Goal: Task Accomplishment & Management: Use online tool/utility

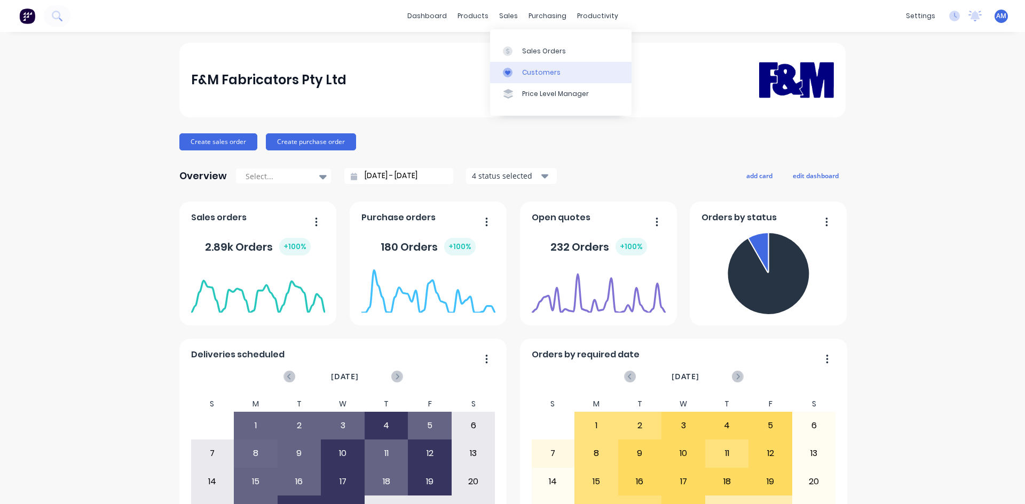
click at [532, 72] on div "Customers" at bounding box center [541, 73] width 38 height 10
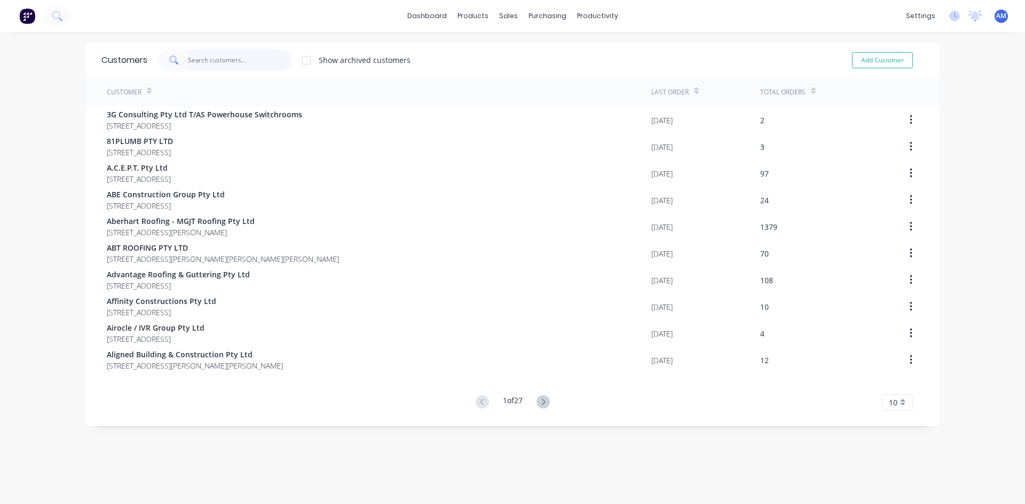
click at [231, 62] on input "text" at bounding box center [240, 60] width 104 height 21
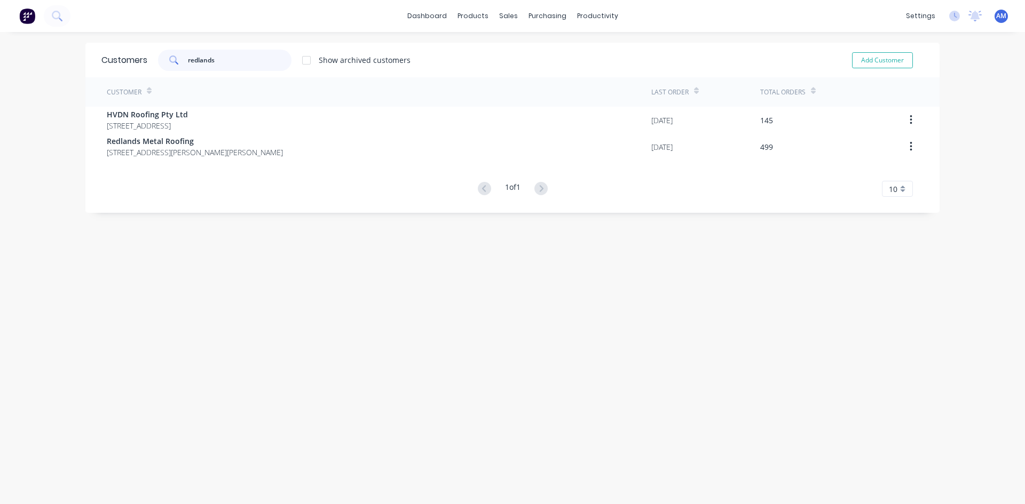
type input "redlands"
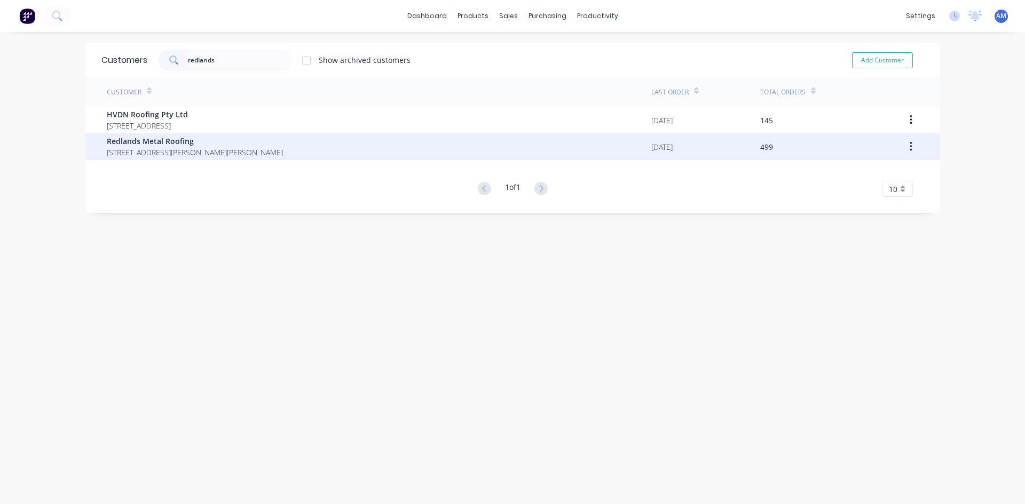
click at [208, 152] on span "[STREET_ADDRESS][PERSON_NAME][PERSON_NAME]" at bounding box center [195, 152] width 176 height 11
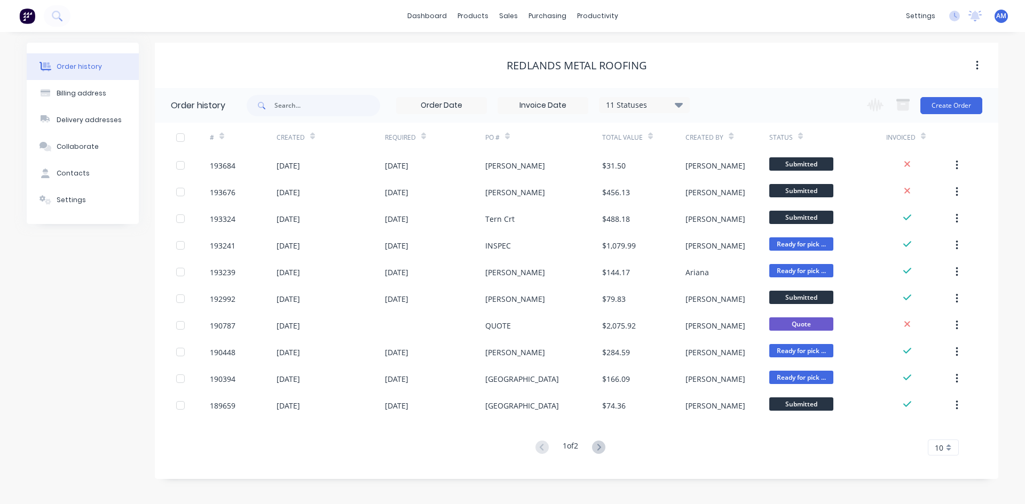
click at [577, 105] on input at bounding box center [543, 106] width 90 height 16
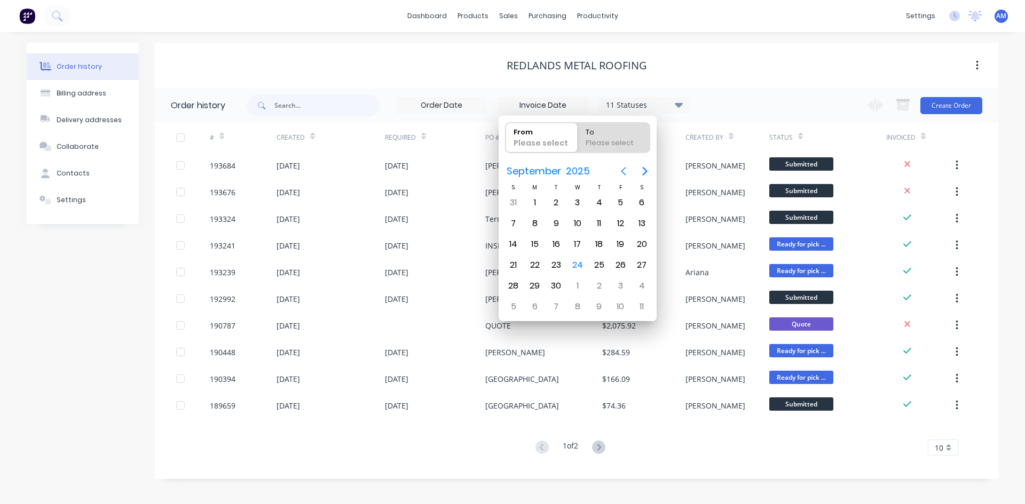
click at [623, 171] on icon "Previous page" at bounding box center [623, 171] width 5 height 9
click at [614, 200] on div "1" at bounding box center [620, 203] width 16 height 16
type input "01/08/25"
radio input "false"
radio input "true"
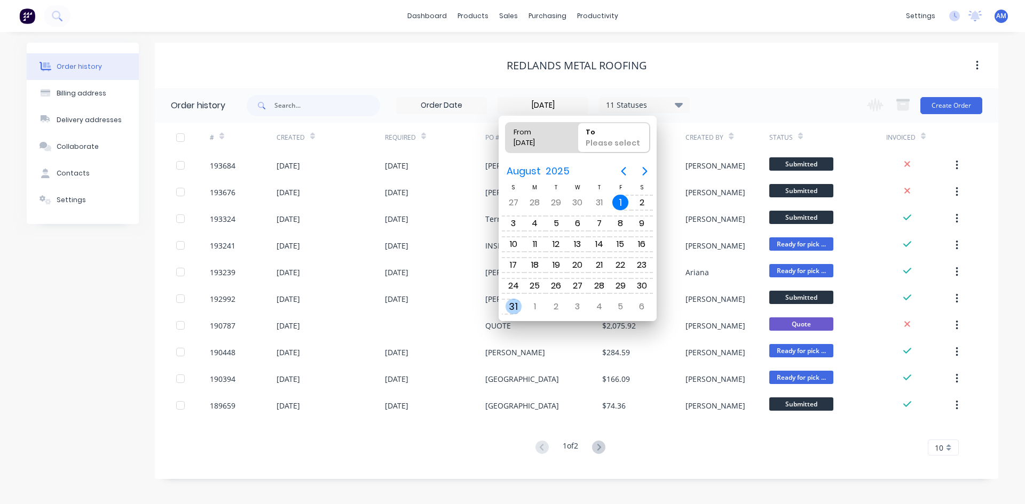
click at [511, 312] on div "31" at bounding box center [513, 307] width 16 height 16
type input "31/07/25 - 31/08/25"
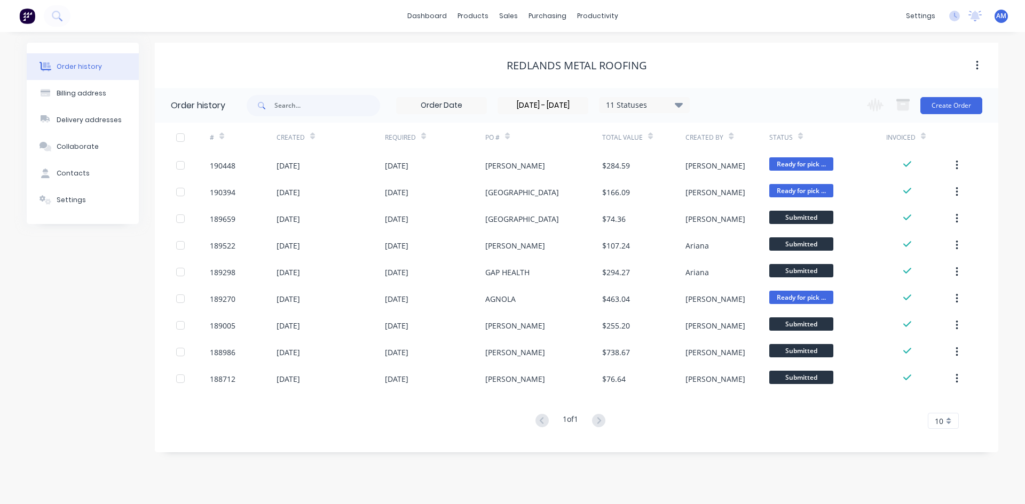
click at [181, 137] on div at bounding box center [180, 137] width 21 height 21
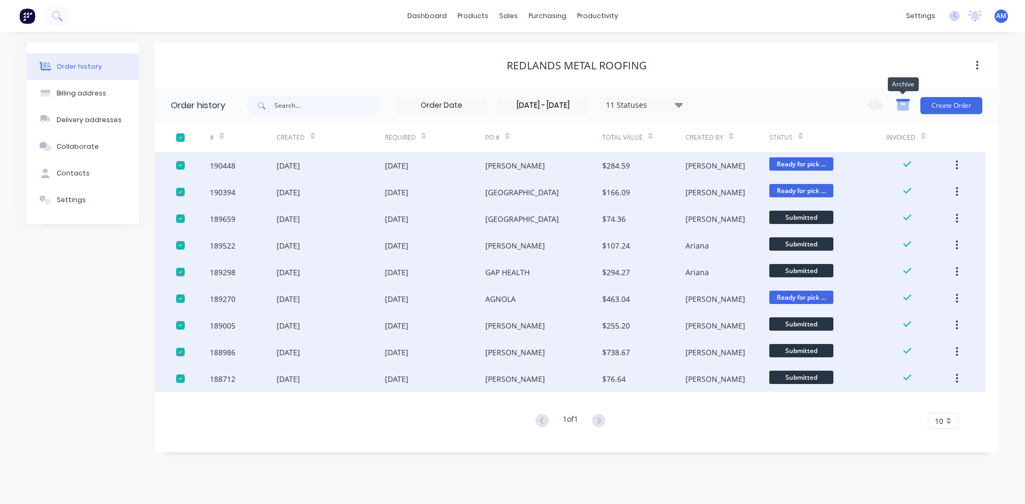
click at [625, 110] on icon "button" at bounding box center [903, 105] width 12 height 9
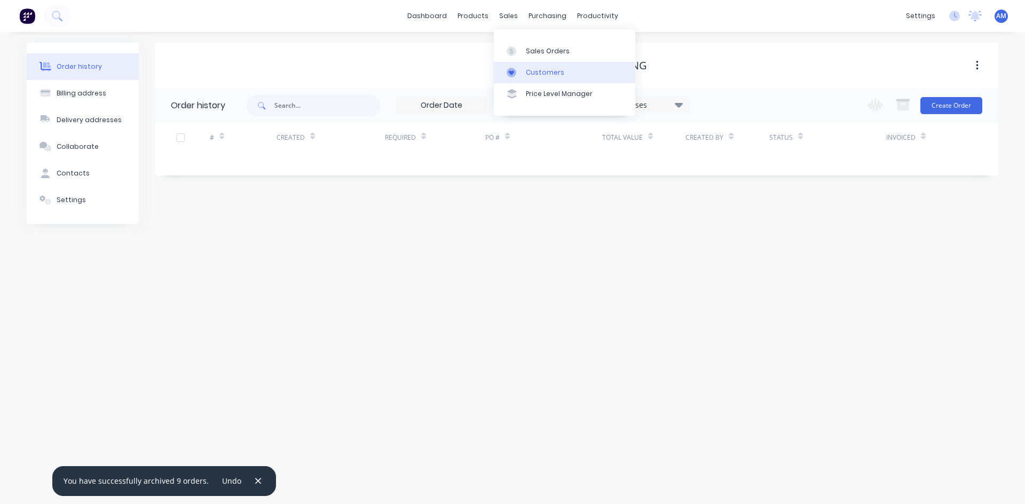
click at [530, 74] on div "Customers" at bounding box center [545, 73] width 38 height 10
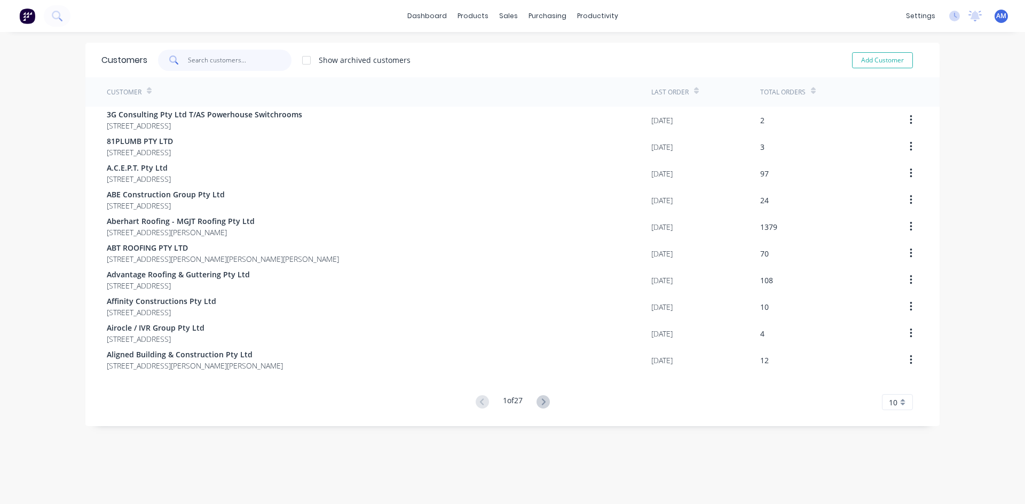
click at [229, 61] on input "text" at bounding box center [240, 60] width 104 height 21
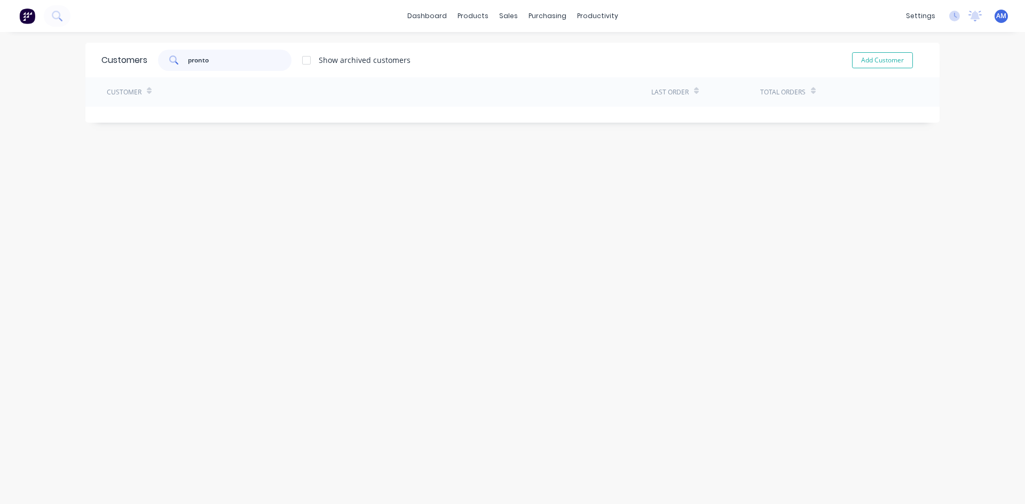
type input "pronto"
click at [519, 53] on link "Sales Orders" at bounding box center [560, 50] width 141 height 21
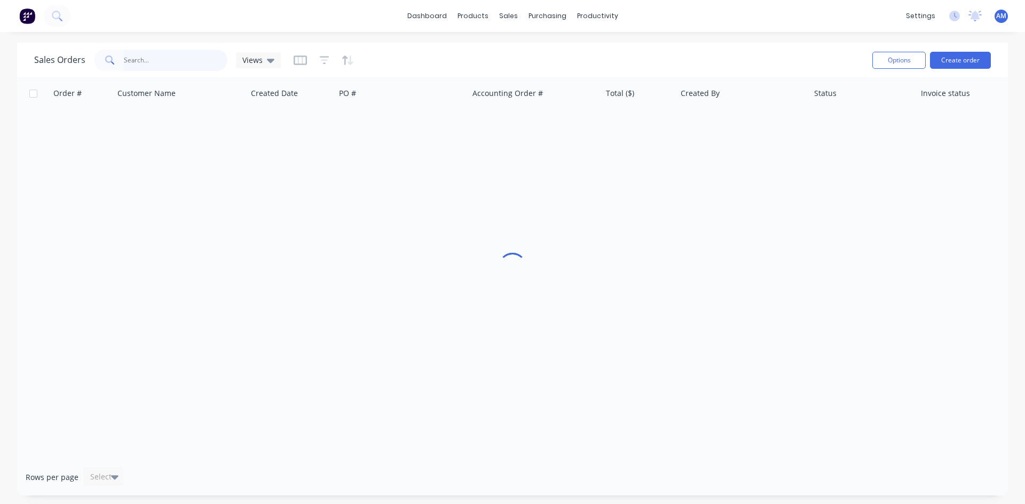
click at [202, 67] on input "text" at bounding box center [176, 60] width 104 height 21
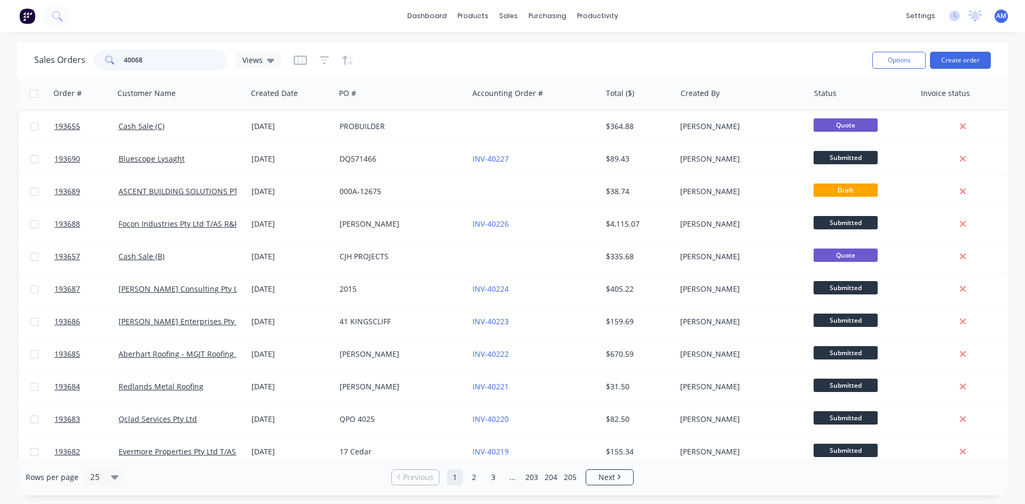
type input "40068"
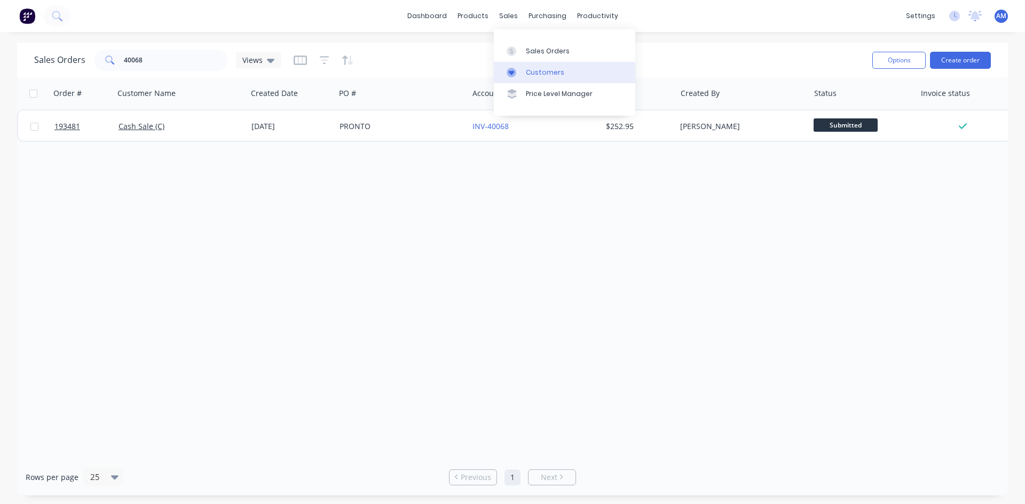
click at [529, 72] on div "Customers" at bounding box center [545, 73] width 38 height 10
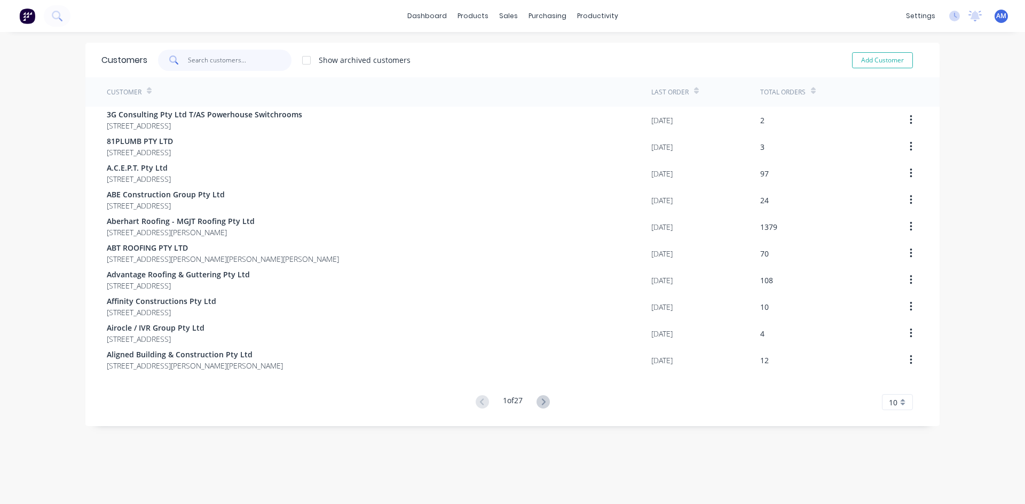
click at [259, 63] on input "text" at bounding box center [240, 60] width 104 height 21
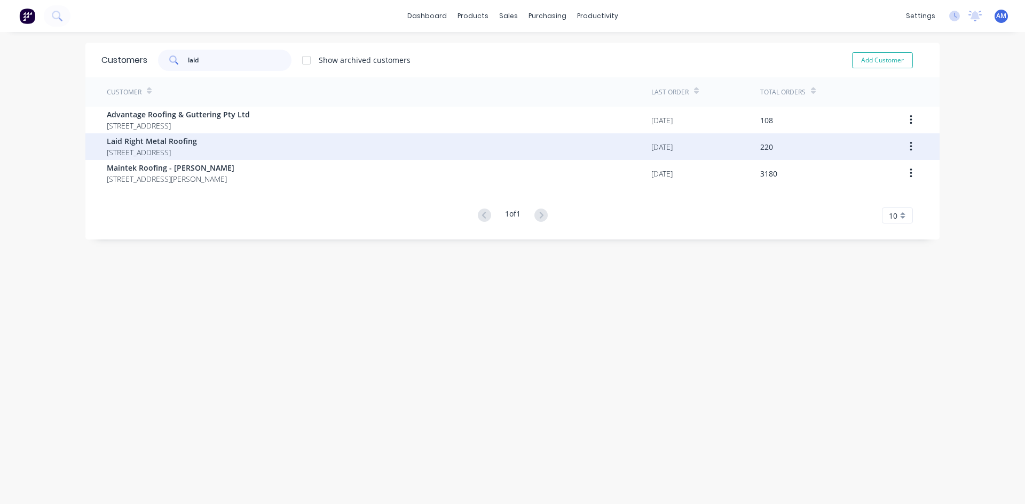
type input "laid"
click at [197, 146] on span "Laid Right Metal Roofing" at bounding box center [152, 141] width 90 height 11
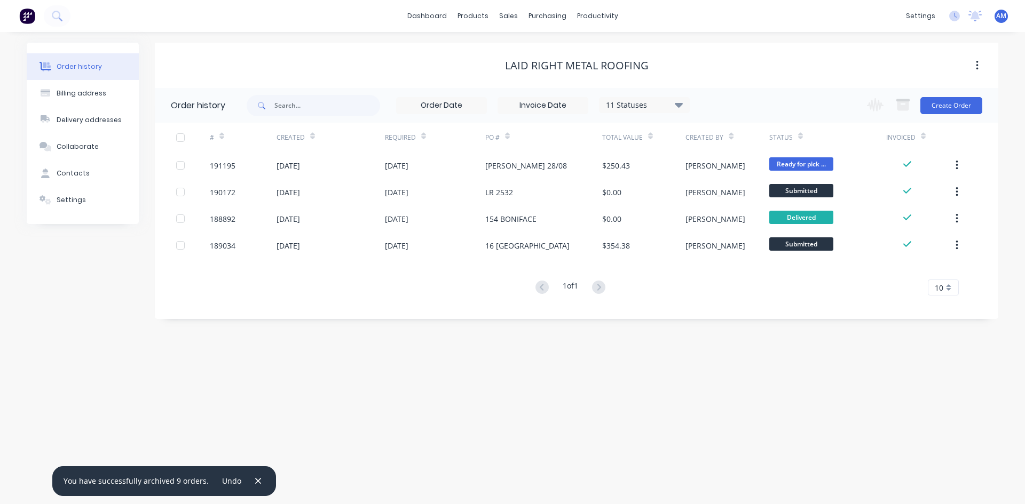
click at [563, 109] on input at bounding box center [543, 106] width 90 height 16
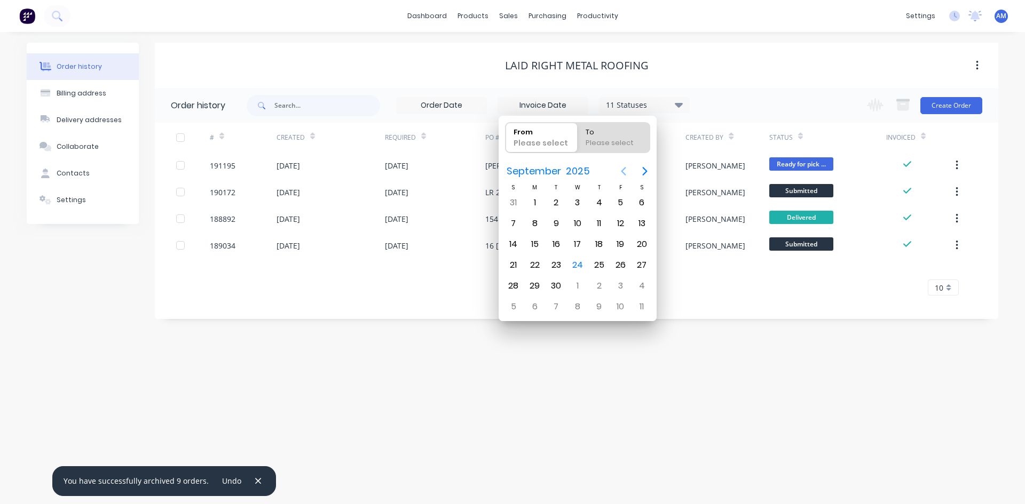
click at [621, 175] on icon "Previous page" at bounding box center [623, 171] width 13 height 13
click at [619, 203] on div "1" at bounding box center [620, 203] width 16 height 16
type input "01/08/25"
radio input "false"
radio input "true"
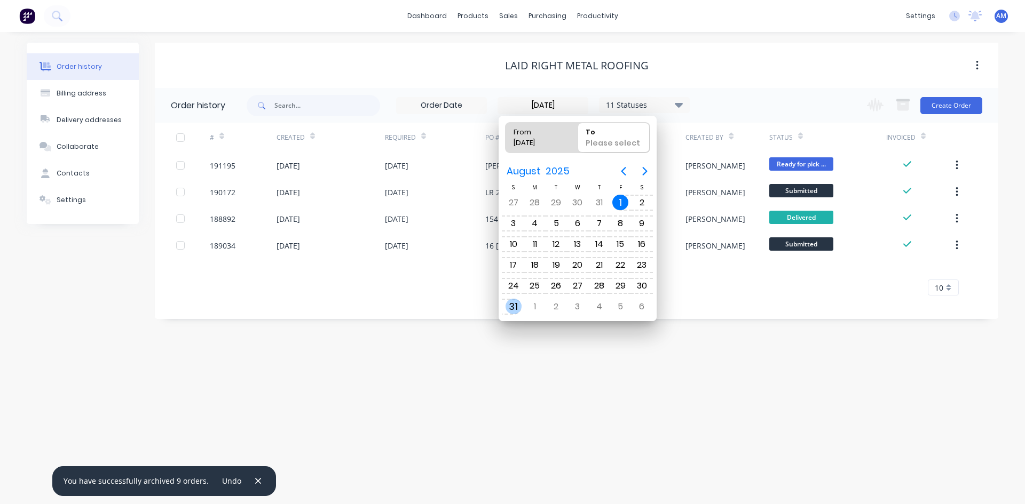
click at [511, 308] on div "31" at bounding box center [513, 307] width 16 height 16
type input "31/07/25 - 31/08/25"
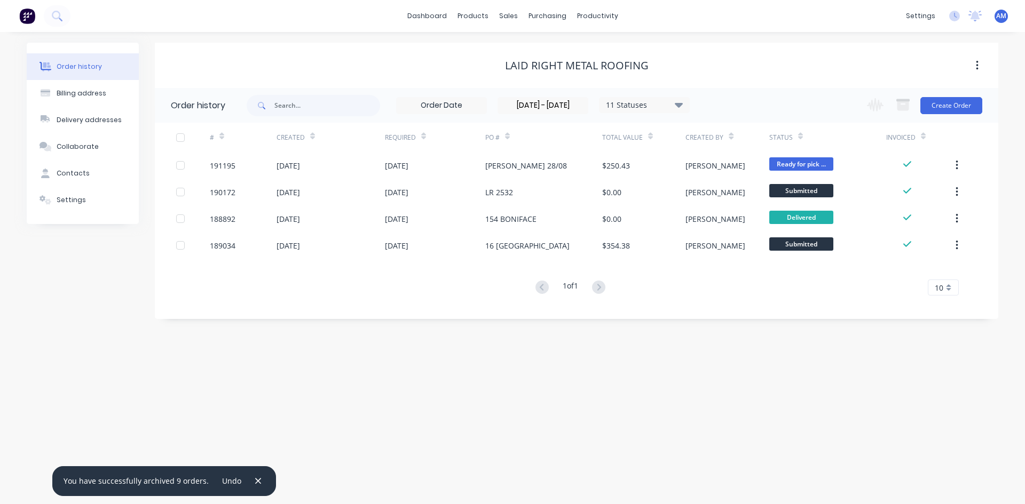
click at [178, 135] on div at bounding box center [180, 137] width 21 height 21
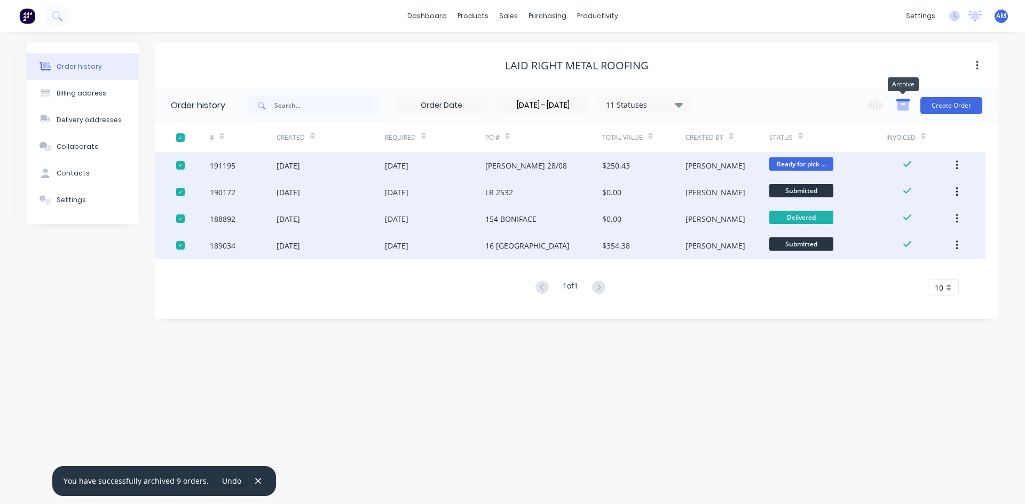
click at [625, 105] on icon "button" at bounding box center [903, 105] width 12 height 9
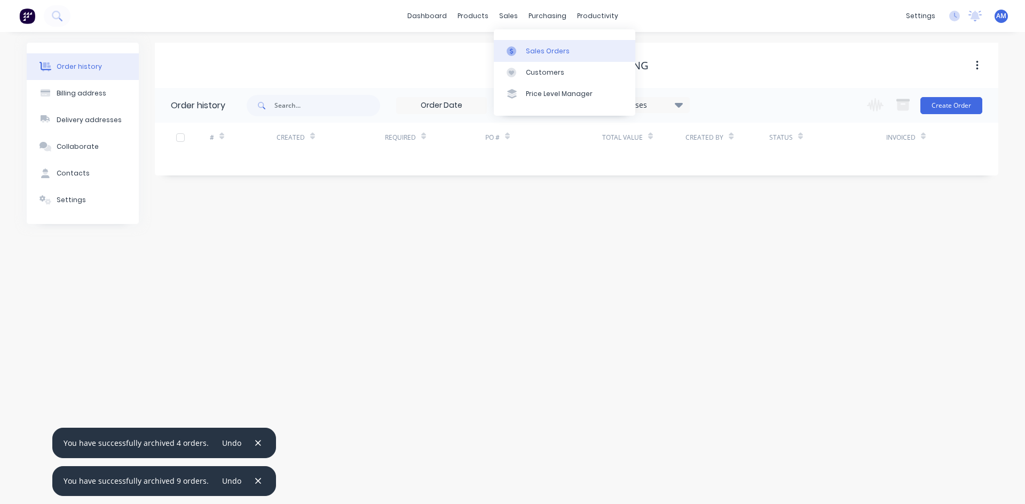
click at [518, 49] on div at bounding box center [514, 51] width 16 height 10
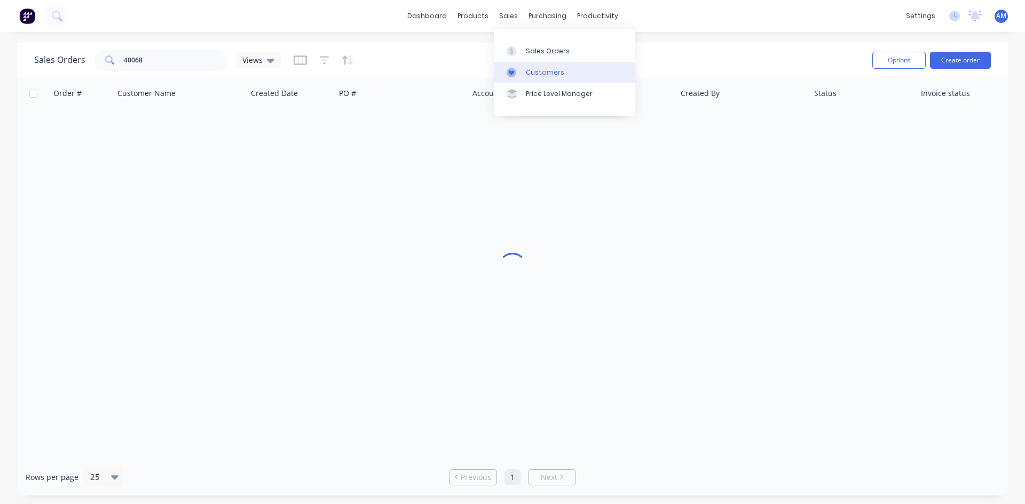
click at [518, 71] on div at bounding box center [514, 73] width 16 height 10
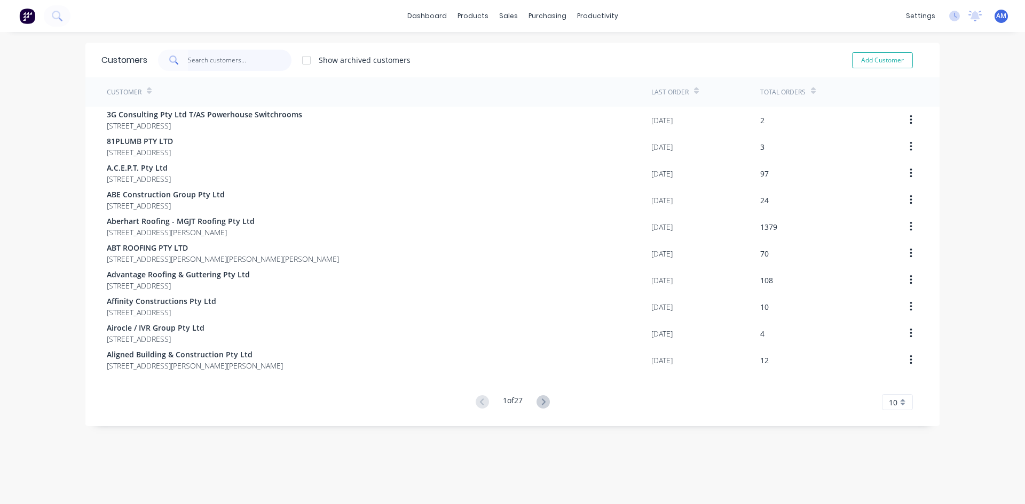
click at [242, 61] on input "text" at bounding box center [240, 60] width 104 height 21
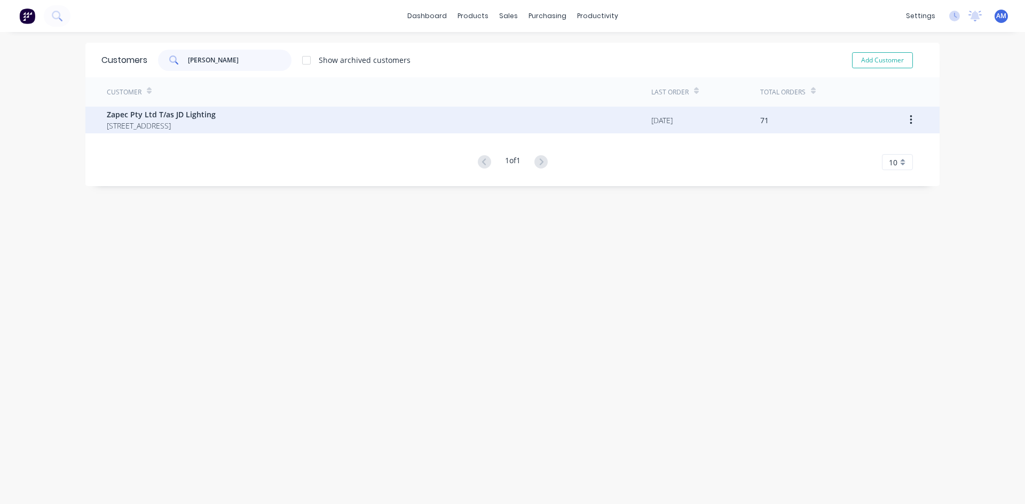
type input "jd li"
click at [191, 110] on span "Zapec Pty Ltd T/as JD Lighting" at bounding box center [161, 114] width 109 height 11
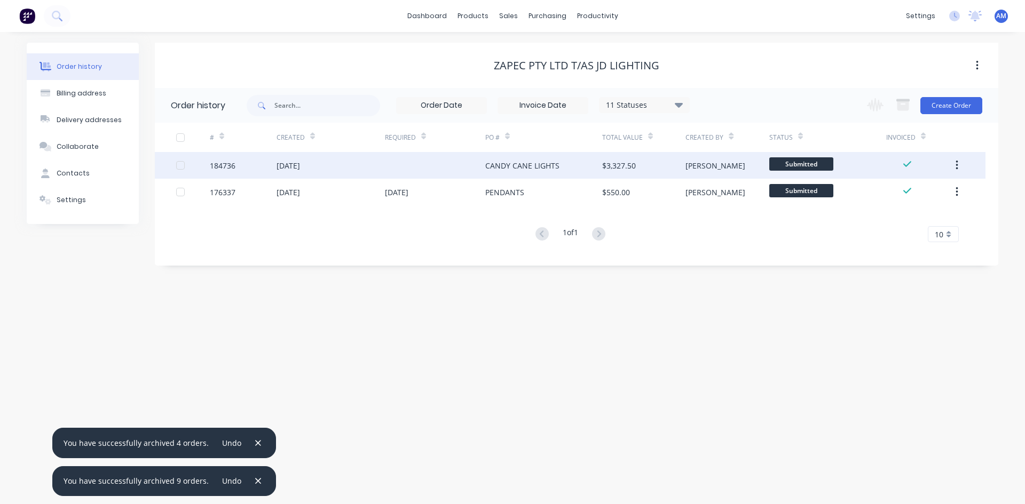
click at [178, 164] on div at bounding box center [180, 165] width 21 height 21
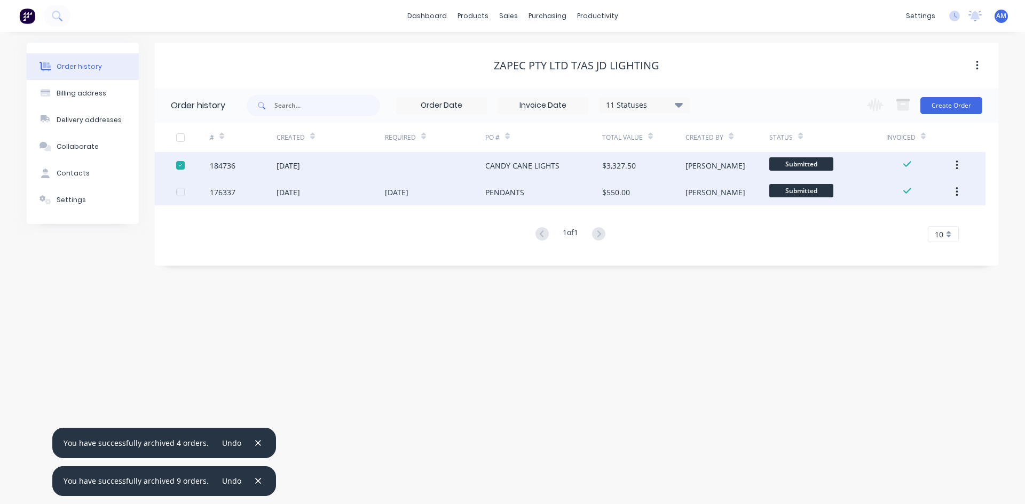
click at [180, 194] on div at bounding box center [180, 191] width 21 height 21
click at [625, 105] on icon "button" at bounding box center [902, 104] width 13 height 13
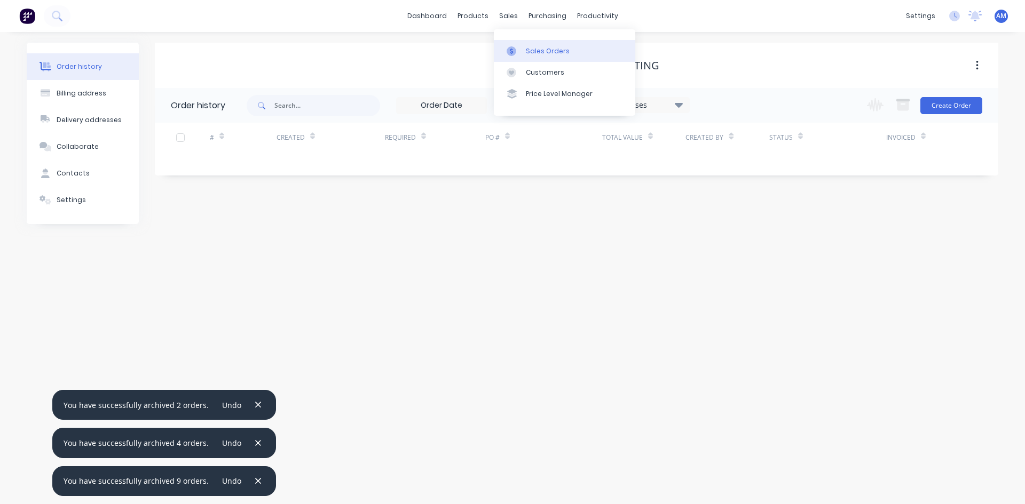
click at [519, 46] on div at bounding box center [514, 51] width 16 height 10
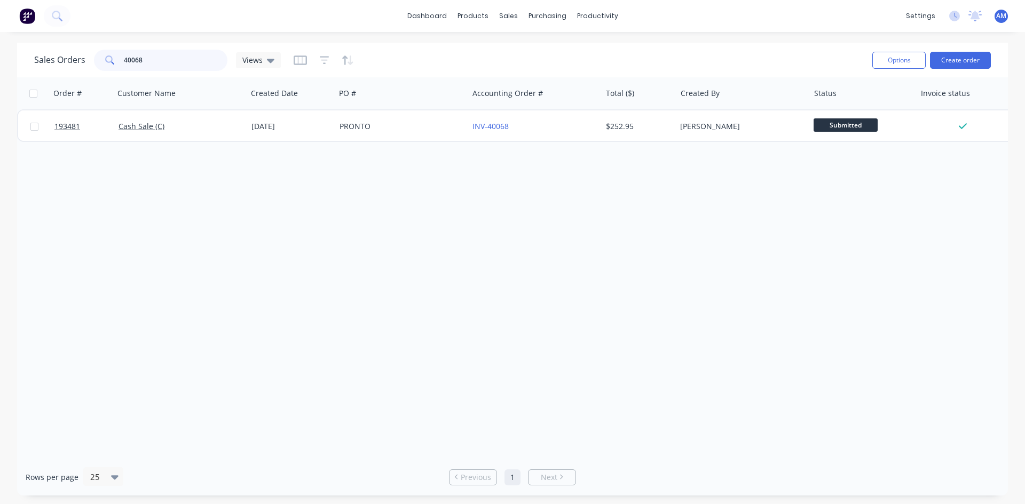
drag, startPoint x: 144, startPoint y: 63, endPoint x: 80, endPoint y: 52, distance: 65.0
click at [80, 52] on div "Sales Orders 40068 Views" at bounding box center [157, 60] width 247 height 21
type input "193494"
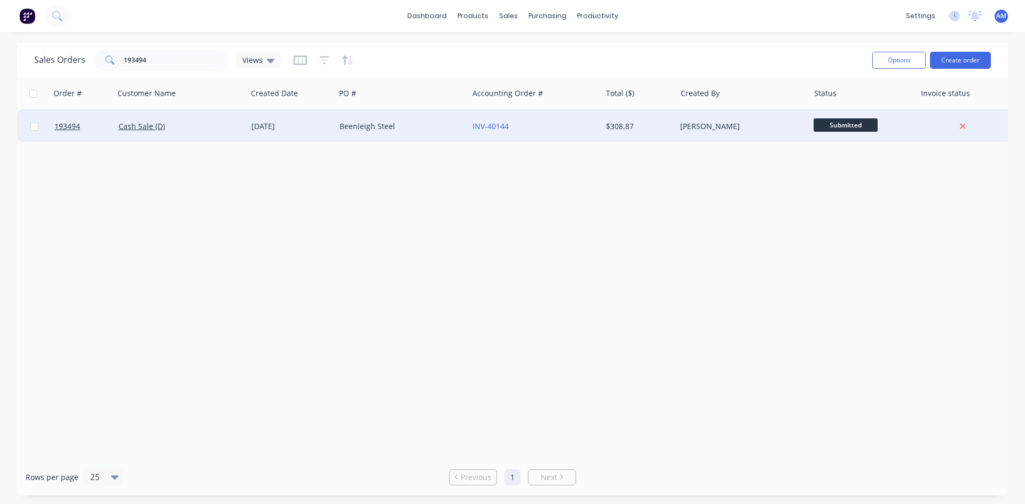
click at [440, 128] on div "Beenleigh Steel" at bounding box center [398, 126] width 118 height 11
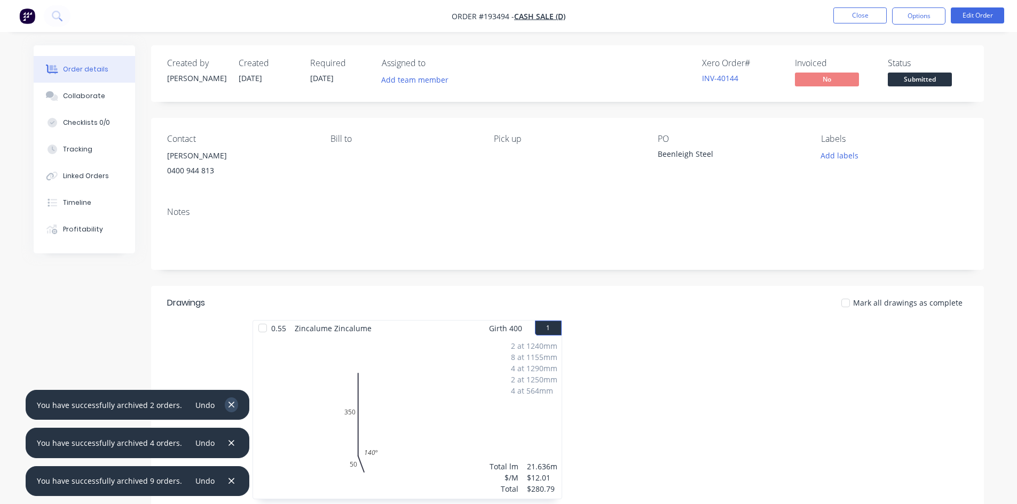
click at [231, 406] on button "button" at bounding box center [231, 405] width 13 height 14
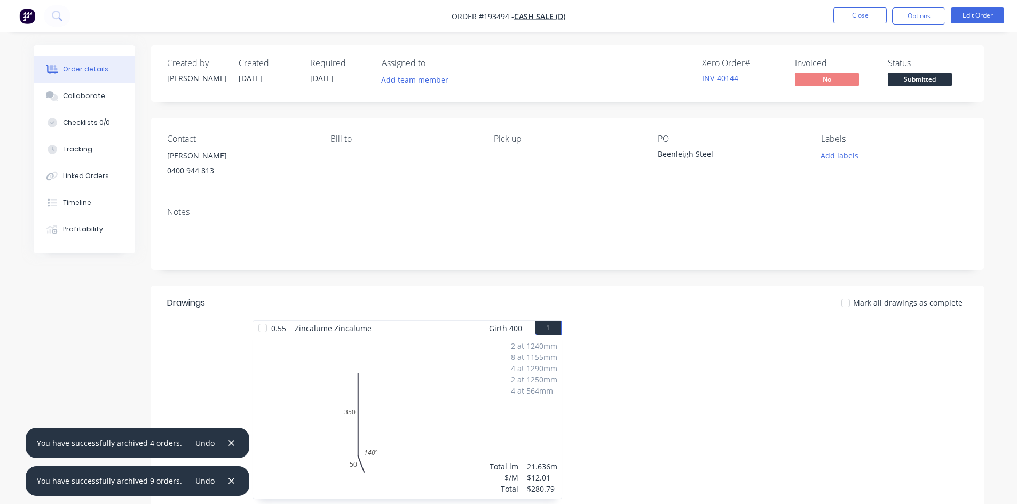
click at [229, 435] on div "You have successfully archived 4 orders. Undo" at bounding box center [138, 443] width 224 height 30
click at [229, 435] on button "button" at bounding box center [231, 443] width 13 height 14
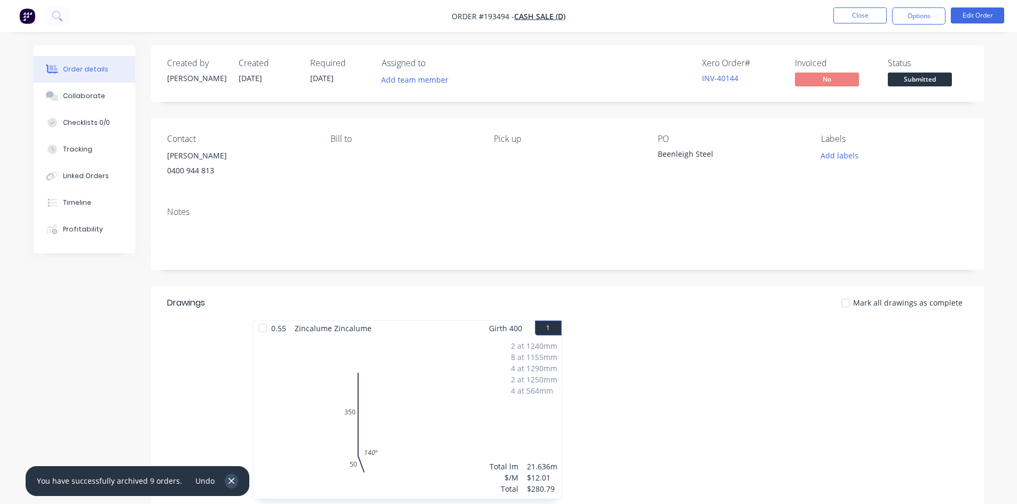
click at [227, 435] on button "button" at bounding box center [231, 481] width 13 height 14
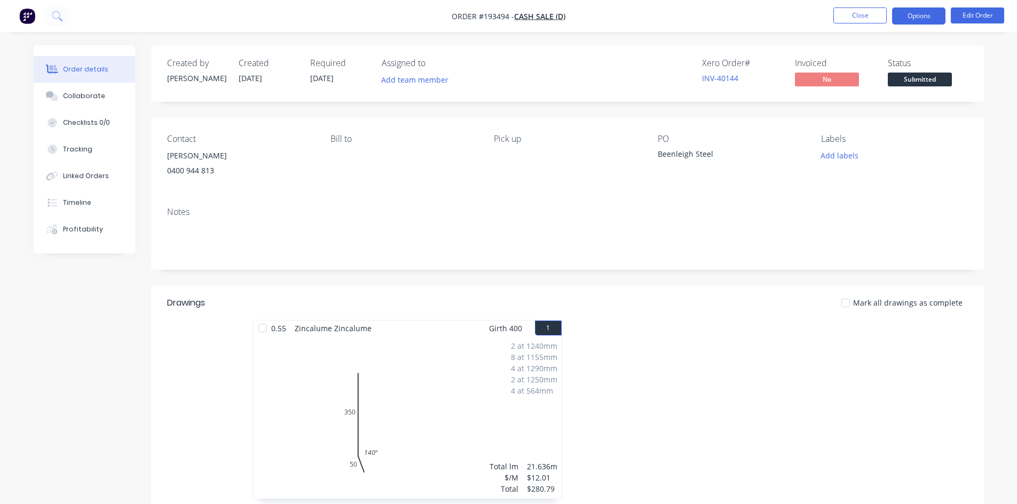
click at [625, 13] on button "Options" at bounding box center [918, 15] width 53 height 17
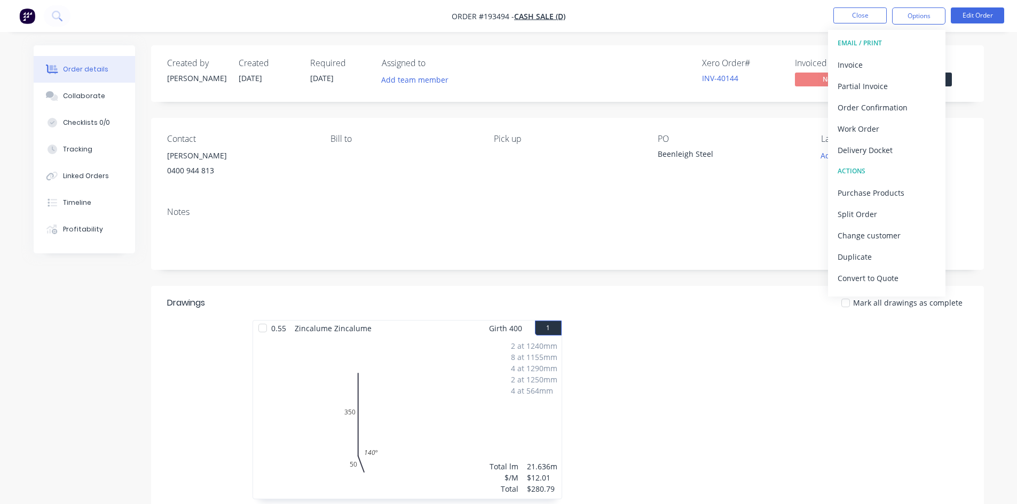
click at [625, 42] on div "Order details Collaborate Checklists 0/0 Tracking Linked Orders Timeline Profit…" at bounding box center [508, 350] width 1017 height 700
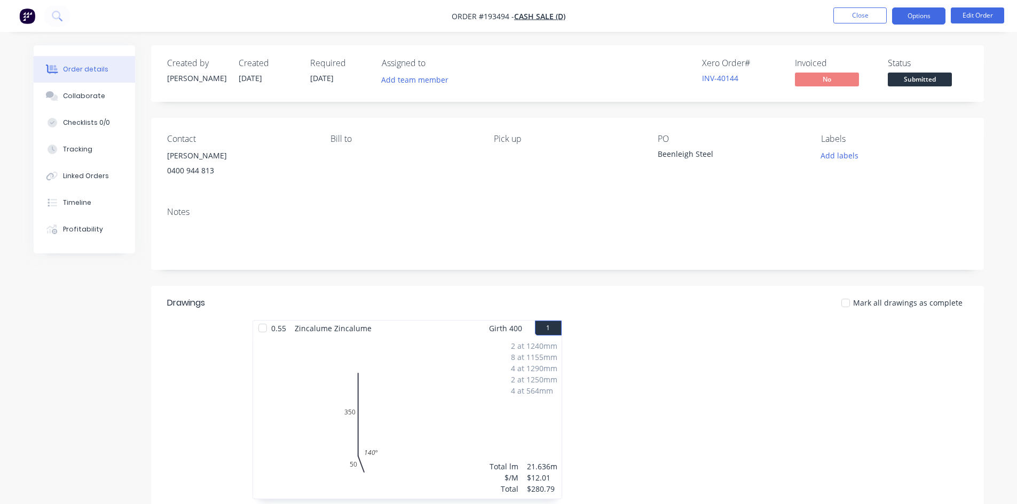
click at [625, 17] on button "Options" at bounding box center [918, 15] width 53 height 17
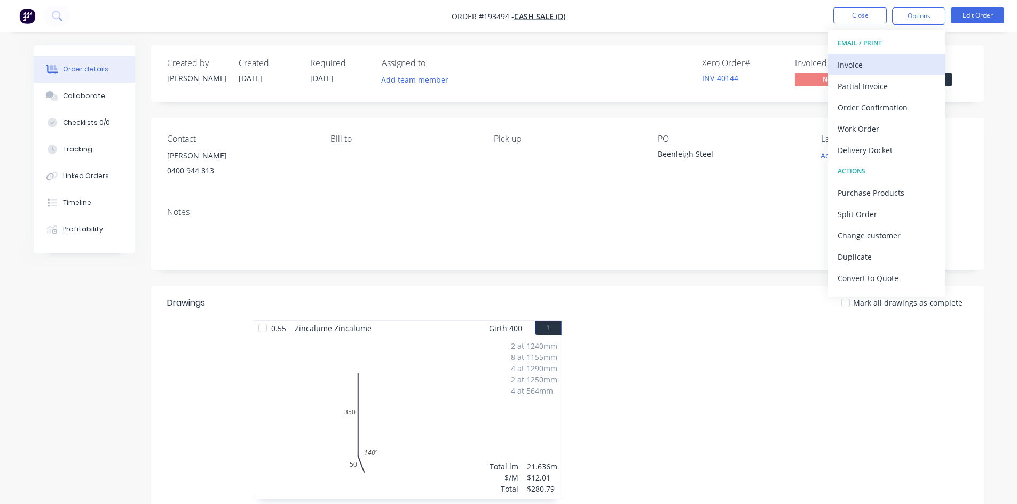
click at [625, 59] on div "Invoice" at bounding box center [886, 64] width 98 height 15
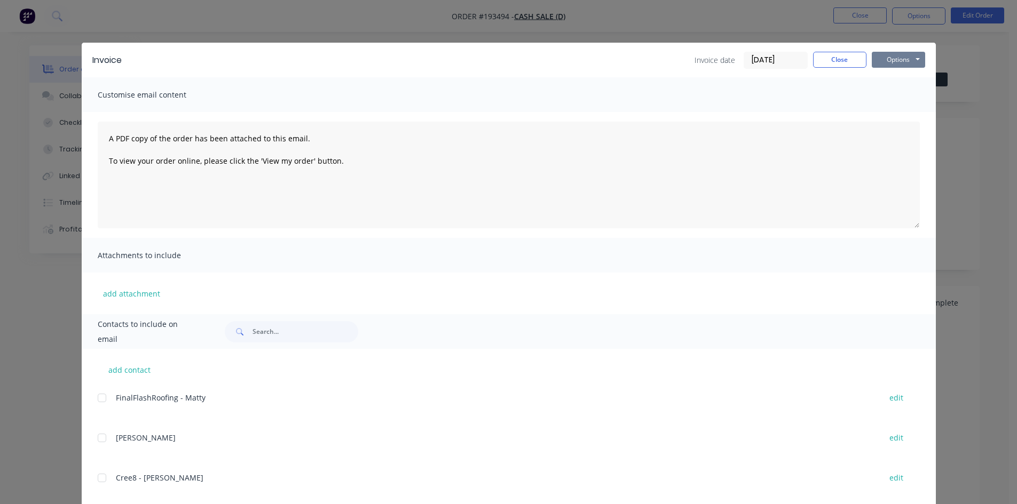
click at [625, 62] on button "Options" at bounding box center [897, 60] width 53 height 16
click at [625, 101] on button "Print" at bounding box center [905, 97] width 68 height 18
click at [625, 60] on button "Close" at bounding box center [839, 60] width 53 height 16
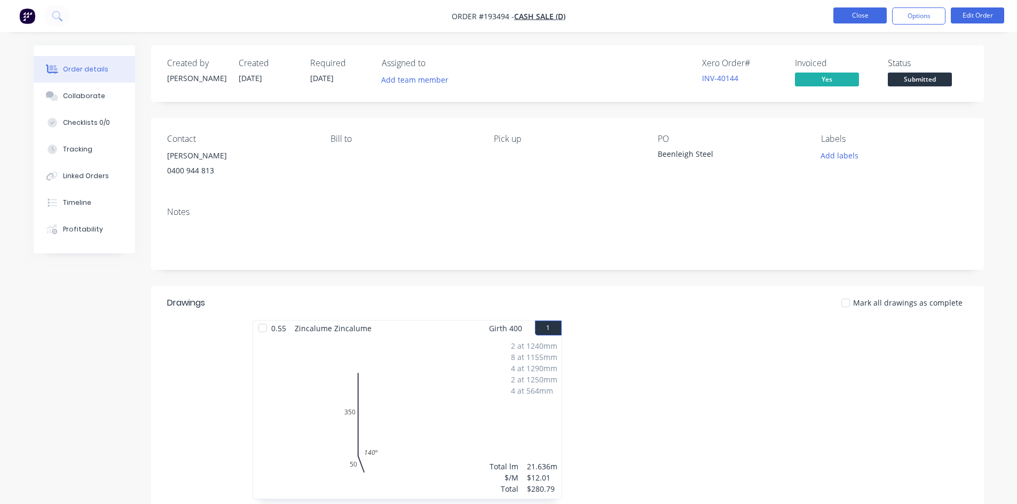
click at [625, 9] on button "Close" at bounding box center [859, 15] width 53 height 16
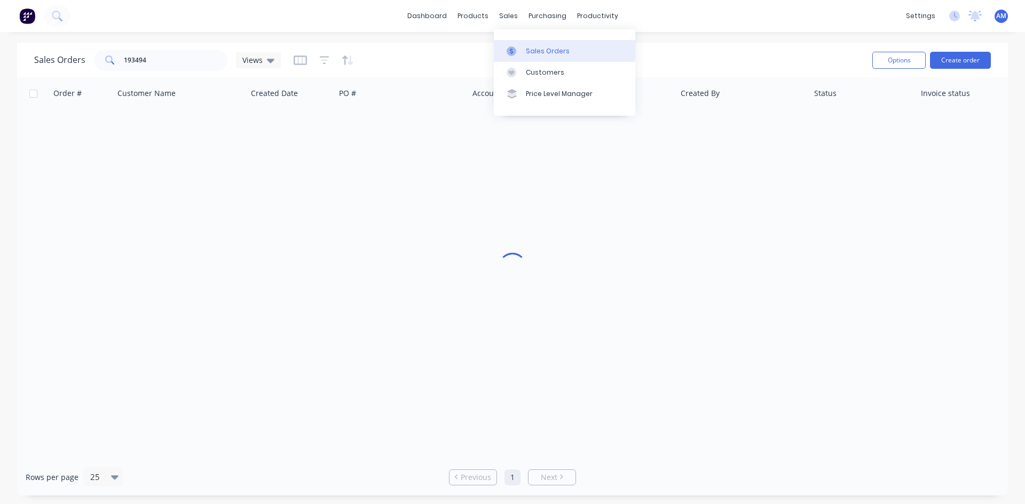
click at [530, 52] on div "Sales Orders" at bounding box center [548, 51] width 44 height 10
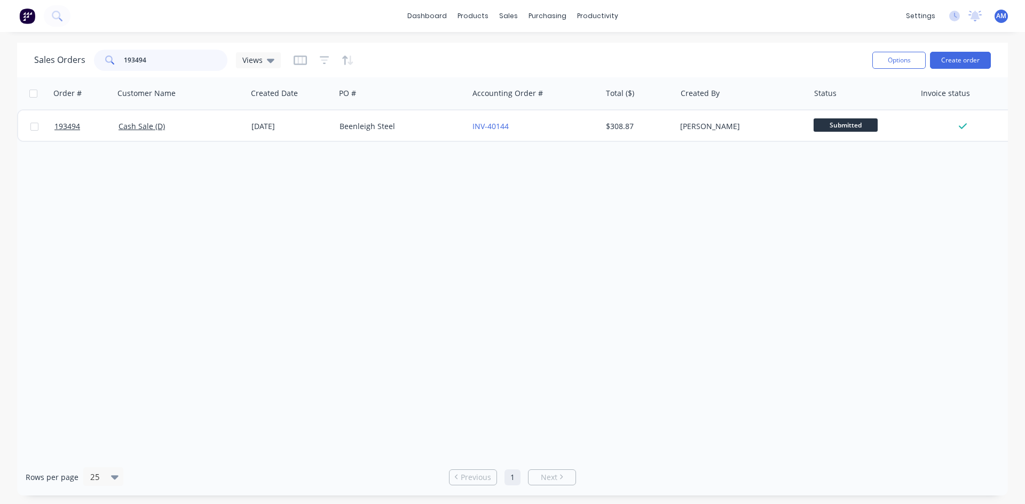
drag, startPoint x: 145, startPoint y: 65, endPoint x: 75, endPoint y: 60, distance: 69.5
click at [75, 60] on div "Sales Orders 193494 Views" at bounding box center [157, 60] width 247 height 21
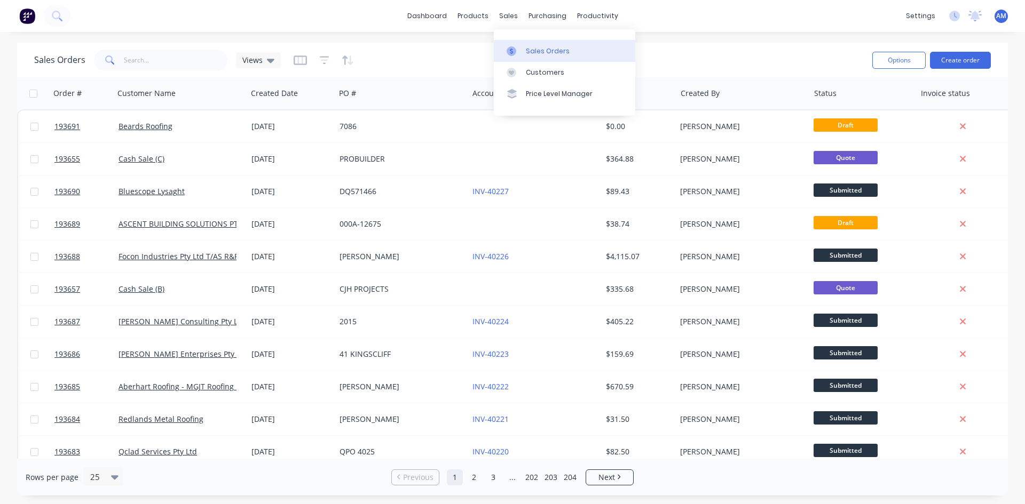
click at [511, 49] on icon at bounding box center [511, 51] width 3 height 6
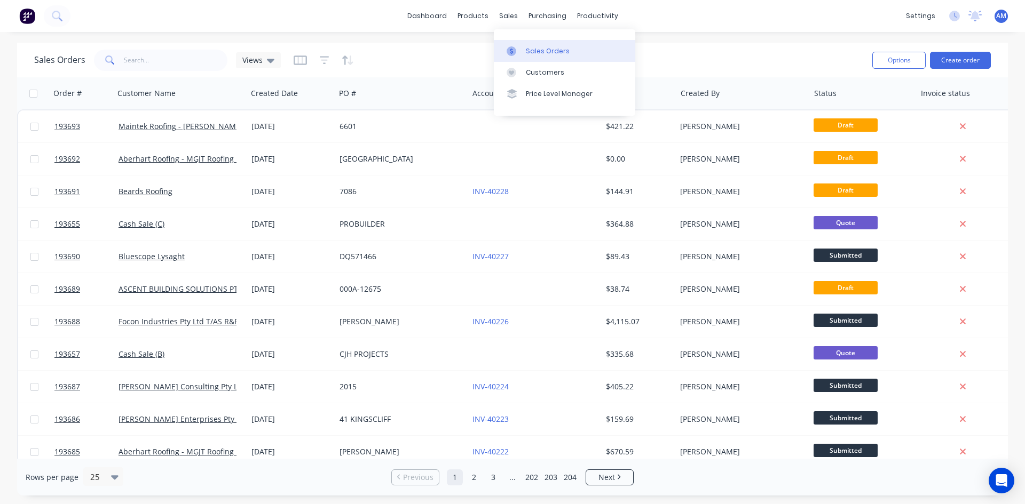
click at [519, 47] on div at bounding box center [514, 51] width 16 height 10
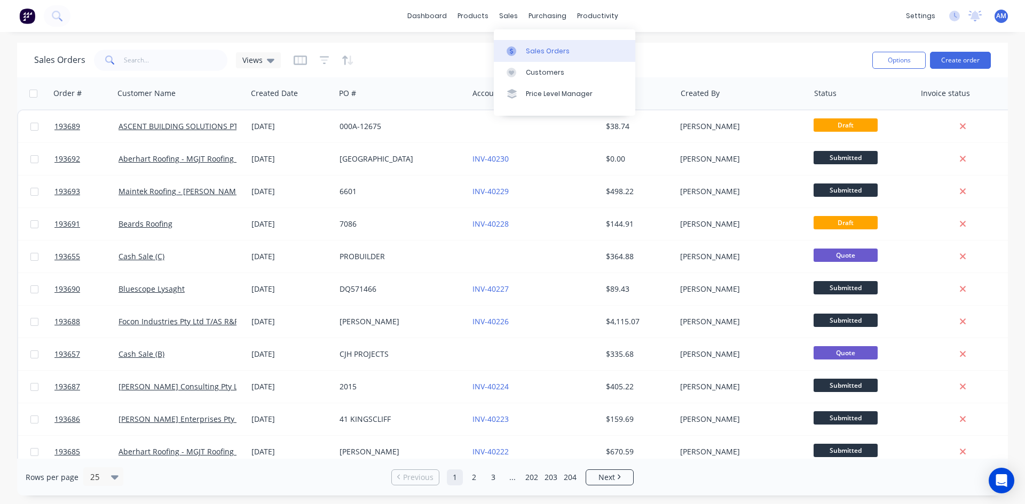
click at [515, 46] on icon at bounding box center [511, 51] width 10 height 10
click at [525, 53] on link "Sales Orders" at bounding box center [564, 50] width 141 height 21
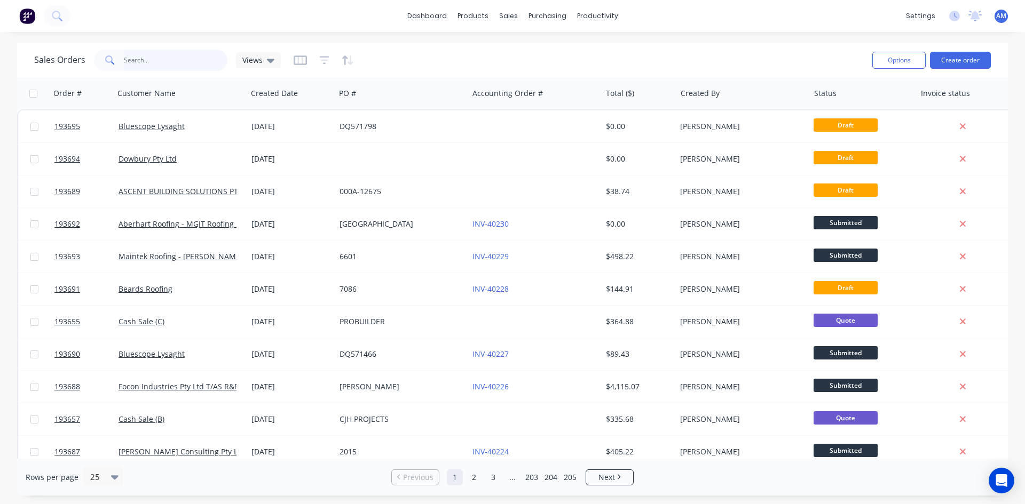
click at [142, 63] on input "text" at bounding box center [176, 60] width 104 height 21
type input "193549"
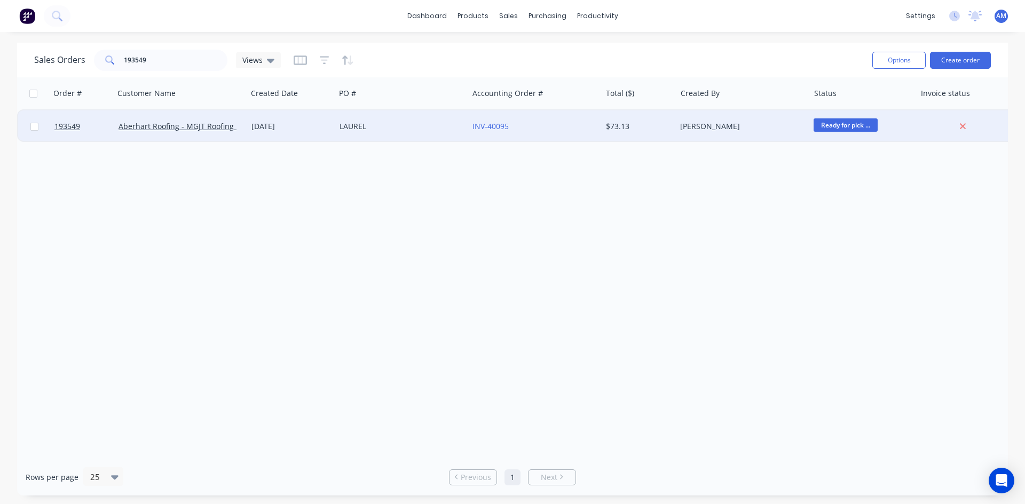
click at [447, 131] on div "LAUREL" at bounding box center [398, 126] width 118 height 11
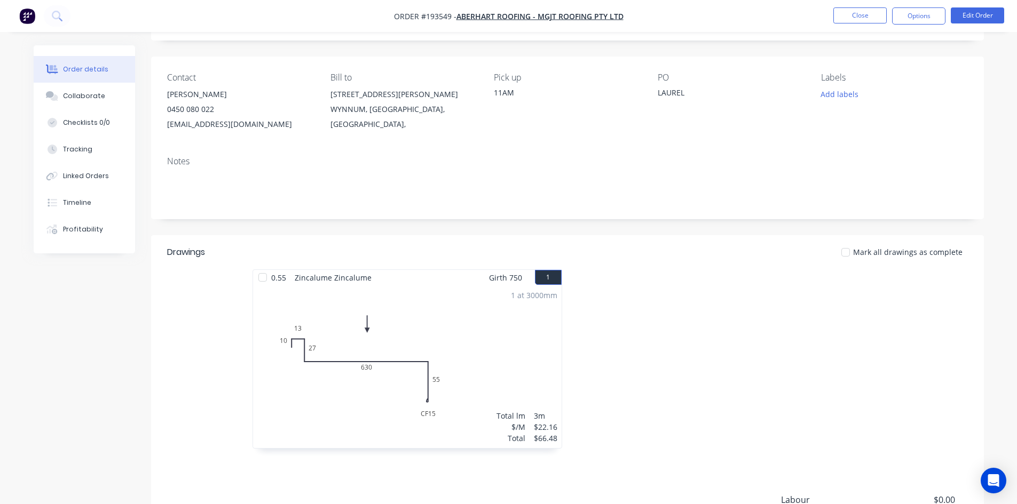
scroll to position [207, 0]
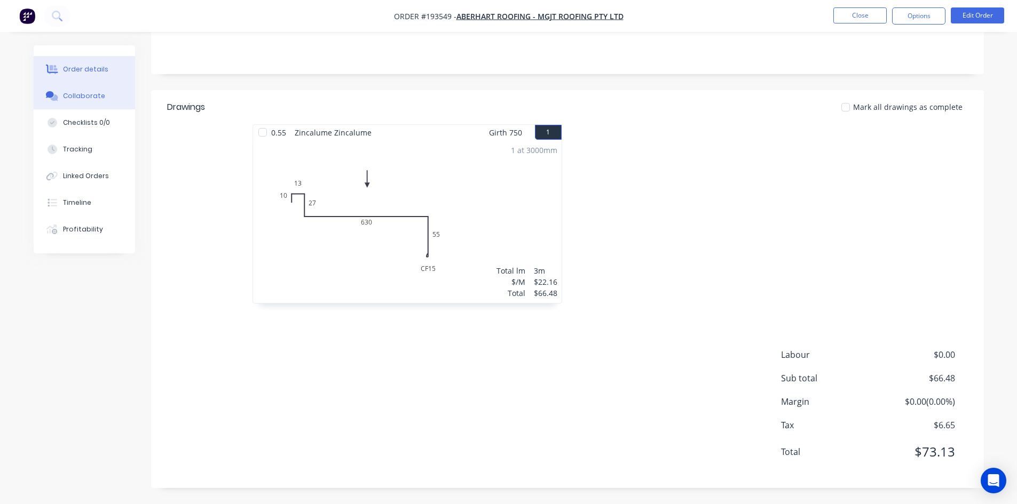
click at [96, 97] on div "Collaborate" at bounding box center [84, 96] width 42 height 10
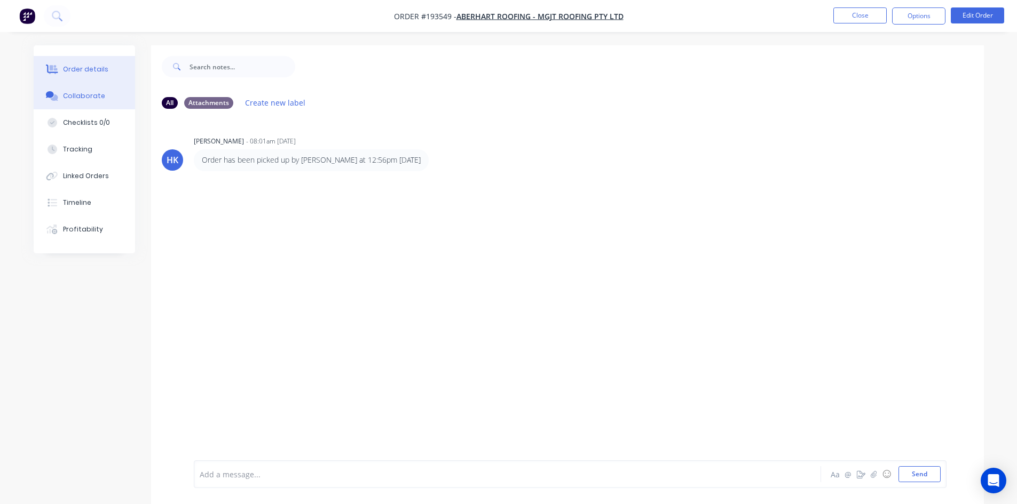
click at [93, 78] on button "Order details" at bounding box center [84, 69] width 101 height 27
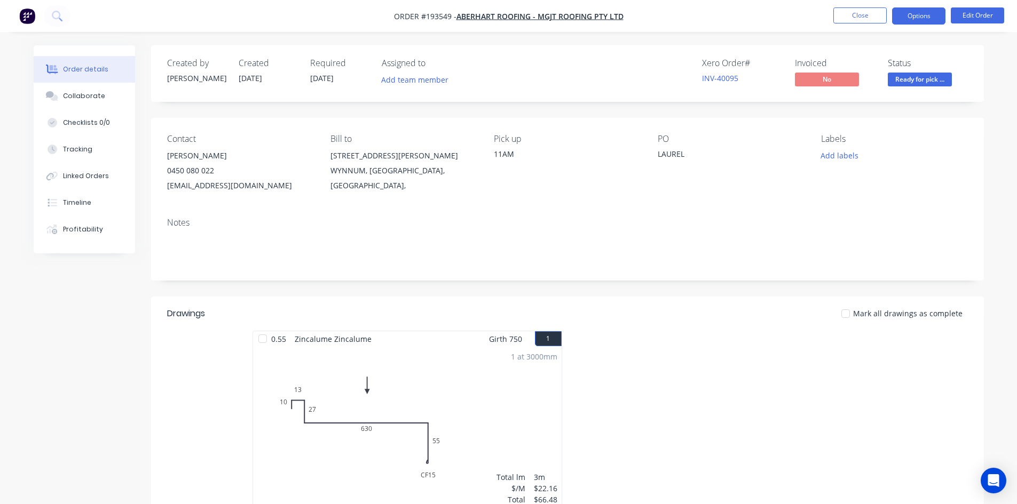
click at [907, 20] on button "Options" at bounding box center [918, 15] width 53 height 17
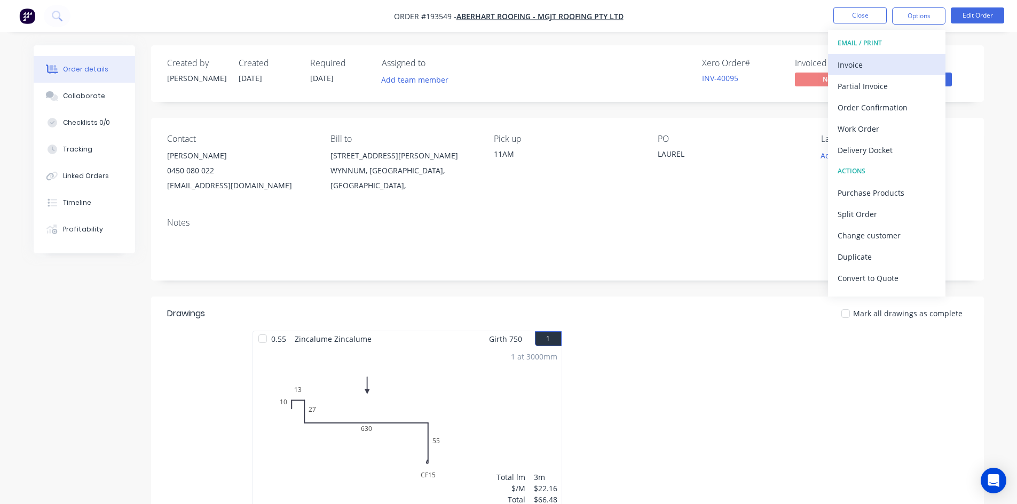
click at [907, 54] on button "Invoice" at bounding box center [886, 64] width 117 height 21
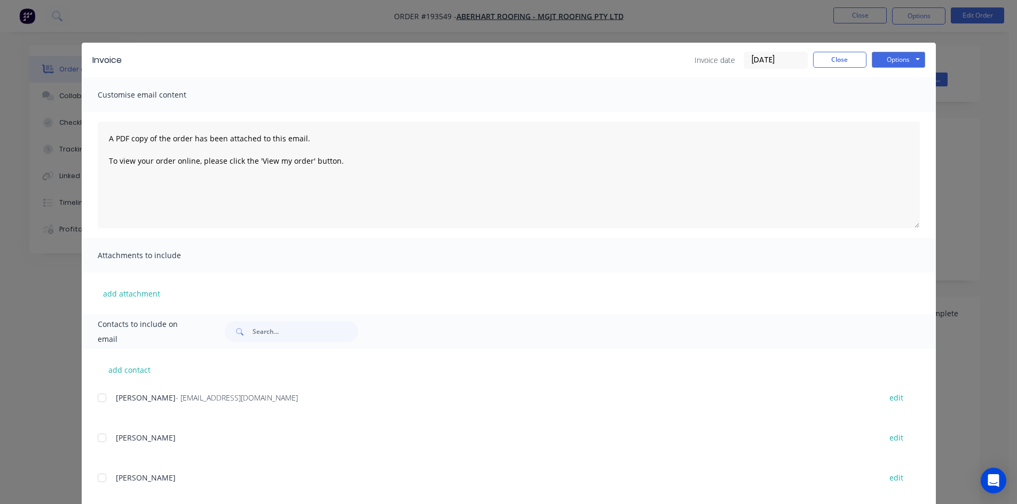
click at [98, 397] on div at bounding box center [101, 397] width 21 height 21
click at [892, 60] on button "Options" at bounding box center [897, 60] width 53 height 16
click at [893, 116] on button "Email" at bounding box center [905, 114] width 68 height 18
click at [819, 59] on button "Close" at bounding box center [839, 60] width 53 height 16
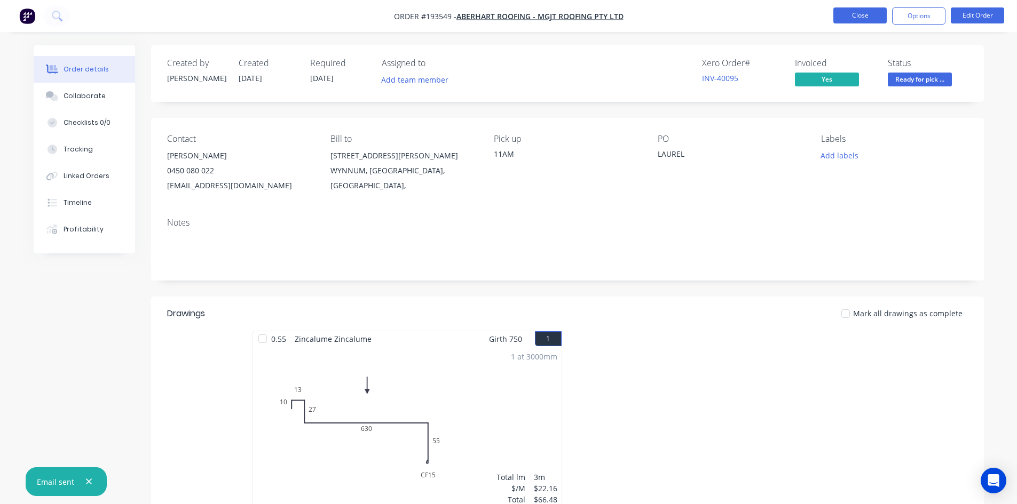
click at [847, 21] on button "Close" at bounding box center [859, 15] width 53 height 16
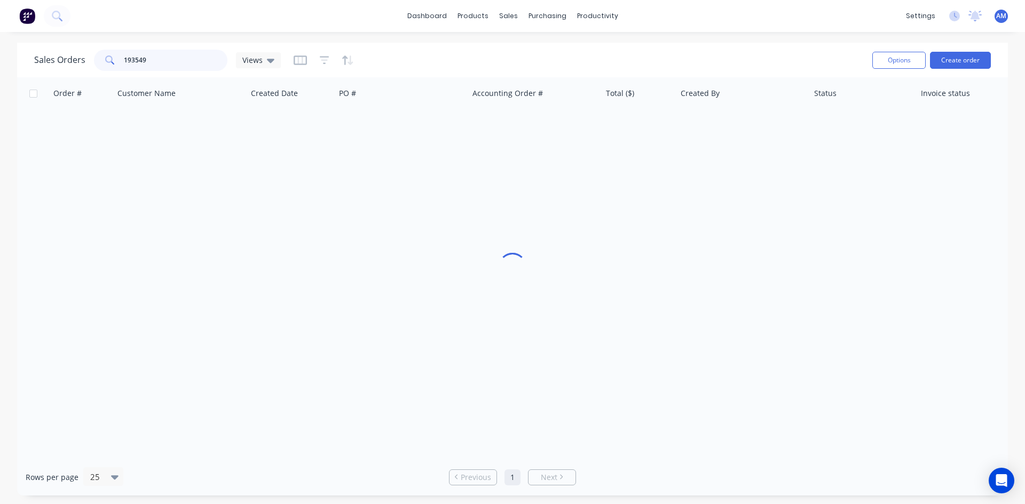
drag, startPoint x: 165, startPoint y: 57, endPoint x: 110, endPoint y: 60, distance: 55.1
click at [110, 60] on div "193549" at bounding box center [160, 60] width 133 height 21
type input "193508"
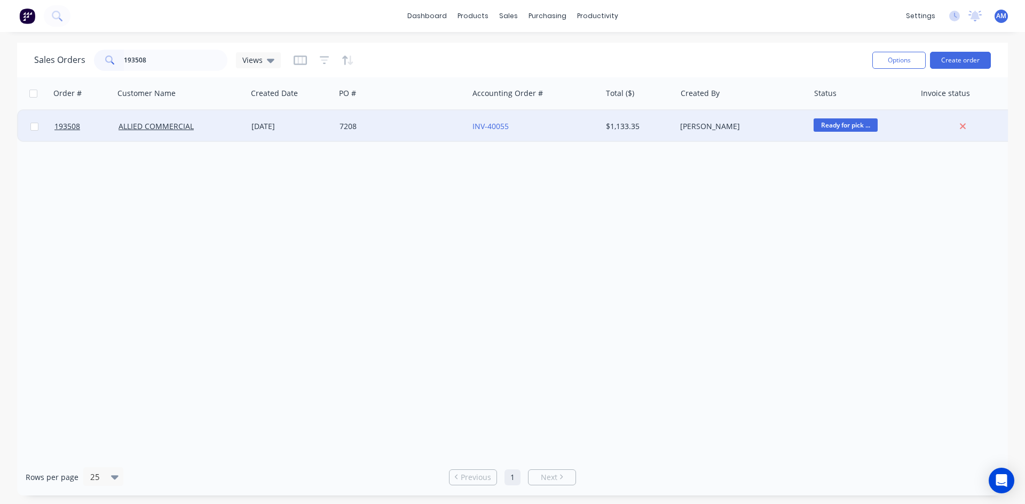
click at [410, 134] on div "7208" at bounding box center [401, 126] width 133 height 32
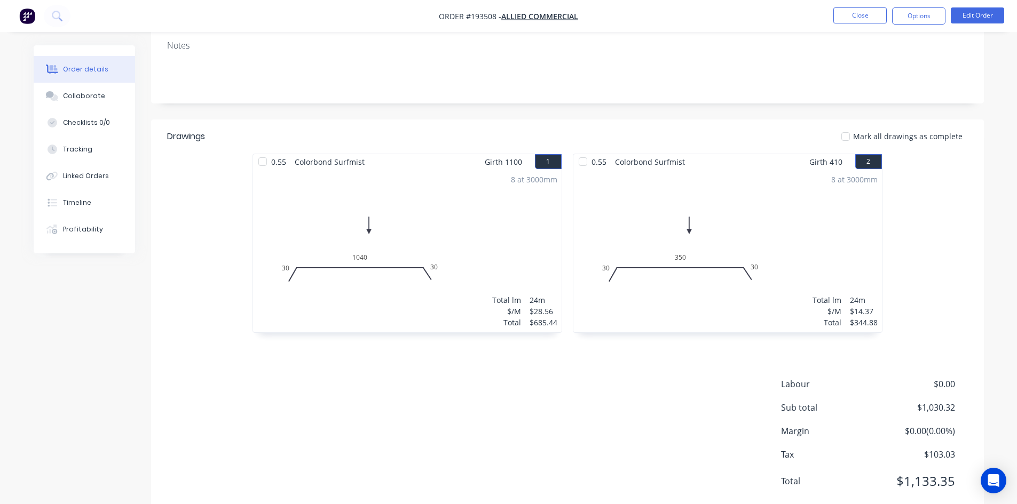
scroll to position [207, 0]
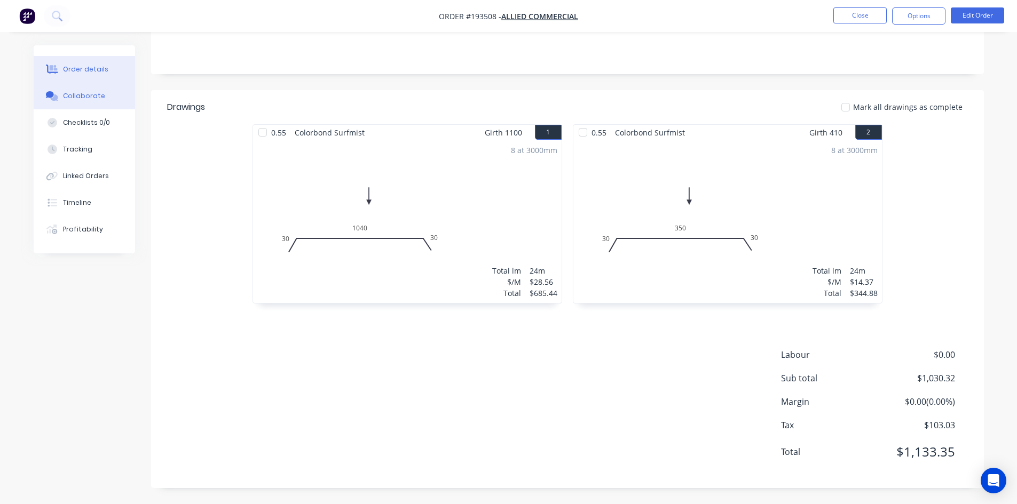
click at [70, 102] on button "Collaborate" at bounding box center [84, 96] width 101 height 27
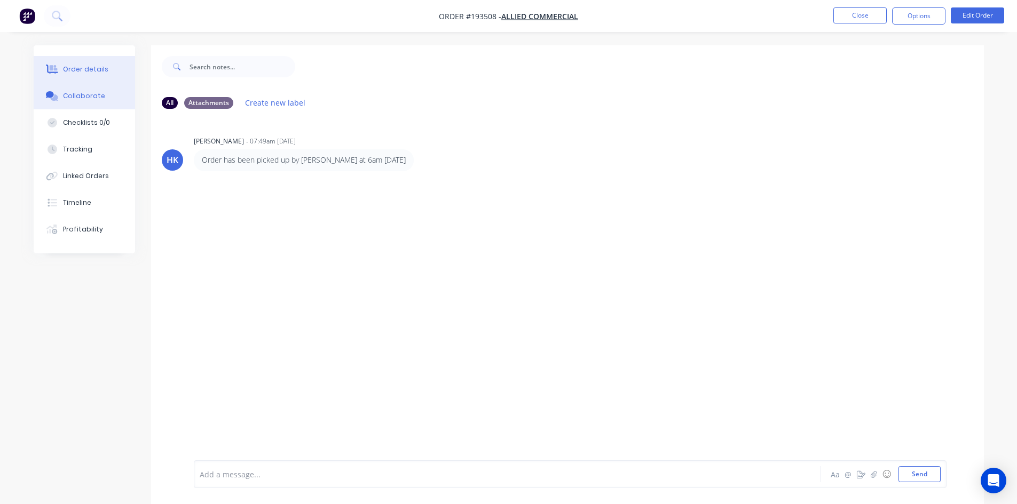
click at [80, 77] on button "Order details" at bounding box center [84, 69] width 101 height 27
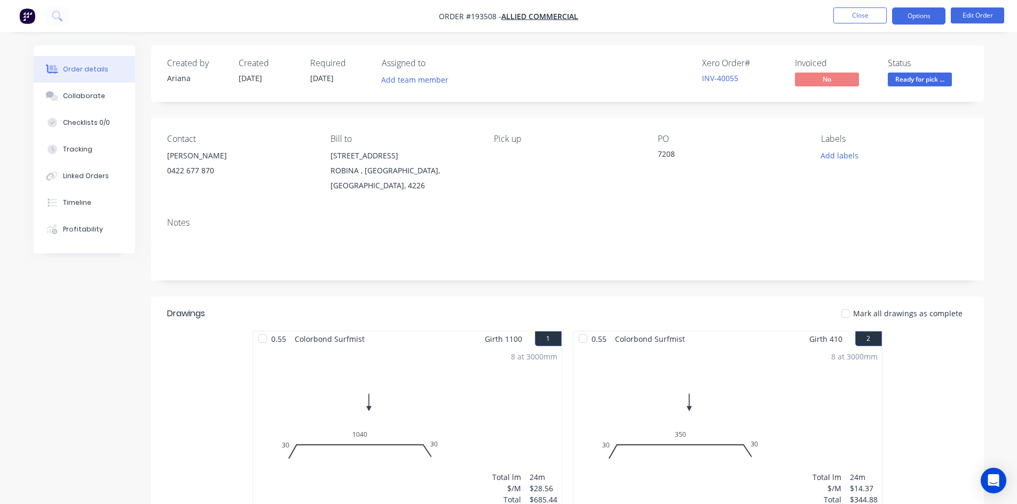
click at [910, 15] on button "Options" at bounding box center [918, 15] width 53 height 17
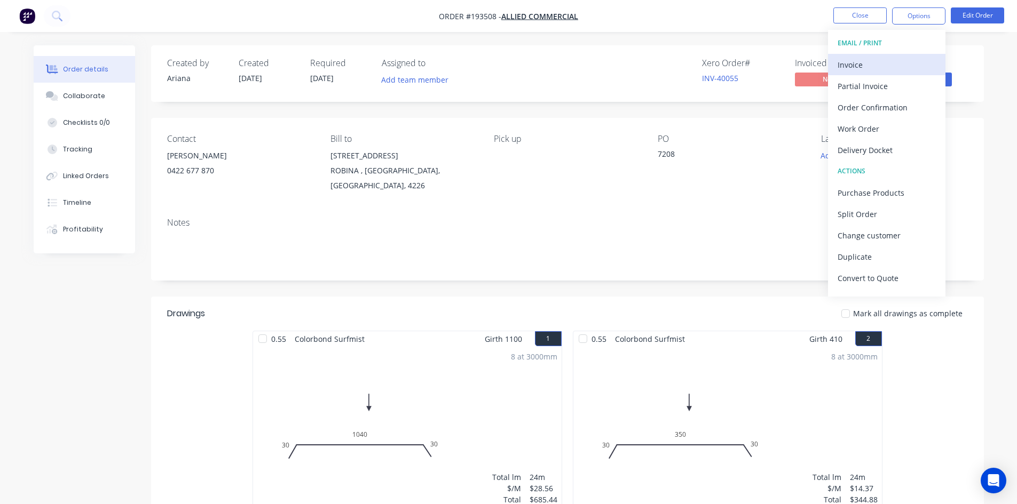
click at [903, 58] on div "Invoice" at bounding box center [886, 64] width 98 height 15
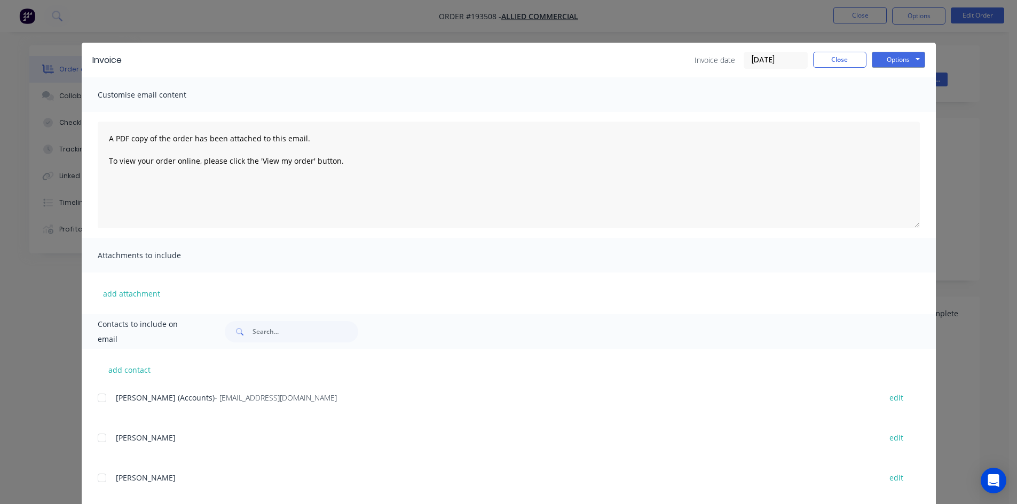
click at [96, 399] on div at bounding box center [101, 397] width 21 height 21
click at [884, 61] on button "Options" at bounding box center [897, 60] width 53 height 16
click at [893, 110] on button "Email" at bounding box center [905, 114] width 68 height 18
click at [840, 63] on button "Close" at bounding box center [839, 60] width 53 height 16
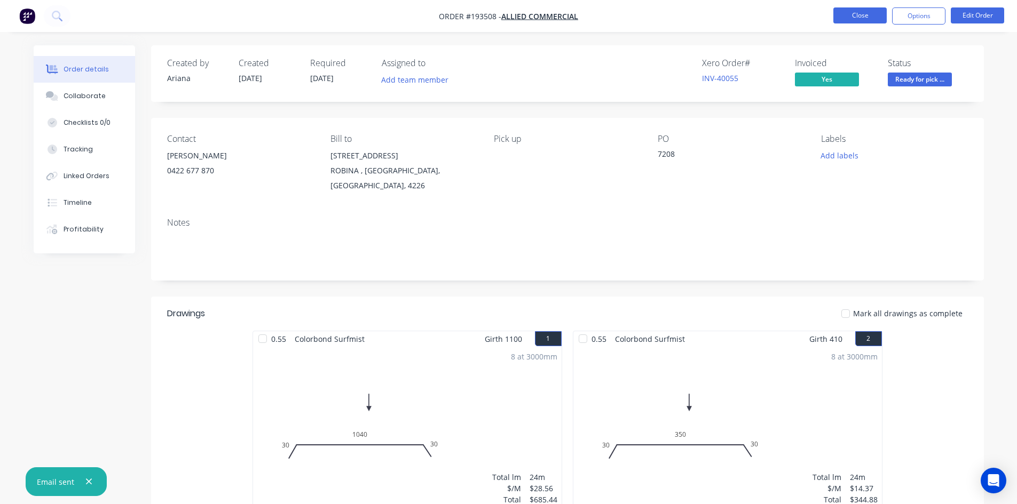
click at [851, 18] on button "Close" at bounding box center [859, 15] width 53 height 16
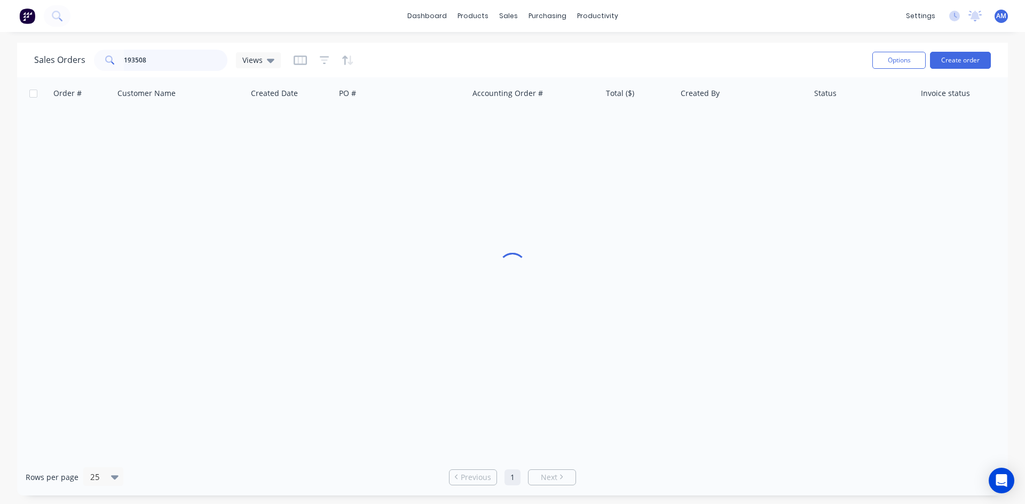
drag, startPoint x: 157, startPoint y: 61, endPoint x: 96, endPoint y: 62, distance: 61.9
click at [96, 62] on div "193508" at bounding box center [160, 60] width 133 height 21
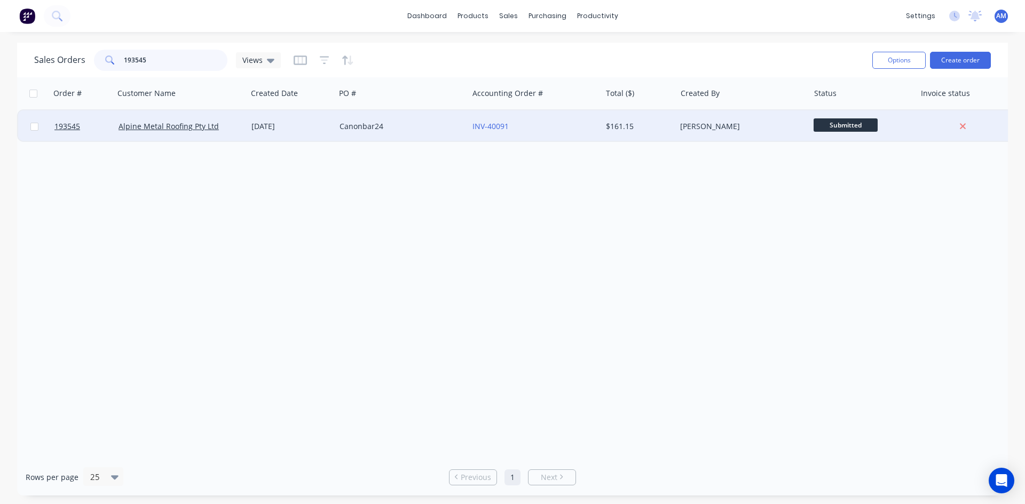
type input "193545"
click at [418, 122] on div "Canonbar24" at bounding box center [398, 126] width 118 height 11
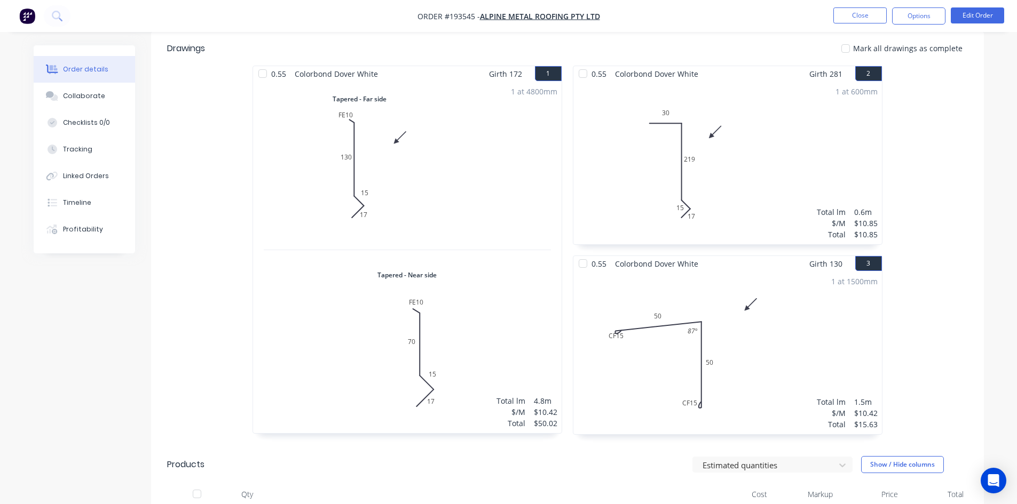
scroll to position [480, 0]
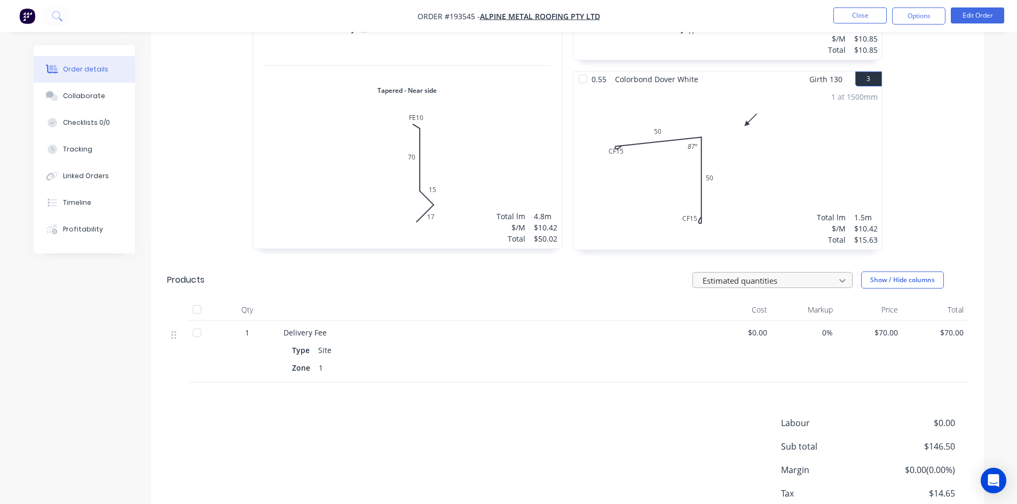
click at [848, 272] on div at bounding box center [841, 280] width 19 height 17
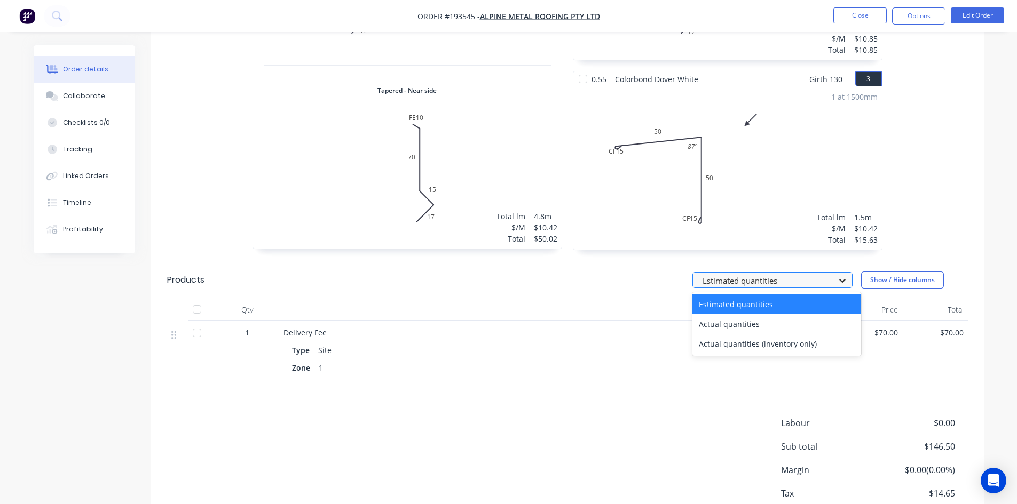
click at [848, 272] on div at bounding box center [841, 280] width 19 height 17
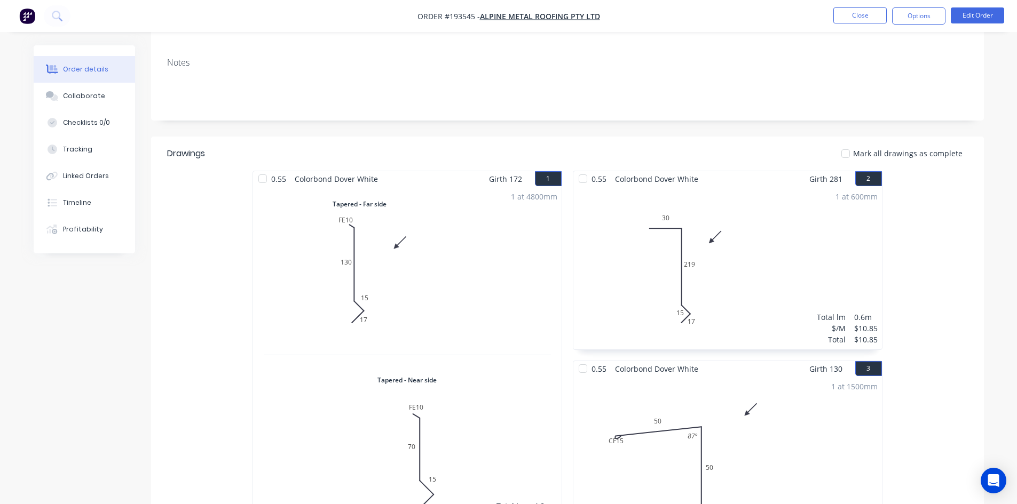
scroll to position [160, 0]
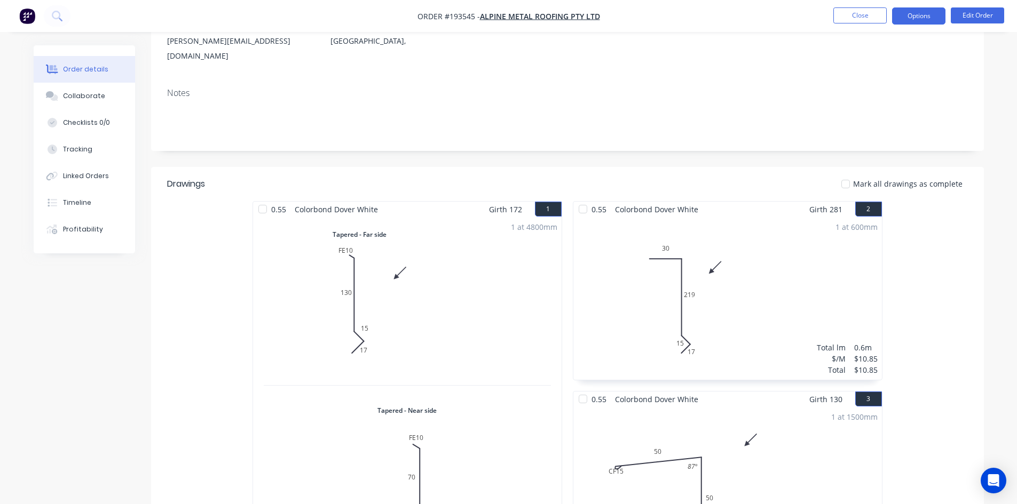
click at [927, 14] on button "Options" at bounding box center [918, 15] width 53 height 17
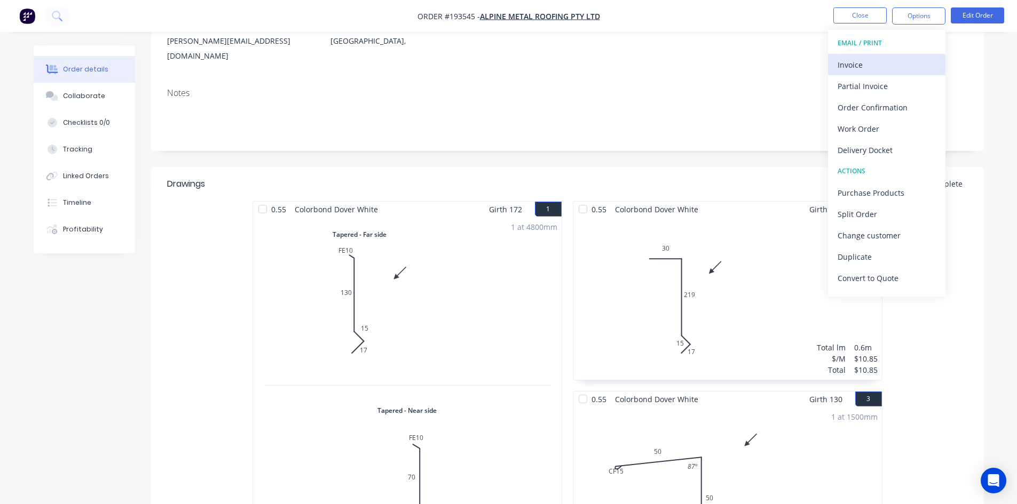
click at [893, 57] on div "Invoice" at bounding box center [886, 64] width 98 height 15
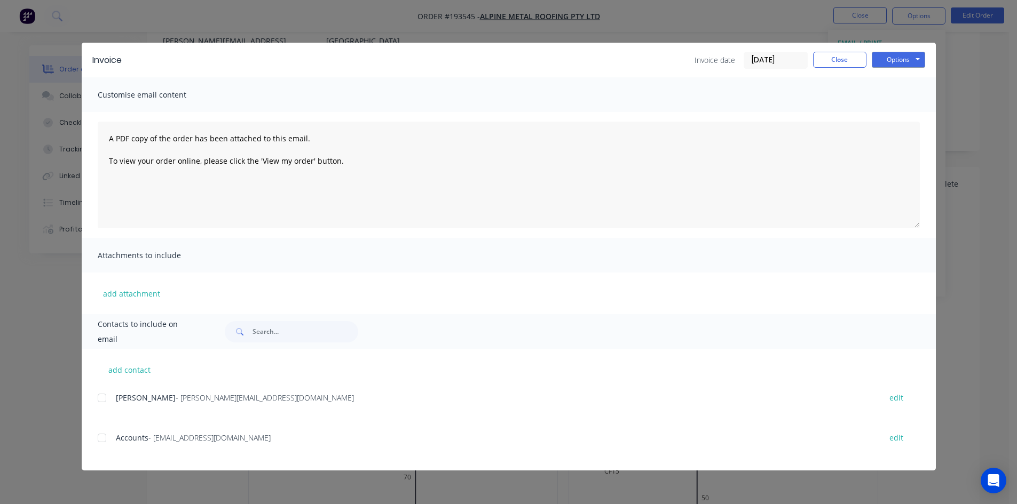
click at [101, 440] on div at bounding box center [101, 437] width 21 height 21
click at [888, 57] on button "Options" at bounding box center [897, 60] width 53 height 16
click at [895, 112] on button "Email" at bounding box center [905, 114] width 68 height 18
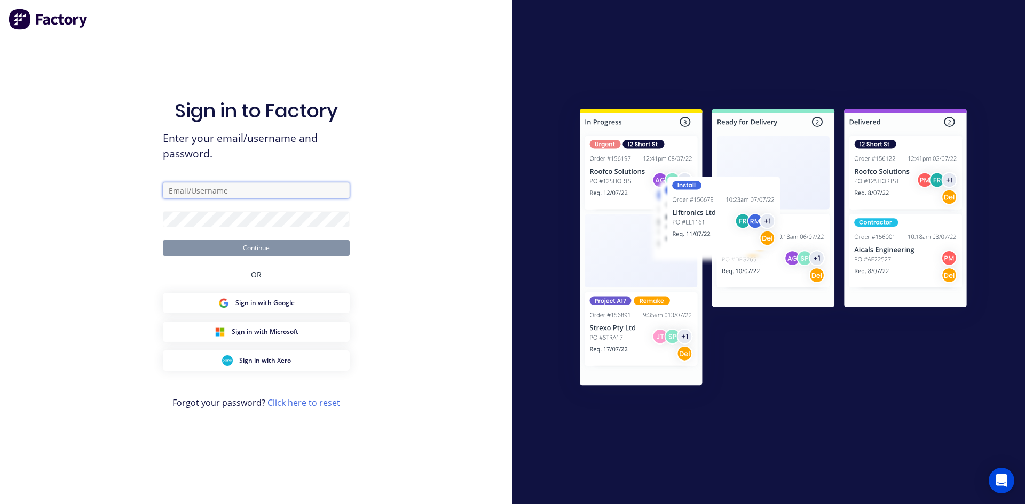
click at [221, 198] on input "text" at bounding box center [256, 190] width 187 height 16
type input "anita@fmfabricators.com.au"
click at [163, 240] on button "Continue" at bounding box center [256, 248] width 187 height 16
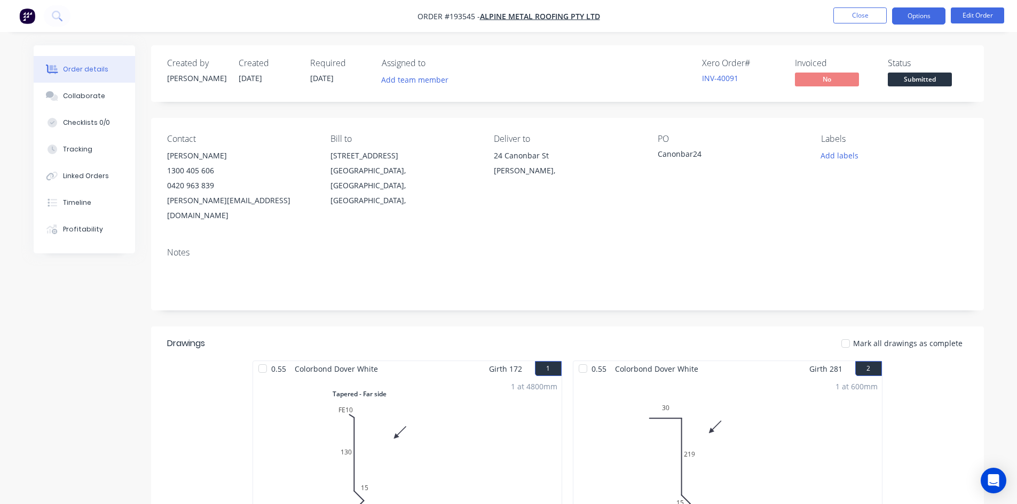
click at [933, 13] on button "Options" at bounding box center [918, 15] width 53 height 17
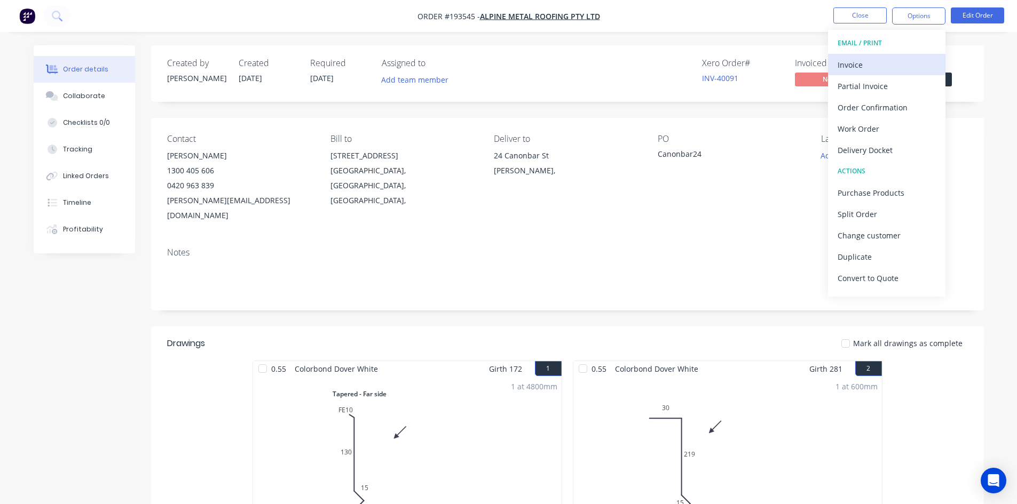
click at [910, 60] on div "Invoice" at bounding box center [886, 64] width 98 height 15
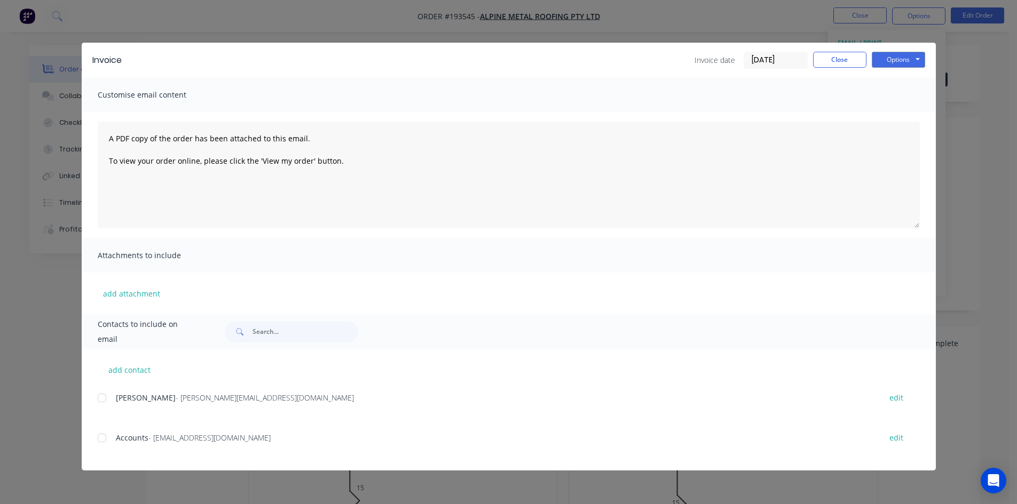
click at [102, 440] on div at bounding box center [101, 437] width 21 height 21
click at [895, 59] on button "Options" at bounding box center [897, 60] width 53 height 16
click at [906, 110] on button "Email" at bounding box center [905, 114] width 68 height 18
click at [832, 60] on button "Close" at bounding box center [839, 60] width 53 height 16
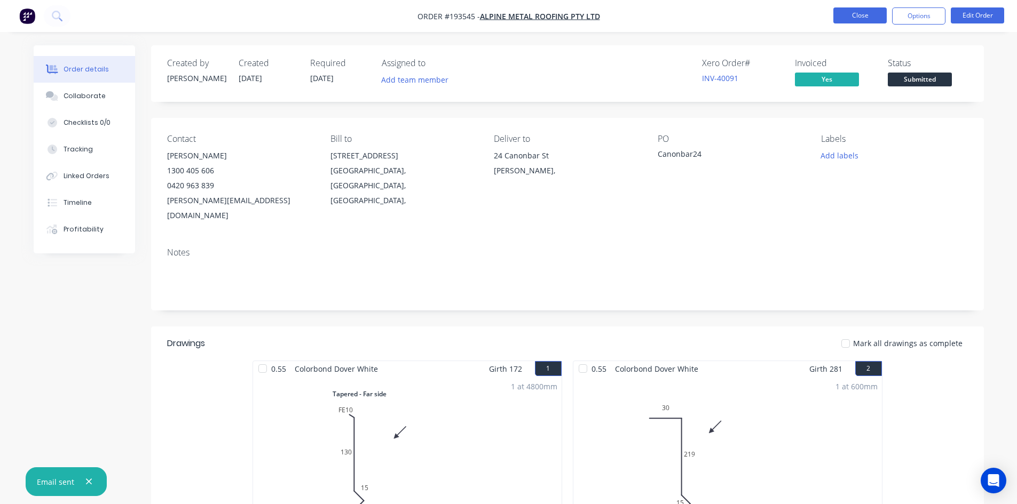
click at [846, 18] on button "Close" at bounding box center [859, 15] width 53 height 16
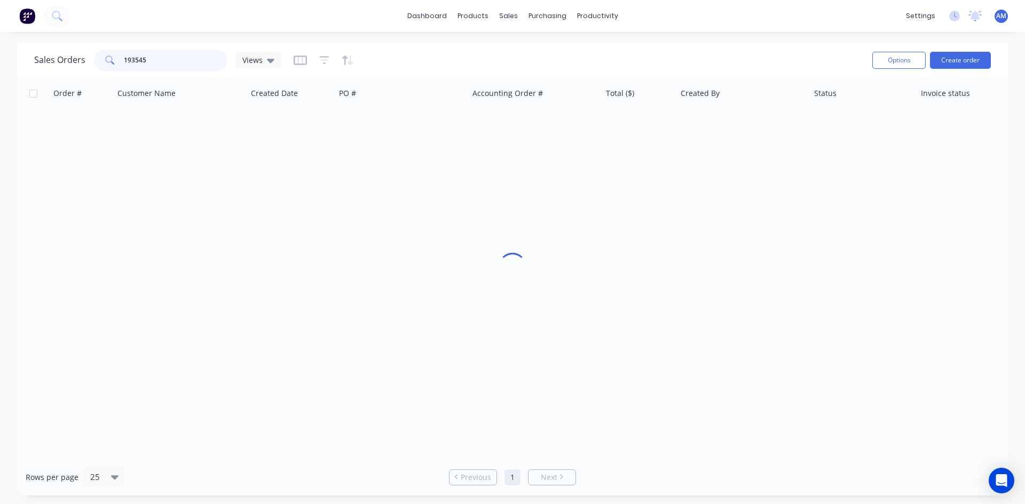
drag, startPoint x: 173, startPoint y: 58, endPoint x: 75, endPoint y: 59, distance: 98.2
click at [75, 59] on div "Sales Orders 193545 Views" at bounding box center [157, 60] width 247 height 21
type input "193591"
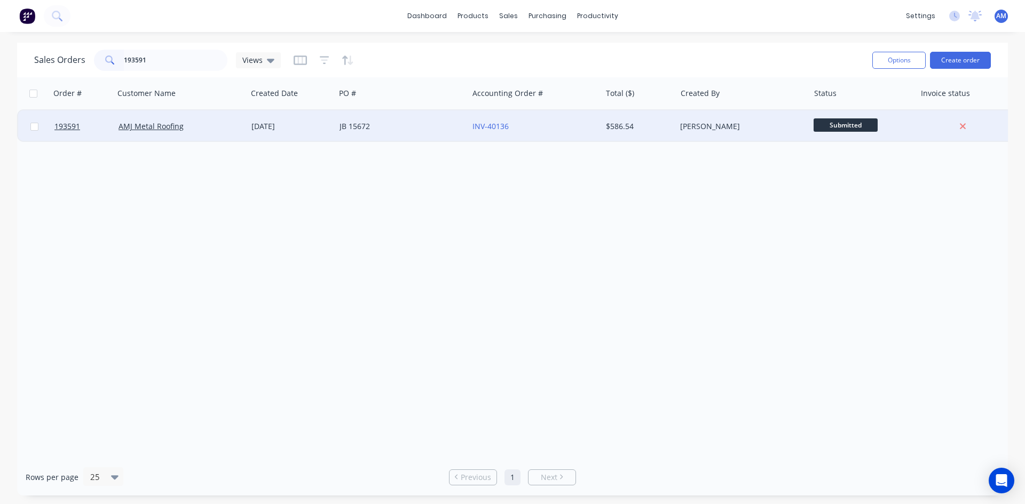
click at [409, 132] on div "JB 15672" at bounding box center [401, 126] width 133 height 32
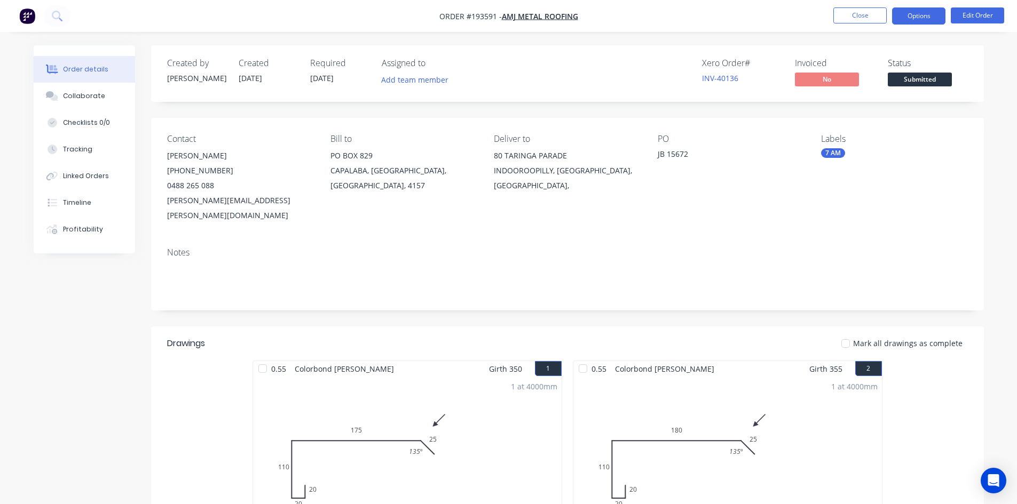
click at [929, 17] on button "Options" at bounding box center [918, 15] width 53 height 17
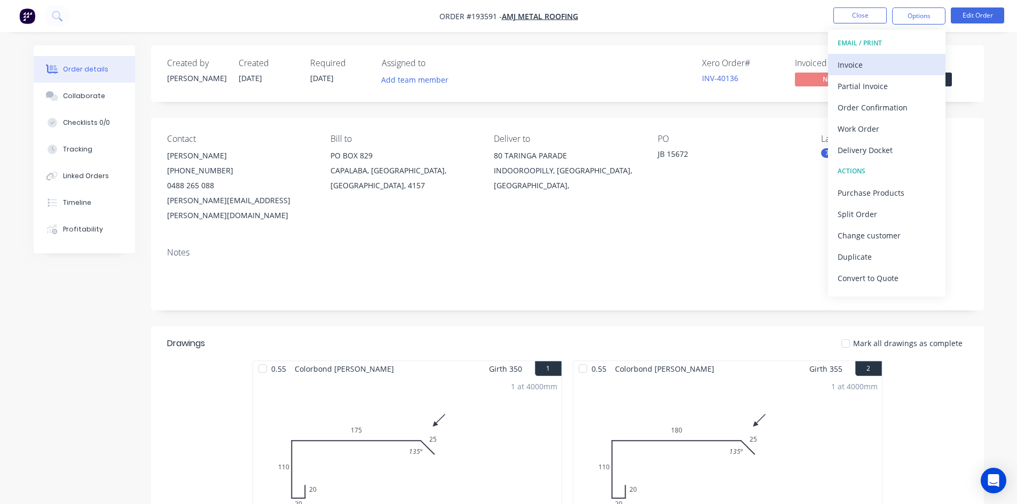
click at [887, 62] on div "Invoice" at bounding box center [886, 64] width 98 height 15
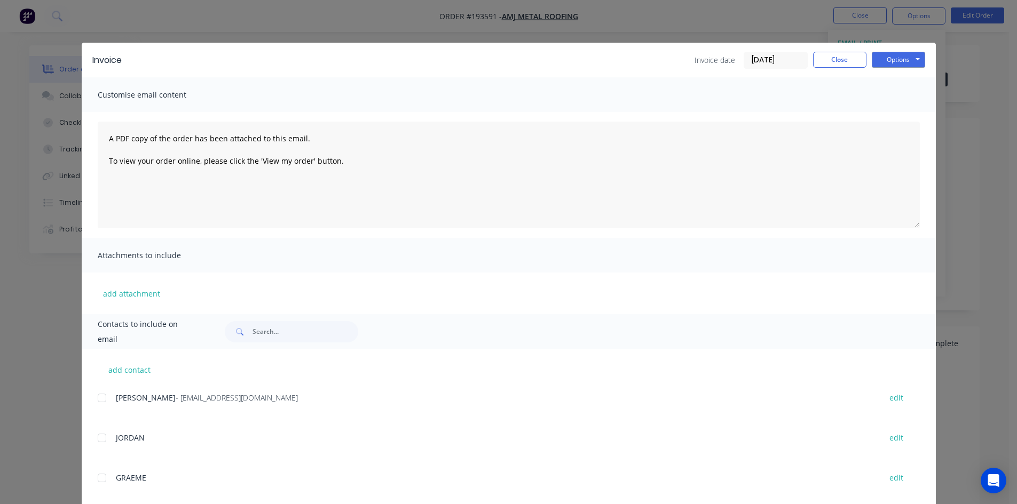
click at [99, 397] on div at bounding box center [101, 397] width 21 height 21
click at [893, 57] on button "Options" at bounding box center [897, 60] width 53 height 16
click at [902, 110] on button "Email" at bounding box center [905, 114] width 68 height 18
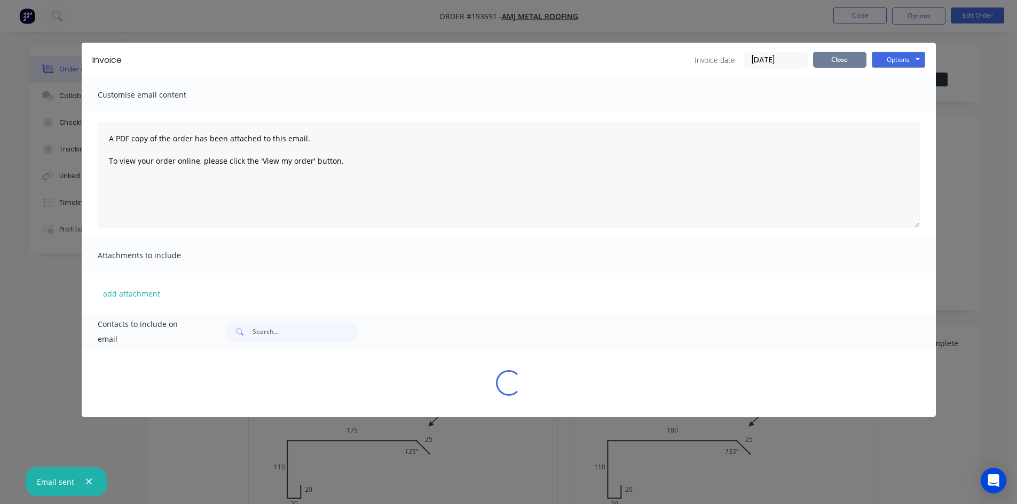
click at [836, 62] on button "Close" at bounding box center [839, 60] width 53 height 16
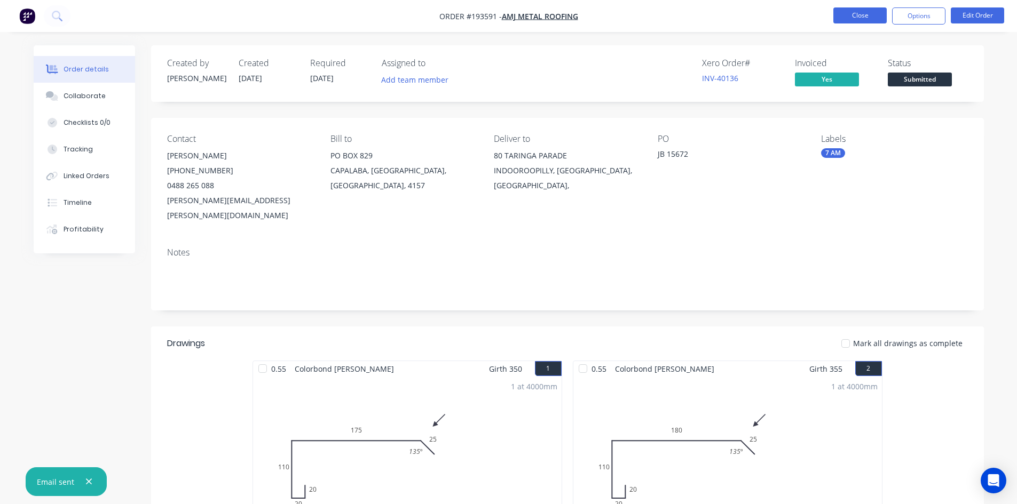
click at [863, 14] on button "Close" at bounding box center [859, 15] width 53 height 16
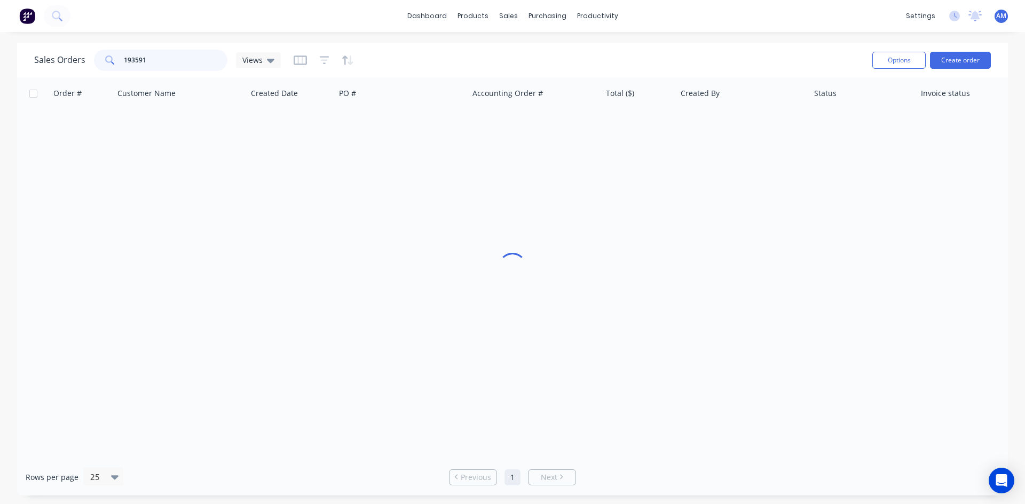
drag, startPoint x: 179, startPoint y: 55, endPoint x: 121, endPoint y: 56, distance: 57.6
click at [122, 56] on div "193591" at bounding box center [160, 60] width 133 height 21
type input "193506"
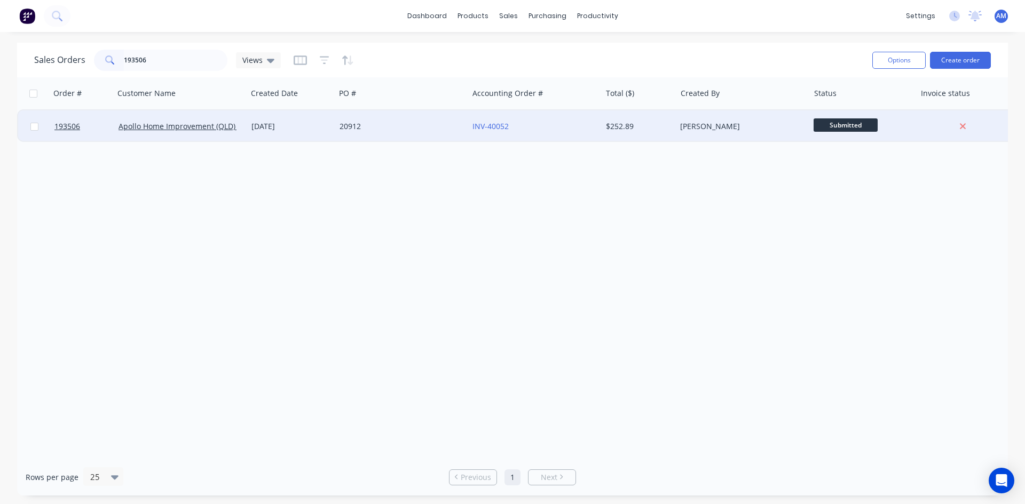
click at [413, 128] on div "20912" at bounding box center [398, 126] width 118 height 11
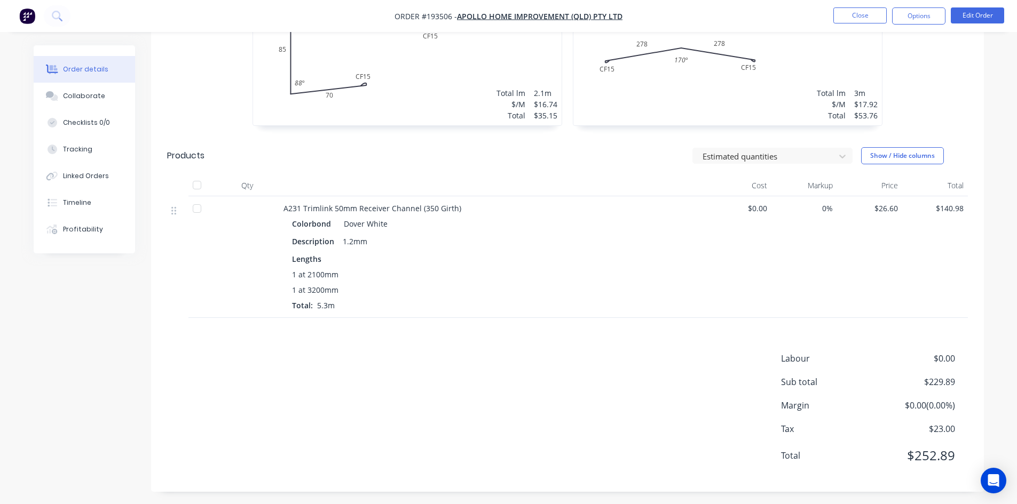
scroll to position [388, 0]
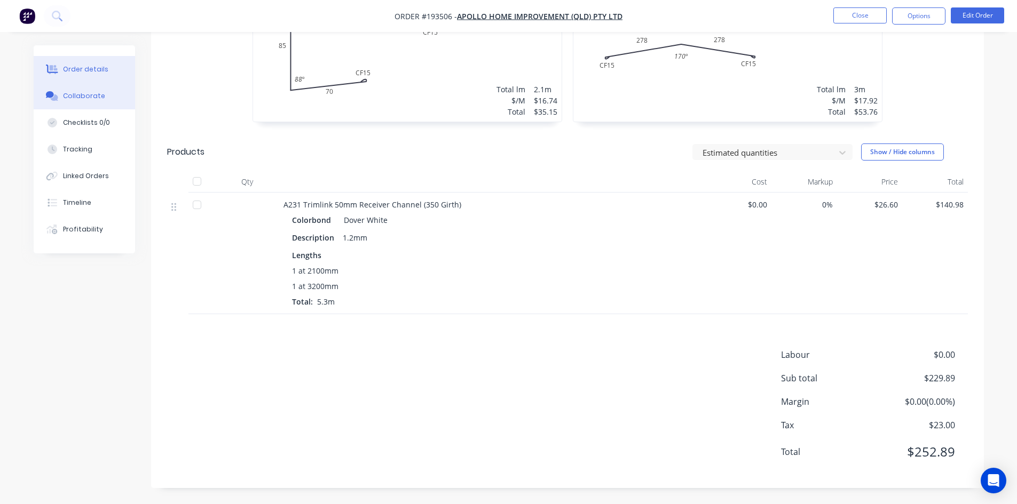
click at [112, 96] on button "Collaborate" at bounding box center [84, 96] width 101 height 27
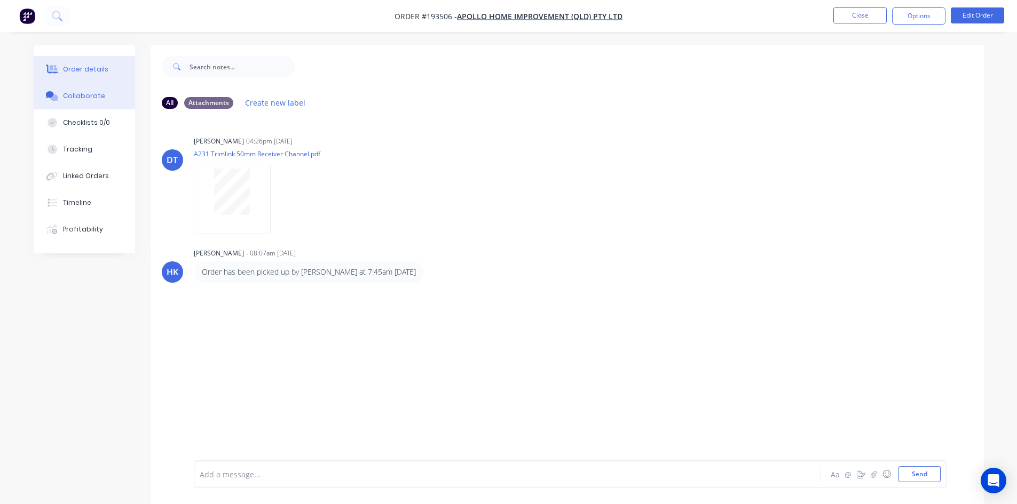
click at [104, 72] on div "Order details" at bounding box center [85, 70] width 45 height 10
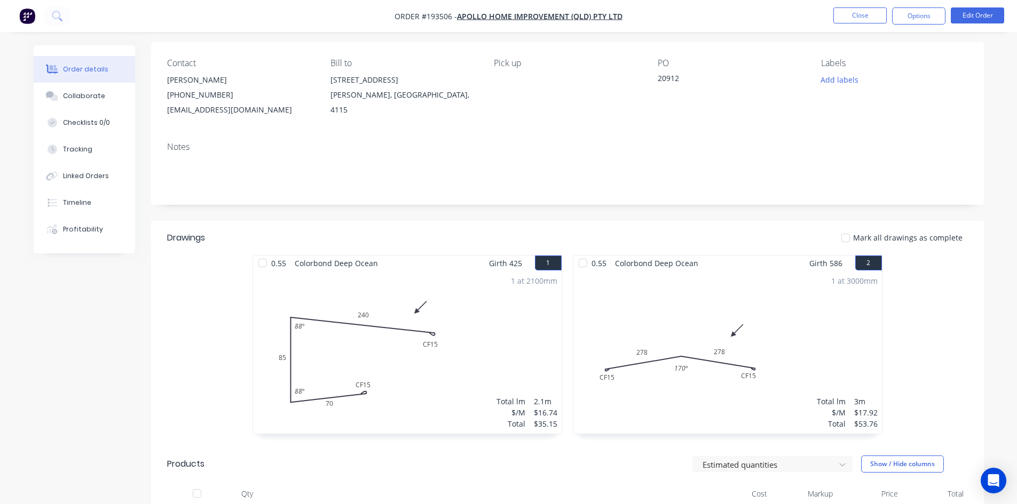
scroll to position [14, 0]
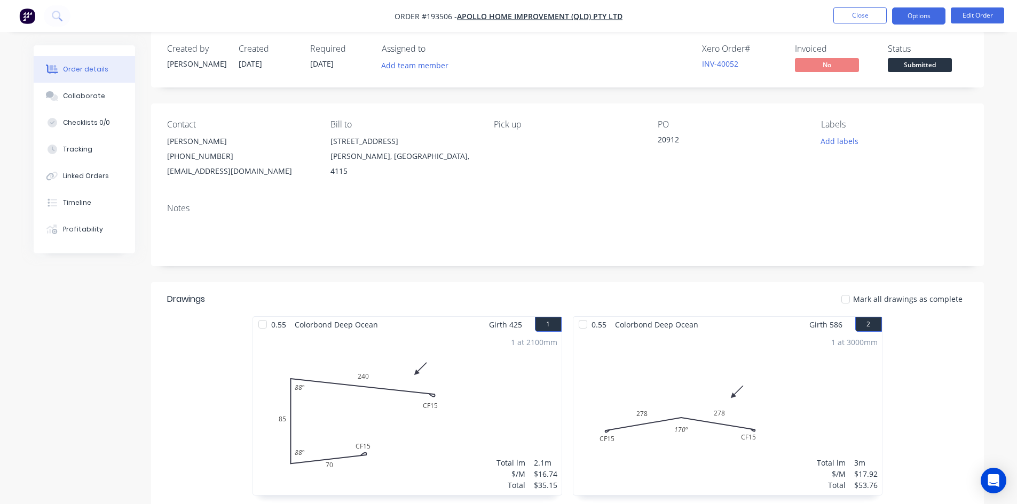
click at [919, 14] on button "Options" at bounding box center [918, 15] width 53 height 17
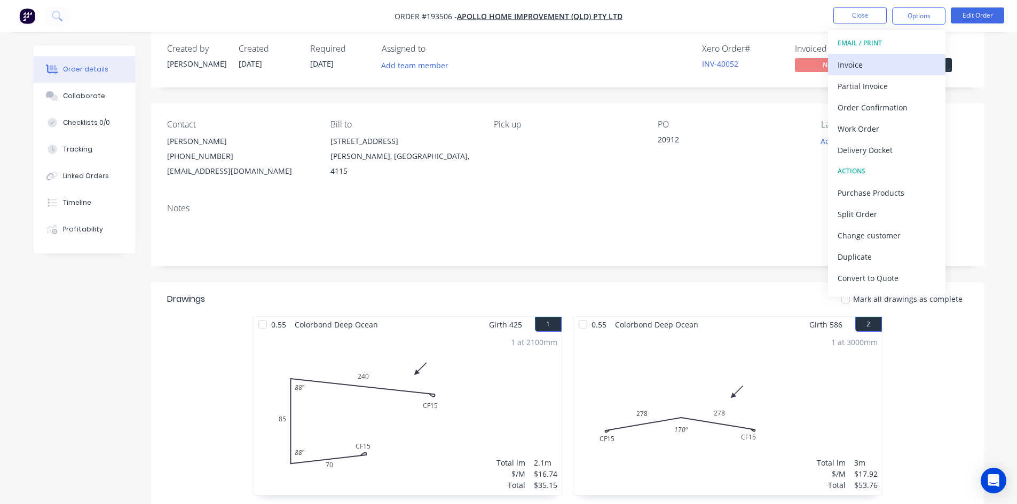
click at [908, 58] on div "Invoice" at bounding box center [886, 64] width 98 height 15
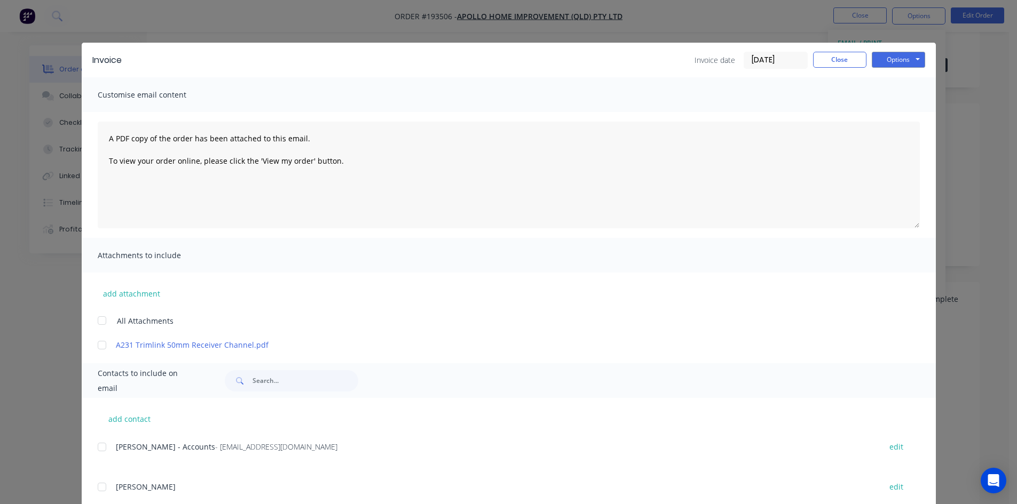
click at [99, 446] on div at bounding box center [101, 446] width 21 height 21
click at [898, 56] on button "Options" at bounding box center [897, 60] width 53 height 16
click at [903, 110] on button "Email" at bounding box center [905, 114] width 68 height 18
click at [837, 65] on button "Close" at bounding box center [839, 60] width 53 height 16
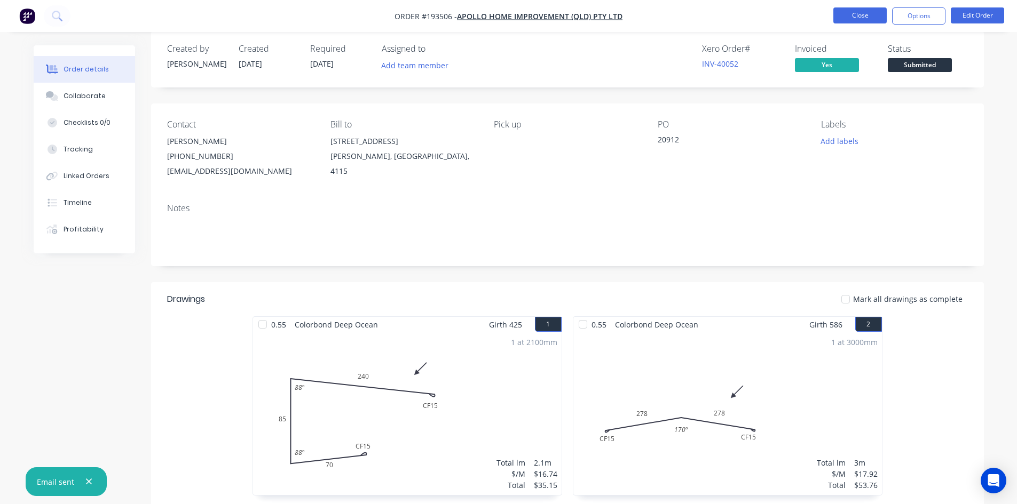
click at [853, 22] on button "Close" at bounding box center [859, 15] width 53 height 16
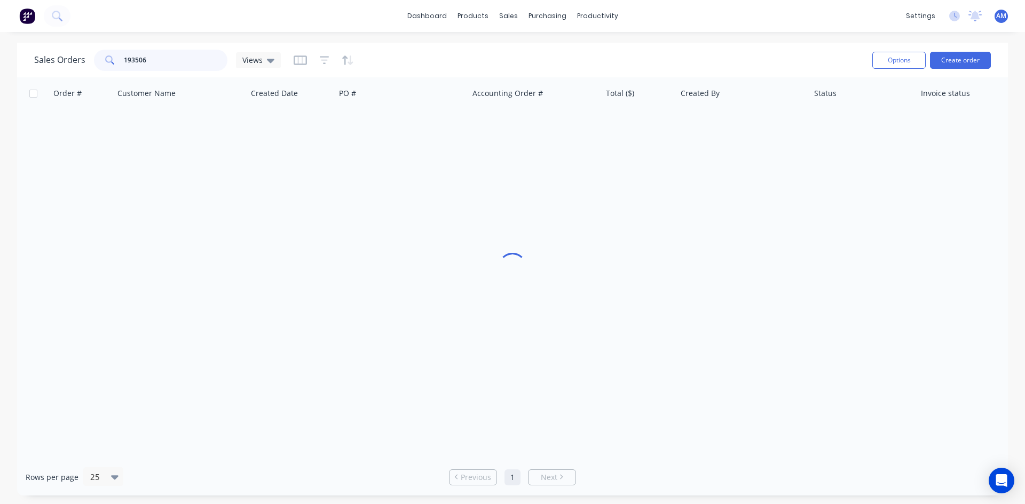
drag, startPoint x: 191, startPoint y: 60, endPoint x: 89, endPoint y: 63, distance: 102.5
click at [89, 63] on div "Sales Orders 193506 Views" at bounding box center [157, 60] width 247 height 21
type input "193605"
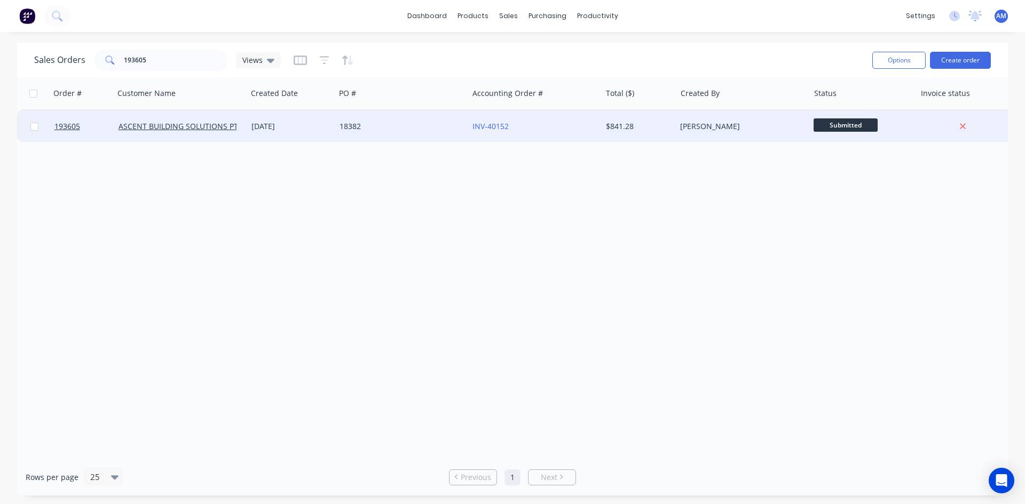
click at [423, 132] on div "18382" at bounding box center [401, 126] width 133 height 32
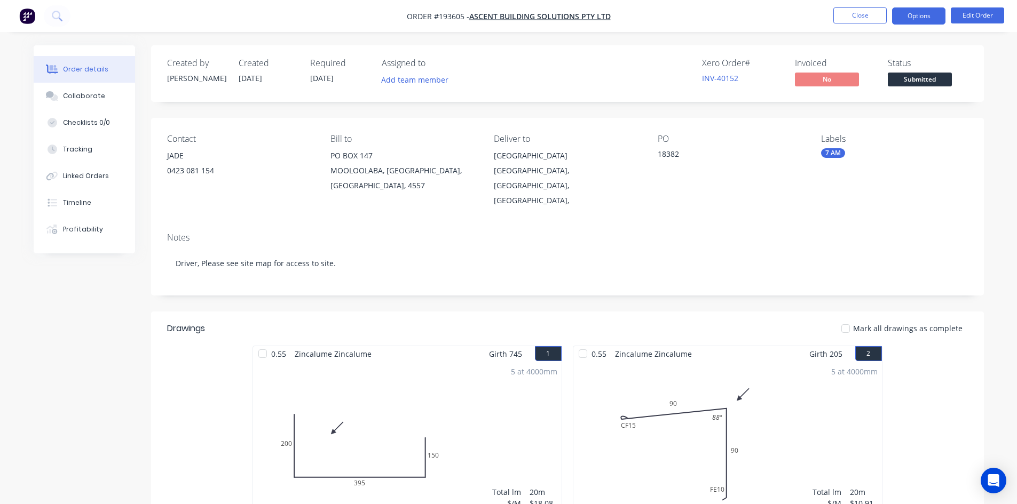
click at [910, 14] on button "Options" at bounding box center [918, 15] width 53 height 17
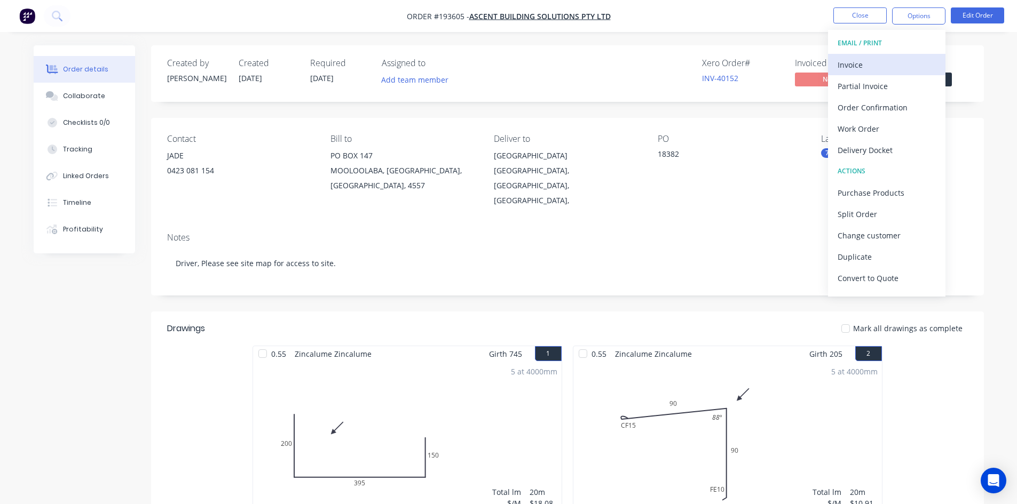
click at [893, 65] on div "Invoice" at bounding box center [886, 64] width 98 height 15
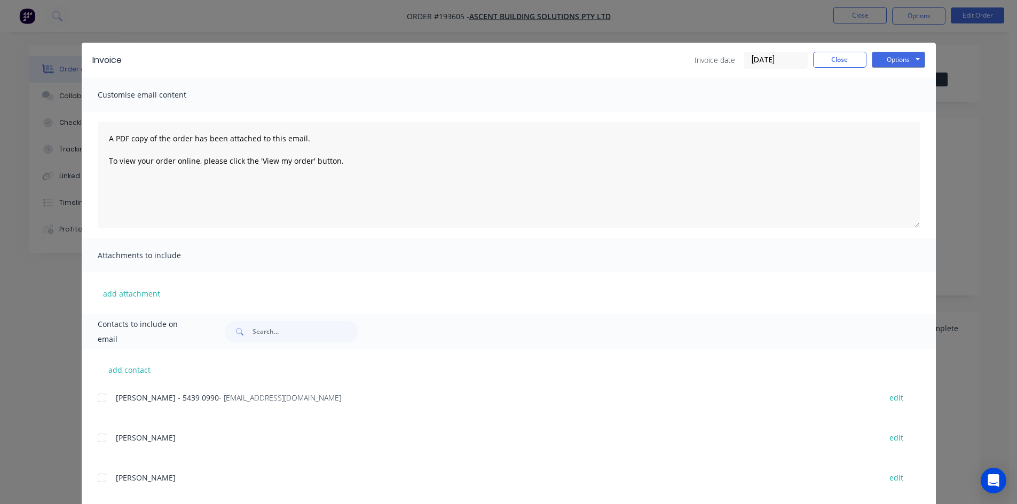
click at [98, 399] on div at bounding box center [101, 397] width 21 height 21
click at [894, 60] on button "Options" at bounding box center [897, 60] width 53 height 16
click at [902, 108] on button "Email" at bounding box center [905, 114] width 68 height 18
click at [829, 61] on button "Close" at bounding box center [839, 60] width 53 height 16
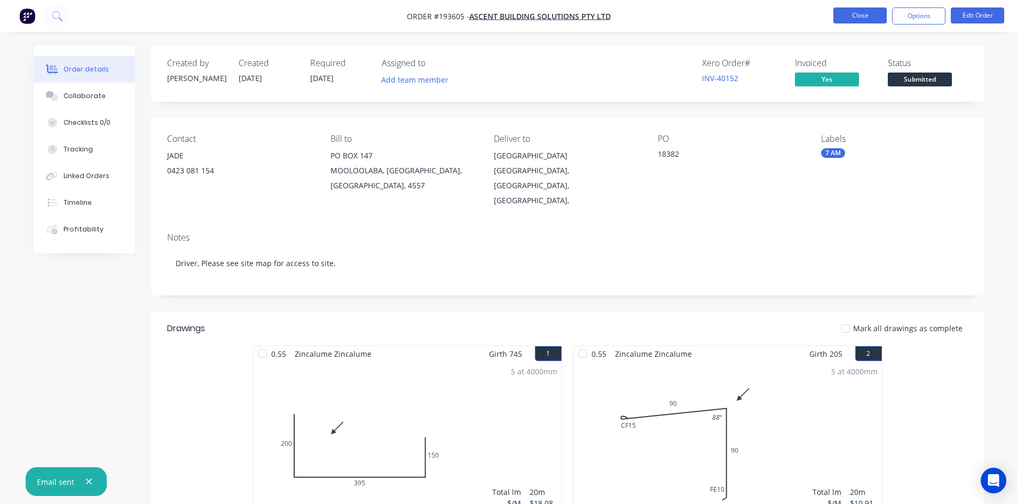
click at [858, 15] on button "Close" at bounding box center [859, 15] width 53 height 16
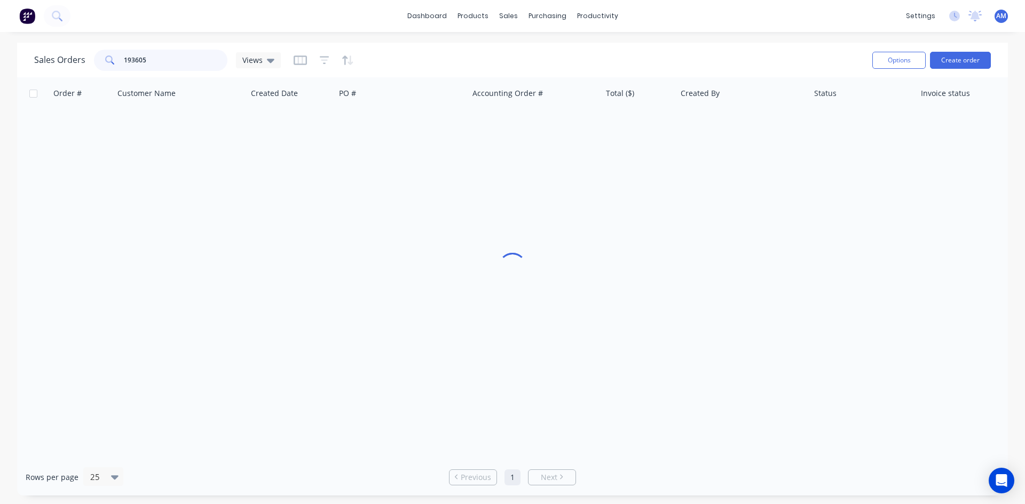
drag, startPoint x: 162, startPoint y: 63, endPoint x: 106, endPoint y: 65, distance: 56.1
click at [106, 65] on div "193605" at bounding box center [160, 60] width 133 height 21
type input "193548"
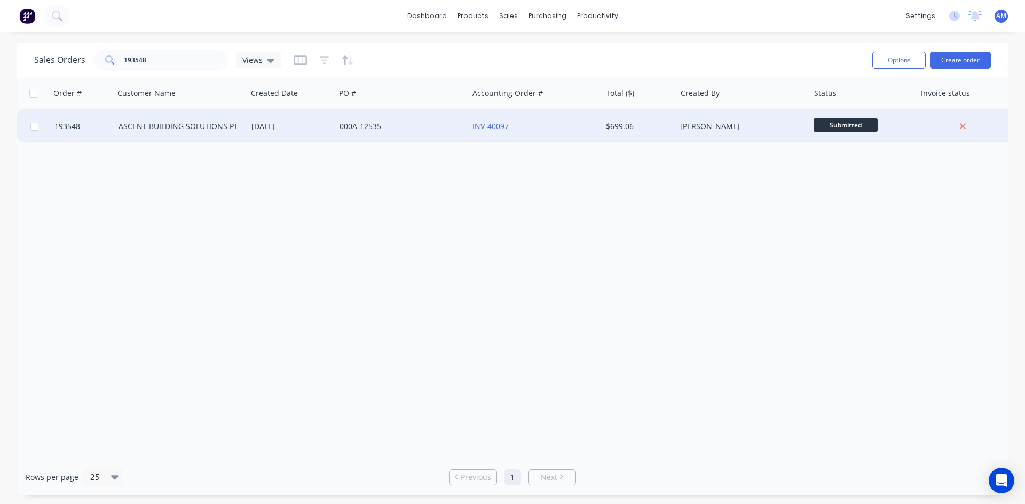
click at [434, 137] on div "000A-12535" at bounding box center [401, 126] width 133 height 32
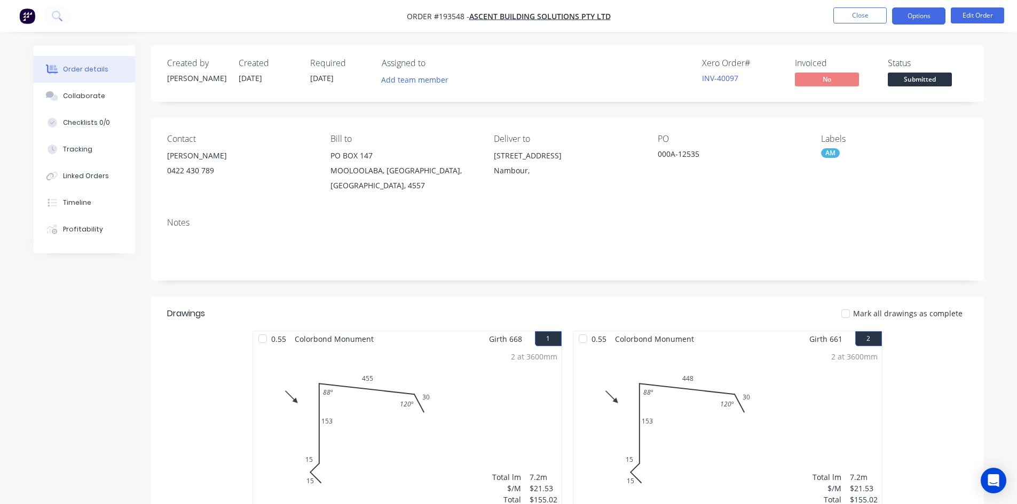
click at [911, 15] on button "Options" at bounding box center [918, 15] width 53 height 17
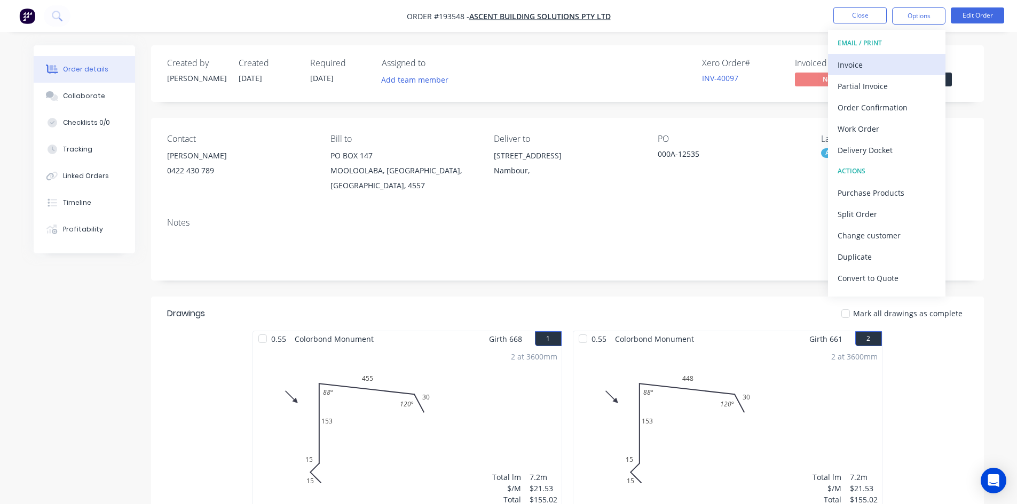
click at [893, 65] on div "Invoice" at bounding box center [886, 64] width 98 height 15
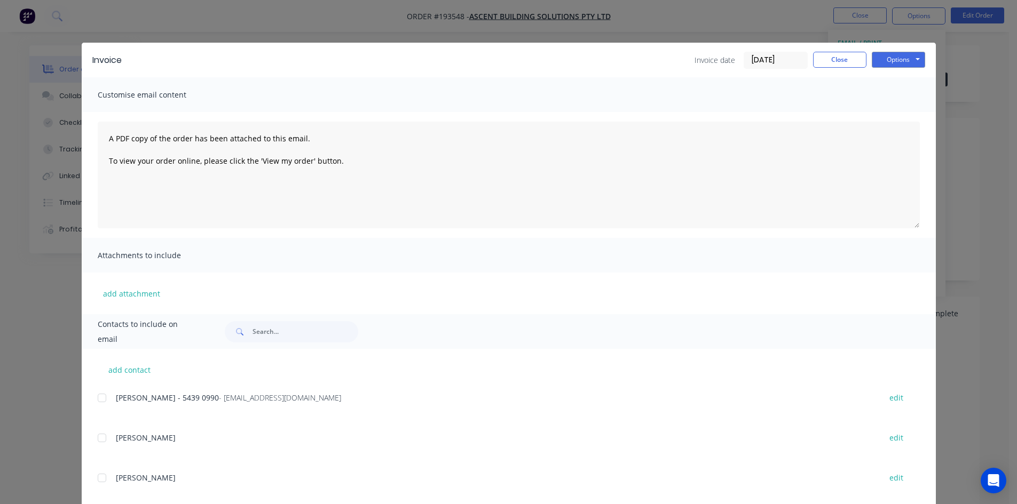
click at [98, 399] on div at bounding box center [101, 397] width 21 height 21
click at [886, 62] on button "Options" at bounding box center [897, 60] width 53 height 16
click at [891, 112] on button "Email" at bounding box center [905, 114] width 68 height 18
click at [834, 56] on button "Close" at bounding box center [839, 60] width 53 height 16
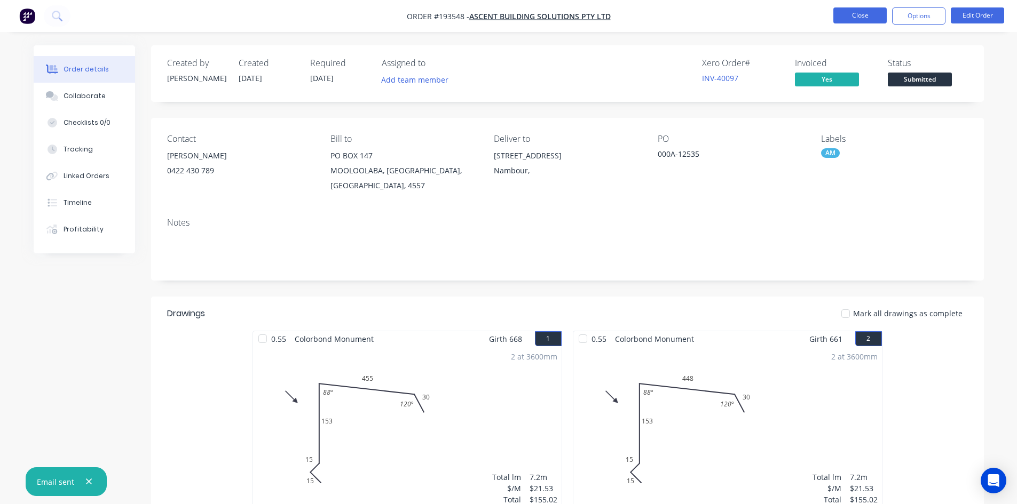
click at [845, 19] on button "Close" at bounding box center [859, 15] width 53 height 16
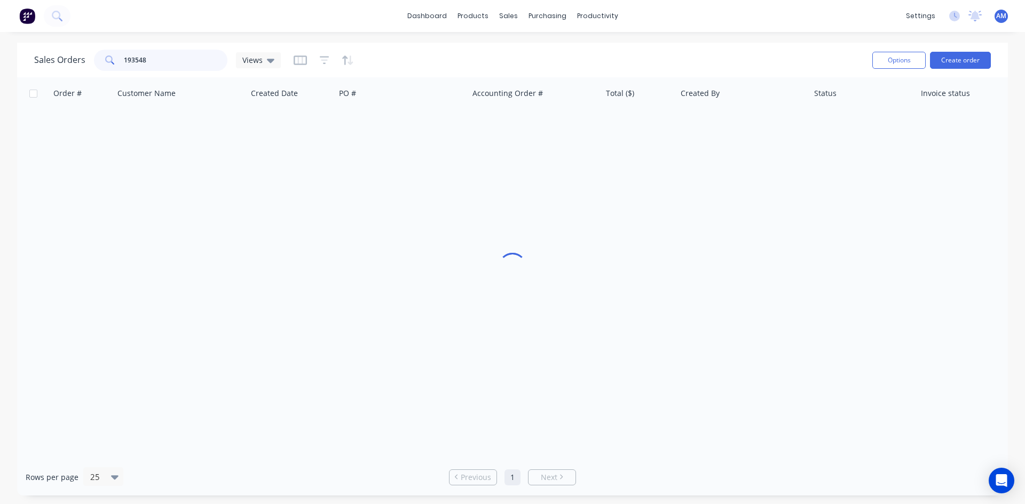
drag, startPoint x: 178, startPoint y: 68, endPoint x: 105, endPoint y: 57, distance: 74.6
click at [105, 57] on div "193548" at bounding box center [160, 60] width 133 height 21
type input "193586"
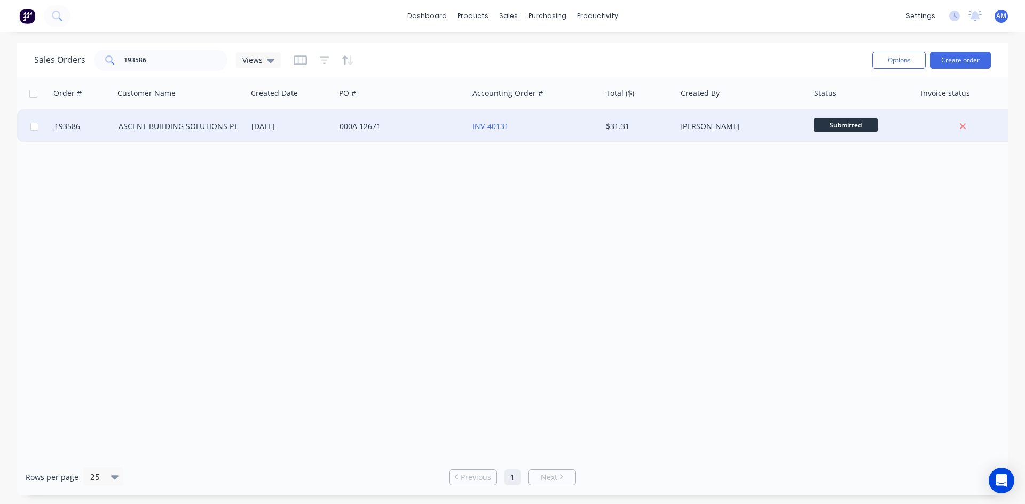
click at [400, 140] on div "000A 12671" at bounding box center [401, 126] width 133 height 32
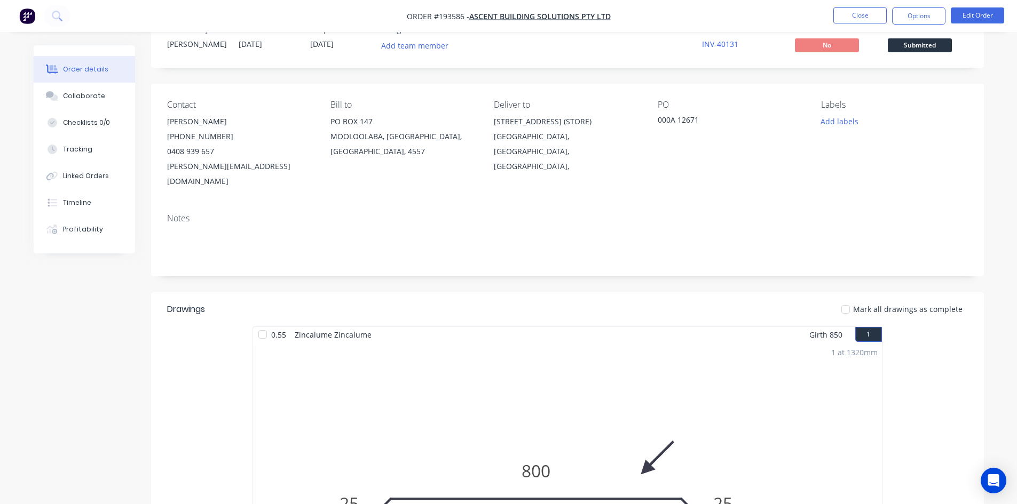
scroll to position [21, 0]
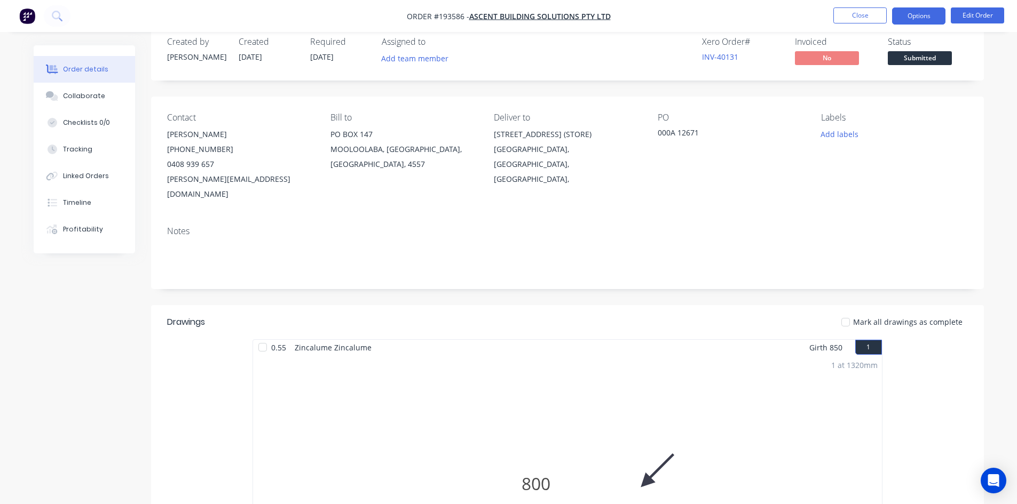
click at [924, 21] on button "Options" at bounding box center [918, 15] width 53 height 17
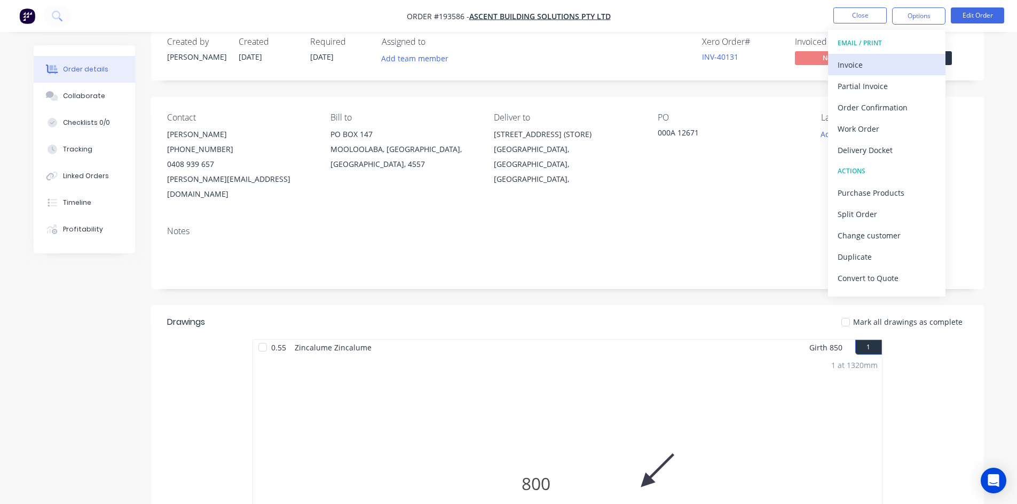
click at [910, 58] on div "Invoice" at bounding box center [886, 64] width 98 height 15
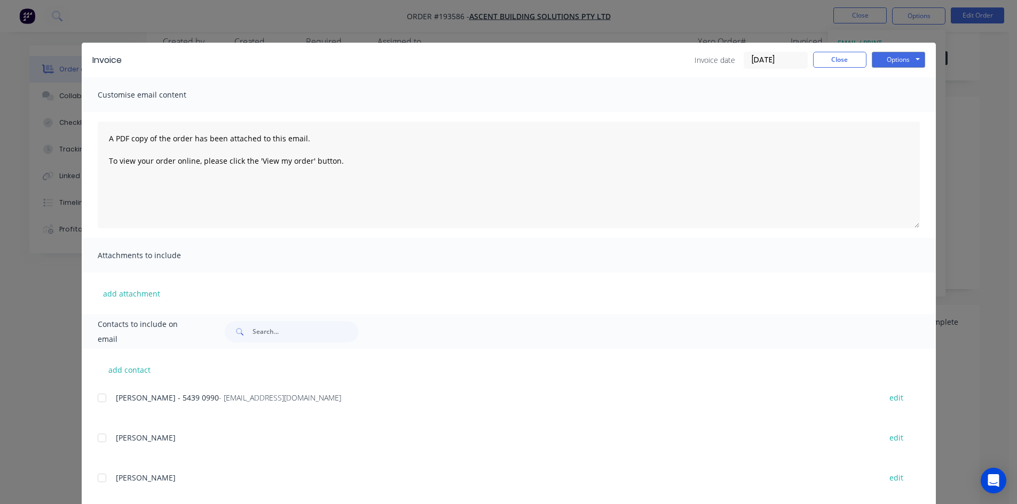
click at [98, 399] on div at bounding box center [101, 397] width 21 height 21
click at [892, 55] on button "Options" at bounding box center [897, 60] width 53 height 16
click at [902, 111] on button "Email" at bounding box center [905, 114] width 68 height 18
click at [851, 66] on button "Close" at bounding box center [839, 60] width 53 height 16
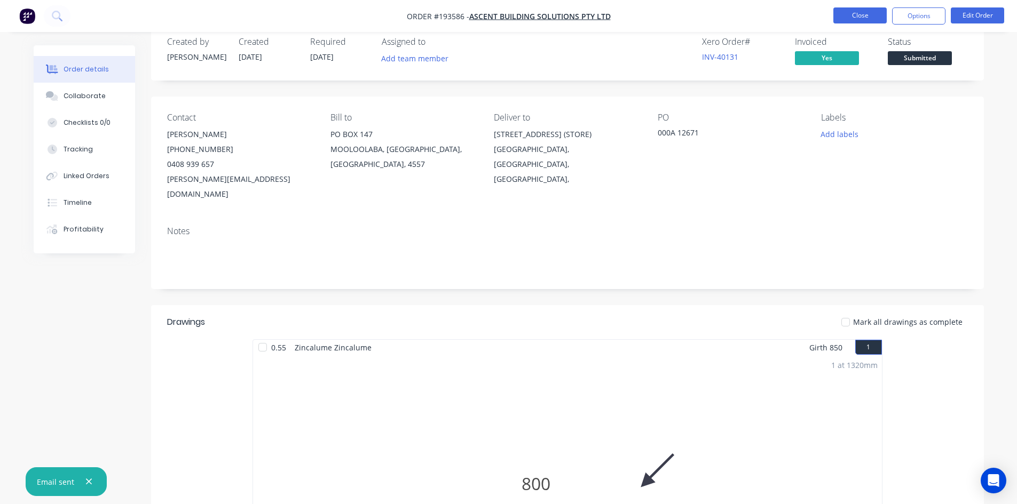
click at [858, 21] on button "Close" at bounding box center [859, 15] width 53 height 16
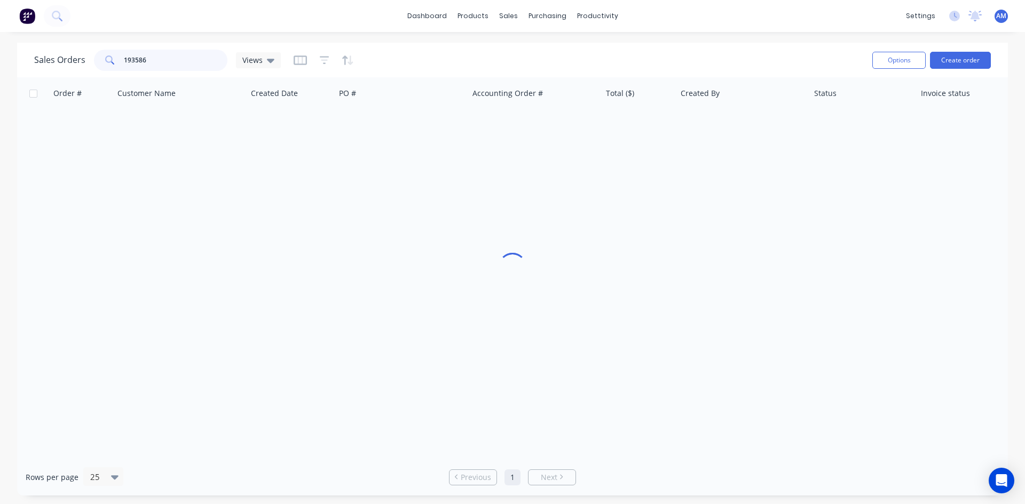
drag, startPoint x: 172, startPoint y: 54, endPoint x: 94, endPoint y: 60, distance: 78.1
click at [94, 60] on div "193586" at bounding box center [160, 60] width 133 height 21
type input "193589"
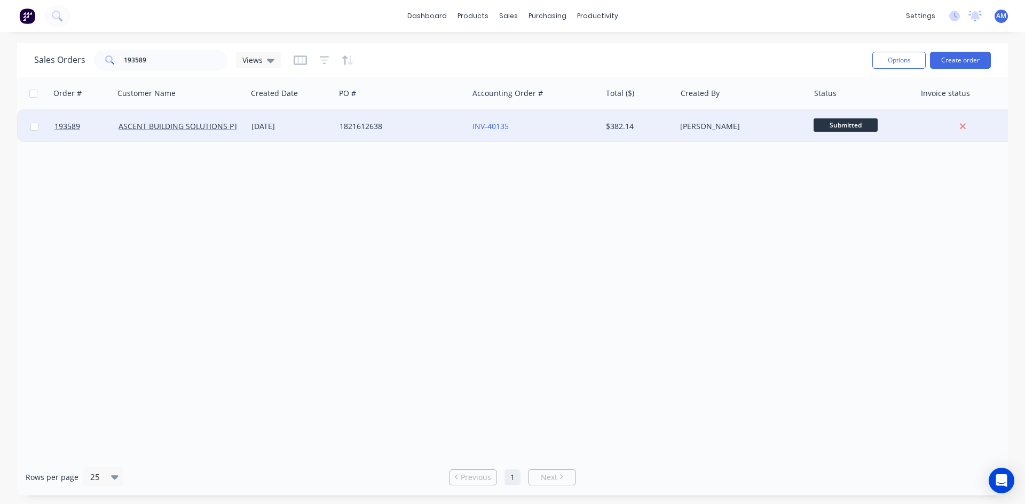
click at [555, 135] on div "INV-40135" at bounding box center [534, 126] width 133 height 32
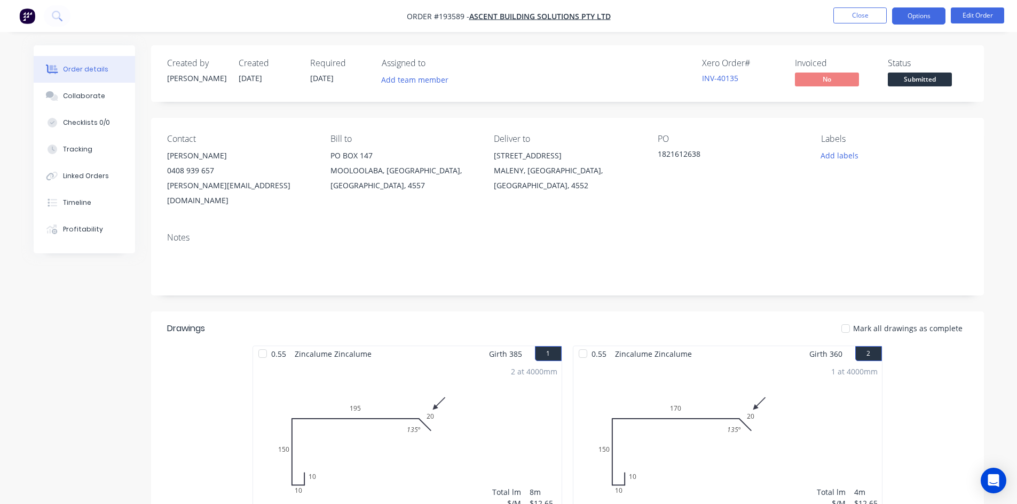
click at [925, 15] on button "Options" at bounding box center [918, 15] width 53 height 17
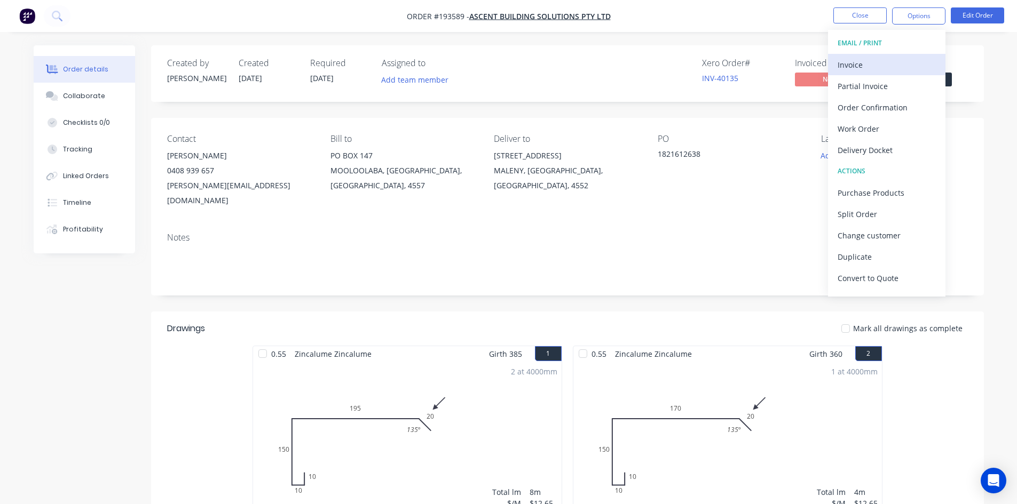
click at [896, 61] on div "Invoice" at bounding box center [886, 64] width 98 height 15
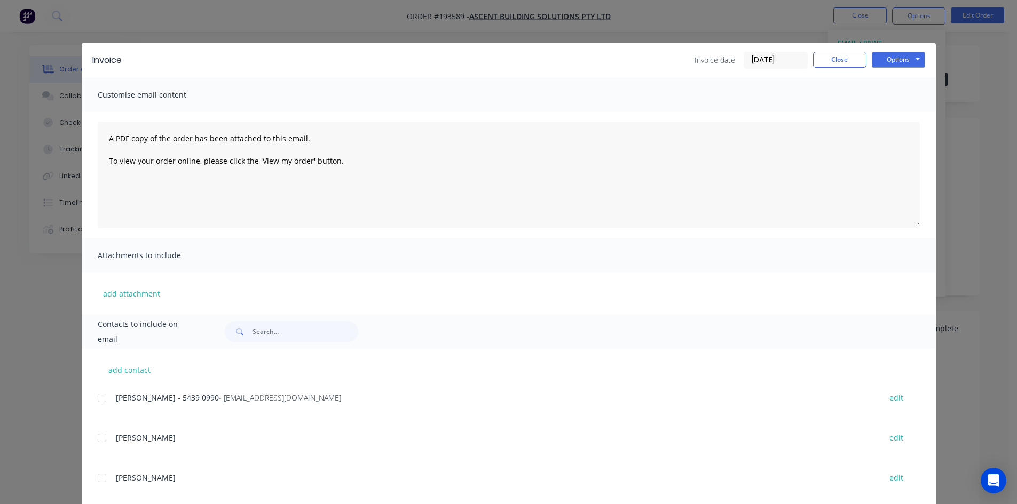
click at [101, 398] on div at bounding box center [101, 397] width 21 height 21
click at [898, 59] on button "Options" at bounding box center [897, 60] width 53 height 16
click at [904, 114] on button "Email" at bounding box center [905, 114] width 68 height 18
click at [829, 60] on button "Close" at bounding box center [839, 60] width 53 height 16
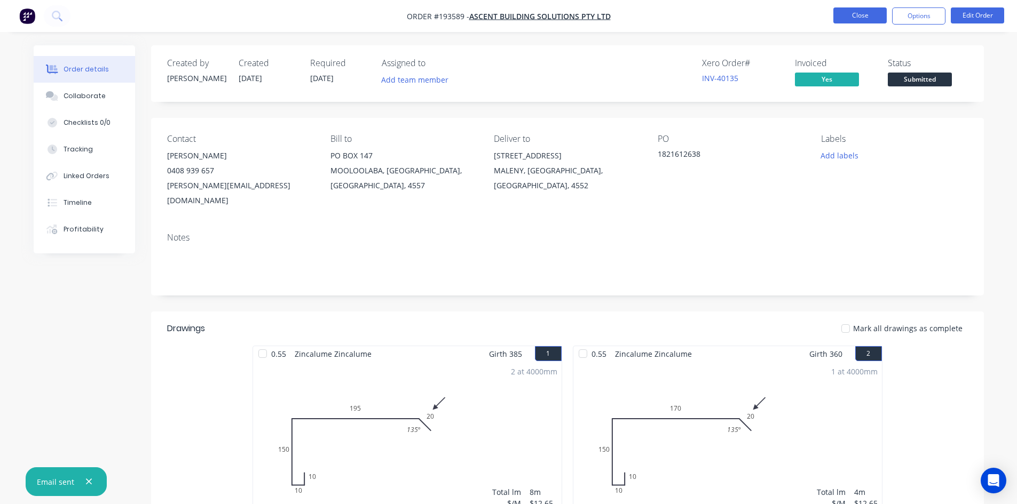
click at [865, 14] on button "Close" at bounding box center [859, 15] width 53 height 16
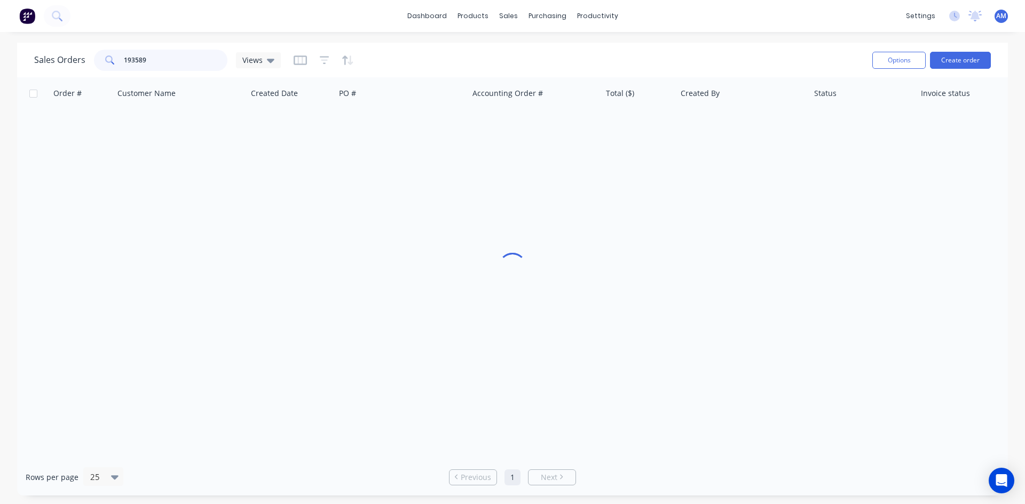
drag, startPoint x: 156, startPoint y: 57, endPoint x: 67, endPoint y: 52, distance: 89.2
click at [71, 52] on div "Sales Orders 193589 Views" at bounding box center [157, 60] width 247 height 21
type input "193541"
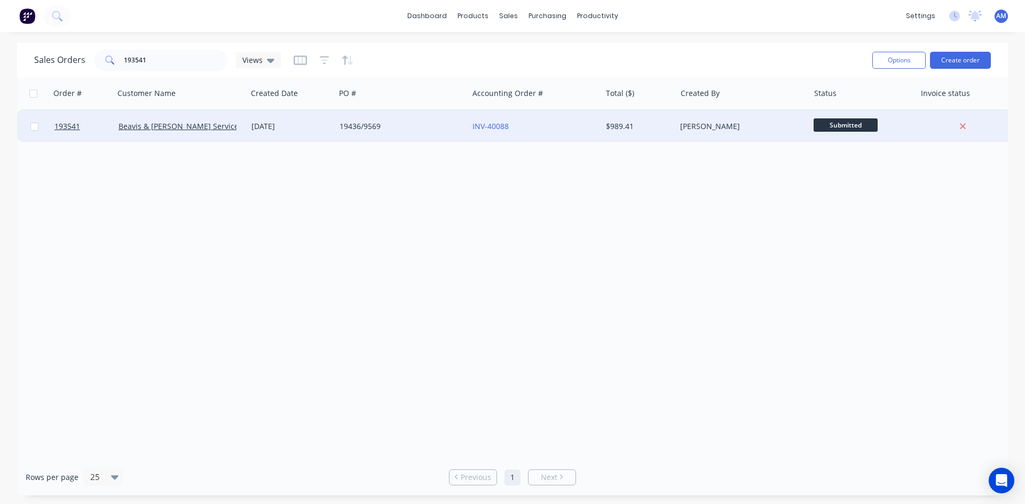
click at [420, 131] on div "19436/9569" at bounding box center [398, 126] width 118 height 11
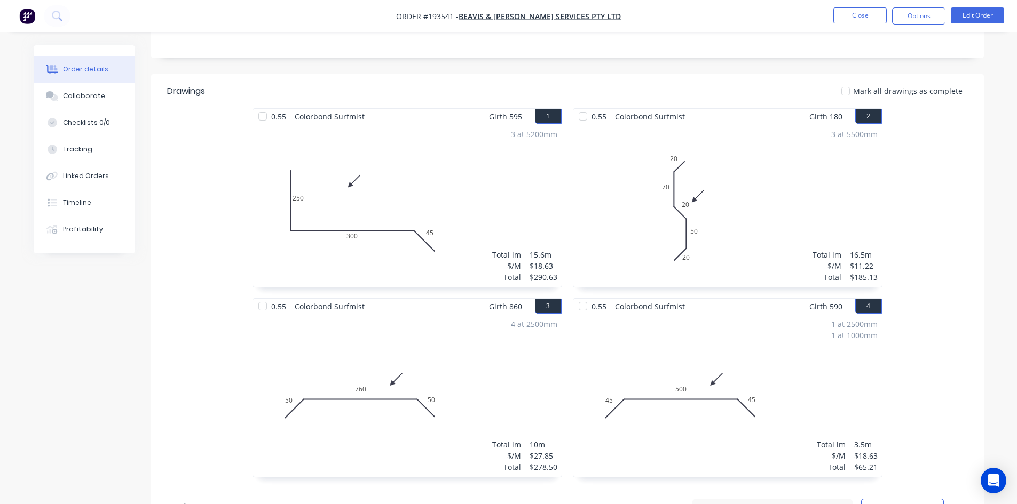
scroll to position [241, 0]
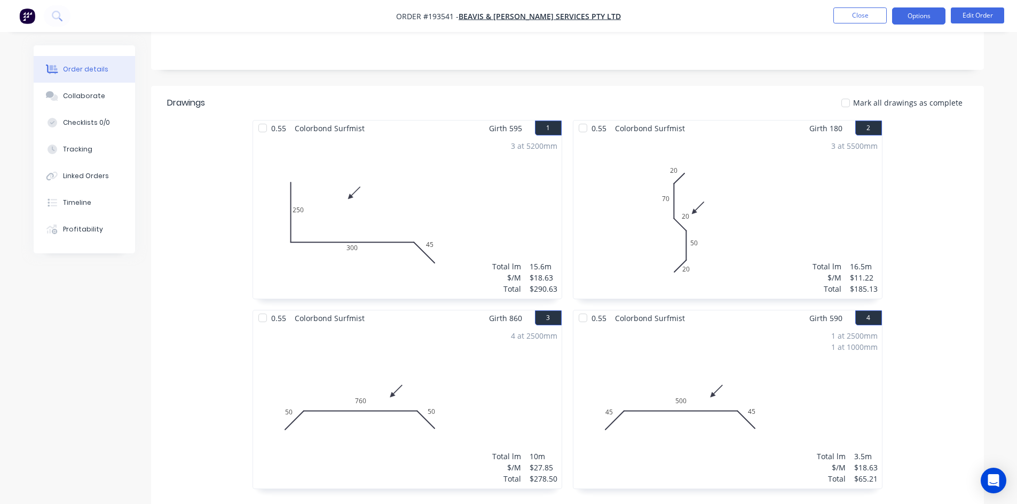
click at [900, 22] on button "Options" at bounding box center [918, 15] width 53 height 17
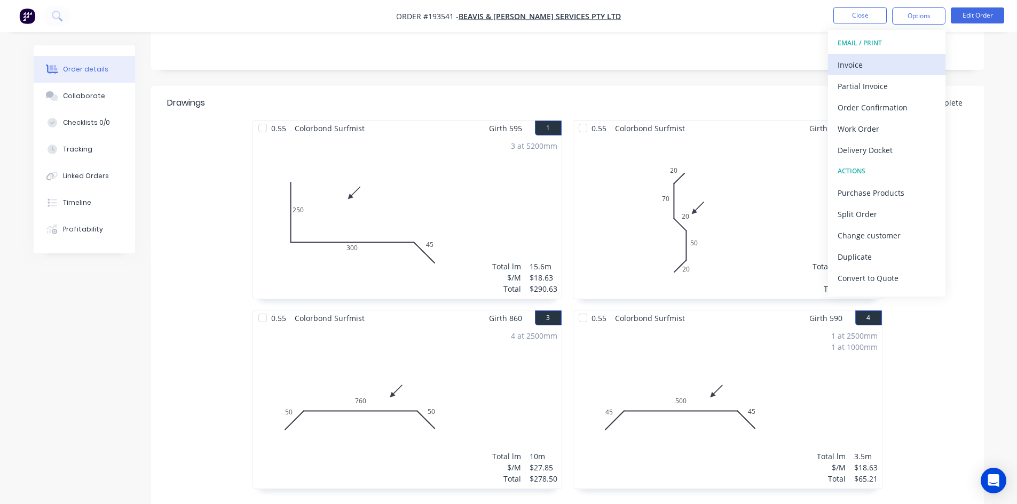
click at [895, 58] on div "Invoice" at bounding box center [886, 64] width 98 height 15
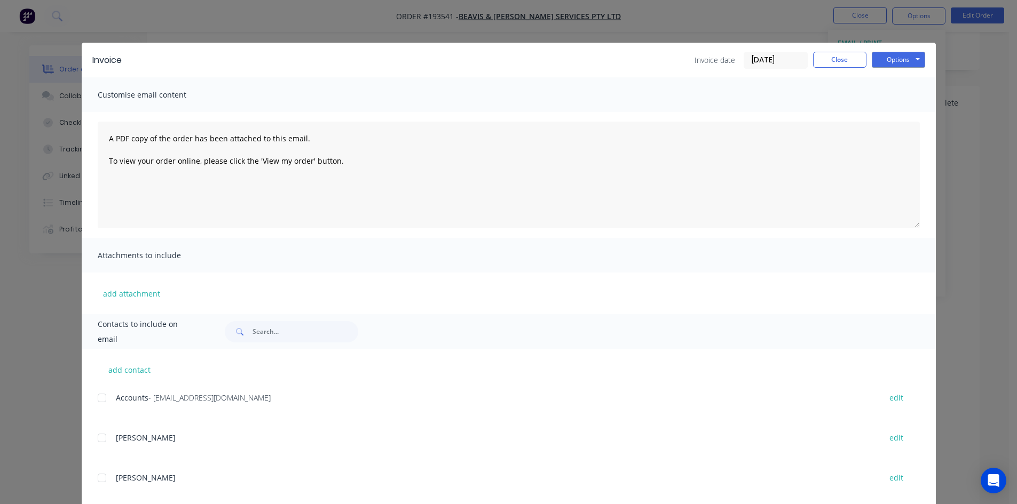
click at [101, 398] on div at bounding box center [101, 397] width 21 height 21
click at [912, 61] on button "Options" at bounding box center [897, 60] width 53 height 16
click at [907, 110] on button "Email" at bounding box center [905, 114] width 68 height 18
click at [839, 59] on button "Close" at bounding box center [839, 60] width 53 height 16
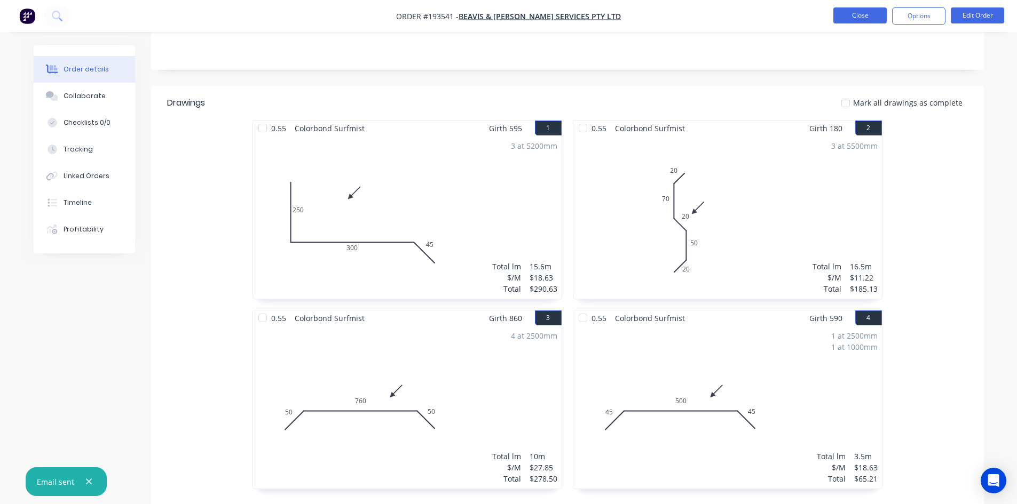
click at [861, 21] on button "Close" at bounding box center [859, 15] width 53 height 16
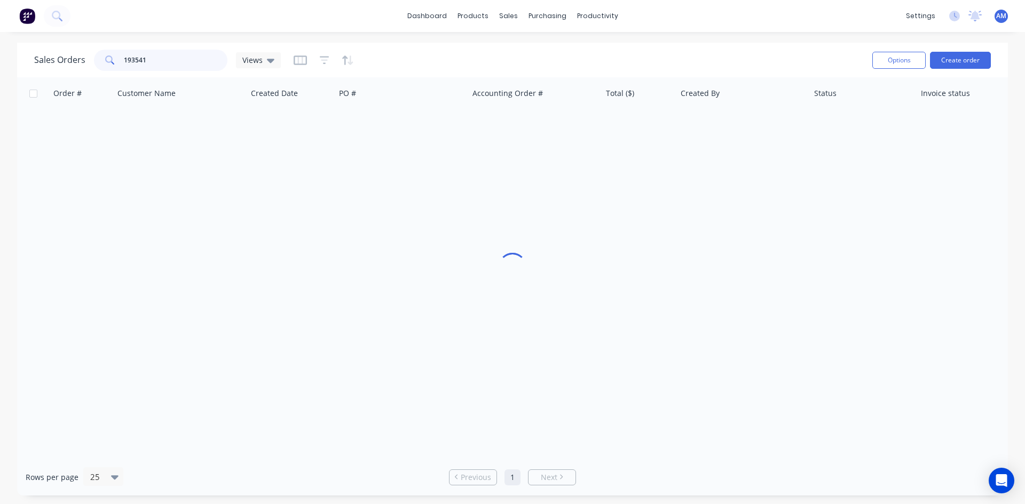
drag, startPoint x: 169, startPoint y: 69, endPoint x: 113, endPoint y: 63, distance: 56.8
click at [113, 63] on div "193541" at bounding box center [160, 60] width 133 height 21
type input "193513"
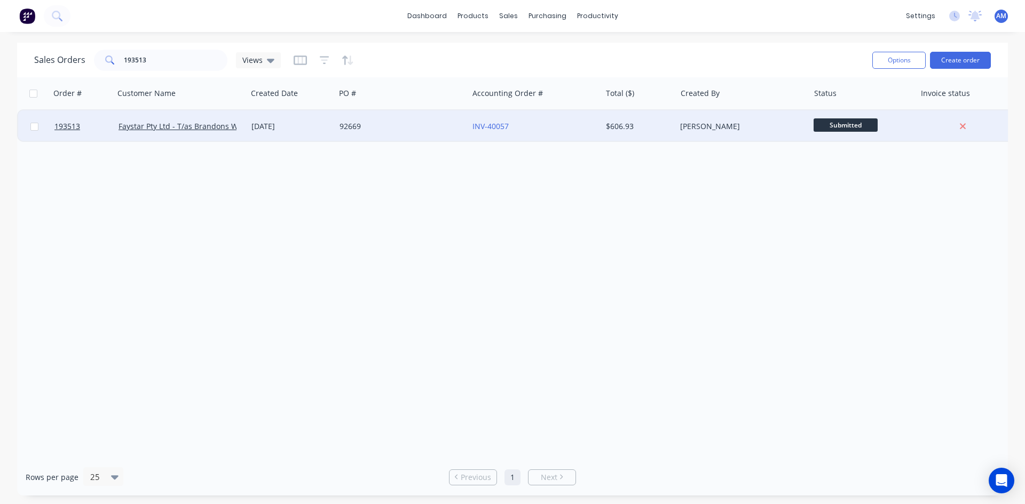
click at [442, 130] on div "92669" at bounding box center [398, 126] width 118 height 11
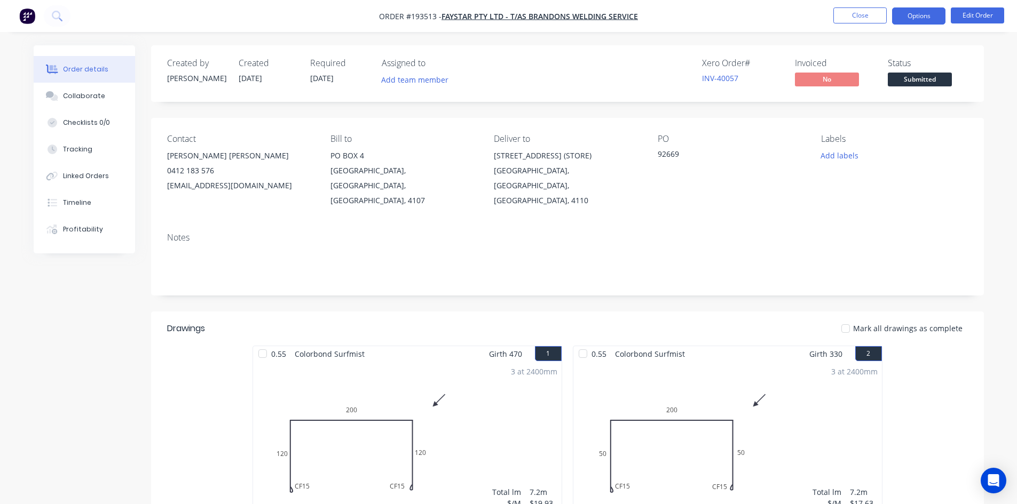
click at [931, 13] on button "Options" at bounding box center [918, 15] width 53 height 17
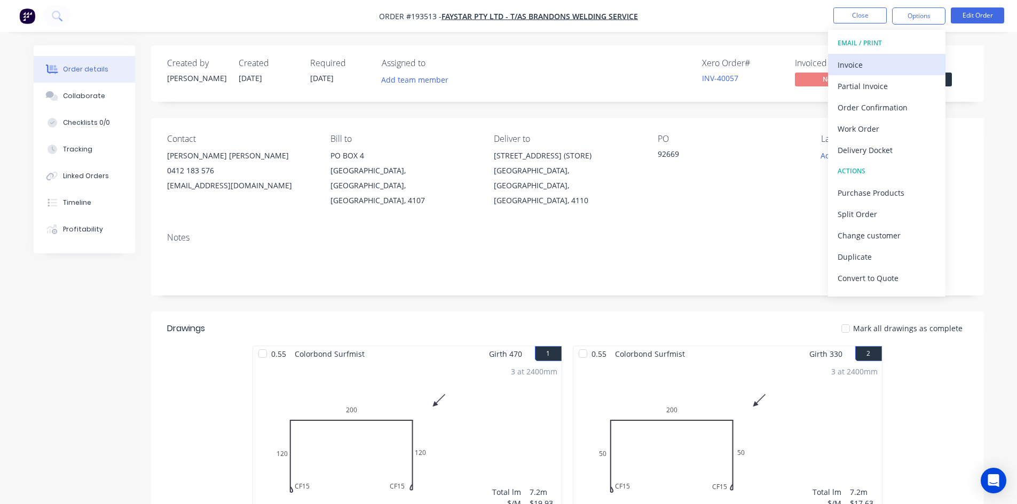
click at [911, 60] on div "Invoice" at bounding box center [886, 64] width 98 height 15
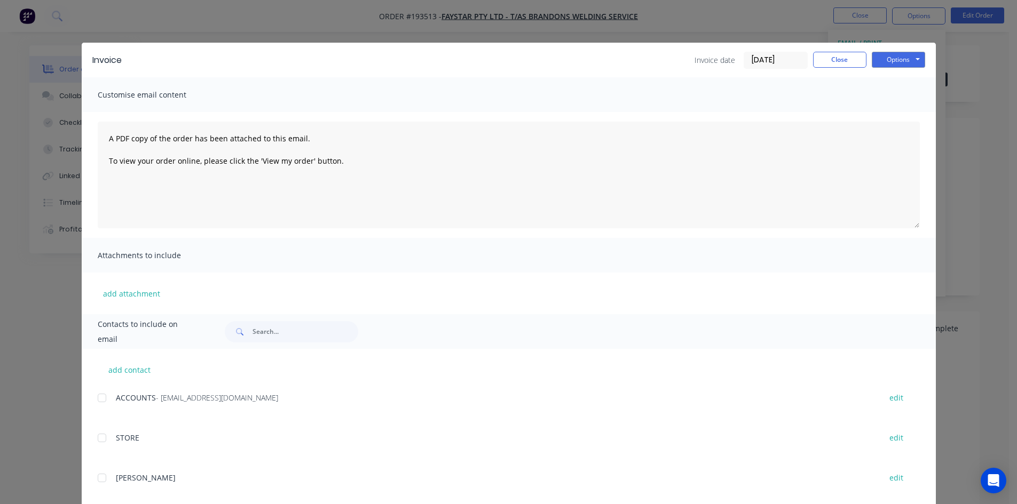
click at [101, 396] on div at bounding box center [101, 397] width 21 height 21
click at [850, 61] on button "Close" at bounding box center [839, 60] width 53 height 16
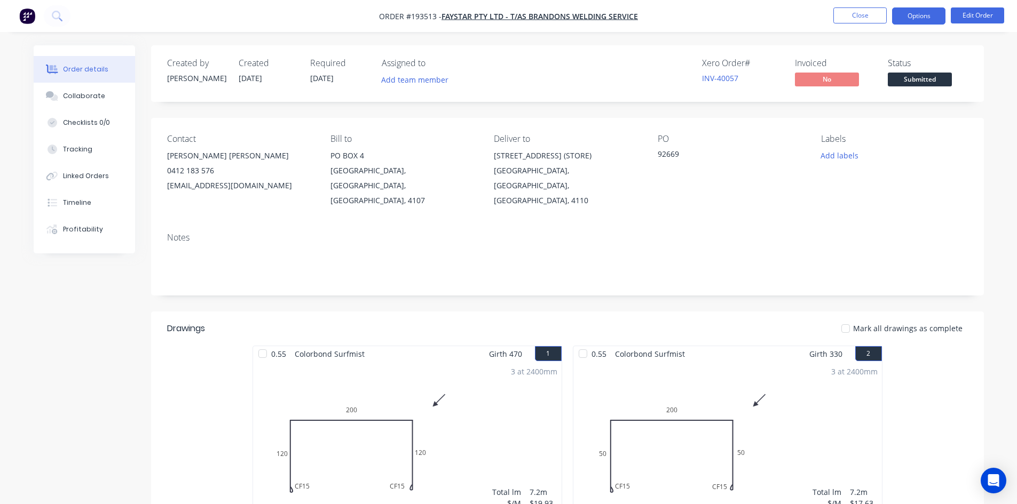
click at [914, 11] on button "Options" at bounding box center [918, 15] width 53 height 17
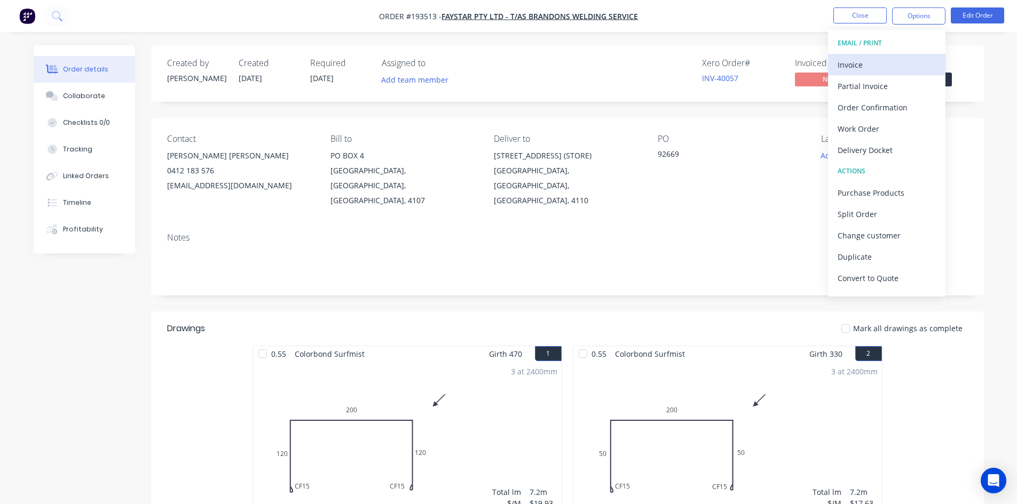
click at [908, 60] on div "Invoice" at bounding box center [886, 64] width 98 height 15
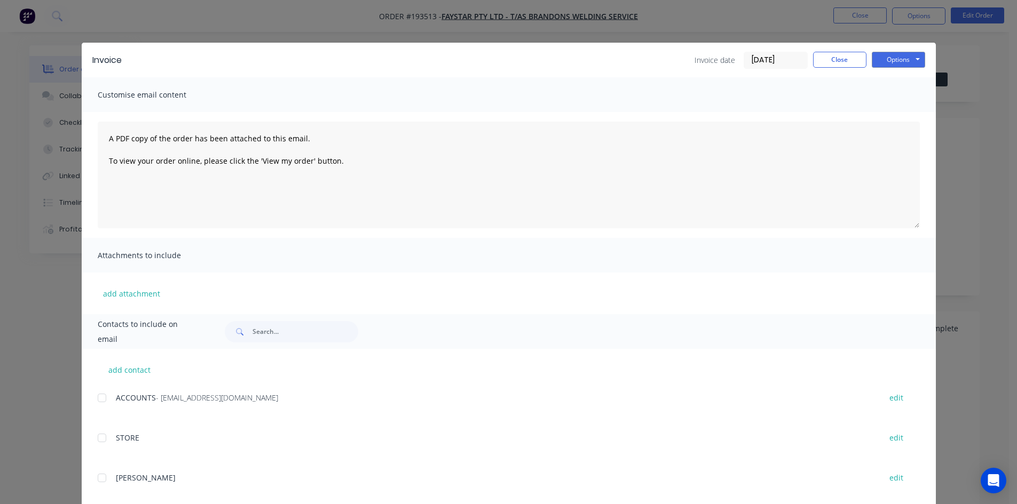
click at [99, 400] on div at bounding box center [101, 397] width 21 height 21
click at [884, 64] on button "Options" at bounding box center [897, 60] width 53 height 16
click at [887, 109] on button "Email" at bounding box center [905, 114] width 68 height 18
click at [846, 62] on button "Close" at bounding box center [839, 60] width 53 height 16
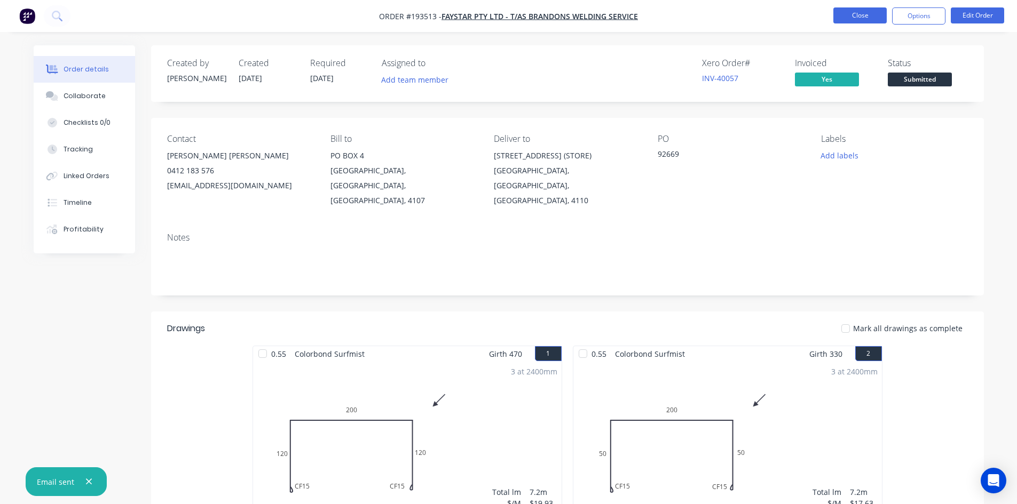
click at [861, 15] on button "Close" at bounding box center [859, 15] width 53 height 16
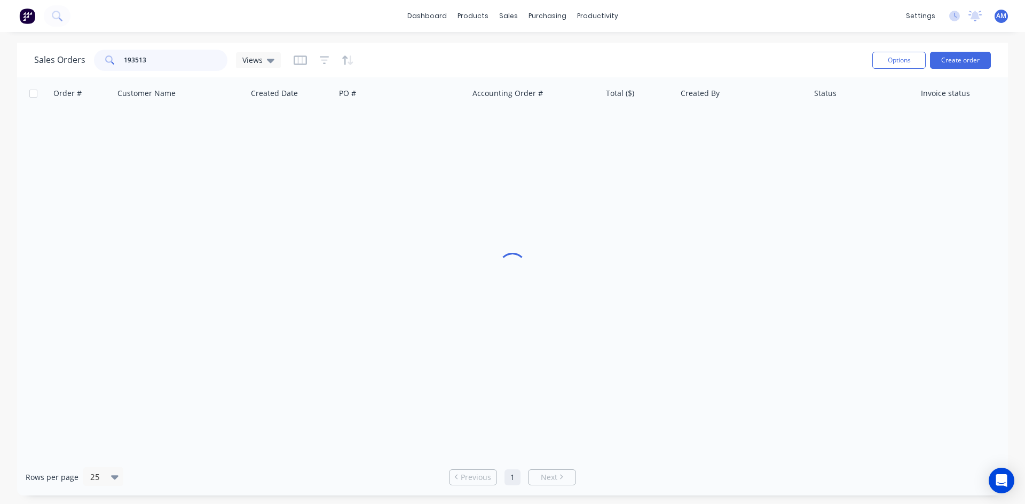
drag, startPoint x: 169, startPoint y: 59, endPoint x: 82, endPoint y: 59, distance: 87.0
click at [82, 59] on div "Sales Orders 193513 Views" at bounding box center [157, 60] width 247 height 21
type input "193555"
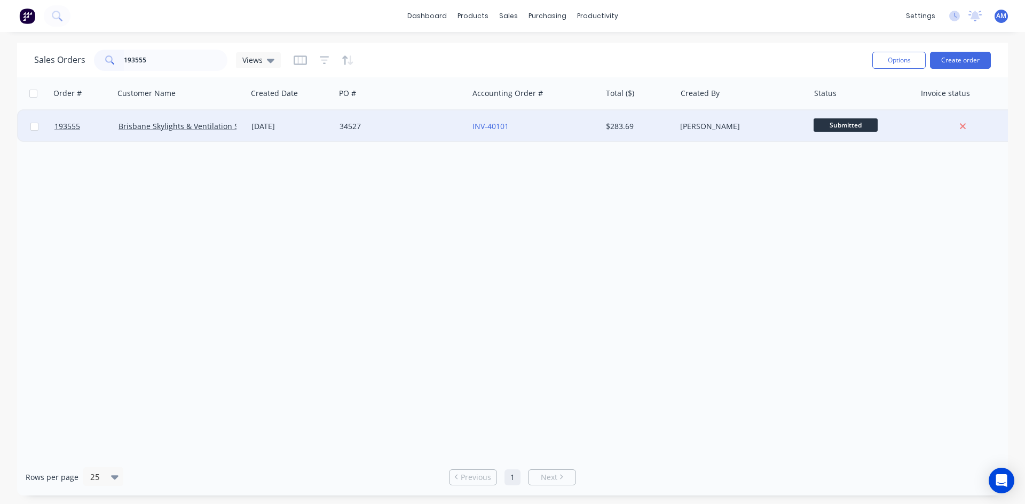
click at [424, 134] on div "34527" at bounding box center [401, 126] width 133 height 32
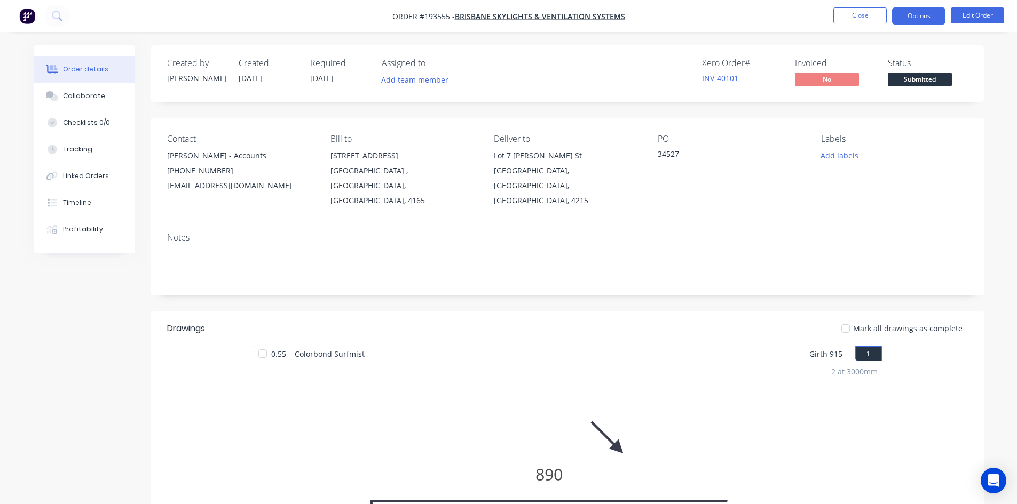
click at [903, 23] on button "Options" at bounding box center [918, 15] width 53 height 17
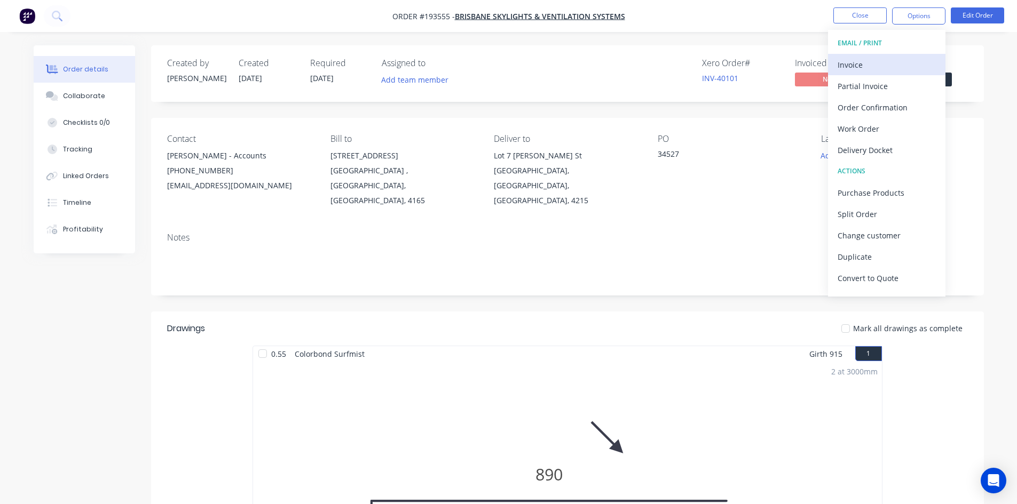
click at [895, 62] on div "Invoice" at bounding box center [886, 64] width 98 height 15
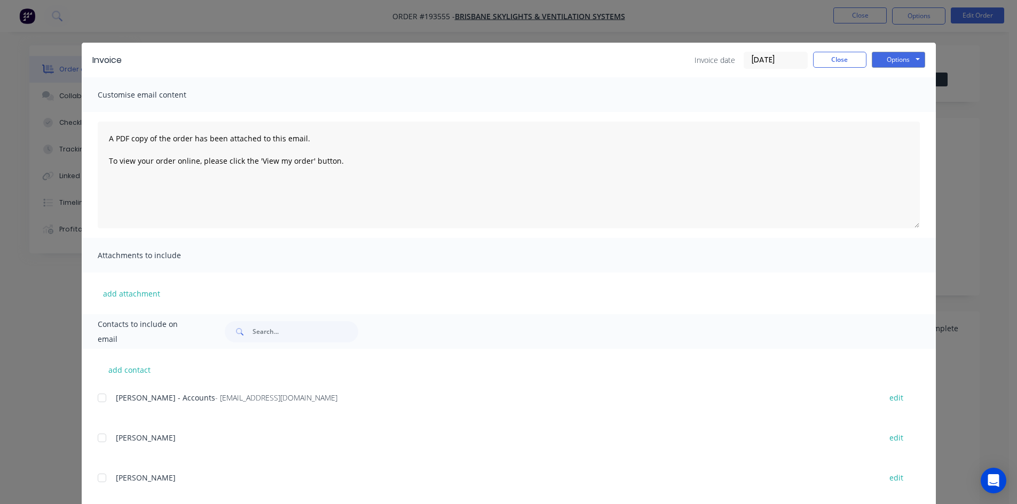
click at [98, 400] on div at bounding box center [101, 397] width 21 height 21
click at [909, 59] on button "Options" at bounding box center [897, 60] width 53 height 16
click at [906, 112] on button "Email" at bounding box center [905, 114] width 68 height 18
click at [829, 65] on button "Close" at bounding box center [839, 60] width 53 height 16
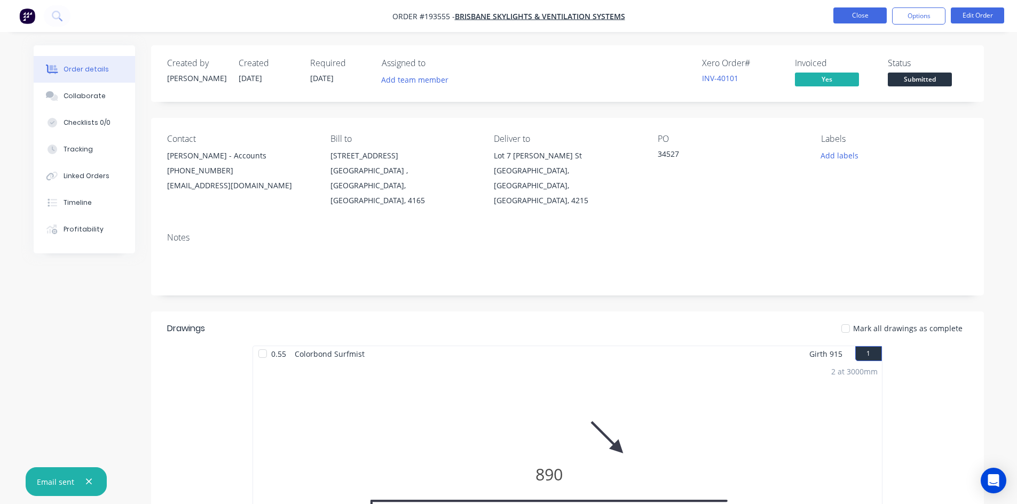
click at [862, 21] on button "Close" at bounding box center [859, 15] width 53 height 16
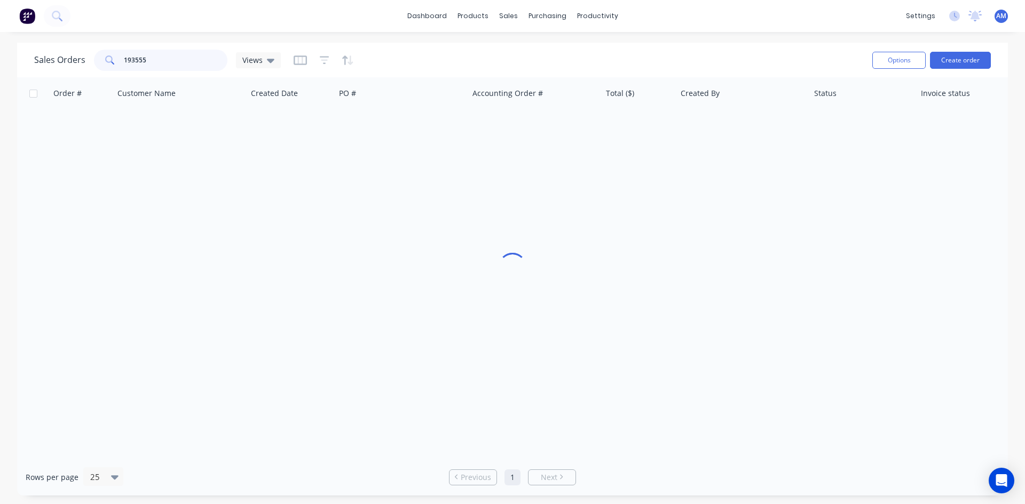
drag, startPoint x: 181, startPoint y: 57, endPoint x: 122, endPoint y: 57, distance: 59.8
click at [122, 57] on div "193555" at bounding box center [160, 60] width 133 height 21
type input "193528"
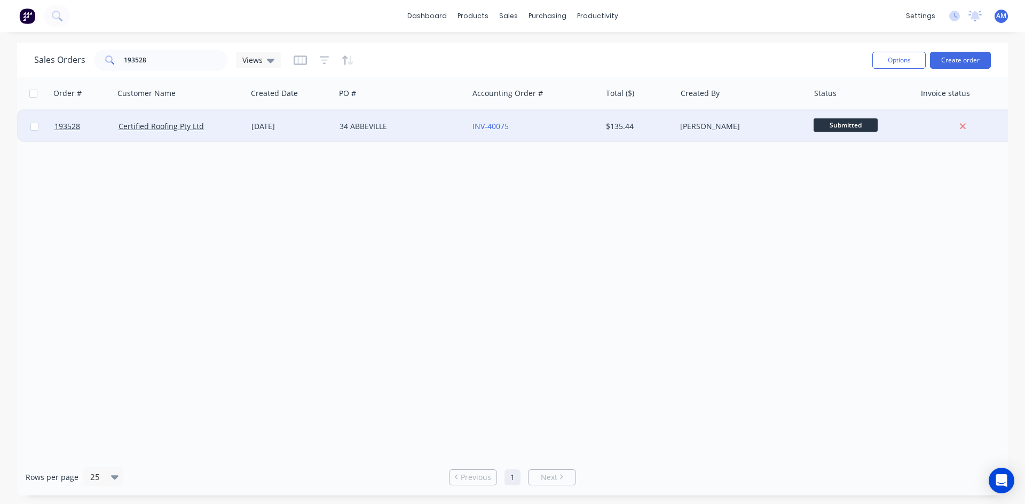
click at [407, 134] on div "34 ABBEVILLE" at bounding box center [401, 126] width 133 height 32
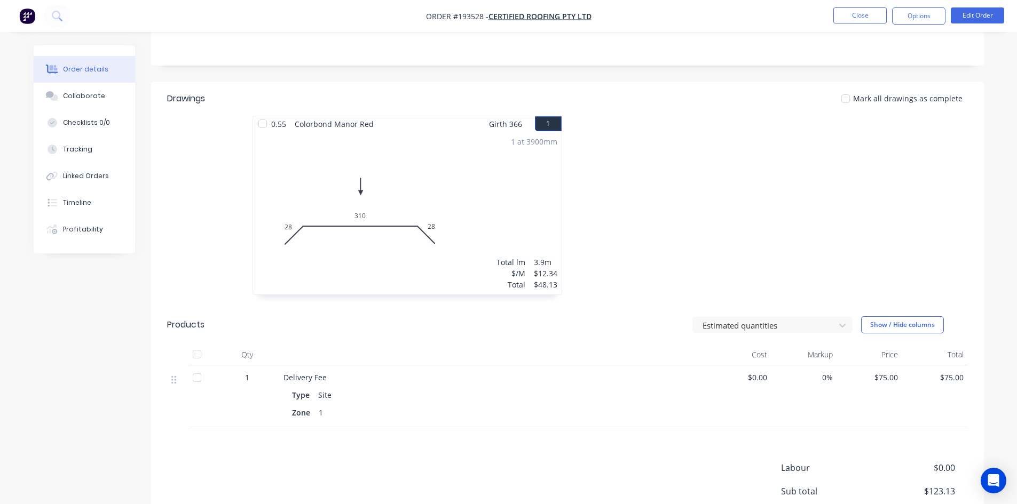
scroll to position [61, 0]
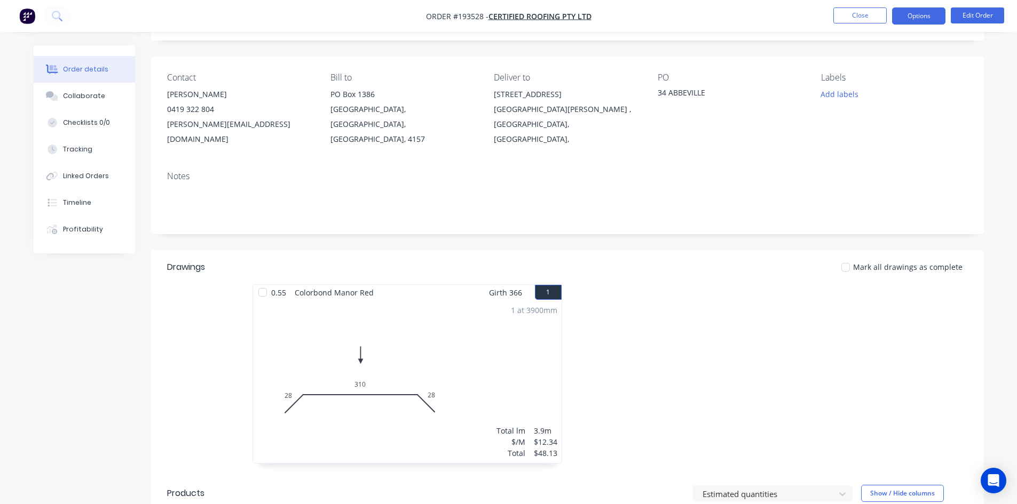
click at [908, 18] on button "Options" at bounding box center [918, 15] width 53 height 17
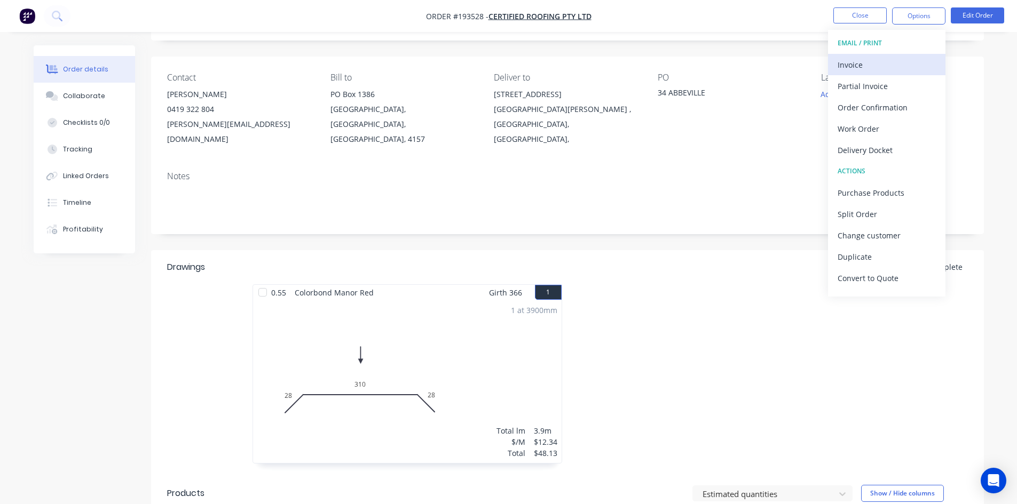
click at [880, 58] on div "Invoice" at bounding box center [886, 64] width 98 height 15
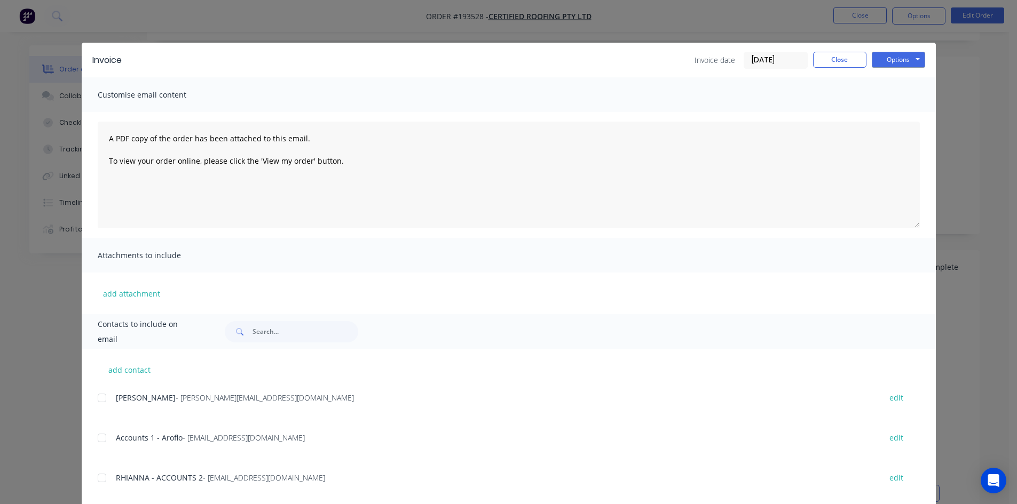
click at [97, 437] on div at bounding box center [101, 437] width 21 height 21
click at [99, 476] on div at bounding box center [101, 477] width 21 height 21
click at [899, 61] on button "Options" at bounding box center [897, 60] width 53 height 16
click at [907, 110] on button "Email" at bounding box center [905, 114] width 68 height 18
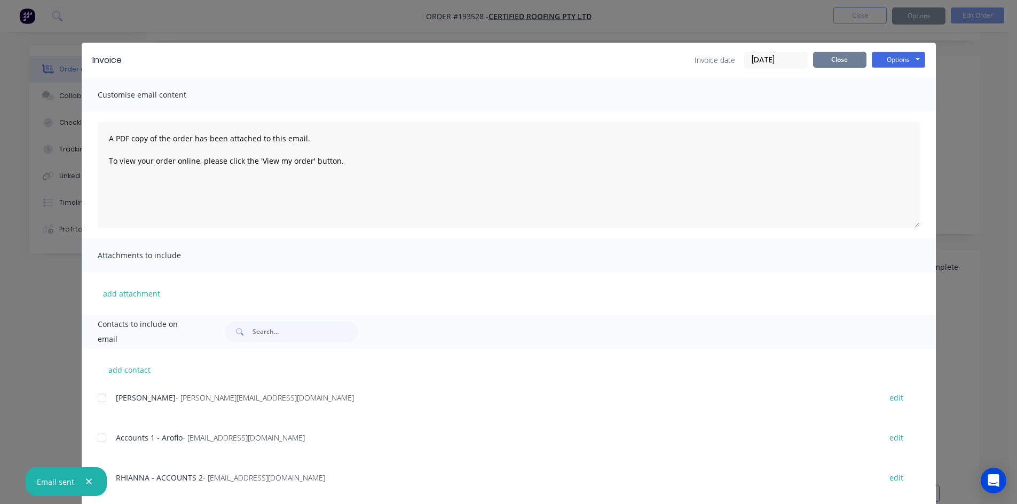
click at [838, 60] on button "Close" at bounding box center [839, 60] width 53 height 16
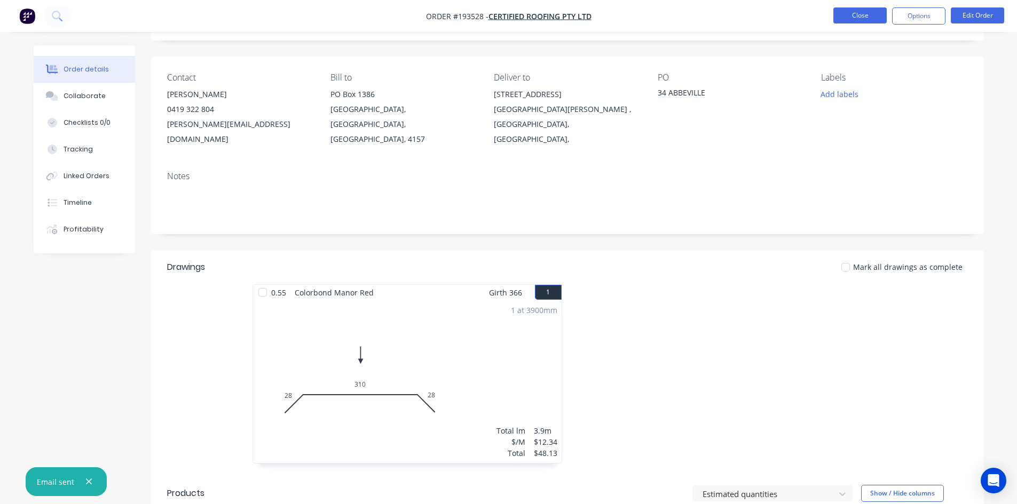
click at [854, 20] on button "Close" at bounding box center [859, 15] width 53 height 16
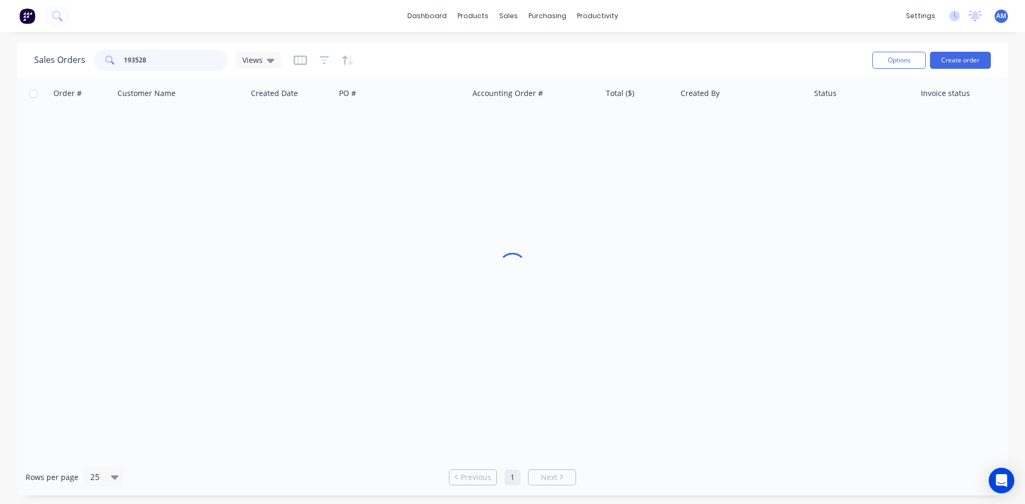
drag, startPoint x: 184, startPoint y: 53, endPoint x: 97, endPoint y: 58, distance: 87.6
click at [97, 58] on div "193528" at bounding box center [160, 60] width 133 height 21
type input "193558"
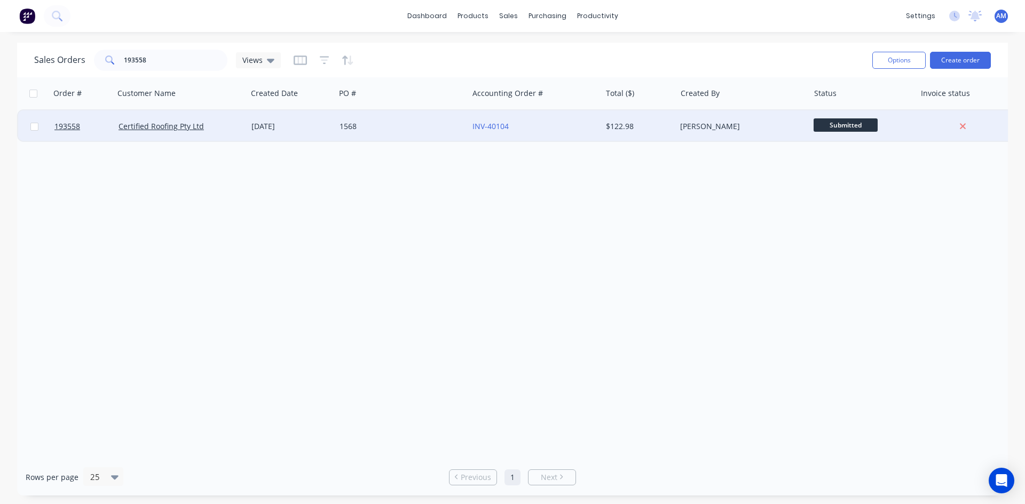
click at [409, 130] on div "1568" at bounding box center [398, 126] width 118 height 11
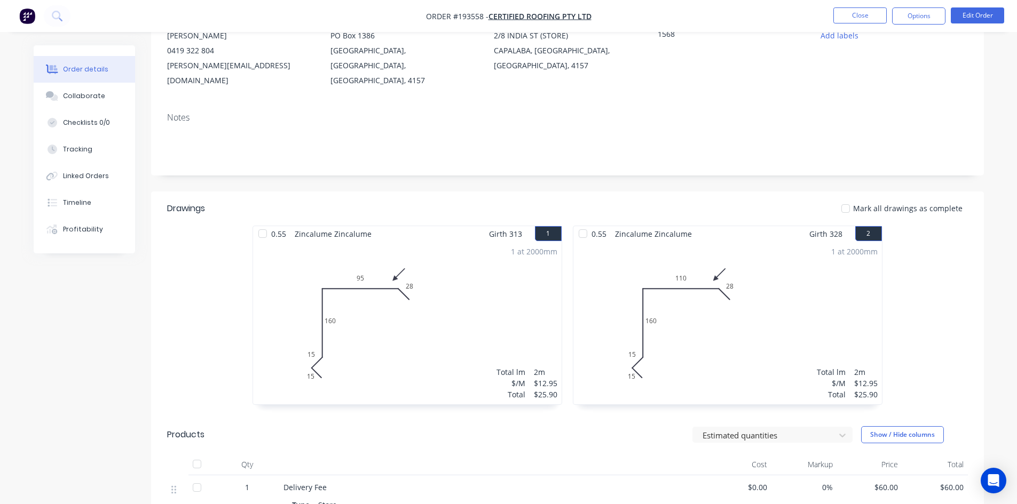
scroll to position [115, 0]
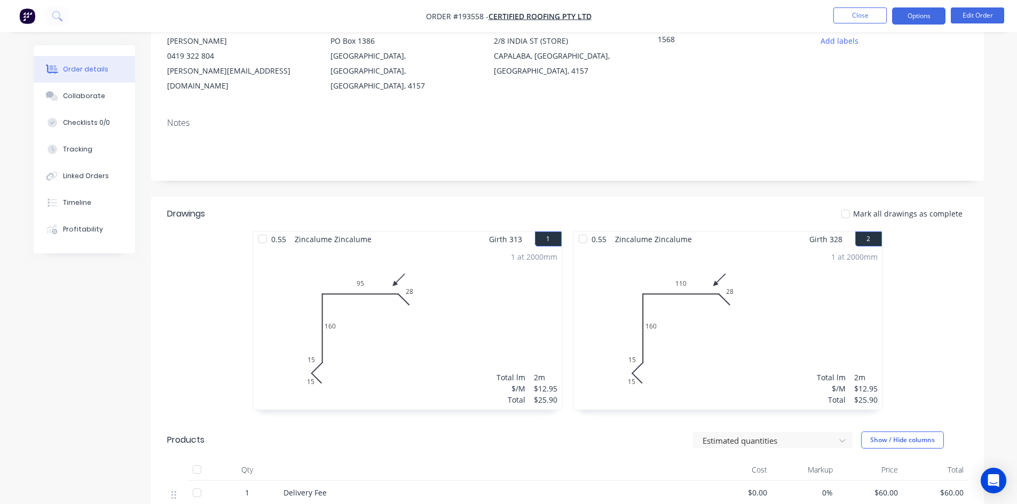
click at [918, 18] on button "Options" at bounding box center [918, 15] width 53 height 17
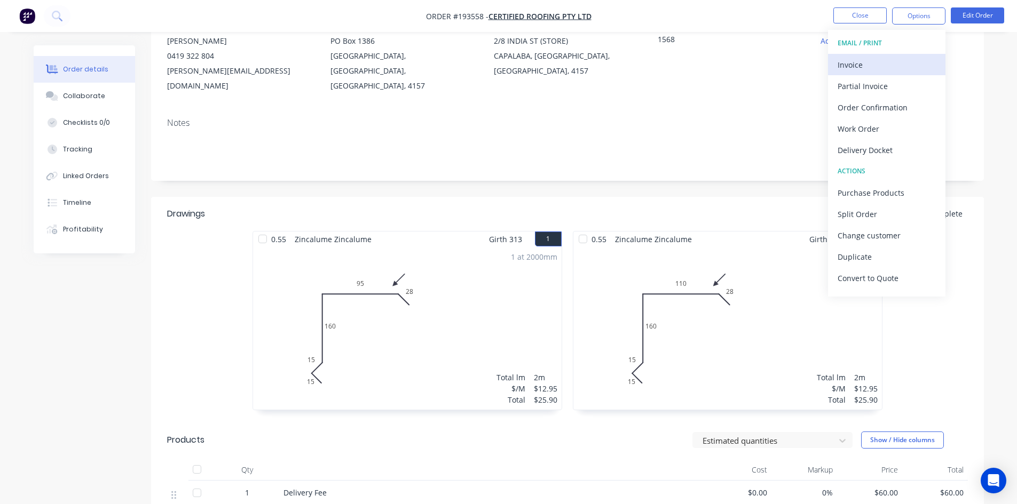
click at [899, 63] on div "Invoice" at bounding box center [886, 64] width 98 height 15
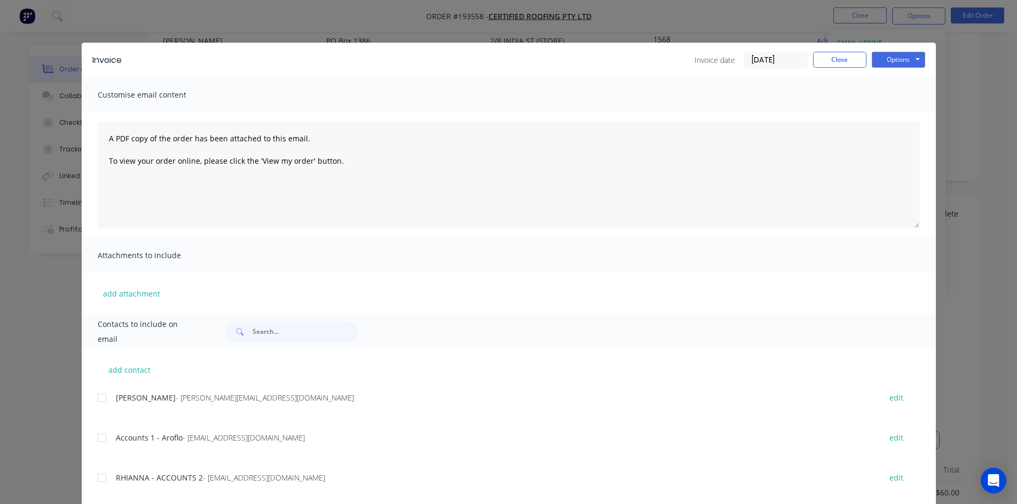
click at [93, 439] on div at bounding box center [101, 437] width 21 height 21
click at [97, 477] on div at bounding box center [101, 477] width 21 height 21
click at [912, 57] on button "Options" at bounding box center [897, 60] width 53 height 16
click at [908, 113] on button "Email" at bounding box center [905, 114] width 68 height 18
click at [839, 64] on button "Close" at bounding box center [839, 60] width 53 height 16
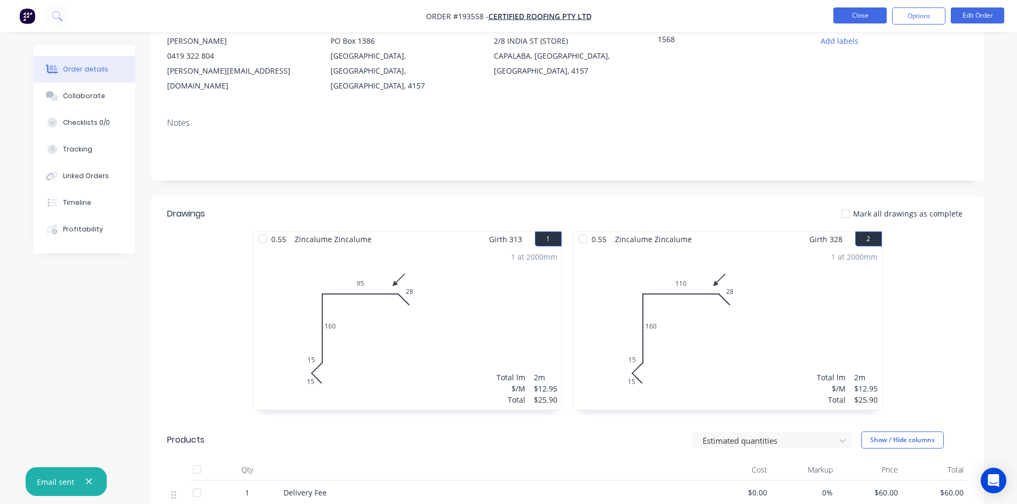
click at [850, 11] on button "Close" at bounding box center [859, 15] width 53 height 16
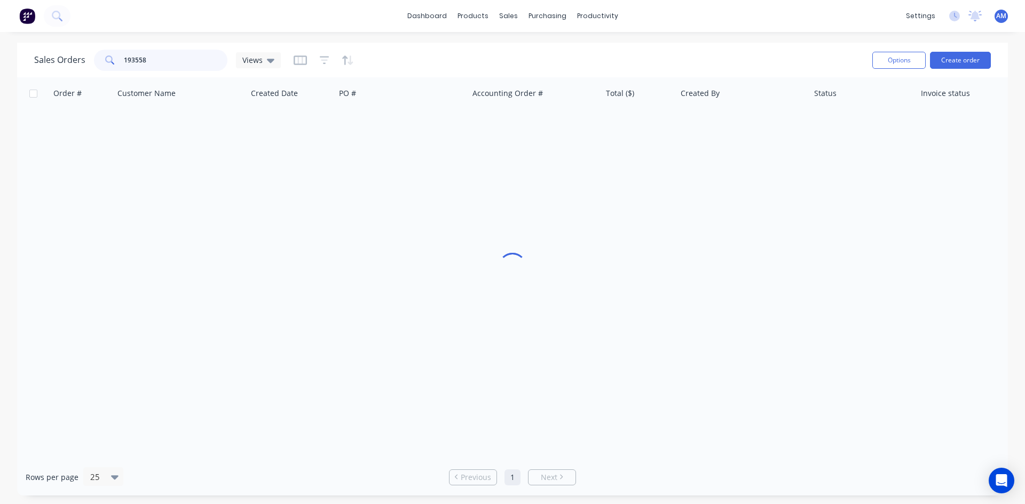
drag, startPoint x: 161, startPoint y: 57, endPoint x: 72, endPoint y: 63, distance: 89.3
click at [72, 63] on div "Sales Orders 193558 Views" at bounding box center [157, 60] width 247 height 21
type input "193668"
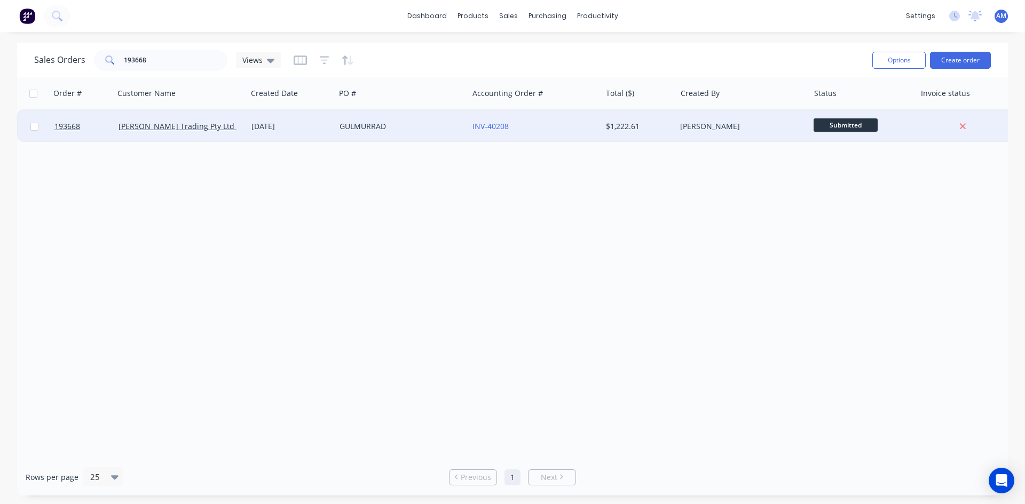
click at [441, 137] on div "GULMURRAD" at bounding box center [401, 126] width 133 height 32
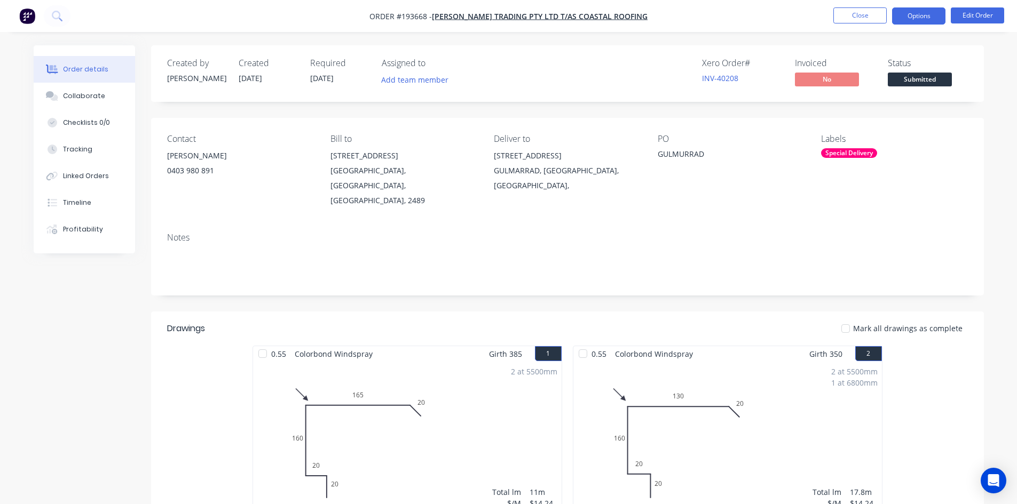
click at [906, 21] on button "Options" at bounding box center [918, 15] width 53 height 17
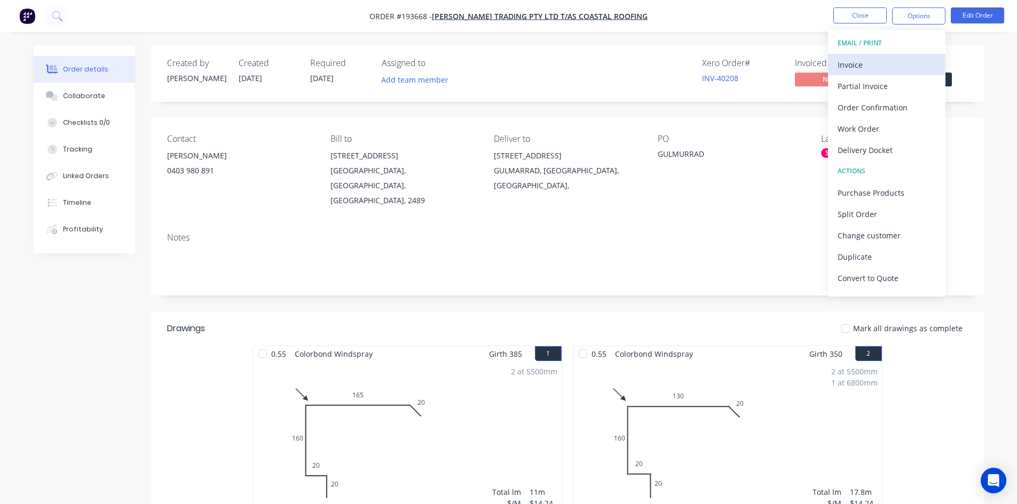
click at [894, 62] on div "Invoice" at bounding box center [886, 64] width 98 height 15
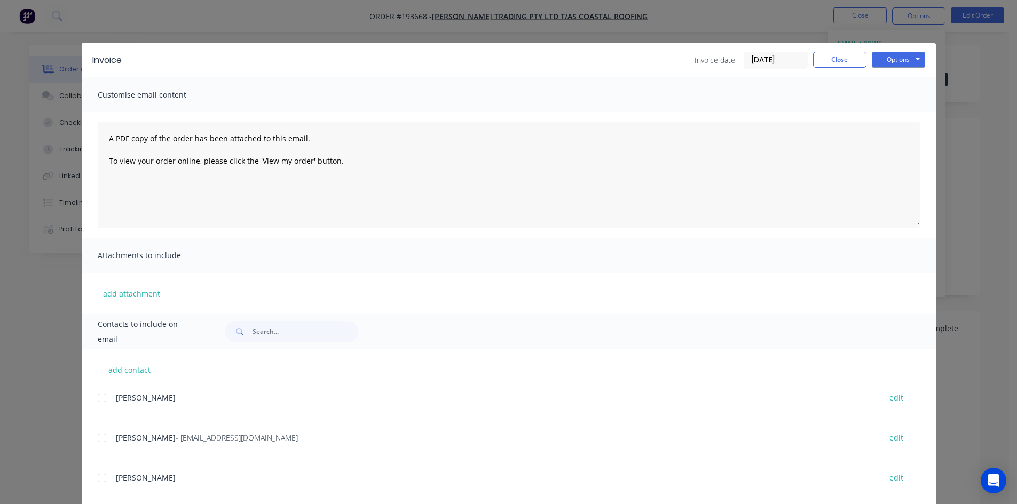
click at [93, 439] on div at bounding box center [101, 437] width 21 height 21
click at [908, 57] on button "Options" at bounding box center [897, 60] width 53 height 16
click at [896, 113] on button "Email" at bounding box center [905, 114] width 68 height 18
click at [829, 58] on button "Close" at bounding box center [839, 60] width 53 height 16
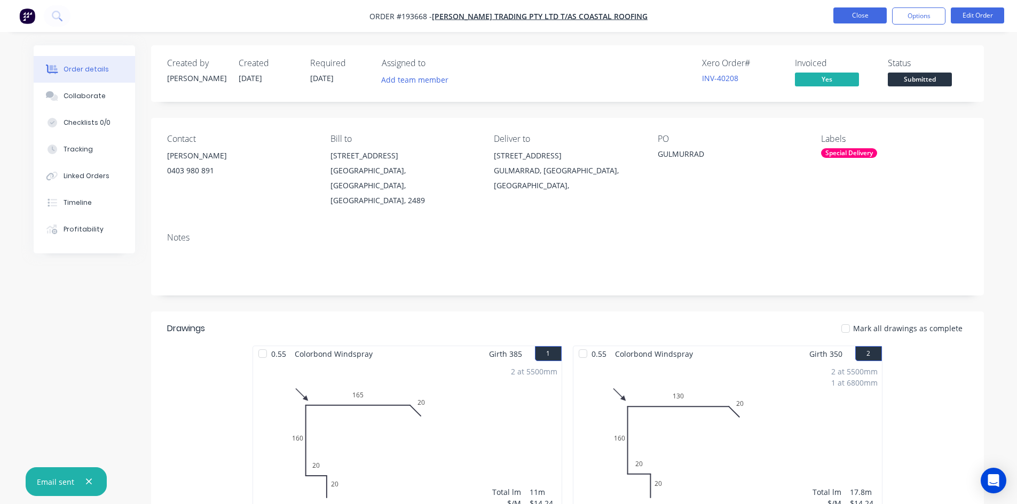
click at [850, 13] on button "Close" at bounding box center [859, 15] width 53 height 16
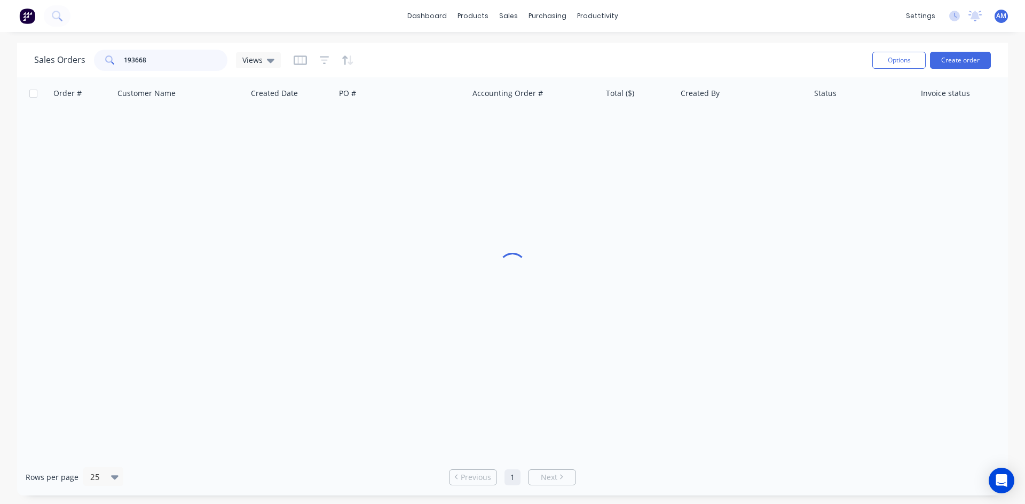
drag, startPoint x: 158, startPoint y: 59, endPoint x: 73, endPoint y: 58, distance: 85.4
click at [73, 58] on div "Sales Orders 193668 Views" at bounding box center [157, 60] width 247 height 21
type input "193669"
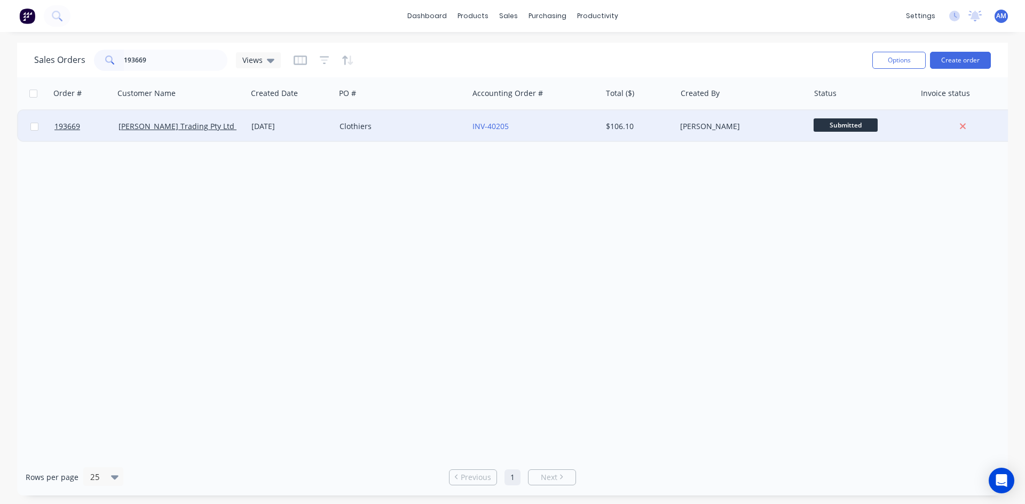
click at [420, 130] on div "Clothiers" at bounding box center [398, 126] width 118 height 11
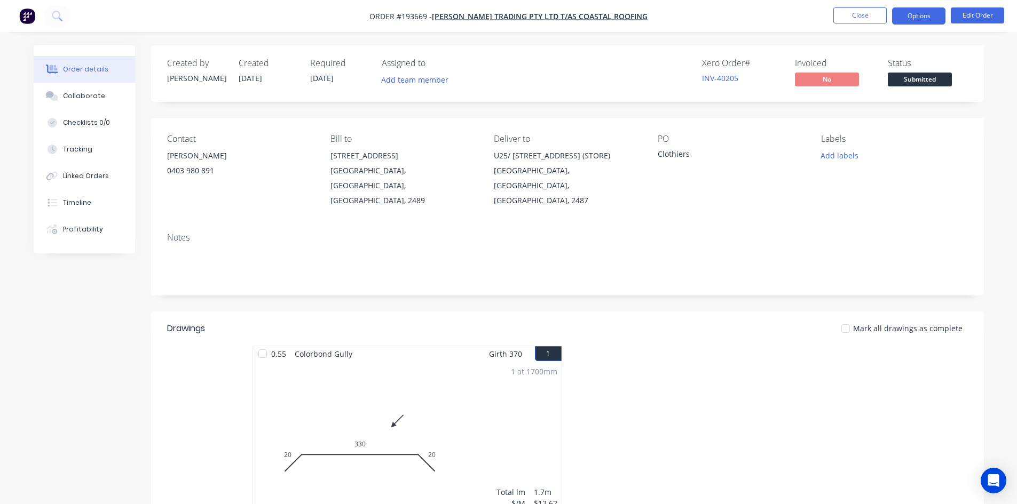
click at [920, 9] on button "Options" at bounding box center [918, 15] width 53 height 17
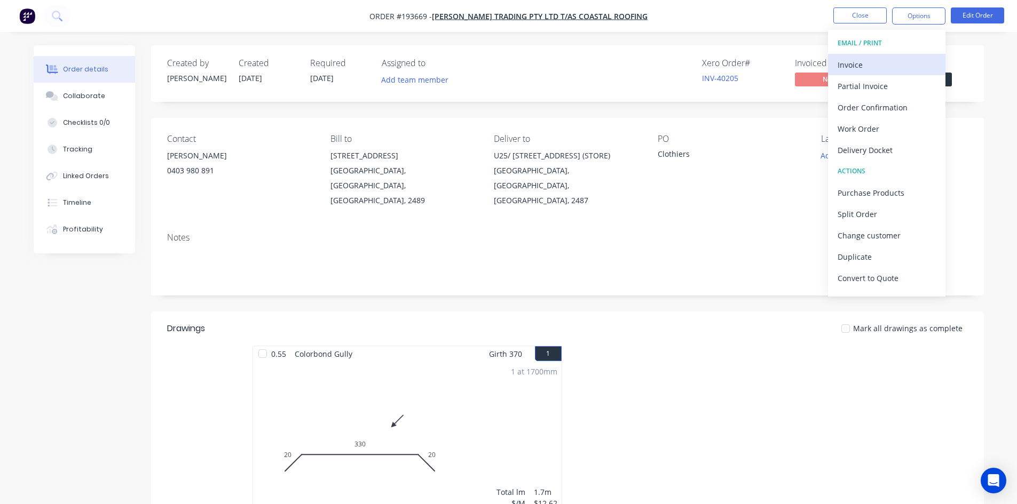
click at [885, 63] on div "Invoice" at bounding box center [886, 64] width 98 height 15
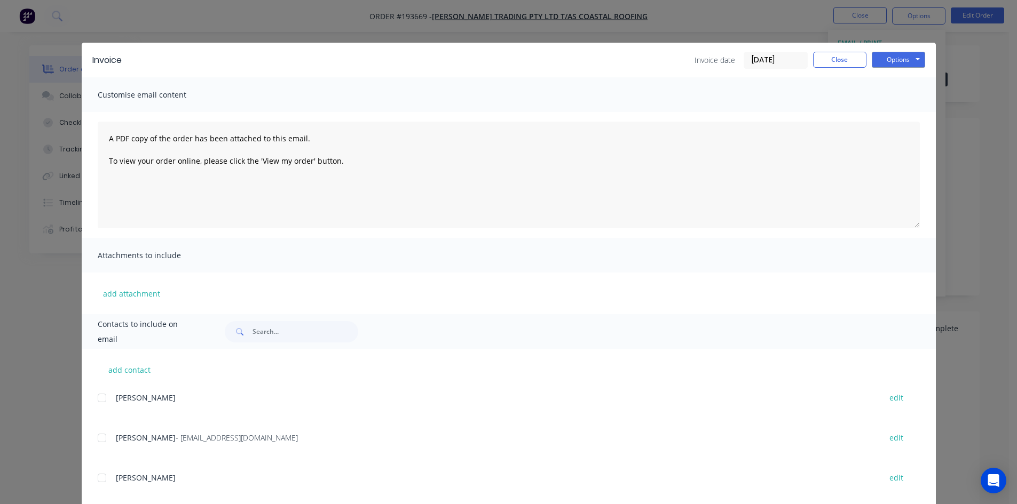
click at [99, 438] on div at bounding box center [101, 437] width 21 height 21
click at [887, 62] on button "Options" at bounding box center [897, 60] width 53 height 16
click at [887, 113] on button "Email" at bounding box center [905, 114] width 68 height 18
click at [813, 58] on button "Close" at bounding box center [839, 60] width 53 height 16
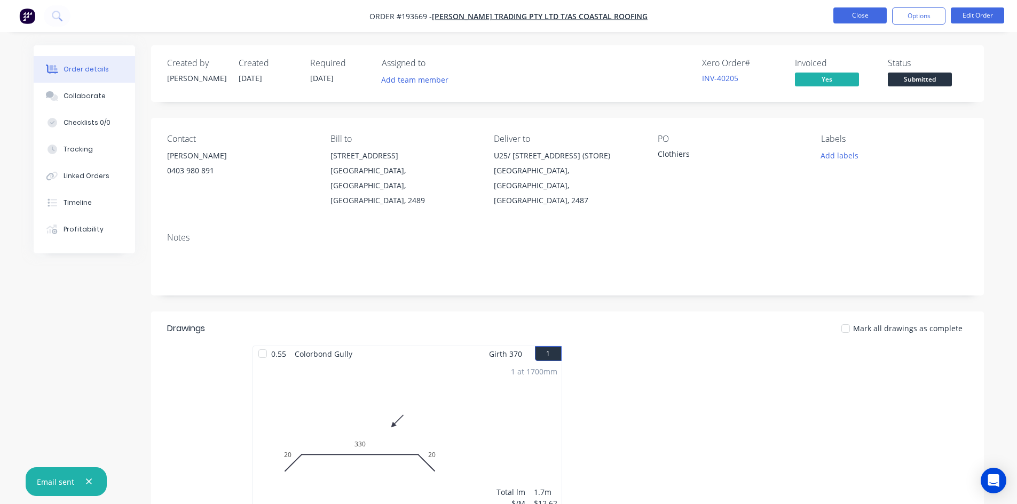
click at [862, 19] on button "Close" at bounding box center [859, 15] width 53 height 16
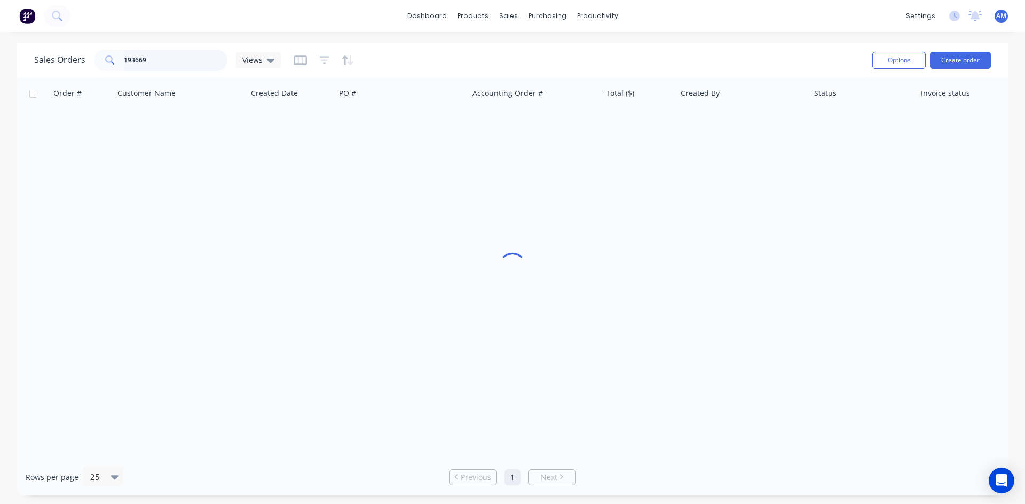
drag, startPoint x: 162, startPoint y: 58, endPoint x: 63, endPoint y: 55, distance: 99.3
click at [63, 55] on div "Sales Orders 193669 Views" at bounding box center [157, 60] width 247 height 21
type input "193507"
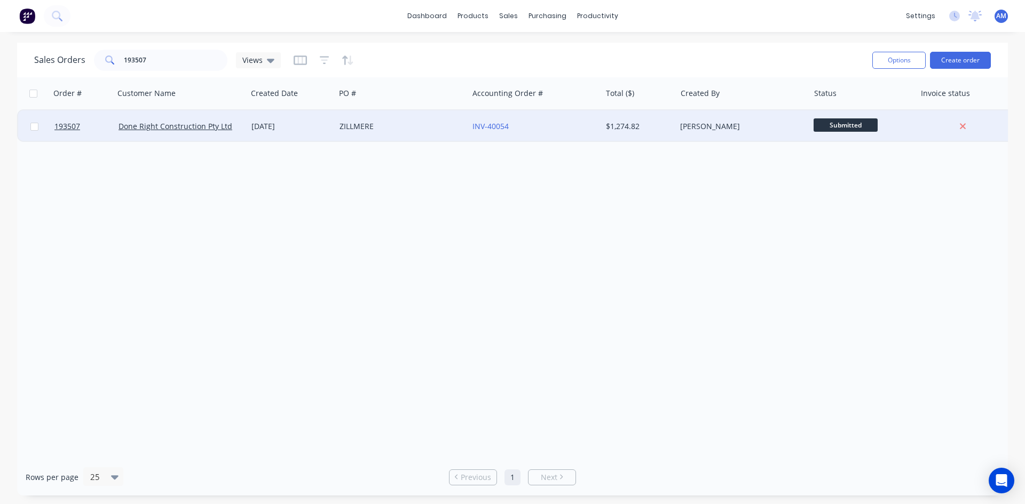
click at [414, 136] on div "ZILLMERE" at bounding box center [401, 126] width 133 height 32
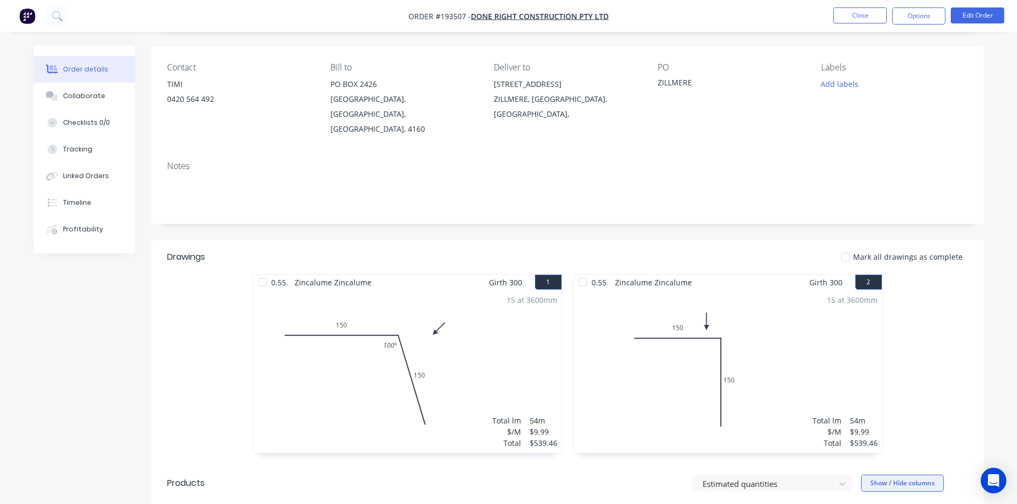
scroll to position [53, 0]
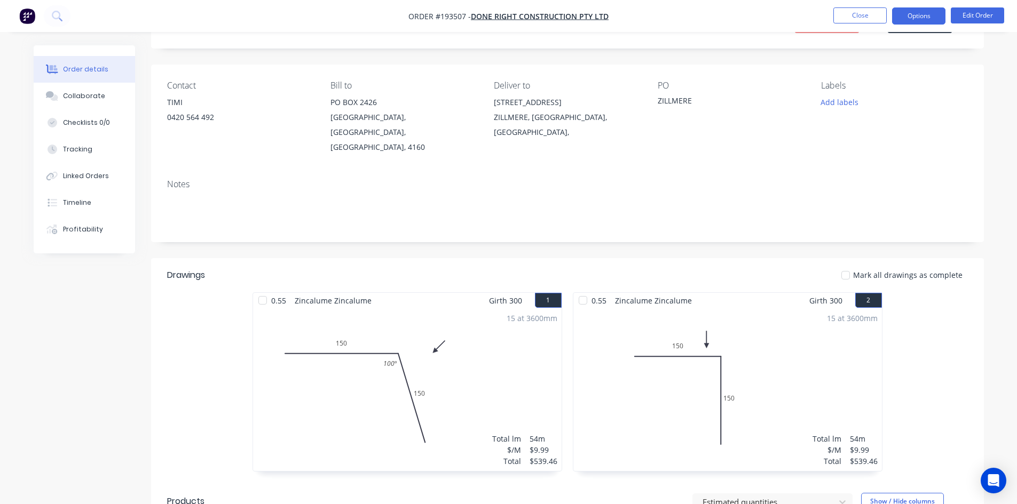
click at [911, 10] on button "Options" at bounding box center [918, 15] width 53 height 17
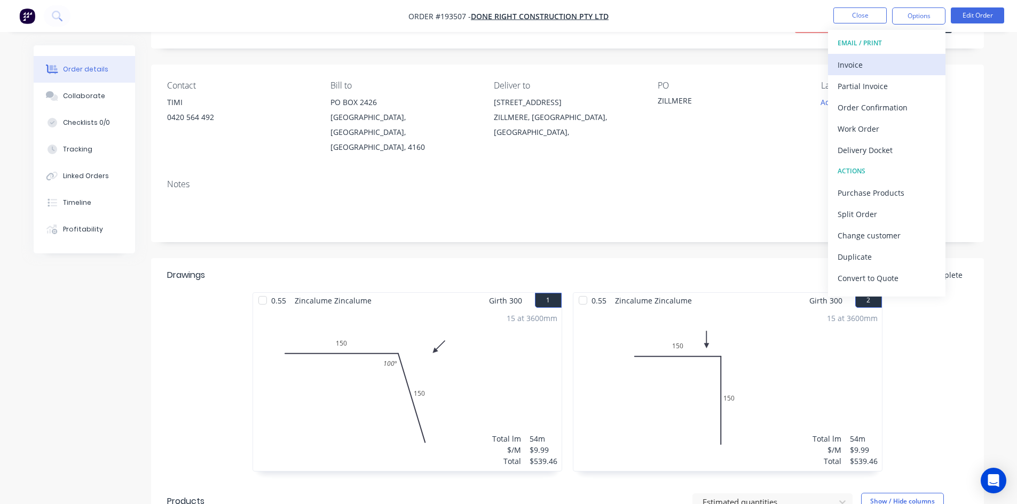
click at [874, 71] on div "Invoice" at bounding box center [886, 64] width 98 height 15
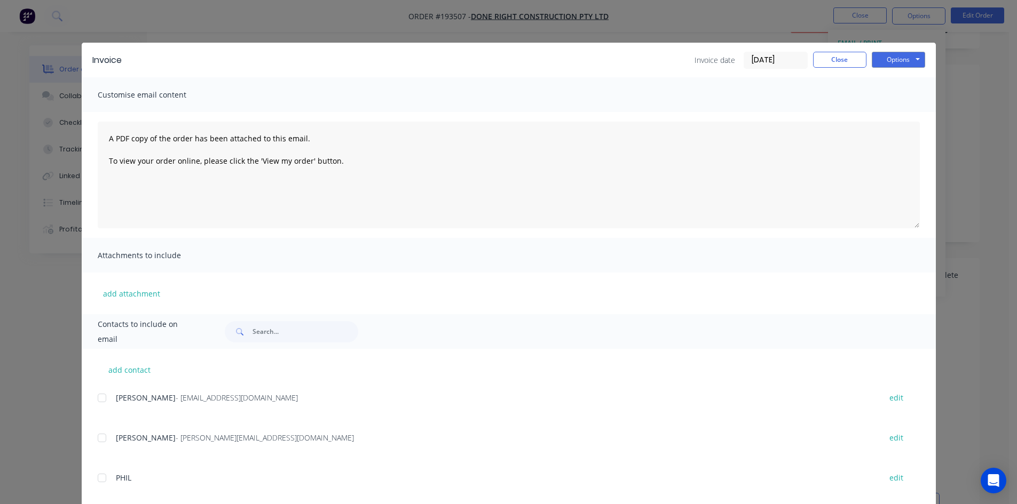
click at [99, 397] on div at bounding box center [101, 397] width 21 height 21
click at [913, 58] on button "Options" at bounding box center [897, 60] width 53 height 16
click at [901, 114] on button "Email" at bounding box center [905, 114] width 68 height 18
click at [835, 55] on button "Close" at bounding box center [839, 60] width 53 height 16
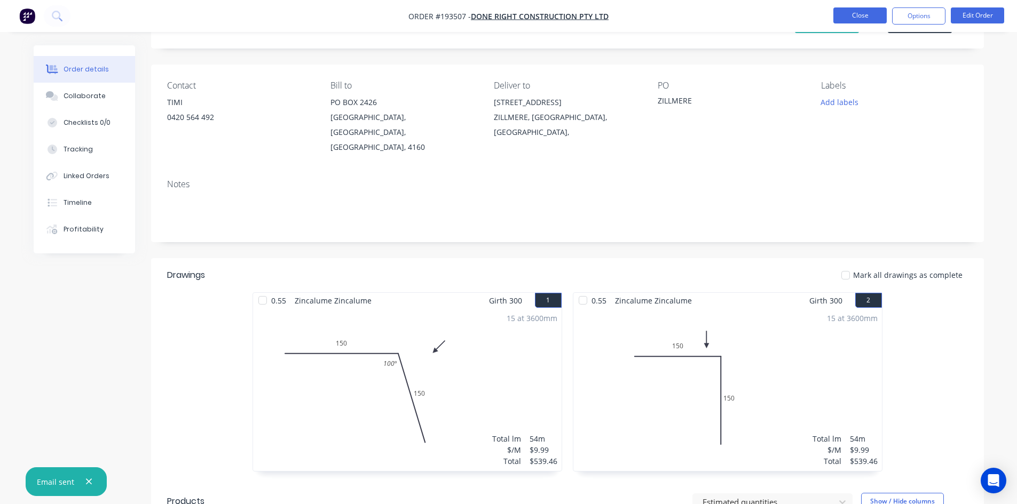
drag, startPoint x: 861, startPoint y: 15, endPoint x: 851, endPoint y: 18, distance: 10.0
click at [851, 18] on button "Close" at bounding box center [859, 15] width 53 height 16
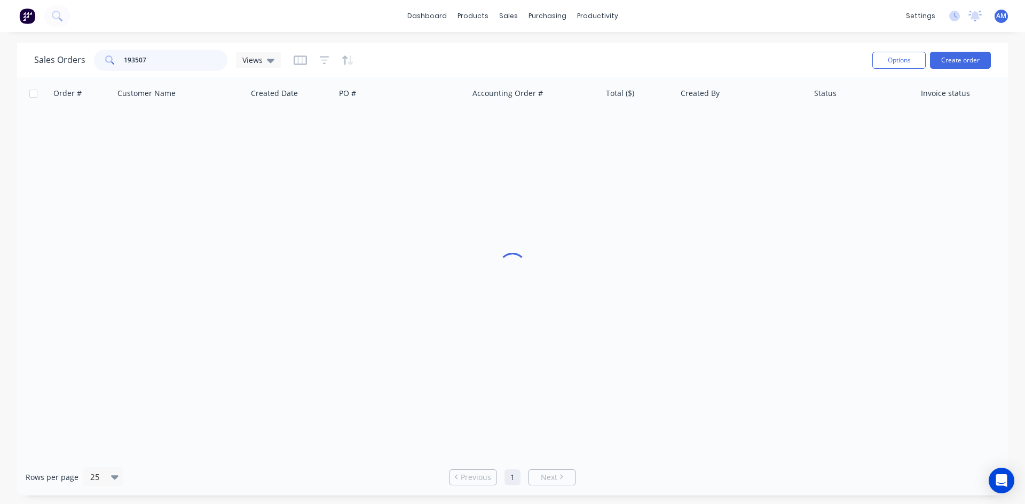
drag, startPoint x: 162, startPoint y: 52, endPoint x: 86, endPoint y: 58, distance: 76.5
click at [86, 58] on div "Sales Orders 193507 Views" at bounding box center [157, 60] width 247 height 21
type input "193612"
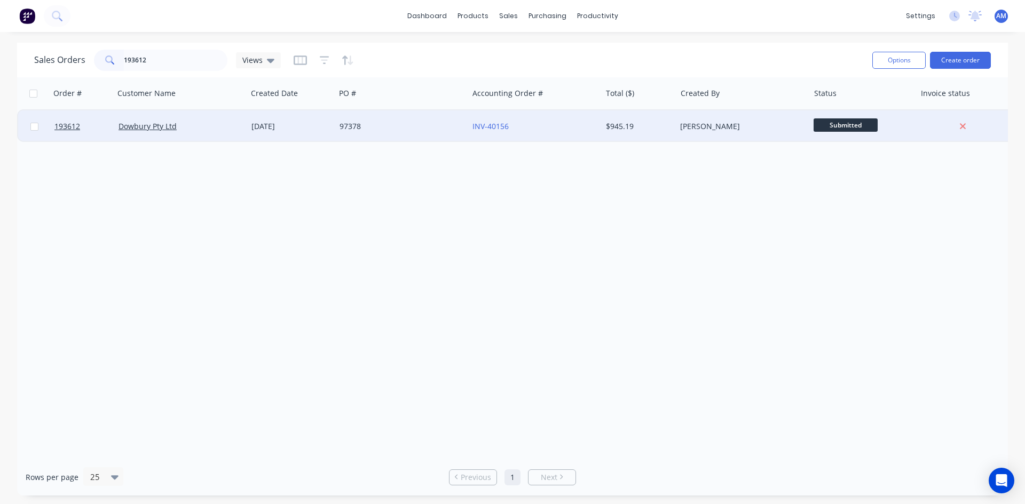
click at [405, 134] on div "97378" at bounding box center [401, 126] width 133 height 32
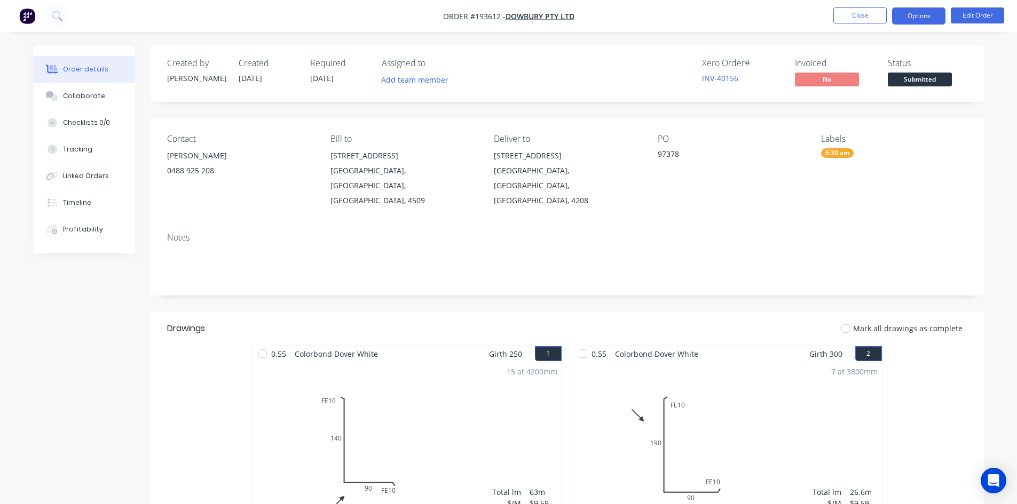
click at [918, 17] on button "Options" at bounding box center [918, 15] width 53 height 17
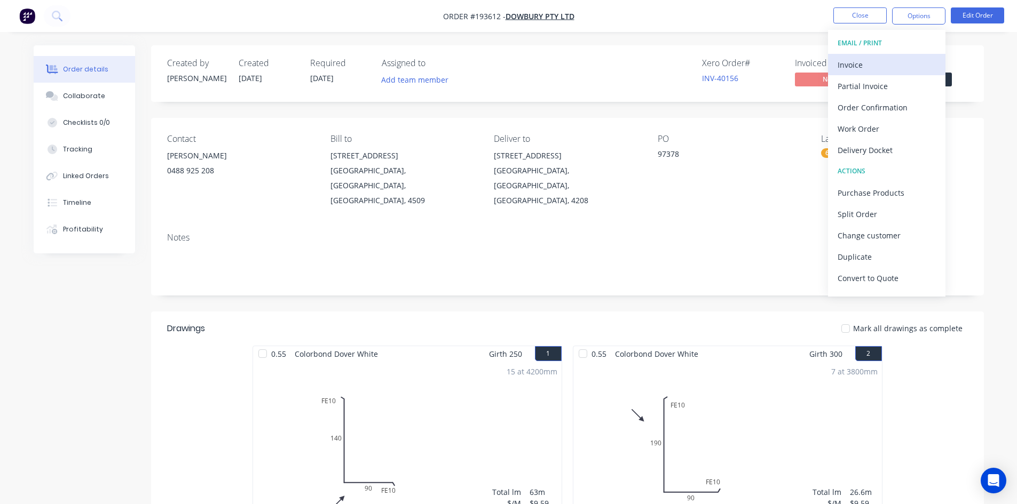
click at [872, 71] on div "Invoice" at bounding box center [886, 64] width 98 height 15
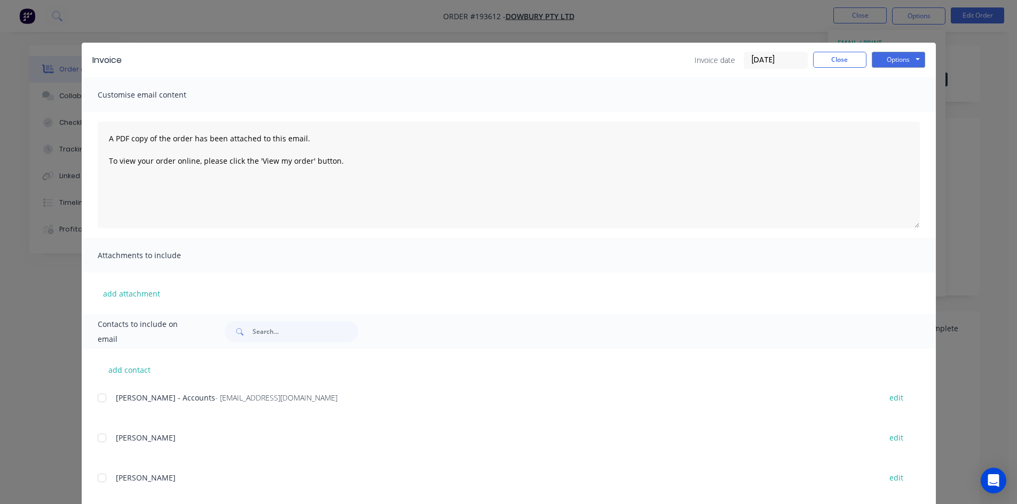
click at [101, 401] on div at bounding box center [101, 397] width 21 height 21
click at [900, 60] on button "Options" at bounding box center [897, 60] width 53 height 16
click at [903, 112] on button "Email" at bounding box center [905, 114] width 68 height 18
click at [826, 63] on button "Close" at bounding box center [839, 60] width 53 height 16
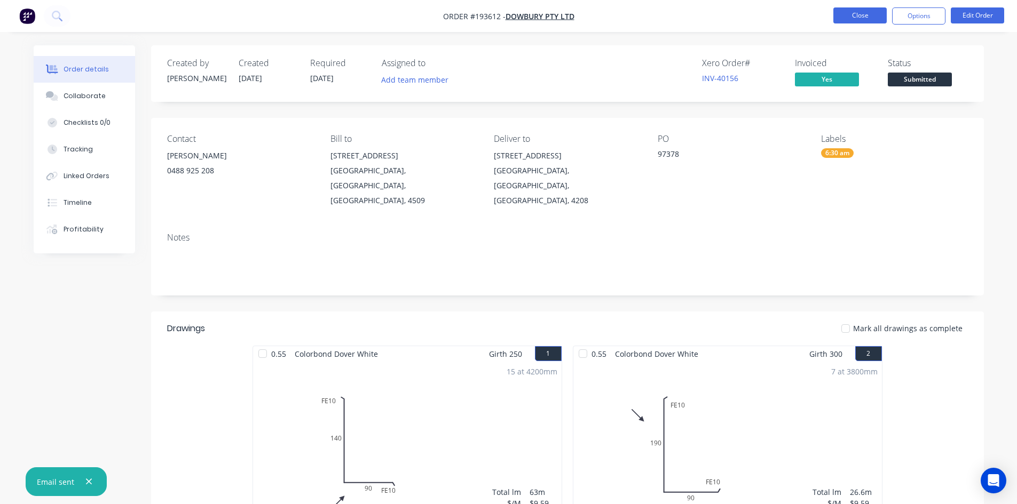
click at [843, 20] on button "Close" at bounding box center [859, 15] width 53 height 16
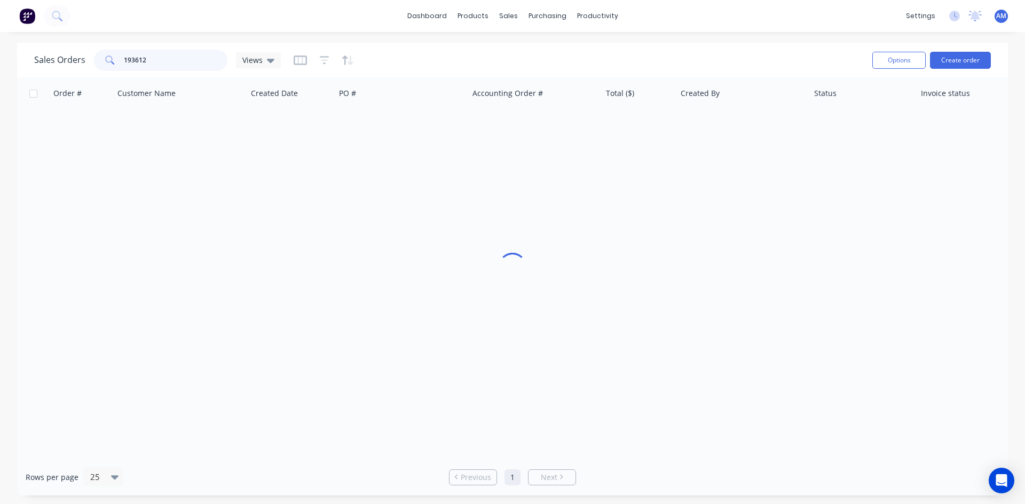
drag, startPoint x: 198, startPoint y: 59, endPoint x: 94, endPoint y: 62, distance: 104.1
click at [94, 62] on div "193612" at bounding box center [160, 60] width 133 height 21
type input "193618"
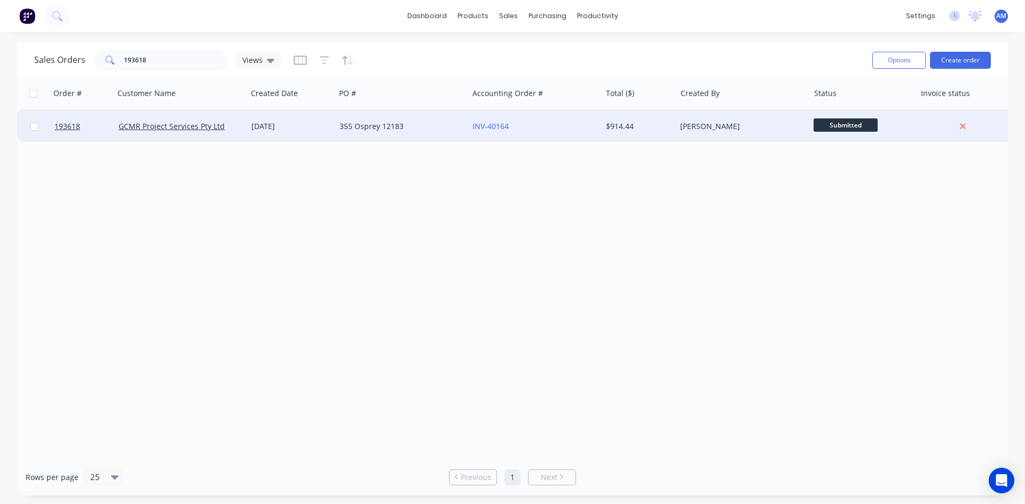
click at [550, 138] on div "INV-40164" at bounding box center [534, 126] width 133 height 32
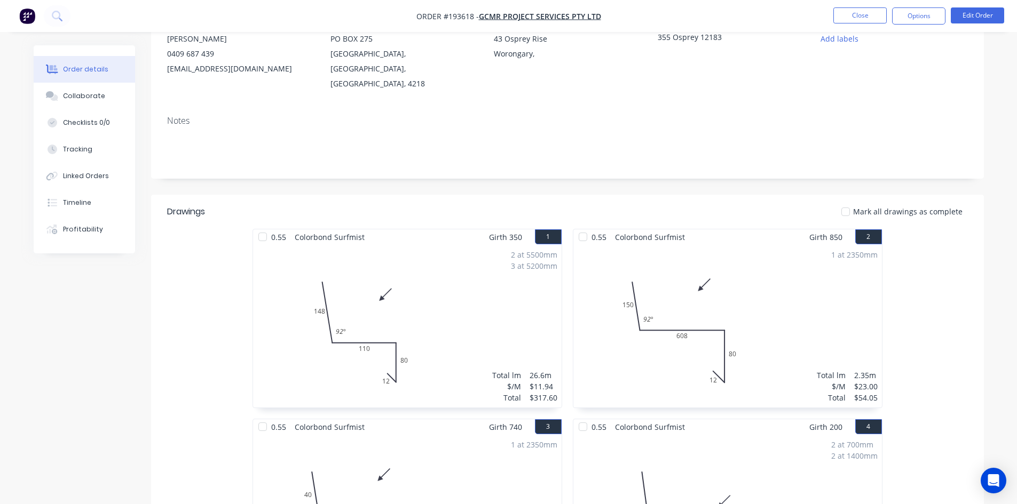
scroll to position [21, 0]
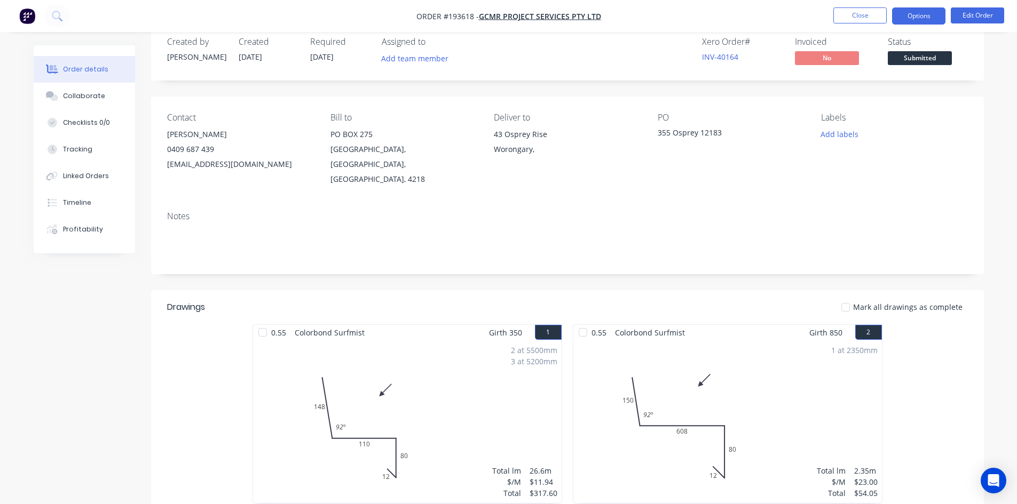
click at [924, 13] on button "Options" at bounding box center [918, 15] width 53 height 17
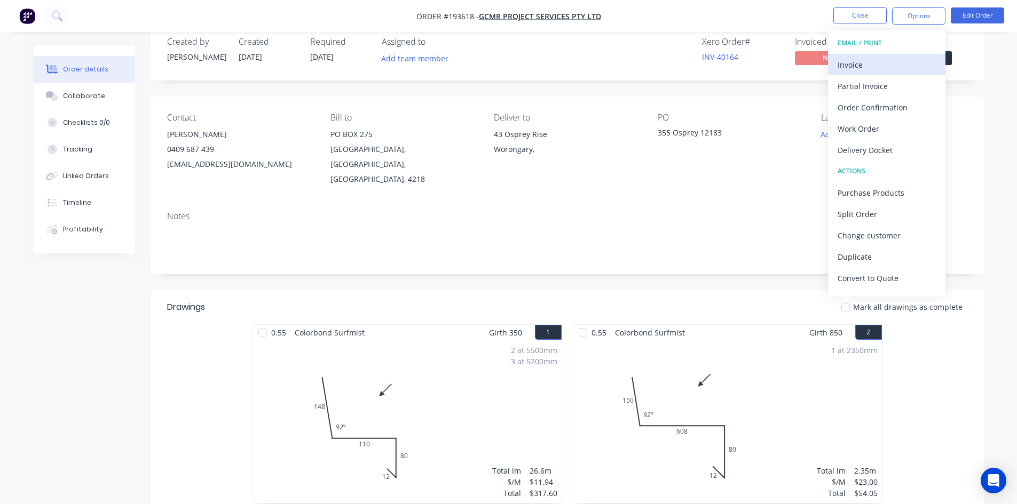
click at [904, 55] on button "Invoice" at bounding box center [886, 64] width 117 height 21
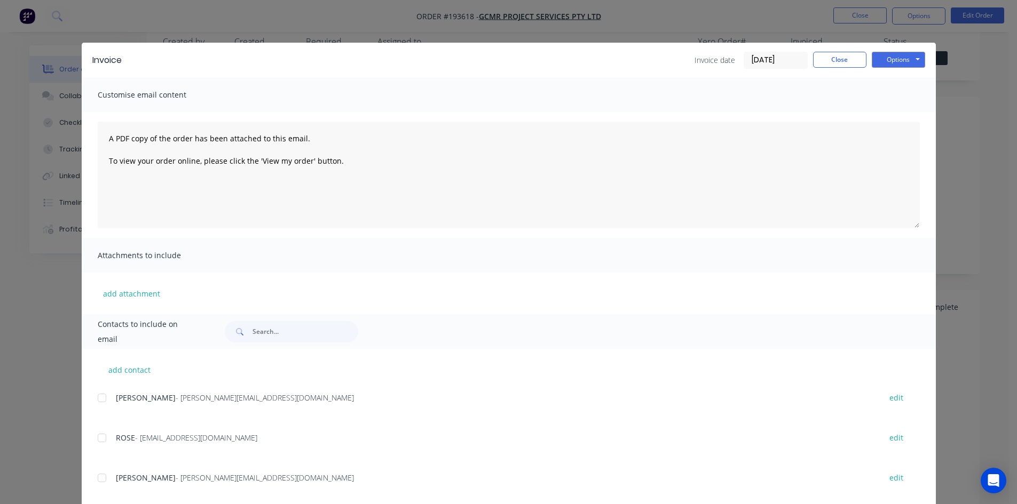
click at [97, 401] on div at bounding box center [101, 397] width 21 height 21
click at [100, 441] on div at bounding box center [101, 437] width 21 height 21
click at [883, 62] on button "Options" at bounding box center [897, 60] width 53 height 16
click at [897, 112] on button "Email" at bounding box center [905, 114] width 68 height 18
click at [846, 63] on button "Close" at bounding box center [839, 60] width 53 height 16
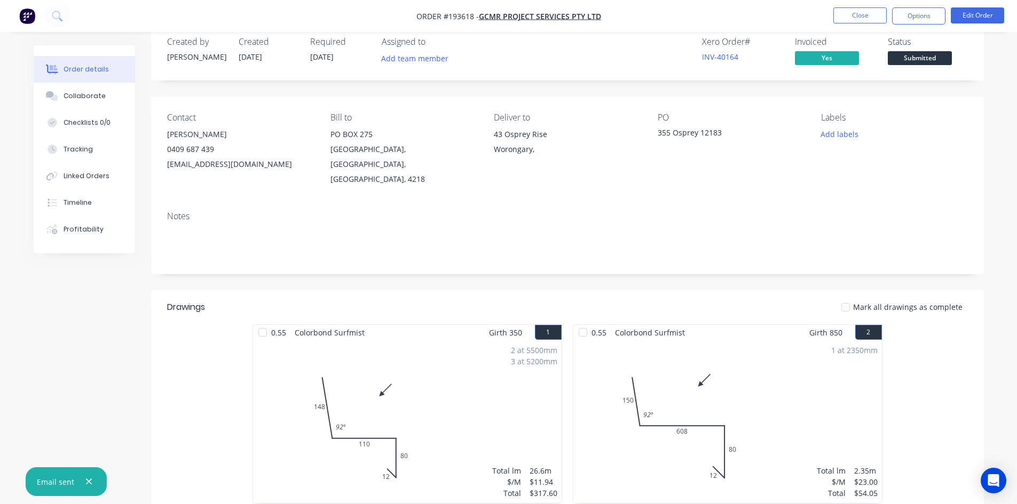
click at [859, 27] on nav "Order #193618 - GCMR Project Services Pty Ltd Close Options Edit Order" at bounding box center [508, 16] width 1017 height 32
click at [859, 19] on button "Close" at bounding box center [859, 15] width 53 height 16
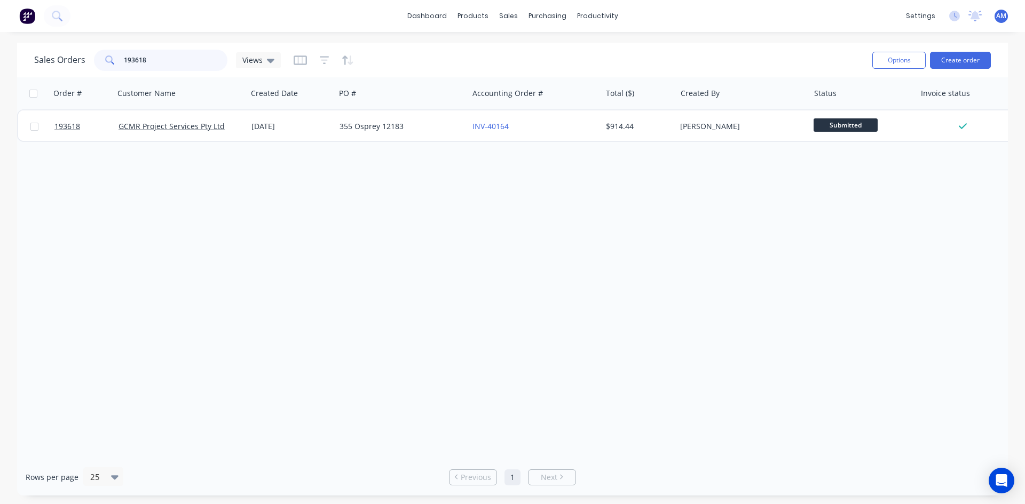
drag, startPoint x: 177, startPoint y: 60, endPoint x: 117, endPoint y: 62, distance: 59.8
click at [117, 62] on div "193618" at bounding box center [160, 60] width 133 height 21
type input "193627"
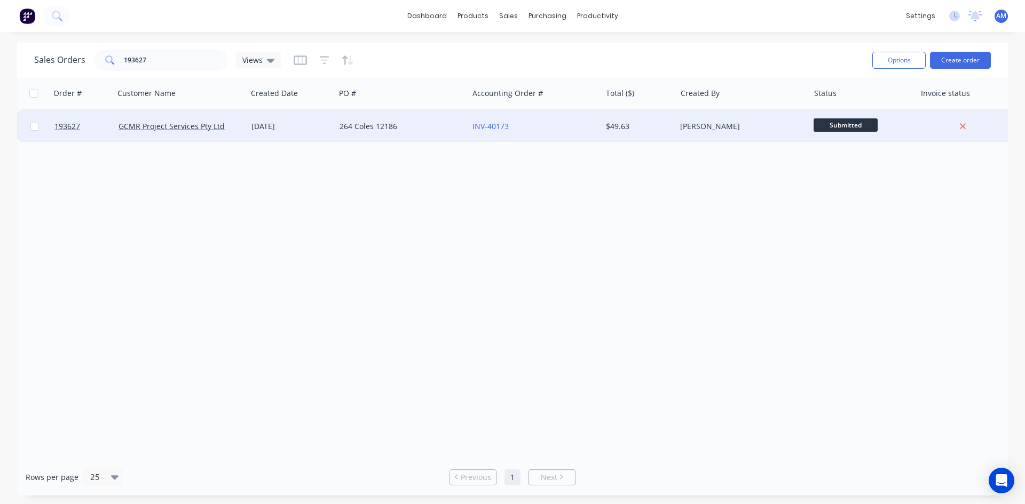
click at [397, 121] on div "264 Coles 12186" at bounding box center [398, 126] width 118 height 11
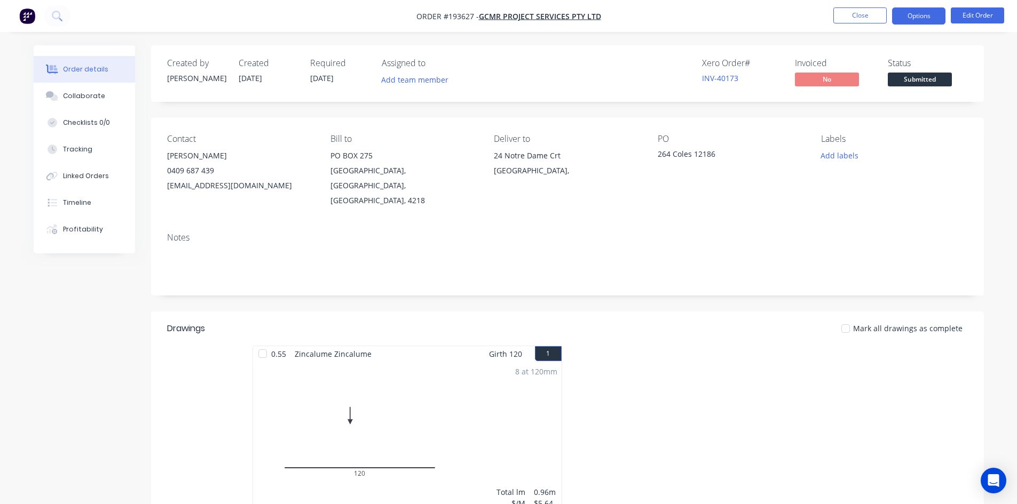
click at [924, 12] on button "Options" at bounding box center [918, 15] width 53 height 17
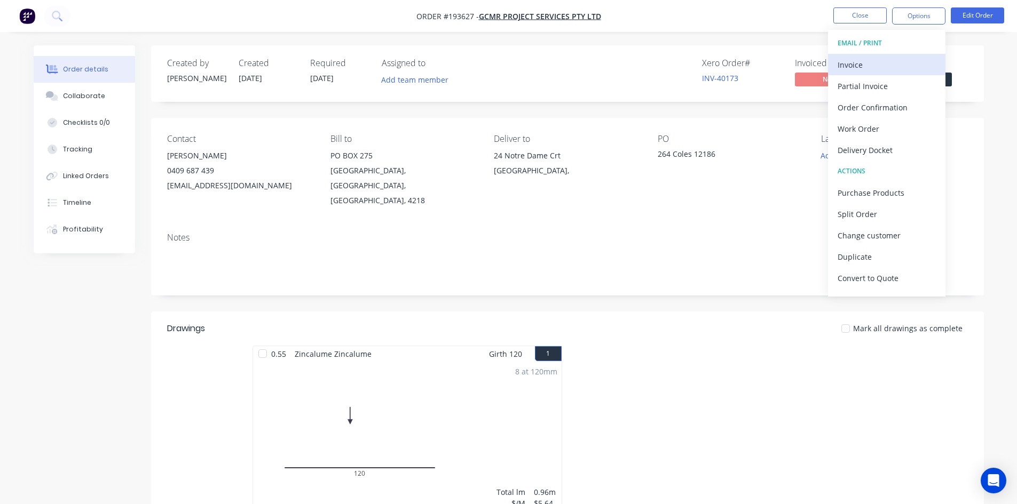
click at [905, 63] on div "Invoice" at bounding box center [886, 64] width 98 height 15
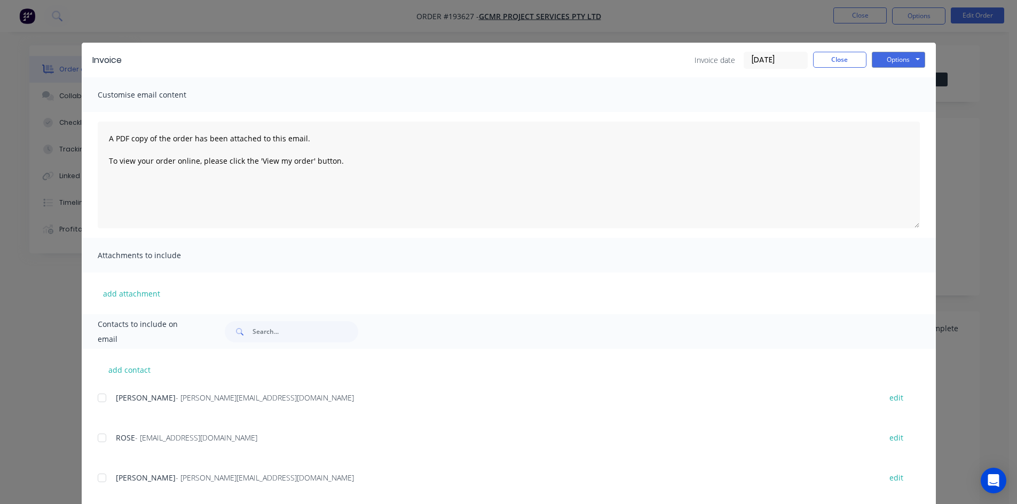
click at [98, 399] on div at bounding box center [101, 397] width 21 height 21
click at [97, 439] on div at bounding box center [101, 437] width 21 height 21
click at [890, 57] on button "Options" at bounding box center [897, 60] width 53 height 16
click at [897, 114] on button "Email" at bounding box center [905, 114] width 68 height 18
click at [843, 64] on button "Close" at bounding box center [839, 60] width 53 height 16
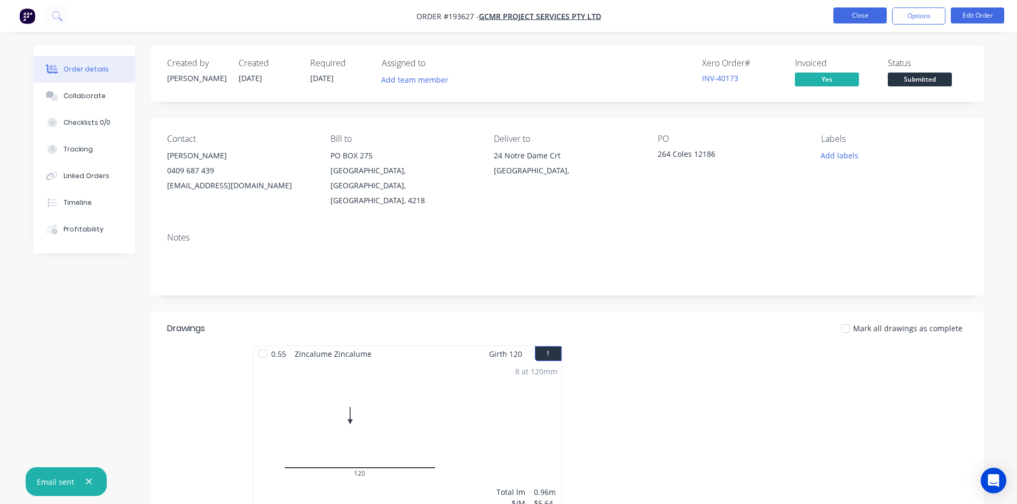
click at [861, 15] on button "Close" at bounding box center [859, 15] width 53 height 16
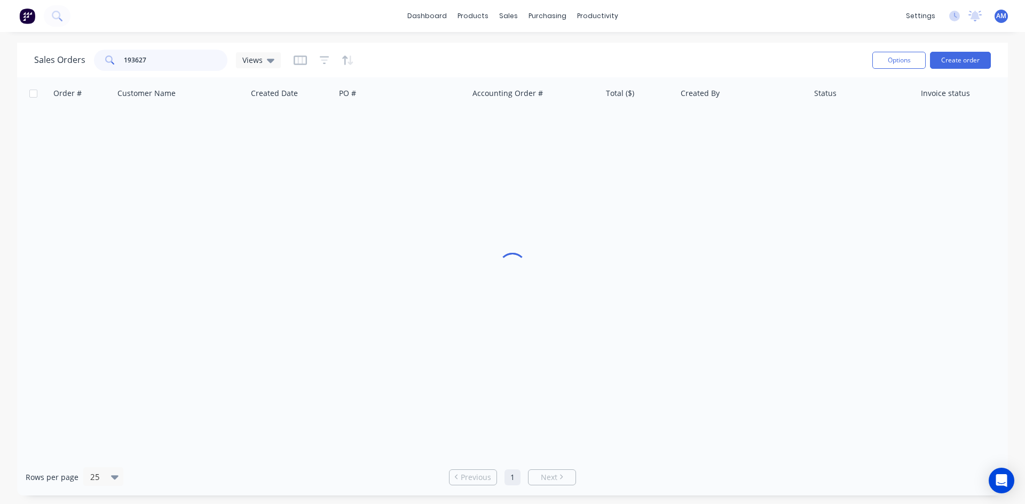
drag, startPoint x: 179, startPoint y: 60, endPoint x: 99, endPoint y: 62, distance: 79.6
click at [99, 62] on div "193627" at bounding box center [160, 60] width 133 height 21
type input "193632"
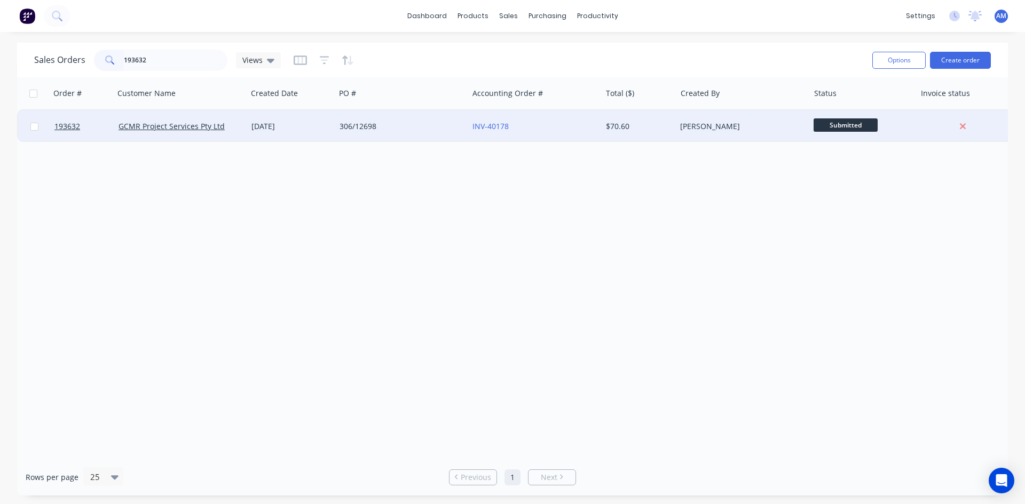
click at [379, 128] on div "306/12698" at bounding box center [398, 126] width 118 height 11
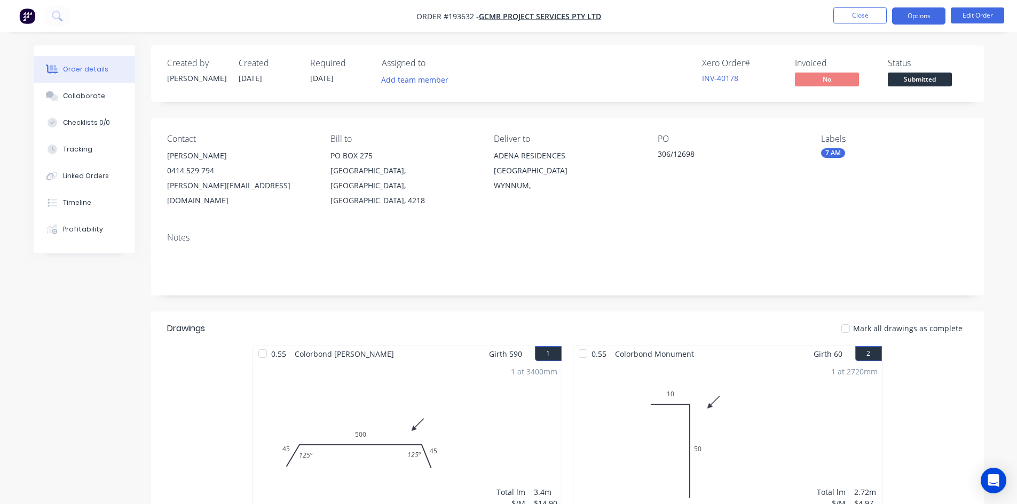
click at [914, 19] on button "Options" at bounding box center [918, 15] width 53 height 17
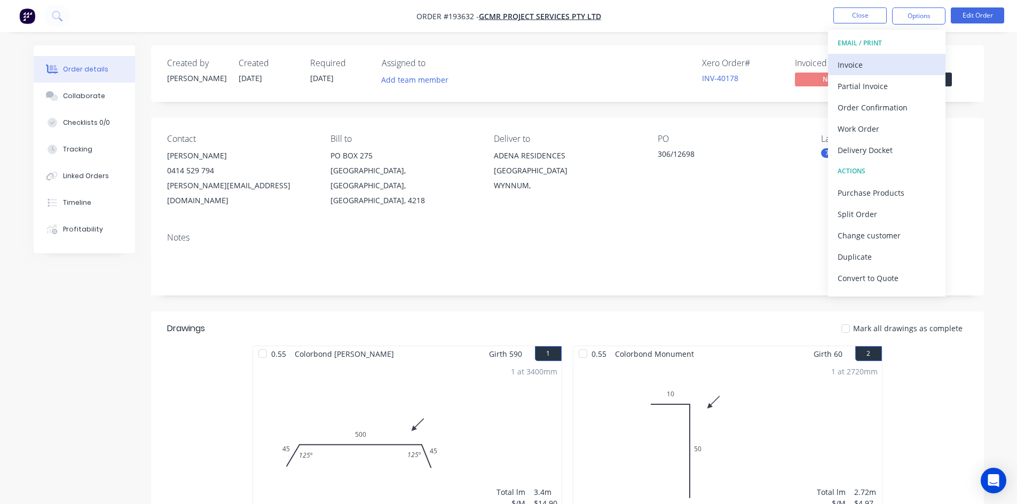
click at [910, 56] on button "Invoice" at bounding box center [886, 64] width 117 height 21
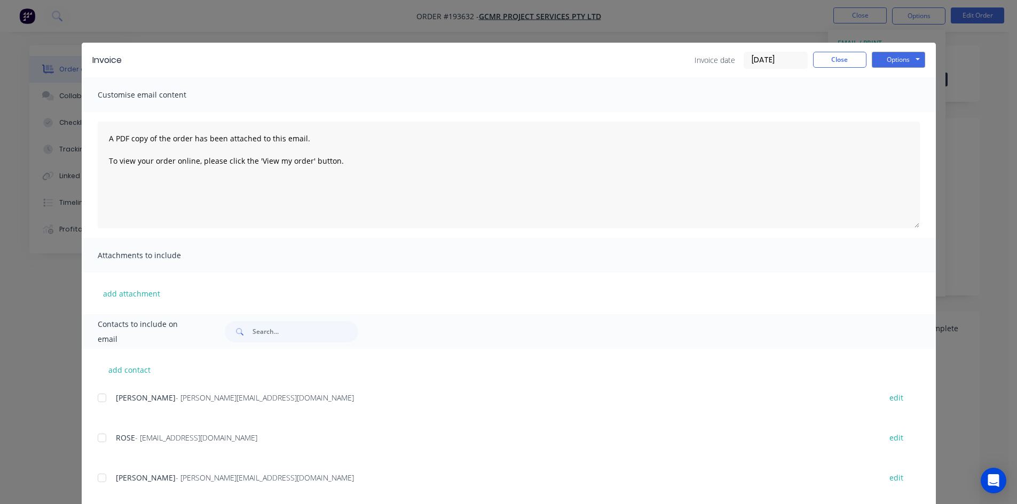
click at [94, 395] on div at bounding box center [101, 397] width 21 height 21
click at [99, 438] on div at bounding box center [101, 437] width 21 height 21
click at [905, 59] on button "Options" at bounding box center [897, 60] width 53 height 16
click at [898, 107] on button "Email" at bounding box center [905, 114] width 68 height 18
click at [829, 65] on button "Close" at bounding box center [839, 60] width 53 height 16
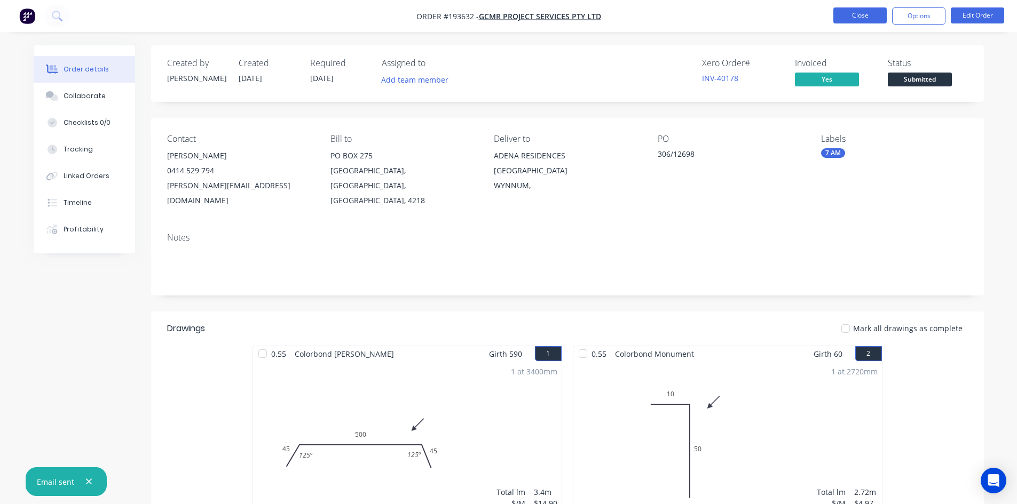
click at [851, 19] on button "Close" at bounding box center [859, 15] width 53 height 16
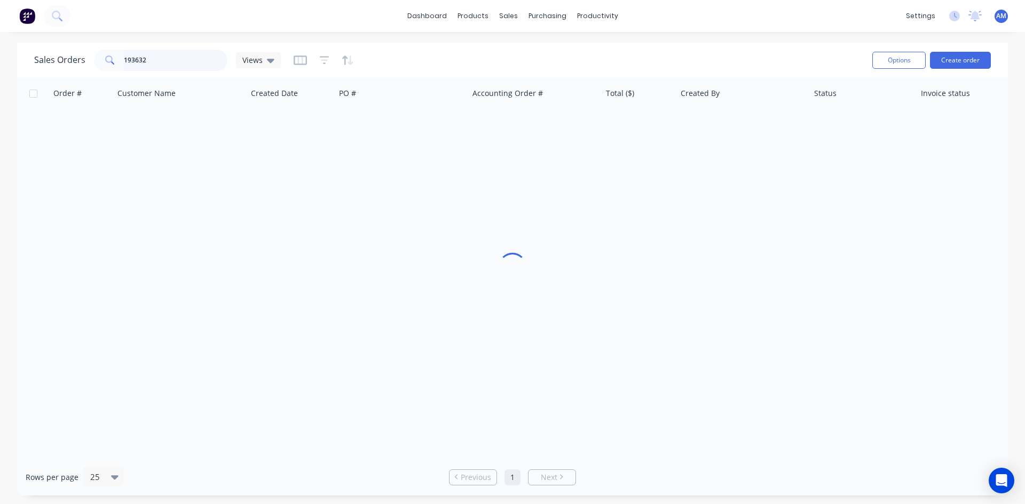
drag, startPoint x: 132, startPoint y: 63, endPoint x: 175, endPoint y: 57, distance: 43.2
click at [133, 62] on input "193632" at bounding box center [176, 60] width 104 height 21
drag, startPoint x: 175, startPoint y: 57, endPoint x: 98, endPoint y: 63, distance: 77.1
click at [98, 63] on div "193632" at bounding box center [160, 60] width 133 height 21
type input "193647"
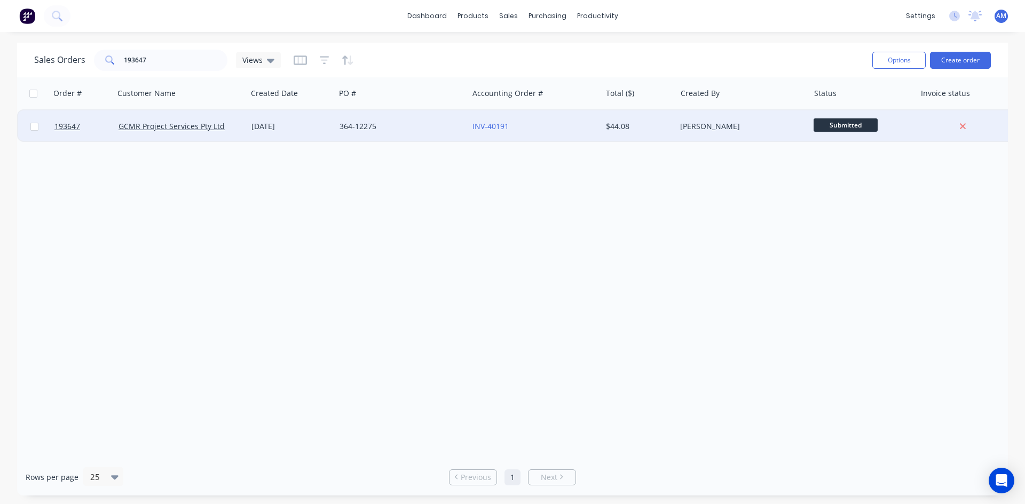
click at [425, 125] on div "364-12275" at bounding box center [398, 126] width 118 height 11
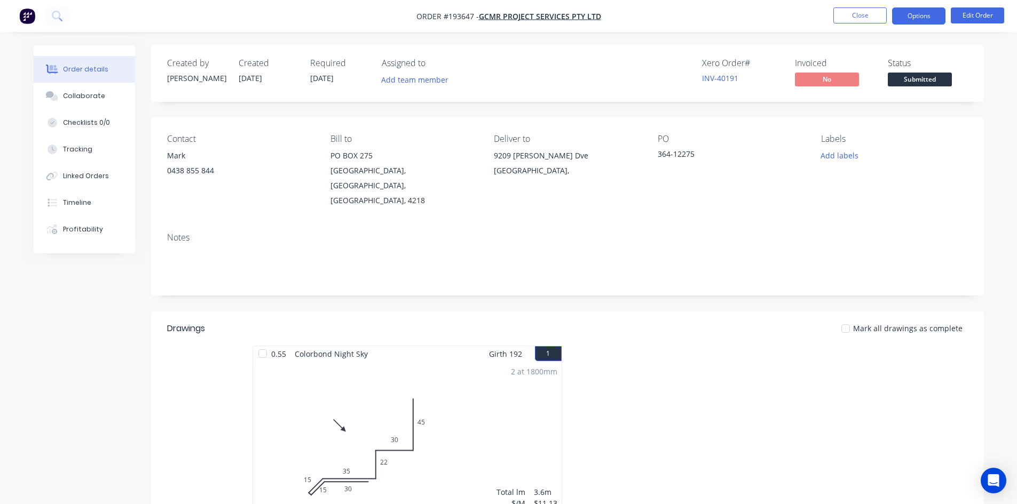
click at [910, 18] on button "Options" at bounding box center [918, 15] width 53 height 17
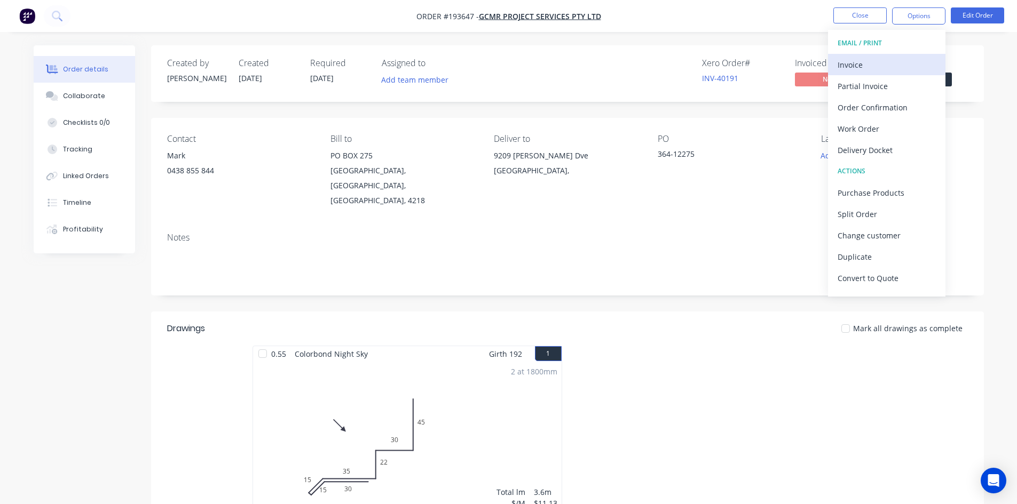
click at [894, 56] on button "Invoice" at bounding box center [886, 64] width 117 height 21
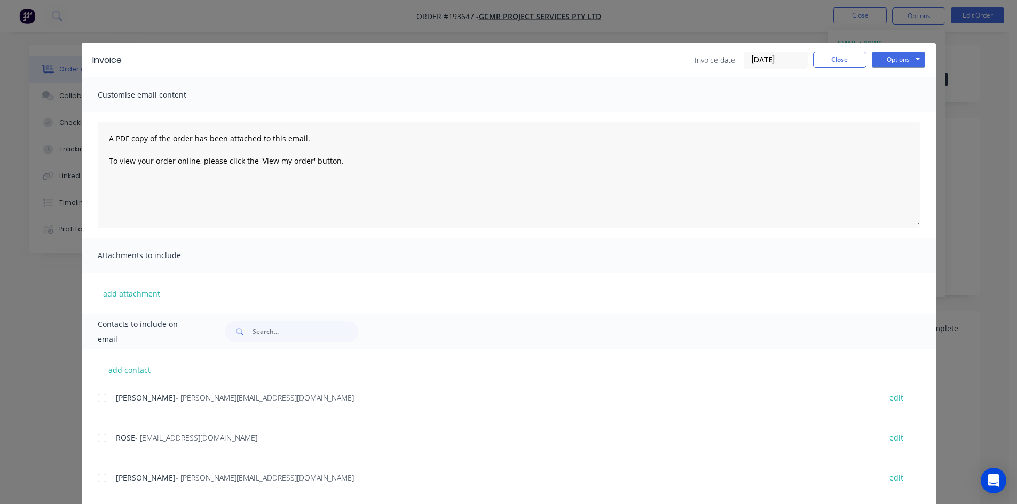
click at [100, 402] on div at bounding box center [101, 397] width 21 height 21
click at [96, 439] on div at bounding box center [101, 437] width 21 height 21
click at [895, 62] on button "Options" at bounding box center [897, 60] width 53 height 16
click at [893, 112] on button "Email" at bounding box center [905, 114] width 68 height 18
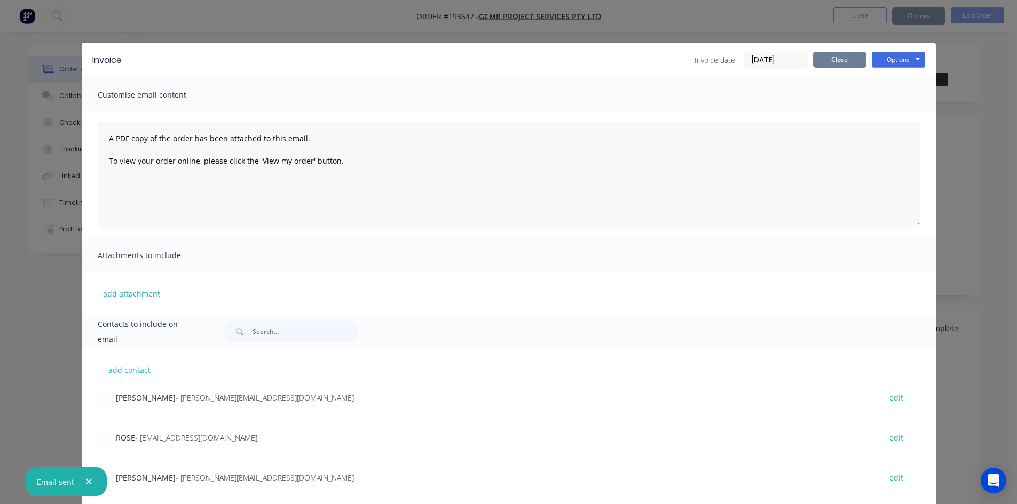
click at [818, 57] on button "Close" at bounding box center [839, 60] width 53 height 16
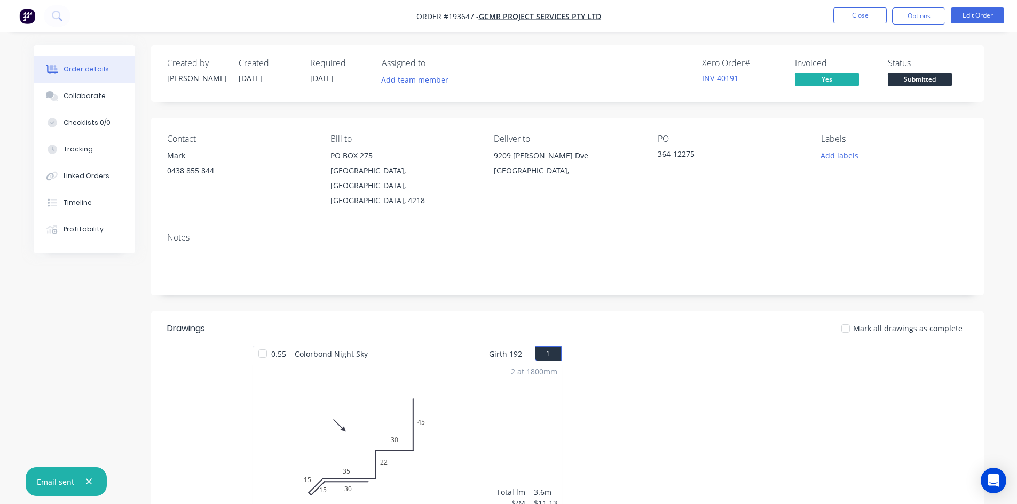
click at [843, 24] on li "Close" at bounding box center [859, 15] width 53 height 17
click at [844, 18] on button "Close" at bounding box center [859, 15] width 53 height 16
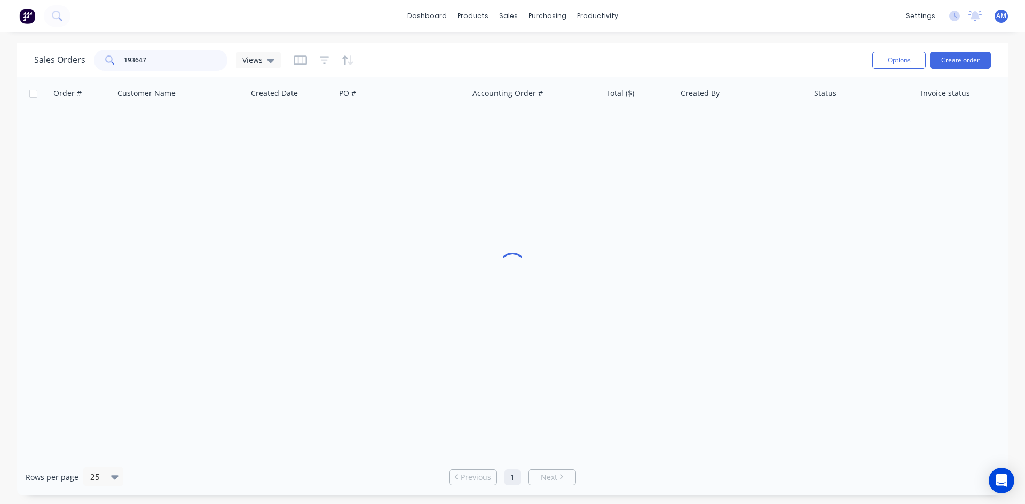
drag, startPoint x: 170, startPoint y: 60, endPoint x: 75, endPoint y: 60, distance: 95.5
click at [75, 60] on div "Sales Orders 193647 Views" at bounding box center [157, 60] width 247 height 21
type input "193593"
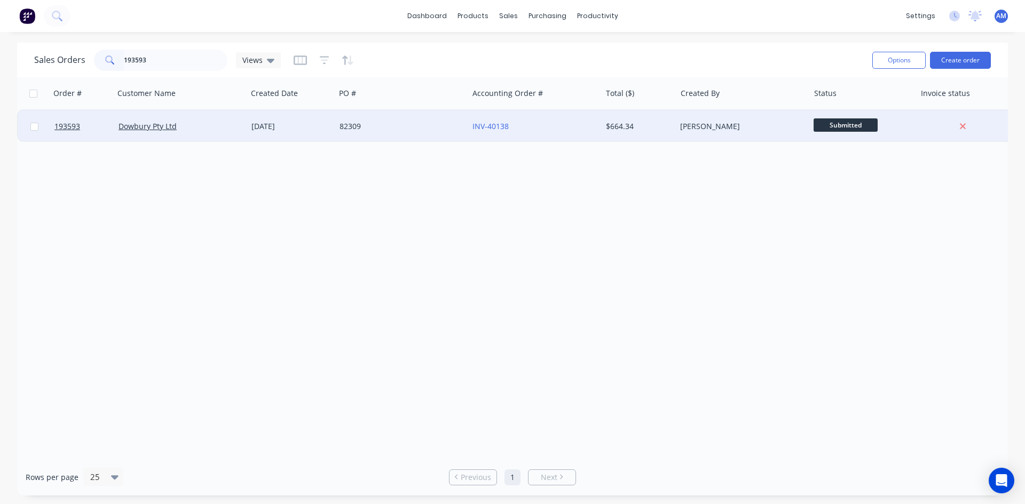
click at [416, 131] on div "82309" at bounding box center [398, 126] width 118 height 11
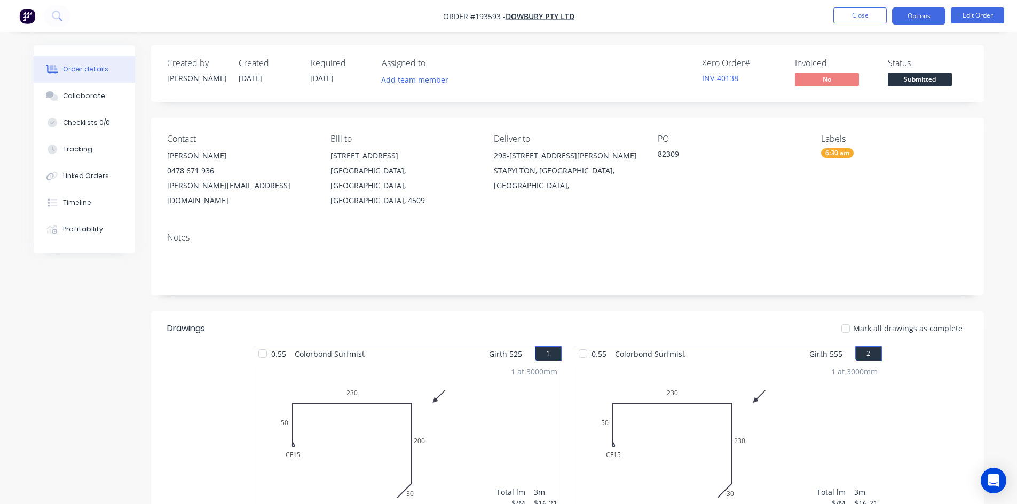
click at [918, 20] on button "Options" at bounding box center [918, 15] width 53 height 17
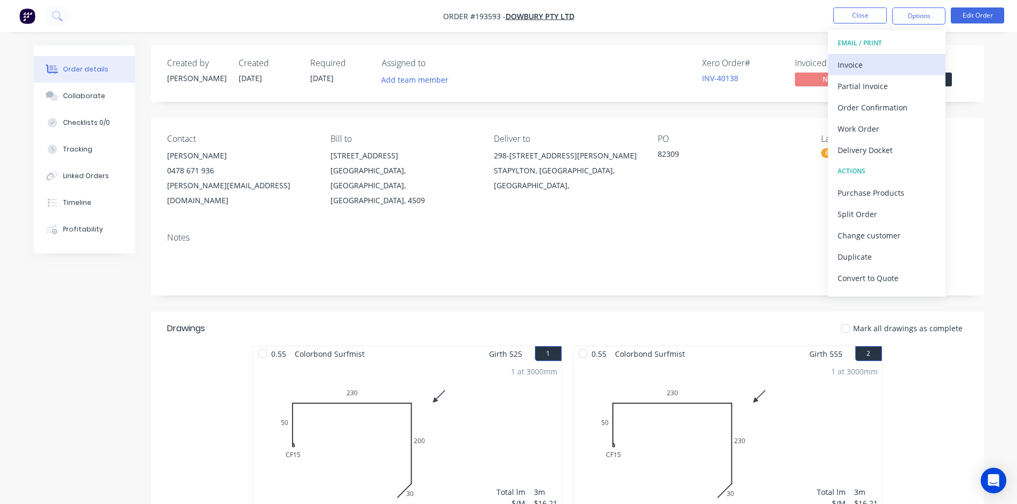
click at [901, 68] on div "Invoice" at bounding box center [886, 64] width 98 height 15
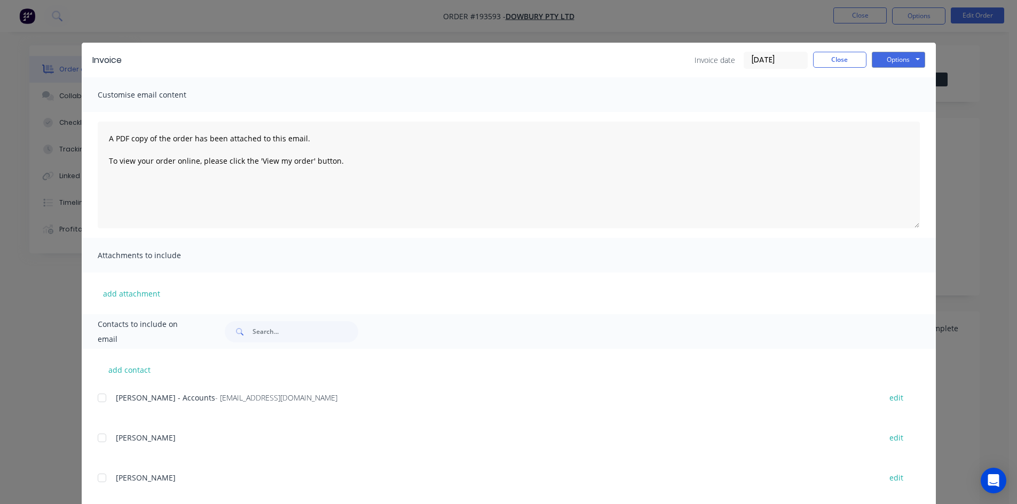
click at [97, 397] on div at bounding box center [101, 397] width 21 height 21
click at [900, 62] on button "Options" at bounding box center [897, 60] width 53 height 16
click at [902, 117] on button "Email" at bounding box center [905, 114] width 68 height 18
click at [845, 57] on button "Close" at bounding box center [839, 60] width 53 height 16
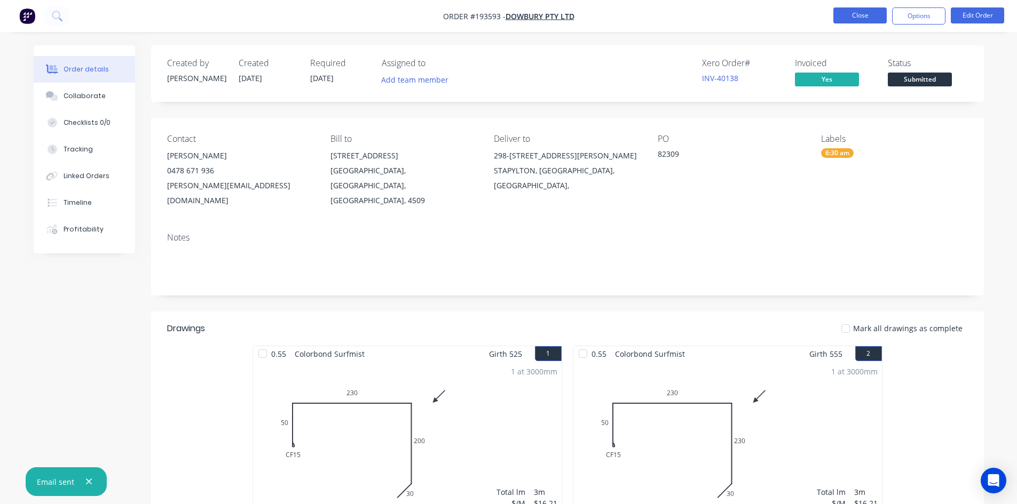
click at [859, 13] on button "Close" at bounding box center [859, 15] width 53 height 16
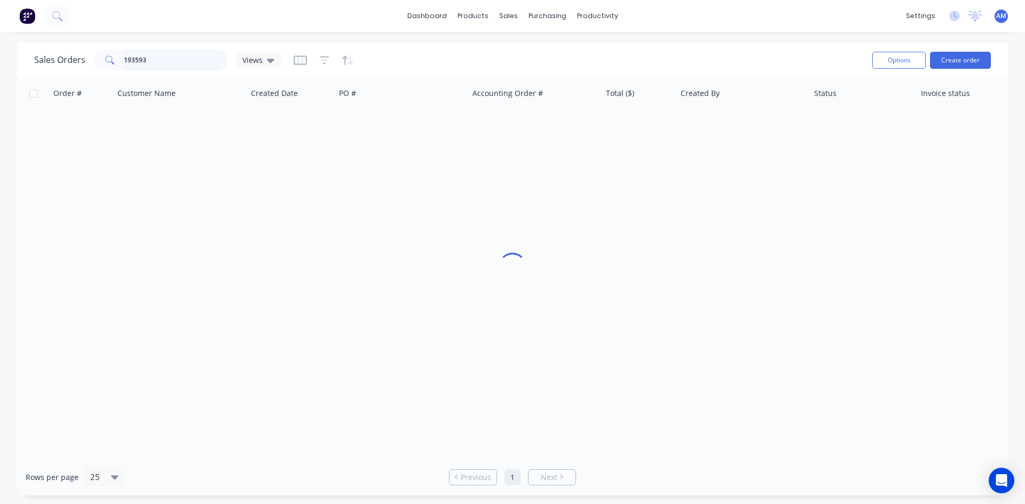
drag, startPoint x: 202, startPoint y: 56, endPoint x: 100, endPoint y: 58, distance: 101.9
click at [100, 59] on div "193593" at bounding box center [160, 60] width 133 height 21
type input "193629"
click at [448, 131] on div "316/12697" at bounding box center [398, 126] width 118 height 11
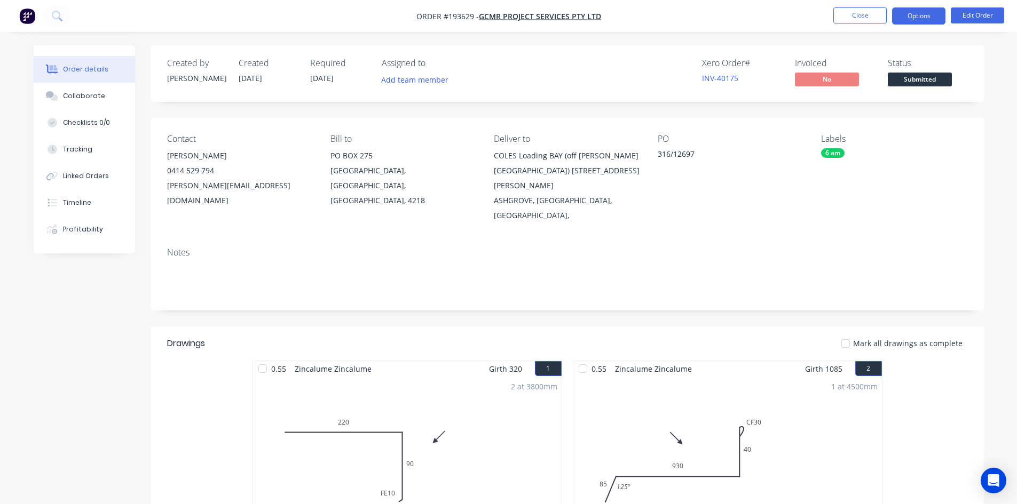
click at [922, 15] on button "Options" at bounding box center [918, 15] width 53 height 17
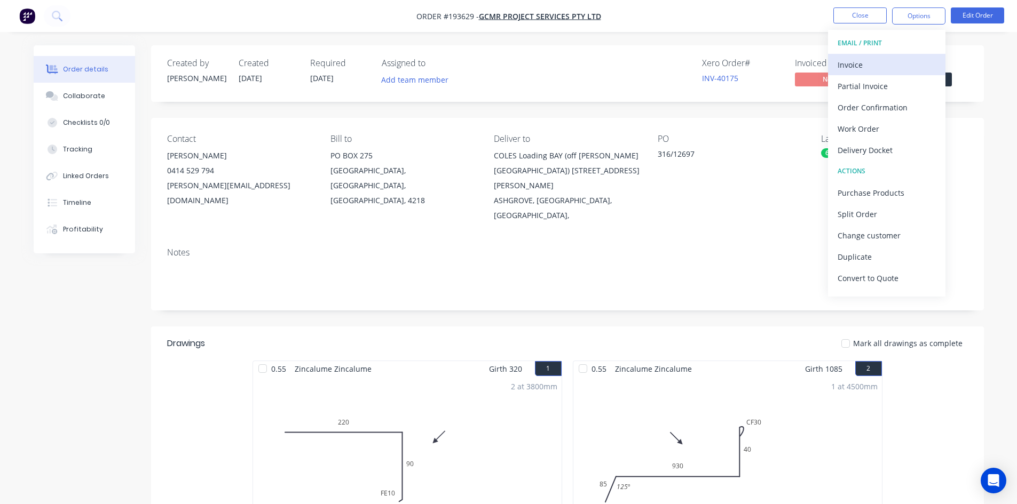
click at [903, 59] on div "Invoice" at bounding box center [886, 64] width 98 height 15
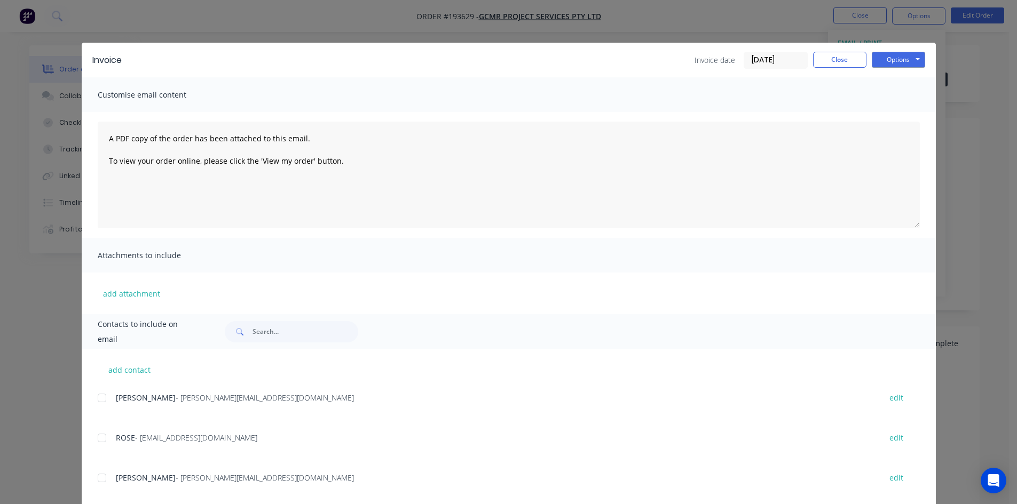
click at [100, 395] on div at bounding box center [101, 397] width 21 height 21
click at [97, 438] on div at bounding box center [101, 437] width 21 height 21
click at [906, 60] on button "Options" at bounding box center [897, 60] width 53 height 16
click at [900, 120] on button "Email" at bounding box center [905, 114] width 68 height 18
click at [844, 52] on button "Close" at bounding box center [839, 60] width 53 height 16
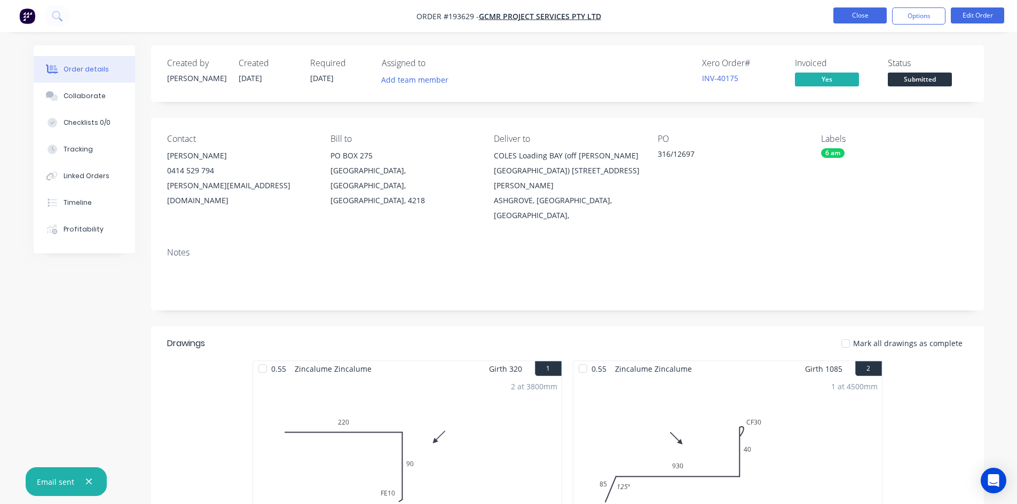
click at [843, 21] on button "Close" at bounding box center [859, 15] width 53 height 16
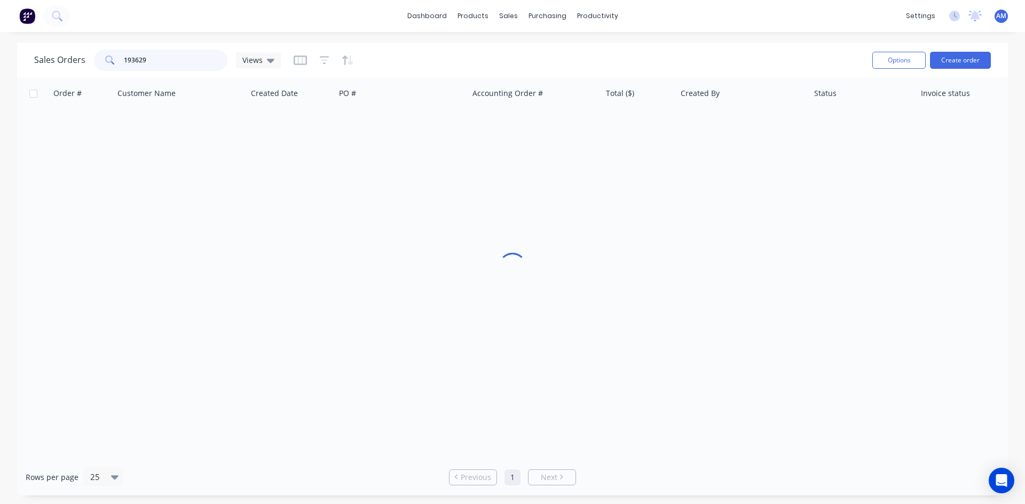
drag, startPoint x: 176, startPoint y: 57, endPoint x: 74, endPoint y: 57, distance: 102.5
click at [74, 57] on div "Sales Orders 193629 Views" at bounding box center [157, 60] width 247 height 21
type input "193623"
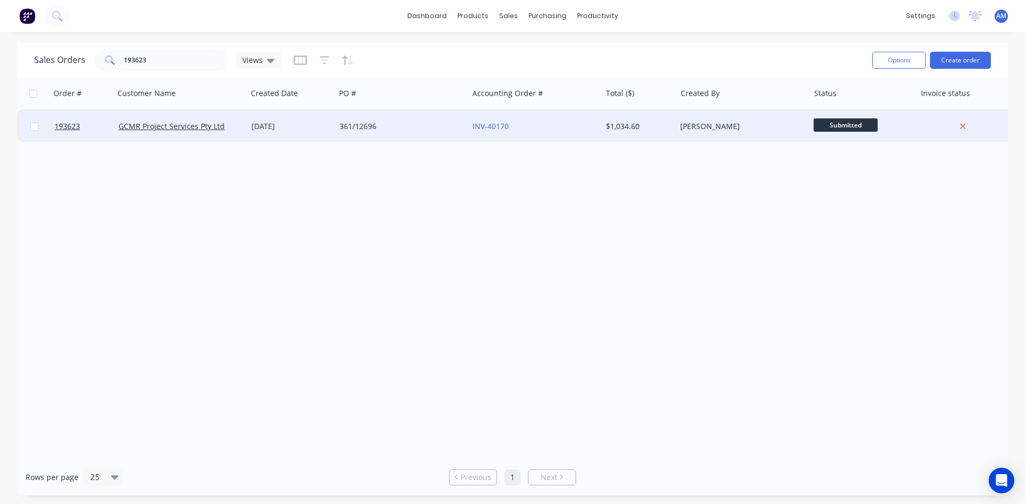
click at [371, 117] on div "361/12696" at bounding box center [401, 126] width 133 height 32
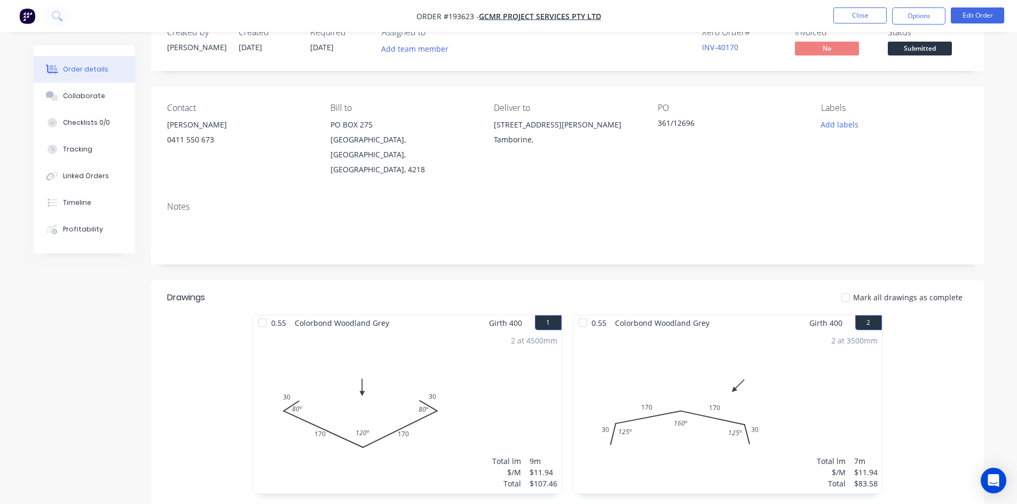
scroll to position [6, 0]
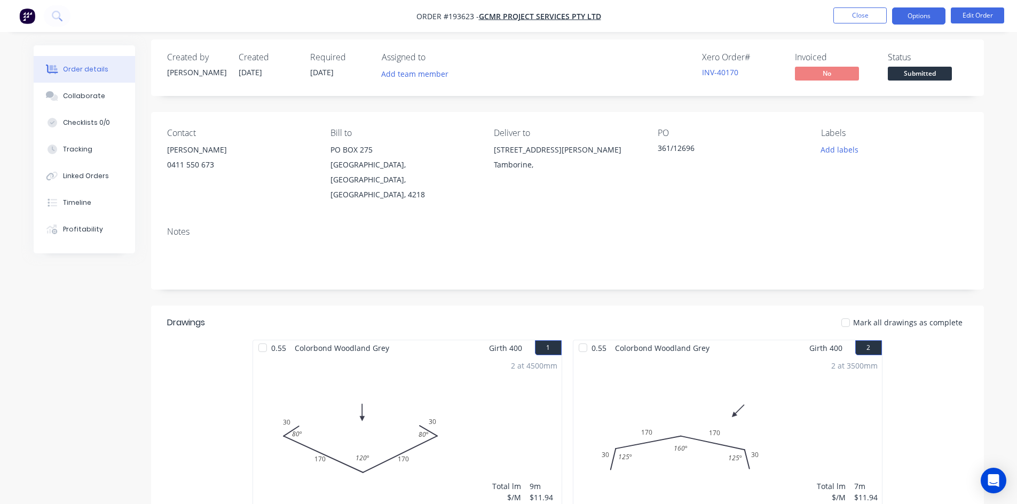
click at [919, 15] on button "Options" at bounding box center [918, 15] width 53 height 17
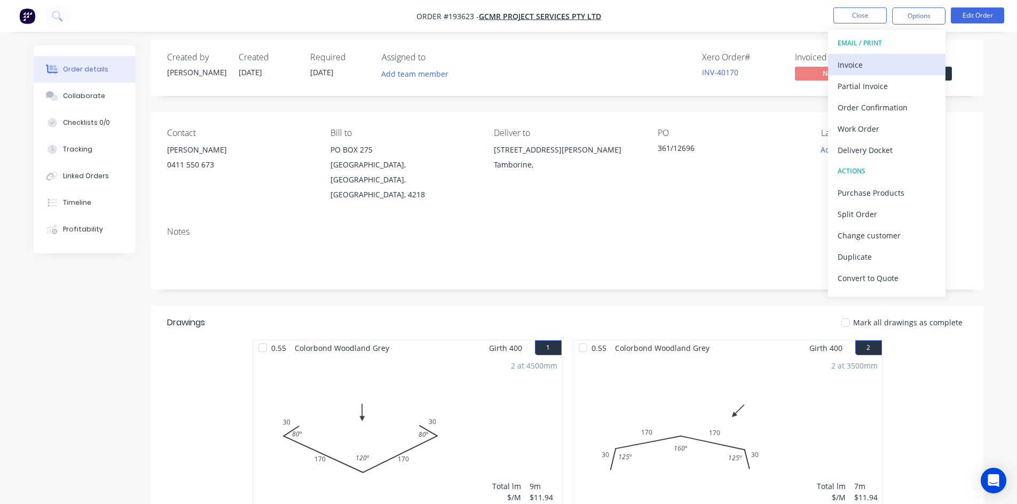
click at [903, 60] on div "Invoice" at bounding box center [886, 64] width 98 height 15
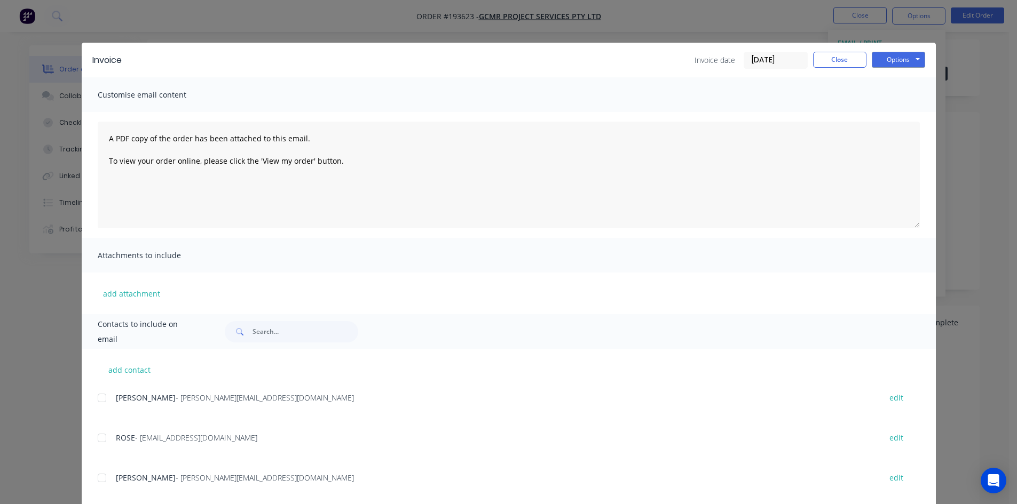
click at [94, 399] on div at bounding box center [101, 397] width 21 height 21
click at [99, 436] on div at bounding box center [101, 437] width 21 height 21
click at [880, 63] on button "Options" at bounding box center [897, 60] width 53 height 16
click at [884, 108] on button "Email" at bounding box center [905, 114] width 68 height 18
click at [838, 65] on button "Close" at bounding box center [839, 60] width 53 height 16
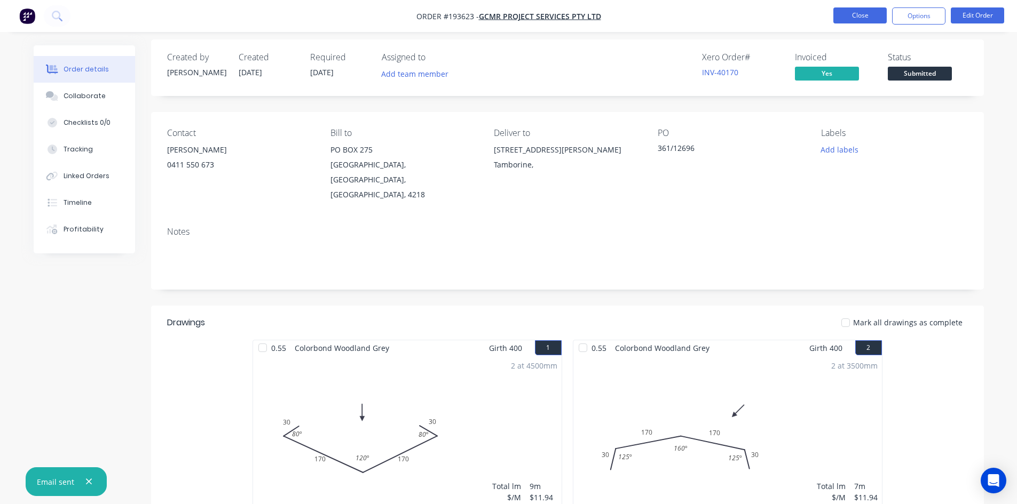
click at [867, 11] on button "Close" at bounding box center [859, 15] width 53 height 16
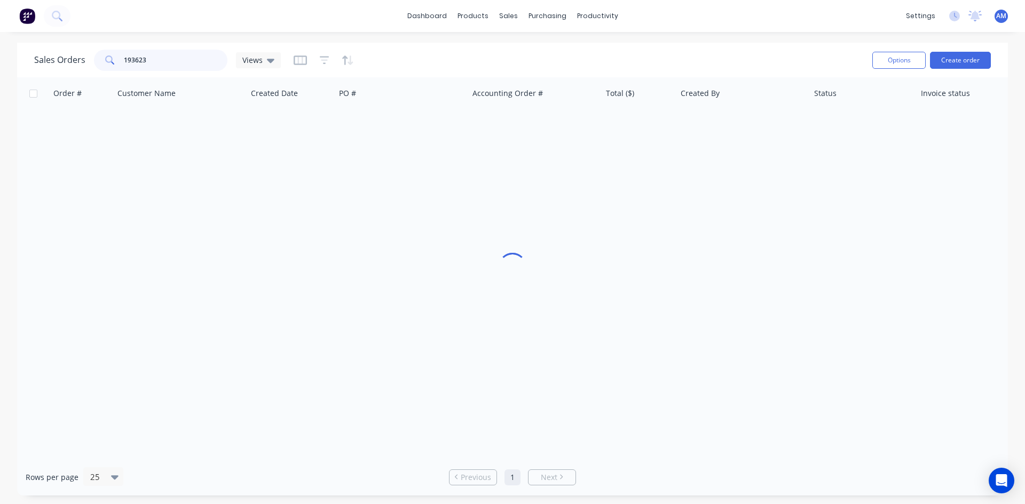
click at [46, 63] on div "Sales Orders 193623 Views" at bounding box center [157, 60] width 247 height 21
type input "193639"
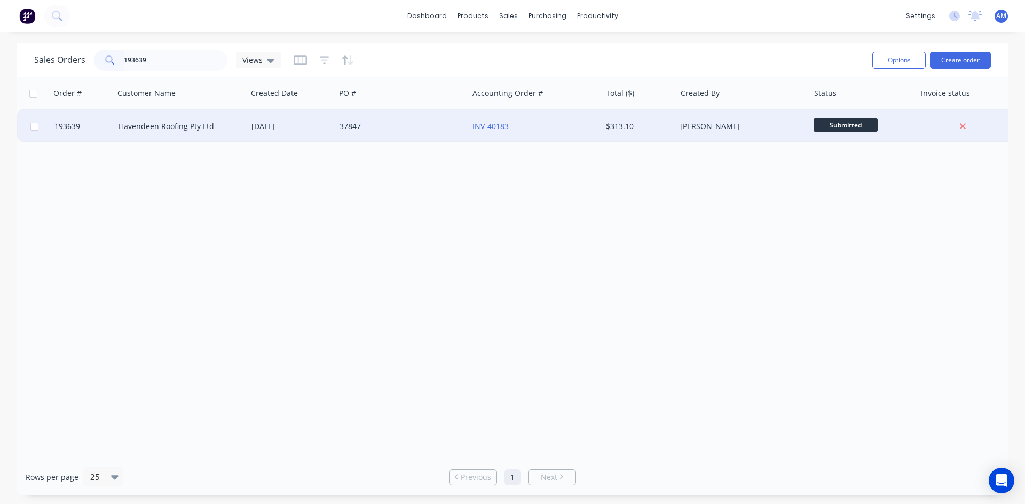
click at [438, 136] on div "37847" at bounding box center [401, 126] width 133 height 32
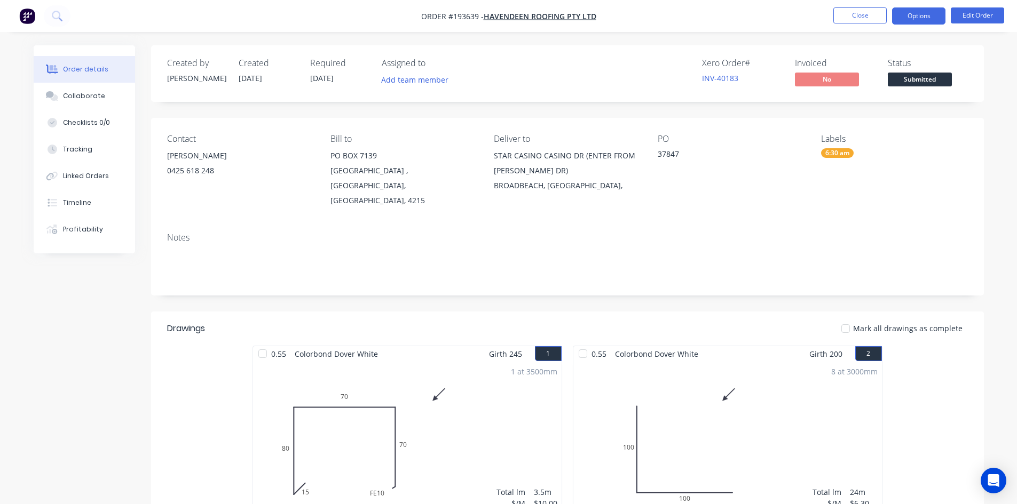
click at [907, 15] on button "Options" at bounding box center [918, 15] width 53 height 17
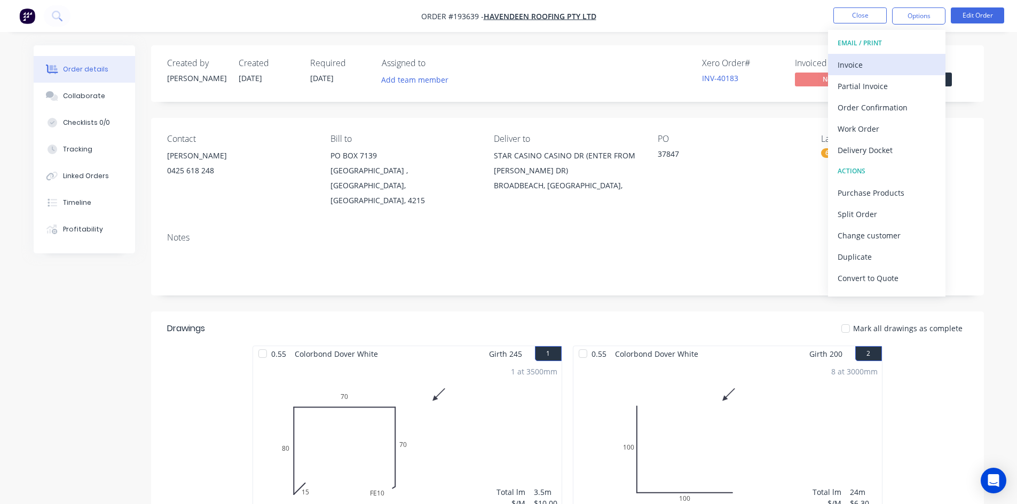
click at [890, 61] on div "Invoice" at bounding box center [886, 64] width 98 height 15
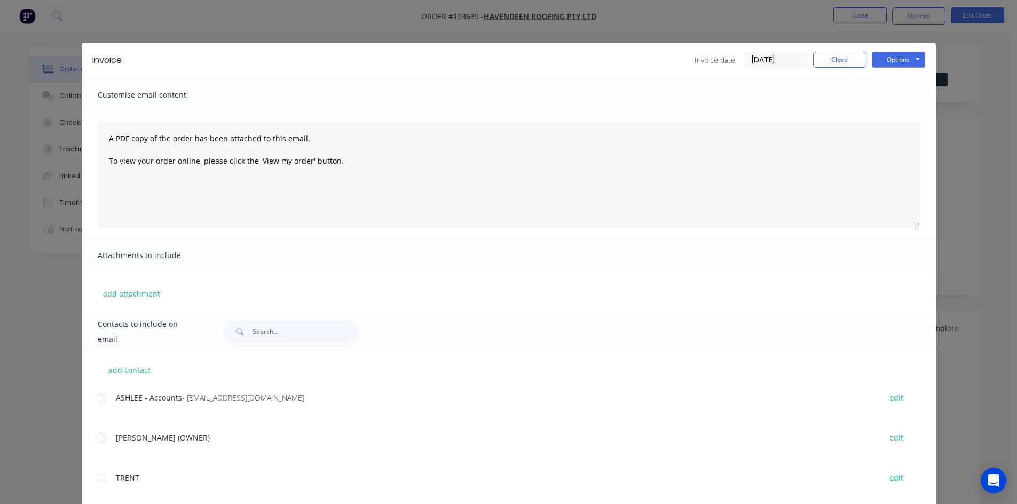
click at [95, 396] on div at bounding box center [101, 397] width 21 height 21
click at [908, 57] on button "Options" at bounding box center [897, 60] width 53 height 16
click at [900, 111] on button "Email" at bounding box center [905, 114] width 68 height 18
click at [850, 59] on button "Close" at bounding box center [839, 60] width 53 height 16
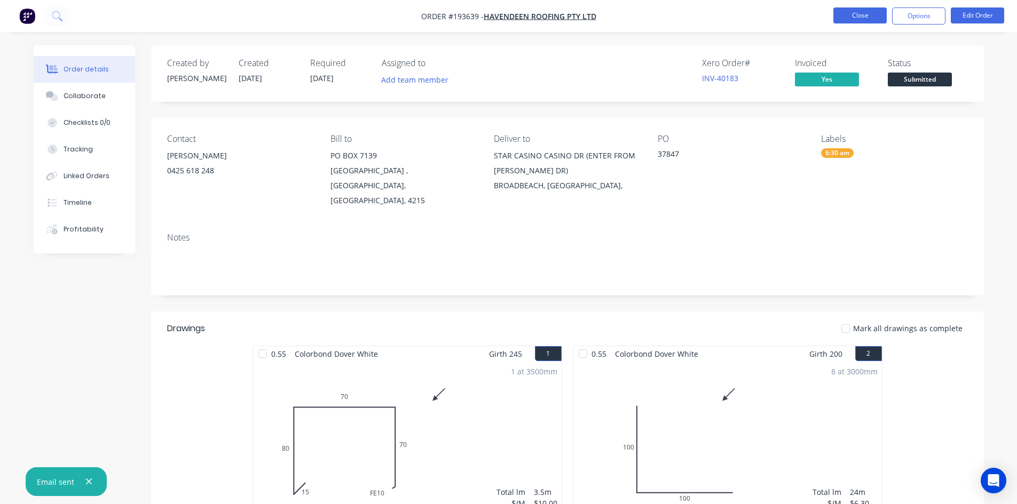
click at [867, 15] on button "Close" at bounding box center [859, 15] width 53 height 16
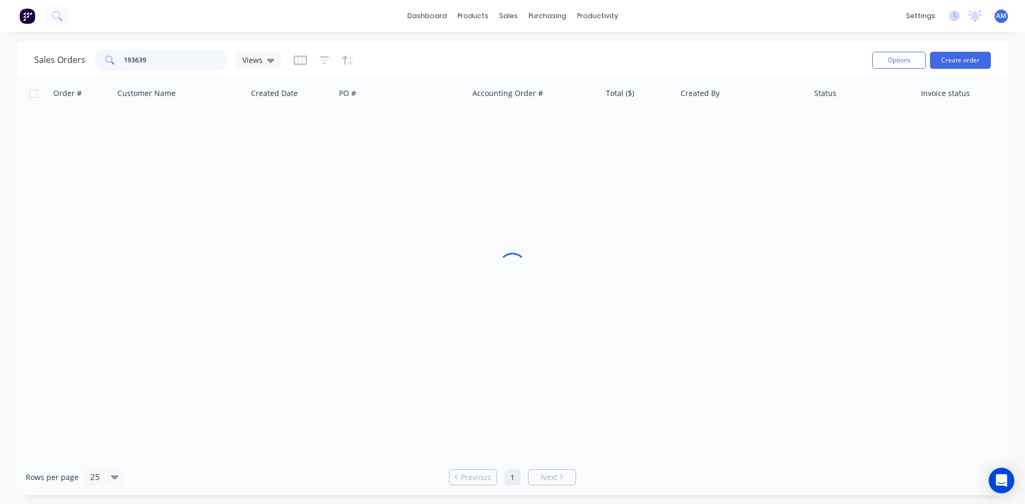
drag, startPoint x: 146, startPoint y: 52, endPoint x: 89, endPoint y: 52, distance: 57.6
click at [89, 52] on div "Sales Orders 193639 Views" at bounding box center [157, 60] width 247 height 21
type input "193613"
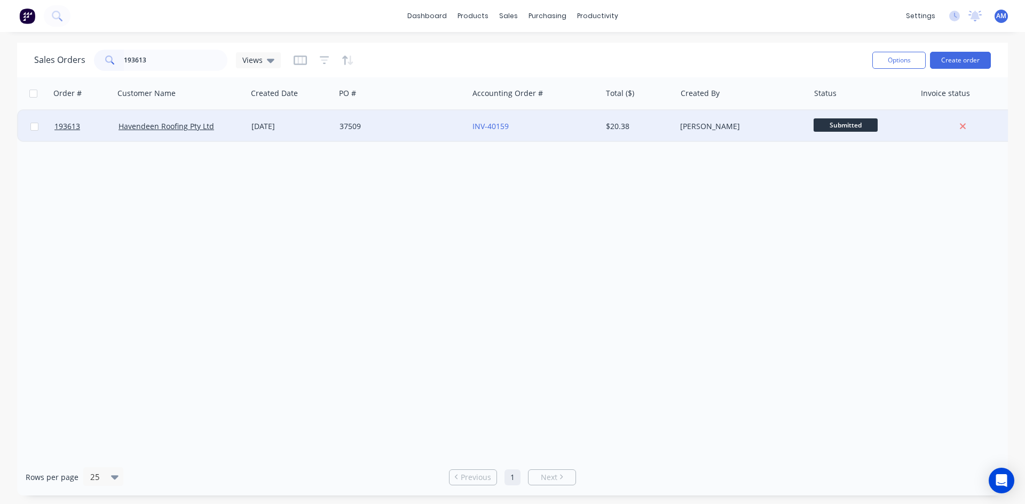
click at [406, 121] on div "37509" at bounding box center [401, 126] width 133 height 32
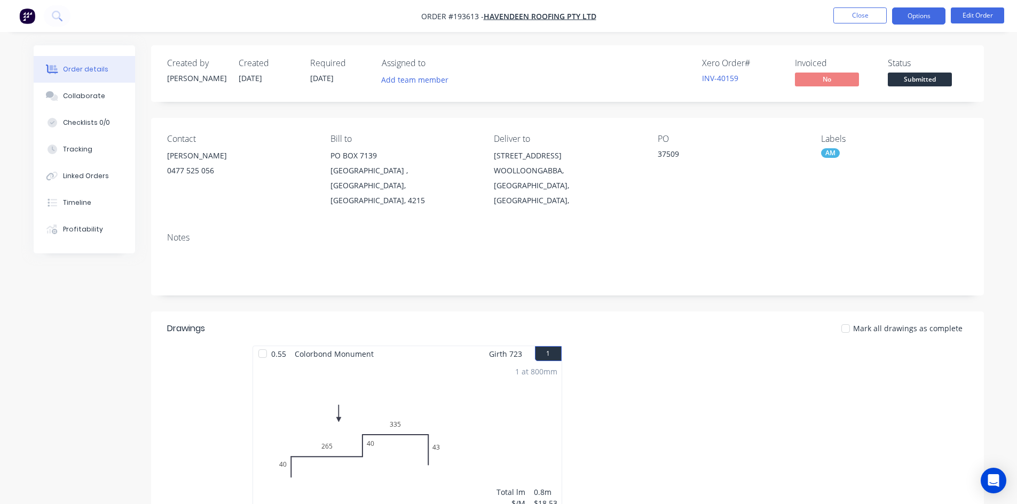
click at [910, 20] on button "Options" at bounding box center [918, 15] width 53 height 17
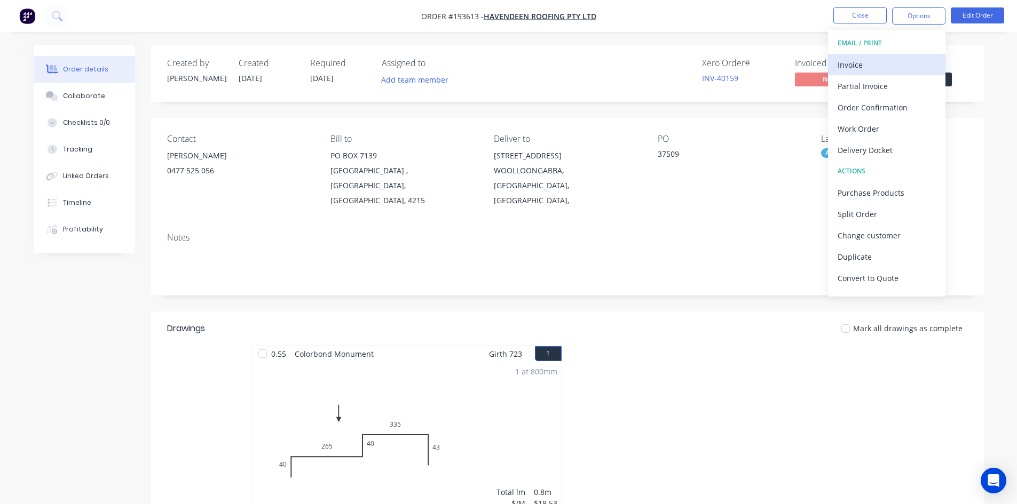
click at [896, 58] on div "Invoice" at bounding box center [886, 64] width 98 height 15
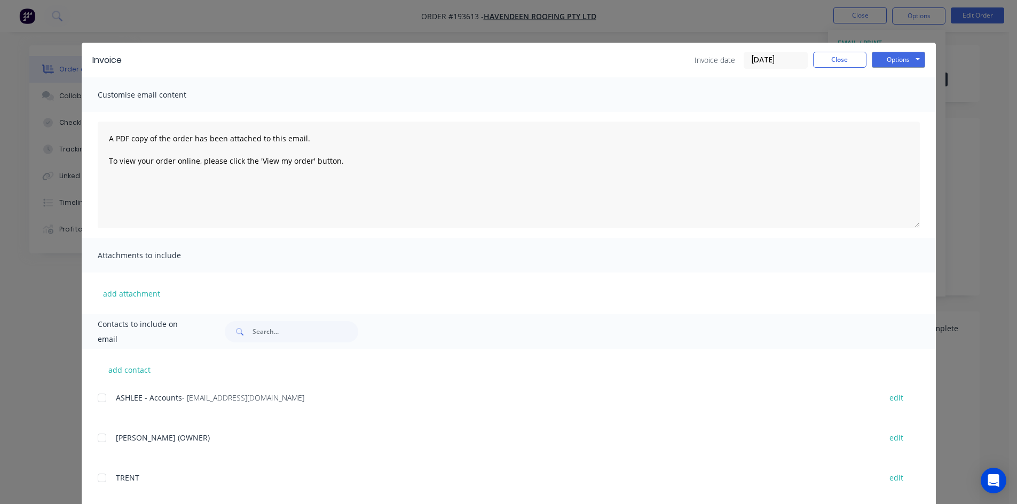
click at [97, 400] on div at bounding box center [101, 397] width 21 height 21
click at [914, 60] on button "Options" at bounding box center [897, 60] width 53 height 16
click at [904, 108] on button "Email" at bounding box center [905, 114] width 68 height 18
click at [834, 64] on button "Close" at bounding box center [839, 60] width 53 height 16
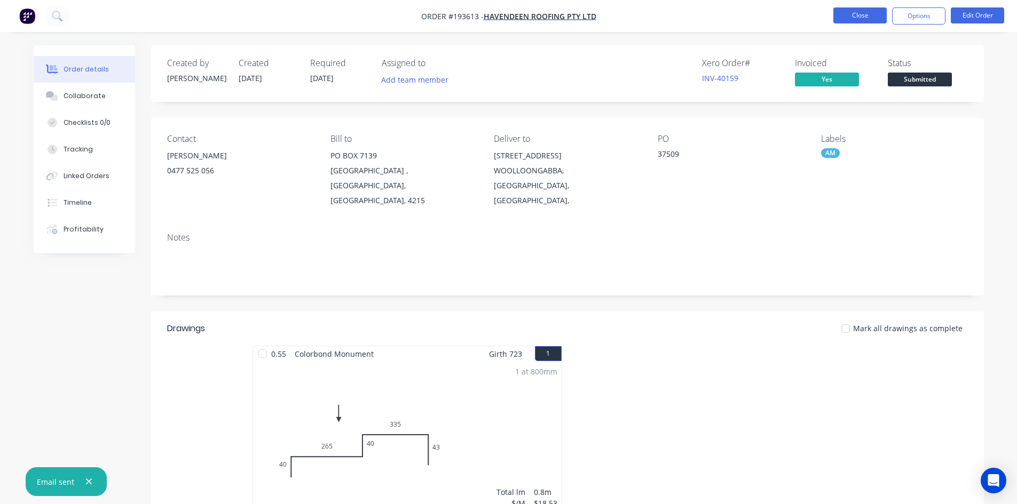
click at [863, 13] on button "Close" at bounding box center [859, 15] width 53 height 16
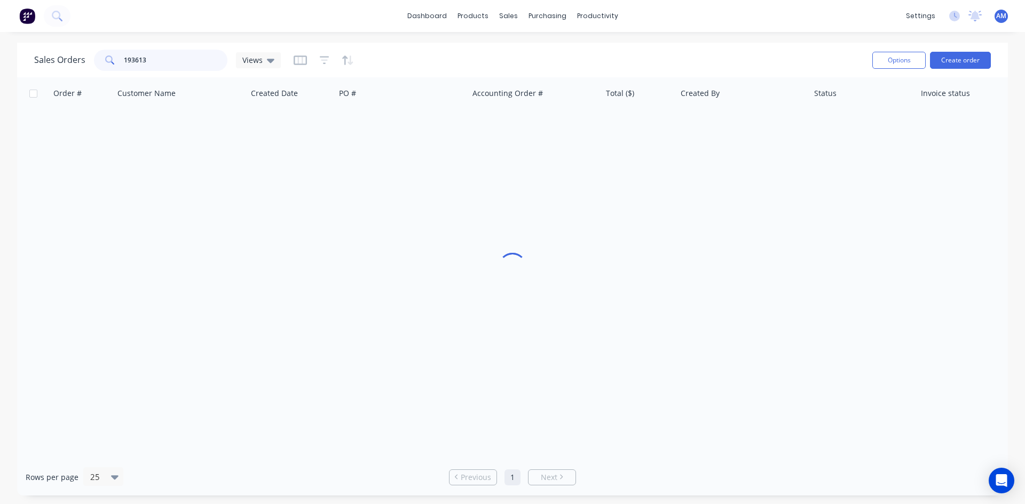
drag, startPoint x: 125, startPoint y: 53, endPoint x: 83, endPoint y: 52, distance: 41.6
click at [83, 52] on div "Sales Orders 193613 Views" at bounding box center [157, 60] width 247 height 21
type input "193620"
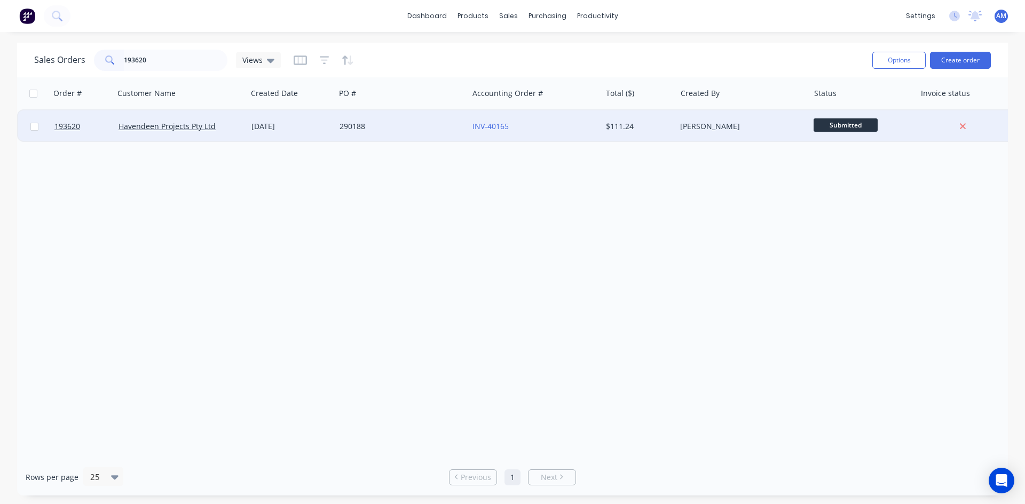
click at [438, 118] on div "290188" at bounding box center [401, 126] width 133 height 32
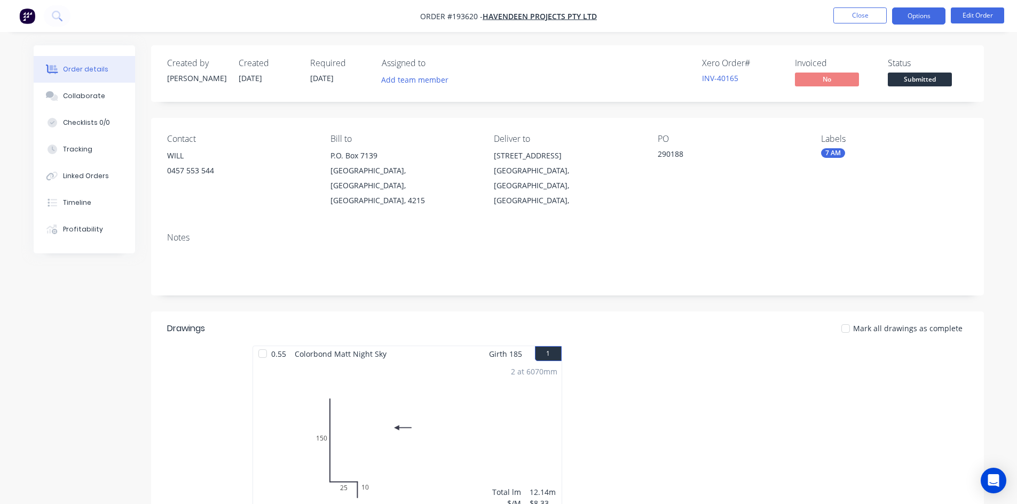
click at [918, 21] on button "Options" at bounding box center [918, 15] width 53 height 17
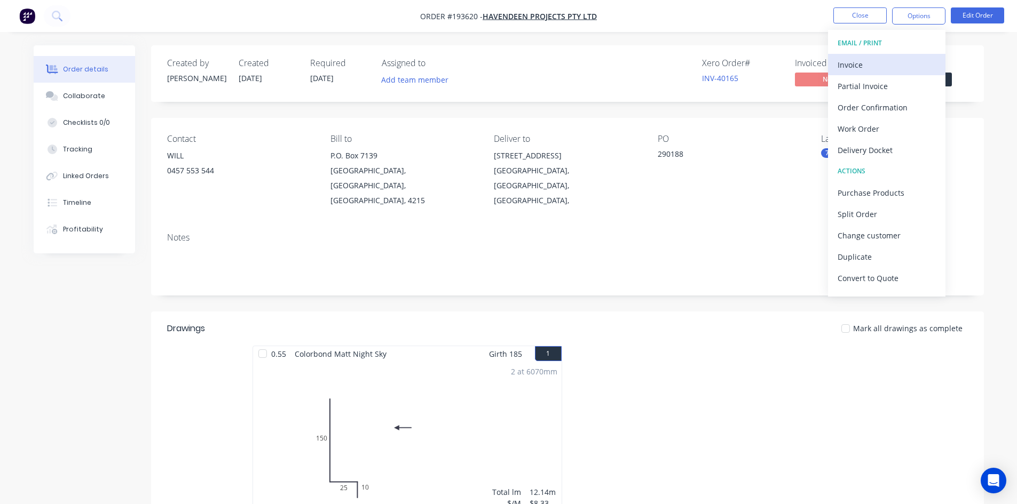
click at [908, 55] on button "Invoice" at bounding box center [886, 64] width 117 height 21
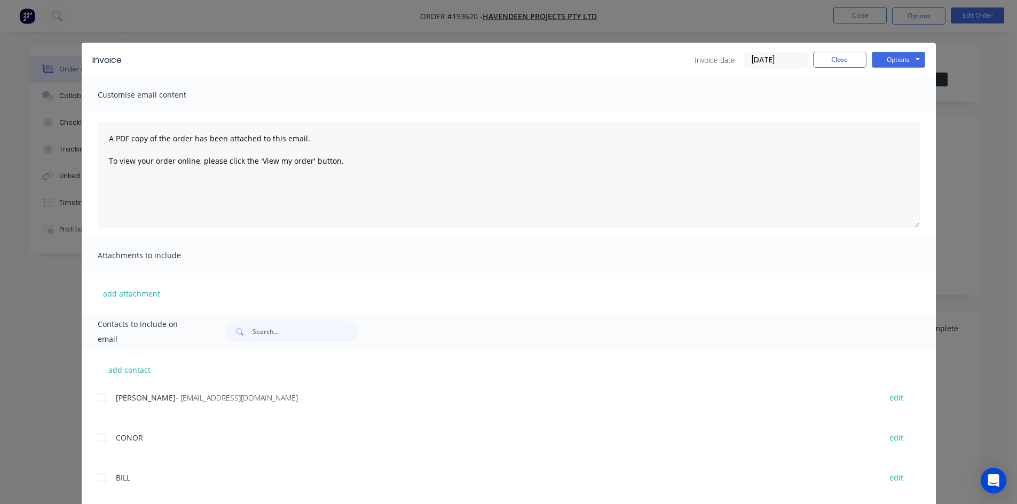
click at [856, 69] on div "Invoice Invoice date 24/09/25 Close Options Preview Print Email" at bounding box center [509, 60] width 854 height 35
click at [851, 62] on button "Close" at bounding box center [839, 60] width 53 height 16
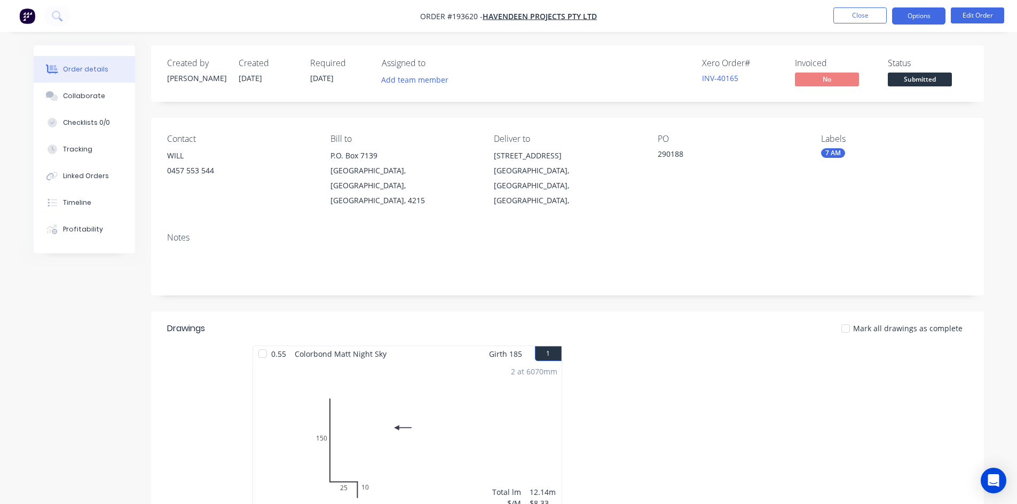
click at [915, 11] on button "Options" at bounding box center [918, 15] width 53 height 17
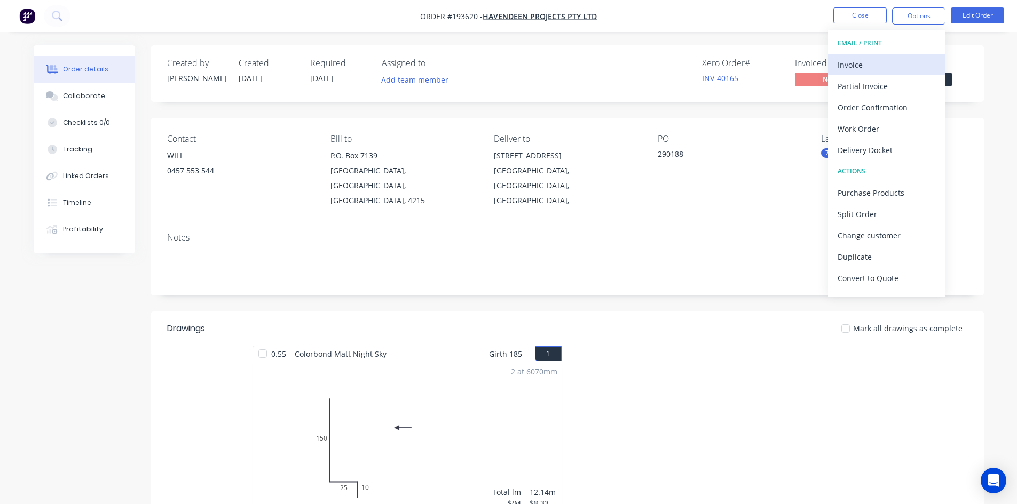
click at [907, 61] on div "Invoice" at bounding box center [886, 64] width 98 height 15
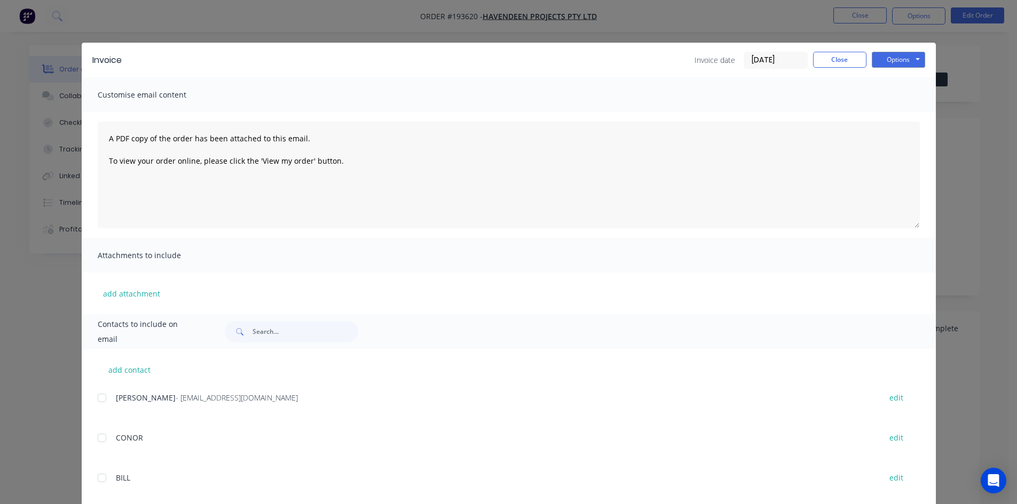
click at [98, 398] on div at bounding box center [101, 397] width 21 height 21
click at [900, 57] on button "Options" at bounding box center [897, 60] width 53 height 16
click at [895, 116] on button "Email" at bounding box center [905, 114] width 68 height 18
click at [836, 52] on button "Close" at bounding box center [839, 60] width 53 height 16
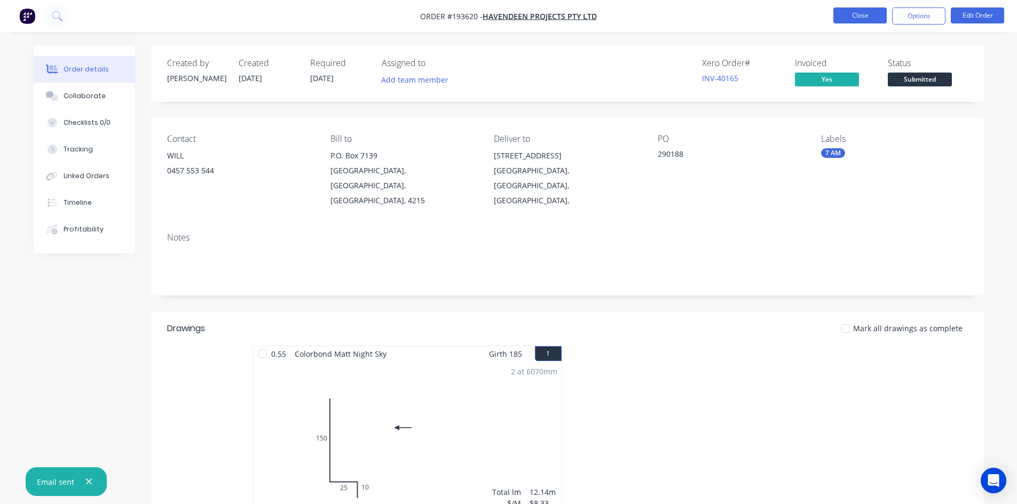
click at [853, 18] on button "Close" at bounding box center [859, 15] width 53 height 16
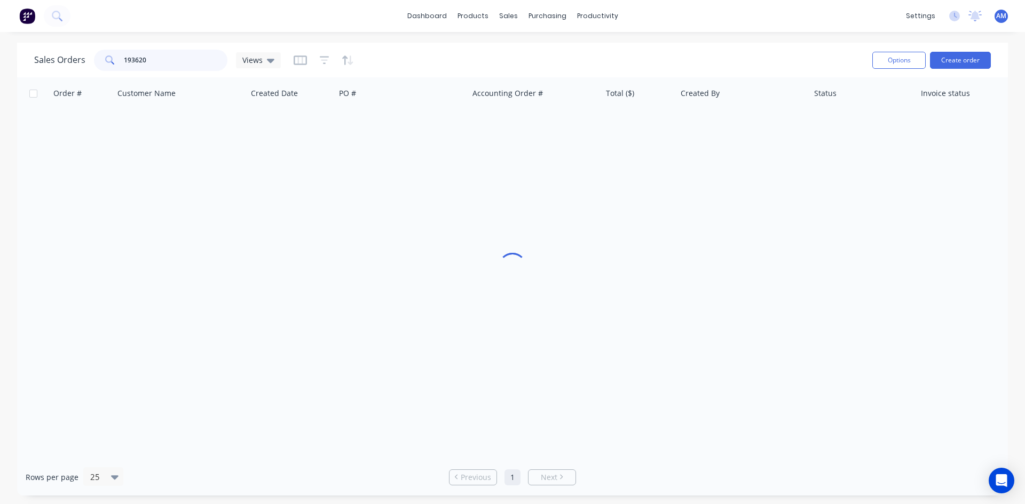
drag, startPoint x: 155, startPoint y: 57, endPoint x: 96, endPoint y: 52, distance: 60.0
click at [96, 52] on div "193620" at bounding box center [160, 60] width 133 height 21
type input "193585"
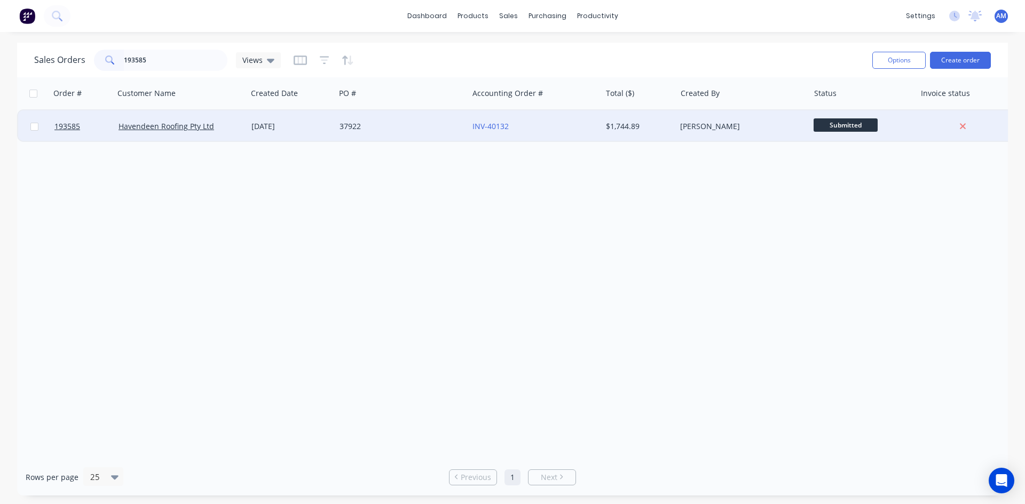
click at [404, 137] on div "37922" at bounding box center [401, 126] width 133 height 32
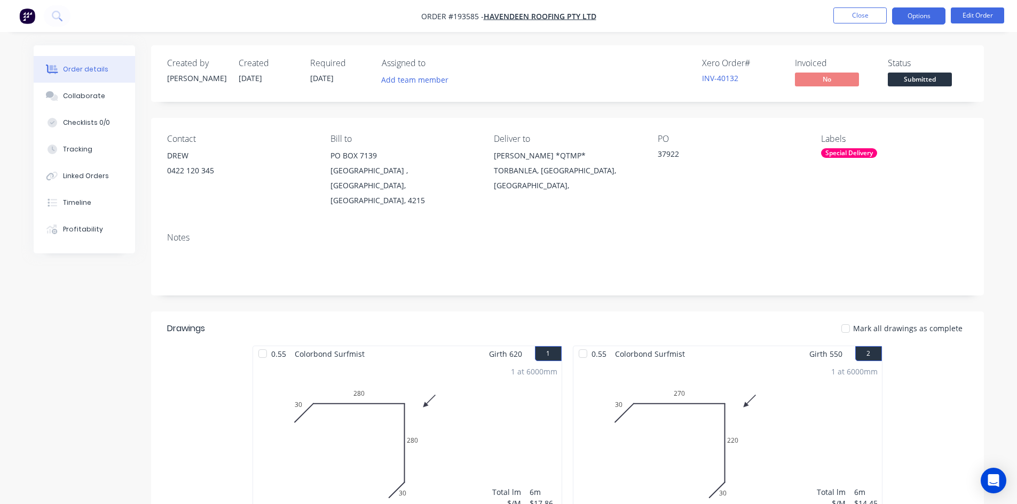
click at [901, 22] on button "Options" at bounding box center [918, 15] width 53 height 17
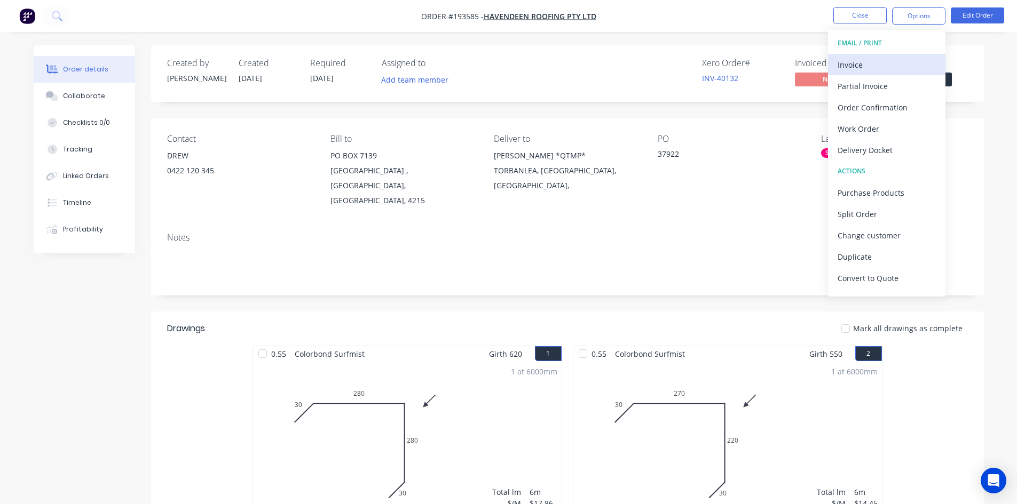
click at [894, 65] on div "Invoice" at bounding box center [886, 64] width 98 height 15
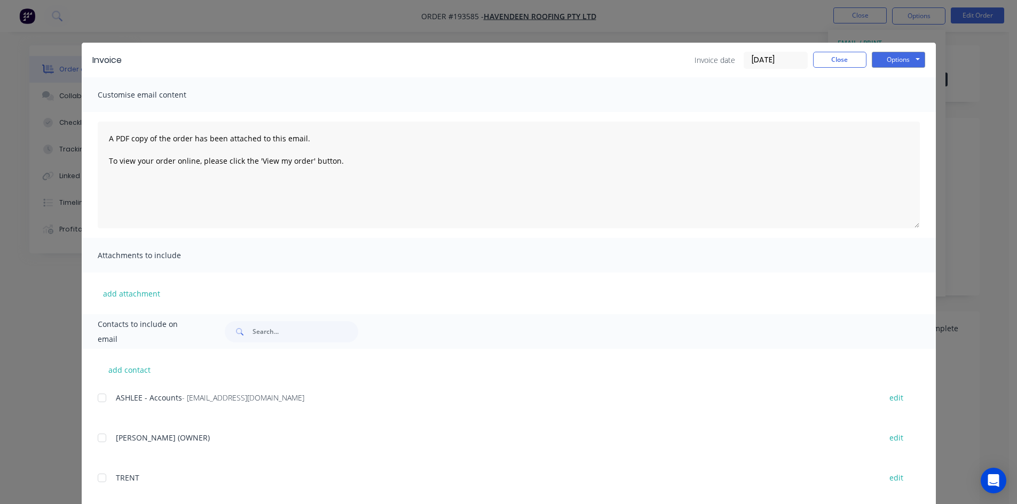
click at [99, 400] on div at bounding box center [101, 397] width 21 height 21
click at [906, 54] on button "Options" at bounding box center [897, 60] width 53 height 16
click at [902, 115] on button "Email" at bounding box center [905, 114] width 68 height 18
click at [845, 63] on button "Close" at bounding box center [839, 60] width 53 height 16
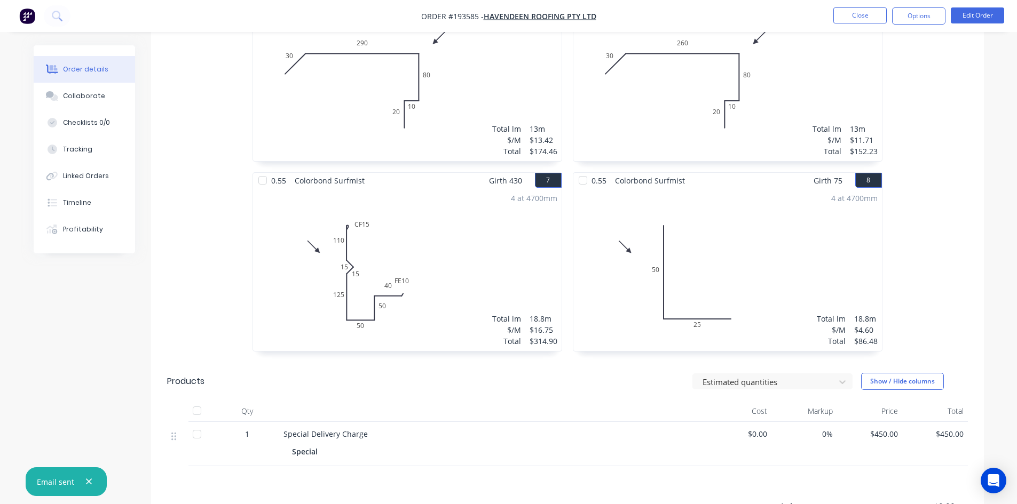
scroll to position [880, 0]
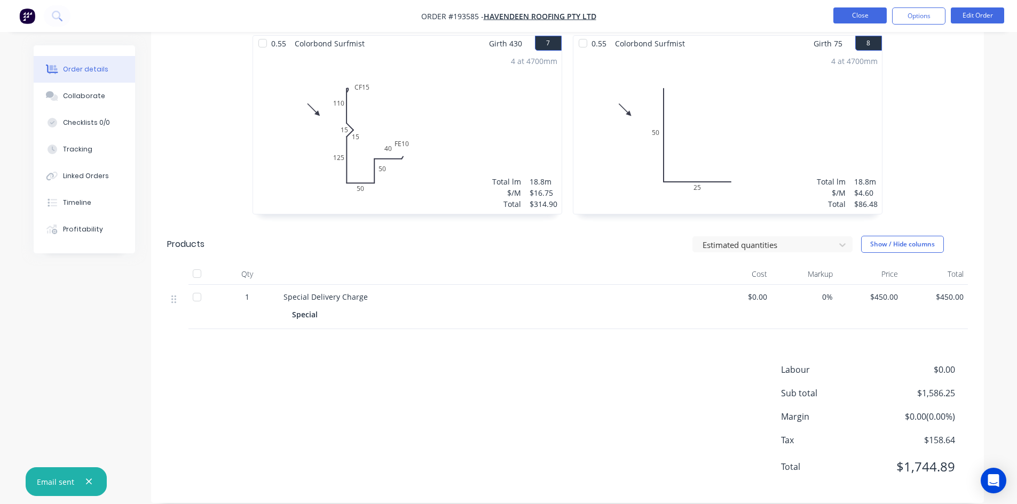
click at [865, 13] on button "Close" at bounding box center [859, 15] width 53 height 16
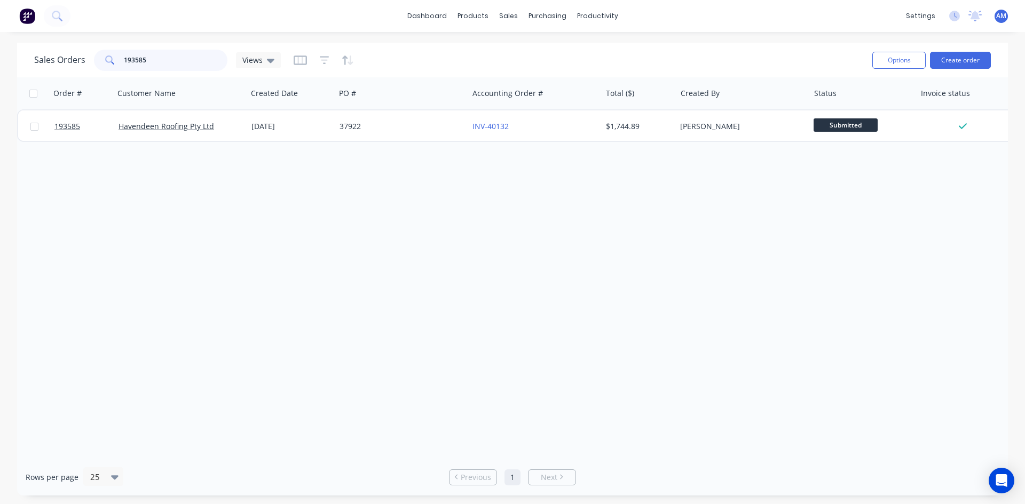
drag, startPoint x: 169, startPoint y: 54, endPoint x: 88, endPoint y: 55, distance: 81.6
click at [88, 55] on div "Sales Orders 193585 Views" at bounding box center [157, 60] width 247 height 21
type input "193553"
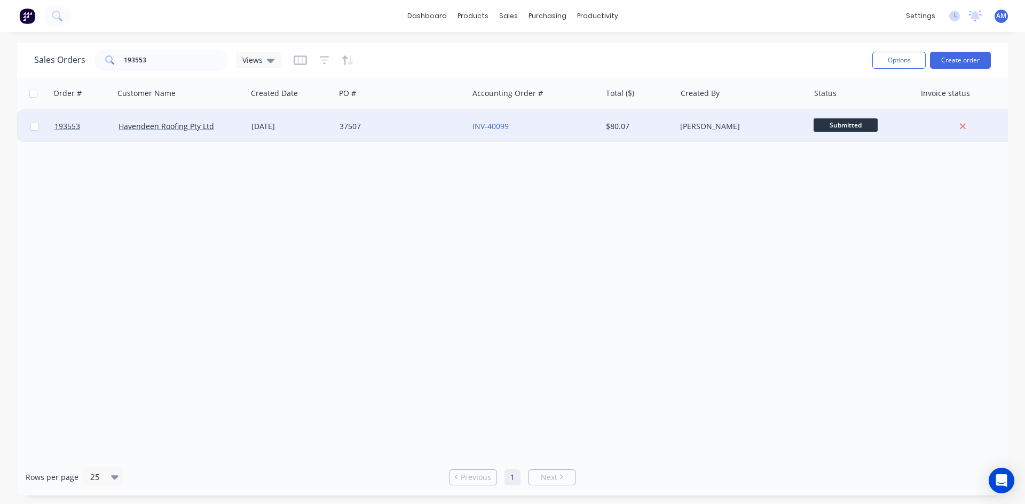
click at [404, 120] on div "37507" at bounding box center [401, 126] width 133 height 32
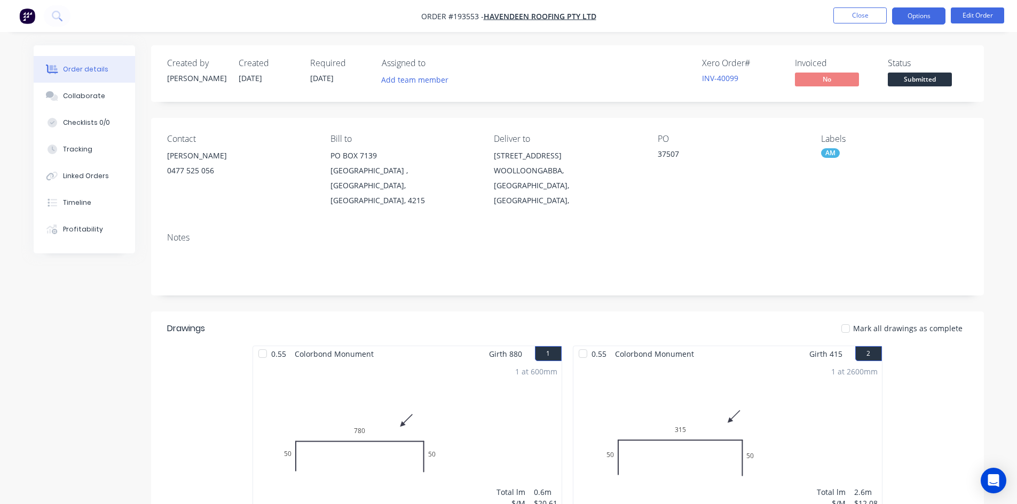
click at [934, 10] on button "Options" at bounding box center [918, 15] width 53 height 17
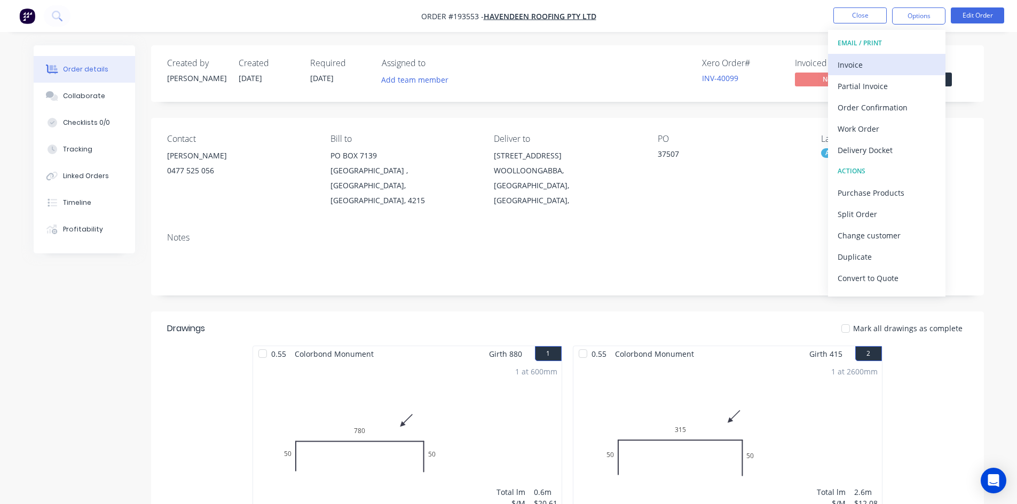
click at [900, 62] on div "Invoice" at bounding box center [886, 64] width 98 height 15
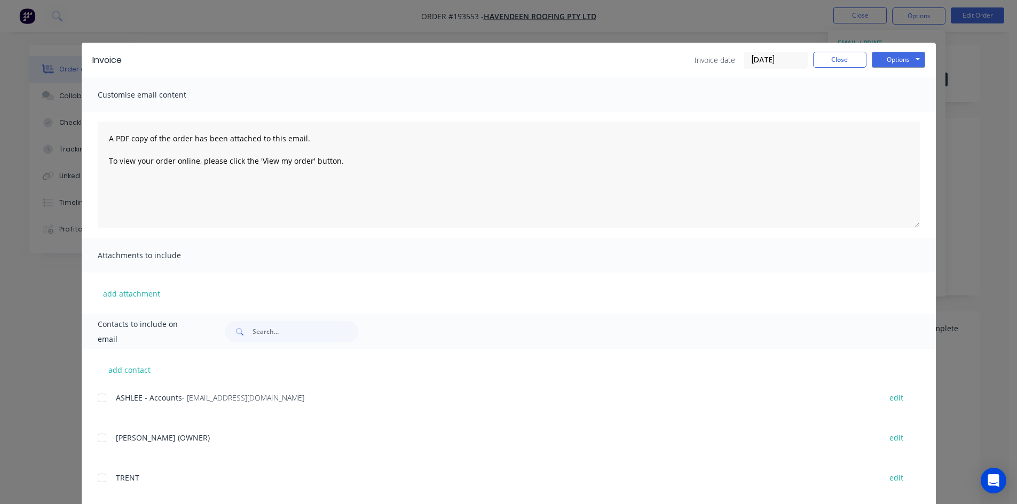
click at [102, 399] on div at bounding box center [101, 397] width 21 height 21
click at [883, 62] on button "Options" at bounding box center [897, 60] width 53 height 16
click at [885, 108] on button "Email" at bounding box center [905, 114] width 68 height 18
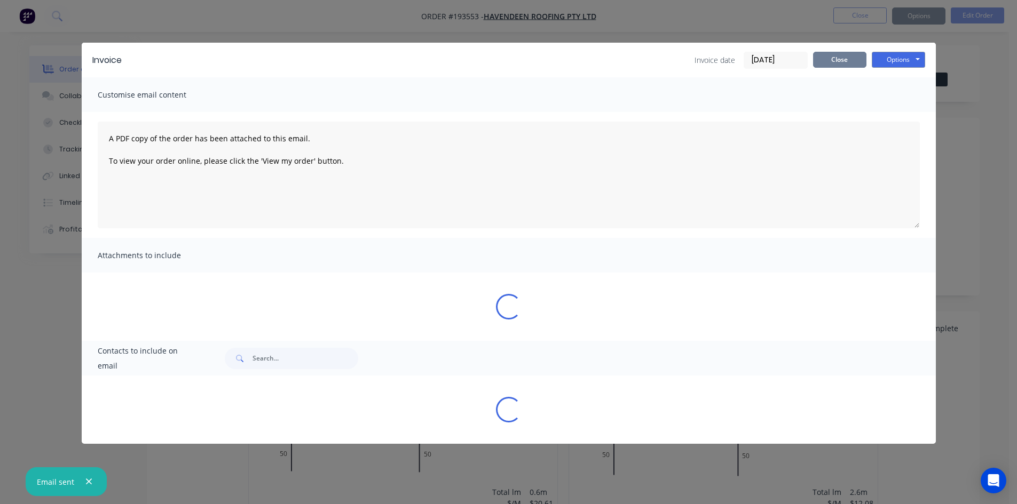
click at [841, 64] on button "Close" at bounding box center [839, 60] width 53 height 16
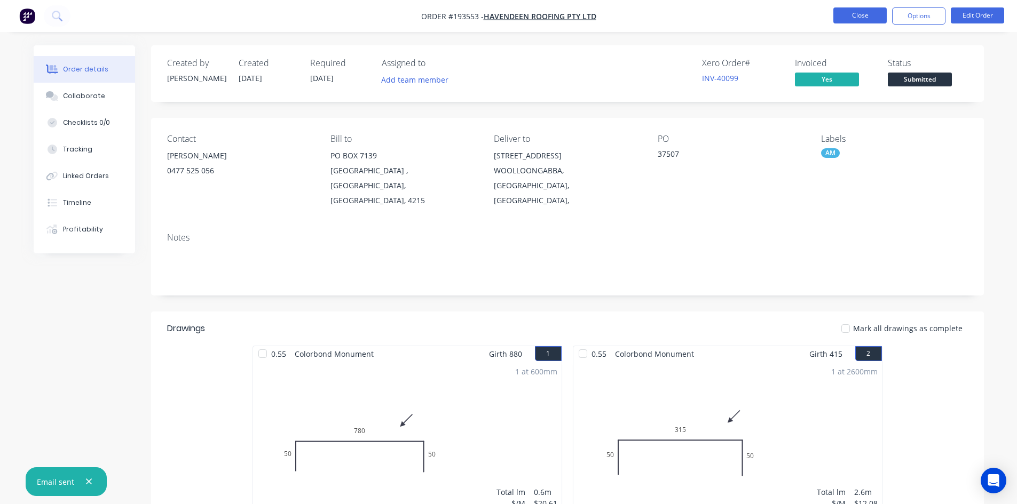
click at [855, 22] on button "Close" at bounding box center [859, 15] width 53 height 16
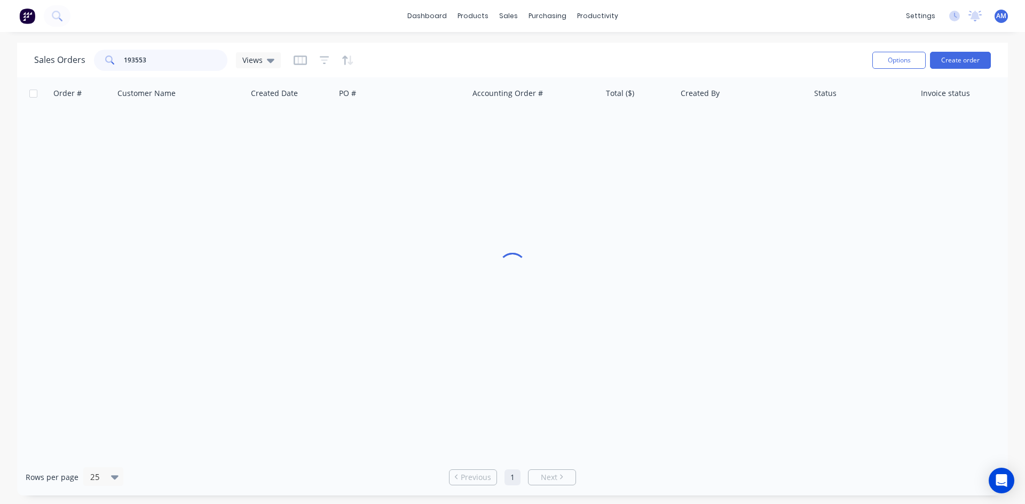
drag, startPoint x: 176, startPoint y: 59, endPoint x: 94, endPoint y: 58, distance: 82.2
click at [94, 58] on div "193553" at bounding box center [160, 60] width 133 height 21
type input "193529"
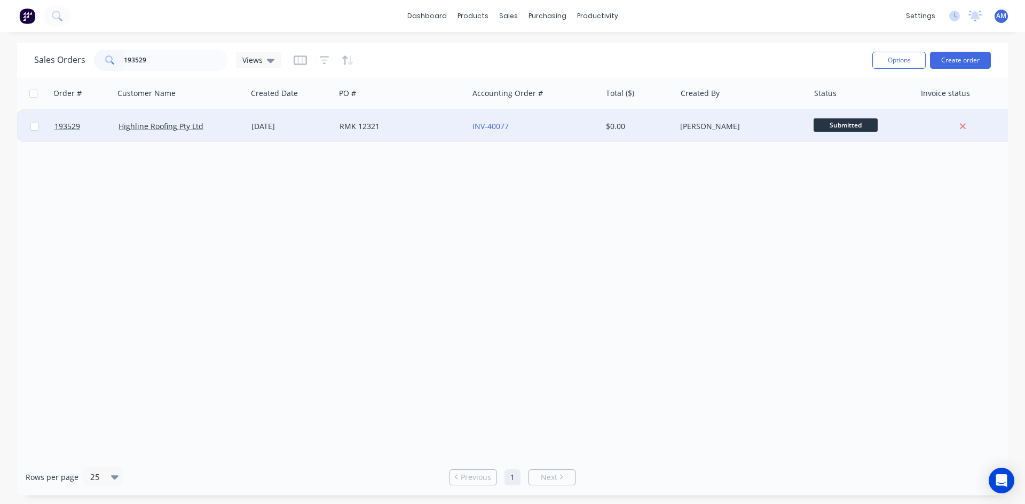
click at [392, 130] on div "RMK 12321" at bounding box center [398, 126] width 118 height 11
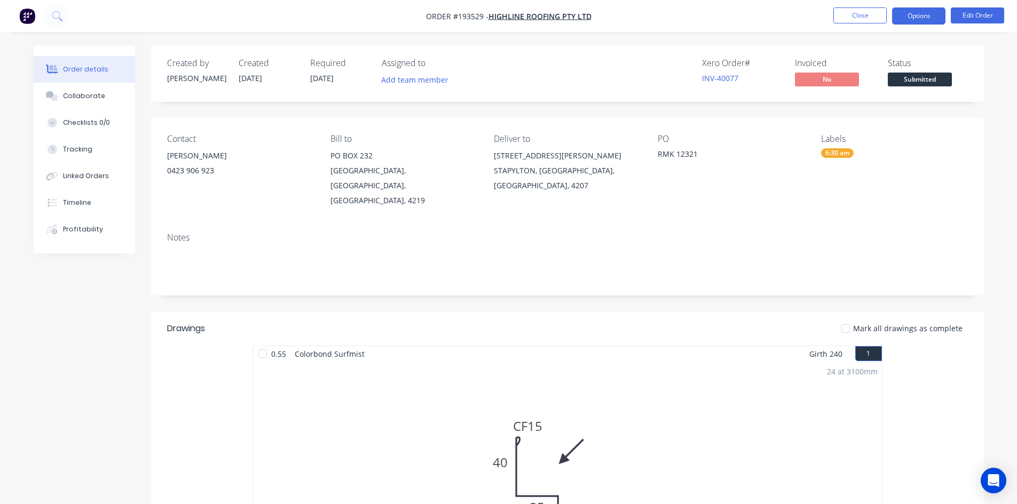
click at [930, 22] on button "Options" at bounding box center [918, 15] width 53 height 17
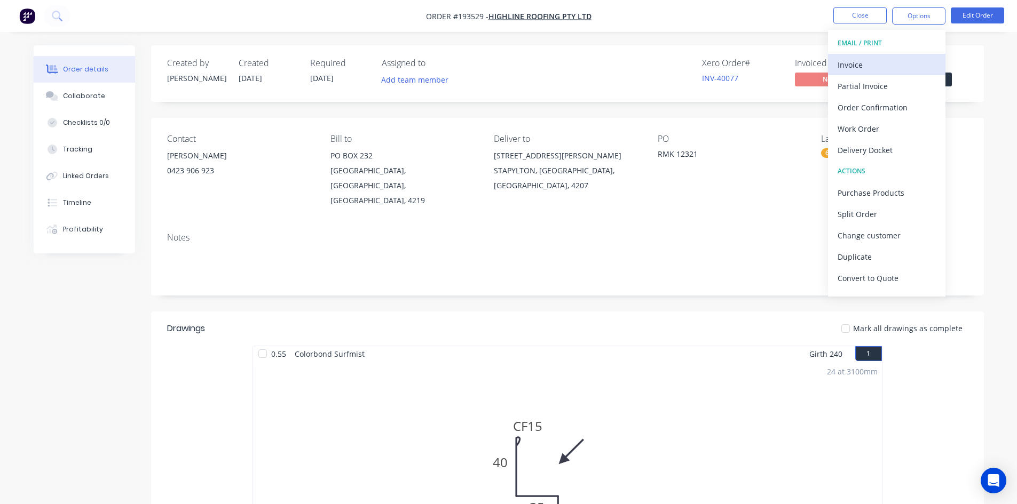
click at [884, 65] on div "Invoice" at bounding box center [886, 64] width 98 height 15
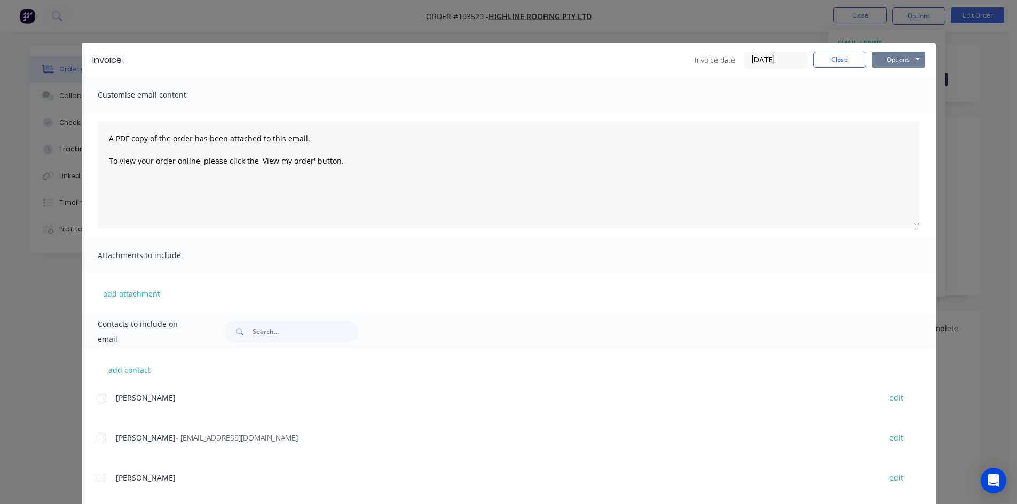
click at [895, 63] on button "Options" at bounding box center [897, 60] width 53 height 16
click at [898, 97] on button "Print" at bounding box center [905, 97] width 68 height 18
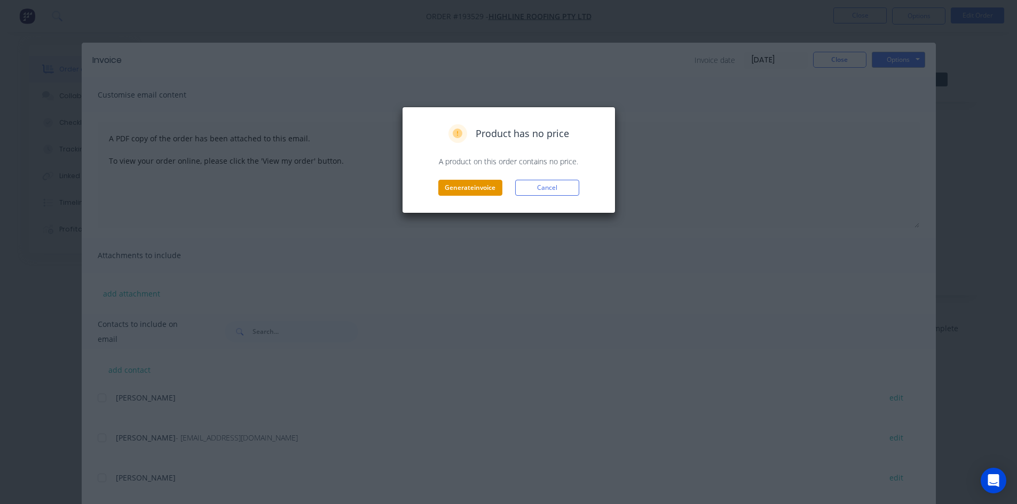
click at [488, 184] on button "Generate invoice" at bounding box center [470, 188] width 64 height 16
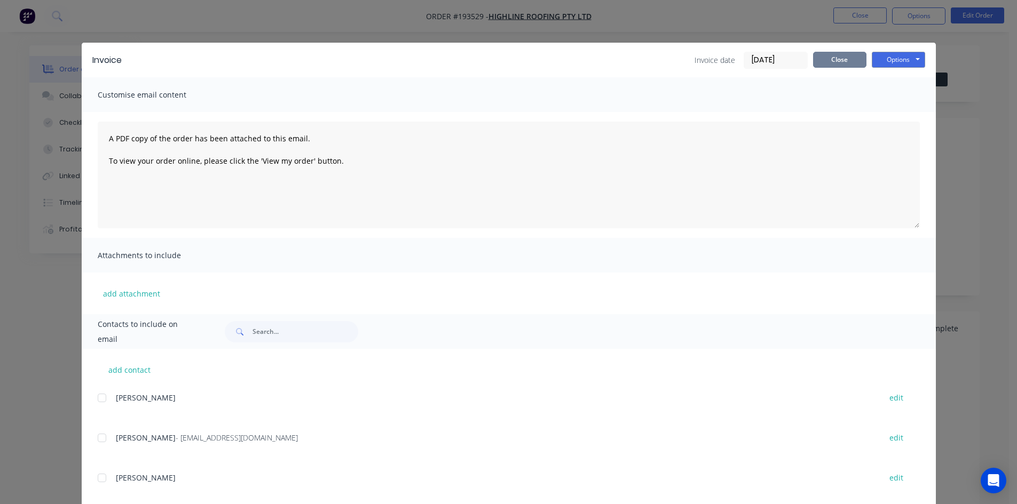
click at [824, 65] on button "Close" at bounding box center [839, 60] width 53 height 16
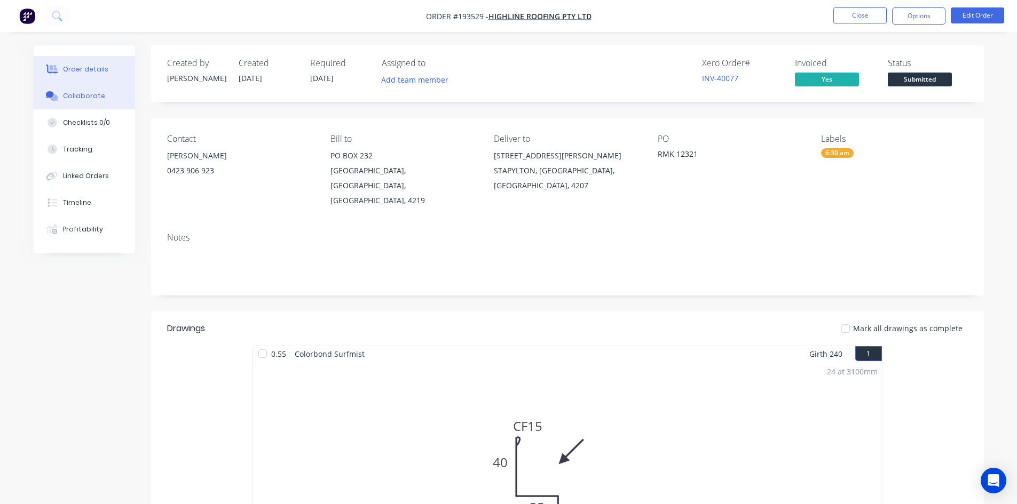
click at [100, 100] on div "Collaborate" at bounding box center [84, 96] width 42 height 10
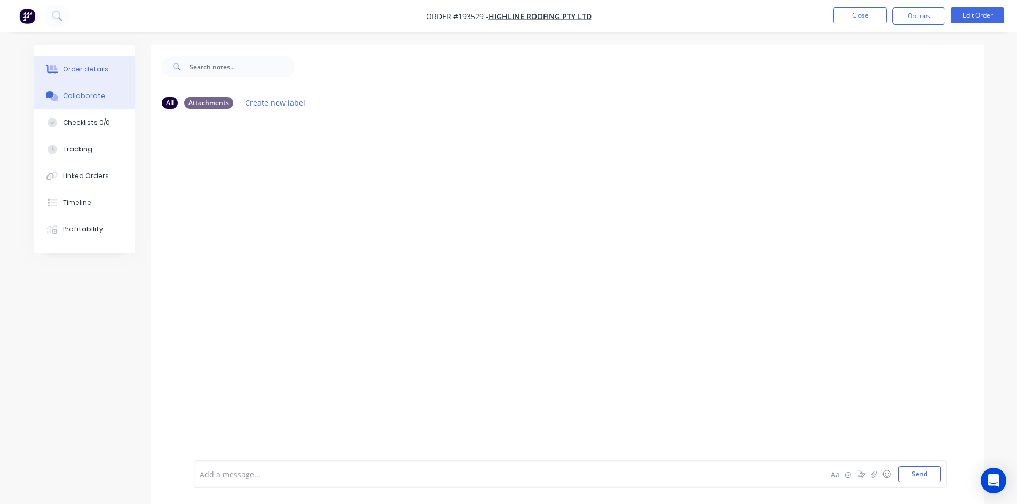
click at [94, 76] on button "Order details" at bounding box center [84, 69] width 101 height 27
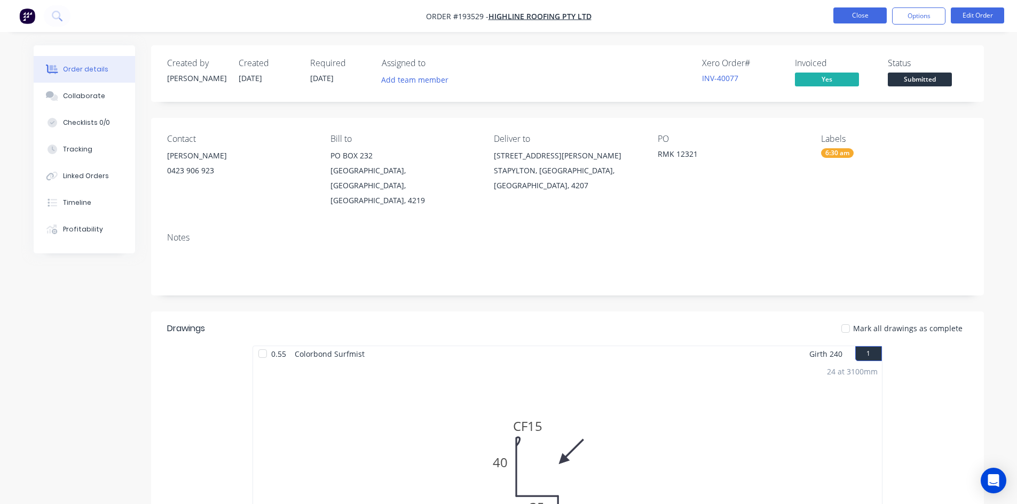
click at [856, 18] on button "Close" at bounding box center [859, 15] width 53 height 16
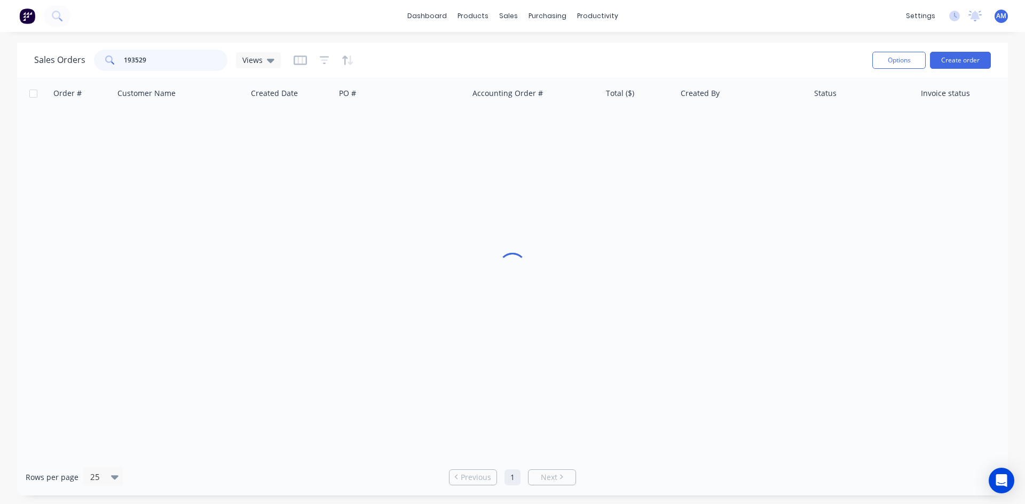
drag, startPoint x: 204, startPoint y: 63, endPoint x: 92, endPoint y: 61, distance: 112.1
click at [92, 61] on div "Sales Orders 193529 Views" at bounding box center [157, 60] width 247 height 21
type input "193547"
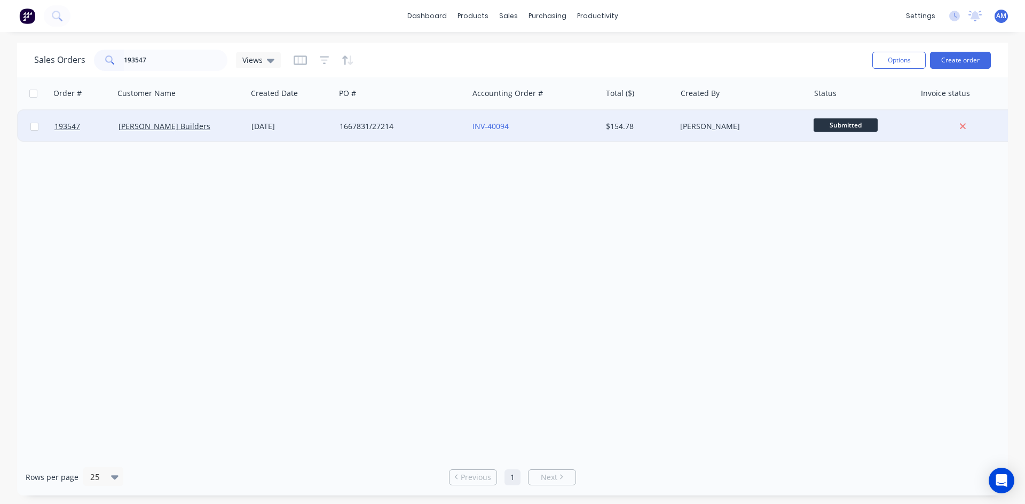
click at [395, 122] on div "1667831/27214" at bounding box center [398, 126] width 118 height 11
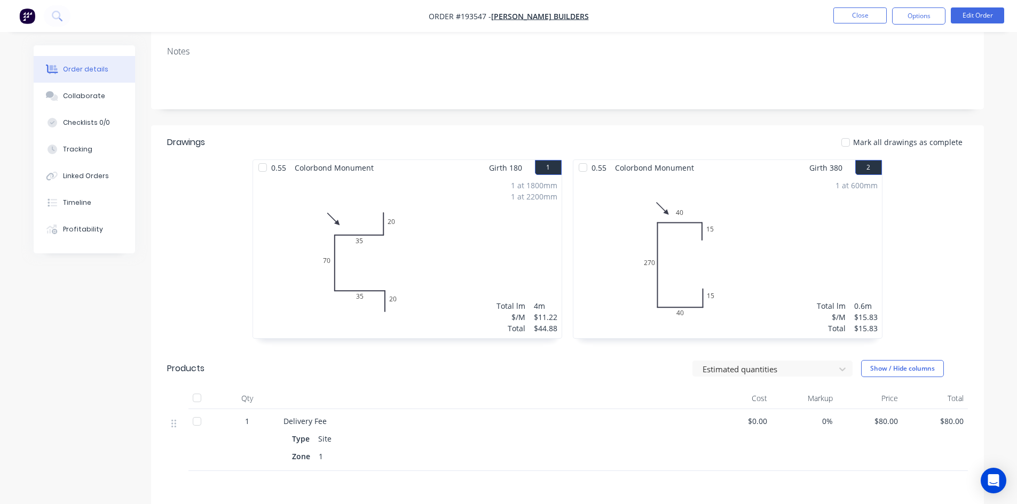
scroll to position [267, 0]
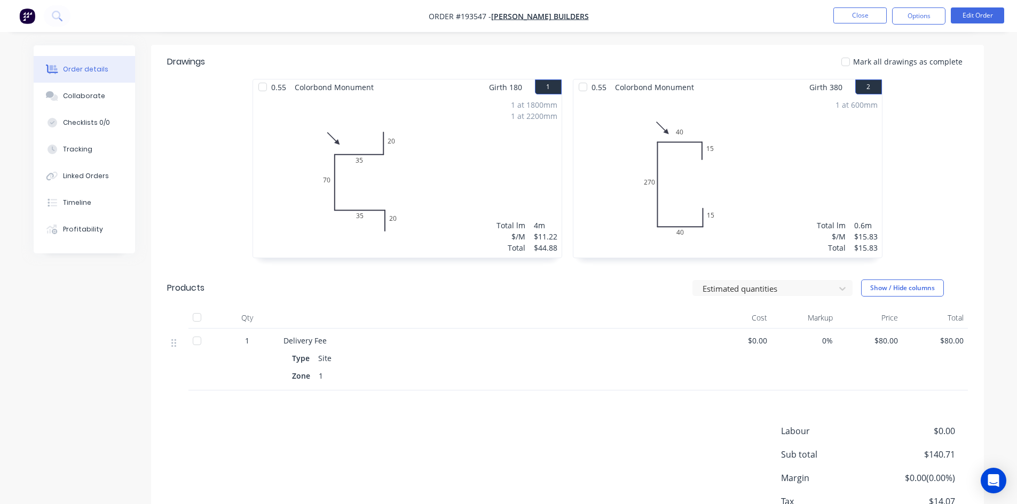
click at [523, 23] on nav "Order #193547 - Hutchinson Builders Close Options Edit Order" at bounding box center [508, 16] width 1017 height 32
click at [523, 19] on span "[PERSON_NAME] Builders" at bounding box center [540, 16] width 98 height 10
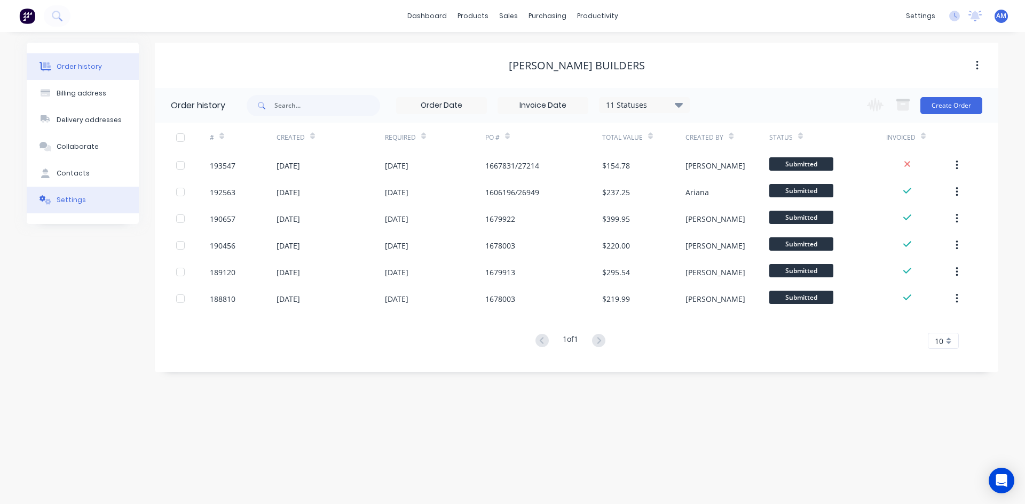
click at [79, 201] on div "Settings" at bounding box center [71, 200] width 29 height 10
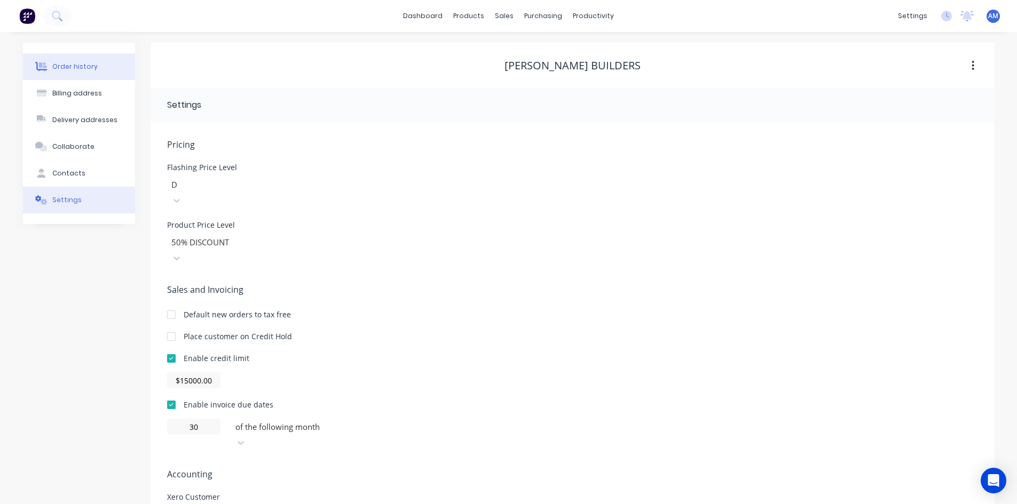
click at [72, 70] on div "Order history" at bounding box center [74, 67] width 45 height 10
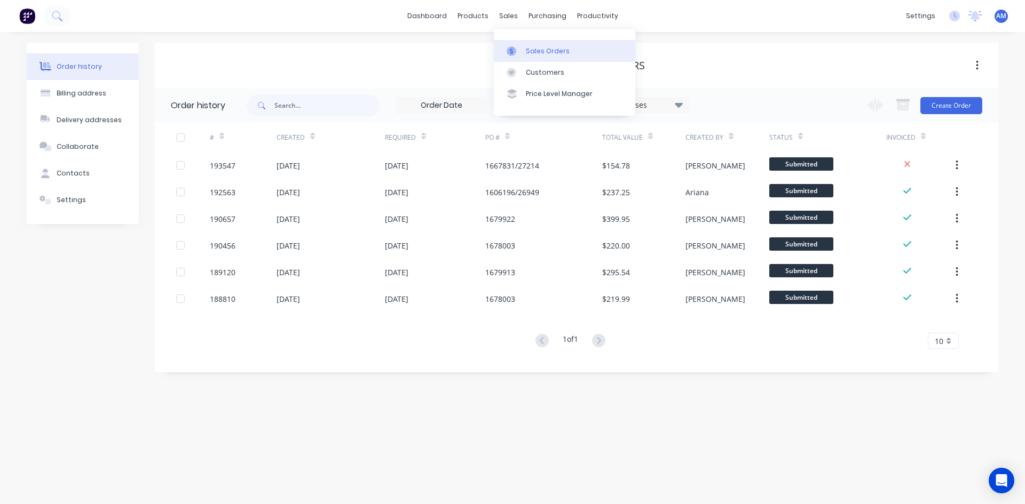
click at [515, 49] on icon at bounding box center [511, 51] width 10 height 10
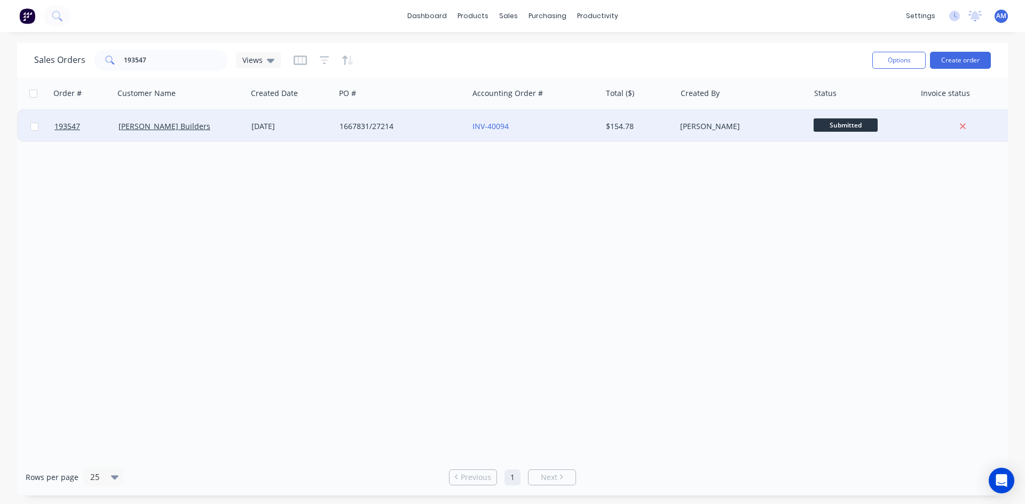
click at [549, 130] on div "INV-40094" at bounding box center [531, 126] width 118 height 11
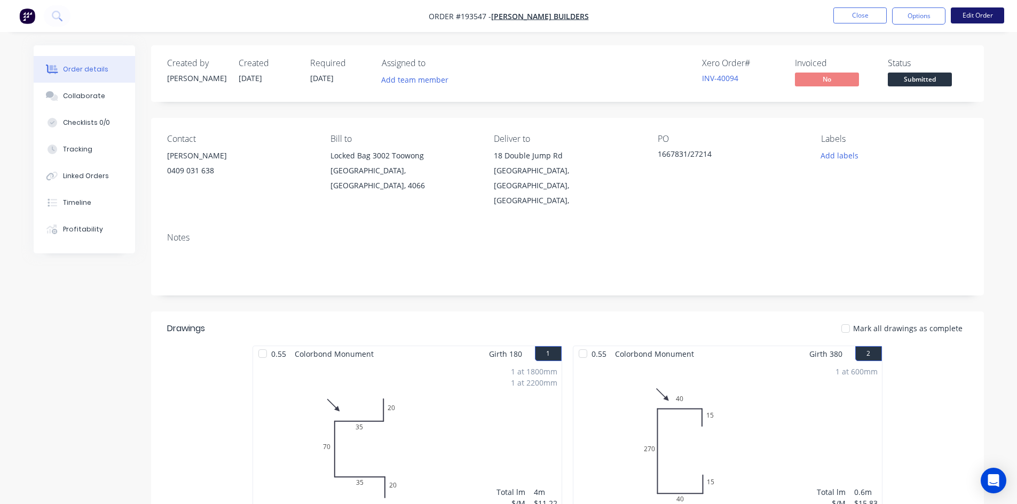
click at [989, 13] on button "Edit Order" at bounding box center [976, 15] width 53 height 16
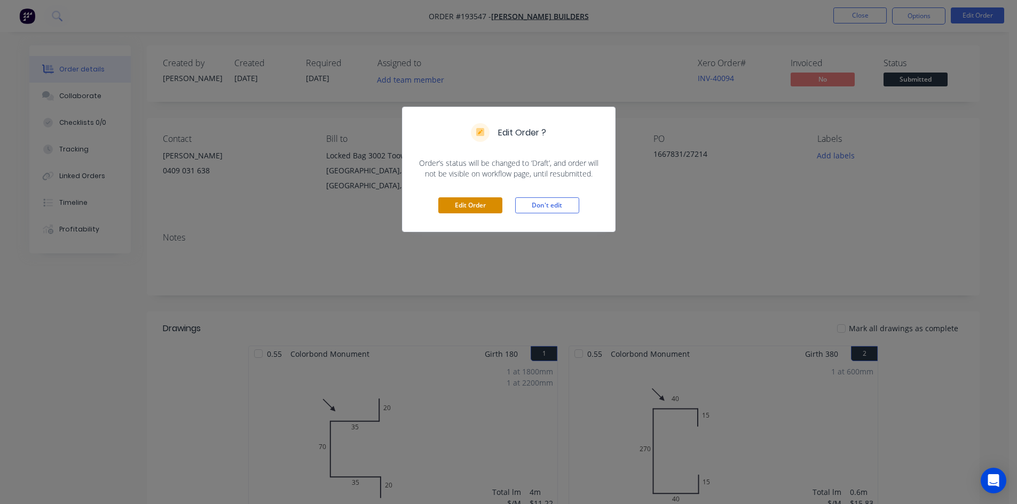
click at [467, 210] on button "Edit Order" at bounding box center [470, 205] width 64 height 16
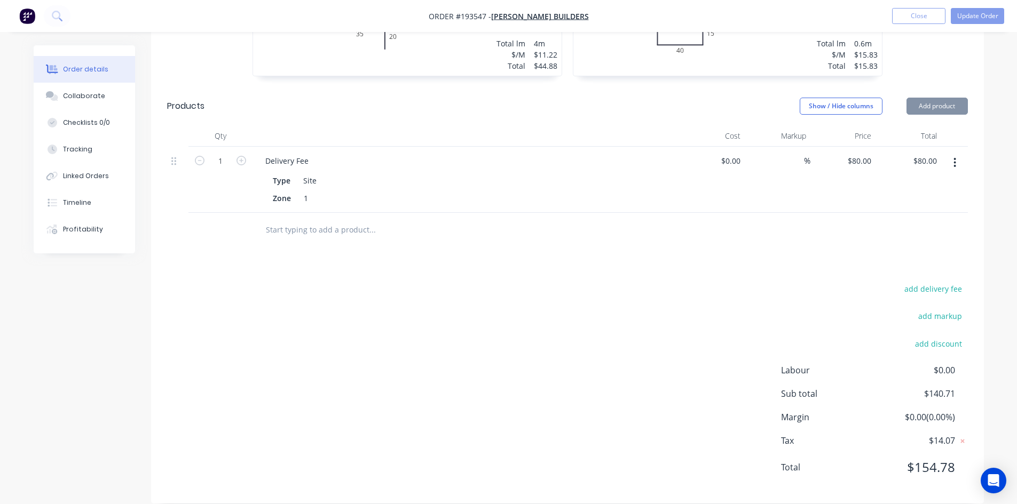
scroll to position [471, 0]
click at [923, 97] on button "Add product" at bounding box center [936, 105] width 61 height 17
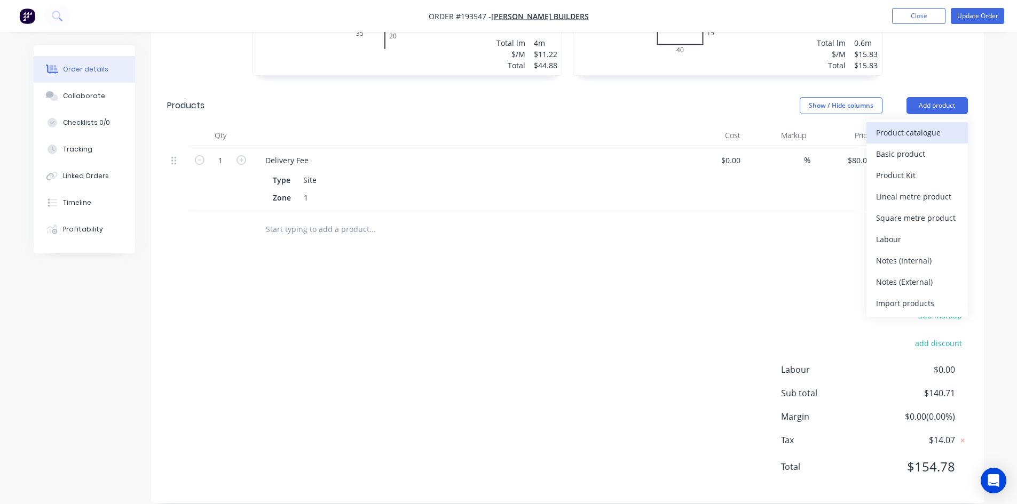
click at [900, 125] on div "Product catalogue" at bounding box center [917, 132] width 82 height 15
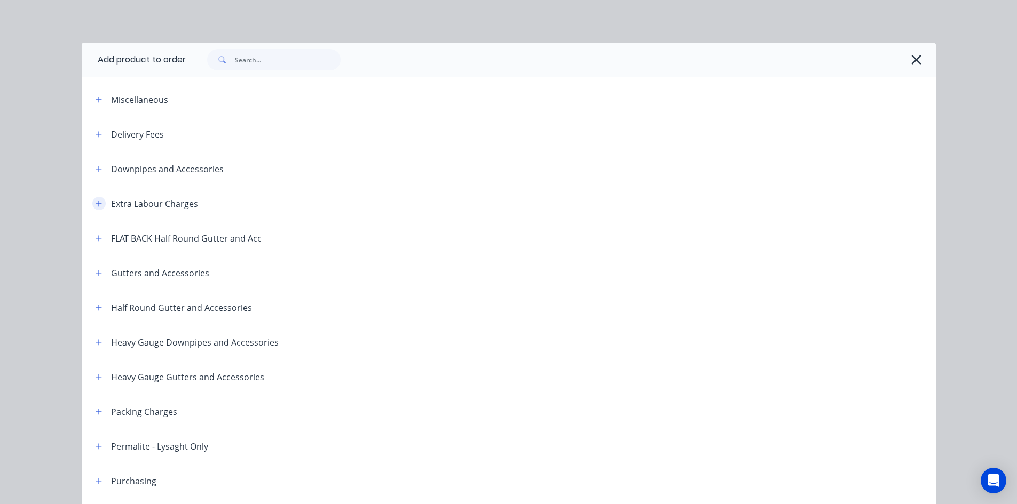
click at [97, 203] on icon "button" at bounding box center [99, 204] width 6 height 6
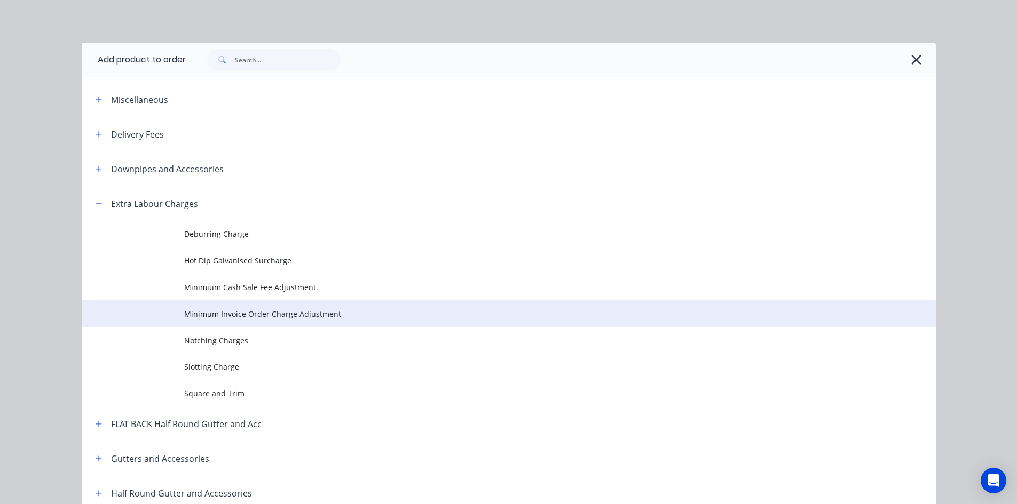
click at [346, 309] on span "Minimum Invoice Order Charge Adjustment" at bounding box center [484, 313] width 601 height 11
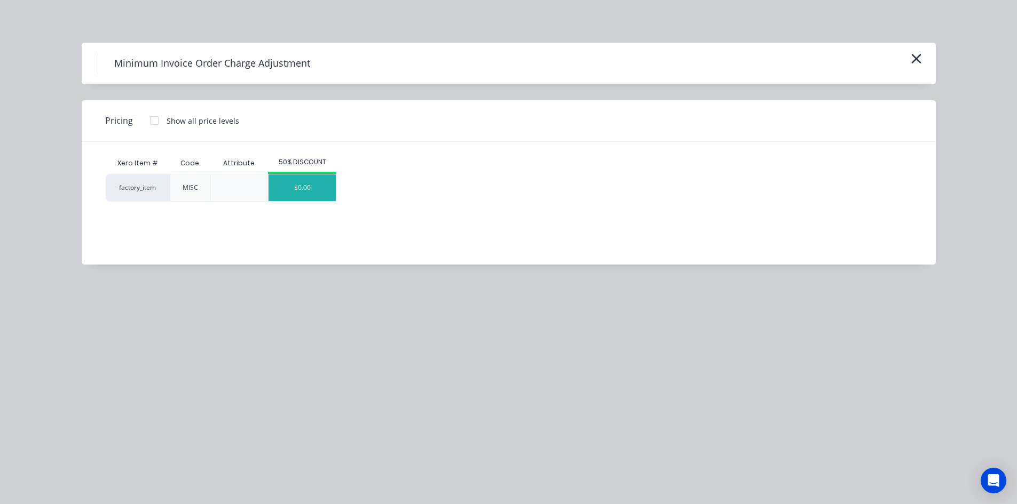
click at [301, 188] on div "$0.00" at bounding box center [301, 187] width 67 height 27
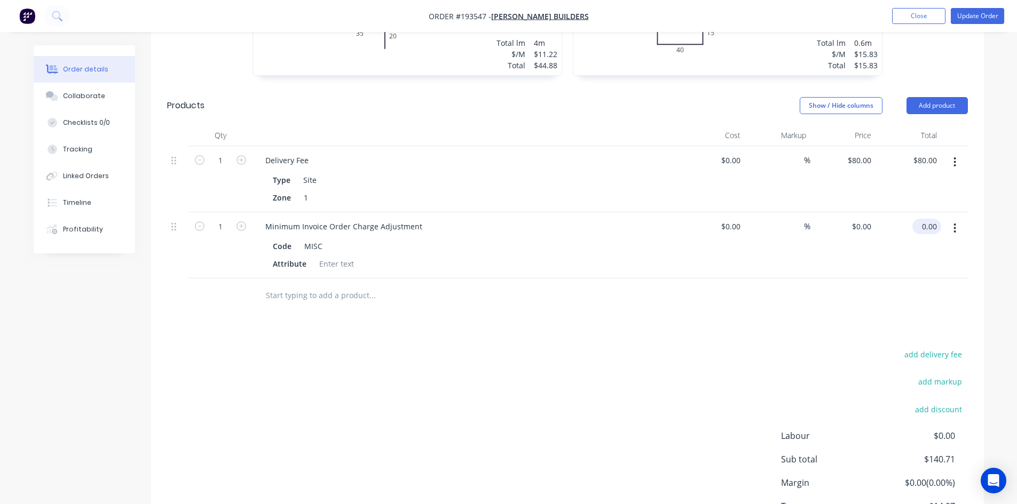
click at [932, 219] on input "0.00" at bounding box center [928, 226] width 25 height 15
type input "59.29"
type input "$59.29"
click at [879, 331] on div "Drawings Add drawing 0.55 Colorbond Monument Girth 180 1 0 20 35 70 35 20 0 20 …" at bounding box center [567, 213] width 832 height 711
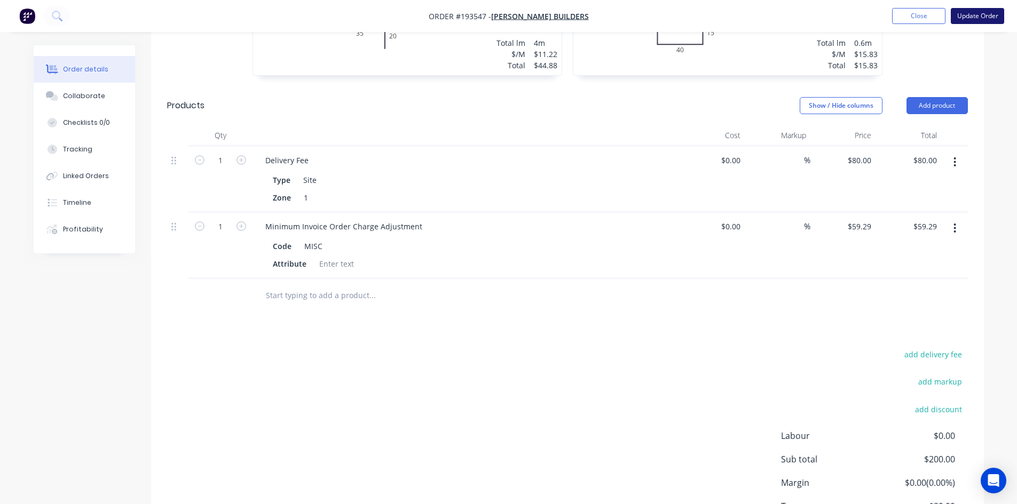
click at [967, 13] on button "Update Order" at bounding box center [976, 16] width 53 height 16
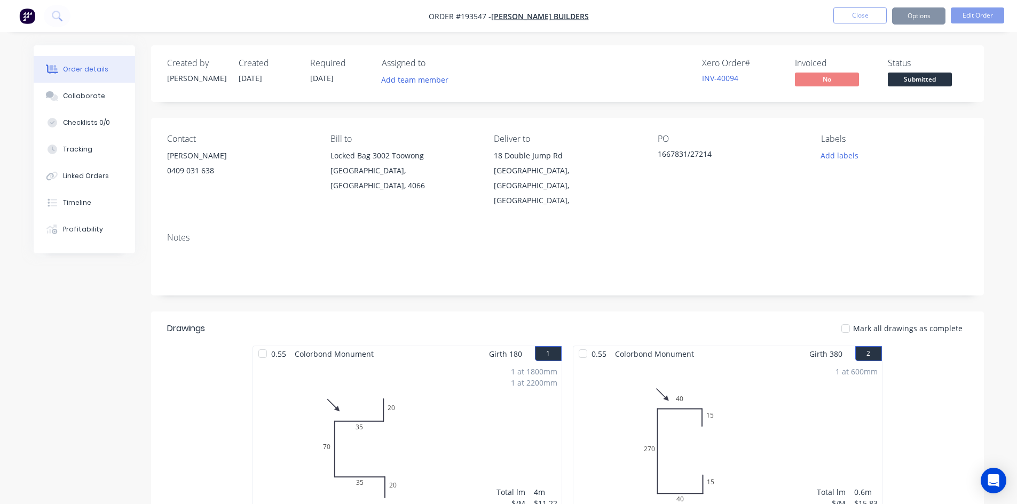
scroll to position [267, 0]
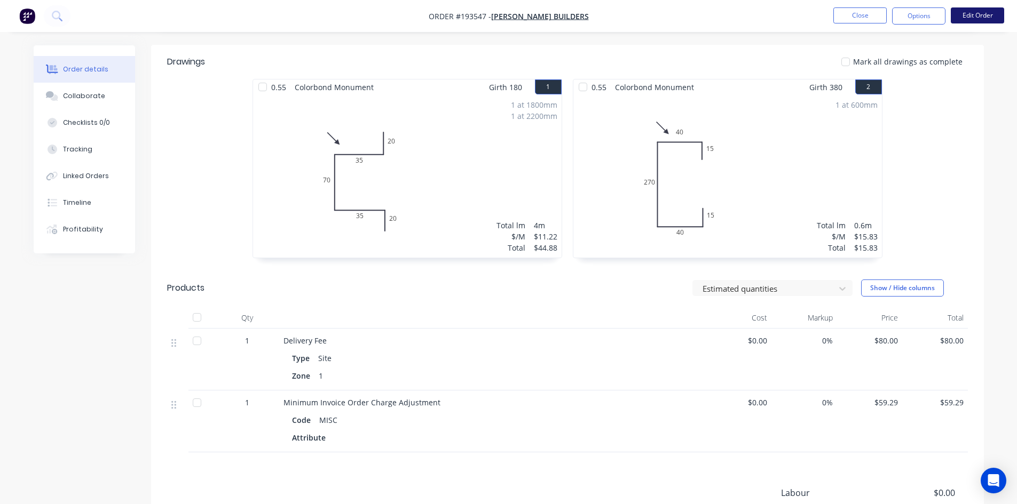
click at [981, 20] on button "Edit Order" at bounding box center [976, 15] width 53 height 16
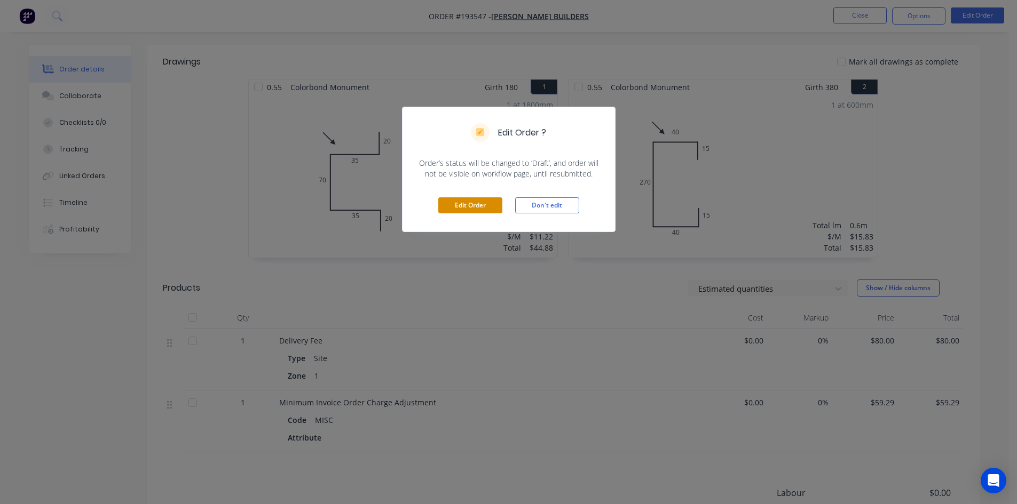
click at [456, 201] on button "Edit Order" at bounding box center [470, 205] width 64 height 16
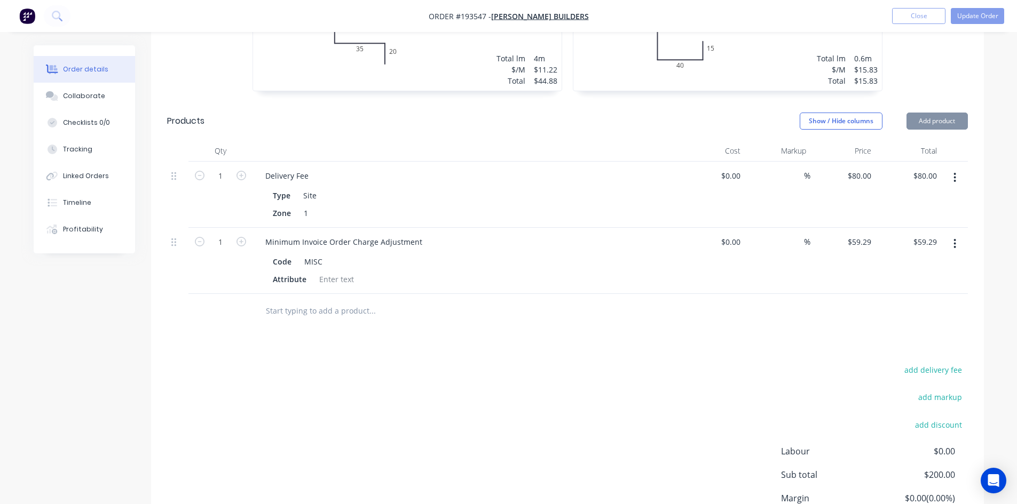
scroll to position [374, 0]
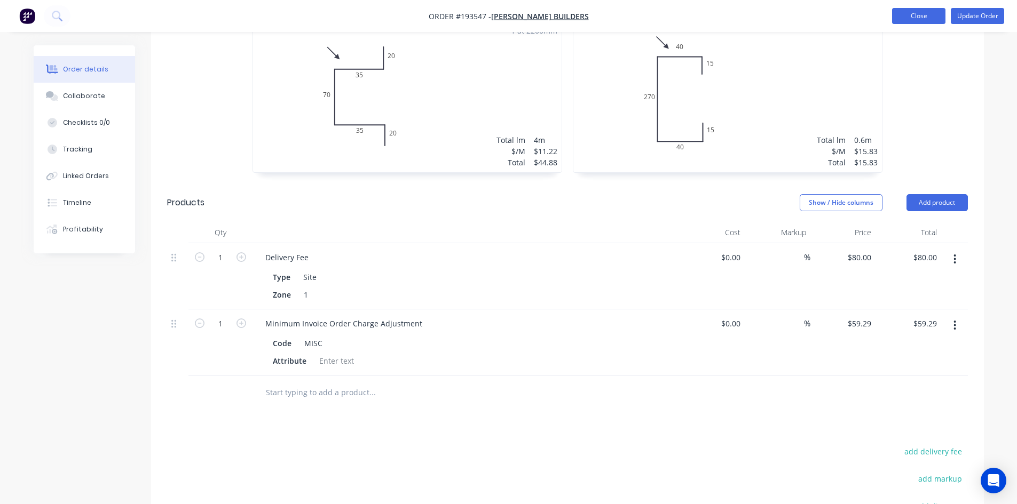
click at [904, 14] on button "Close" at bounding box center [918, 16] width 53 height 16
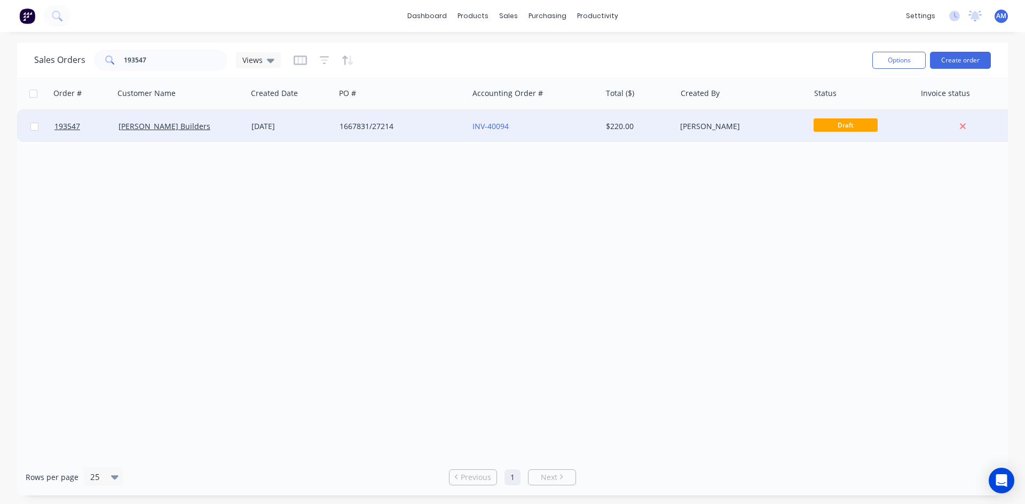
click at [431, 125] on div "1667831/27214" at bounding box center [398, 126] width 118 height 11
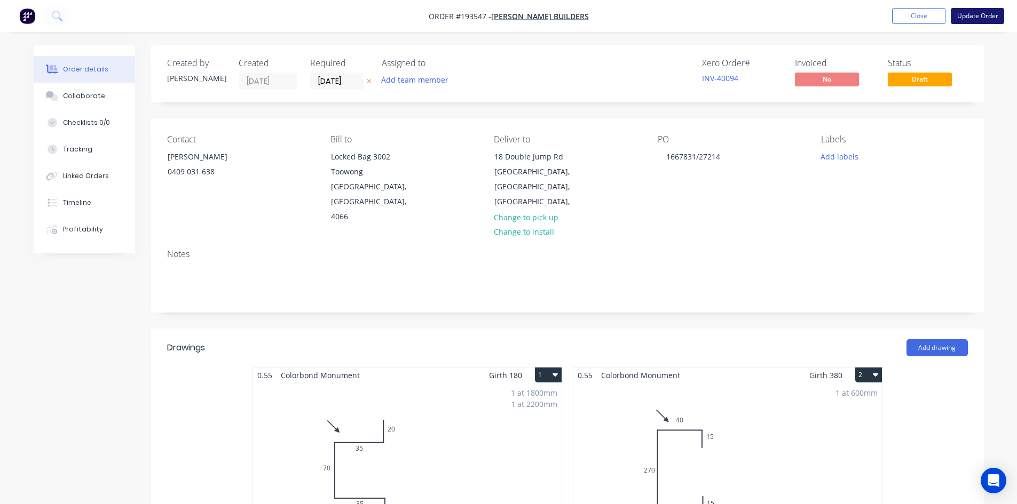
click at [970, 13] on button "Update Order" at bounding box center [976, 16] width 53 height 16
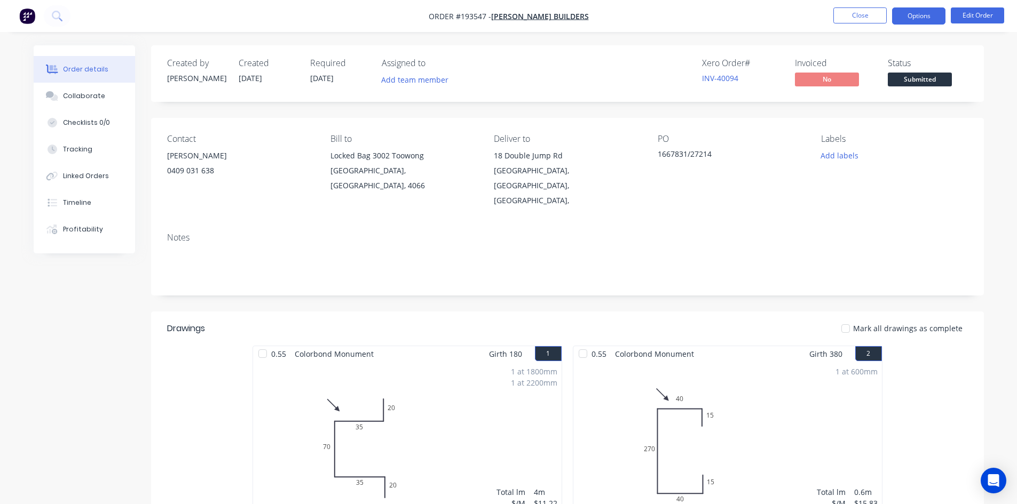
click at [909, 21] on button "Options" at bounding box center [918, 15] width 53 height 17
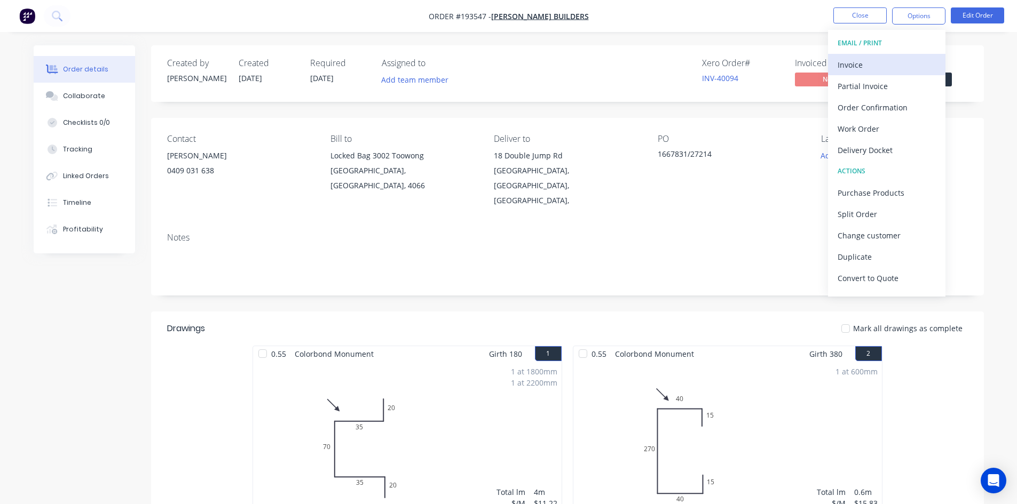
click at [898, 57] on div "Invoice" at bounding box center [886, 64] width 98 height 15
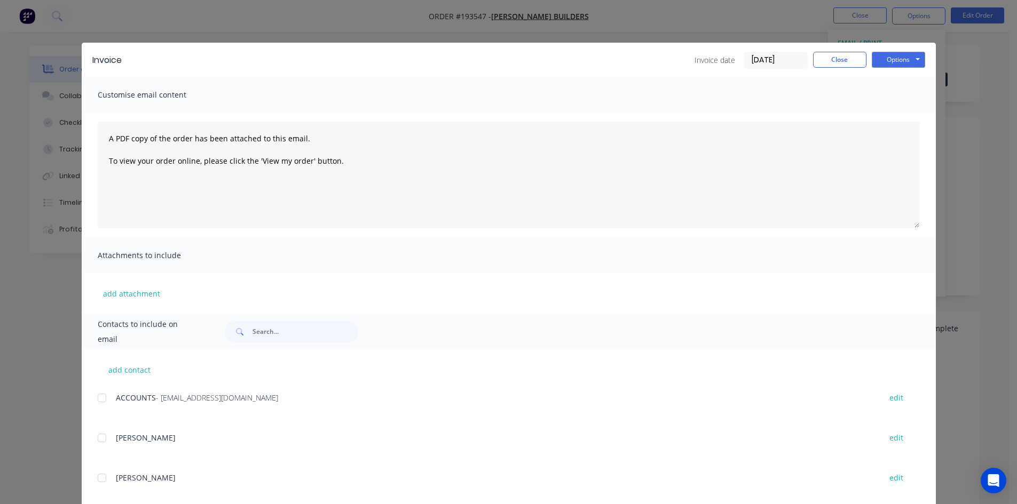
click at [99, 396] on div at bounding box center [101, 397] width 21 height 21
click at [886, 63] on button "Options" at bounding box center [897, 60] width 53 height 16
click at [892, 108] on button "Email" at bounding box center [905, 114] width 68 height 18
click at [840, 59] on button "Close" at bounding box center [839, 60] width 53 height 16
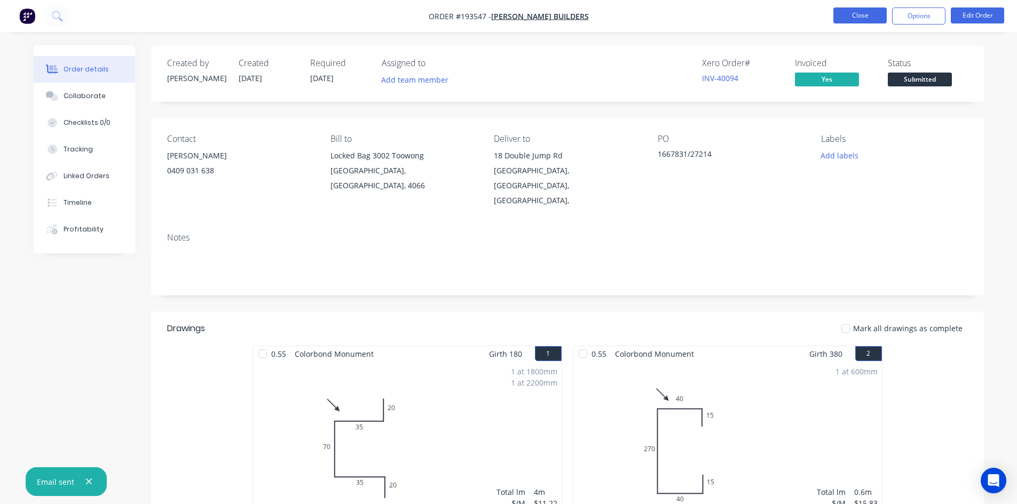
click at [868, 12] on button "Close" at bounding box center [859, 15] width 53 height 16
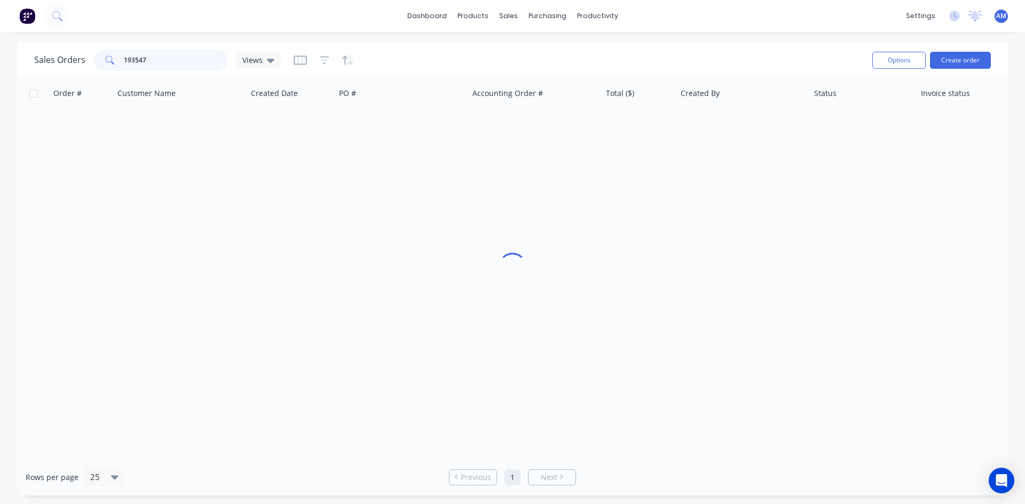
drag, startPoint x: 153, startPoint y: 60, endPoint x: 93, endPoint y: 60, distance: 59.8
click at [94, 60] on div "193547" at bounding box center [160, 60] width 133 height 21
type input "193505"
click at [442, 138] on div "228397" at bounding box center [401, 126] width 133 height 32
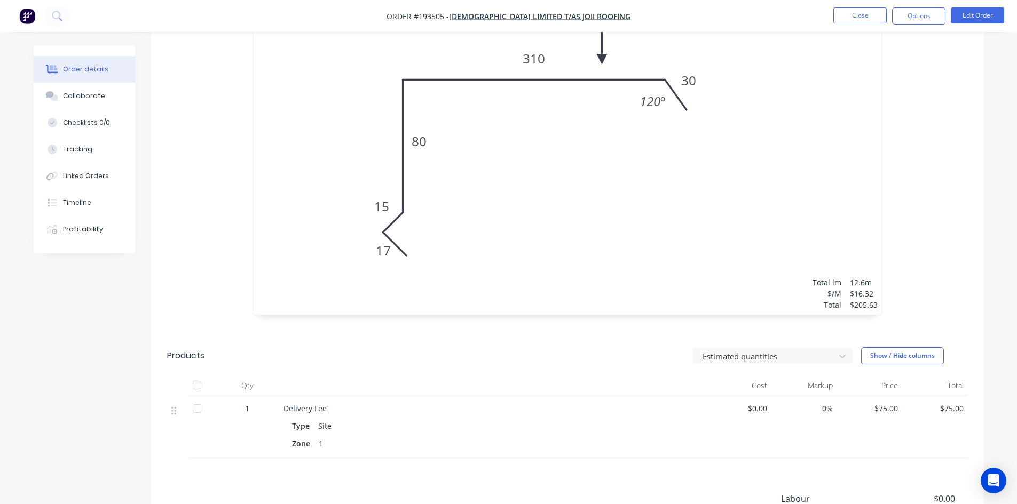
scroll to position [374, 0]
click at [845, 14] on button "Close" at bounding box center [859, 15] width 53 height 16
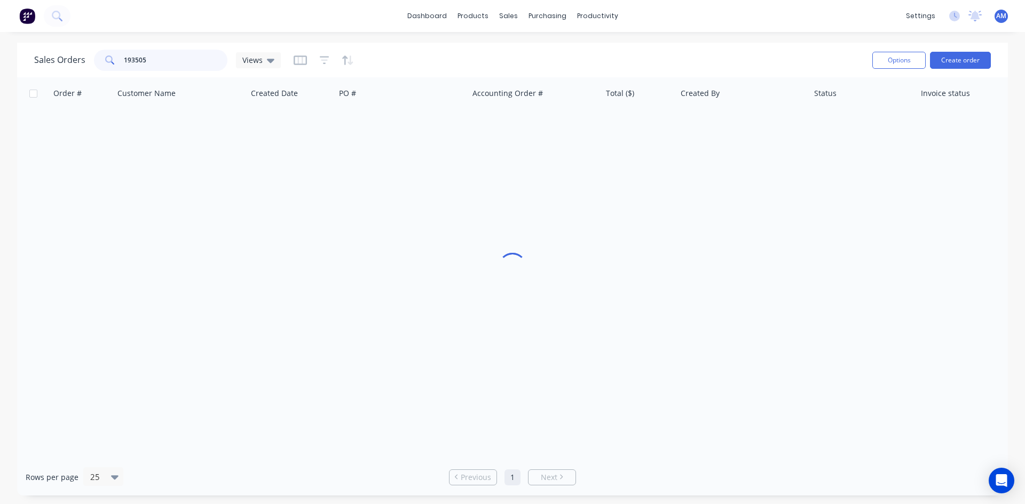
drag, startPoint x: 176, startPoint y: 58, endPoint x: 105, endPoint y: 59, distance: 71.5
click at [105, 59] on div "193505" at bounding box center [160, 60] width 133 height 21
type input "193517"
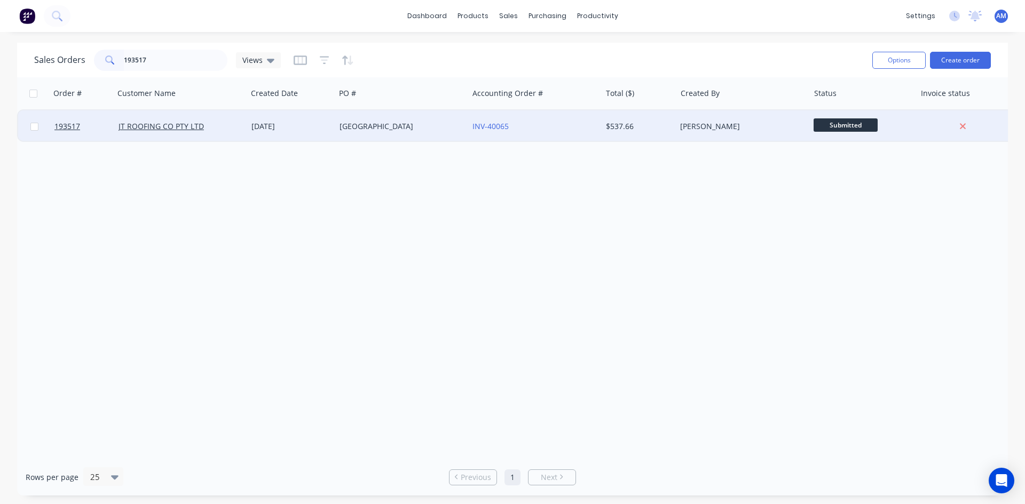
click at [373, 115] on div "CHAPEL ST" at bounding box center [401, 126] width 133 height 32
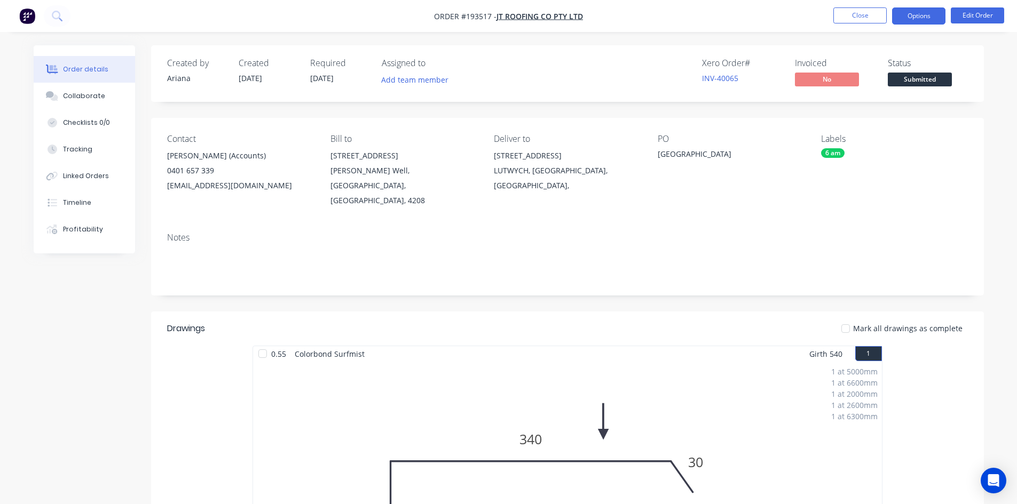
click at [919, 21] on button "Options" at bounding box center [918, 15] width 53 height 17
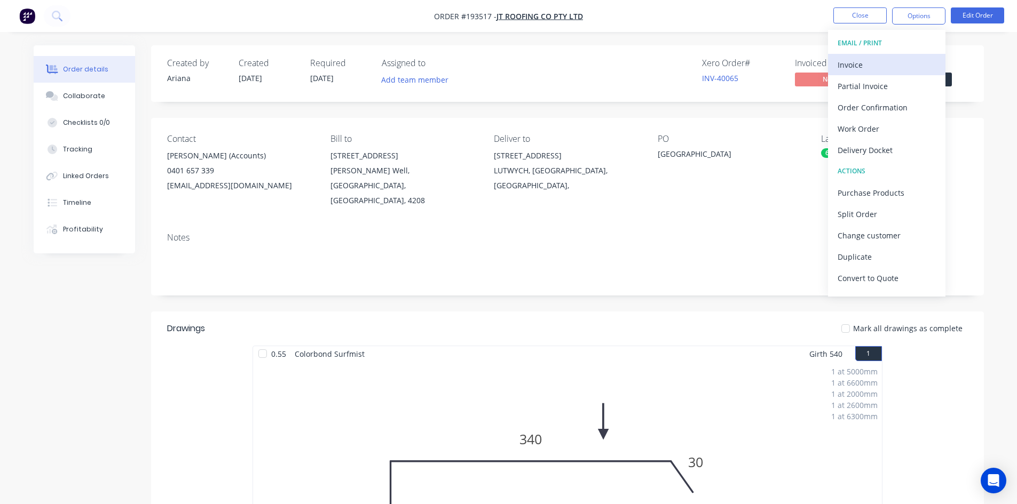
click at [901, 58] on div "Invoice" at bounding box center [886, 64] width 98 height 15
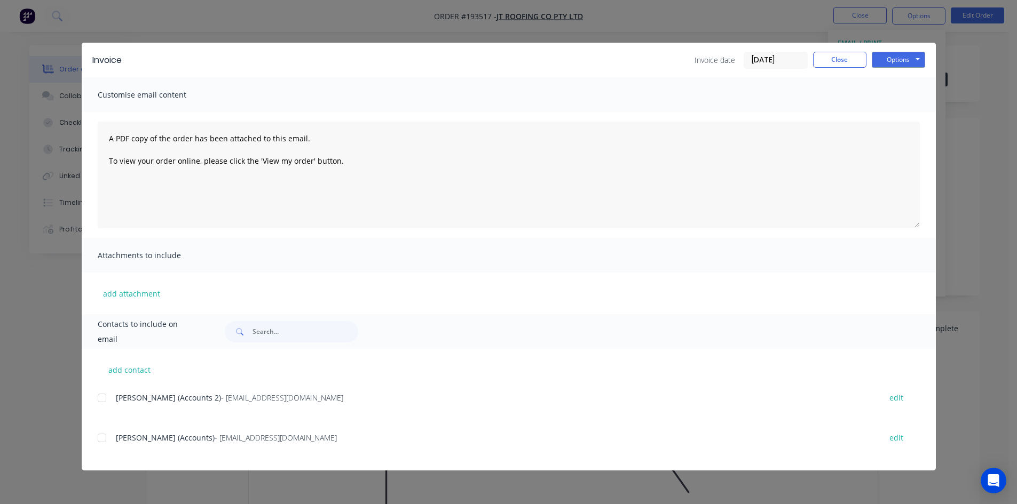
click at [100, 395] on div at bounding box center [101, 397] width 21 height 21
click at [104, 443] on div at bounding box center [101, 437] width 21 height 21
click at [901, 65] on button "Options" at bounding box center [897, 60] width 53 height 16
click at [902, 108] on button "Email" at bounding box center [905, 114] width 68 height 18
click at [835, 59] on button "Close" at bounding box center [839, 60] width 53 height 16
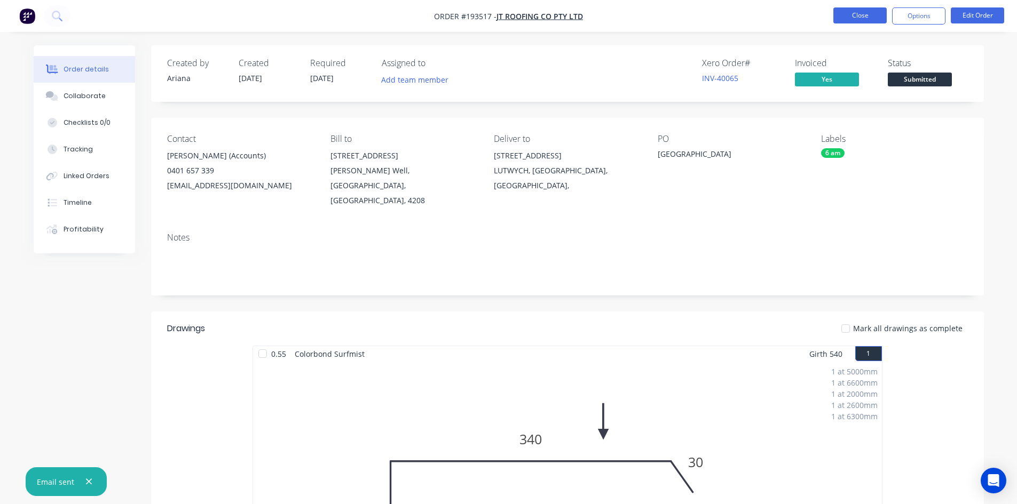
click at [859, 14] on button "Close" at bounding box center [859, 15] width 53 height 16
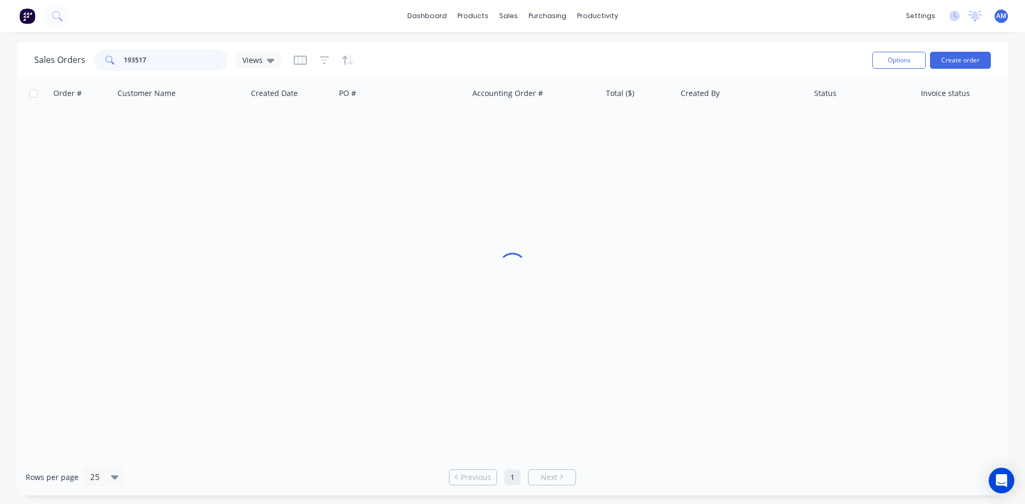
drag, startPoint x: 180, startPoint y: 61, endPoint x: 110, endPoint y: 59, distance: 70.5
click at [110, 59] on div "193517" at bounding box center [160, 60] width 133 height 21
type input "193636"
click at [425, 130] on div "6 Cadagi" at bounding box center [398, 126] width 118 height 11
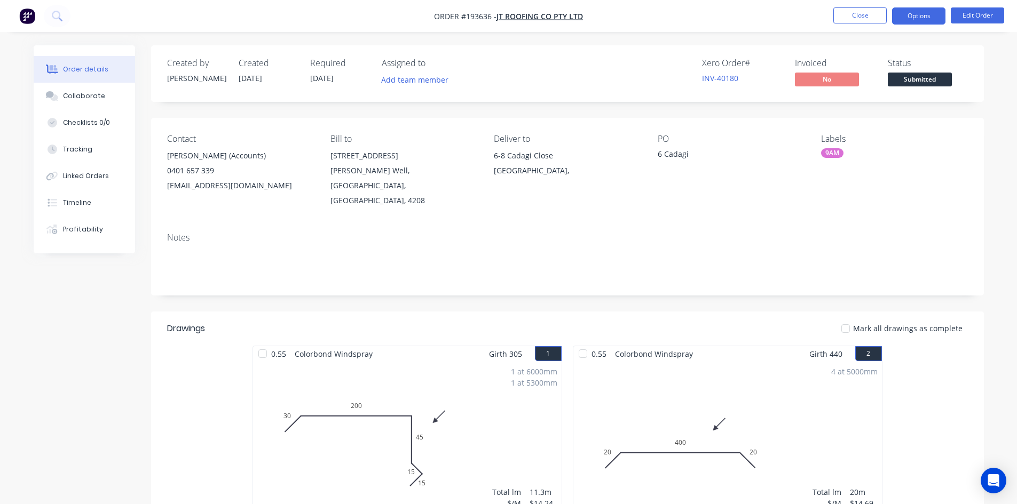
click at [917, 18] on button "Options" at bounding box center [918, 15] width 53 height 17
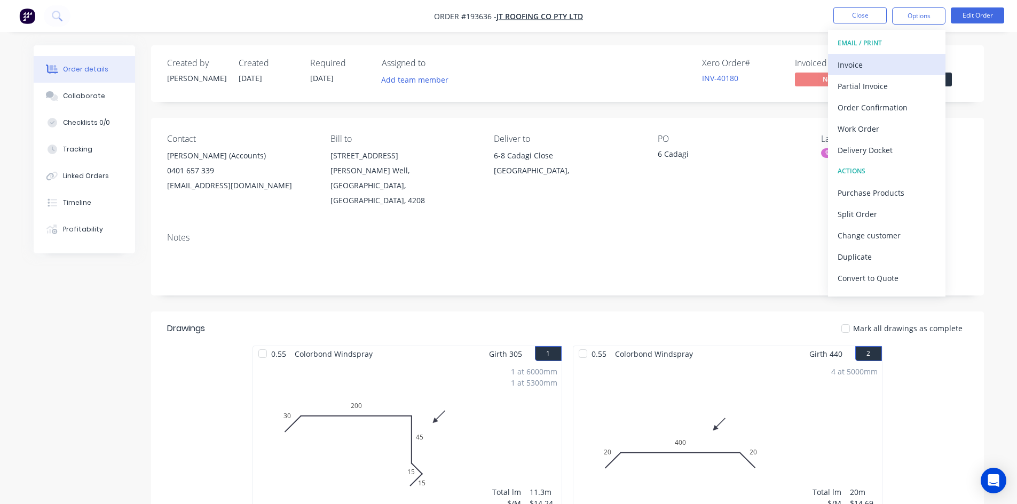
click at [896, 60] on div "Invoice" at bounding box center [886, 64] width 98 height 15
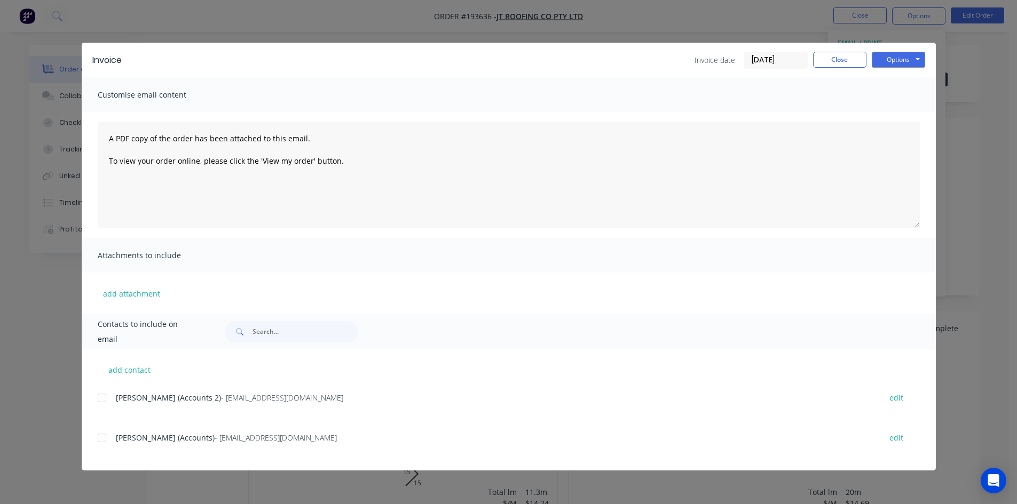
click at [105, 398] on div at bounding box center [101, 397] width 21 height 21
click at [104, 443] on div at bounding box center [101, 437] width 21 height 21
click at [904, 60] on button "Options" at bounding box center [897, 60] width 53 height 16
click at [905, 109] on button "Email" at bounding box center [905, 114] width 68 height 18
click at [827, 61] on button "Close" at bounding box center [839, 60] width 53 height 16
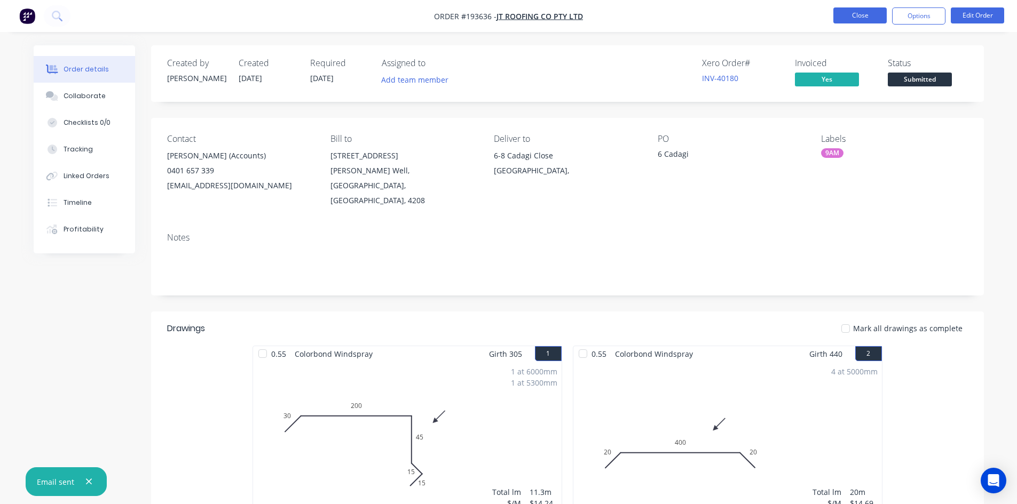
click at [856, 19] on button "Close" at bounding box center [859, 15] width 53 height 16
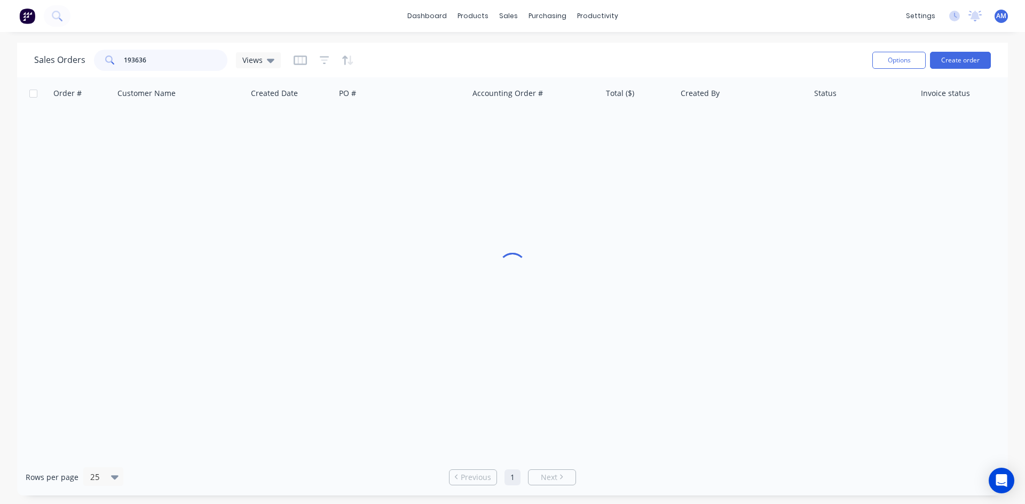
drag, startPoint x: 165, startPoint y: 59, endPoint x: 77, endPoint y: 59, distance: 88.6
click at [77, 59] on div "Sales Orders 193636 Views" at bounding box center [157, 60] width 247 height 21
type input "193662"
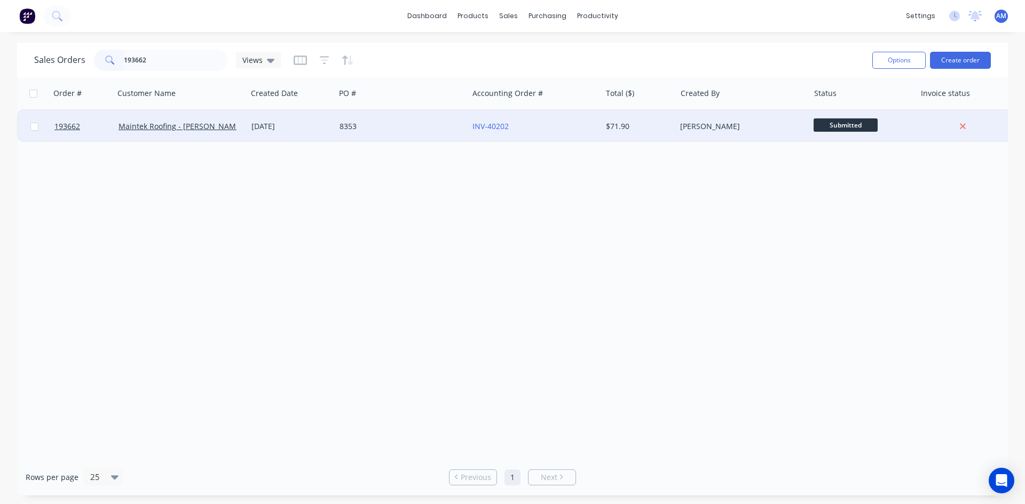
click at [423, 131] on div "8353" at bounding box center [398, 126] width 118 height 11
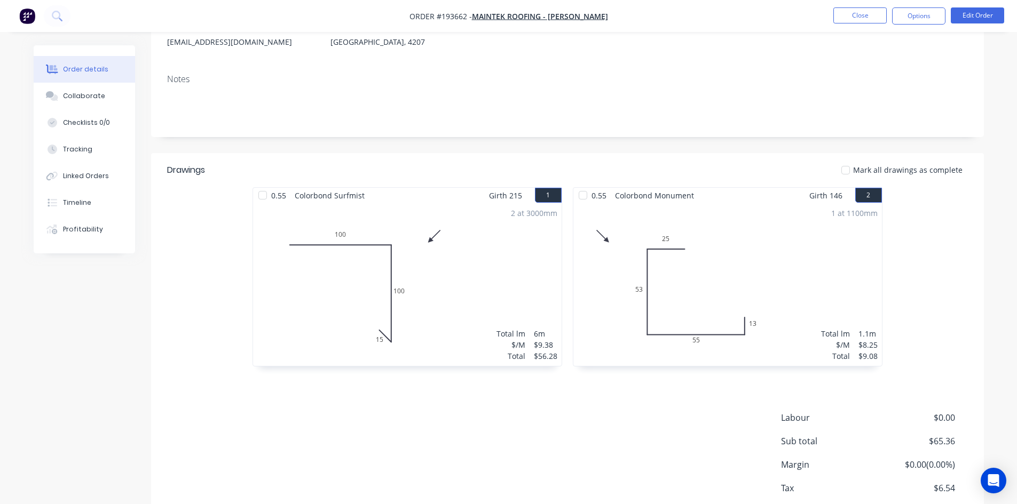
scroll to position [207, 0]
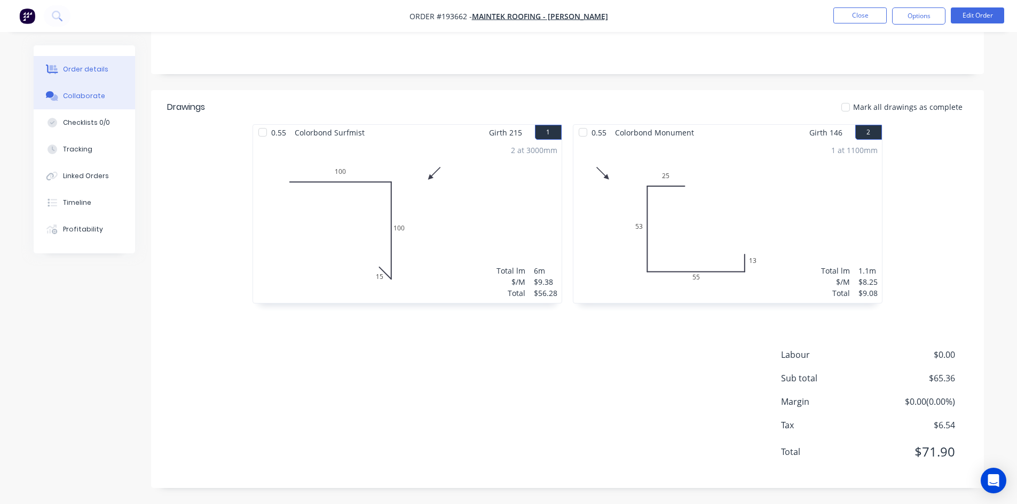
click at [72, 98] on div "Collaborate" at bounding box center [84, 96] width 42 height 10
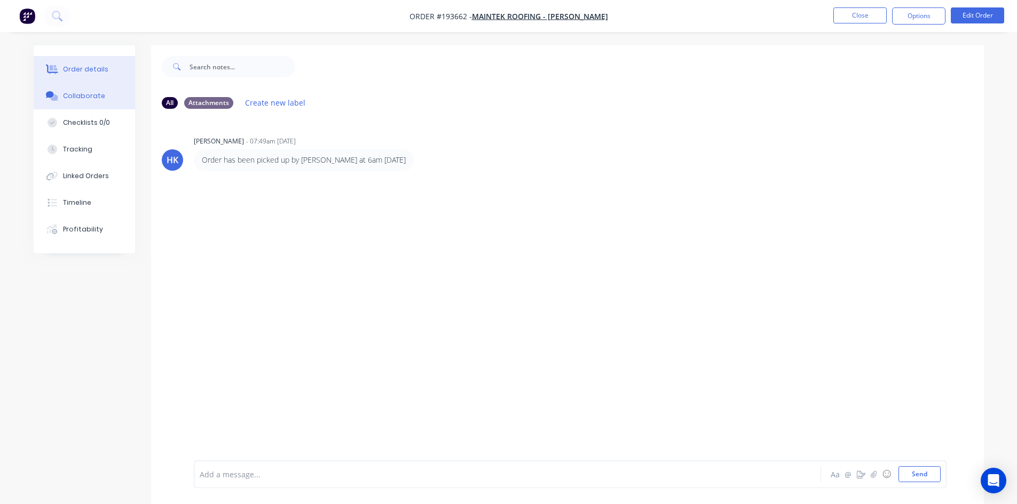
click at [78, 76] on button "Order details" at bounding box center [84, 69] width 101 height 27
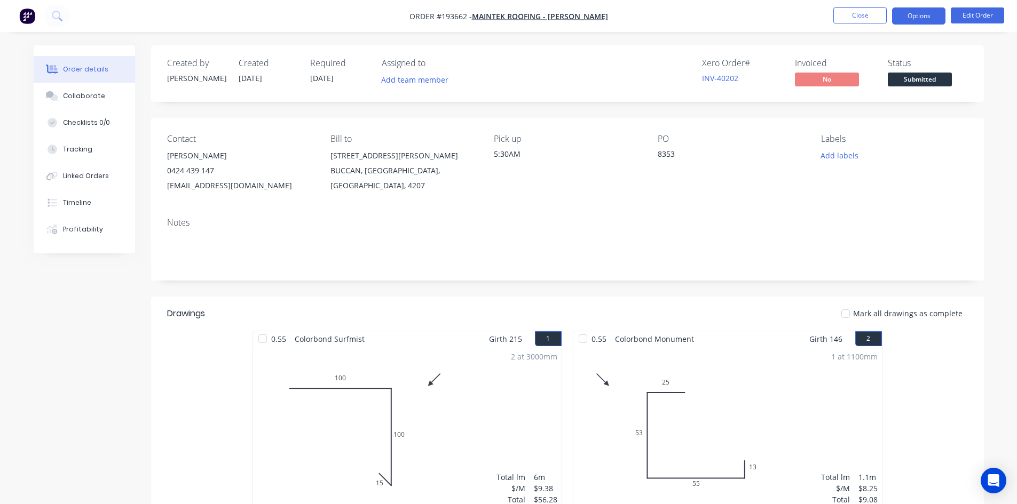
click at [923, 18] on button "Options" at bounding box center [918, 15] width 53 height 17
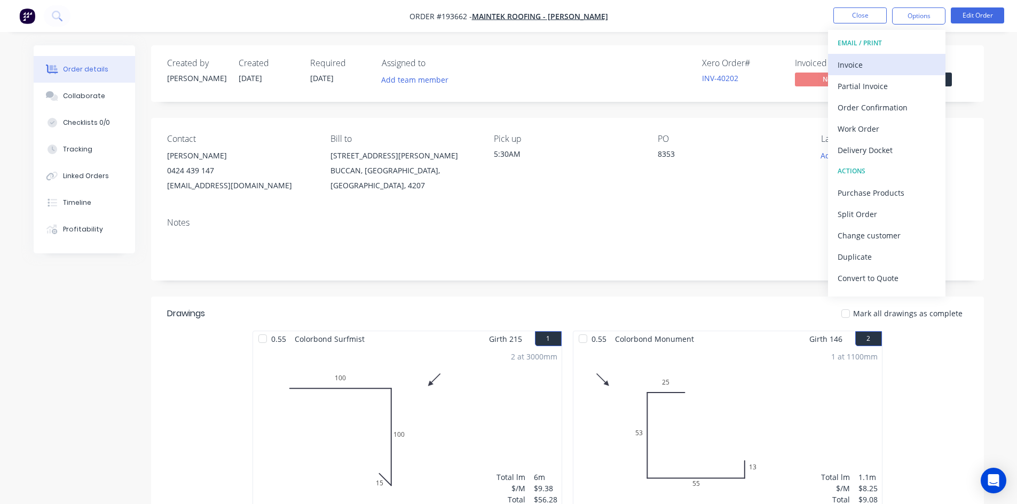
click at [915, 61] on div "Invoice" at bounding box center [886, 64] width 98 height 15
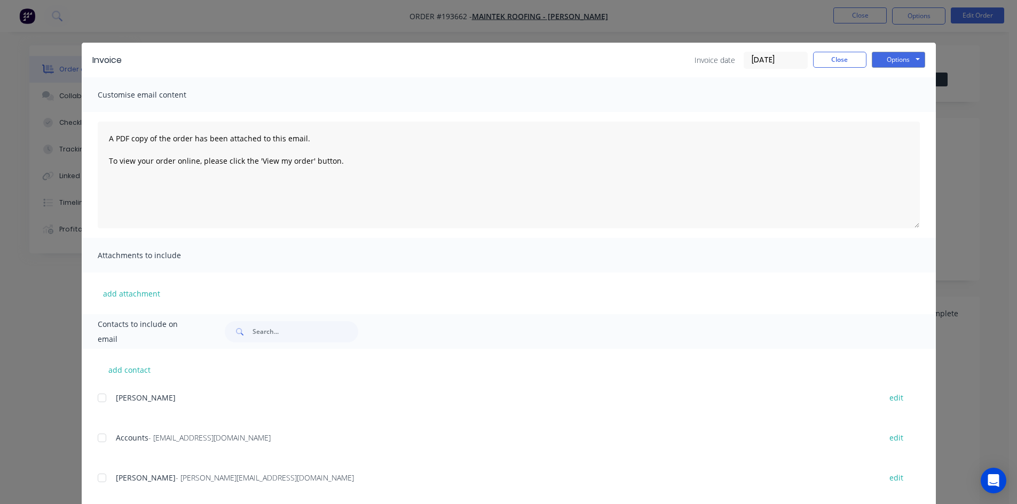
click at [99, 438] on div at bounding box center [101, 437] width 21 height 21
click at [889, 60] on button "Options" at bounding box center [897, 60] width 53 height 16
click at [892, 110] on button "Email" at bounding box center [905, 114] width 68 height 18
click at [836, 68] on div "Invoice date 24/09/25 Close Options Preview Print Email" at bounding box center [809, 60] width 231 height 17
click at [850, 57] on button "Close" at bounding box center [839, 60] width 53 height 16
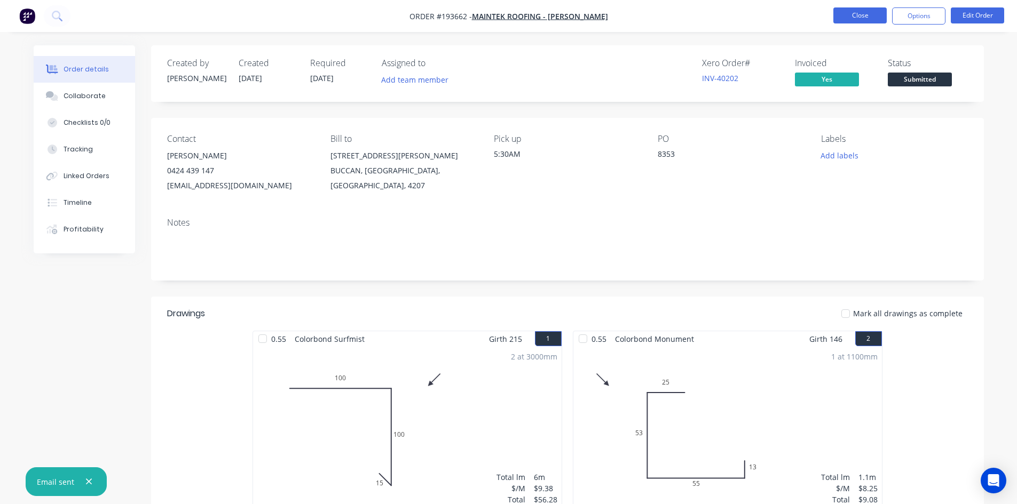
click at [865, 17] on button "Close" at bounding box center [859, 15] width 53 height 16
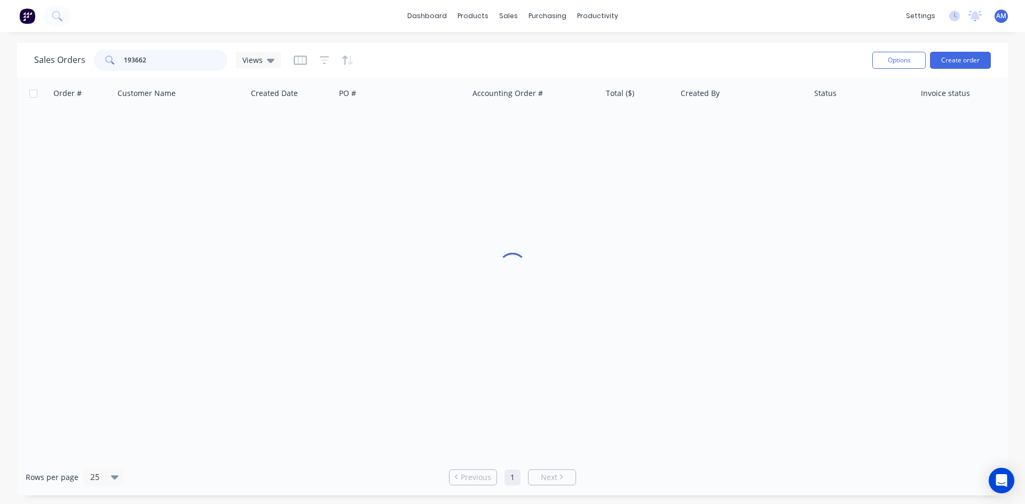
drag, startPoint x: 179, startPoint y: 57, endPoint x: 98, endPoint y: 61, distance: 81.8
click at [98, 61] on div "193662" at bounding box center [160, 60] width 133 height 21
type input "193554"
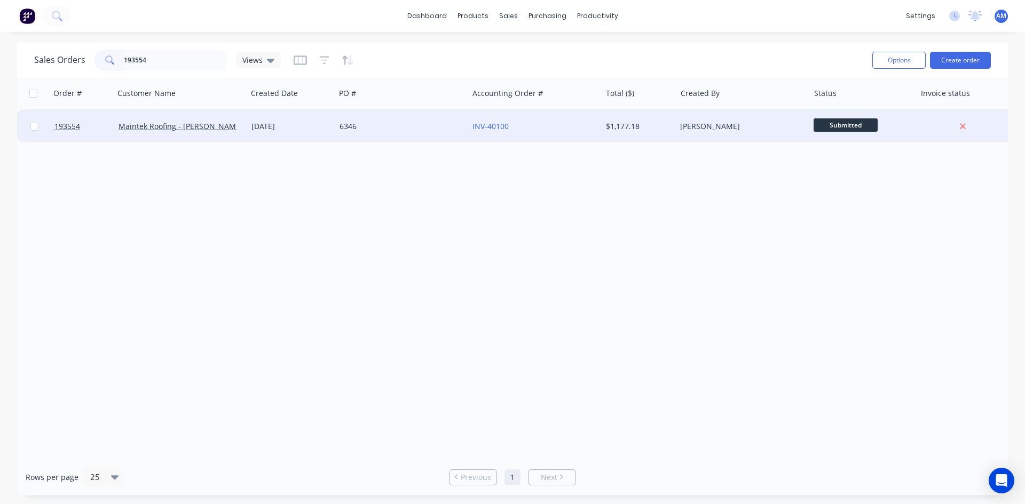
click at [406, 128] on div "6346" at bounding box center [398, 126] width 118 height 11
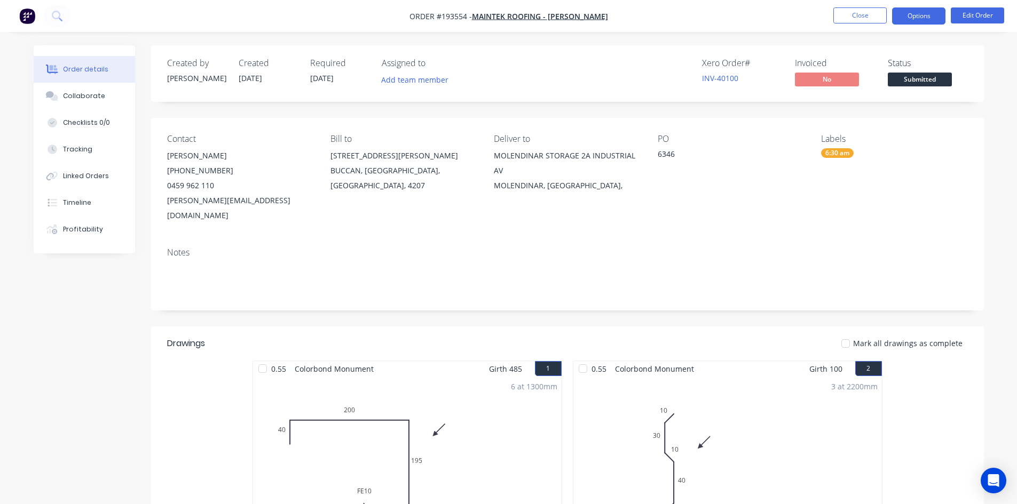
click at [910, 17] on button "Options" at bounding box center [918, 15] width 53 height 17
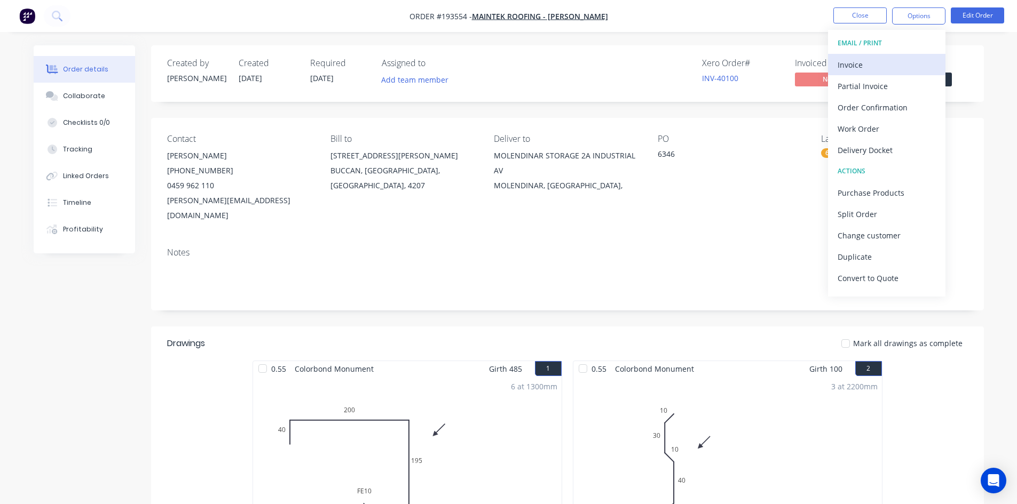
click at [887, 57] on div "Invoice" at bounding box center [886, 64] width 98 height 15
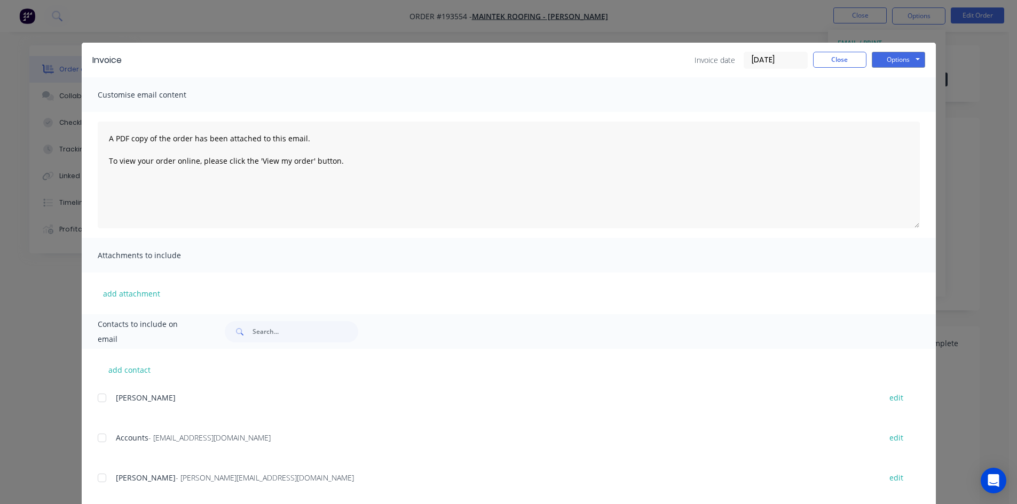
click at [99, 439] on div at bounding box center [101, 437] width 21 height 21
click at [890, 63] on button "Options" at bounding box center [897, 60] width 53 height 16
click at [895, 112] on button "Email" at bounding box center [905, 114] width 68 height 18
click at [828, 59] on button "Close" at bounding box center [839, 60] width 53 height 16
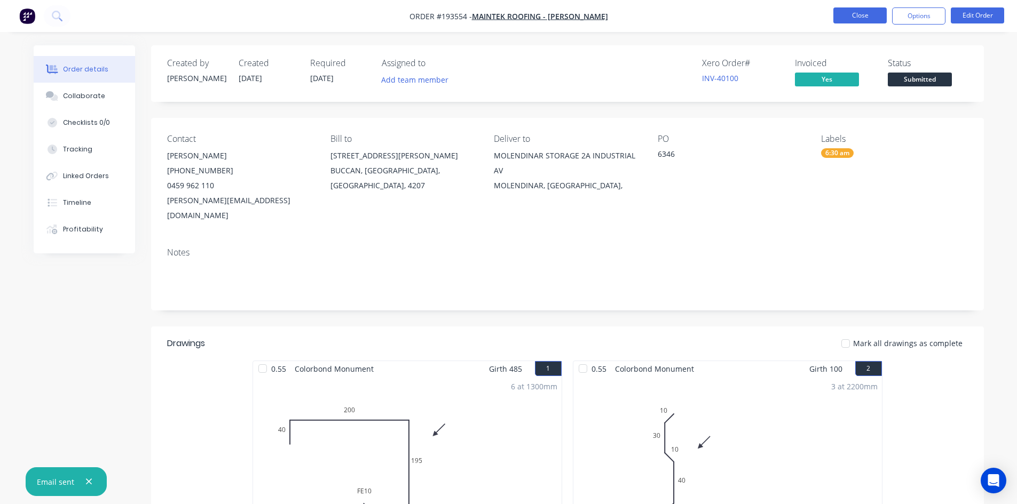
click at [851, 18] on button "Close" at bounding box center [859, 15] width 53 height 16
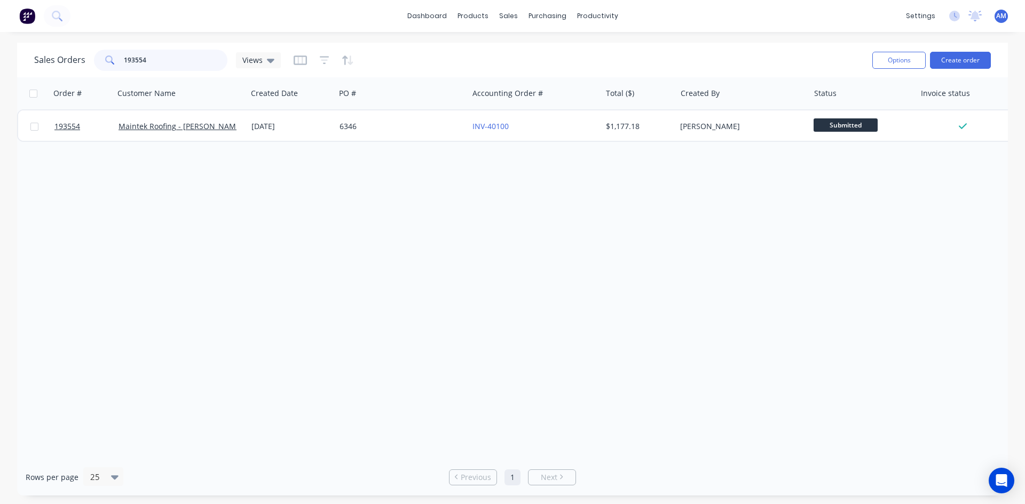
drag, startPoint x: 126, startPoint y: 63, endPoint x: 96, endPoint y: 60, distance: 30.6
click at [96, 60] on div "193554" at bounding box center [160, 60] width 133 height 21
type input "193559"
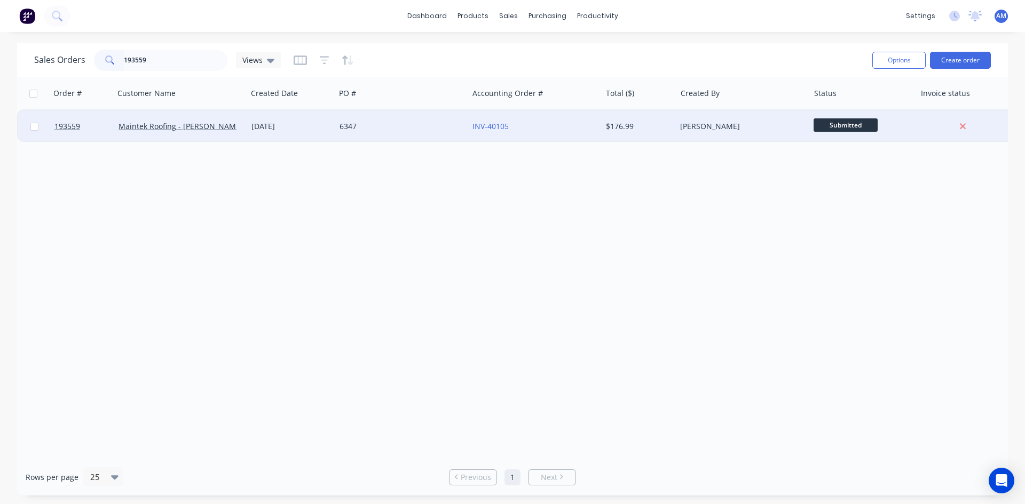
click at [422, 133] on div "6347" at bounding box center [401, 126] width 133 height 32
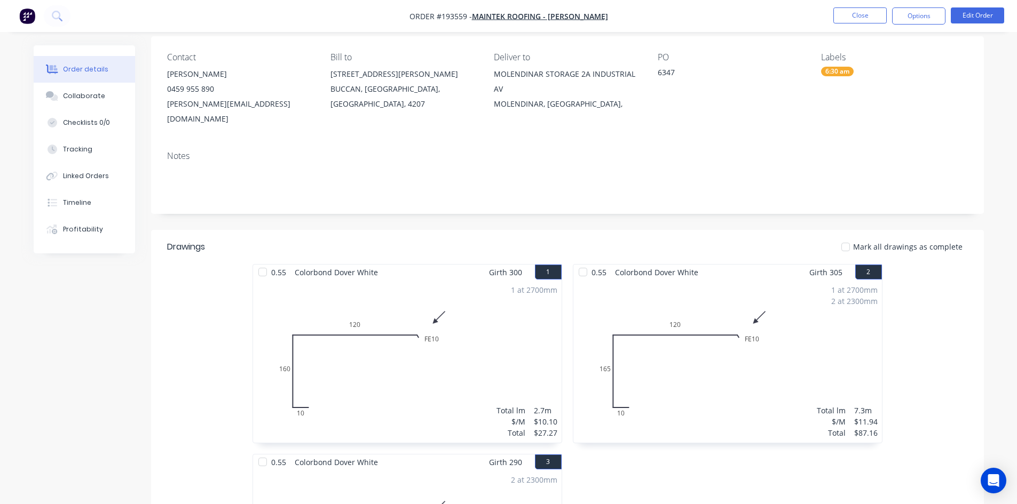
scroll to position [53, 0]
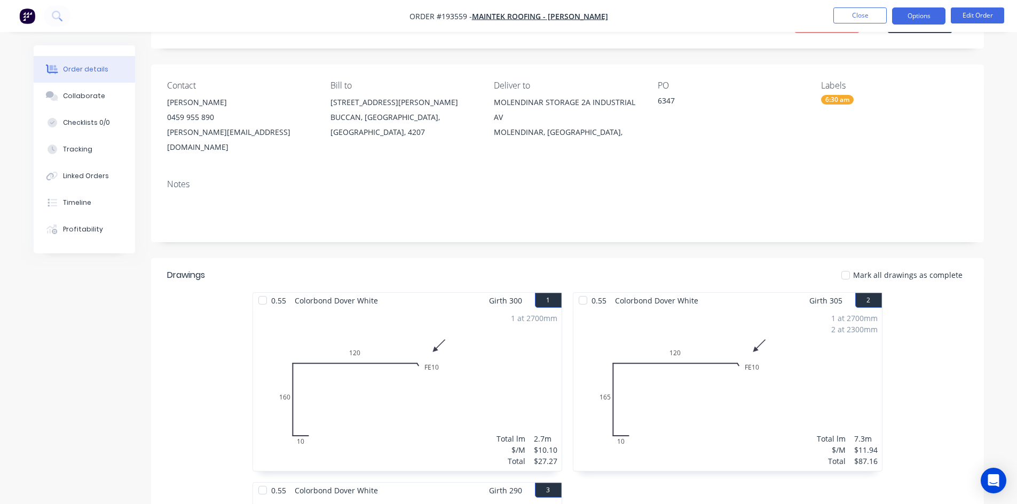
click at [897, 17] on button "Options" at bounding box center [918, 15] width 53 height 17
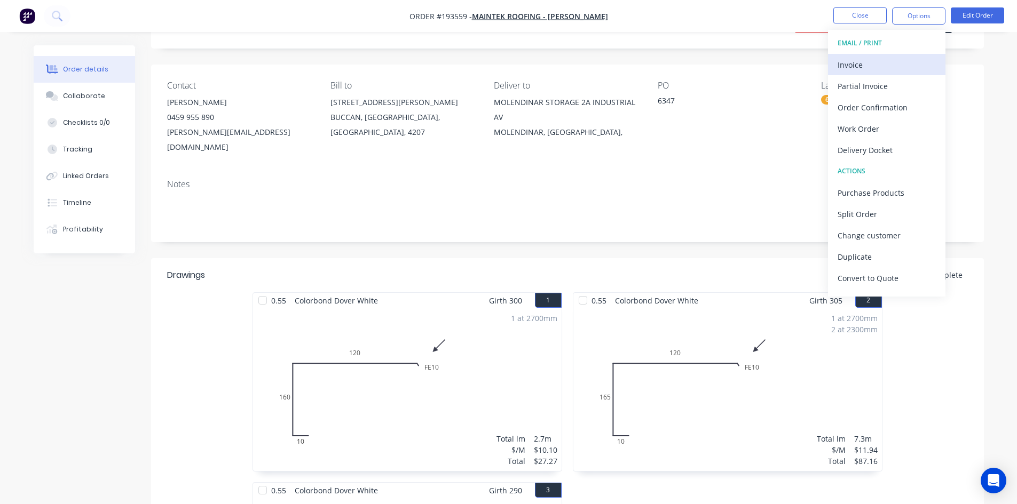
click at [864, 66] on div "Invoice" at bounding box center [886, 64] width 98 height 15
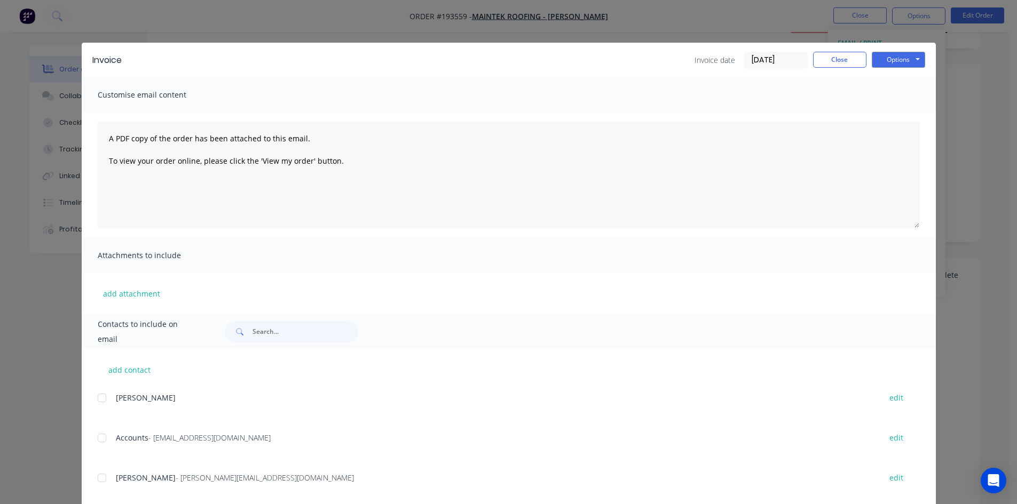
click at [98, 442] on div at bounding box center [101, 437] width 21 height 21
click at [911, 59] on button "Options" at bounding box center [897, 60] width 53 height 16
click at [900, 106] on button "Email" at bounding box center [905, 114] width 68 height 18
click at [845, 61] on button "Close" at bounding box center [839, 60] width 53 height 16
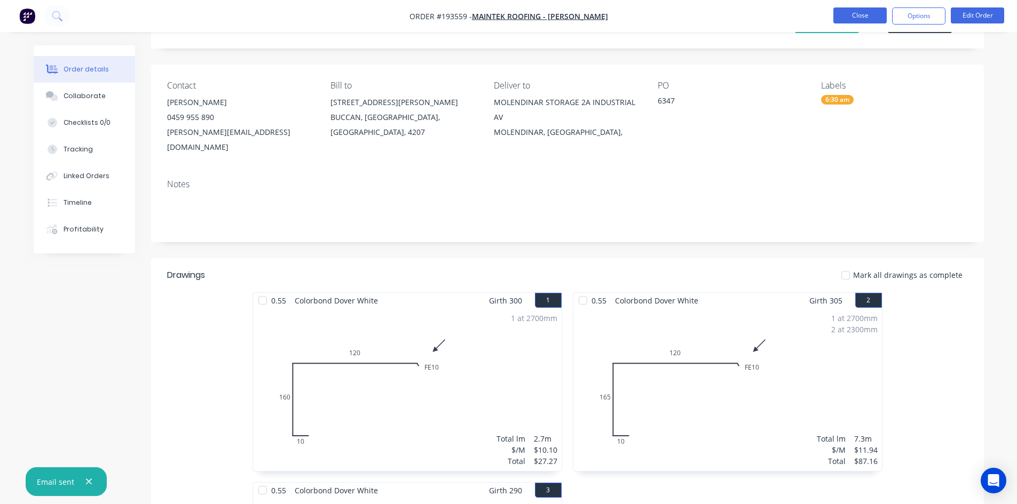
click at [857, 21] on button "Close" at bounding box center [859, 15] width 53 height 16
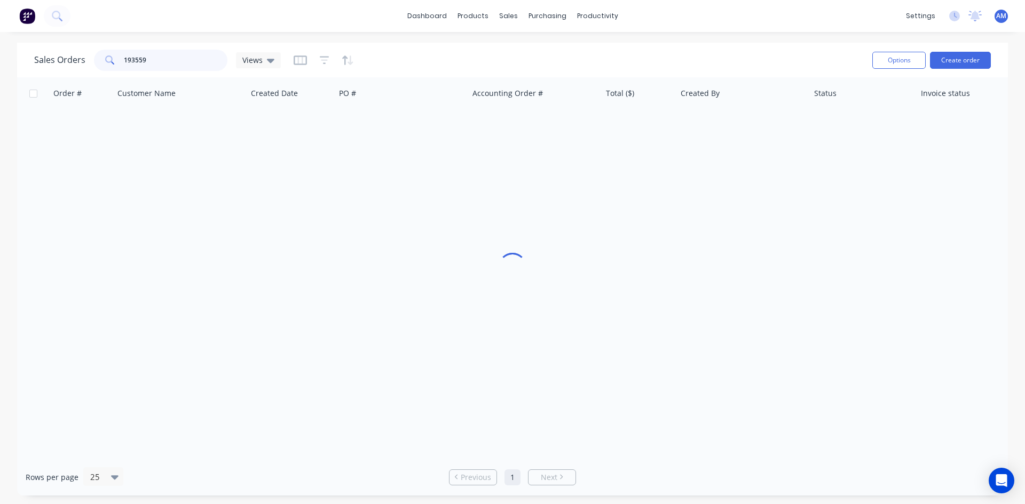
drag, startPoint x: 179, startPoint y: 56, endPoint x: 81, endPoint y: 54, distance: 97.7
click at [81, 54] on div "Sales Orders 193559 Views" at bounding box center [157, 60] width 247 height 21
type input "193615"
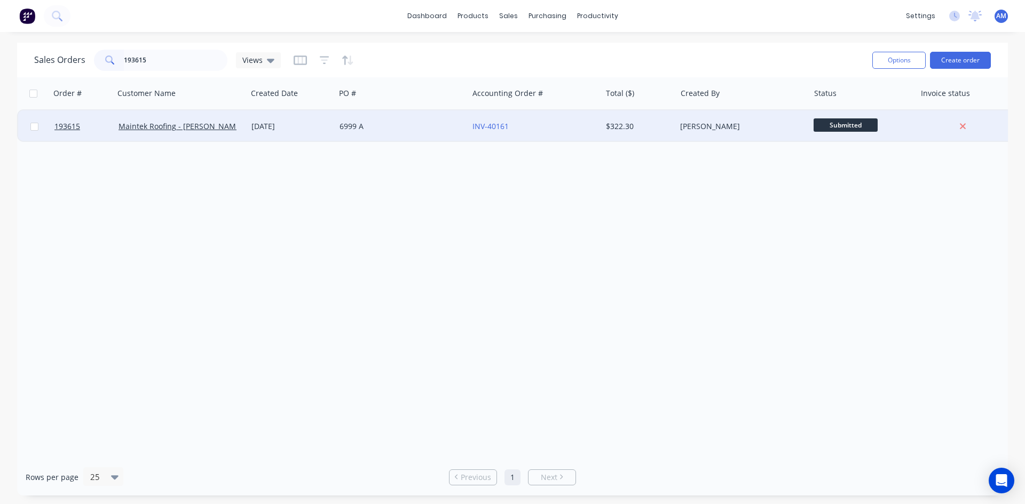
click at [404, 125] on div "6999 A" at bounding box center [398, 126] width 118 height 11
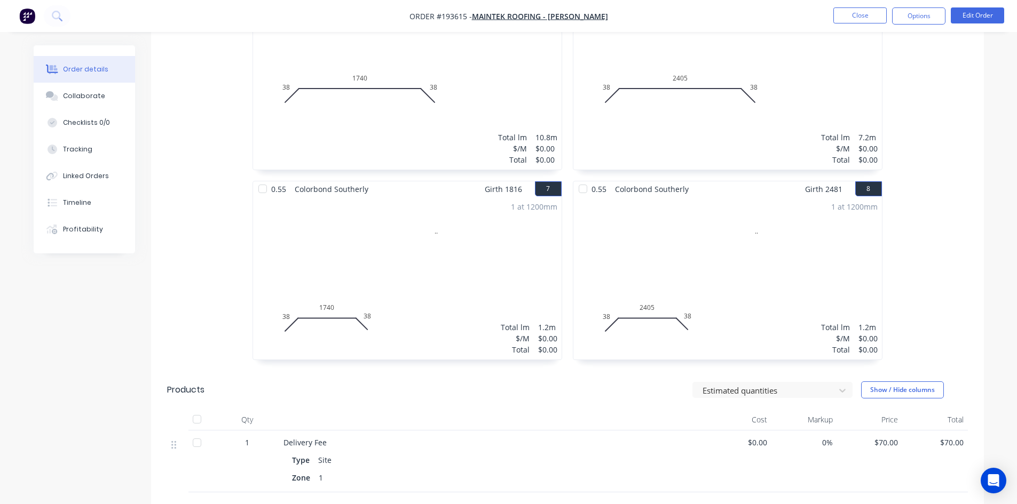
scroll to position [747, 0]
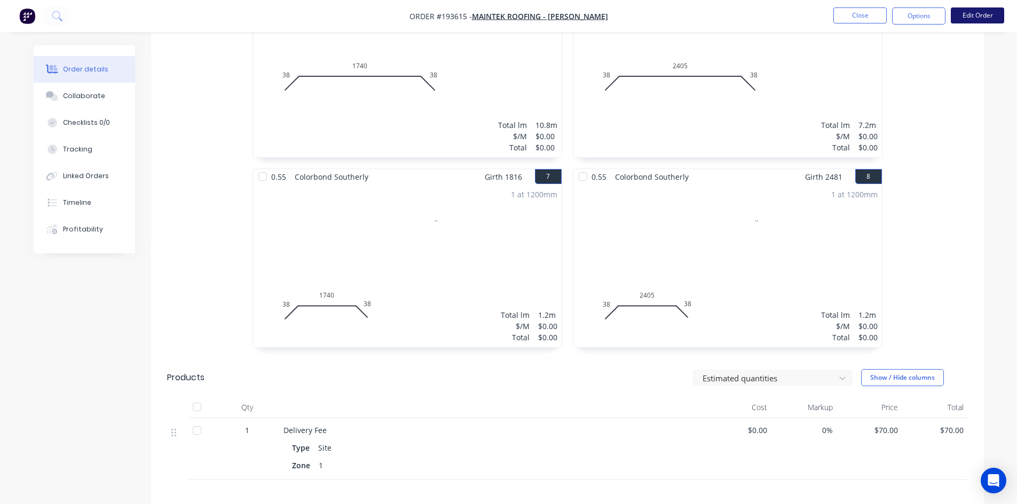
click at [979, 10] on button "Edit Order" at bounding box center [976, 15] width 53 height 16
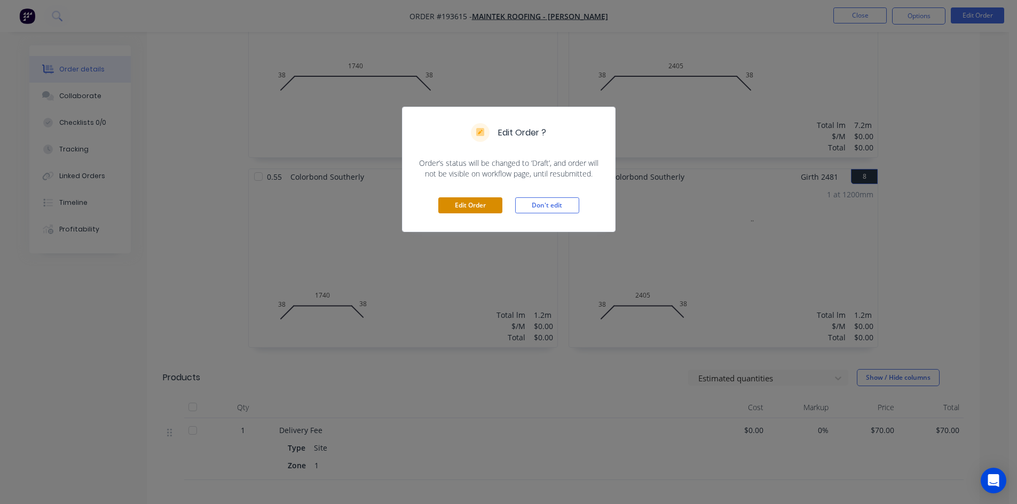
click at [491, 204] on button "Edit Order" at bounding box center [470, 205] width 64 height 16
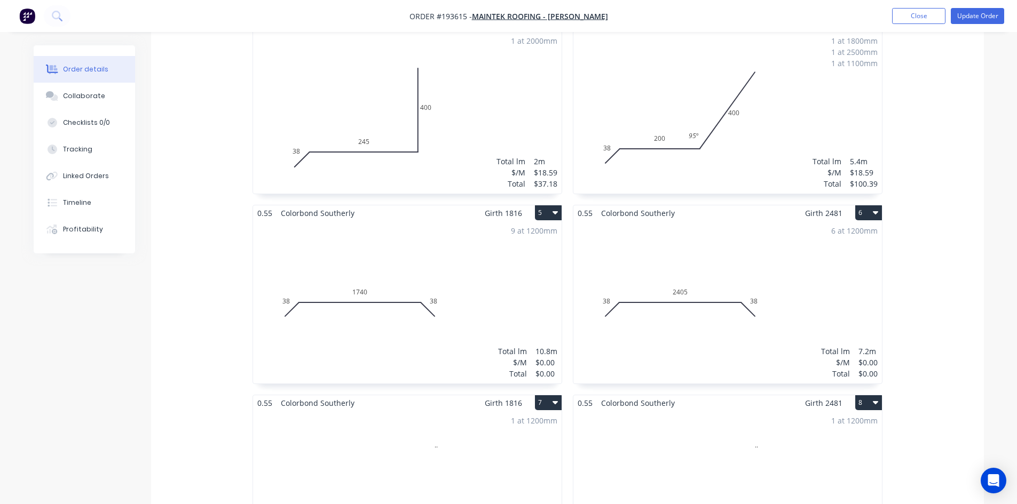
scroll to position [534, 0]
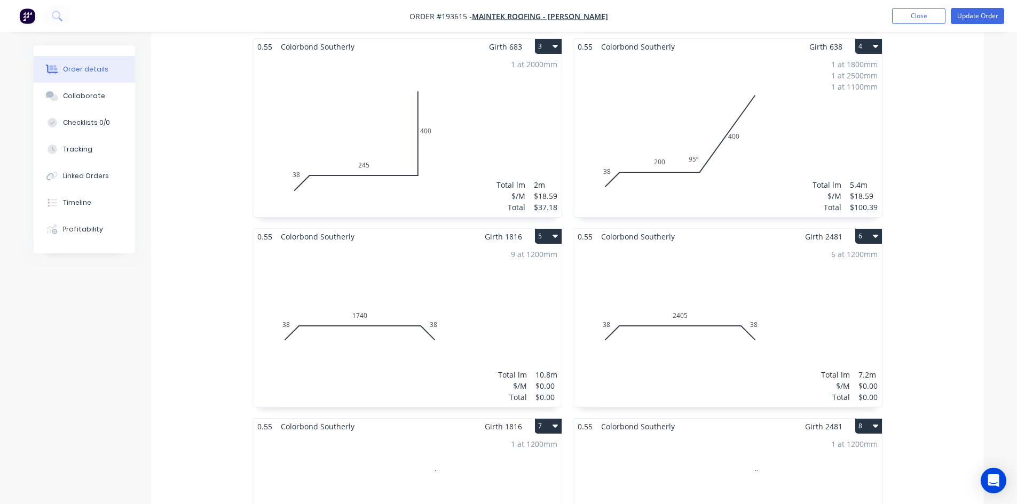
click at [513, 263] on div "9 at 1200mm Total lm $/M Total 10.8m $0.00 $0.00" at bounding box center [407, 325] width 308 height 163
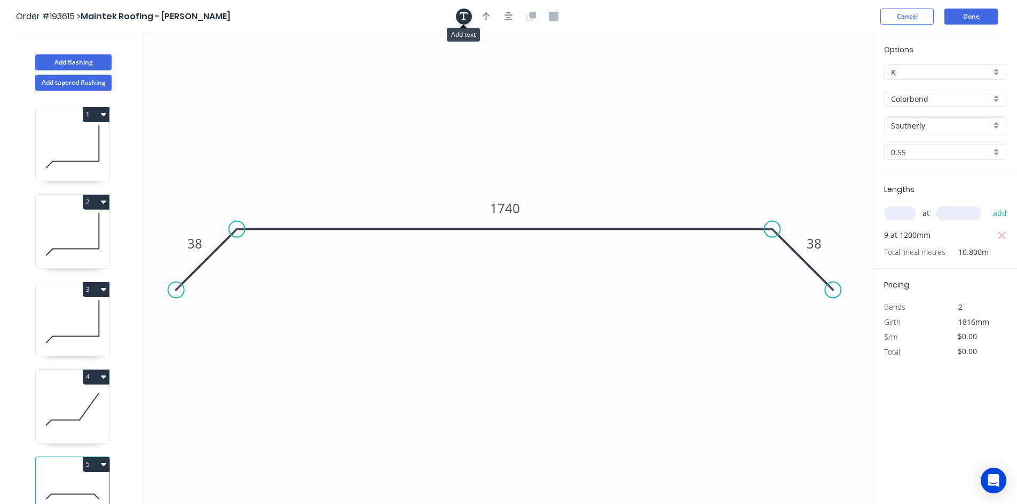
click at [459, 17] on icon "button" at bounding box center [463, 17] width 9 height 10
click at [200, 77] on textarea at bounding box center [213, 74] width 86 height 39
type textarea "Changed for Pricing"
click at [902, 212] on input "text" at bounding box center [900, 214] width 32 height 14
type input "9"
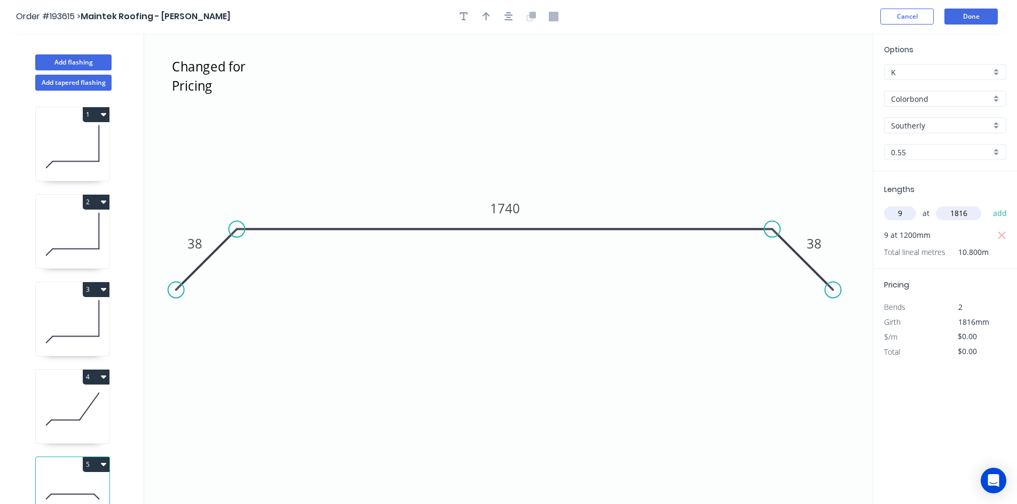
type input "1816"
click at [502, 213] on tspan "1740" at bounding box center [505, 209] width 30 height 18
click at [576, 182] on icon "Changed for Pricing 38 1124 38" at bounding box center [508, 268] width 728 height 471
type input "$25.97"
click at [1006, 237] on icon "button" at bounding box center [1002, 235] width 10 height 13
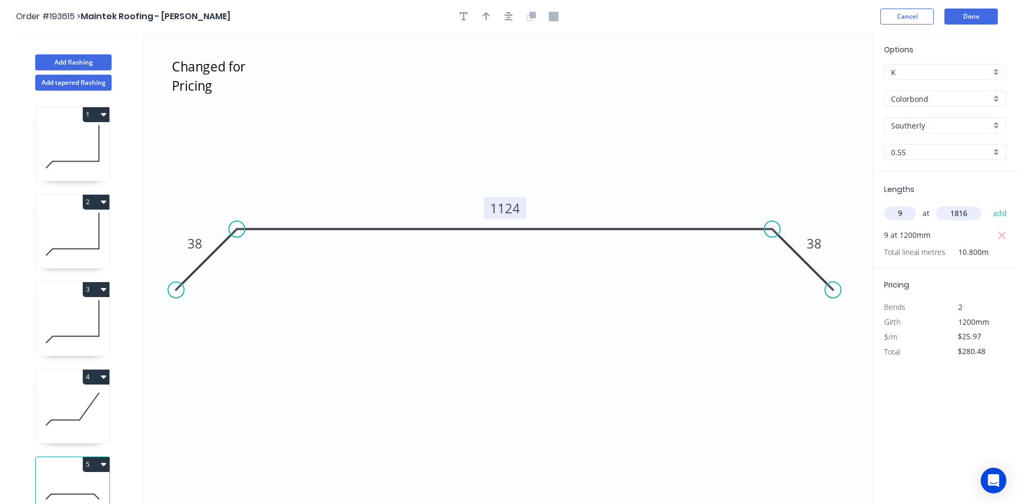
type input "$0.00"
click at [1002, 217] on button "add" at bounding box center [999, 213] width 25 height 18
type input "$424.45"
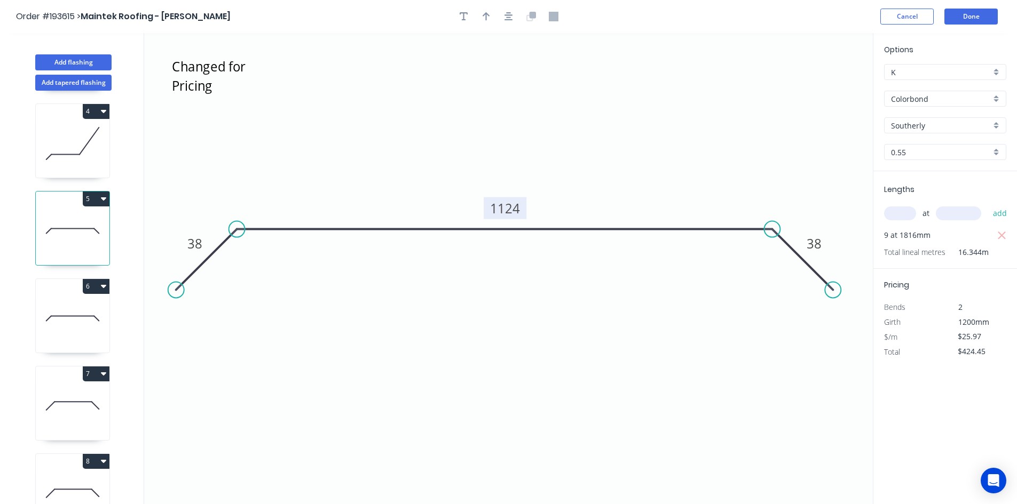
scroll to position [267, 0]
click at [77, 334] on icon at bounding box center [73, 317] width 74 height 68
type input "$0.00"
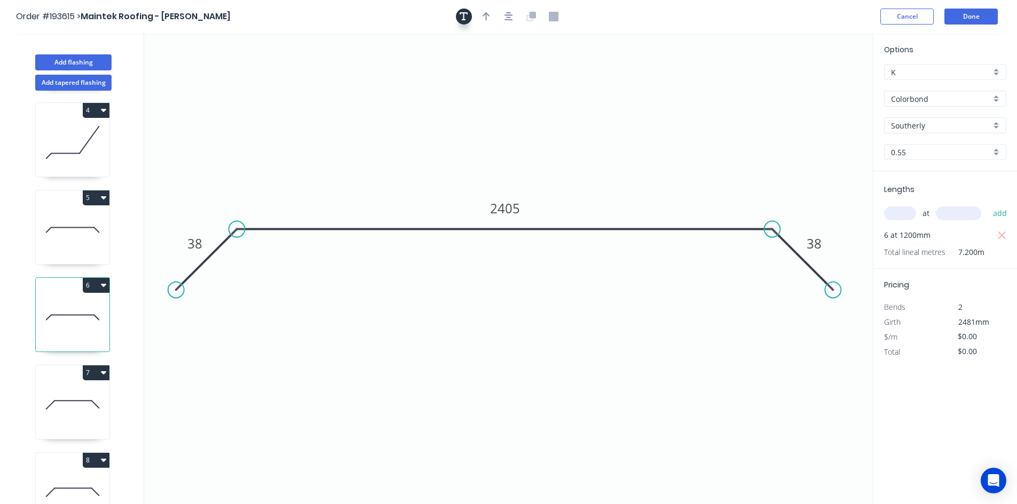
click at [467, 20] on icon "button" at bounding box center [463, 17] width 9 height 10
click at [194, 64] on textarea at bounding box center [213, 74] width 86 height 39
type textarea "Changed for Pricing"
click at [908, 216] on input "text" at bounding box center [900, 214] width 32 height 14
type input "6"
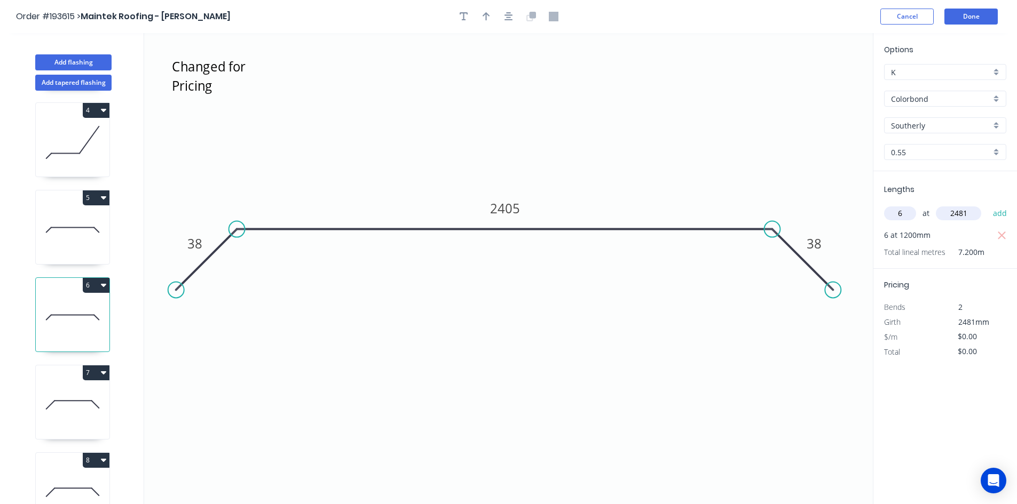
type input "2481"
click at [493, 215] on tspan "2405" at bounding box center [505, 209] width 30 height 18
type input "$25.97"
click at [1000, 234] on icon "button" at bounding box center [1001, 236] width 8 height 8
type input "$0.00"
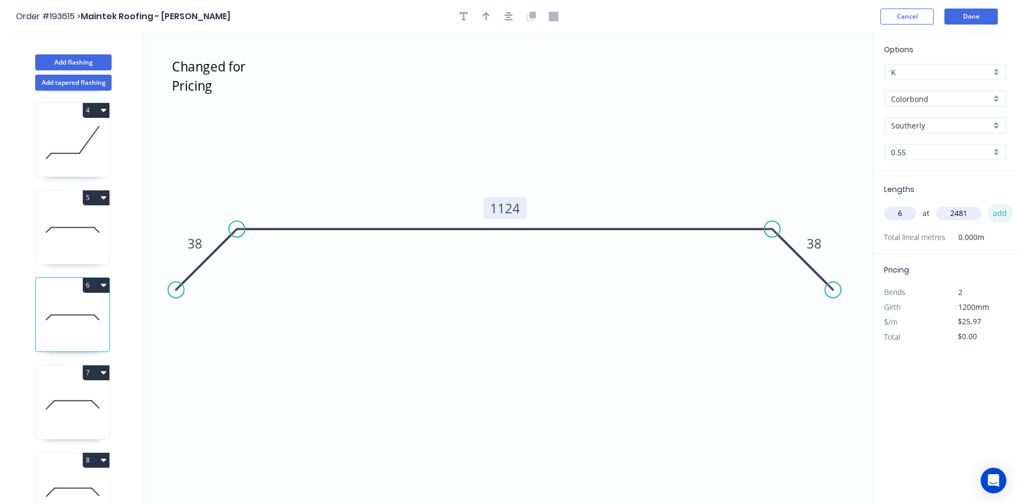
click at [1003, 215] on button "add" at bounding box center [999, 213] width 25 height 18
click at [86, 257] on icon at bounding box center [73, 230] width 74 height 68
click at [75, 309] on icon at bounding box center [73, 317] width 74 height 68
type input "$386.59"
click at [85, 404] on icon at bounding box center [73, 405] width 74 height 68
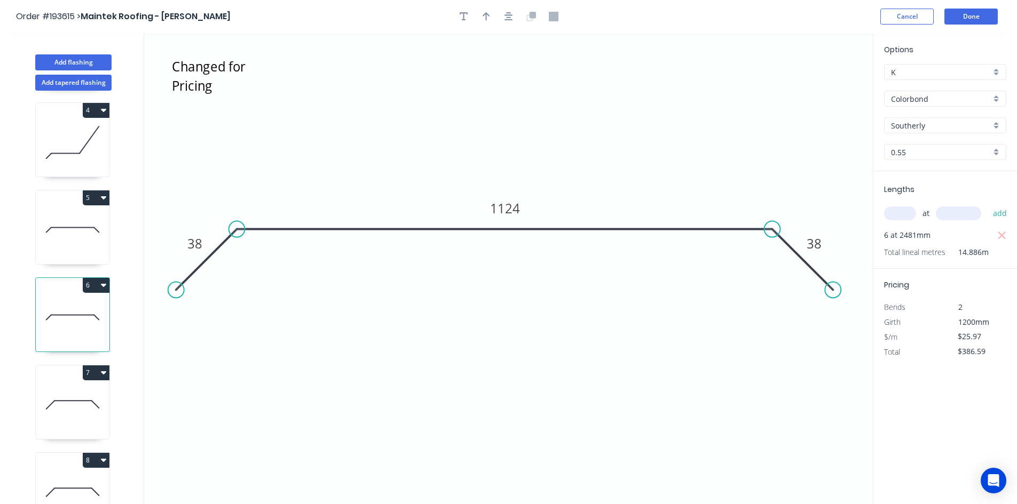
type input "$0.00"
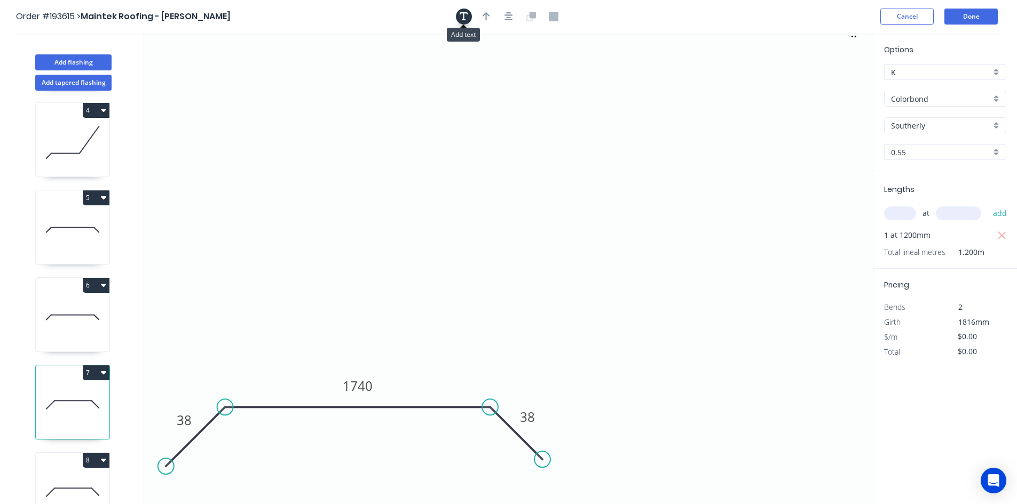
click at [458, 14] on button "button" at bounding box center [464, 17] width 16 height 16
click at [196, 65] on textarea at bounding box center [214, 74] width 86 height 39
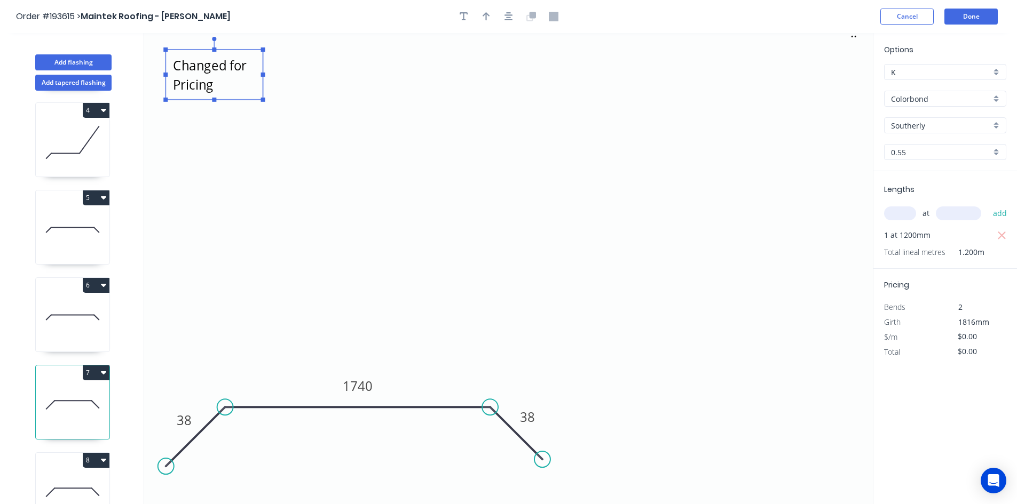
type textarea "Changed for Pricing"
click at [893, 219] on input "text" at bounding box center [900, 214] width 32 height 14
type input "1"
type input "1816"
click at [362, 386] on tspan "1740" at bounding box center [358, 386] width 30 height 18
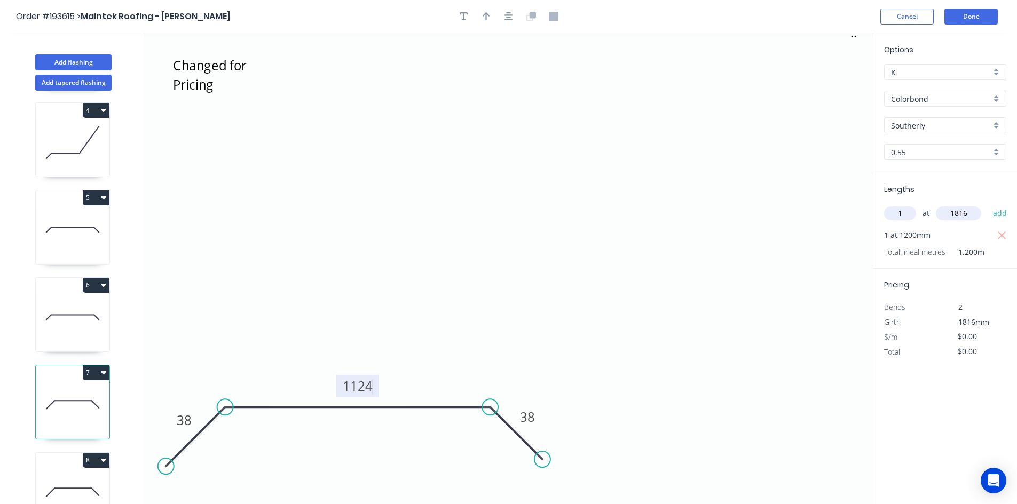
click at [429, 333] on icon ".. Changed for Pricing 38 1124 38" at bounding box center [508, 268] width 728 height 471
type input "$25.97"
click at [1003, 239] on icon "button" at bounding box center [1002, 235] width 10 height 13
type input "$0.00"
click at [1002, 217] on button "add" at bounding box center [999, 213] width 25 height 18
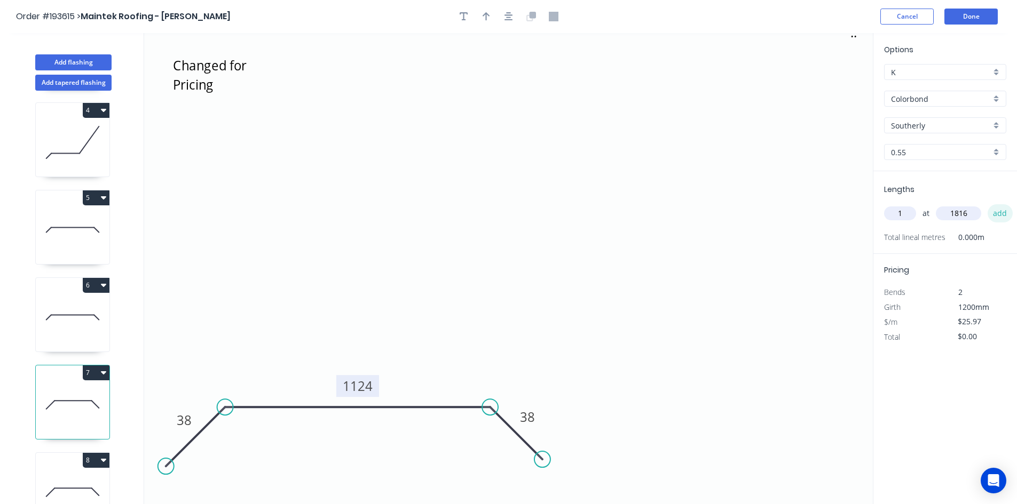
type input "$47.16"
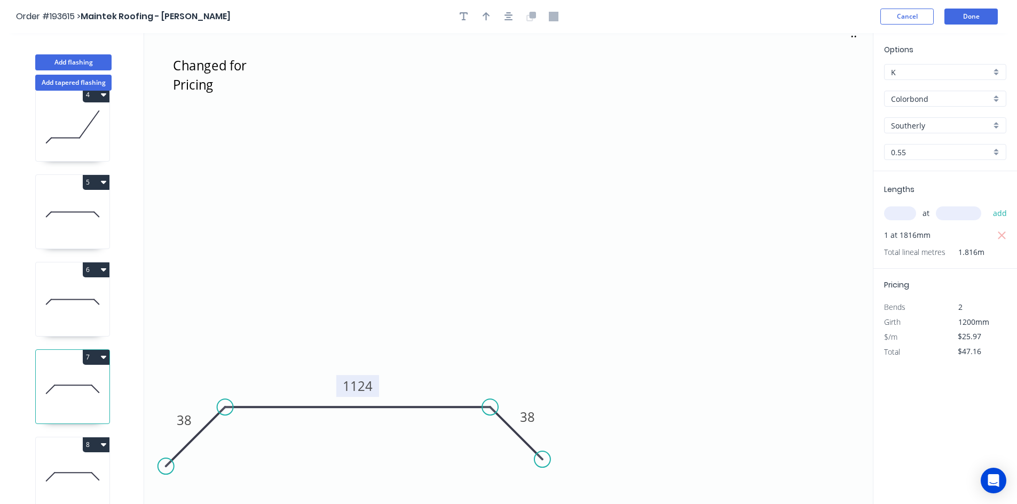
scroll to position [291, 0]
click at [90, 437] on button "8" at bounding box center [96, 444] width 27 height 15
click at [51, 437] on div "8" at bounding box center [73, 444] width 74 height 15
type input "$0.00"
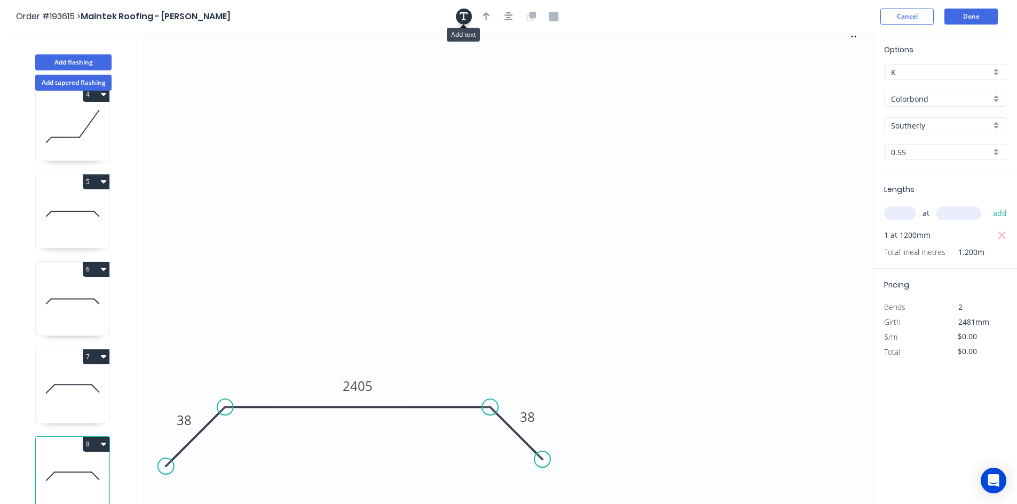
click at [463, 19] on icon "button" at bounding box center [463, 17] width 9 height 10
click at [228, 64] on textarea at bounding box center [213, 74] width 86 height 39
type textarea "Changed for Pricing"
click at [907, 216] on input "text" at bounding box center [900, 214] width 32 height 14
type input "1"
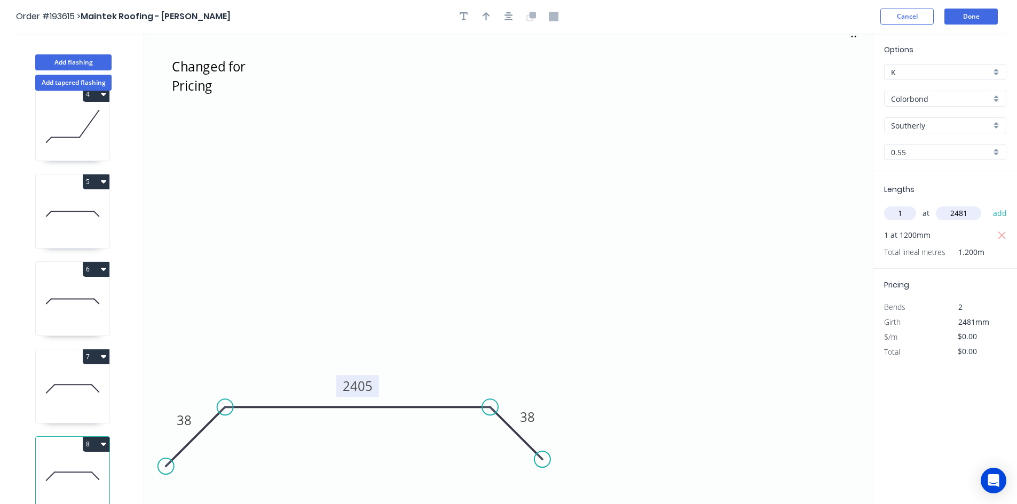
type input "2481"
click at [359, 384] on tspan "2405" at bounding box center [358, 386] width 30 height 18
click at [428, 324] on icon ".. Changed for Pricing 38 1124 38" at bounding box center [508, 268] width 728 height 471
type input "$25.97"
click at [999, 233] on icon "button" at bounding box center [1001, 236] width 8 height 8
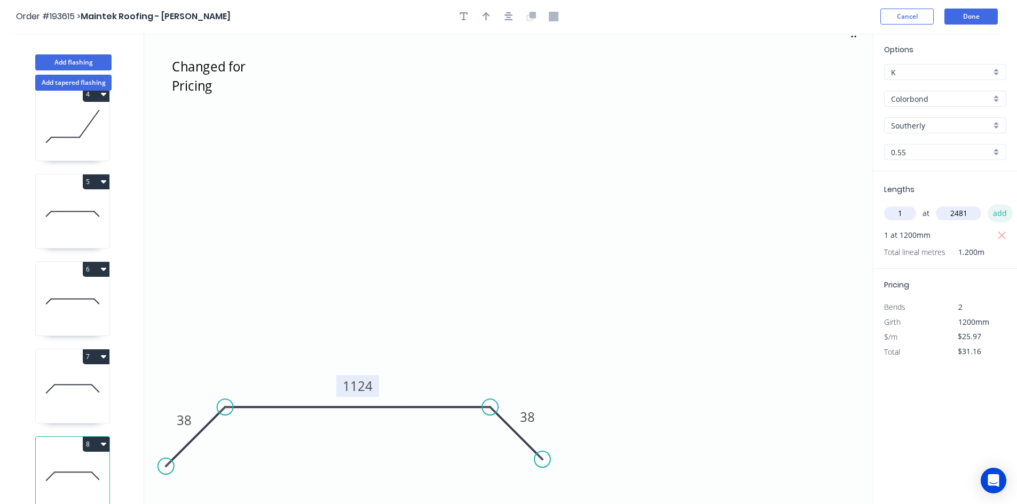
type input "$0.00"
click at [1003, 216] on button "add" at bounding box center [999, 213] width 25 height 18
type input "$64.43"
click at [994, 20] on button "Done" at bounding box center [970, 17] width 53 height 16
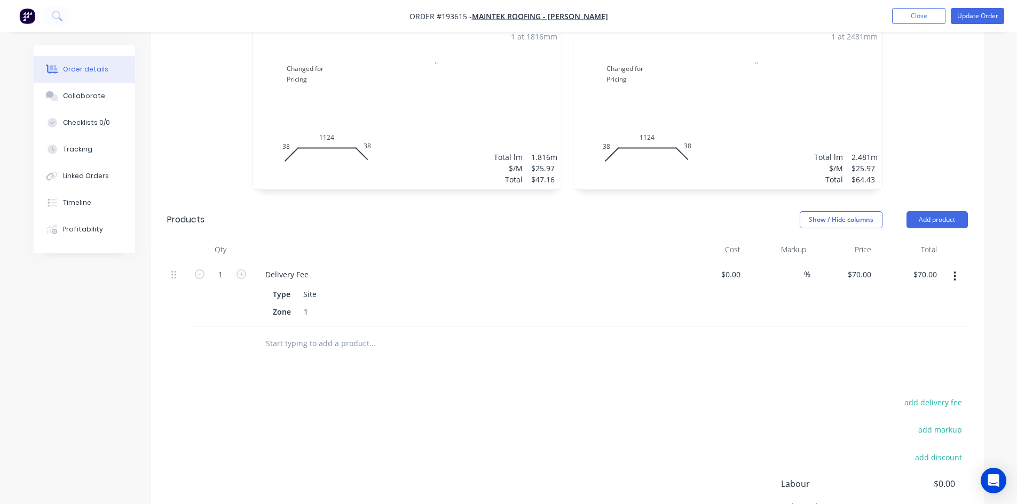
scroll to position [1055, 0]
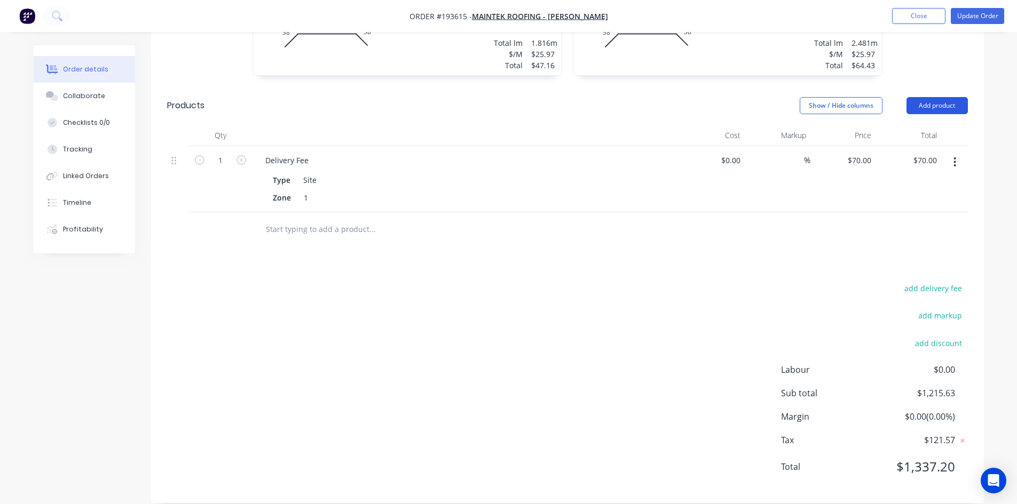
click at [923, 97] on button "Add product" at bounding box center [936, 105] width 61 height 17
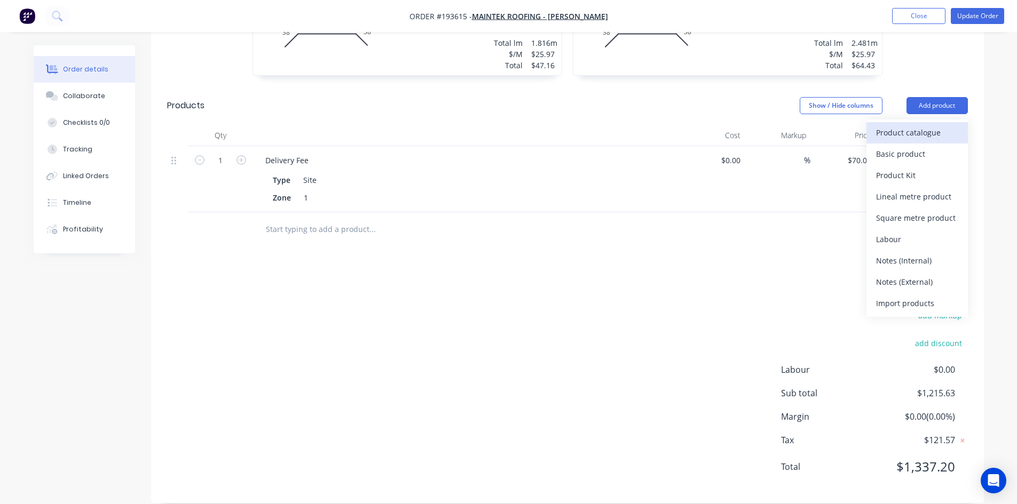
click at [925, 125] on div "Product catalogue" at bounding box center [917, 132] width 82 height 15
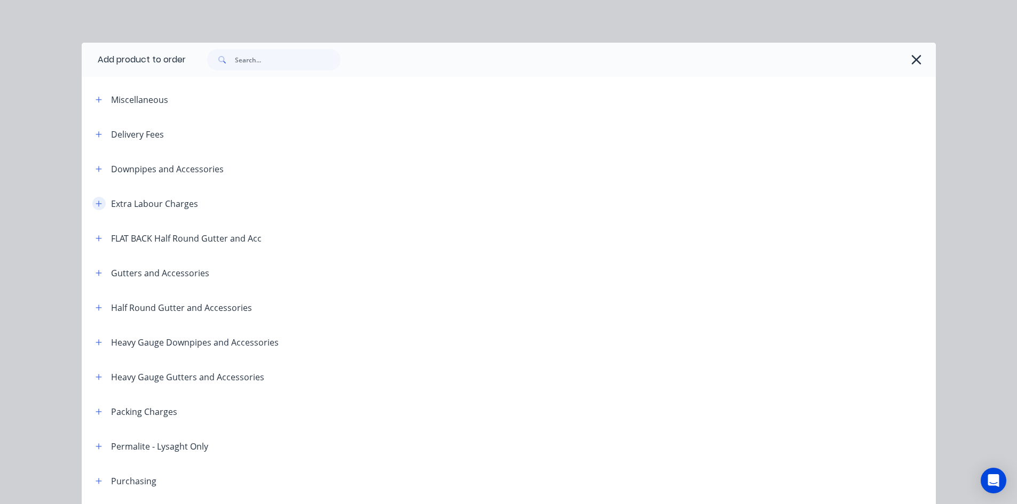
click at [97, 200] on icon "button" at bounding box center [99, 203] width 6 height 7
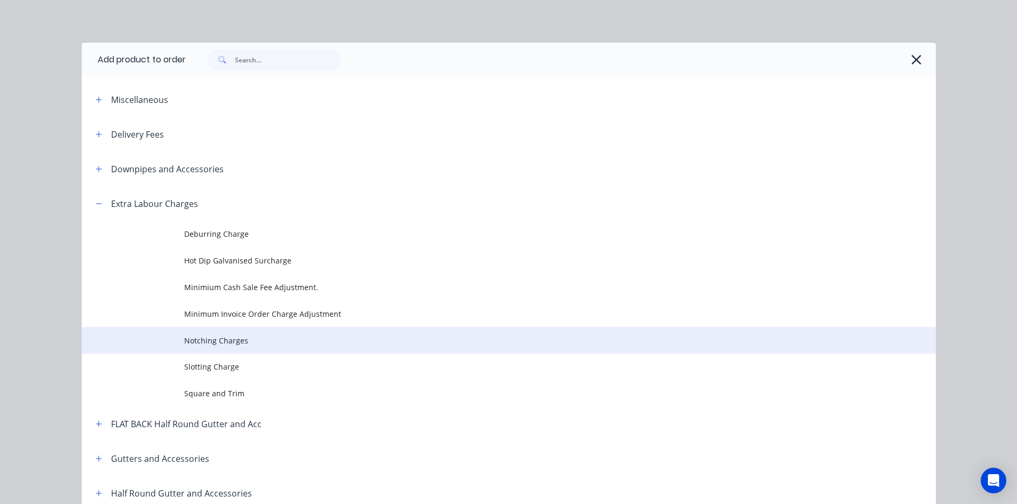
click at [227, 337] on span "Notching Charges" at bounding box center [484, 340] width 601 height 11
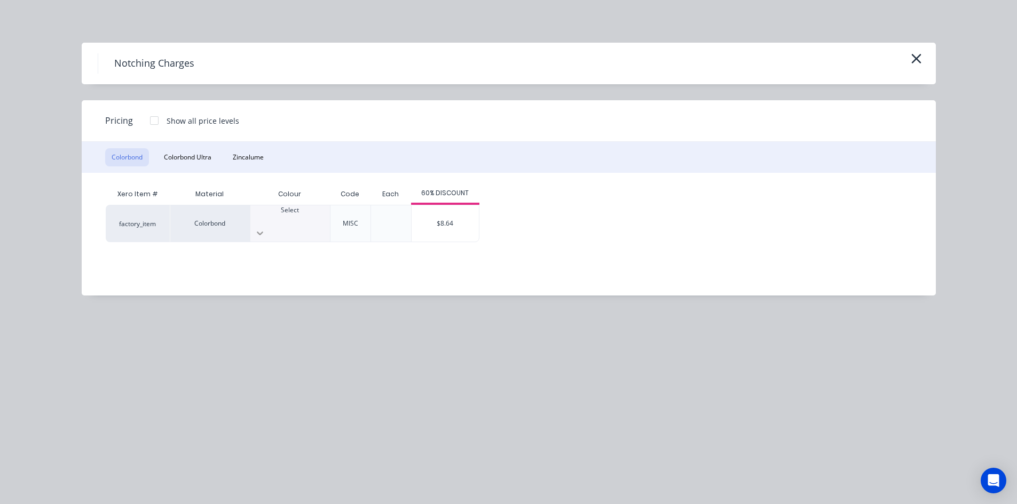
click at [265, 228] on icon at bounding box center [260, 233] width 11 height 11
click at [432, 215] on div "$8.64" at bounding box center [444, 223] width 67 height 36
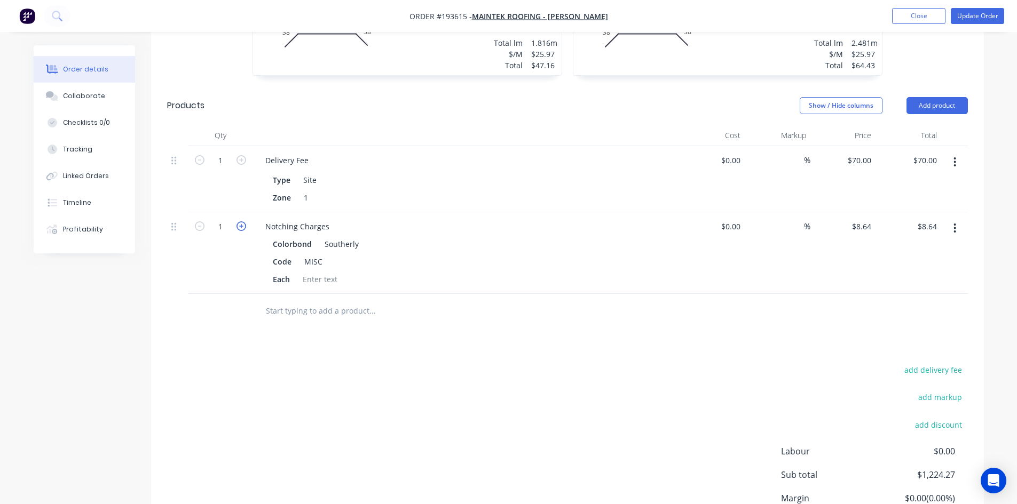
click at [236, 221] on icon "button" at bounding box center [241, 226] width 10 height 10
type input "2"
type input "$17.28"
click at [243, 221] on icon "button" at bounding box center [241, 226] width 10 height 10
type input "3"
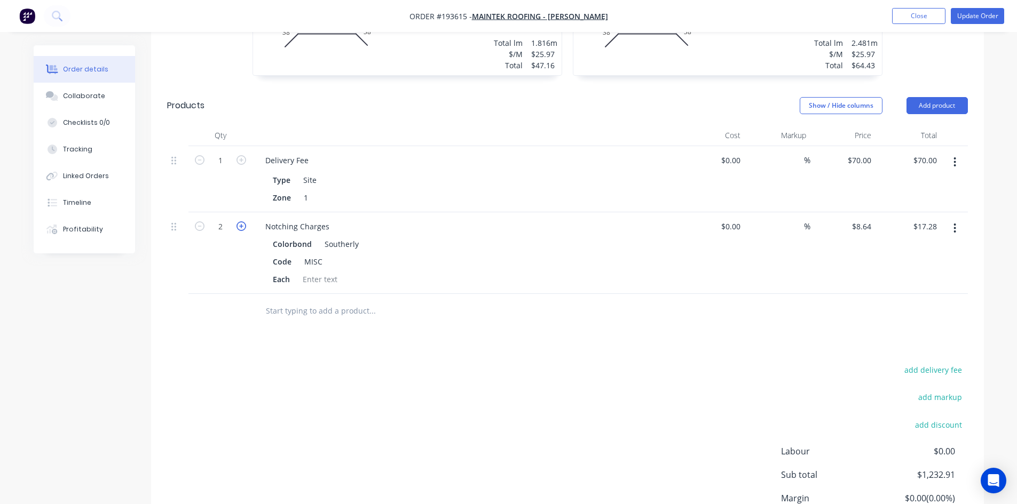
type input "$25.92"
click at [243, 221] on icon "button" at bounding box center [241, 226] width 10 height 10
type input "4"
type input "$34.56"
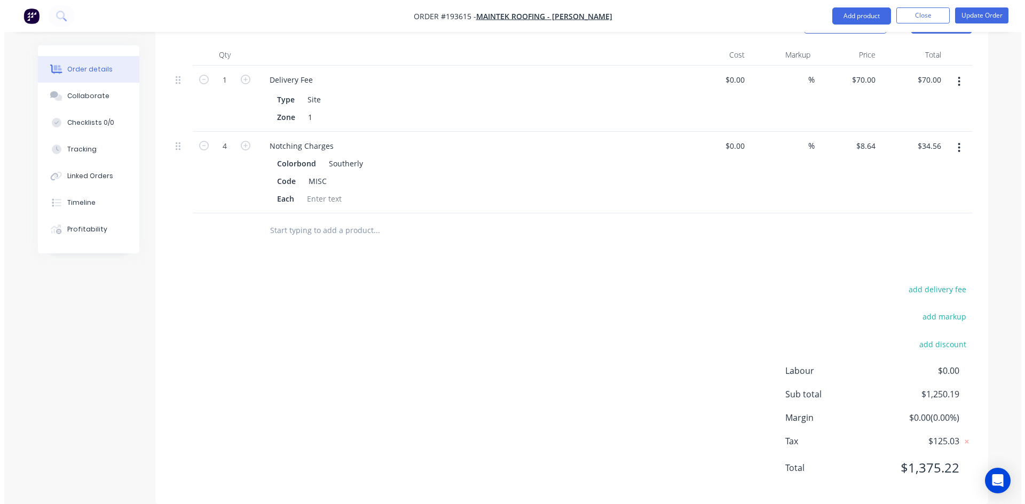
scroll to position [1137, 0]
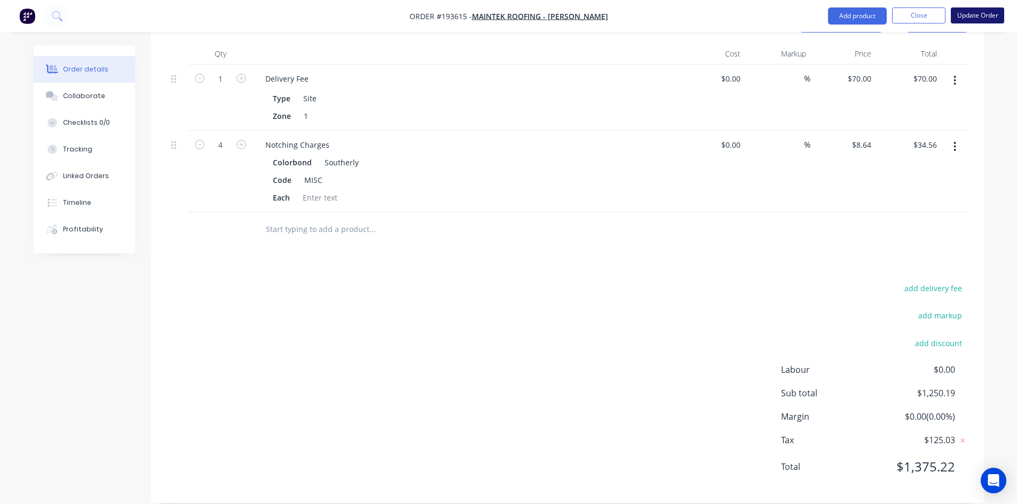
click at [981, 18] on button "Update Order" at bounding box center [976, 15] width 53 height 16
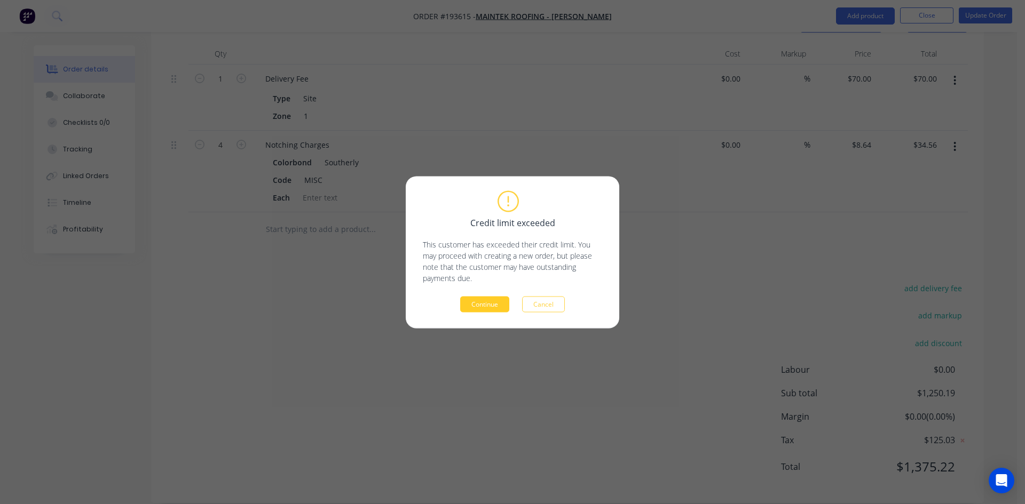
click at [499, 311] on button "Continue" at bounding box center [484, 304] width 49 height 16
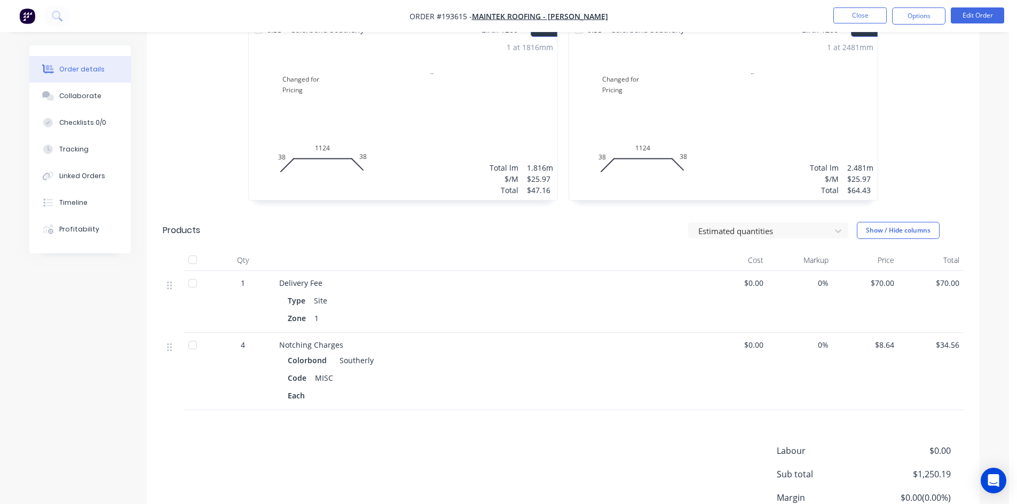
scroll to position [975, 0]
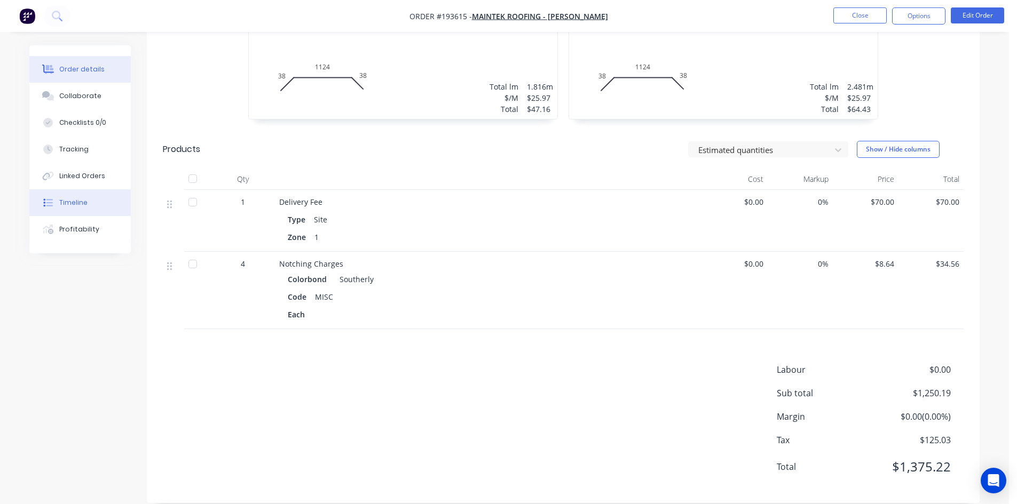
click at [114, 213] on button "Timeline" at bounding box center [79, 202] width 101 height 27
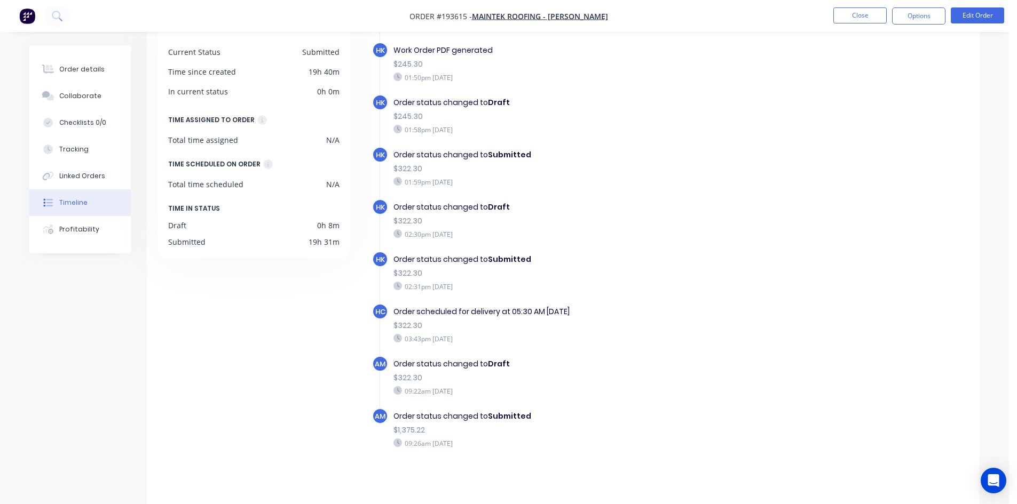
scroll to position [82, 0]
click at [75, 68] on div "Order details" at bounding box center [81, 70] width 45 height 10
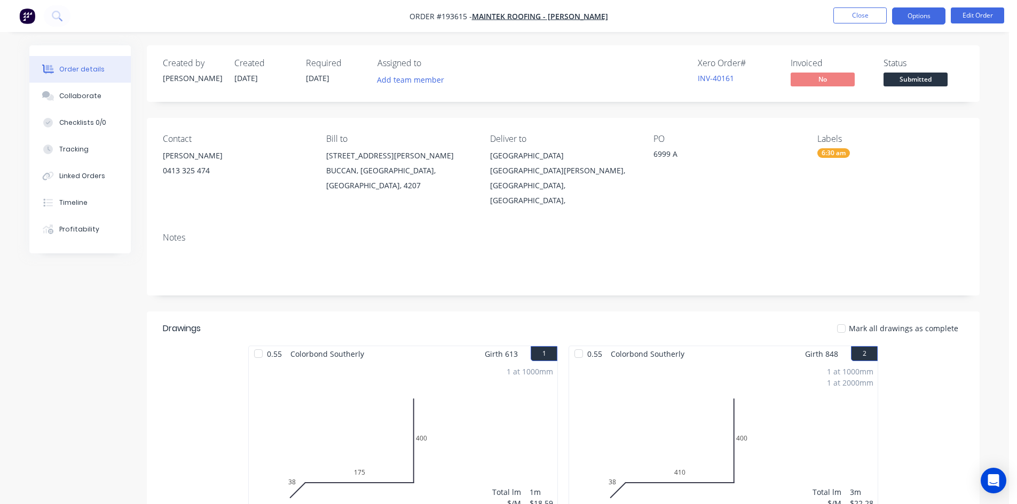
click at [942, 15] on button "Options" at bounding box center [918, 15] width 53 height 17
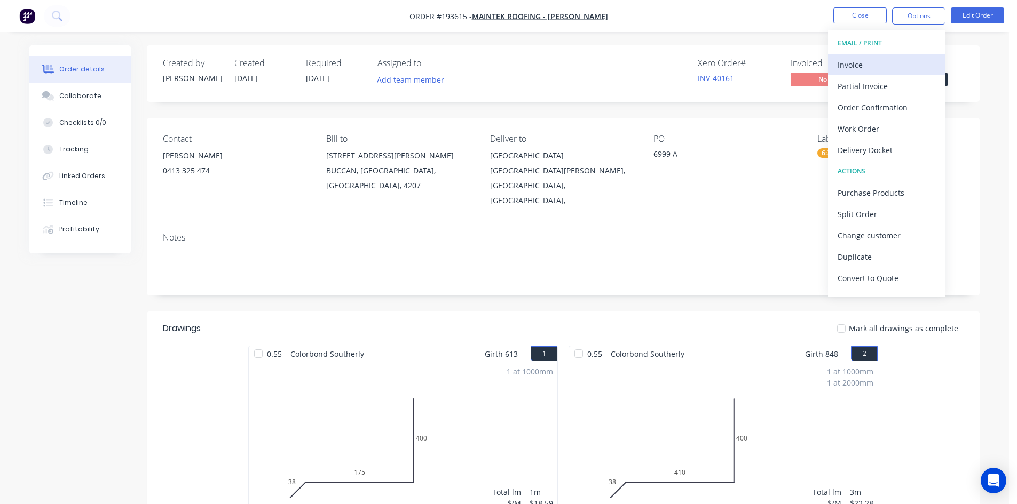
click at [874, 66] on div "Invoice" at bounding box center [886, 64] width 98 height 15
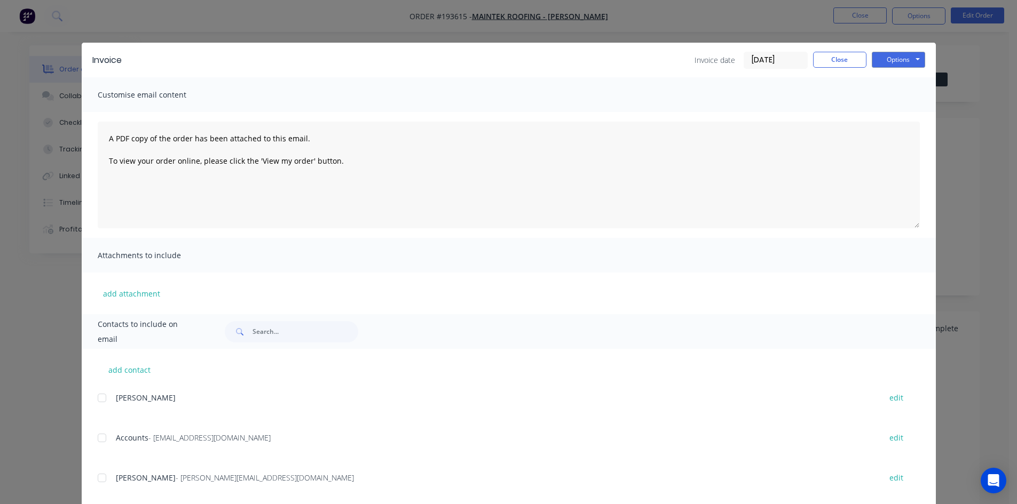
click at [97, 441] on div at bounding box center [101, 437] width 21 height 21
click at [888, 62] on button "Options" at bounding box center [897, 60] width 53 height 16
click at [899, 110] on button "Email" at bounding box center [905, 114] width 68 height 18
click at [836, 56] on button "Close" at bounding box center [839, 60] width 53 height 16
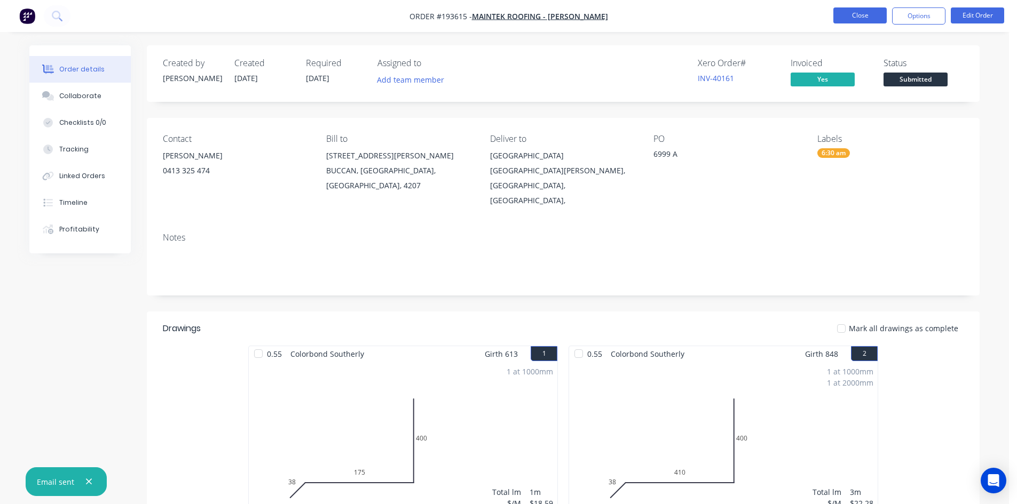
click at [853, 18] on button "Close" at bounding box center [859, 15] width 53 height 16
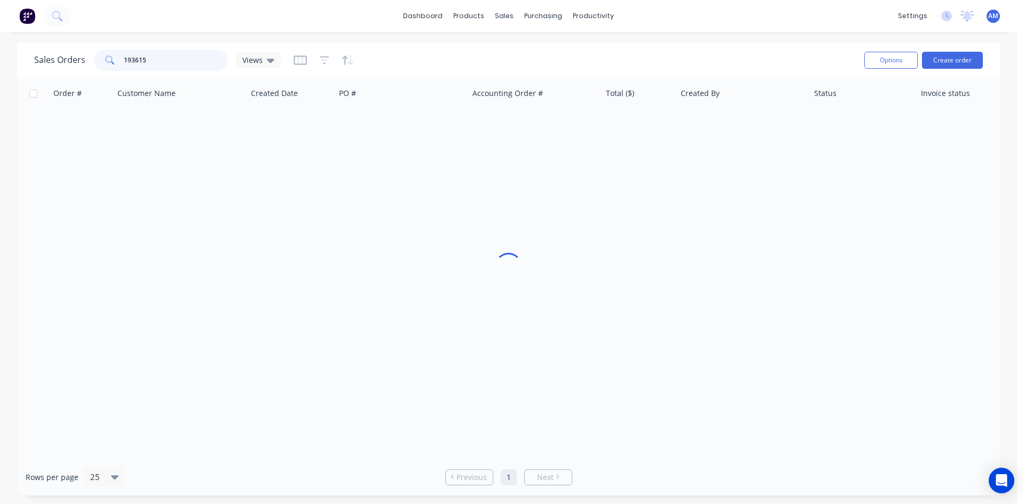
drag, startPoint x: 160, startPoint y: 59, endPoint x: 77, endPoint y: 65, distance: 82.4
click at [77, 65] on div "Sales Orders 193615 Views" at bounding box center [157, 60] width 247 height 21
type input "193653"
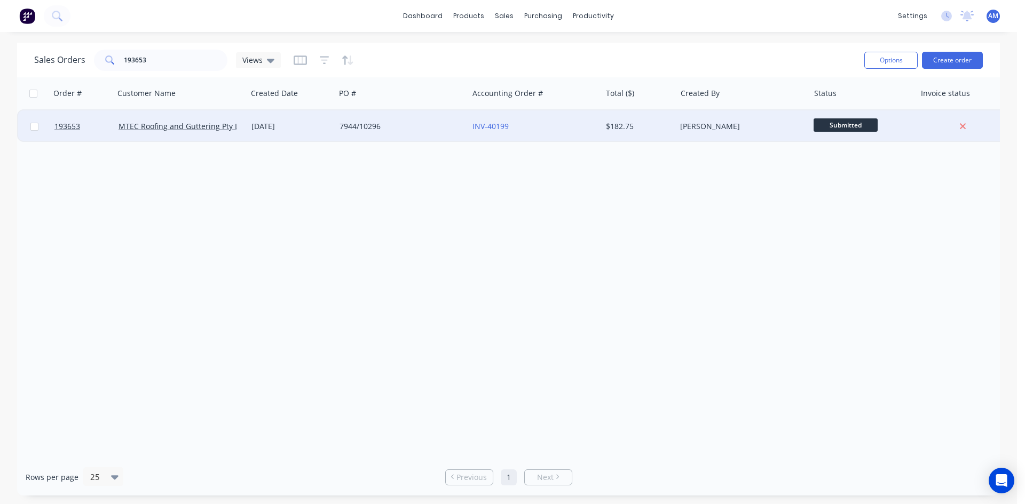
click at [406, 124] on div "7944/10296" at bounding box center [398, 126] width 118 height 11
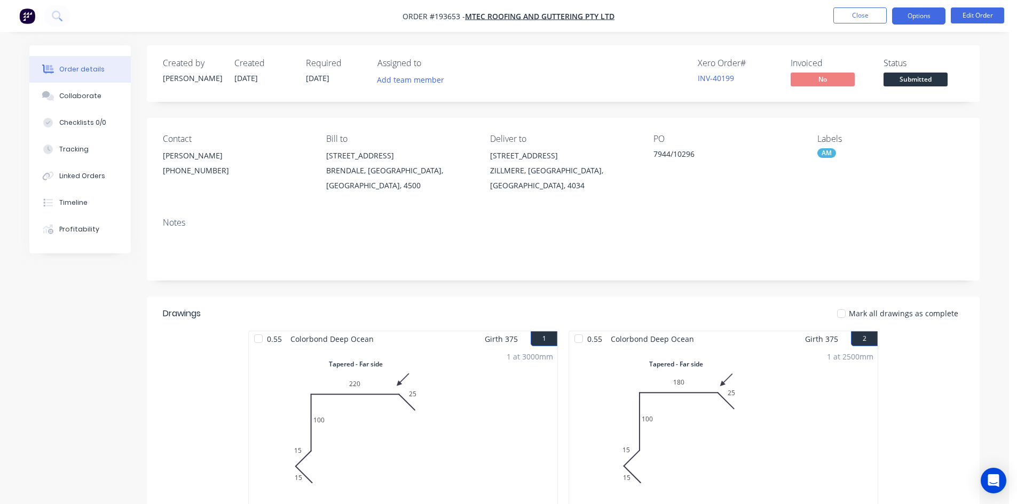
click at [896, 16] on button "Options" at bounding box center [918, 15] width 53 height 17
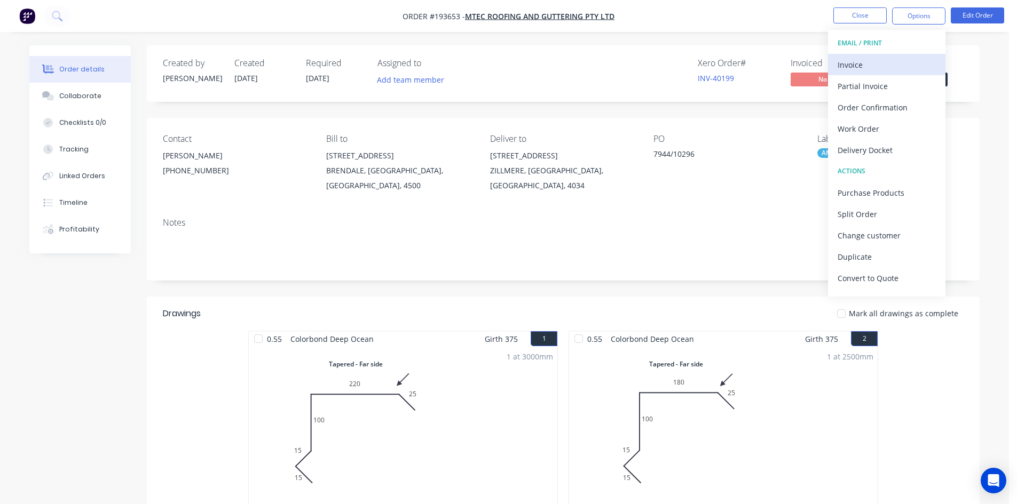
click at [864, 60] on div "Invoice" at bounding box center [886, 64] width 98 height 15
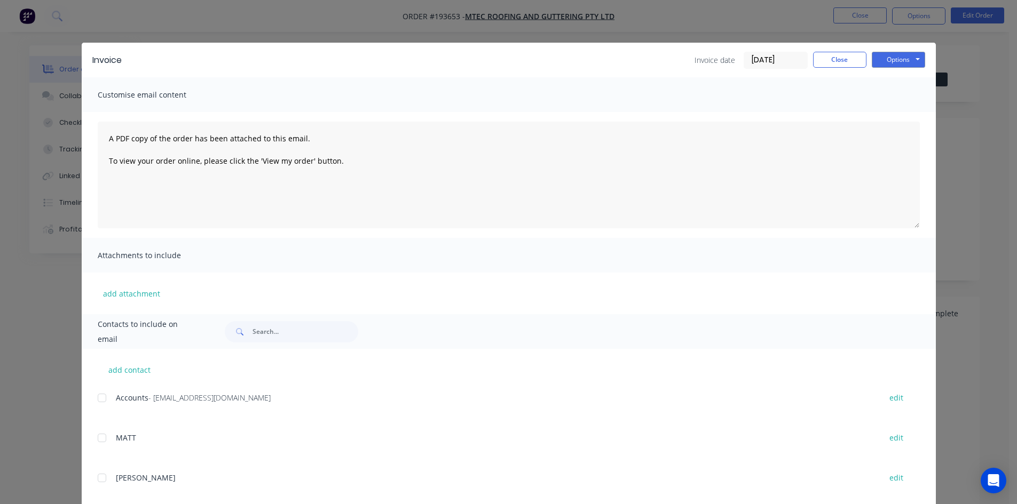
click at [100, 399] on div at bounding box center [101, 397] width 21 height 21
click at [886, 61] on button "Options" at bounding box center [897, 60] width 53 height 16
click at [890, 114] on button "Email" at bounding box center [905, 114] width 68 height 18
click at [830, 50] on div "Invoice Invoice date 24/09/25 Close Options Preview Print Email" at bounding box center [509, 60] width 854 height 35
click at [835, 60] on button "Close" at bounding box center [839, 60] width 53 height 16
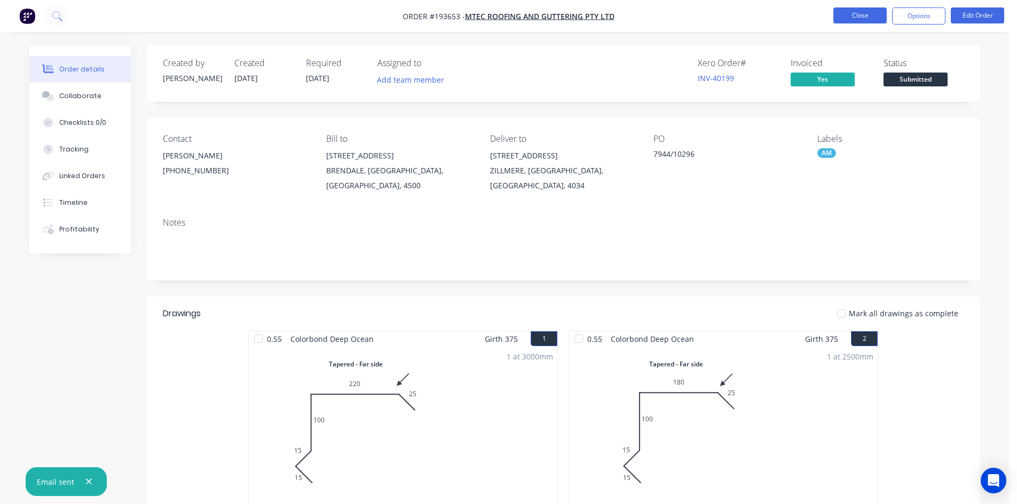
click at [845, 11] on button "Close" at bounding box center [859, 15] width 53 height 16
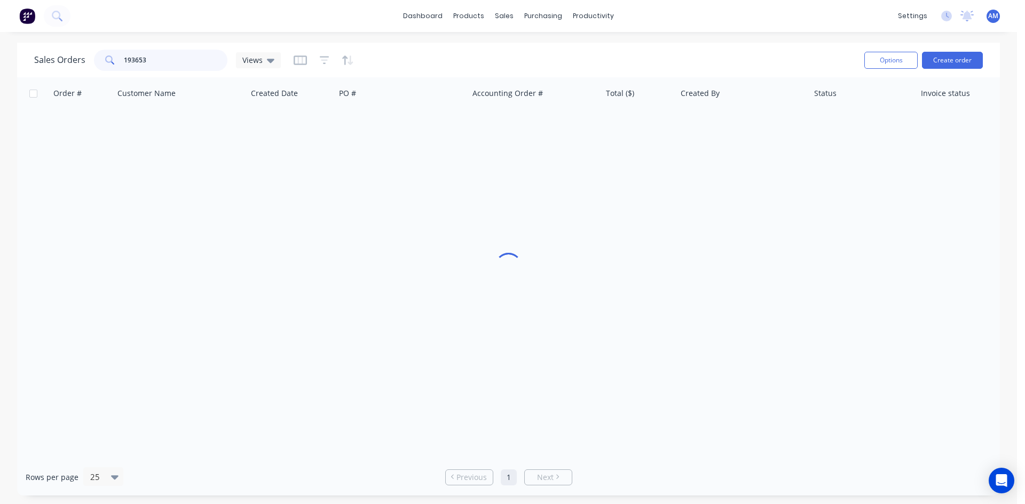
drag, startPoint x: 153, startPoint y: 53, endPoint x: 76, endPoint y: 56, distance: 76.4
click at [76, 56] on div "Sales Orders 193653 Views" at bounding box center [157, 60] width 247 height 21
type input "193571"
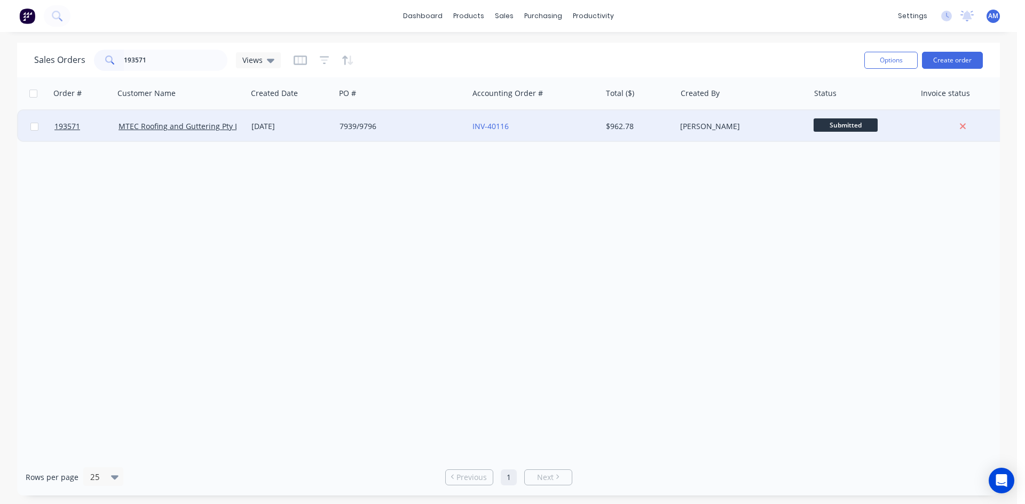
click at [416, 121] on div "7939/9796" at bounding box center [401, 126] width 133 height 32
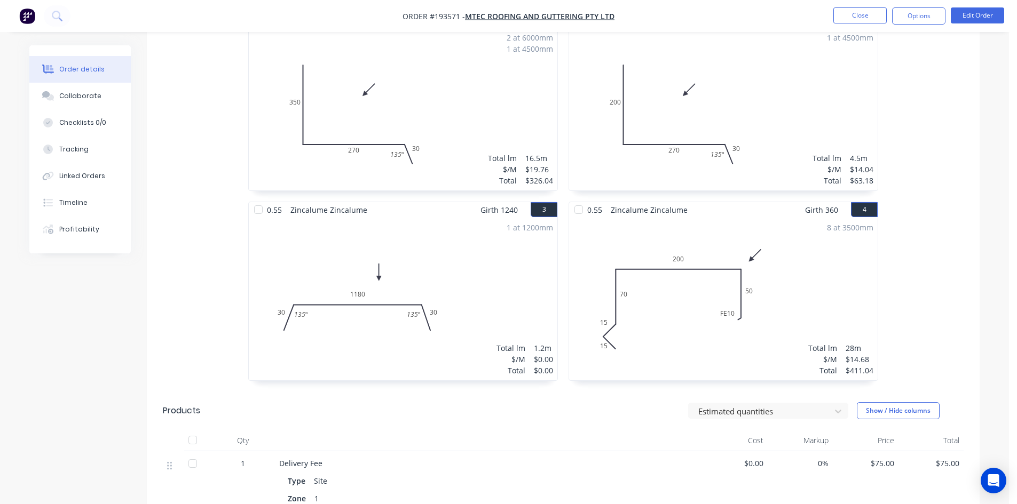
scroll to position [320, 0]
click at [989, 11] on button "Edit Order" at bounding box center [976, 15] width 53 height 16
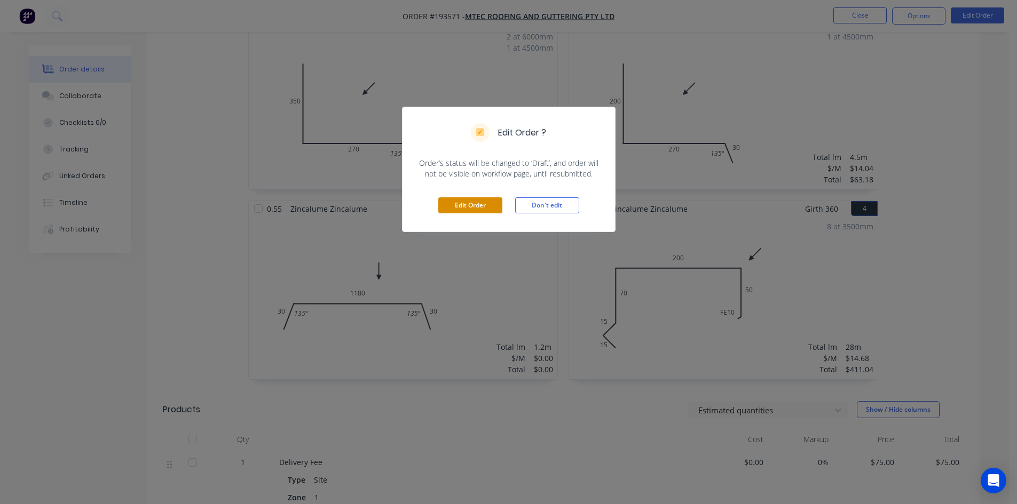
click at [458, 207] on button "Edit Order" at bounding box center [470, 205] width 64 height 16
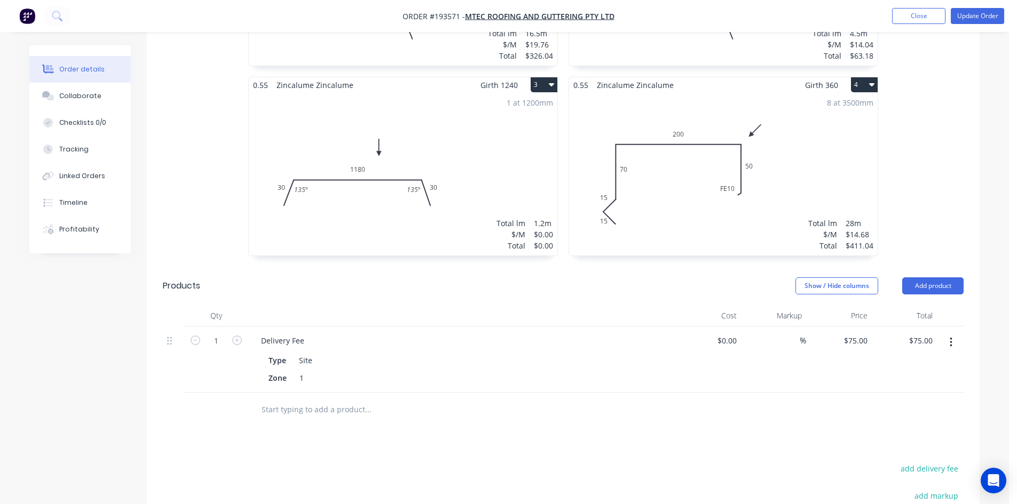
click at [394, 99] on div "1 at 1200mm Total lm $/M Total 1.2m $0.00 $0.00" at bounding box center [403, 174] width 308 height 163
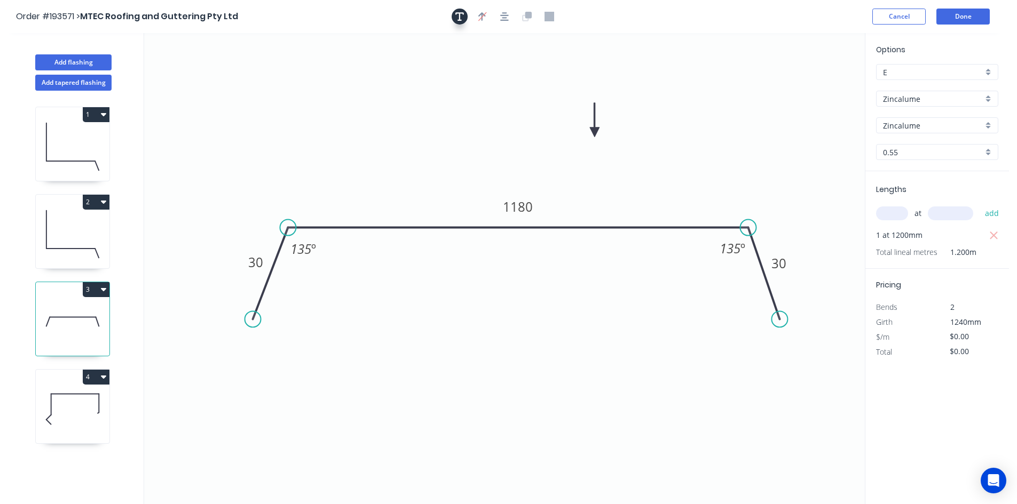
click at [454, 20] on button "button" at bounding box center [459, 17] width 16 height 16
click at [206, 61] on textarea at bounding box center [213, 74] width 86 height 39
type textarea "Changed for Pricing"
click at [869, 209] on div "Lengths at add 1 at 1200mm Total lineal metres 1.200m" at bounding box center [937, 220] width 144 height 98
click at [883, 211] on input "text" at bounding box center [892, 214] width 32 height 14
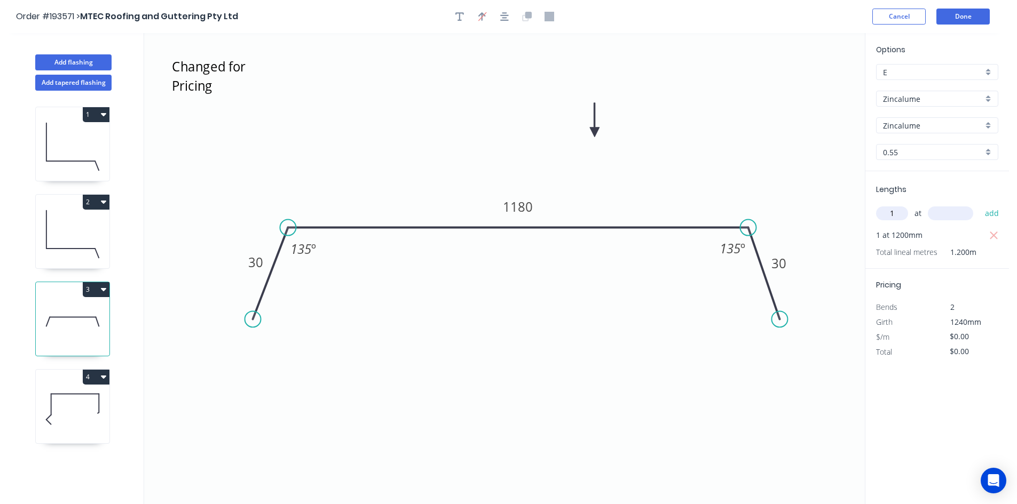
type input "1"
type input "1240"
click at [509, 205] on tspan "1180" at bounding box center [518, 207] width 30 height 18
click at [718, 161] on icon "Changed for Pricing 30 1140 30 135 º 135 º" at bounding box center [504, 268] width 720 height 471
type input "$27.38"
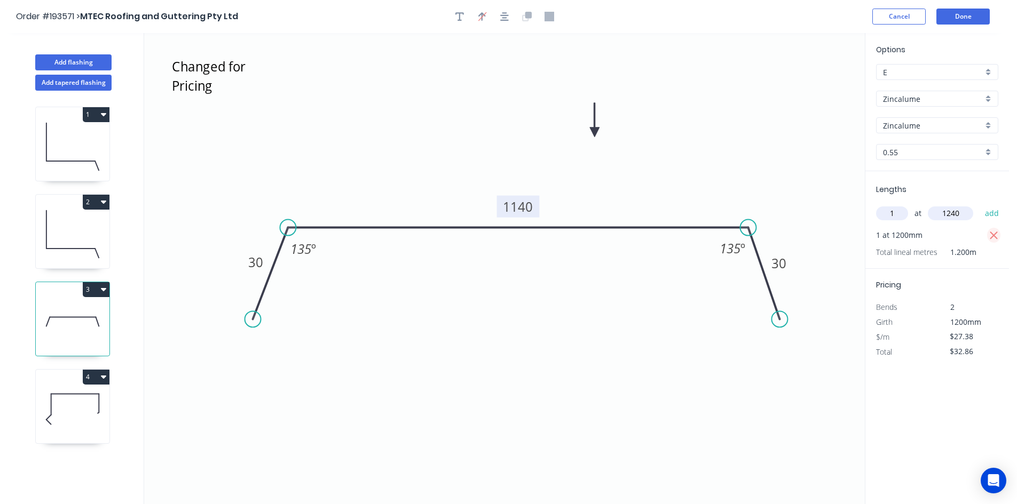
click at [995, 235] on icon "button" at bounding box center [993, 236] width 8 height 8
type input "$0.00"
click at [993, 219] on button "add" at bounding box center [991, 213] width 25 height 18
type input "$33.95"
click at [947, 17] on button "Done" at bounding box center [962, 17] width 53 height 16
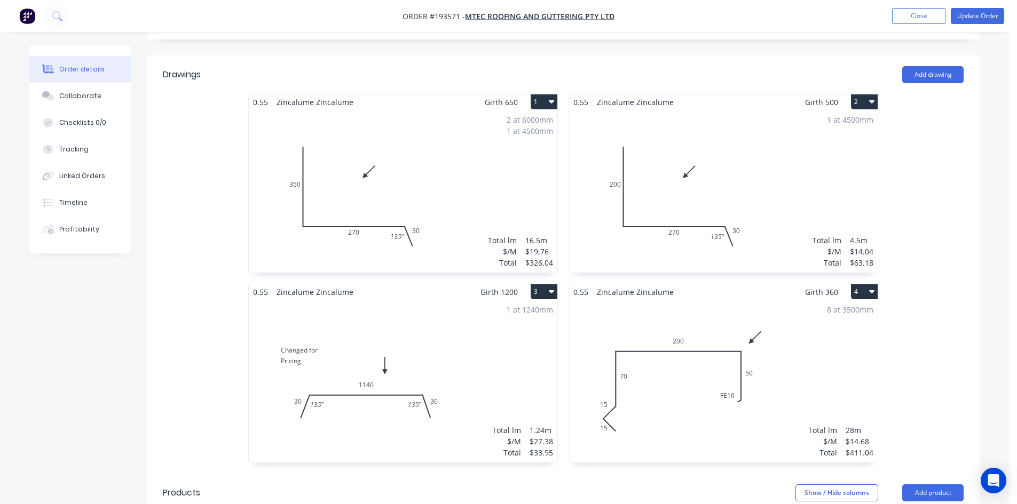
scroll to position [267, 0]
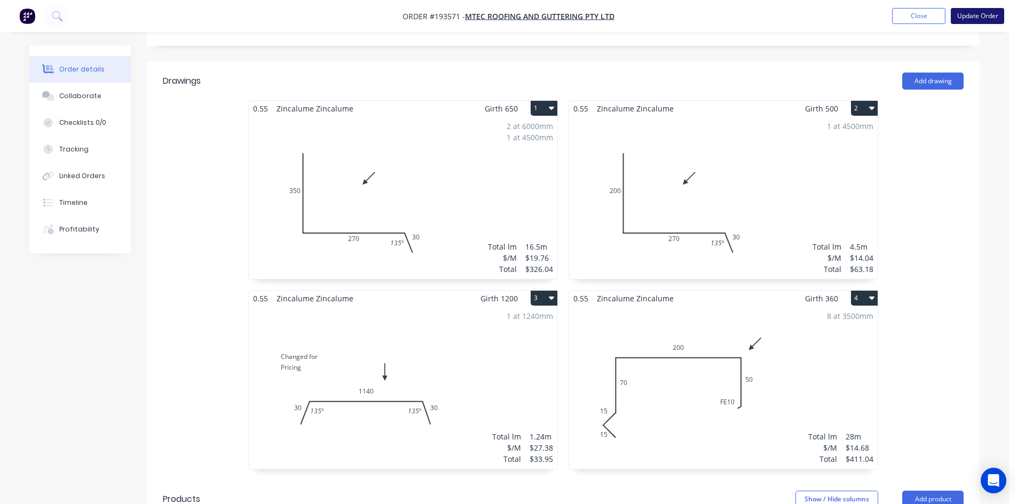
click at [991, 11] on button "Update Order" at bounding box center [976, 16] width 53 height 16
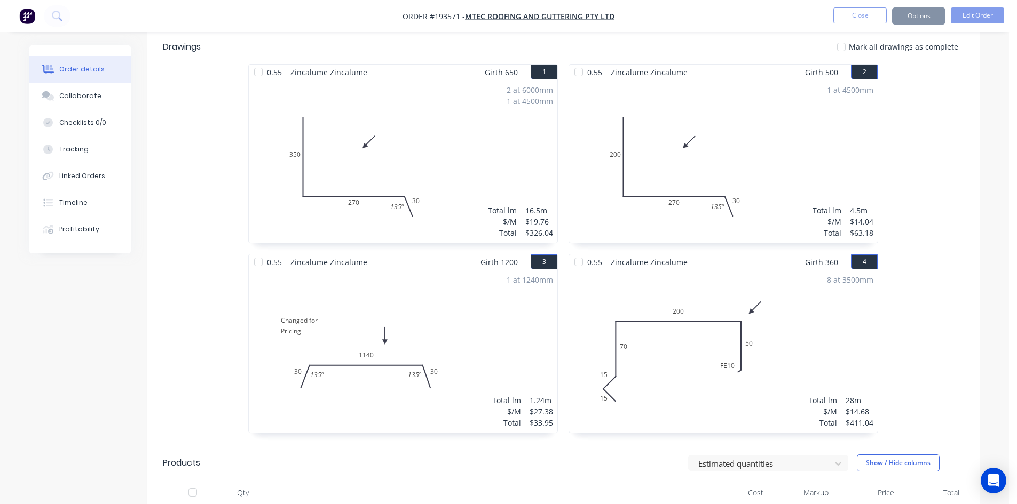
scroll to position [0, 0]
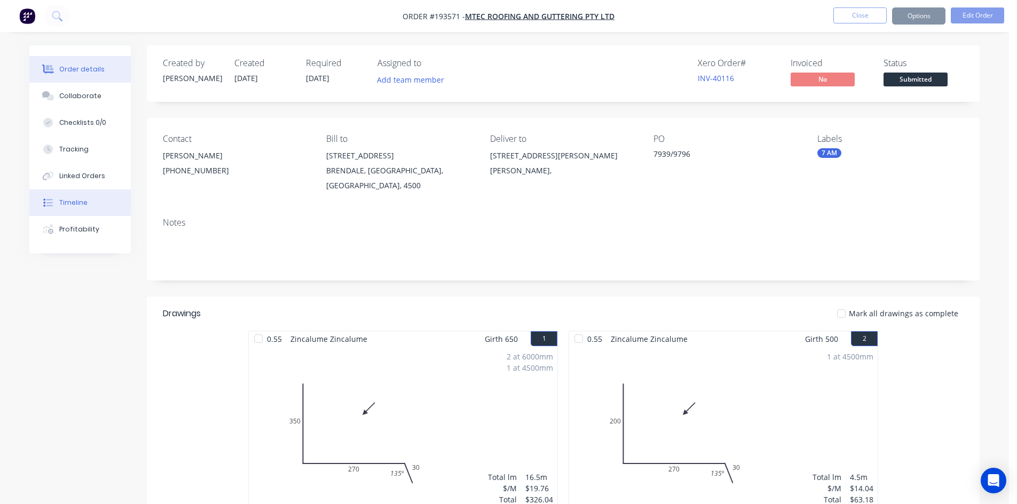
click at [71, 209] on button "Timeline" at bounding box center [79, 202] width 101 height 27
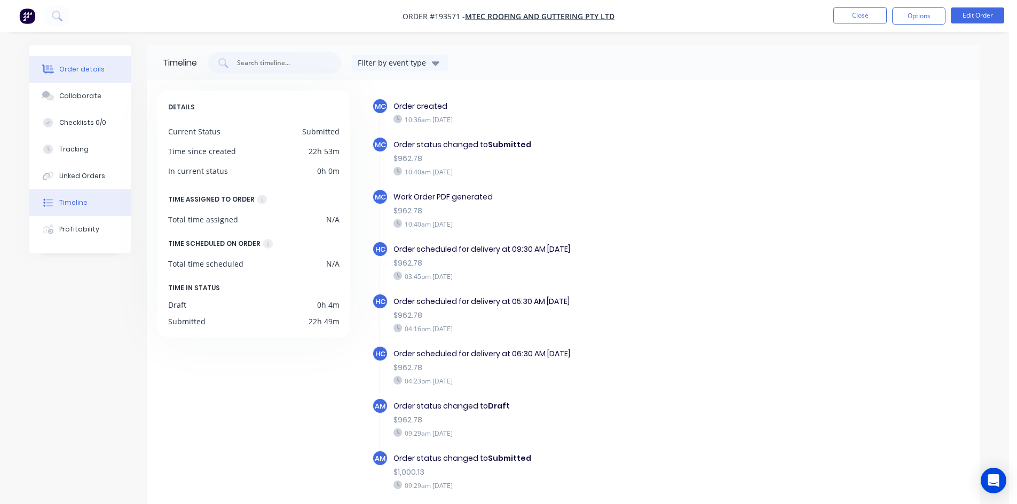
click at [72, 63] on button "Order details" at bounding box center [79, 69] width 101 height 27
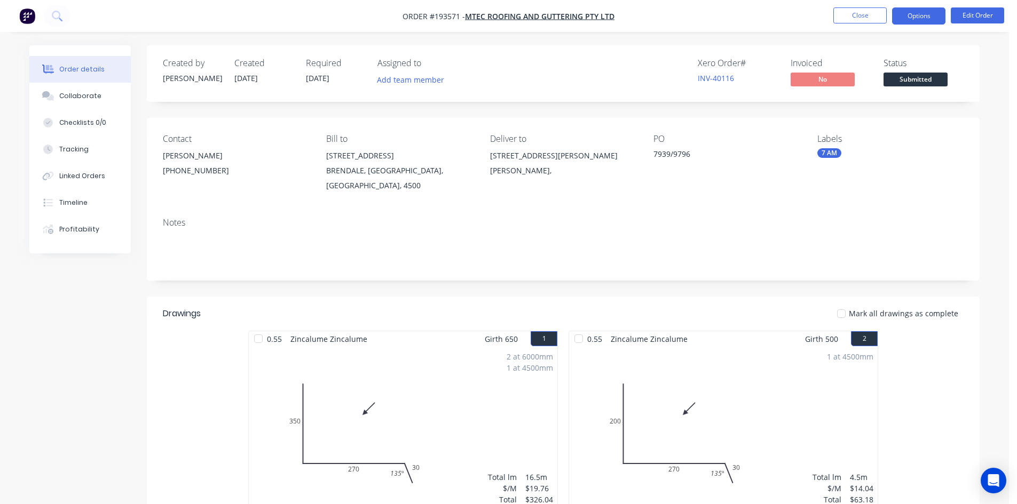
click at [926, 19] on button "Options" at bounding box center [918, 15] width 53 height 17
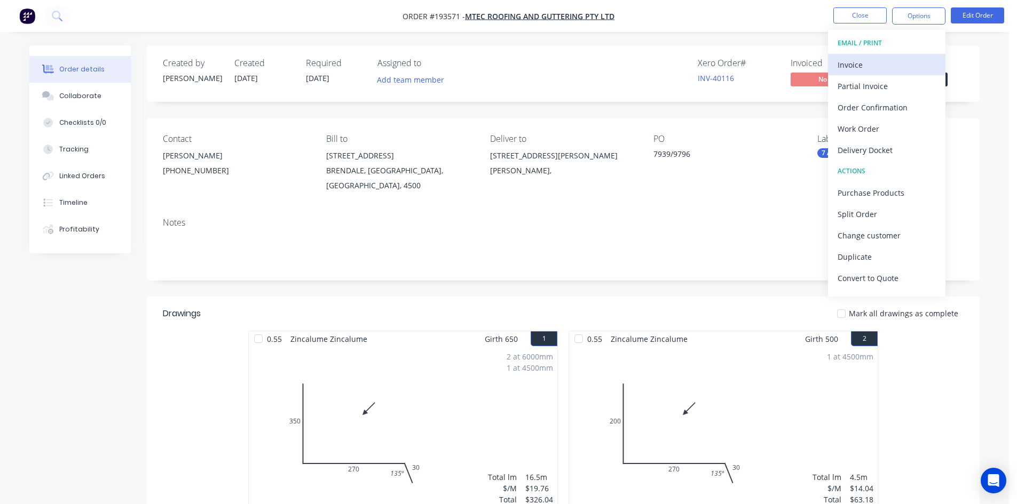
click at [886, 60] on div "Invoice" at bounding box center [886, 64] width 98 height 15
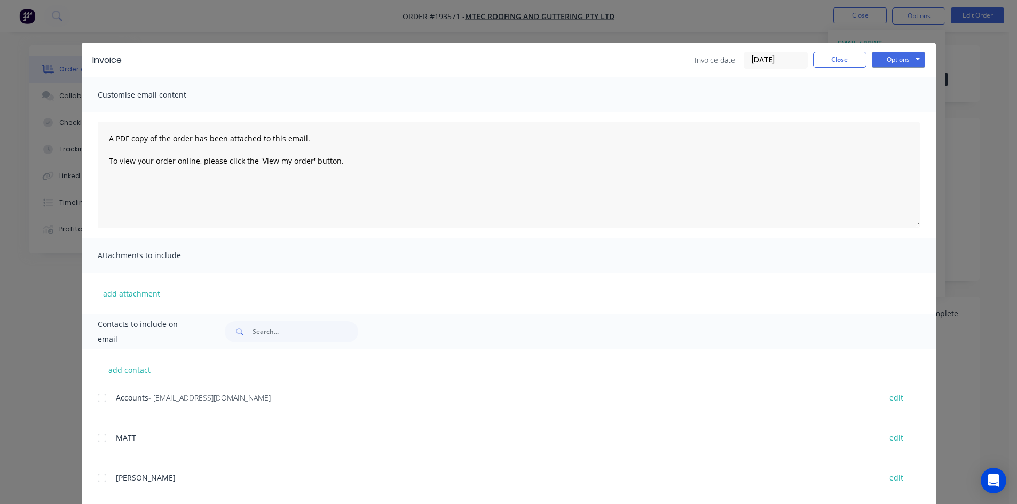
click at [98, 400] on div at bounding box center [101, 397] width 21 height 21
click at [899, 61] on button "Options" at bounding box center [897, 60] width 53 height 16
click at [900, 110] on button "Email" at bounding box center [905, 114] width 68 height 18
click at [845, 57] on button "Close" at bounding box center [839, 60] width 53 height 16
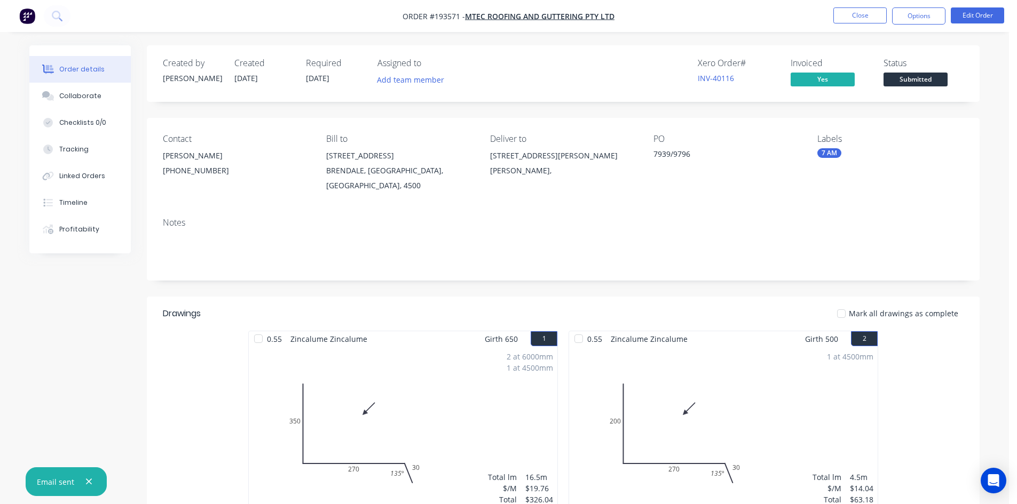
click at [860, 24] on li "Close" at bounding box center [859, 15] width 53 height 17
click at [841, 13] on button "Close" at bounding box center [859, 15] width 53 height 16
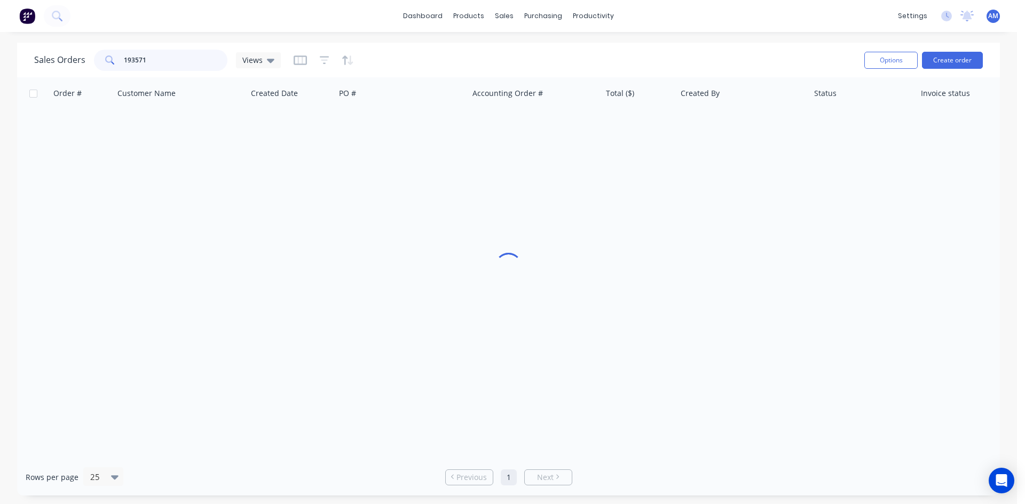
drag, startPoint x: 182, startPoint y: 53, endPoint x: 105, endPoint y: 54, distance: 77.9
click at [105, 54] on div "193571" at bounding box center [160, 60] width 133 height 21
type input "193536"
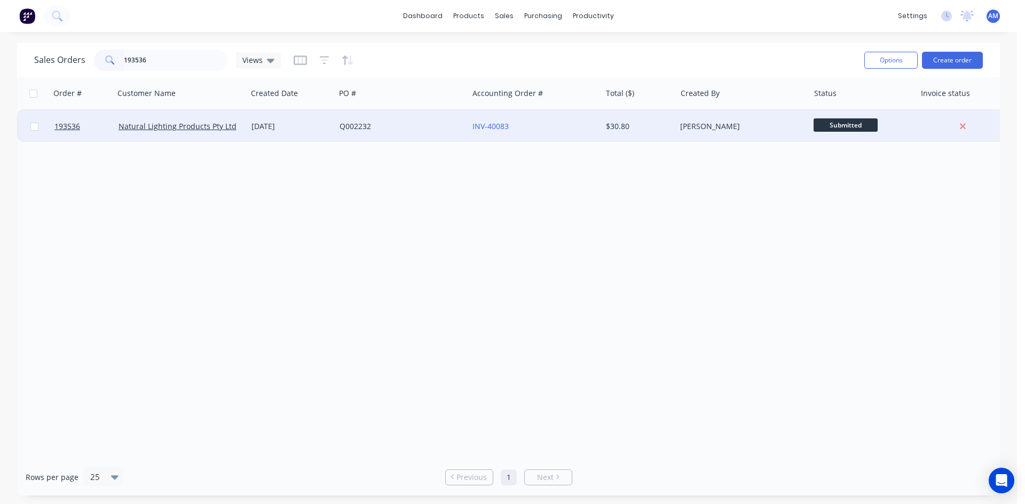
click at [391, 136] on div "Q002232" at bounding box center [401, 126] width 133 height 32
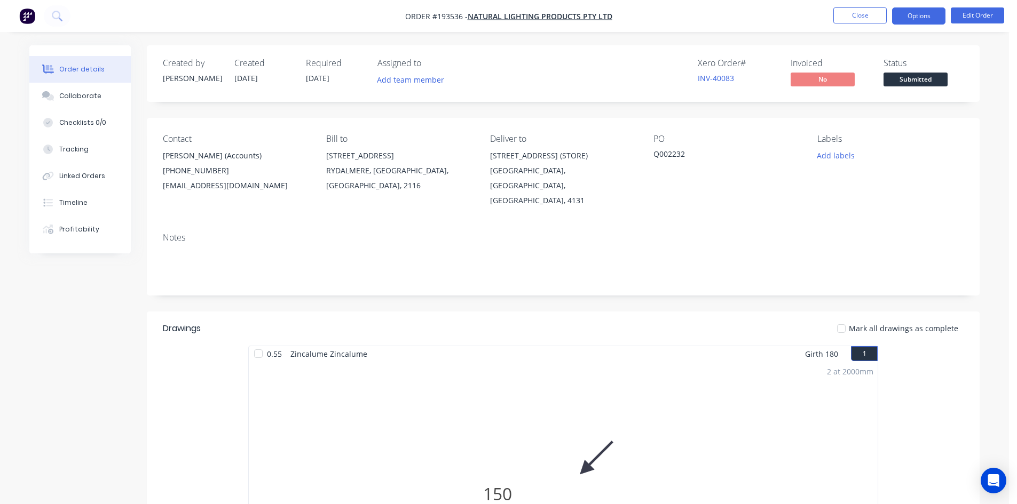
click at [909, 12] on button "Options" at bounding box center [918, 15] width 53 height 17
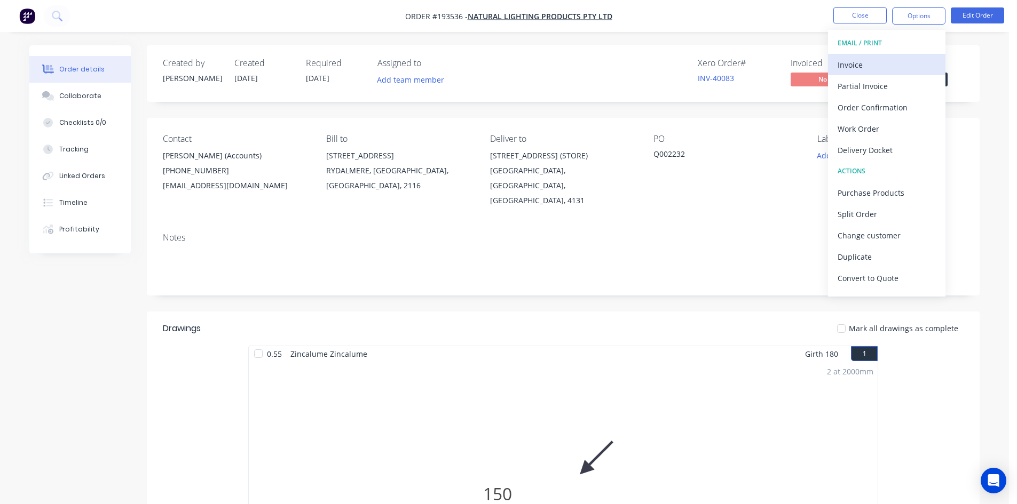
click at [893, 60] on div "Invoice" at bounding box center [886, 64] width 98 height 15
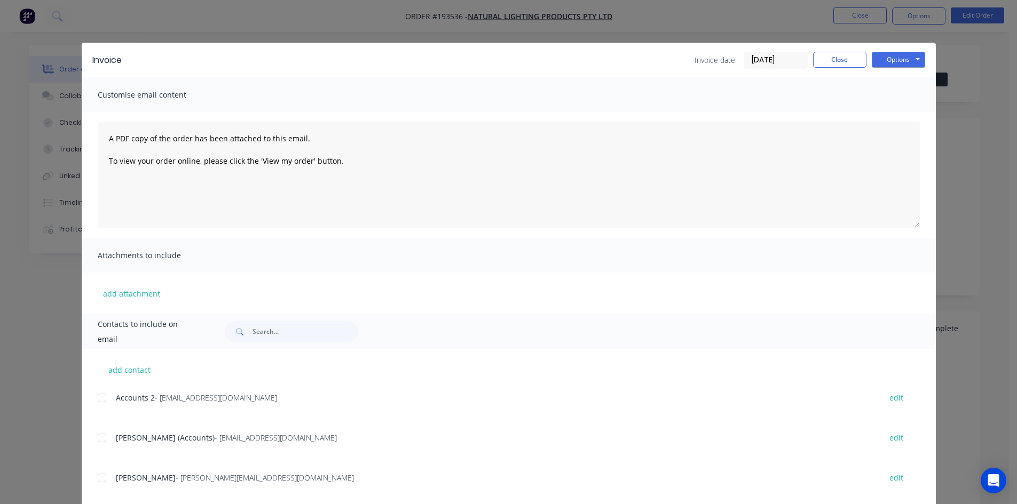
click at [98, 393] on div at bounding box center [101, 397] width 21 height 21
click at [97, 438] on div at bounding box center [101, 437] width 21 height 21
click at [898, 61] on button "Options" at bounding box center [897, 60] width 53 height 16
click at [904, 108] on button "Email" at bounding box center [905, 114] width 68 height 18
click at [847, 55] on button "Close" at bounding box center [839, 60] width 53 height 16
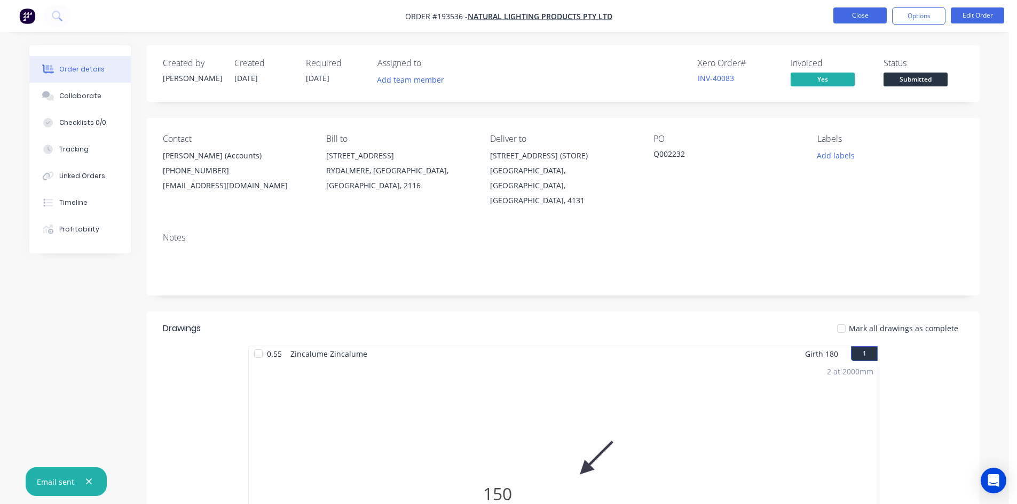
click at [877, 21] on button "Close" at bounding box center [859, 15] width 53 height 16
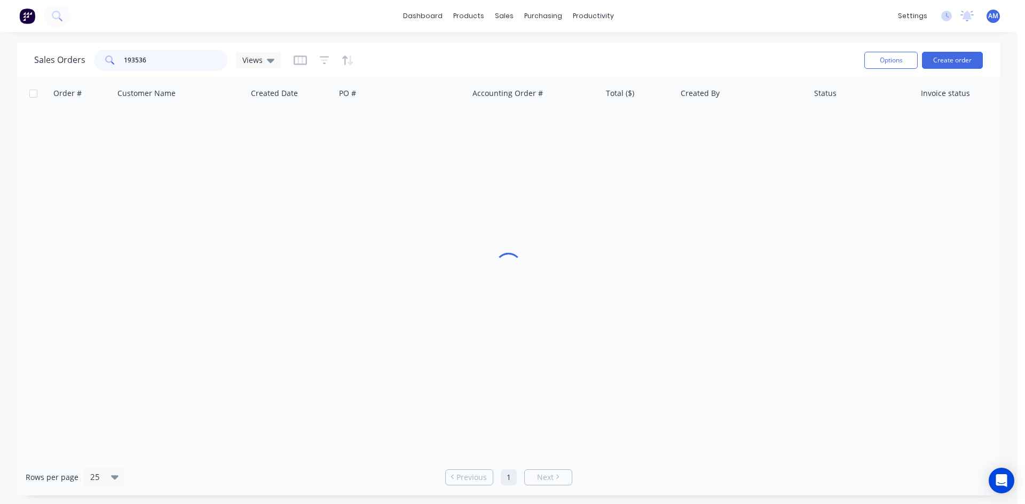
drag, startPoint x: 205, startPoint y: 59, endPoint x: 121, endPoint y: 61, distance: 83.8
click at [121, 61] on div "193536" at bounding box center [160, 60] width 133 height 21
type input "193670"
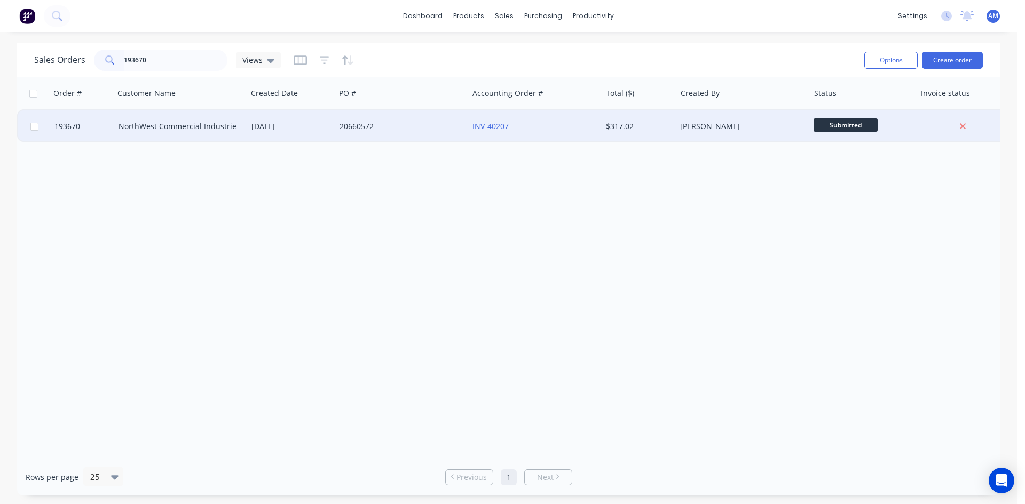
click at [542, 131] on div "INV-40207" at bounding box center [531, 126] width 118 height 11
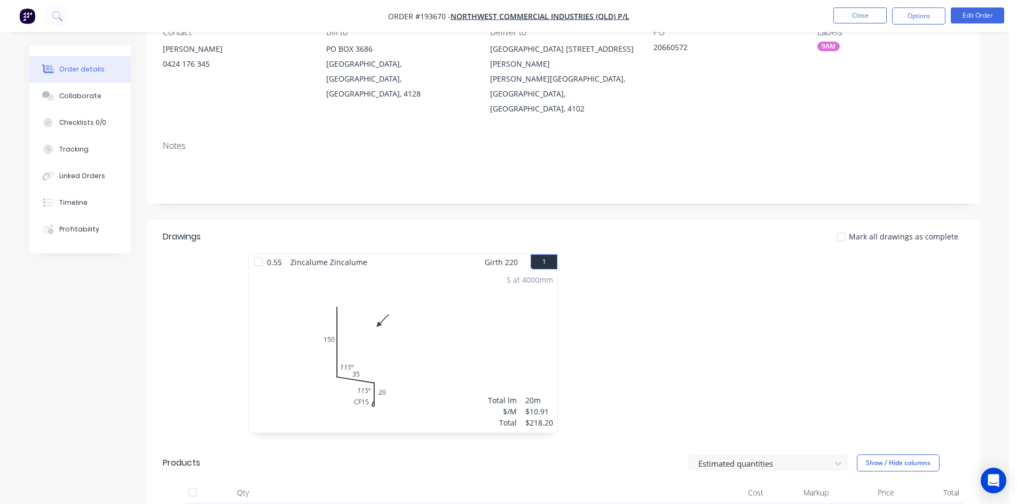
scroll to position [53, 0]
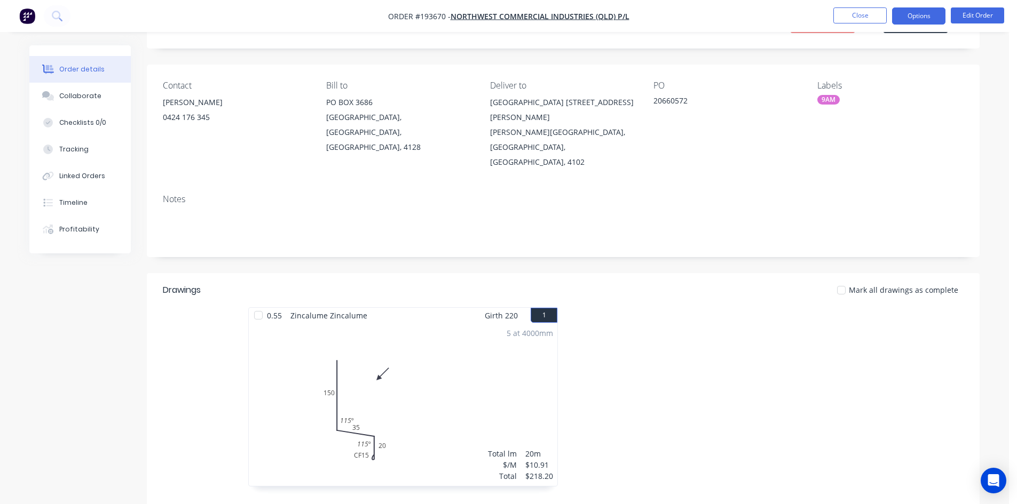
click at [915, 19] on button "Options" at bounding box center [918, 15] width 53 height 17
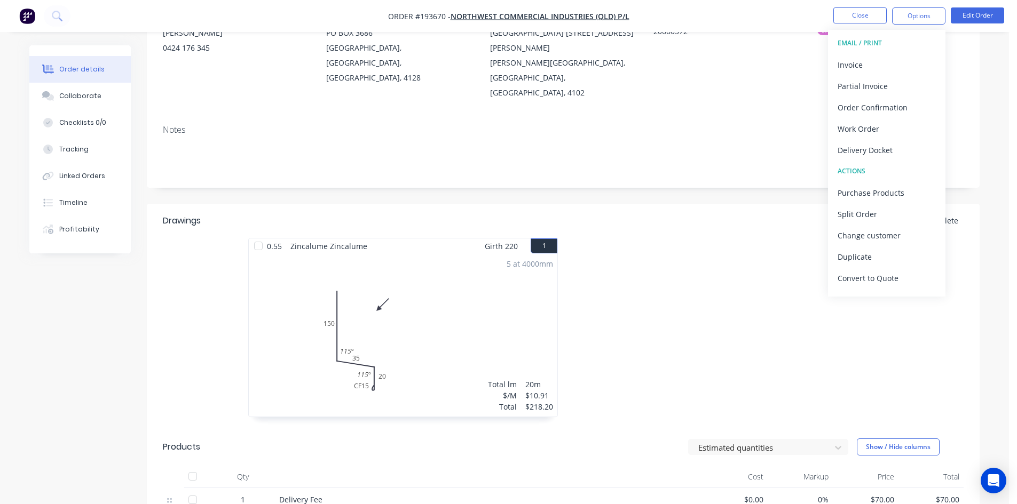
scroll to position [61, 0]
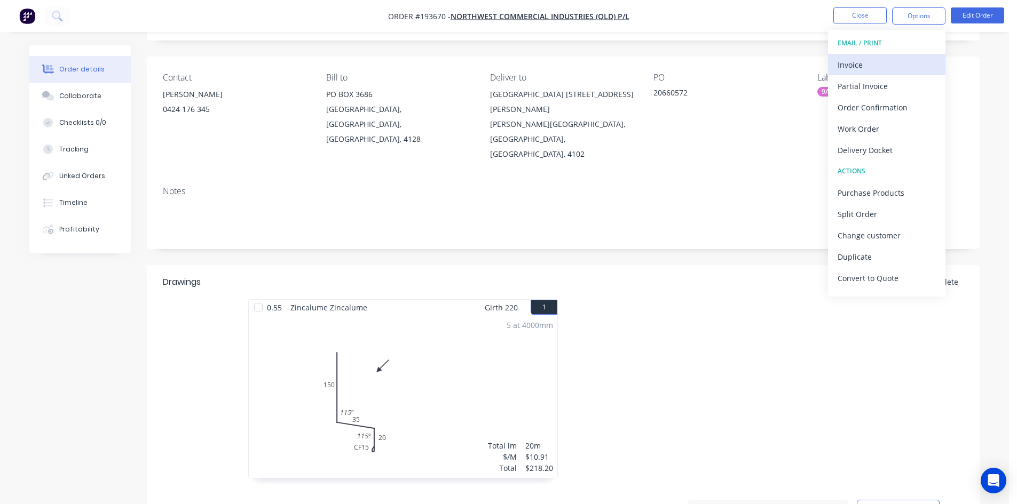
click at [902, 69] on div "Invoice" at bounding box center [886, 64] width 98 height 15
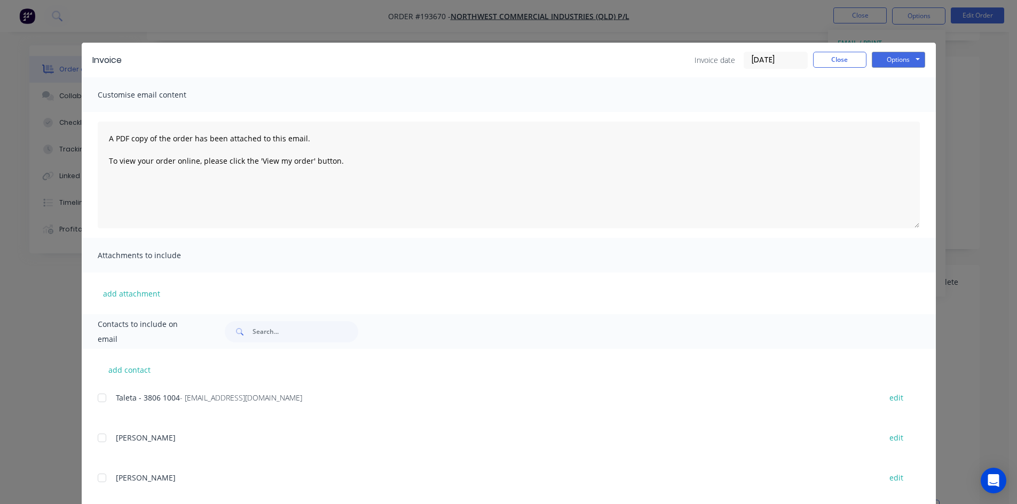
click at [99, 400] on div at bounding box center [101, 397] width 21 height 21
click at [914, 57] on button "Options" at bounding box center [897, 60] width 53 height 16
click at [906, 108] on button "Email" at bounding box center [905, 114] width 68 height 18
click at [837, 64] on button "Close" at bounding box center [839, 60] width 53 height 16
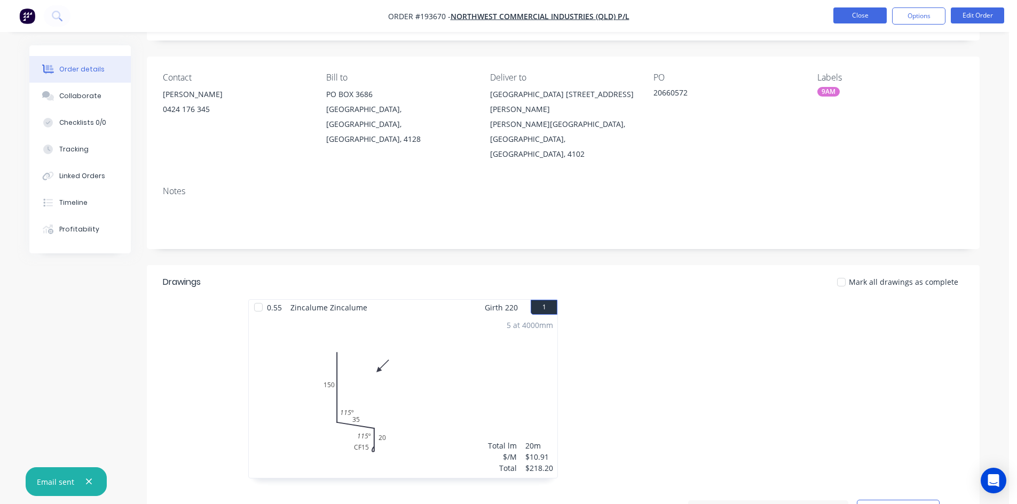
click at [865, 20] on button "Close" at bounding box center [859, 15] width 53 height 16
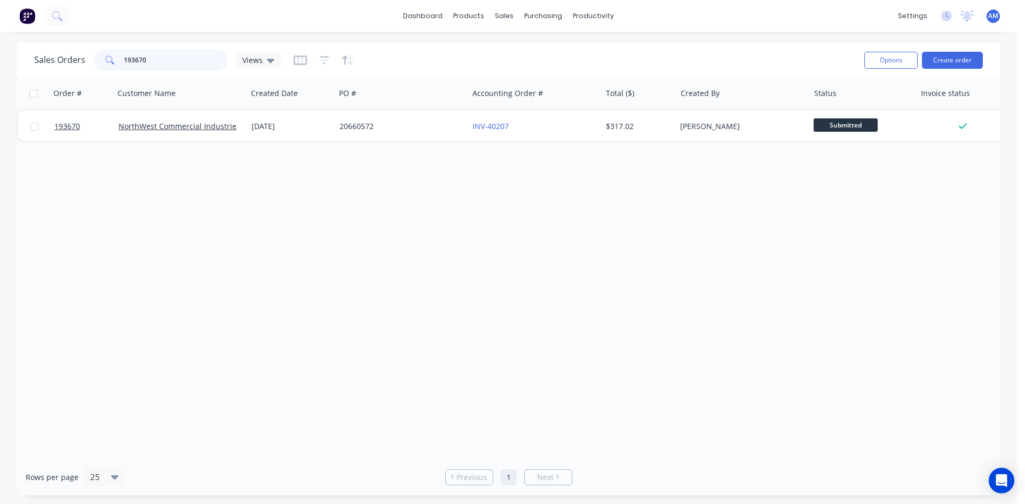
drag, startPoint x: 170, startPoint y: 62, endPoint x: 101, endPoint y: 53, distance: 69.4
click at [101, 53] on div "193670" at bounding box center [160, 60] width 133 height 21
type input "193526"
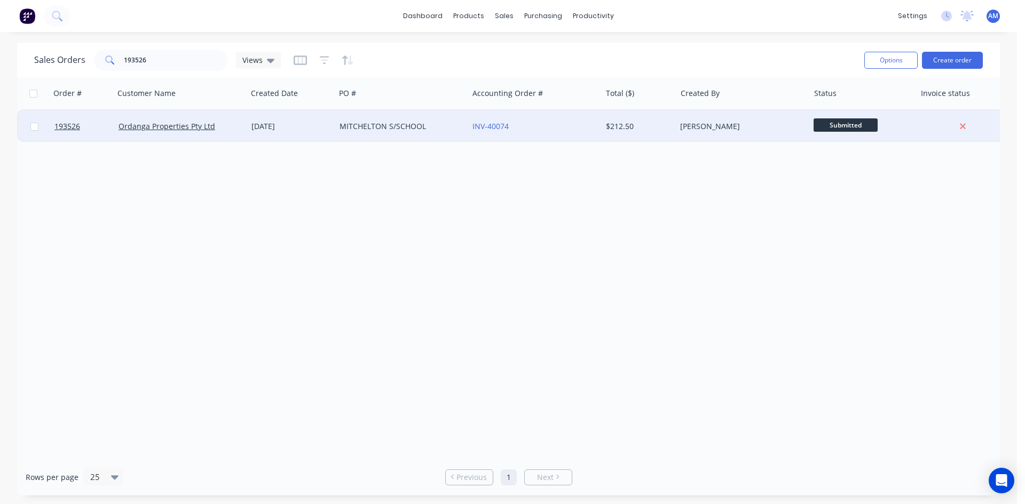
click at [334, 129] on div "[DATE]" at bounding box center [291, 126] width 88 height 32
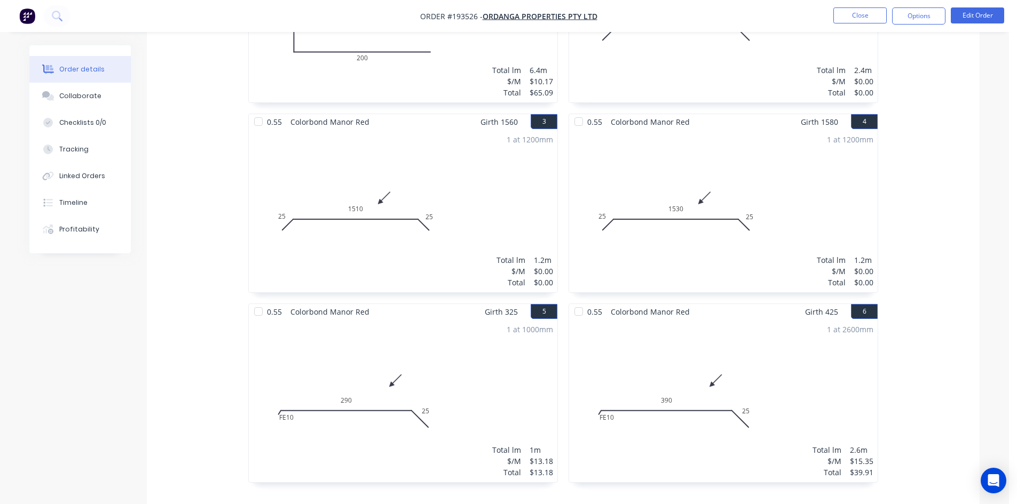
scroll to position [374, 0]
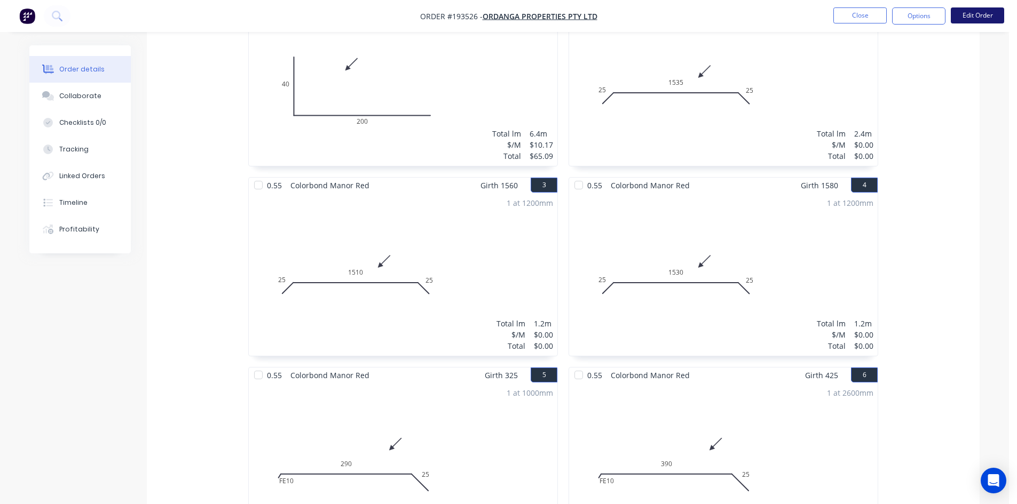
click at [973, 7] on nav "Order #193526 - Ordanga Properties Pty Ltd Close Options Edit Order" at bounding box center [508, 16] width 1017 height 32
click at [978, 13] on button "Edit Order" at bounding box center [976, 15] width 53 height 16
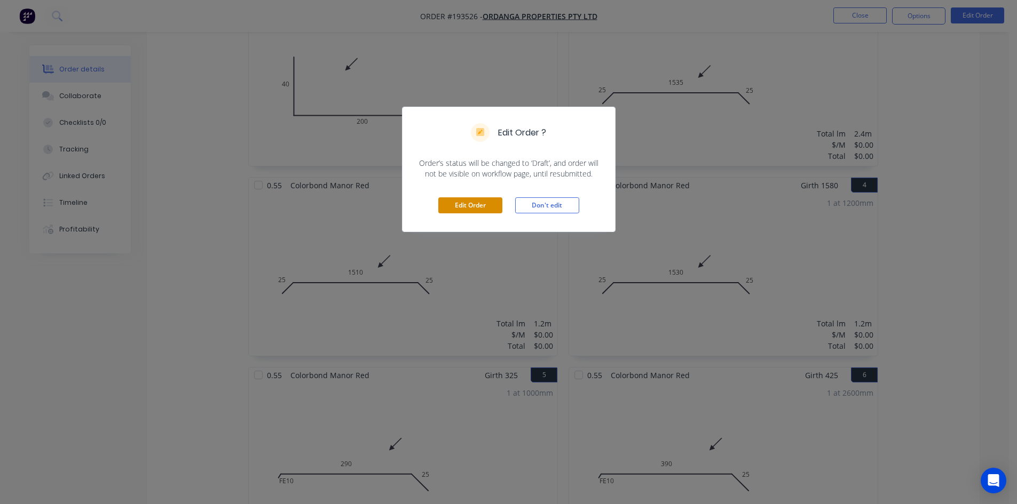
click at [477, 204] on button "Edit Order" at bounding box center [470, 205] width 64 height 16
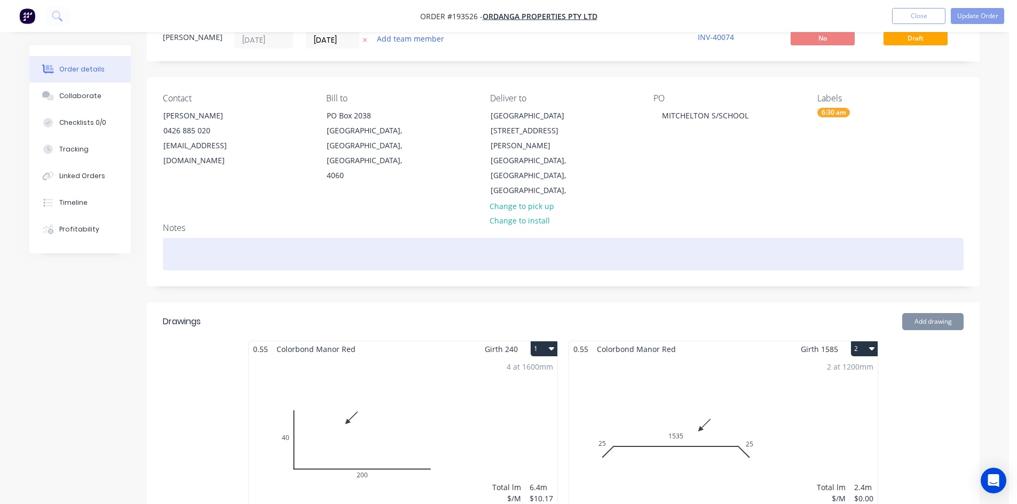
scroll to position [107, 0]
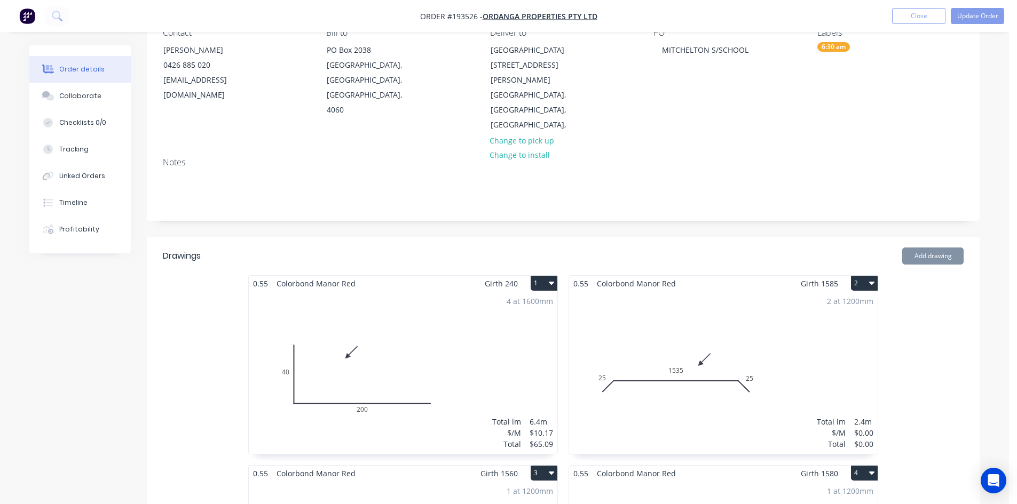
click at [772, 291] on div "2 at 1200mm Total lm $/M Total 2.4m $0.00 $0.00" at bounding box center [723, 372] width 308 height 163
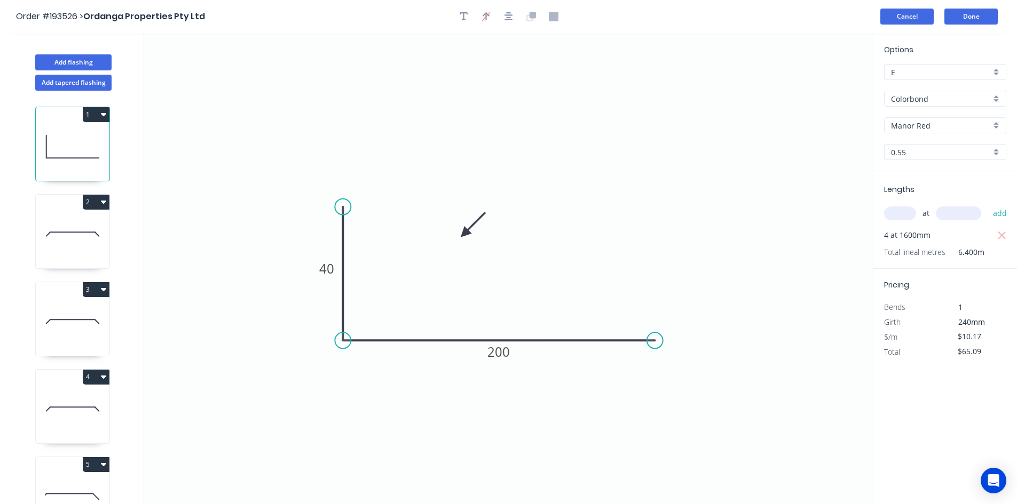
click at [909, 24] on button "Cancel" at bounding box center [906, 17] width 53 height 16
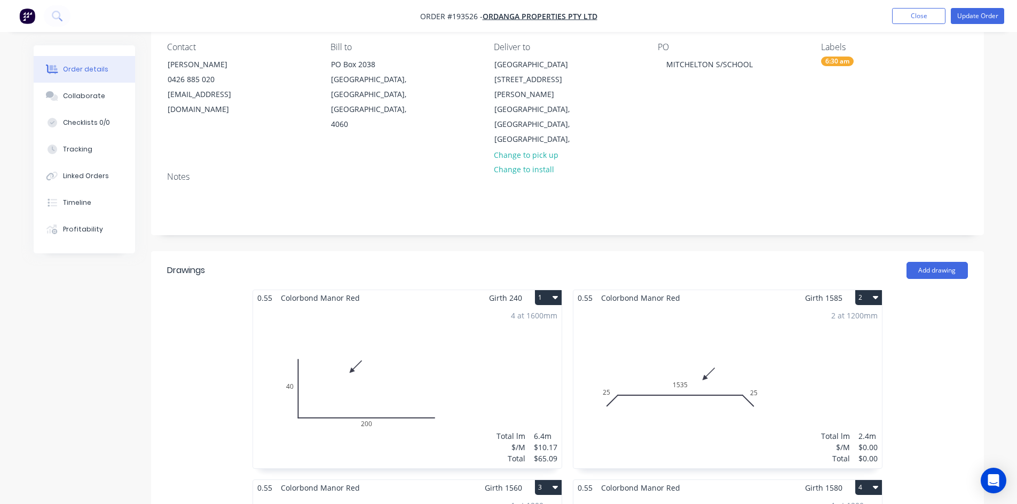
scroll to position [107, 0]
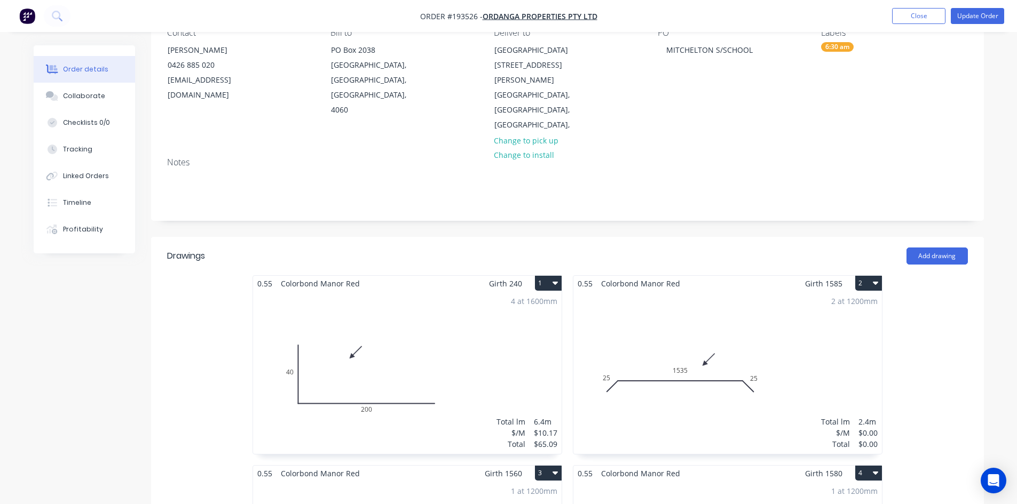
click at [713, 291] on div "2 at 1200mm Total lm $/M Total 2.4m $0.00 $0.00" at bounding box center [727, 372] width 308 height 163
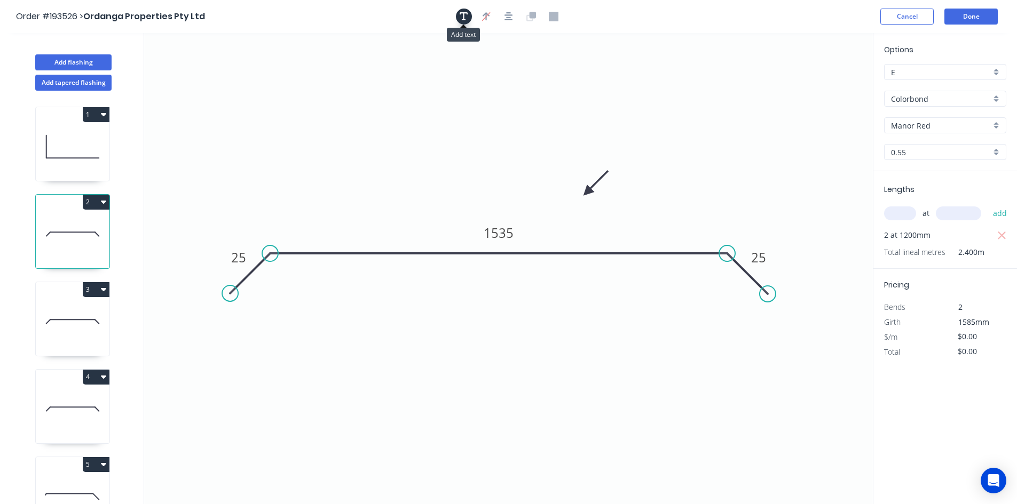
click at [458, 19] on button "button" at bounding box center [464, 17] width 16 height 16
click at [219, 64] on textarea at bounding box center [213, 74] width 86 height 39
type textarea "Changed for Pricing"
click at [893, 213] on input "text" at bounding box center [900, 214] width 32 height 14
type input "2"
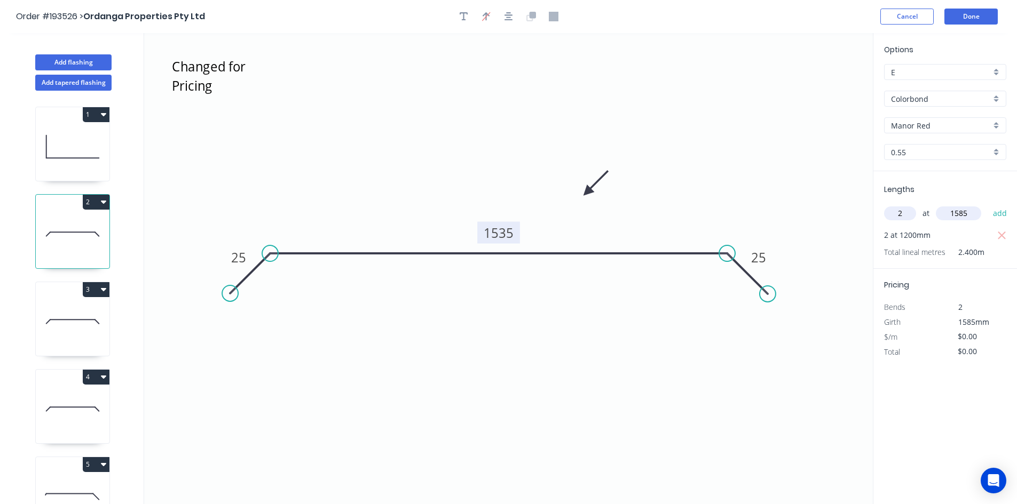
type input "1585"
click at [510, 239] on tspan "1535" at bounding box center [498, 233] width 30 height 18
click at [534, 185] on icon "Changed for Pricing 25 1150 25" at bounding box center [508, 268] width 728 height 471
type input "$30.51"
click at [1004, 240] on icon "button" at bounding box center [1002, 235] width 10 height 13
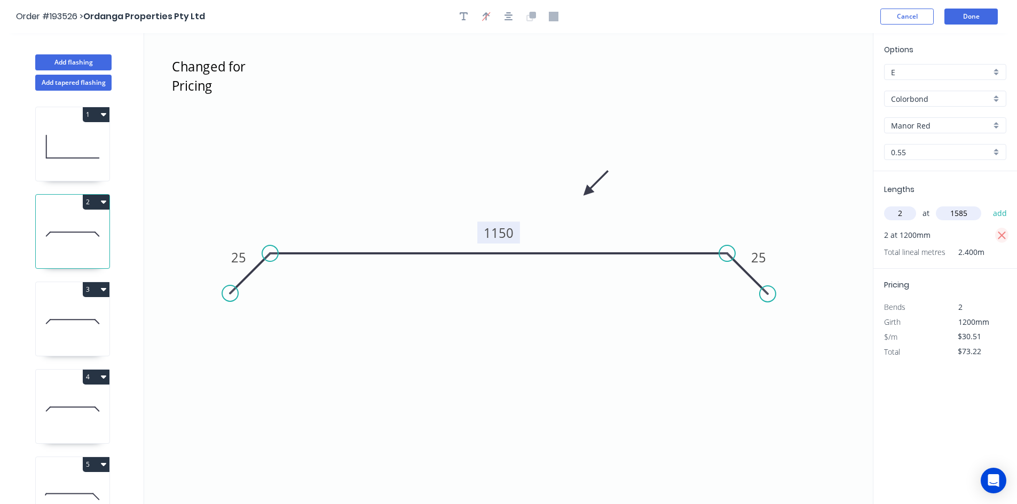
type input "$0.00"
click at [1000, 218] on button "add" at bounding box center [999, 213] width 25 height 18
type input "$96.72"
click at [76, 321] on icon at bounding box center [73, 322] width 74 height 68
type input "$0.00"
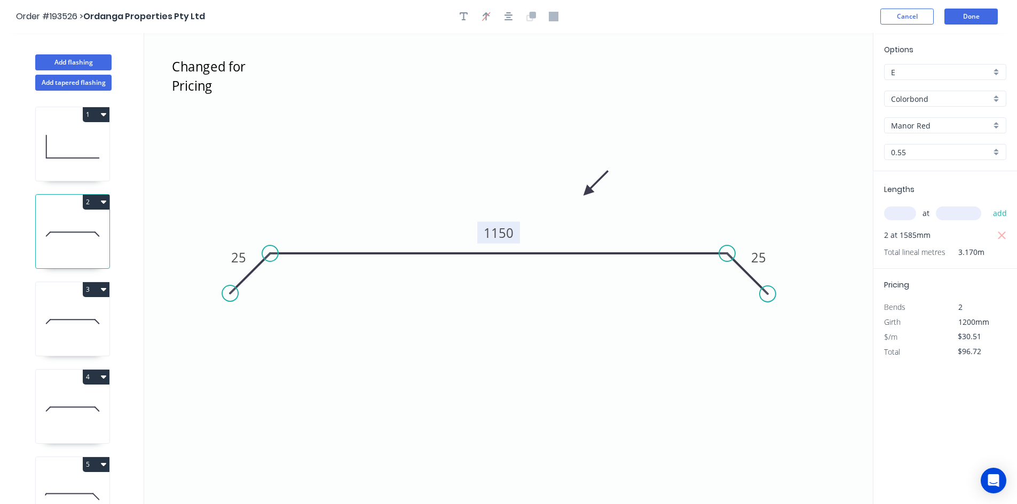
type input "$0.00"
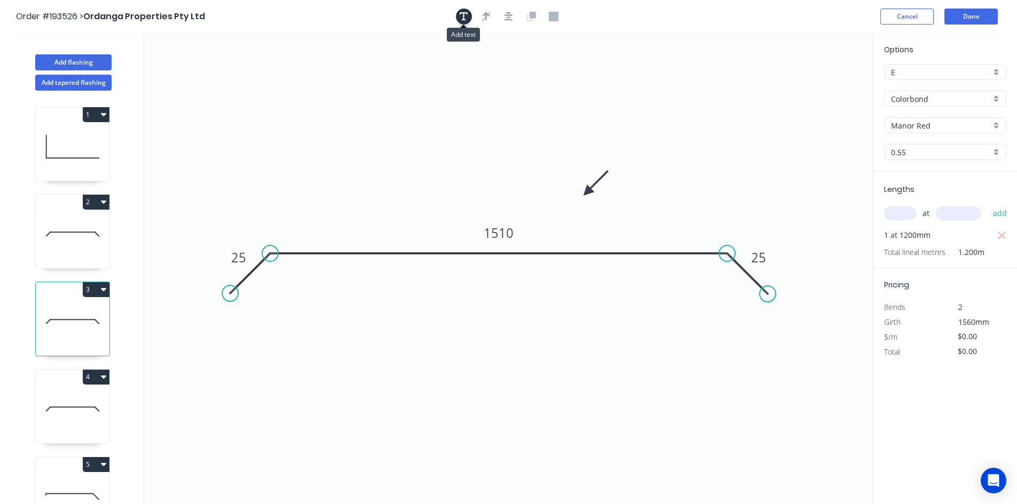
click at [465, 22] on button "button" at bounding box center [464, 17] width 16 height 16
click at [205, 65] on textarea at bounding box center [213, 74] width 86 height 39
type textarea "Changed for Pricing"
click at [912, 217] on input "text" at bounding box center [900, 214] width 32 height 14
type input "1"
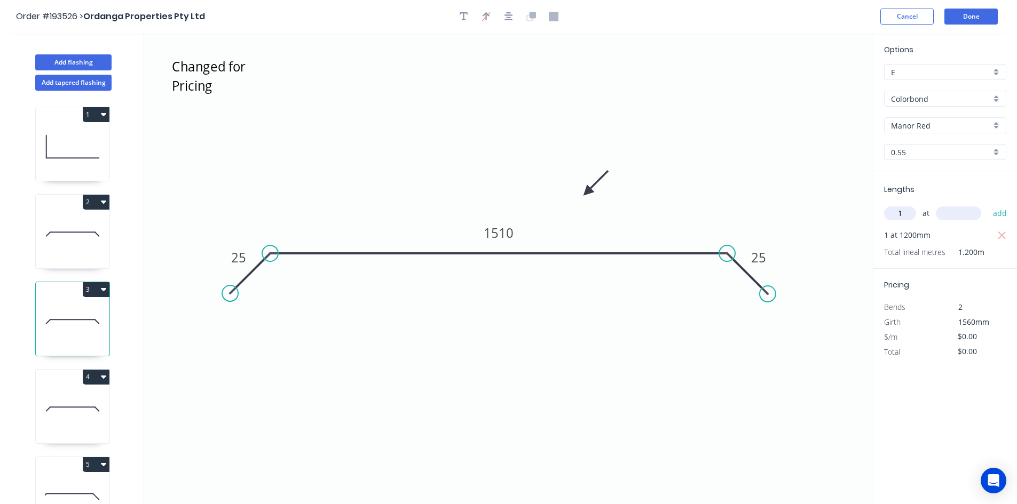
click at [958, 212] on input "text" at bounding box center [957, 214] width 45 height 14
type input "1560"
click at [510, 234] on tspan "1510" at bounding box center [498, 233] width 30 height 18
click at [654, 230] on icon "Changed for Pricing 25 1150 25" at bounding box center [508, 268] width 728 height 471
type input "$30.51"
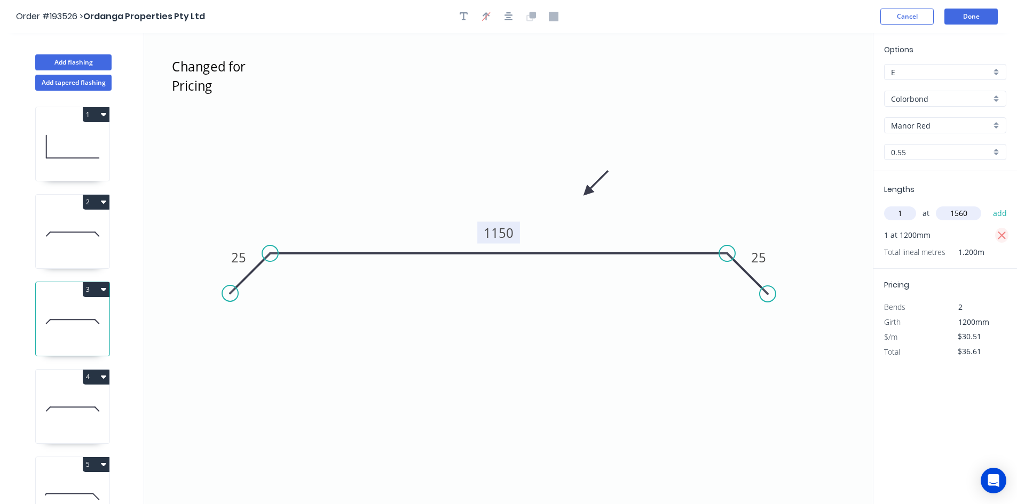
click at [998, 237] on icon "button" at bounding box center [1002, 235] width 10 height 13
type input "$0.00"
click at [1000, 219] on button "add" at bounding box center [999, 213] width 25 height 18
type input "$47.60"
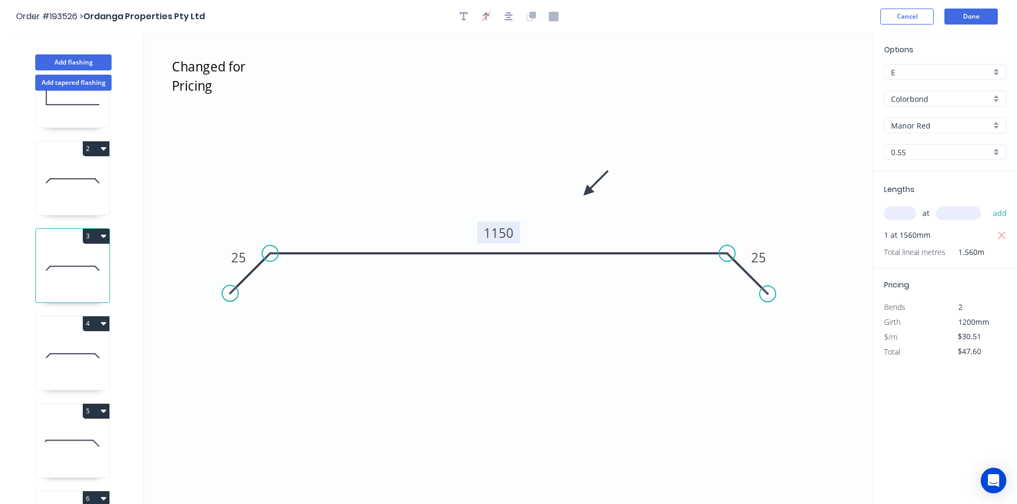
click at [83, 337] on icon at bounding box center [73, 356] width 74 height 68
type input "$0.00"
click at [466, 19] on icon "button" at bounding box center [463, 17] width 9 height 10
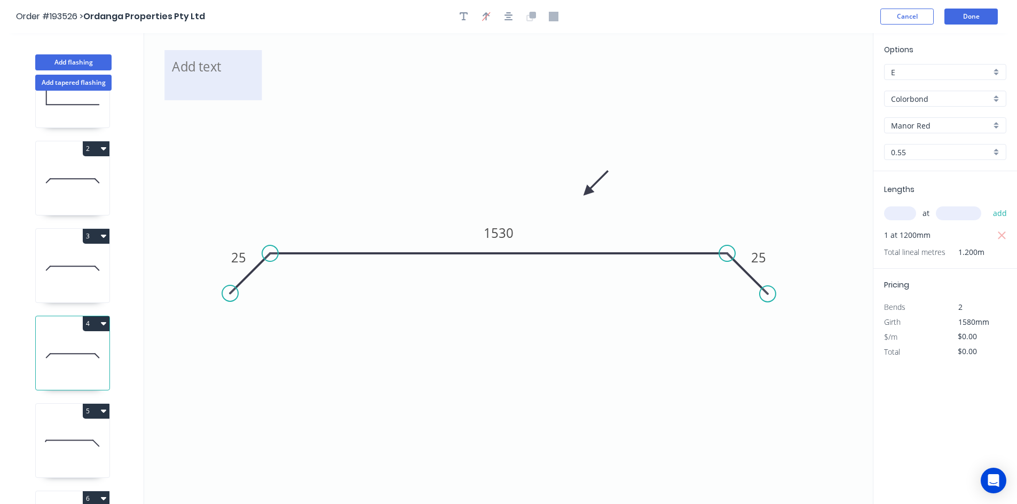
click at [237, 72] on textarea at bounding box center [213, 74] width 86 height 39
type textarea "Changed for Pricing"
click at [904, 209] on input "text" at bounding box center [900, 214] width 32 height 14
type input "1"
type input "1580"
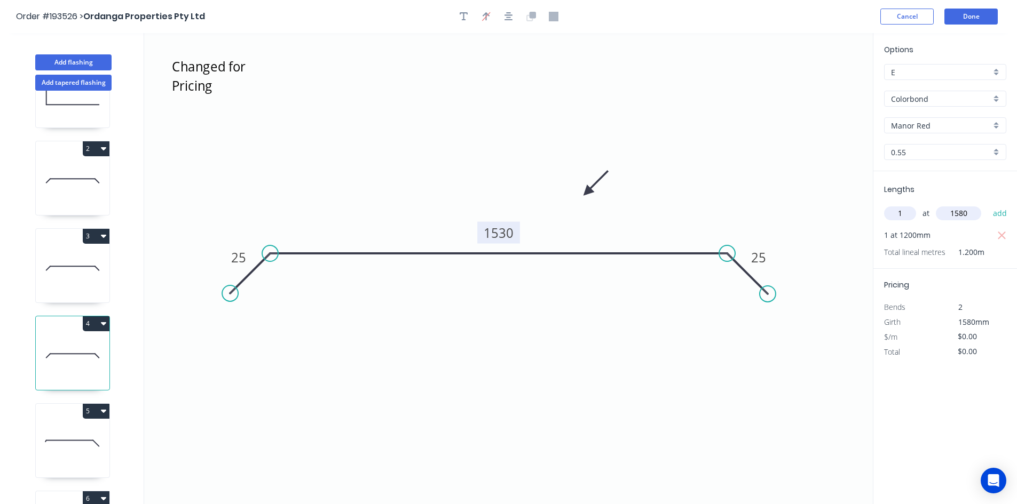
click at [502, 227] on tspan "1530" at bounding box center [498, 233] width 30 height 18
click at [678, 217] on icon "Changed for Pricing 25 1150 25" at bounding box center [508, 268] width 728 height 471
type input "$30.51"
click at [1005, 231] on icon "button" at bounding box center [1002, 235] width 10 height 13
type input "$0.00"
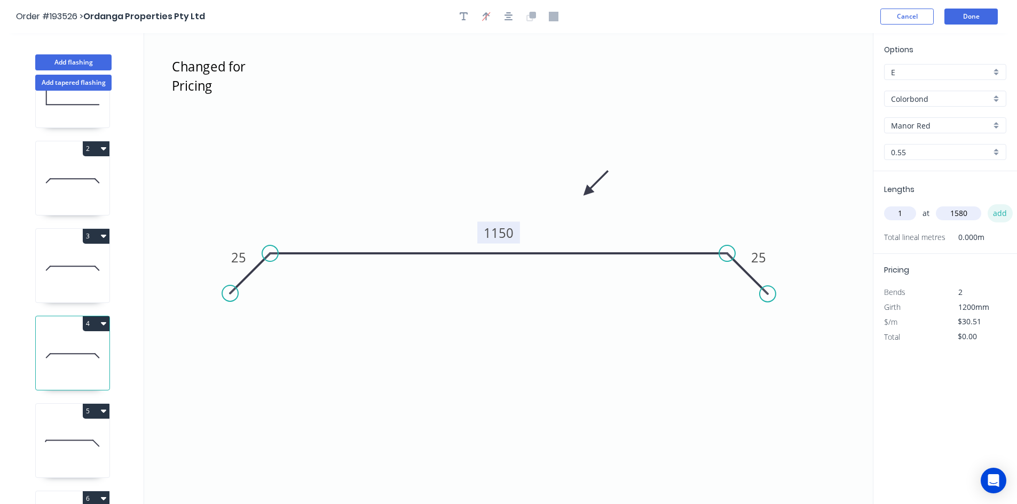
click at [1003, 215] on button "add" at bounding box center [999, 213] width 25 height 18
type input "$48.21"
click at [986, 11] on button "Done" at bounding box center [970, 17] width 53 height 16
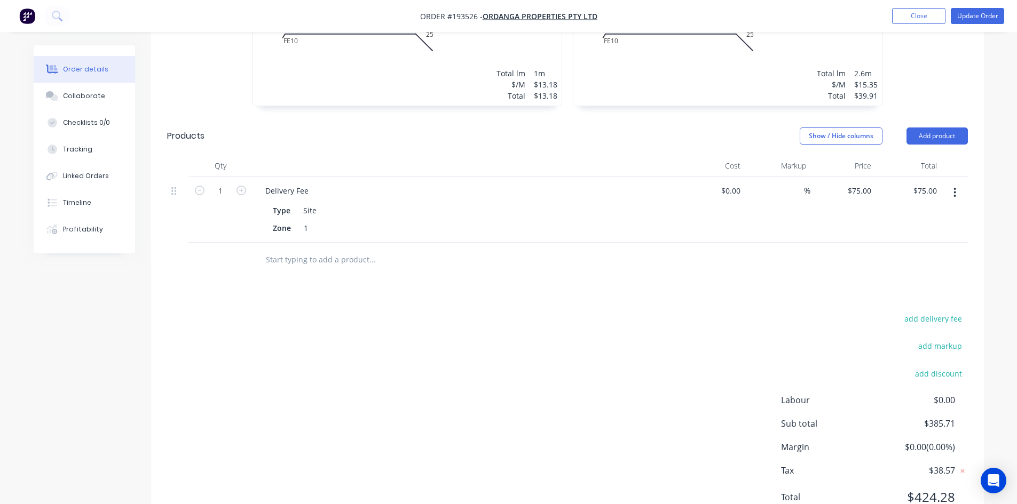
scroll to position [851, 0]
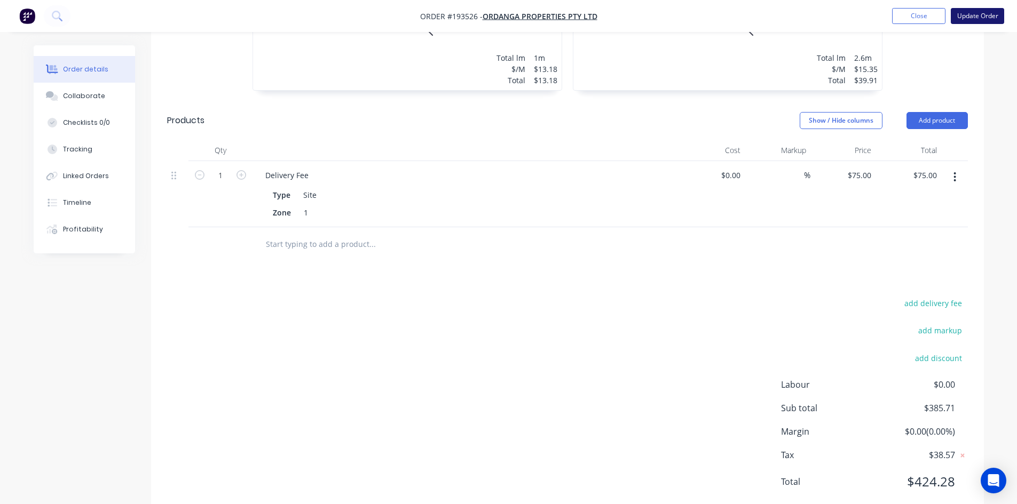
click at [993, 15] on button "Update Order" at bounding box center [976, 16] width 53 height 16
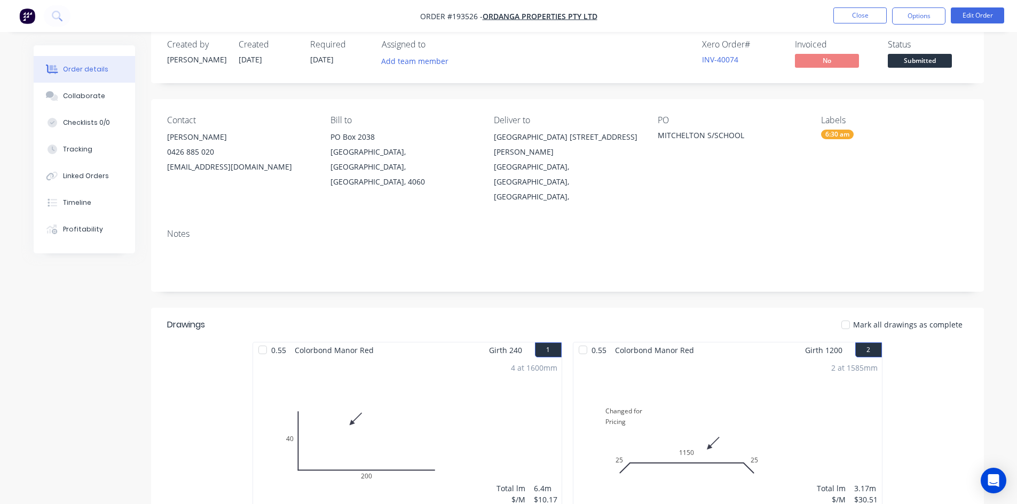
scroll to position [0, 0]
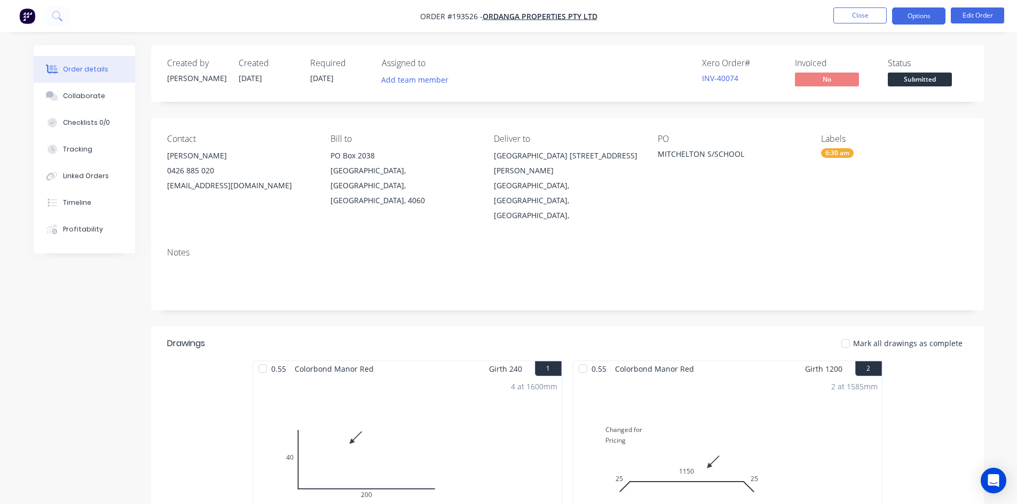
click at [914, 20] on button "Options" at bounding box center [918, 15] width 53 height 17
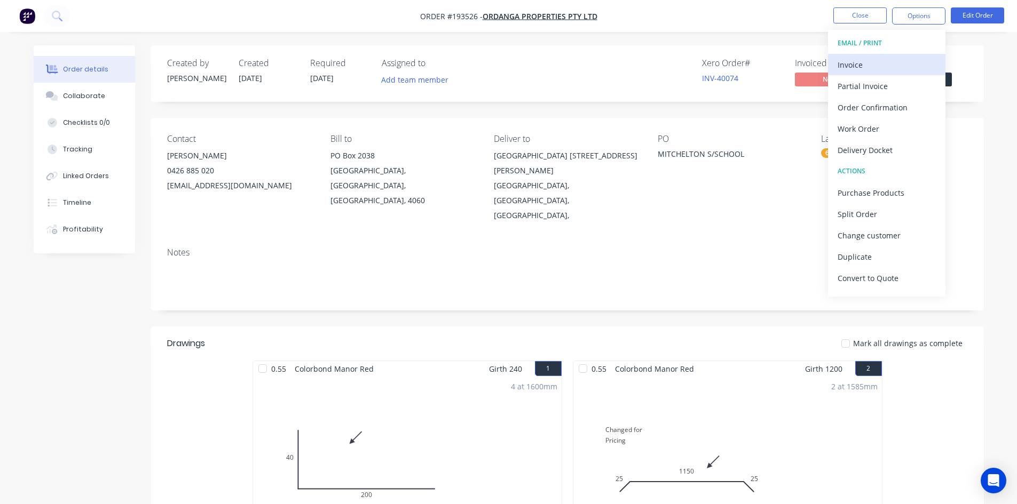
click at [867, 60] on div "Invoice" at bounding box center [886, 64] width 98 height 15
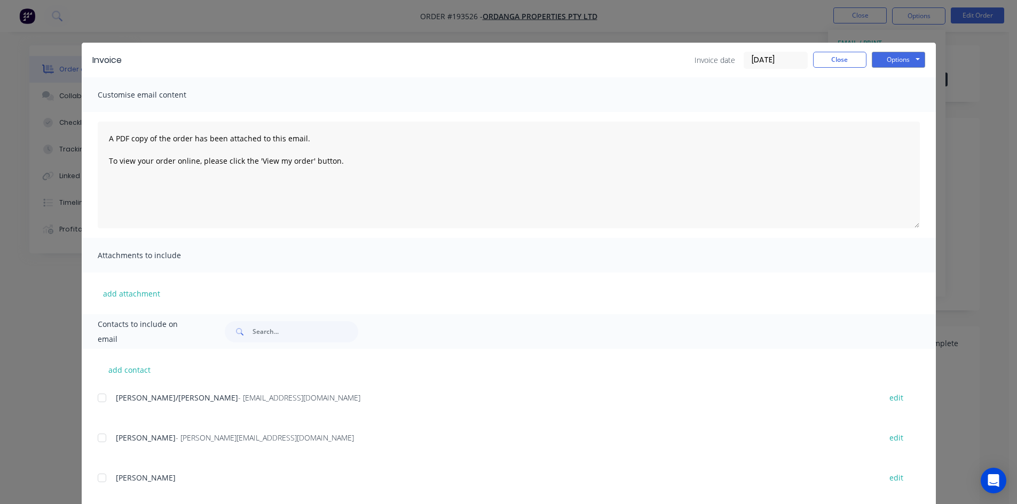
click at [98, 398] on div at bounding box center [101, 397] width 21 height 21
click at [898, 59] on button "Options" at bounding box center [897, 60] width 53 height 16
click at [894, 113] on button "Email" at bounding box center [905, 114] width 68 height 18
drag, startPoint x: 835, startPoint y: 57, endPoint x: 847, endPoint y: 31, distance: 28.6
click at [835, 57] on button "Close" at bounding box center [839, 60] width 53 height 16
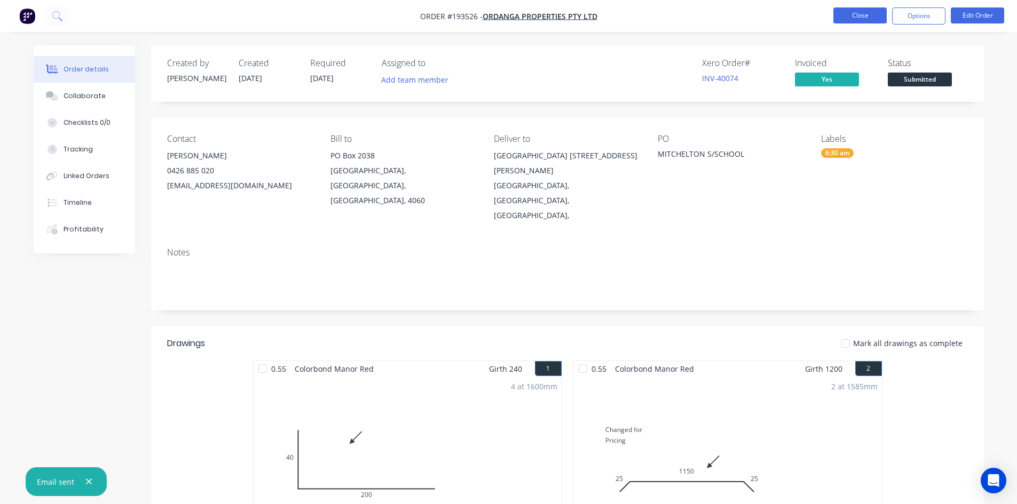
click at [856, 18] on button "Close" at bounding box center [859, 15] width 53 height 16
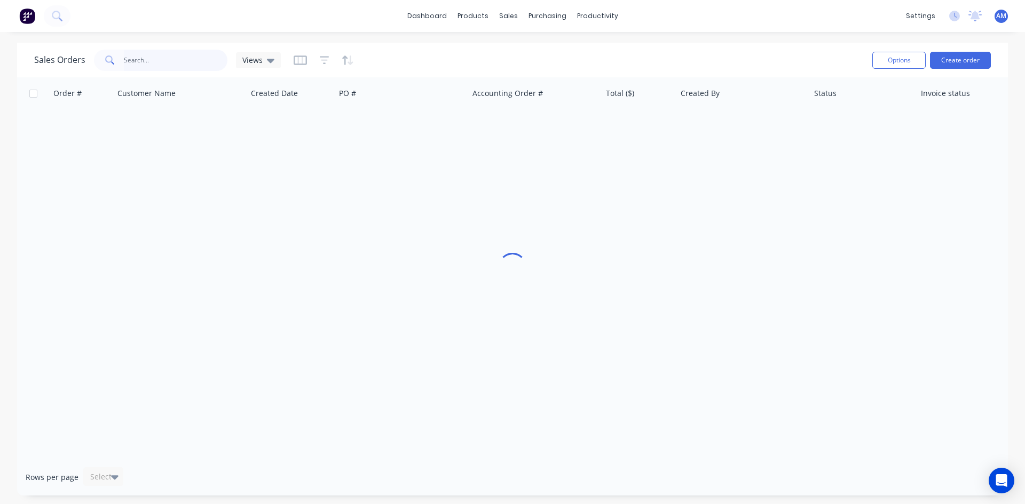
click at [154, 63] on input "text" at bounding box center [176, 60] width 104 height 21
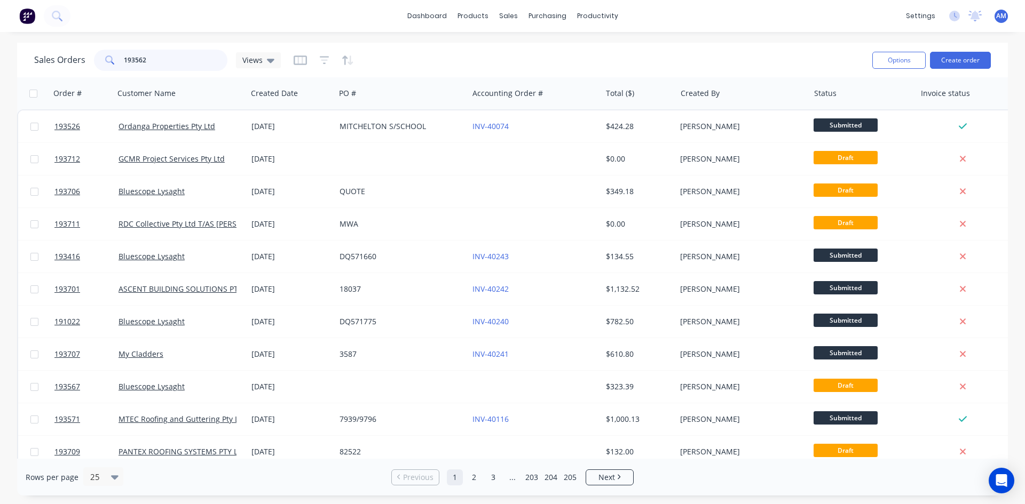
type input "193562"
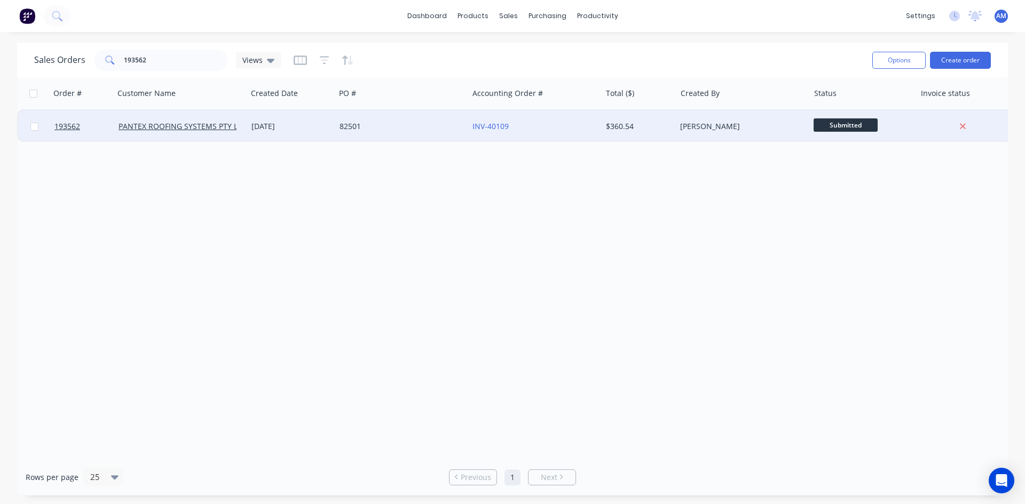
click at [406, 132] on div "82501" at bounding box center [401, 126] width 133 height 32
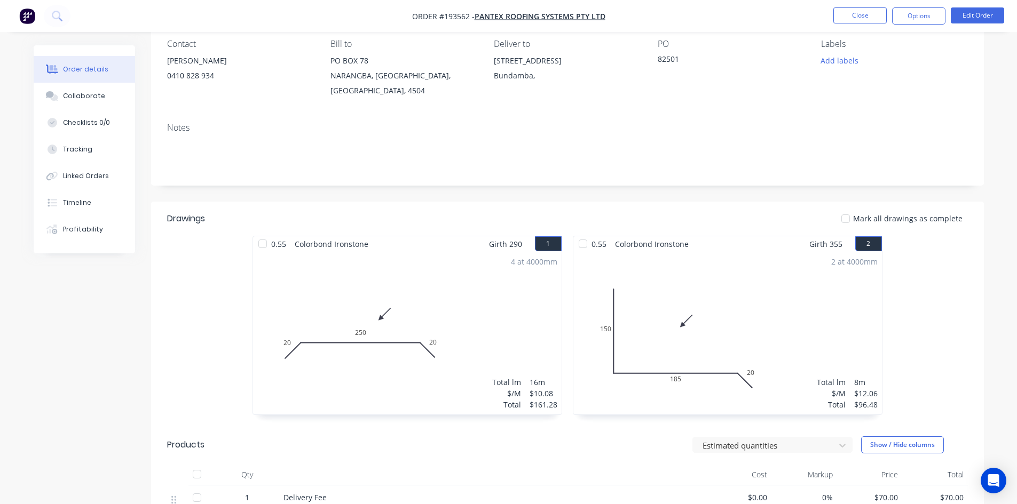
scroll to position [64, 0]
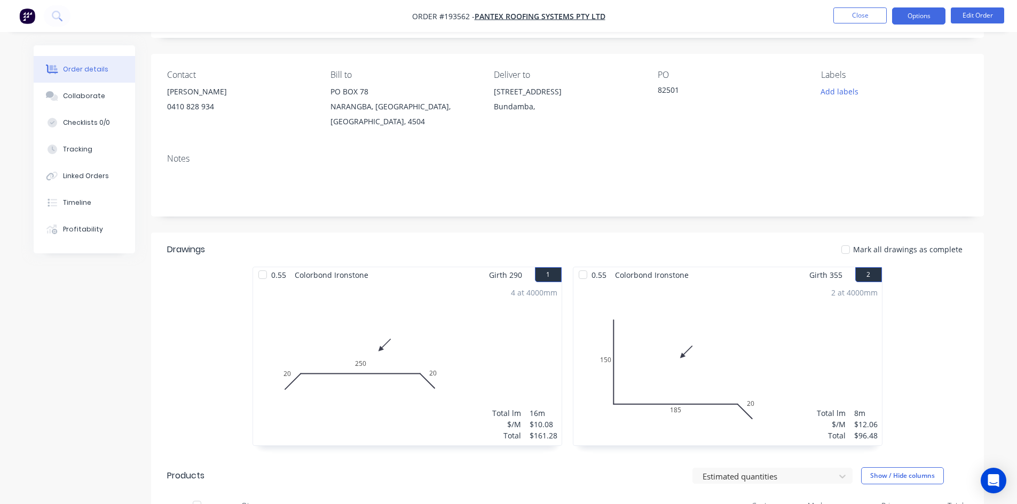
click at [917, 20] on button "Options" at bounding box center [918, 15] width 53 height 17
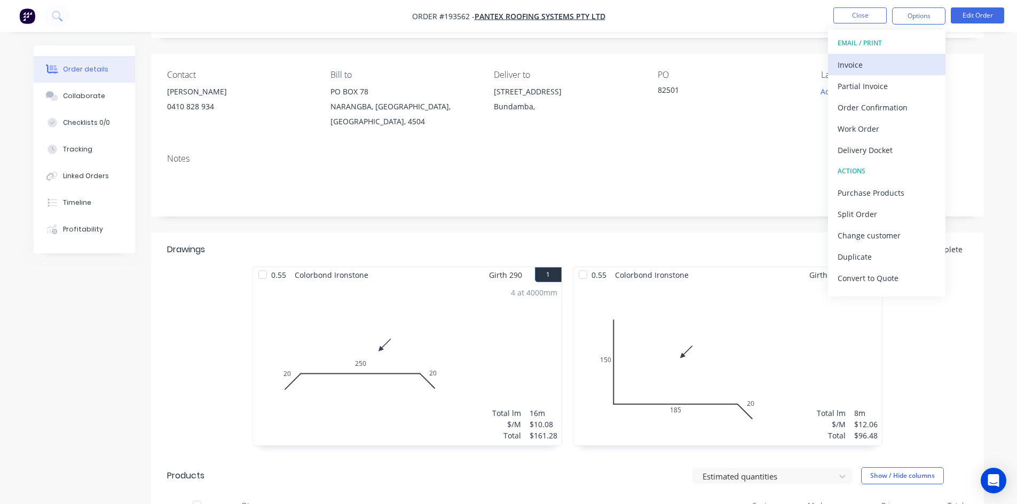
click at [880, 61] on div "Invoice" at bounding box center [886, 64] width 98 height 15
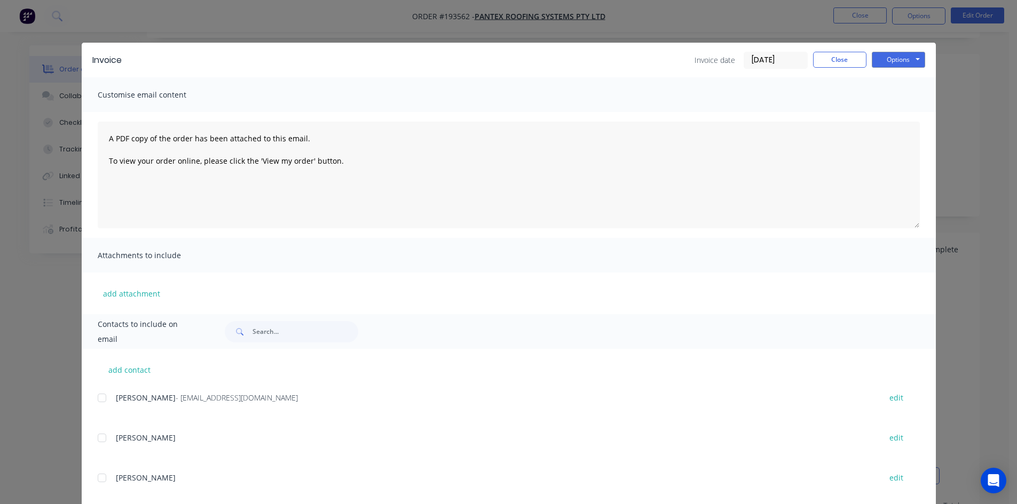
click at [97, 401] on div at bounding box center [101, 397] width 21 height 21
click at [907, 62] on button "Options" at bounding box center [897, 60] width 53 height 16
click at [903, 108] on button "Email" at bounding box center [905, 114] width 68 height 18
click at [838, 54] on button "Close" at bounding box center [839, 60] width 53 height 16
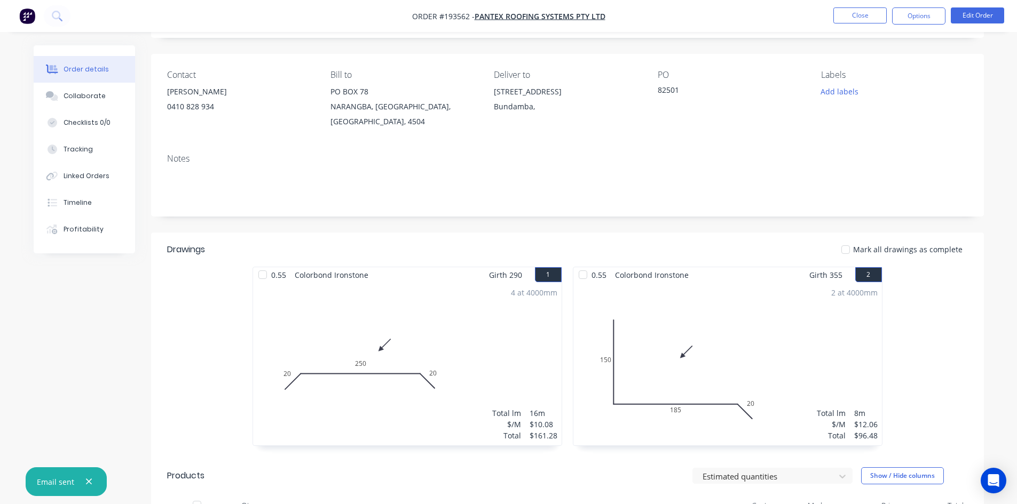
click at [855, 4] on nav "Order #193562 - PANTEX ROOFING SYSTEMS PTY LTD Close Options Edit Order" at bounding box center [508, 16] width 1017 height 32
click at [857, 14] on button "Close" at bounding box center [859, 15] width 53 height 16
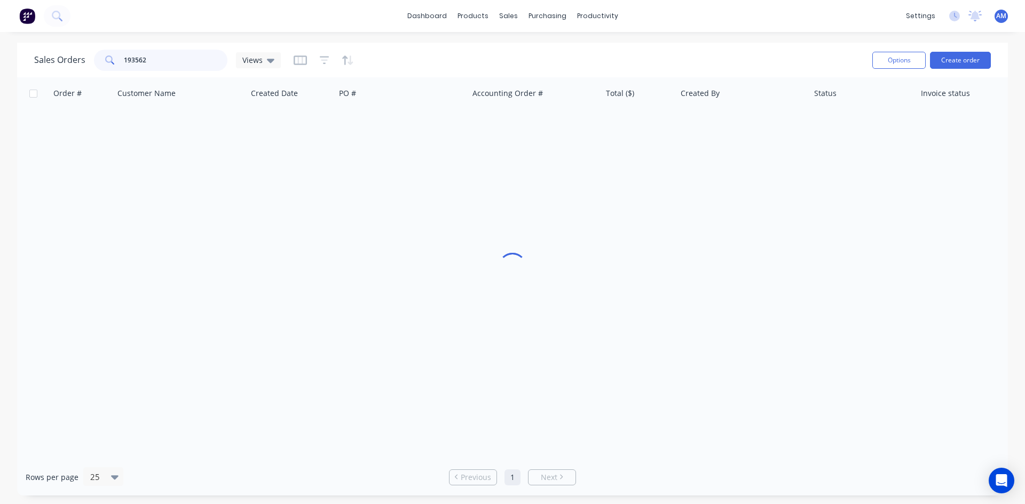
drag, startPoint x: 190, startPoint y: 63, endPoint x: 124, endPoint y: 62, distance: 65.6
click at [124, 62] on input "193562" at bounding box center [176, 60] width 104 height 21
type input "193542"
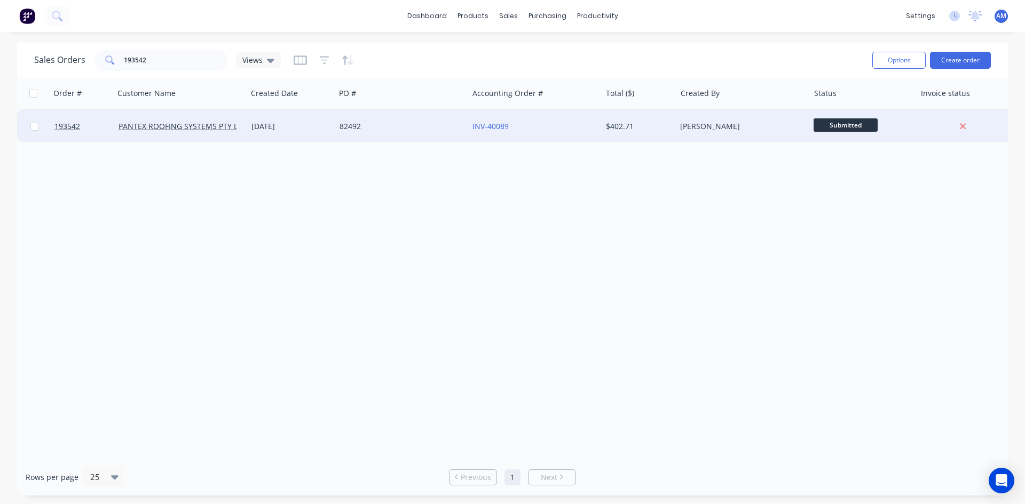
click at [410, 136] on div "82492" at bounding box center [401, 126] width 133 height 32
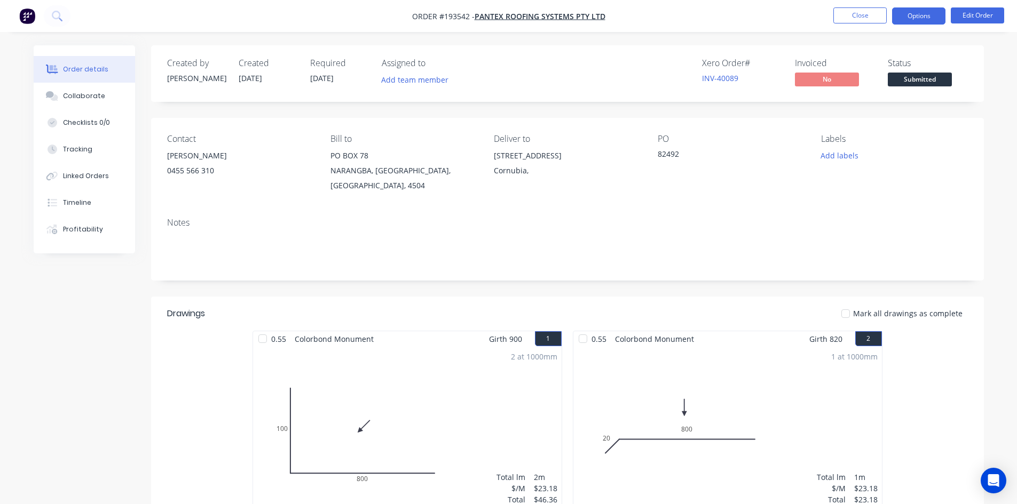
click at [933, 11] on button "Options" at bounding box center [918, 15] width 53 height 17
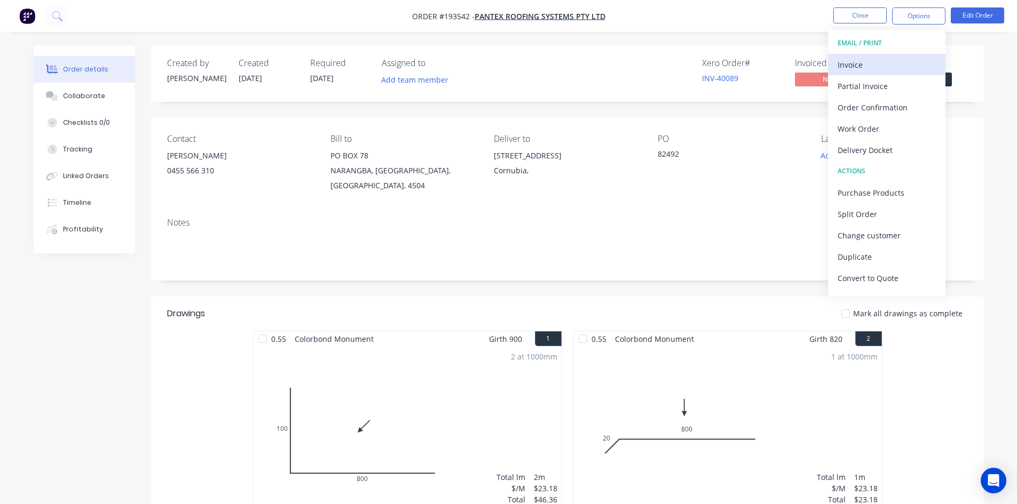
click at [915, 62] on div "Invoice" at bounding box center [886, 64] width 98 height 15
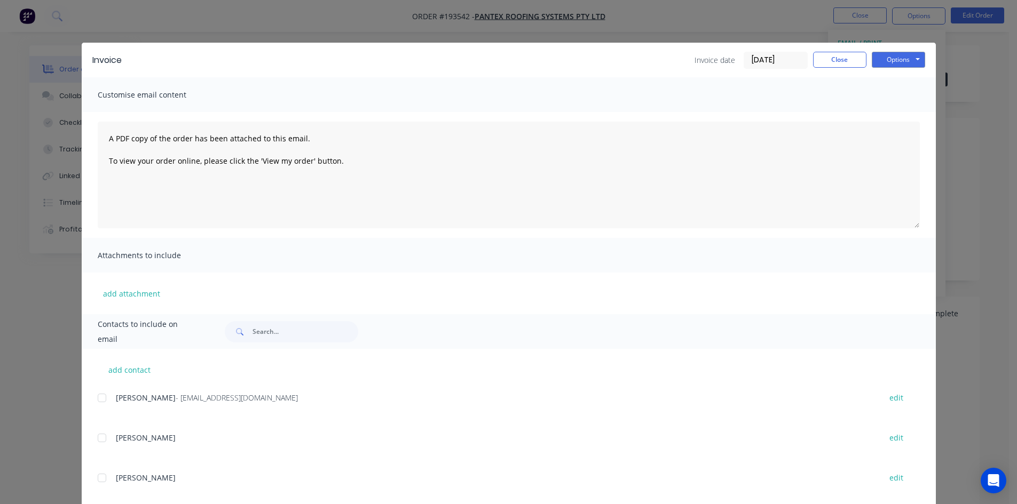
click at [101, 399] on div at bounding box center [101, 397] width 21 height 21
click at [895, 58] on button "Options" at bounding box center [897, 60] width 53 height 16
click at [898, 109] on button "Email" at bounding box center [905, 114] width 68 height 18
click at [824, 60] on button "Close" at bounding box center [839, 60] width 53 height 16
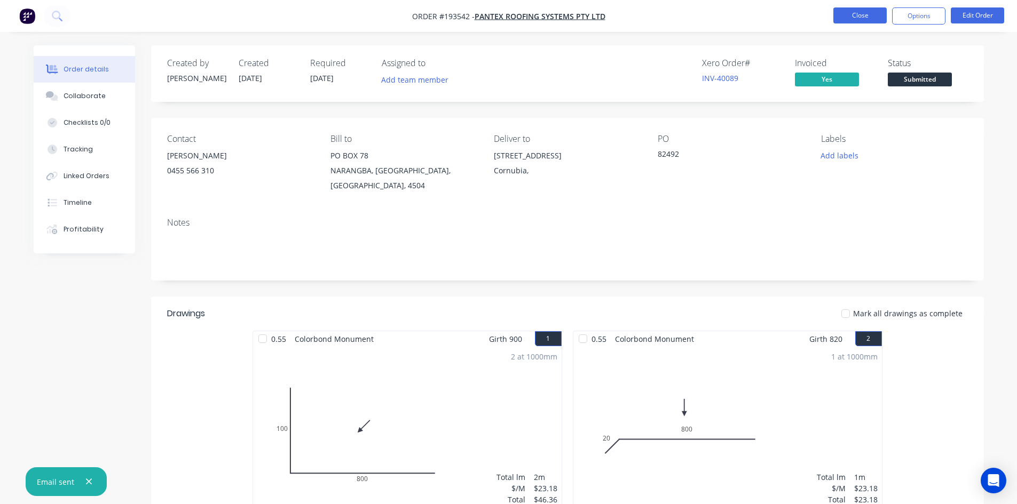
click at [841, 14] on button "Close" at bounding box center [859, 15] width 53 height 16
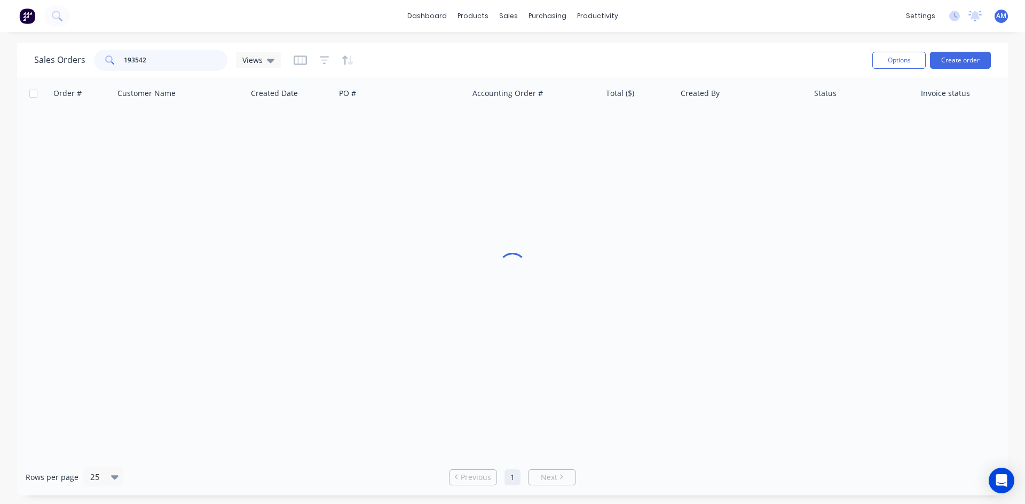
drag, startPoint x: 179, startPoint y: 62, endPoint x: 81, endPoint y: 63, distance: 98.2
click at [81, 63] on div "Sales Orders 193542 Views" at bounding box center [157, 60] width 247 height 21
type input "193617"
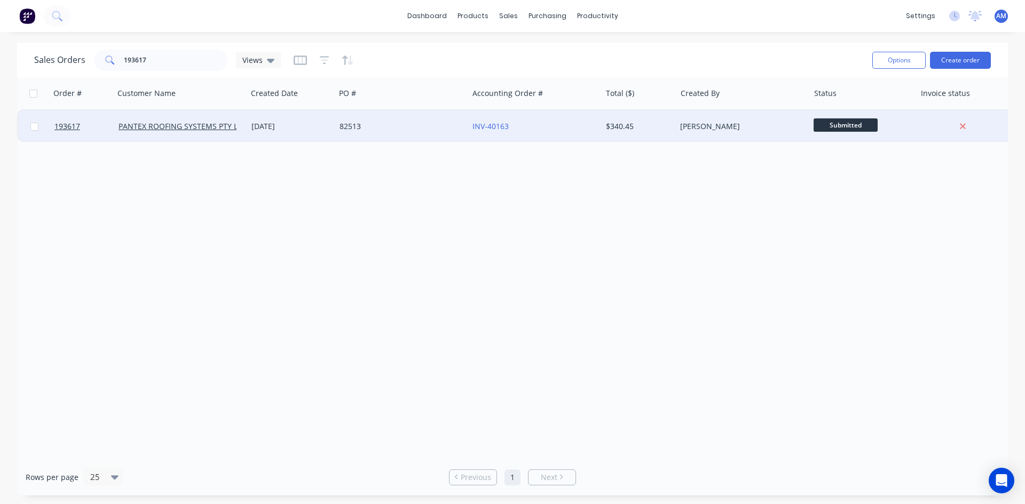
click at [384, 131] on div "82513" at bounding box center [398, 126] width 118 height 11
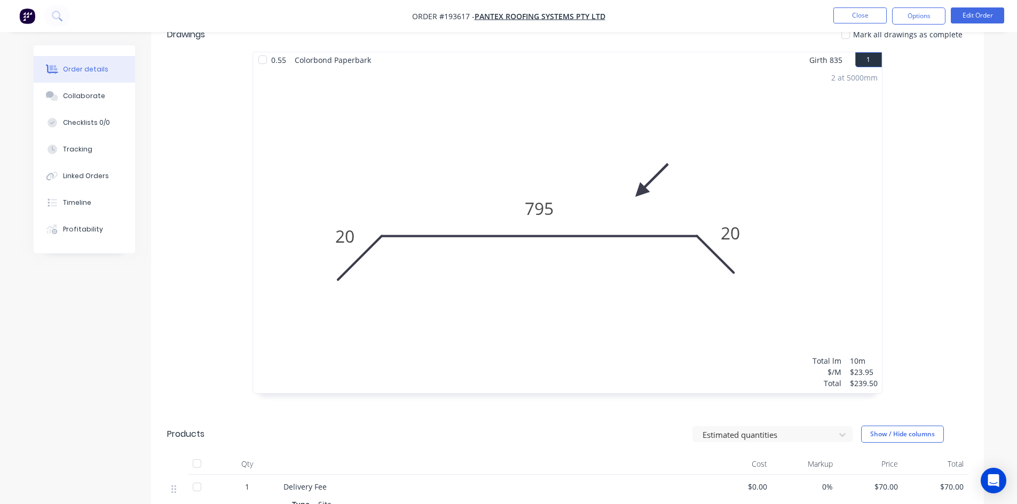
scroll to position [53, 0]
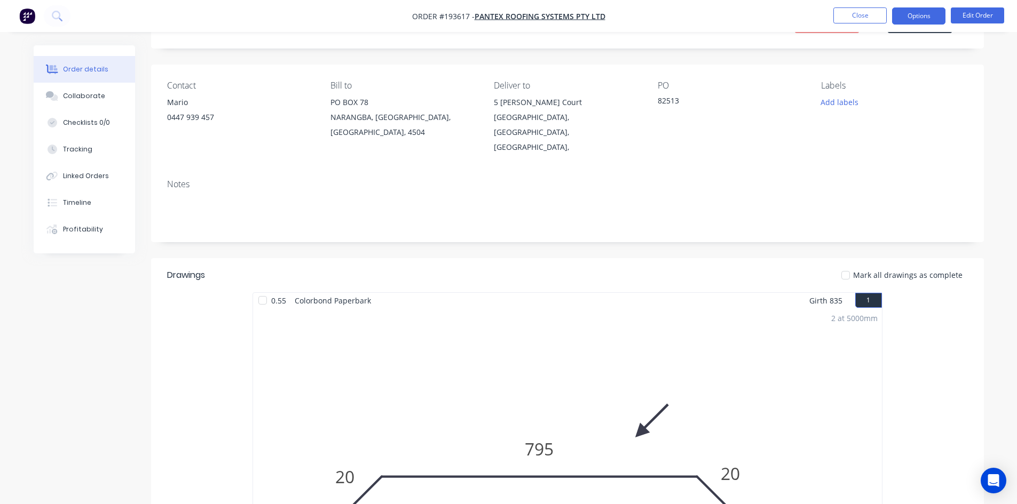
click at [927, 18] on button "Options" at bounding box center [918, 15] width 53 height 17
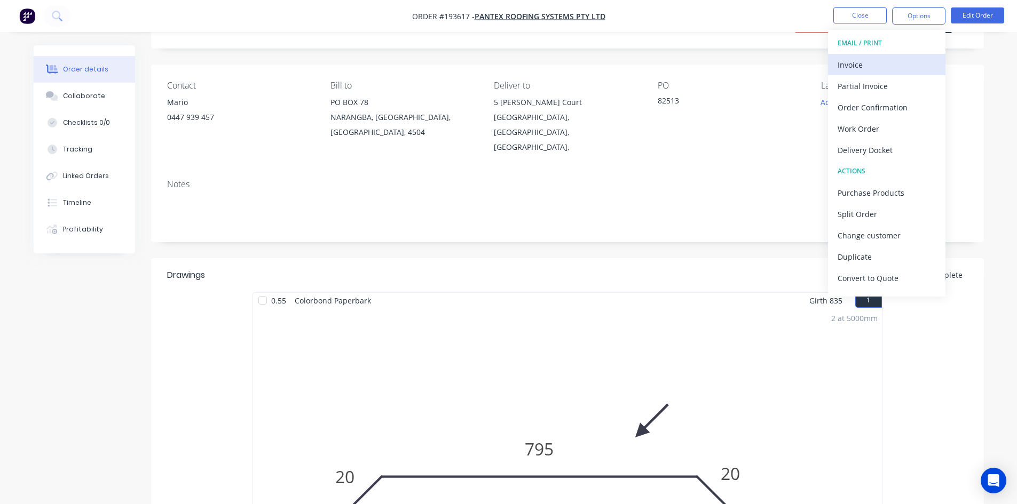
click at [908, 57] on div "Invoice" at bounding box center [886, 64] width 98 height 15
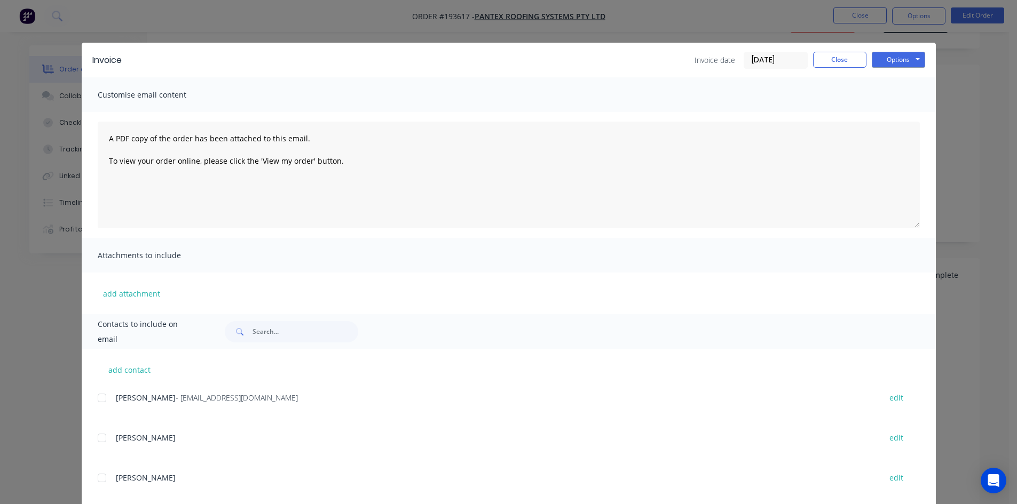
click at [93, 401] on div at bounding box center [101, 397] width 21 height 21
click at [912, 58] on button "Options" at bounding box center [897, 60] width 53 height 16
click at [899, 109] on button "Email" at bounding box center [905, 114] width 68 height 18
click at [858, 65] on button "Close" at bounding box center [839, 60] width 53 height 16
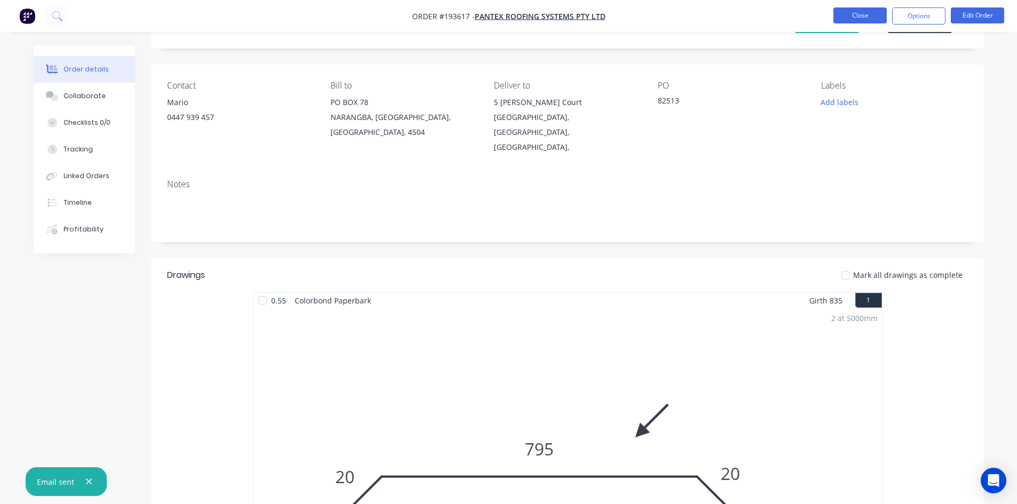
click at [859, 20] on button "Close" at bounding box center [859, 15] width 53 height 16
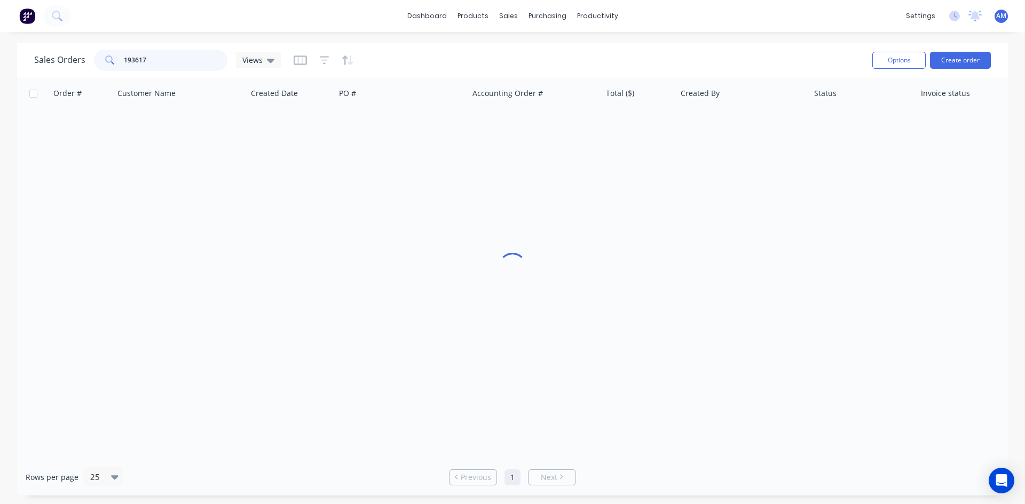
drag, startPoint x: 171, startPoint y: 63, endPoint x: 86, endPoint y: 58, distance: 85.0
click at [86, 58] on div "Sales Orders 193617 Views" at bounding box center [157, 60] width 247 height 21
type input "193560"
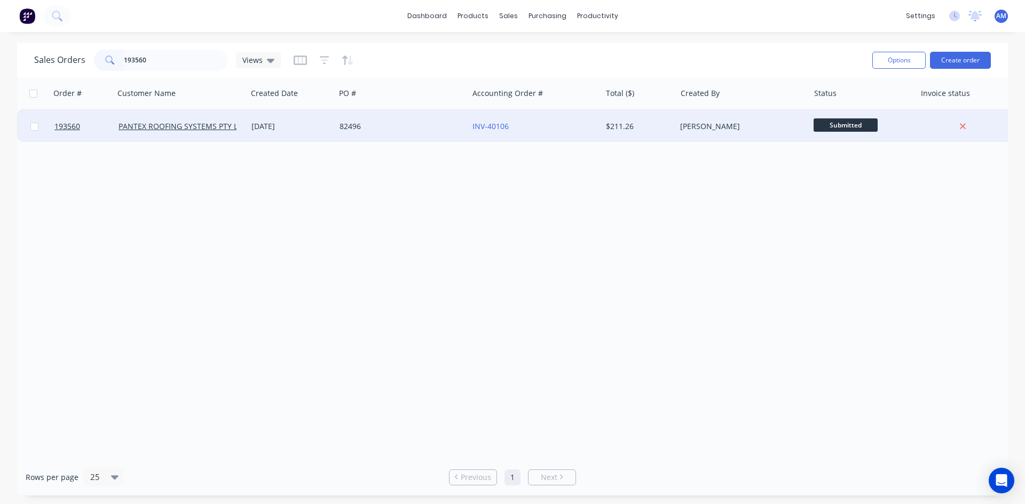
click at [393, 125] on div "82496" at bounding box center [398, 126] width 118 height 11
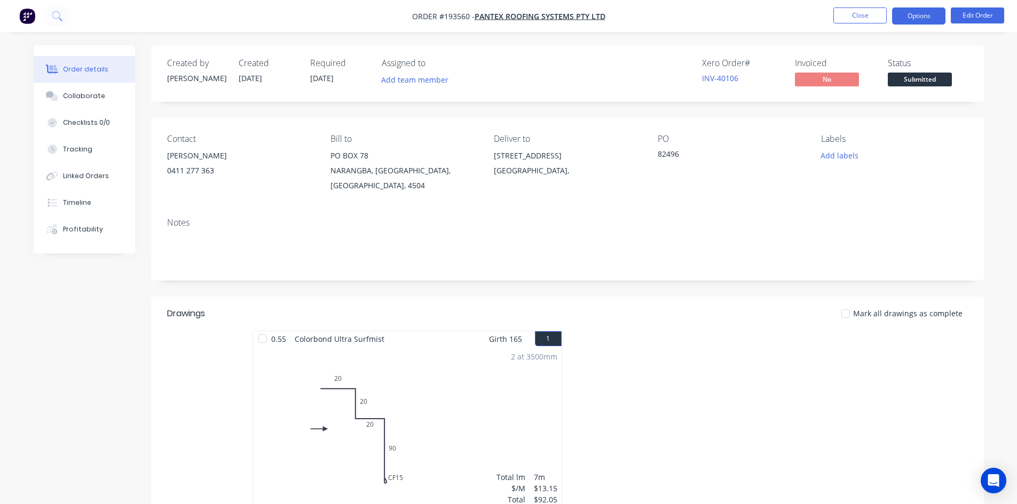
click at [909, 19] on button "Options" at bounding box center [918, 15] width 53 height 17
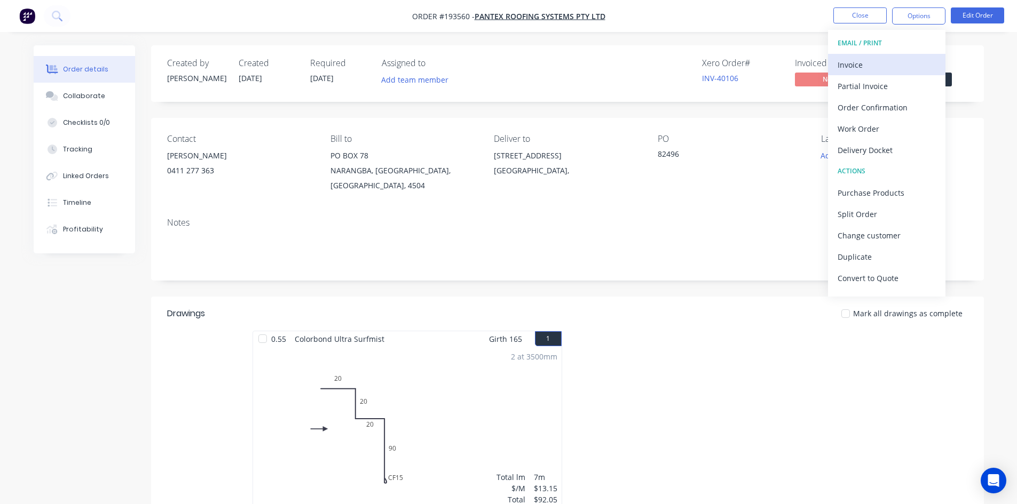
click at [876, 62] on div "Invoice" at bounding box center [886, 64] width 98 height 15
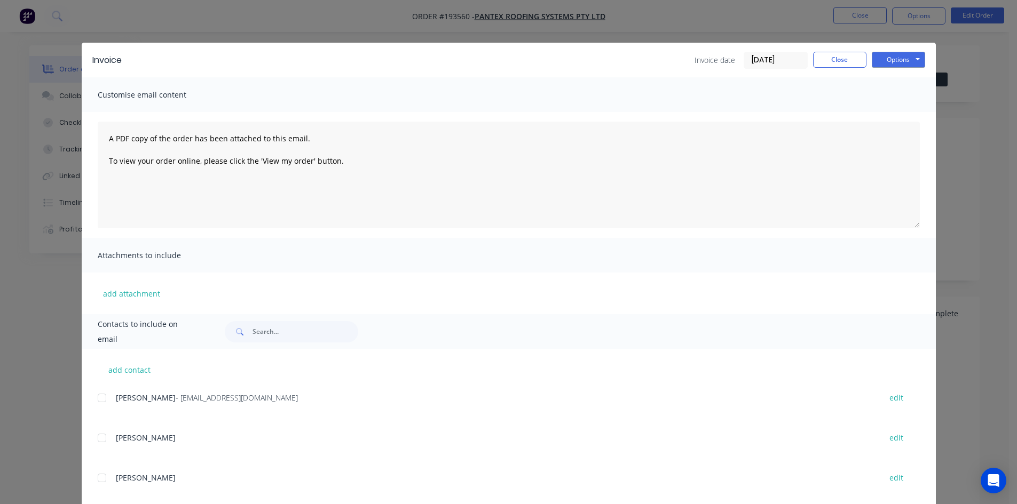
click at [97, 401] on div at bounding box center [101, 397] width 21 height 21
click at [905, 65] on button "Options" at bounding box center [897, 60] width 53 height 16
click at [899, 111] on button "Email" at bounding box center [905, 114] width 68 height 18
click at [849, 54] on button "Close" at bounding box center [839, 60] width 53 height 16
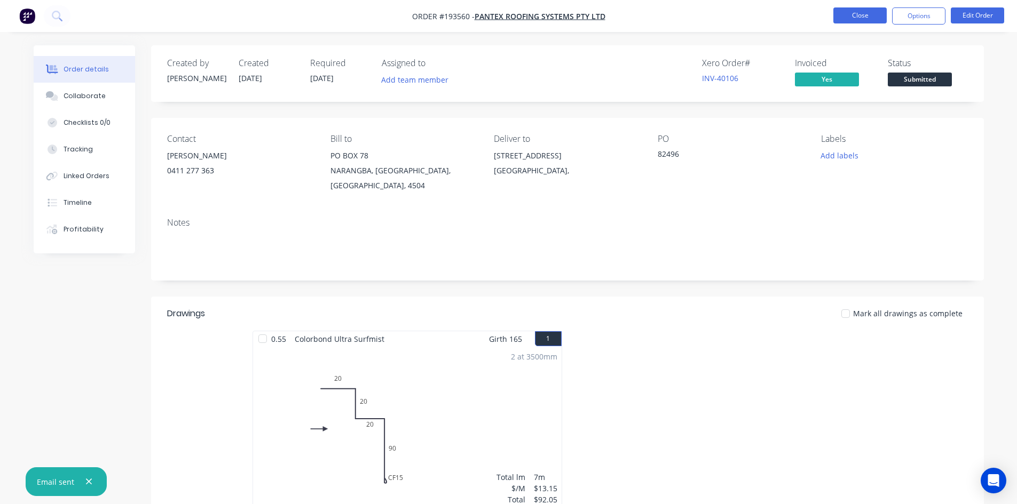
click at [861, 17] on button "Close" at bounding box center [859, 15] width 53 height 16
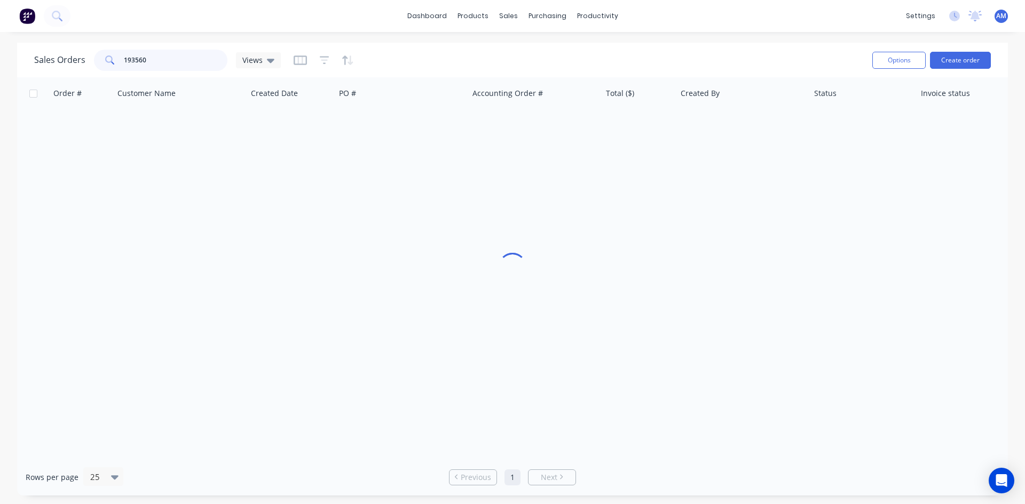
drag, startPoint x: 166, startPoint y: 61, endPoint x: 116, endPoint y: 61, distance: 50.2
click at [116, 61] on div "193560" at bounding box center [160, 60] width 133 height 21
type input "193551"
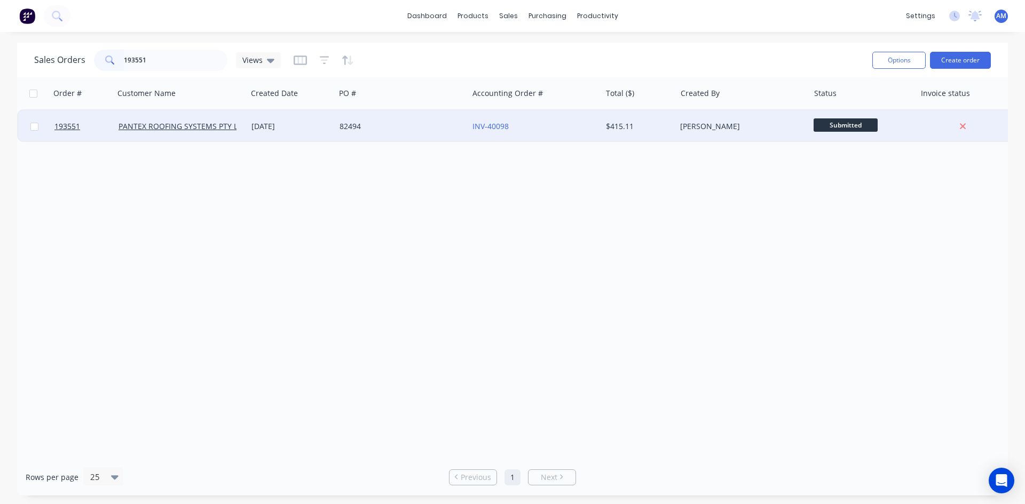
click at [447, 123] on div "82494" at bounding box center [398, 126] width 118 height 11
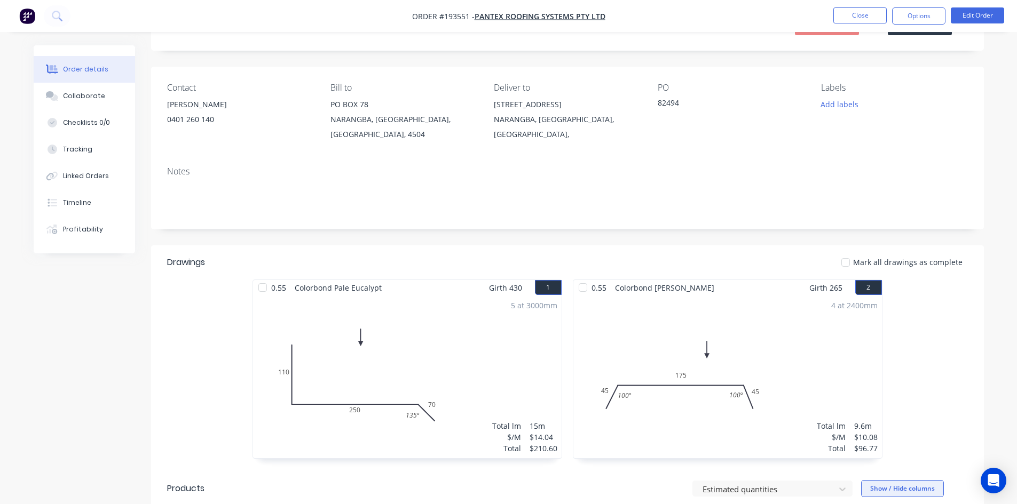
scroll to position [51, 0]
click at [930, 18] on button "Options" at bounding box center [918, 15] width 53 height 17
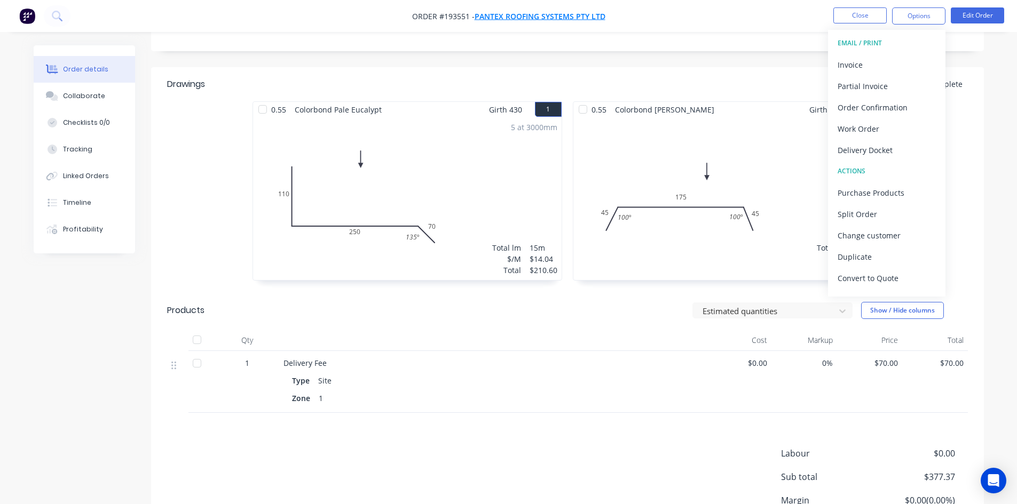
scroll to position [211, 0]
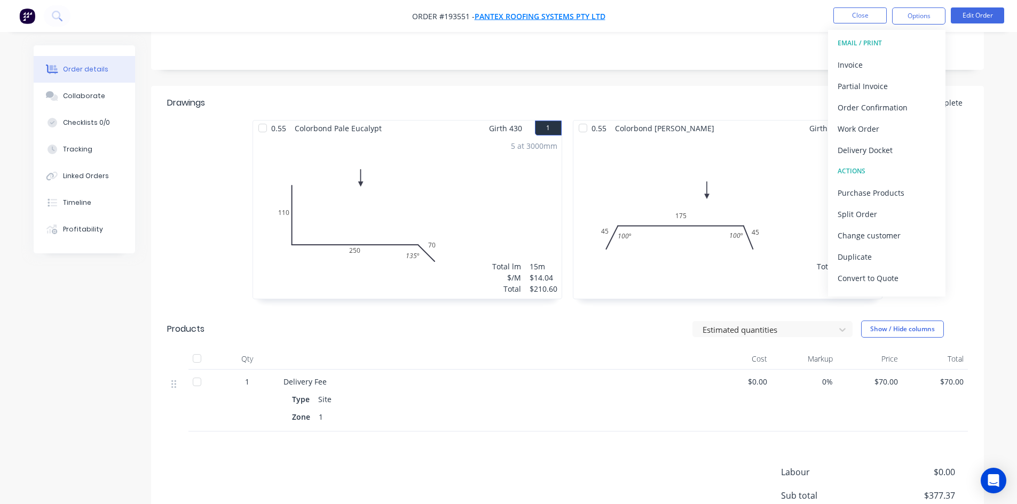
click at [578, 13] on span "PANTEX ROOFING SYSTEMS PTY LTD" at bounding box center [539, 16] width 131 height 10
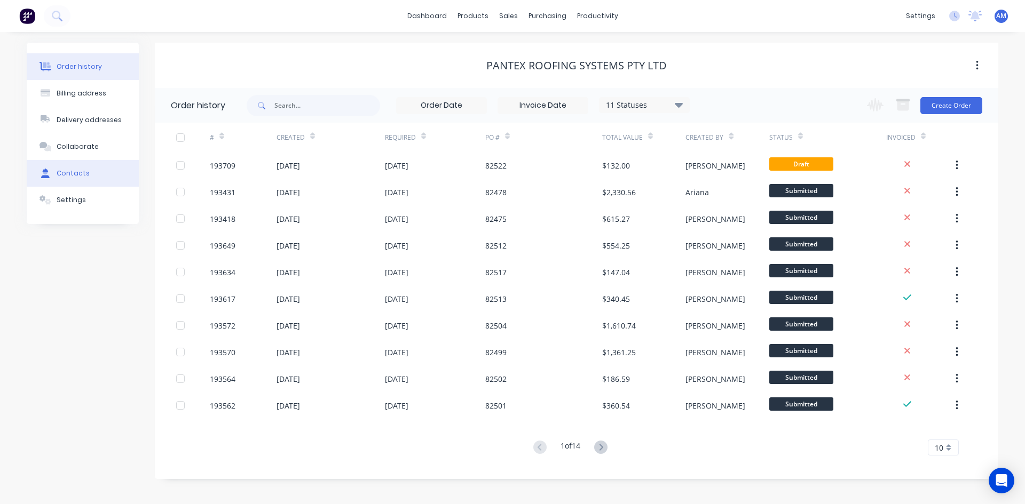
click at [85, 168] on button "Contacts" at bounding box center [83, 173] width 112 height 27
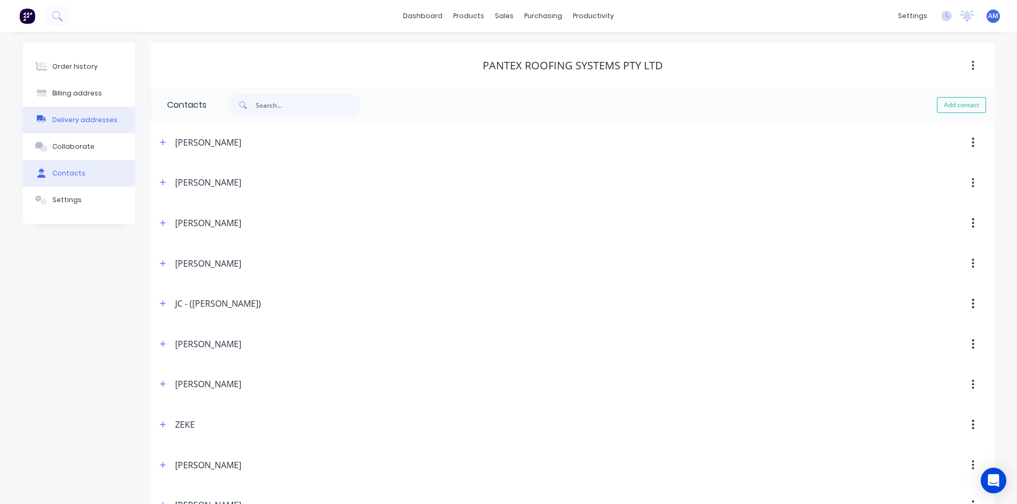
click at [85, 123] on div "Delivery addresses" at bounding box center [84, 120] width 65 height 10
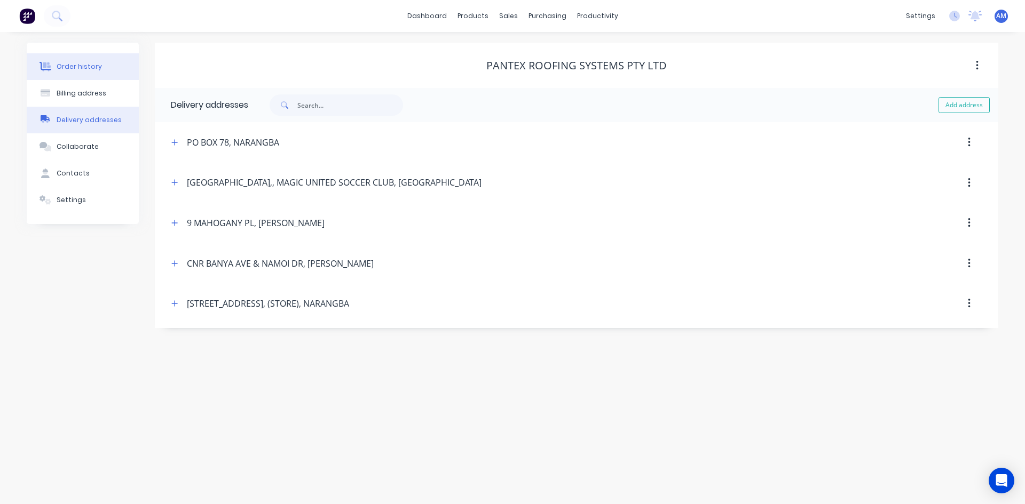
click at [85, 70] on div "Order history" at bounding box center [79, 67] width 45 height 10
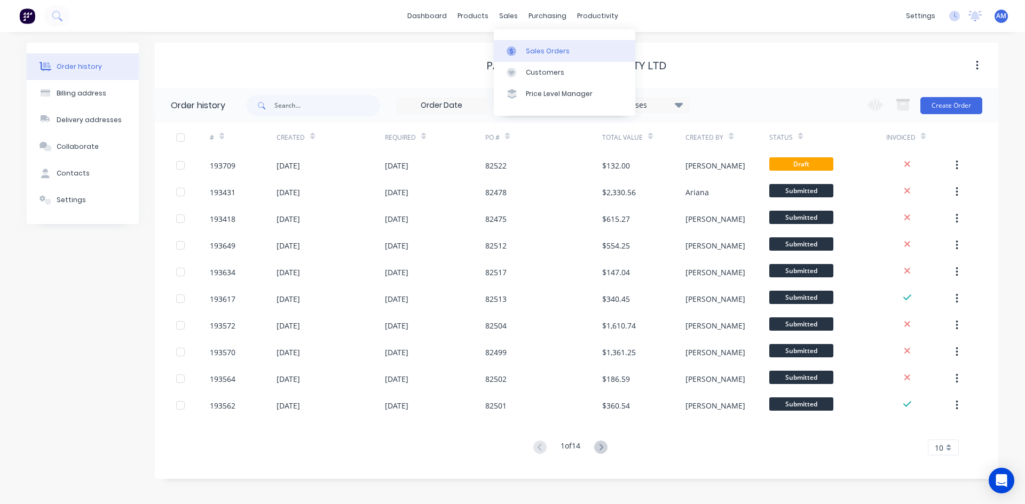
click at [518, 45] on link "Sales Orders" at bounding box center [564, 50] width 141 height 21
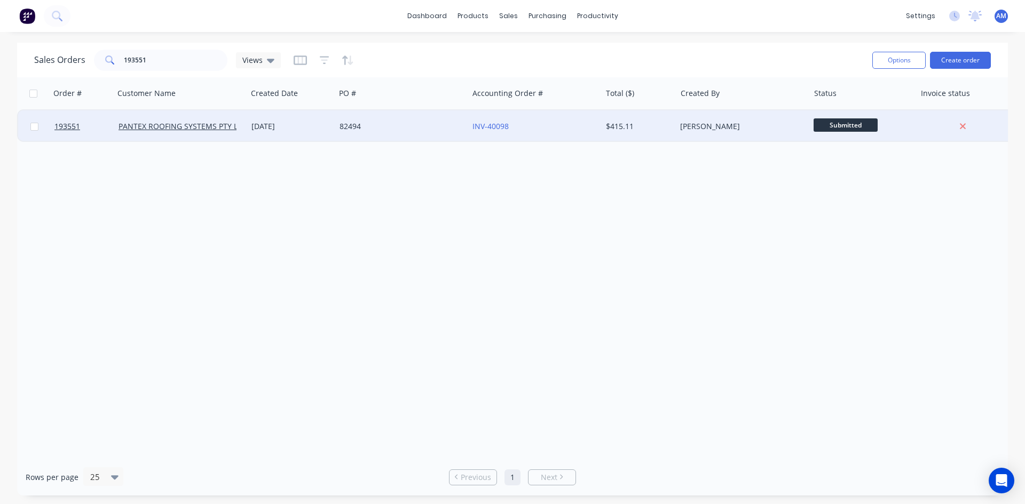
click at [425, 133] on div "82494" at bounding box center [401, 126] width 133 height 32
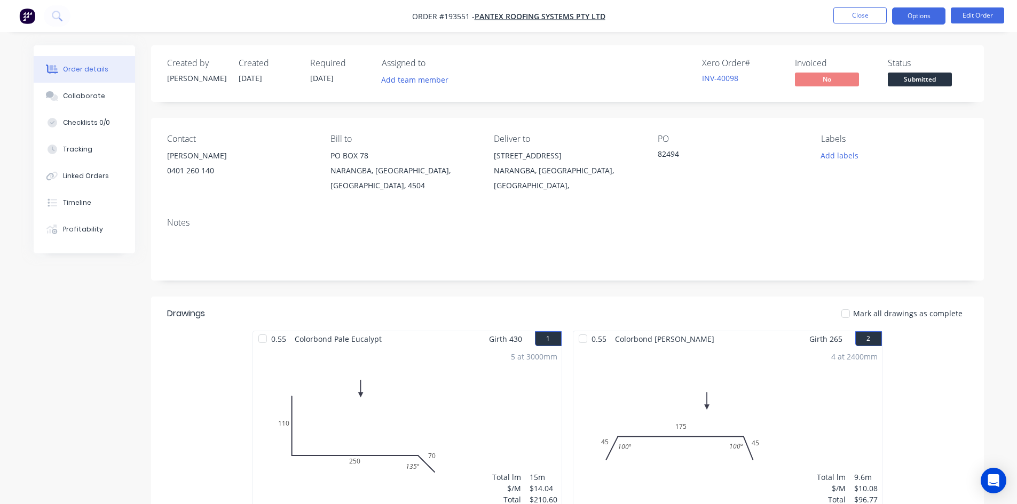
click at [914, 12] on button "Options" at bounding box center [918, 15] width 53 height 17
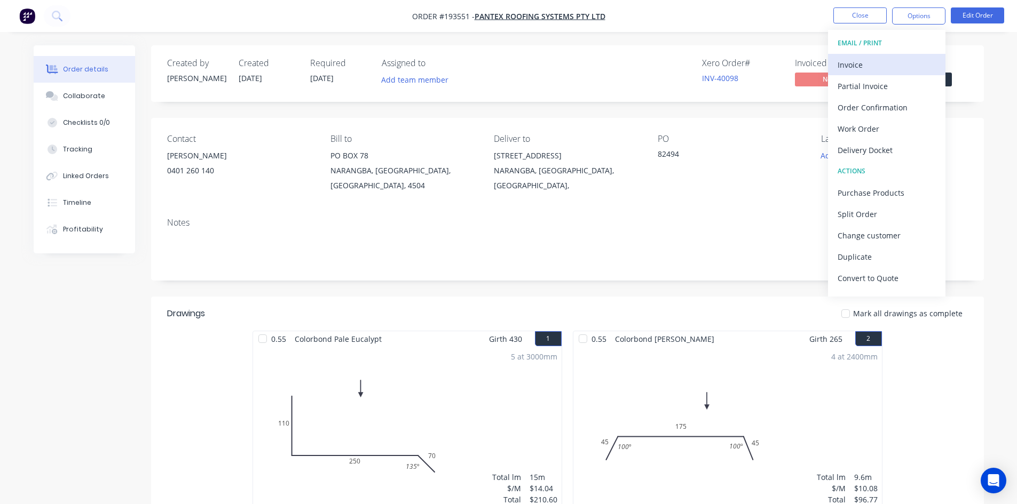
click at [893, 59] on div "Invoice" at bounding box center [886, 64] width 98 height 15
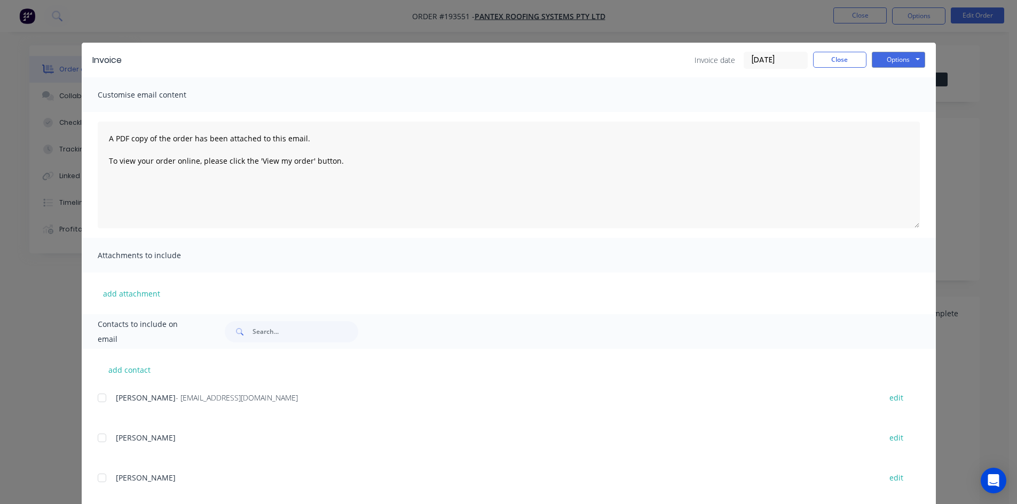
click at [100, 399] on div at bounding box center [101, 397] width 21 height 21
click at [880, 61] on button "Options" at bounding box center [897, 60] width 53 height 16
click at [887, 113] on button "Email" at bounding box center [905, 114] width 68 height 18
click at [837, 62] on button "Close" at bounding box center [839, 60] width 53 height 16
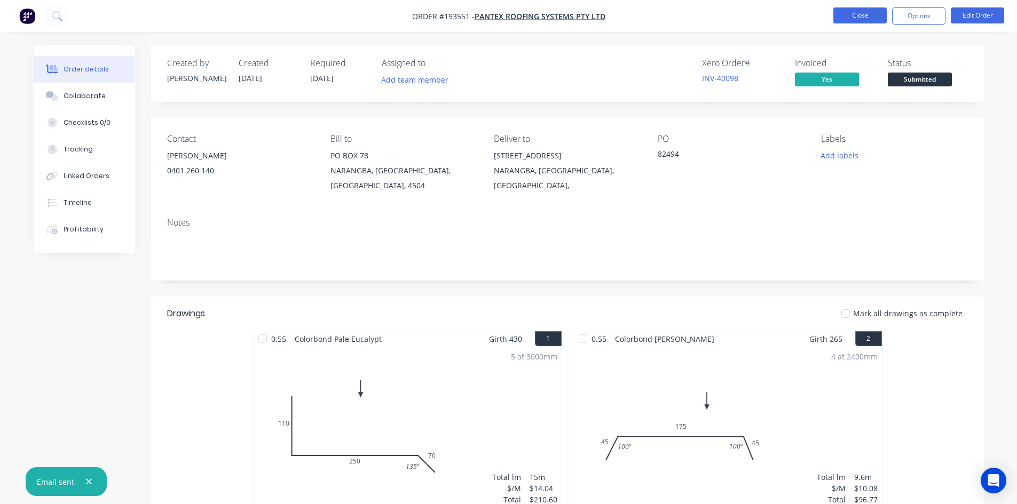
click at [845, 19] on button "Close" at bounding box center [859, 15] width 53 height 16
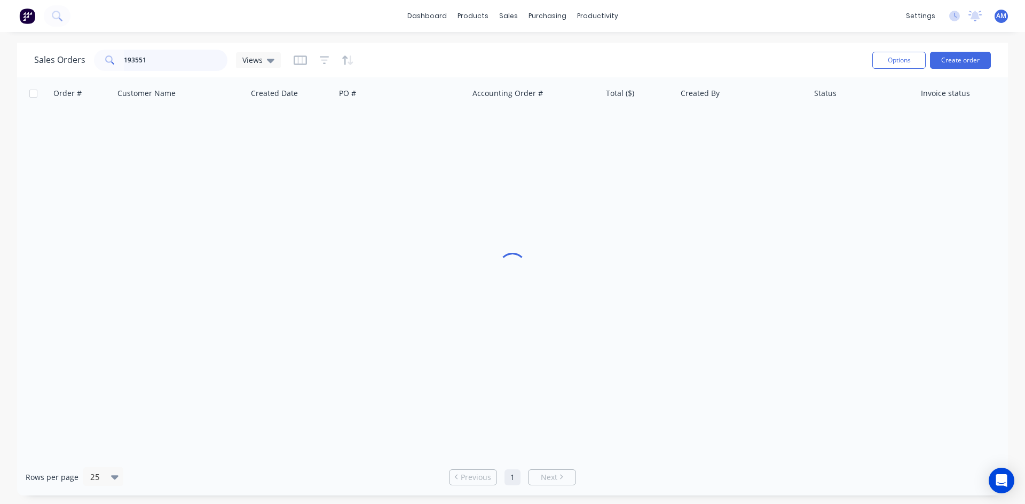
drag, startPoint x: 183, startPoint y: 63, endPoint x: 100, endPoint y: 67, distance: 83.3
click at [100, 67] on div "193551" at bounding box center [160, 60] width 133 height 21
type input "193572"
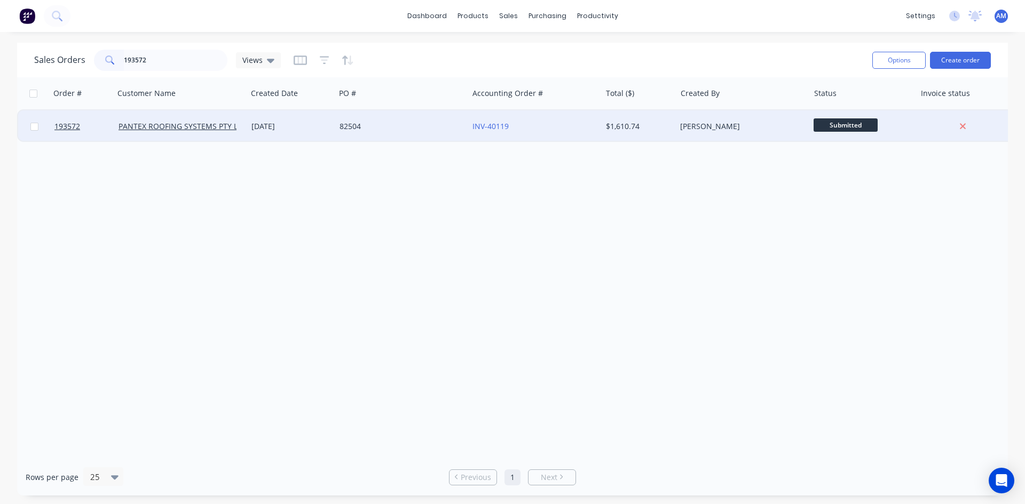
click at [410, 125] on div "82504" at bounding box center [398, 126] width 118 height 11
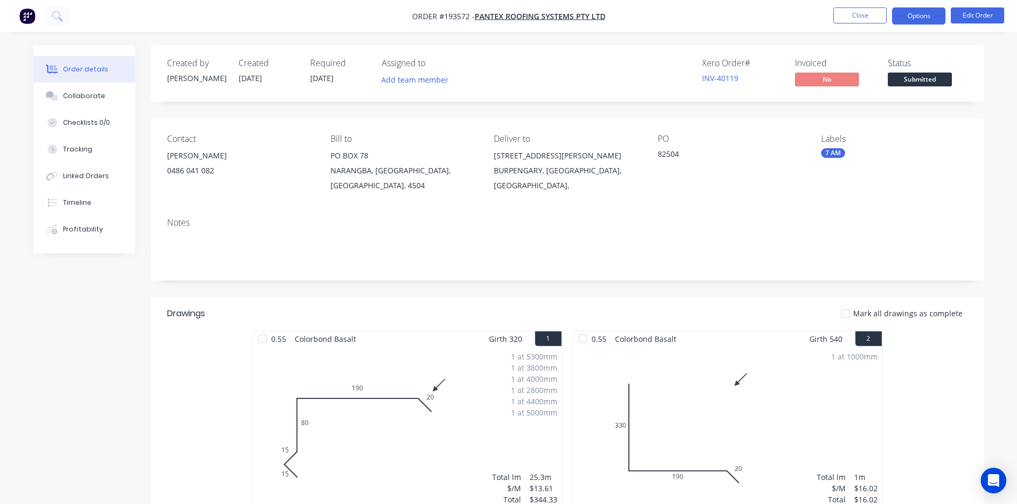
click at [896, 18] on button "Options" at bounding box center [918, 15] width 53 height 17
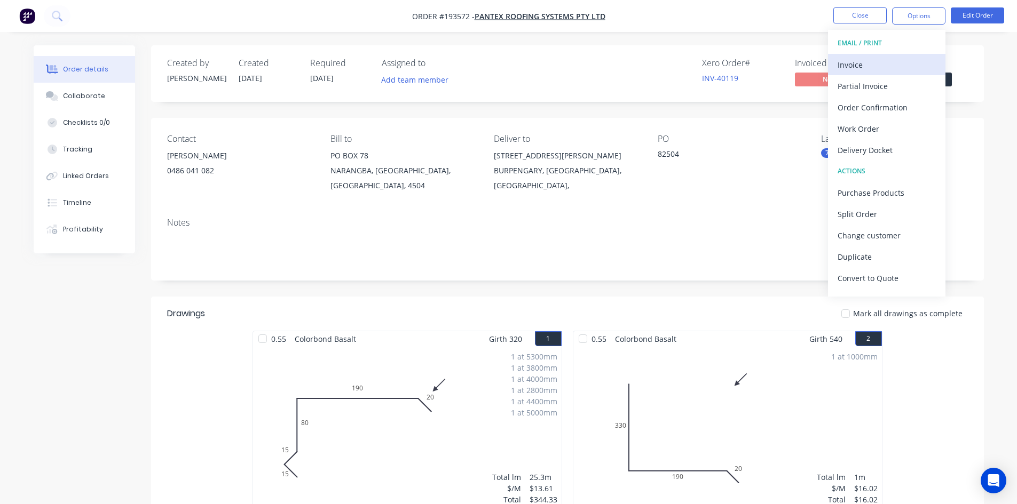
click at [884, 60] on div "Invoice" at bounding box center [886, 64] width 98 height 15
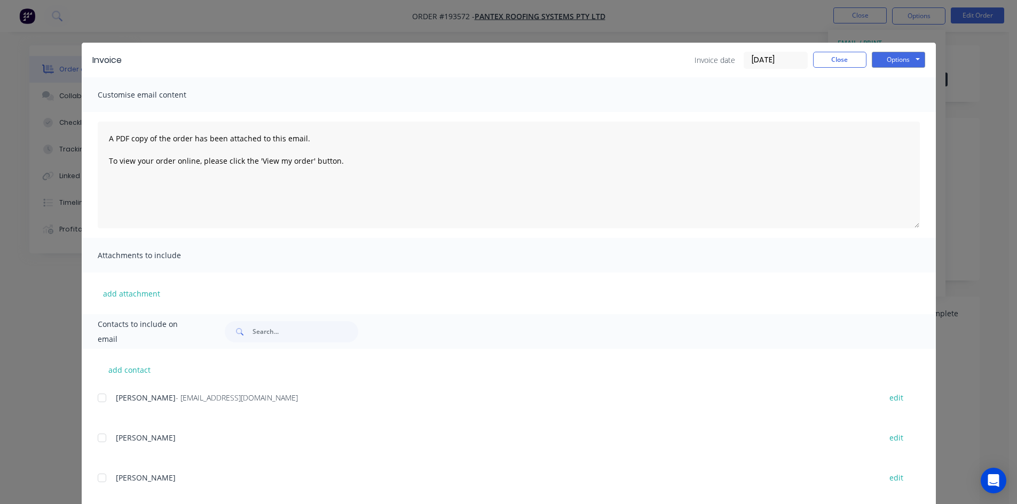
click at [93, 401] on div "add contact KERRY - ap@pantexroofing.com.au edit MAKAYLA BRUNT edit RHYS edit D…" at bounding box center [509, 496] width 854 height 294
click at [96, 401] on div at bounding box center [101, 397] width 21 height 21
click at [908, 57] on button "Options" at bounding box center [897, 60] width 53 height 16
click at [902, 110] on button "Email" at bounding box center [905, 114] width 68 height 18
click at [856, 59] on button "Close" at bounding box center [839, 60] width 53 height 16
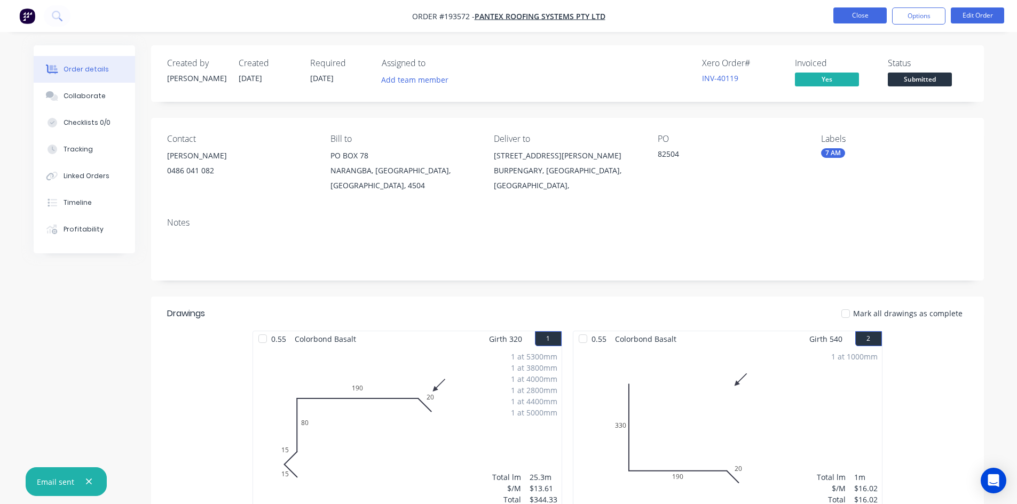
click at [862, 20] on button "Close" at bounding box center [859, 15] width 53 height 16
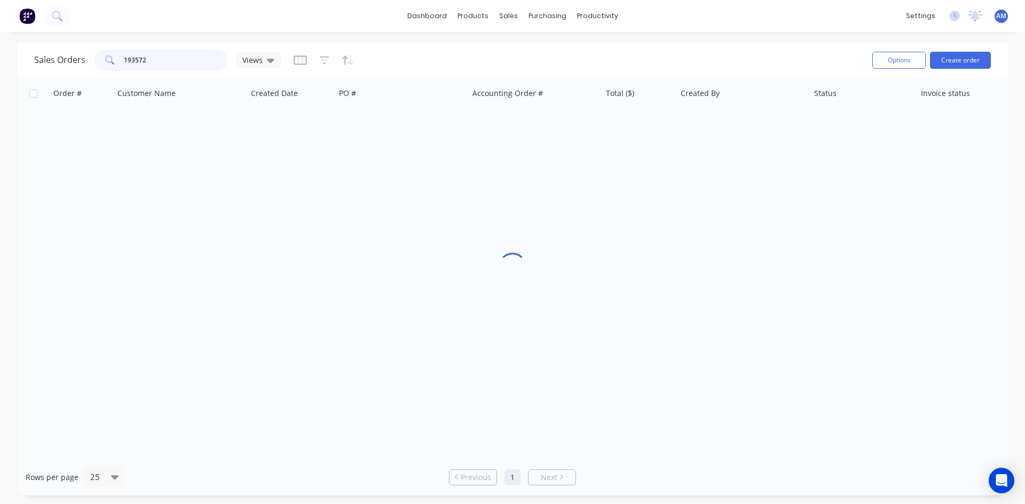
drag, startPoint x: 190, startPoint y: 63, endPoint x: 116, endPoint y: 61, distance: 74.2
click at [116, 61] on div "193572" at bounding box center [160, 60] width 133 height 21
type input "193127"
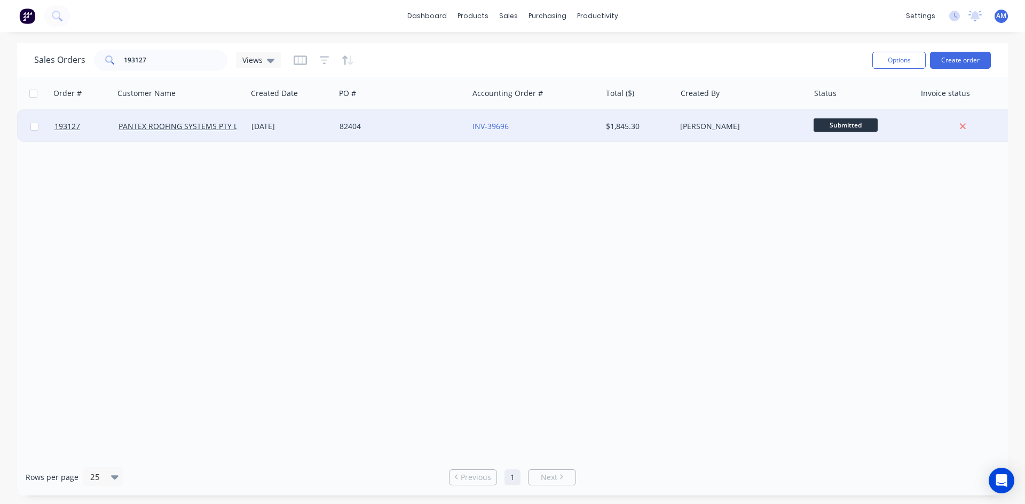
click at [450, 135] on div "82404" at bounding box center [401, 126] width 133 height 32
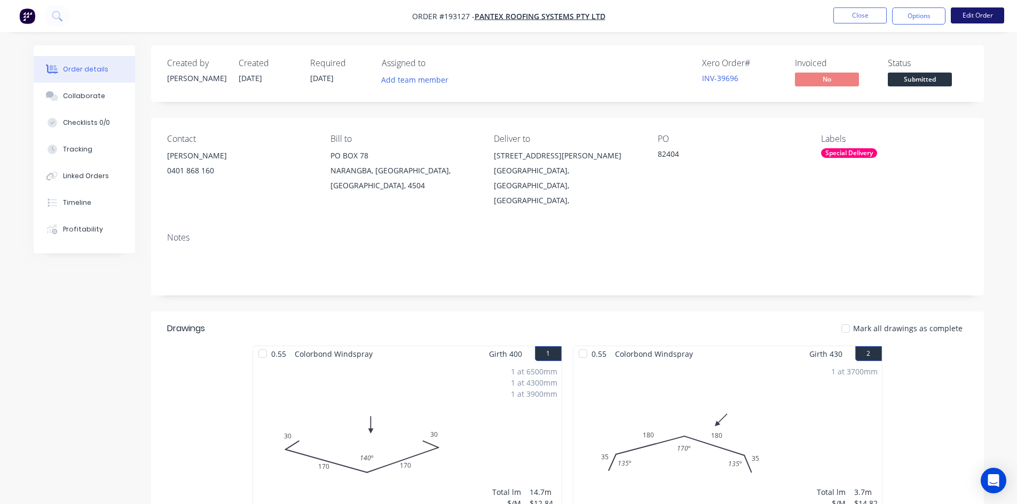
click at [973, 19] on button "Edit Order" at bounding box center [976, 15] width 53 height 16
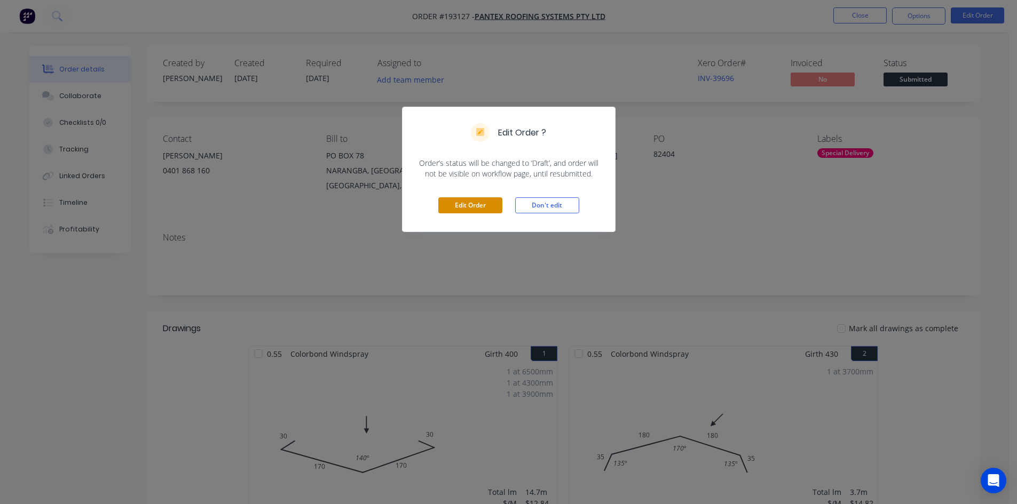
click at [469, 208] on button "Edit Order" at bounding box center [470, 205] width 64 height 16
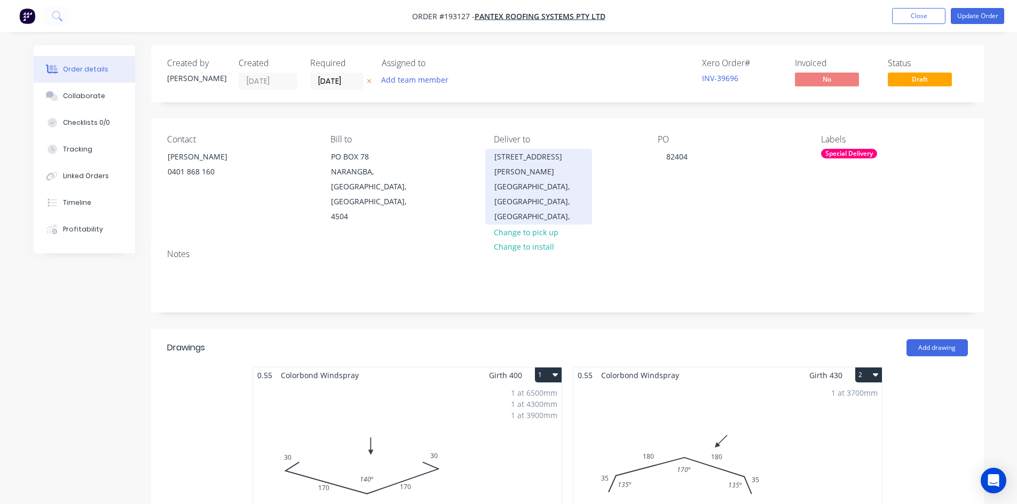
click at [523, 179] on div "Grafton, New South Wales, Australia," at bounding box center [538, 201] width 89 height 45
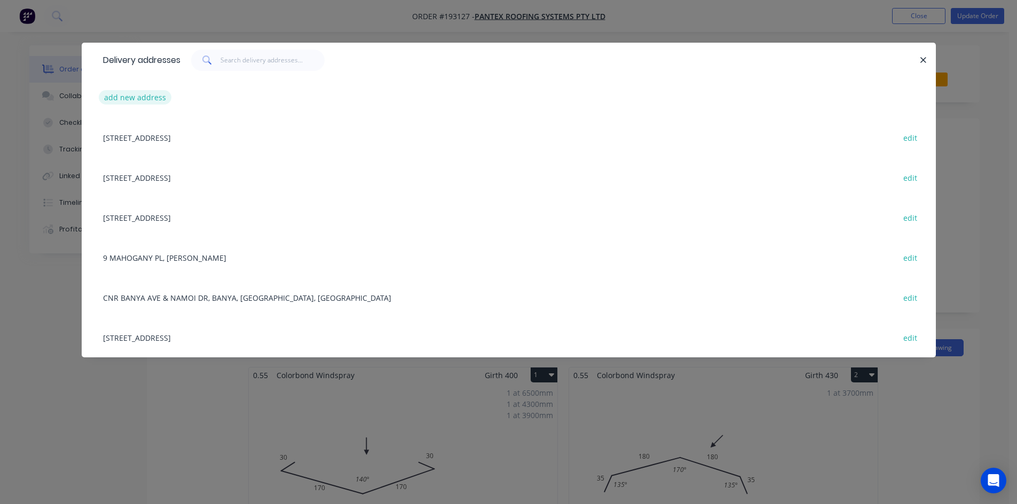
click at [159, 97] on button "add new address" at bounding box center [135, 97] width 73 height 14
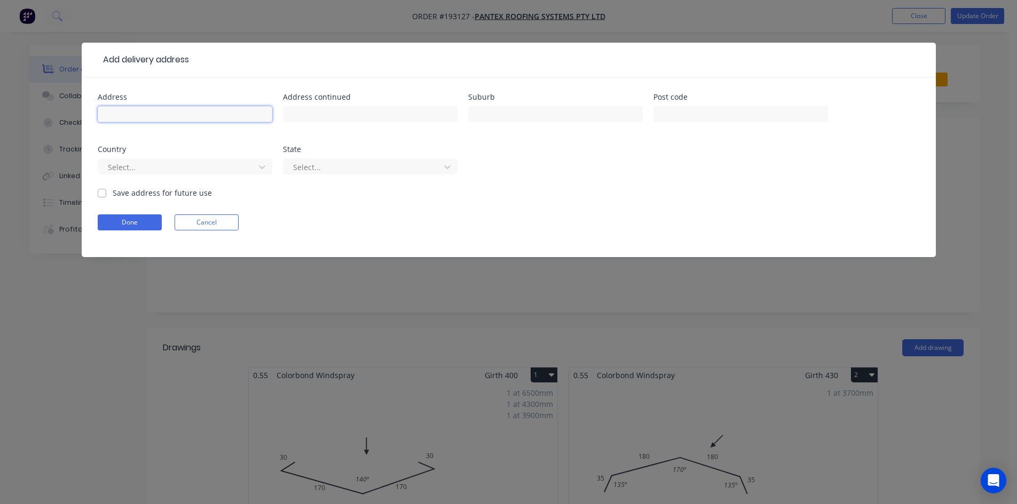
click at [184, 119] on input "text" at bounding box center [185, 114] width 174 height 16
type input "4 Gillett St"
type input "South Grafton"
type input "a"
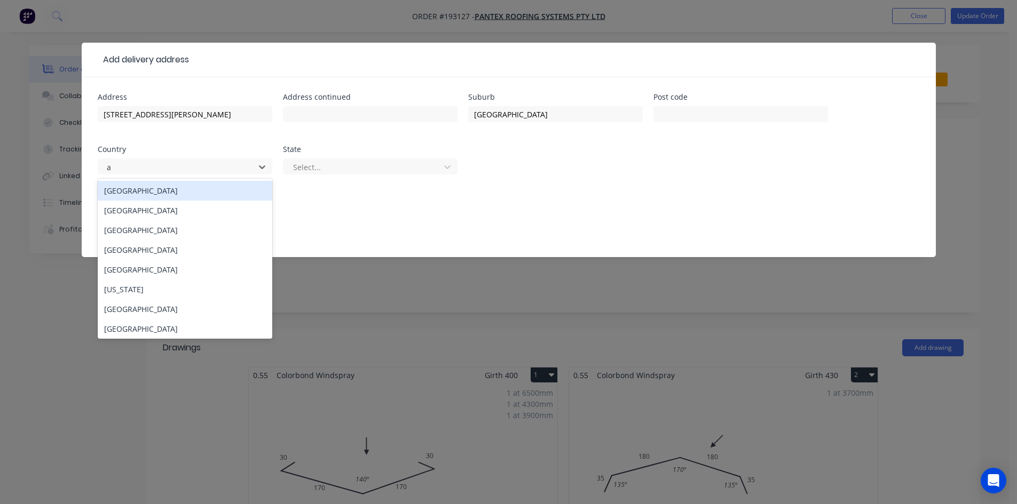
click at [194, 189] on div "Australia" at bounding box center [185, 191] width 174 height 20
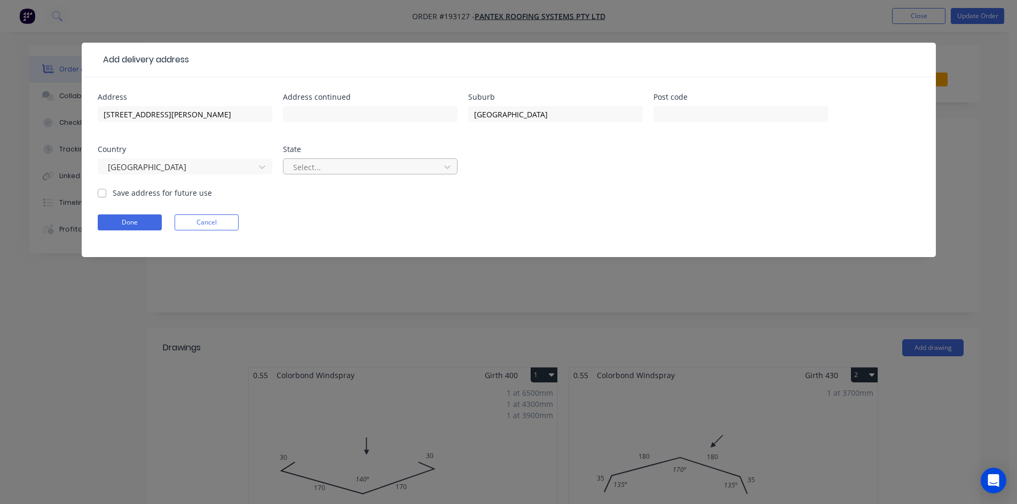
click at [321, 172] on div at bounding box center [363, 167] width 142 height 13
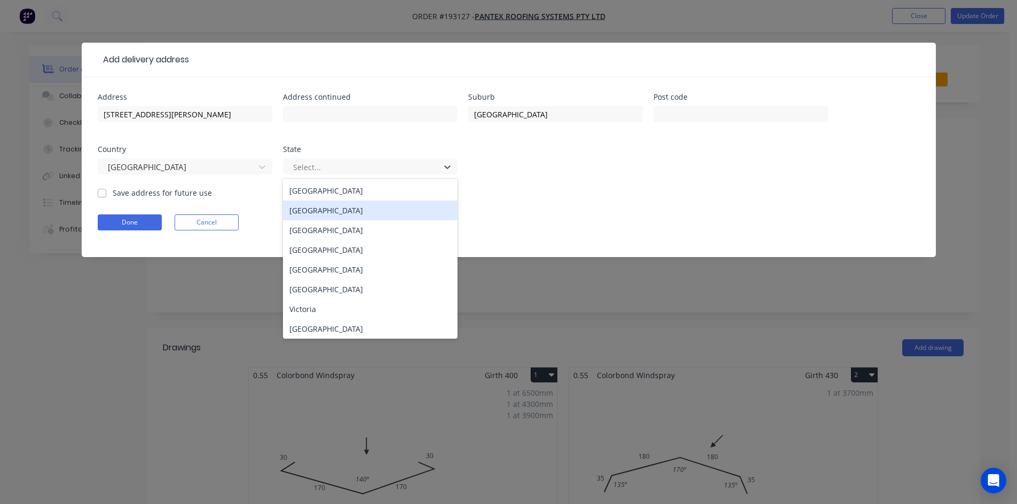
click at [334, 214] on div "New South Wales" at bounding box center [370, 211] width 174 height 20
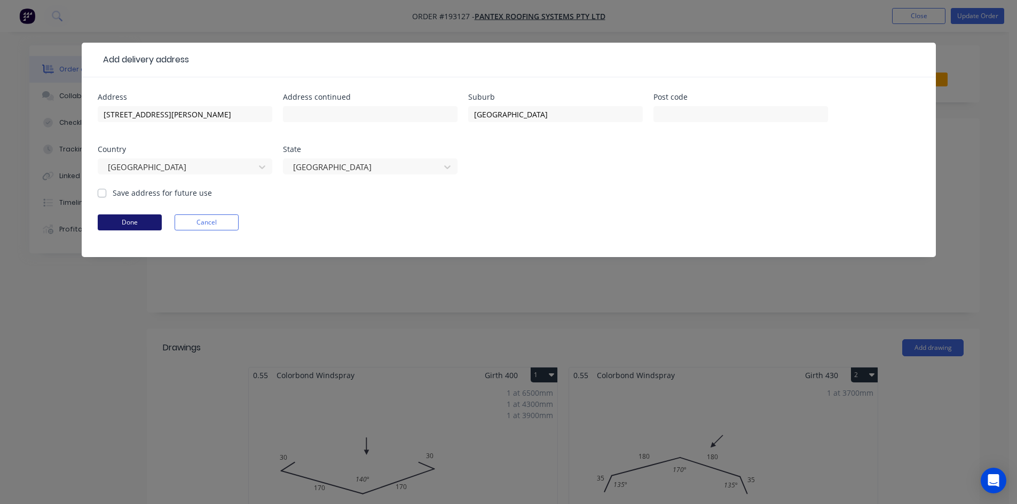
click at [151, 221] on button "Done" at bounding box center [130, 223] width 64 height 16
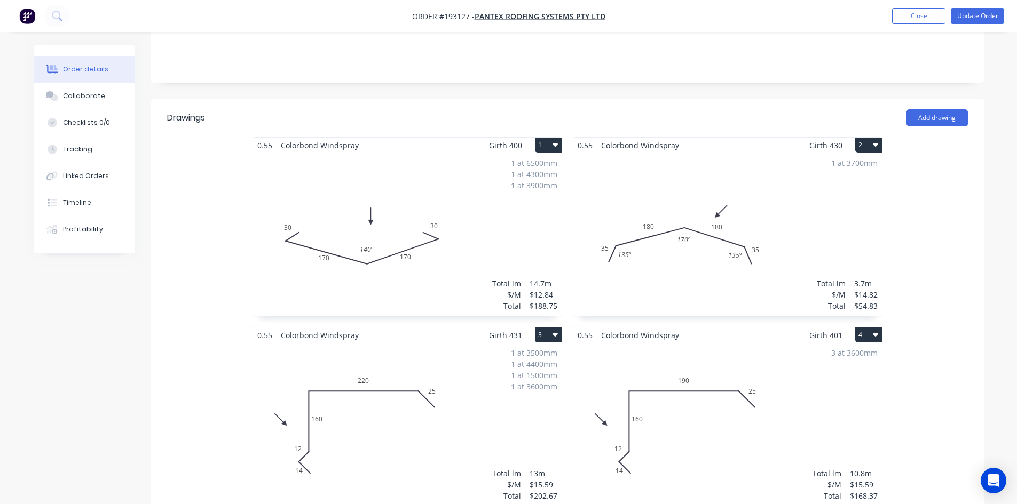
scroll to position [60, 0]
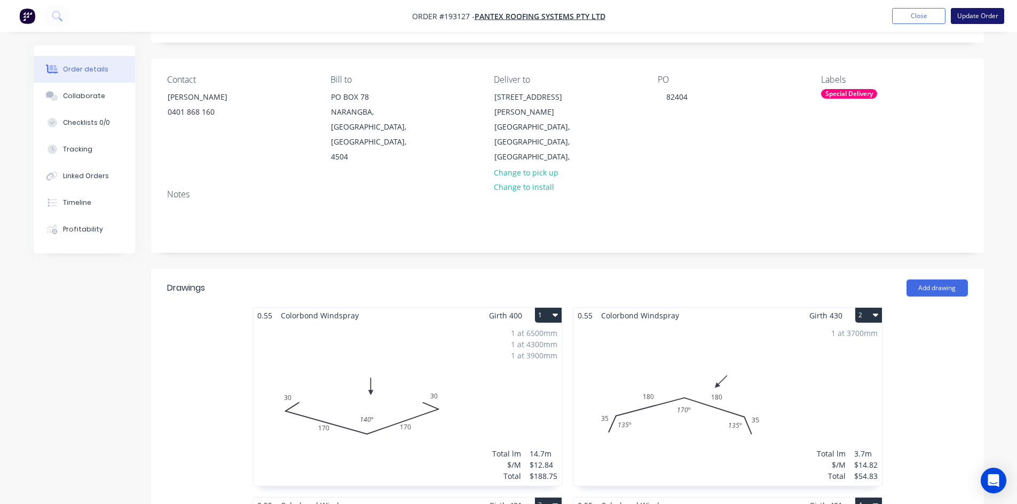
click at [992, 22] on button "Update Order" at bounding box center [976, 16] width 53 height 16
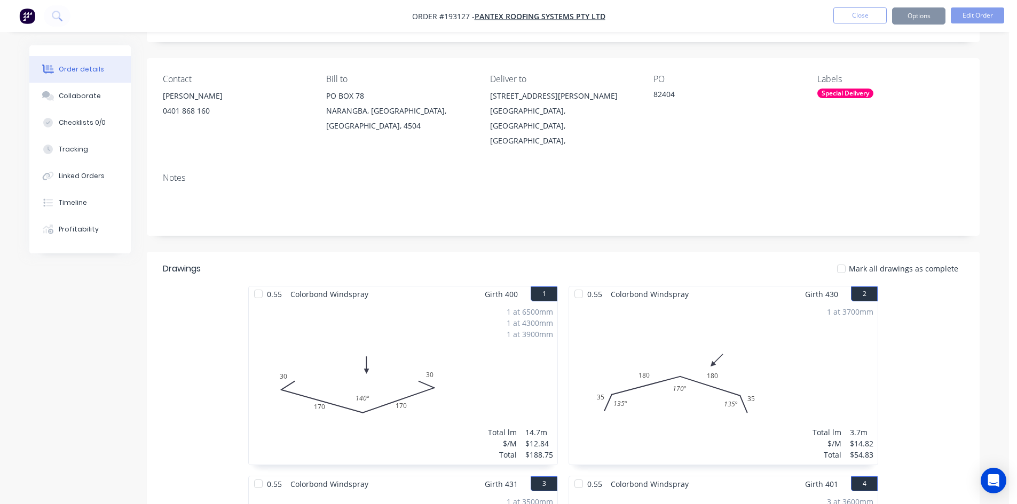
scroll to position [0, 0]
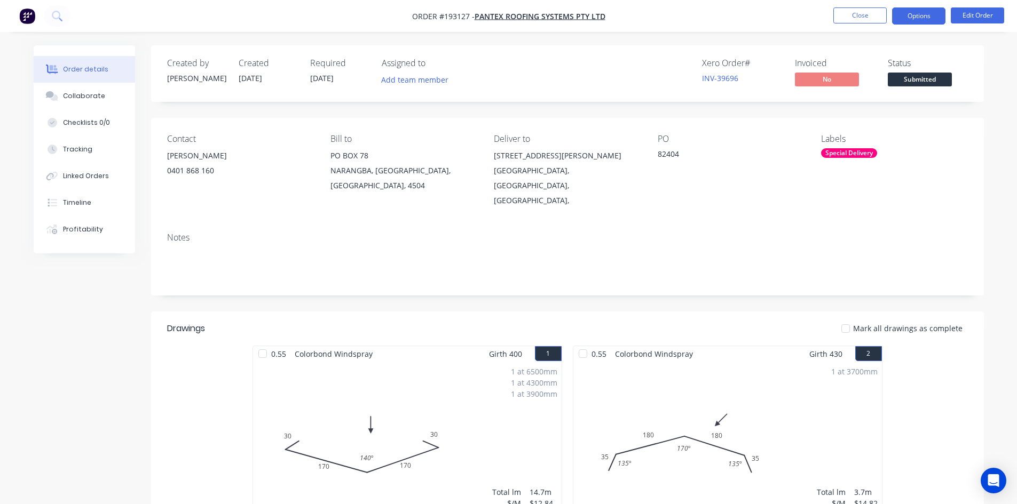
click at [899, 18] on button "Options" at bounding box center [918, 15] width 53 height 17
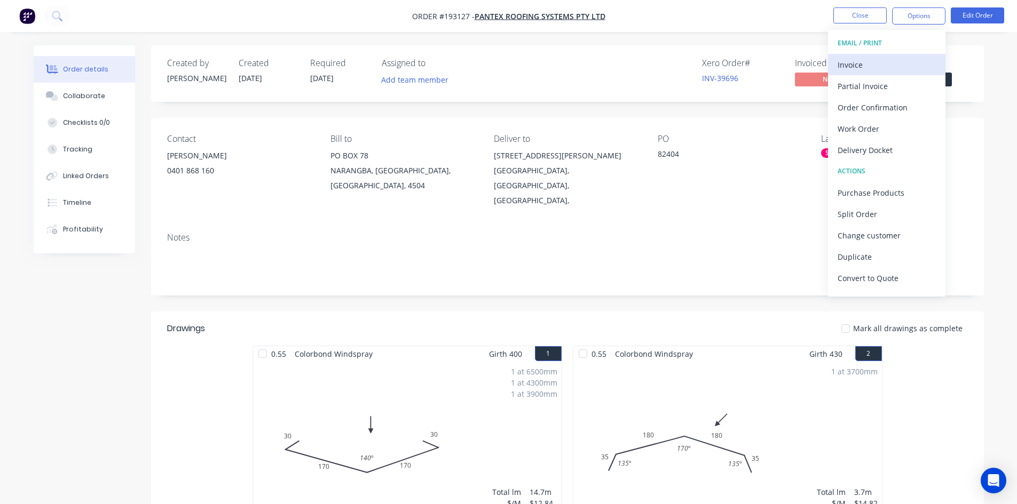
click at [885, 59] on div "Invoice" at bounding box center [886, 64] width 98 height 15
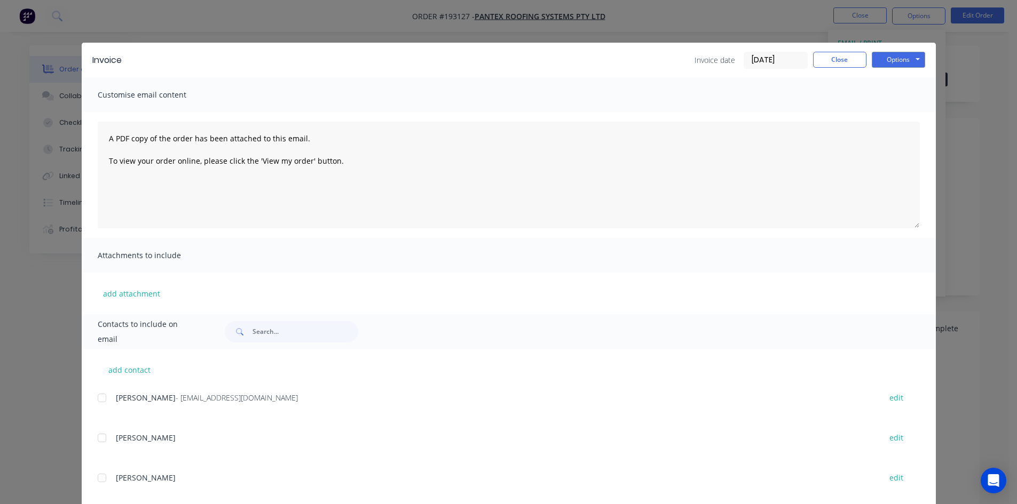
click at [102, 401] on div at bounding box center [101, 397] width 21 height 21
click at [877, 57] on button "Options" at bounding box center [897, 60] width 53 height 16
click at [880, 115] on button "Email" at bounding box center [905, 114] width 68 height 18
click at [842, 68] on div "Invoice date 24/09/25 Close Options Preview Print Email" at bounding box center [809, 60] width 231 height 17
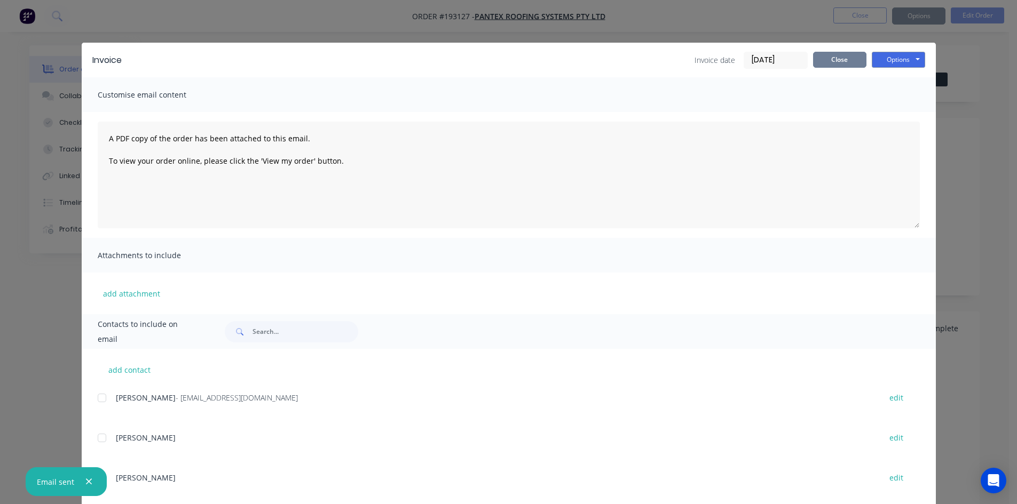
click at [844, 60] on button "Close" at bounding box center [839, 60] width 53 height 16
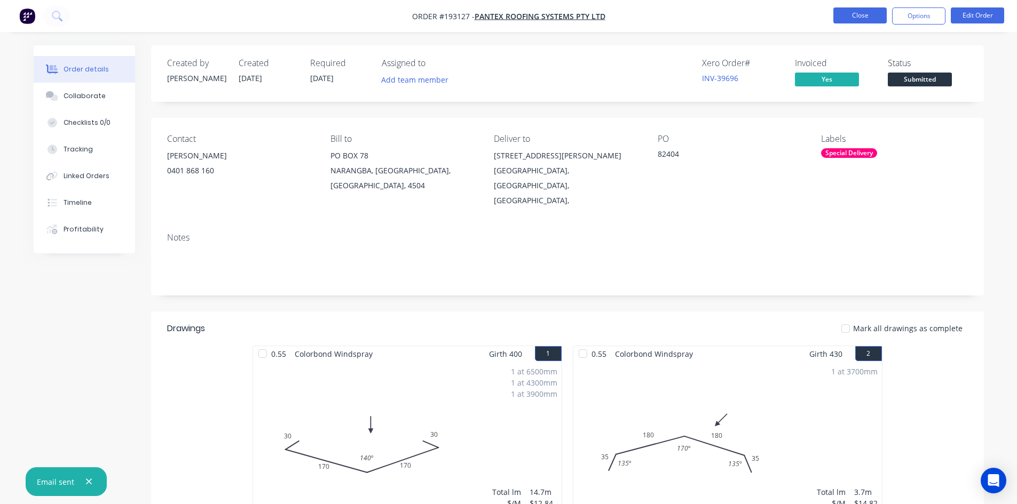
click at [858, 21] on button "Close" at bounding box center [859, 15] width 53 height 16
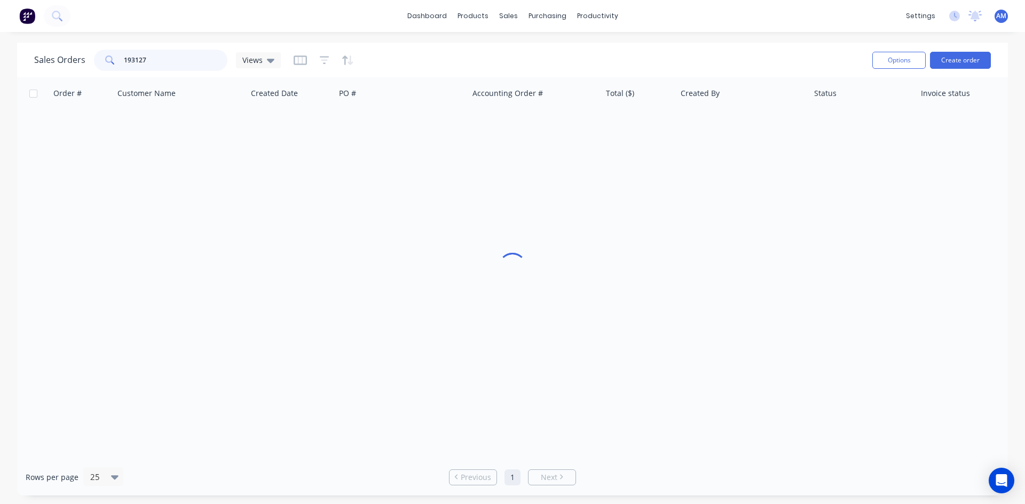
drag, startPoint x: 181, startPoint y: 61, endPoint x: 91, endPoint y: 60, distance: 90.7
click at [91, 60] on div "Sales Orders 193127 Views" at bounding box center [157, 60] width 247 height 21
type input "193133"
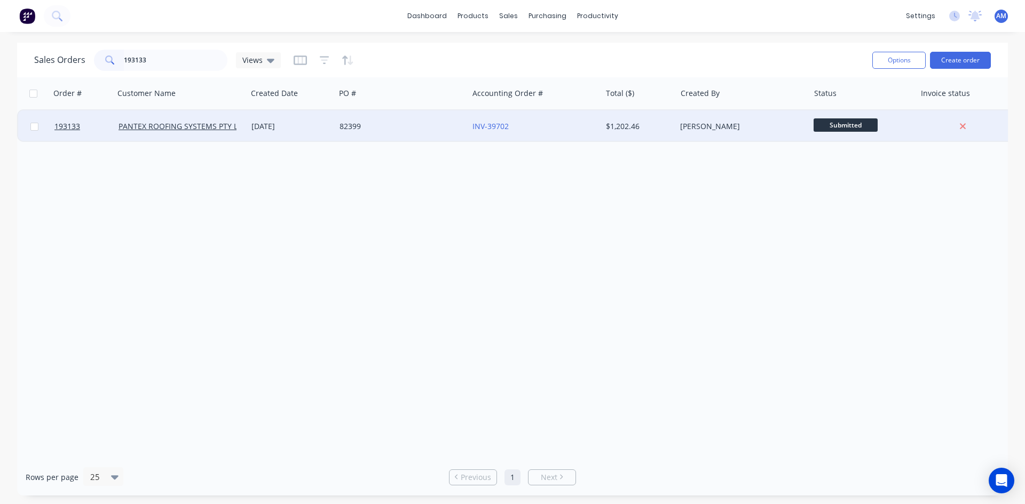
click at [418, 136] on div "82399" at bounding box center [401, 126] width 133 height 32
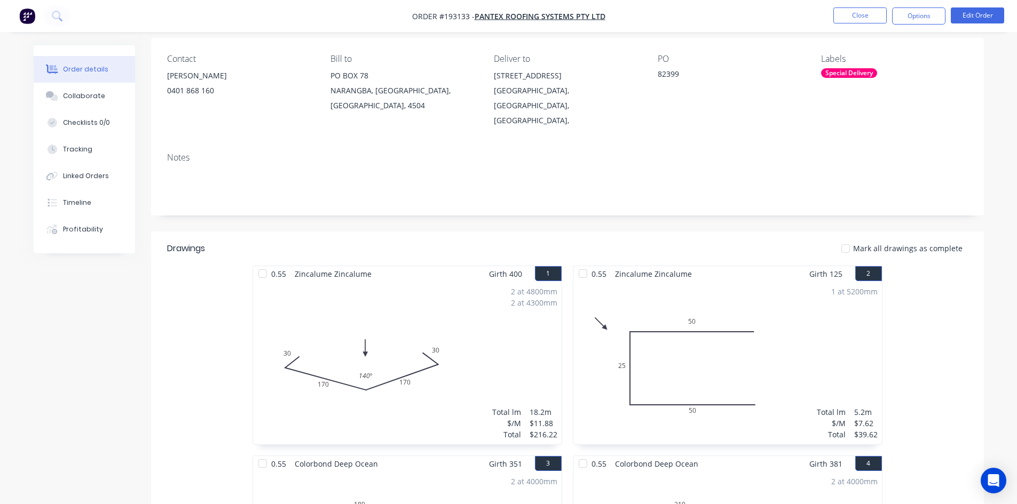
scroll to position [267, 0]
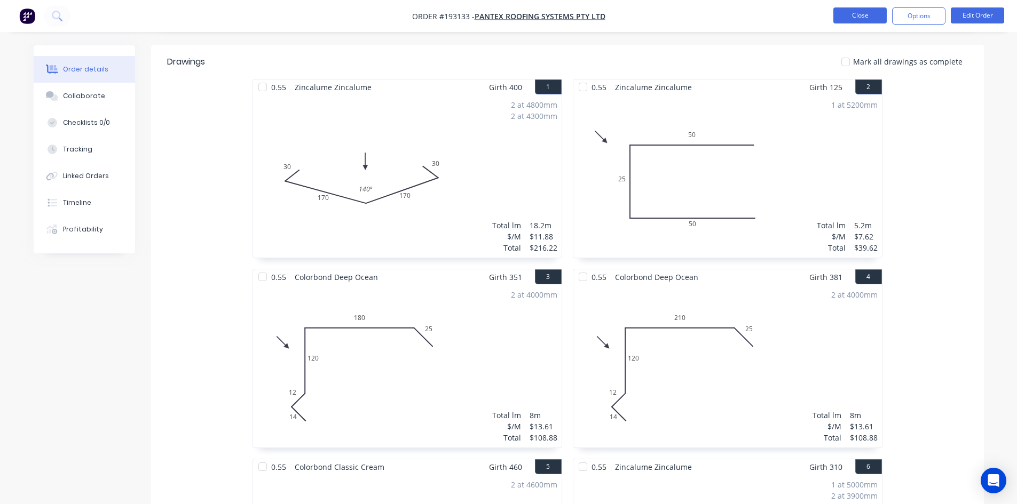
click at [851, 15] on button "Close" at bounding box center [859, 15] width 53 height 16
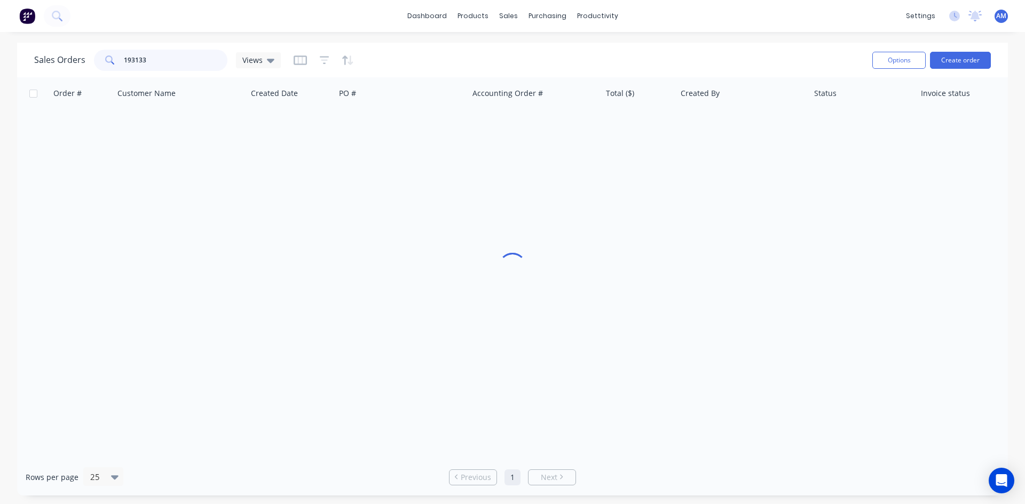
drag, startPoint x: 142, startPoint y: 64, endPoint x: 78, endPoint y: 63, distance: 63.5
click at [78, 63] on div "Sales Orders 193133 Views" at bounding box center [157, 60] width 247 height 21
type input "3"
type input "82407"
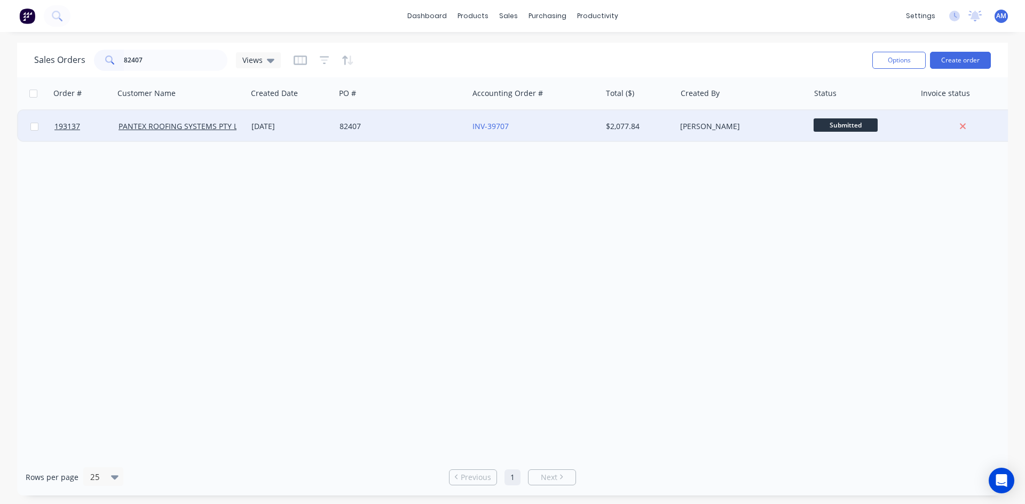
click at [403, 126] on div "82407" at bounding box center [398, 126] width 118 height 11
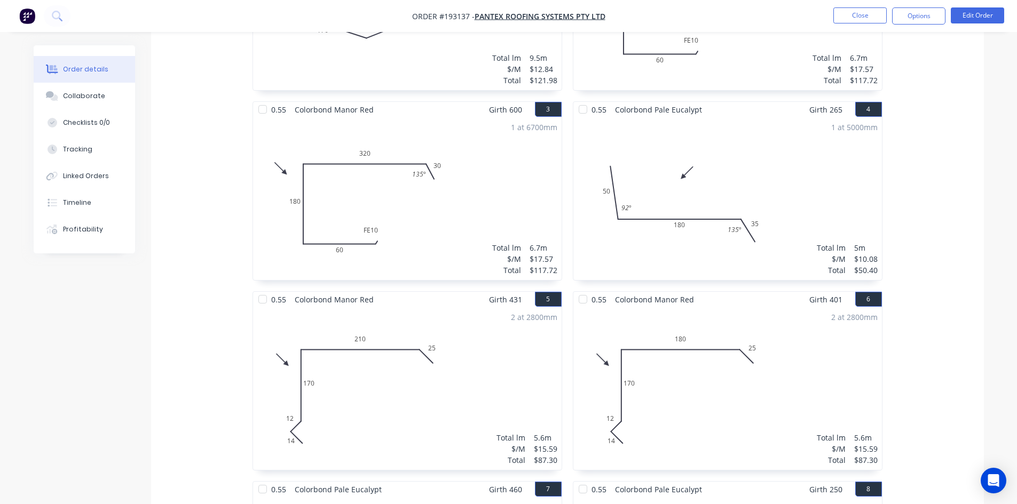
scroll to position [427, 0]
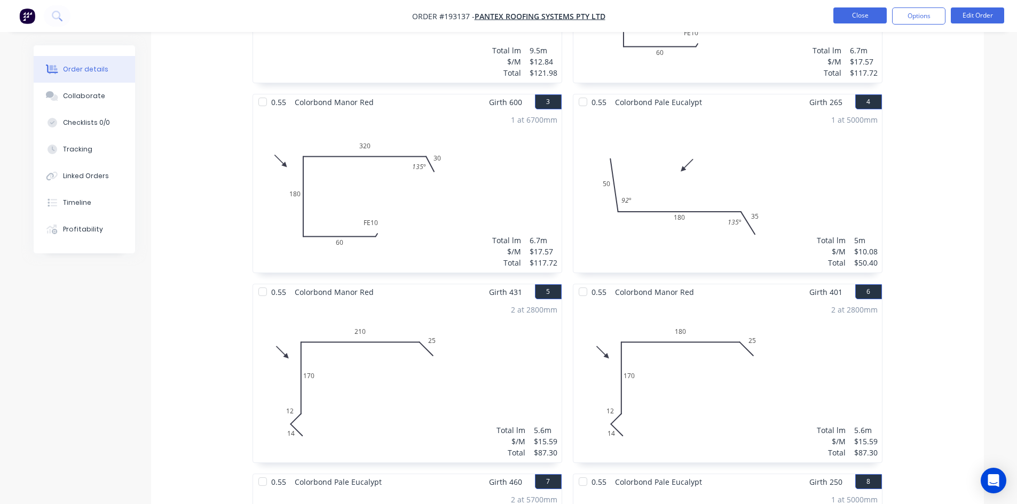
click at [864, 7] on button "Close" at bounding box center [859, 15] width 53 height 16
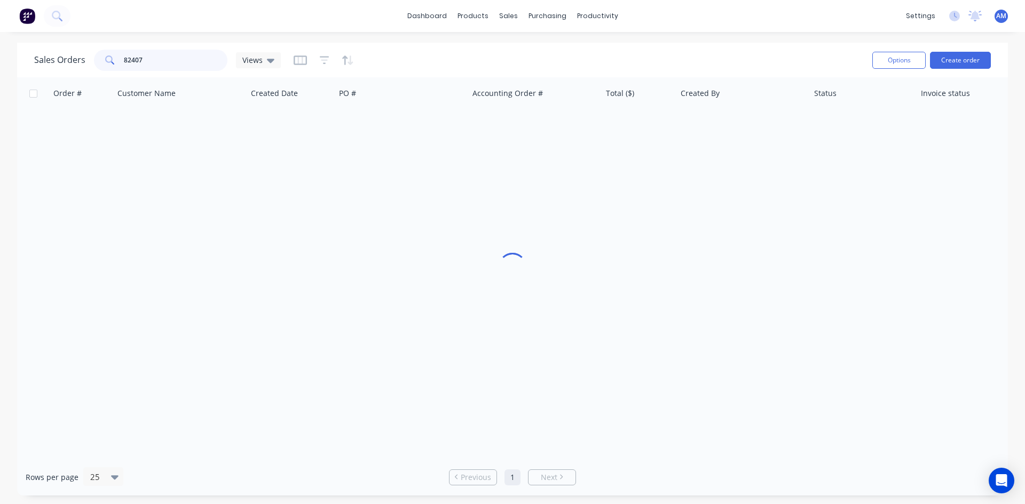
drag, startPoint x: 148, startPoint y: 70, endPoint x: 70, endPoint y: 67, distance: 78.0
click at [70, 67] on div "Sales Orders 82407 Views" at bounding box center [157, 60] width 247 height 21
type input "193133"
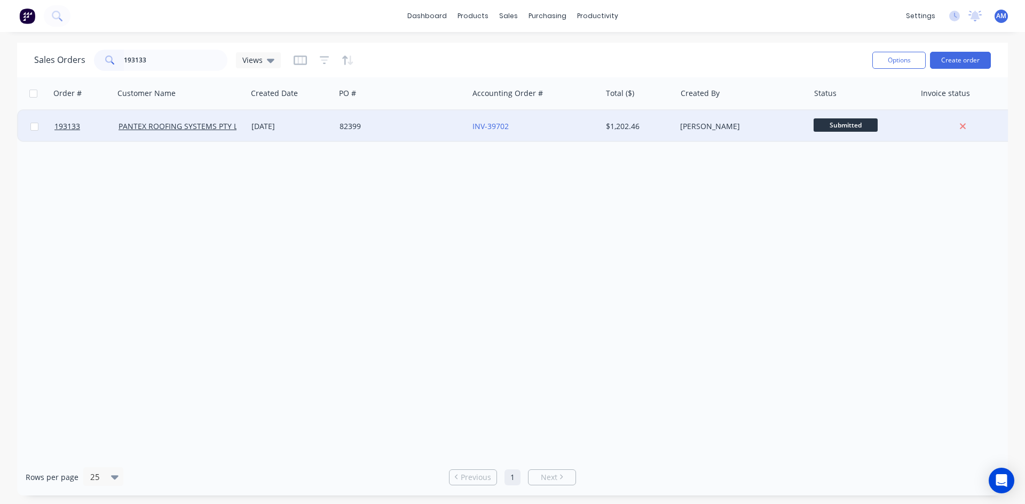
click at [405, 130] on div "82399" at bounding box center [398, 126] width 118 height 11
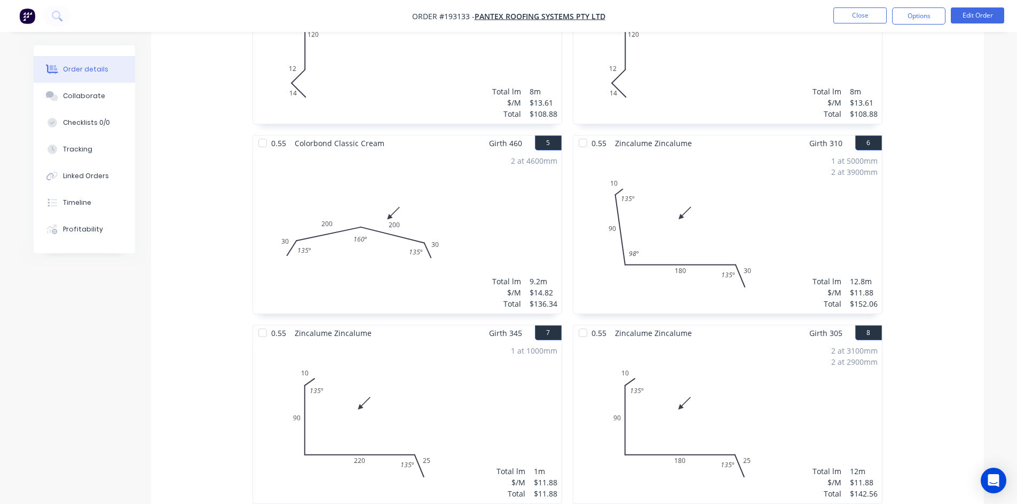
scroll to position [116, 0]
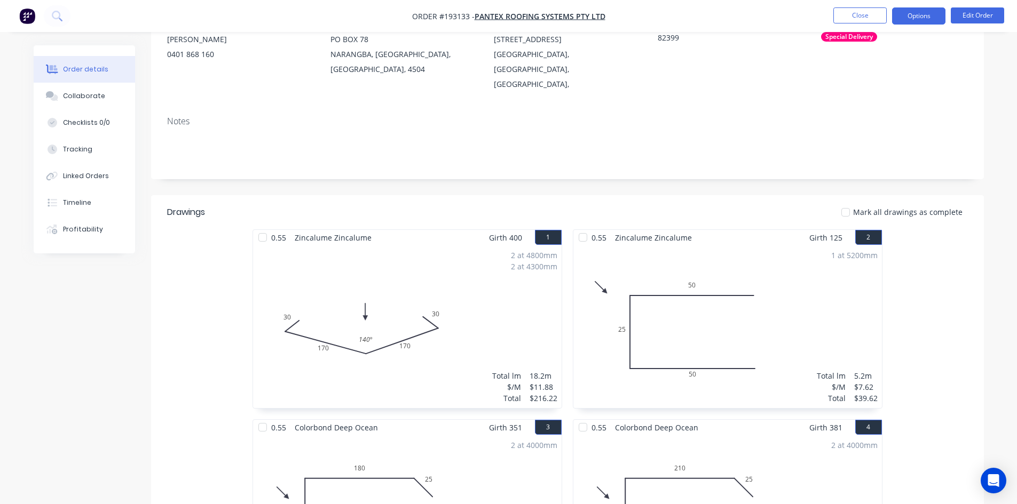
click at [934, 22] on button "Options" at bounding box center [918, 15] width 53 height 17
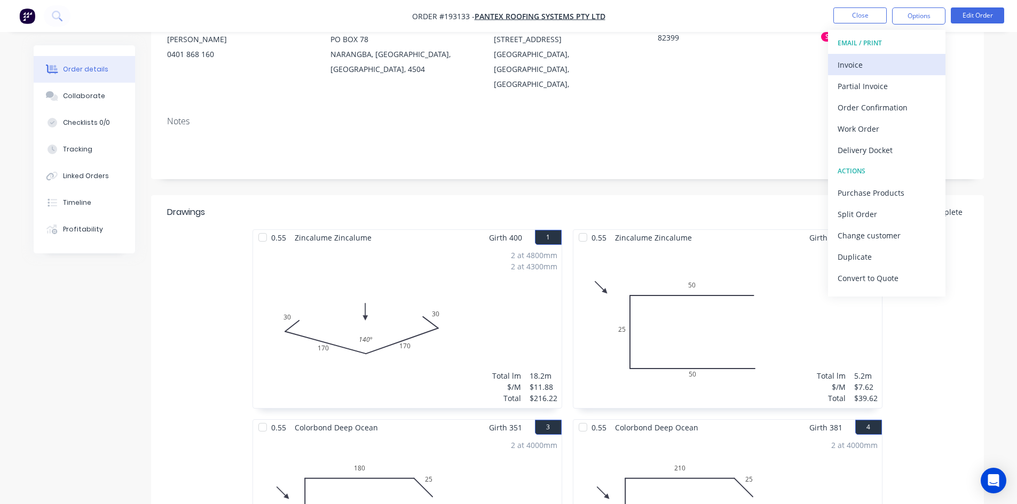
click at [882, 67] on div "Invoice" at bounding box center [886, 64] width 98 height 15
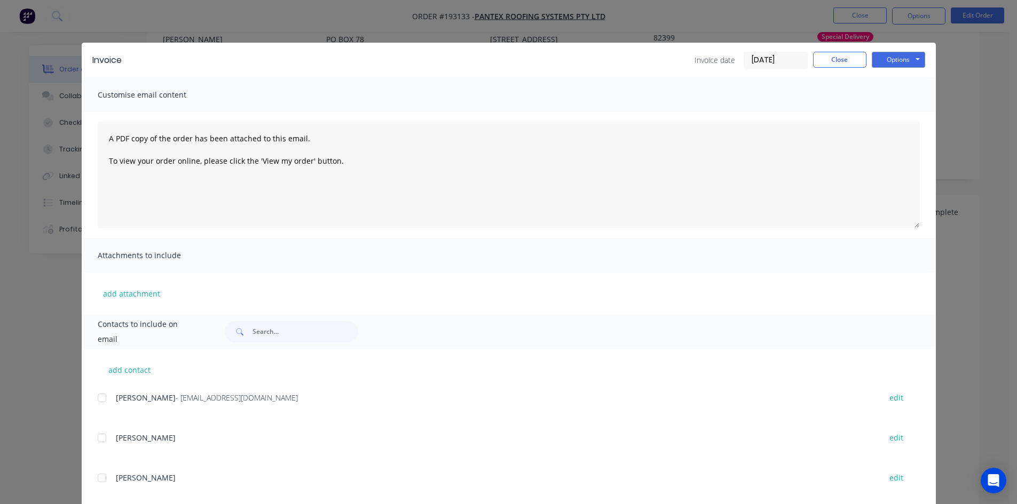
click at [96, 397] on div at bounding box center [101, 397] width 21 height 21
click at [893, 55] on button "Options" at bounding box center [897, 60] width 53 height 16
click at [894, 110] on button "Email" at bounding box center [905, 114] width 68 height 18
click at [833, 59] on button "Close" at bounding box center [839, 60] width 53 height 16
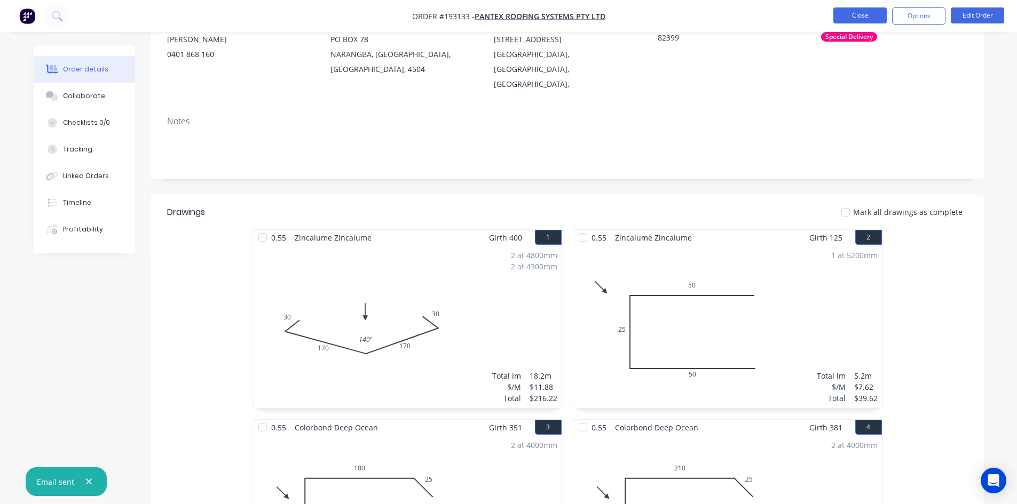
click at [860, 15] on button "Close" at bounding box center [859, 15] width 53 height 16
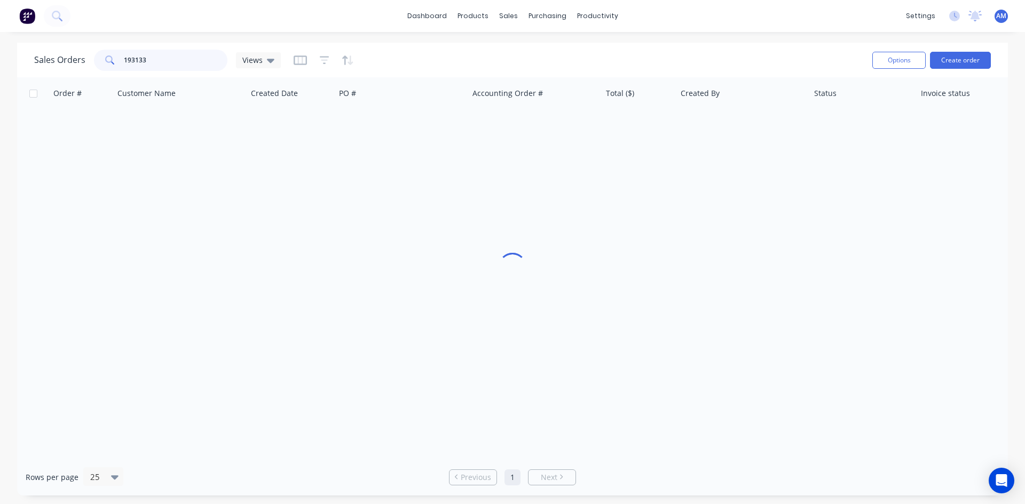
drag, startPoint x: 154, startPoint y: 59, endPoint x: 113, endPoint y: 59, distance: 40.6
click at [113, 59] on div "193133" at bounding box center [160, 60] width 133 height 21
type input "193418"
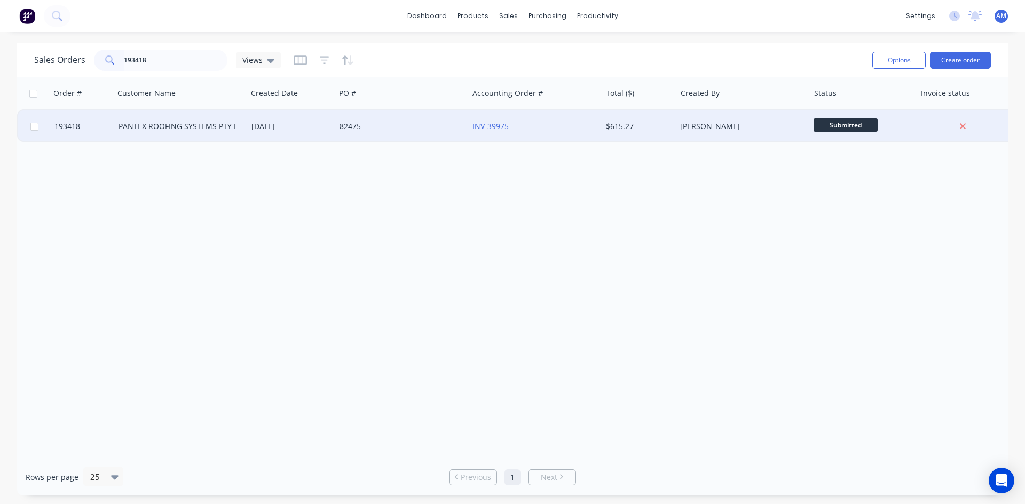
click at [401, 128] on div "82475" at bounding box center [398, 126] width 118 height 11
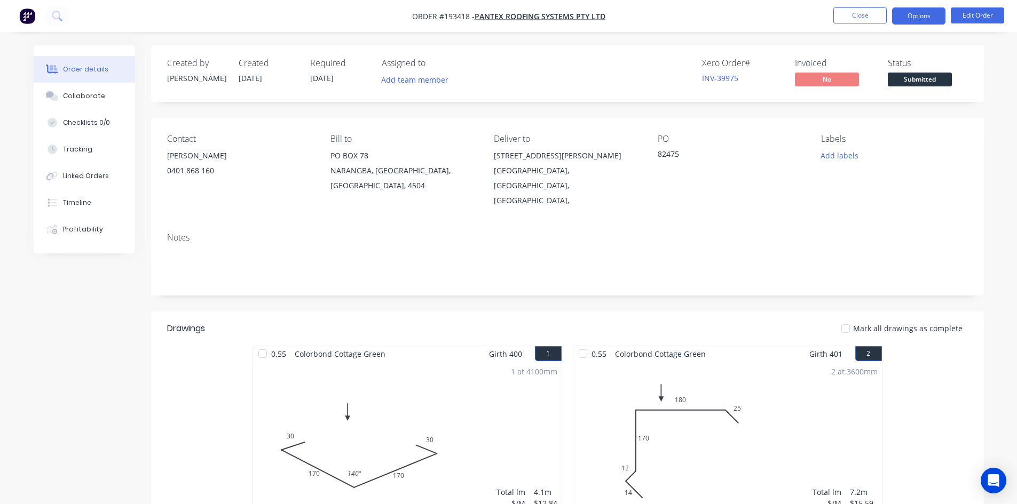
click at [914, 18] on button "Options" at bounding box center [918, 15] width 53 height 17
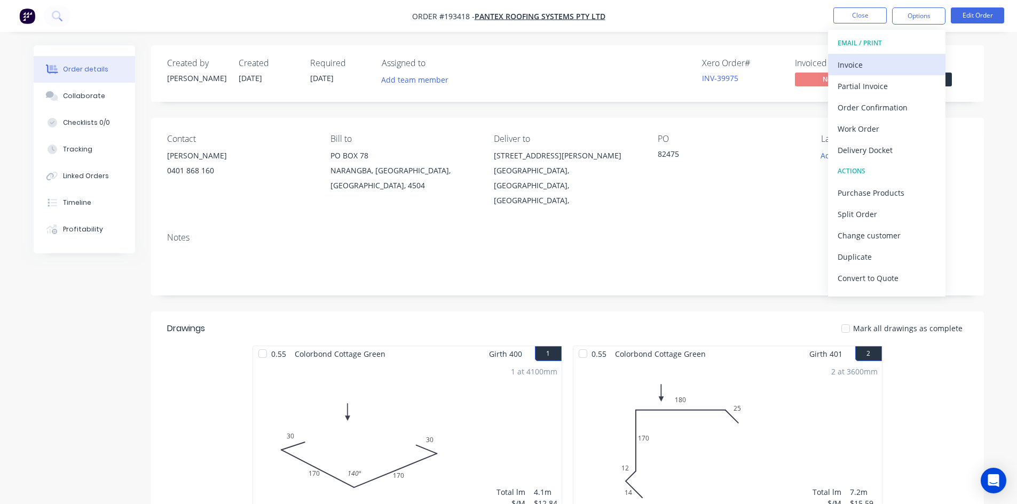
click at [874, 66] on div "Invoice" at bounding box center [886, 64] width 98 height 15
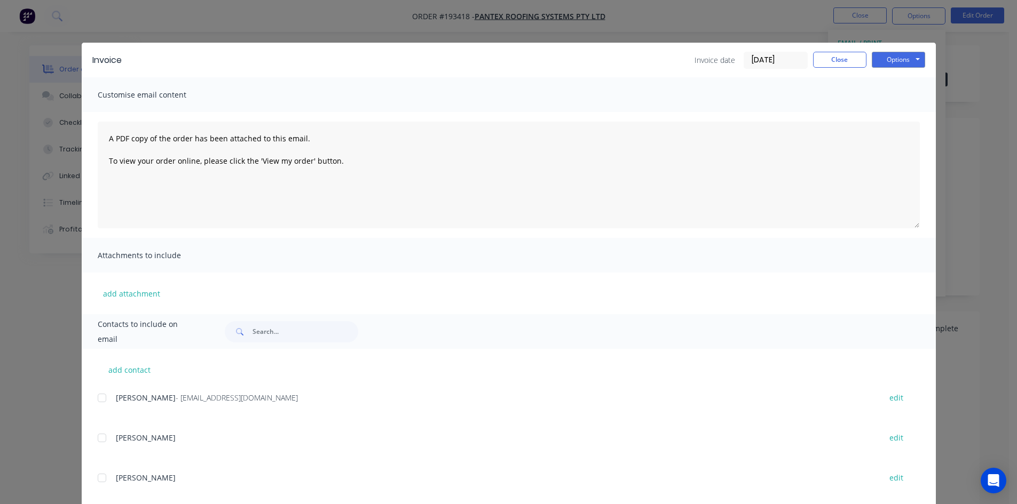
click at [94, 401] on div at bounding box center [101, 397] width 21 height 21
click at [877, 55] on button "Options" at bounding box center [897, 60] width 53 height 16
click at [884, 110] on button "Email" at bounding box center [905, 114] width 68 height 18
click at [846, 56] on button "Close" at bounding box center [839, 60] width 53 height 16
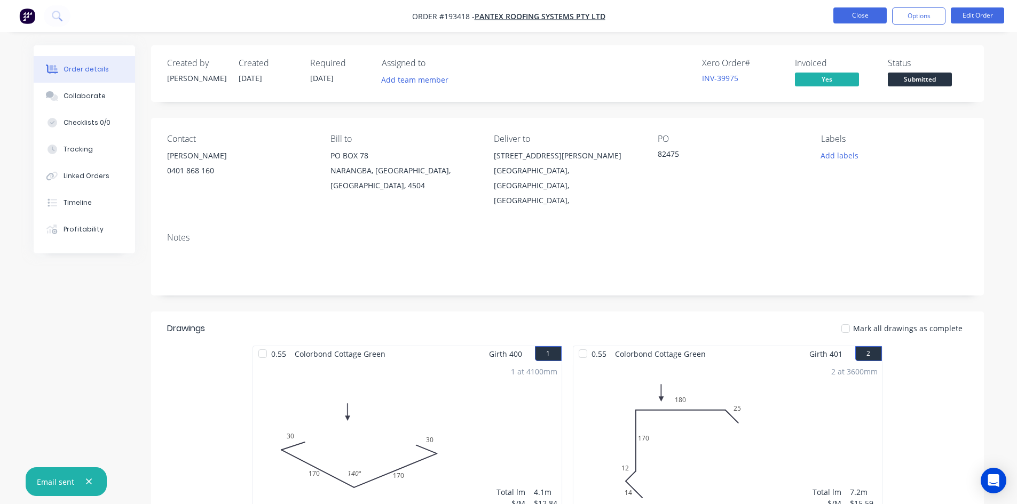
click at [860, 17] on button "Close" at bounding box center [859, 15] width 53 height 16
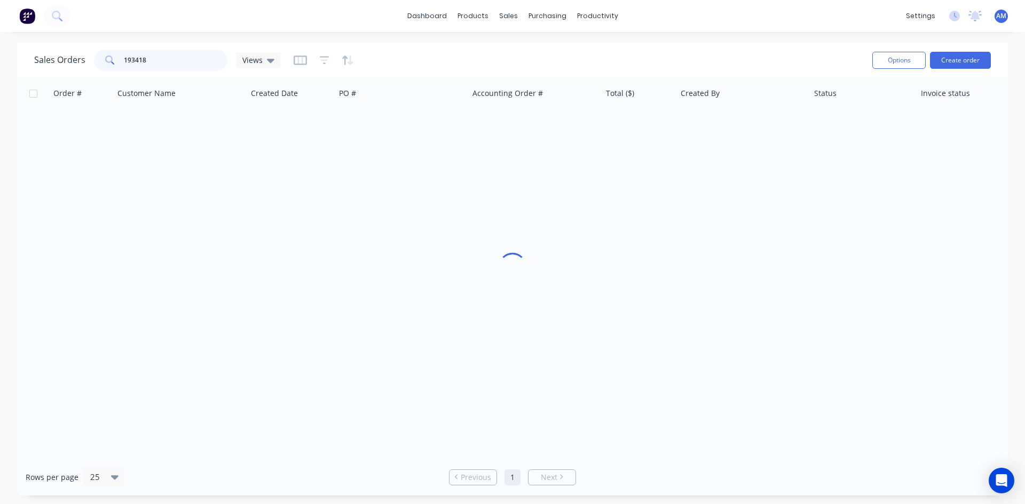
drag, startPoint x: 153, startPoint y: 61, endPoint x: 110, endPoint y: 57, distance: 42.9
click at [110, 57] on div "193418" at bounding box center [160, 60] width 133 height 21
type input "193137"
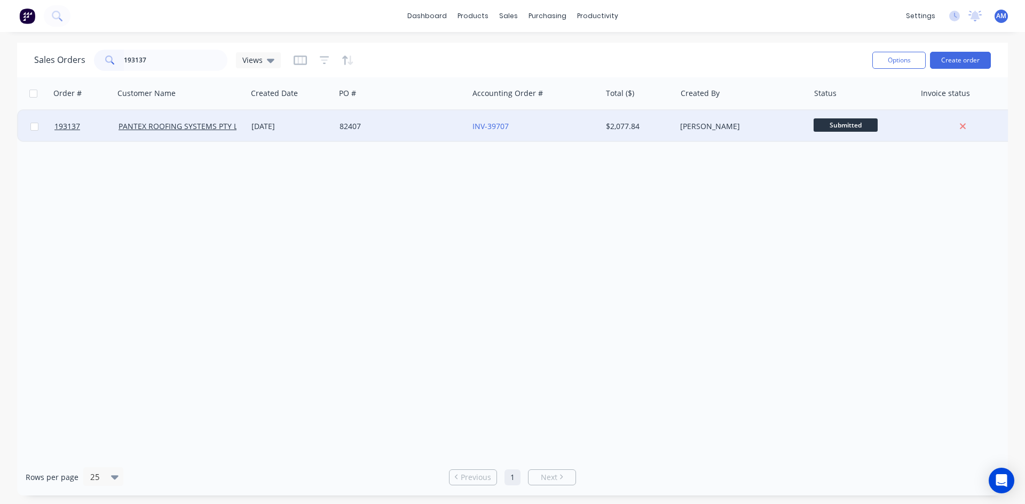
click at [387, 129] on div "82407" at bounding box center [398, 126] width 118 height 11
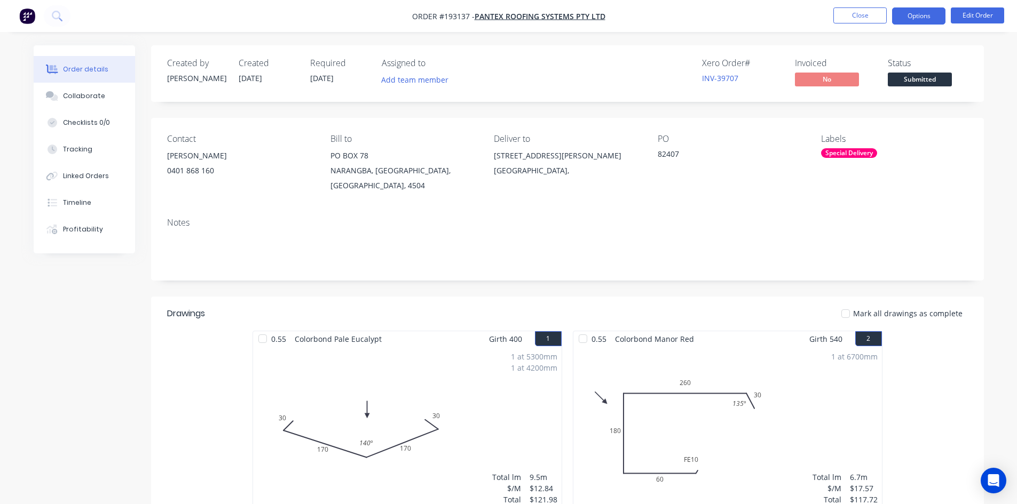
click at [932, 15] on button "Options" at bounding box center [918, 15] width 53 height 17
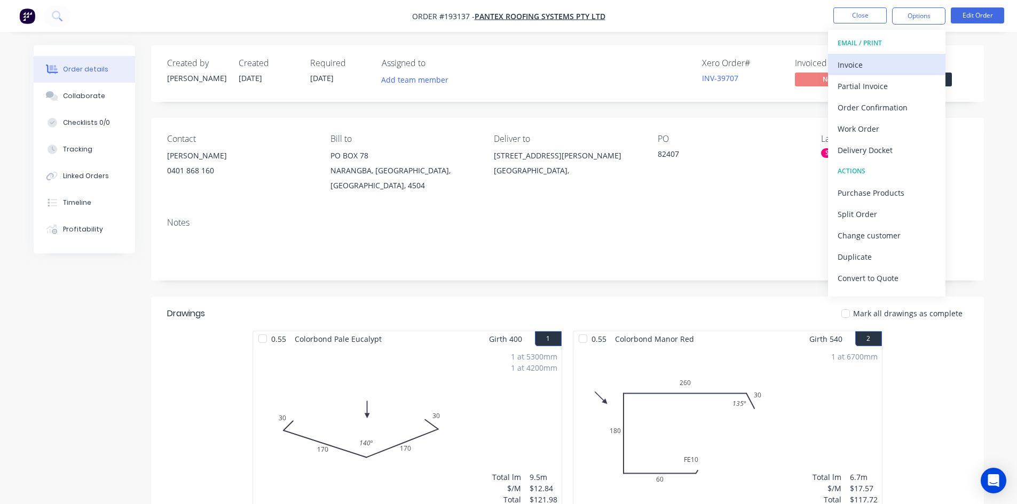
click at [900, 63] on div "Invoice" at bounding box center [886, 64] width 98 height 15
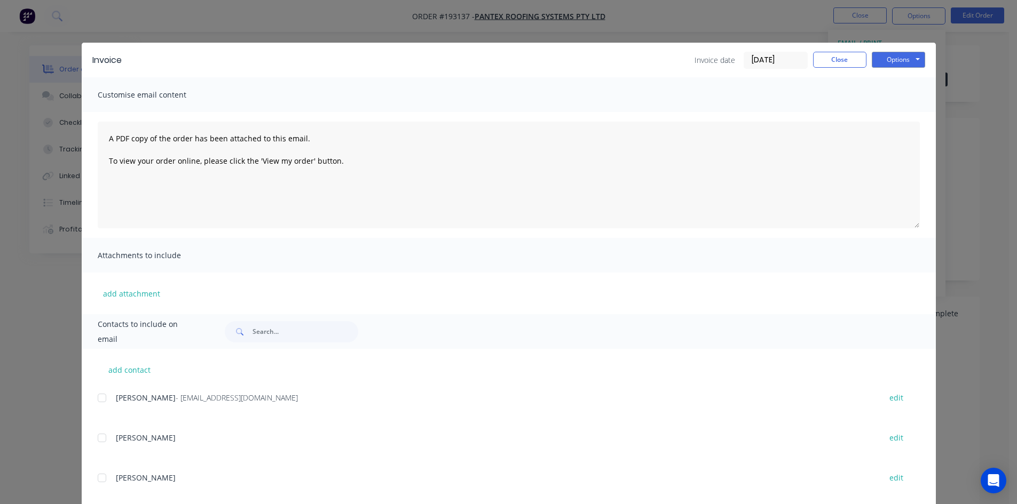
click at [98, 402] on div at bounding box center [101, 397] width 21 height 21
click at [897, 61] on button "Options" at bounding box center [897, 60] width 53 height 16
click at [891, 110] on button "Email" at bounding box center [905, 114] width 68 height 18
click at [853, 53] on button "Close" at bounding box center [839, 60] width 53 height 16
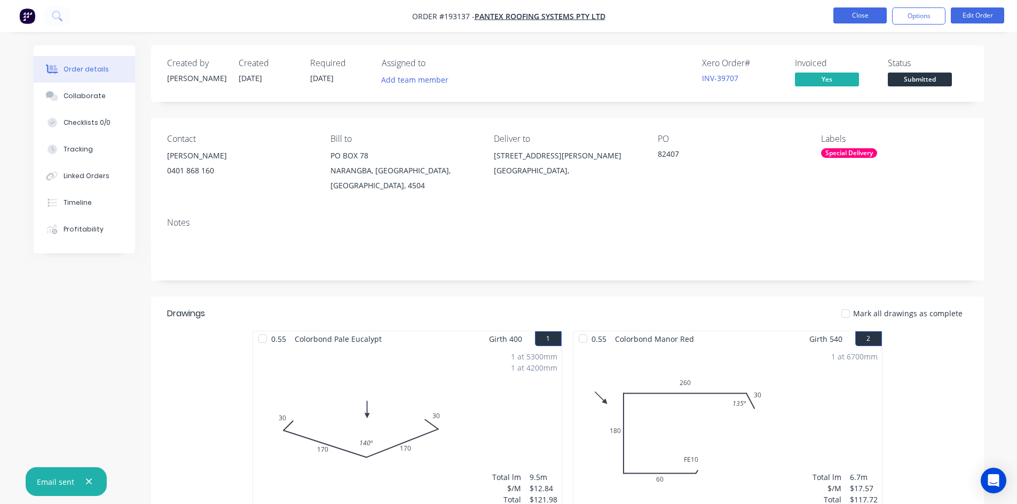
click at [855, 19] on button "Close" at bounding box center [859, 15] width 53 height 16
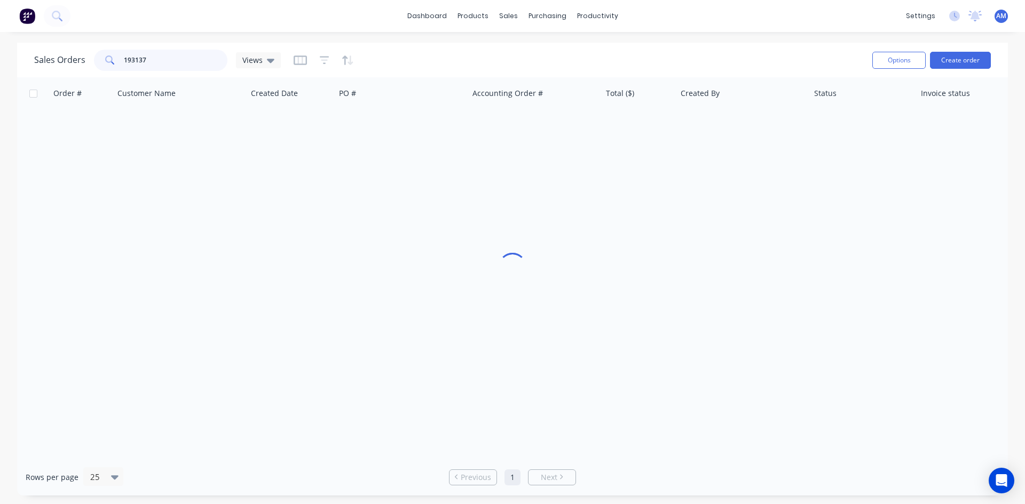
drag, startPoint x: 136, startPoint y: 59, endPoint x: 89, endPoint y: 57, distance: 47.0
click at [89, 57] on div "Sales Orders 193137 Views" at bounding box center [157, 60] width 247 height 21
type input "193570"
click at [428, 126] on div "82499" at bounding box center [398, 126] width 118 height 11
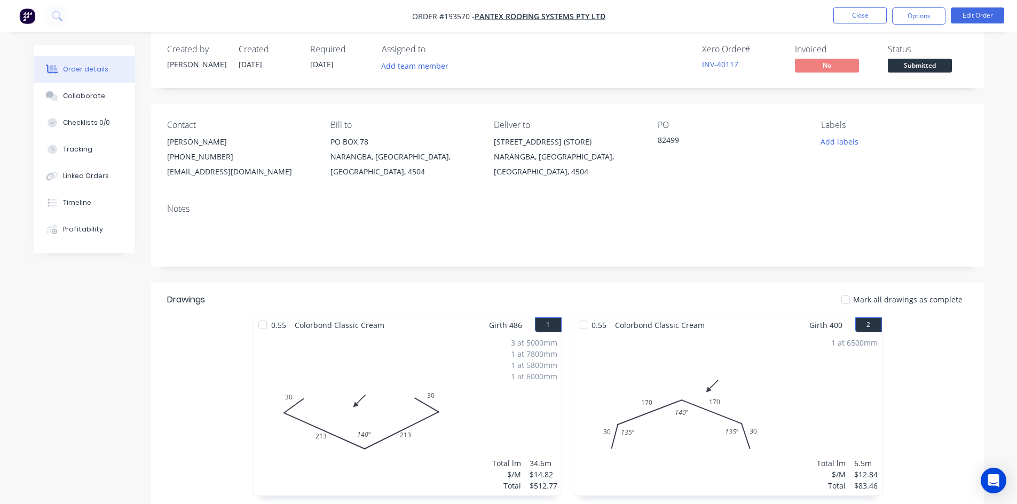
scroll to position [3, 0]
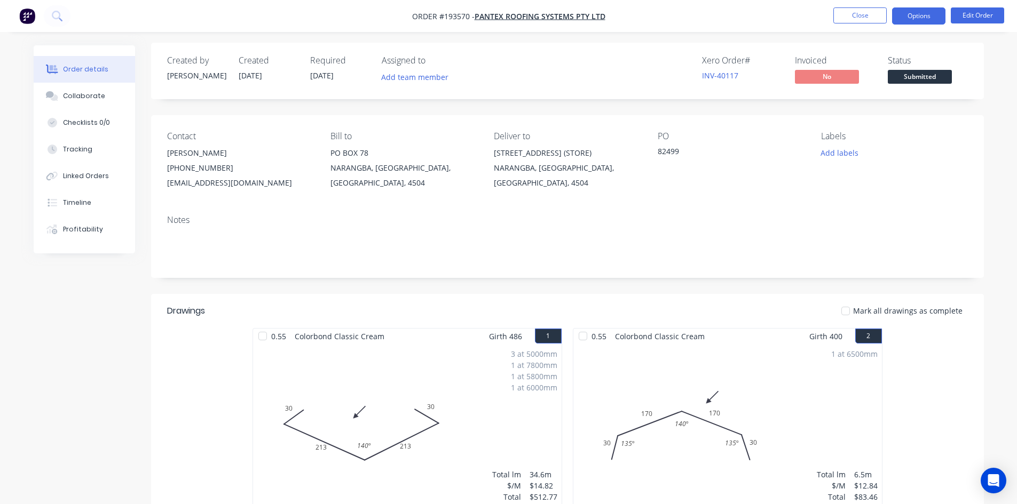
click at [909, 17] on button "Options" at bounding box center [918, 15] width 53 height 17
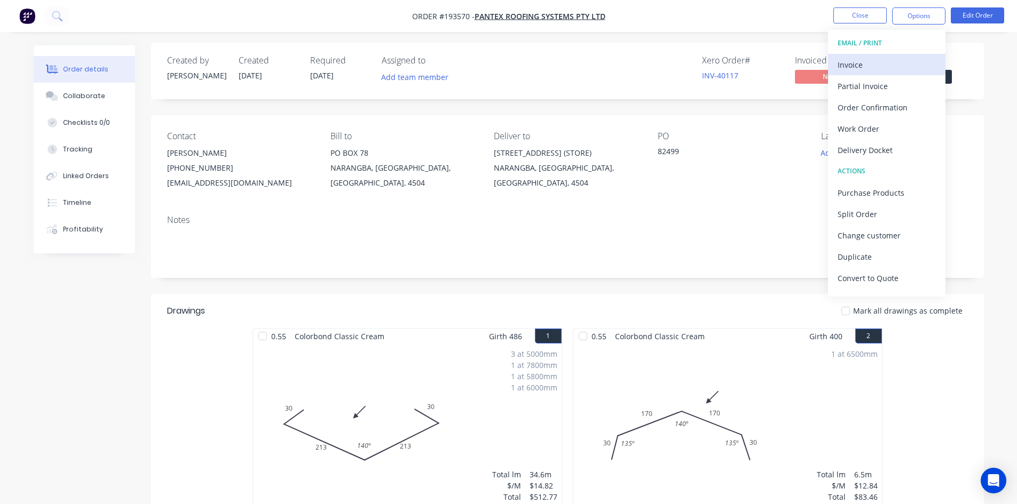
click at [873, 62] on div "Invoice" at bounding box center [886, 64] width 98 height 15
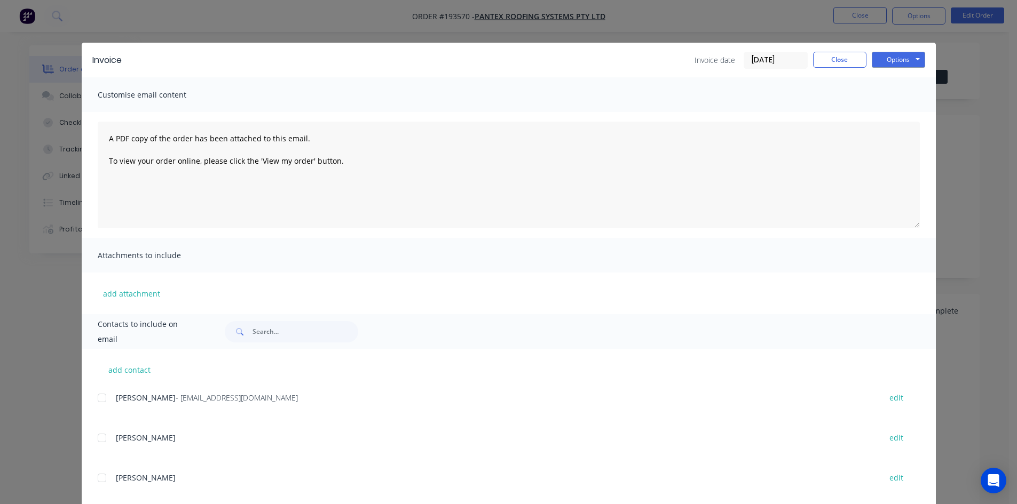
click at [101, 394] on div at bounding box center [101, 397] width 21 height 21
click at [893, 58] on button "Options" at bounding box center [897, 60] width 53 height 16
click at [890, 110] on button "Email" at bounding box center [905, 114] width 68 height 18
click at [827, 66] on button "Close" at bounding box center [839, 60] width 53 height 16
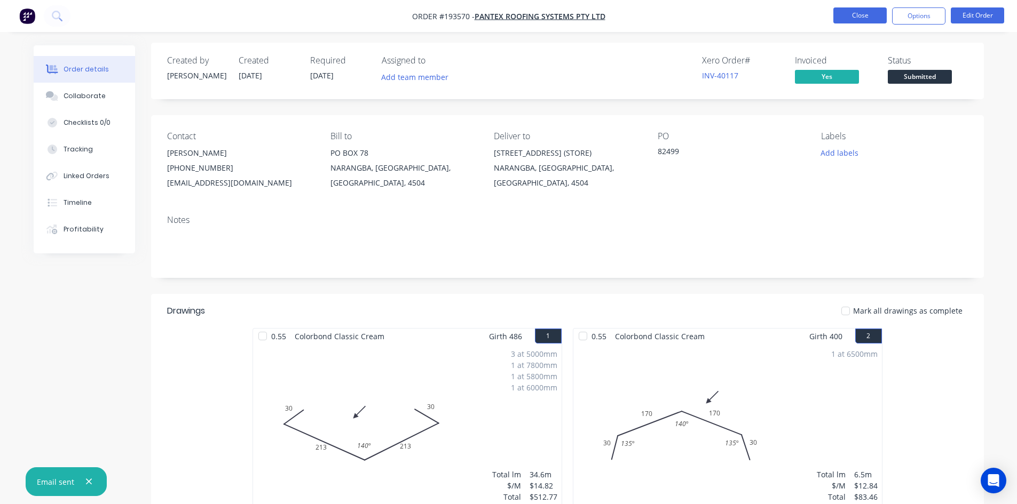
click at [863, 12] on button "Close" at bounding box center [859, 15] width 53 height 16
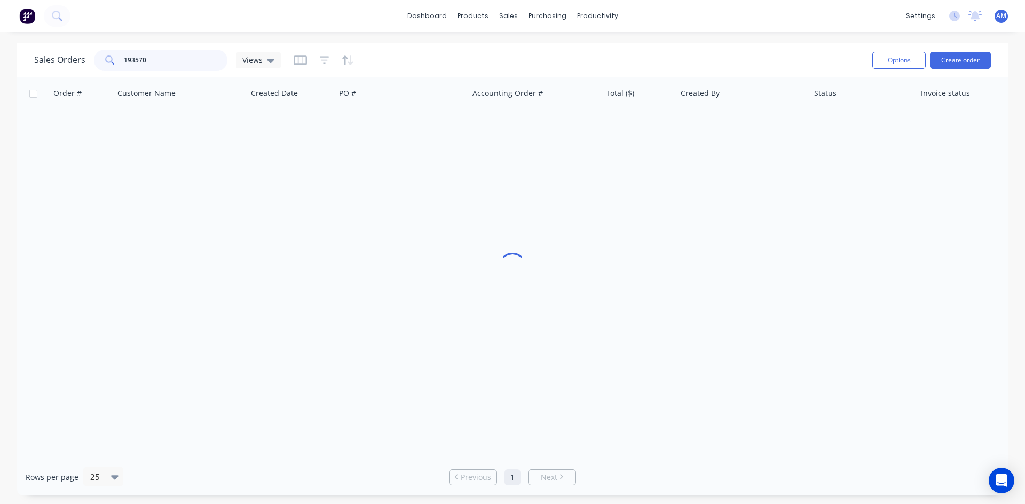
drag, startPoint x: 146, startPoint y: 60, endPoint x: 102, endPoint y: 62, distance: 43.3
click at [102, 62] on div "193570" at bounding box center [160, 60] width 133 height 21
type input "193634"
click at [417, 141] on div "193634 PANTEX ROOFING SYSTEMS PTY LTD 23 Sep 2025 82517 INV-40177 $147.04 John …" at bounding box center [516, 125] width 998 height 33
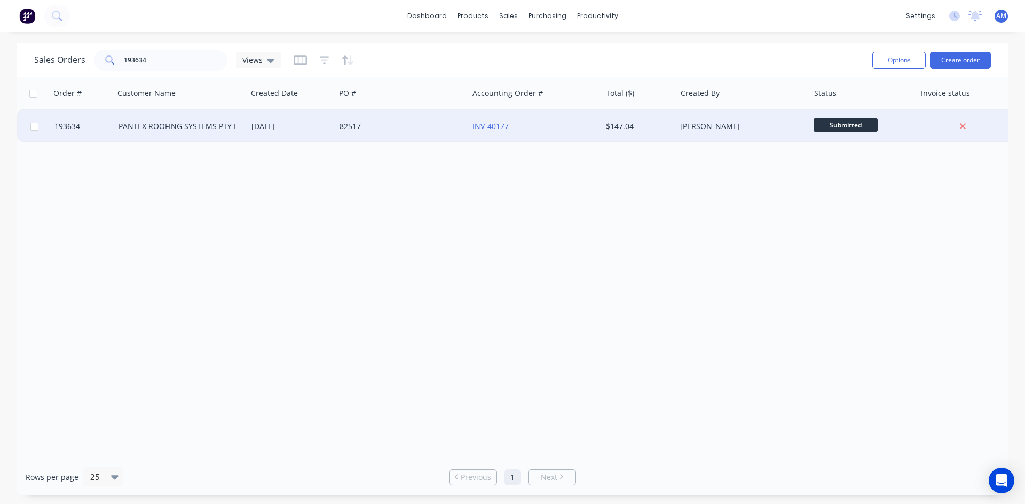
click at [414, 131] on div "82517" at bounding box center [398, 126] width 118 height 11
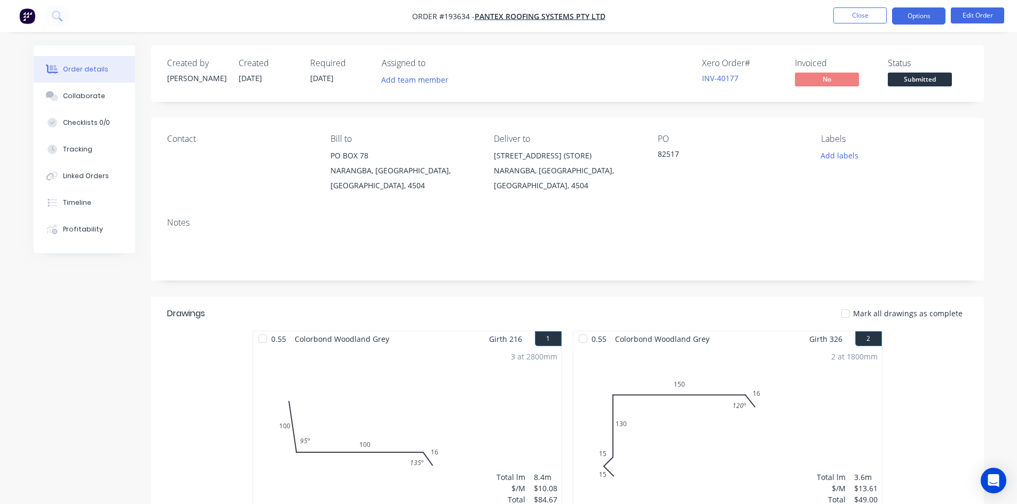
click at [906, 21] on button "Options" at bounding box center [918, 15] width 53 height 17
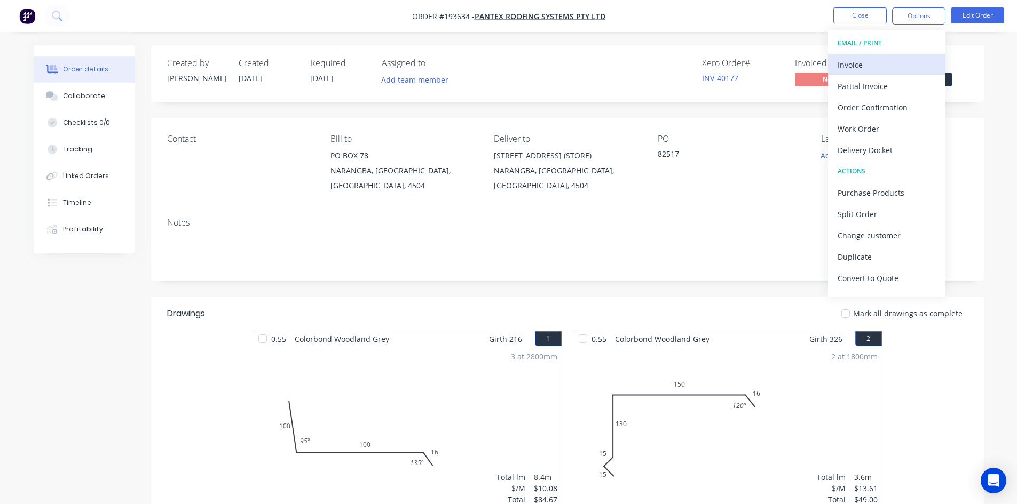
click at [886, 61] on div "Invoice" at bounding box center [886, 64] width 98 height 15
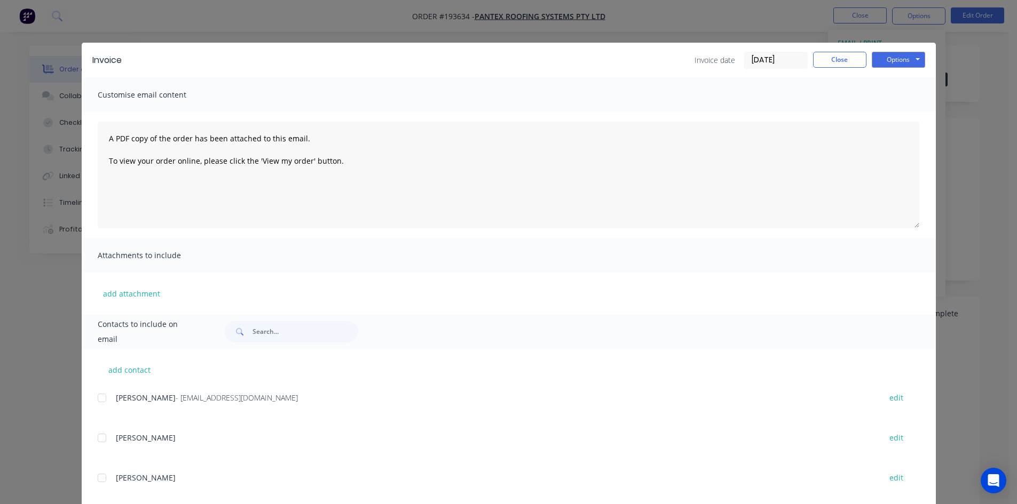
click at [95, 399] on div at bounding box center [101, 397] width 21 height 21
click at [893, 63] on button "Options" at bounding box center [897, 60] width 53 height 16
click at [891, 108] on button "Email" at bounding box center [905, 114] width 68 height 18
click at [855, 59] on button "Close" at bounding box center [839, 60] width 53 height 16
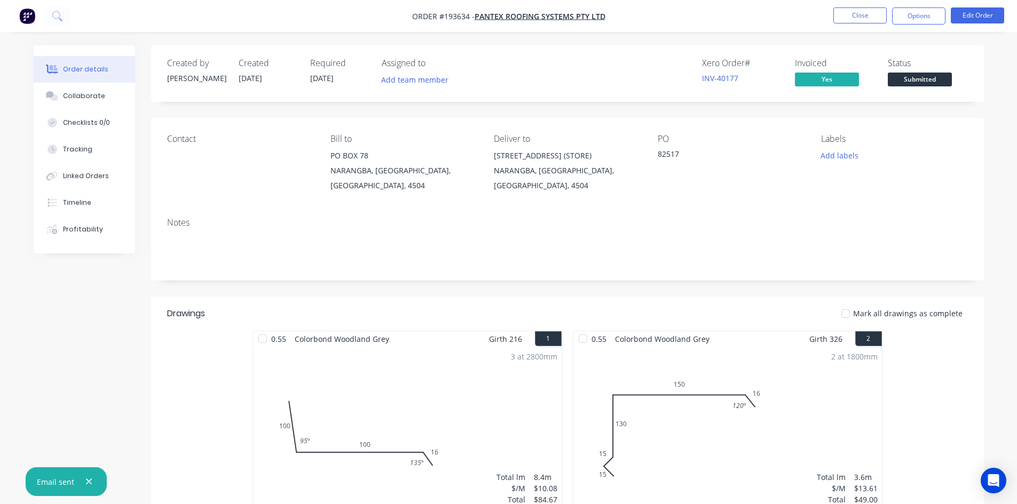
click at [839, 30] on nav "Order #193634 - PANTEX ROOFING SYSTEMS PTY LTD Close Options Edit Order" at bounding box center [508, 16] width 1017 height 32
click at [844, 18] on button "Close" at bounding box center [859, 15] width 53 height 16
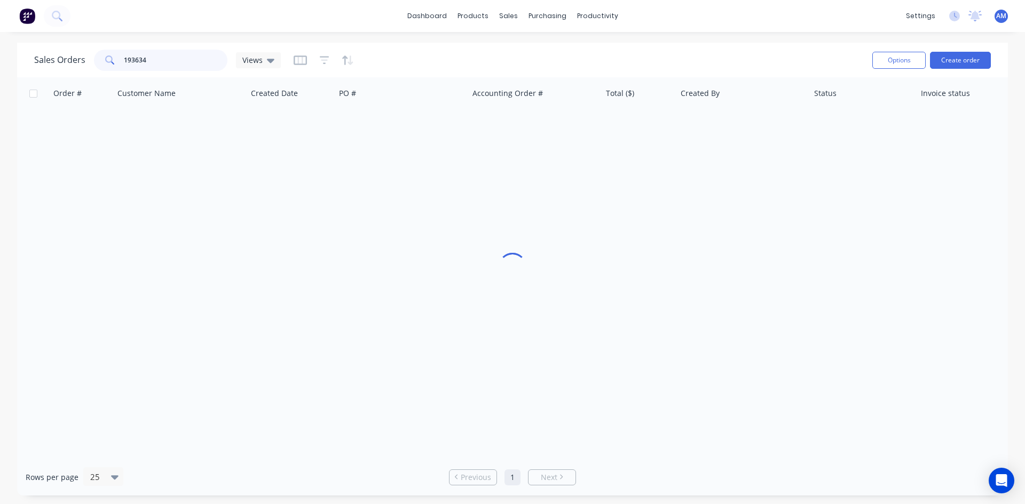
drag, startPoint x: 161, startPoint y: 59, endPoint x: 77, endPoint y: 63, distance: 83.9
click at [77, 63] on div "Sales Orders 193634 Views" at bounding box center [157, 60] width 247 height 21
type input "193431"
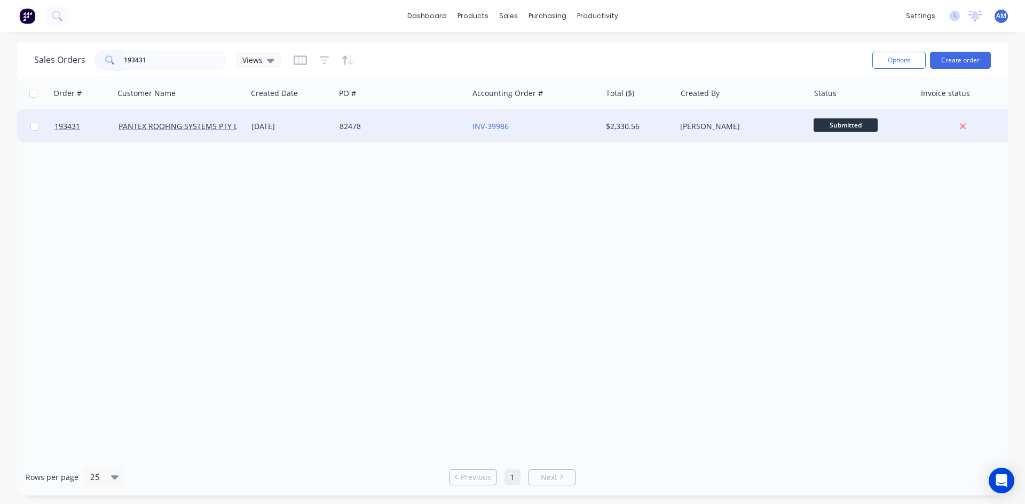
click at [393, 125] on div "82478" at bounding box center [398, 126] width 118 height 11
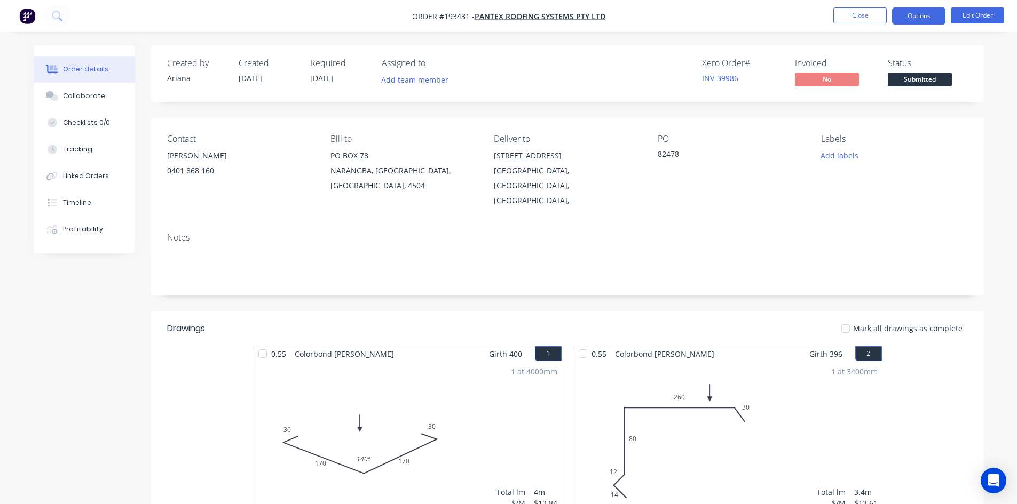
click at [916, 14] on button "Options" at bounding box center [918, 15] width 53 height 17
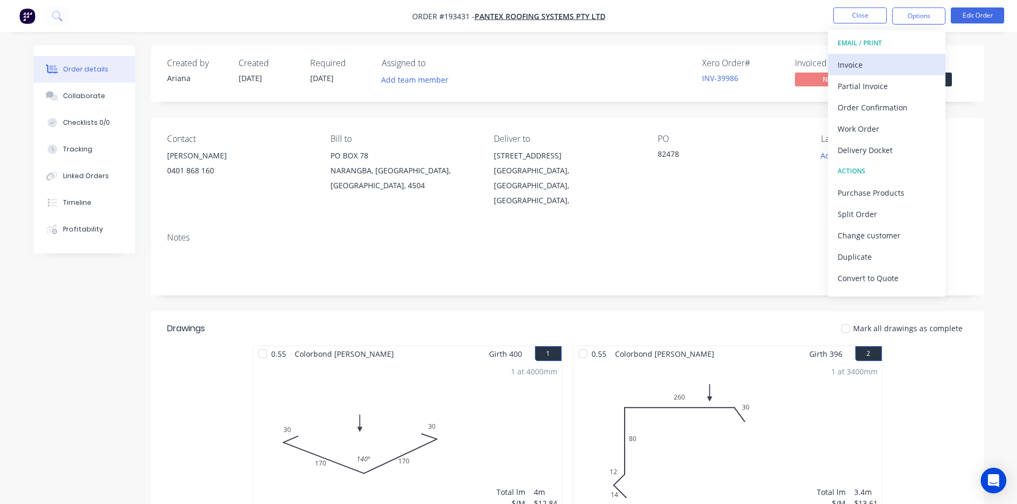
click at [873, 59] on div "Invoice" at bounding box center [886, 64] width 98 height 15
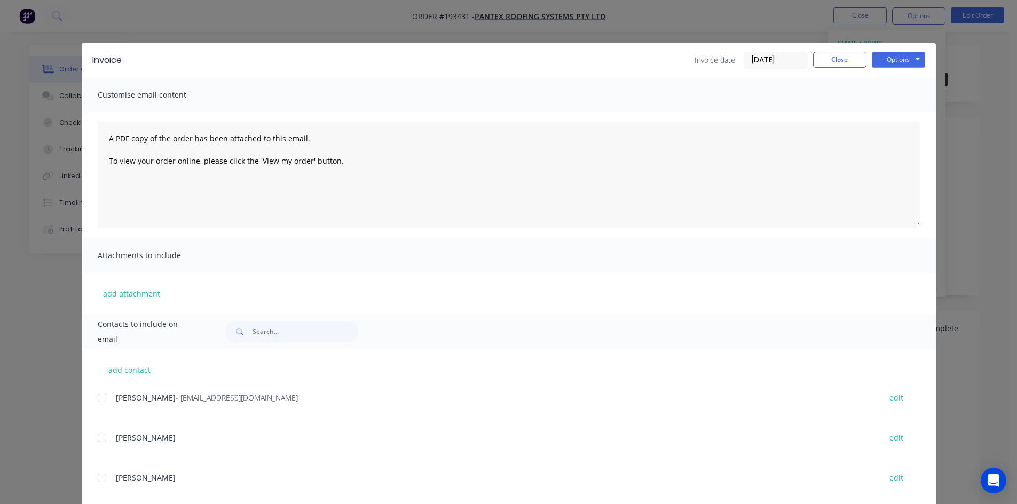
click at [96, 398] on div at bounding box center [101, 397] width 21 height 21
click at [892, 55] on button "Options" at bounding box center [897, 60] width 53 height 16
click at [890, 115] on button "Email" at bounding box center [905, 114] width 68 height 18
click at [837, 59] on button "Close" at bounding box center [839, 60] width 53 height 16
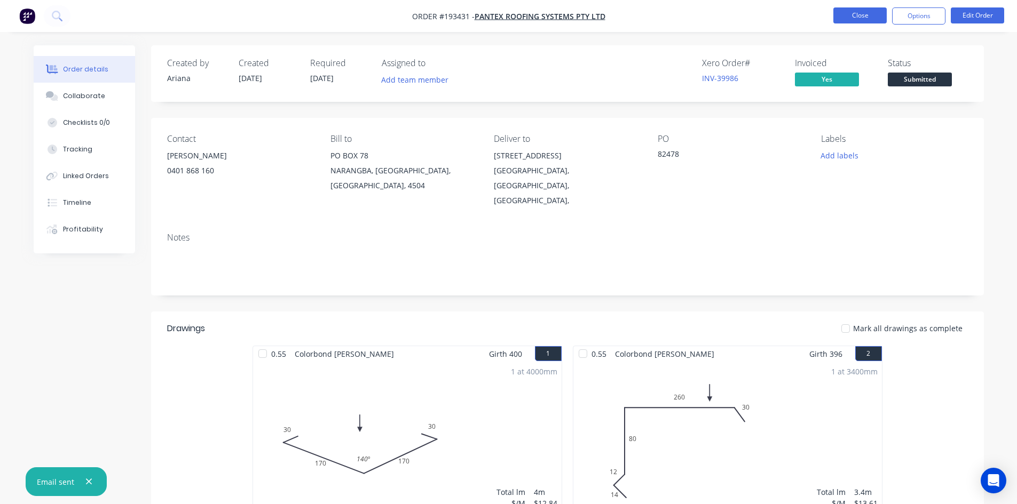
click at [843, 12] on button "Close" at bounding box center [859, 15] width 53 height 16
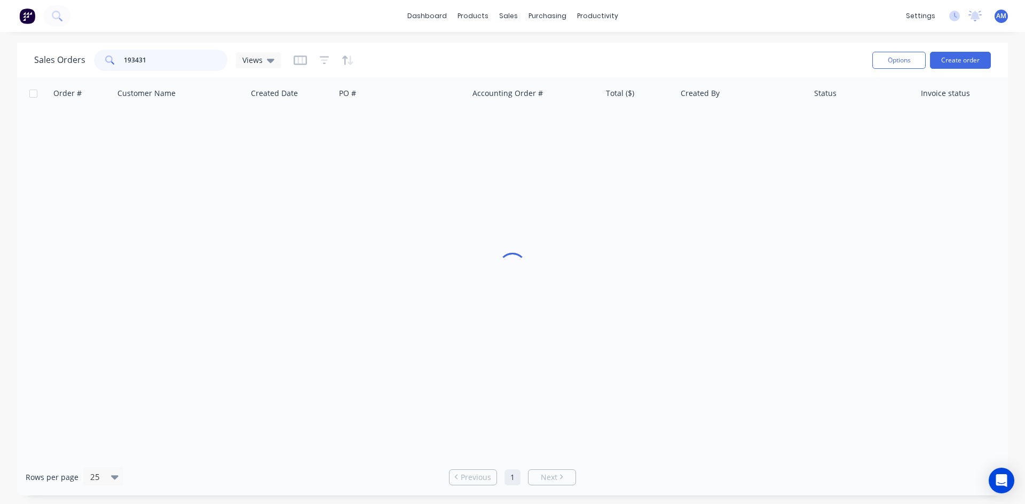
drag, startPoint x: 149, startPoint y: 62, endPoint x: 90, endPoint y: 65, distance: 59.3
click at [90, 65] on div "Sales Orders 193431 Views" at bounding box center [157, 60] width 247 height 21
type input "193514"
click at [452, 134] on div "P251" at bounding box center [401, 126] width 133 height 32
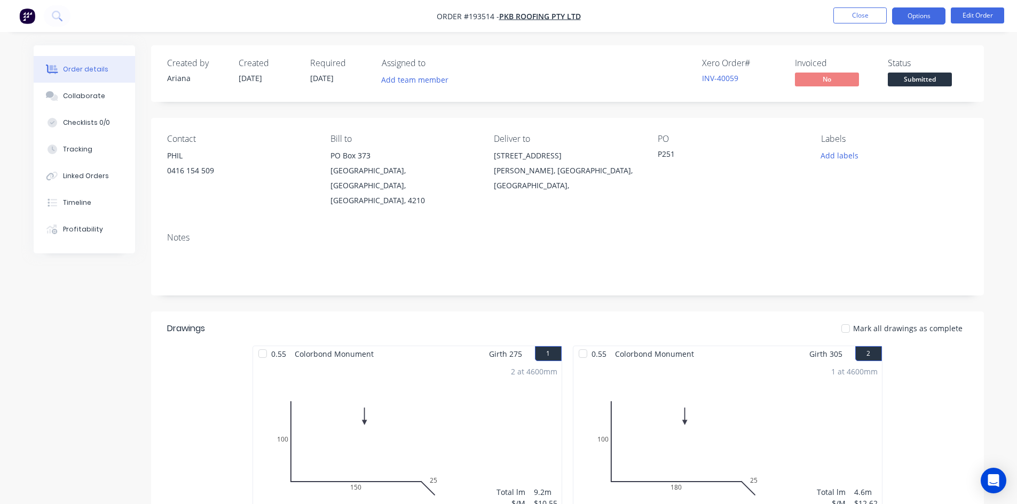
click at [933, 14] on button "Options" at bounding box center [918, 15] width 53 height 17
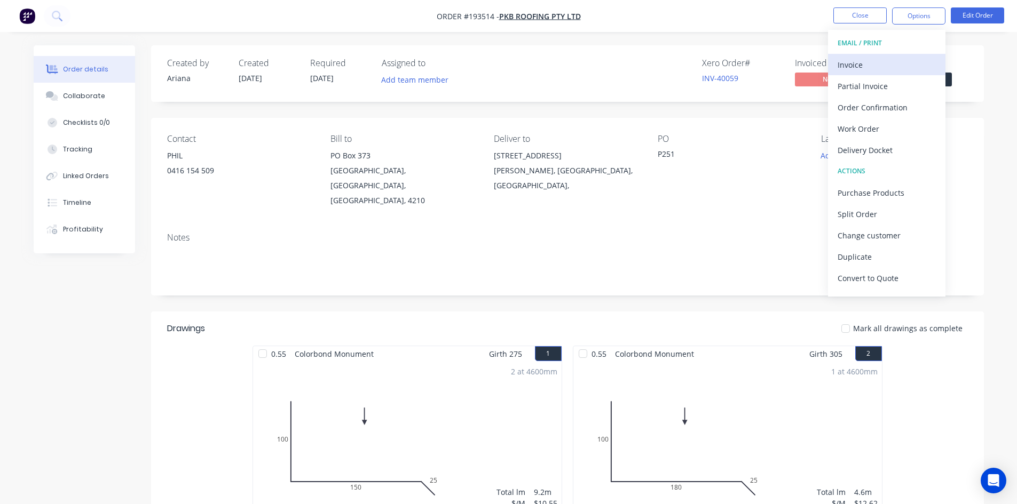
click at [885, 55] on button "Invoice" at bounding box center [886, 64] width 117 height 21
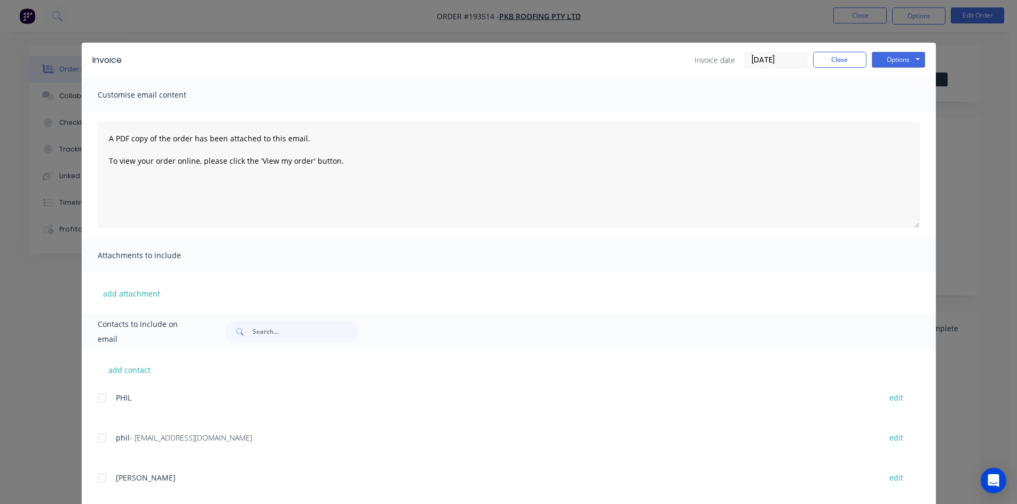
click at [98, 436] on div at bounding box center [101, 437] width 21 height 21
click at [886, 68] on div "Options Preview Print Email" at bounding box center [897, 60] width 53 height 17
click at [895, 60] on button "Options" at bounding box center [897, 60] width 53 height 16
click at [895, 110] on button "Email" at bounding box center [905, 114] width 68 height 18
click at [832, 61] on button "Close" at bounding box center [839, 60] width 53 height 16
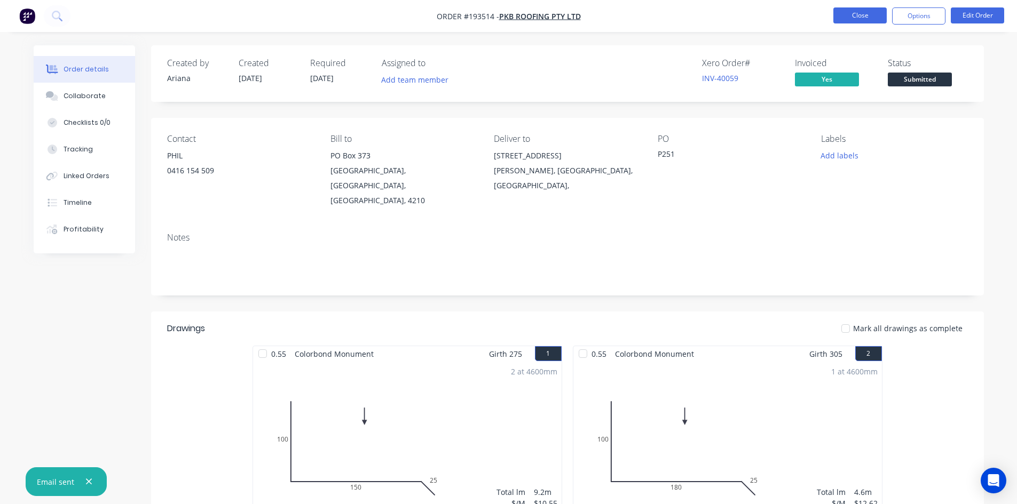
click at [853, 19] on button "Close" at bounding box center [859, 15] width 53 height 16
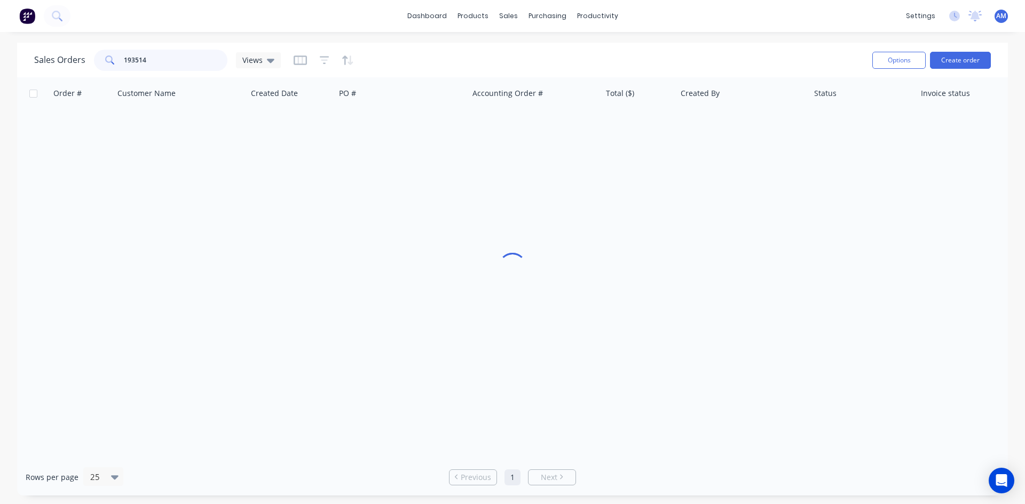
drag, startPoint x: 181, startPoint y: 65, endPoint x: 45, endPoint y: 65, distance: 136.1
click at [45, 65] on div "Sales Orders 193514 Views" at bounding box center [157, 60] width 247 height 21
type input "193684"
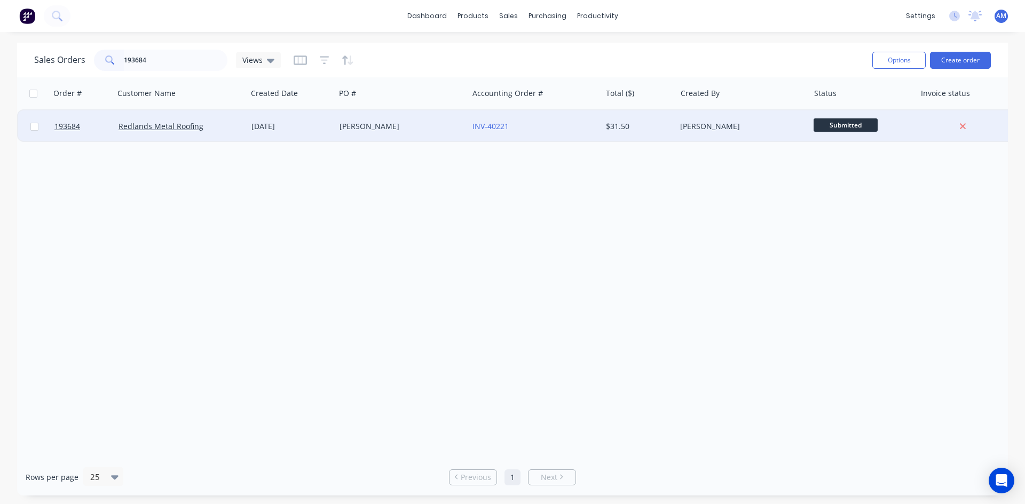
click at [401, 128] on div "COOPER" at bounding box center [398, 126] width 118 height 11
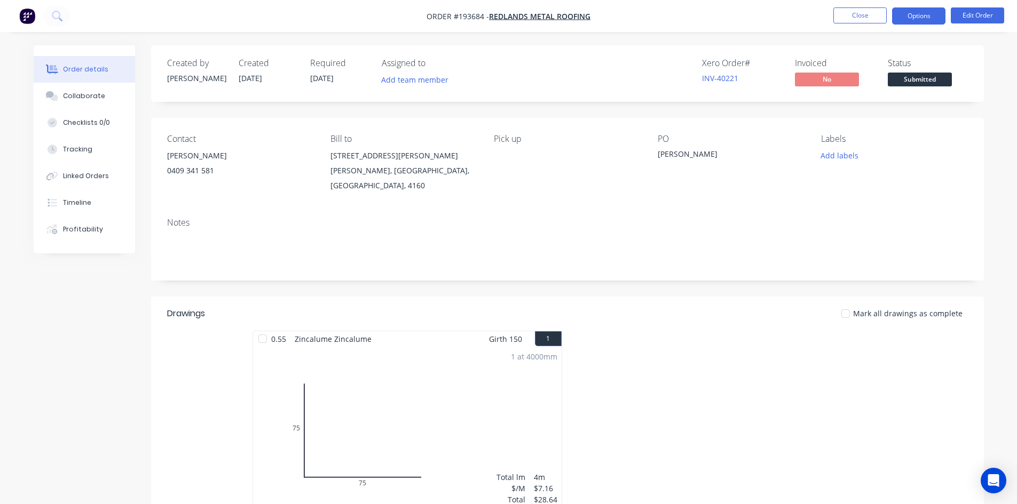
click at [908, 14] on button "Options" at bounding box center [918, 15] width 53 height 17
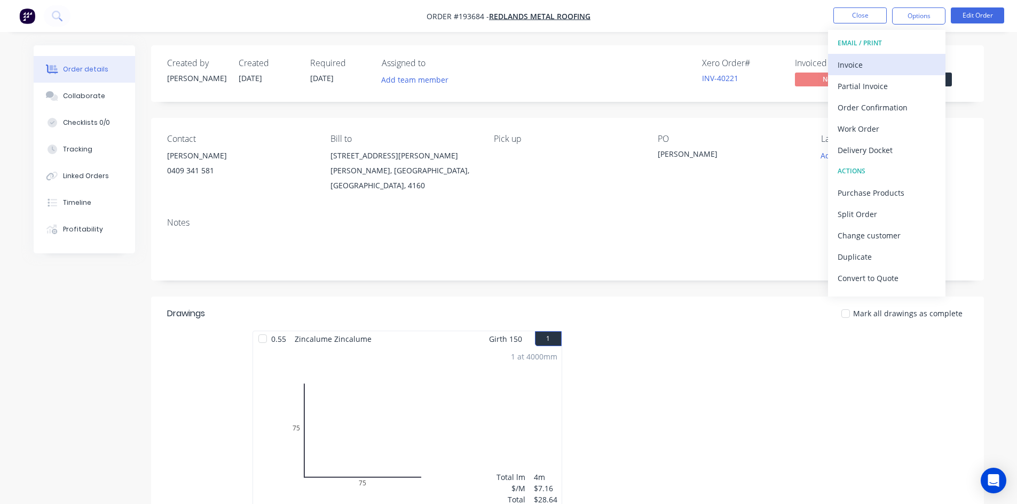
click at [875, 60] on div "Invoice" at bounding box center [886, 64] width 98 height 15
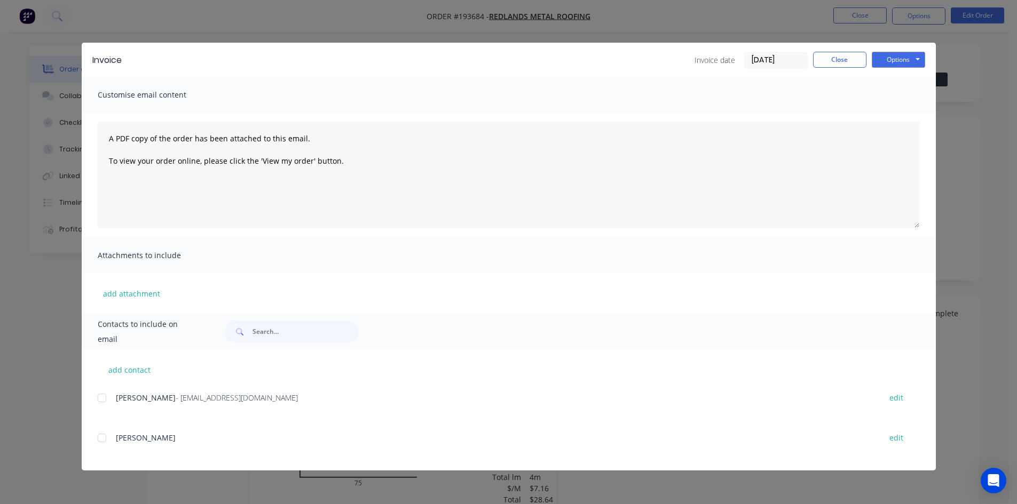
click at [102, 401] on div at bounding box center [101, 397] width 21 height 21
click at [887, 60] on button "Options" at bounding box center [897, 60] width 53 height 16
click at [888, 110] on button "Email" at bounding box center [905, 114] width 68 height 18
click at [830, 60] on button "Close" at bounding box center [839, 60] width 53 height 16
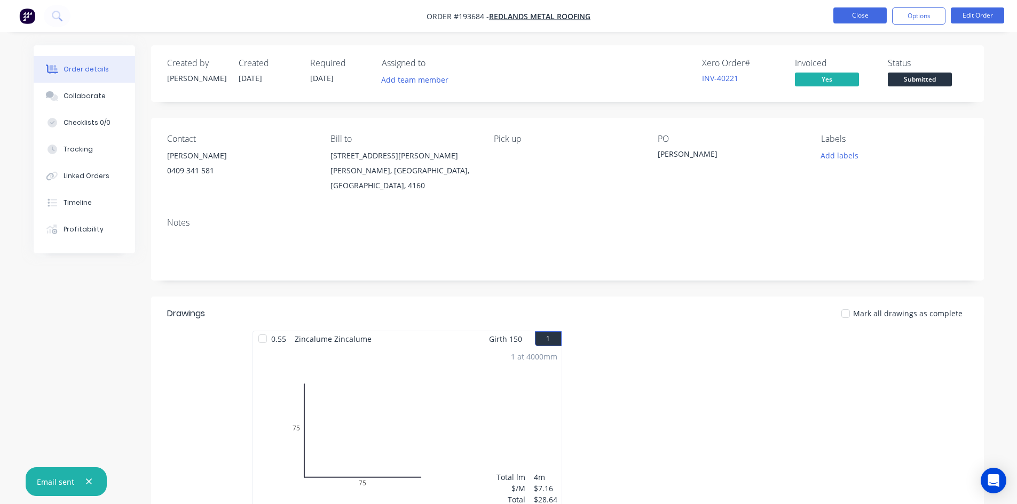
click at [850, 18] on button "Close" at bounding box center [859, 15] width 53 height 16
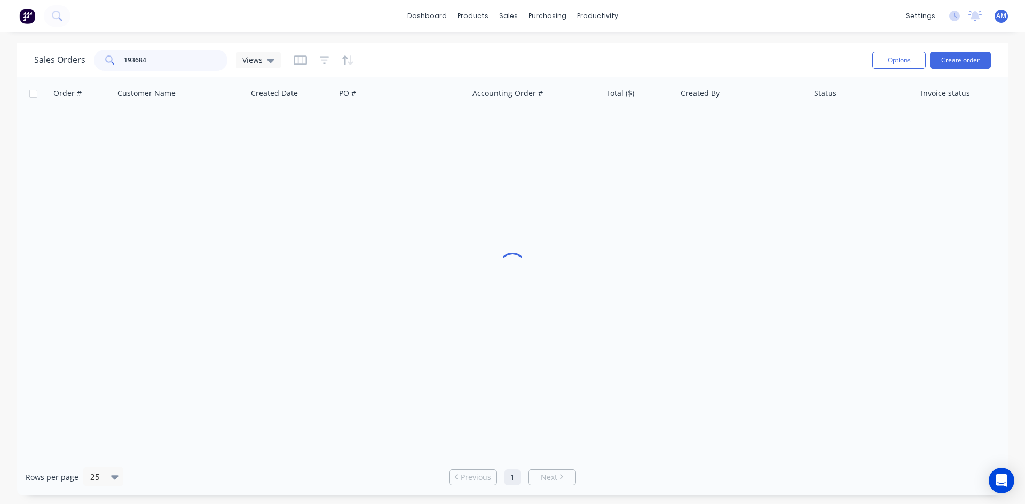
drag, startPoint x: 177, startPoint y: 57, endPoint x: 58, endPoint y: 74, distance: 120.2
click at [63, 71] on div "Sales Orders 193684 Views" at bounding box center [448, 60] width 829 height 26
type input "193676"
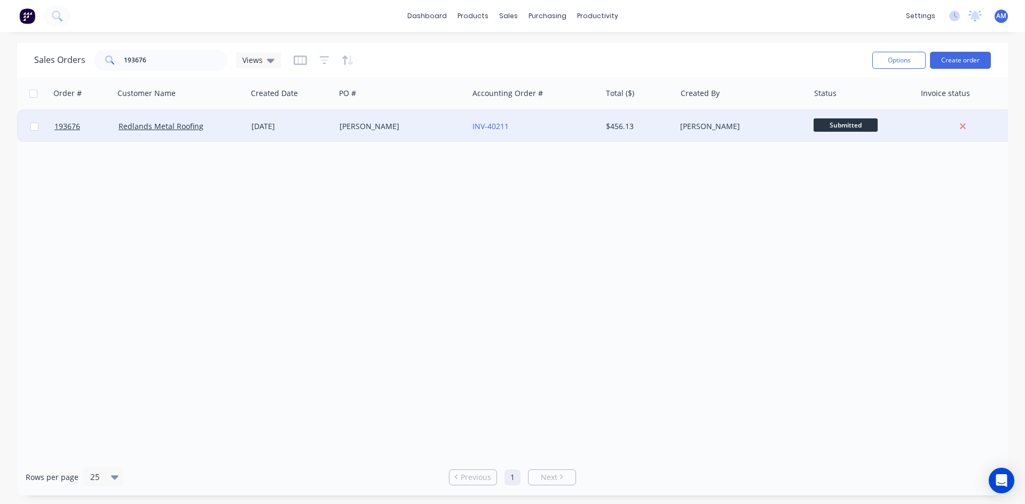
click at [416, 136] on div "Cooper" at bounding box center [401, 126] width 133 height 32
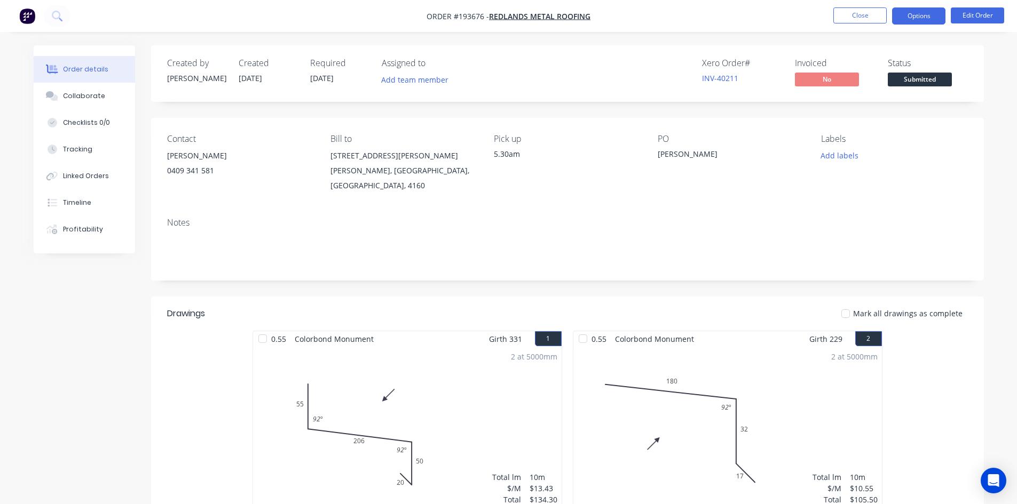
click at [911, 22] on button "Options" at bounding box center [918, 15] width 53 height 17
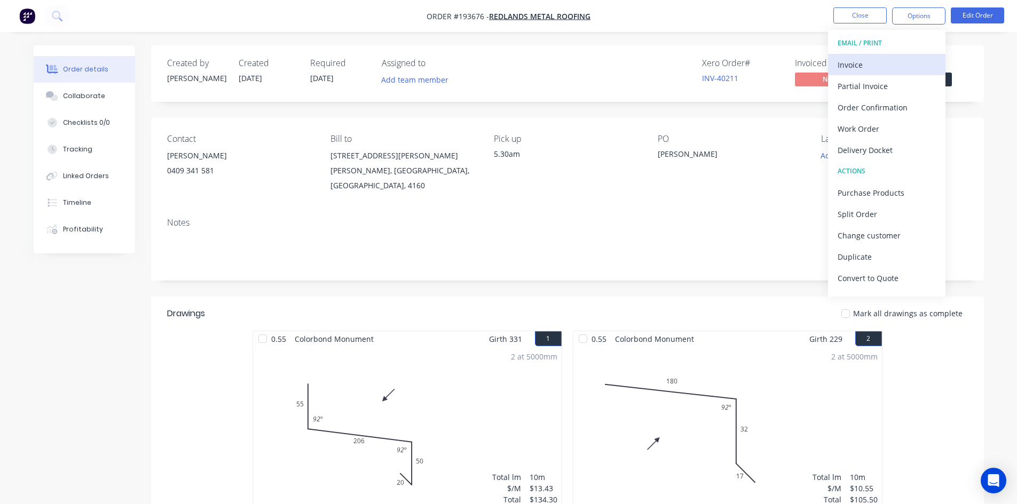
click at [881, 61] on div "Invoice" at bounding box center [886, 64] width 98 height 15
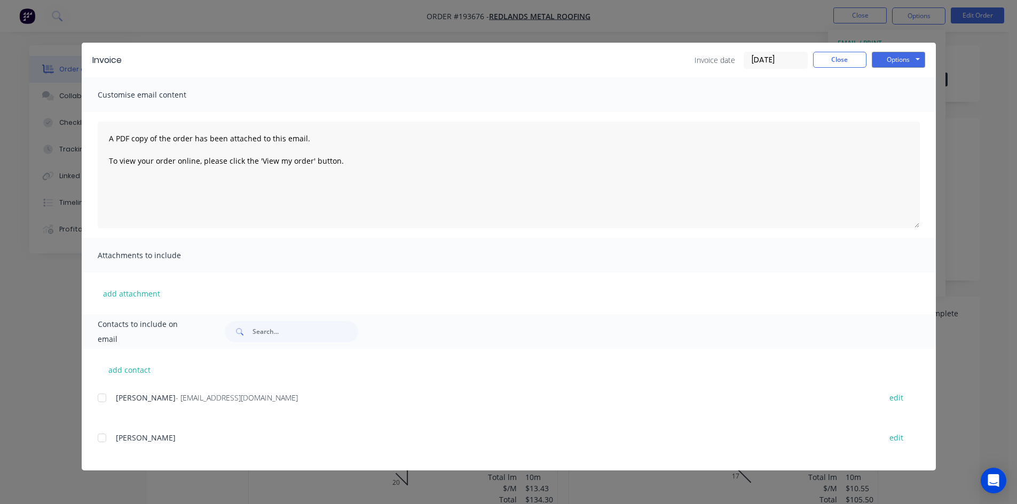
click at [101, 399] on div at bounding box center [101, 397] width 21 height 21
click at [898, 62] on button "Options" at bounding box center [897, 60] width 53 height 16
click at [897, 110] on button "Email" at bounding box center [905, 114] width 68 height 18
click at [841, 57] on button "Close" at bounding box center [839, 60] width 53 height 16
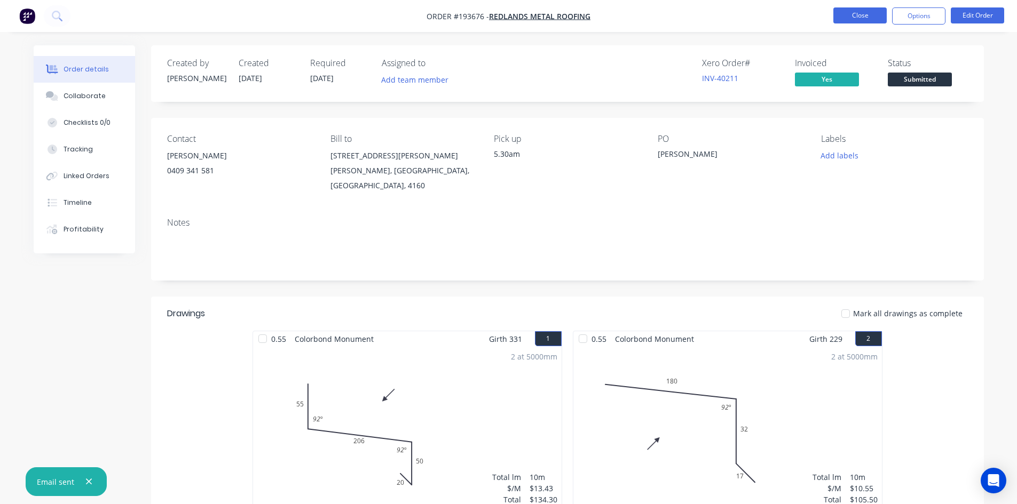
click at [853, 19] on button "Close" at bounding box center [859, 15] width 53 height 16
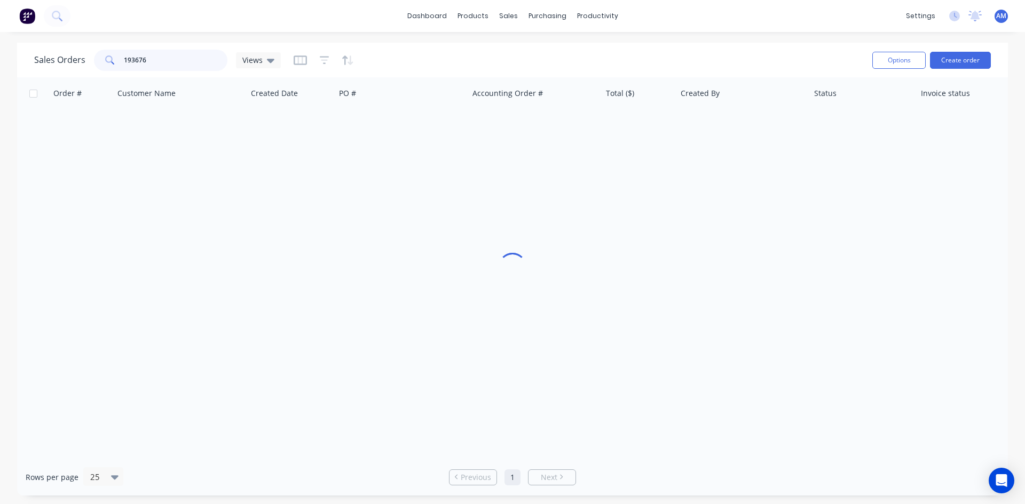
drag, startPoint x: 180, startPoint y: 59, endPoint x: 93, endPoint y: 57, distance: 86.5
click at [94, 57] on div "193676" at bounding box center [160, 60] width 133 height 21
type input "192711"
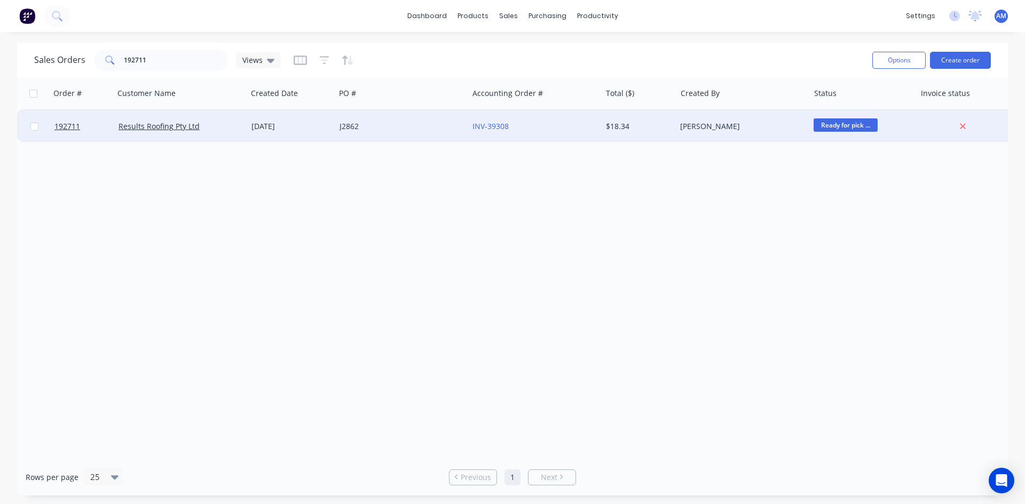
click at [403, 131] on div "J2862" at bounding box center [398, 126] width 118 height 11
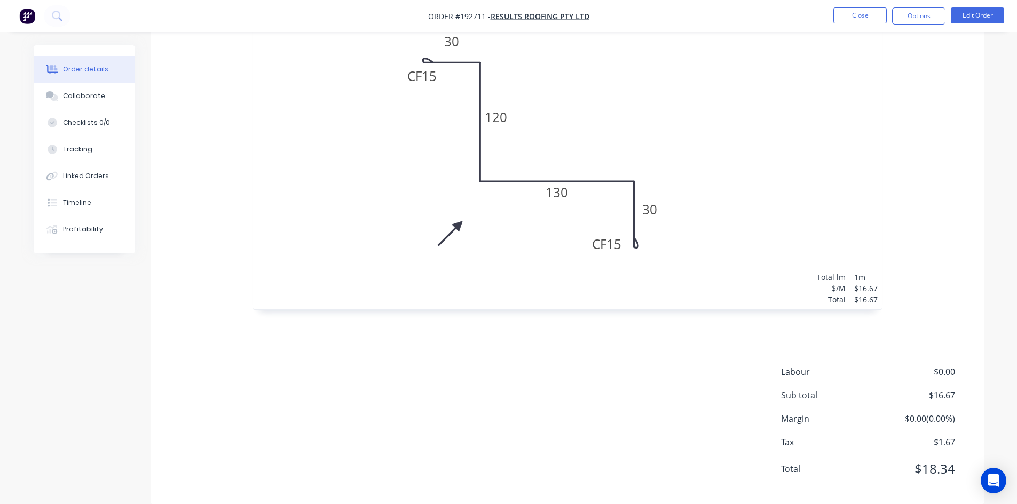
scroll to position [369, 0]
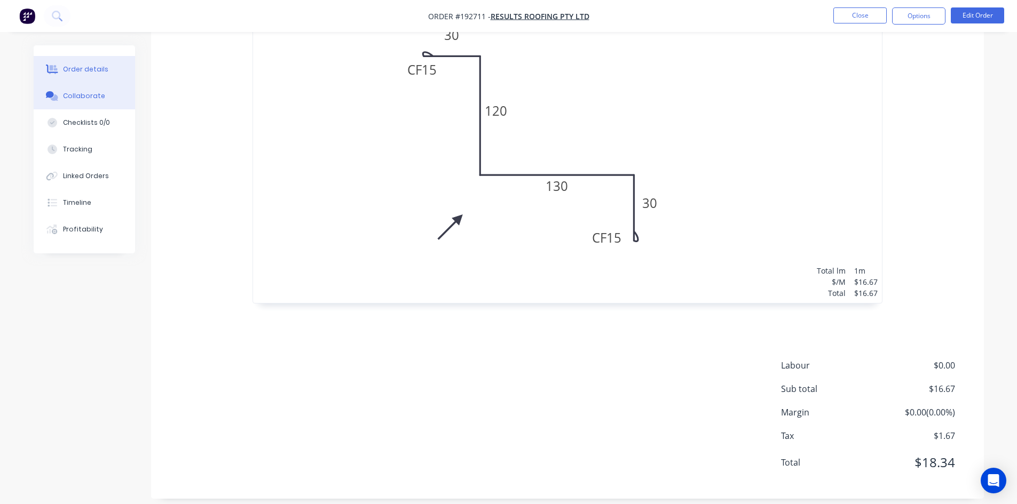
click at [100, 93] on div "Collaborate" at bounding box center [84, 96] width 42 height 10
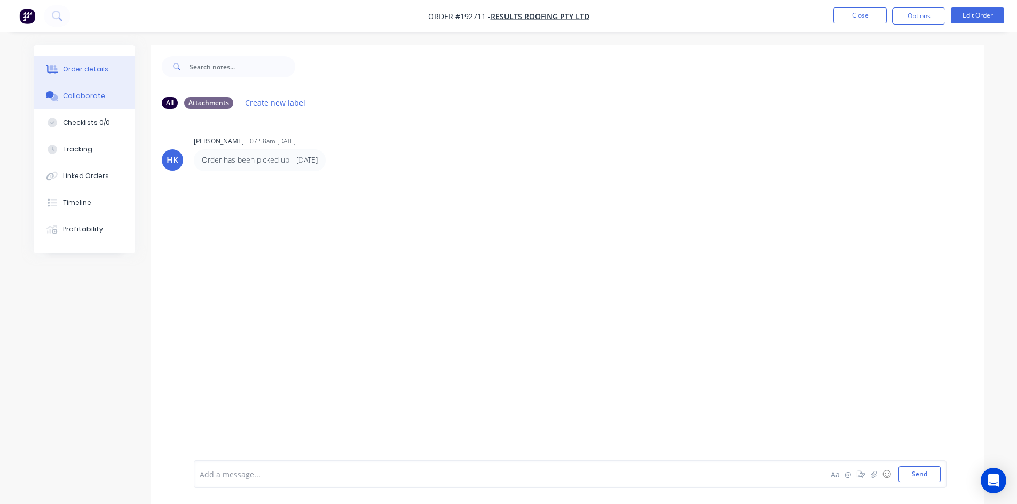
click at [97, 74] on button "Order details" at bounding box center [84, 69] width 101 height 27
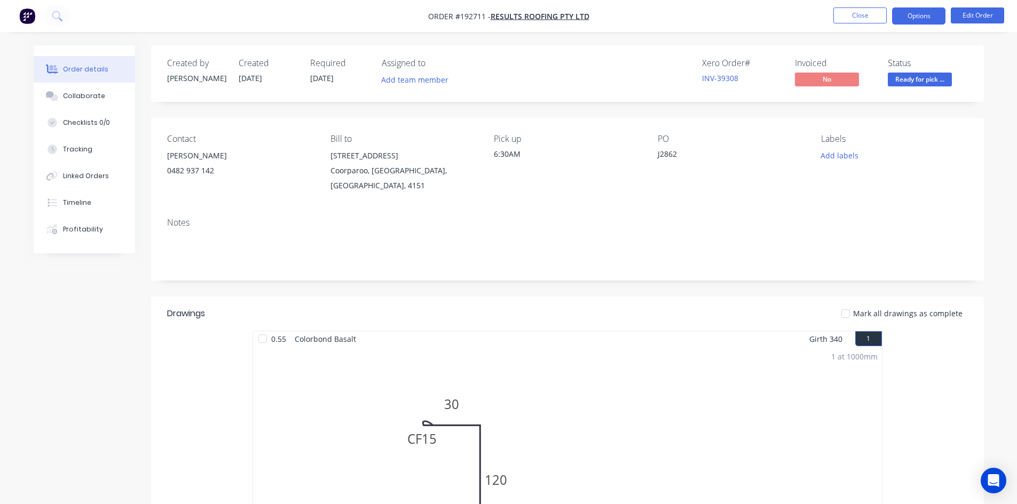
click at [915, 16] on button "Options" at bounding box center [918, 15] width 53 height 17
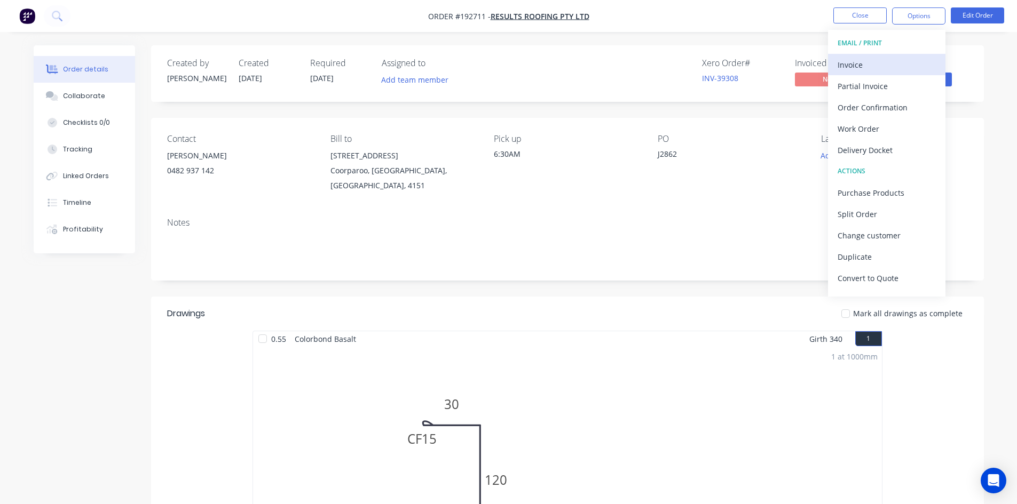
click at [886, 62] on div "Invoice" at bounding box center [886, 64] width 98 height 15
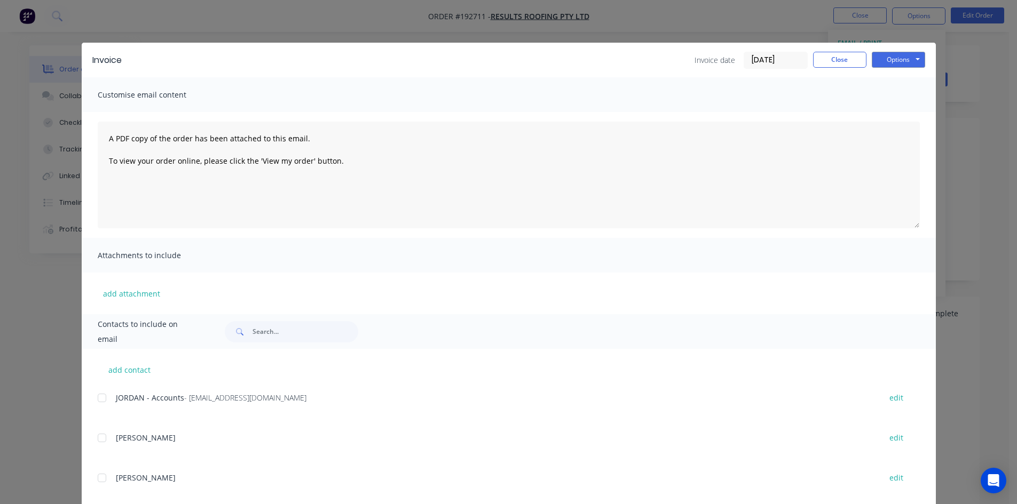
click at [101, 401] on div at bounding box center [101, 397] width 21 height 21
click at [902, 62] on button "Options" at bounding box center [897, 60] width 53 height 16
click at [898, 110] on button "Email" at bounding box center [905, 114] width 68 height 18
click at [850, 60] on button "Close" at bounding box center [839, 60] width 53 height 16
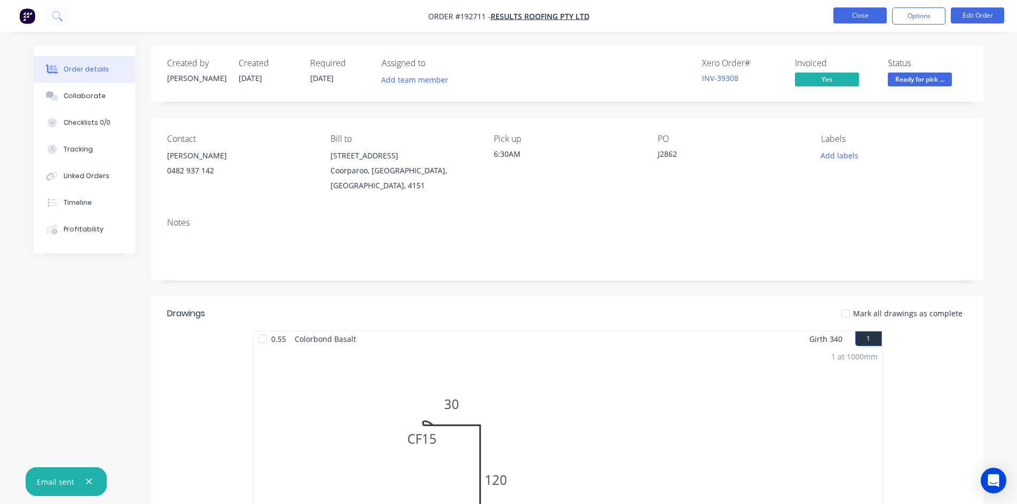
click at [853, 22] on button "Close" at bounding box center [859, 15] width 53 height 16
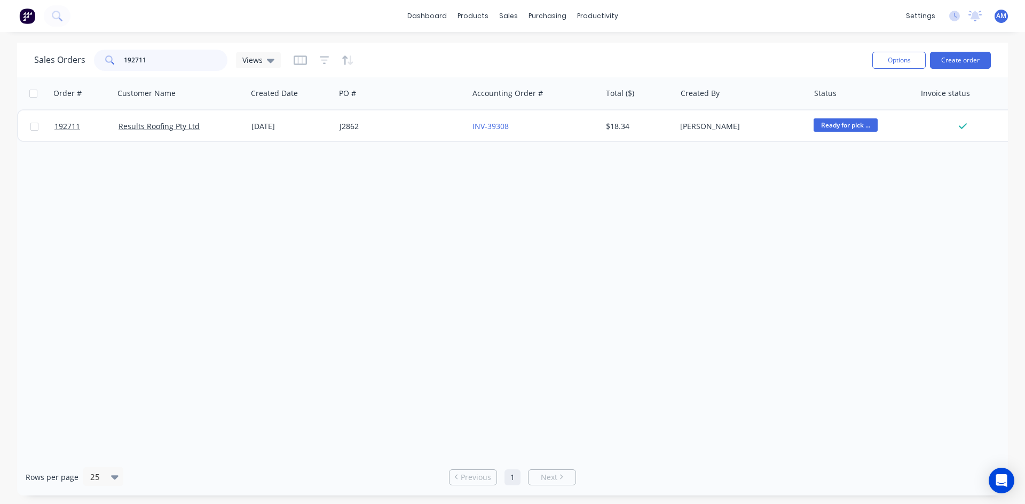
drag, startPoint x: 182, startPoint y: 59, endPoint x: 94, endPoint y: 59, distance: 87.5
click at [94, 59] on div "192711" at bounding box center [160, 60] width 133 height 21
type input "193643"
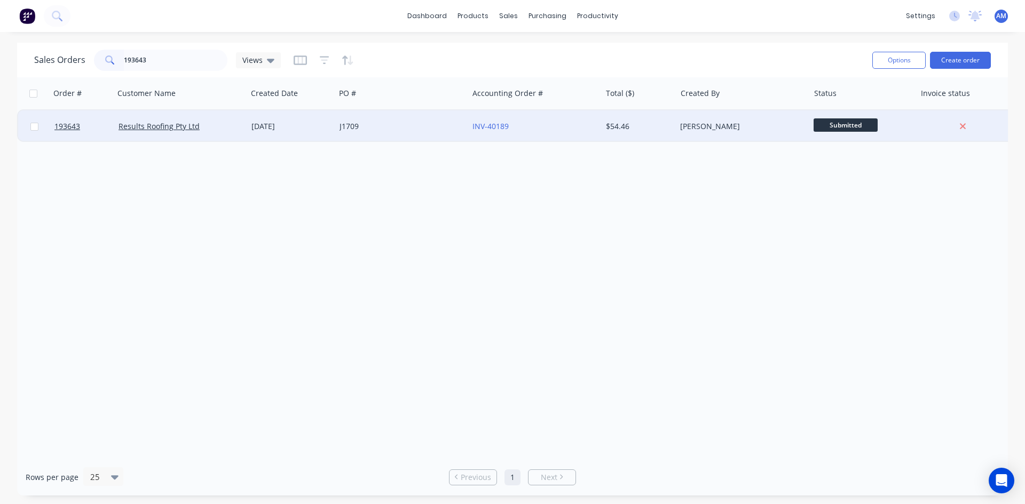
click at [378, 137] on div "J1709" at bounding box center [401, 126] width 133 height 32
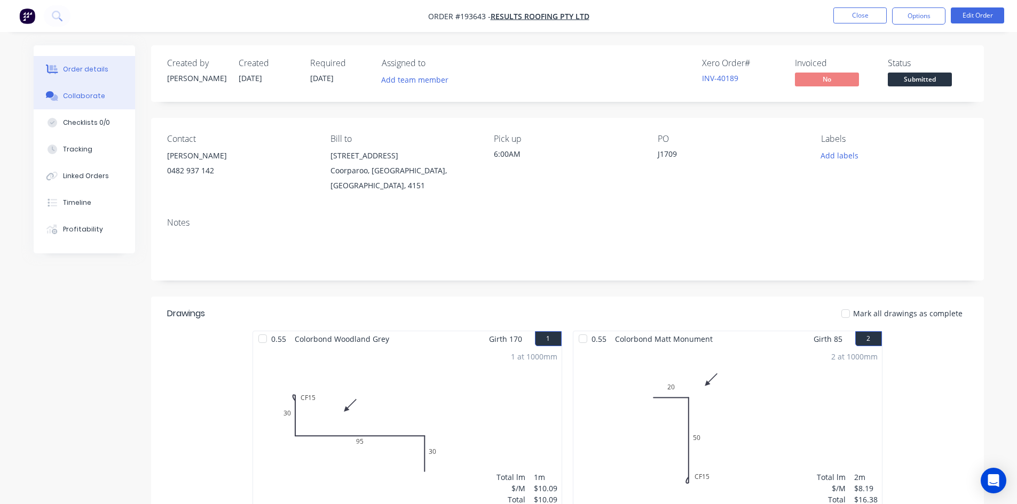
click at [87, 95] on div "Collaborate" at bounding box center [84, 96] width 42 height 10
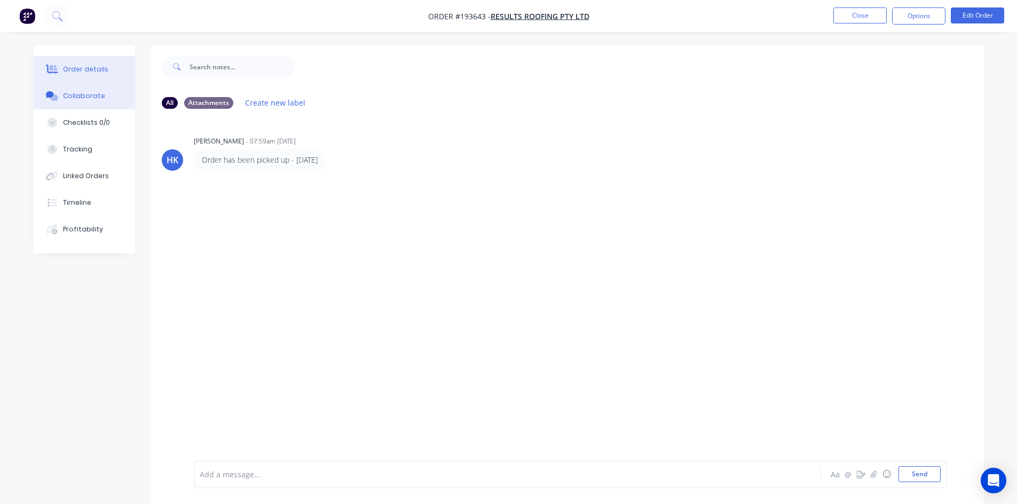
click at [84, 70] on div "Order details" at bounding box center [85, 70] width 45 height 10
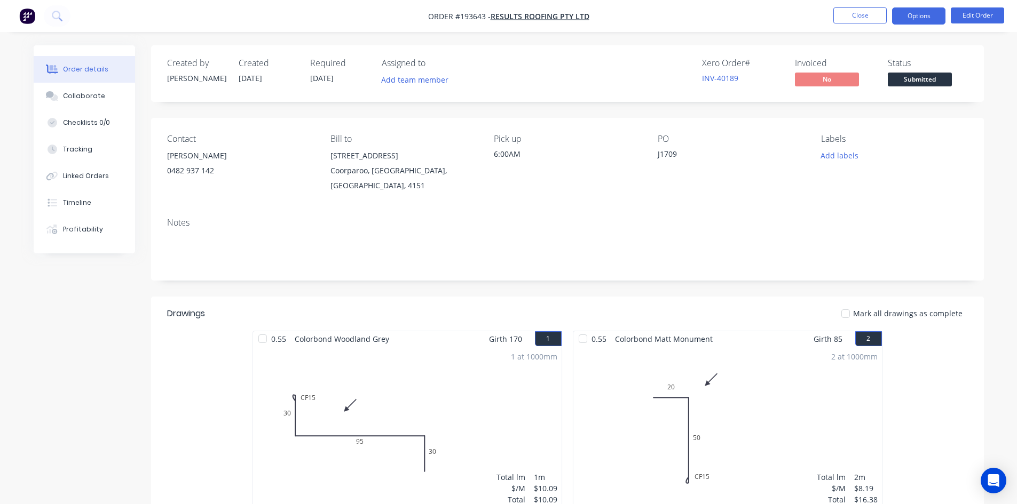
click at [926, 18] on button "Options" at bounding box center [918, 15] width 53 height 17
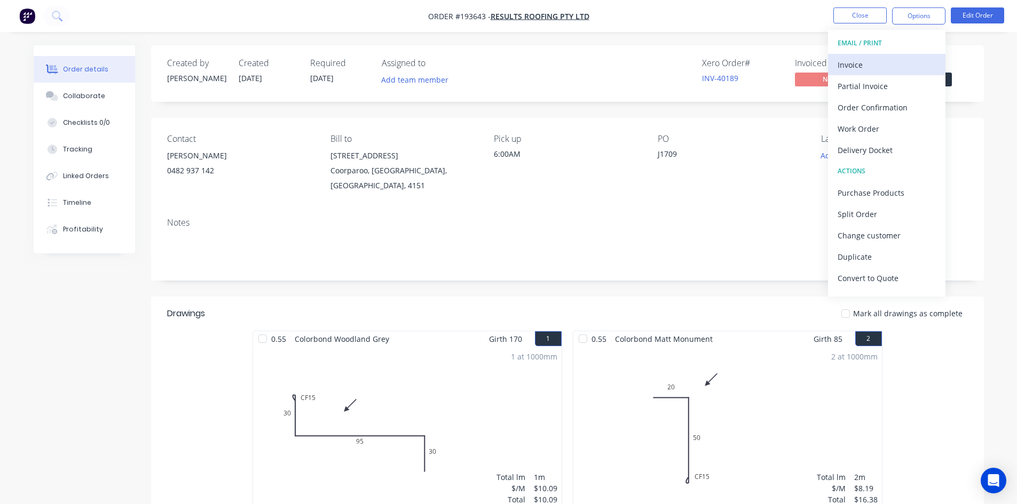
click at [890, 58] on div "Invoice" at bounding box center [886, 64] width 98 height 15
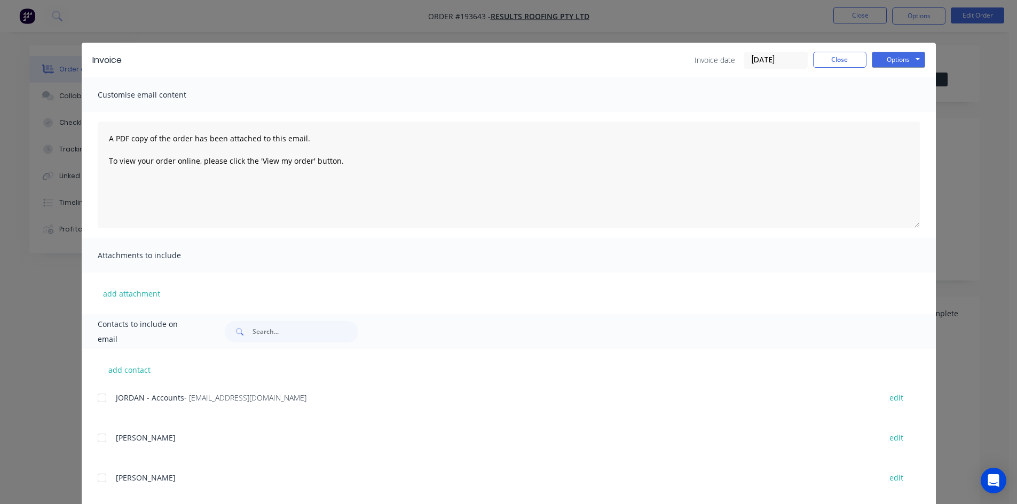
click at [104, 398] on div at bounding box center [101, 397] width 21 height 21
click at [894, 59] on button "Options" at bounding box center [897, 60] width 53 height 16
click at [887, 113] on button "Email" at bounding box center [905, 114] width 68 height 18
click at [839, 62] on button "Close" at bounding box center [839, 60] width 53 height 16
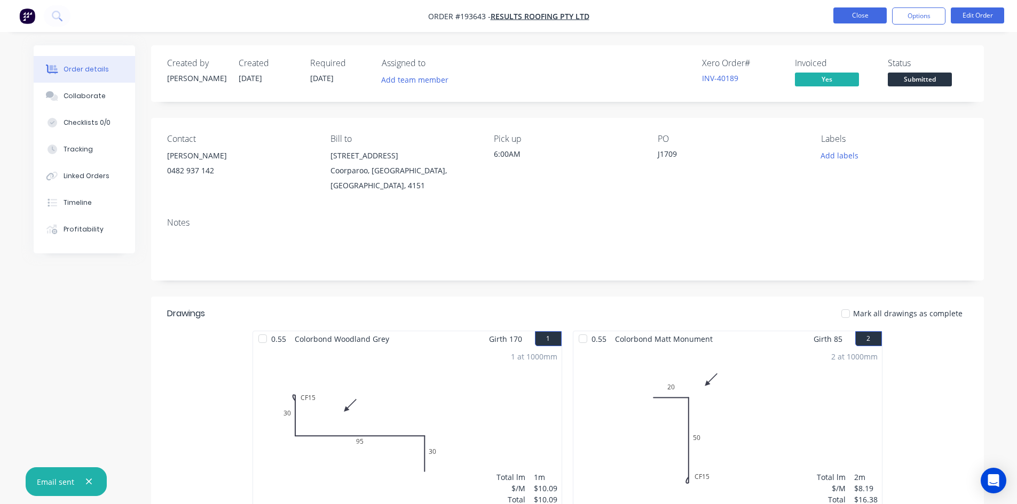
click at [858, 19] on button "Close" at bounding box center [859, 15] width 53 height 16
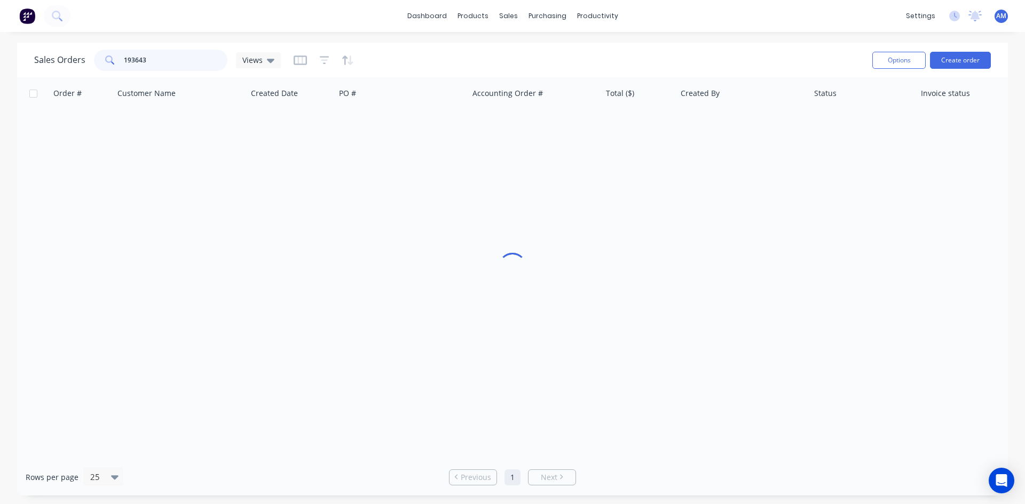
drag, startPoint x: 129, startPoint y: 62, endPoint x: 75, endPoint y: 63, distance: 53.9
click at [75, 63] on div "Sales Orders 193643 Views" at bounding box center [157, 60] width 247 height 21
type input "193663"
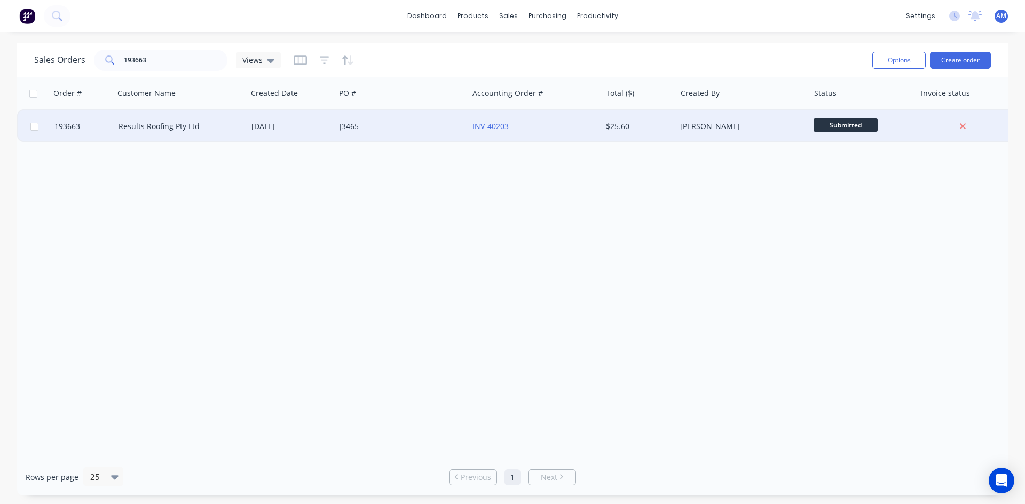
click at [456, 125] on div "J3465" at bounding box center [398, 126] width 118 height 11
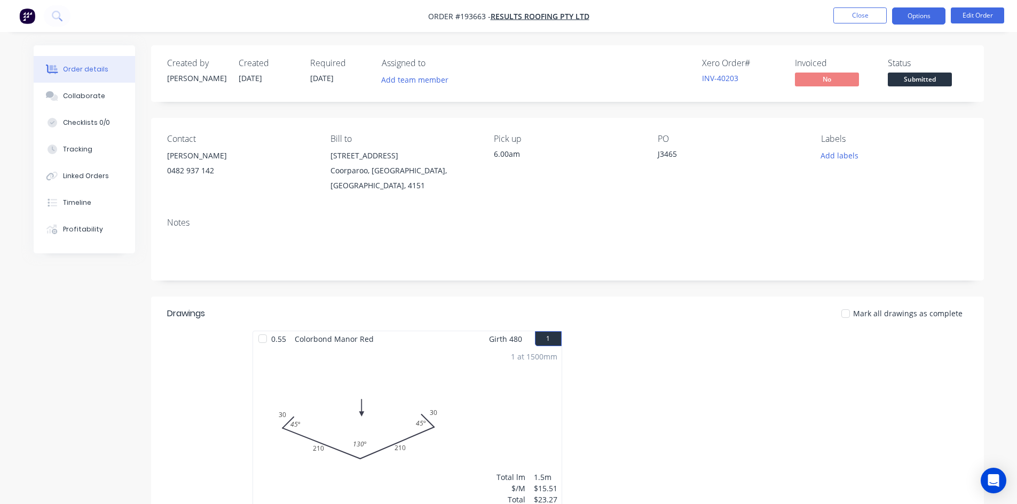
click at [914, 17] on button "Options" at bounding box center [918, 15] width 53 height 17
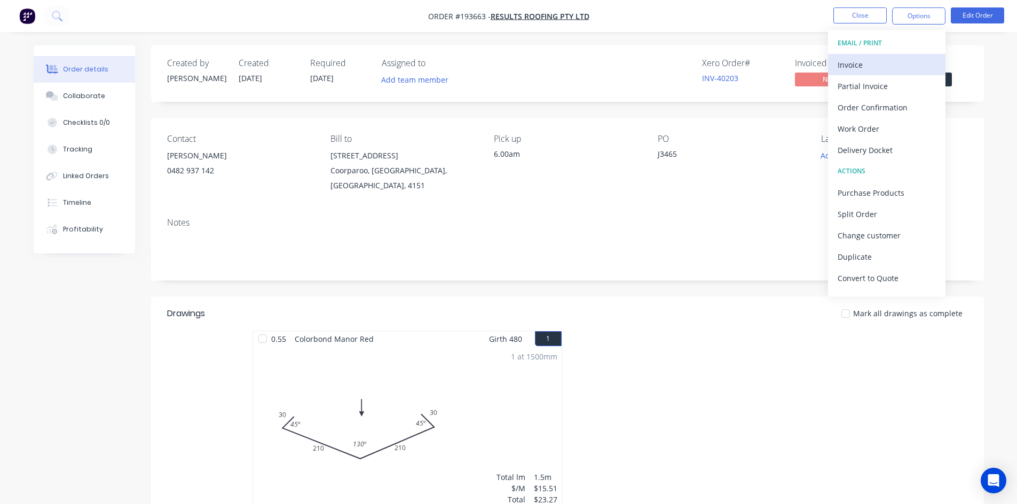
click at [888, 60] on div "Invoice" at bounding box center [886, 64] width 98 height 15
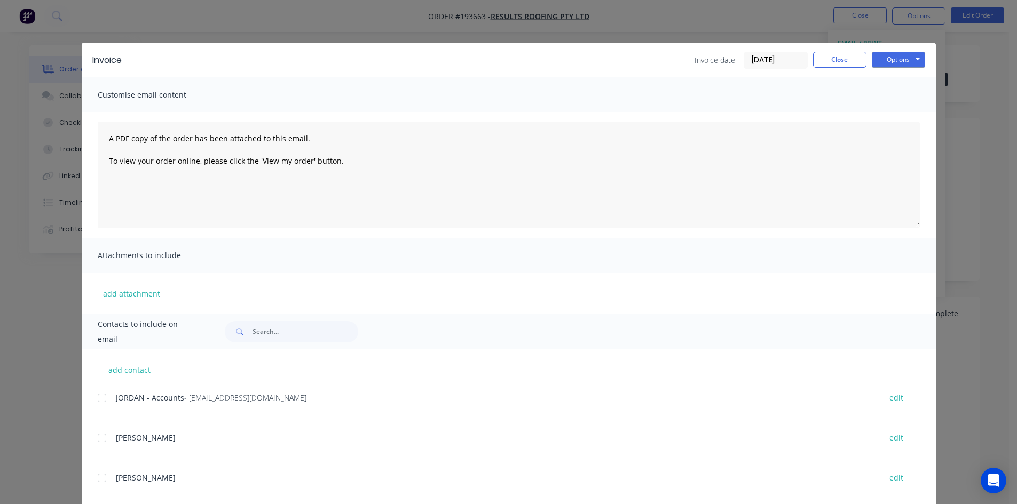
click at [97, 399] on div at bounding box center [101, 397] width 21 height 21
click at [894, 61] on button "Options" at bounding box center [897, 60] width 53 height 16
click at [895, 109] on button "Email" at bounding box center [905, 114] width 68 height 18
click at [847, 67] on button "Close" at bounding box center [839, 60] width 53 height 16
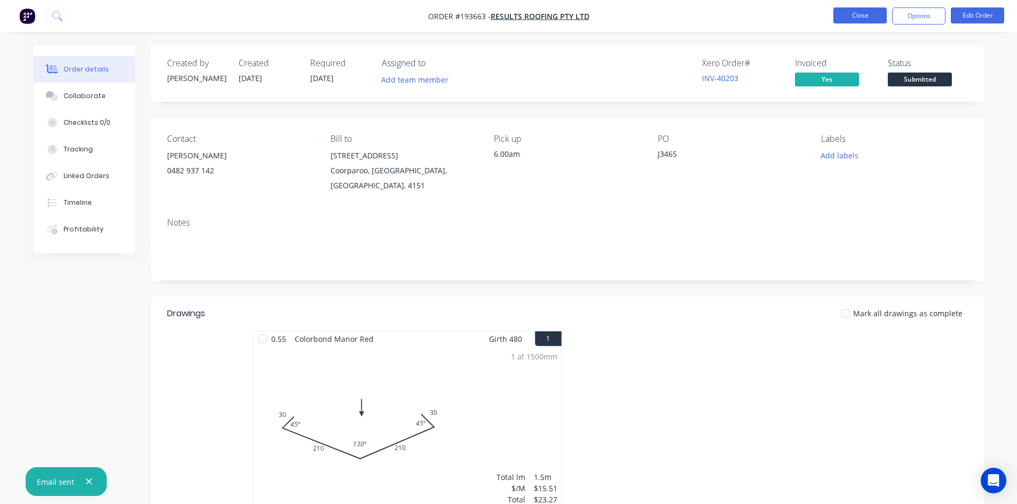
click at [846, 19] on button "Close" at bounding box center [859, 15] width 53 height 16
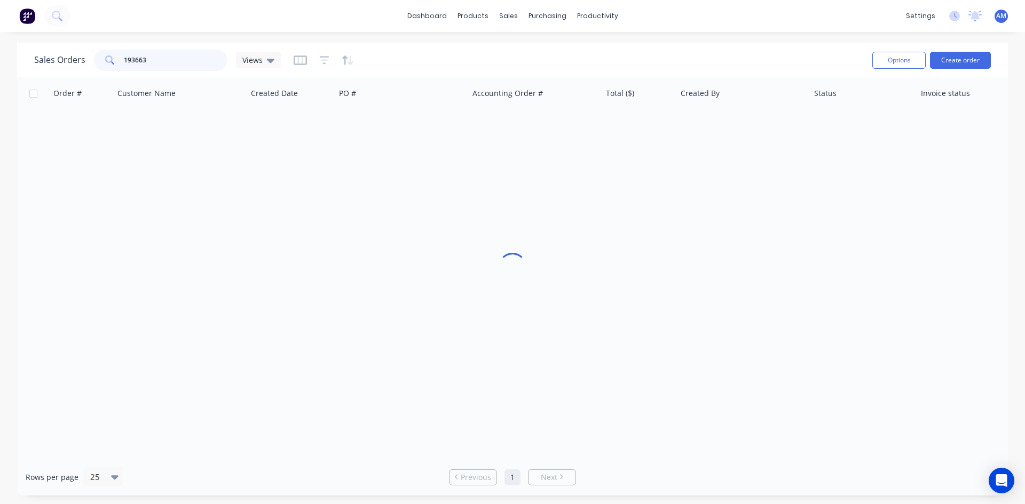
drag, startPoint x: 160, startPoint y: 63, endPoint x: 90, endPoint y: 66, distance: 70.5
click at [90, 66] on div "Sales Orders 193663 Views" at bounding box center [157, 60] width 247 height 21
type input "193633"
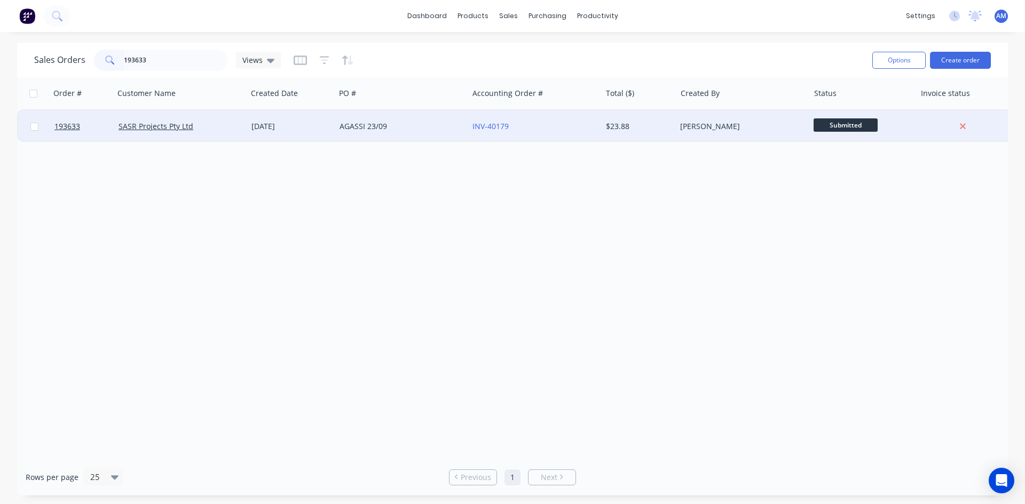
click at [405, 129] on div "AGASSI 23/09" at bounding box center [398, 126] width 118 height 11
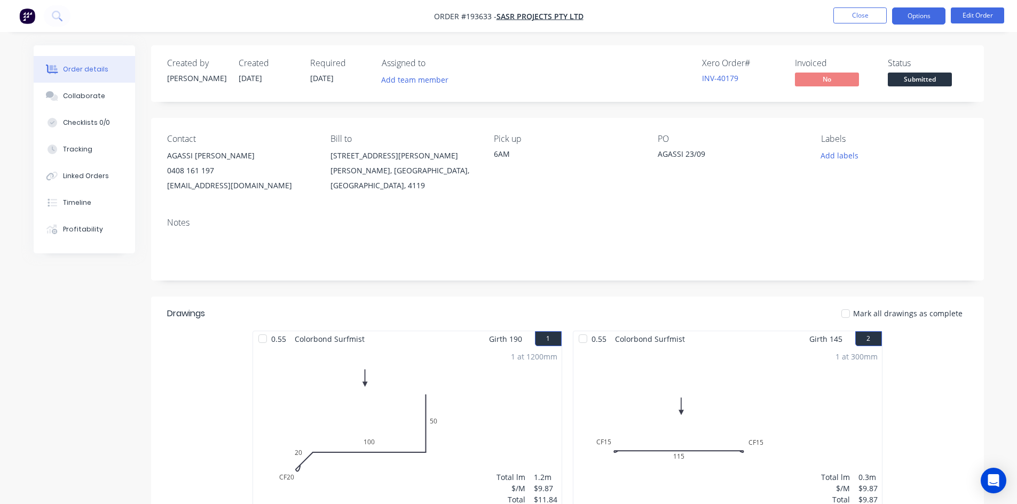
click at [905, 16] on button "Options" at bounding box center [918, 15] width 53 height 17
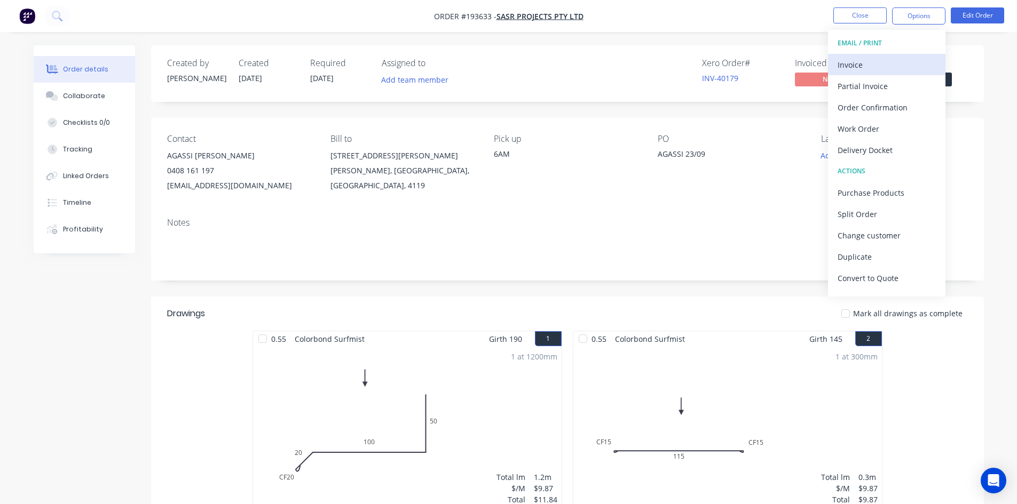
click at [841, 63] on div "Invoice" at bounding box center [886, 64] width 98 height 15
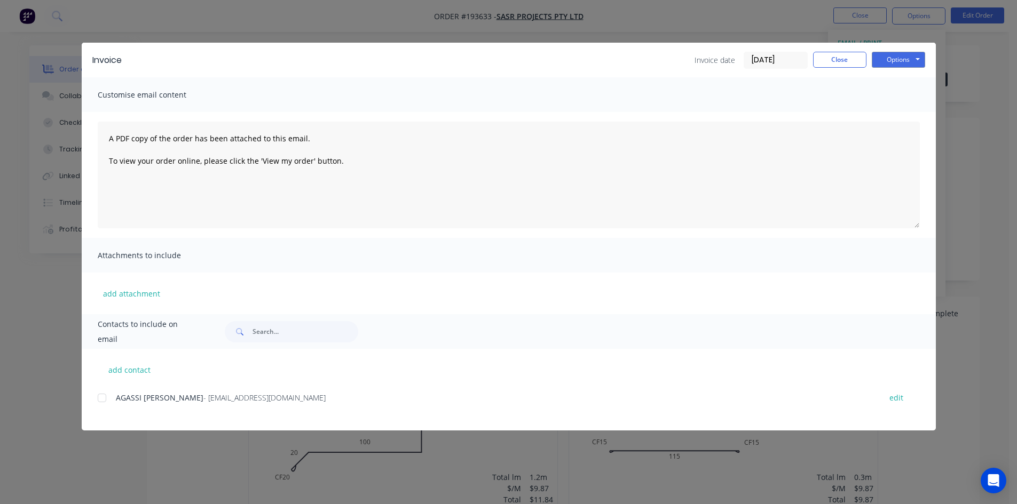
click at [106, 396] on div at bounding box center [101, 397] width 21 height 21
click at [916, 59] on button "Options" at bounding box center [897, 60] width 53 height 16
click at [906, 113] on button "Email" at bounding box center [905, 114] width 68 height 18
click at [838, 61] on button "Close" at bounding box center [839, 60] width 53 height 16
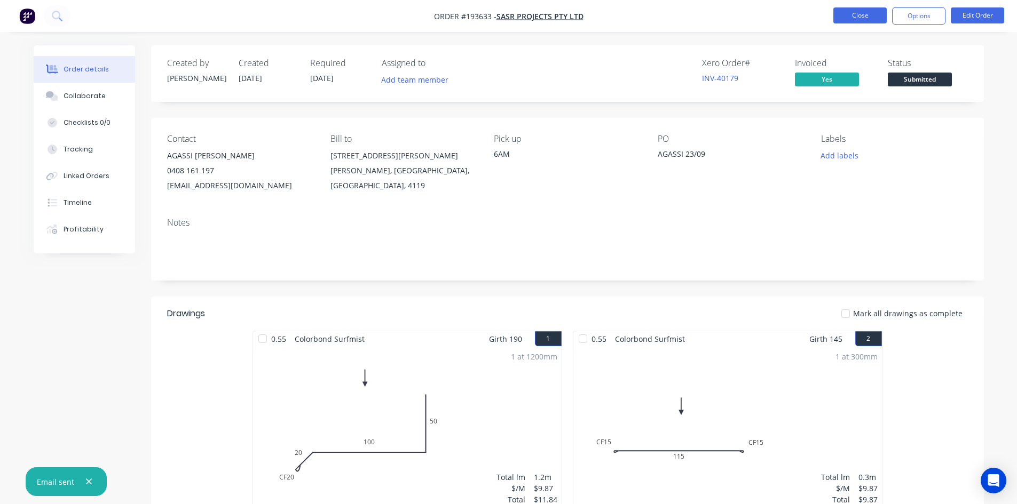
click at [861, 14] on button "Close" at bounding box center [859, 15] width 53 height 16
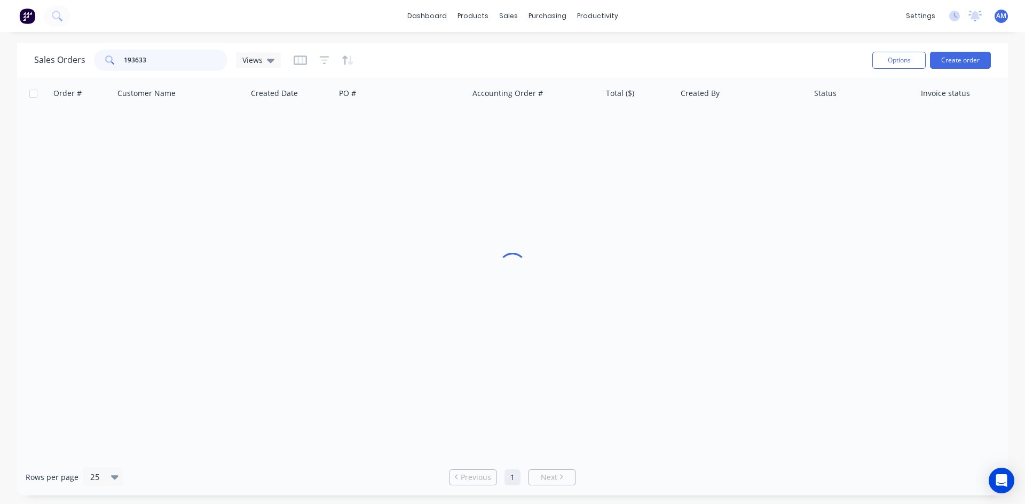
drag, startPoint x: 161, startPoint y: 67, endPoint x: 105, endPoint y: 59, distance: 56.7
click at [106, 59] on div "193633" at bounding box center [160, 60] width 133 height 21
type input "193603"
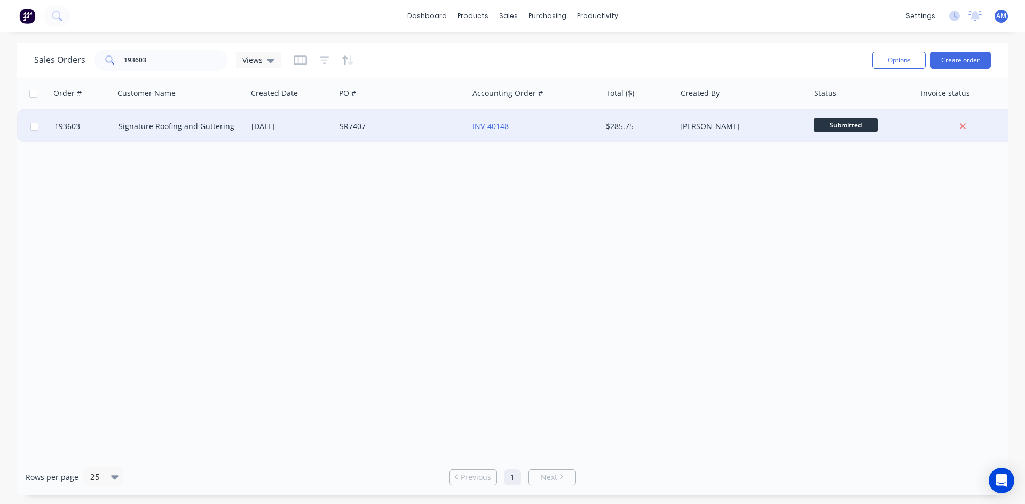
click at [368, 128] on div "SR7407" at bounding box center [398, 126] width 118 height 11
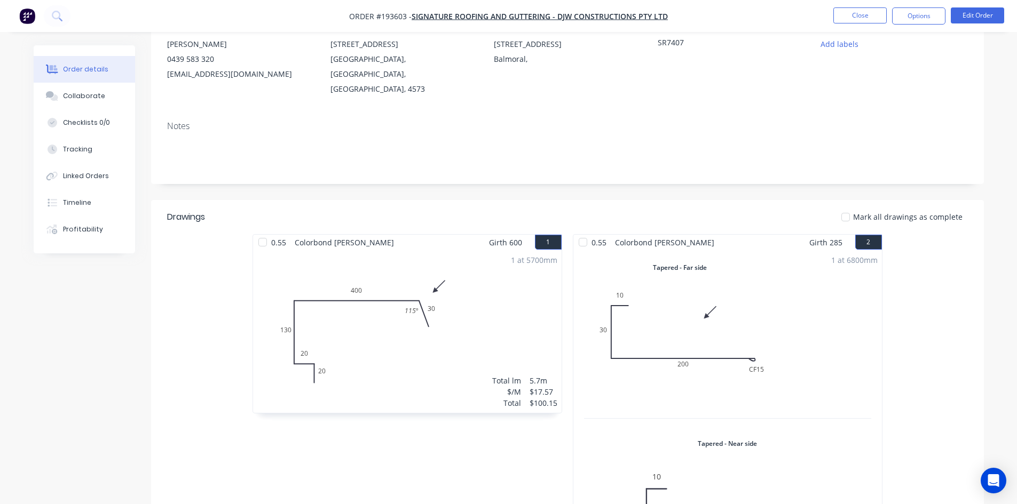
scroll to position [107, 0]
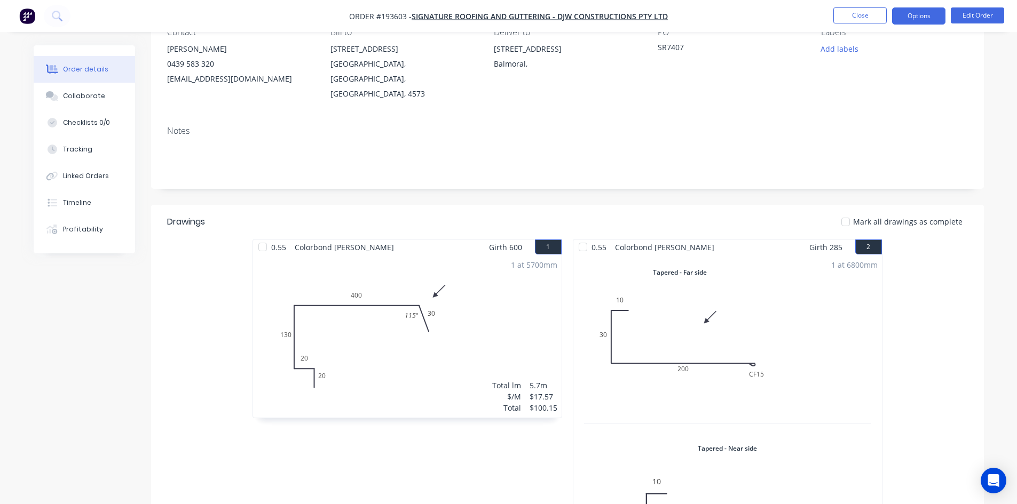
click at [925, 15] on button "Options" at bounding box center [918, 15] width 53 height 17
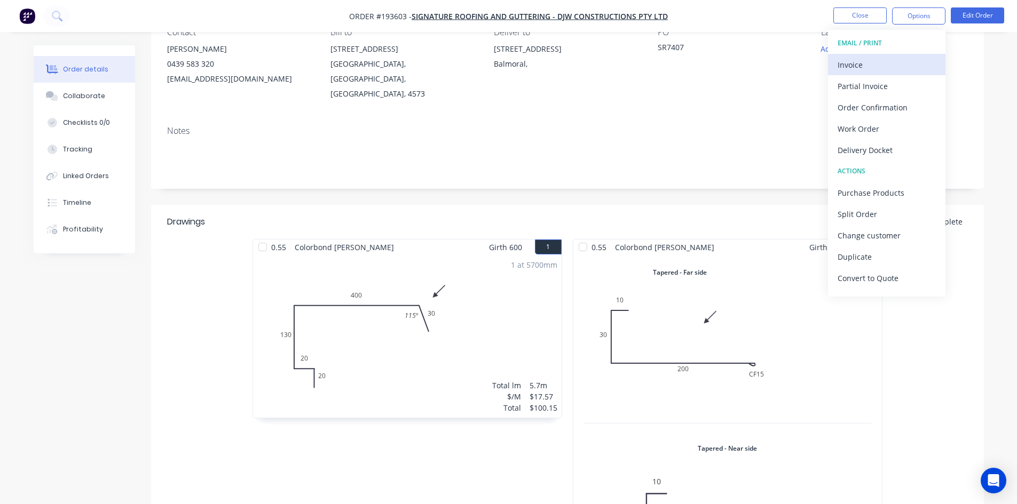
click at [902, 55] on button "Invoice" at bounding box center [886, 64] width 117 height 21
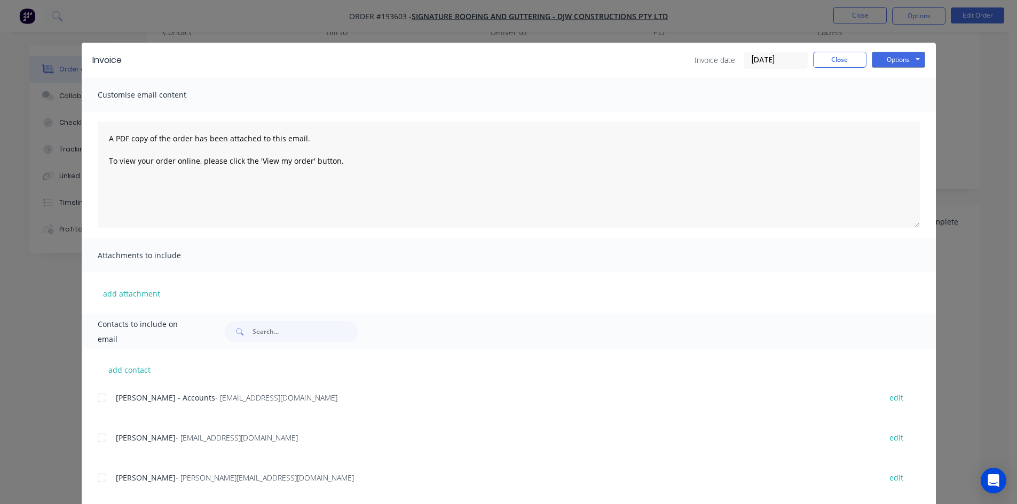
click at [96, 397] on div at bounding box center [101, 397] width 21 height 21
click at [895, 61] on button "Options" at bounding box center [897, 60] width 53 height 16
click at [895, 111] on button "Email" at bounding box center [905, 114] width 68 height 18
click at [850, 57] on button "Close" at bounding box center [839, 60] width 53 height 16
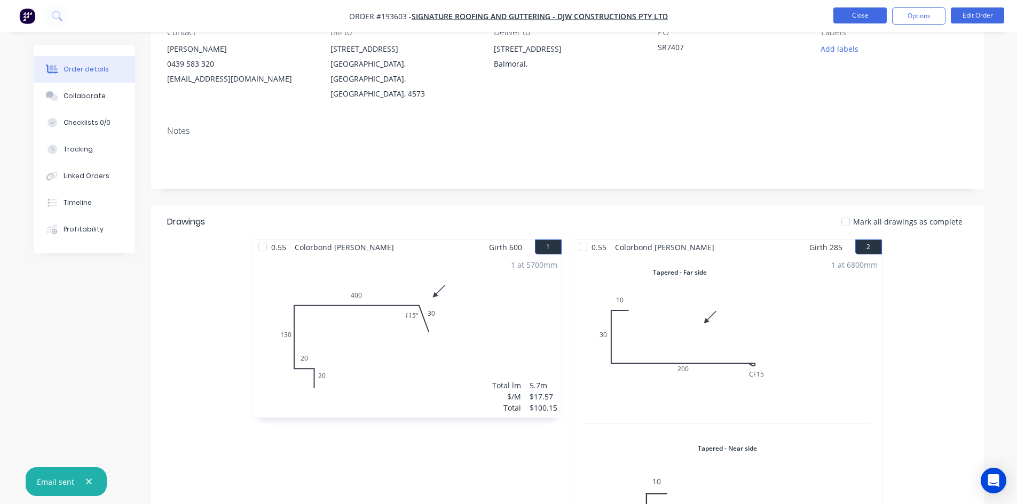
click at [864, 15] on button "Close" at bounding box center [859, 15] width 53 height 16
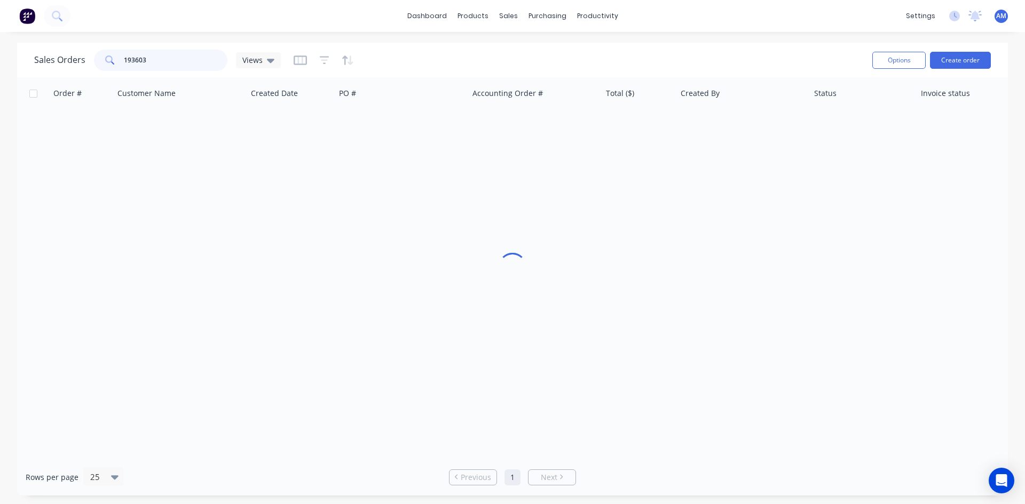
drag, startPoint x: 175, startPoint y: 58, endPoint x: 49, endPoint y: 59, distance: 125.9
click at [49, 59] on div "Sales Orders 193603 Views" at bounding box center [157, 60] width 247 height 21
type input "193651"
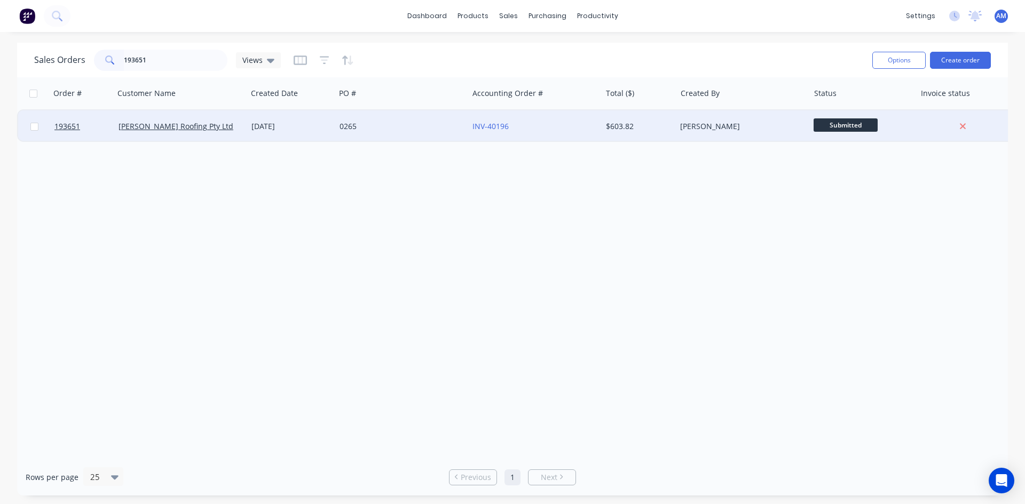
click at [320, 137] on div "[DATE]" at bounding box center [291, 126] width 88 height 32
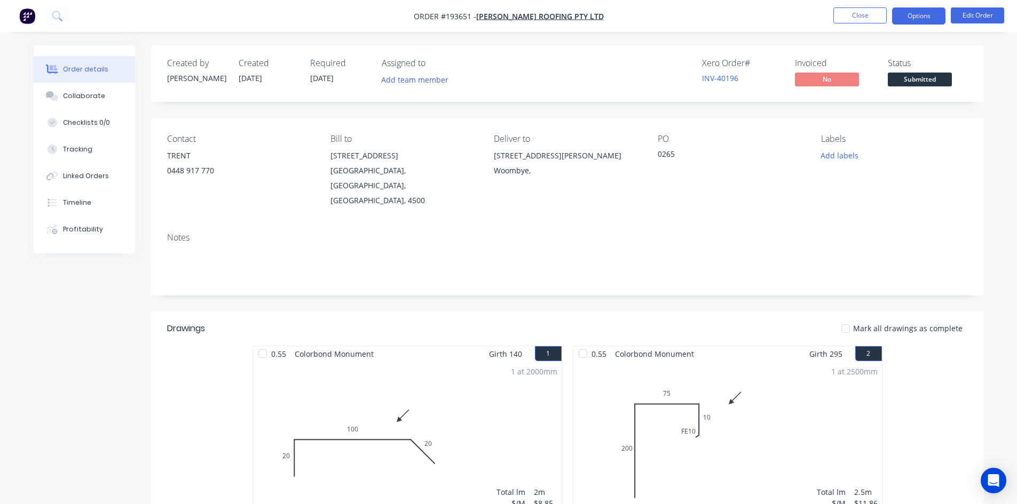
click at [911, 22] on button "Options" at bounding box center [918, 15] width 53 height 17
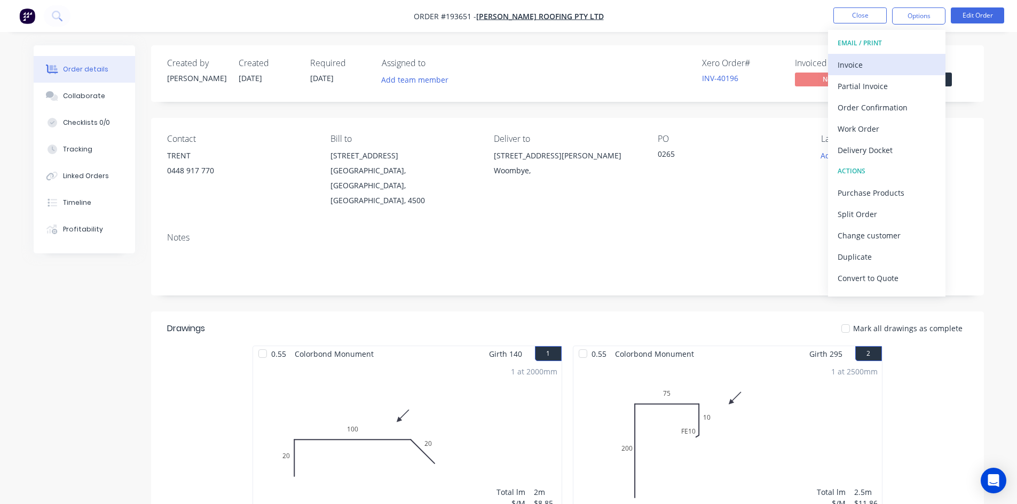
click at [903, 60] on div "Invoice" at bounding box center [886, 64] width 98 height 15
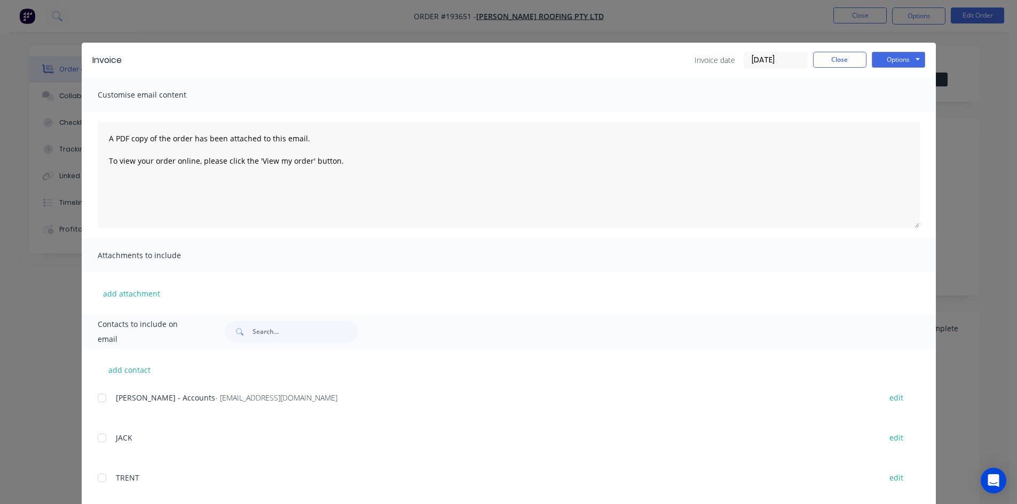
click at [102, 397] on div at bounding box center [101, 397] width 21 height 21
click at [906, 55] on button "Options" at bounding box center [897, 60] width 53 height 16
click at [899, 112] on button "Email" at bounding box center [905, 114] width 68 height 18
click at [839, 61] on button "Close" at bounding box center [839, 60] width 53 height 16
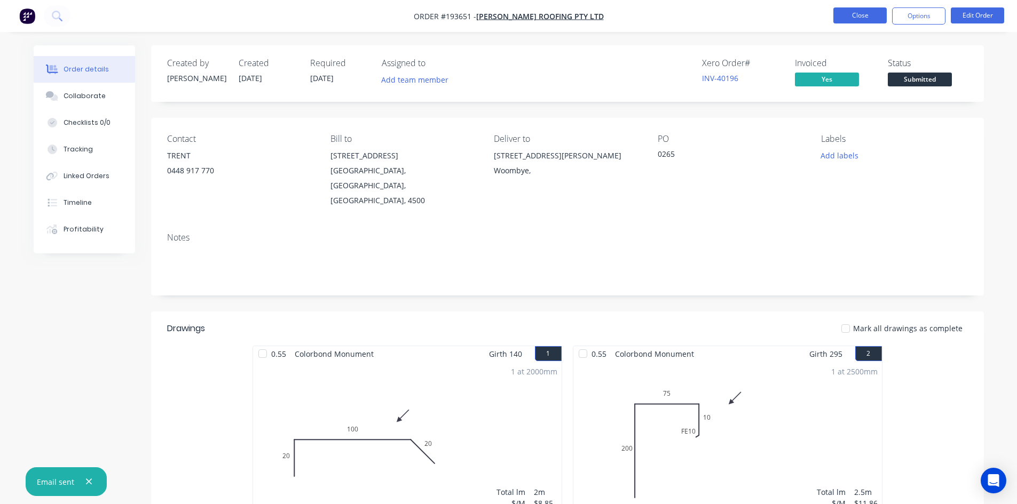
click at [854, 11] on button "Close" at bounding box center [859, 15] width 53 height 16
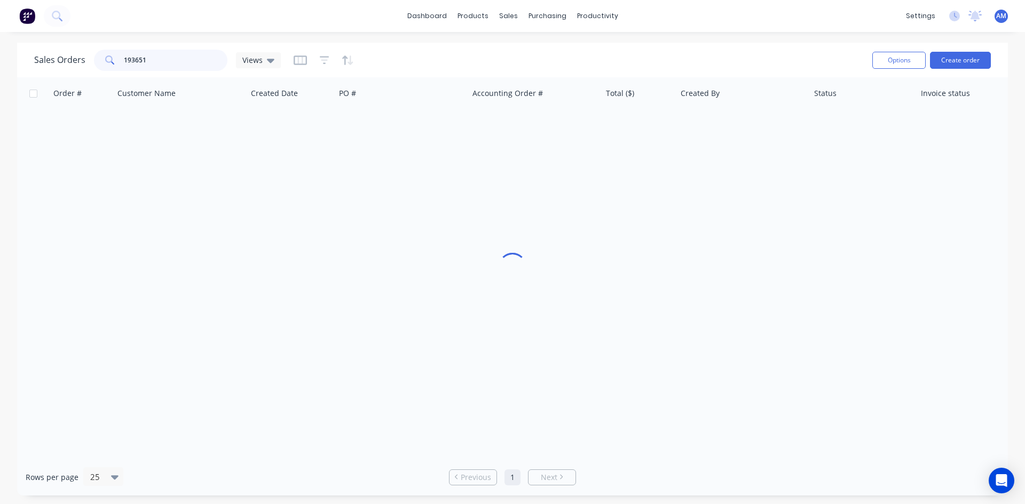
drag, startPoint x: 175, startPoint y: 53, endPoint x: 113, endPoint y: 60, distance: 62.2
click at [113, 60] on div "193651" at bounding box center [160, 60] width 133 height 21
click at [151, 59] on input "19361" at bounding box center [176, 60] width 104 height 21
type input "193611"
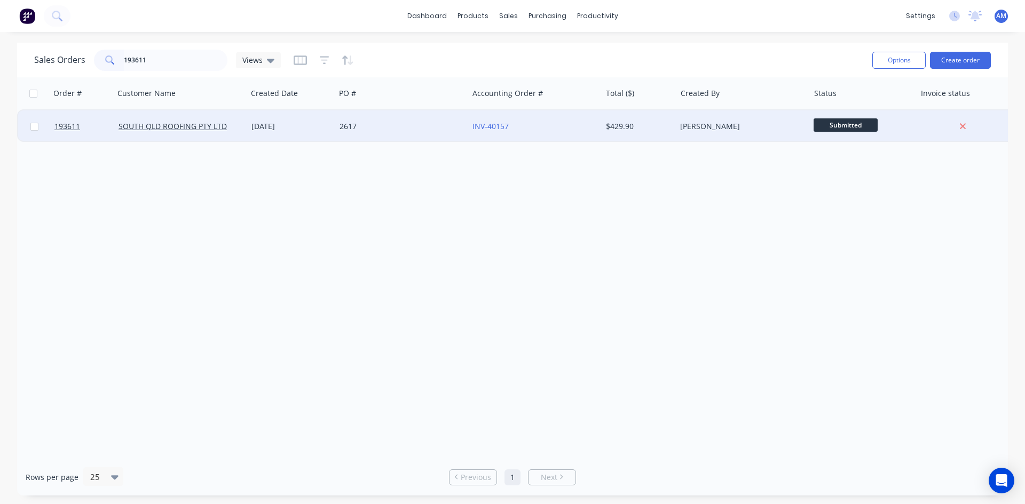
click at [412, 128] on div "2617" at bounding box center [398, 126] width 118 height 11
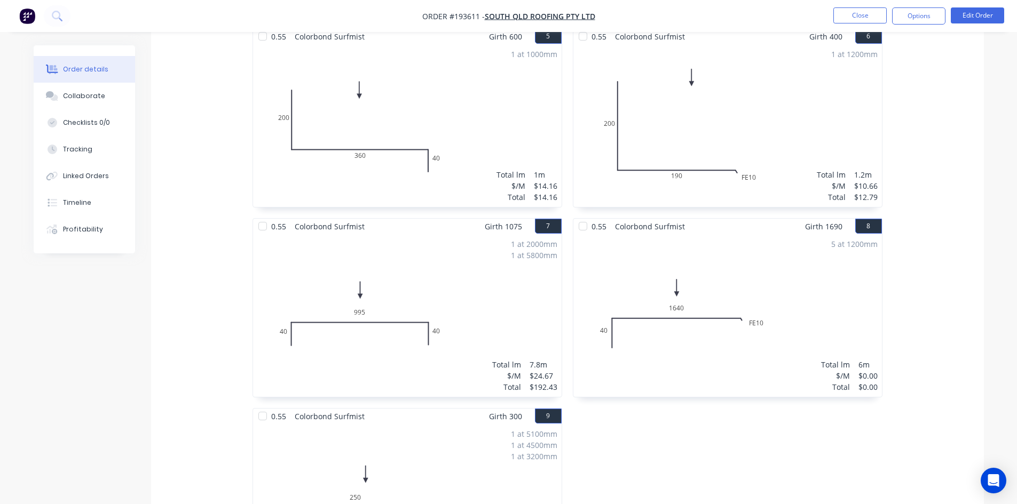
scroll to position [694, 0]
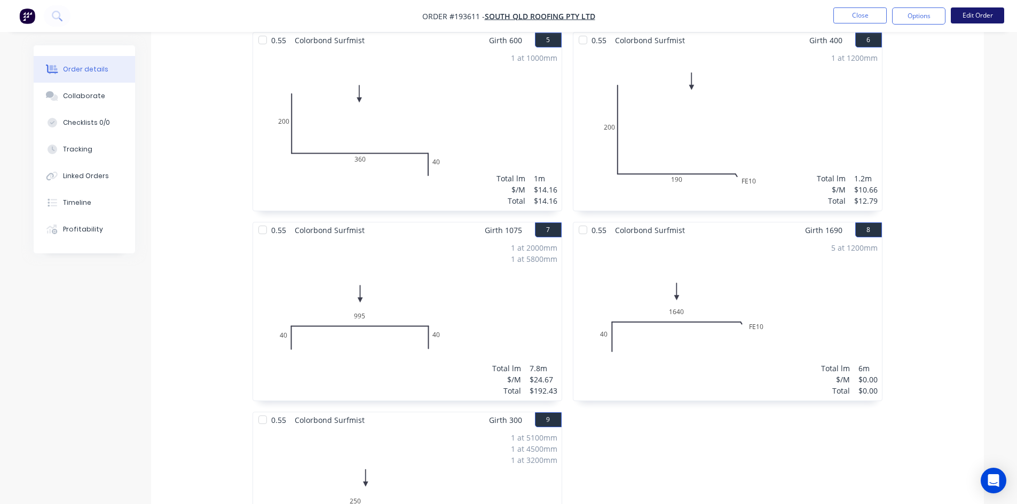
click at [979, 11] on button "Edit Order" at bounding box center [976, 15] width 53 height 16
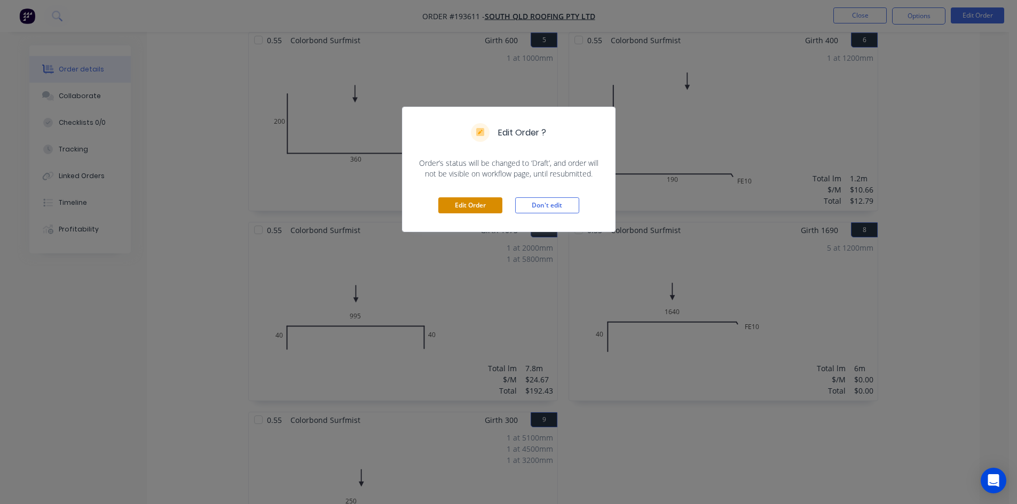
click at [466, 205] on button "Edit Order" at bounding box center [470, 205] width 64 height 16
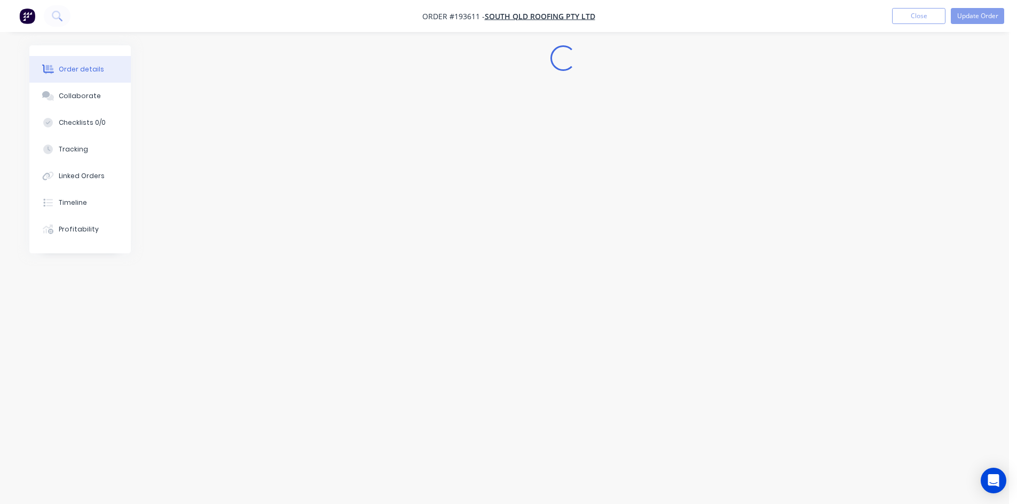
scroll to position [0, 0]
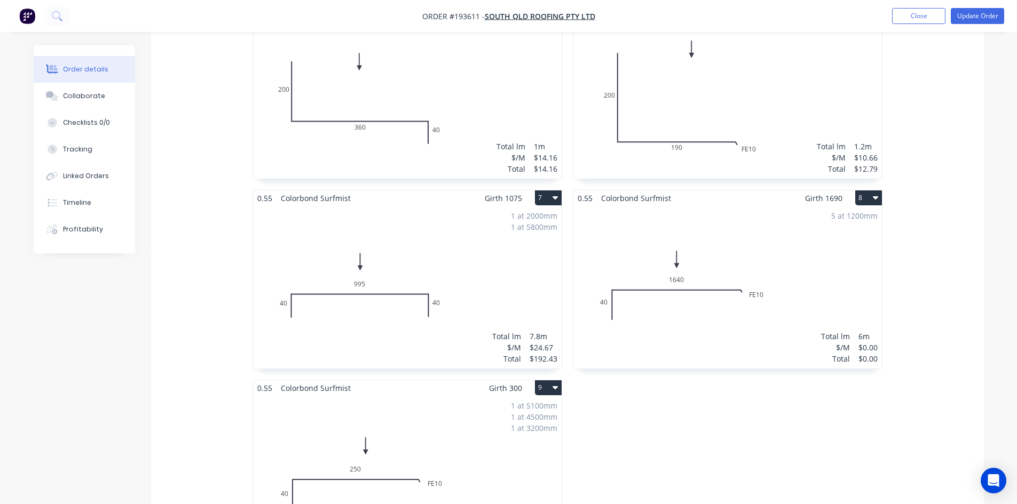
click at [765, 264] on div "5 at 1200mm Total lm $/M Total 6m $0.00 $0.00" at bounding box center [727, 287] width 308 height 163
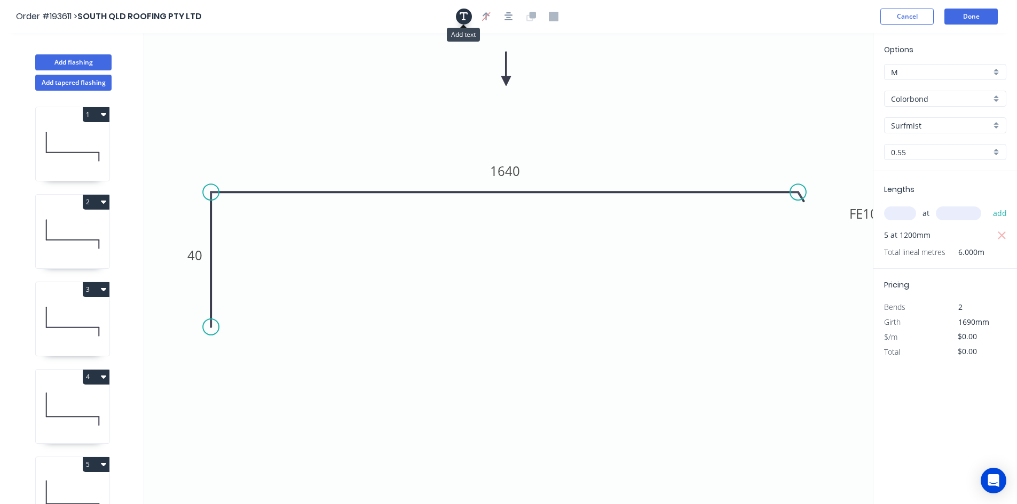
click at [465, 19] on icon "button" at bounding box center [463, 17] width 9 height 10
click at [233, 68] on textarea at bounding box center [213, 74] width 86 height 39
type textarea "Changed for Pricing"
click at [888, 213] on input "text" at bounding box center [900, 214] width 32 height 14
type input "5"
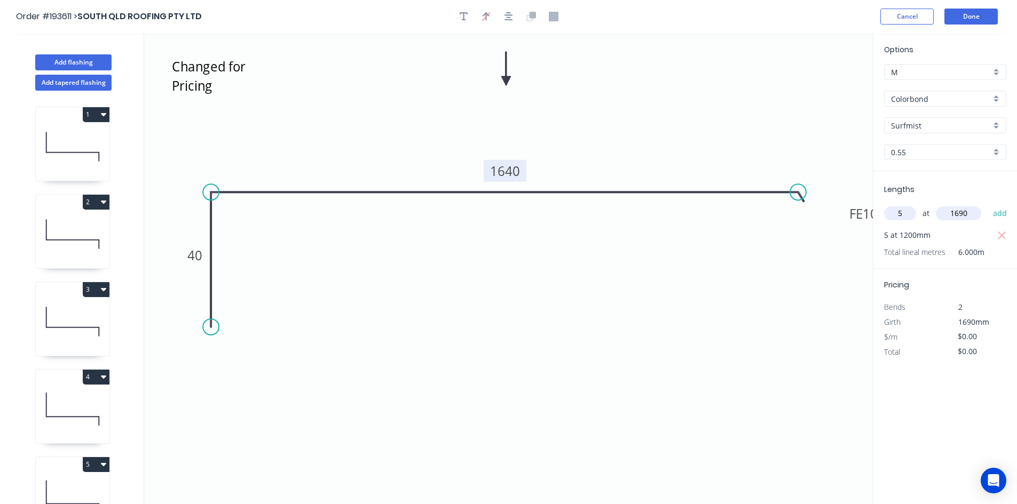
type input "1690"
click at [501, 174] on tspan "1640" at bounding box center [505, 171] width 30 height 18
click at [599, 259] on icon "Changed for Pricing 40 FE 10 1150" at bounding box center [508, 268] width 728 height 471
type input "$24.67"
click at [1005, 236] on icon "button" at bounding box center [1002, 235] width 10 height 13
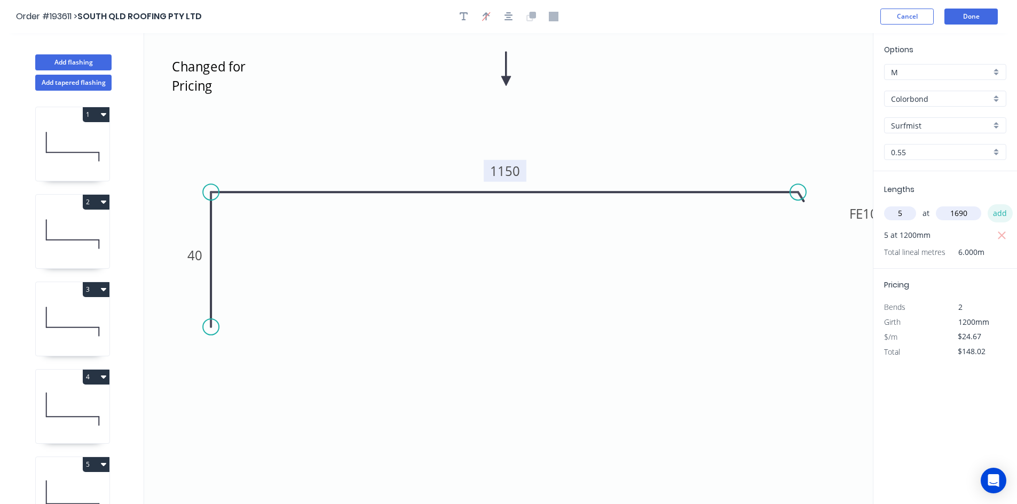
type input "$0.00"
click at [1005, 217] on button "add" at bounding box center [999, 213] width 25 height 18
type input "$208.46"
click at [979, 22] on button "Done" at bounding box center [970, 17] width 53 height 16
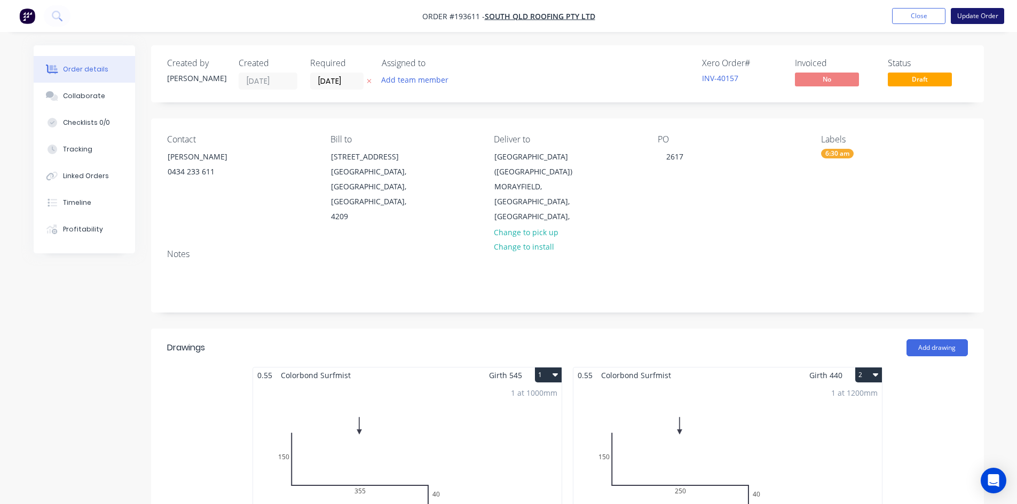
click at [978, 20] on button "Update Order" at bounding box center [976, 16] width 53 height 16
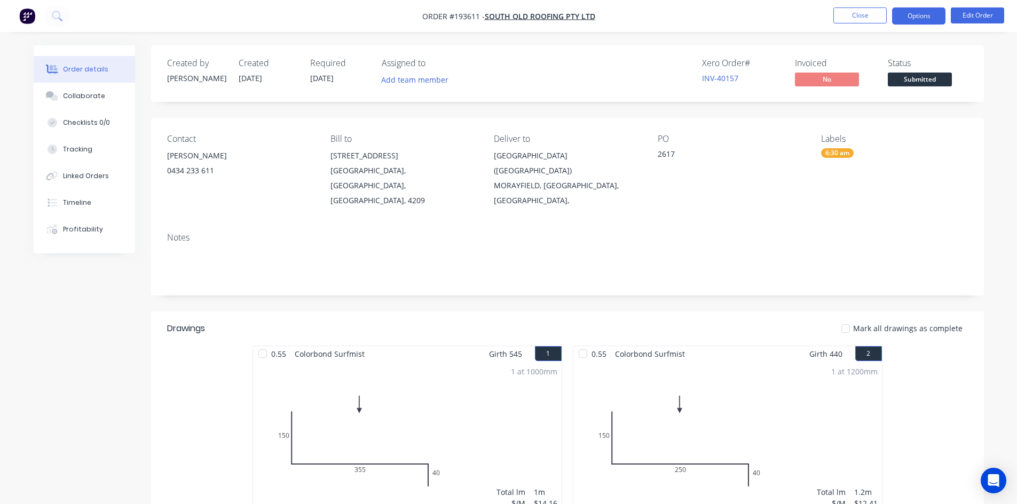
click at [904, 13] on button "Options" at bounding box center [918, 15] width 53 height 17
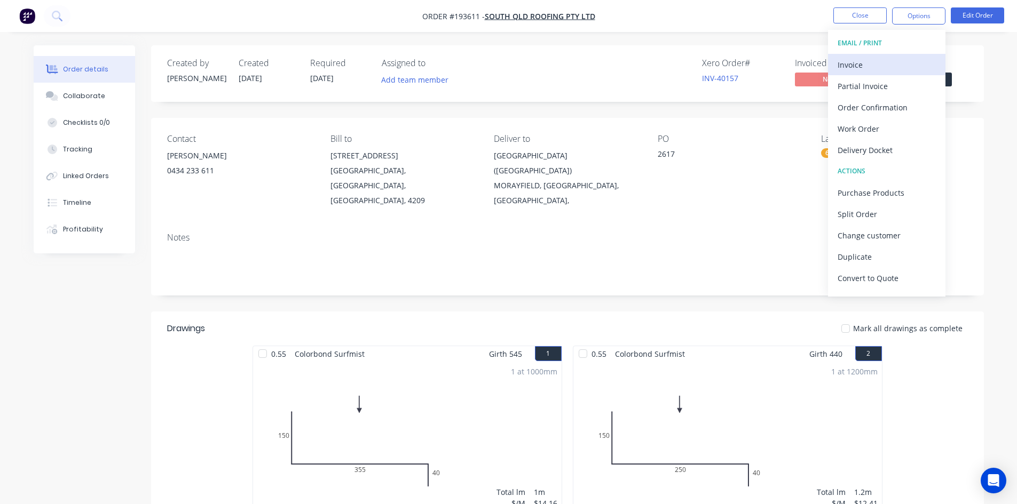
click at [862, 57] on div "Invoice" at bounding box center [886, 64] width 98 height 15
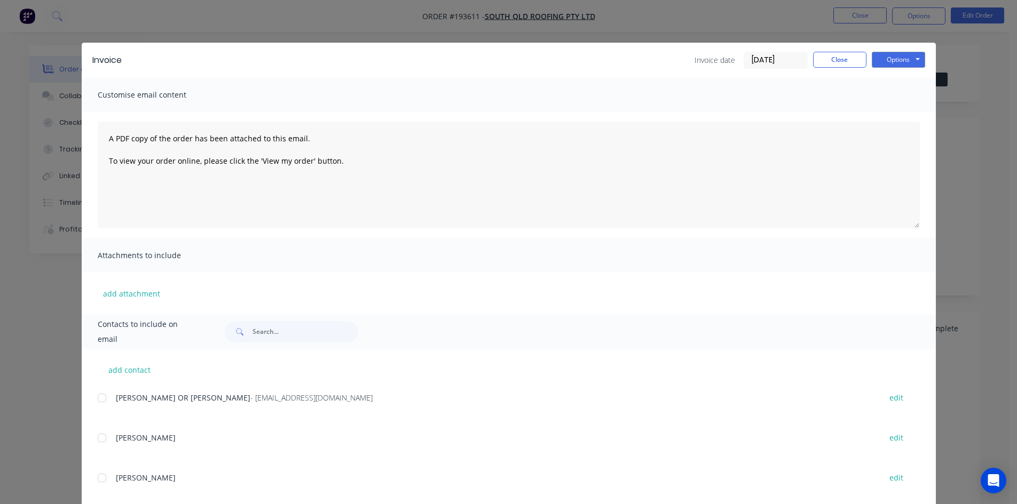
click at [98, 394] on div at bounding box center [101, 397] width 21 height 21
click at [911, 59] on button "Options" at bounding box center [897, 60] width 53 height 16
click at [898, 110] on button "Email" at bounding box center [905, 114] width 68 height 18
click at [840, 68] on div "Invoice date 24/09/25 Close Options Preview Print Email" at bounding box center [809, 60] width 231 height 17
click at [840, 60] on button "Close" at bounding box center [839, 60] width 53 height 16
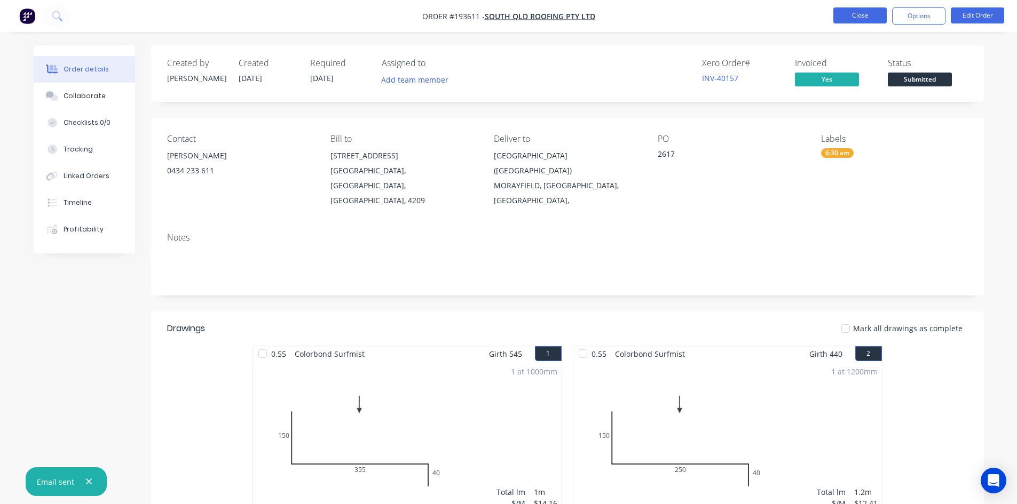
click at [864, 11] on button "Close" at bounding box center [859, 15] width 53 height 16
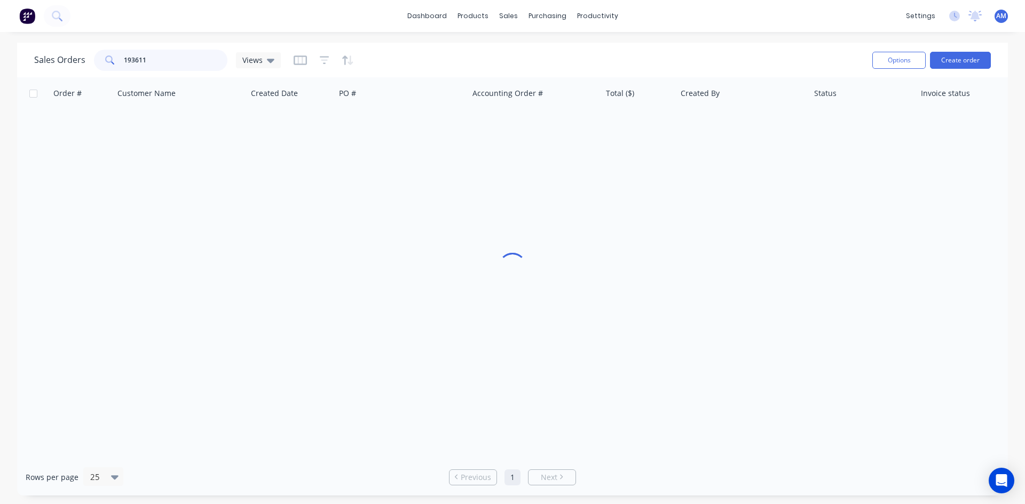
drag, startPoint x: 178, startPoint y: 61, endPoint x: 74, endPoint y: 61, distance: 104.1
click at [74, 61] on div "Sales Orders 193611 Views" at bounding box center [157, 60] width 247 height 21
type input "193626"
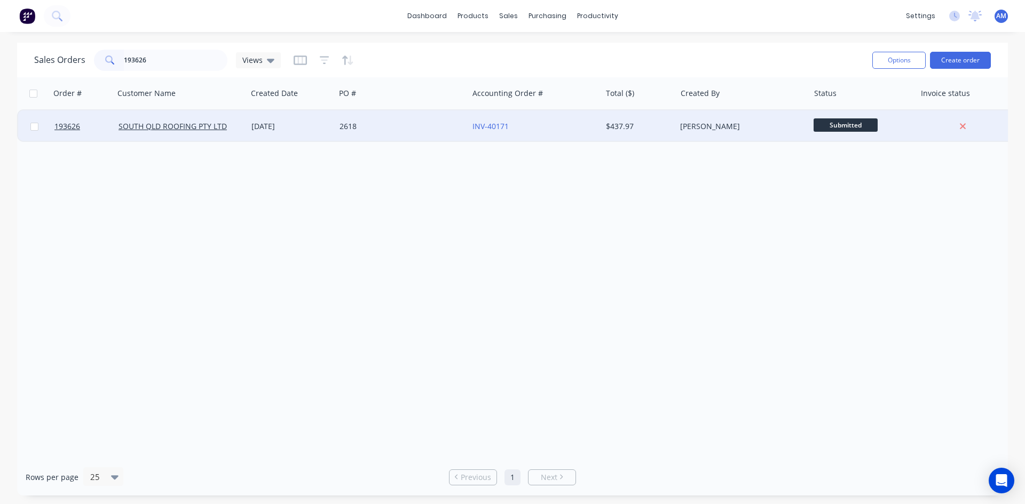
click at [402, 136] on div "2618" at bounding box center [401, 126] width 133 height 32
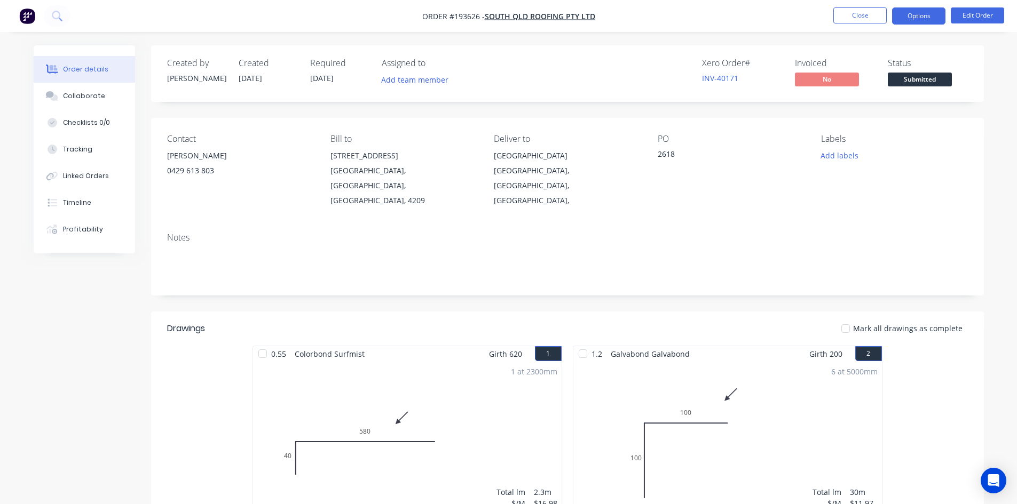
click at [898, 16] on button "Options" at bounding box center [918, 15] width 53 height 17
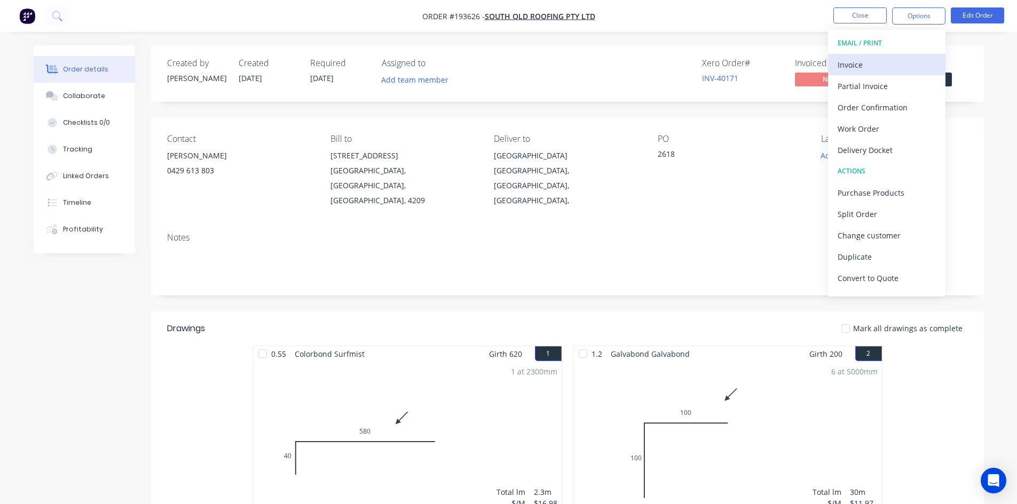
click at [879, 63] on div "Invoice" at bounding box center [886, 64] width 98 height 15
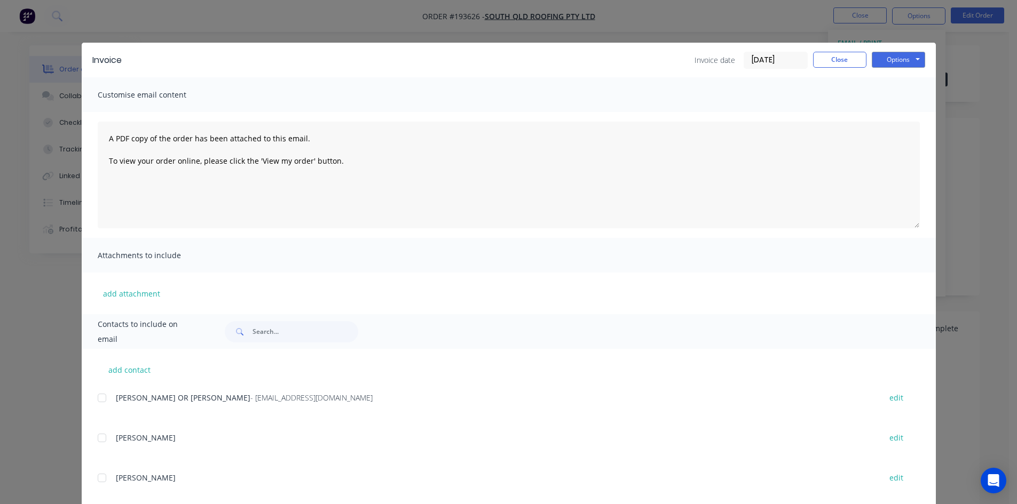
click at [99, 395] on div at bounding box center [101, 397] width 21 height 21
click at [893, 60] on button "Options" at bounding box center [897, 60] width 53 height 16
click at [896, 112] on button "Email" at bounding box center [905, 114] width 68 height 18
click at [845, 58] on button "Close" at bounding box center [839, 60] width 53 height 16
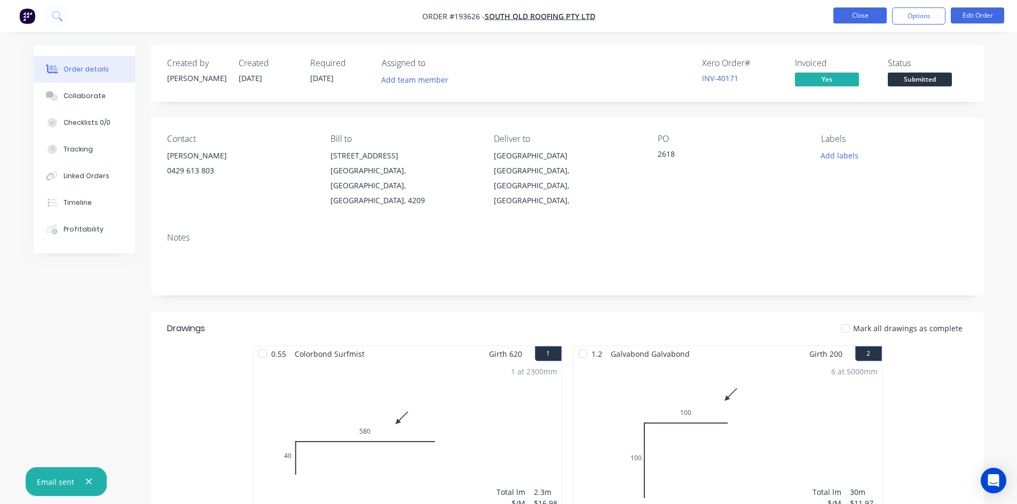
click at [851, 19] on button "Close" at bounding box center [859, 15] width 53 height 16
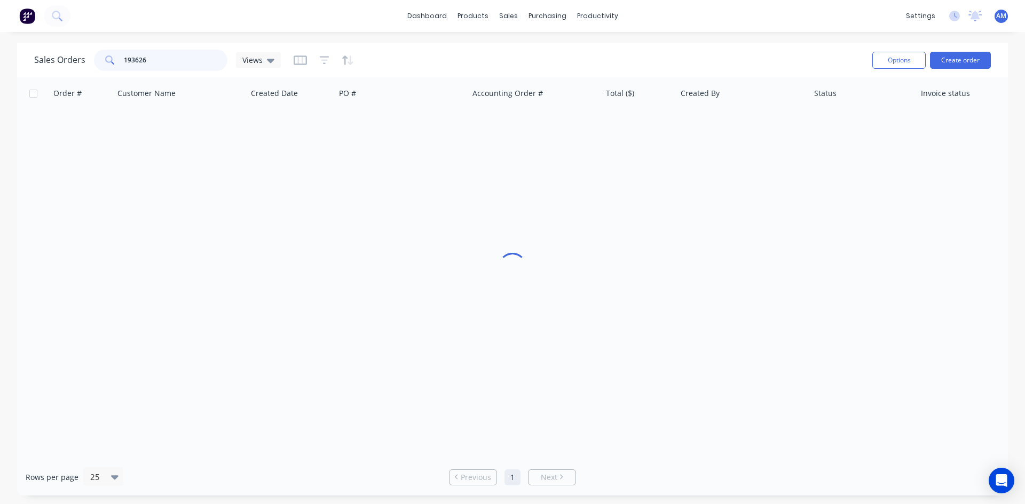
drag, startPoint x: 167, startPoint y: 59, endPoint x: 60, endPoint y: 61, distance: 107.3
click at [67, 62] on div "Sales Orders 193626 Views" at bounding box center [157, 60] width 247 height 21
type input "193391"
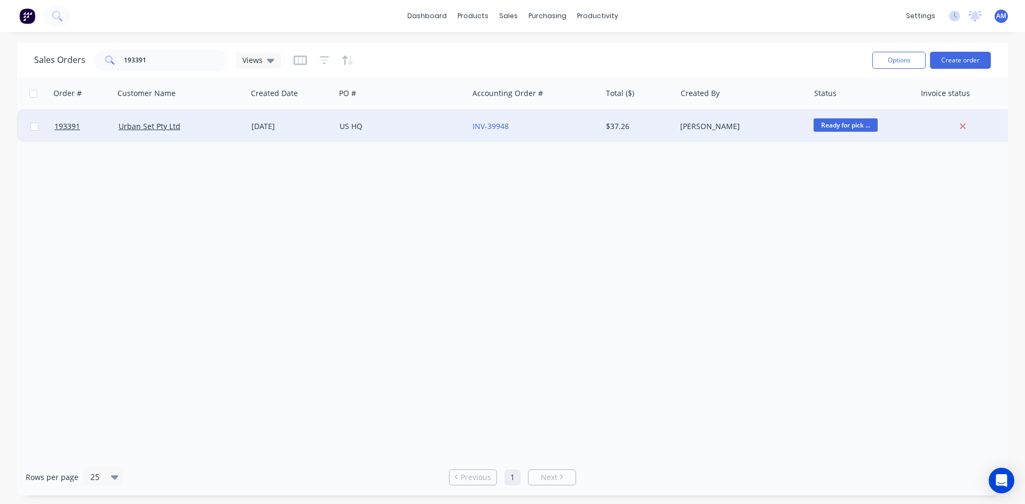
click at [428, 138] on div "US HQ" at bounding box center [401, 126] width 133 height 32
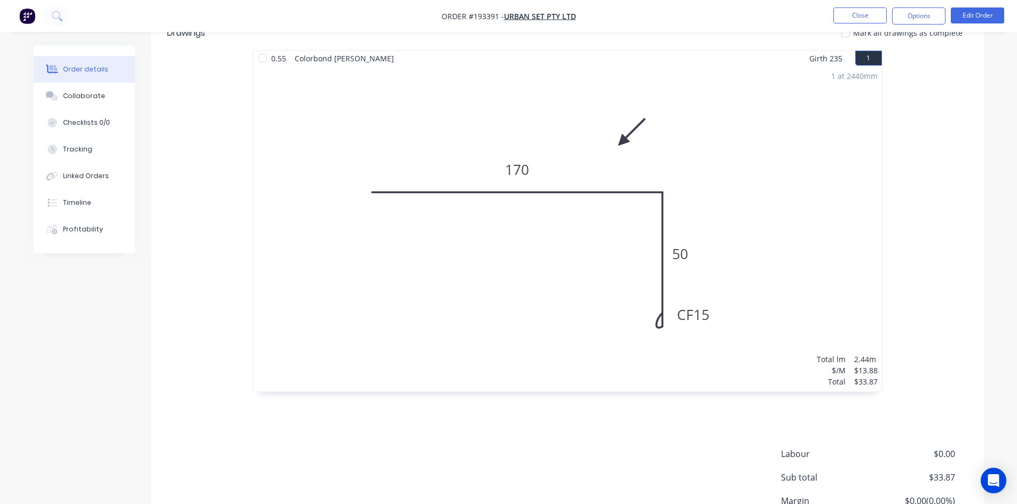
scroll to position [320, 0]
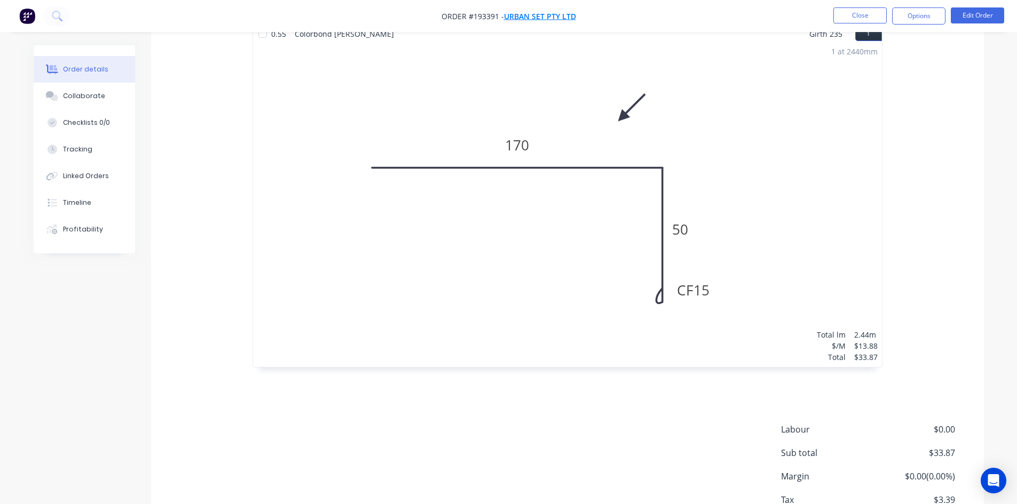
click at [558, 20] on span "Urban Set Pty Ltd" at bounding box center [540, 16] width 72 height 10
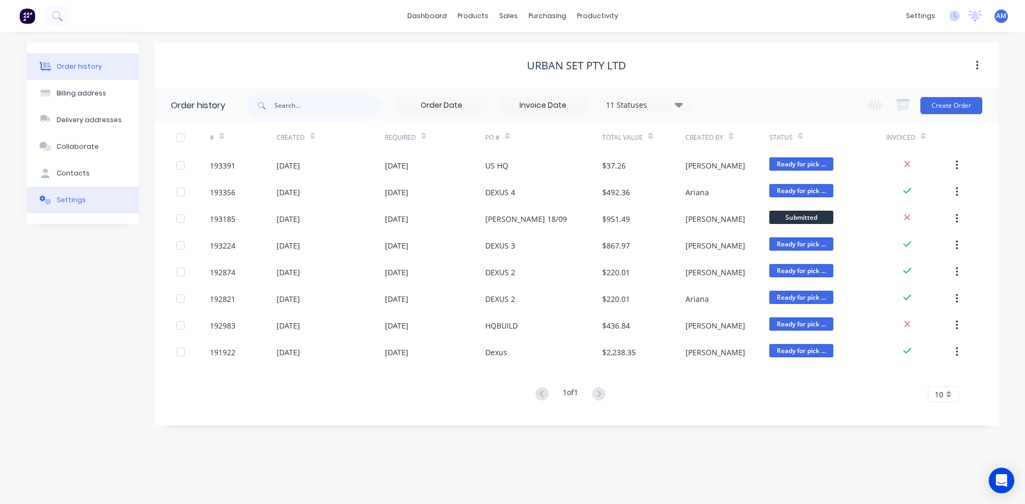
click at [63, 195] on div "Settings" at bounding box center [71, 200] width 29 height 10
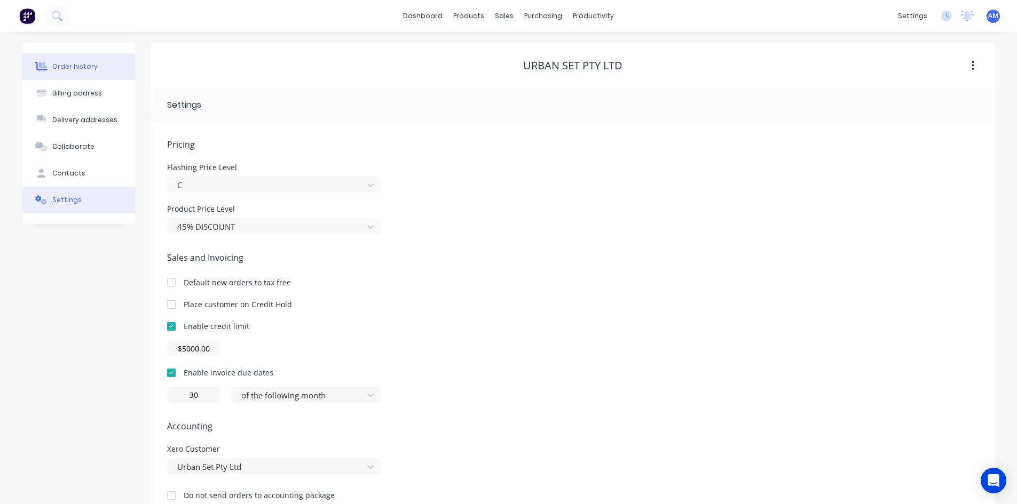
click at [65, 69] on div "Order history" at bounding box center [74, 67] width 45 height 10
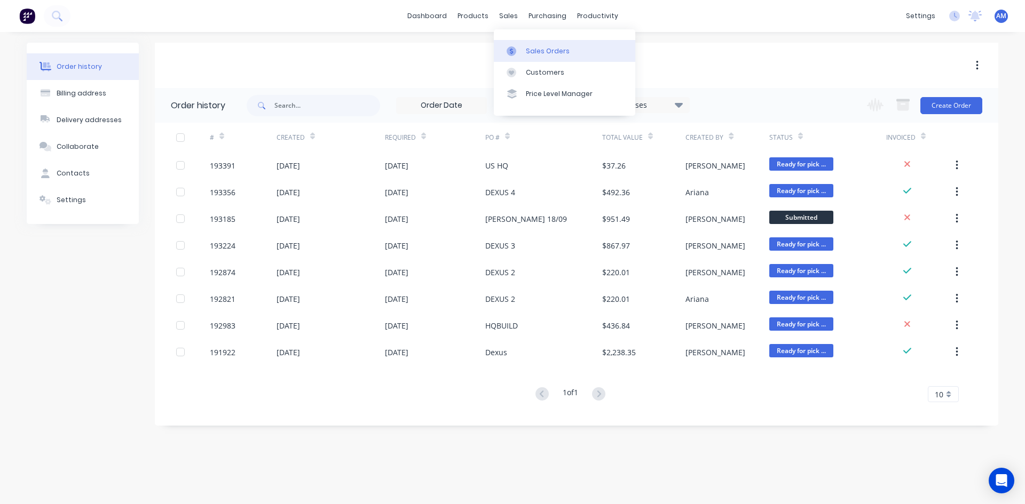
click at [512, 44] on link "Sales Orders" at bounding box center [564, 50] width 141 height 21
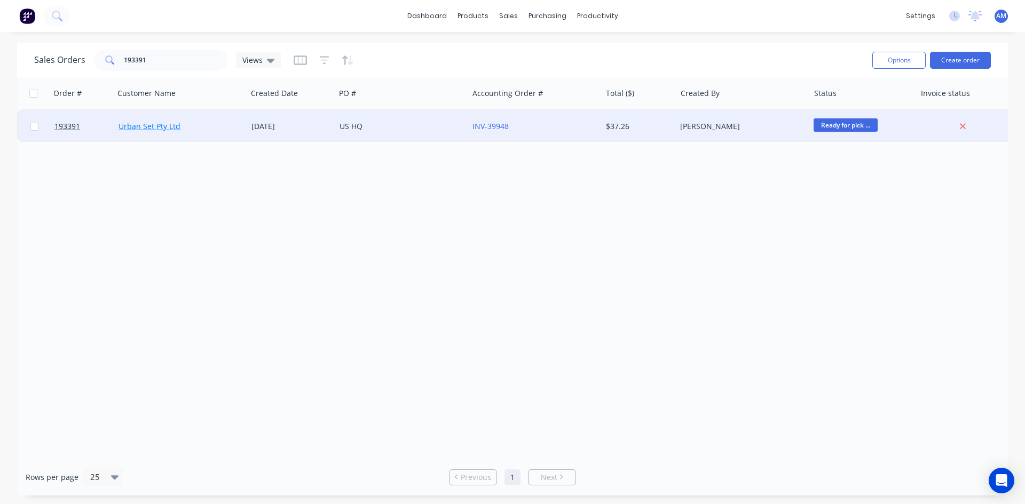
click at [157, 130] on link "Urban Set Pty Ltd" at bounding box center [149, 126] width 62 height 10
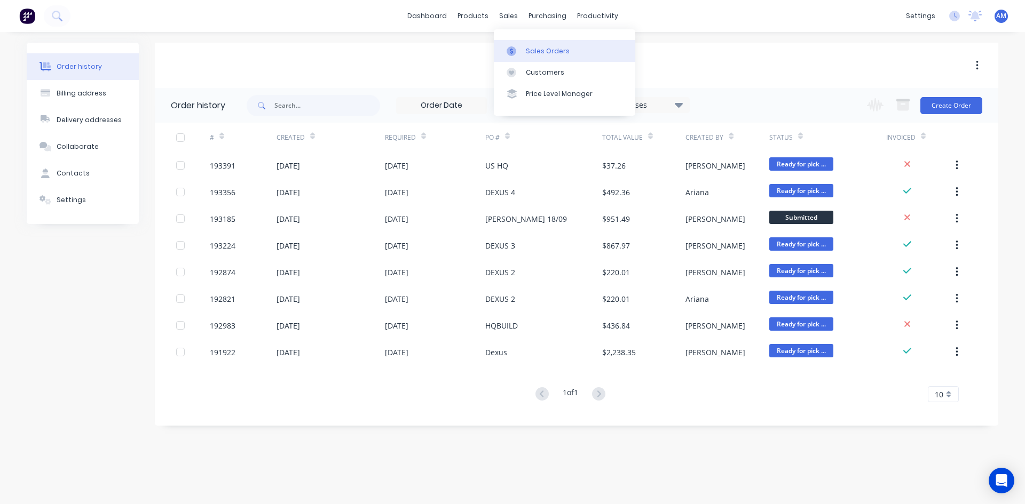
click at [520, 46] on div at bounding box center [514, 51] width 16 height 10
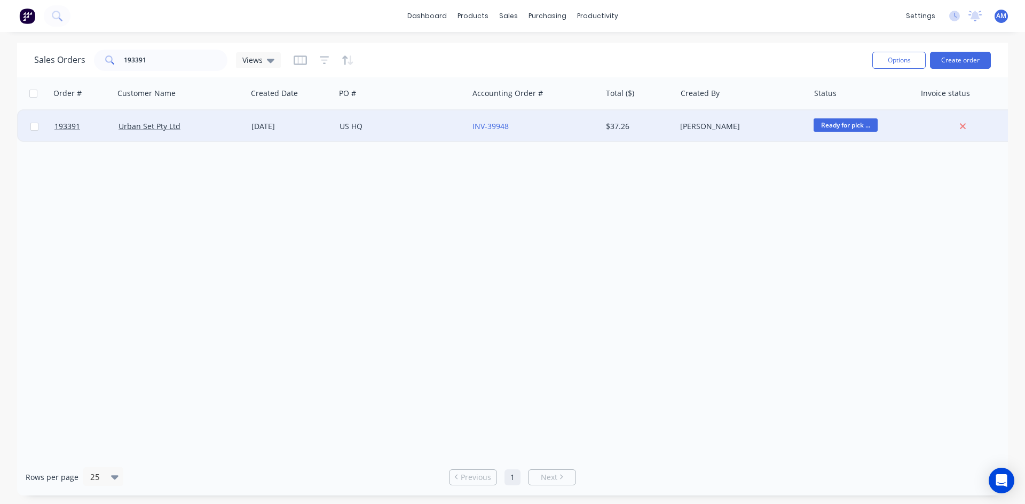
click at [451, 123] on div "US HQ" at bounding box center [398, 126] width 118 height 11
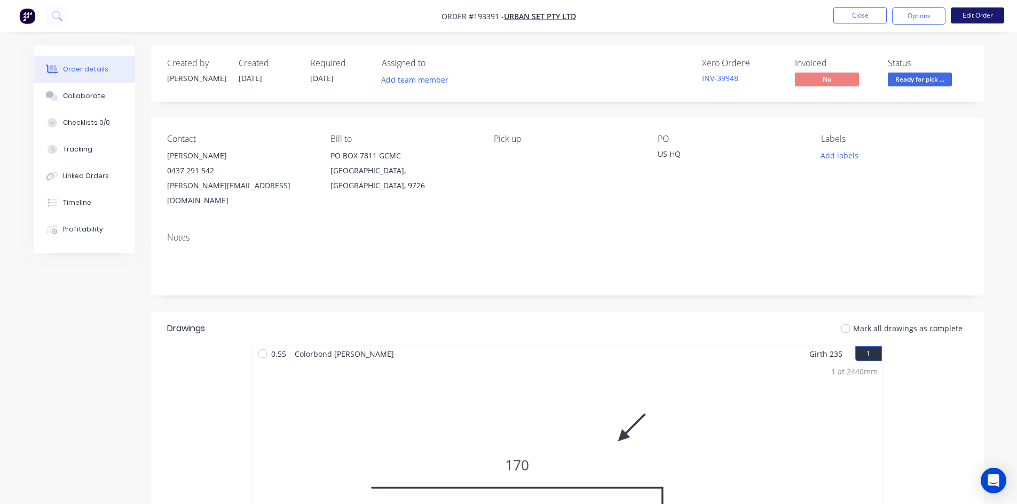
click at [977, 11] on button "Edit Order" at bounding box center [976, 15] width 53 height 16
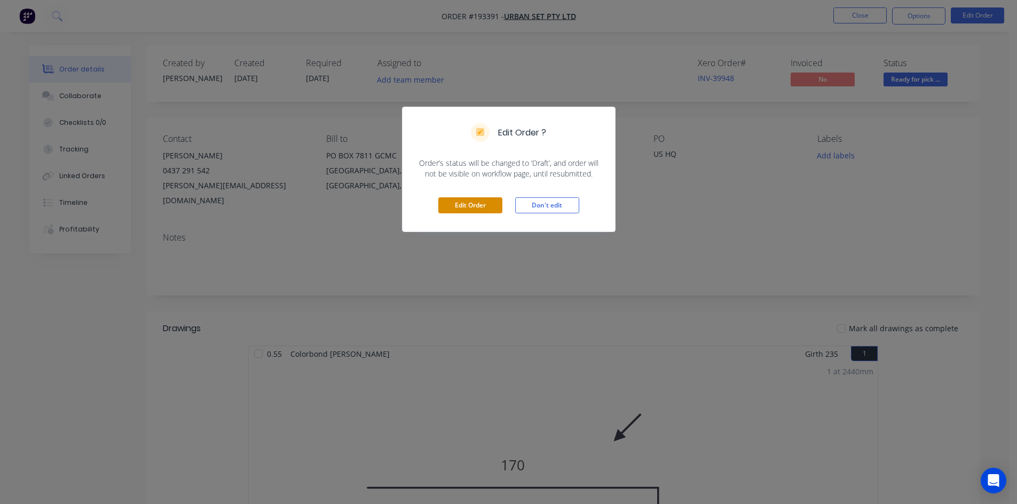
click at [494, 206] on button "Edit Order" at bounding box center [470, 205] width 64 height 16
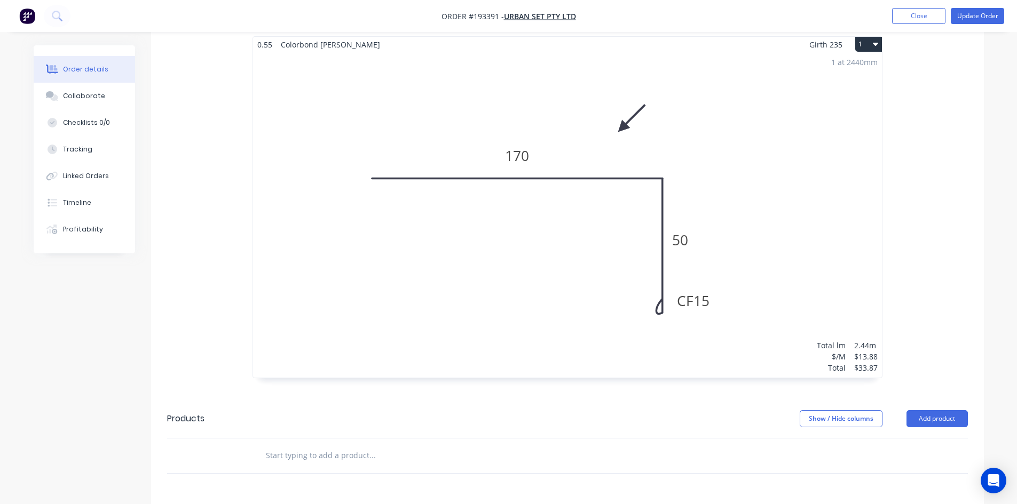
scroll to position [427, 0]
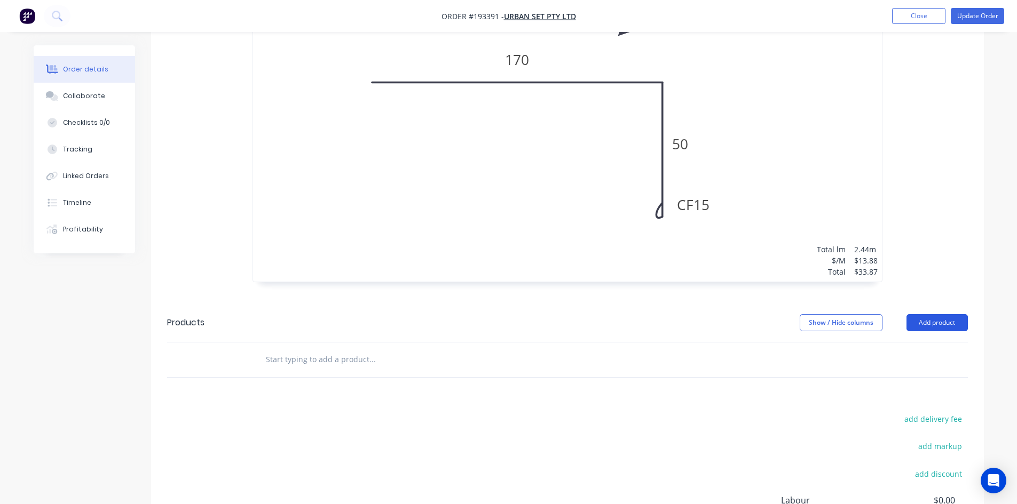
click at [945, 314] on button "Add product" at bounding box center [936, 322] width 61 height 17
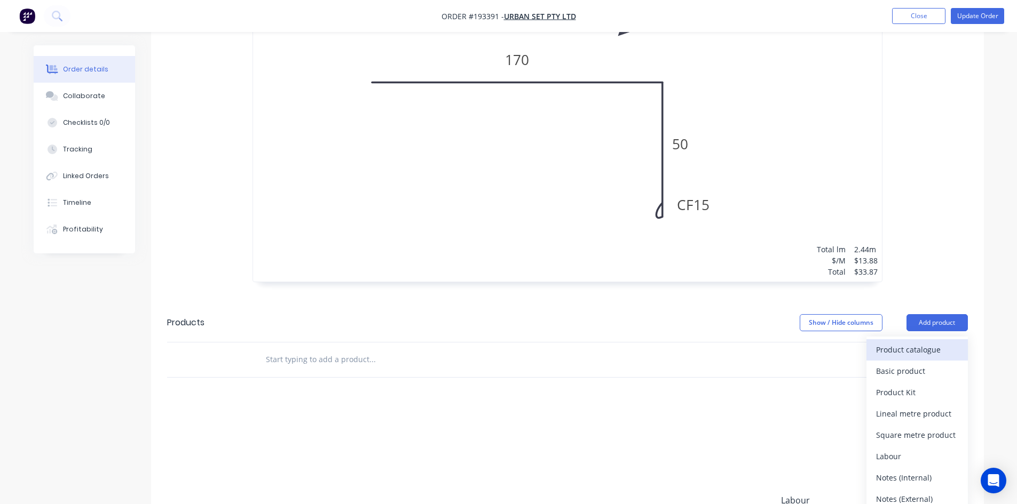
click at [937, 342] on div "Product catalogue" at bounding box center [917, 349] width 82 height 15
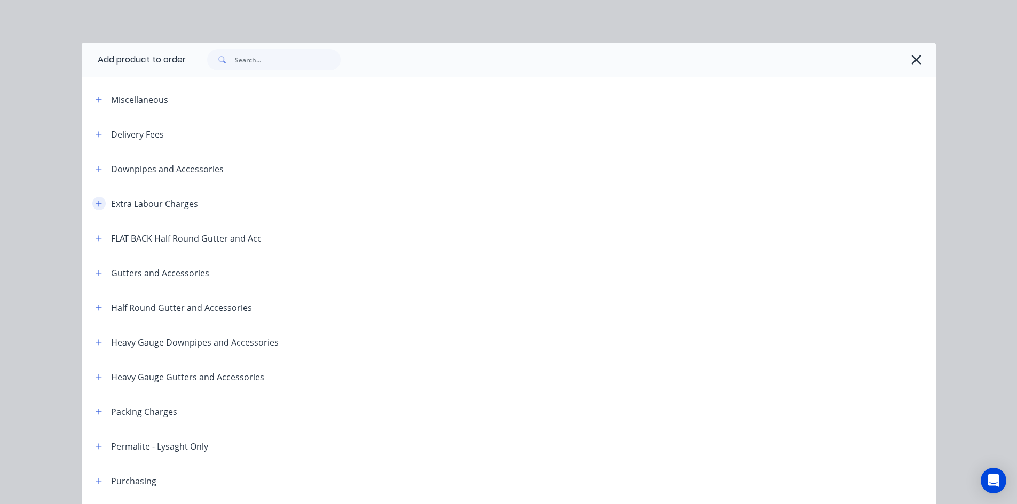
click at [96, 201] on icon "button" at bounding box center [99, 203] width 6 height 7
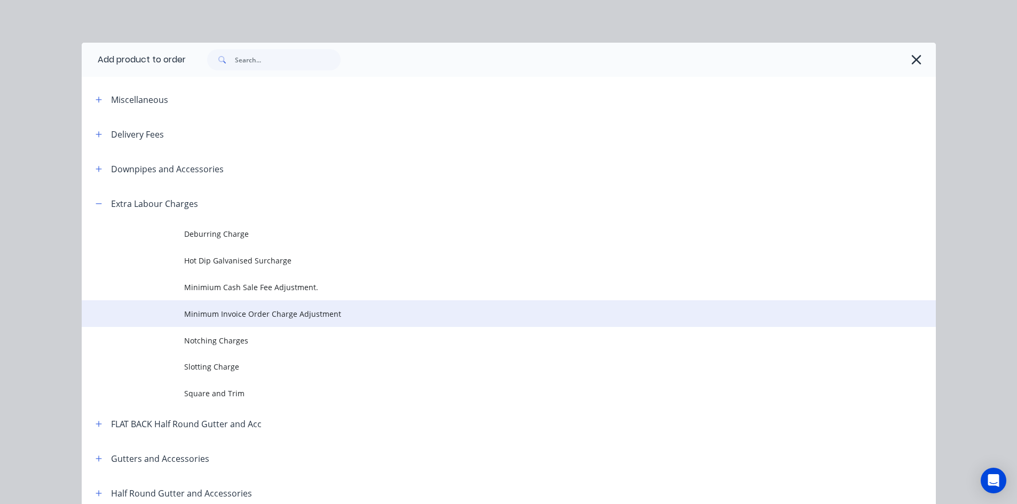
click at [307, 315] on span "Minimum Invoice Order Charge Adjustment" at bounding box center [484, 313] width 601 height 11
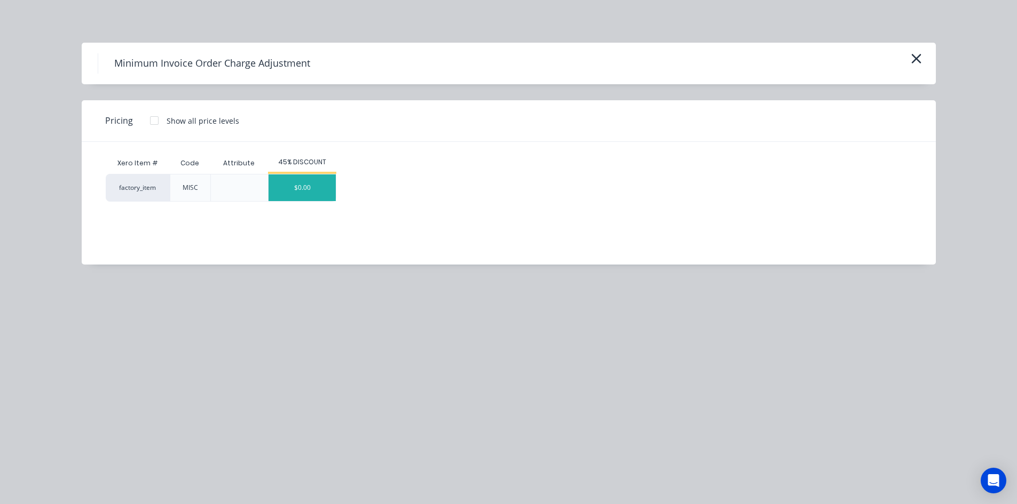
click at [296, 188] on div "$0.00" at bounding box center [301, 187] width 67 height 27
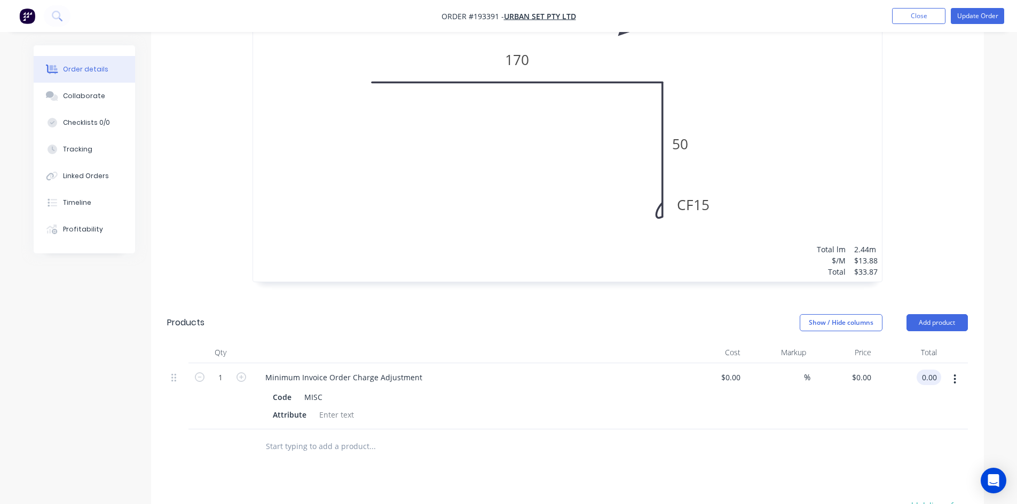
click at [917, 370] on div "0.00 0.00" at bounding box center [928, 377] width 25 height 15
type input "166.13"
type input "$166.13"
click at [896, 385] on div "$166.13 $166.13" at bounding box center [908, 396] width 66 height 66
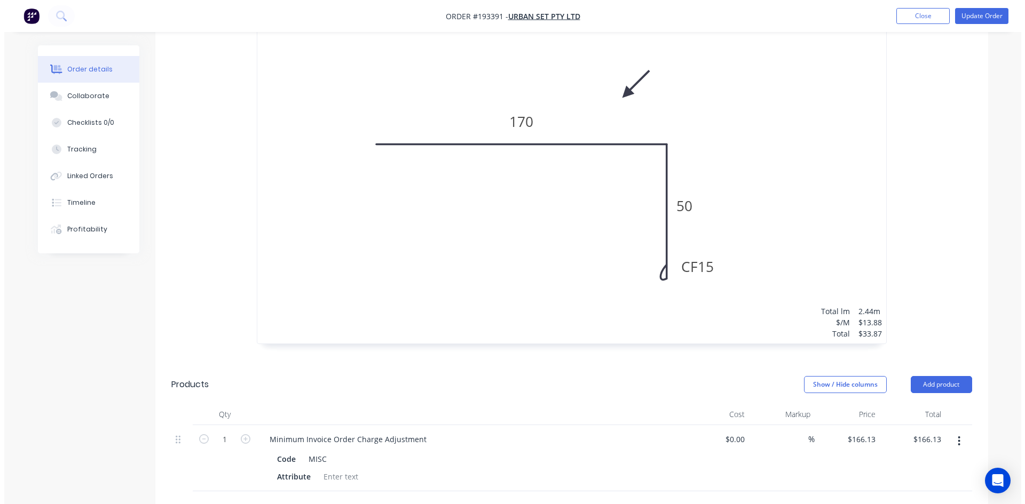
scroll to position [362, 0]
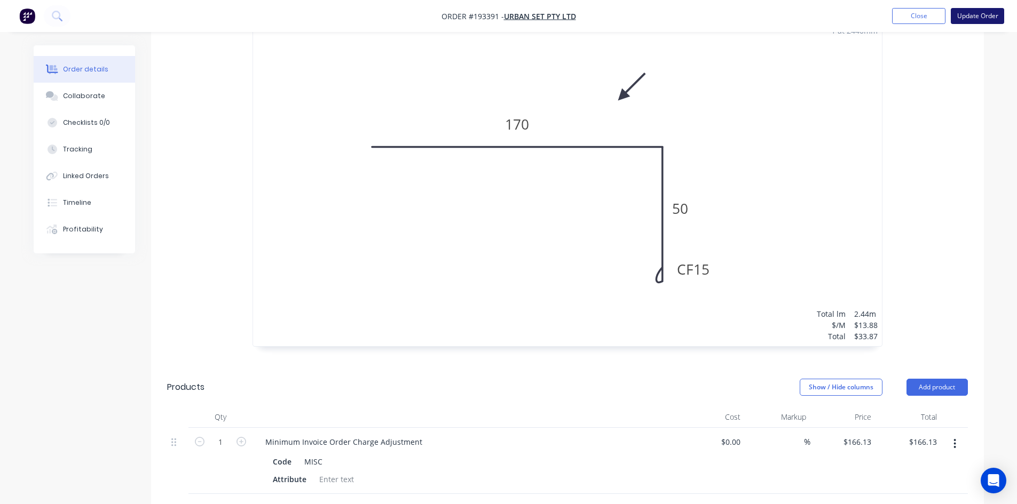
click at [970, 19] on button "Update Order" at bounding box center [976, 16] width 53 height 16
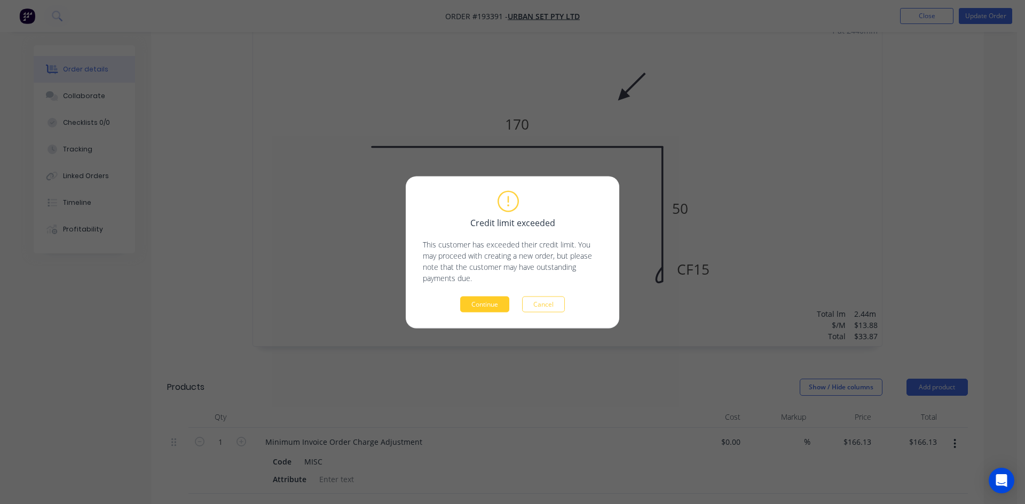
click at [467, 310] on button "Continue" at bounding box center [484, 304] width 49 height 16
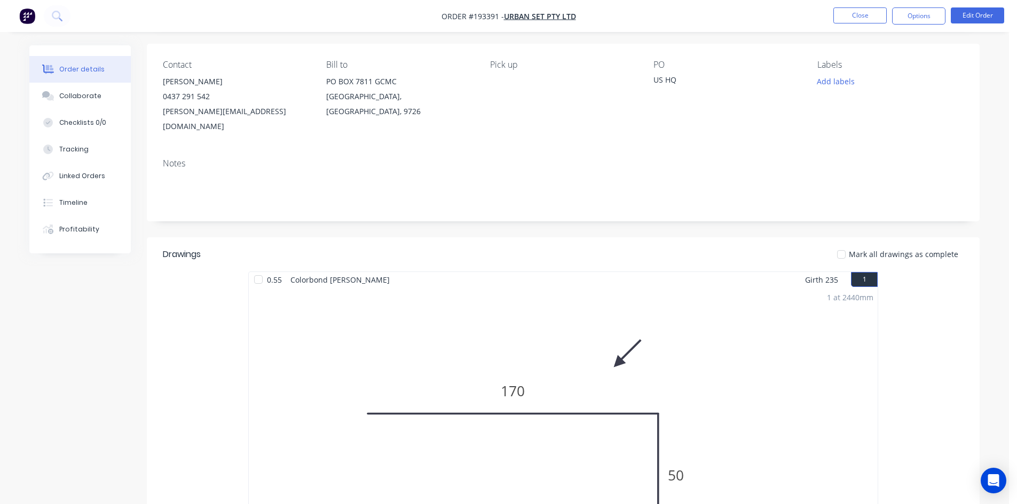
scroll to position [0, 0]
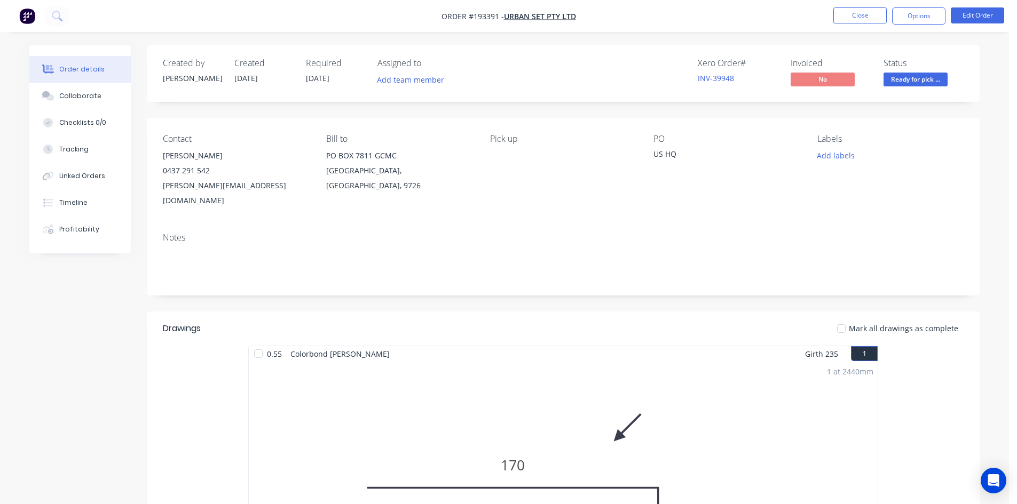
click at [933, 5] on nav "Order #193391 - Urban Set Pty Ltd Close Options Edit Order" at bounding box center [508, 16] width 1017 height 32
click at [931, 13] on button "Options" at bounding box center [918, 15] width 53 height 17
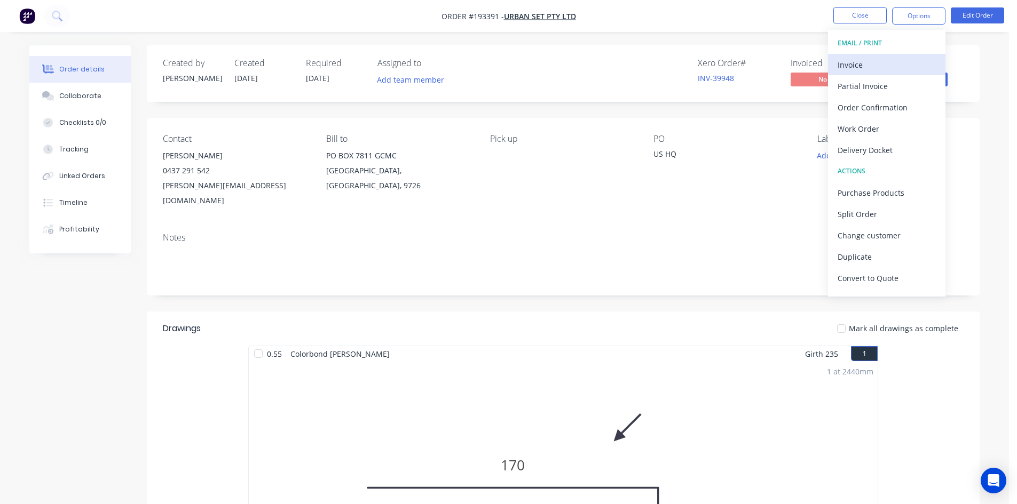
click at [875, 59] on div "Invoice" at bounding box center [886, 64] width 98 height 15
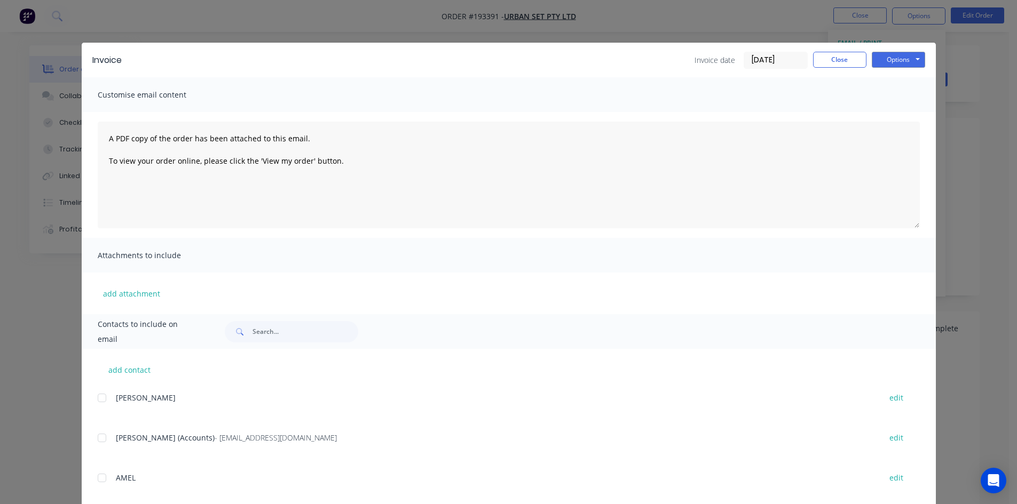
click at [94, 440] on div at bounding box center [101, 437] width 21 height 21
click at [879, 65] on button "Options" at bounding box center [897, 60] width 53 height 16
click at [886, 116] on button "Email" at bounding box center [905, 114] width 68 height 18
click at [843, 58] on button "Close" at bounding box center [839, 60] width 53 height 16
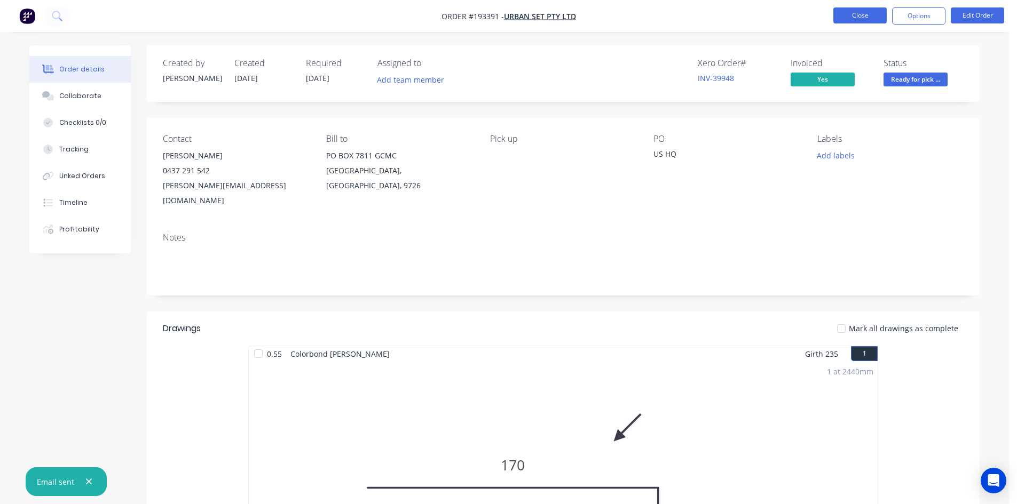
click at [861, 20] on button "Close" at bounding box center [859, 15] width 53 height 16
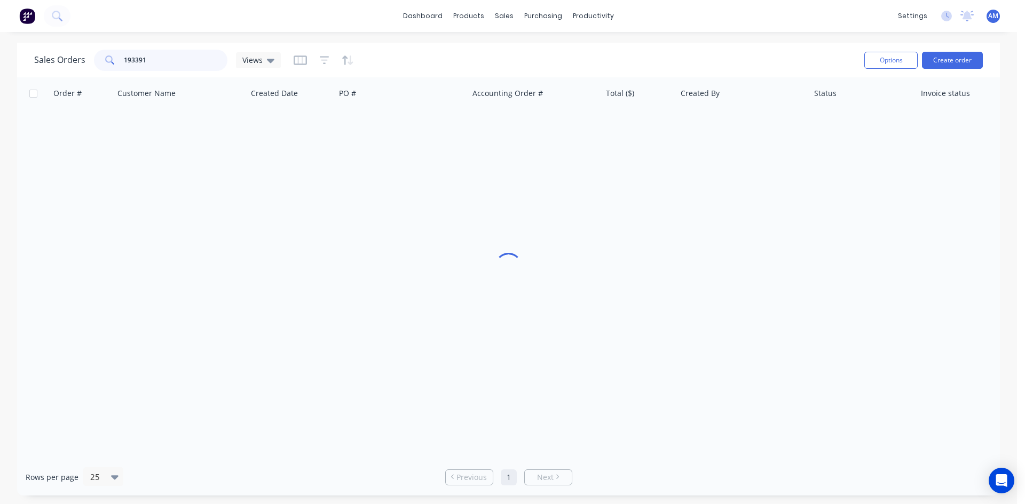
drag, startPoint x: 148, startPoint y: 64, endPoint x: 92, endPoint y: 63, distance: 56.0
click at [92, 63] on div "Sales Orders 193391 Views" at bounding box center [157, 60] width 247 height 21
type input "193619"
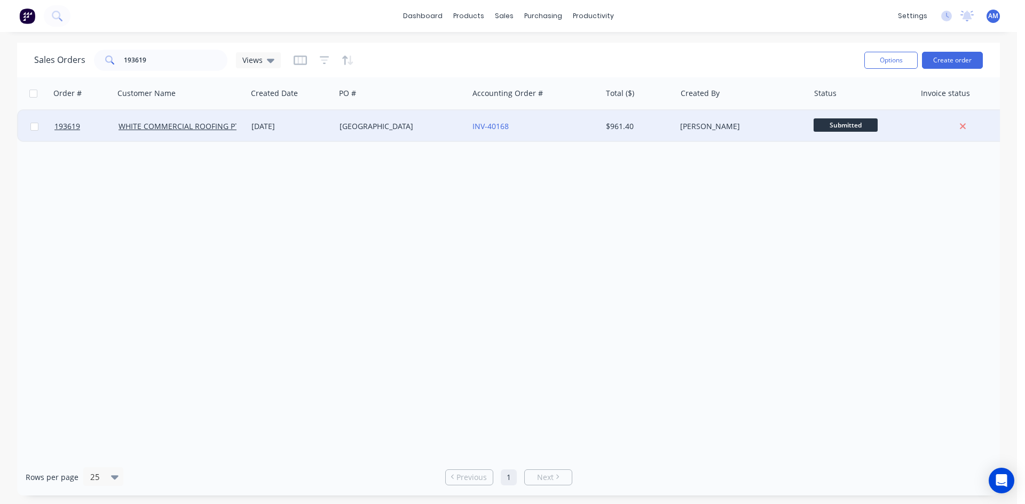
click at [383, 131] on div "HILLS COLLEGE" at bounding box center [398, 126] width 118 height 11
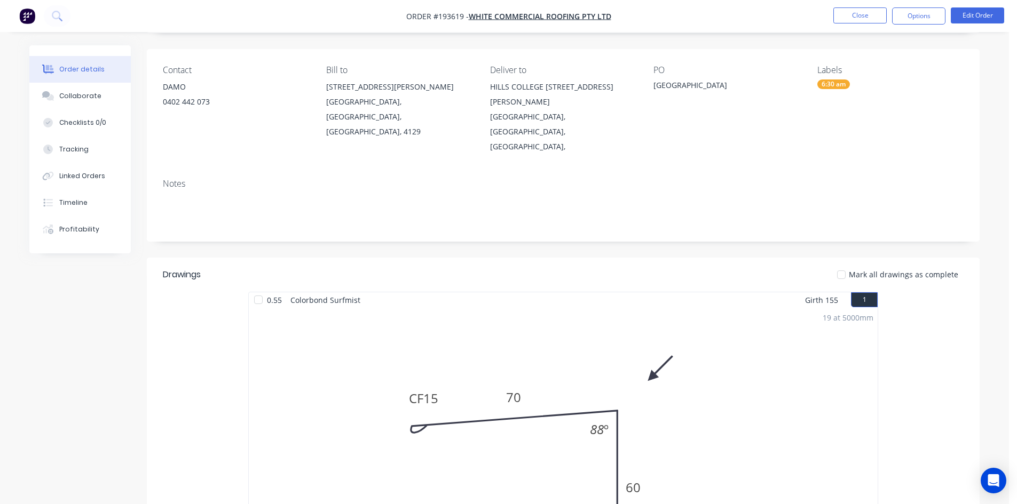
scroll to position [6, 0]
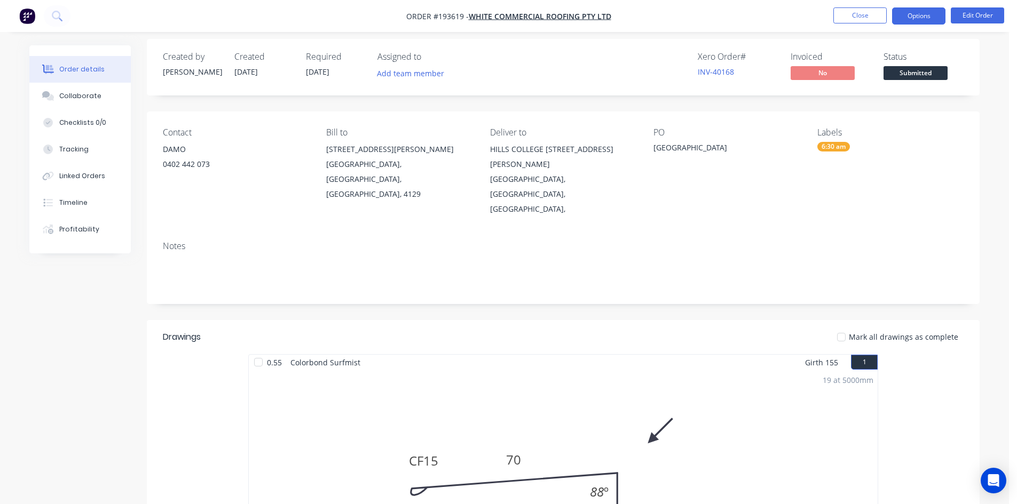
click at [928, 13] on button "Options" at bounding box center [918, 15] width 53 height 17
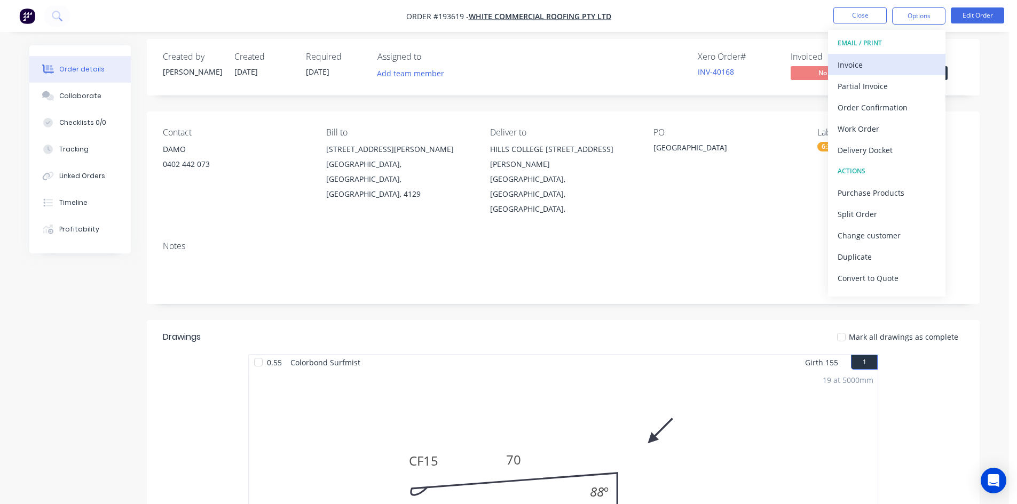
click at [895, 66] on div "Invoice" at bounding box center [886, 64] width 98 height 15
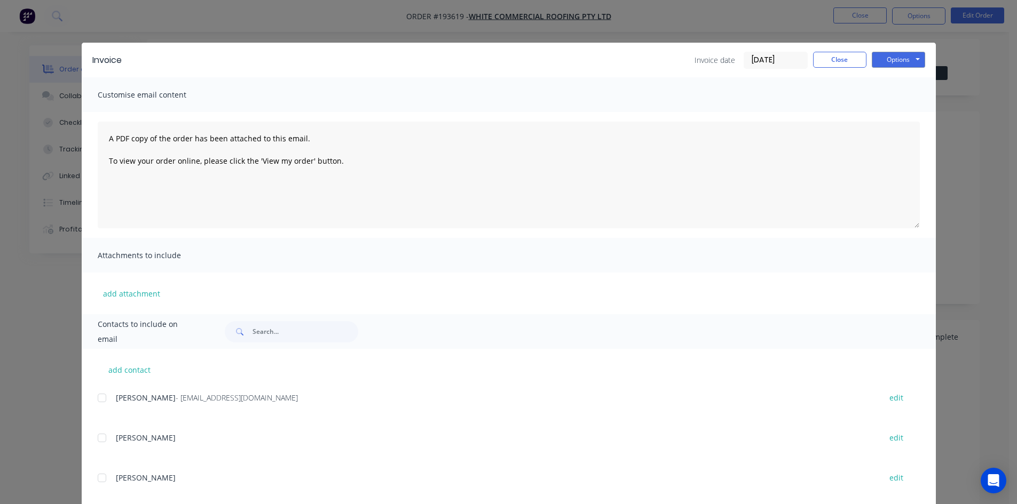
click at [103, 400] on div at bounding box center [101, 397] width 21 height 21
click at [910, 65] on button "Options" at bounding box center [897, 60] width 53 height 16
click at [906, 109] on button "Email" at bounding box center [905, 114] width 68 height 18
click at [827, 61] on button "Close" at bounding box center [839, 60] width 53 height 16
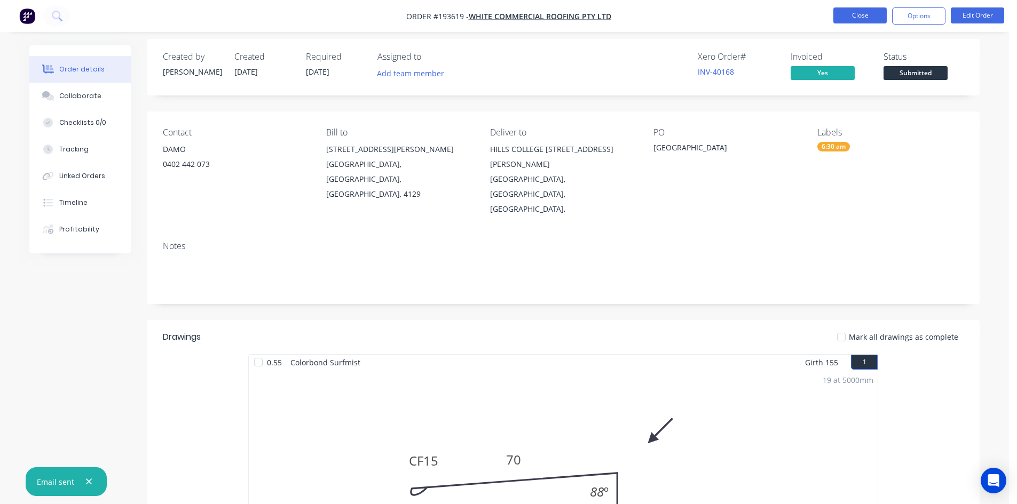
click at [851, 15] on button "Close" at bounding box center [859, 15] width 53 height 16
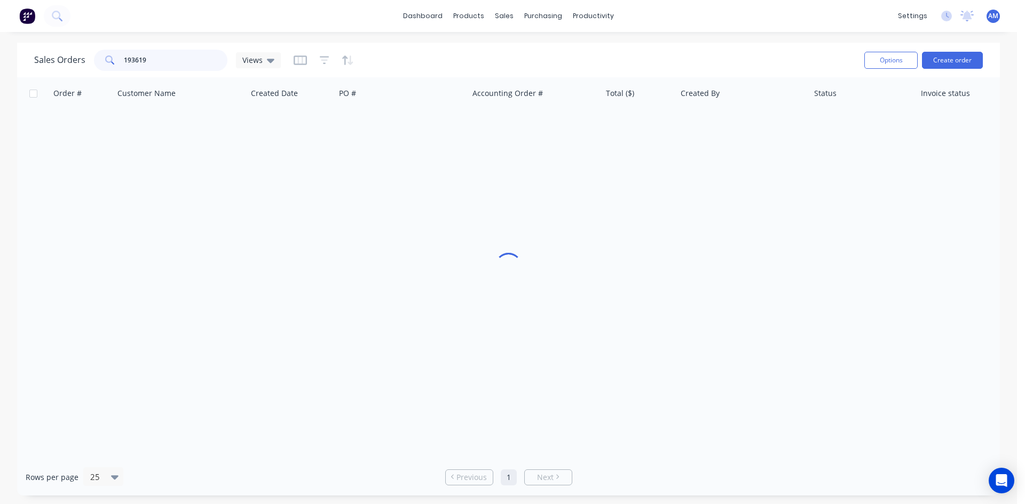
drag, startPoint x: 163, startPoint y: 60, endPoint x: 53, endPoint y: 54, distance: 110.1
click at [53, 54] on div "Sales Orders 193619 Views" at bounding box center [157, 60] width 247 height 21
type input "193595"
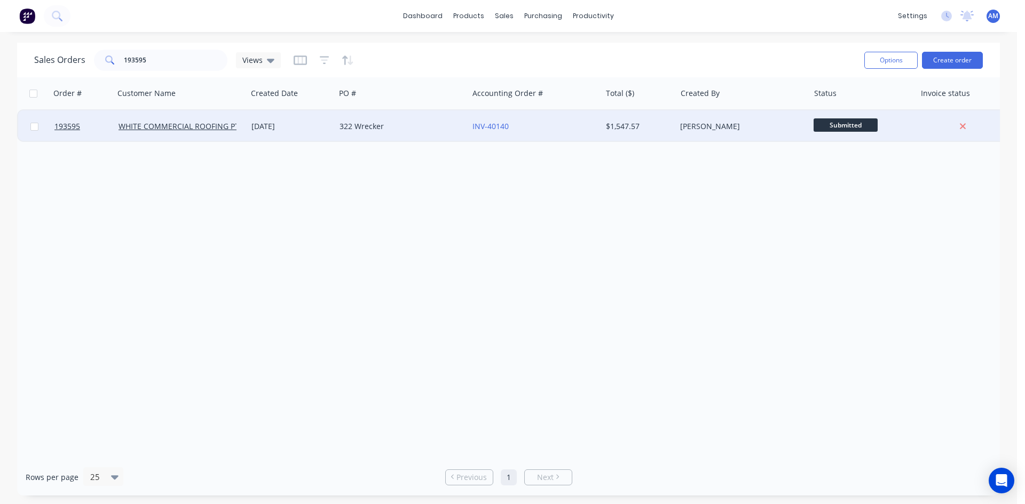
click at [364, 119] on div "322 Wrecker" at bounding box center [401, 126] width 133 height 32
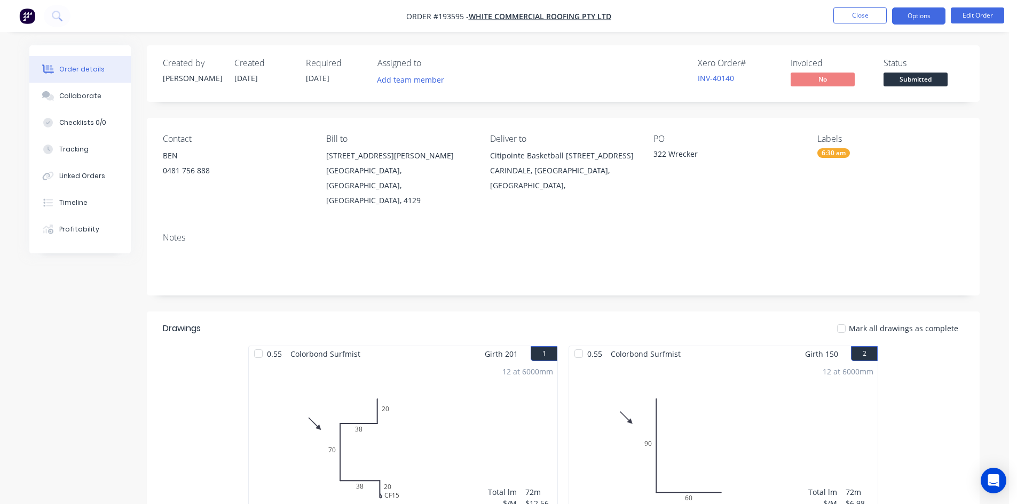
click at [915, 17] on button "Options" at bounding box center [918, 15] width 53 height 17
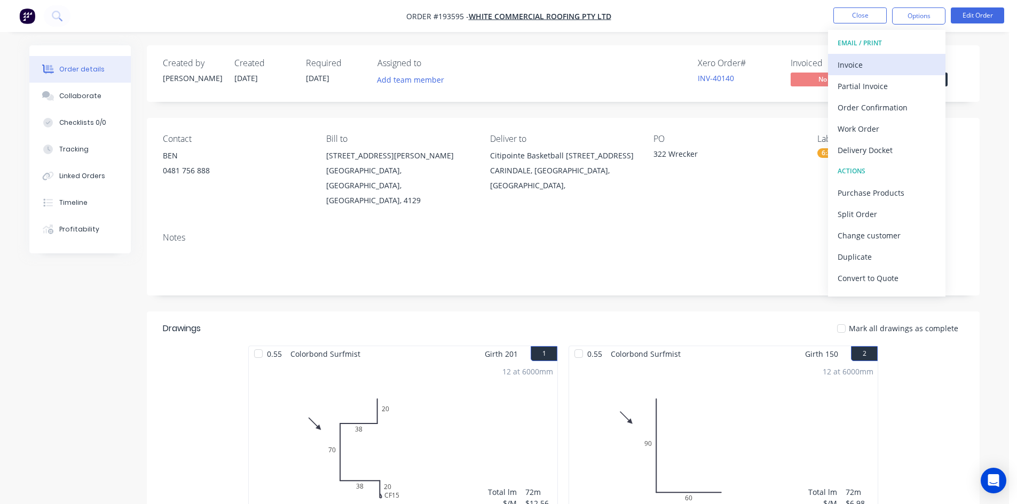
click at [882, 65] on div "Invoice" at bounding box center [886, 64] width 98 height 15
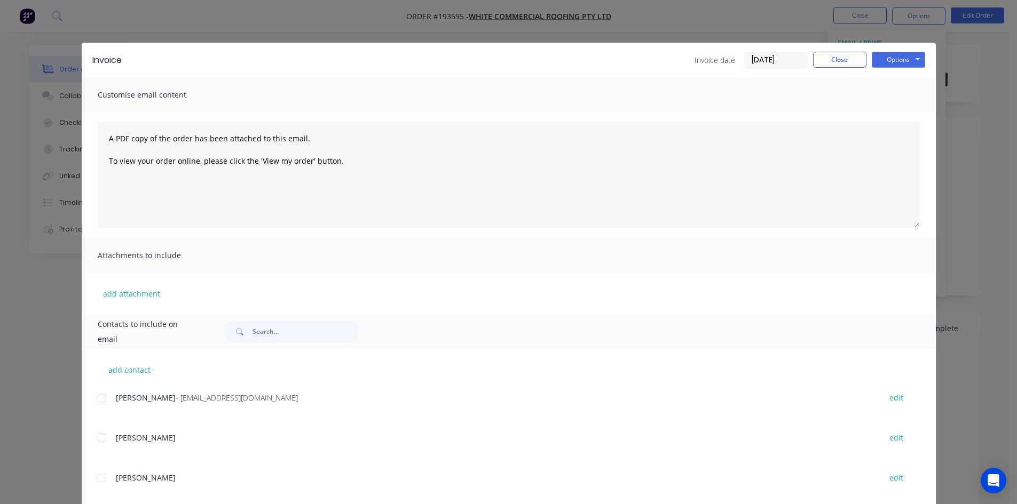
click at [101, 399] on div at bounding box center [101, 397] width 21 height 21
click at [890, 60] on button "Options" at bounding box center [897, 60] width 53 height 16
click at [891, 111] on button "Email" at bounding box center [905, 114] width 68 height 18
click at [834, 59] on button "Close" at bounding box center [839, 60] width 53 height 16
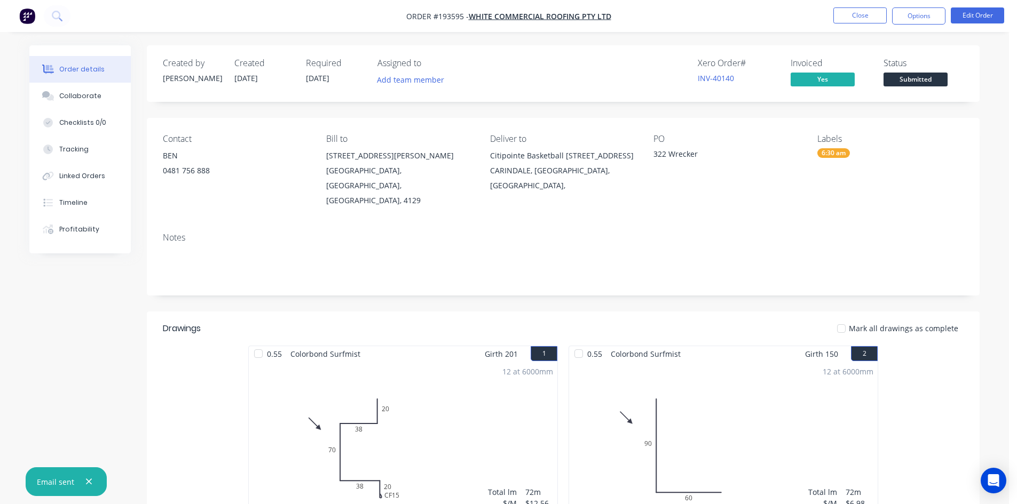
click at [853, 26] on nav "Order #193595 - WHITE COMMERCIAL ROOFING PTY LTD Close Options Edit Order" at bounding box center [508, 16] width 1017 height 32
click at [855, 18] on button "Close" at bounding box center [859, 15] width 53 height 16
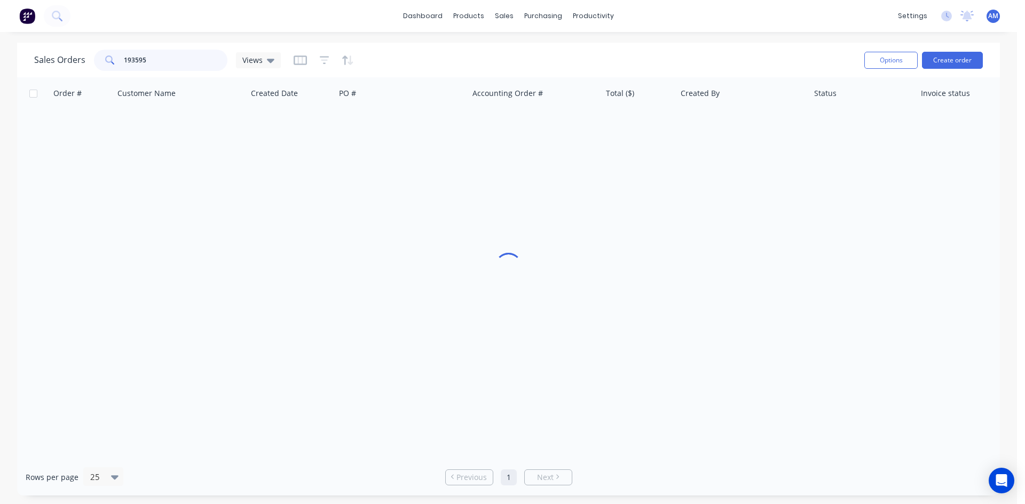
drag, startPoint x: 185, startPoint y: 62, endPoint x: 133, endPoint y: 62, distance: 51.2
click at [133, 62] on input "193595" at bounding box center [176, 60] width 104 height 21
click at [130, 58] on input "1193644" at bounding box center [176, 60] width 104 height 21
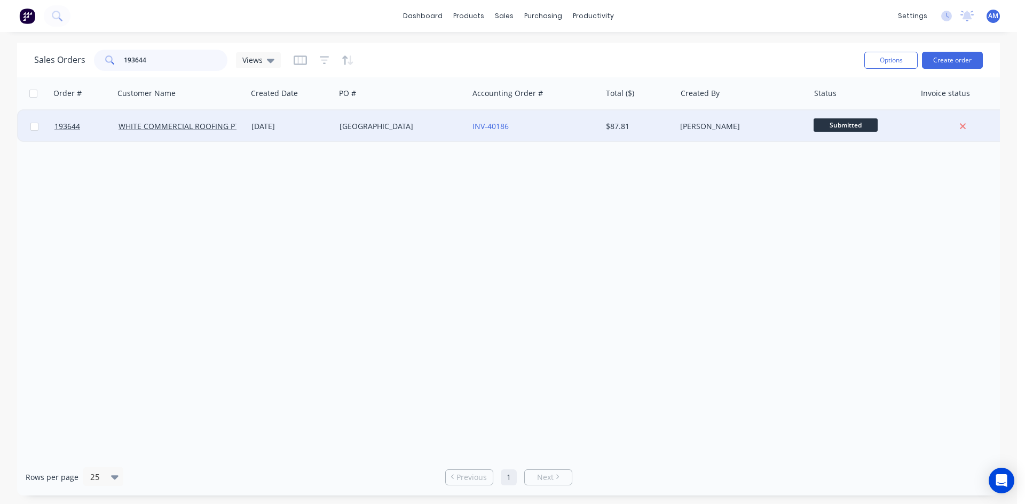
type input "193644"
click at [464, 131] on div "[GEOGRAPHIC_DATA]" at bounding box center [401, 126] width 124 height 11
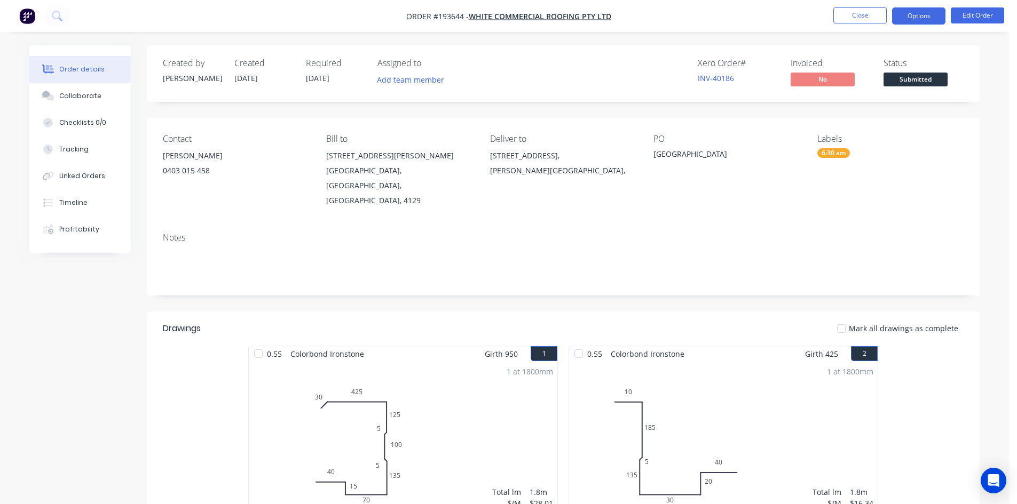
click at [908, 13] on button "Options" at bounding box center [918, 15] width 53 height 17
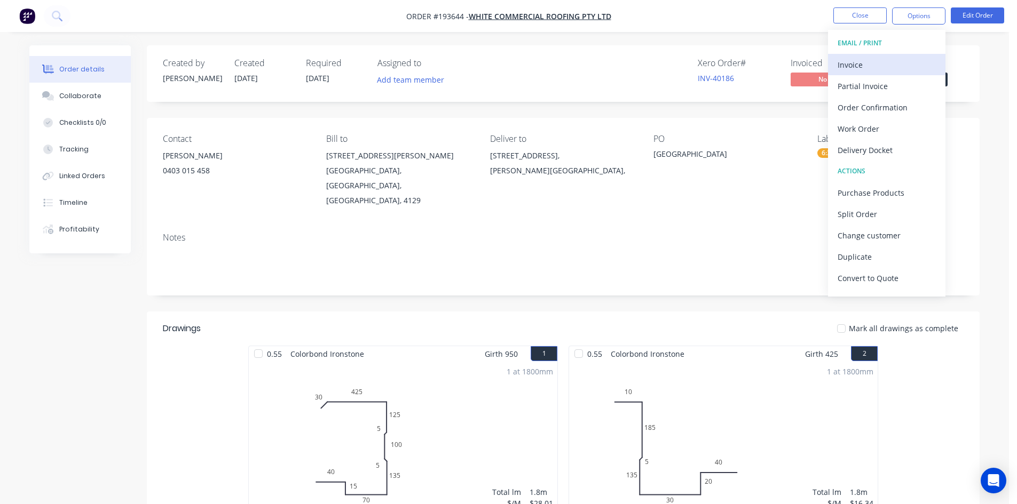
click at [896, 60] on div "Invoice" at bounding box center [886, 64] width 98 height 15
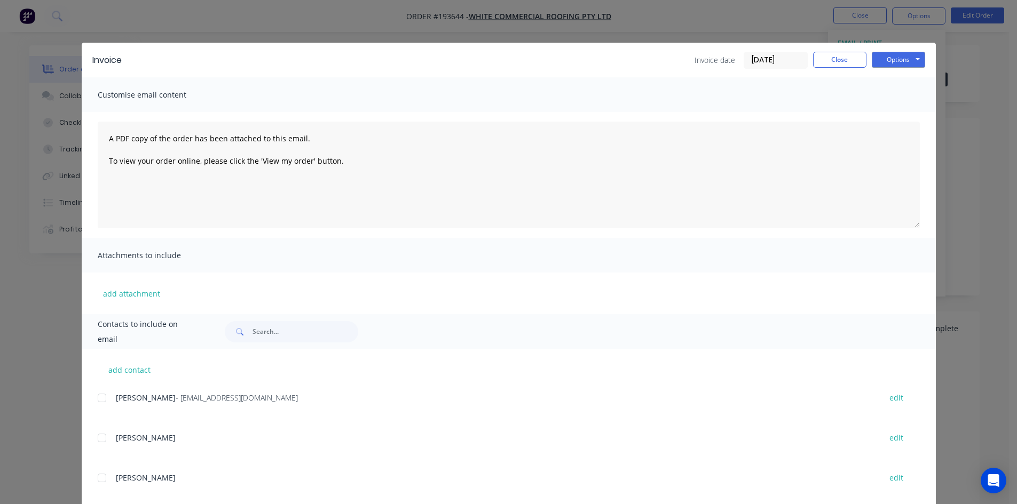
click at [95, 397] on div at bounding box center [101, 397] width 21 height 21
click at [900, 54] on button "Options" at bounding box center [897, 60] width 53 height 16
click at [903, 113] on button "Email" at bounding box center [905, 114] width 68 height 18
click at [822, 69] on div "Invoice Invoice date 24/09/25 Close Options Preview Print Email" at bounding box center [509, 60] width 854 height 35
click at [822, 60] on button "Close" at bounding box center [839, 60] width 53 height 16
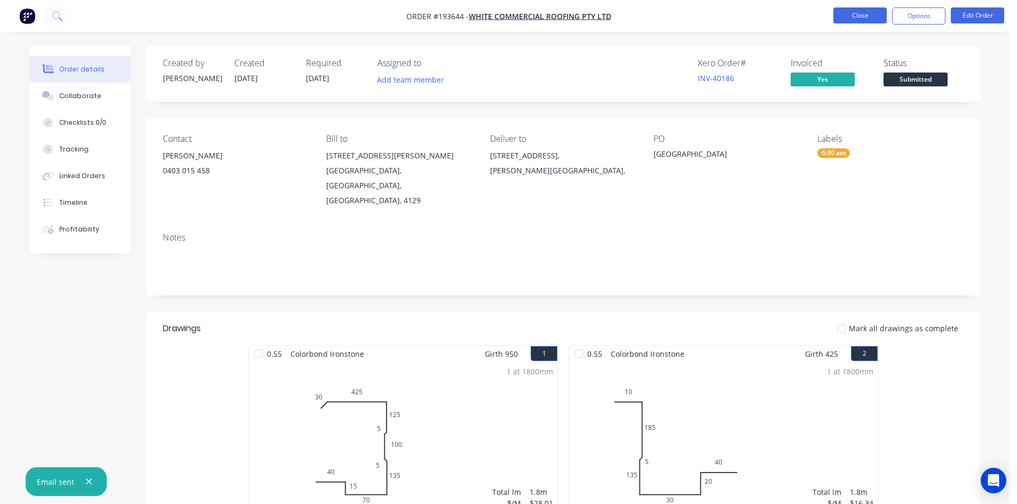
click at [860, 15] on button "Close" at bounding box center [859, 15] width 53 height 16
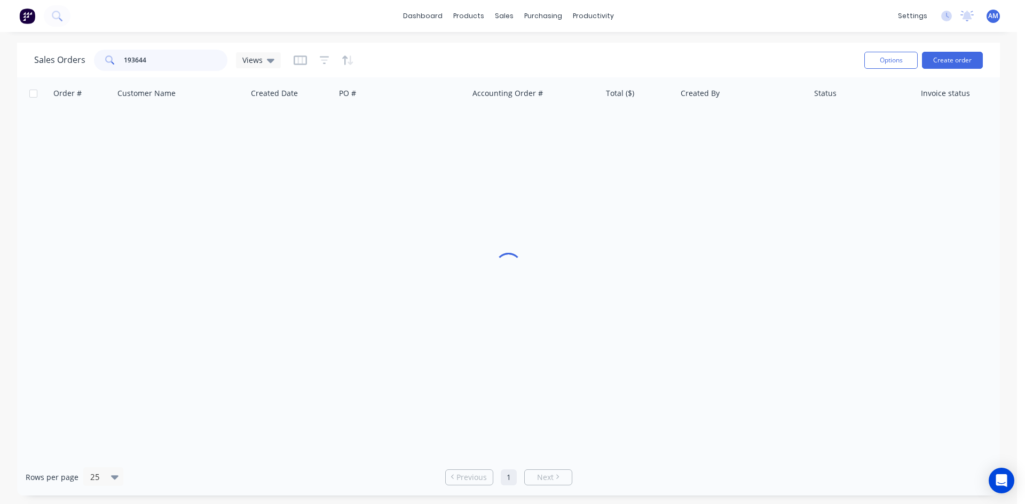
drag, startPoint x: 162, startPoint y: 62, endPoint x: 41, endPoint y: 60, distance: 120.6
click at [41, 60] on div "Sales Orders 193644 Views" at bounding box center [157, 60] width 247 height 21
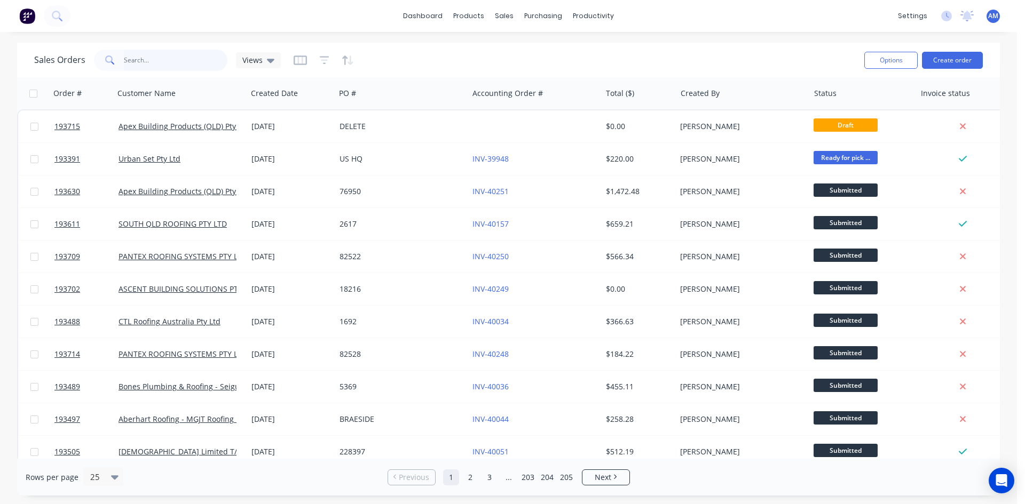
click at [172, 52] on input "text" at bounding box center [176, 60] width 104 height 21
type input "193273"
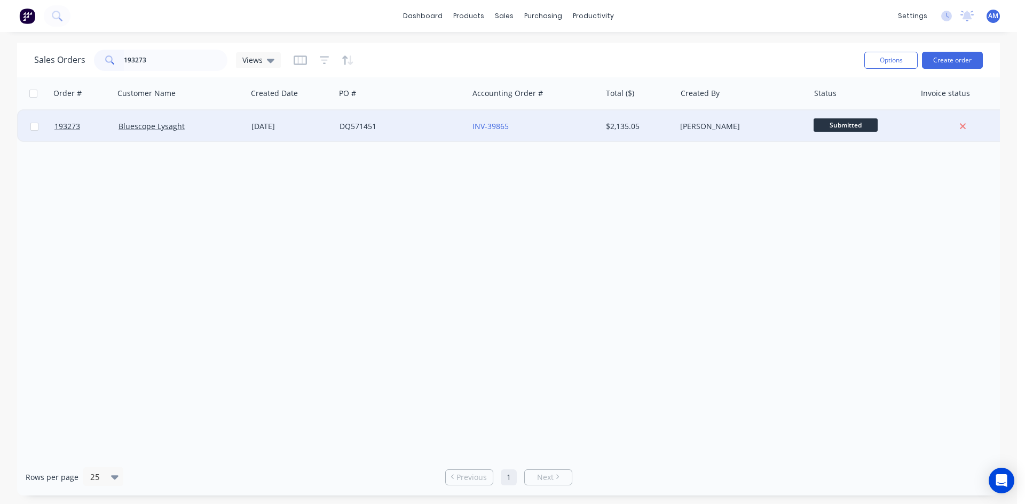
click at [405, 125] on div "DQ571451" at bounding box center [398, 126] width 118 height 11
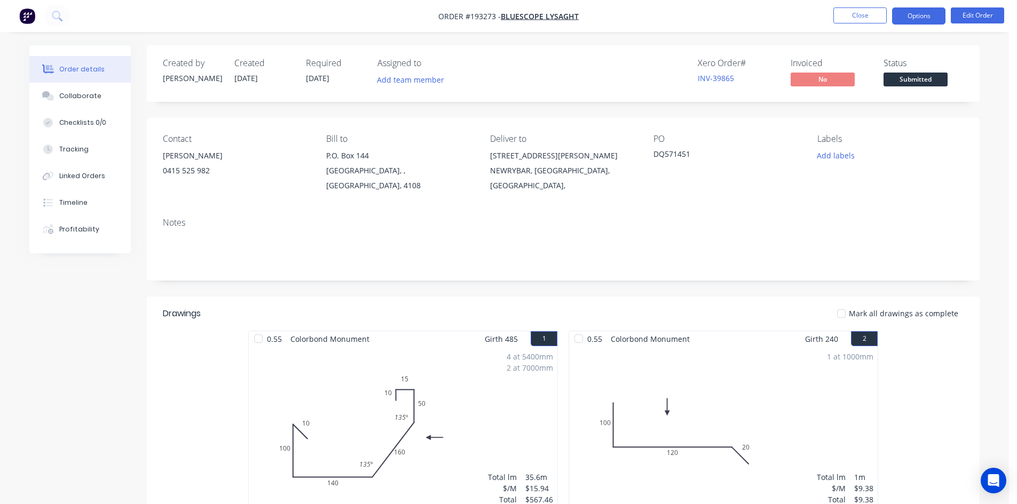
click at [926, 12] on button "Options" at bounding box center [918, 15] width 53 height 17
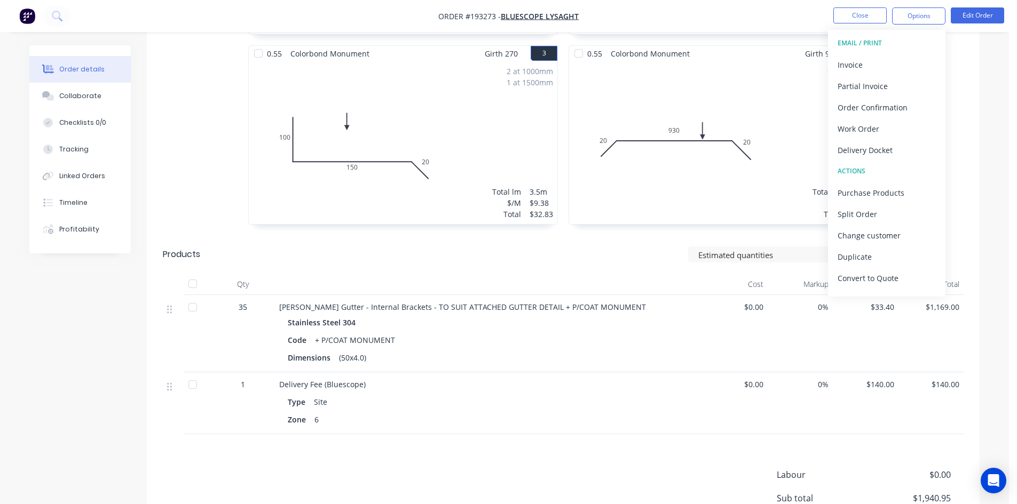
scroll to position [480, 0]
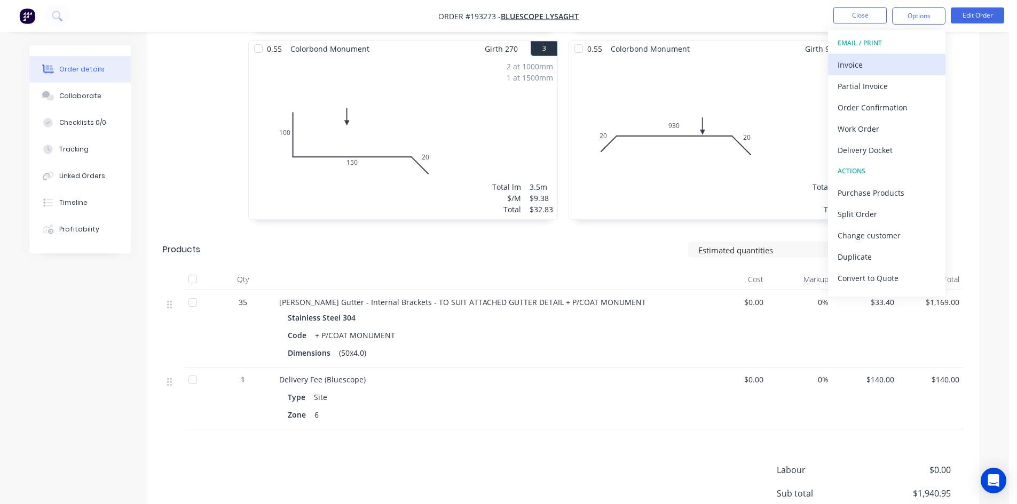
click at [886, 63] on div "Invoice" at bounding box center [886, 64] width 98 height 15
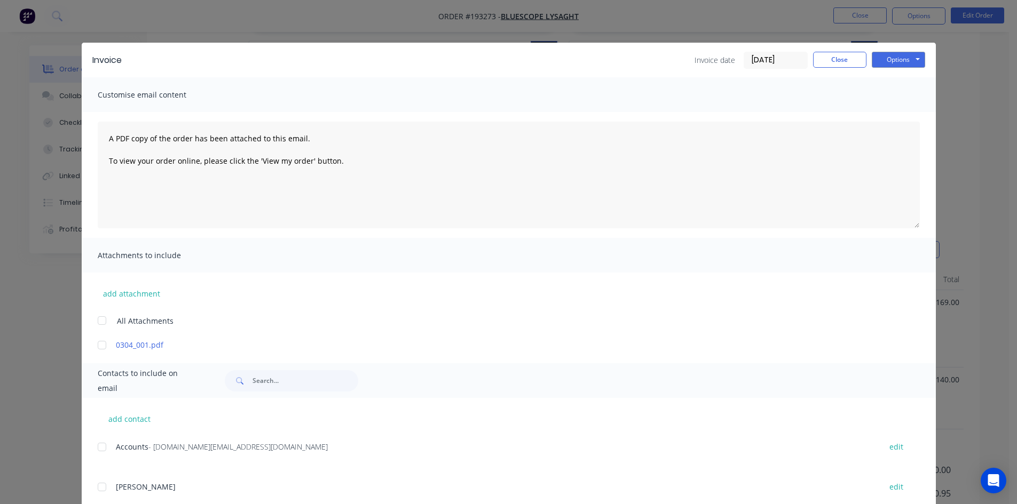
click at [96, 446] on div at bounding box center [101, 446] width 21 height 21
click at [902, 60] on button "Options" at bounding box center [897, 60] width 53 height 16
click at [896, 107] on button "Email" at bounding box center [905, 114] width 68 height 18
click at [837, 59] on button "Close" at bounding box center [839, 60] width 53 height 16
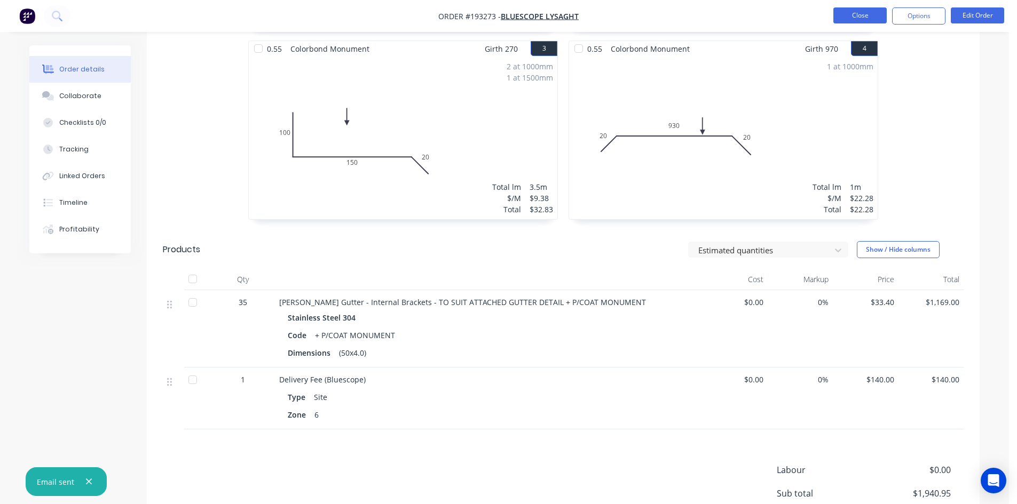
click at [859, 11] on button "Close" at bounding box center [859, 15] width 53 height 16
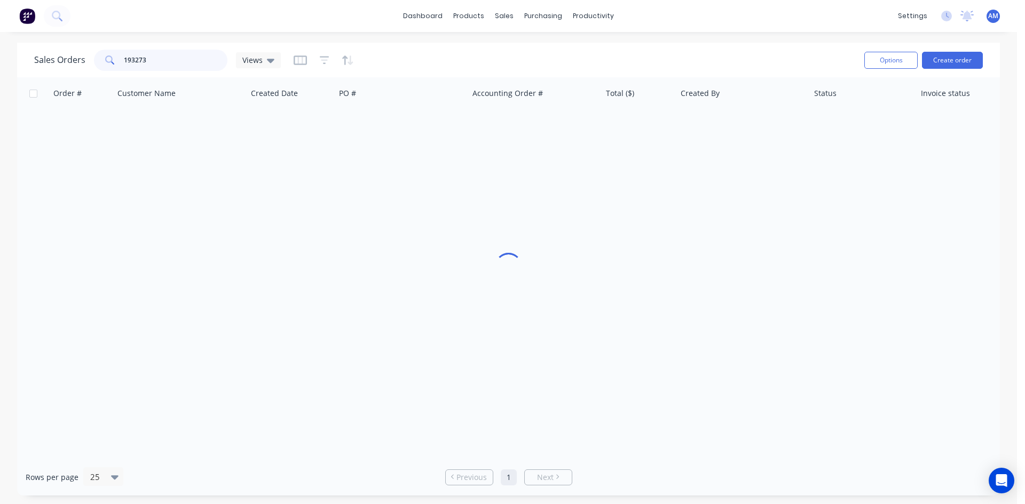
drag, startPoint x: 161, startPoint y: 61, endPoint x: 98, endPoint y: 62, distance: 62.4
click at [99, 62] on div "193273" at bounding box center [160, 60] width 133 height 21
type input "193616"
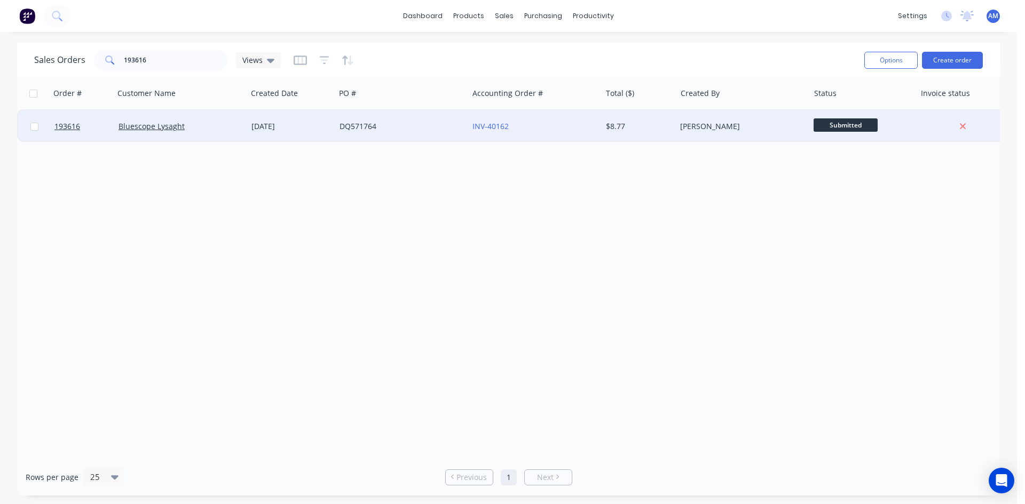
click at [445, 123] on div "DQ571764" at bounding box center [398, 126] width 118 height 11
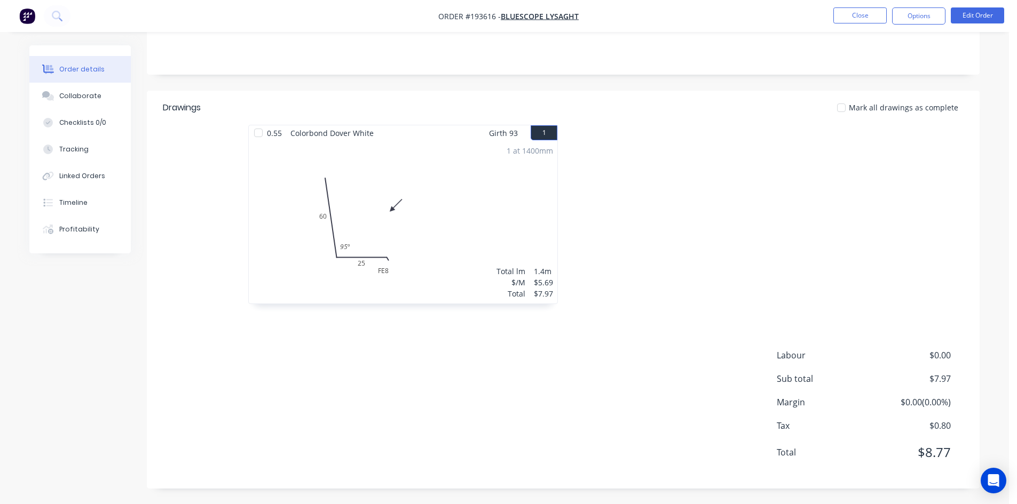
scroll to position [207, 0]
click at [910, 20] on button "Options" at bounding box center [918, 15] width 53 height 17
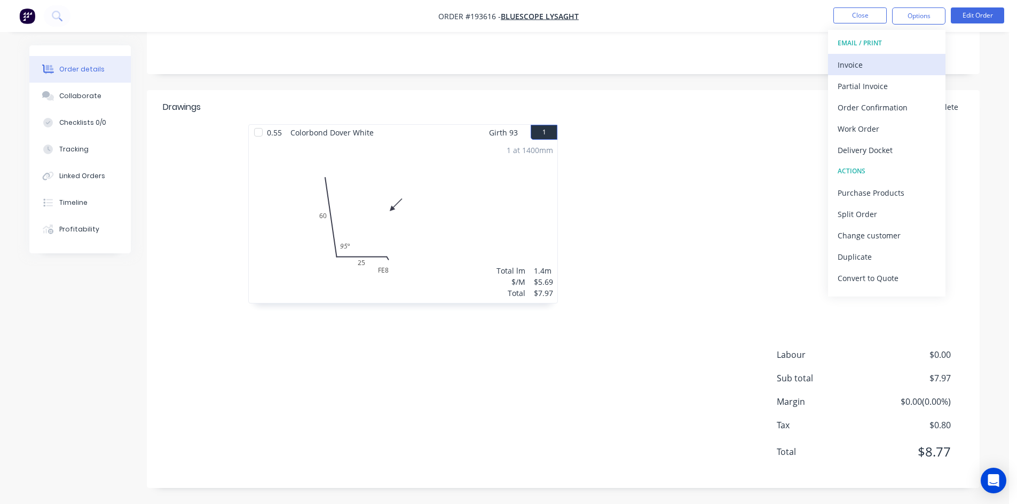
click at [900, 64] on div "Invoice" at bounding box center [886, 64] width 98 height 15
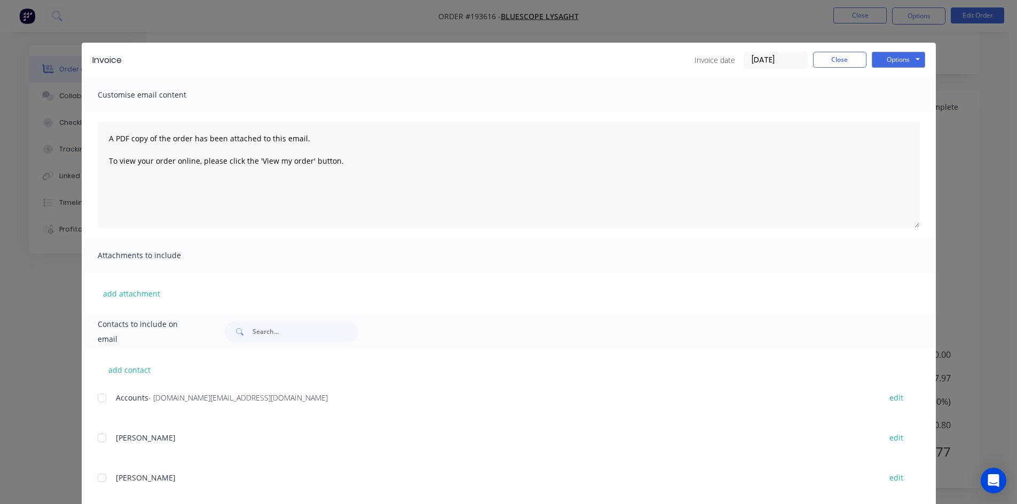
click at [100, 394] on div at bounding box center [101, 397] width 21 height 21
click at [895, 64] on button "Options" at bounding box center [897, 60] width 53 height 16
click at [895, 111] on button "Email" at bounding box center [905, 114] width 68 height 18
click at [848, 60] on button "Close" at bounding box center [839, 60] width 53 height 16
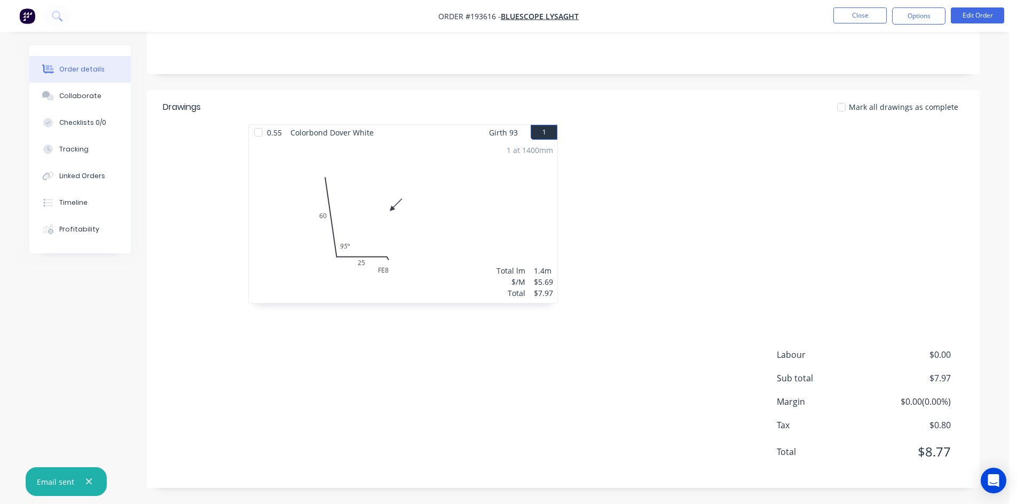
click at [868, 5] on nav "Order #193616 - Bluescope Lysaght Close Options Edit Order" at bounding box center [508, 16] width 1017 height 32
click at [841, 20] on button "Close" at bounding box center [859, 15] width 53 height 16
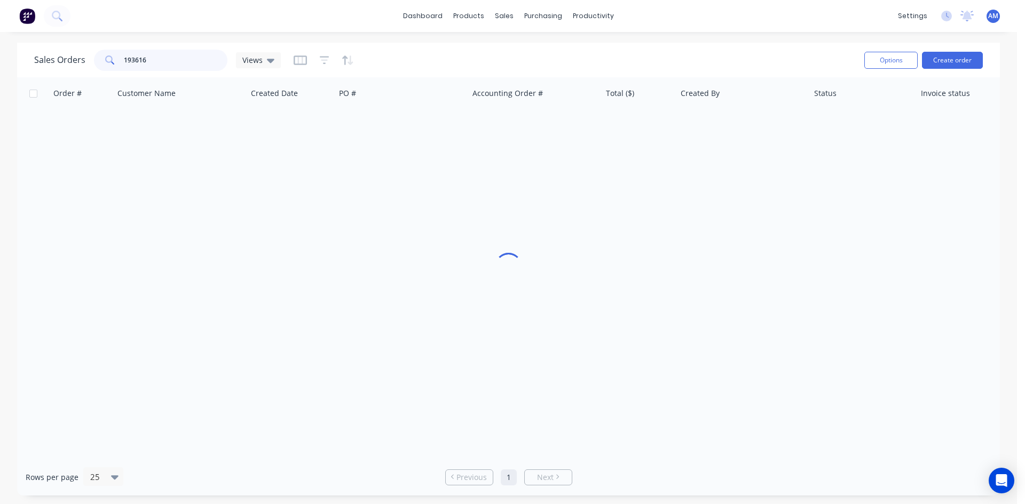
drag, startPoint x: 153, startPoint y: 58, endPoint x: 77, endPoint y: 62, distance: 75.3
click at [77, 62] on div "Sales Orders 193616 Views" at bounding box center [157, 60] width 247 height 21
type input "192388"
click at [438, 137] on div "DQ571306" at bounding box center [401, 126] width 133 height 32
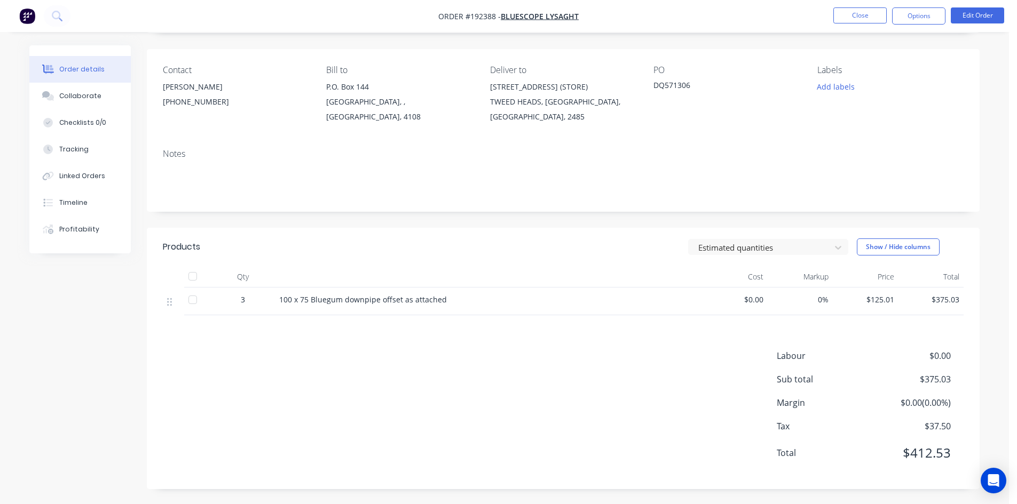
scroll to position [70, 0]
click at [914, 15] on button "Options" at bounding box center [918, 15] width 53 height 17
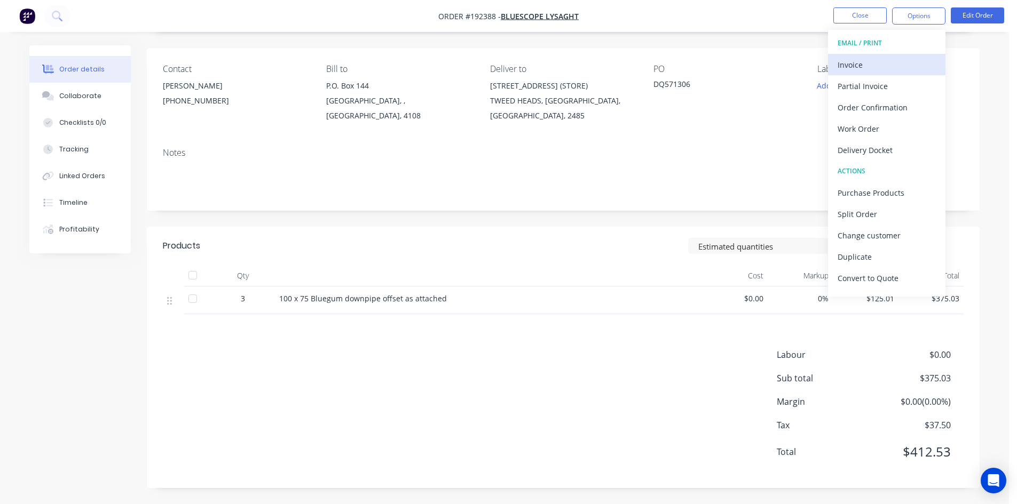
click at [884, 65] on div "Invoice" at bounding box center [886, 64] width 98 height 15
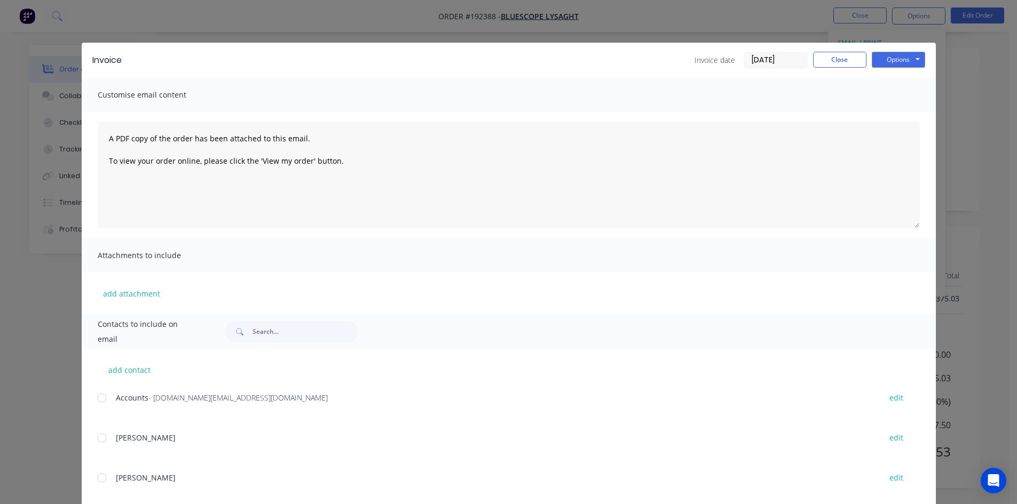
click at [100, 398] on div at bounding box center [101, 397] width 21 height 21
click at [895, 58] on button "Options" at bounding box center [897, 60] width 53 height 16
click at [894, 110] on button "Email" at bounding box center [905, 114] width 68 height 18
click at [829, 62] on button "Close" at bounding box center [839, 60] width 53 height 16
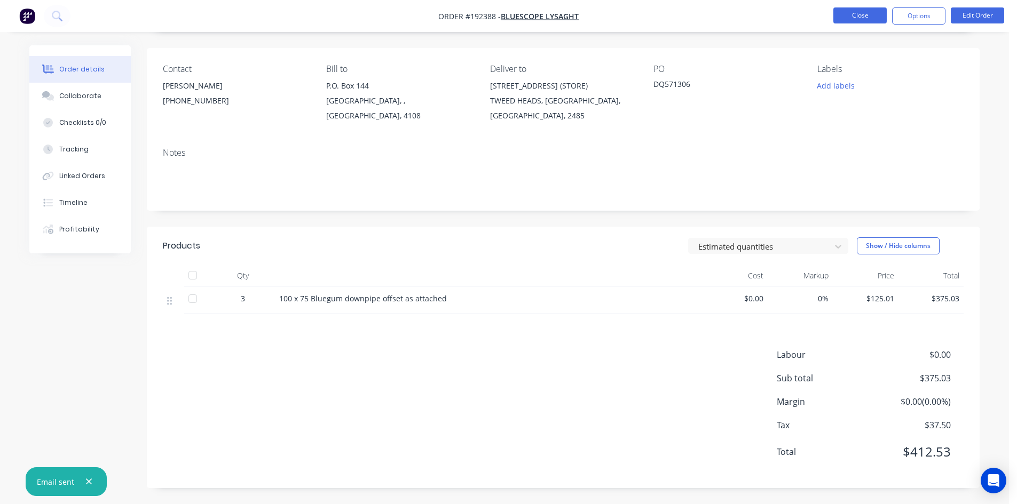
click at [854, 13] on button "Close" at bounding box center [859, 15] width 53 height 16
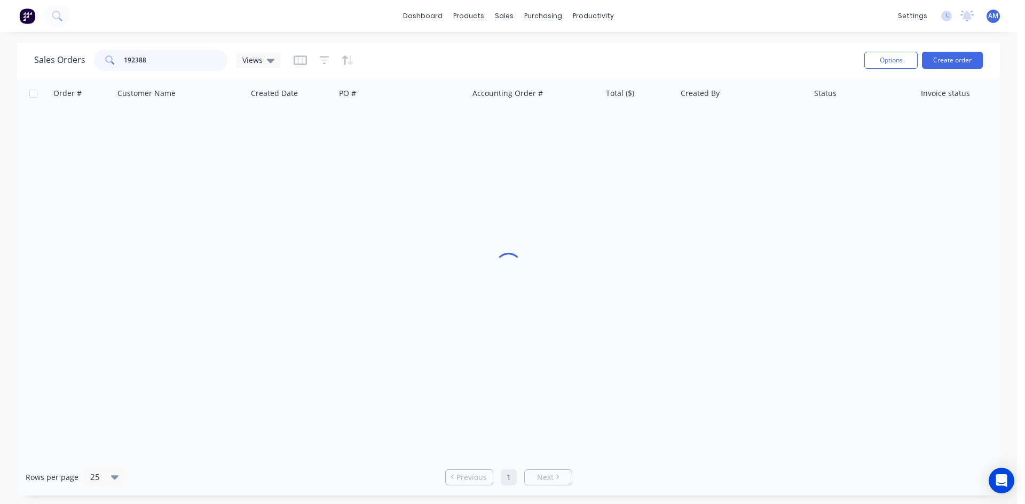
drag, startPoint x: 186, startPoint y: 65, endPoint x: 90, endPoint y: 66, distance: 95.5
click at [90, 66] on div "Sales Orders 192388 Views" at bounding box center [157, 60] width 247 height 21
type input "192850"
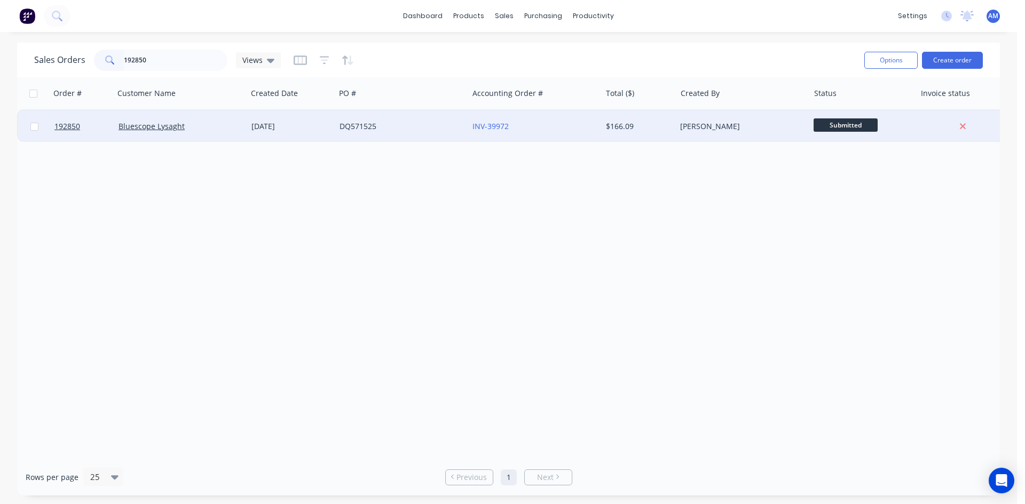
click at [399, 127] on div "DQ571525" at bounding box center [398, 126] width 118 height 11
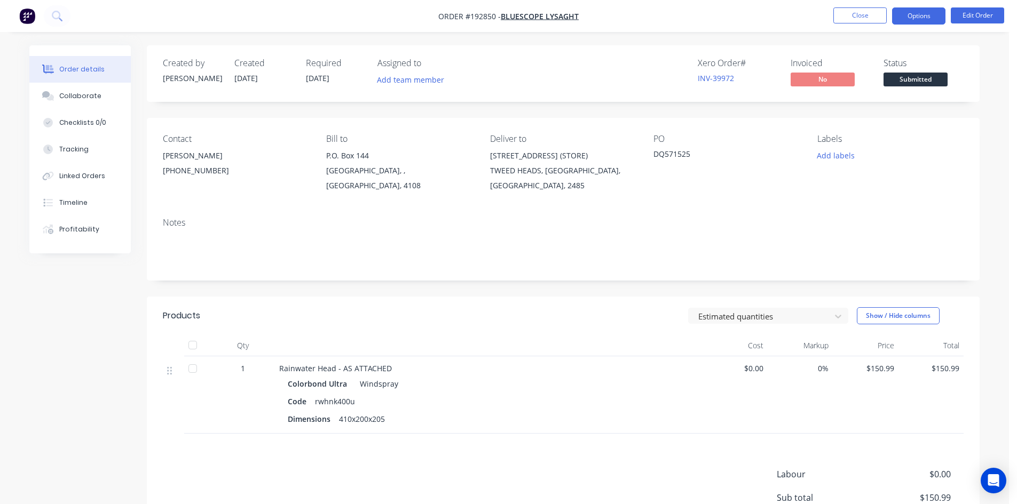
click at [903, 20] on button "Options" at bounding box center [918, 15] width 53 height 17
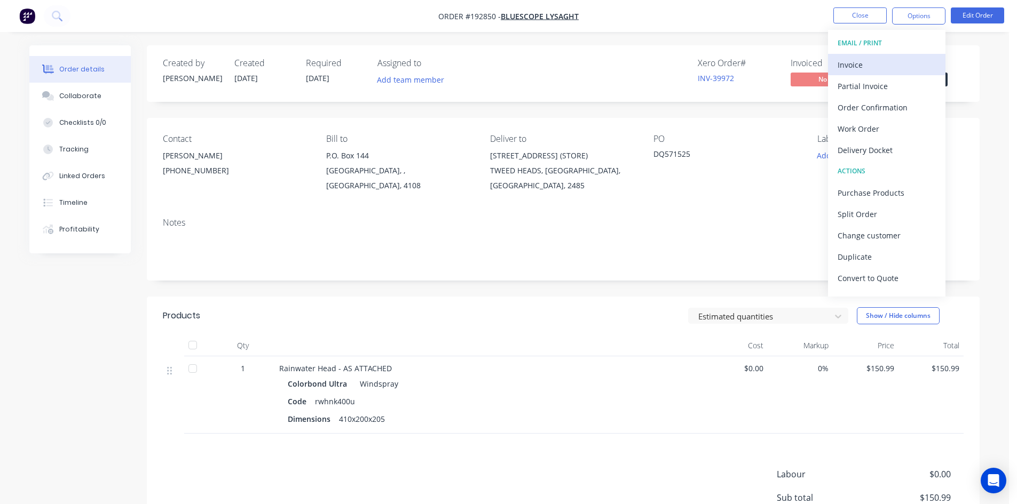
click at [892, 67] on div "Invoice" at bounding box center [886, 64] width 98 height 15
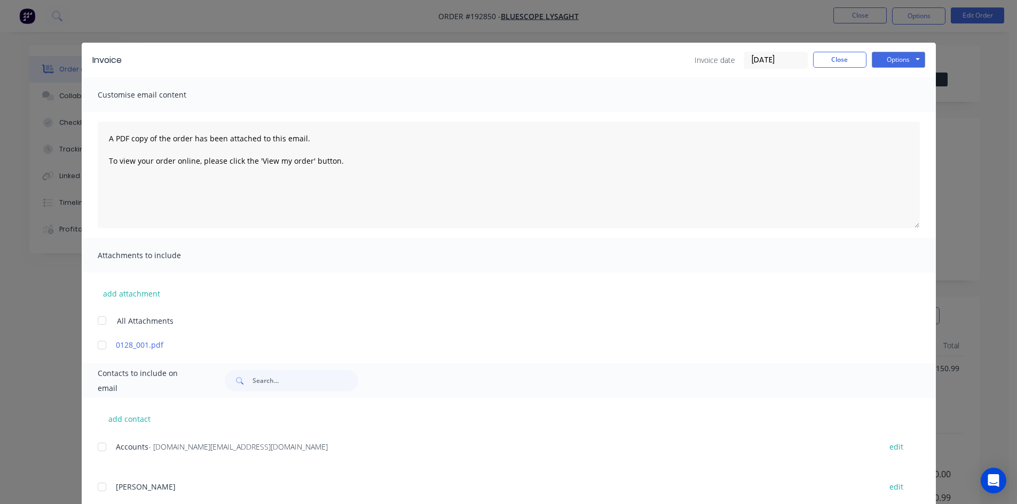
click at [100, 447] on div at bounding box center [101, 446] width 21 height 21
click at [916, 62] on button "Options" at bounding box center [897, 60] width 53 height 16
click at [916, 110] on button "Email" at bounding box center [905, 114] width 68 height 18
click at [833, 63] on button "Close" at bounding box center [839, 60] width 53 height 16
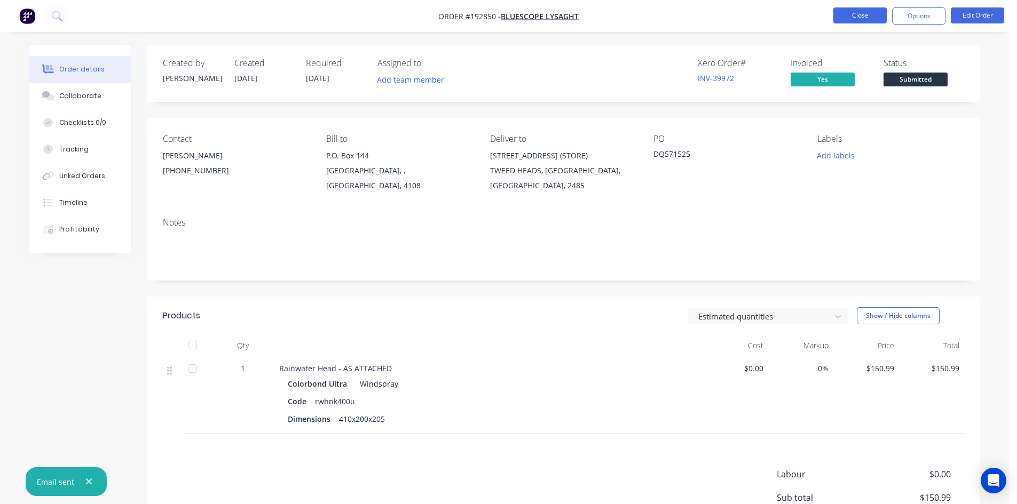
click at [861, 19] on button "Close" at bounding box center [859, 15] width 53 height 16
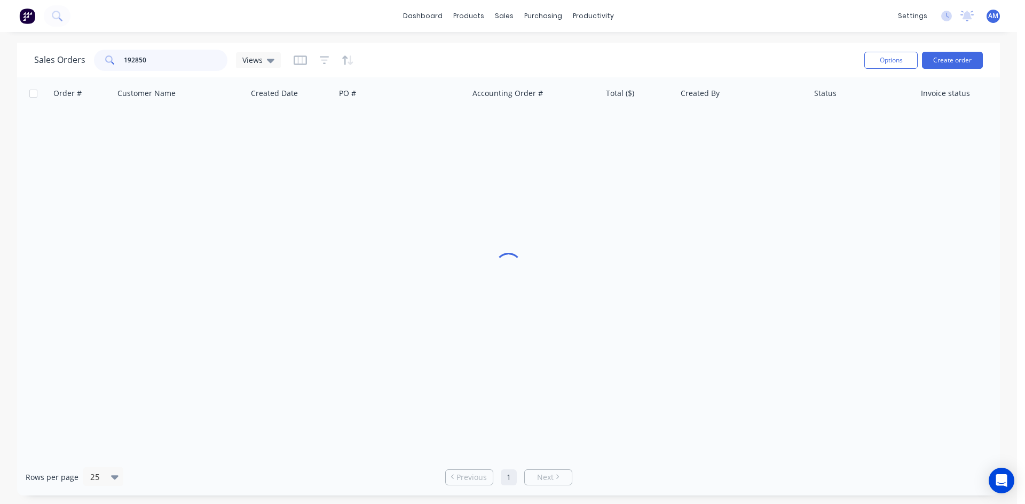
drag, startPoint x: 152, startPoint y: 57, endPoint x: 99, endPoint y: 63, distance: 53.7
click at [99, 63] on div "192850" at bounding box center [160, 60] width 133 height 21
type input "193516"
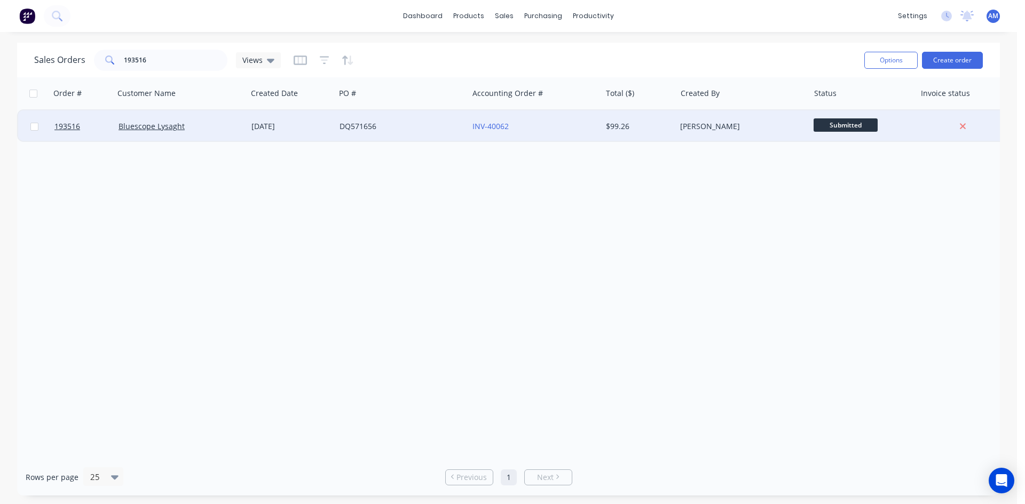
click at [385, 128] on div "DQ571656" at bounding box center [398, 126] width 118 height 11
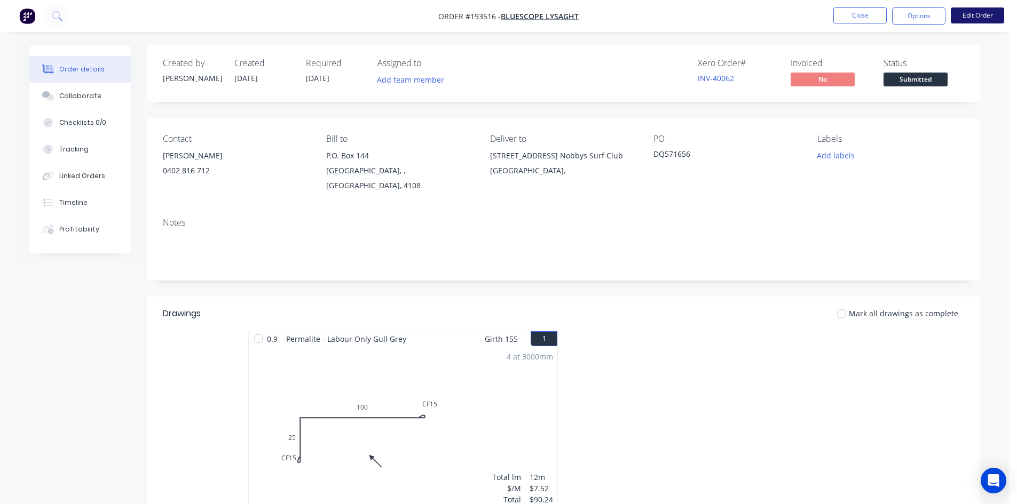
click at [958, 16] on button "Edit Order" at bounding box center [976, 15] width 53 height 16
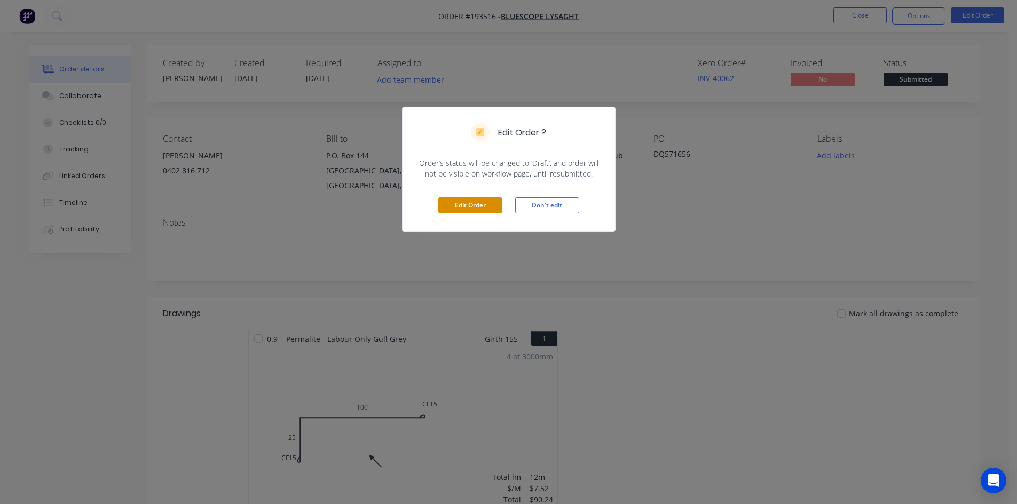
click at [497, 204] on button "Edit Order" at bounding box center [470, 205] width 64 height 16
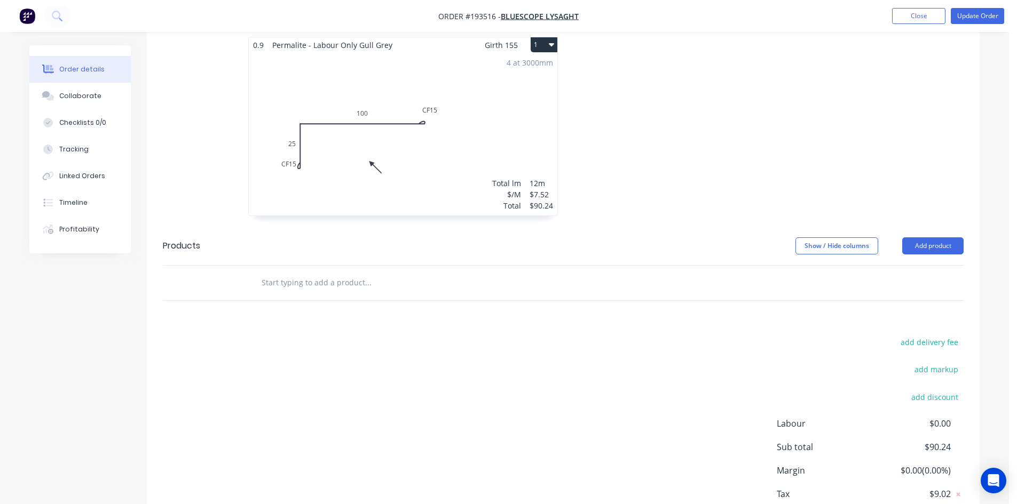
scroll to position [320, 0]
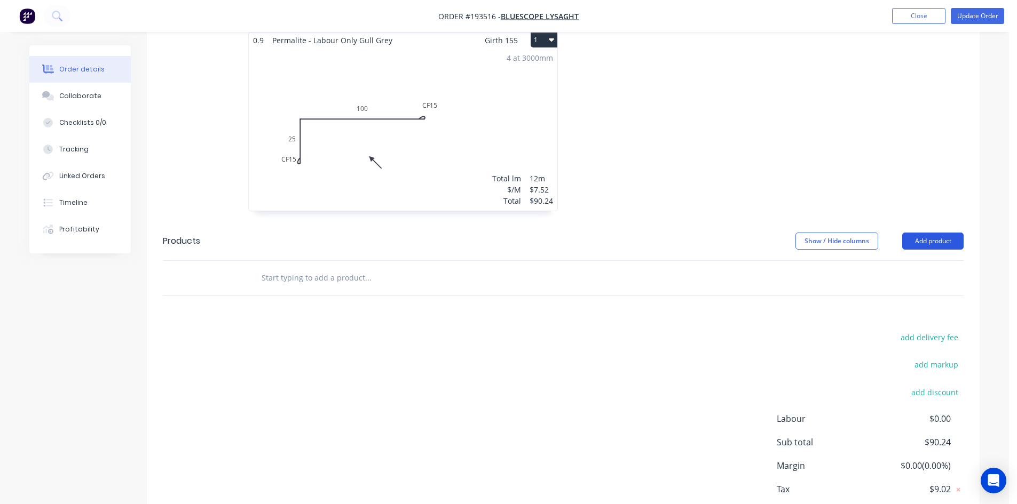
click at [919, 233] on button "Add product" at bounding box center [932, 241] width 61 height 17
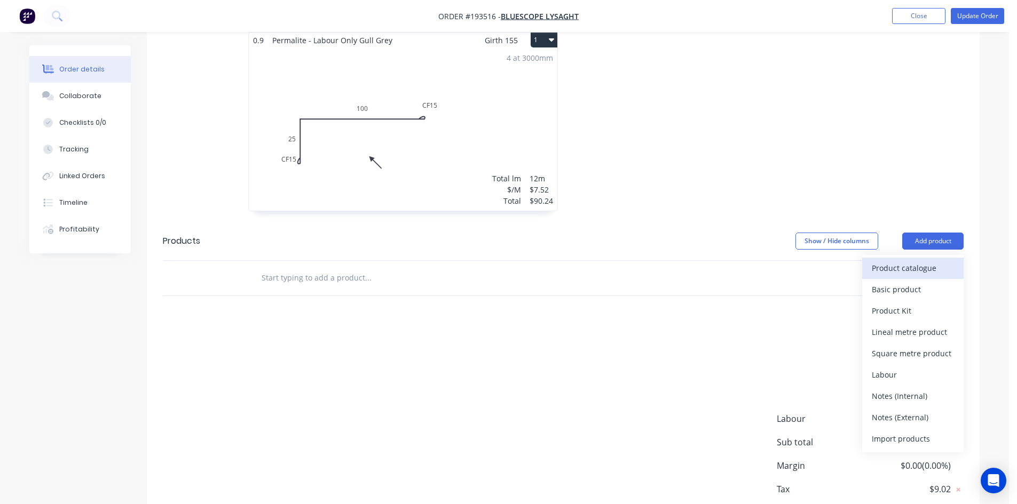
click at [914, 260] on div "Product catalogue" at bounding box center [912, 267] width 82 height 15
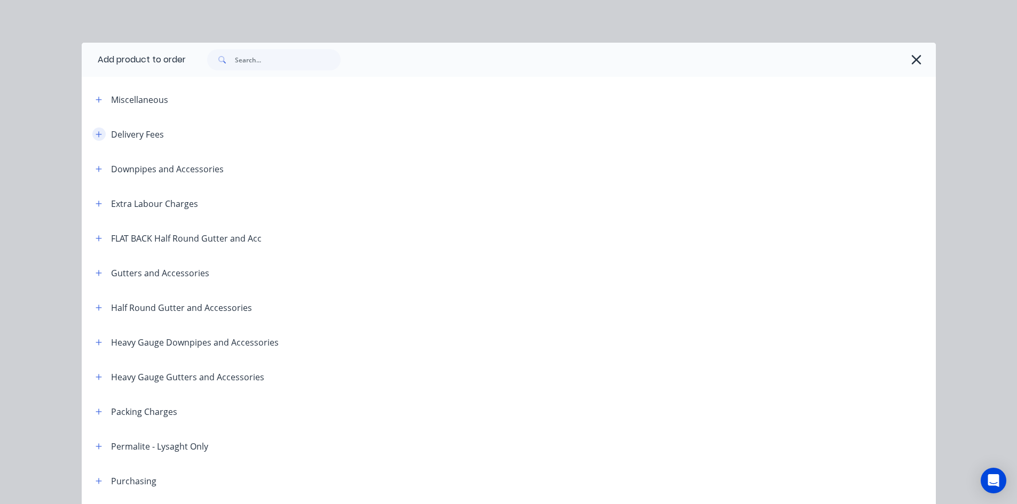
click at [96, 132] on icon "button" at bounding box center [99, 134] width 6 height 7
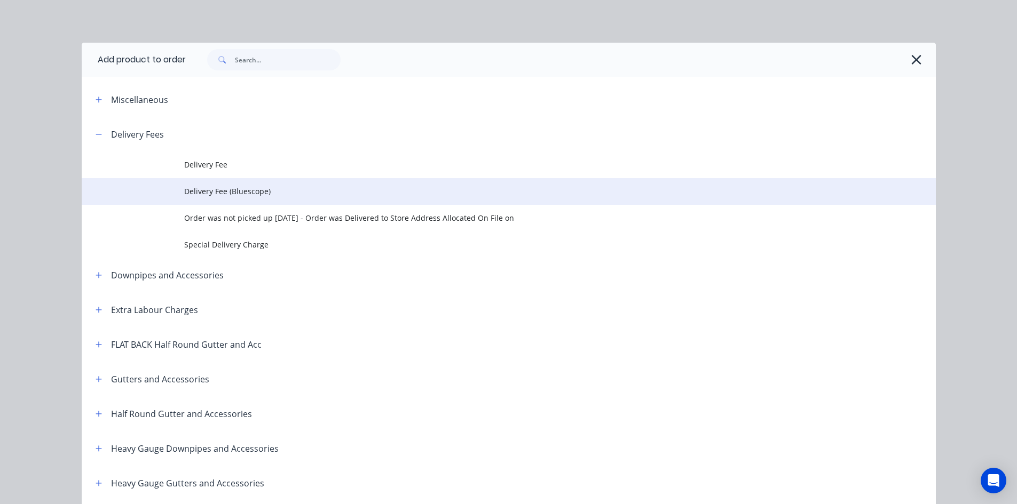
click at [229, 191] on span "Delivery Fee (Bluescope)" at bounding box center [484, 191] width 601 height 11
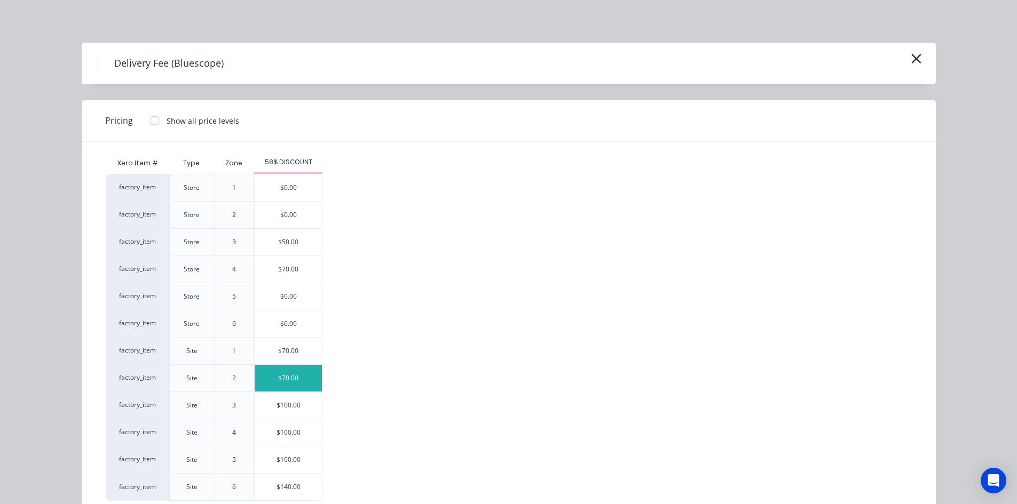
click at [305, 377] on div "$70.00" at bounding box center [288, 378] width 67 height 27
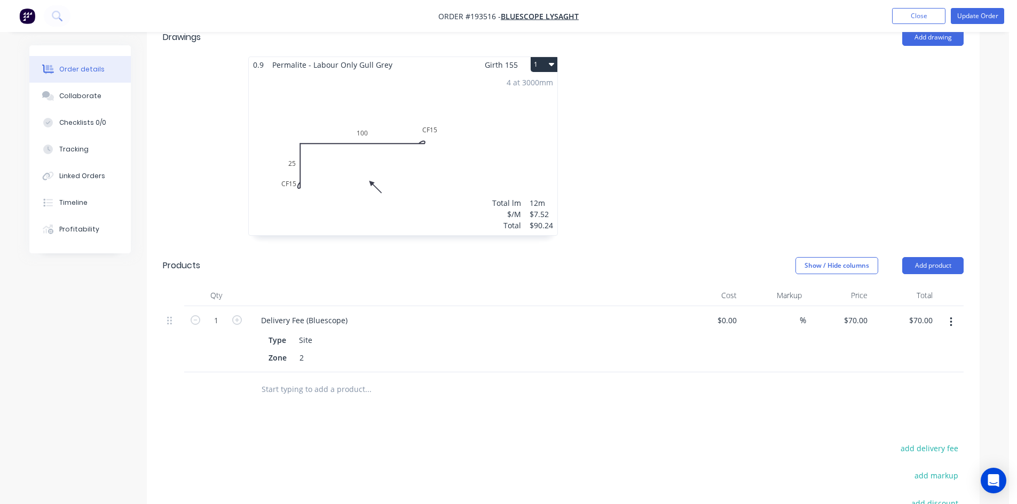
scroll to position [267, 0]
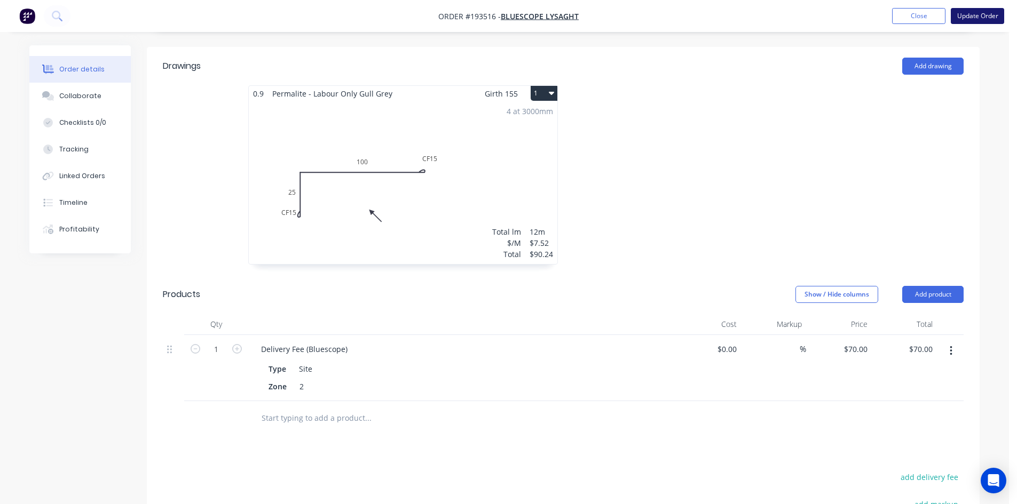
click at [963, 18] on button "Update Order" at bounding box center [976, 16] width 53 height 16
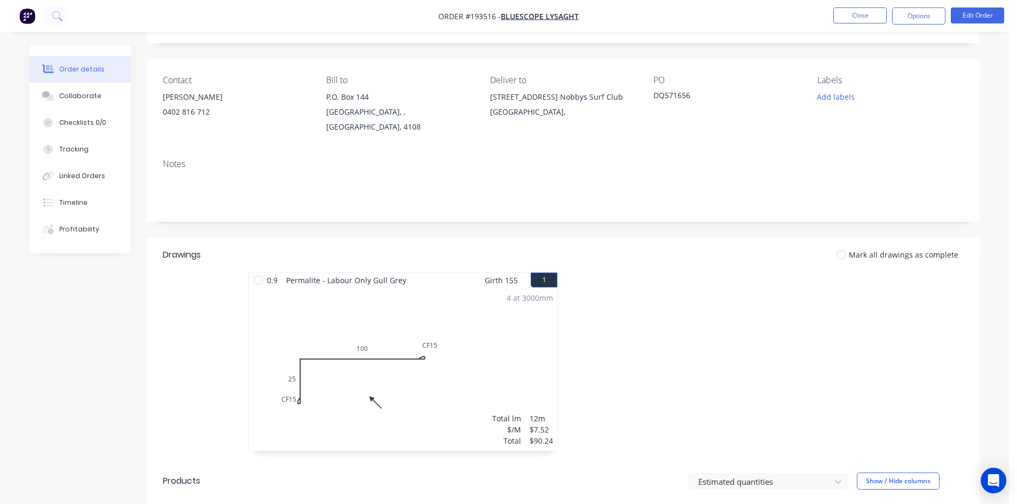
scroll to position [0, 0]
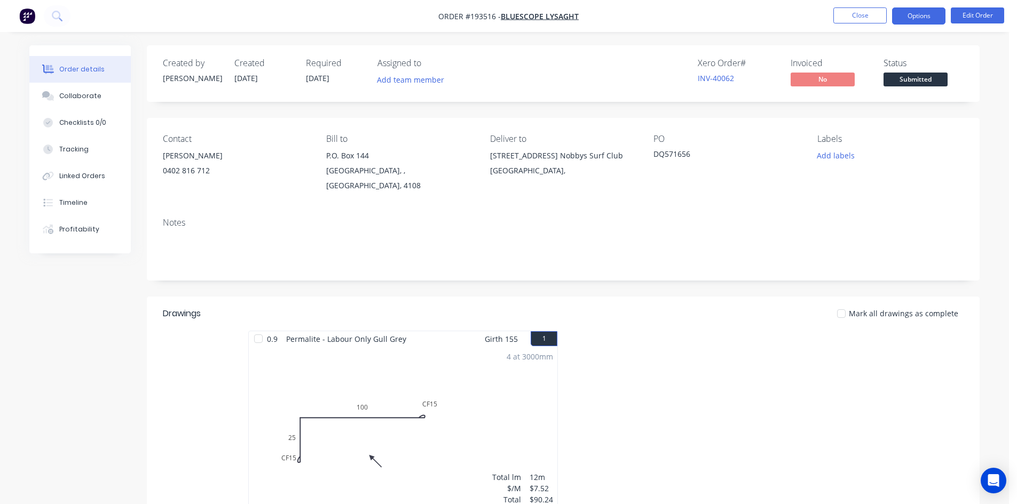
click at [937, 14] on button "Options" at bounding box center [918, 15] width 53 height 17
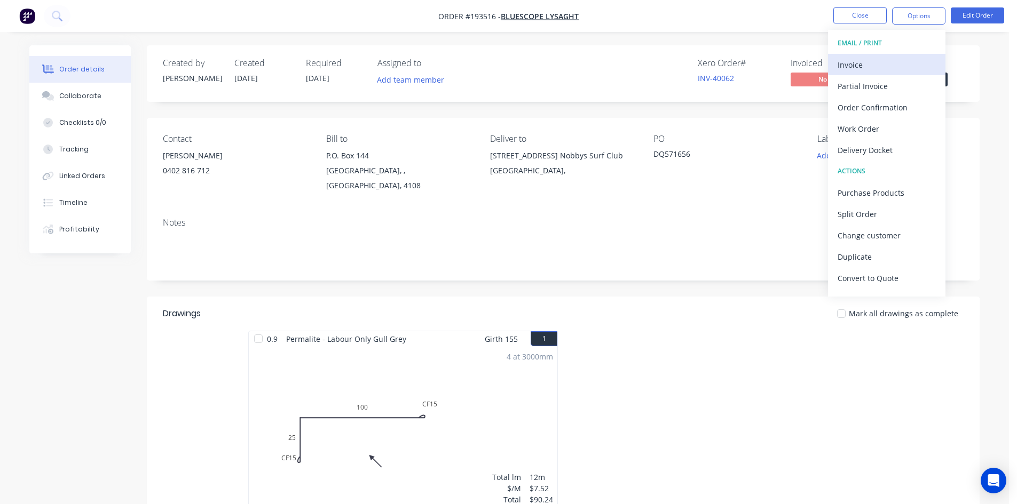
click at [860, 60] on div "Invoice" at bounding box center [886, 64] width 98 height 15
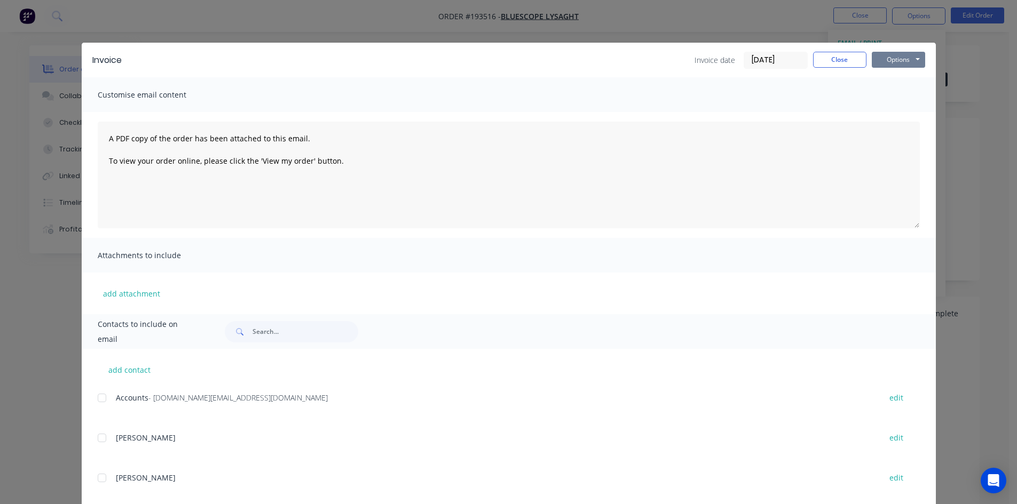
click at [894, 53] on button "Options" at bounding box center [897, 60] width 53 height 16
click at [894, 94] on button "Print" at bounding box center [905, 97] width 68 height 18
click at [834, 65] on button "Close" at bounding box center [839, 60] width 53 height 16
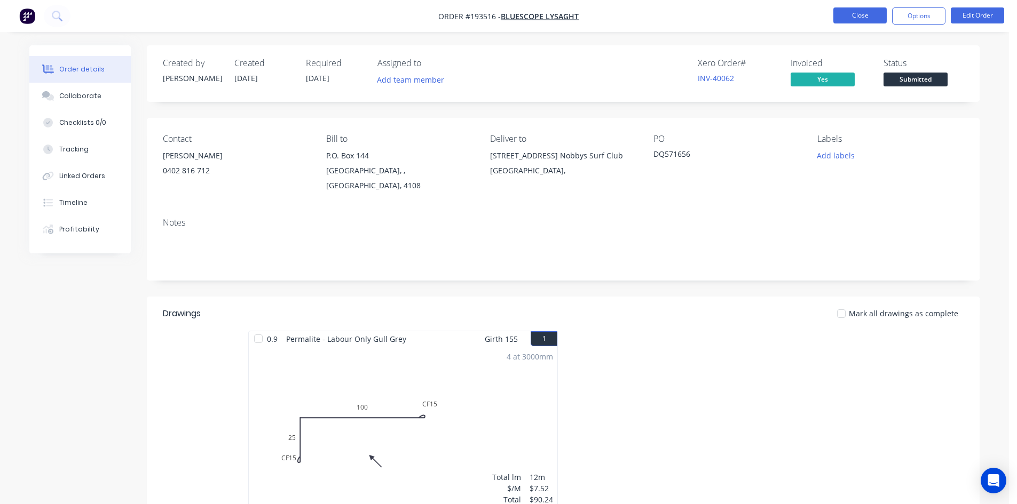
click at [847, 22] on button "Close" at bounding box center [859, 15] width 53 height 16
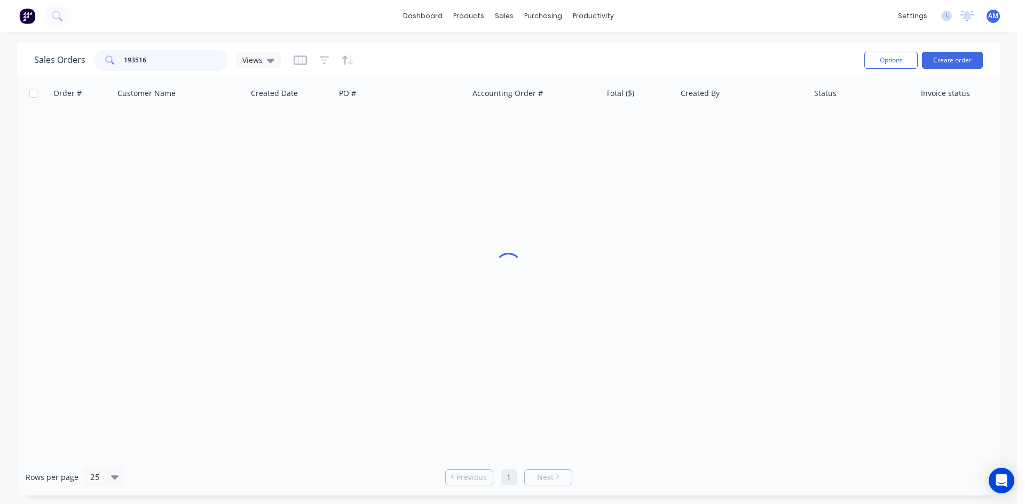
drag, startPoint x: 131, startPoint y: 65, endPoint x: 39, endPoint y: 65, distance: 91.2
click at [44, 66] on div "Sales Orders 193516 Views" at bounding box center [157, 60] width 247 height 21
type input "193501"
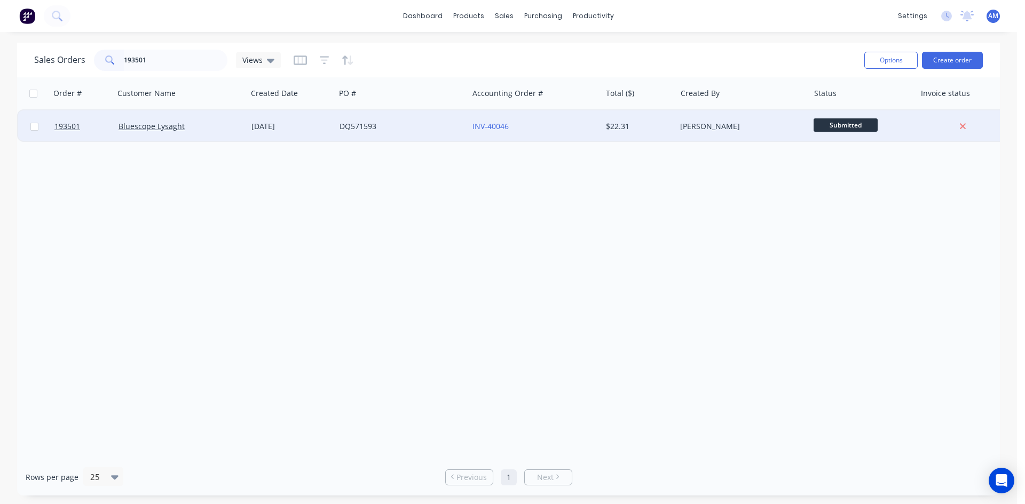
click at [416, 127] on div "DQ571593" at bounding box center [398, 126] width 118 height 11
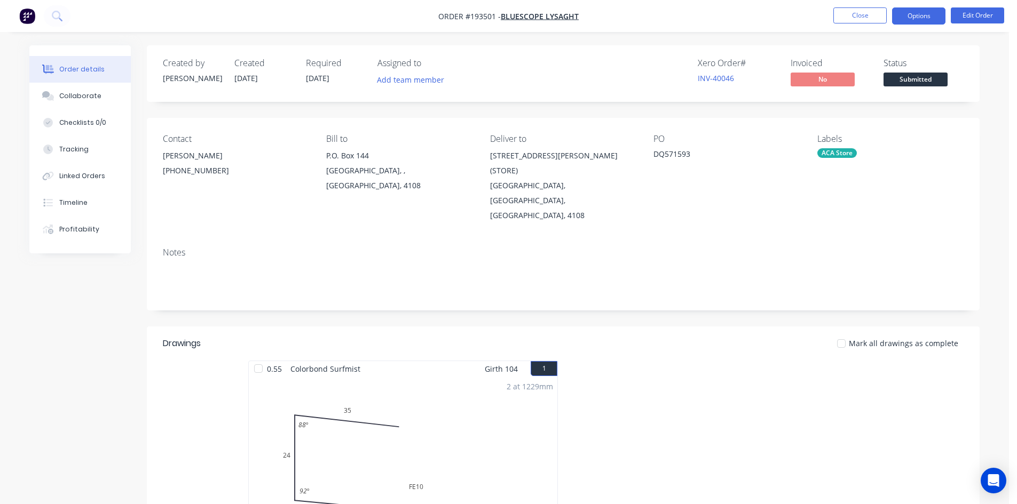
click at [940, 11] on button "Options" at bounding box center [918, 15] width 53 height 17
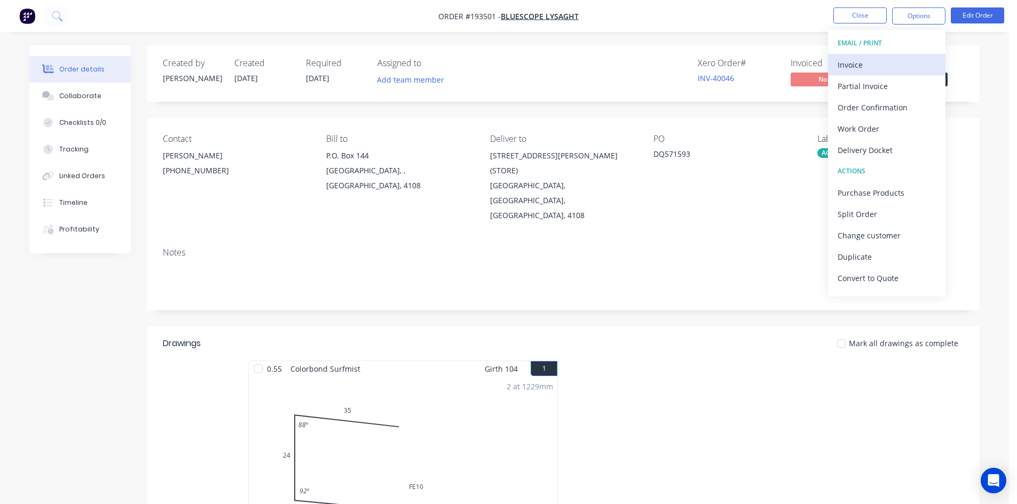
click at [871, 69] on div "Invoice" at bounding box center [886, 64] width 98 height 15
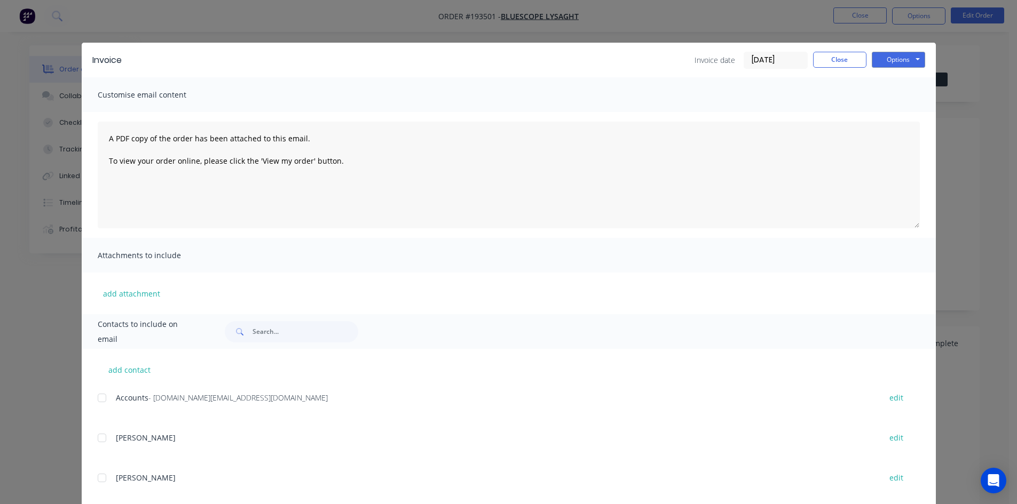
click at [97, 395] on div at bounding box center [101, 397] width 21 height 21
click at [889, 56] on button "Options" at bounding box center [897, 60] width 53 height 16
click at [888, 117] on button "Email" at bounding box center [905, 114] width 68 height 18
click at [840, 63] on button "Close" at bounding box center [839, 60] width 53 height 16
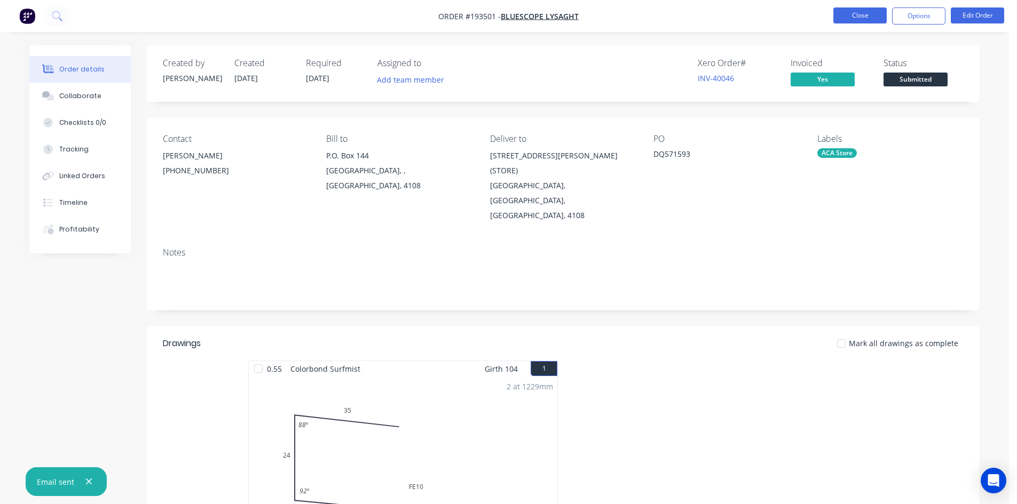
click at [849, 19] on button "Close" at bounding box center [859, 15] width 53 height 16
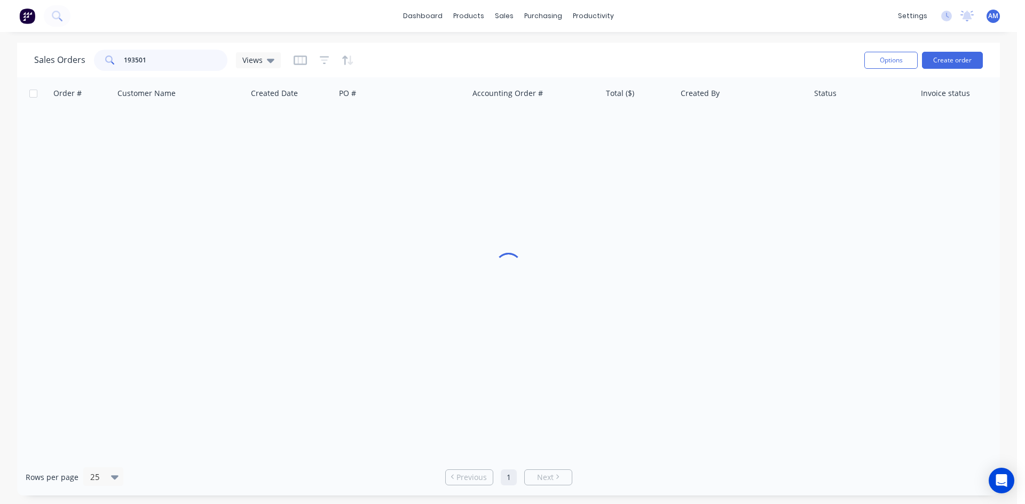
drag, startPoint x: 147, startPoint y: 59, endPoint x: 41, endPoint y: 68, distance: 106.0
click at [42, 68] on div "Sales Orders 193501 Views" at bounding box center [157, 60] width 247 height 21
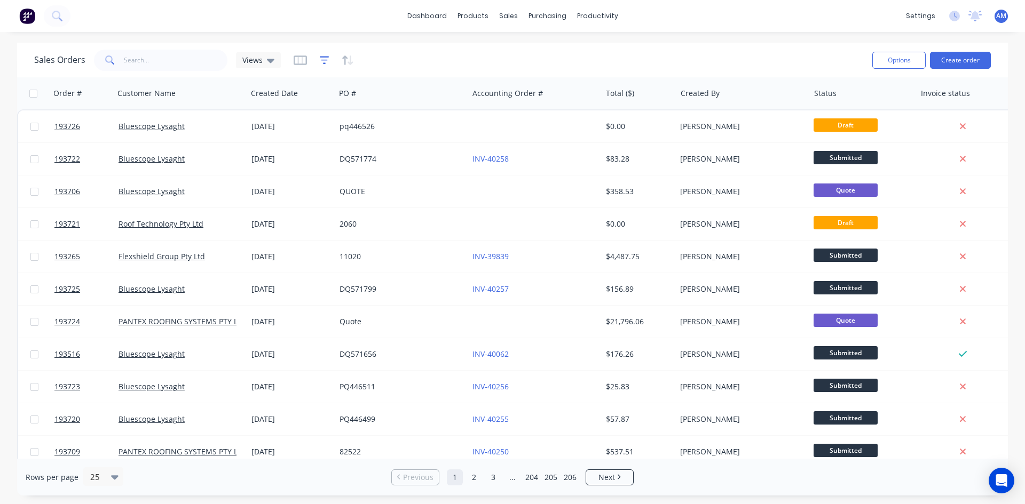
click at [320, 61] on icon "button" at bounding box center [325, 60] width 10 height 11
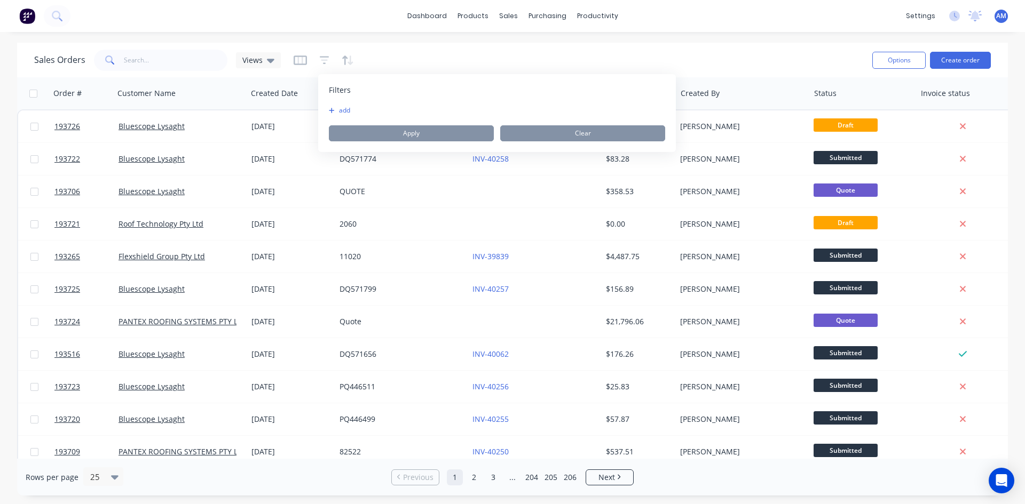
click at [345, 108] on button "add" at bounding box center [342, 110] width 27 height 9
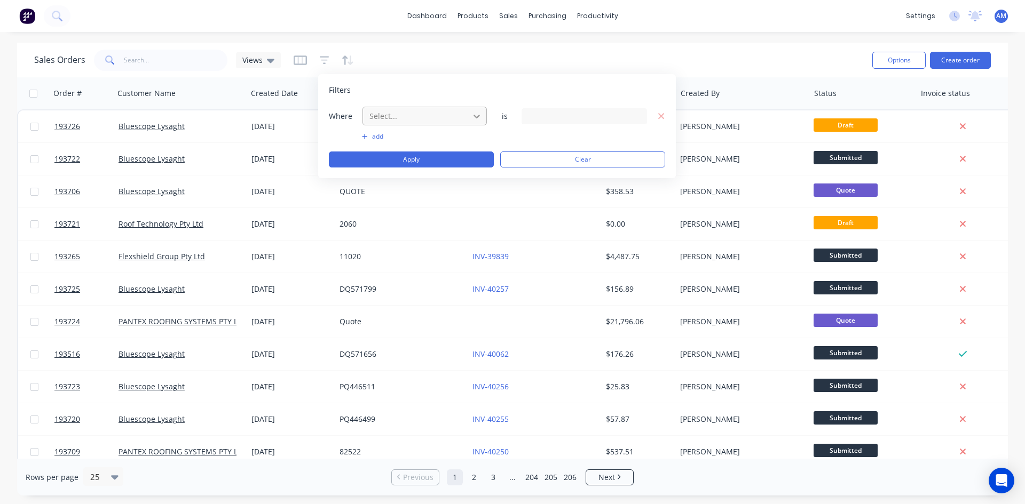
click at [478, 116] on icon at bounding box center [476, 117] width 6 height 4
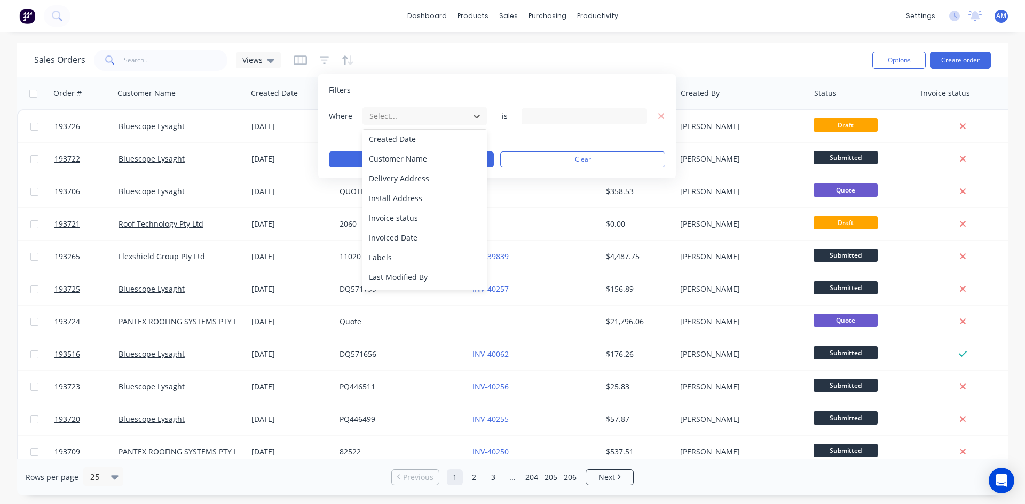
scroll to position [103, 0]
click at [428, 213] on div "Invoice status" at bounding box center [424, 217] width 124 height 20
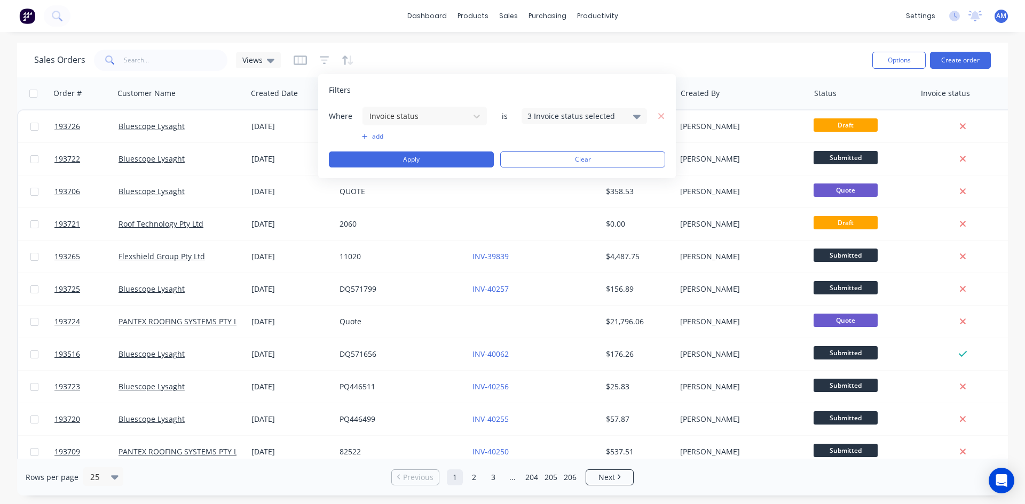
click at [602, 118] on div "3 Invoice status selected" at bounding box center [575, 115] width 97 height 11
click at [558, 176] on div "Not Invoiced" at bounding box center [618, 175] width 128 height 11
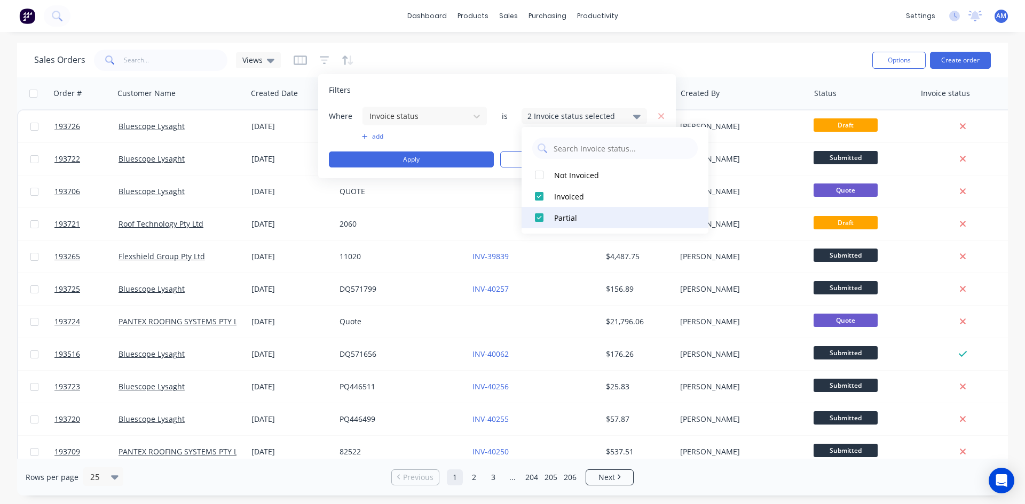
click at [559, 214] on div "Partial" at bounding box center [618, 217] width 128 height 11
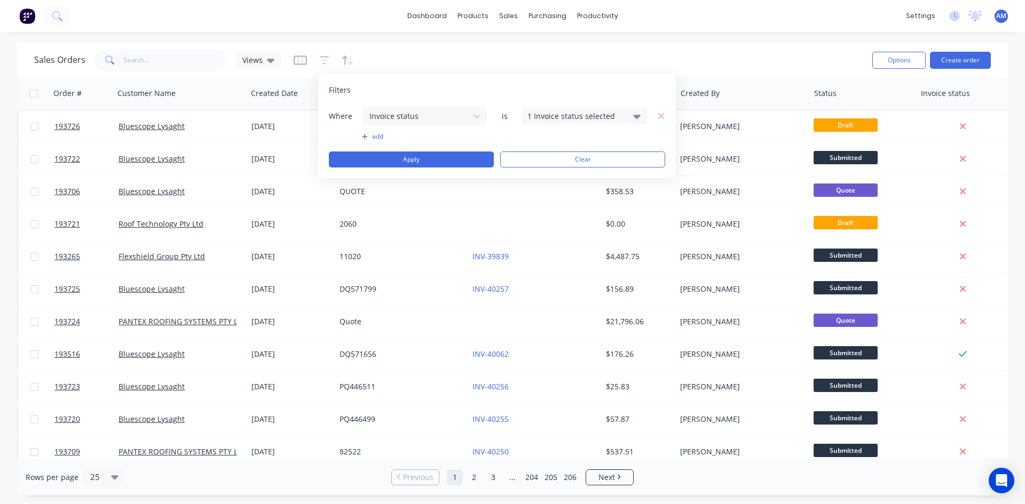
click at [377, 133] on button "add" at bounding box center [424, 136] width 125 height 9
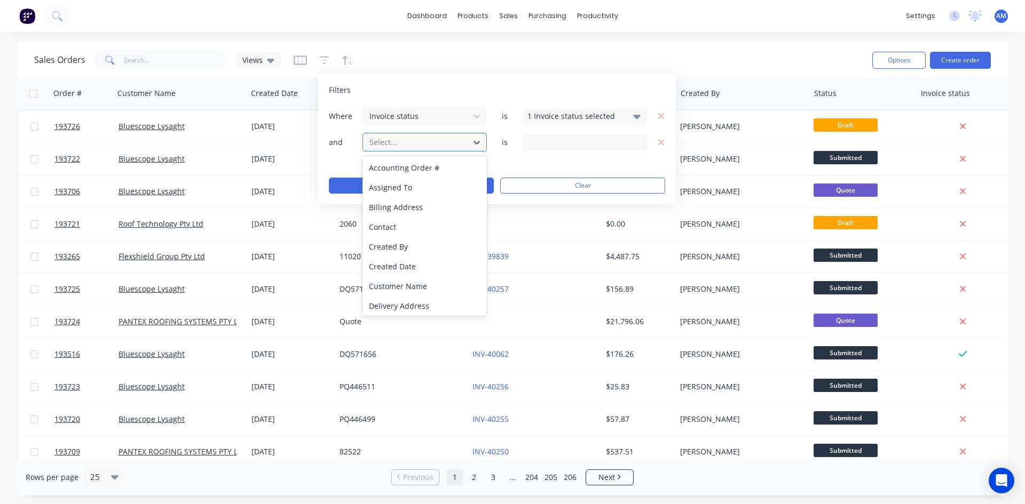
click at [406, 142] on div at bounding box center [416, 142] width 96 height 13
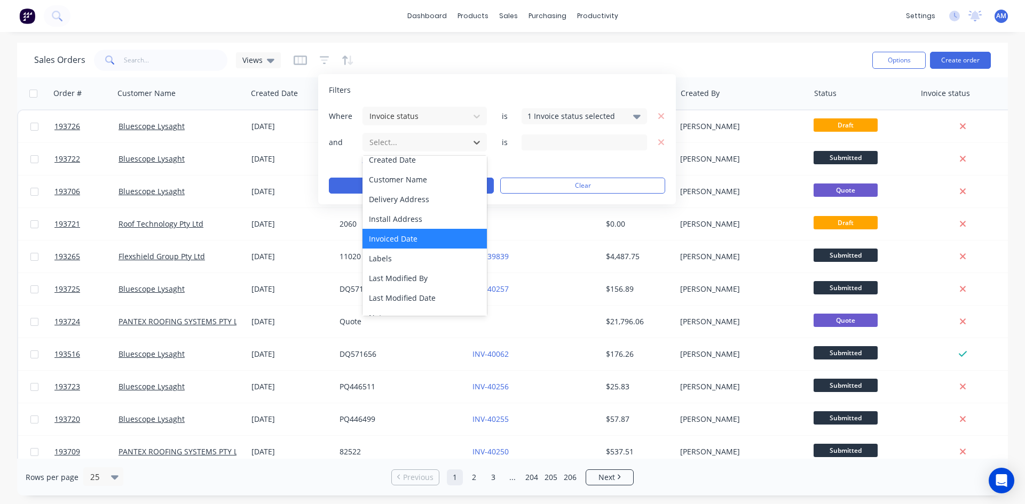
click at [425, 234] on div "Invoiced Date" at bounding box center [424, 239] width 124 height 20
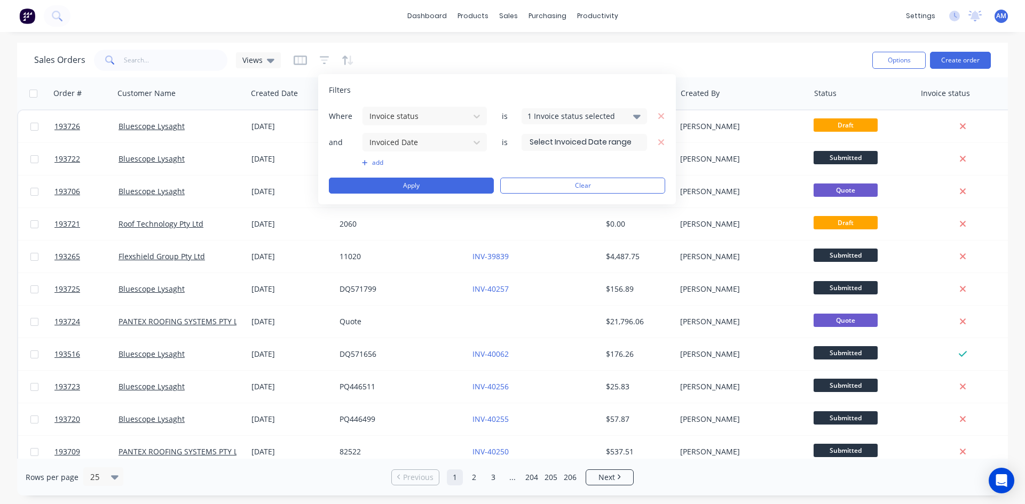
click at [567, 147] on input at bounding box center [584, 142] width 124 height 16
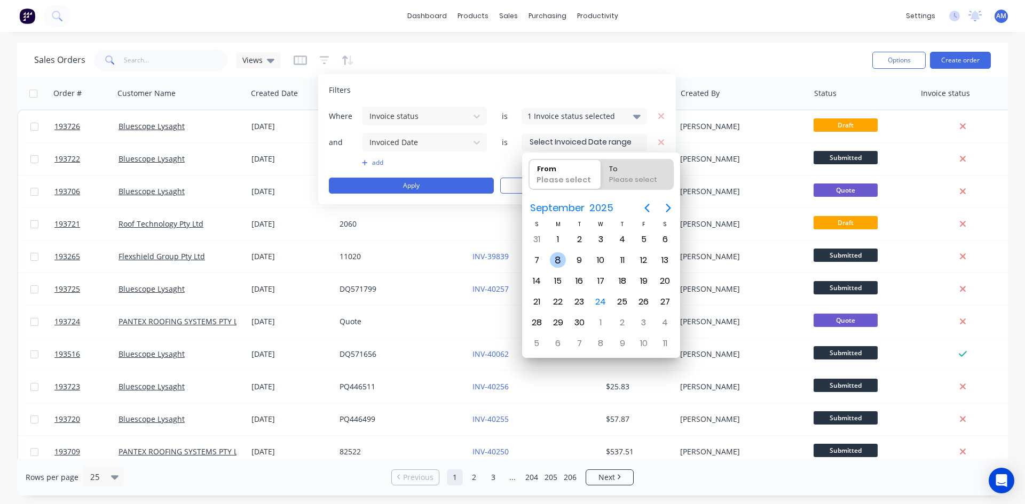
click at [557, 255] on div "8" at bounding box center [558, 260] width 16 height 16
type input "08/09/25"
radio input "false"
radio input "true"
click at [647, 259] on div "12" at bounding box center [644, 260] width 16 height 16
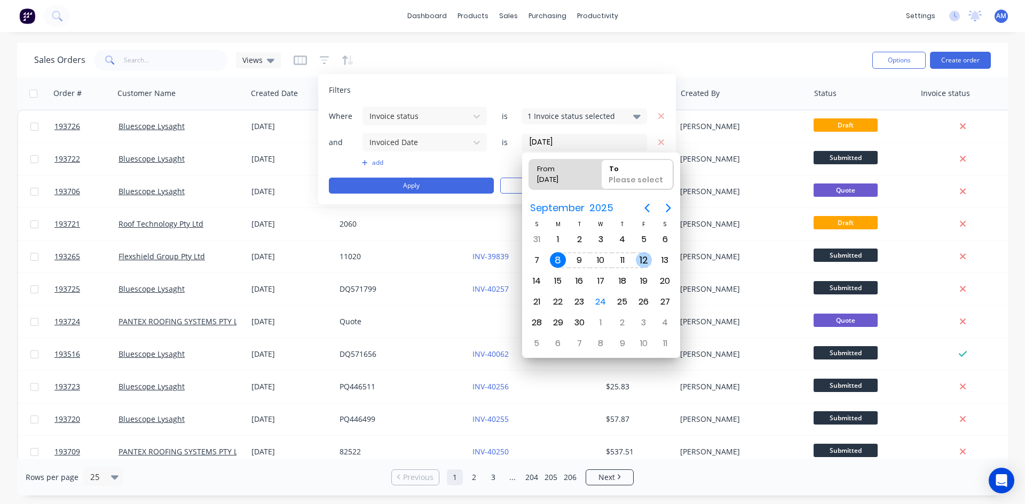
type input "08/09/25 - 12/09/25"
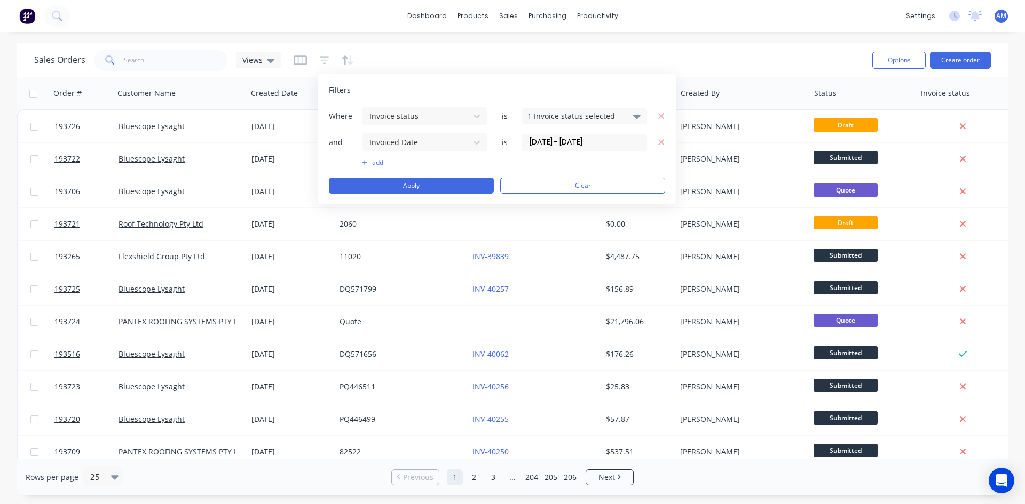
click at [378, 160] on button "add" at bounding box center [424, 162] width 125 height 9
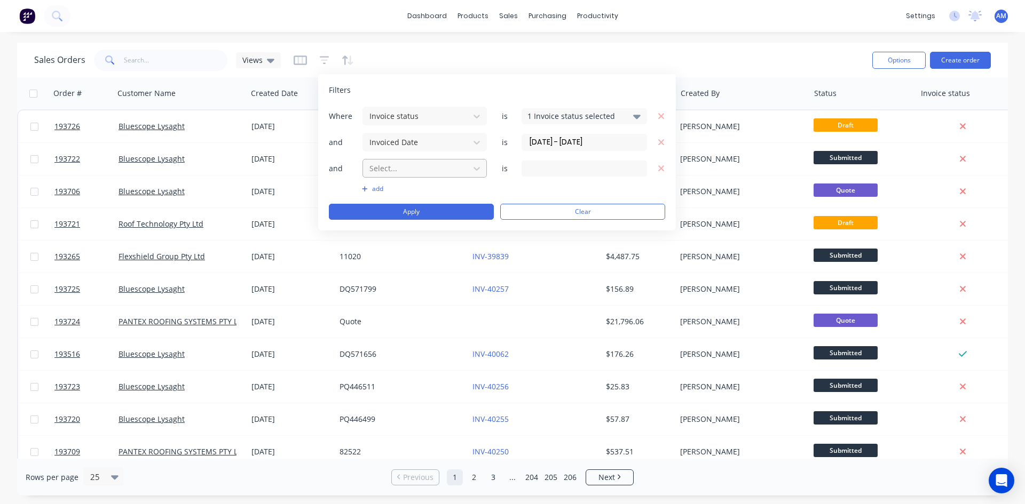
click at [437, 174] on div at bounding box center [416, 168] width 96 height 13
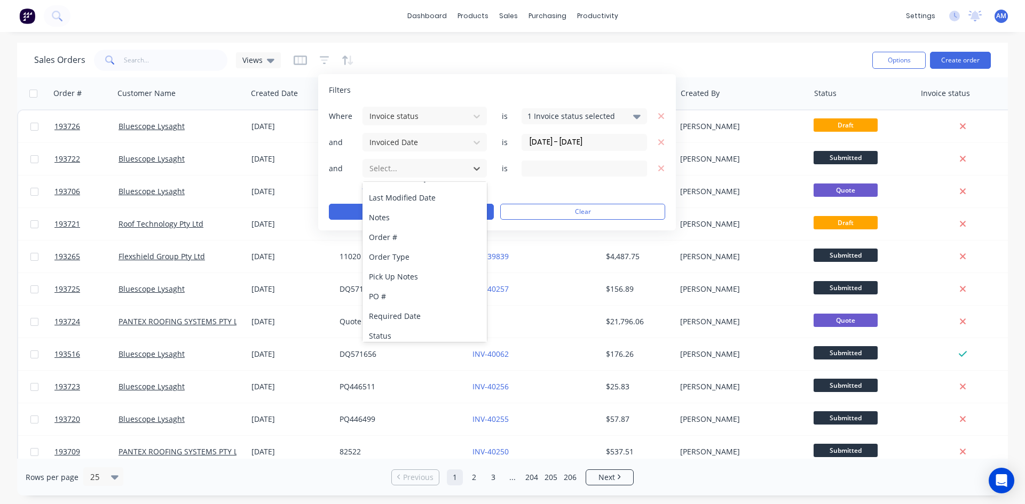
scroll to position [219, 0]
click at [383, 328] on div "Status" at bounding box center [424, 330] width 124 height 20
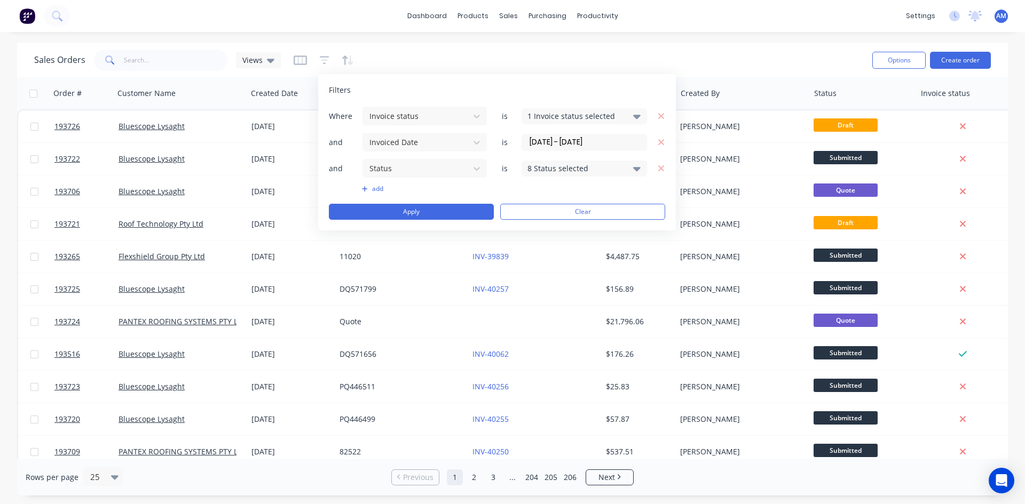
click at [549, 170] on div "8 Status selected" at bounding box center [575, 168] width 97 height 11
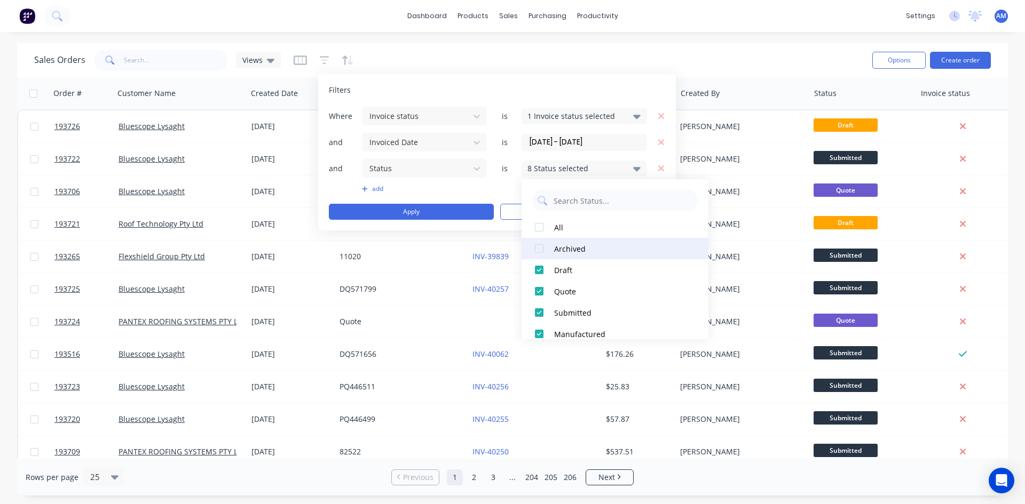
click at [574, 250] on div "Archived" at bounding box center [618, 248] width 128 height 11
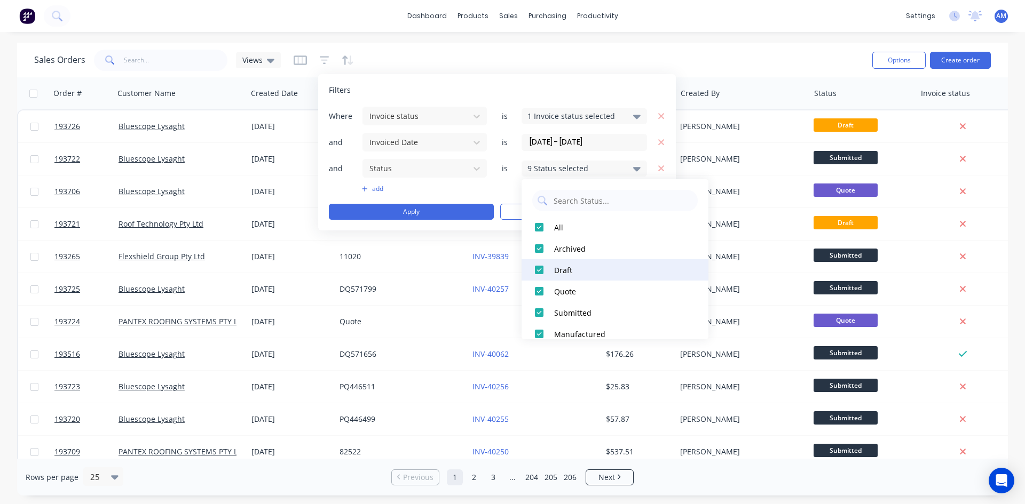
click at [572, 267] on div "Draft" at bounding box center [618, 270] width 128 height 11
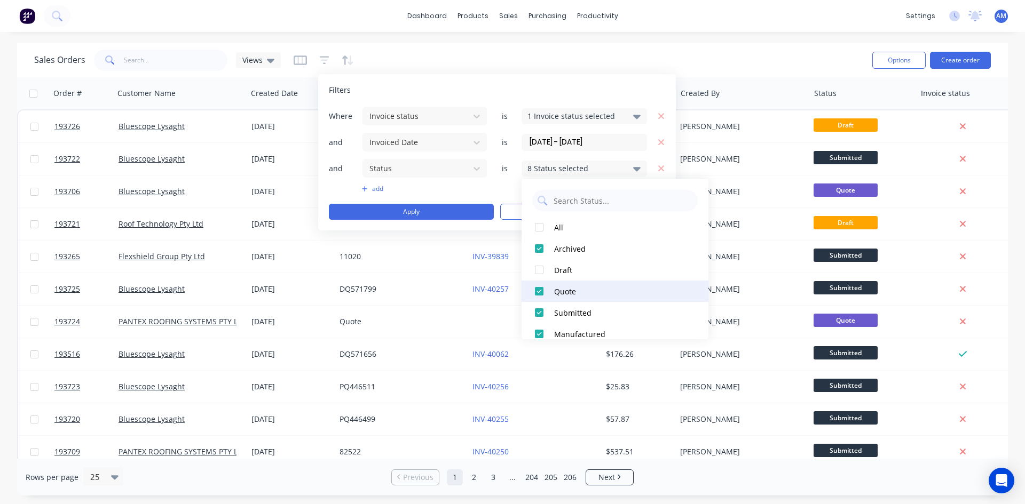
click at [572, 290] on div "Quote" at bounding box center [618, 291] width 128 height 11
click at [465, 209] on button "Apply" at bounding box center [411, 212] width 165 height 16
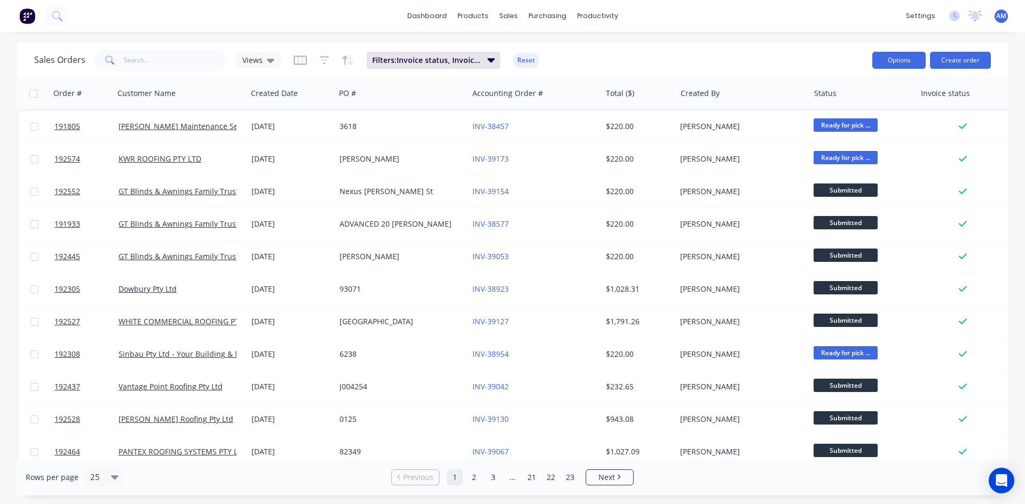
click at [888, 64] on button "Options" at bounding box center [898, 60] width 53 height 17
click at [879, 126] on div "Export" at bounding box center [866, 129] width 98 height 15
click at [444, 65] on span "Filters: Invoice status, Invoiced Date, Status" at bounding box center [426, 60] width 109 height 11
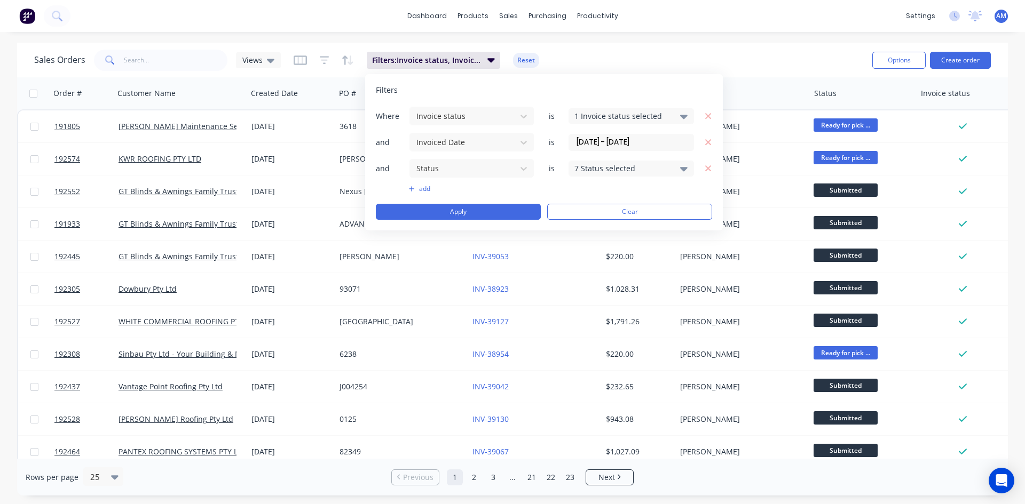
click at [616, 139] on input "08/09/25 - 12/09/25" at bounding box center [631, 142] width 124 height 16
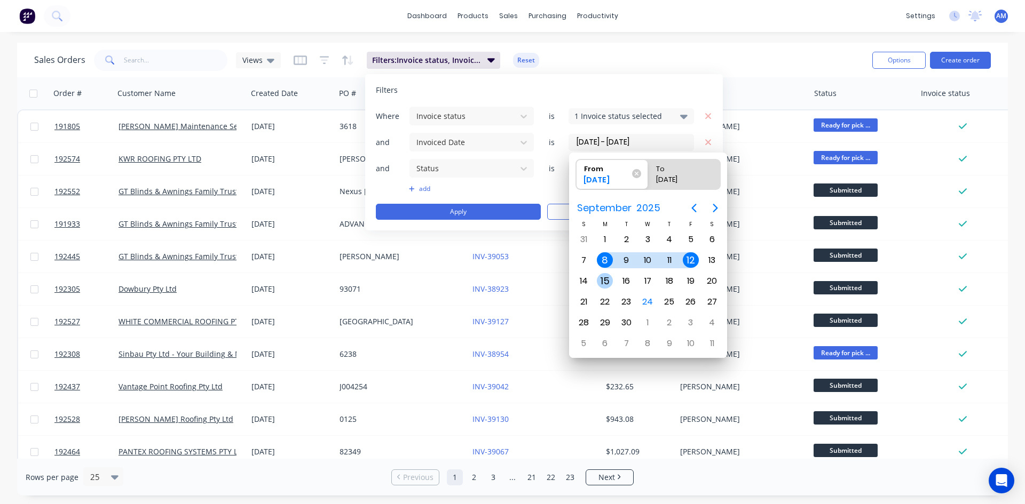
click at [602, 285] on div "15" at bounding box center [605, 281] width 16 height 16
type input "15/09/25"
radio input "false"
radio input "true"
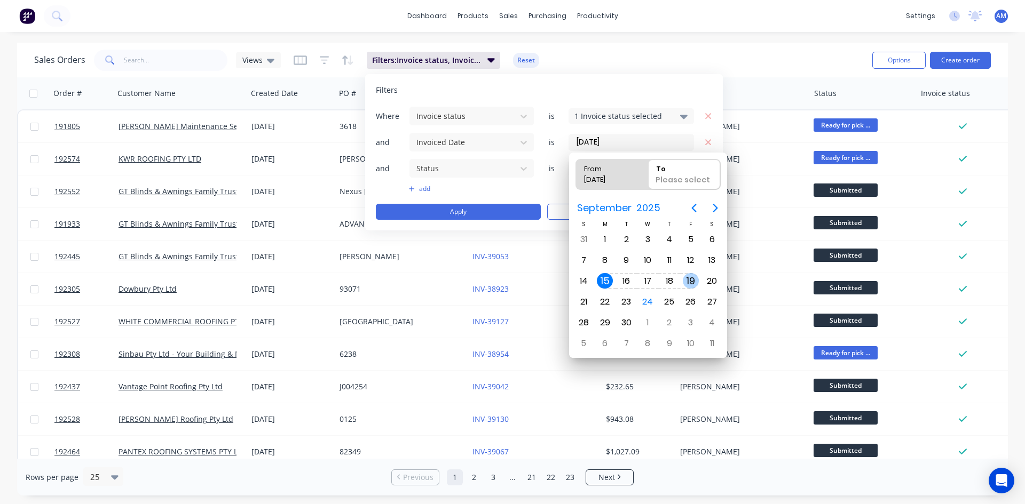
click at [686, 282] on div "19" at bounding box center [690, 281] width 16 height 16
type input "15/09/25 - 19/09/25"
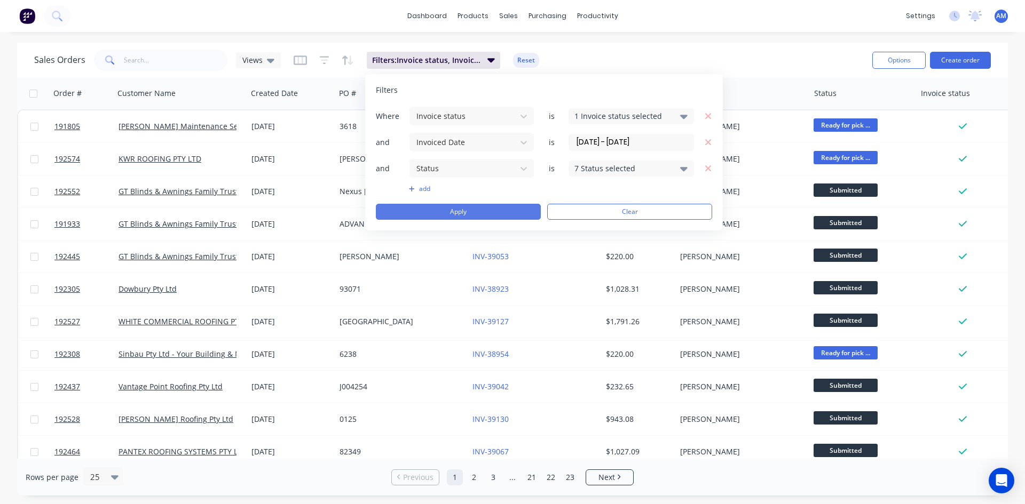
click at [491, 210] on button "Apply" at bounding box center [458, 212] width 165 height 16
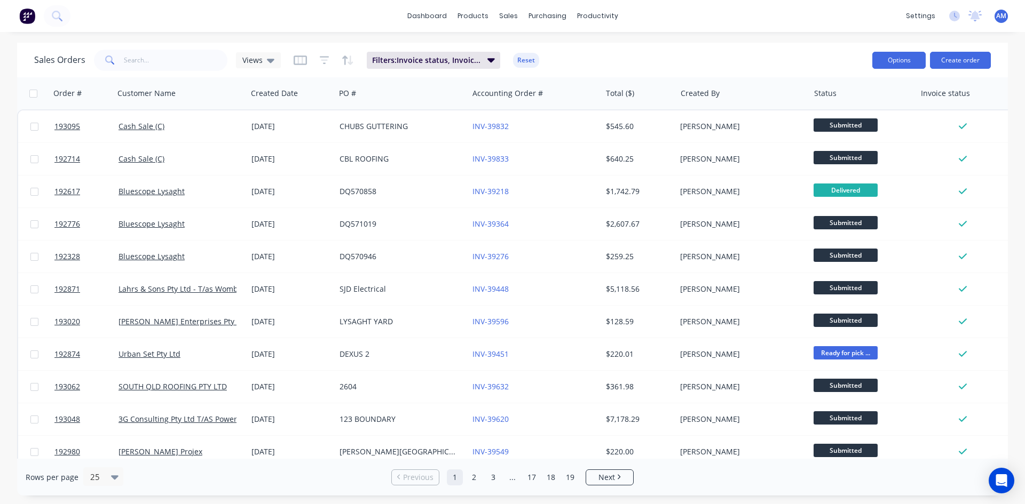
click at [919, 62] on button "Options" at bounding box center [898, 60] width 53 height 17
click at [865, 130] on div "Export" at bounding box center [866, 129] width 98 height 15
click at [457, 57] on span "Filters: Invoice status, Invoiced Date, Status" at bounding box center [426, 60] width 109 height 11
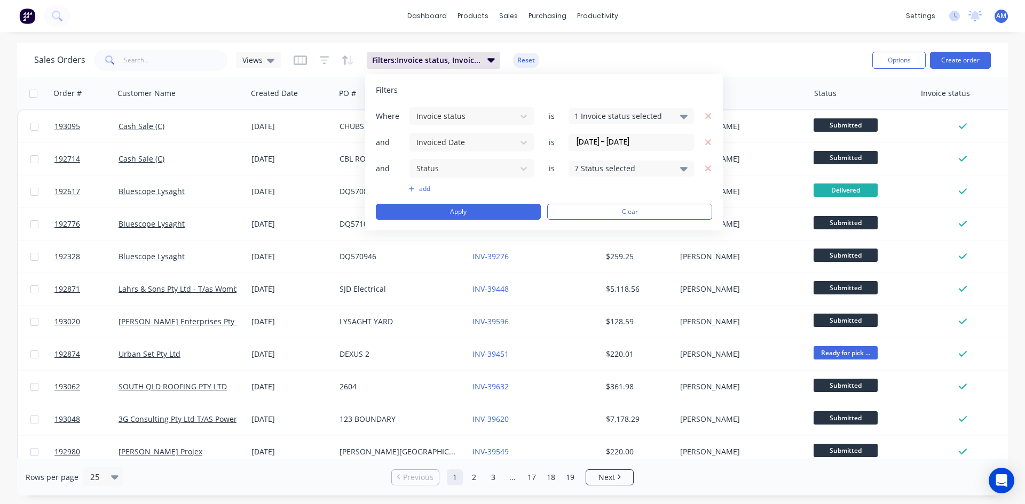
click at [598, 144] on input "15/09/25 - 19/09/25" at bounding box center [631, 142] width 124 height 16
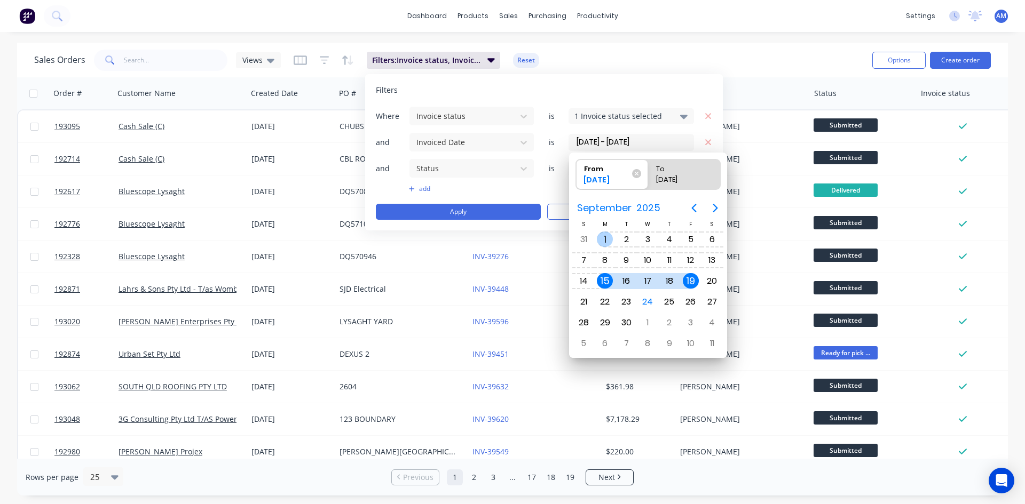
click at [606, 234] on div "1" at bounding box center [605, 240] width 16 height 16
type input "01/09/25 - 19/09/25"
radio input "false"
radio input "true"
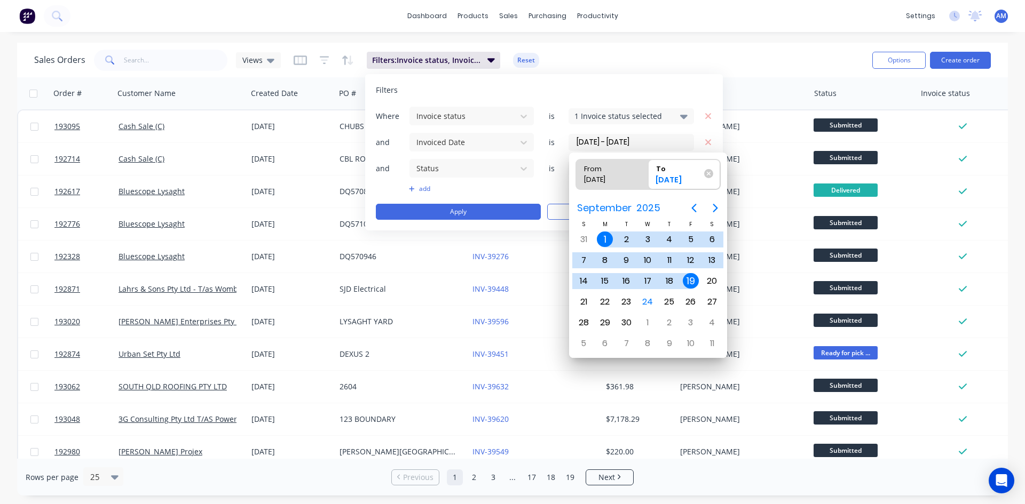
click at [672, 89] on div "Filters" at bounding box center [544, 90] width 336 height 11
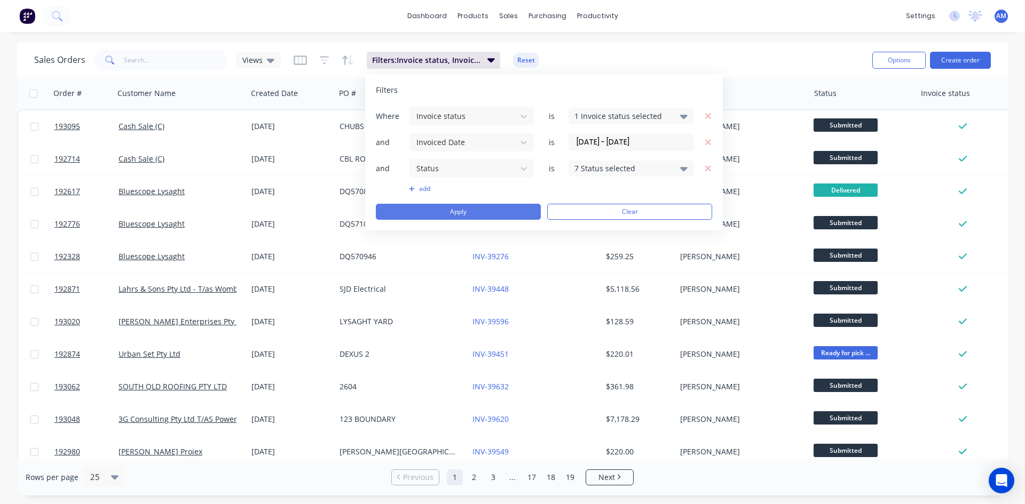
click at [500, 207] on button "Apply" at bounding box center [458, 212] width 165 height 16
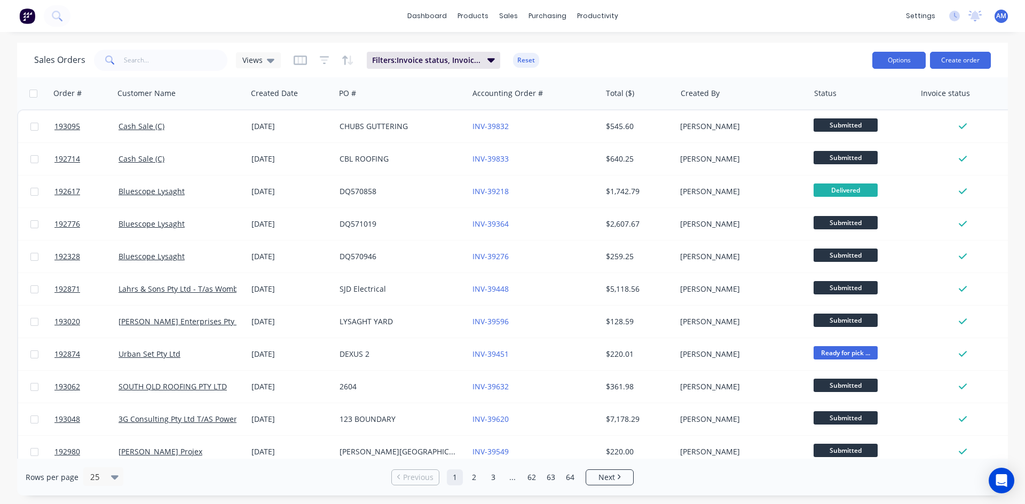
click at [890, 66] on button "Options" at bounding box center [898, 60] width 53 height 17
click at [865, 132] on div "Export" at bounding box center [866, 129] width 98 height 15
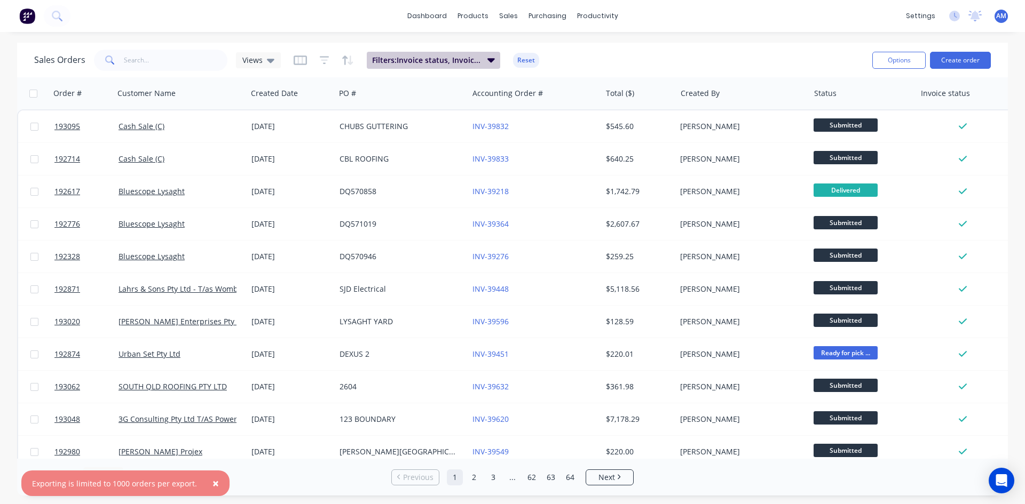
click at [450, 61] on span "Filters: Invoice status, Invoiced Date, Status" at bounding box center [426, 60] width 109 height 11
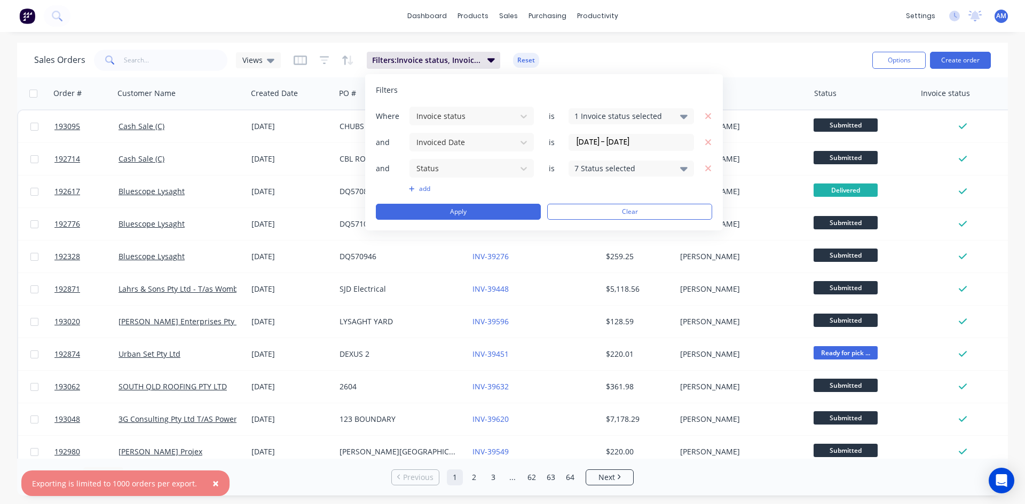
click at [608, 140] on input "01/09/25 - 19/09/25" at bounding box center [631, 142] width 124 height 16
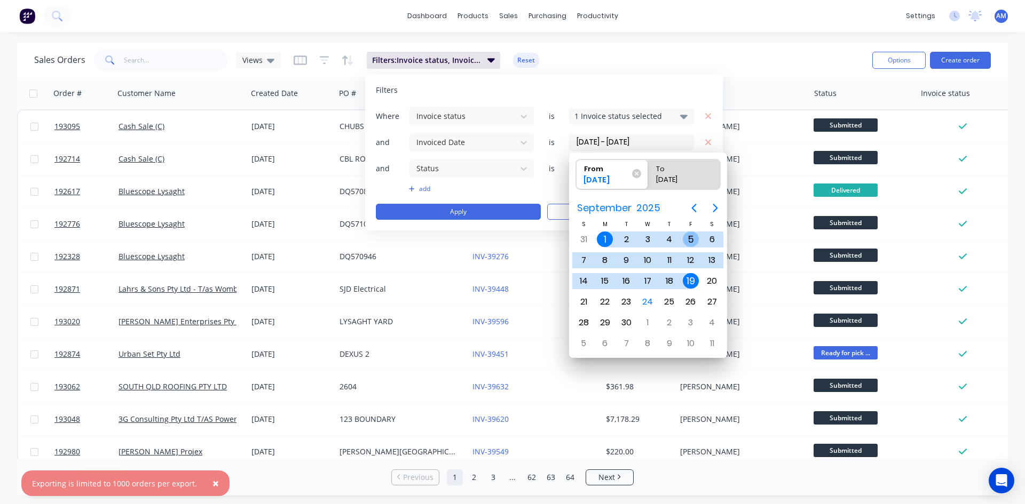
click at [689, 237] on div "5" at bounding box center [690, 240] width 16 height 16
type input "05/09/25 - 19/09/25"
radio input "false"
radio input "true"
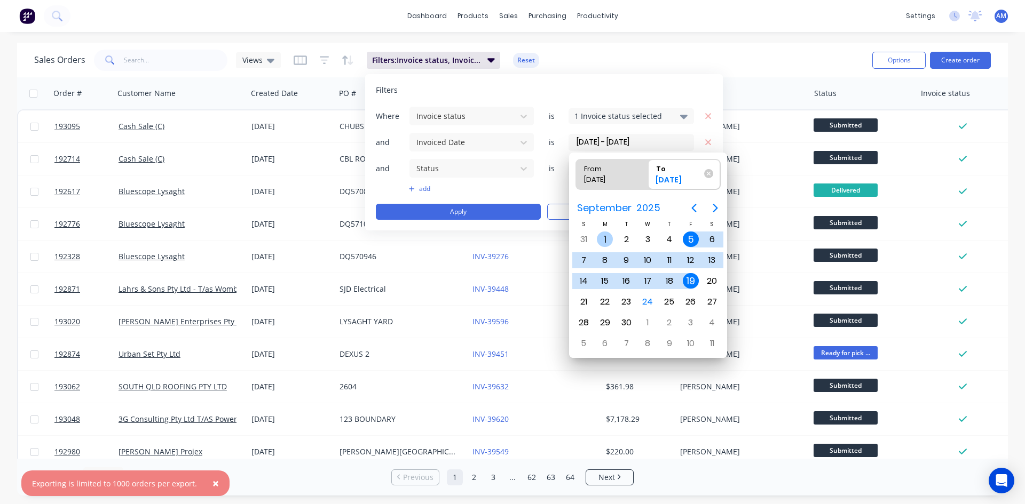
click at [609, 236] on div "1" at bounding box center [605, 240] width 16 height 16
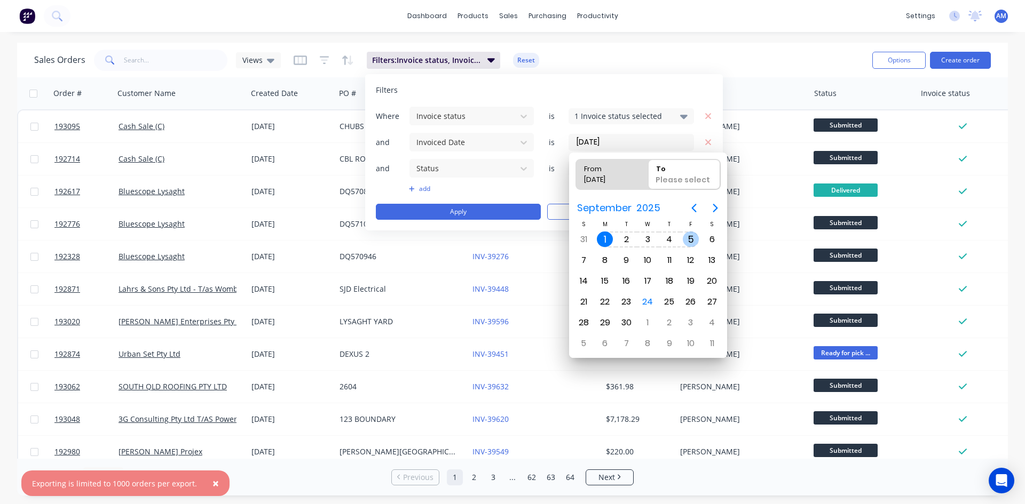
click at [688, 243] on div "5" at bounding box center [690, 240] width 16 height 16
type input "01/09/25 - 05/09/25"
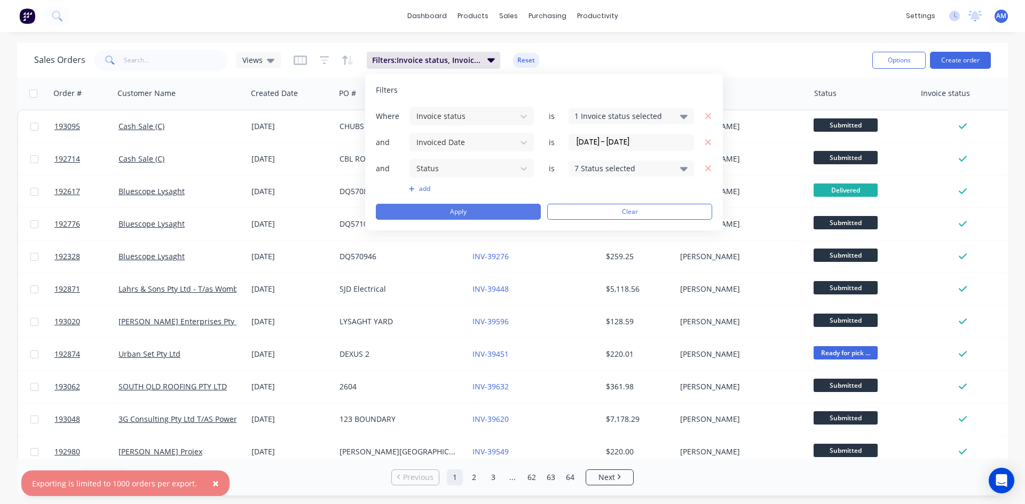
click at [487, 212] on button "Apply" at bounding box center [458, 212] width 165 height 16
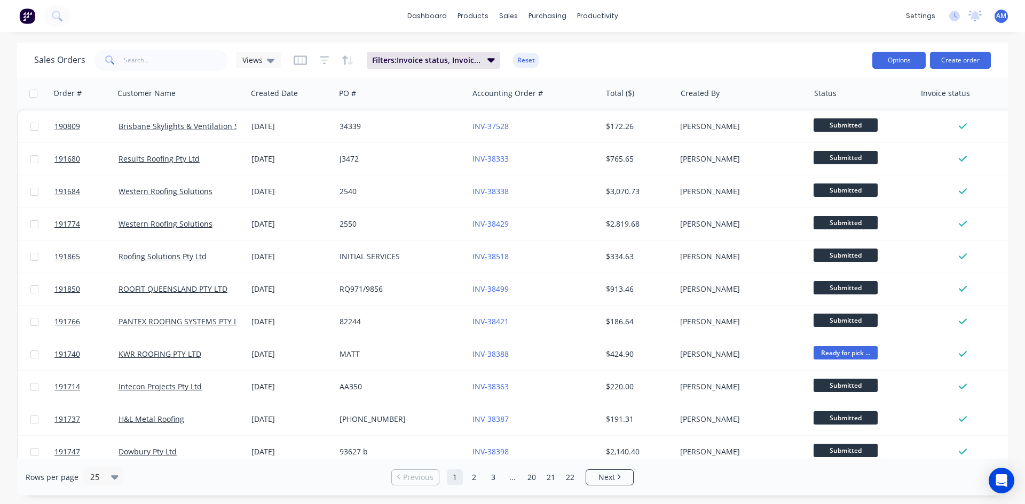
click at [910, 62] on button "Options" at bounding box center [898, 60] width 53 height 17
click at [896, 133] on div "Export" at bounding box center [866, 129] width 98 height 15
click at [534, 56] on button "Reset" at bounding box center [526, 60] width 26 height 15
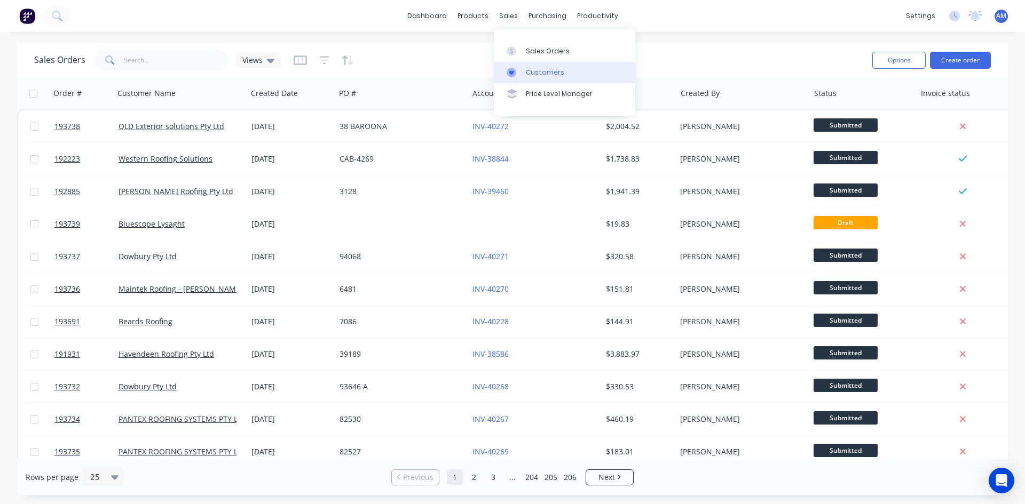
click at [538, 68] on div "Customers" at bounding box center [545, 73] width 38 height 10
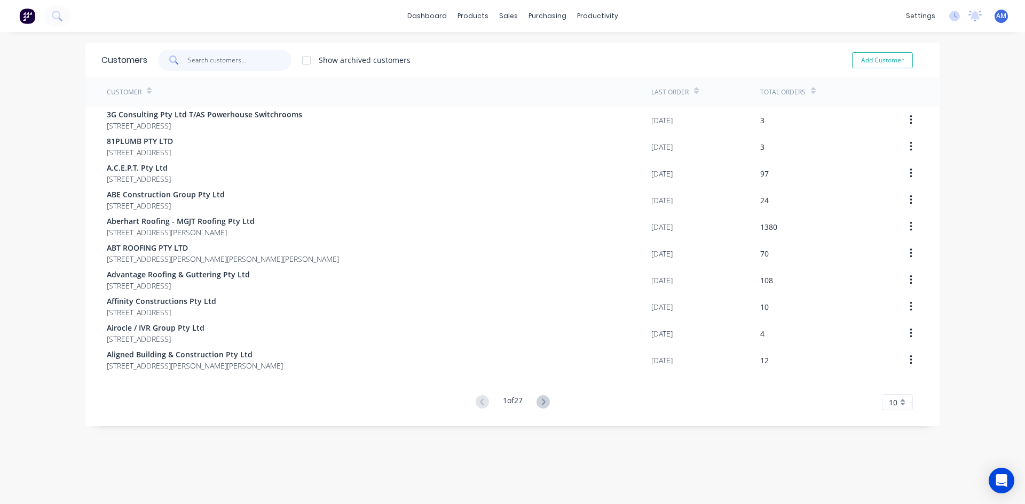
click at [217, 61] on input "text" at bounding box center [240, 60] width 104 height 21
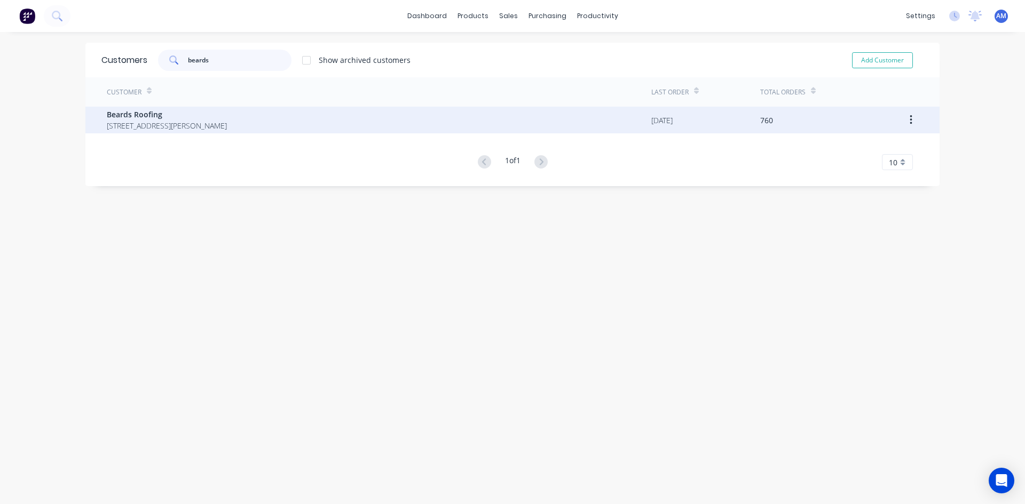
type input "beards"
click at [200, 110] on span "Beards Roofing" at bounding box center [167, 114] width 120 height 11
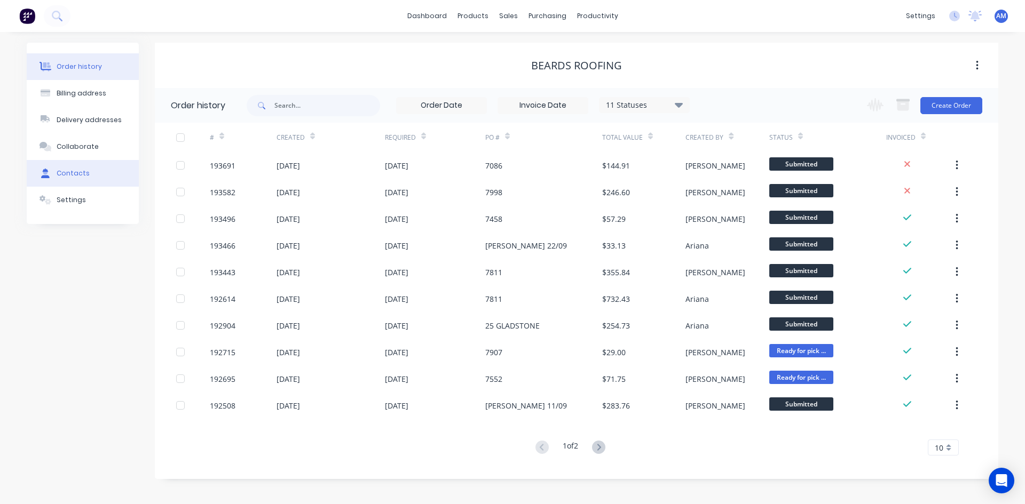
click at [110, 166] on button "Contacts" at bounding box center [83, 173] width 112 height 27
select select "AU"
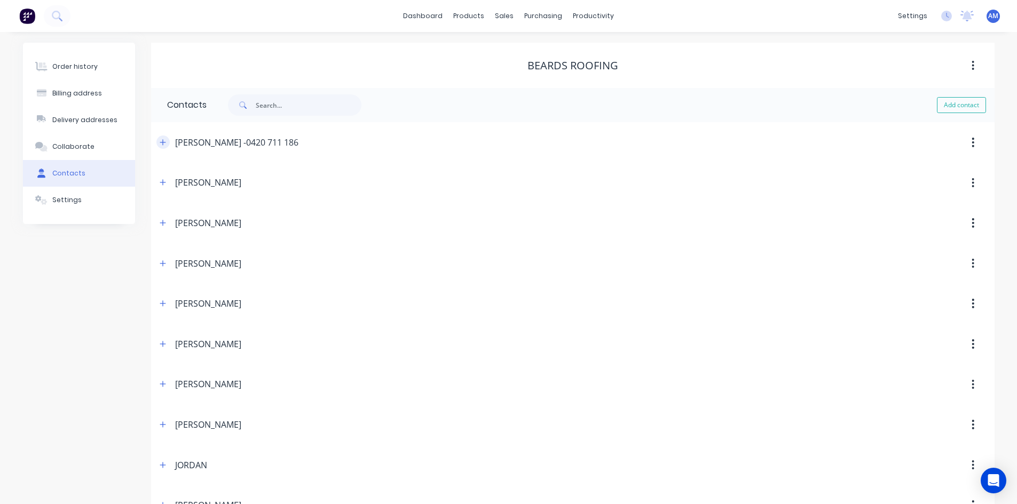
click at [161, 141] on icon "button" at bounding box center [163, 142] width 6 height 7
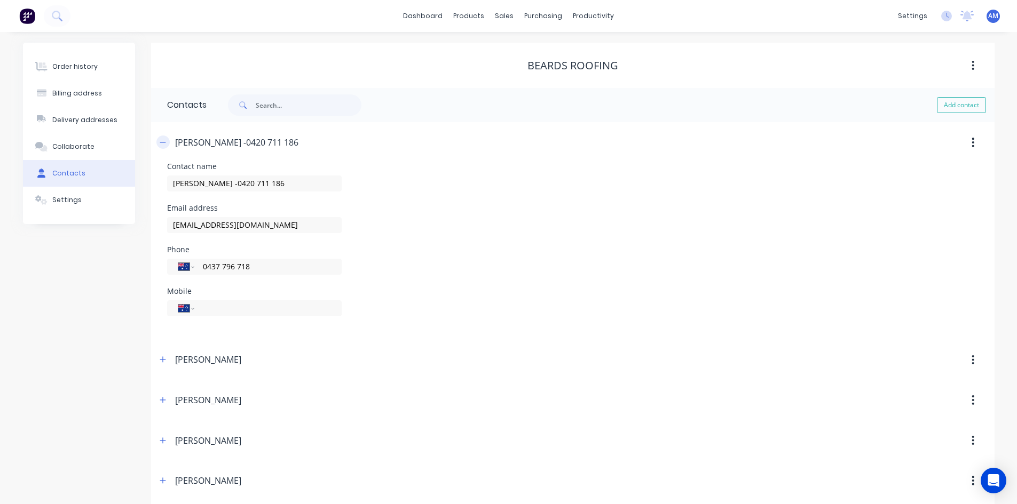
click at [161, 141] on icon "button" at bounding box center [163, 142] width 6 height 7
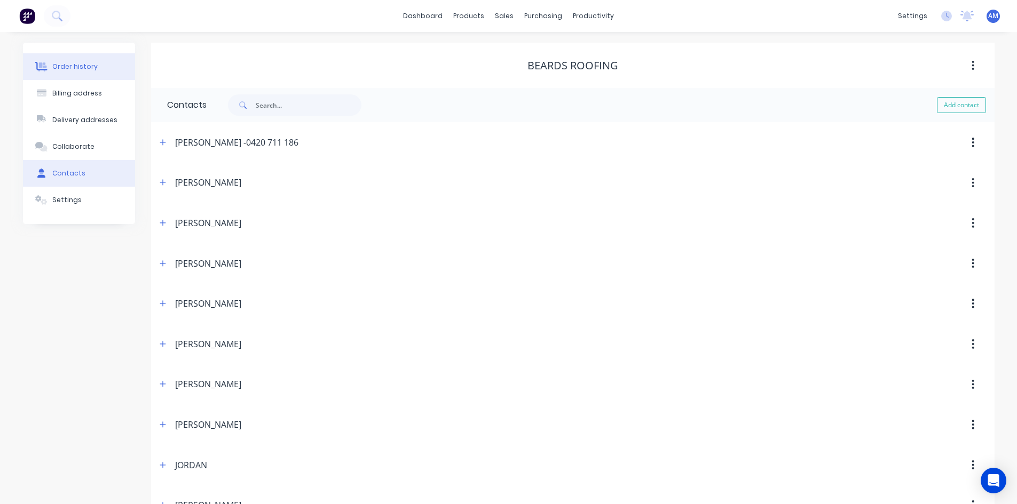
click at [97, 69] on button "Order history" at bounding box center [79, 66] width 112 height 27
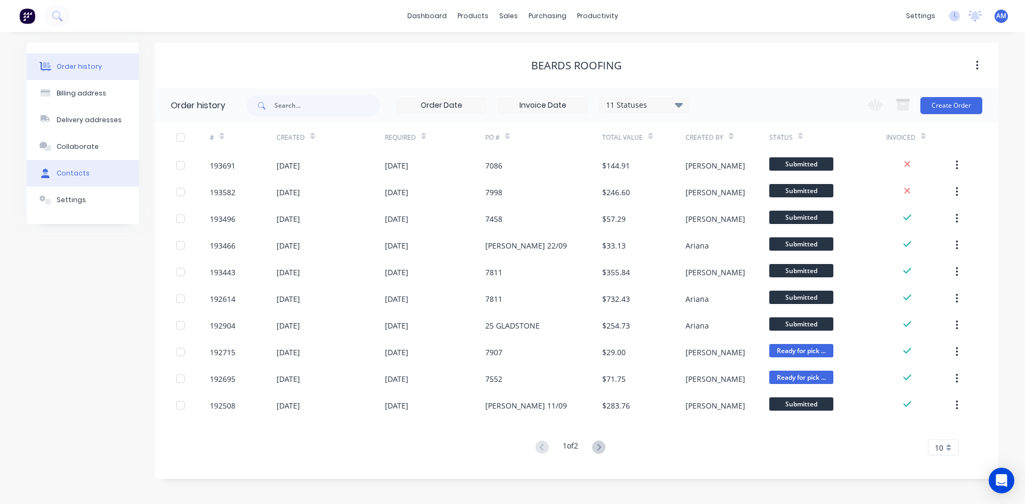
drag, startPoint x: 86, startPoint y: 176, endPoint x: 101, endPoint y: 172, distance: 15.9
click at [86, 176] on button "Contacts" at bounding box center [83, 173] width 112 height 27
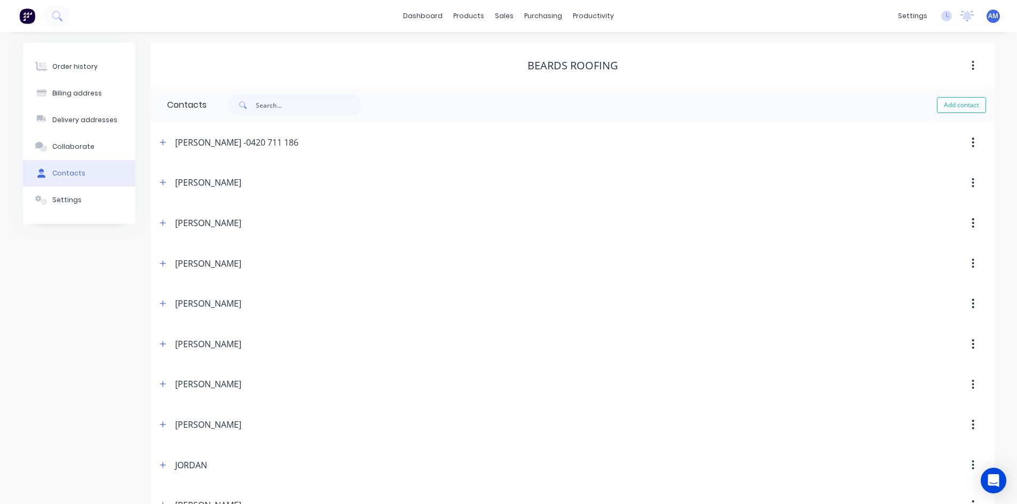
drag, startPoint x: 983, startPoint y: 105, endPoint x: 500, endPoint y: 122, distance: 483.8
click at [983, 105] on button "Add contact" at bounding box center [960, 105] width 49 height 16
select select "AU"
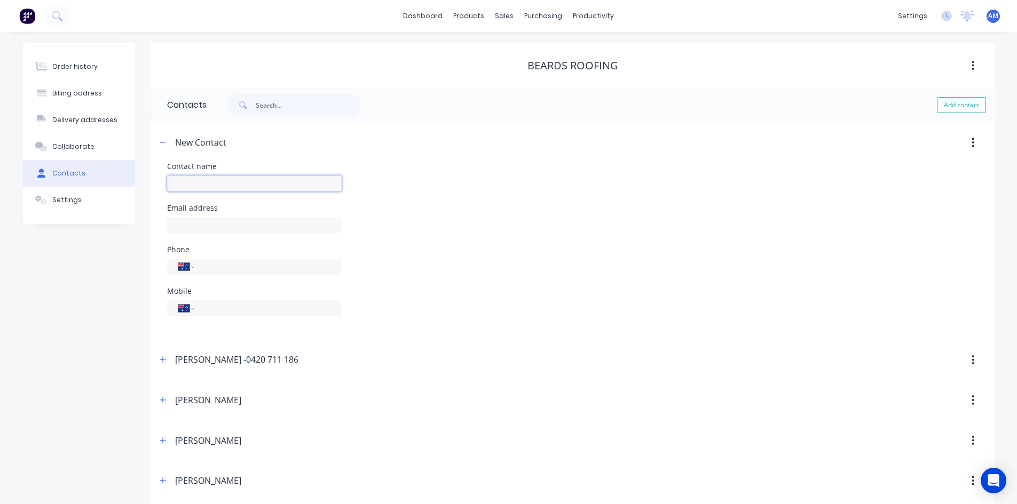
click at [229, 180] on input "text" at bounding box center [254, 184] width 174 height 16
type input "Accounts 2"
select select "AU"
click at [240, 226] on input "text" at bounding box center [254, 225] width 174 height 16
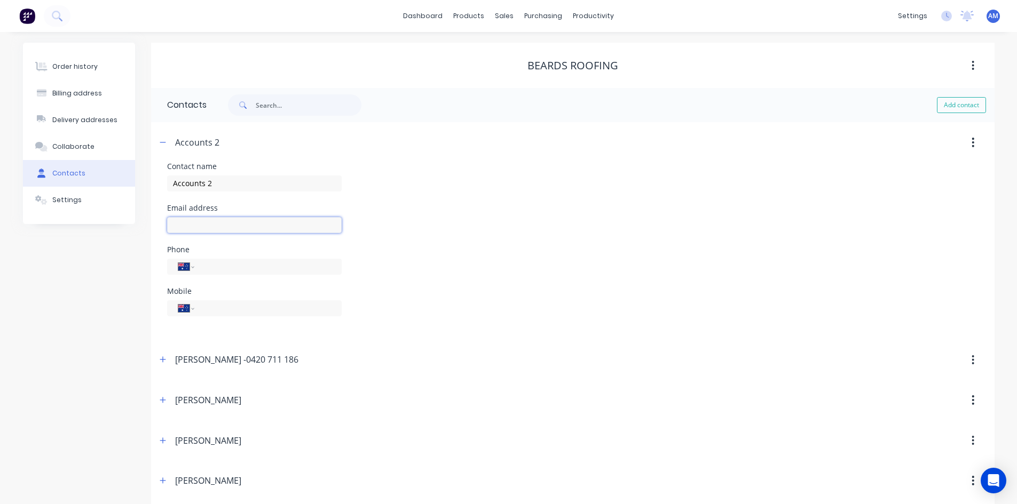
paste input "[EMAIL_ADDRESS][DOMAIN_NAME]"
type input "[EMAIL_ADDRESS][DOMAIN_NAME]"
click at [135, 270] on div "Order history Billing address Delivery addresses Collaborate Contacts Settings …" at bounding box center [508, 393] width 971 height 701
click at [165, 143] on icon "button" at bounding box center [163, 142] width 6 height 7
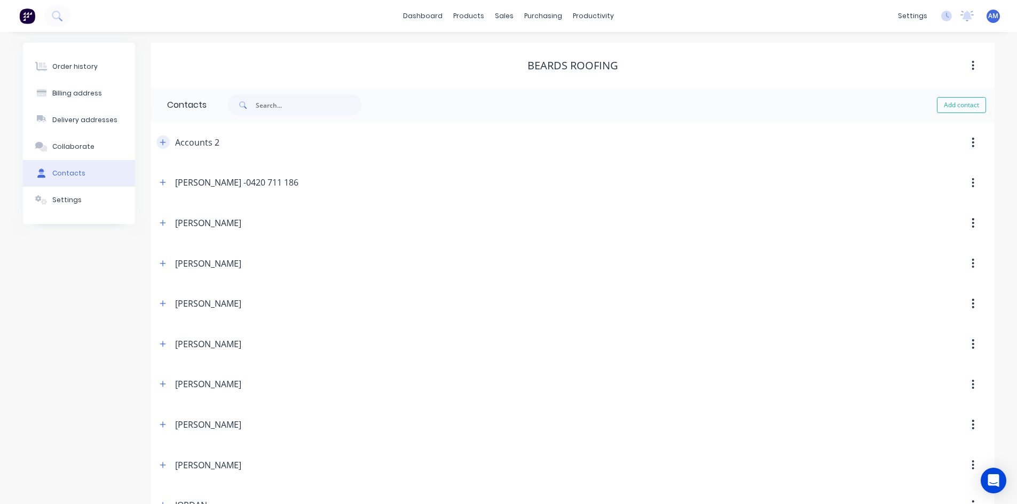
click at [165, 143] on icon "button" at bounding box center [163, 142] width 6 height 7
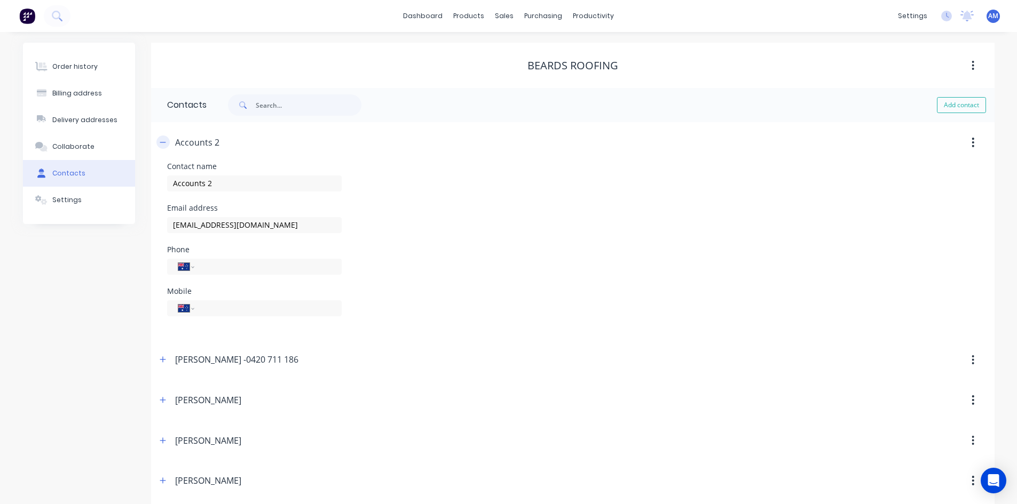
click at [160, 145] on icon "button" at bounding box center [163, 142] width 6 height 7
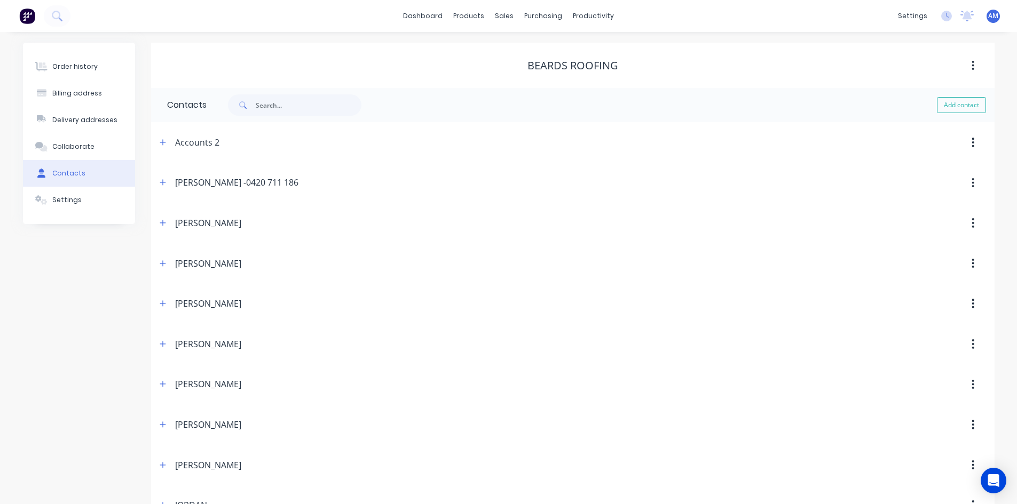
click at [157, 188] on span at bounding box center [162, 182] width 13 height 13
click at [161, 181] on icon "button" at bounding box center [163, 182] width 6 height 7
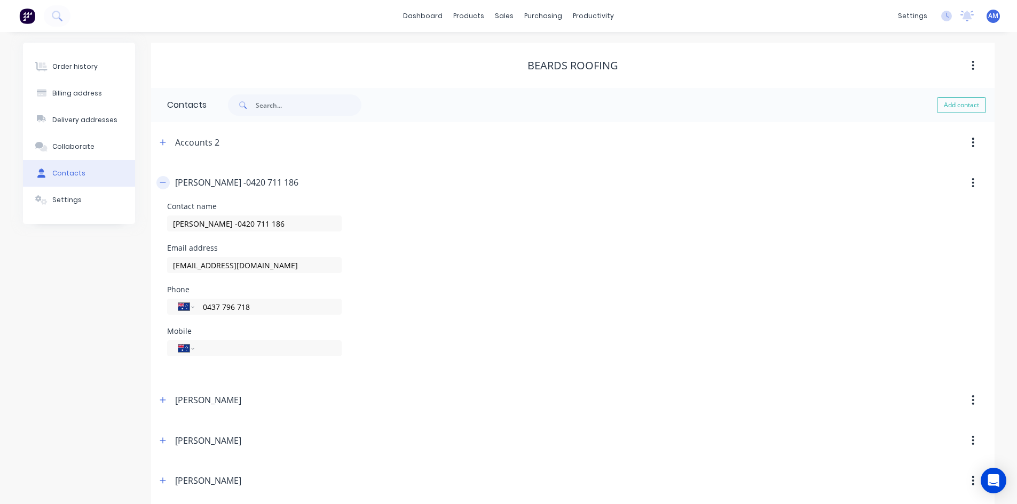
click at [161, 181] on icon "button" at bounding box center [163, 182] width 6 height 7
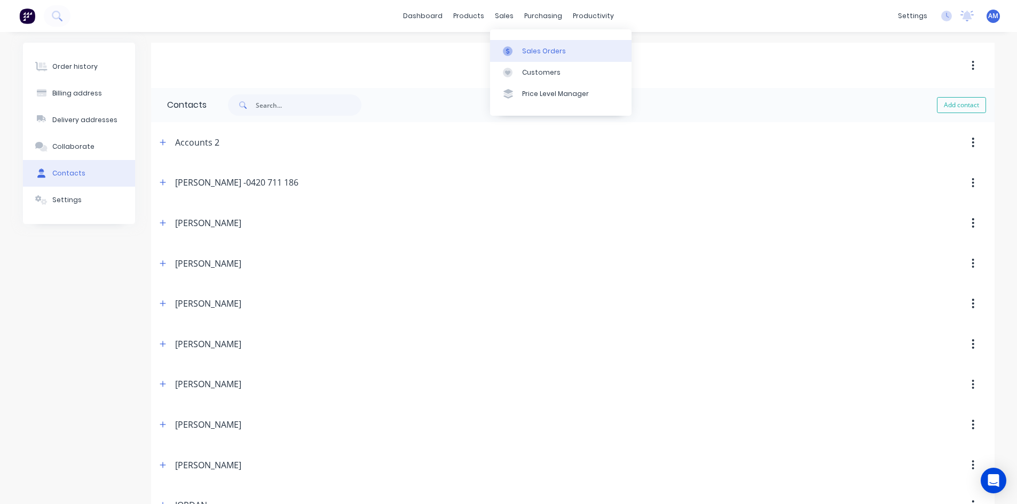
click at [519, 44] on link "Sales Orders" at bounding box center [560, 50] width 141 height 21
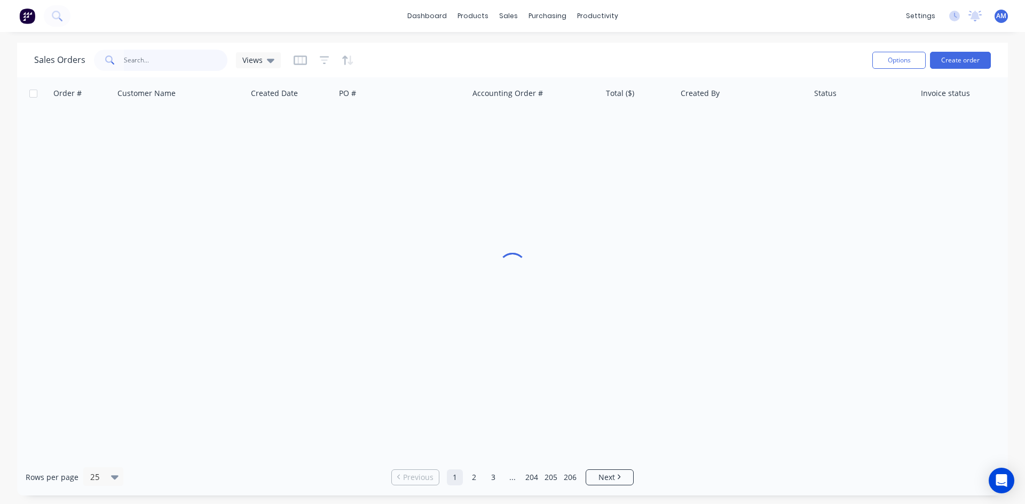
click at [210, 62] on input "text" at bounding box center [176, 60] width 104 height 21
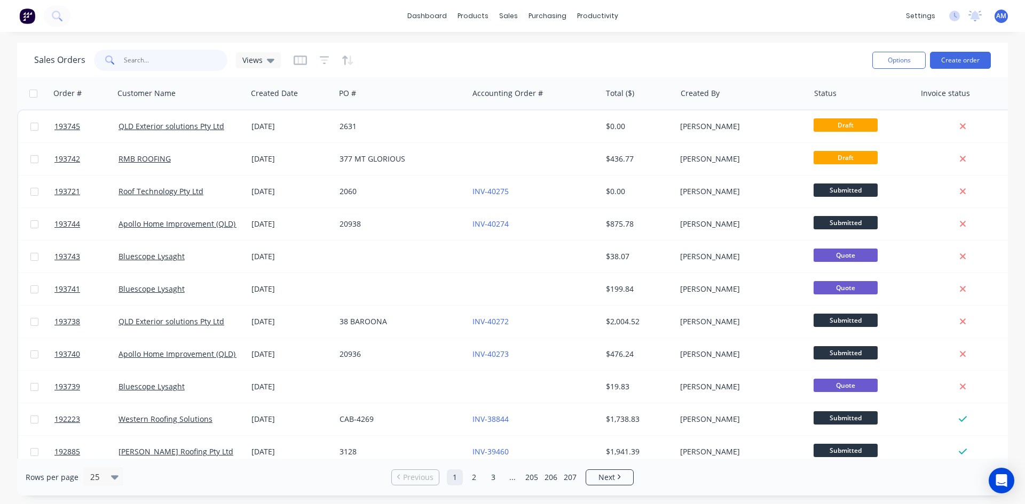
type input "6"
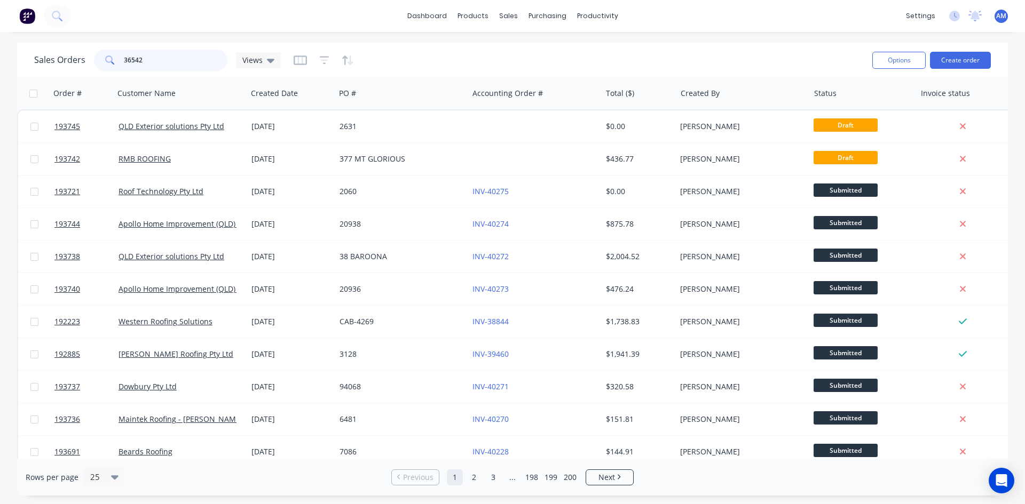
type input "36542"
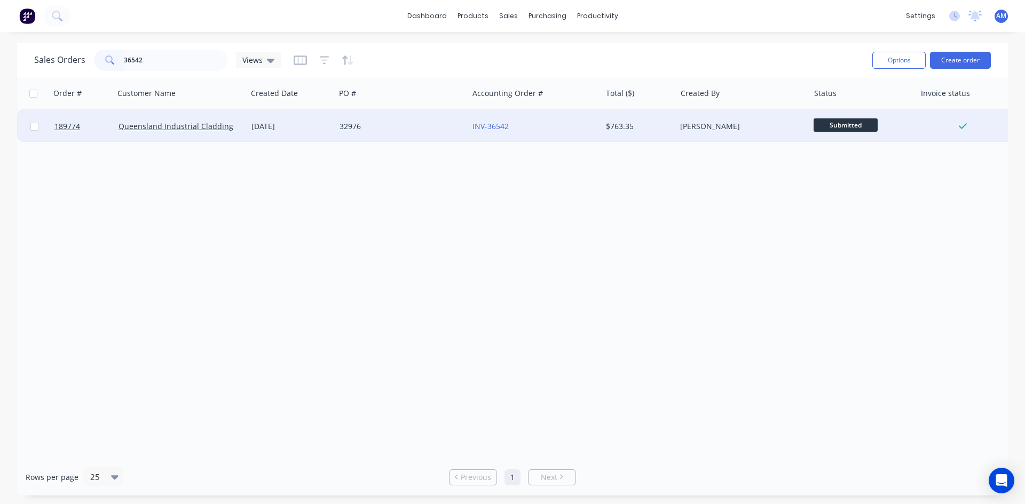
click at [398, 122] on div "32976" at bounding box center [398, 126] width 118 height 11
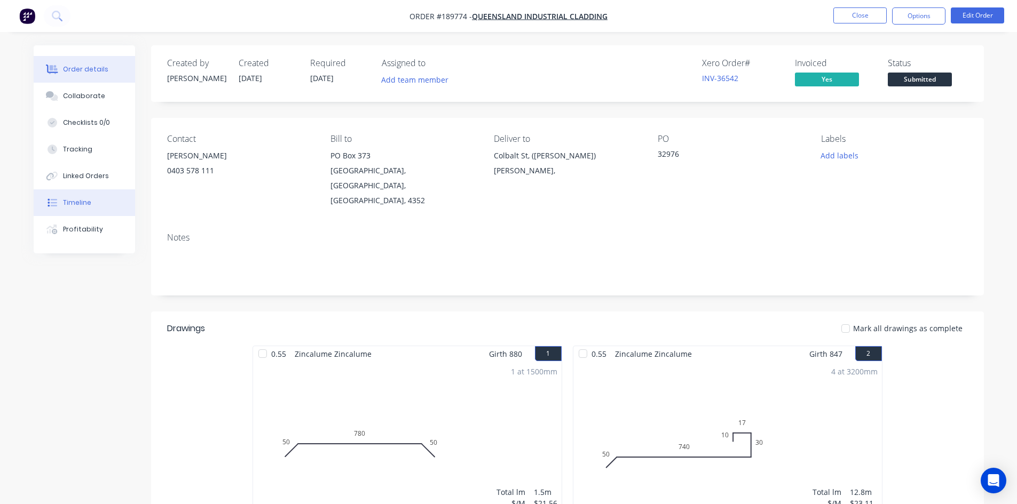
click at [98, 208] on button "Timeline" at bounding box center [84, 202] width 101 height 27
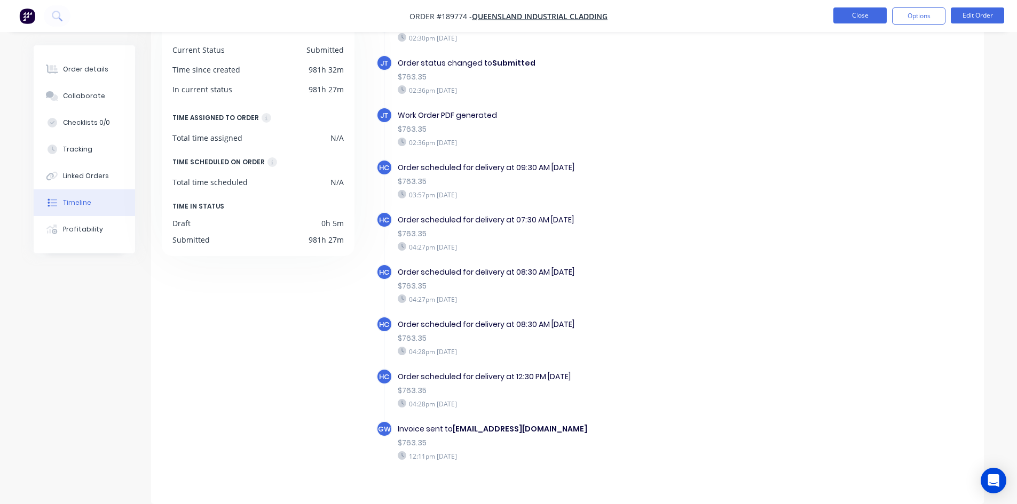
click at [869, 20] on button "Close" at bounding box center [859, 15] width 53 height 16
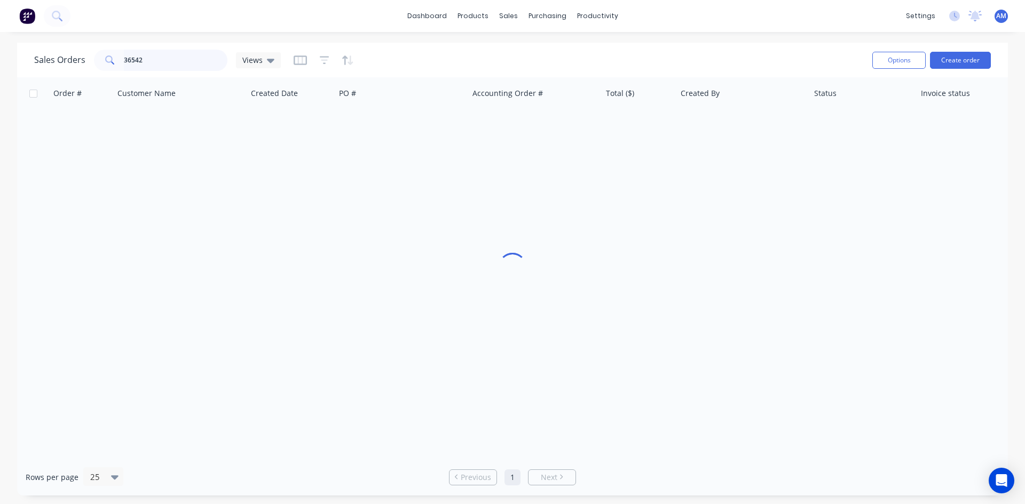
drag, startPoint x: 154, startPoint y: 60, endPoint x: 45, endPoint y: 62, distance: 109.4
click at [47, 61] on div "Sales Orders 36542 Views" at bounding box center [157, 60] width 247 height 21
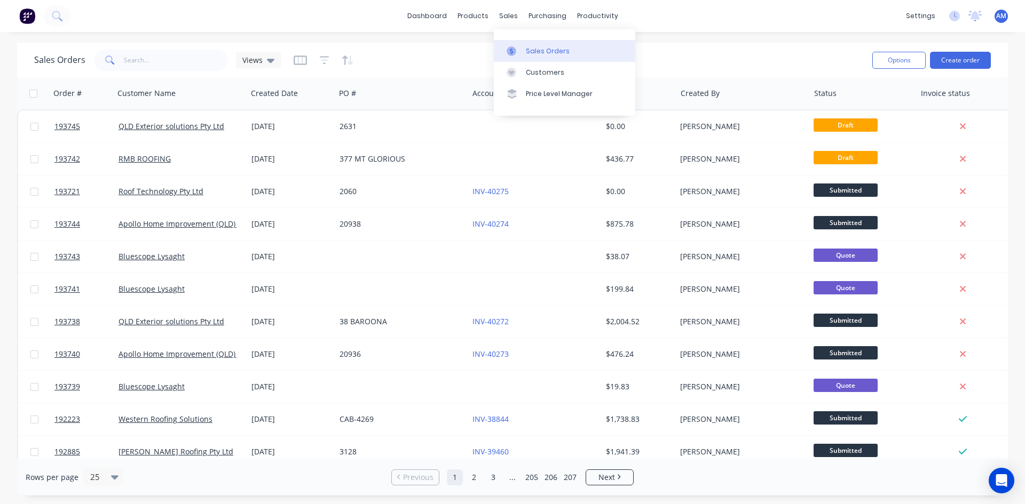
click at [520, 47] on div at bounding box center [514, 51] width 16 height 10
click at [547, 51] on div "Sales Orders" at bounding box center [548, 51] width 44 height 10
click at [528, 46] on div "Sales Orders" at bounding box center [548, 51] width 44 height 10
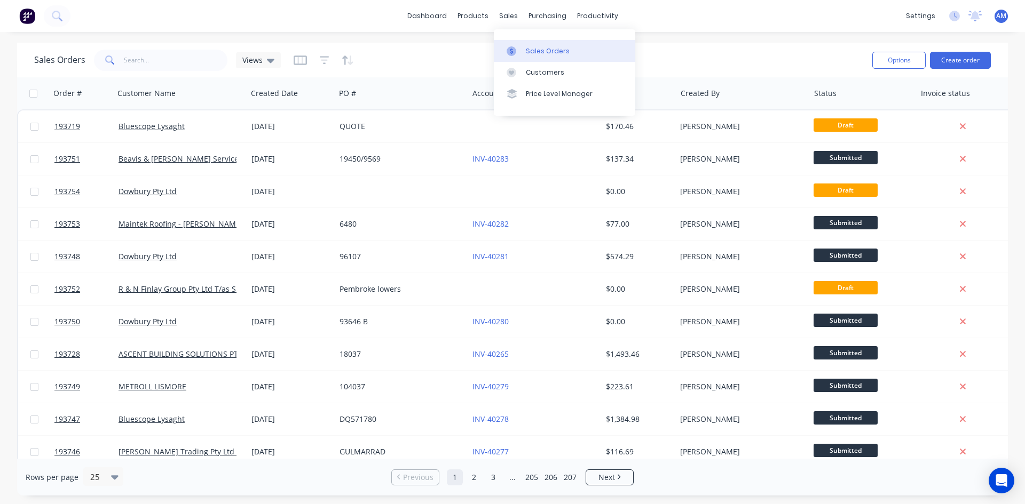
click at [529, 55] on div "Sales Orders" at bounding box center [548, 51] width 44 height 10
click at [422, 58] on div "Sales Orders Views" at bounding box center [448, 60] width 829 height 26
click at [320, 62] on icon "button" at bounding box center [325, 60] width 10 height 11
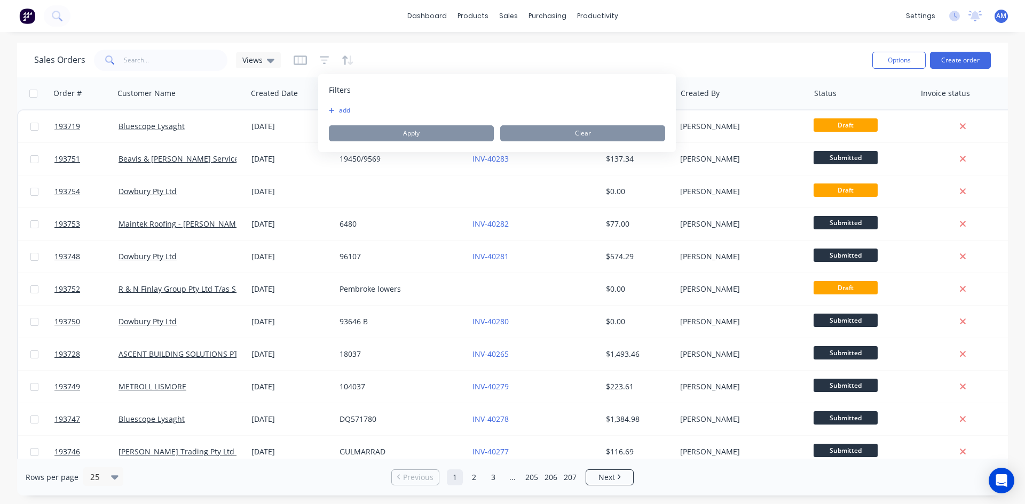
click at [345, 112] on button "add" at bounding box center [342, 110] width 27 height 9
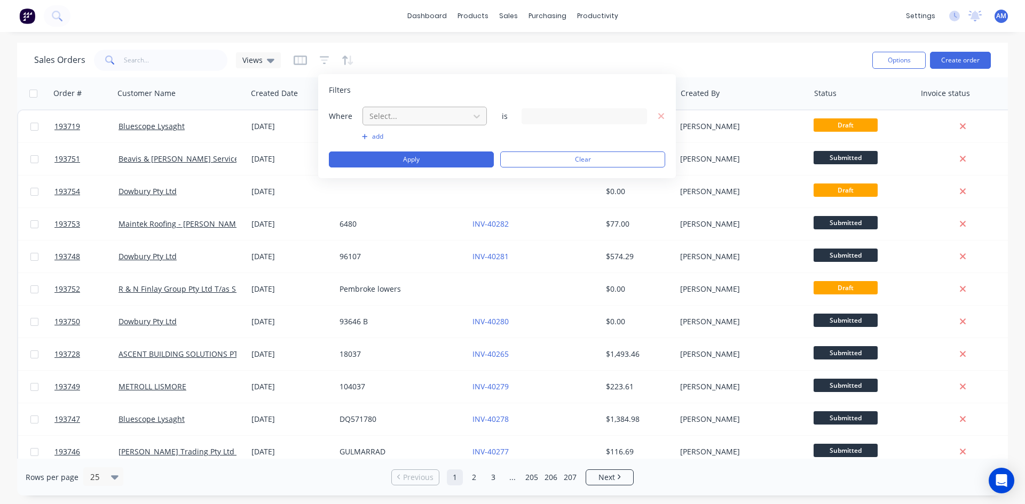
click at [434, 113] on div at bounding box center [416, 115] width 96 height 13
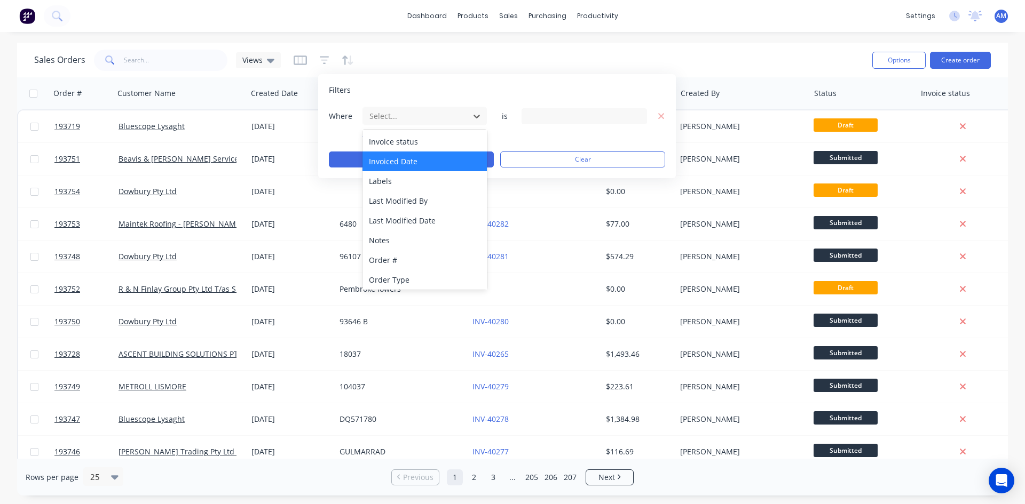
scroll to position [99, 0]
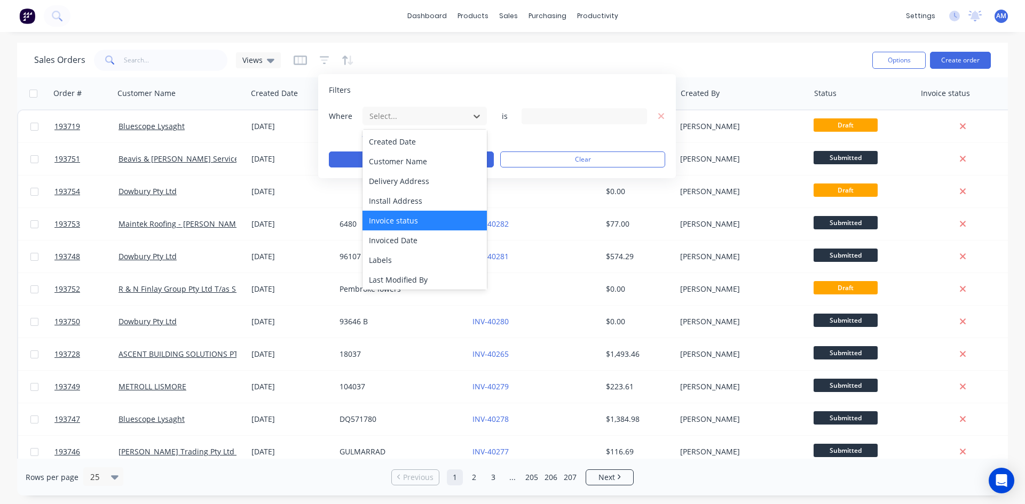
click at [398, 220] on div "Invoice status" at bounding box center [424, 221] width 124 height 20
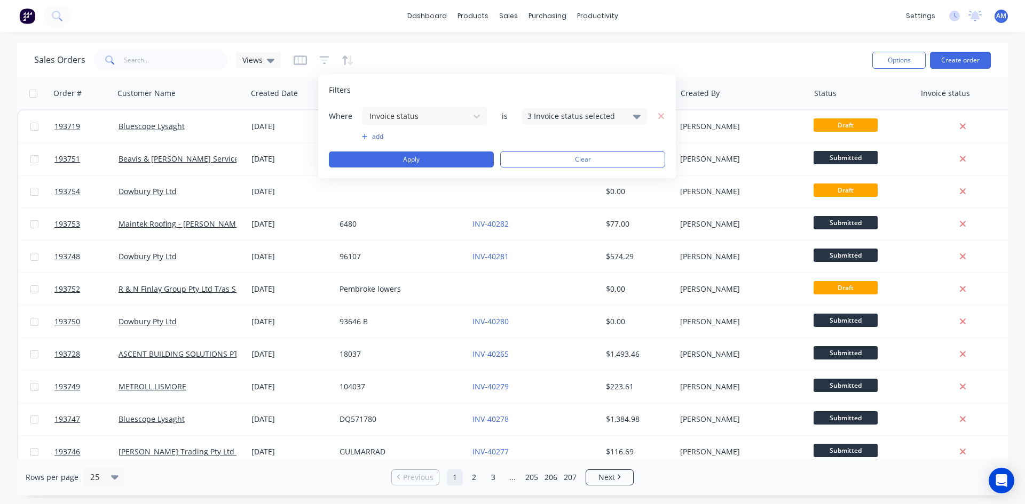
click at [546, 117] on div "3 Invoice status selected" at bounding box center [575, 115] width 97 height 11
click at [562, 176] on div "Not Invoiced" at bounding box center [618, 175] width 128 height 11
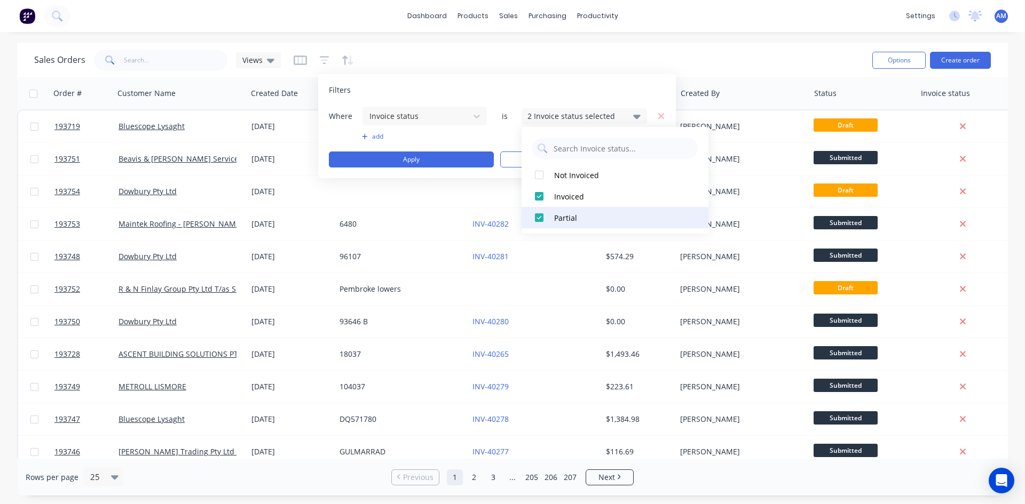
click at [562, 215] on div "Partial" at bounding box center [618, 217] width 128 height 11
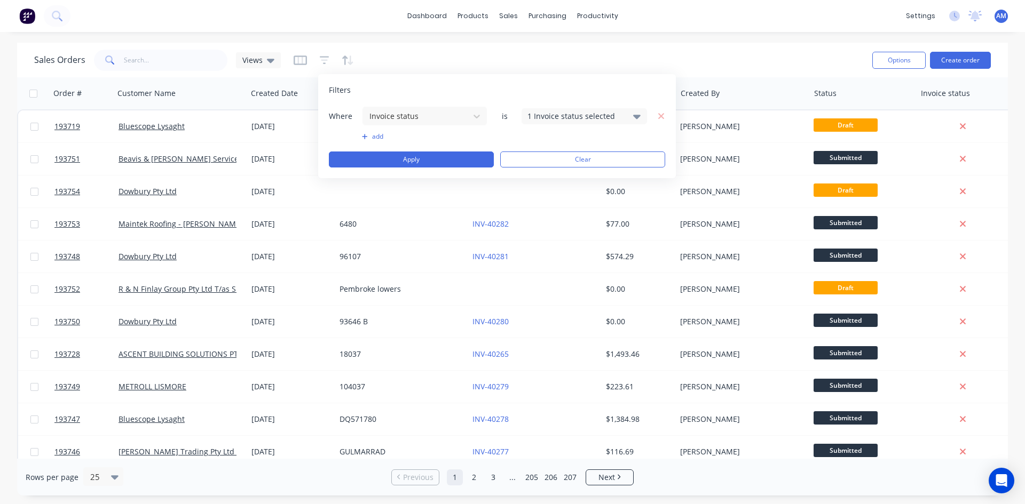
click at [368, 138] on button "add" at bounding box center [424, 136] width 125 height 9
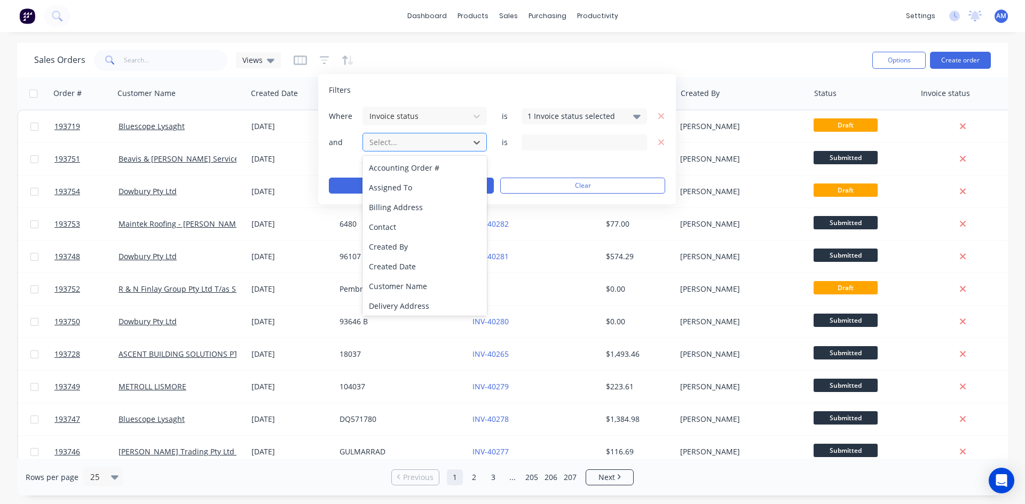
click at [387, 146] on div at bounding box center [416, 142] width 96 height 13
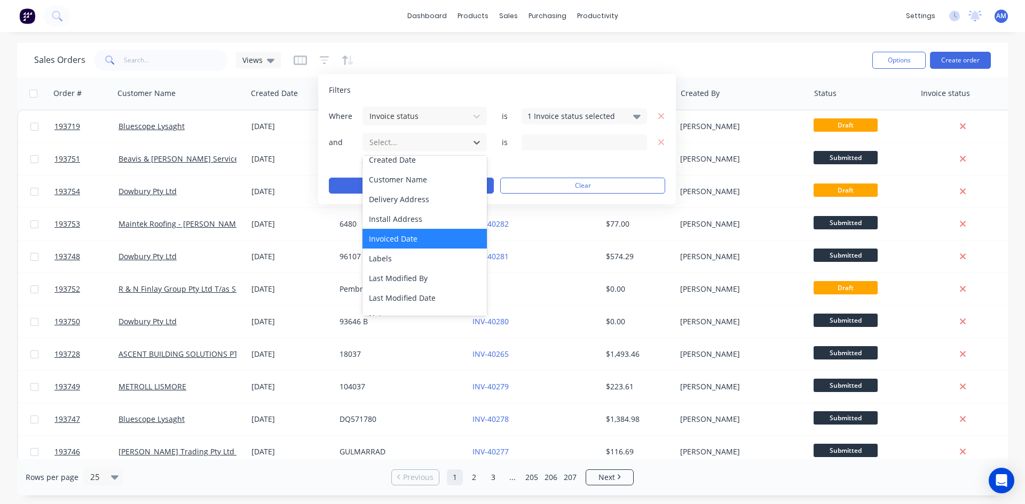
click at [422, 230] on div "Invoiced Date" at bounding box center [424, 239] width 124 height 20
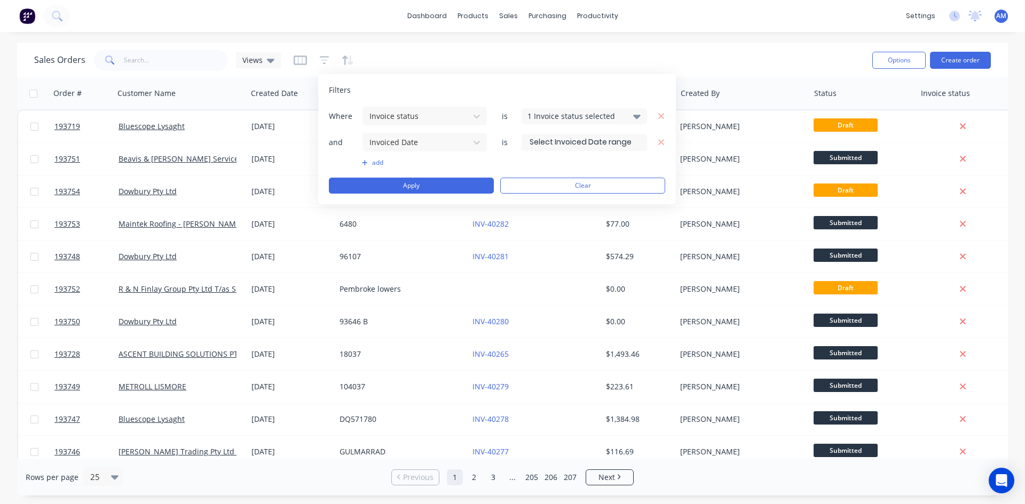
click at [554, 144] on input at bounding box center [584, 142] width 124 height 16
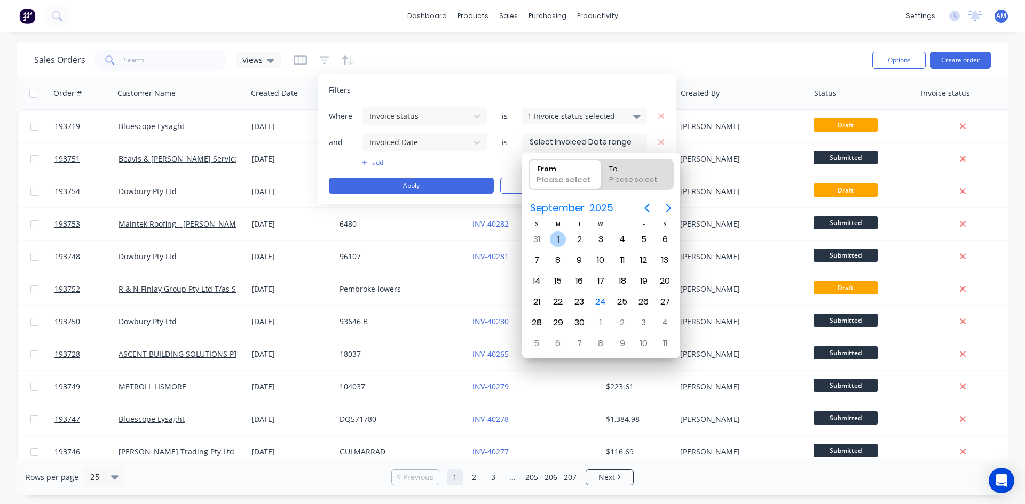
click at [559, 235] on div "1" at bounding box center [558, 240] width 16 height 16
type input "01/09/25"
radio input "false"
radio input "true"
click at [601, 295] on div "24" at bounding box center [601, 302] width 16 height 16
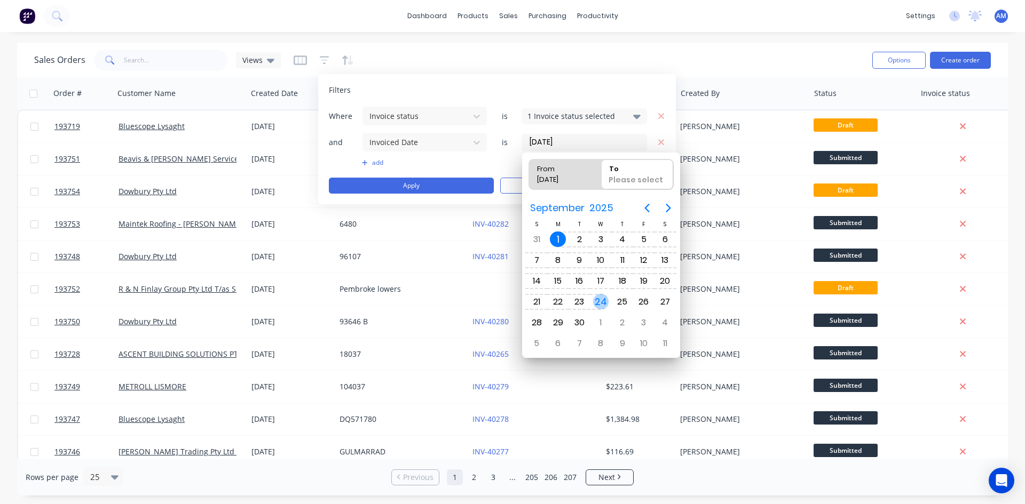
type input "01/09/25 - 24/09/25"
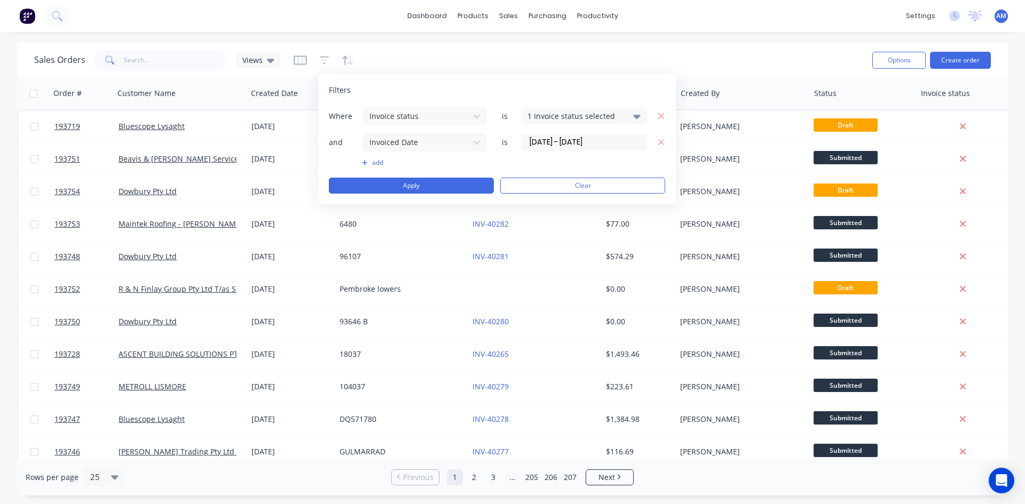
click at [377, 162] on button "add" at bounding box center [424, 162] width 125 height 9
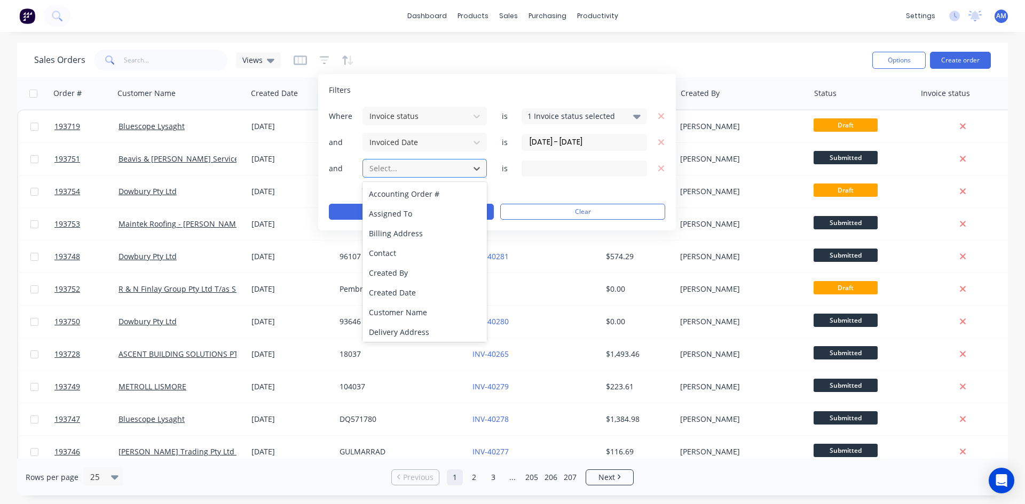
click at [393, 174] on div at bounding box center [416, 168] width 96 height 13
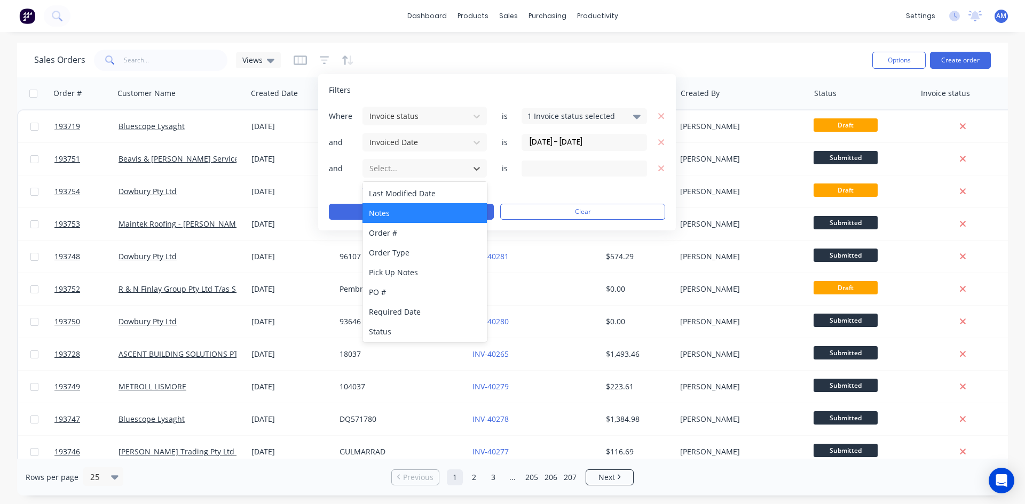
scroll to position [219, 0]
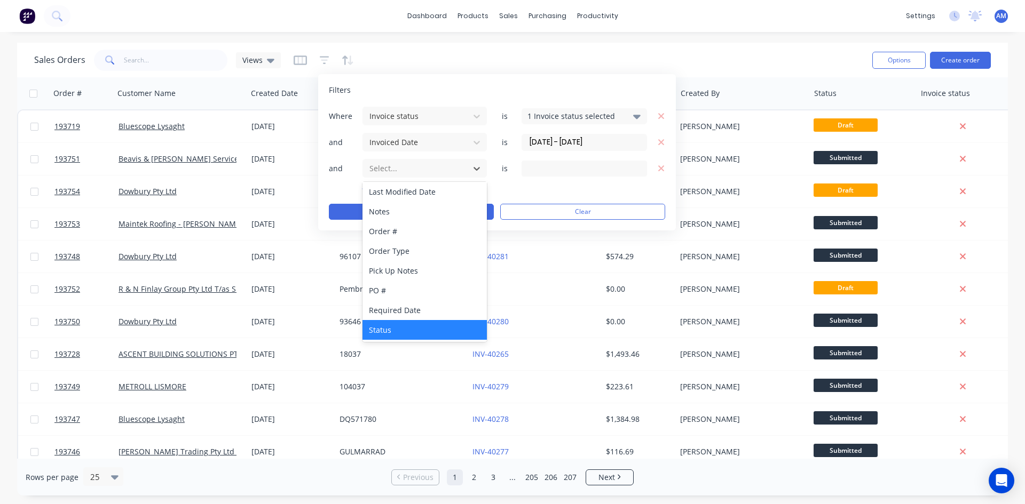
click at [402, 329] on div "Status" at bounding box center [424, 330] width 124 height 20
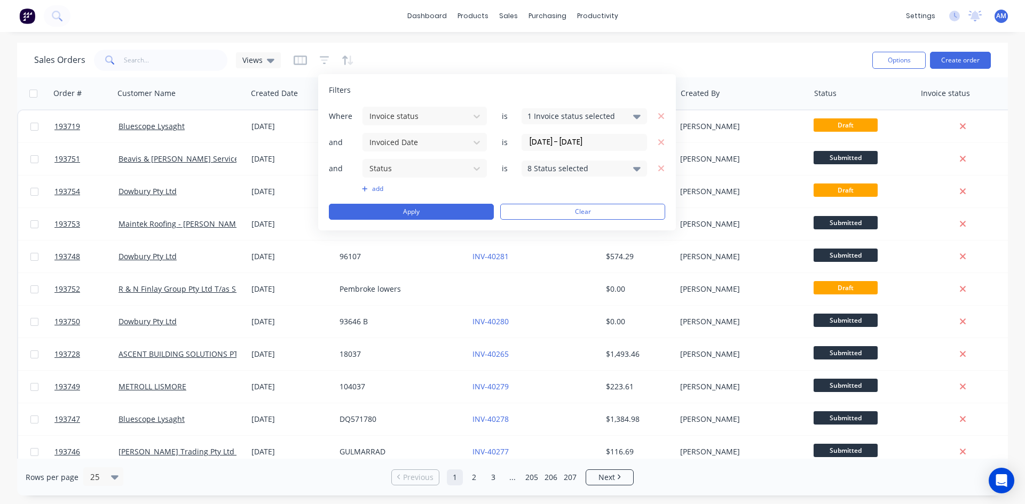
click at [584, 168] on div "8 Status selected" at bounding box center [575, 168] width 97 height 11
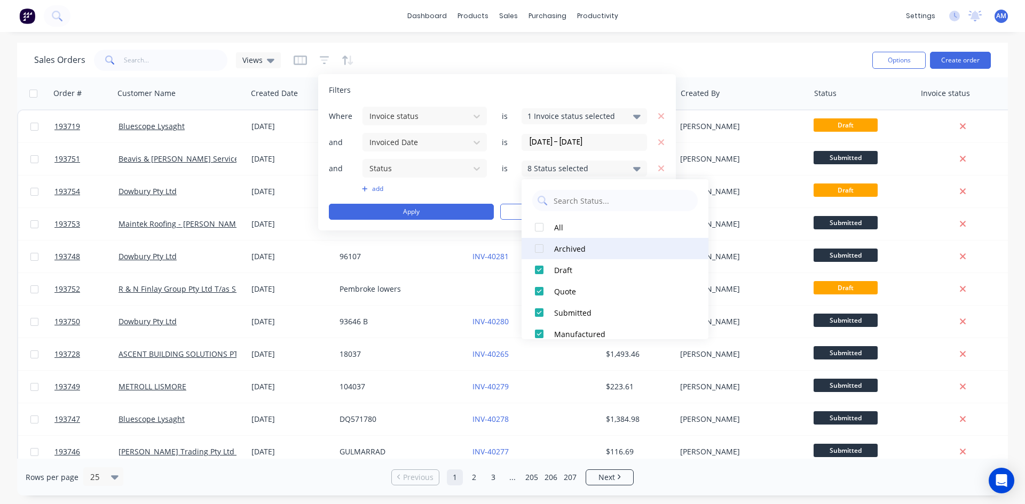
click at [583, 246] on div "Archived" at bounding box center [618, 248] width 128 height 11
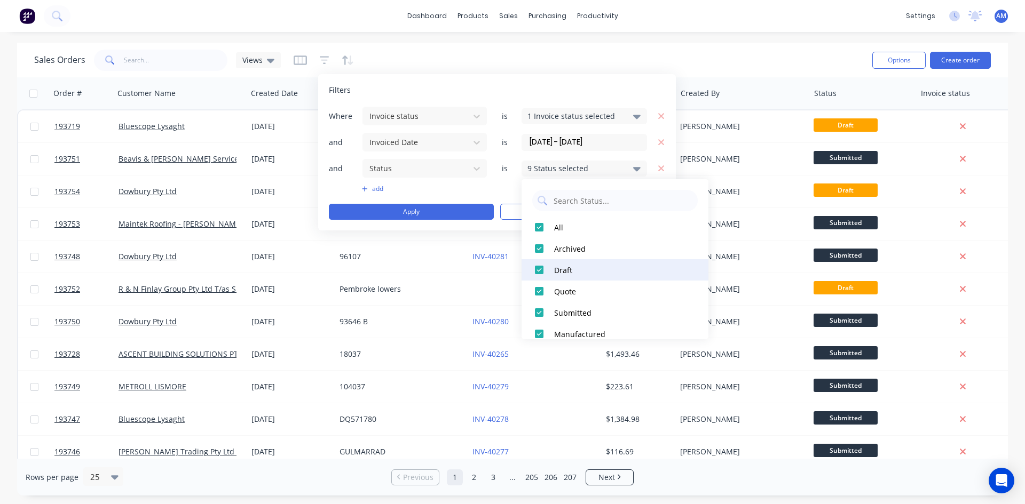
click at [568, 274] on div "Draft" at bounding box center [618, 270] width 128 height 11
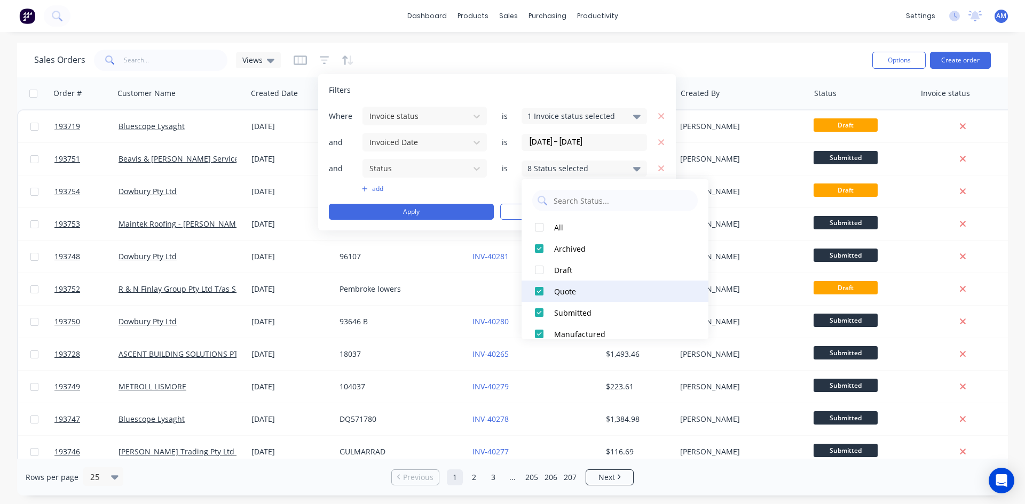
click at [567, 289] on div "Quote" at bounding box center [618, 291] width 128 height 11
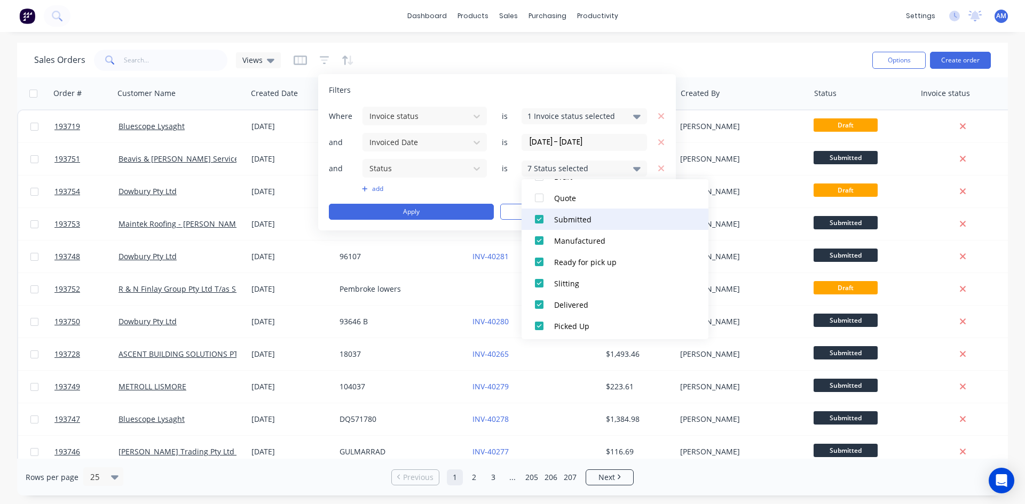
scroll to position [96, 0]
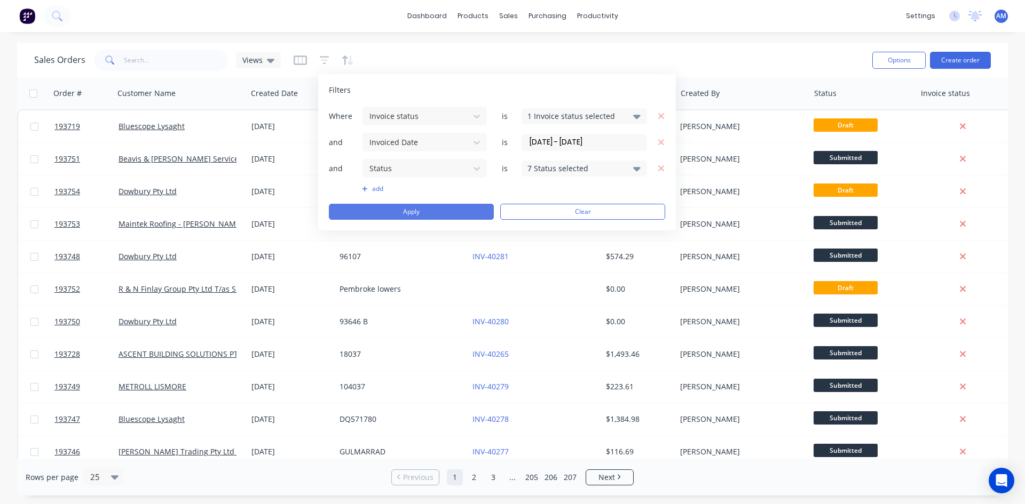
click at [439, 211] on button "Apply" at bounding box center [411, 212] width 165 height 16
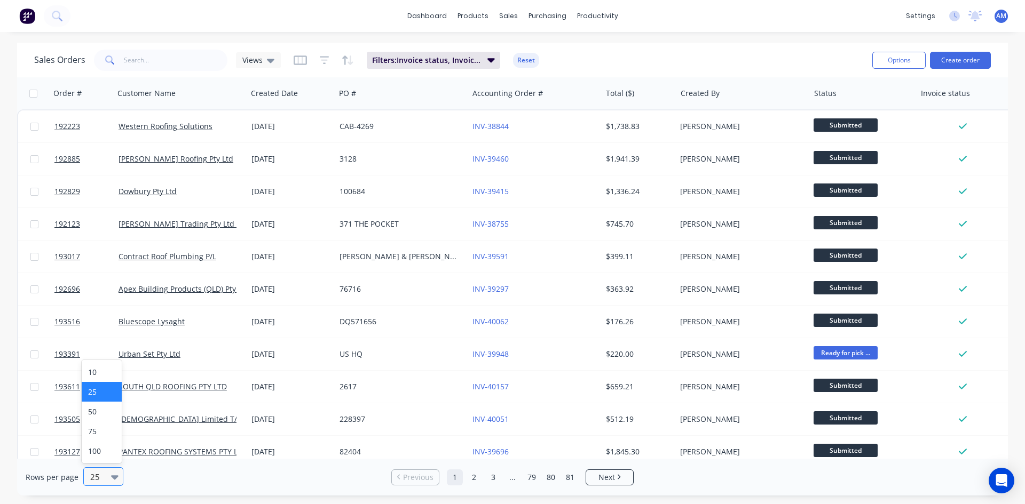
click at [106, 477] on div "25" at bounding box center [98, 477] width 25 height 18
click at [108, 451] on div "100" at bounding box center [102, 451] width 40 height 20
click at [884, 63] on button "Options" at bounding box center [898, 60] width 53 height 17
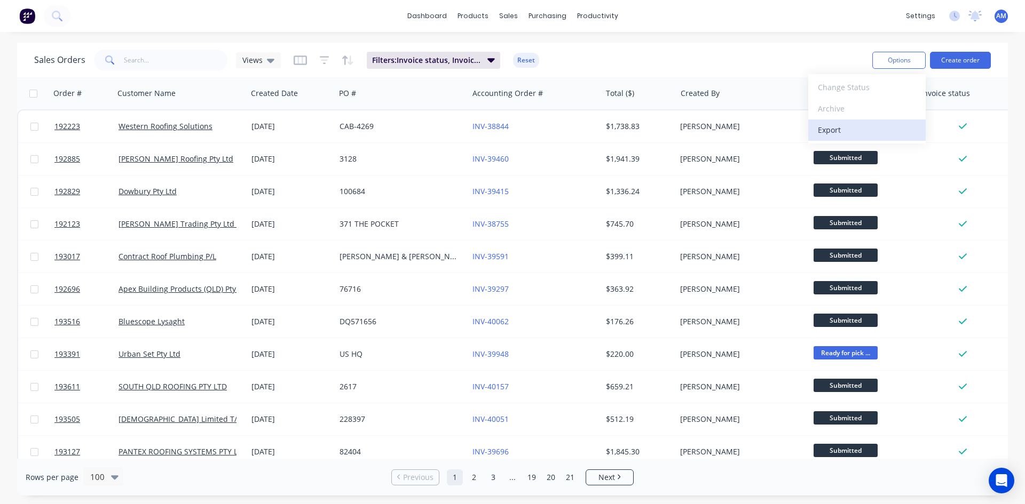
click at [839, 127] on div "Export" at bounding box center [866, 129] width 98 height 15
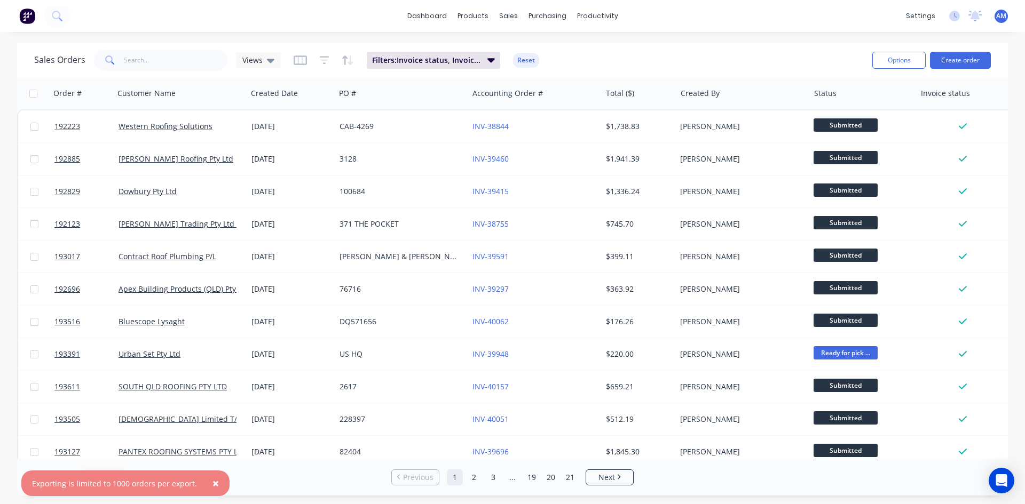
click at [212, 483] on span "×" at bounding box center [215, 483] width 6 height 15
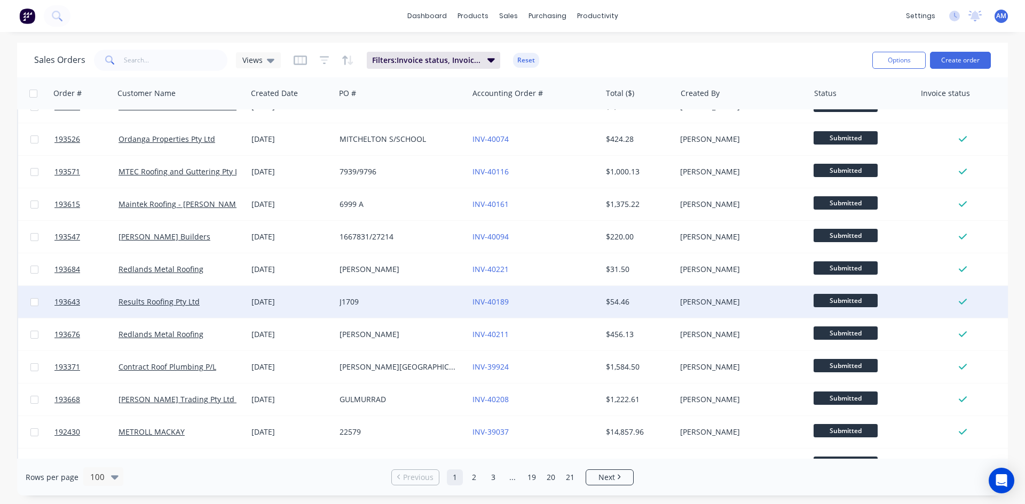
scroll to position [534, 0]
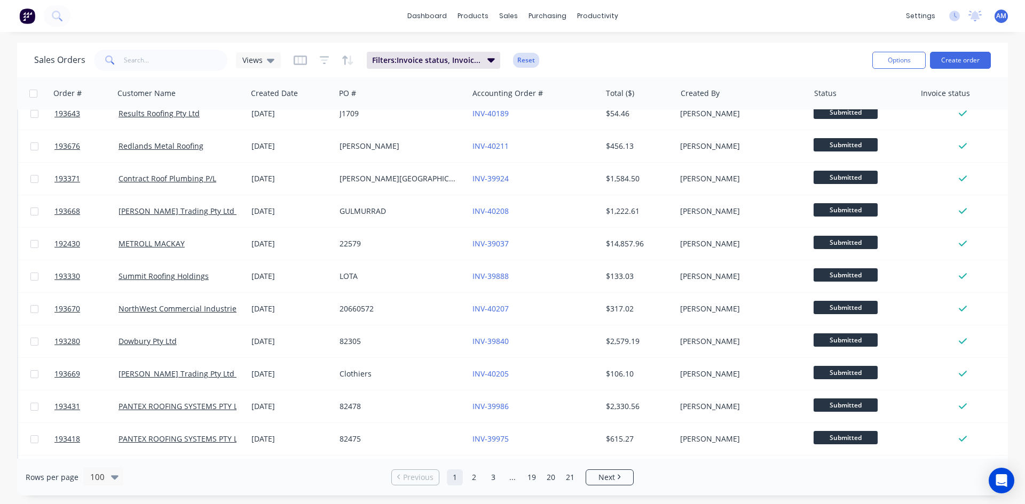
click at [522, 63] on button "Reset" at bounding box center [526, 60] width 26 height 15
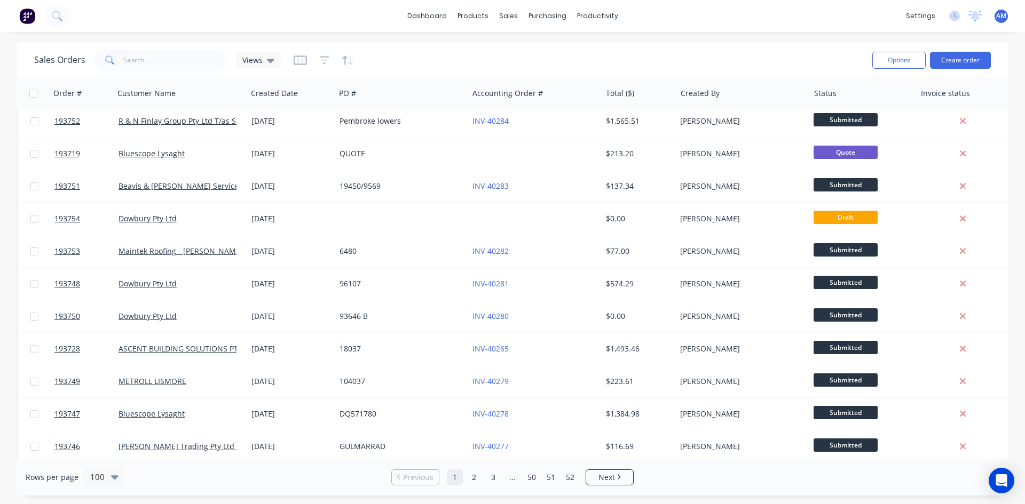
scroll to position [0, 0]
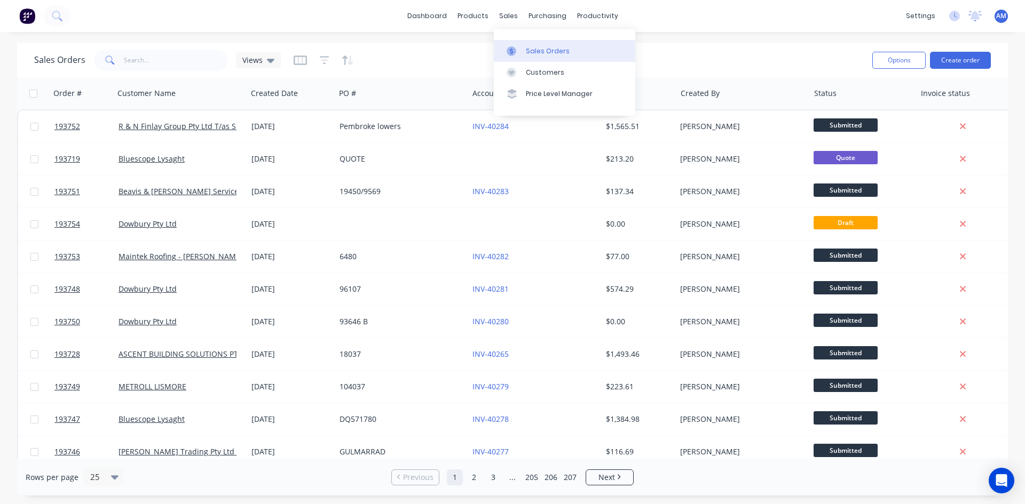
click at [524, 46] on link "Sales Orders" at bounding box center [564, 50] width 141 height 21
click at [544, 99] on div "Price Level Manager" at bounding box center [559, 94] width 67 height 10
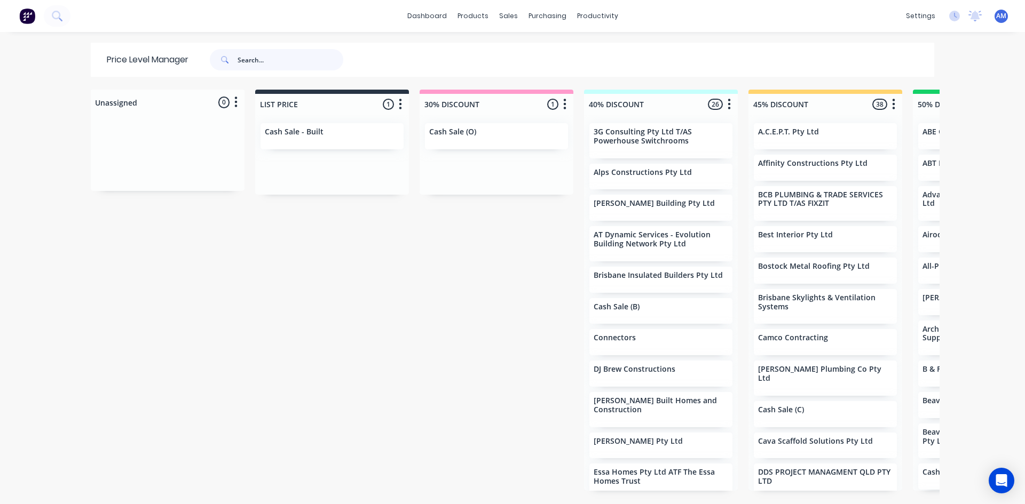
click at [279, 58] on input "text" at bounding box center [290, 59] width 106 height 21
type input "brastin"
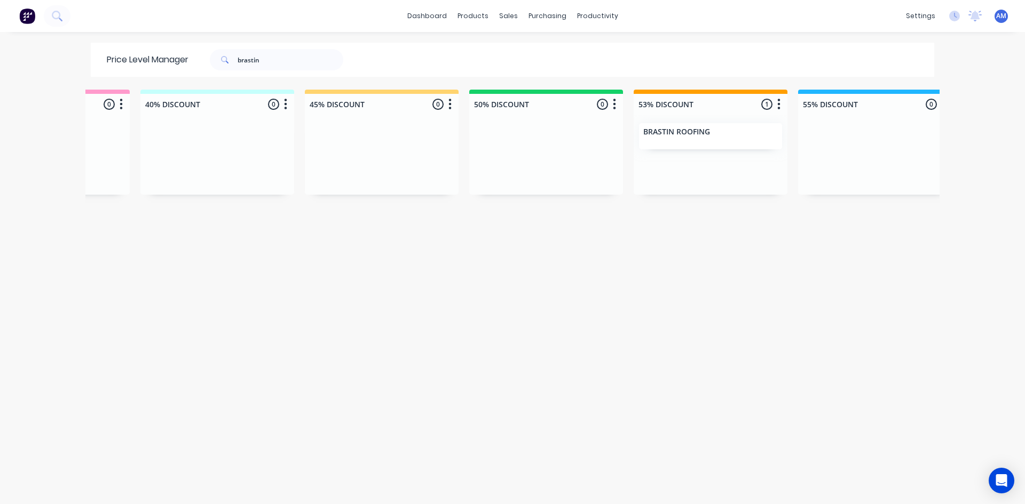
scroll to position [0, 555]
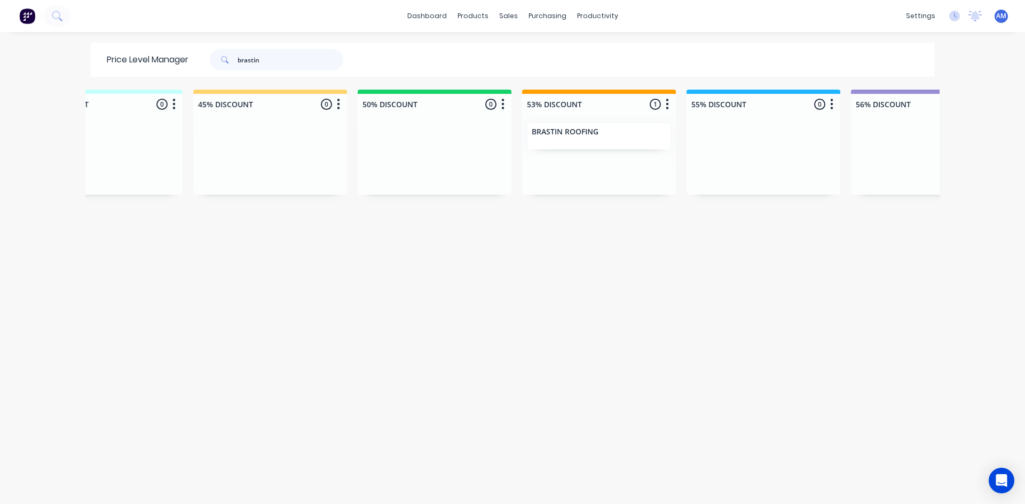
drag, startPoint x: 296, startPoint y: 58, endPoint x: 148, endPoint y: 70, distance: 148.4
click at [149, 70] on div "Price Level Manager brastin" at bounding box center [230, 60] width 279 height 34
type input "coil"
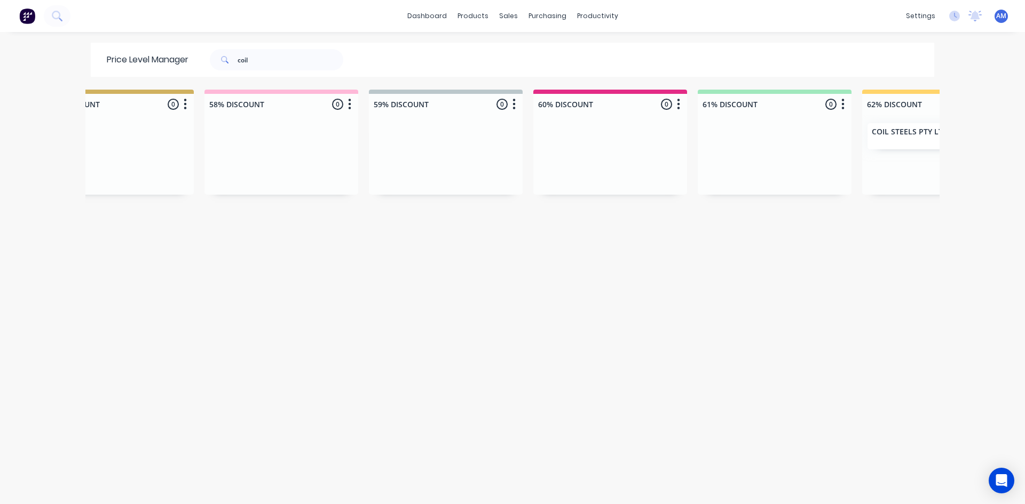
scroll to position [0, 1674]
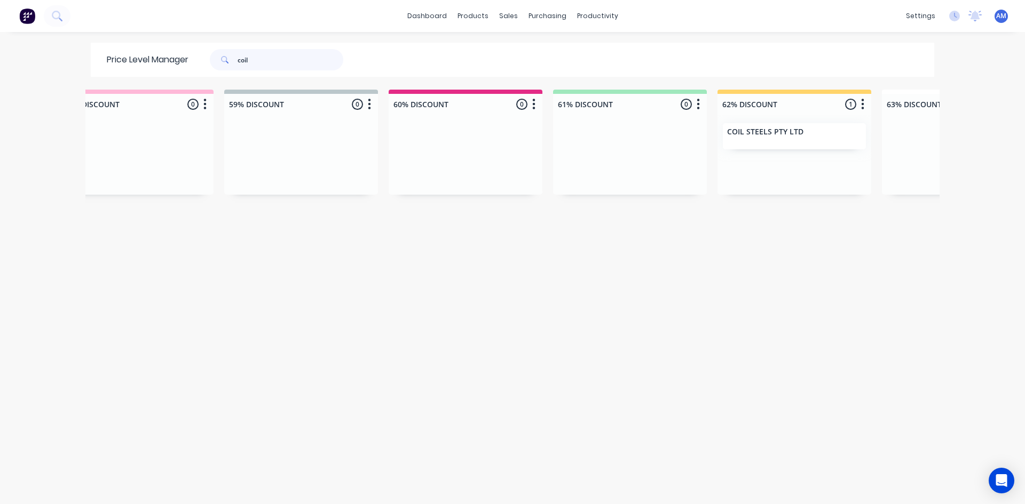
drag, startPoint x: 280, startPoint y: 65, endPoint x: 85, endPoint y: 77, distance: 194.6
click at [91, 74] on div "Price Level Manager coil" at bounding box center [230, 60] width 279 height 34
type input "g"
type input "flexshield"
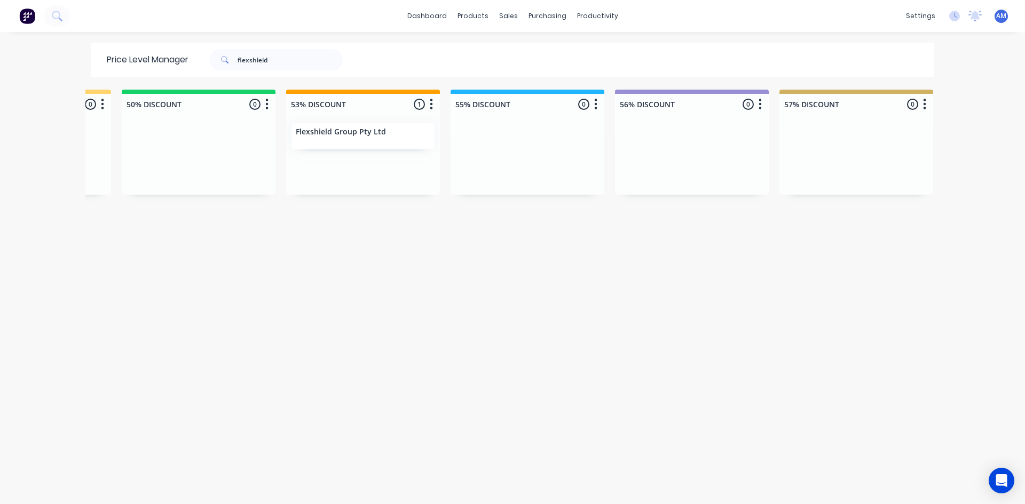
scroll to position [0, 796]
drag, startPoint x: 241, startPoint y: 62, endPoint x: 165, endPoint y: 63, distance: 76.3
click at [165, 63] on div "Price Level Manager flexshield" at bounding box center [230, 60] width 279 height 34
type input "louvreclad"
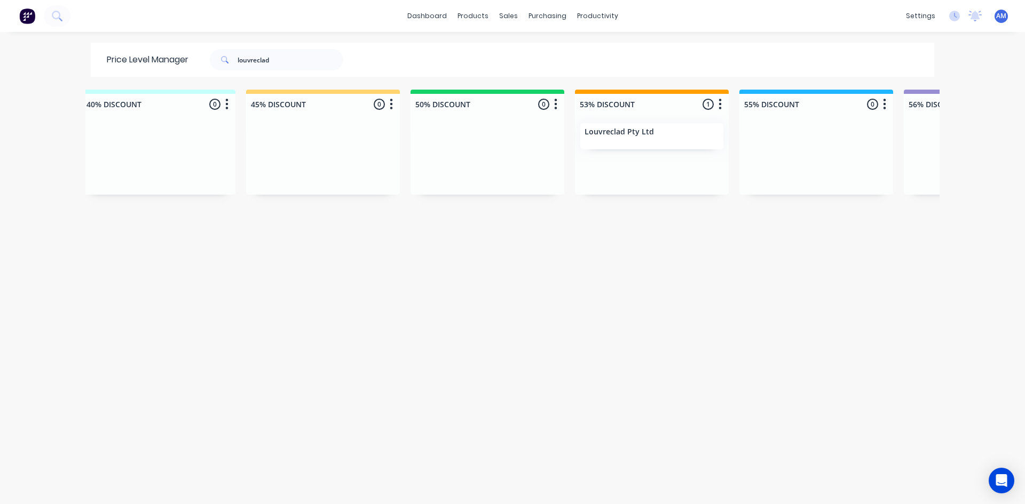
scroll to position [0, 529]
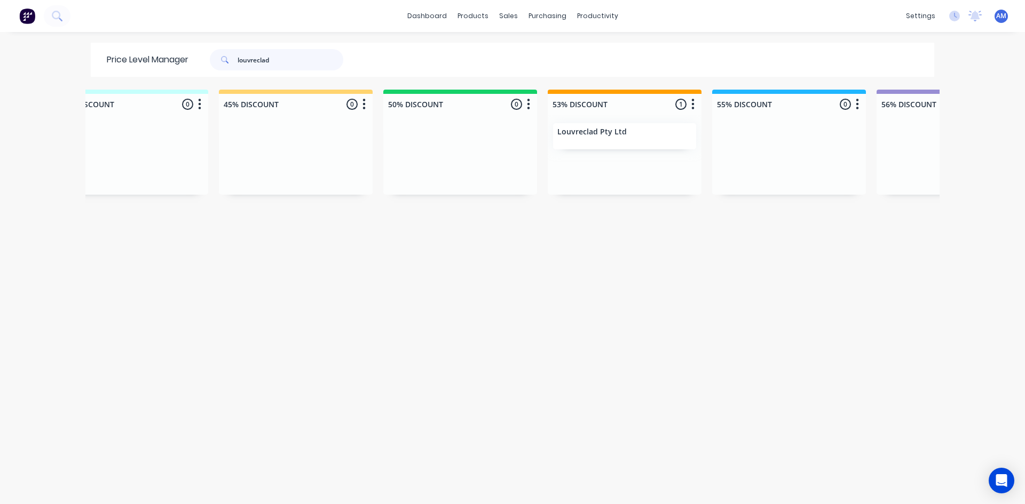
drag, startPoint x: 313, startPoint y: 59, endPoint x: 53, endPoint y: 98, distance: 262.2
click at [66, 90] on div "dashboard products sales purchasing productivity dashboard products Product Cat…" at bounding box center [512, 252] width 1025 height 504
type input "my cladders"
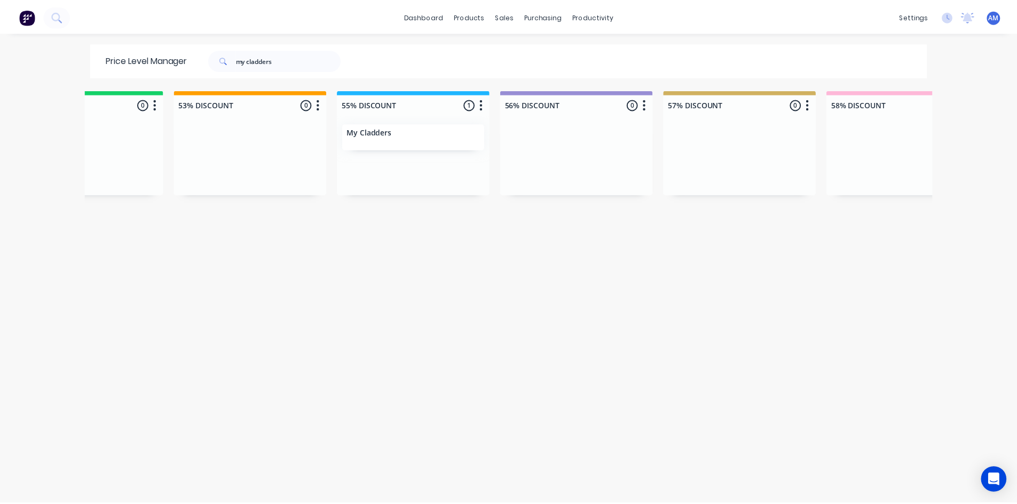
scroll to position [0, 906]
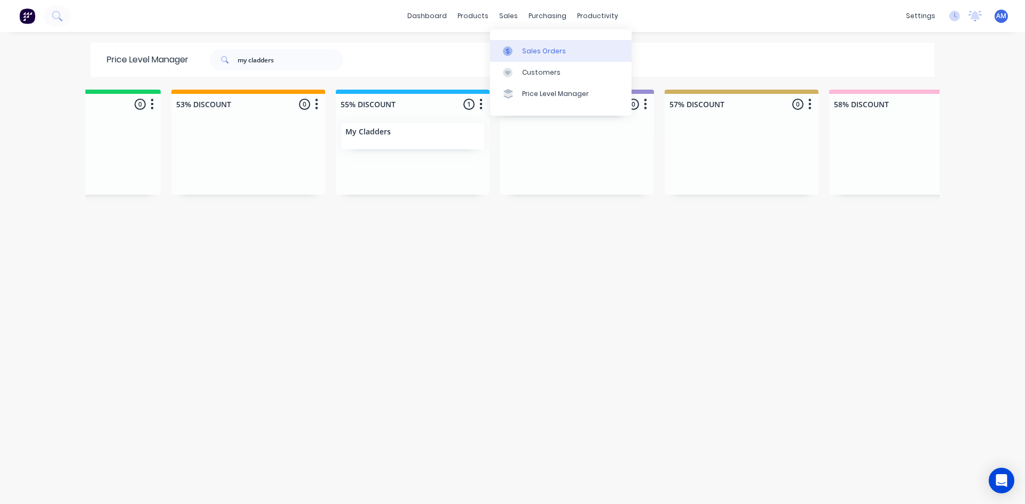
click at [516, 45] on link "Sales Orders" at bounding box center [560, 50] width 141 height 21
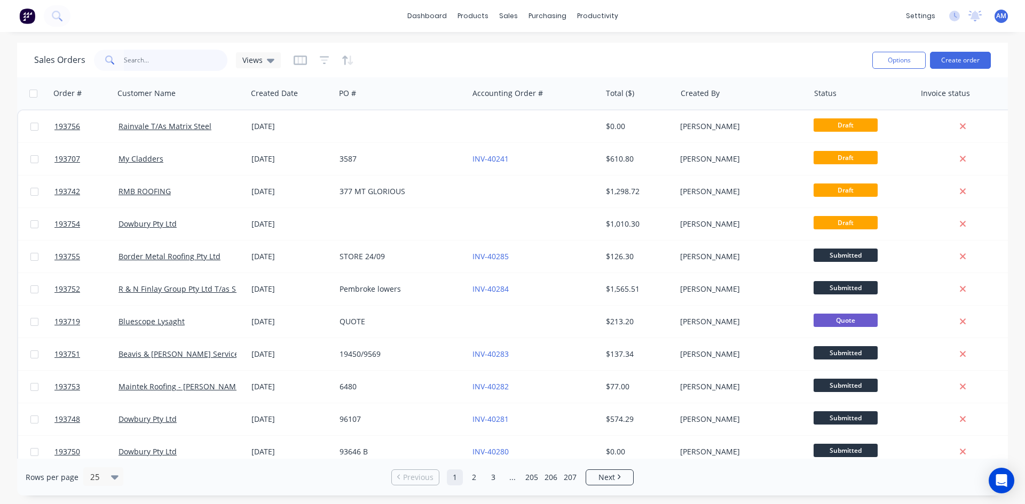
click at [152, 61] on input "text" at bounding box center [176, 60] width 104 height 21
type input "193679"
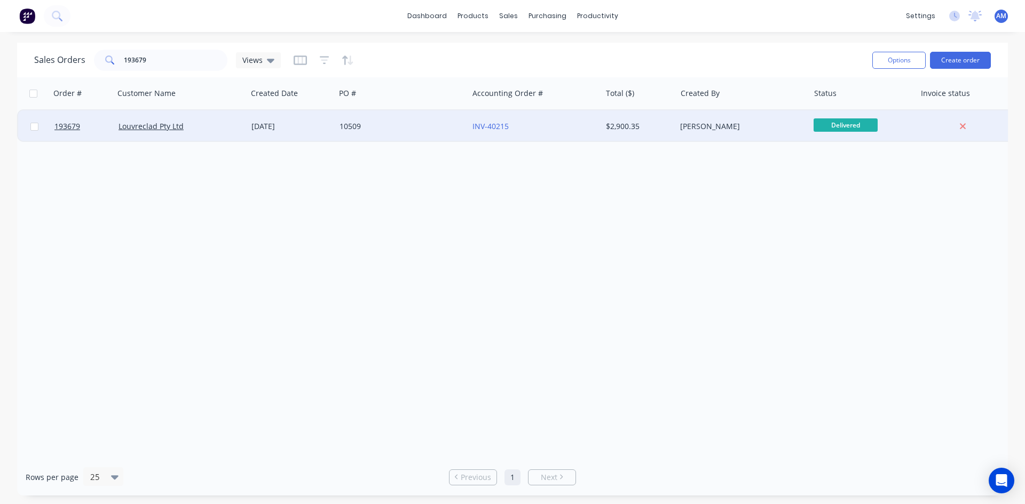
click at [434, 118] on div "10509" at bounding box center [401, 126] width 133 height 32
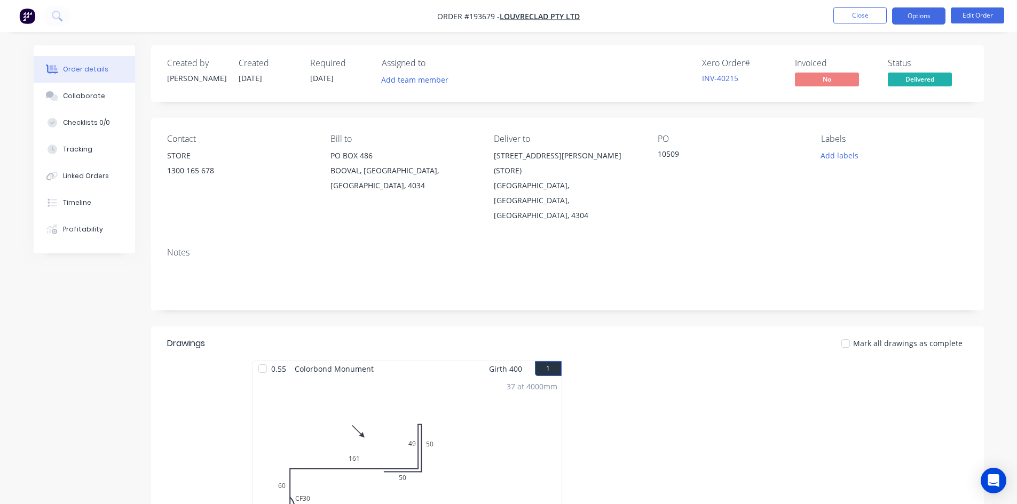
click at [933, 18] on button "Options" at bounding box center [918, 15] width 53 height 17
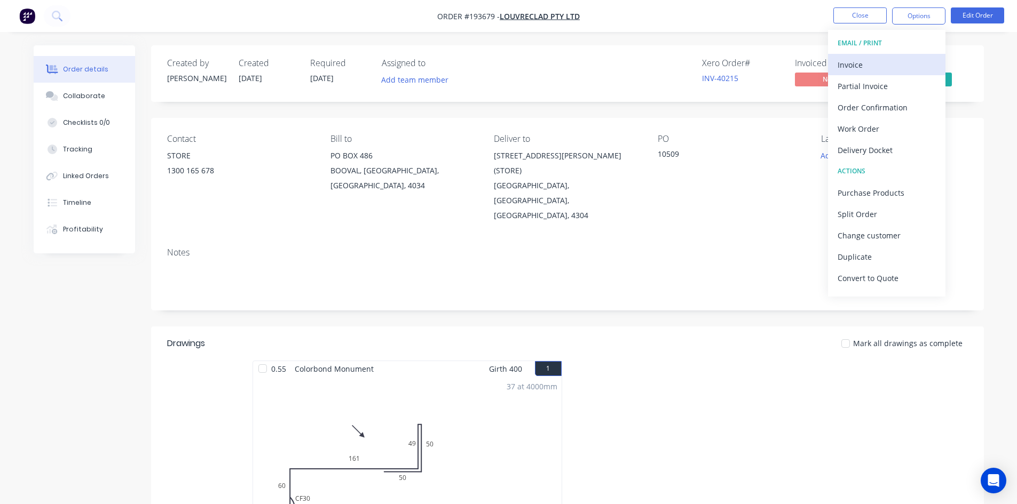
click at [902, 61] on div "Invoice" at bounding box center [886, 64] width 98 height 15
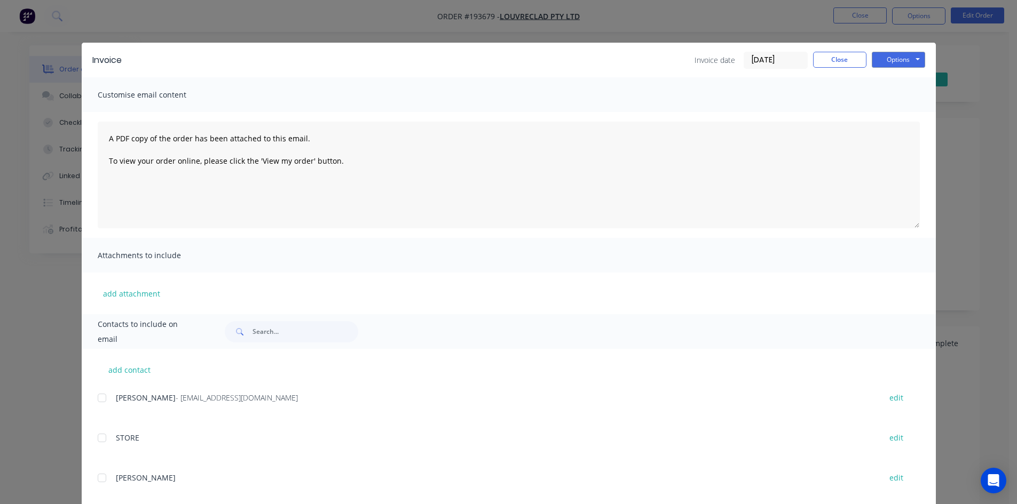
click at [98, 399] on div at bounding box center [101, 397] width 21 height 21
click at [912, 60] on button "Options" at bounding box center [897, 60] width 53 height 16
click at [906, 107] on button "Email" at bounding box center [905, 114] width 68 height 18
click at [852, 61] on button "Close" at bounding box center [839, 60] width 53 height 16
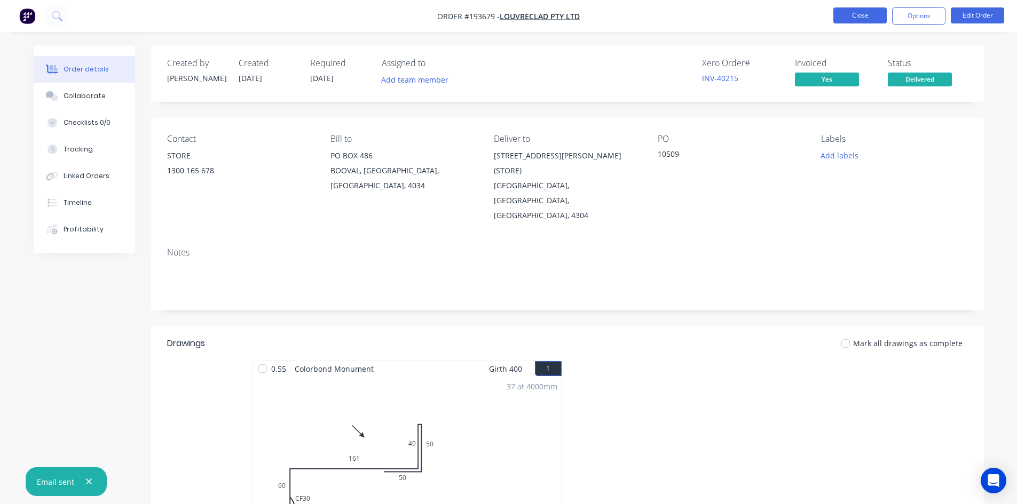
click at [856, 22] on button "Close" at bounding box center [859, 15] width 53 height 16
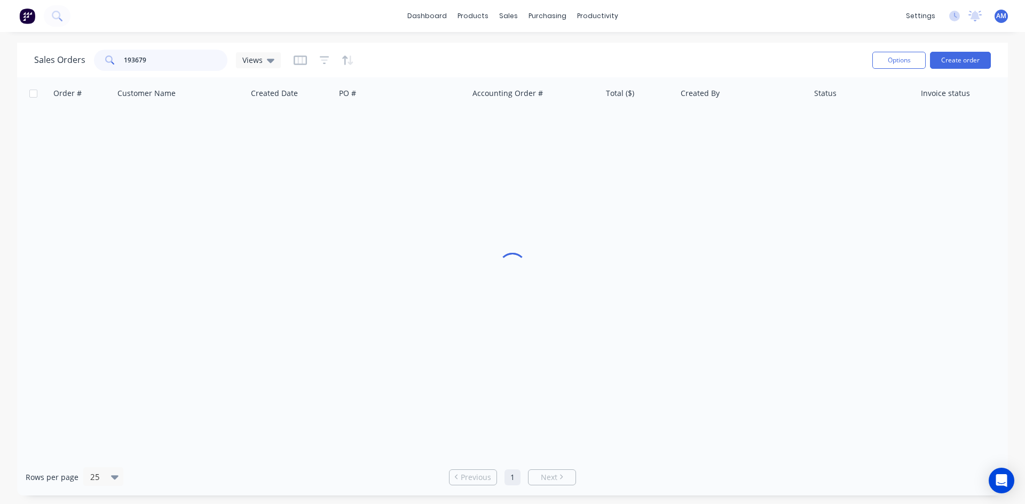
drag, startPoint x: 162, startPoint y: 67, endPoint x: 101, endPoint y: 63, distance: 60.9
click at [101, 63] on div "193679" at bounding box center [160, 60] width 133 height 21
type input "193577"
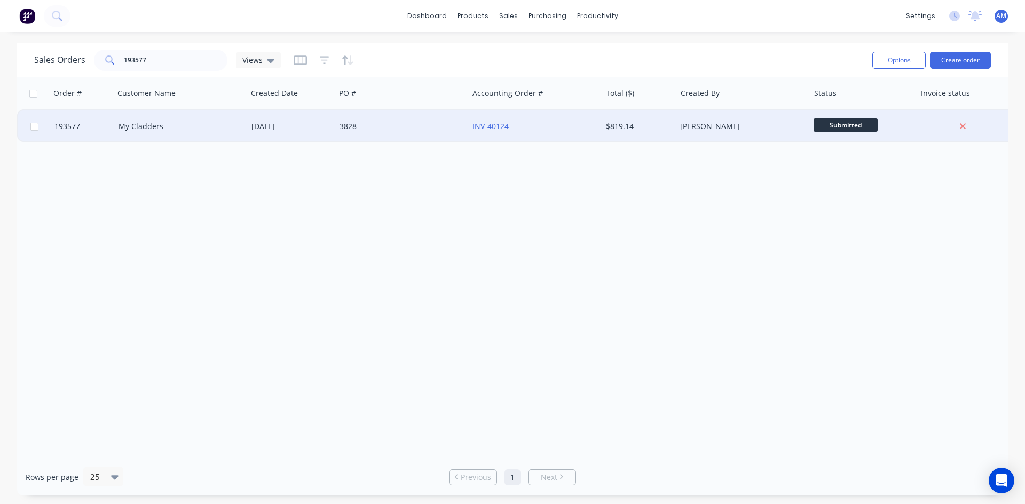
click at [561, 133] on div "INV-40124" at bounding box center [534, 126] width 133 height 32
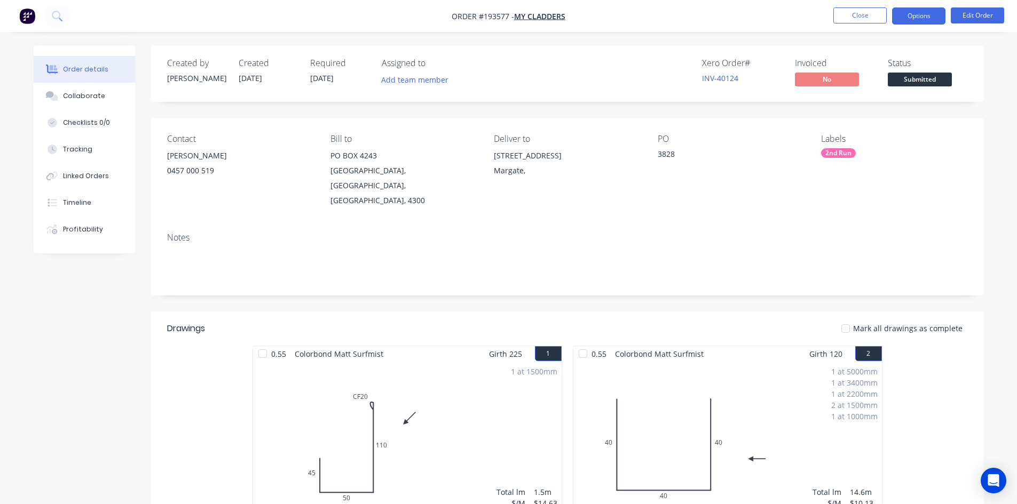
click at [930, 23] on button "Options" at bounding box center [918, 15] width 53 height 17
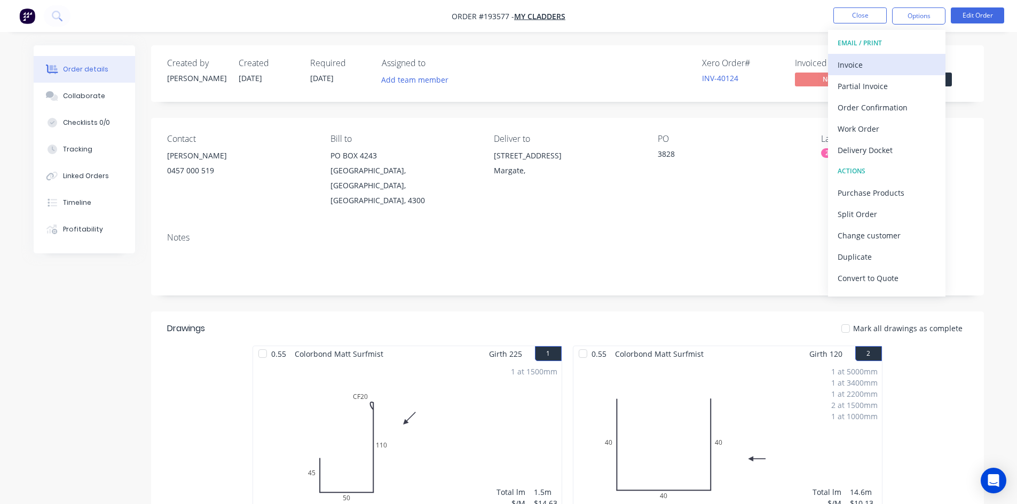
click at [880, 69] on div "Invoice" at bounding box center [886, 64] width 98 height 15
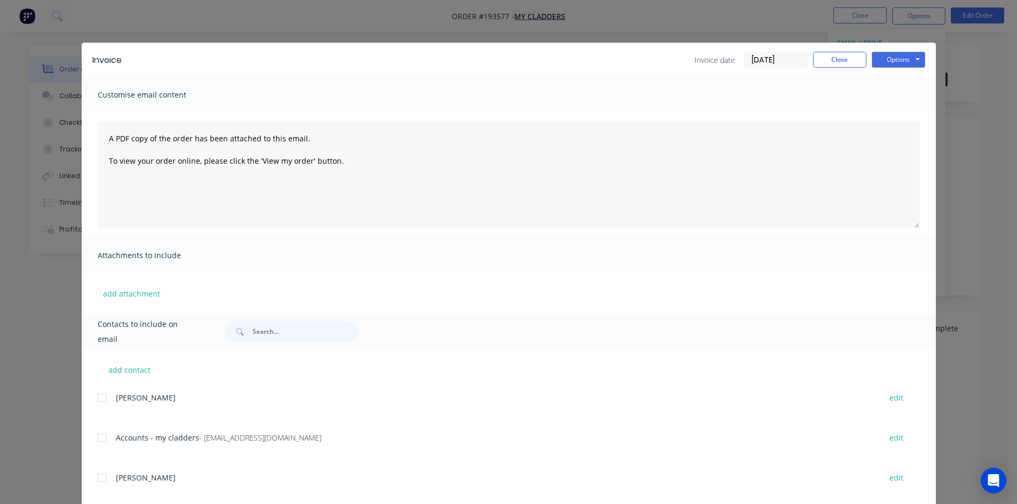
click at [98, 441] on div at bounding box center [101, 437] width 21 height 21
click at [899, 60] on button "Options" at bounding box center [897, 60] width 53 height 16
click at [906, 110] on button "Email" at bounding box center [905, 114] width 68 height 18
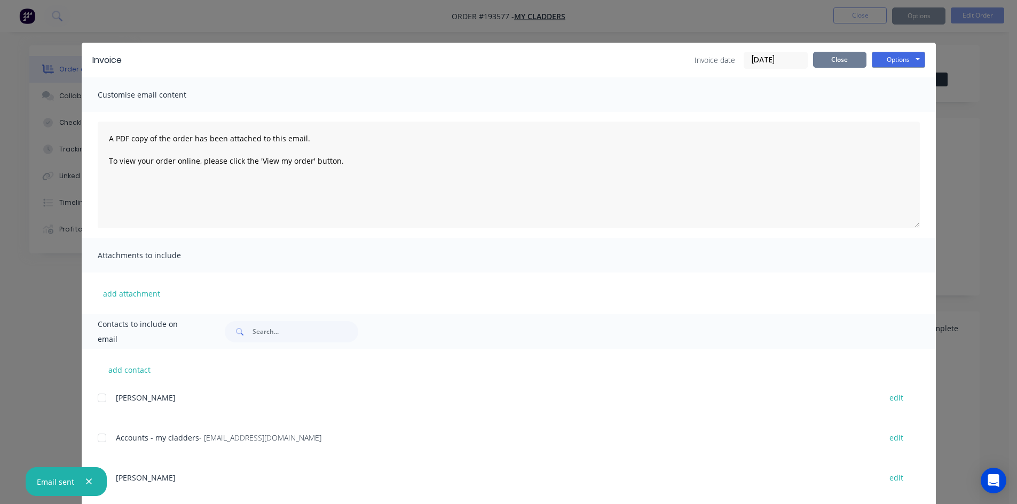
click at [850, 54] on button "Close" at bounding box center [839, 60] width 53 height 16
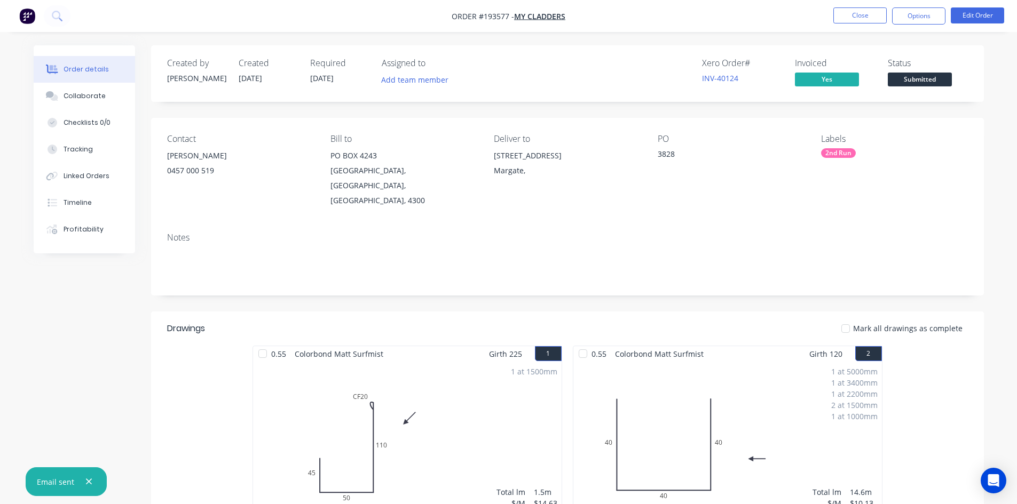
click at [855, 25] on nav "Order #193577 - My Cladders Close Options Edit Order" at bounding box center [508, 16] width 1017 height 32
click at [858, 18] on button "Close" at bounding box center [859, 15] width 53 height 16
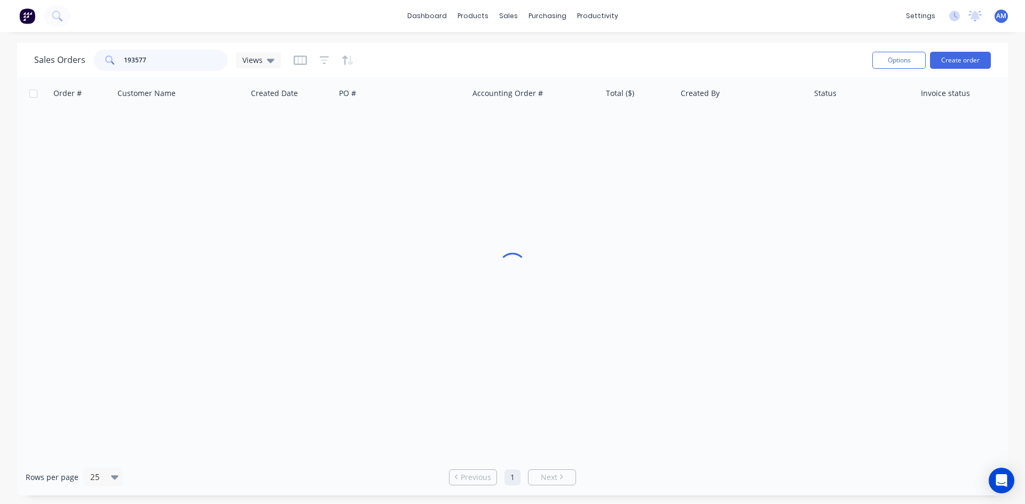
drag, startPoint x: 199, startPoint y: 57, endPoint x: 133, endPoint y: 63, distance: 66.0
click at [133, 63] on input "193577" at bounding box center [176, 60] width 104 height 21
click at [129, 58] on input "1193564" at bounding box center [176, 60] width 104 height 21
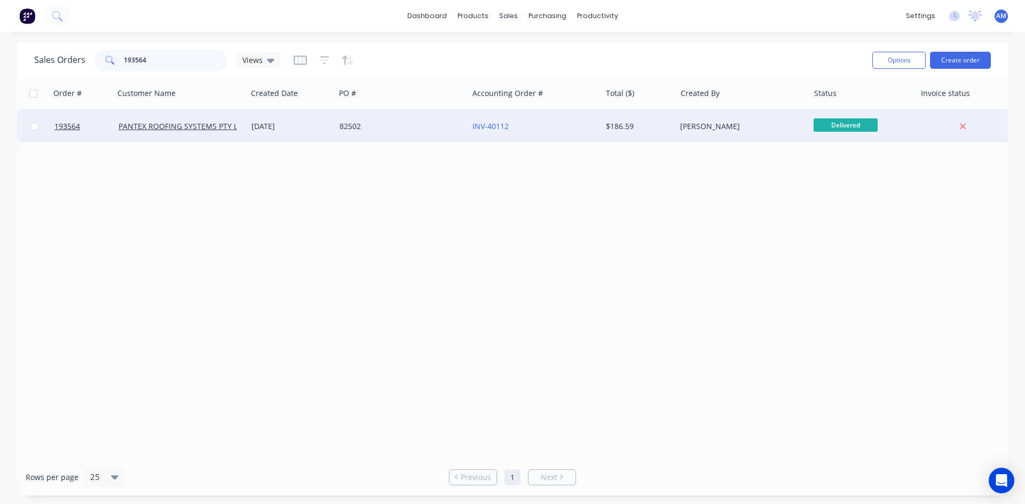
type input "193564"
click at [561, 133] on div "INV-40112" at bounding box center [534, 126] width 133 height 32
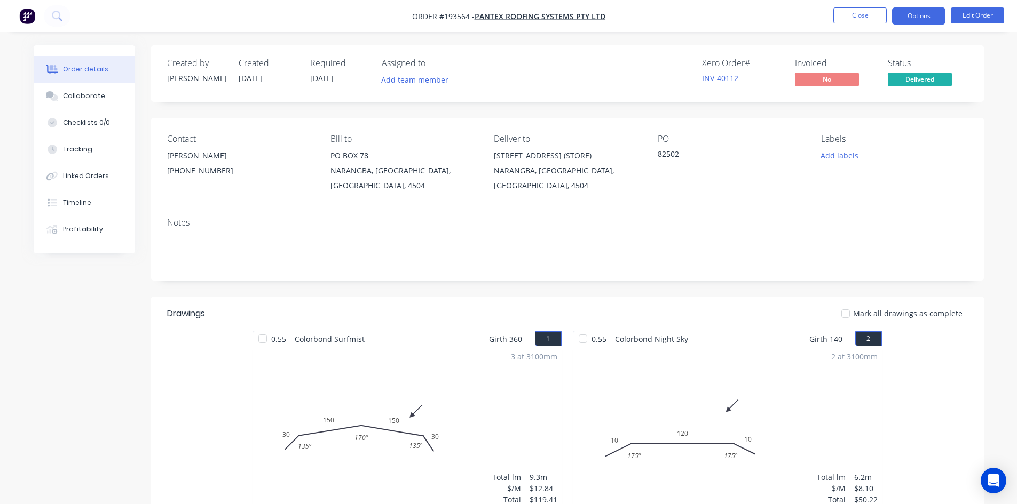
click at [922, 21] on button "Options" at bounding box center [918, 15] width 53 height 17
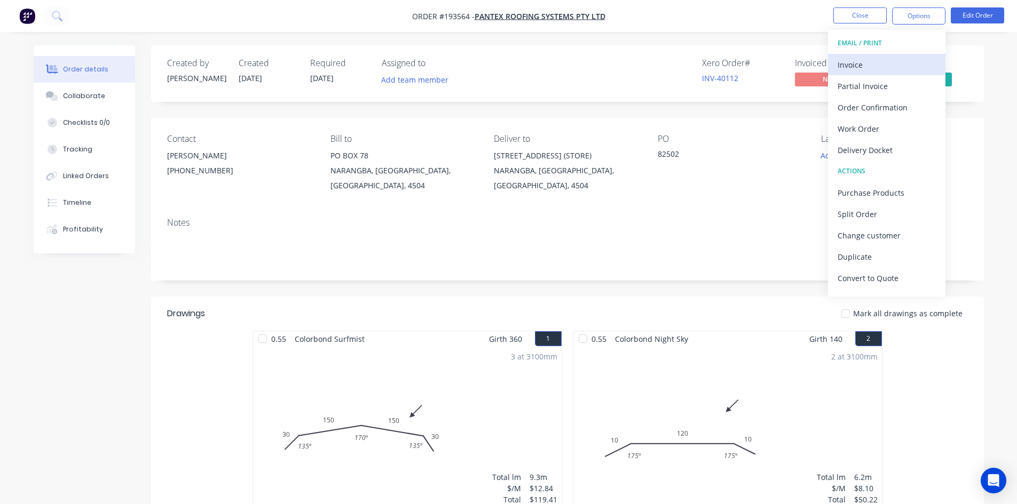
click at [912, 55] on button "Invoice" at bounding box center [886, 64] width 117 height 21
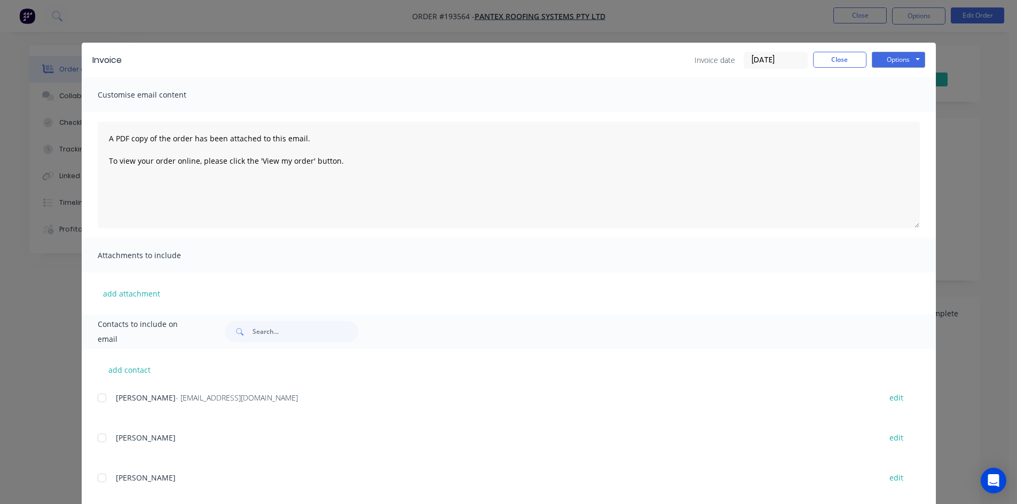
click at [102, 401] on div at bounding box center [101, 397] width 21 height 21
click at [911, 58] on button "Options" at bounding box center [897, 60] width 53 height 16
click at [907, 107] on button "Email" at bounding box center [905, 114] width 68 height 18
click at [848, 58] on button "Close" at bounding box center [839, 60] width 53 height 16
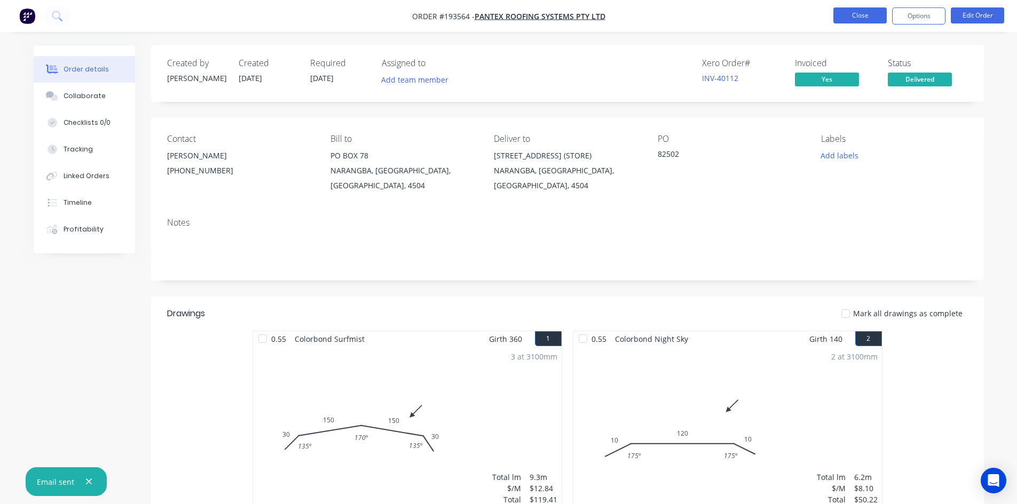
click at [860, 16] on button "Close" at bounding box center [859, 15] width 53 height 16
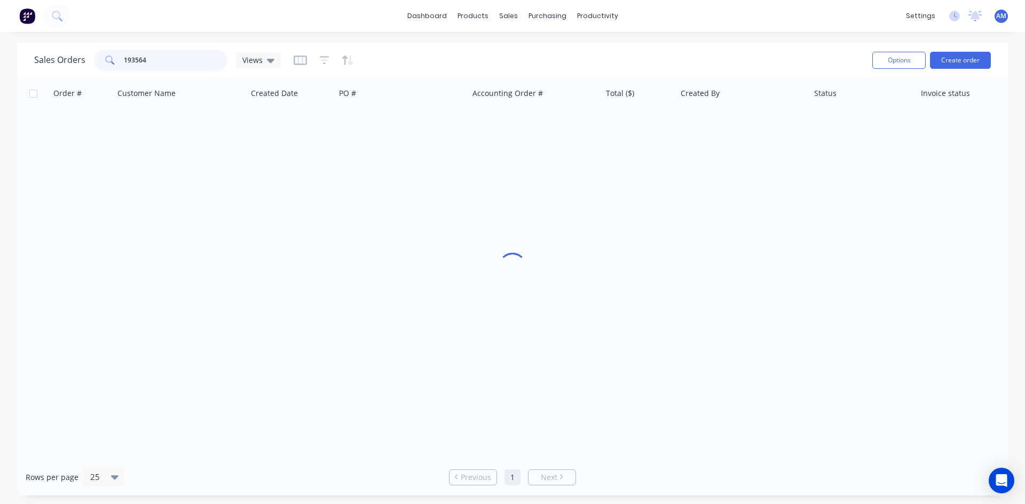
drag, startPoint x: 199, startPoint y: 58, endPoint x: 100, endPoint y: 59, distance: 98.7
click at [100, 59] on div "193564" at bounding box center [160, 60] width 133 height 21
type input "193698"
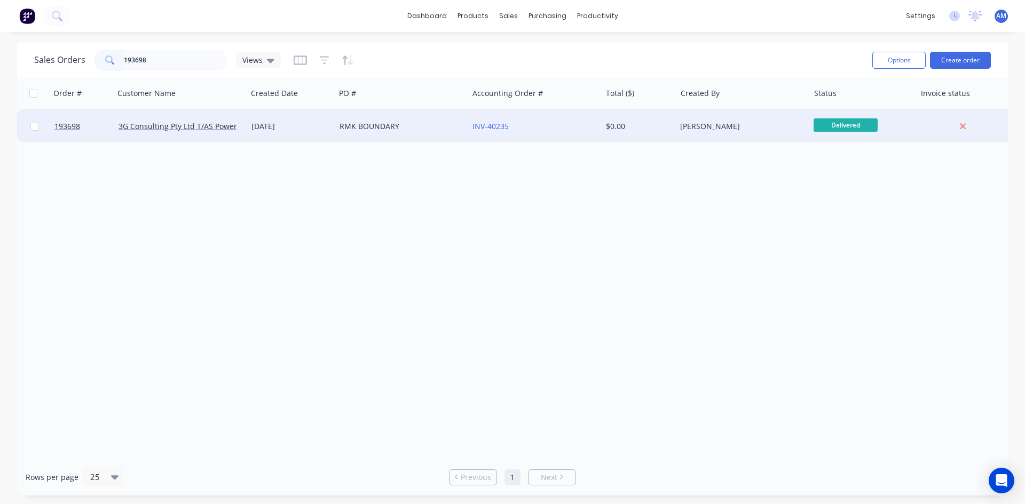
click at [463, 125] on div "RMK BOUNDARY" at bounding box center [401, 126] width 124 height 11
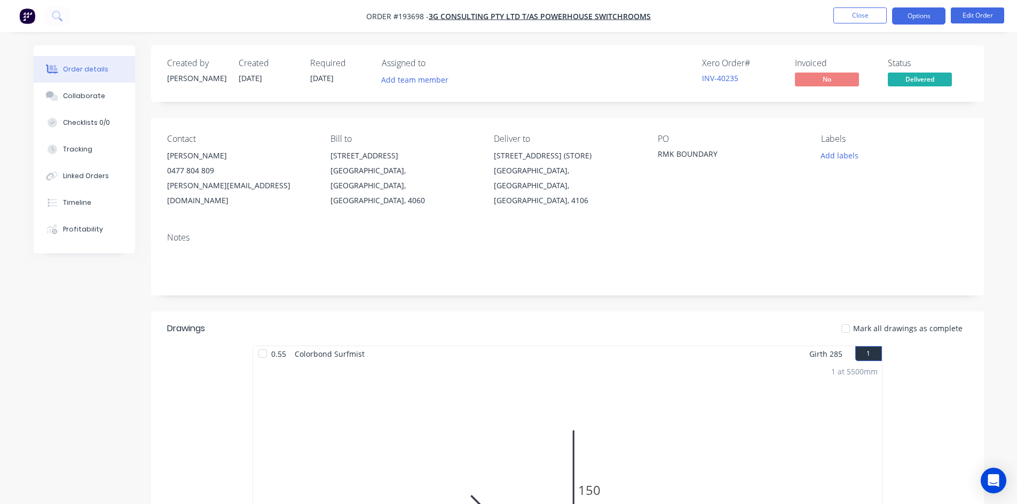
click at [934, 16] on button "Options" at bounding box center [918, 15] width 53 height 17
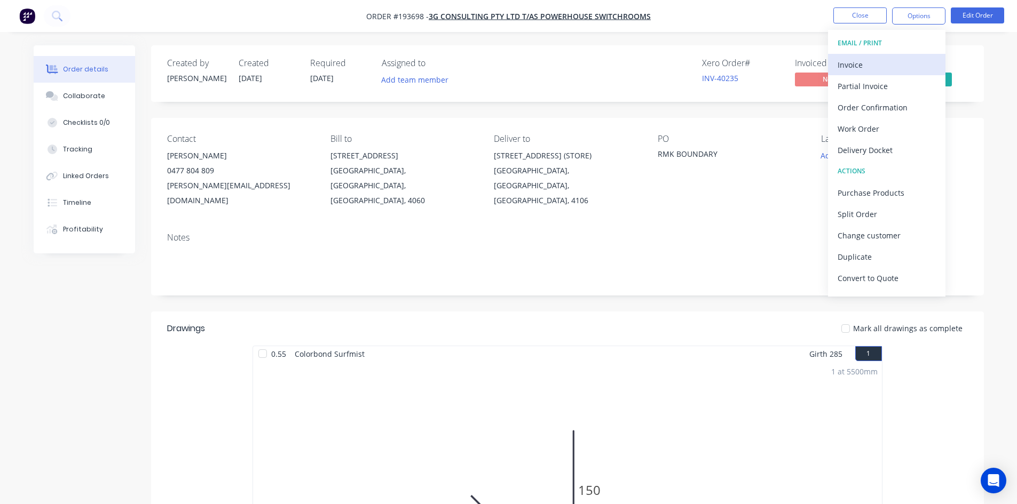
click at [856, 65] on div "Invoice" at bounding box center [886, 64] width 98 height 15
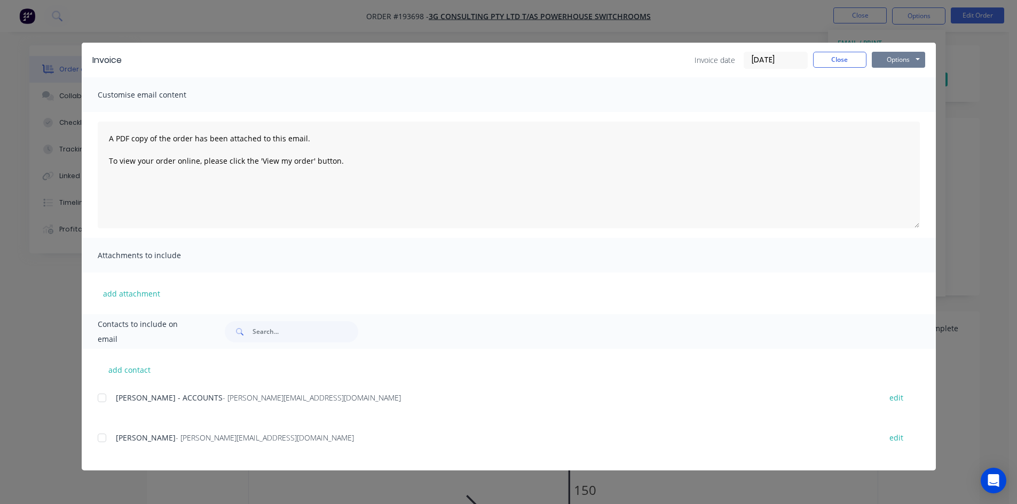
click at [884, 59] on button "Options" at bounding box center [897, 60] width 53 height 16
click at [887, 92] on button "Print" at bounding box center [905, 97] width 68 height 18
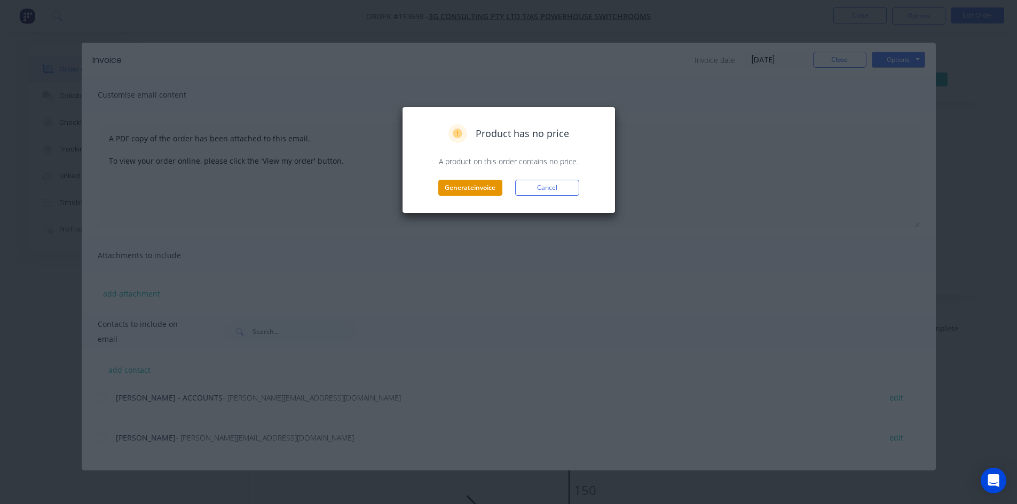
click at [479, 188] on button "Generate invoice" at bounding box center [470, 188] width 64 height 16
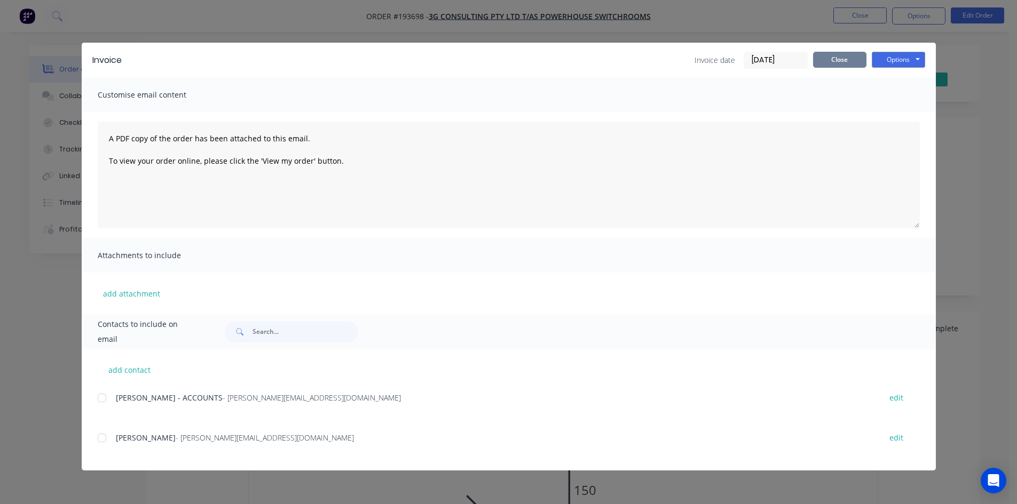
click at [848, 67] on button "Close" at bounding box center [839, 60] width 53 height 16
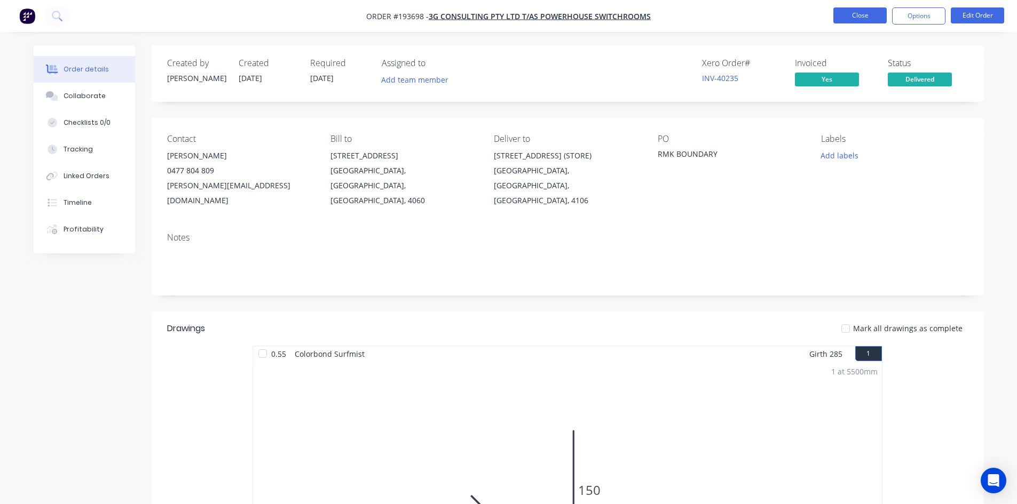
click at [858, 21] on button "Close" at bounding box center [859, 15] width 53 height 16
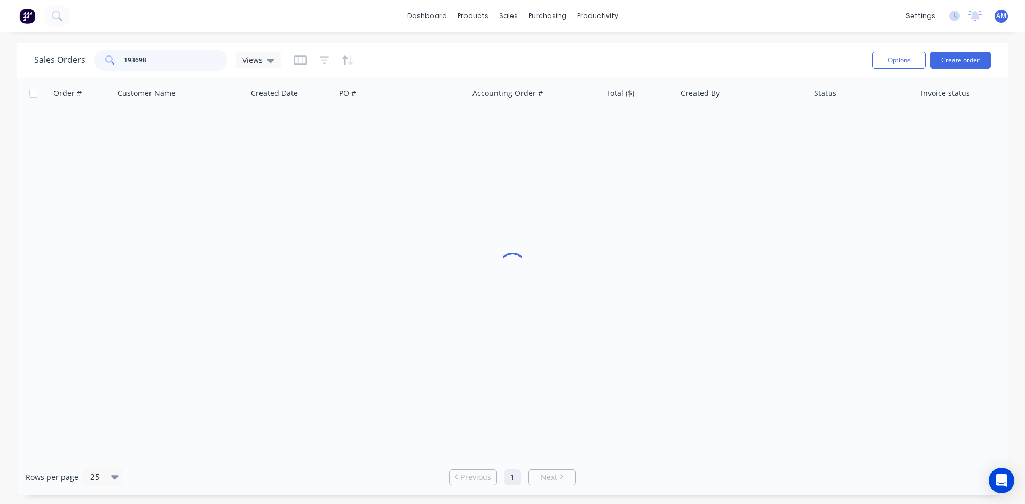
drag, startPoint x: 185, startPoint y: 63, endPoint x: 85, endPoint y: 54, distance: 100.2
click at [85, 54] on div "Sales Orders 193698 Views" at bounding box center [157, 60] width 247 height 21
type input "193651"
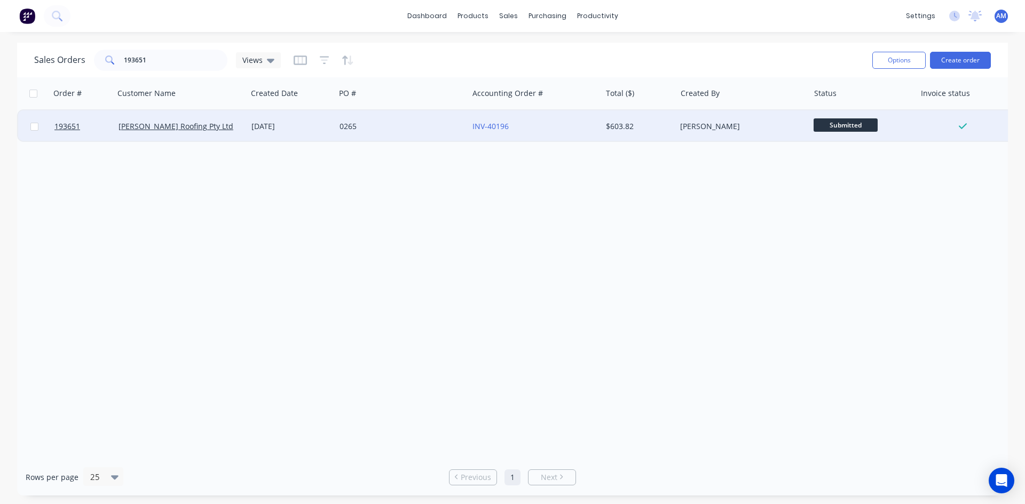
click at [443, 120] on div "0265" at bounding box center [401, 126] width 133 height 32
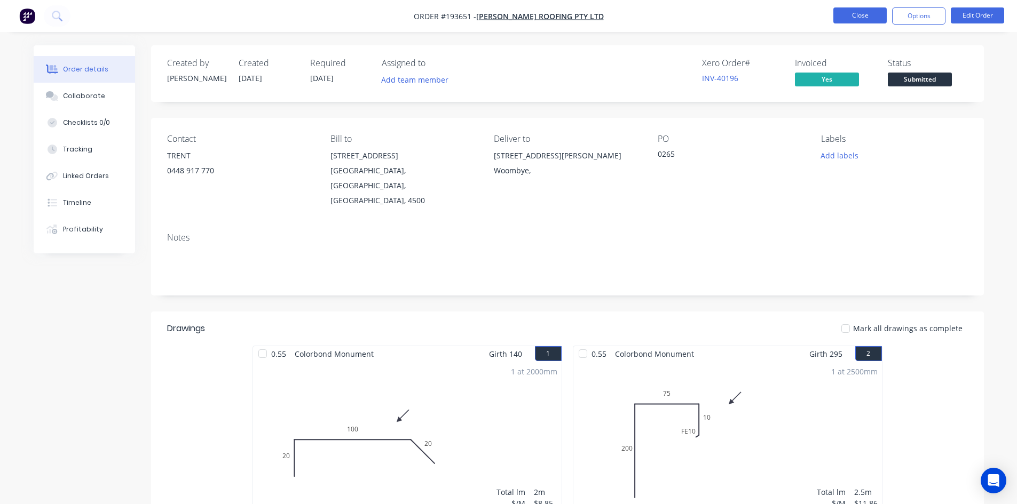
click at [864, 23] on button "Close" at bounding box center [859, 15] width 53 height 16
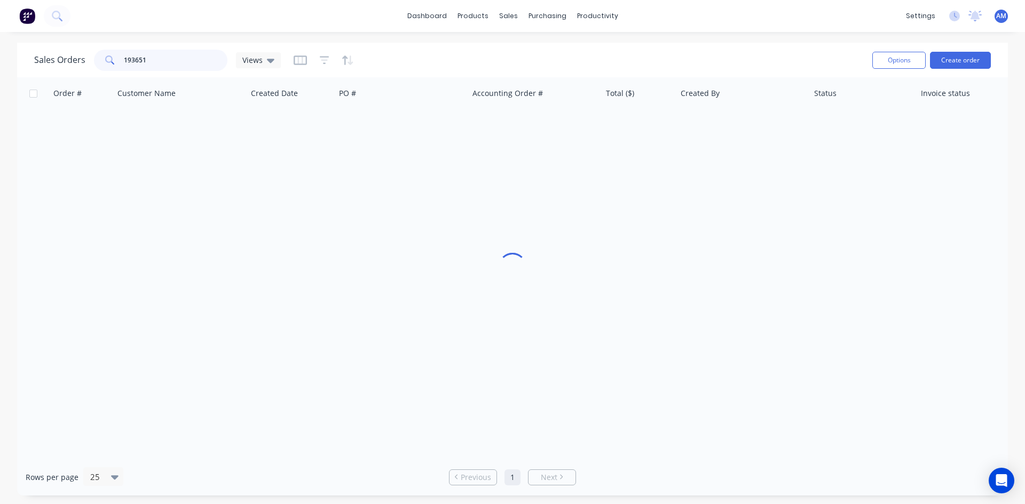
drag, startPoint x: 169, startPoint y: 63, endPoint x: 72, endPoint y: 57, distance: 97.8
click at [72, 57] on div "Sales Orders 193651 Views" at bounding box center [157, 60] width 247 height 21
type input "193561"
click at [433, 132] on div "RMK 5446" at bounding box center [401, 126] width 133 height 32
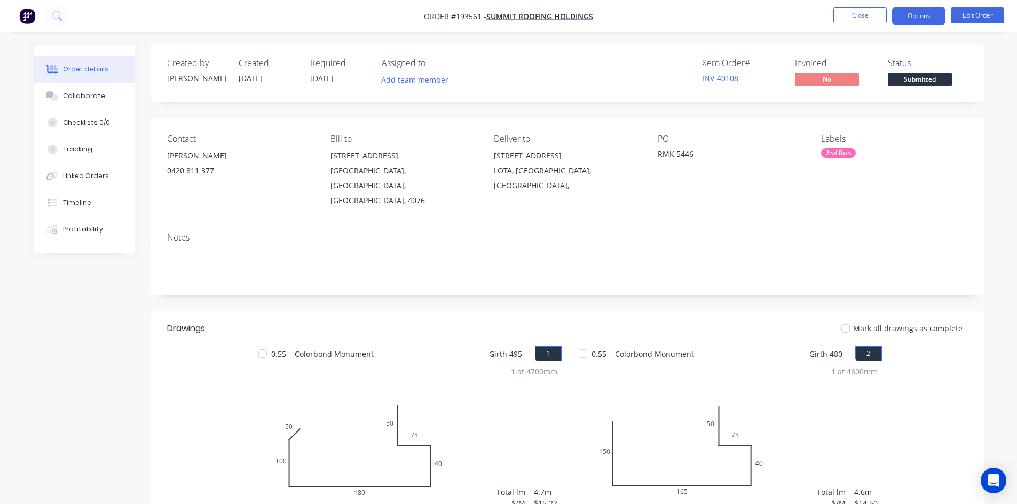
click at [918, 21] on button "Options" at bounding box center [918, 15] width 53 height 17
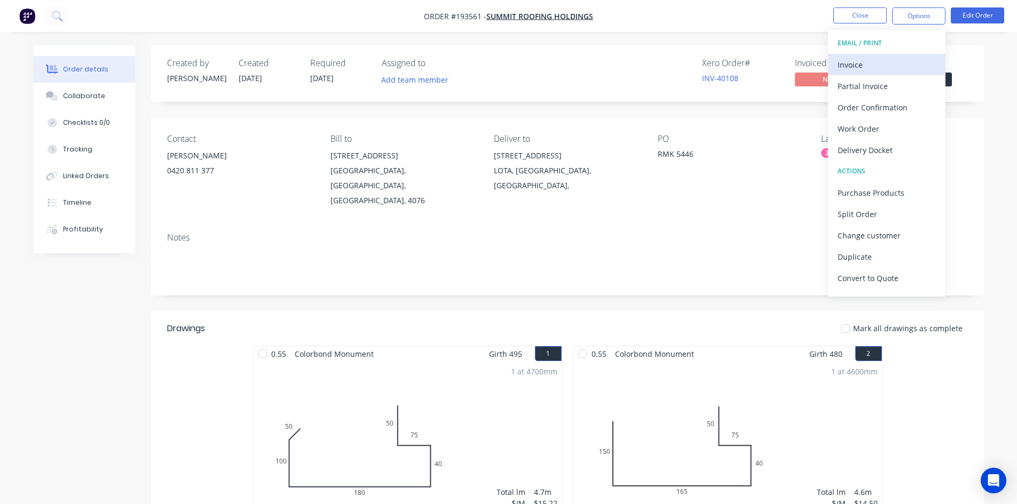
click at [896, 58] on div "Invoice" at bounding box center [886, 64] width 98 height 15
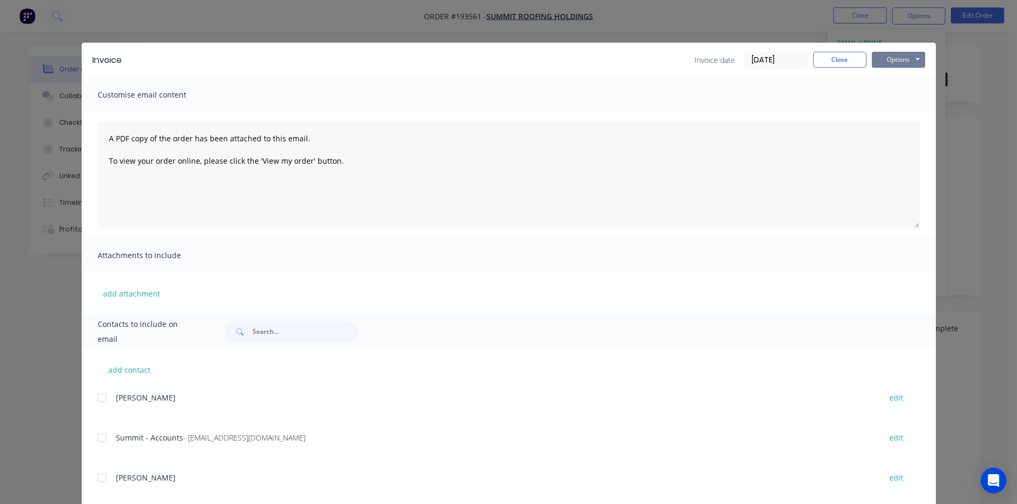
click at [898, 58] on button "Options" at bounding box center [897, 60] width 53 height 16
click at [898, 94] on button "Print" at bounding box center [905, 97] width 68 height 18
click at [828, 66] on button "Close" at bounding box center [839, 60] width 53 height 16
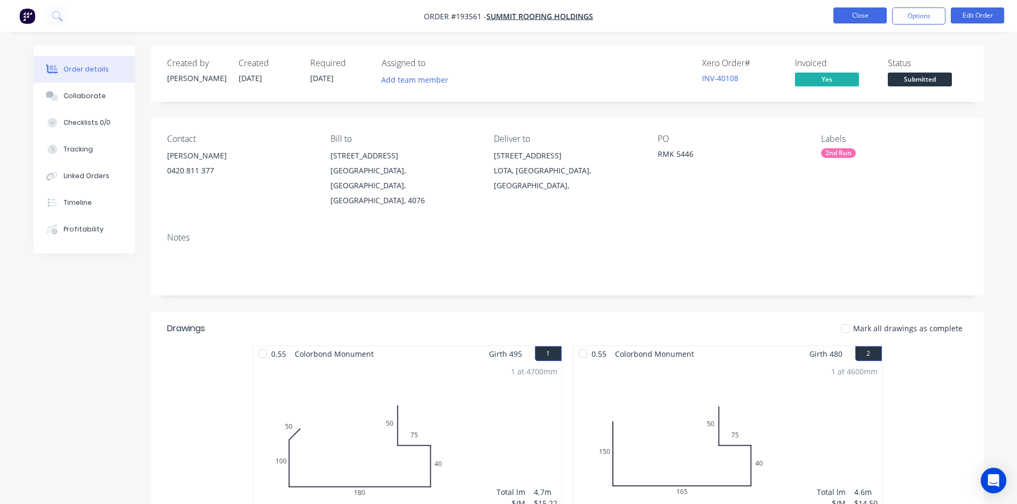
click at [859, 15] on button "Close" at bounding box center [859, 15] width 53 height 16
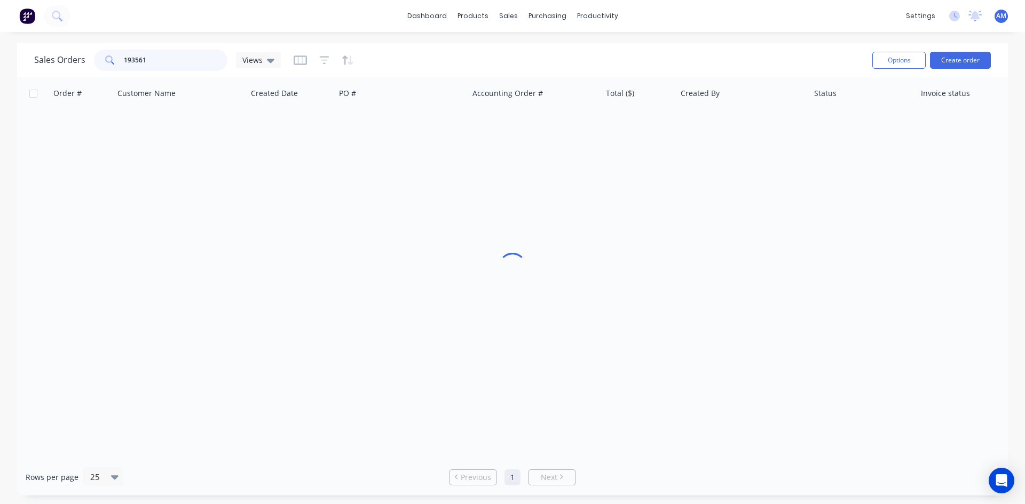
drag, startPoint x: 168, startPoint y: 55, endPoint x: 72, endPoint y: 59, distance: 96.1
click at [72, 59] on div "Sales Orders 193561 Views" at bounding box center [157, 60] width 247 height 21
type input "193652"
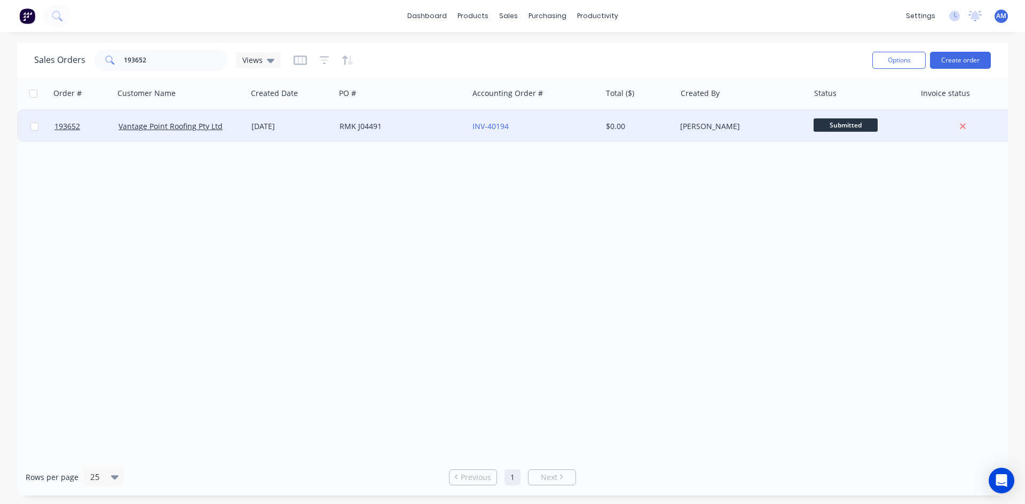
click at [456, 122] on div "RMK J04491" at bounding box center [398, 126] width 118 height 11
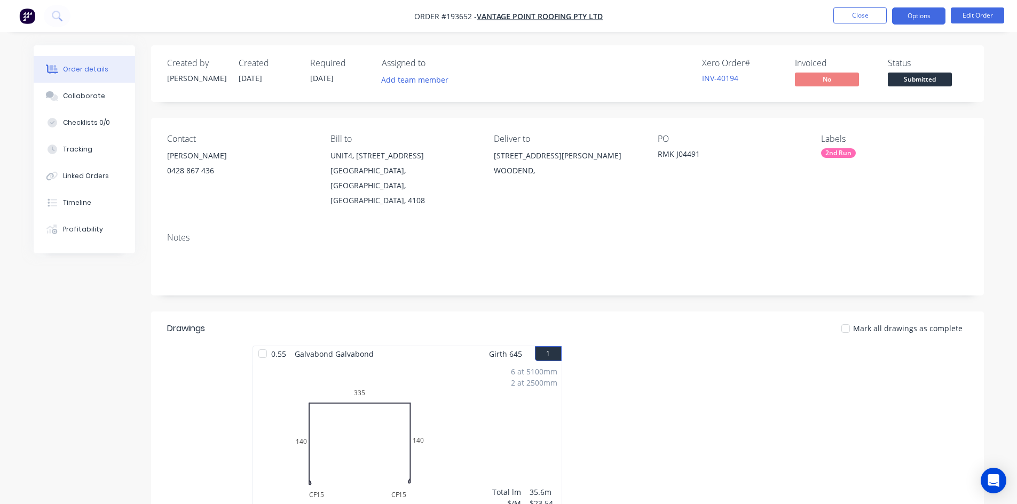
click at [927, 18] on button "Options" at bounding box center [918, 15] width 53 height 17
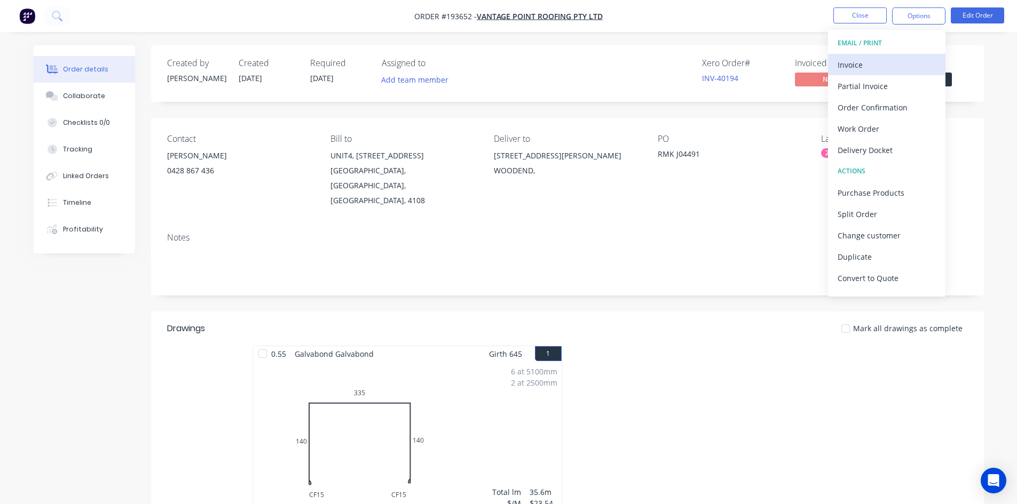
click at [902, 58] on div "Invoice" at bounding box center [886, 64] width 98 height 15
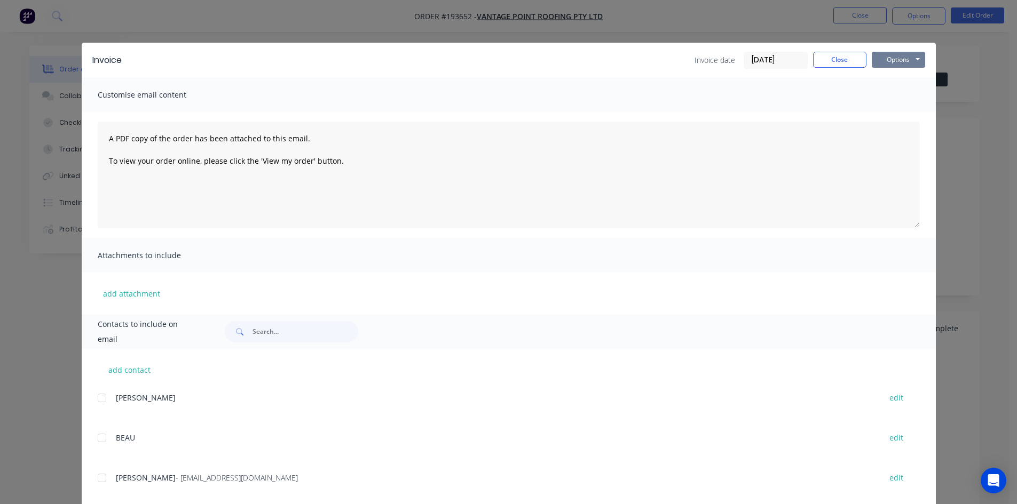
click at [893, 59] on button "Options" at bounding box center [897, 60] width 53 height 16
click at [896, 92] on button "Print" at bounding box center [905, 97] width 68 height 18
click at [830, 65] on button "Close" at bounding box center [839, 60] width 53 height 16
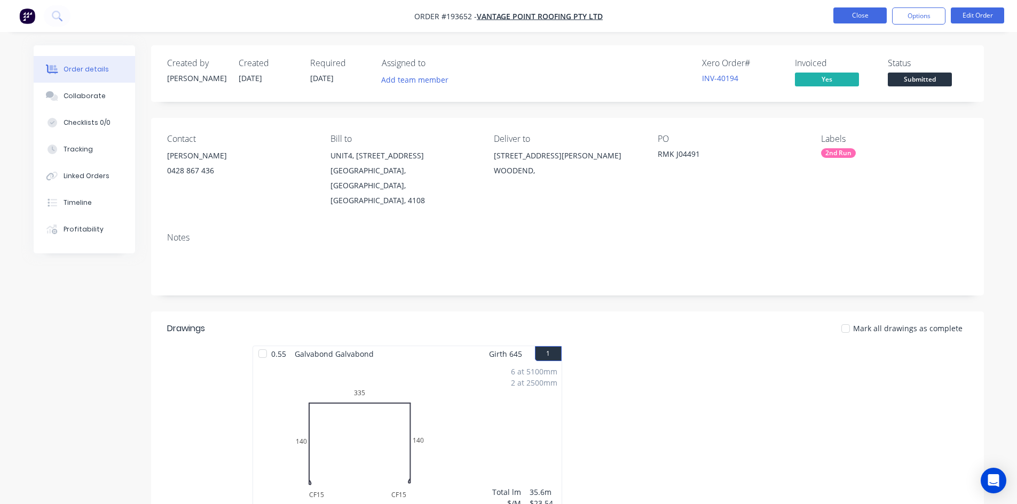
click at [858, 14] on button "Close" at bounding box center [859, 15] width 53 height 16
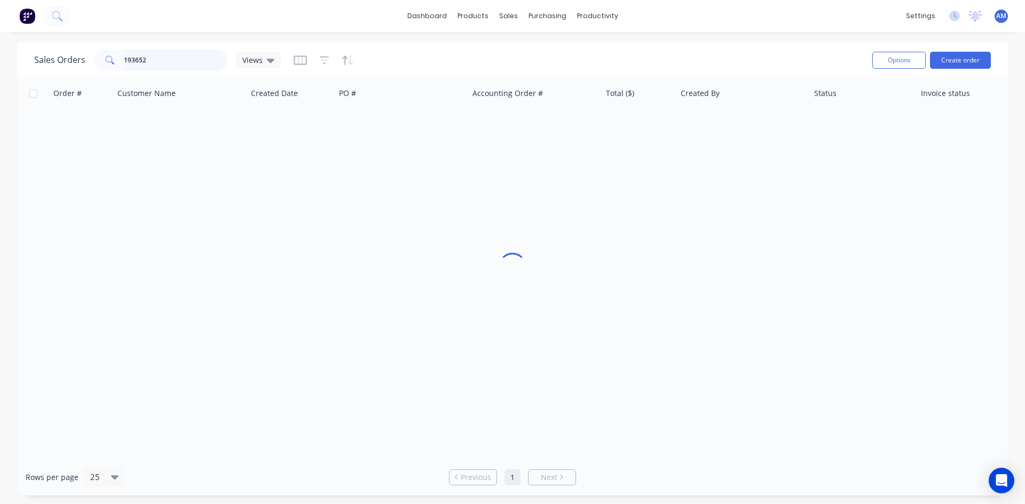
drag, startPoint x: 165, startPoint y: 53, endPoint x: -63, endPoint y: 56, distance: 228.9
click at [0, 56] on html "dashboard products sales purchasing productivity dashboard products Product Cat…" at bounding box center [512, 252] width 1025 height 504
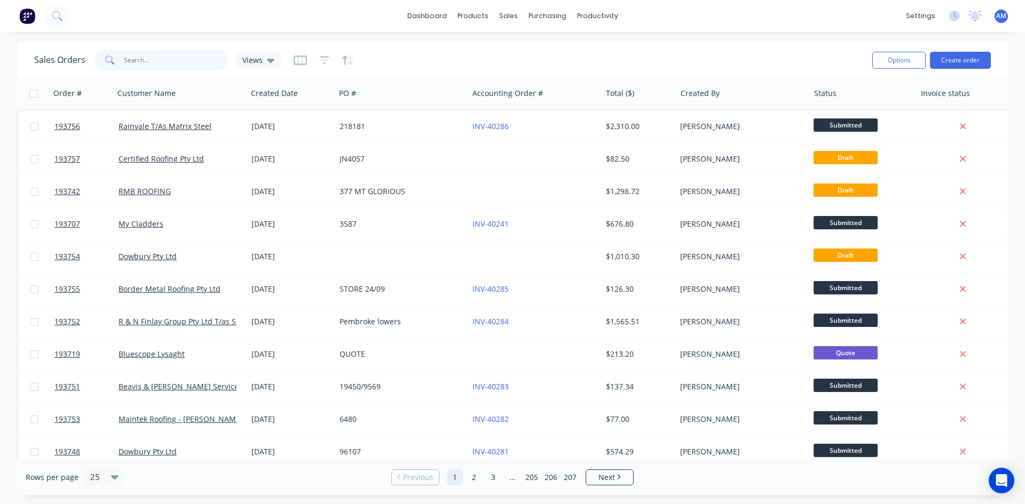
click at [156, 55] on input "text" at bounding box center [176, 60] width 104 height 21
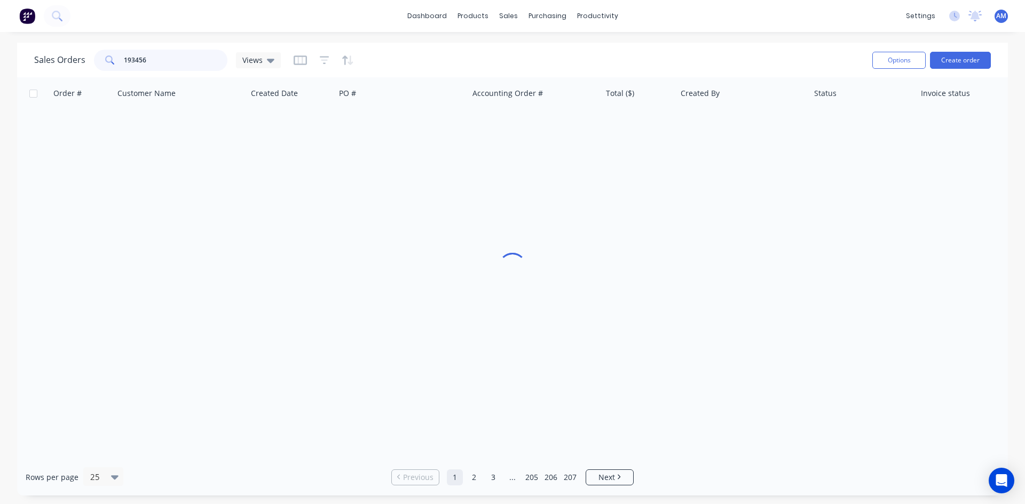
type input "193456"
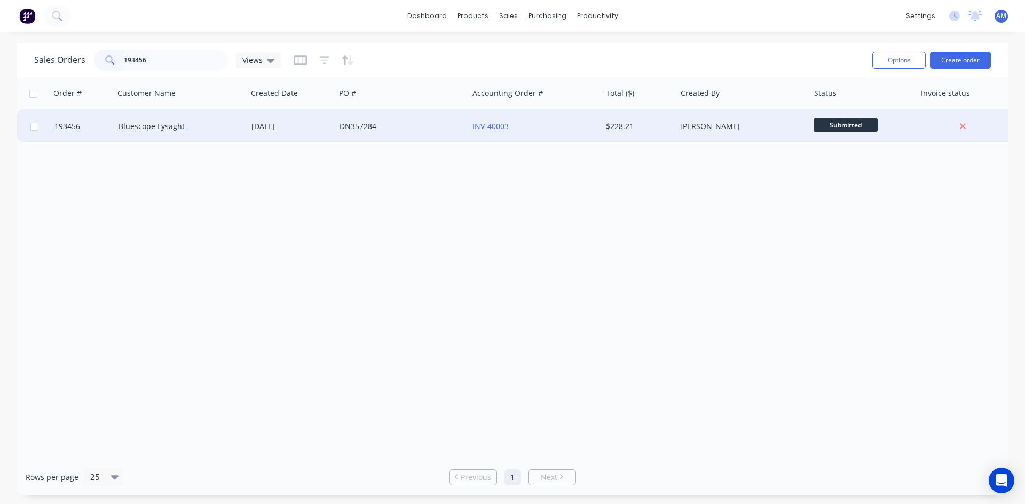
click at [431, 131] on div "DN357284" at bounding box center [398, 126] width 118 height 11
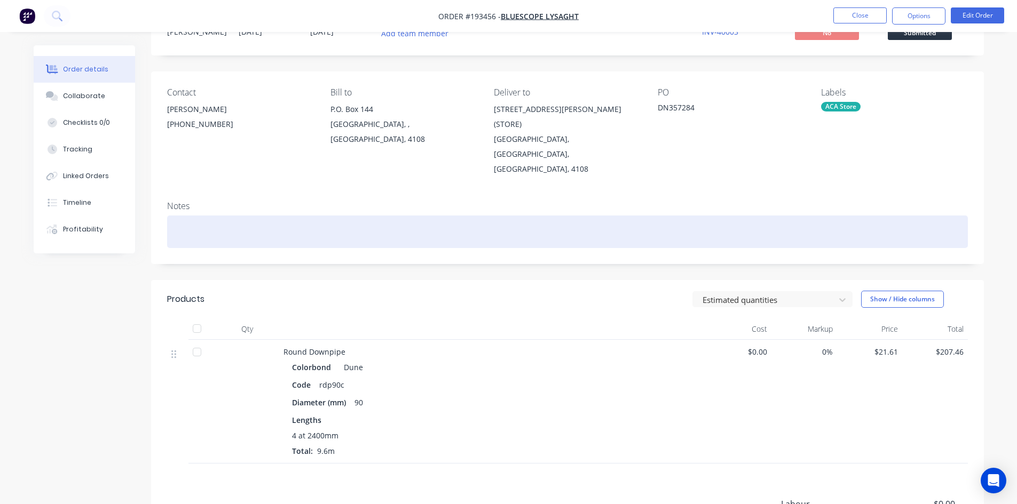
scroll to position [166, 0]
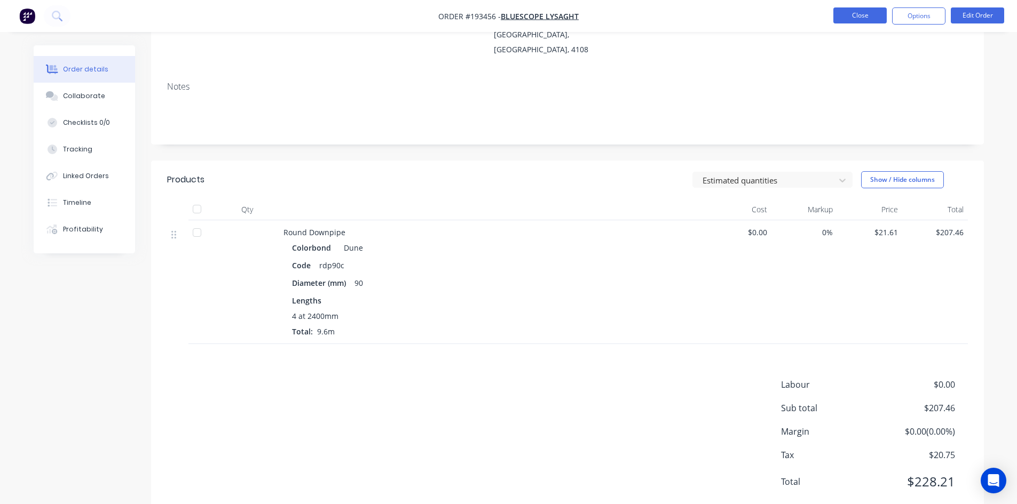
click at [869, 16] on button "Close" at bounding box center [859, 15] width 53 height 16
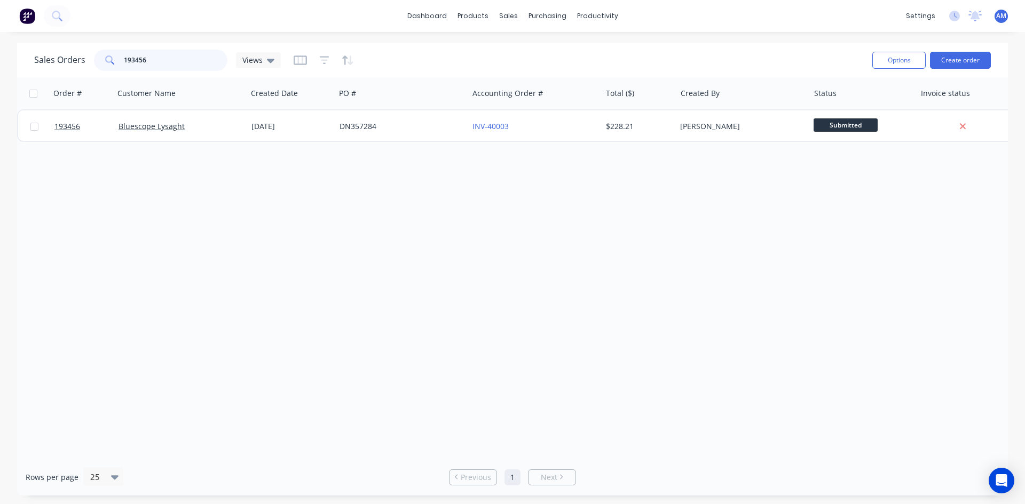
drag, startPoint x: 145, startPoint y: 63, endPoint x: 59, endPoint y: 65, distance: 86.5
click at [59, 65] on div "Sales Orders 193456 Views" at bounding box center [157, 60] width 247 height 21
click at [161, 66] on input "193456" at bounding box center [176, 60] width 104 height 21
drag, startPoint x: 159, startPoint y: 61, endPoint x: 92, endPoint y: 55, distance: 67.0
click at [92, 55] on div "Sales Orders 193456 Views" at bounding box center [157, 60] width 247 height 21
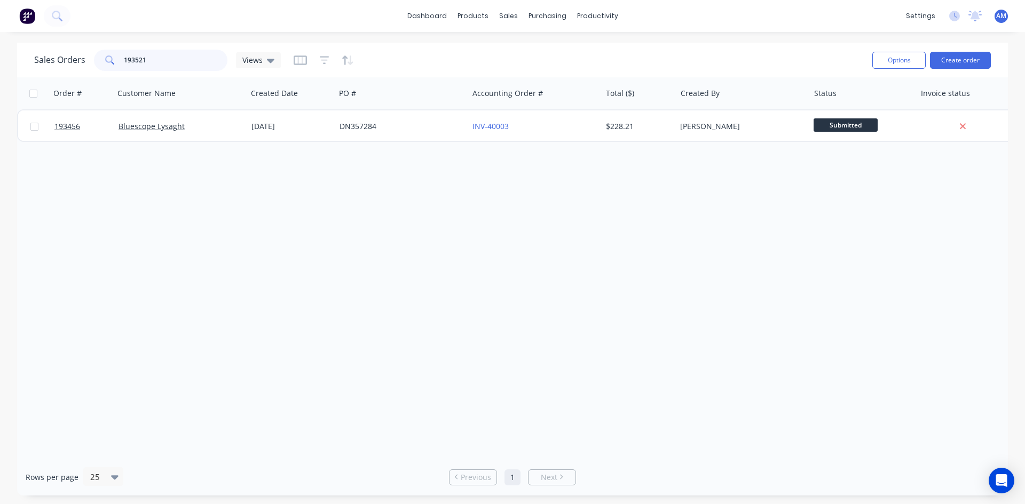
type input "193521"
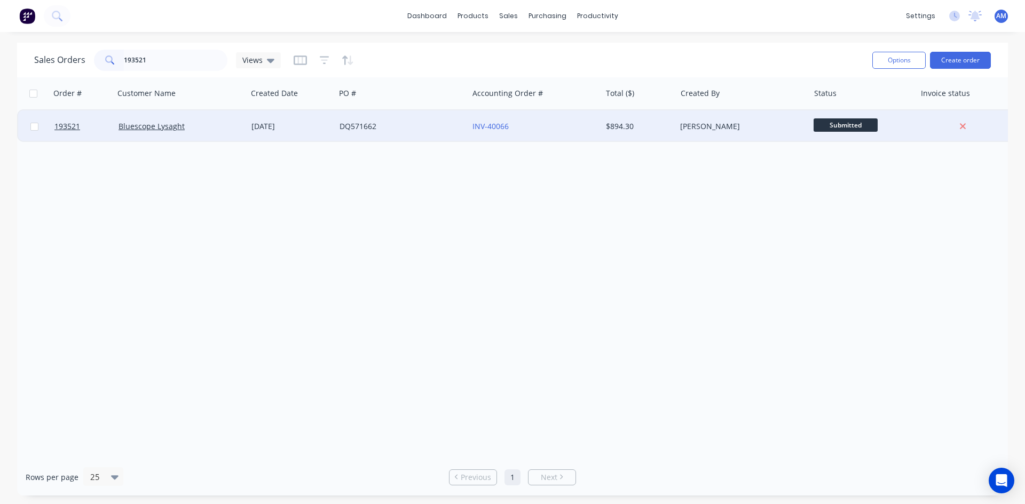
click at [408, 139] on div "DQ571662" at bounding box center [401, 126] width 133 height 32
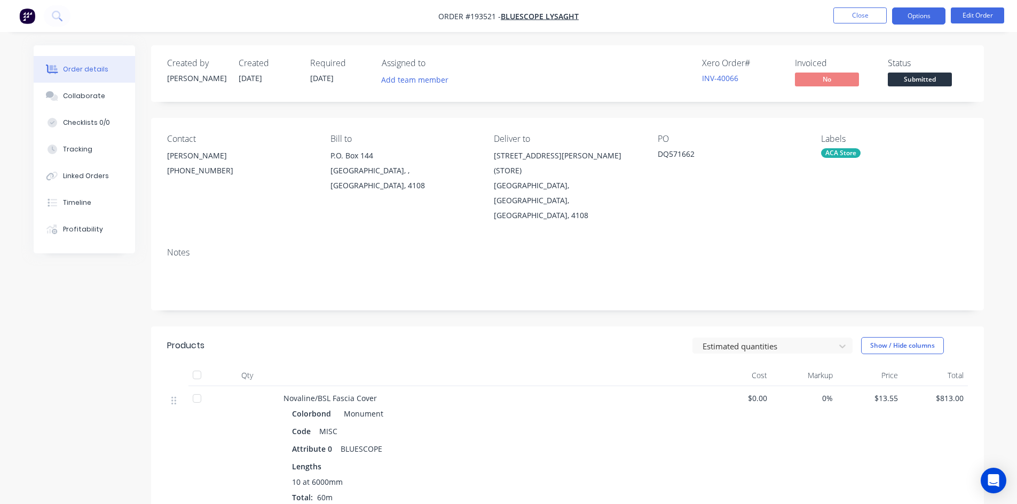
click at [921, 20] on button "Options" at bounding box center [918, 15] width 53 height 17
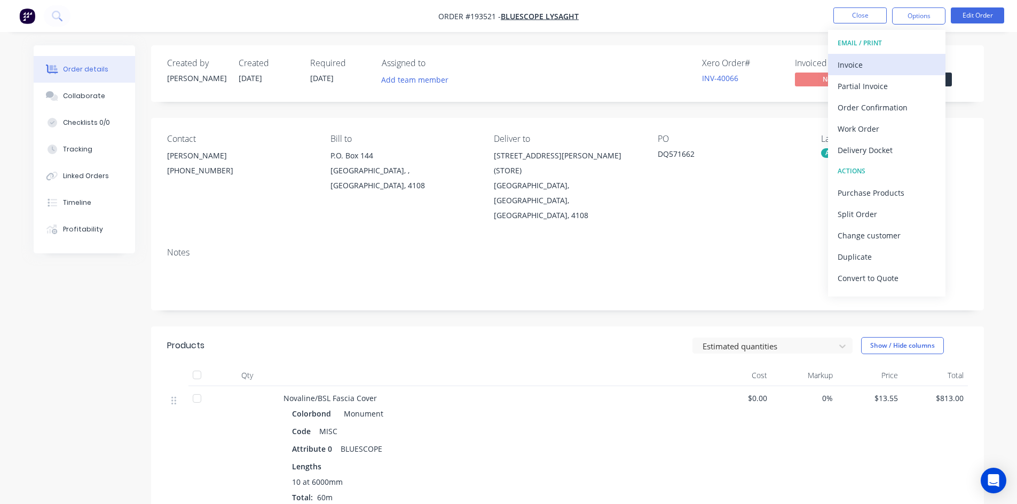
click at [895, 61] on div "Invoice" at bounding box center [886, 64] width 98 height 15
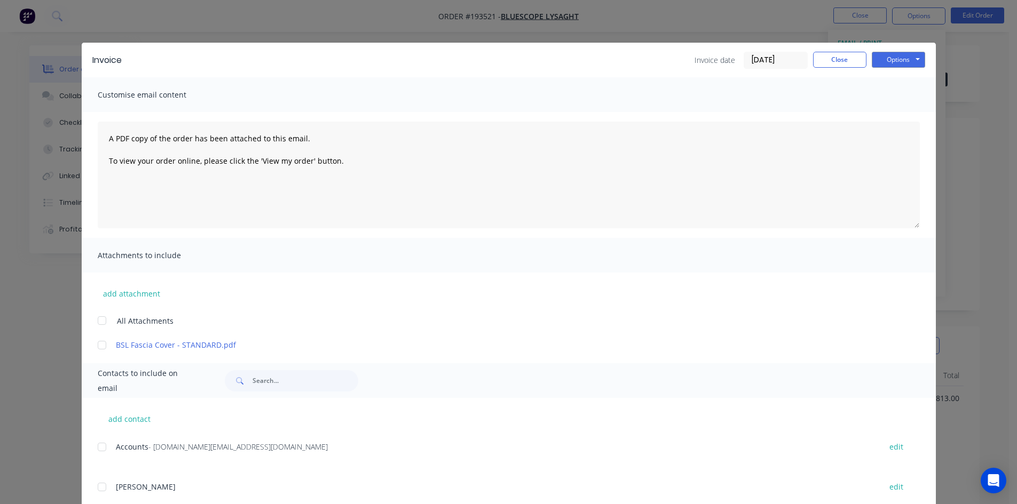
click at [101, 443] on div at bounding box center [101, 446] width 21 height 21
click at [897, 55] on button "Options" at bounding box center [897, 60] width 53 height 16
click at [895, 113] on button "Email" at bounding box center [905, 114] width 68 height 18
click at [836, 62] on button "Close" at bounding box center [839, 60] width 53 height 16
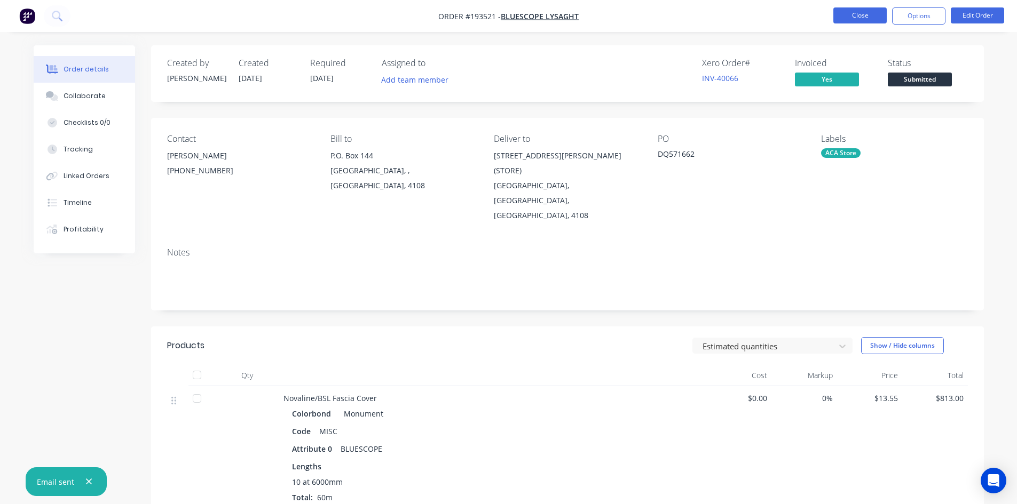
click at [854, 19] on button "Close" at bounding box center [859, 15] width 53 height 16
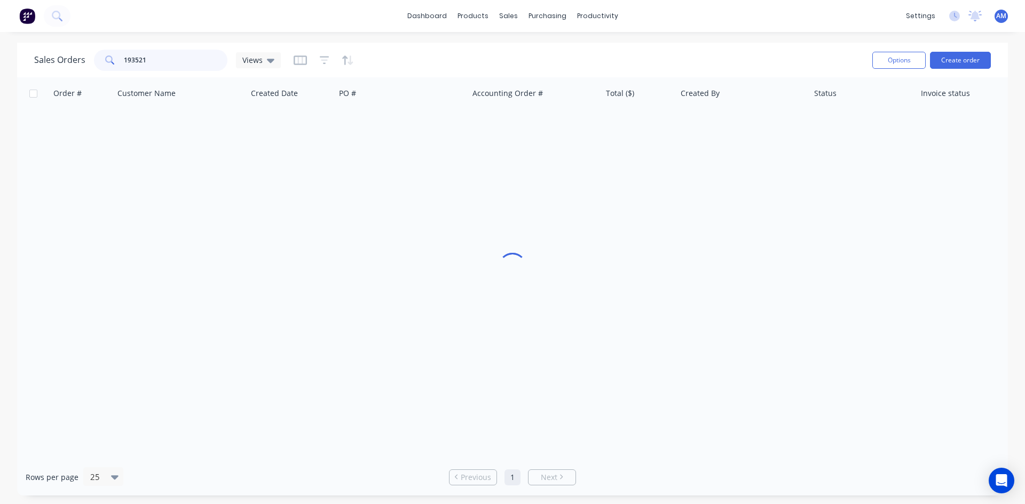
drag, startPoint x: 168, startPoint y: 62, endPoint x: 85, endPoint y: 57, distance: 82.9
click at [85, 57] on div "Sales Orders 193521 Views" at bounding box center [157, 60] width 247 height 21
type input "193519"
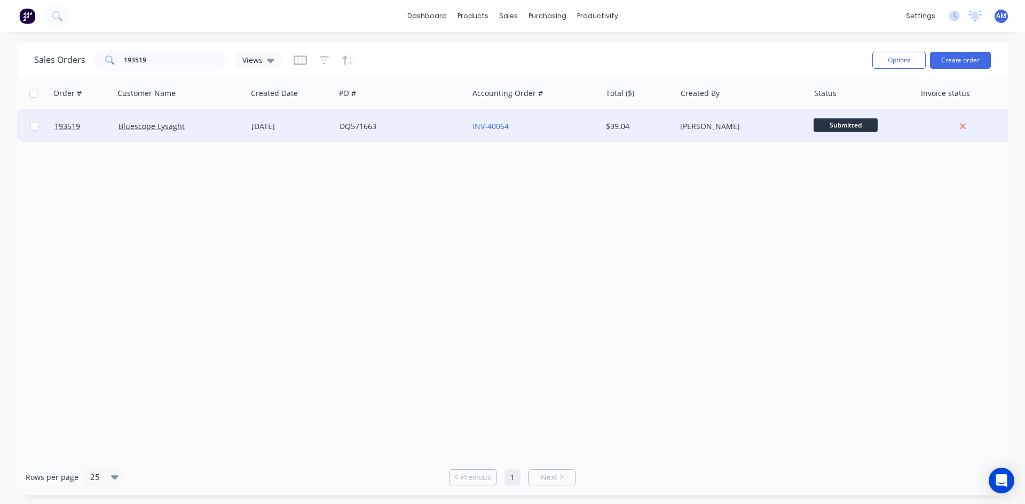
click at [425, 126] on div "DQ571663" at bounding box center [398, 126] width 118 height 11
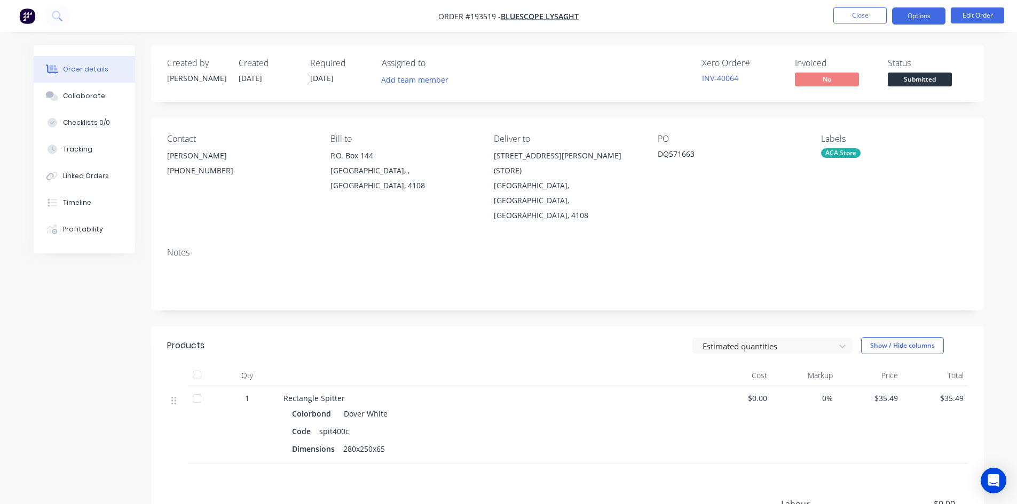
click at [914, 23] on button "Options" at bounding box center [918, 15] width 53 height 17
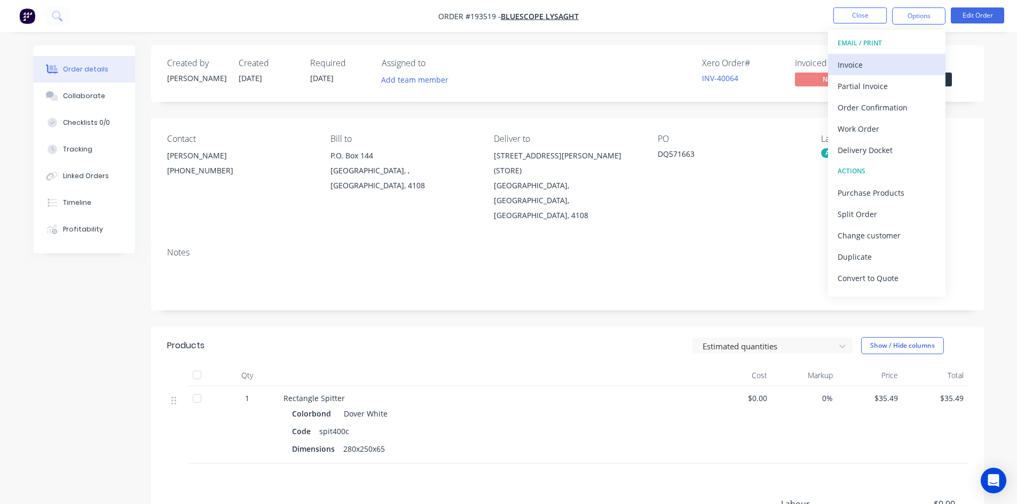
click at [905, 60] on div "Invoice" at bounding box center [886, 64] width 98 height 15
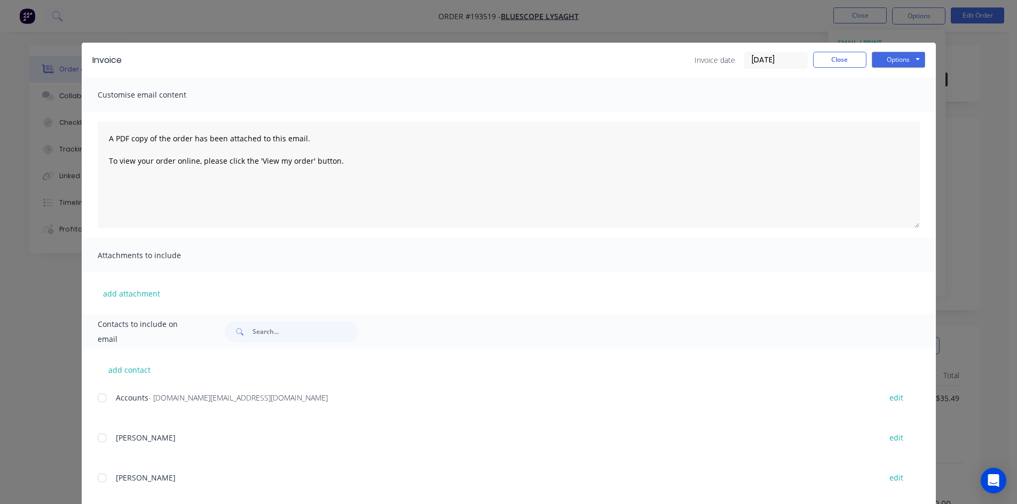
click at [94, 402] on div at bounding box center [101, 397] width 21 height 21
click at [915, 59] on button "Options" at bounding box center [897, 60] width 53 height 16
click at [911, 109] on button "Email" at bounding box center [905, 114] width 68 height 18
click at [846, 63] on button "Close" at bounding box center [839, 60] width 53 height 16
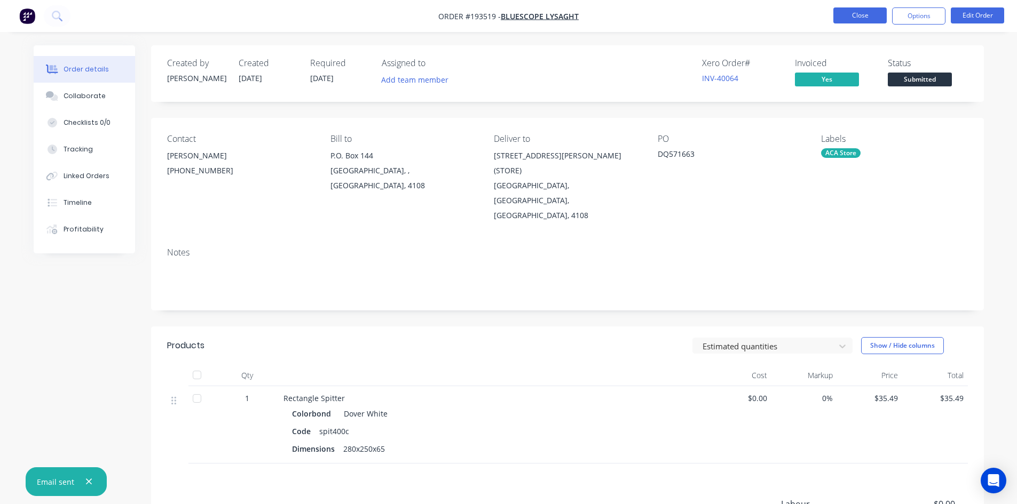
click at [854, 12] on button "Close" at bounding box center [859, 15] width 53 height 16
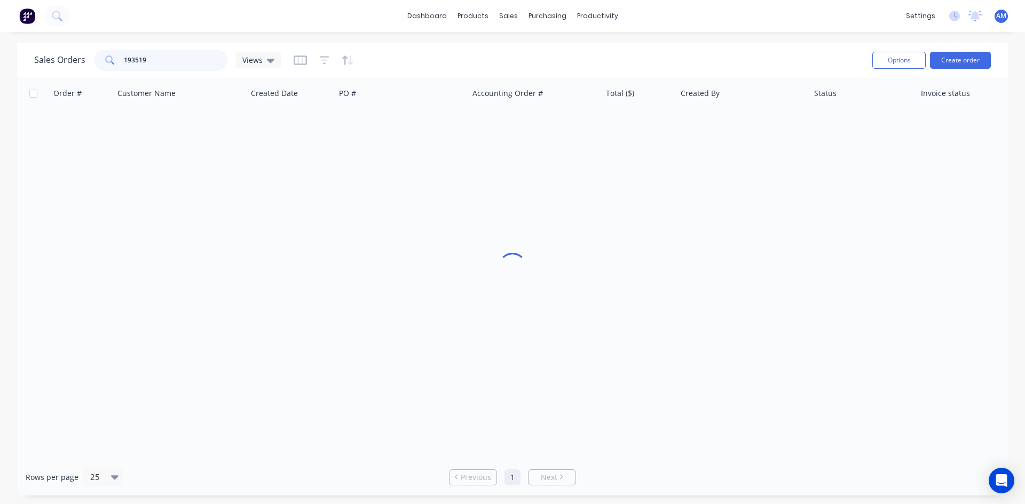
drag, startPoint x: 164, startPoint y: 64, endPoint x: 93, endPoint y: 64, distance: 71.5
click at [94, 64] on div "193519" at bounding box center [160, 60] width 133 height 21
type input "193515"
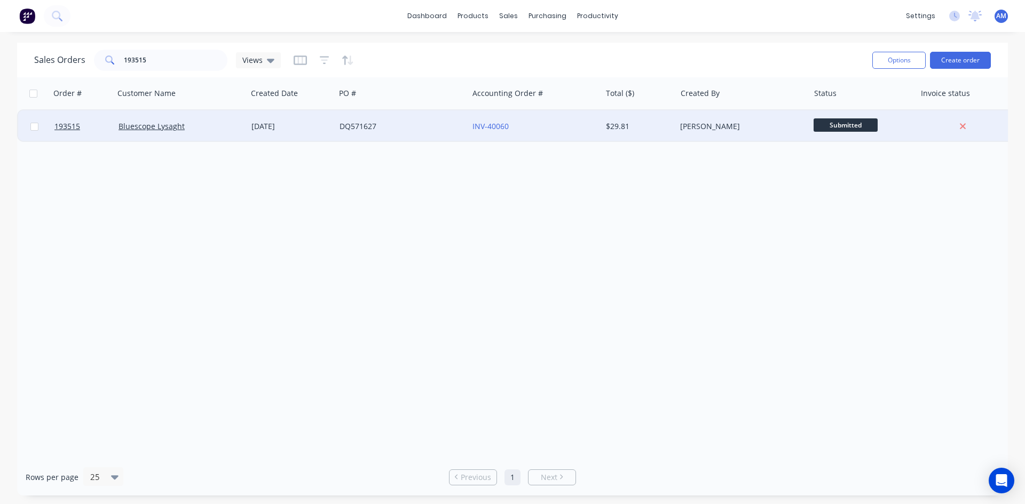
click at [371, 123] on div "DQ571627" at bounding box center [398, 126] width 118 height 11
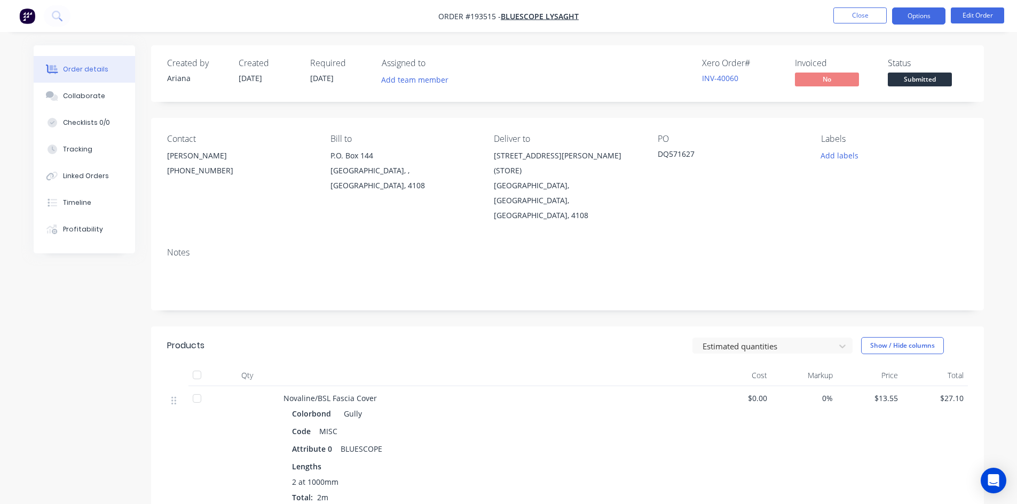
click at [922, 15] on button "Options" at bounding box center [918, 15] width 53 height 17
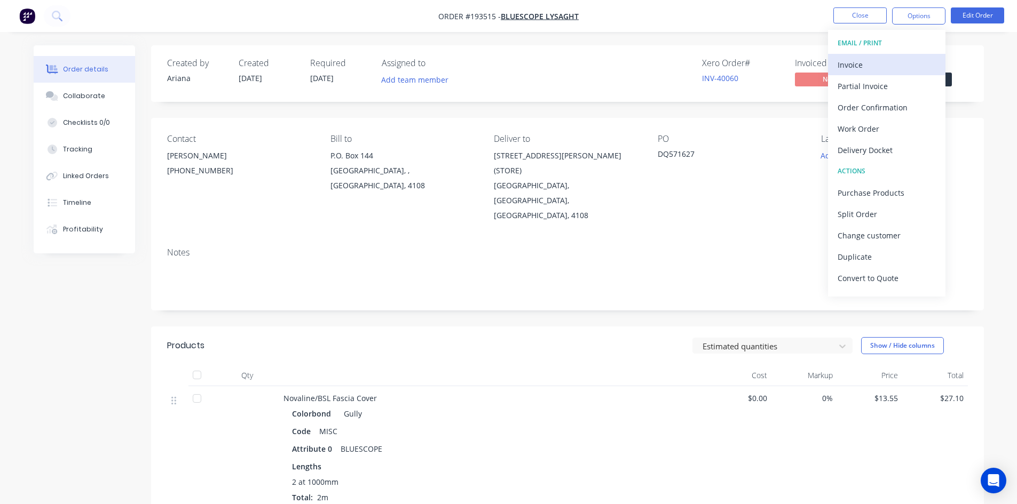
click at [878, 58] on div "Invoice" at bounding box center [886, 64] width 98 height 15
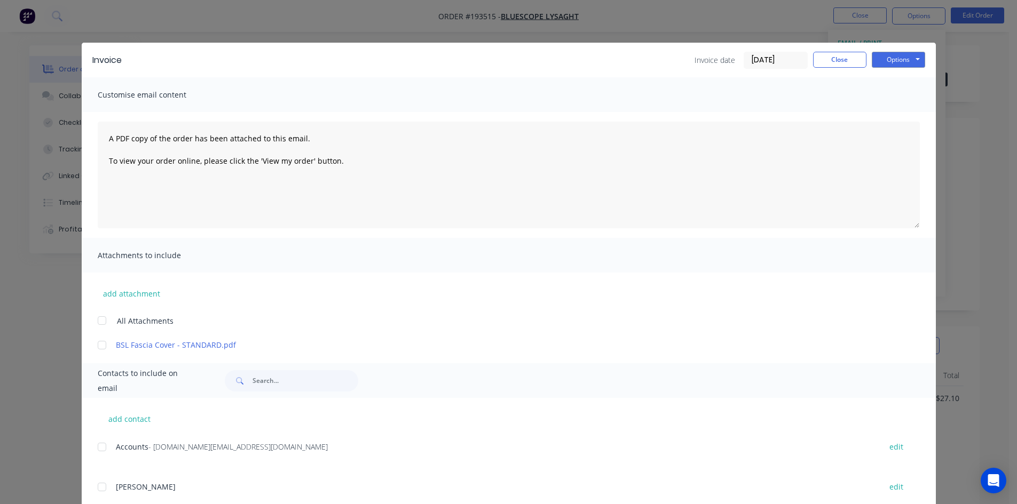
click at [101, 449] on div at bounding box center [101, 446] width 21 height 21
click at [912, 57] on button "Options" at bounding box center [897, 60] width 53 height 16
click at [907, 108] on button "Email" at bounding box center [905, 114] width 68 height 18
click at [857, 63] on button "Close" at bounding box center [839, 60] width 53 height 16
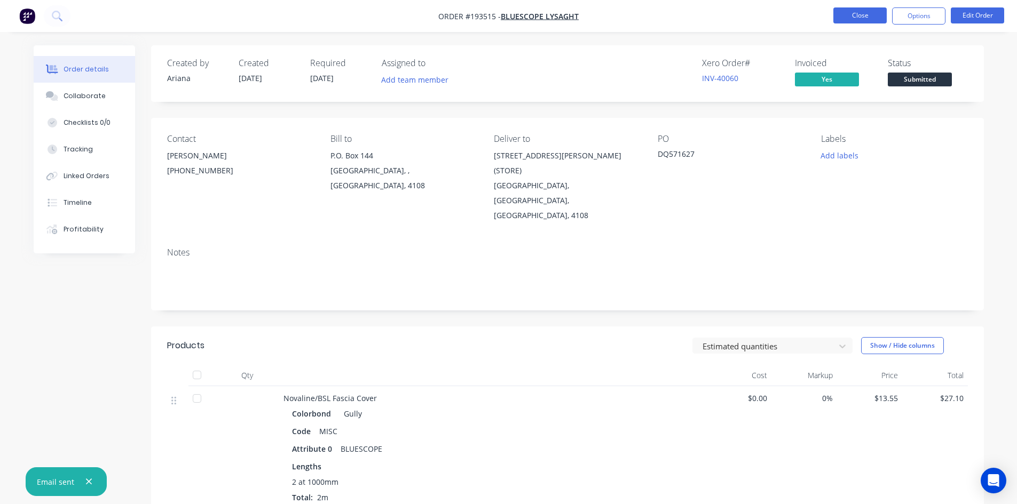
click at [869, 13] on button "Close" at bounding box center [859, 15] width 53 height 16
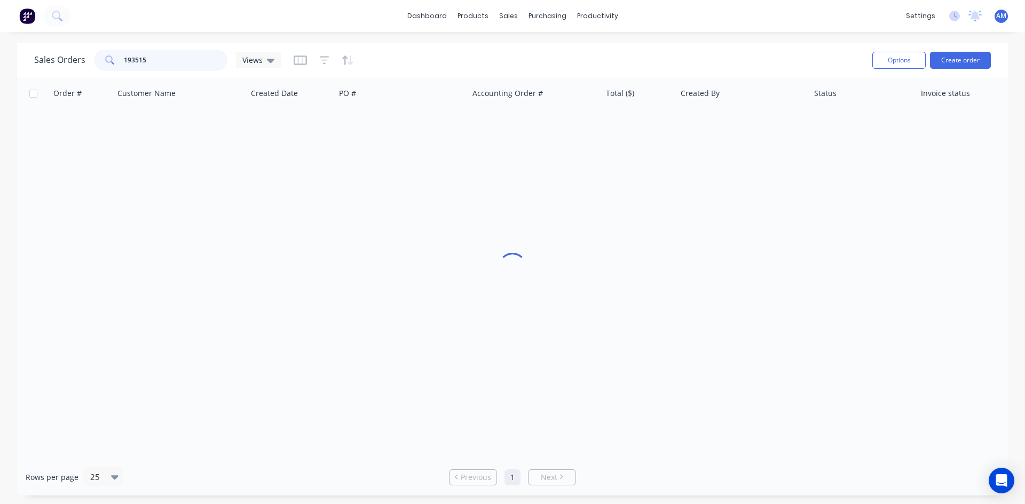
drag, startPoint x: 176, startPoint y: 60, endPoint x: 21, endPoint y: 61, distance: 154.2
click at [21, 61] on div "Sales Orders 193515 Views Options Create order" at bounding box center [512, 60] width 990 height 35
type input "193602"
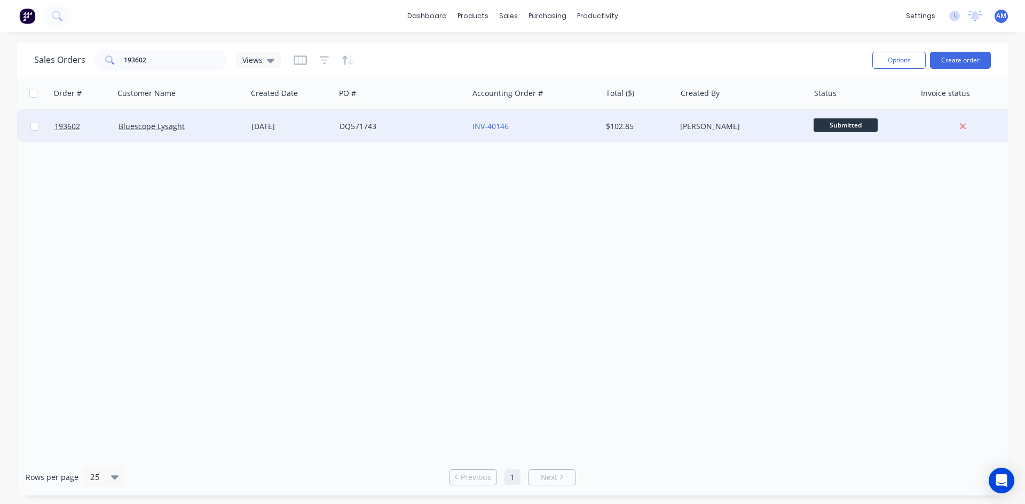
click at [419, 138] on div "DQ571743" at bounding box center [401, 126] width 133 height 32
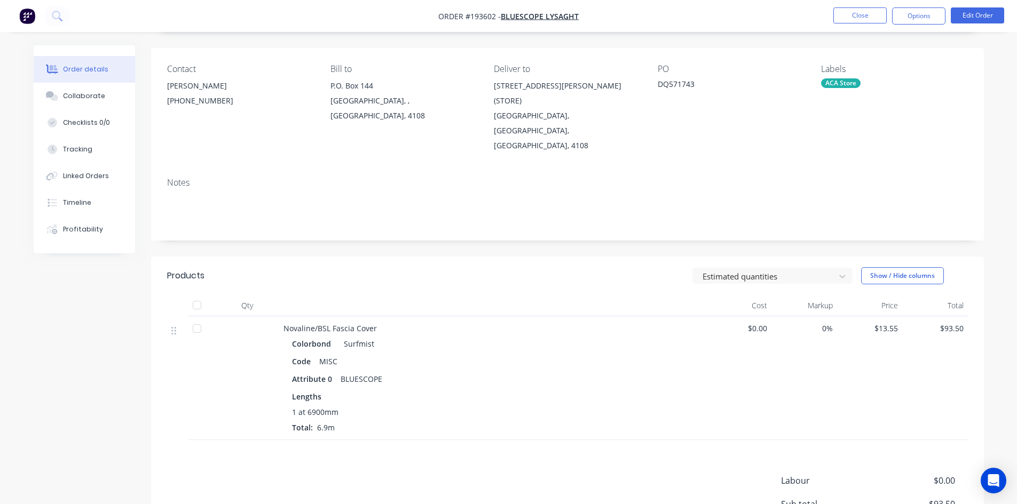
scroll to position [59, 0]
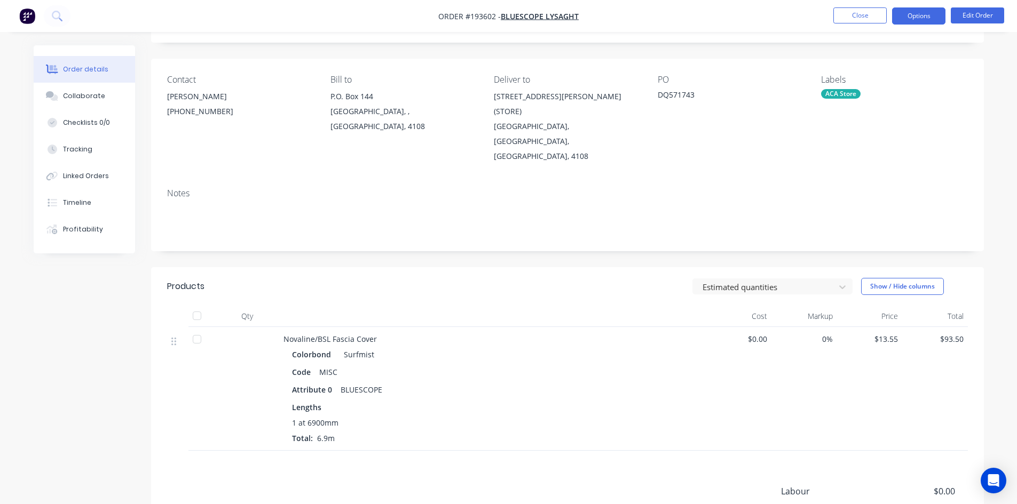
click at [911, 14] on button "Options" at bounding box center [918, 15] width 53 height 17
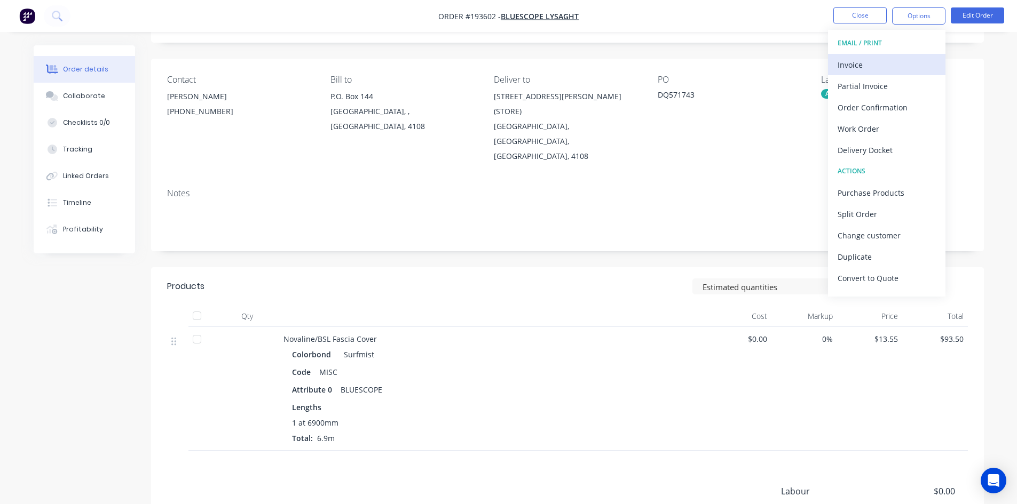
click at [890, 54] on button "Invoice" at bounding box center [886, 64] width 117 height 21
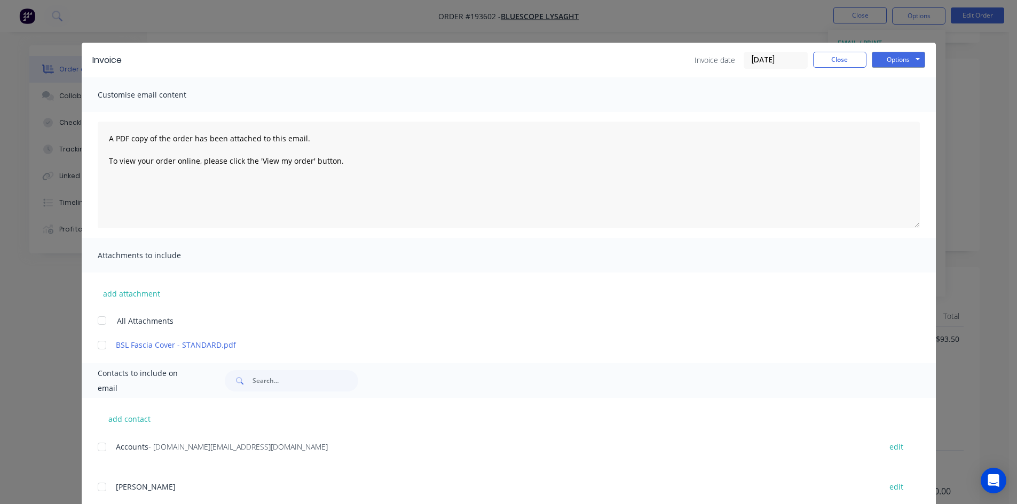
drag, startPoint x: 98, startPoint y: 450, endPoint x: 102, endPoint y: 446, distance: 6.0
click at [98, 450] on div at bounding box center [101, 446] width 21 height 21
click at [908, 61] on button "Options" at bounding box center [897, 60] width 53 height 16
click at [902, 106] on button "Email" at bounding box center [905, 114] width 68 height 18
click at [847, 55] on button "Close" at bounding box center [839, 60] width 53 height 16
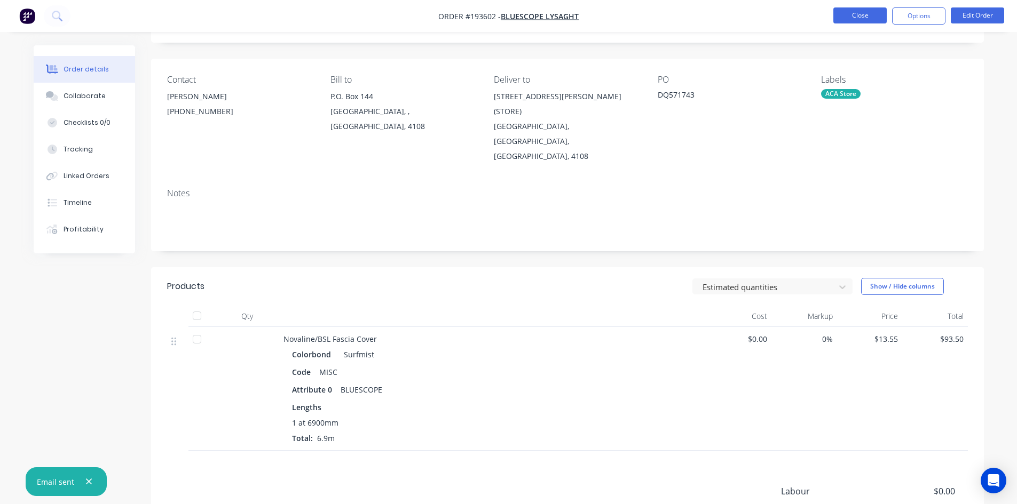
click at [860, 21] on button "Close" at bounding box center [859, 15] width 53 height 16
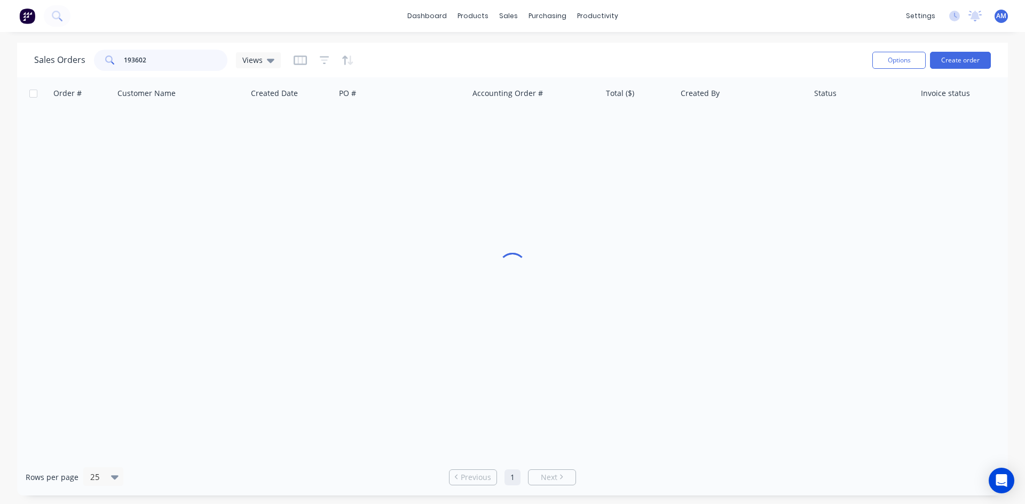
drag, startPoint x: 162, startPoint y: 69, endPoint x: 91, endPoint y: 66, distance: 71.0
click at [91, 66] on div "Sales Orders 193602 Views" at bounding box center [157, 60] width 247 height 21
type input "193587"
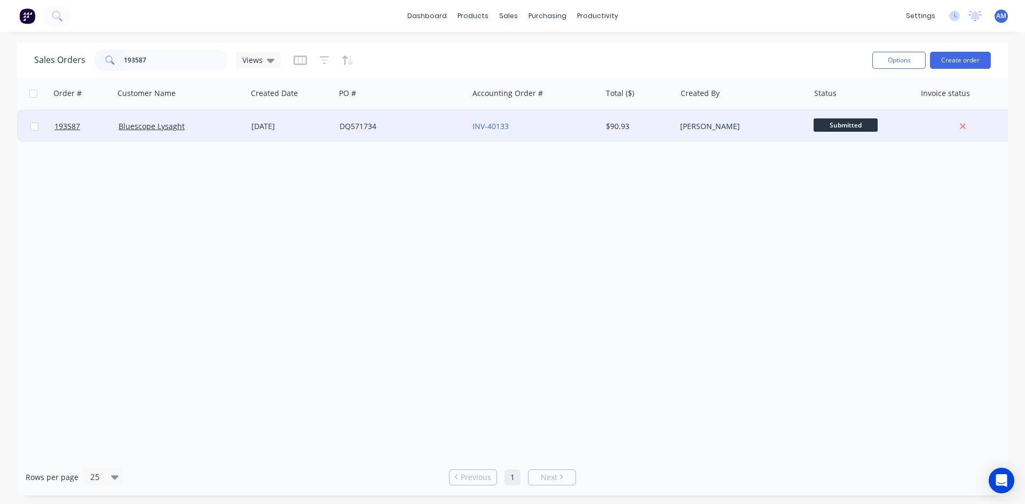
click at [432, 131] on div "DQ571734" at bounding box center [398, 126] width 118 height 11
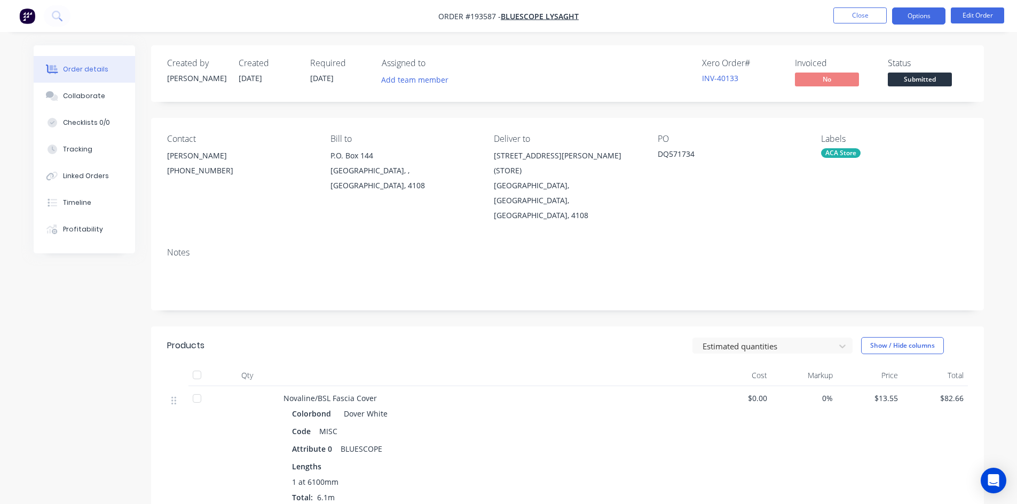
click at [897, 20] on button "Options" at bounding box center [918, 15] width 53 height 17
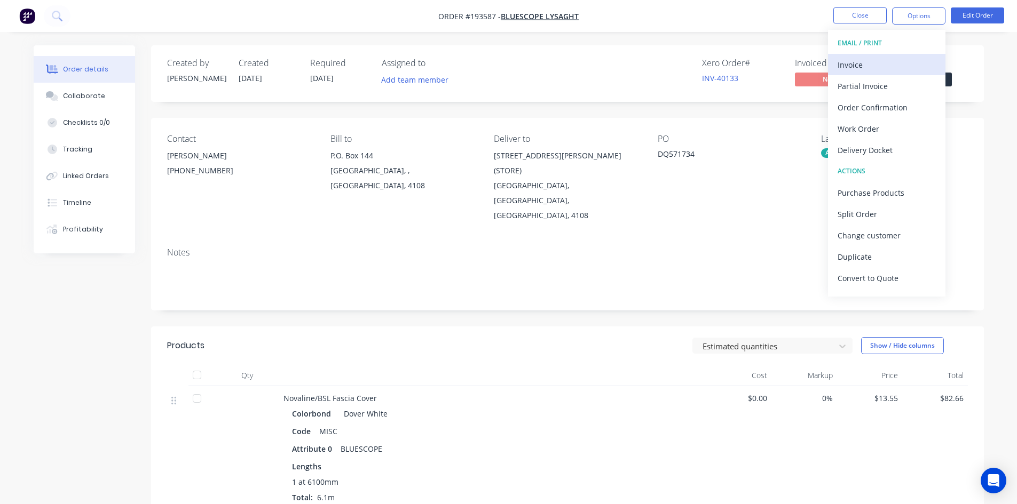
click at [889, 61] on div "Invoice" at bounding box center [886, 64] width 98 height 15
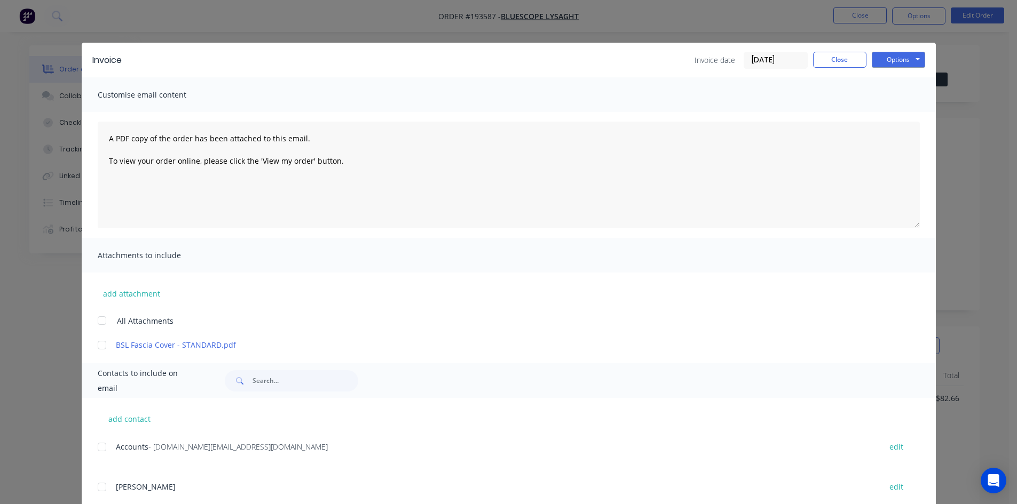
click at [94, 446] on div at bounding box center [101, 446] width 21 height 21
click at [886, 60] on button "Options" at bounding box center [897, 60] width 53 height 16
click at [892, 109] on button "Email" at bounding box center [905, 114] width 68 height 18
click at [852, 61] on button "Close" at bounding box center [839, 60] width 53 height 16
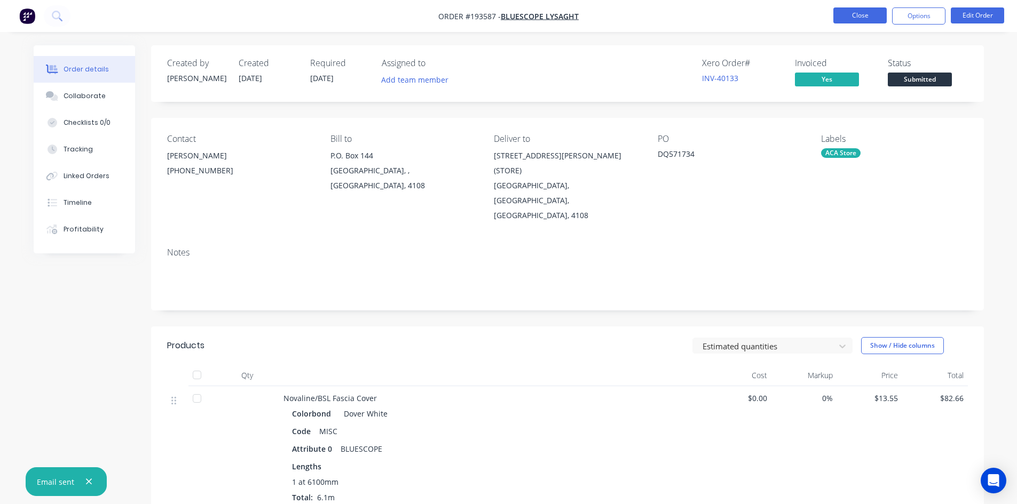
click at [862, 20] on button "Close" at bounding box center [859, 15] width 53 height 16
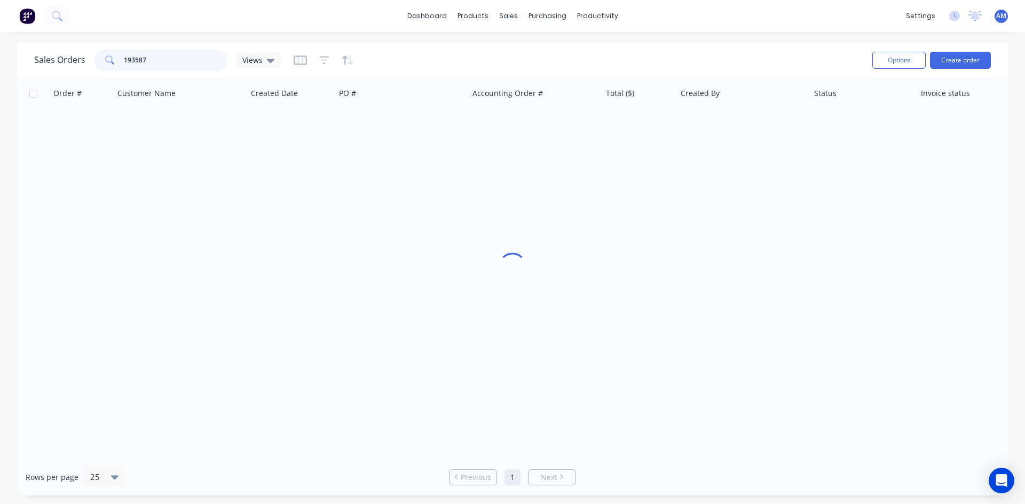
drag, startPoint x: 190, startPoint y: 66, endPoint x: 44, endPoint y: 57, distance: 146.5
click at [44, 57] on div "Sales Orders 193587 Views" at bounding box center [157, 60] width 247 height 21
type input "193601"
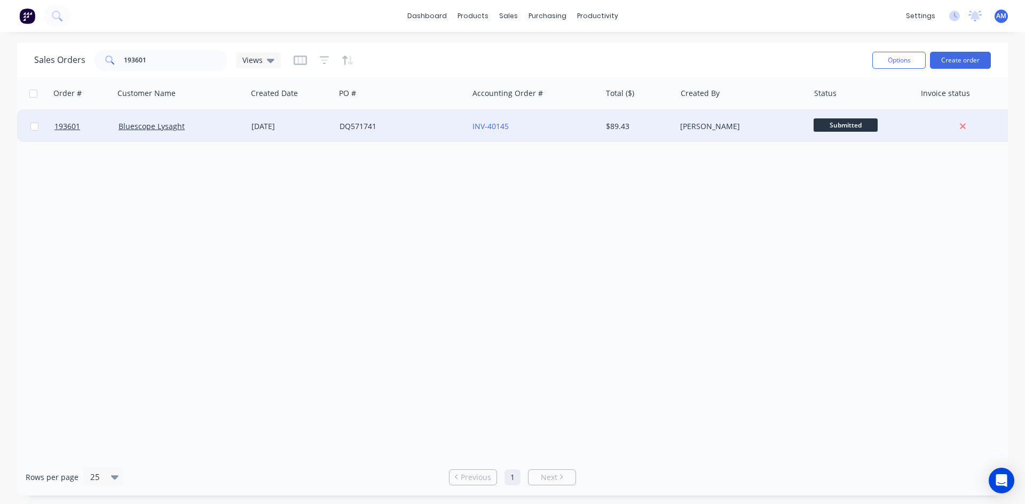
click at [411, 129] on div "DQ571741" at bounding box center [398, 126] width 118 height 11
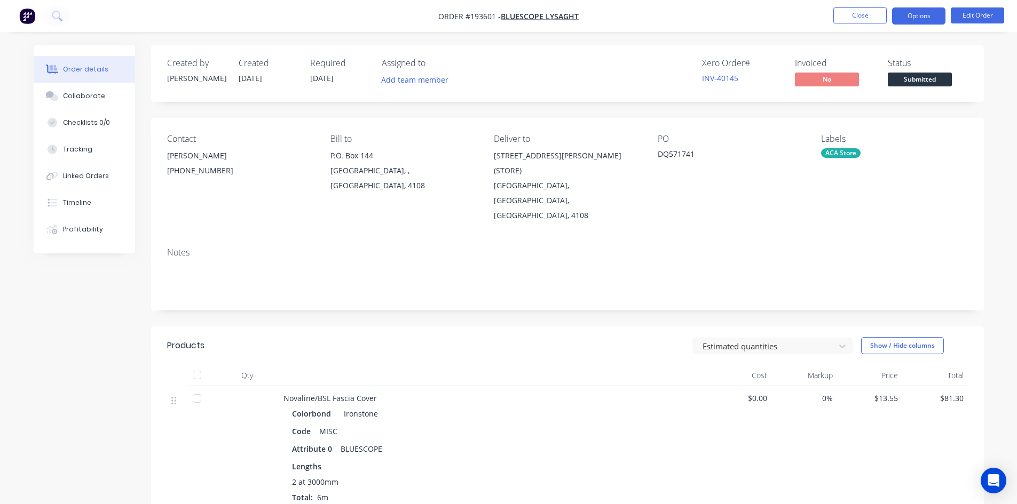
click at [915, 20] on button "Options" at bounding box center [918, 15] width 53 height 17
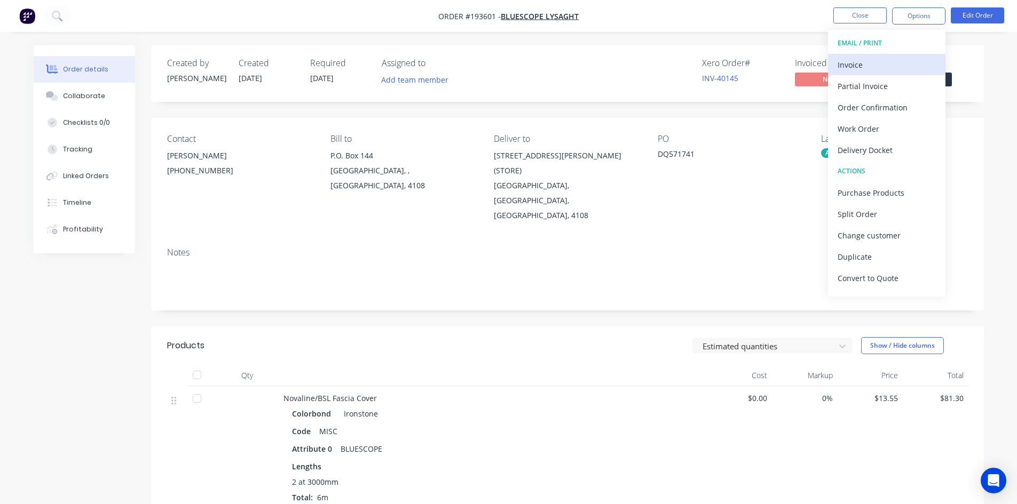
click at [880, 61] on div "Invoice" at bounding box center [886, 64] width 98 height 15
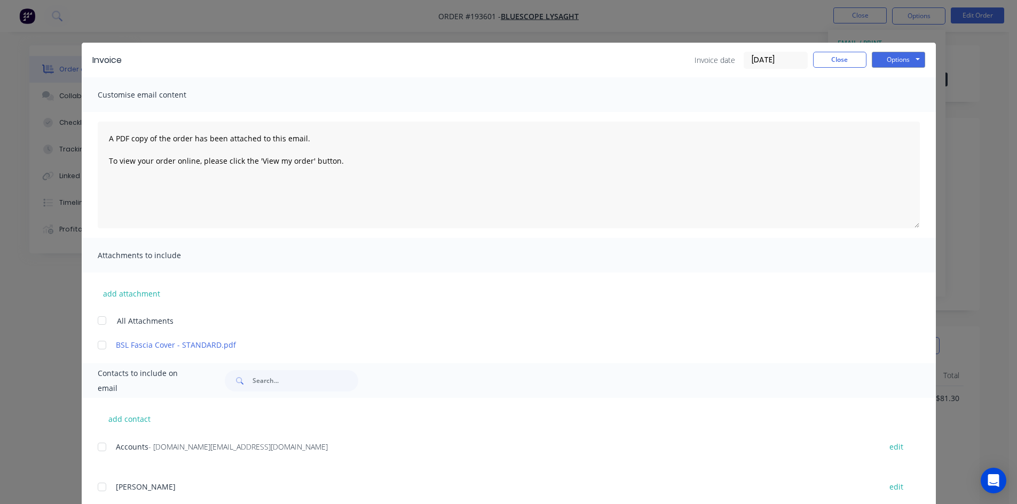
click at [99, 446] on div at bounding box center [101, 446] width 21 height 21
click at [892, 57] on button "Options" at bounding box center [897, 60] width 53 height 16
click at [897, 111] on button "Email" at bounding box center [905, 114] width 68 height 18
click at [856, 57] on button "Close" at bounding box center [839, 60] width 53 height 16
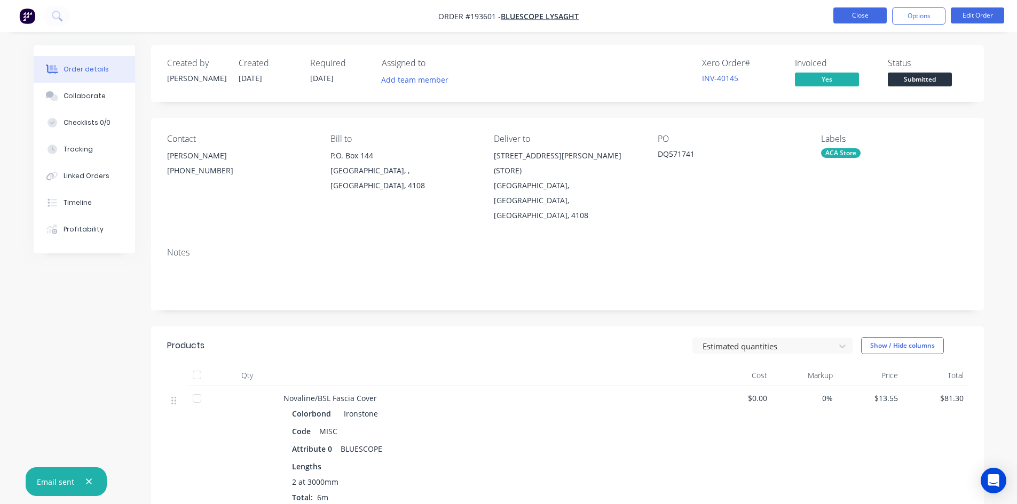
click at [870, 18] on button "Close" at bounding box center [859, 15] width 53 height 16
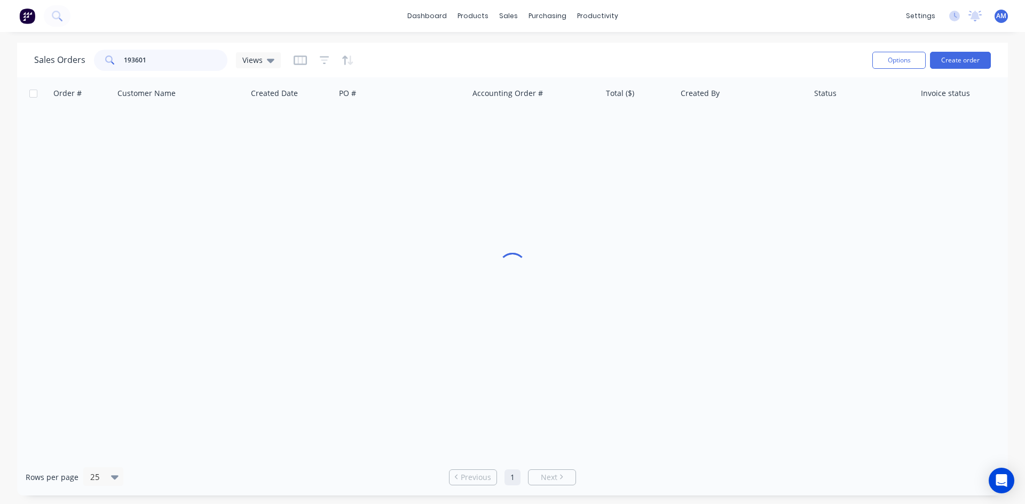
drag, startPoint x: 158, startPoint y: 60, endPoint x: 86, endPoint y: 61, distance: 72.6
click at [86, 61] on div "Sales Orders 193601 Views" at bounding box center [157, 60] width 247 height 21
type input "193640"
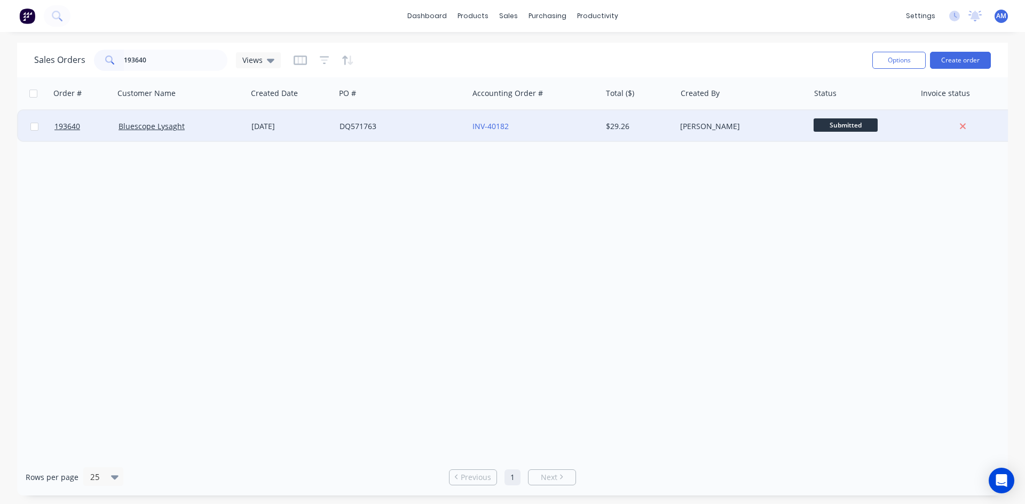
click at [423, 126] on div "DQ571763" at bounding box center [398, 126] width 118 height 11
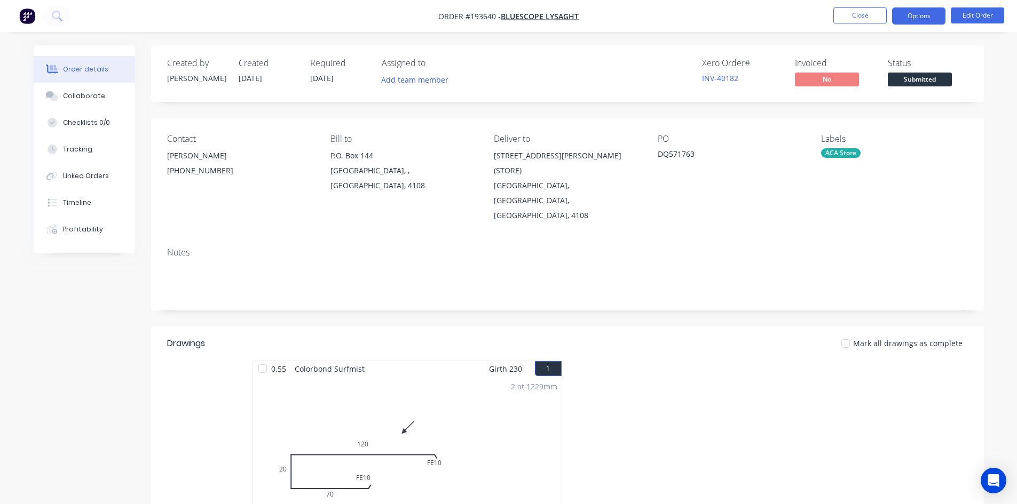
click at [930, 17] on button "Options" at bounding box center [918, 15] width 53 height 17
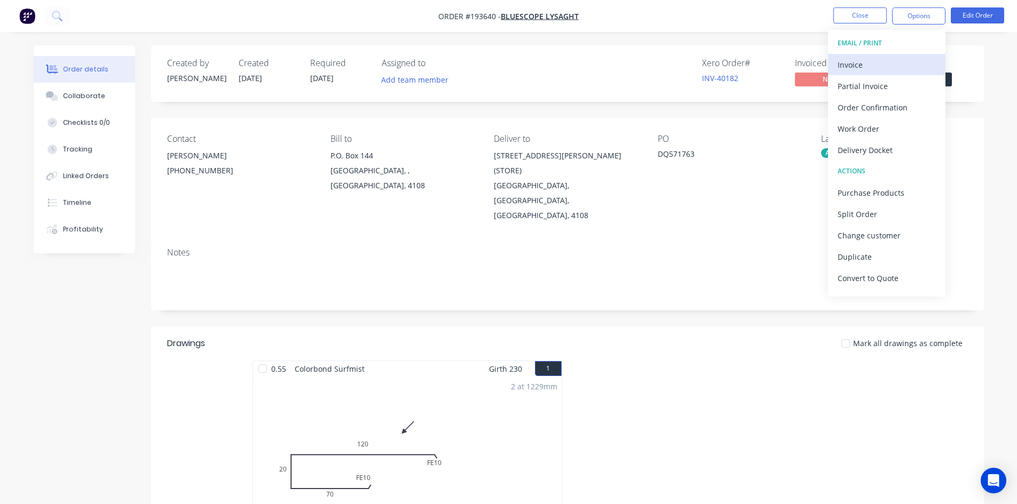
click at [892, 61] on div "Invoice" at bounding box center [886, 64] width 98 height 15
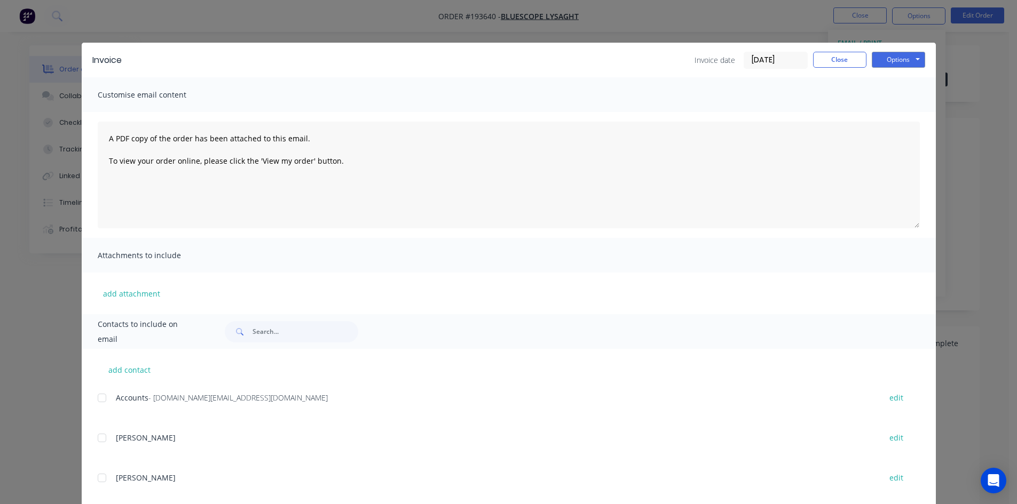
click at [102, 399] on div at bounding box center [101, 397] width 21 height 21
click at [890, 58] on button "Options" at bounding box center [897, 60] width 53 height 16
click at [890, 110] on button "Email" at bounding box center [905, 114] width 68 height 18
click at [838, 59] on button "Close" at bounding box center [839, 60] width 53 height 16
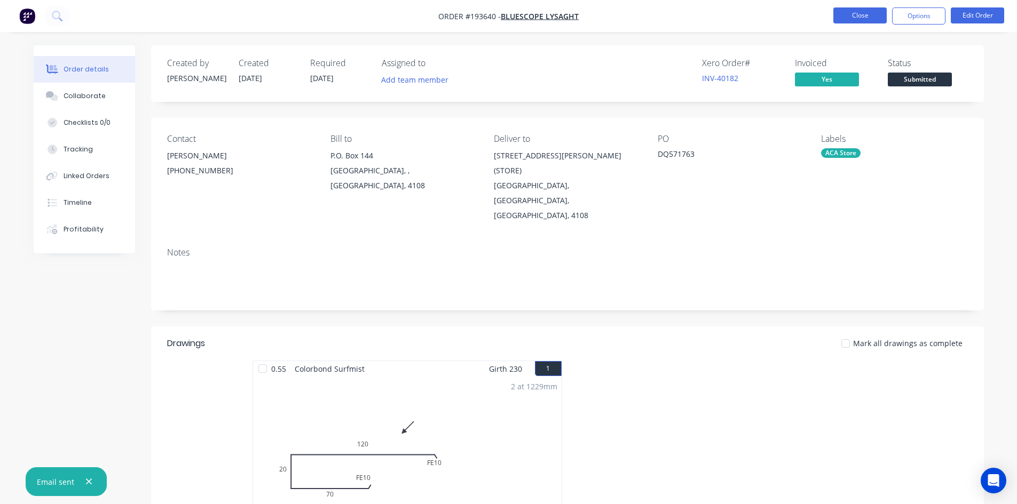
click at [852, 21] on button "Close" at bounding box center [859, 15] width 53 height 16
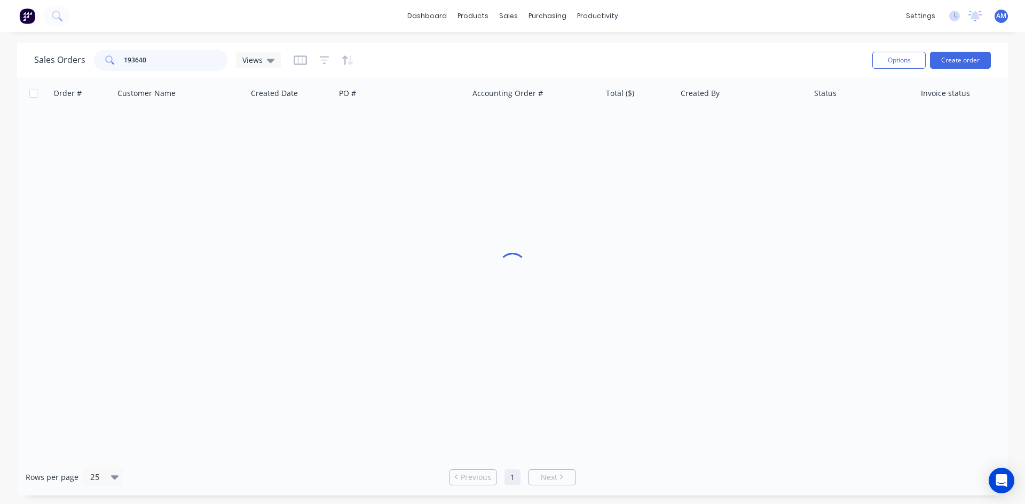
drag, startPoint x: 162, startPoint y: 64, endPoint x: 71, endPoint y: 55, distance: 91.7
click at [73, 57] on div "Sales Orders 193640 Views" at bounding box center [157, 60] width 247 height 21
type input "193370"
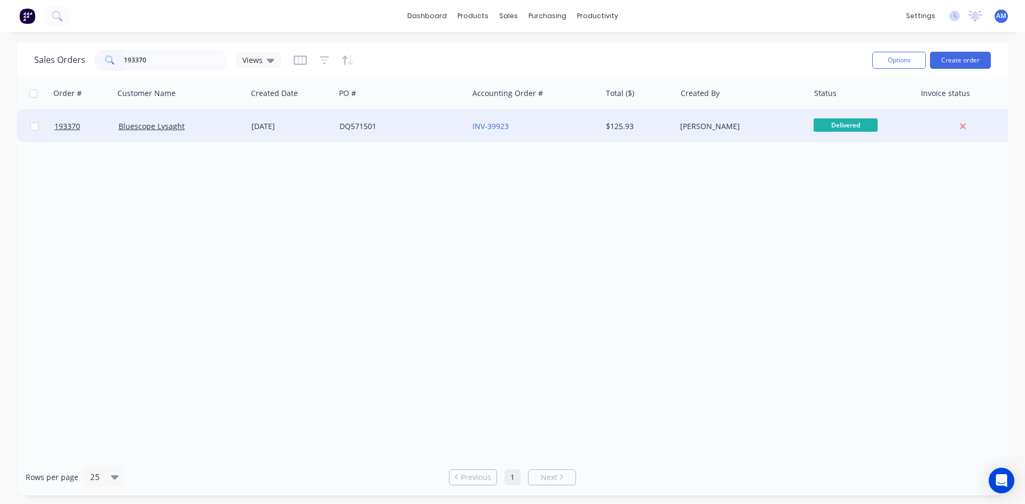
click at [388, 128] on div "DQ571501" at bounding box center [398, 126] width 118 height 11
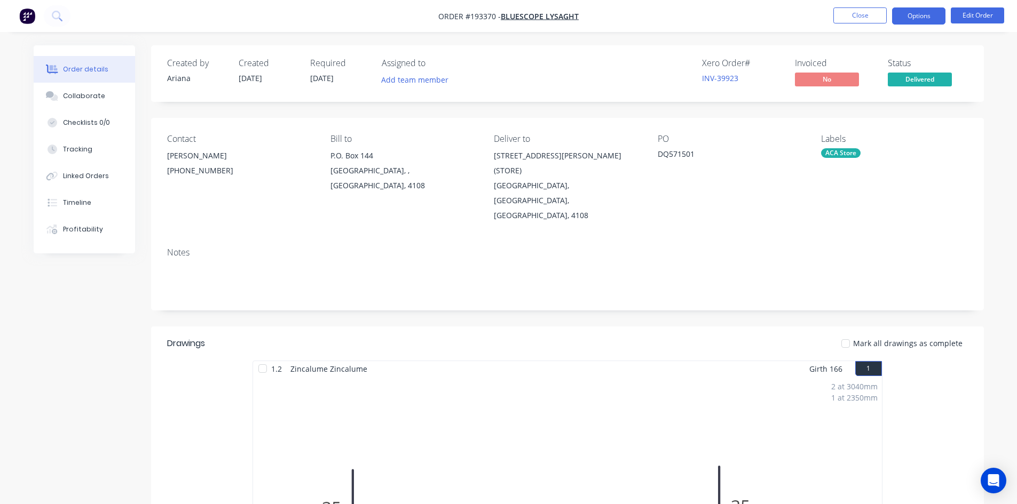
click at [906, 23] on button "Options" at bounding box center [918, 15] width 53 height 17
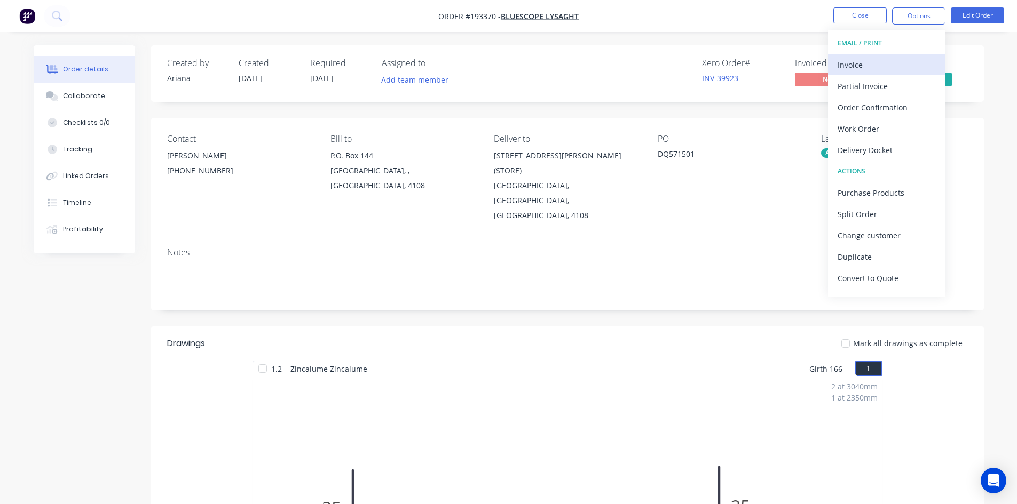
click at [890, 59] on div "Invoice" at bounding box center [886, 64] width 98 height 15
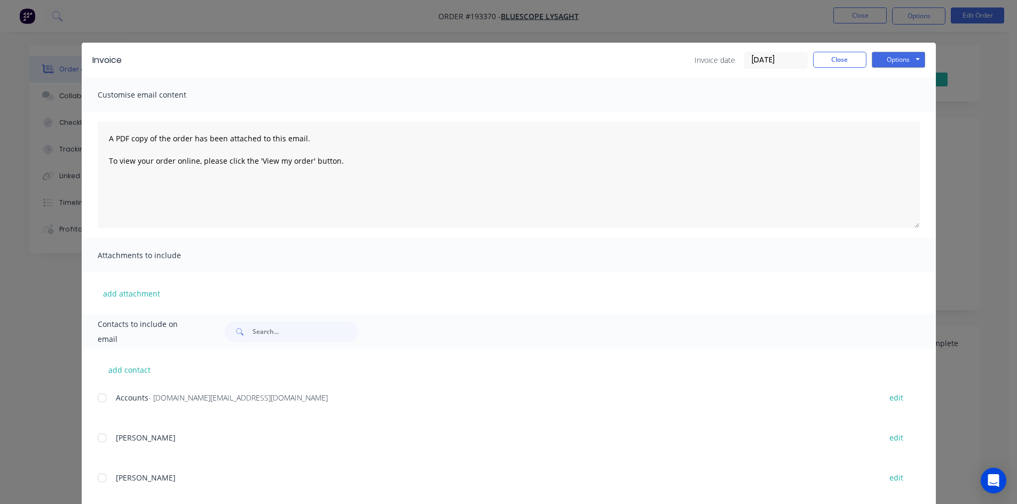
click at [94, 398] on div at bounding box center [101, 397] width 21 height 21
click at [894, 59] on button "Options" at bounding box center [897, 60] width 53 height 16
click at [890, 111] on button "Email" at bounding box center [905, 114] width 68 height 18
click at [824, 59] on button "Close" at bounding box center [839, 60] width 53 height 16
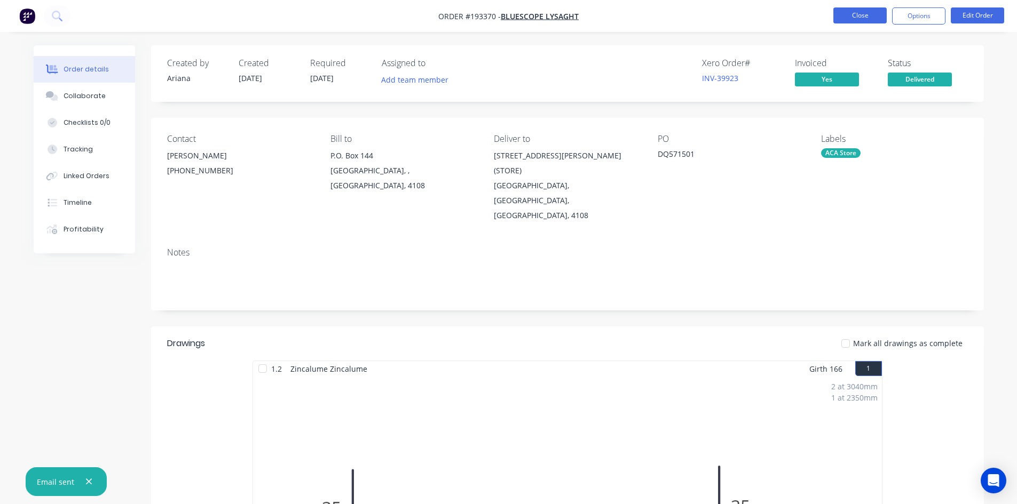
click at [851, 20] on button "Close" at bounding box center [859, 15] width 53 height 16
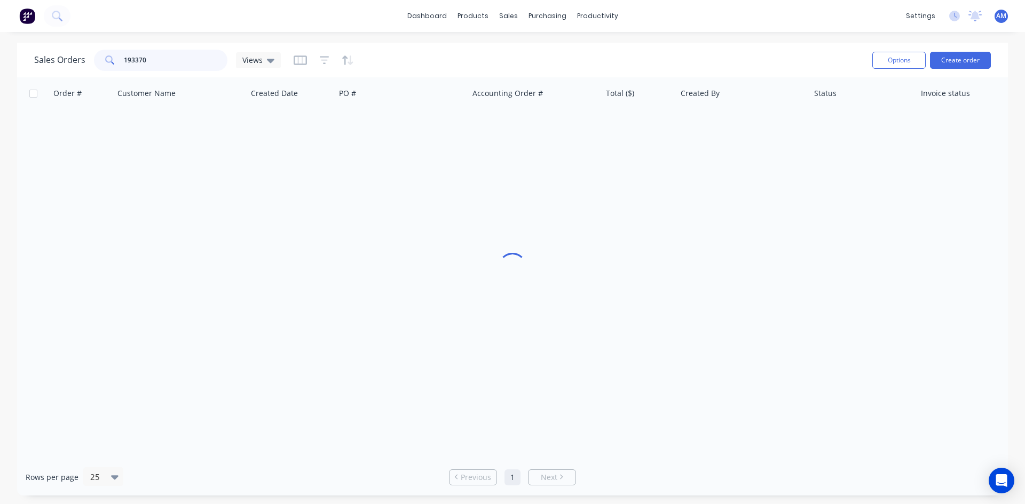
drag, startPoint x: 176, startPoint y: 60, endPoint x: 76, endPoint y: 61, distance: 100.3
click at [76, 61] on div "Sales Orders 193370 Views" at bounding box center [157, 60] width 247 height 21
type input "193367"
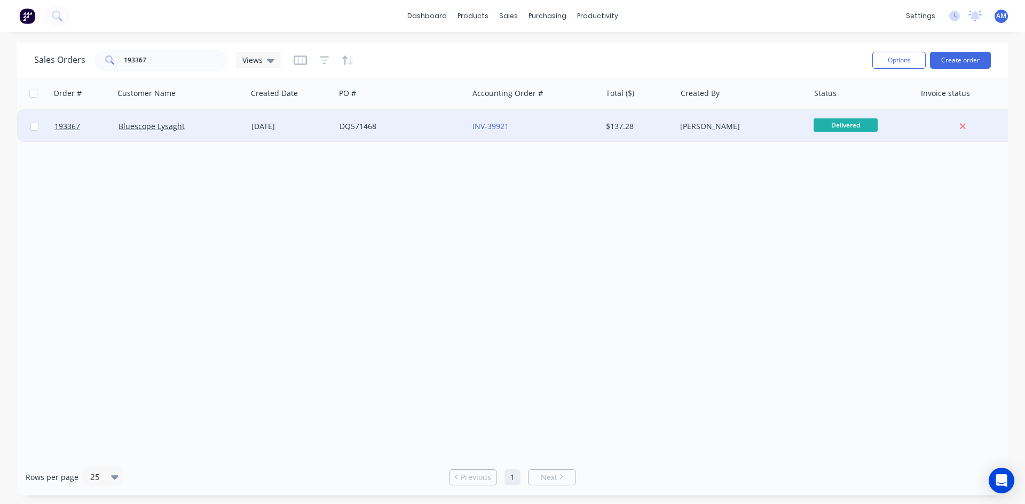
click at [406, 134] on div "DQ571468" at bounding box center [401, 126] width 133 height 32
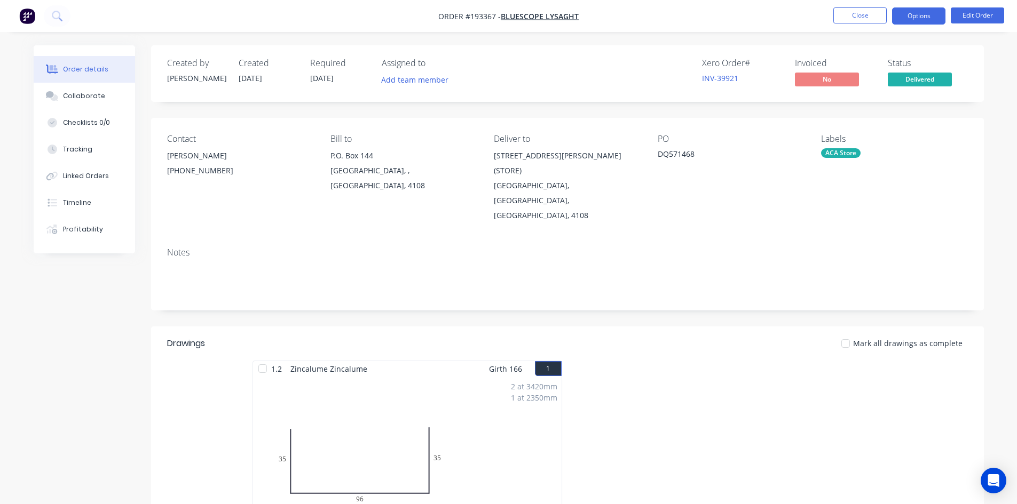
click at [935, 14] on button "Options" at bounding box center [918, 15] width 53 height 17
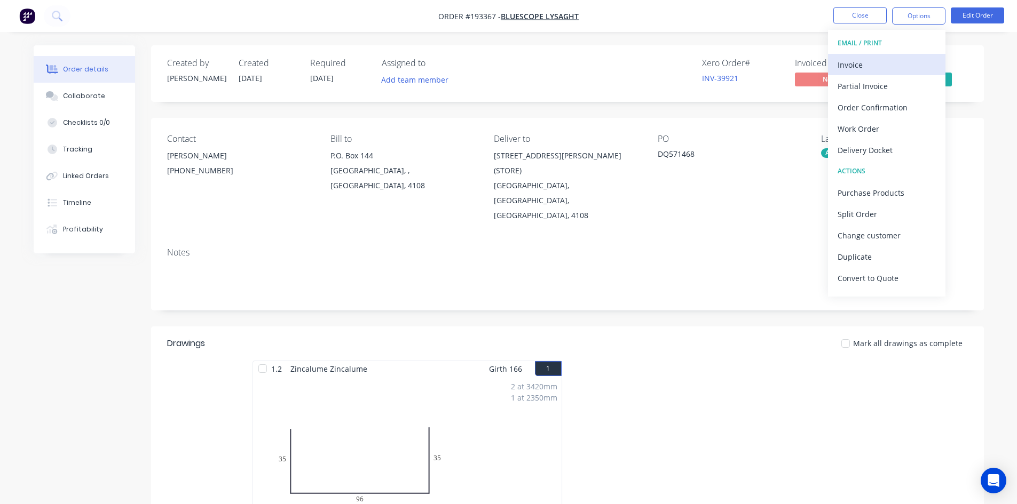
click at [891, 61] on div "Invoice" at bounding box center [886, 64] width 98 height 15
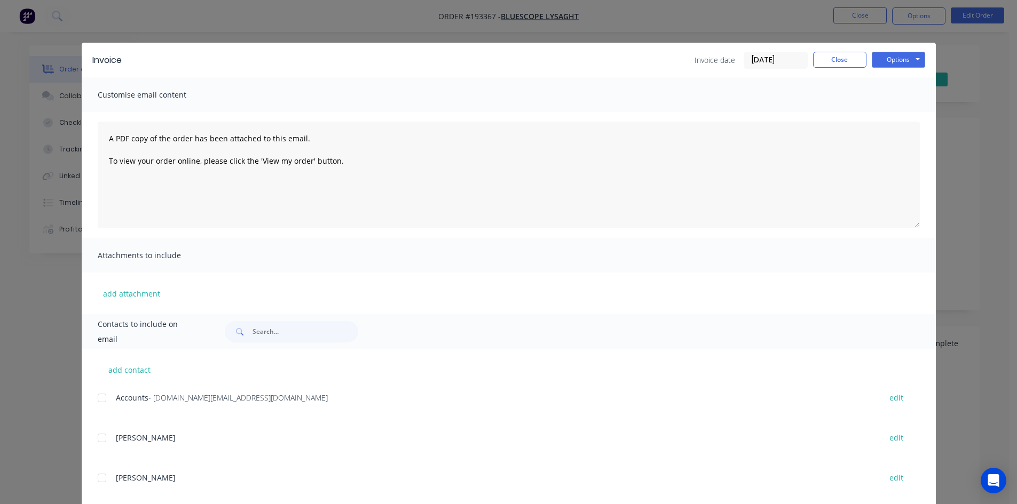
click at [98, 399] on div at bounding box center [101, 397] width 21 height 21
click at [891, 62] on button "Options" at bounding box center [897, 60] width 53 height 16
click at [884, 107] on button "Email" at bounding box center [905, 114] width 68 height 18
click at [859, 55] on button "Close" at bounding box center [839, 60] width 53 height 16
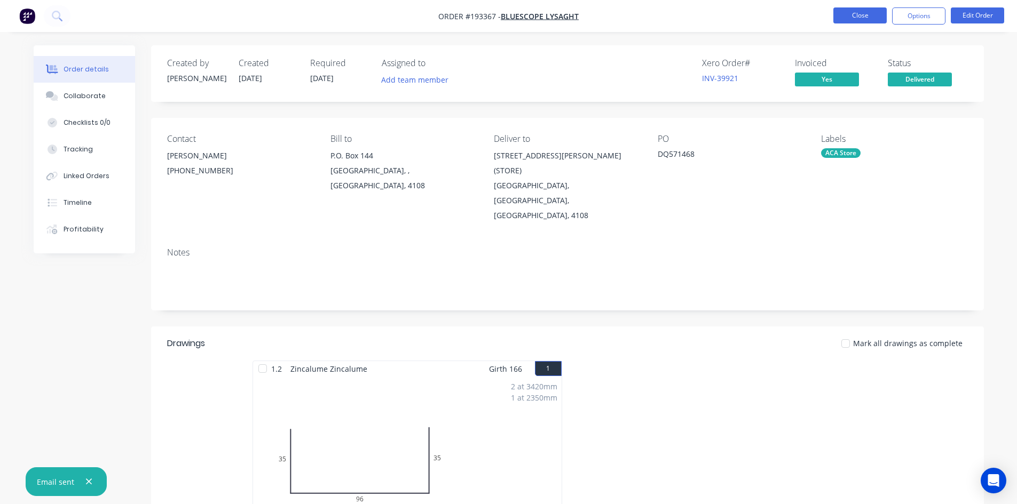
click at [872, 13] on button "Close" at bounding box center [859, 15] width 53 height 16
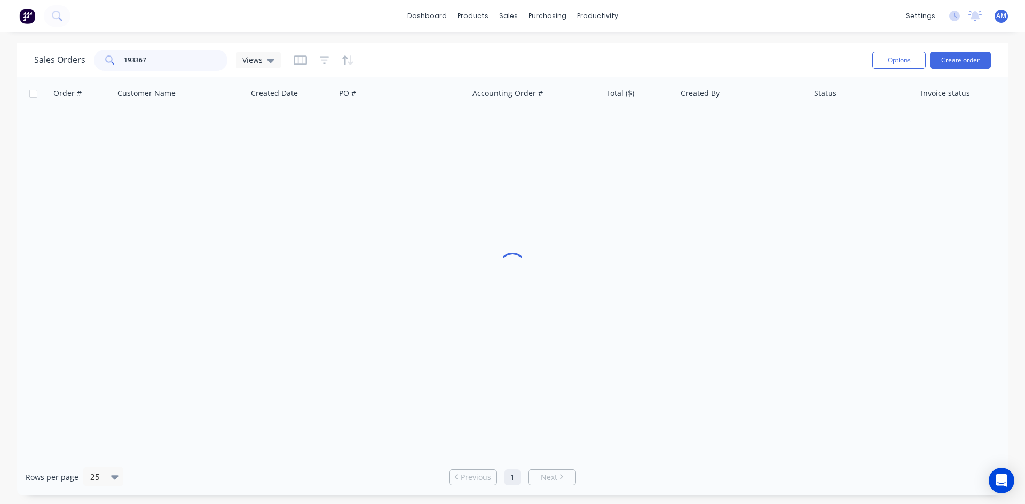
drag, startPoint x: 155, startPoint y: 60, endPoint x: 85, endPoint y: 58, distance: 69.9
click at [85, 58] on div "Sales Orders 193367 Views" at bounding box center [157, 60] width 247 height 21
type input "193642"
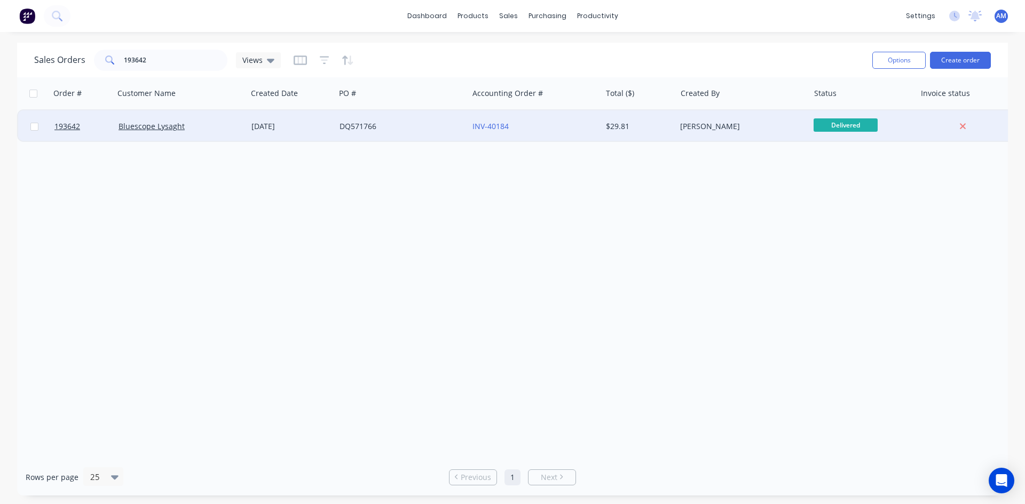
click at [440, 124] on div "DQ571766" at bounding box center [398, 126] width 118 height 11
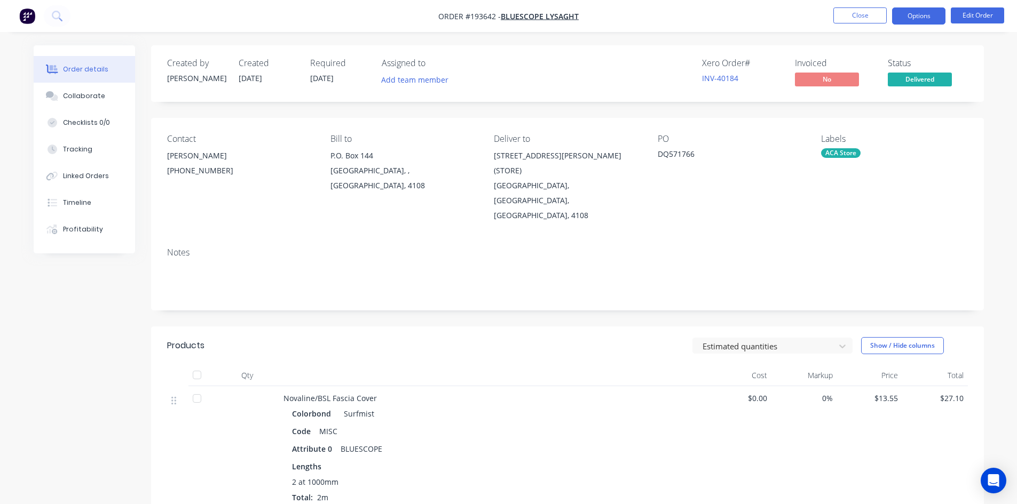
click at [906, 18] on button "Options" at bounding box center [918, 15] width 53 height 17
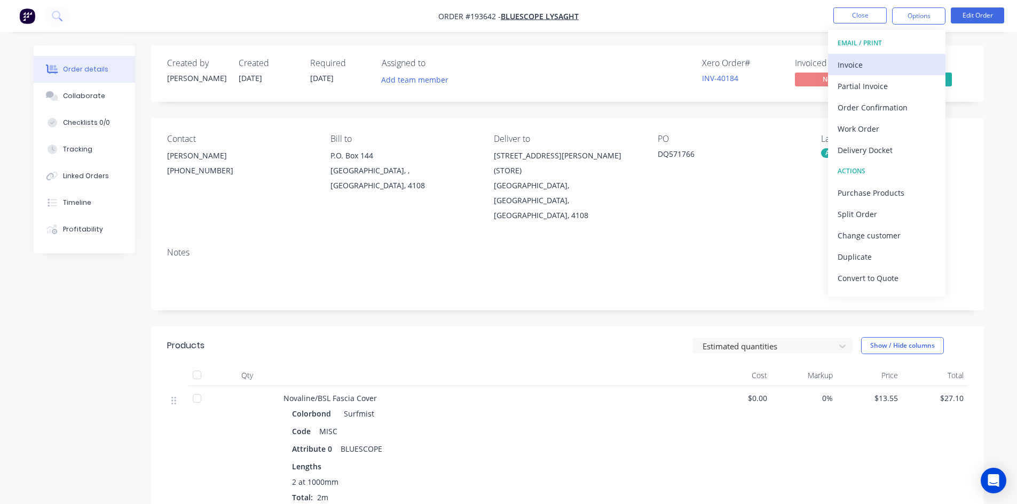
click at [879, 60] on div "Invoice" at bounding box center [886, 64] width 98 height 15
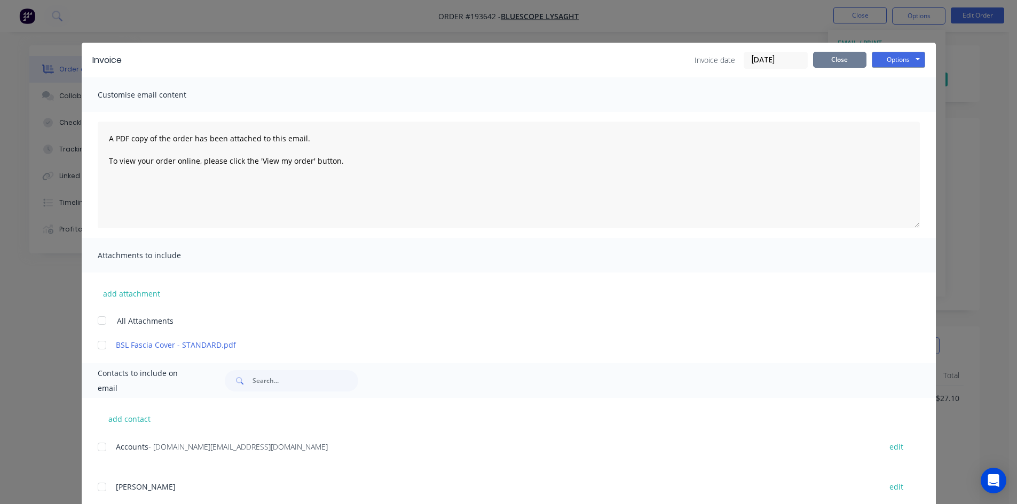
click at [831, 52] on button "Close" at bounding box center [839, 60] width 53 height 16
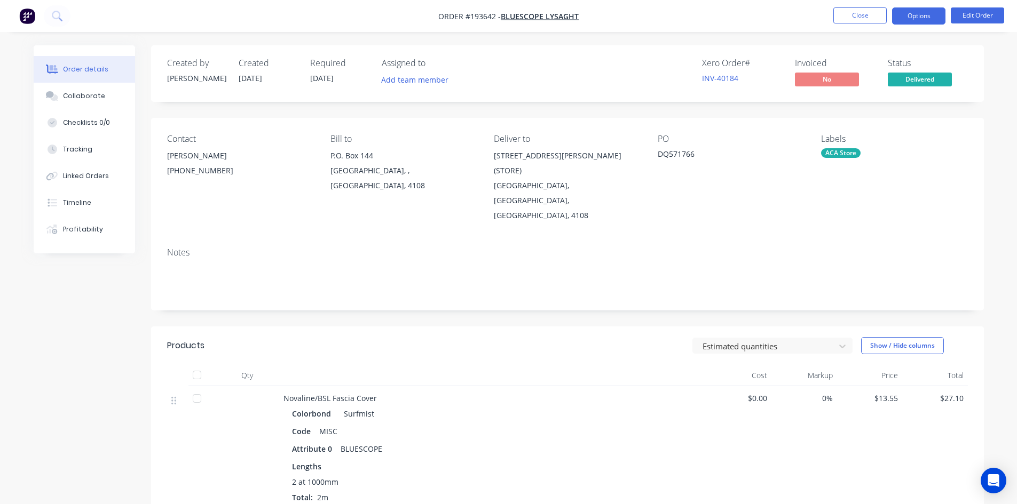
click at [915, 20] on button "Options" at bounding box center [918, 15] width 53 height 17
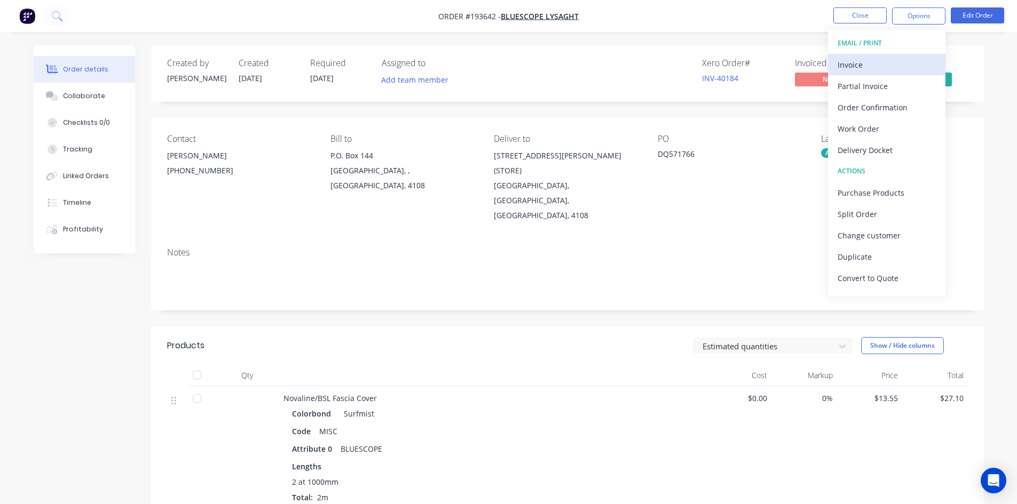
click at [915, 54] on button "Invoice" at bounding box center [886, 64] width 117 height 21
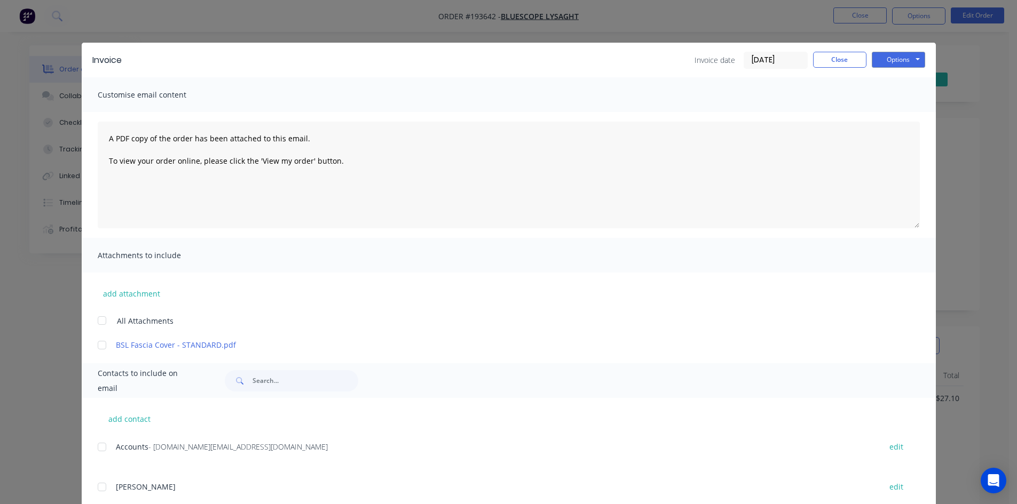
click at [96, 448] on div at bounding box center [101, 446] width 21 height 21
click at [896, 59] on button "Options" at bounding box center [897, 60] width 53 height 16
click at [889, 113] on button "Email" at bounding box center [905, 114] width 68 height 18
click at [842, 67] on button "Close" at bounding box center [839, 60] width 53 height 16
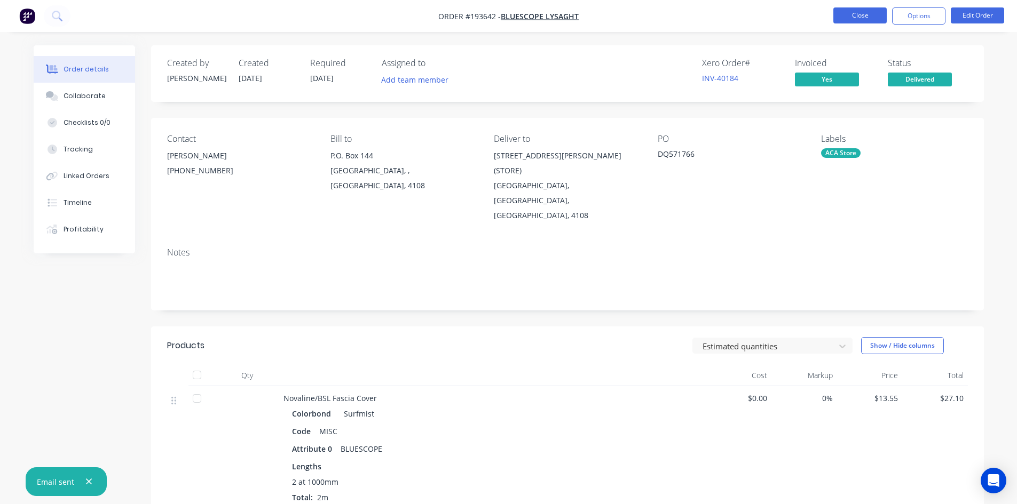
click at [855, 20] on button "Close" at bounding box center [859, 15] width 53 height 16
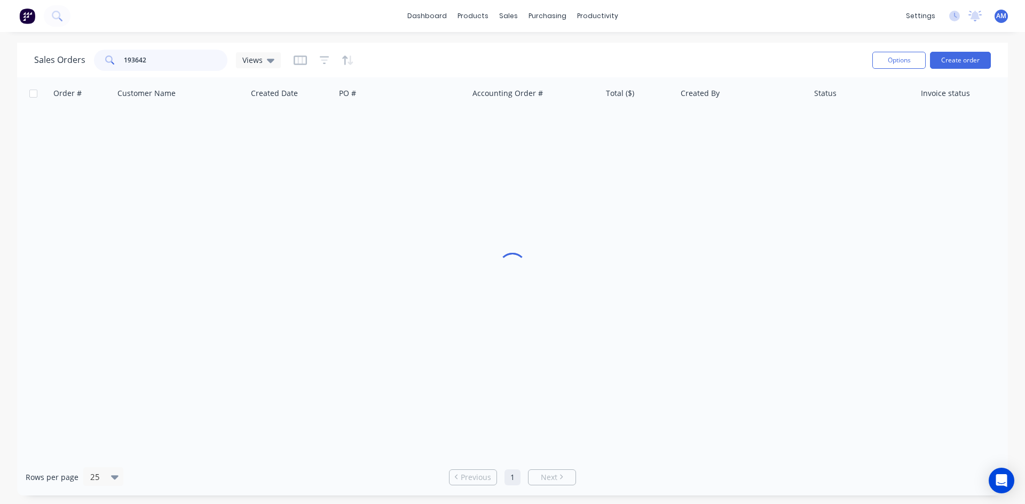
drag, startPoint x: 154, startPoint y: 58, endPoint x: 55, endPoint y: 59, distance: 99.3
click at [55, 59] on div "Sales Orders 193642 Views" at bounding box center [157, 60] width 247 height 21
type input "193565"
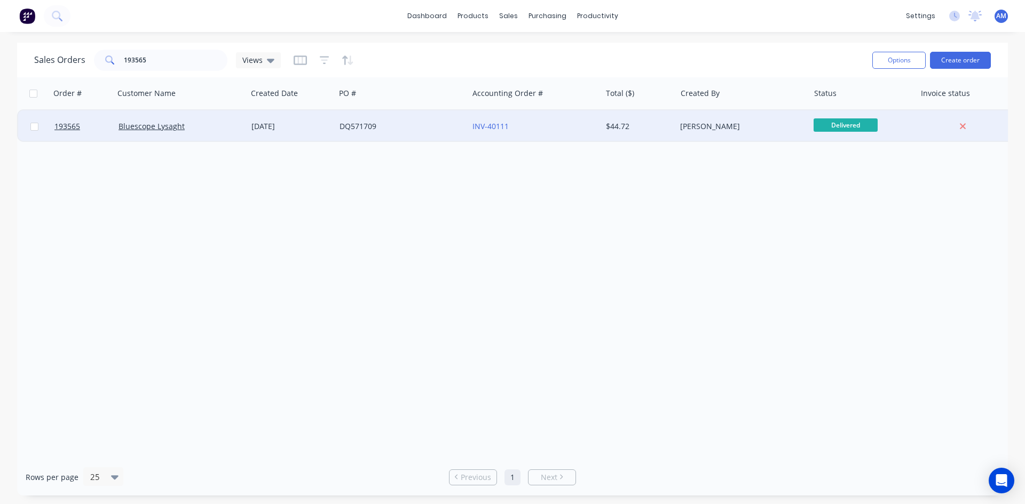
click at [426, 131] on div "DQ571709" at bounding box center [398, 126] width 118 height 11
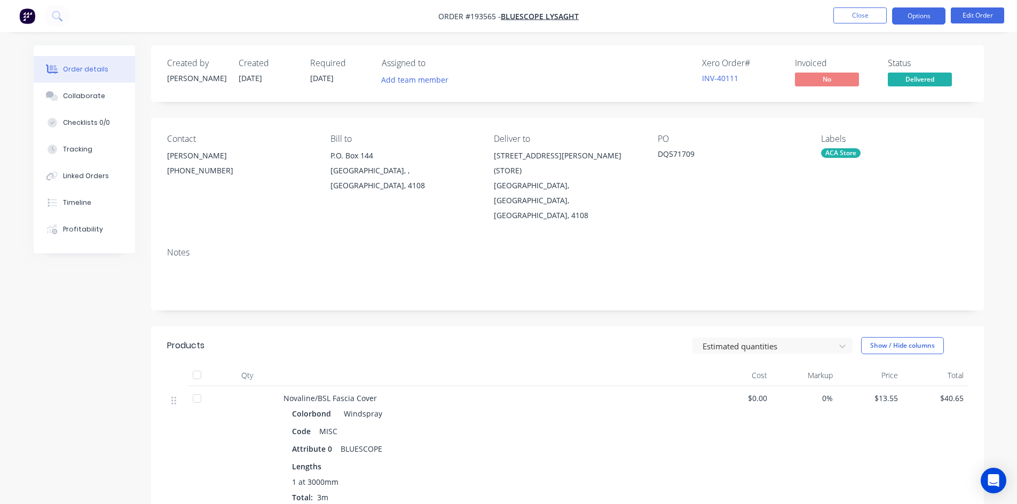
click at [920, 18] on button "Options" at bounding box center [918, 15] width 53 height 17
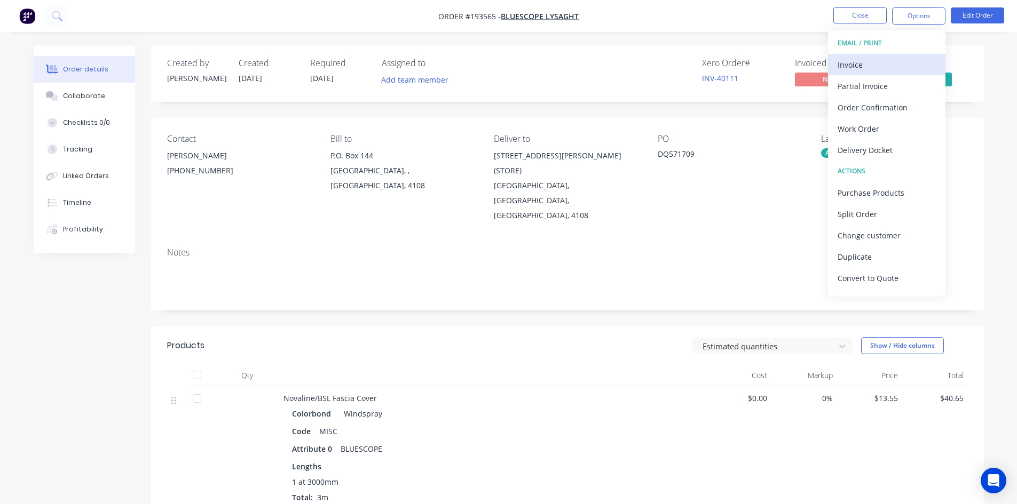
click at [912, 55] on button "Invoice" at bounding box center [886, 64] width 117 height 21
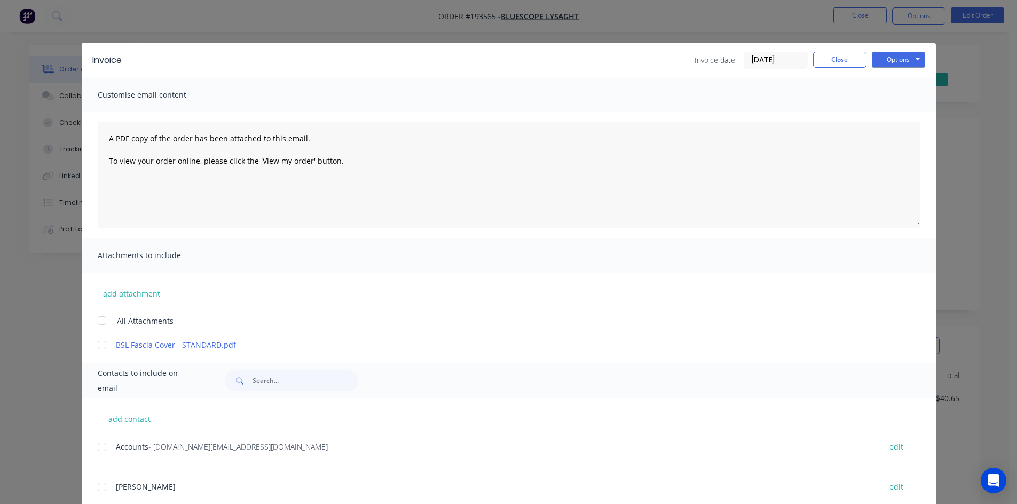
click at [100, 447] on div at bounding box center [101, 446] width 21 height 21
click at [887, 62] on button "Options" at bounding box center [897, 60] width 53 height 16
click at [890, 110] on button "Email" at bounding box center [905, 114] width 68 height 18
click at [838, 61] on button "Close" at bounding box center [839, 60] width 53 height 16
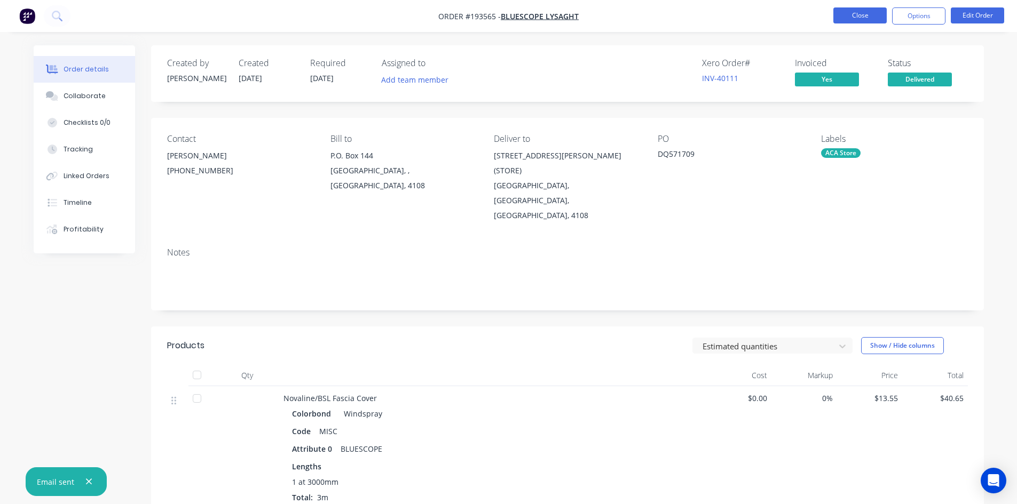
click at [862, 9] on button "Close" at bounding box center [859, 15] width 53 height 16
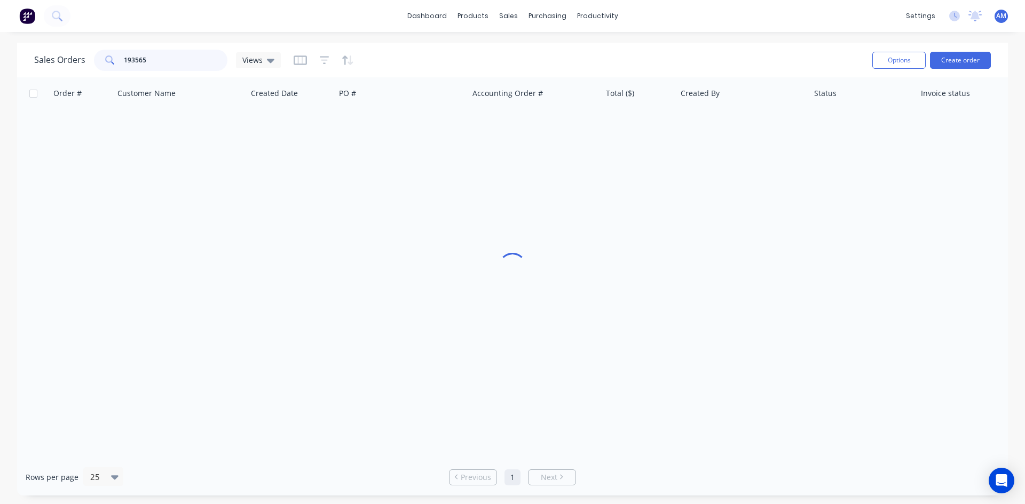
drag, startPoint x: 160, startPoint y: 65, endPoint x: 98, endPoint y: 62, distance: 61.4
click at [98, 62] on div "193565" at bounding box center [160, 60] width 133 height 21
type input "193584"
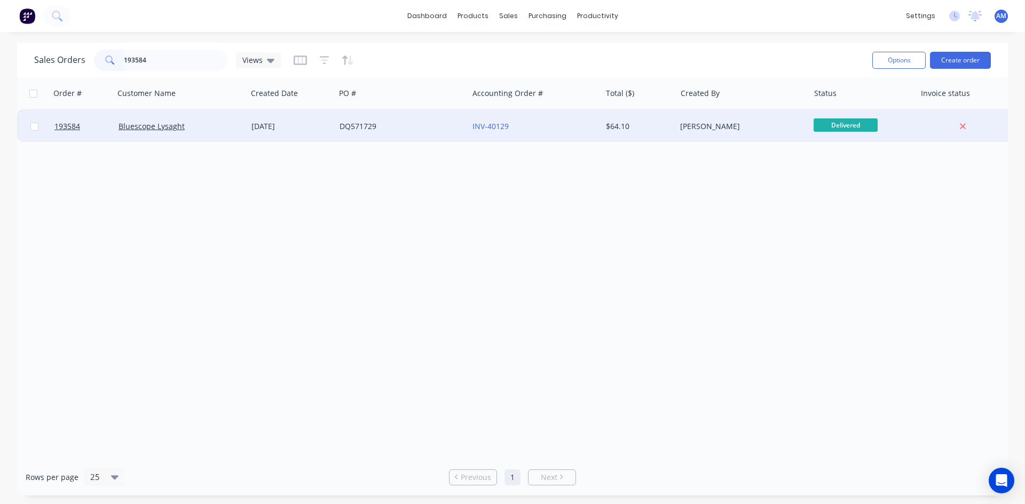
click at [428, 135] on div "DQ571729" at bounding box center [401, 126] width 133 height 32
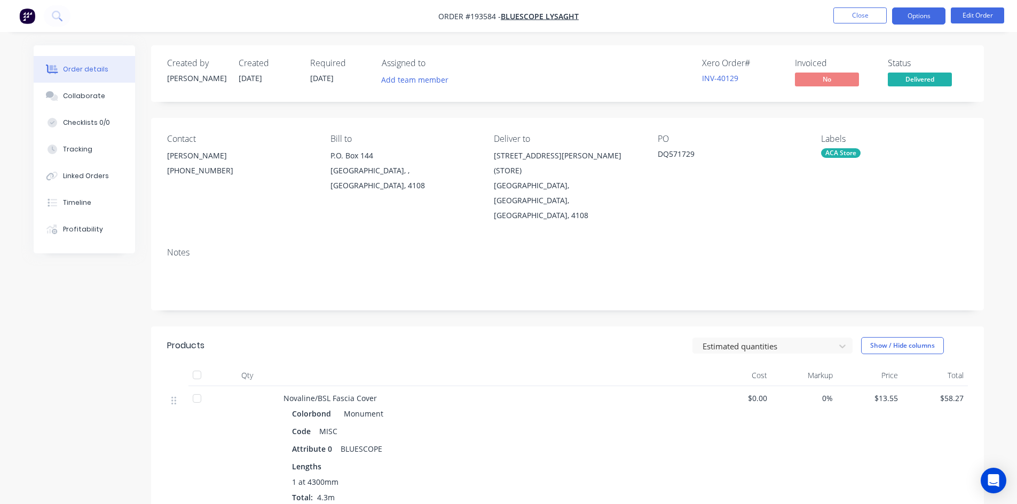
click at [924, 11] on button "Options" at bounding box center [918, 15] width 53 height 17
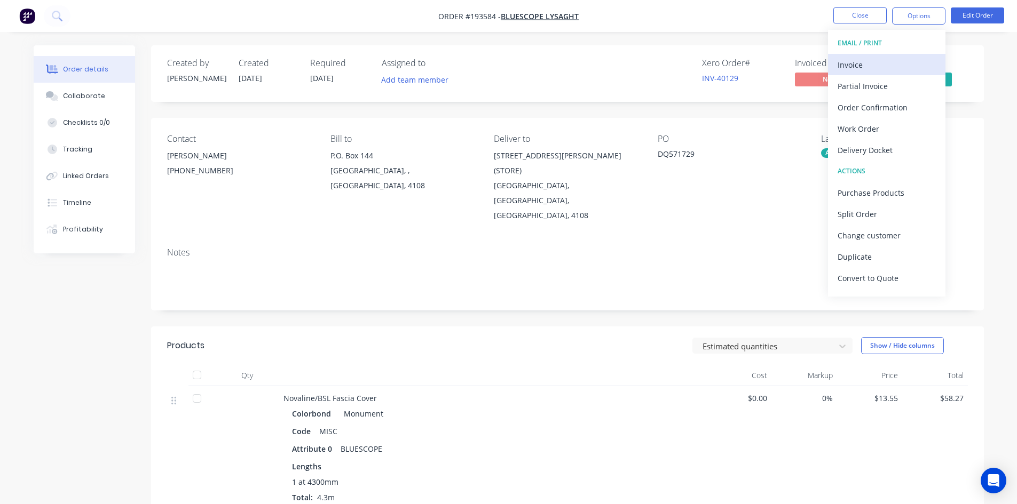
click at [884, 58] on div "Invoice" at bounding box center [886, 64] width 98 height 15
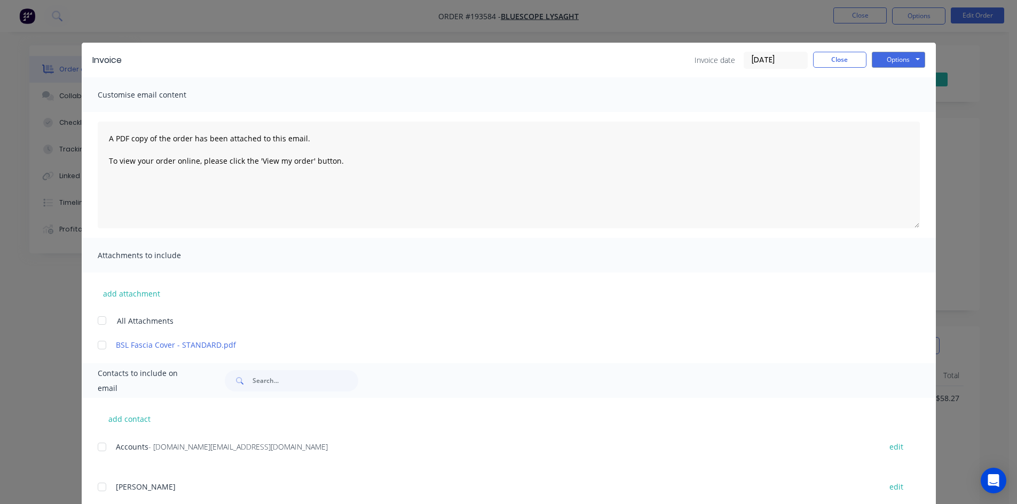
click at [102, 447] on div at bounding box center [101, 446] width 21 height 21
click at [893, 58] on button "Options" at bounding box center [897, 60] width 53 height 16
click at [896, 108] on button "Email" at bounding box center [905, 114] width 68 height 18
click at [853, 59] on button "Close" at bounding box center [839, 60] width 53 height 16
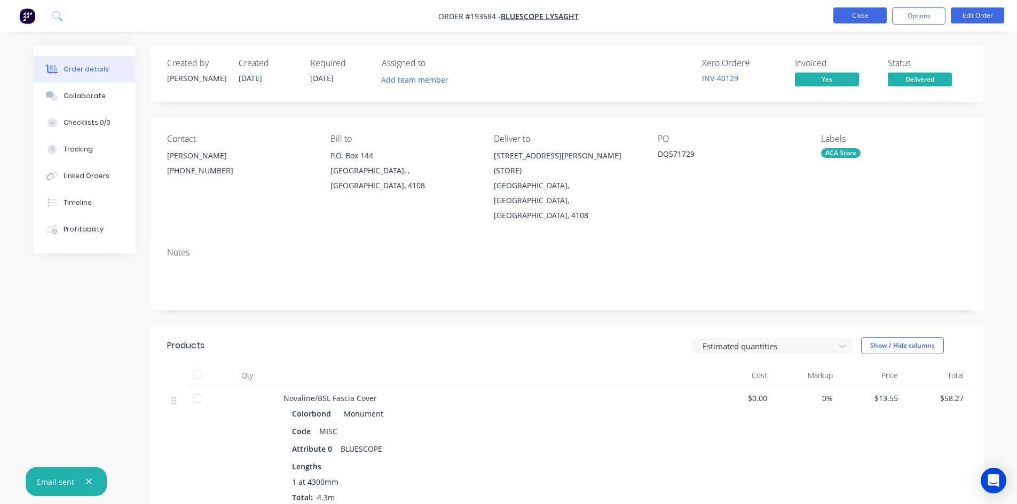
click at [856, 19] on button "Close" at bounding box center [859, 15] width 53 height 16
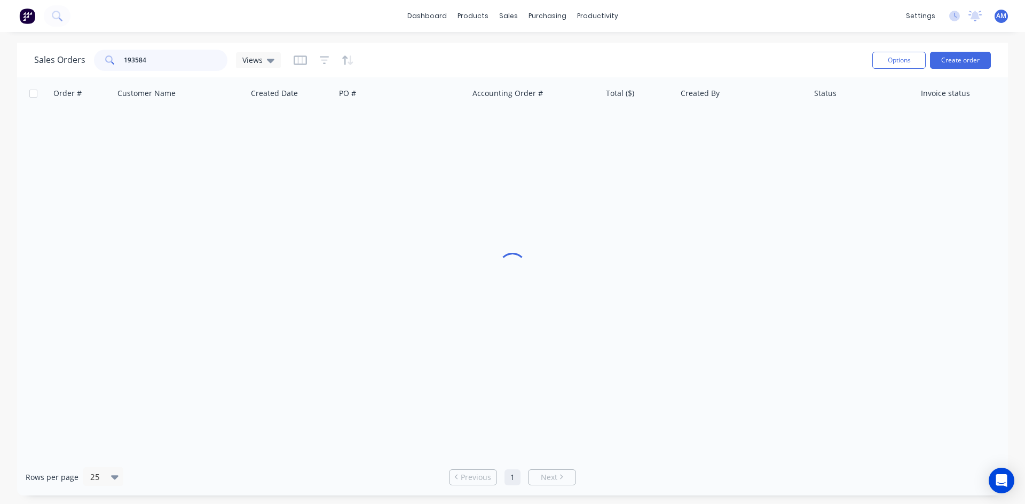
drag, startPoint x: 158, startPoint y: 59, endPoint x: 100, endPoint y: 59, distance: 58.2
click at [100, 59] on div "193584" at bounding box center [160, 60] width 133 height 21
type input "193575"
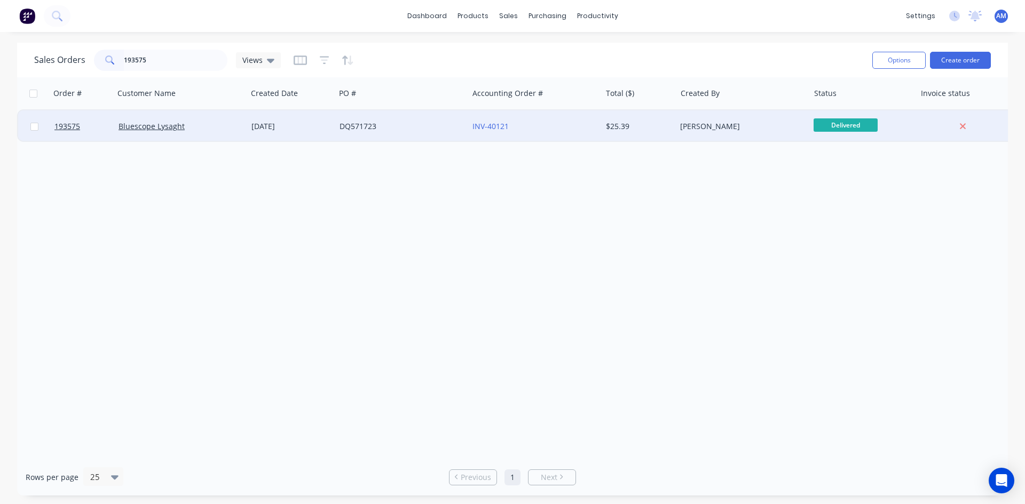
click at [424, 122] on div "DQ571723" at bounding box center [398, 126] width 118 height 11
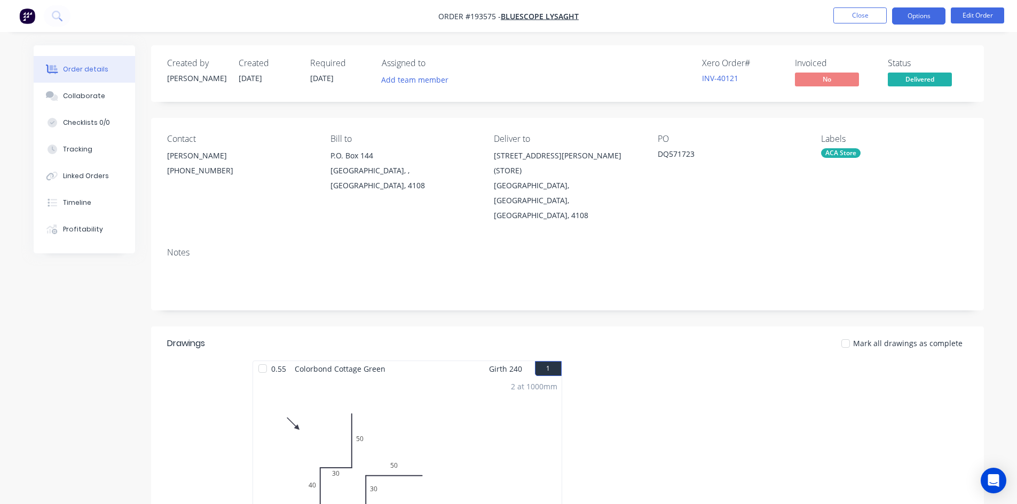
click at [910, 16] on button "Options" at bounding box center [918, 15] width 53 height 17
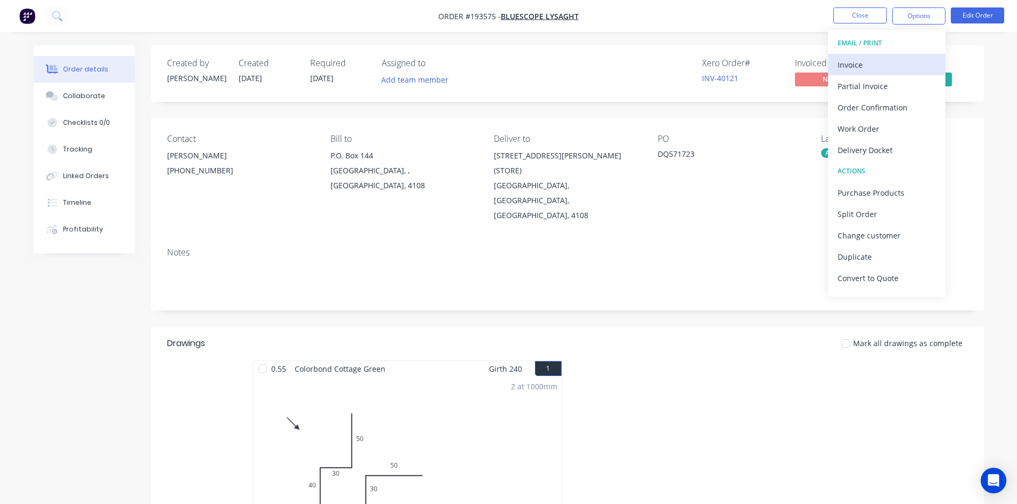
click at [892, 56] on button "Invoice" at bounding box center [886, 64] width 117 height 21
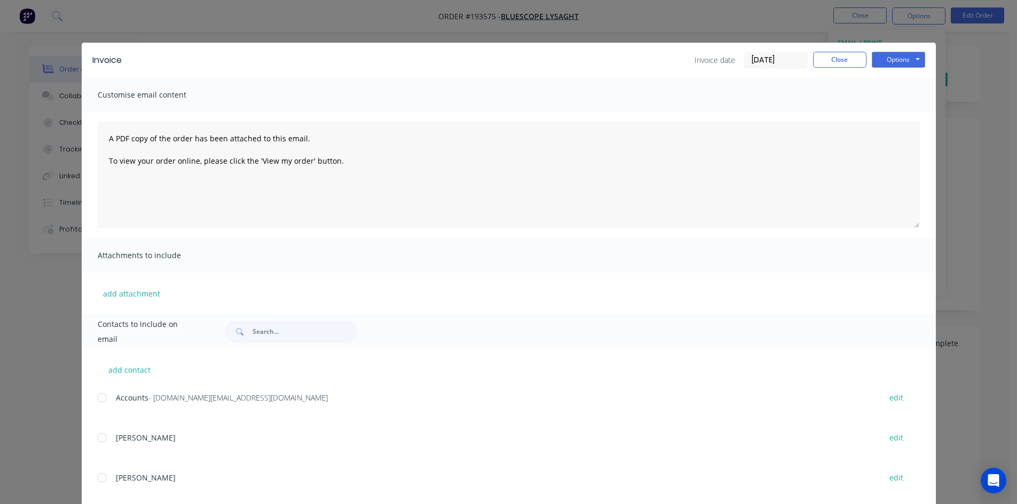
click at [101, 396] on div at bounding box center [101, 397] width 21 height 21
click at [884, 63] on button "Options" at bounding box center [897, 60] width 53 height 16
click at [885, 109] on button "Email" at bounding box center [905, 114] width 68 height 18
click at [840, 52] on button "Close" at bounding box center [839, 60] width 53 height 16
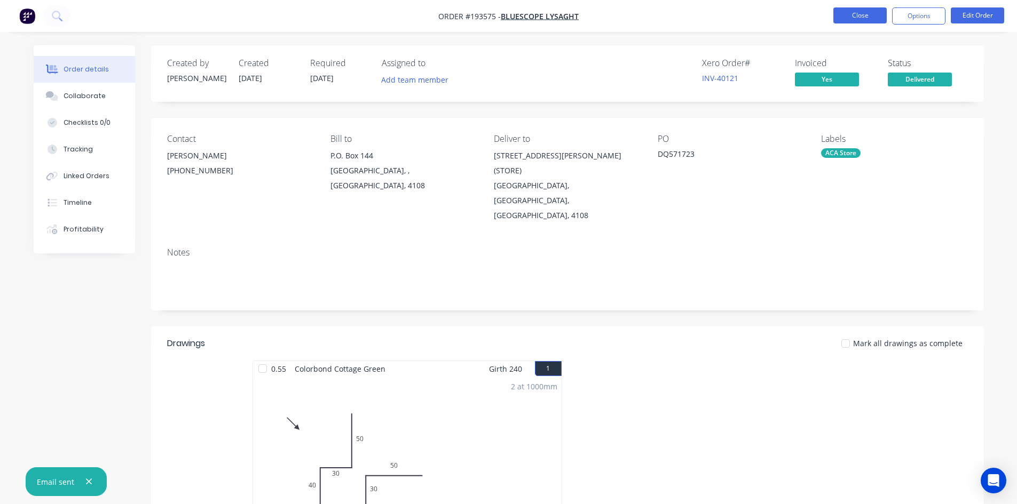
click at [854, 14] on button "Close" at bounding box center [859, 15] width 53 height 16
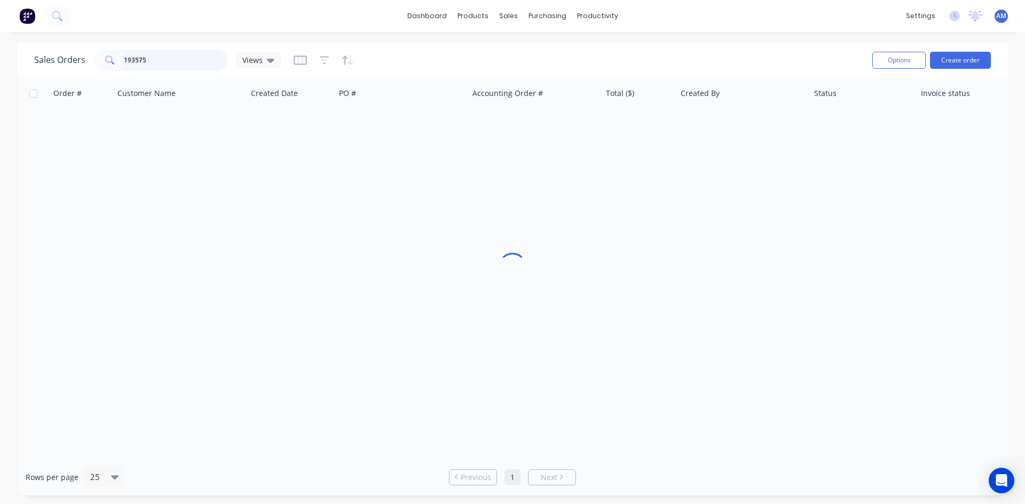
drag, startPoint x: 27, startPoint y: 56, endPoint x: 0, endPoint y: 55, distance: 27.2
click at [0, 55] on div "Sales Orders 193575 Views Options Create order Order # Customer Name Created Da…" at bounding box center [512, 269] width 1025 height 453
type input "192975"
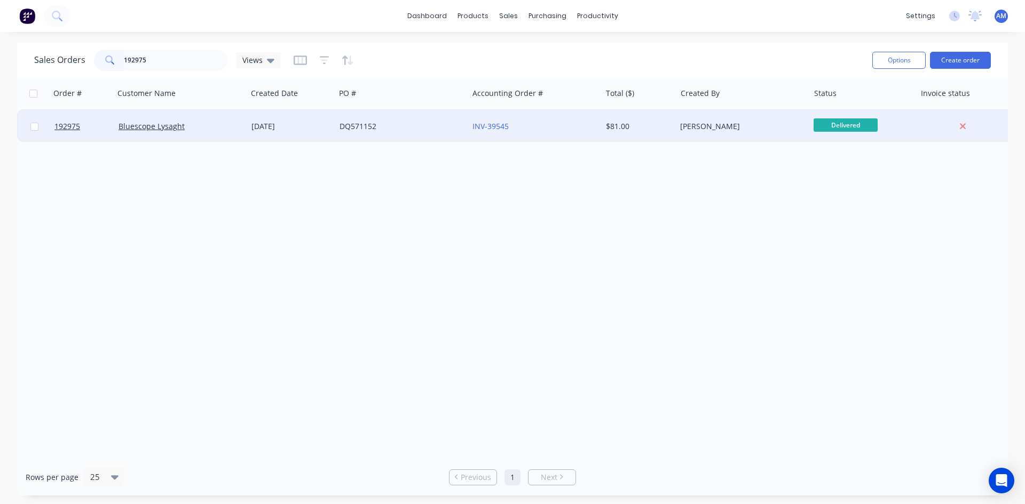
click at [394, 119] on div "DQ571152" at bounding box center [401, 126] width 133 height 32
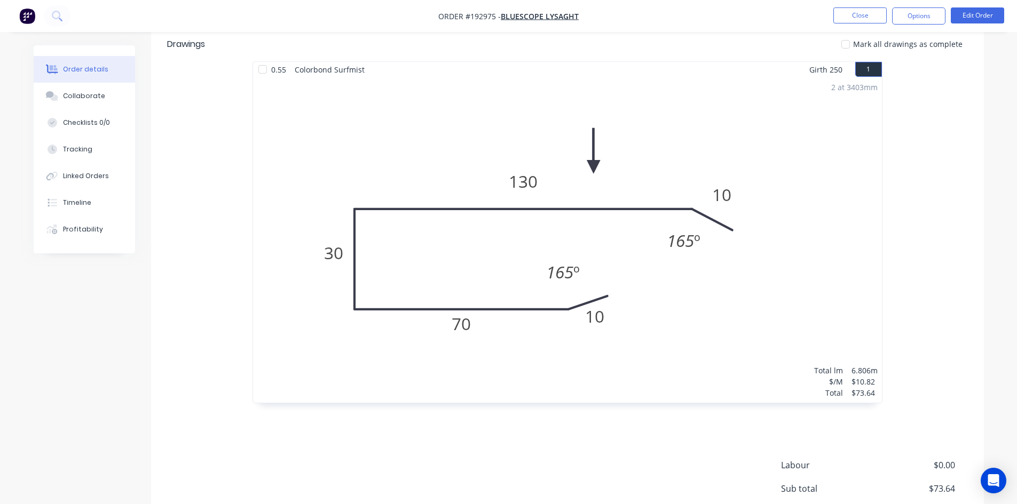
scroll to position [320, 0]
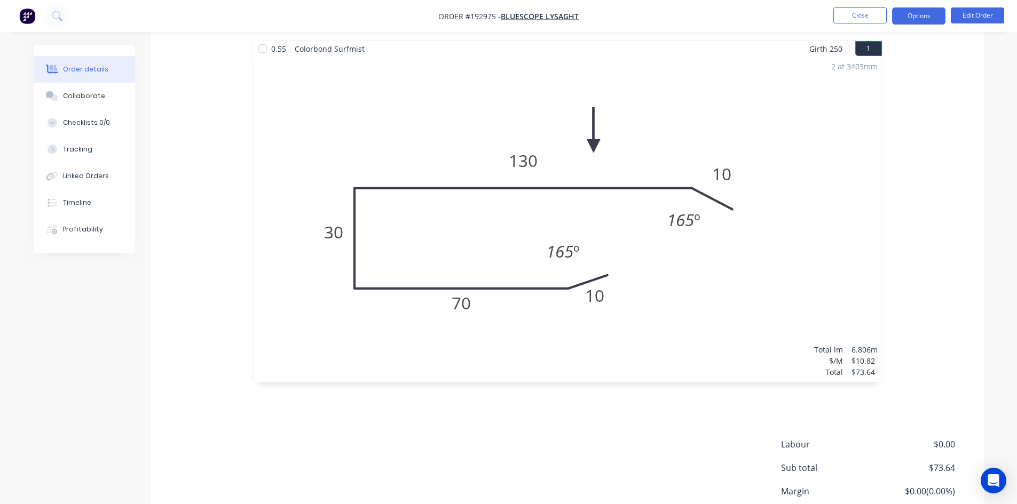
click at [918, 23] on button "Options" at bounding box center [918, 15] width 53 height 17
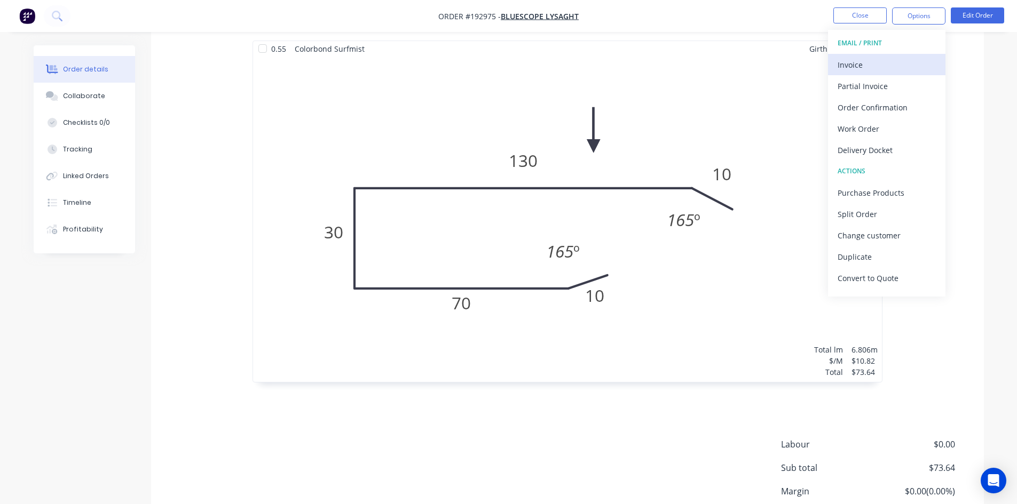
click at [913, 56] on button "Invoice" at bounding box center [886, 64] width 117 height 21
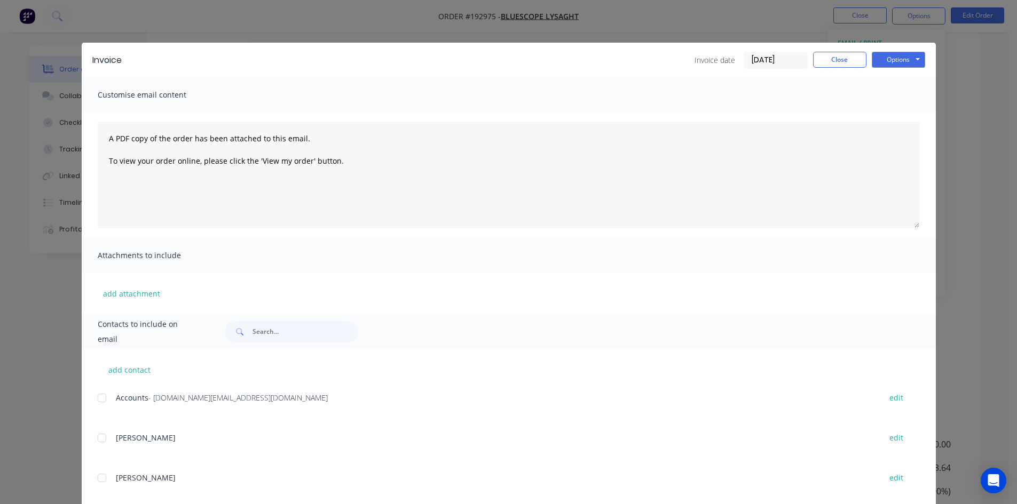
click at [105, 396] on div at bounding box center [101, 397] width 21 height 21
click at [891, 63] on button "Options" at bounding box center [897, 60] width 53 height 16
click at [894, 110] on button "Email" at bounding box center [905, 114] width 68 height 18
click at [825, 61] on button "Close" at bounding box center [839, 60] width 53 height 16
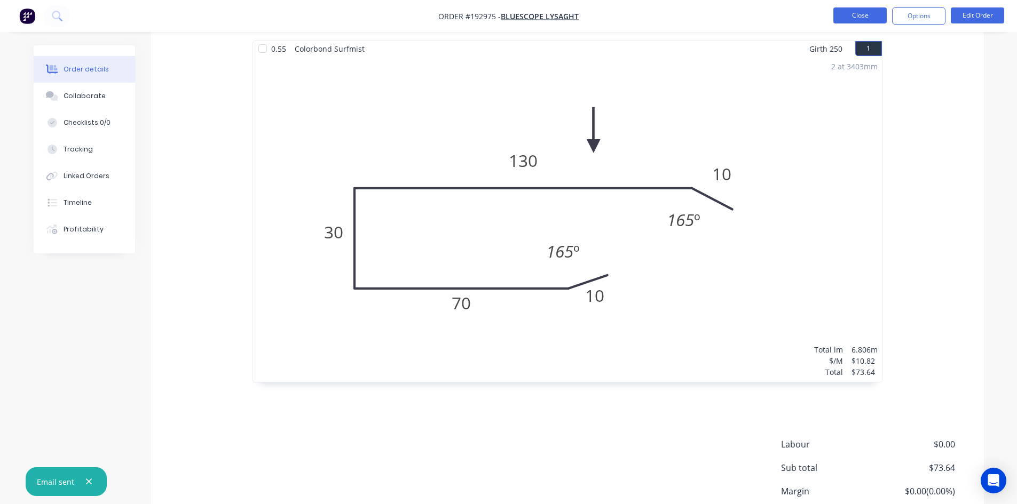
click at [857, 10] on button "Close" at bounding box center [859, 15] width 53 height 16
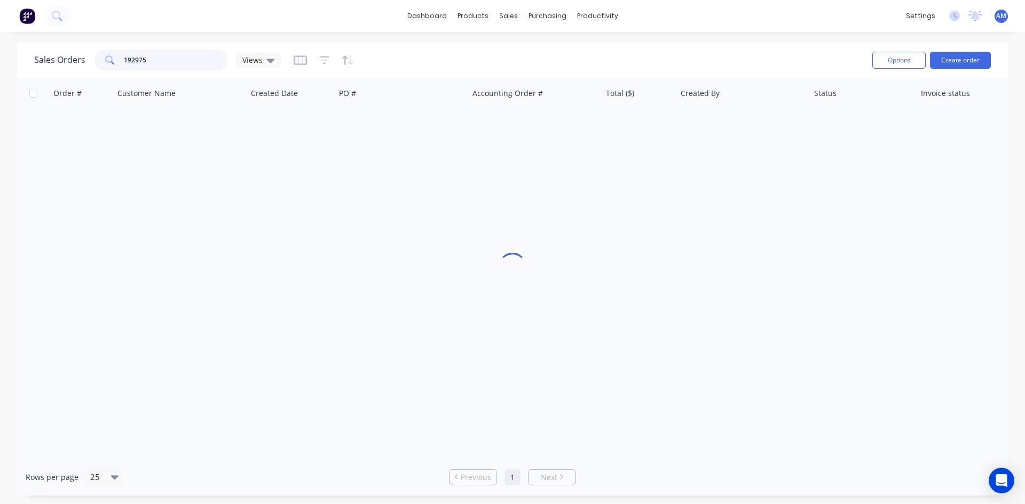
drag, startPoint x: 204, startPoint y: 65, endPoint x: 102, endPoint y: 58, distance: 102.2
click at [102, 58] on div "192975" at bounding box center [160, 60] width 133 height 21
type input "193339"
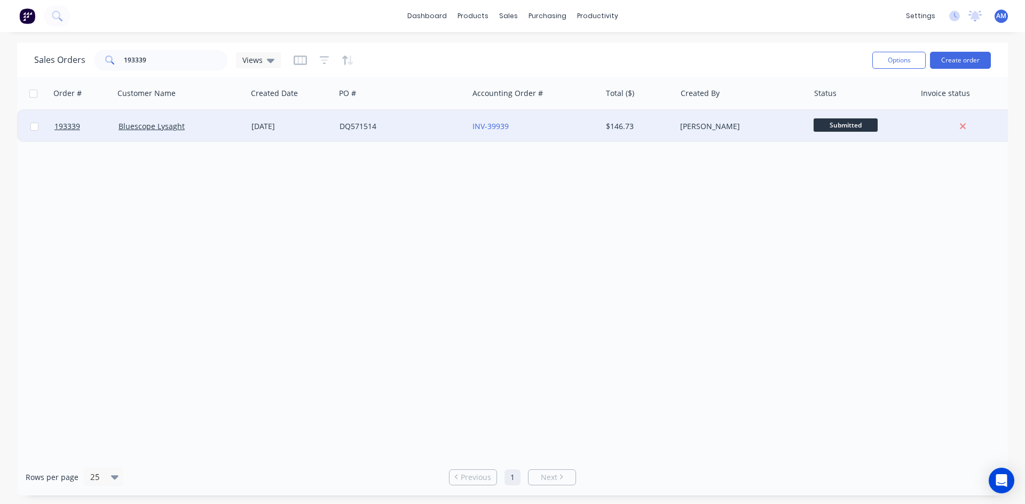
click at [329, 134] on div "[DATE]" at bounding box center [291, 126] width 88 height 32
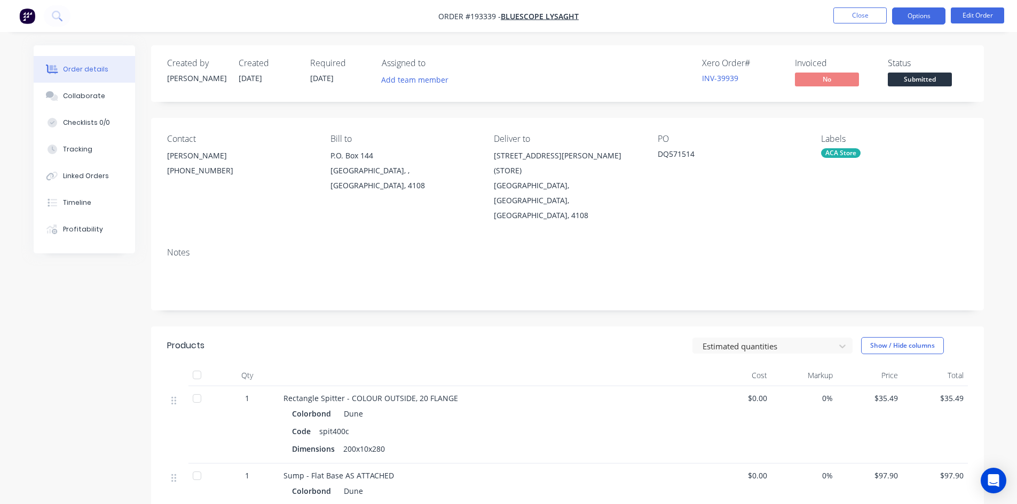
click at [904, 20] on button "Options" at bounding box center [918, 15] width 53 height 17
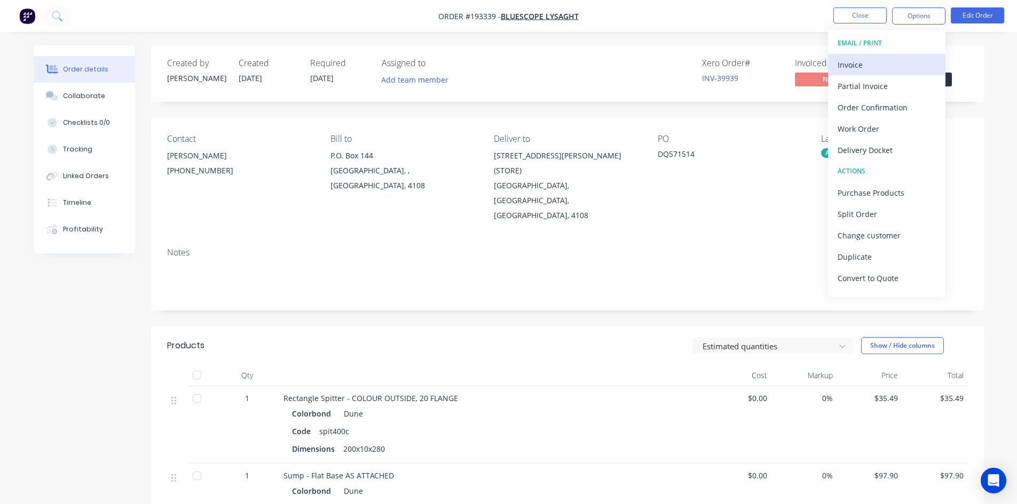
click at [887, 60] on div "Invoice" at bounding box center [886, 64] width 98 height 15
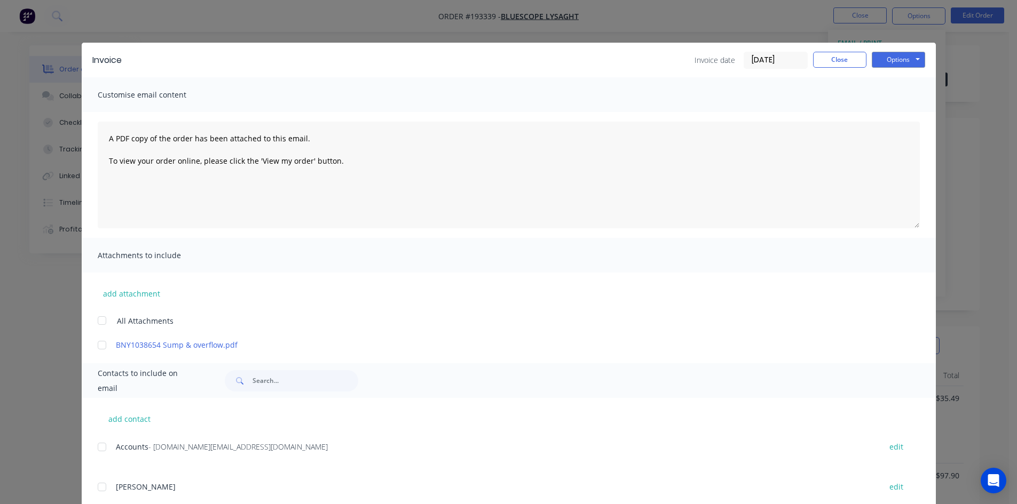
click at [95, 449] on div at bounding box center [101, 446] width 21 height 21
click at [906, 56] on button "Options" at bounding box center [897, 60] width 53 height 16
click at [901, 109] on button "Email" at bounding box center [905, 114] width 68 height 18
click at [844, 58] on button "Close" at bounding box center [839, 60] width 53 height 16
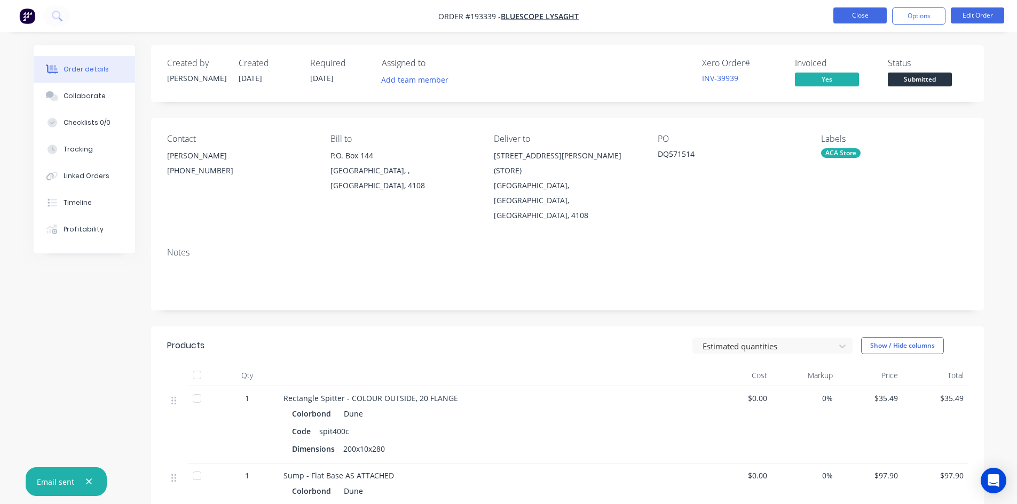
click at [861, 13] on button "Close" at bounding box center [859, 15] width 53 height 16
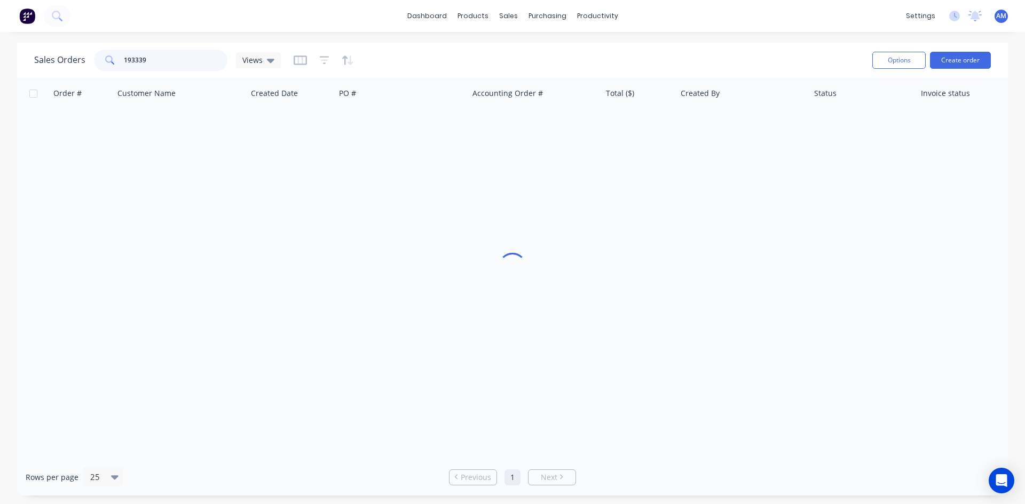
drag, startPoint x: 154, startPoint y: 63, endPoint x: 53, endPoint y: 55, distance: 101.2
click at [53, 55] on div "Sales Orders 193339 Views" at bounding box center [157, 60] width 247 height 21
type input "193087"
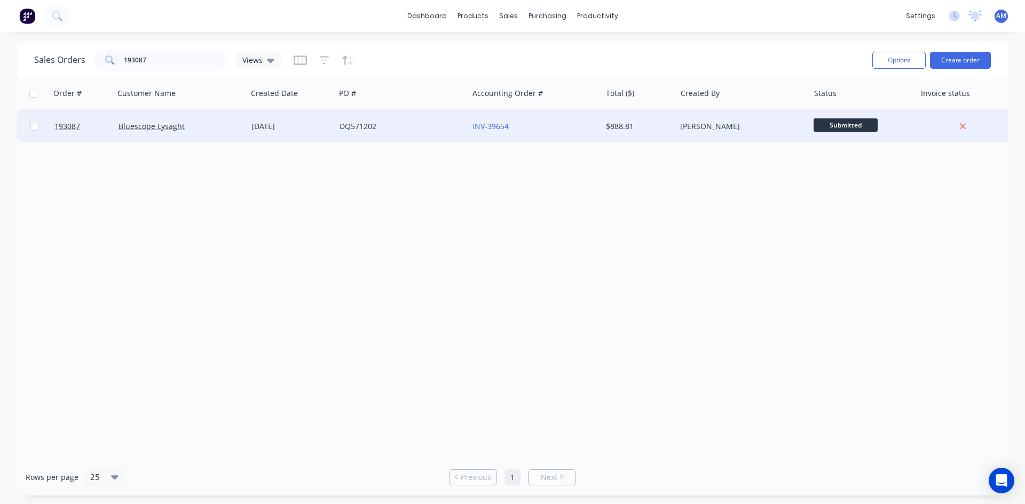
click at [431, 134] on div "DQ571202" at bounding box center [401, 126] width 133 height 32
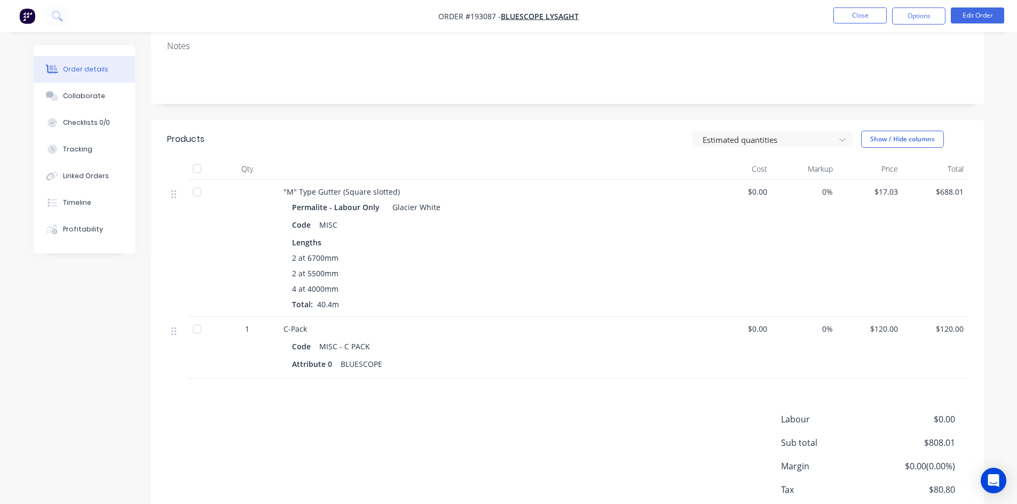
scroll to position [188, 0]
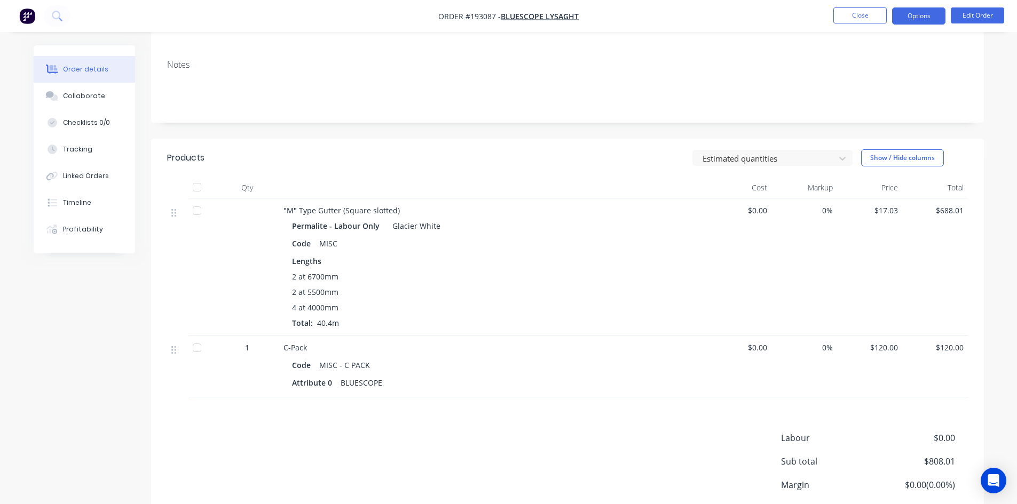
click at [931, 17] on button "Options" at bounding box center [918, 15] width 53 height 17
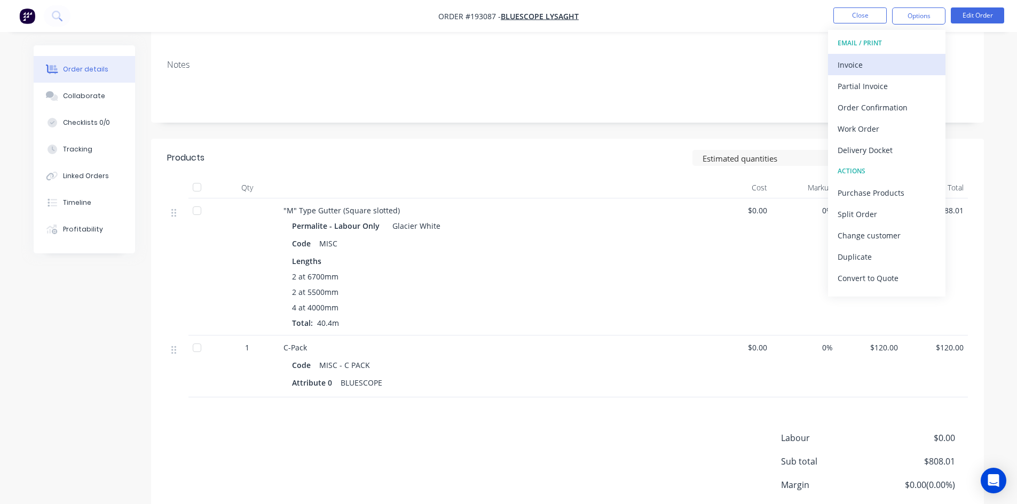
click at [891, 58] on div "Invoice" at bounding box center [886, 64] width 98 height 15
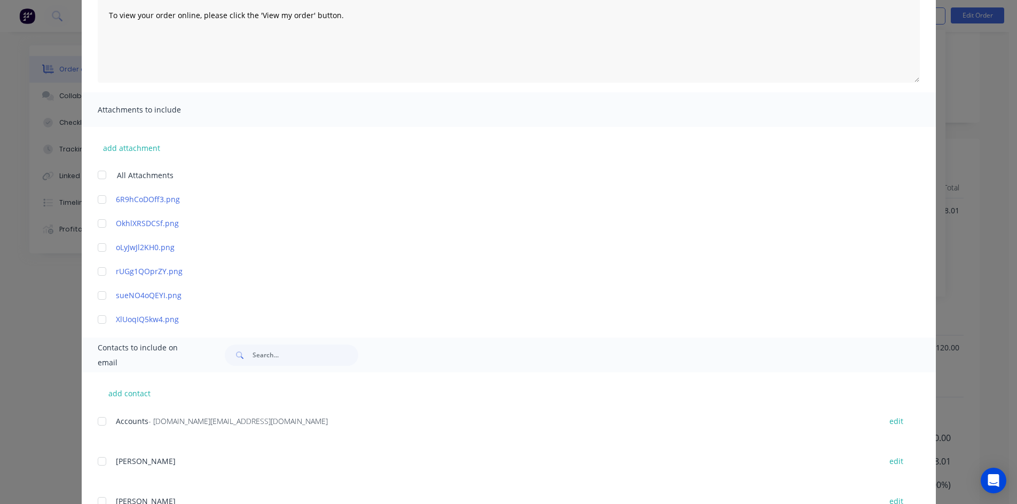
scroll to position [160, 0]
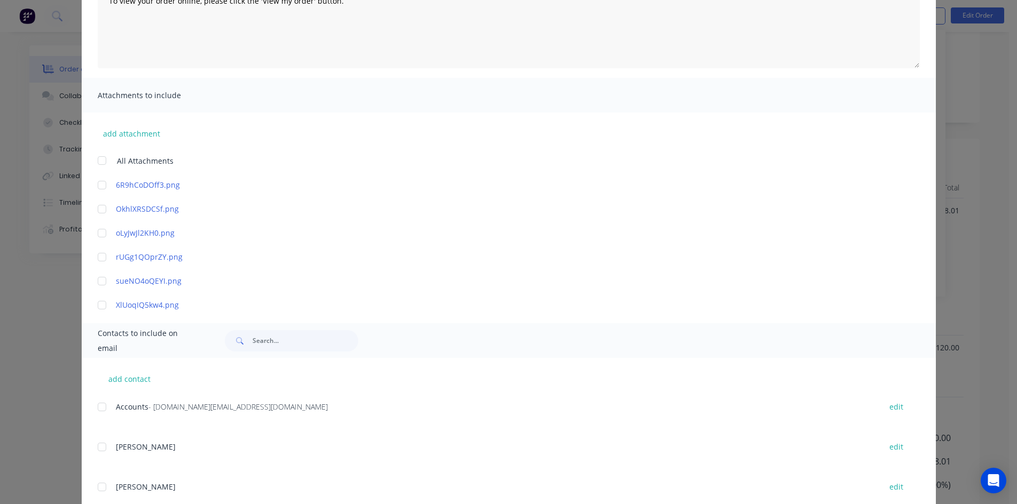
click at [100, 409] on div at bounding box center [101, 406] width 21 height 21
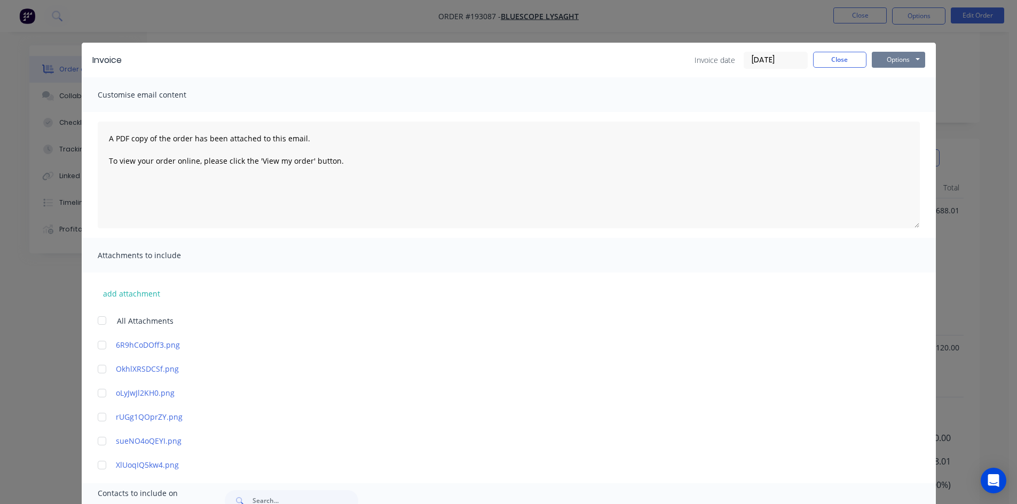
click at [898, 58] on button "Options" at bounding box center [897, 60] width 53 height 16
click at [896, 109] on button "Email" at bounding box center [905, 114] width 68 height 18
click at [840, 62] on button "Close" at bounding box center [839, 60] width 53 height 16
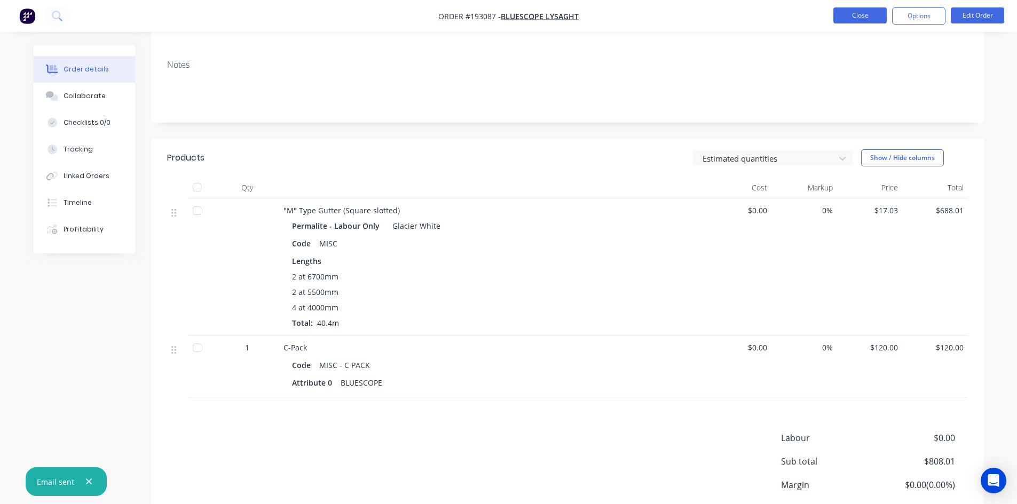
click at [860, 21] on button "Close" at bounding box center [859, 15] width 53 height 16
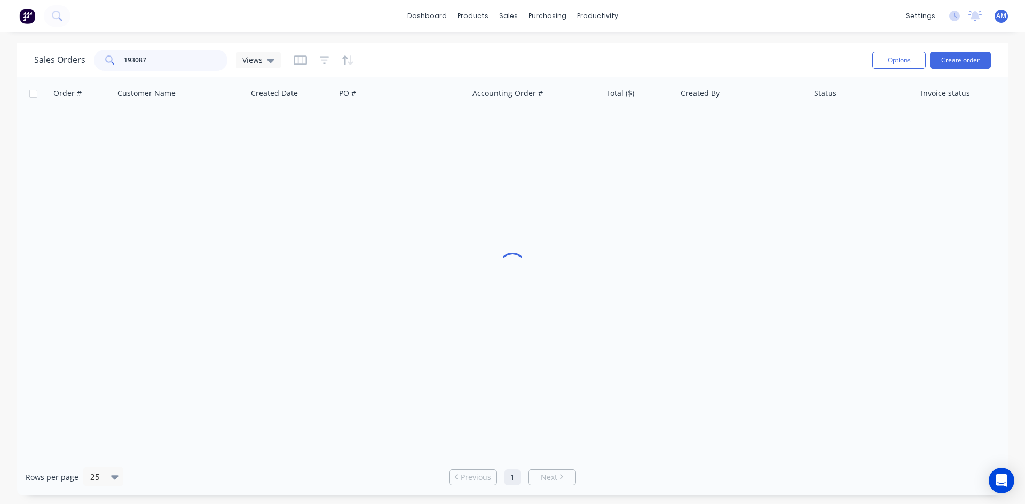
drag, startPoint x: 177, startPoint y: 67, endPoint x: 121, endPoint y: 63, distance: 56.2
click at [121, 63] on div "193087" at bounding box center [160, 60] width 133 height 21
type input "193690"
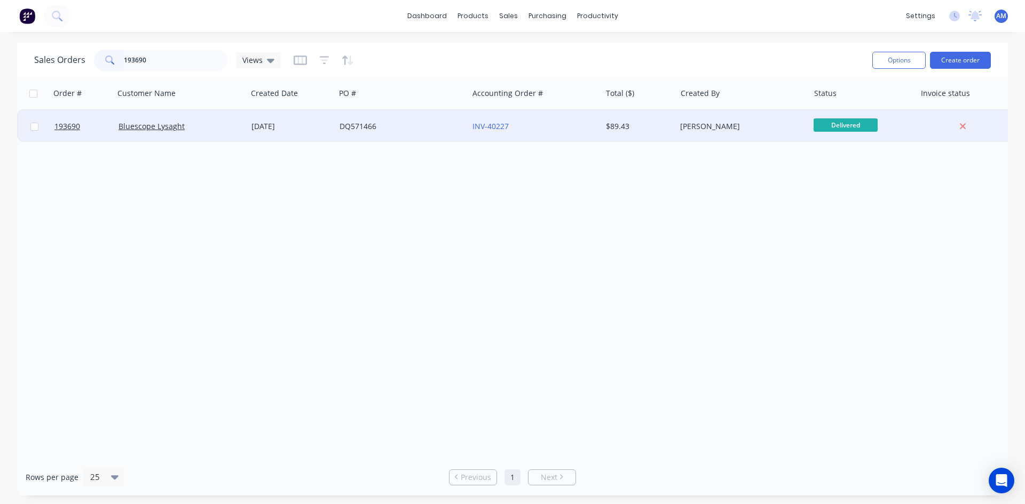
click at [447, 131] on div "DQ571466" at bounding box center [398, 126] width 118 height 11
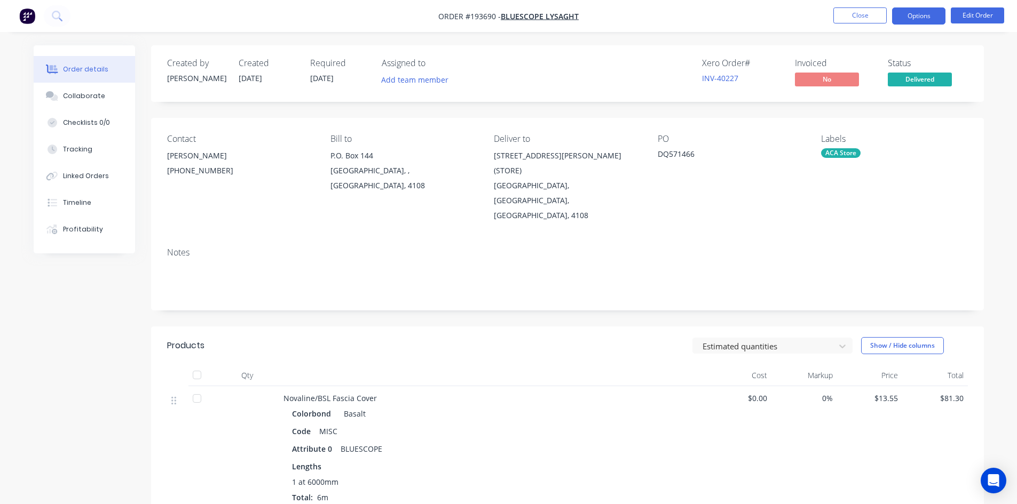
click at [925, 13] on button "Options" at bounding box center [918, 15] width 53 height 17
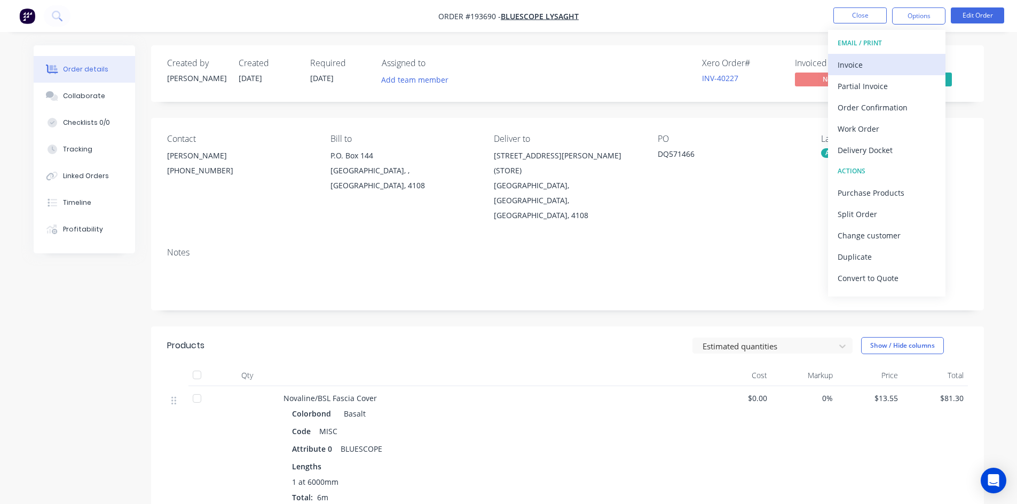
click at [914, 57] on div "Invoice" at bounding box center [886, 64] width 98 height 15
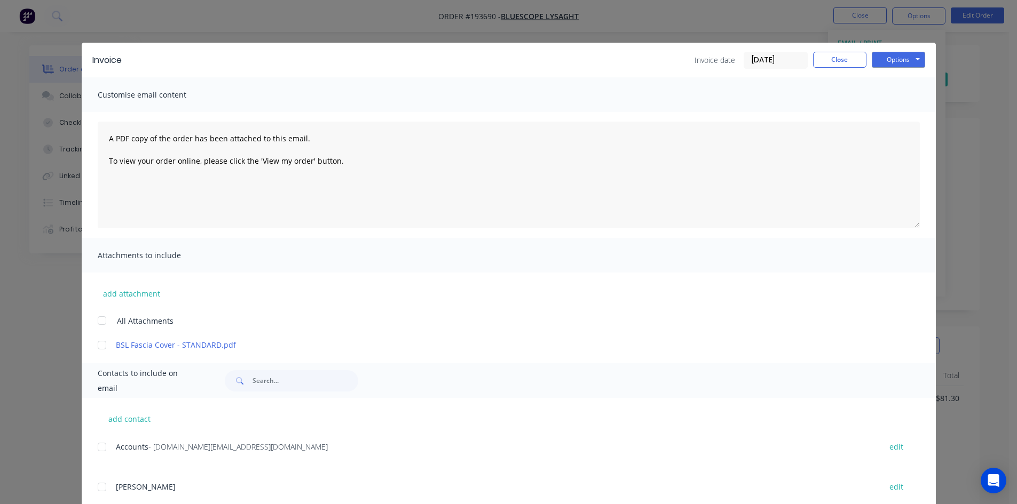
click at [100, 446] on div at bounding box center [101, 446] width 21 height 21
click at [898, 60] on button "Options" at bounding box center [897, 60] width 53 height 16
click at [894, 112] on button "Email" at bounding box center [905, 114] width 68 height 18
click at [840, 53] on button "Close" at bounding box center [839, 60] width 53 height 16
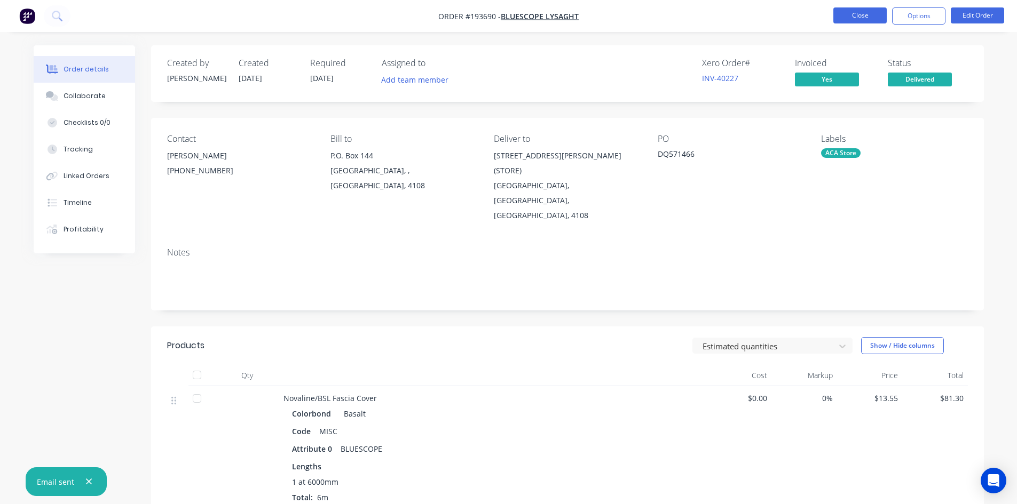
click at [852, 18] on button "Close" at bounding box center [859, 15] width 53 height 16
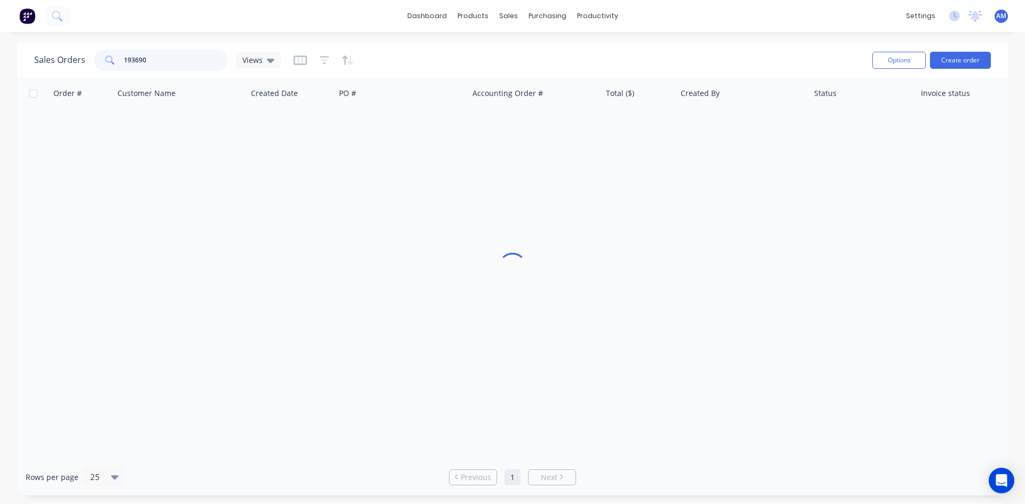
drag, startPoint x: 134, startPoint y: 58, endPoint x: 105, endPoint y: 54, distance: 30.1
click at [105, 54] on div "193690" at bounding box center [160, 60] width 133 height 21
drag, startPoint x: 158, startPoint y: 57, endPoint x: 96, endPoint y: 49, distance: 62.9
click at [96, 49] on div "Sales Orders 193690 Views" at bounding box center [448, 60] width 829 height 26
type input "193233"
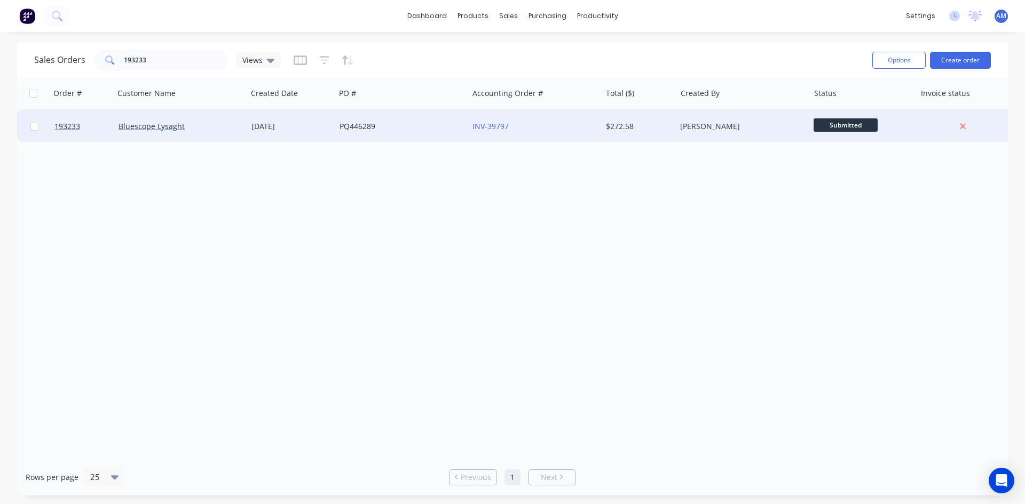
click at [377, 131] on div "PQ446289" at bounding box center [398, 126] width 118 height 11
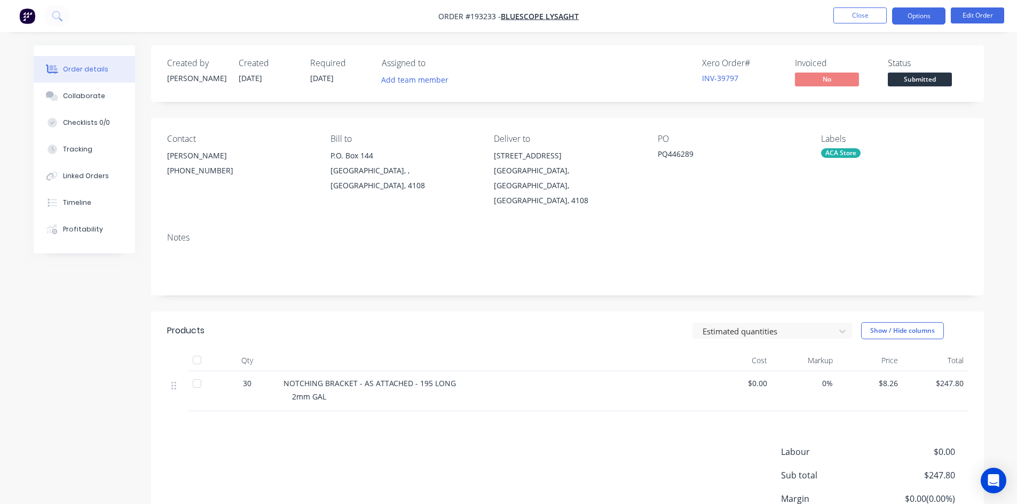
click at [914, 18] on button "Options" at bounding box center [918, 15] width 53 height 17
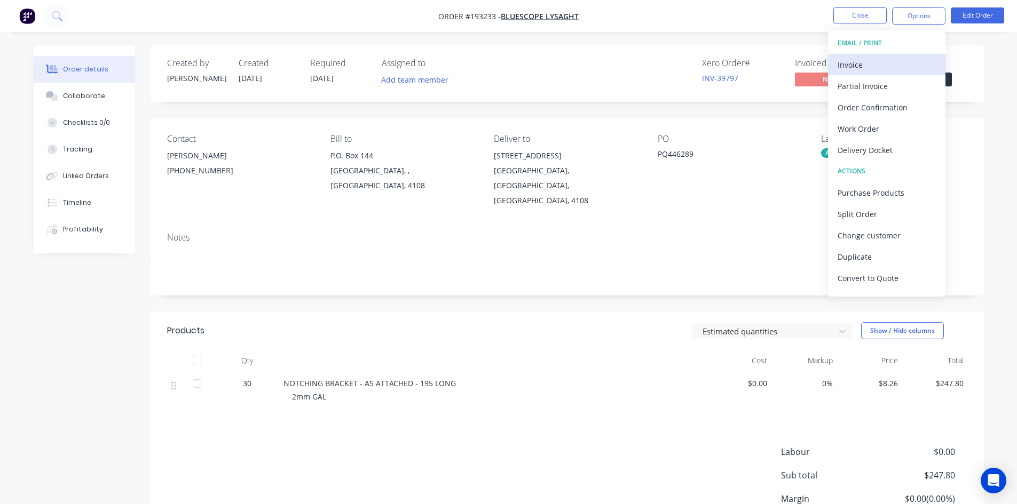
click at [891, 62] on div "Invoice" at bounding box center [886, 64] width 98 height 15
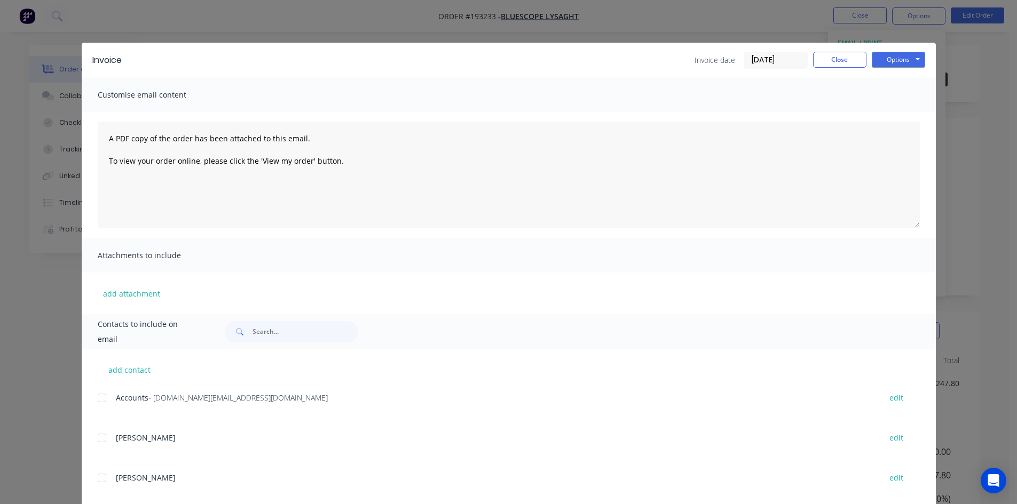
click at [101, 397] on div at bounding box center [101, 397] width 21 height 21
click at [910, 57] on button "Options" at bounding box center [897, 60] width 53 height 16
click at [888, 118] on button "Email" at bounding box center [905, 114] width 68 height 18
click at [835, 60] on button "Close" at bounding box center [839, 60] width 53 height 16
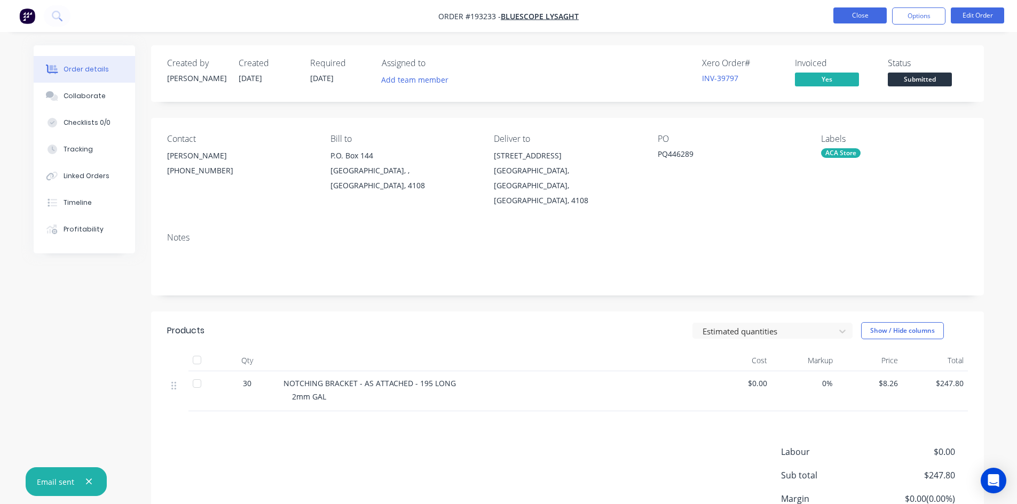
click at [858, 19] on button "Close" at bounding box center [859, 15] width 53 height 16
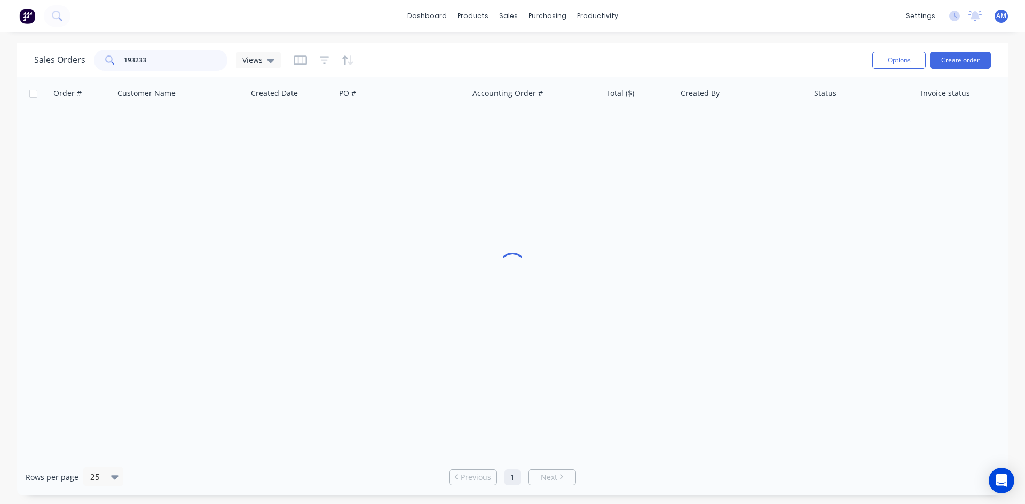
drag, startPoint x: 149, startPoint y: 62, endPoint x: 61, endPoint y: 59, distance: 88.1
click at [61, 59] on div "Sales Orders 193233 Views" at bounding box center [157, 60] width 247 height 21
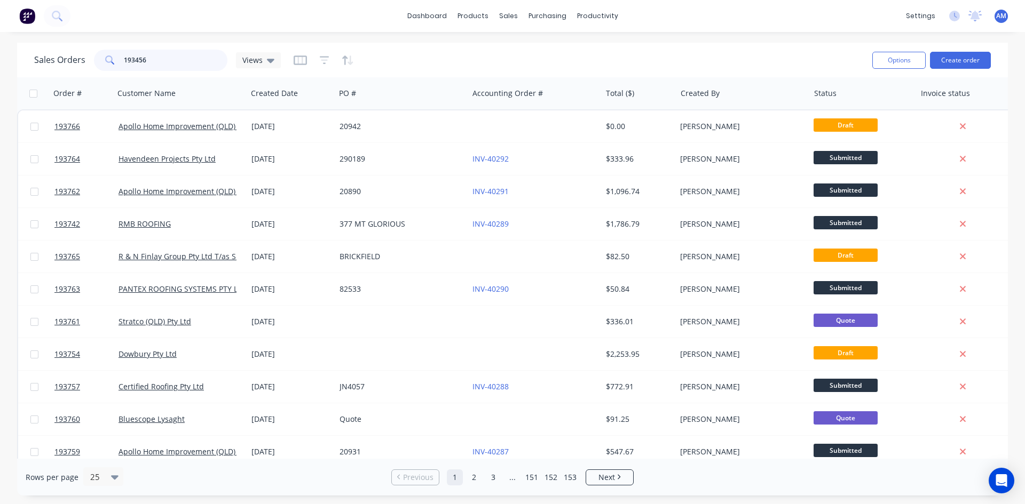
type input "193456"
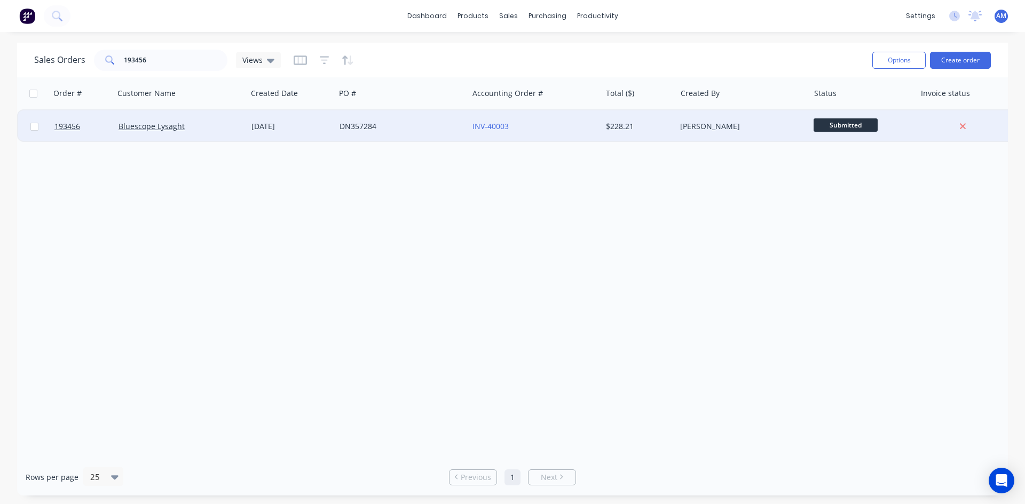
click at [378, 122] on div "DN357284" at bounding box center [398, 126] width 118 height 11
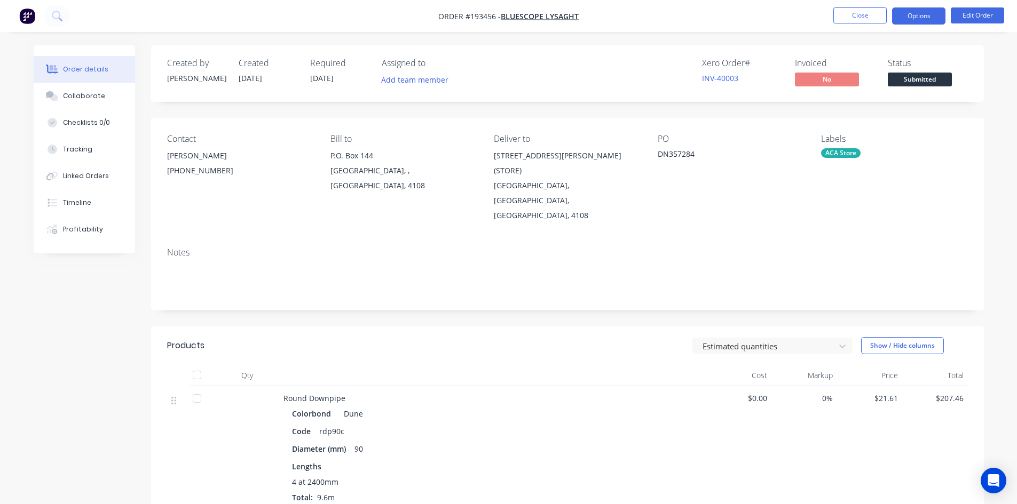
click at [908, 13] on button "Options" at bounding box center [918, 15] width 53 height 17
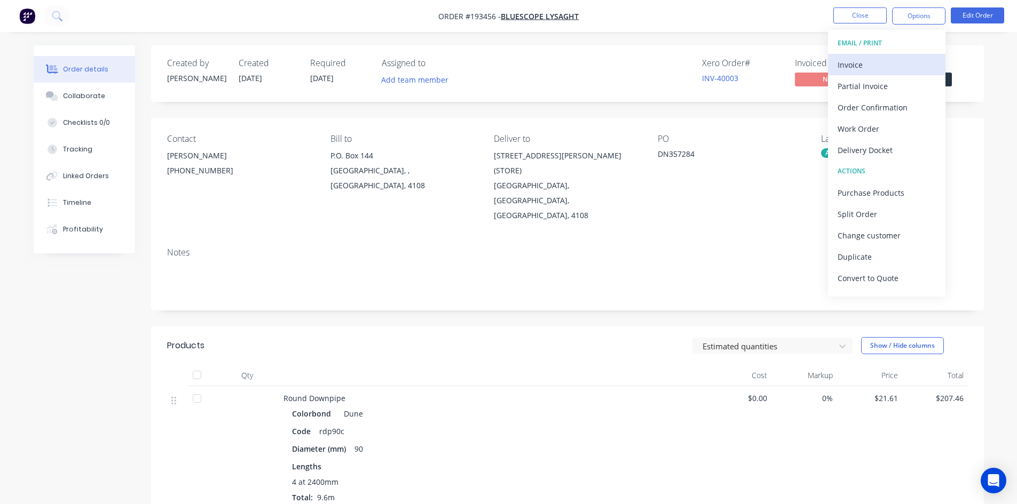
click at [869, 64] on div "Invoice" at bounding box center [886, 64] width 98 height 15
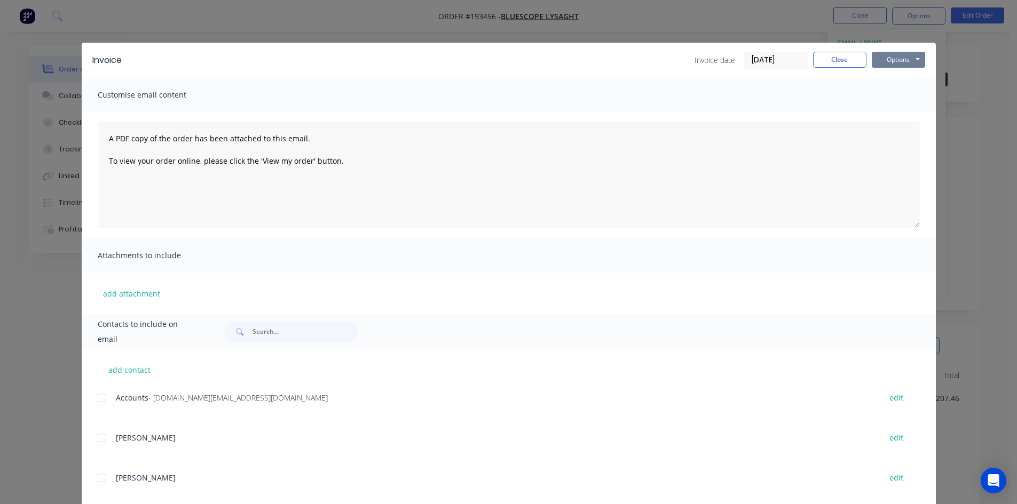
click at [894, 60] on button "Options" at bounding box center [897, 60] width 53 height 16
click at [891, 98] on button "Print" at bounding box center [905, 97] width 68 height 18
drag, startPoint x: 827, startPoint y: 63, endPoint x: 761, endPoint y: 69, distance: 66.5
click at [828, 63] on button "Close" at bounding box center [839, 60] width 53 height 16
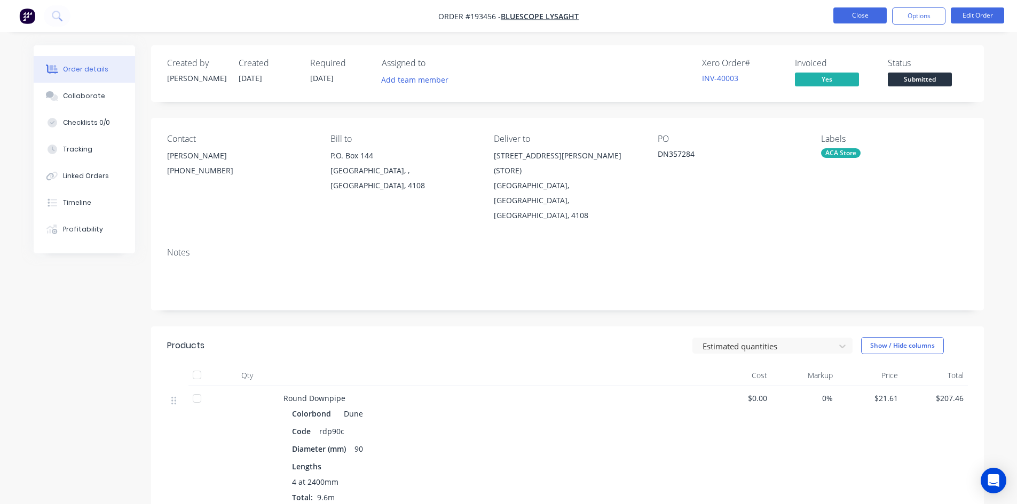
click at [858, 17] on button "Close" at bounding box center [859, 15] width 53 height 16
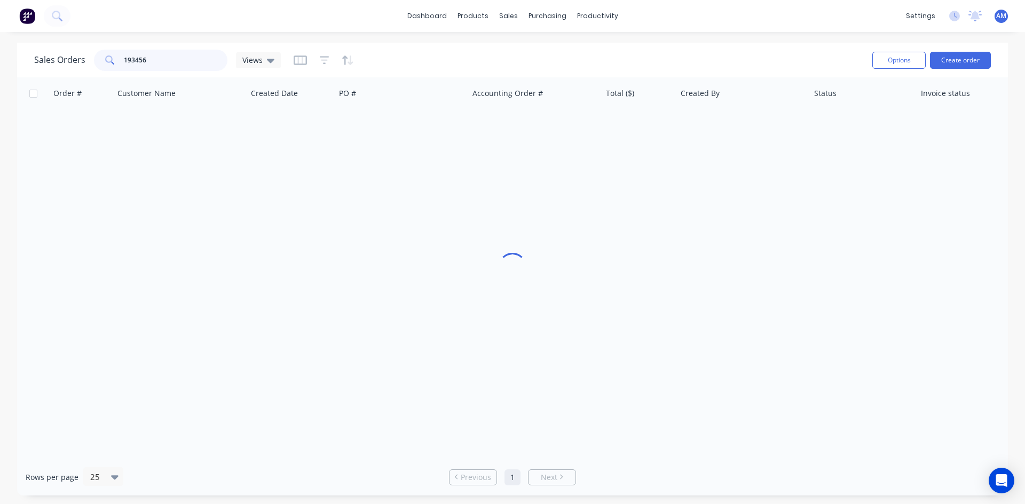
drag, startPoint x: 158, startPoint y: 59, endPoint x: 4, endPoint y: 61, distance: 154.8
click at [7, 61] on div "Sales Orders 193456 Views Options Create order Order # Customer Name Created Da…" at bounding box center [512, 269] width 1025 height 453
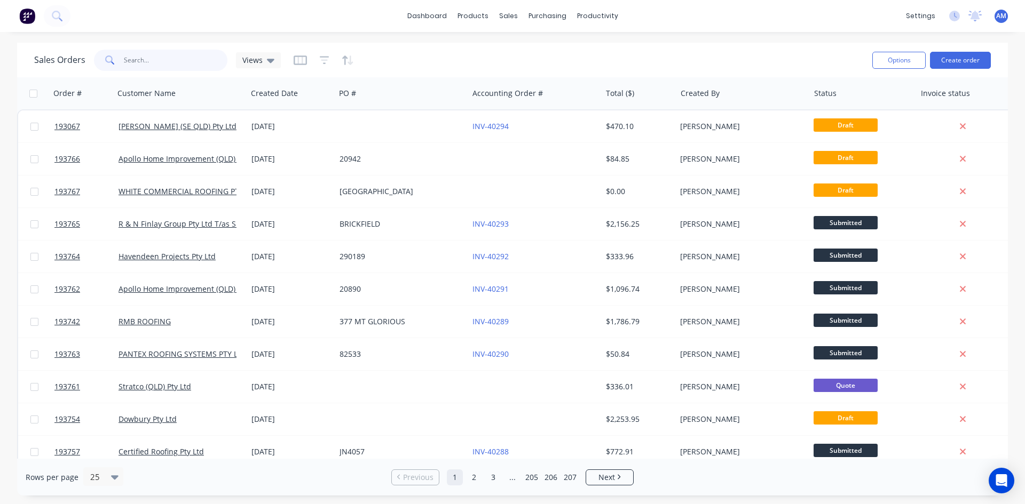
click at [184, 60] on input "text" at bounding box center [176, 60] width 104 height 21
type input "bluescope"
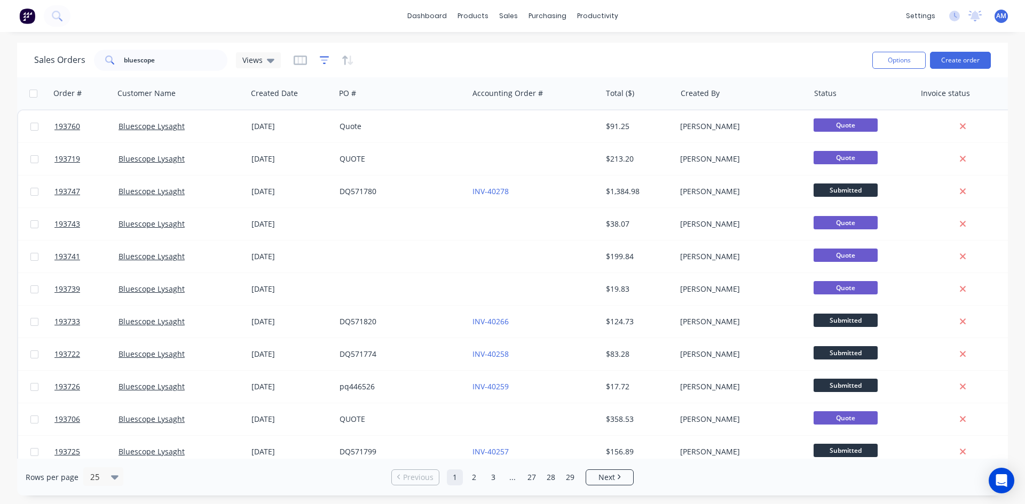
click at [320, 62] on icon "button" at bounding box center [325, 60] width 10 height 11
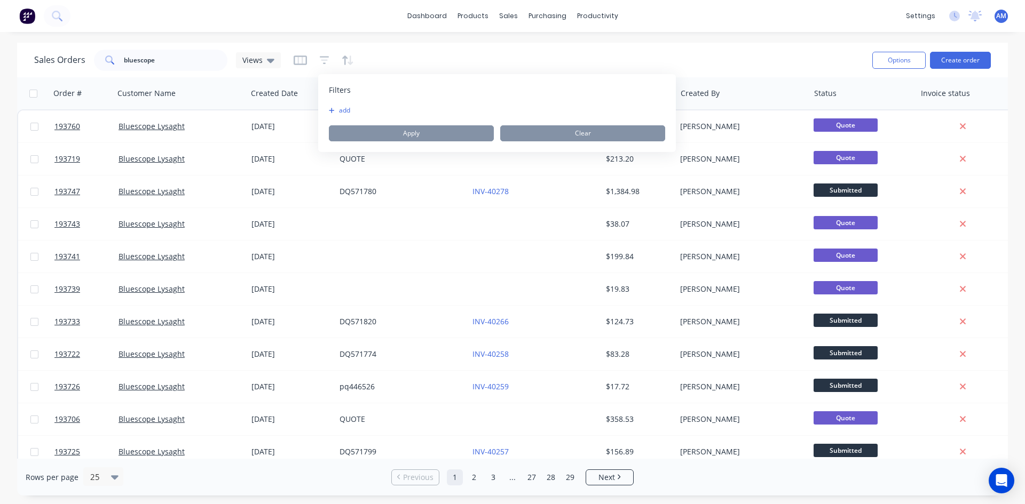
click at [348, 112] on button "add" at bounding box center [342, 110] width 27 height 9
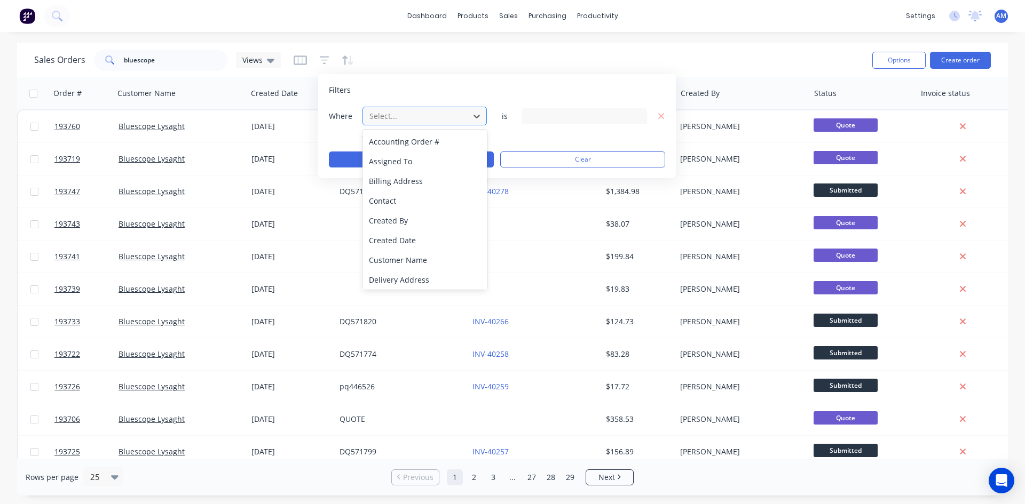
click at [416, 121] on div at bounding box center [416, 115] width 96 height 13
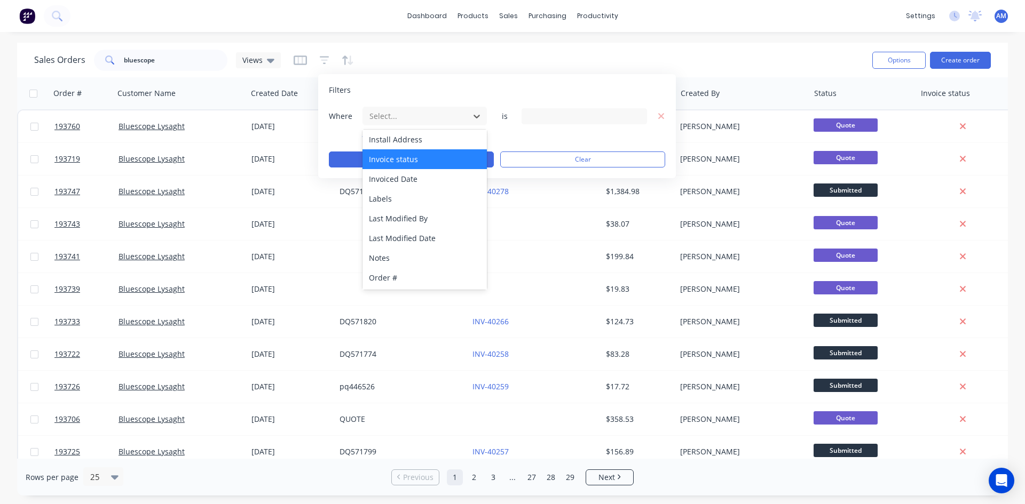
click at [422, 161] on div "Invoice status" at bounding box center [424, 159] width 124 height 20
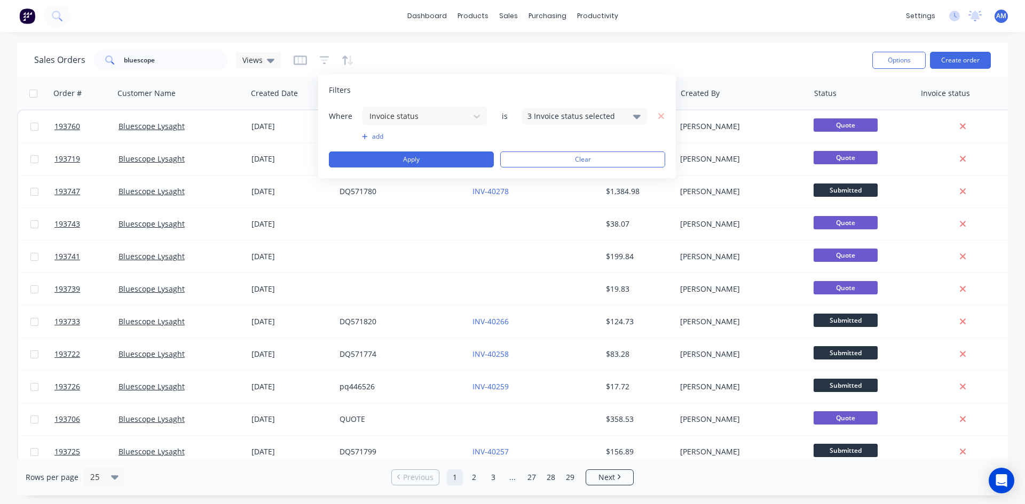
click at [560, 114] on div "3 Invoice status selected" at bounding box center [575, 115] width 97 height 11
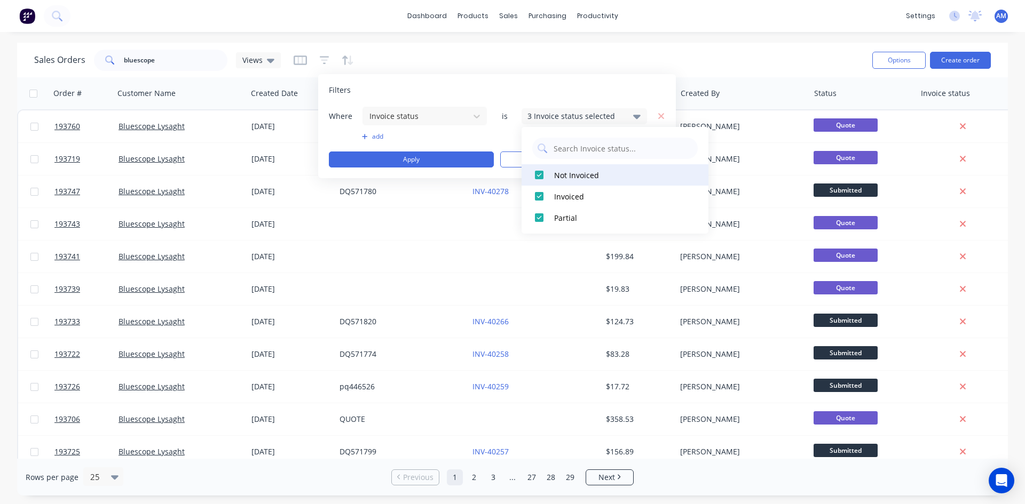
click at [567, 175] on div "Not Invoiced" at bounding box center [618, 175] width 128 height 11
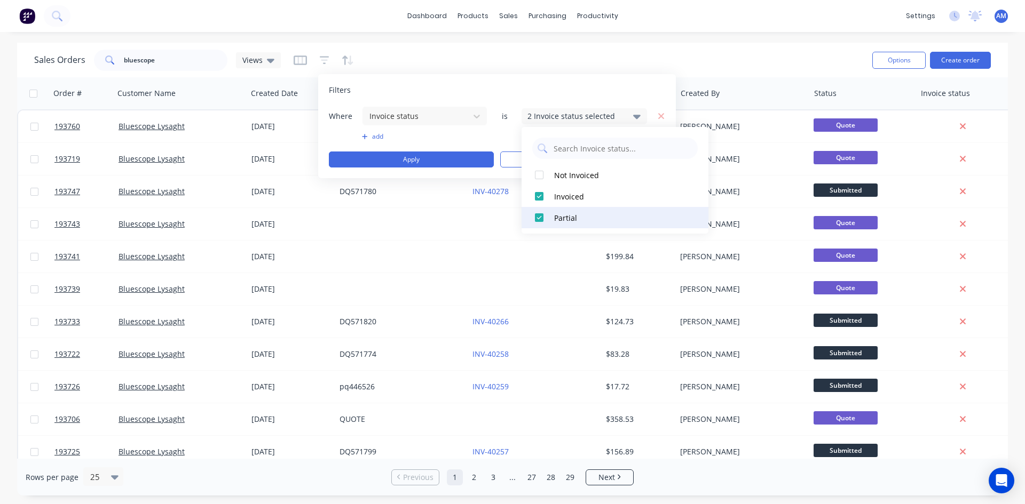
click at [567, 216] on div "Partial" at bounding box center [618, 217] width 128 height 11
click at [380, 135] on button "add" at bounding box center [424, 136] width 125 height 9
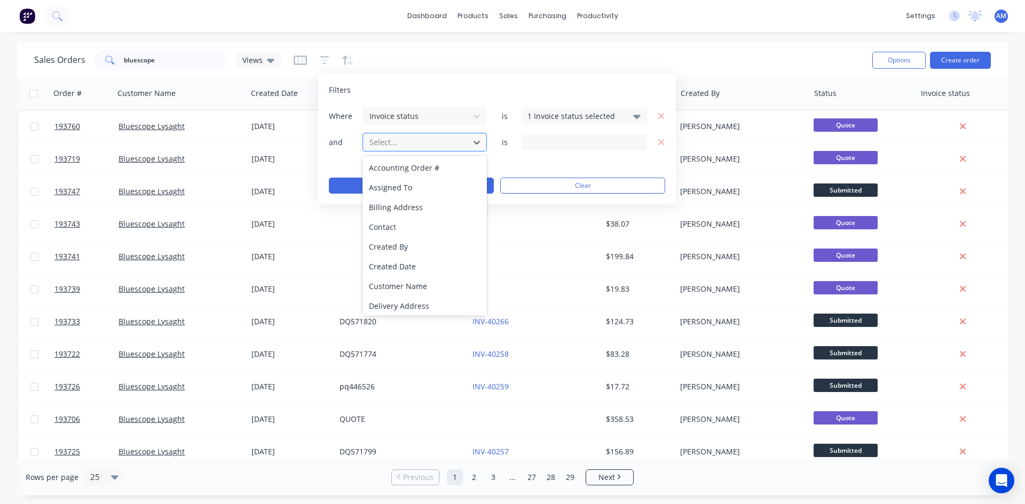
click at [387, 146] on div at bounding box center [416, 142] width 96 height 13
click at [403, 194] on div "Invoiced Date" at bounding box center [424, 186] width 124 height 20
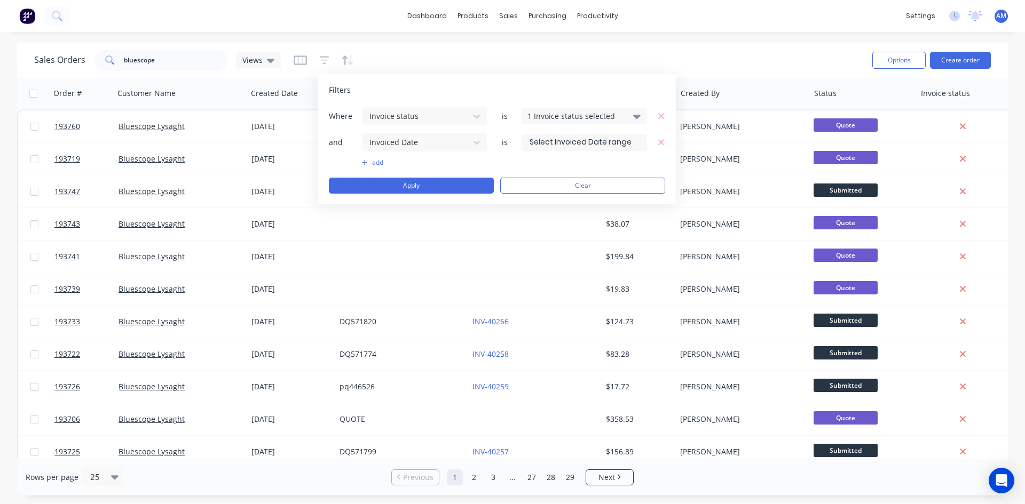
click at [576, 138] on input at bounding box center [584, 142] width 124 height 16
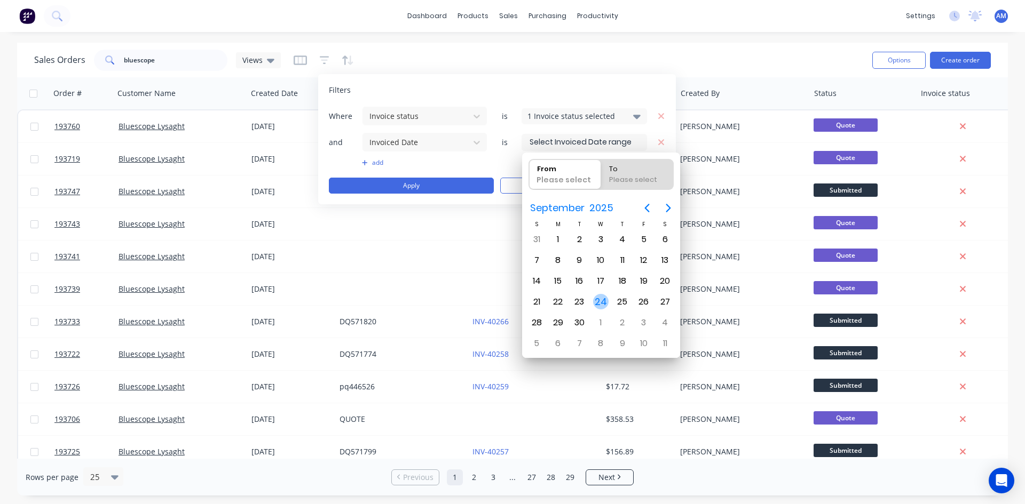
click at [601, 299] on div "24" at bounding box center [601, 302] width 16 height 16
type input "[DATE]"
radio input "false"
radio input "true"
click at [601, 299] on div "24" at bounding box center [601, 302] width 16 height 16
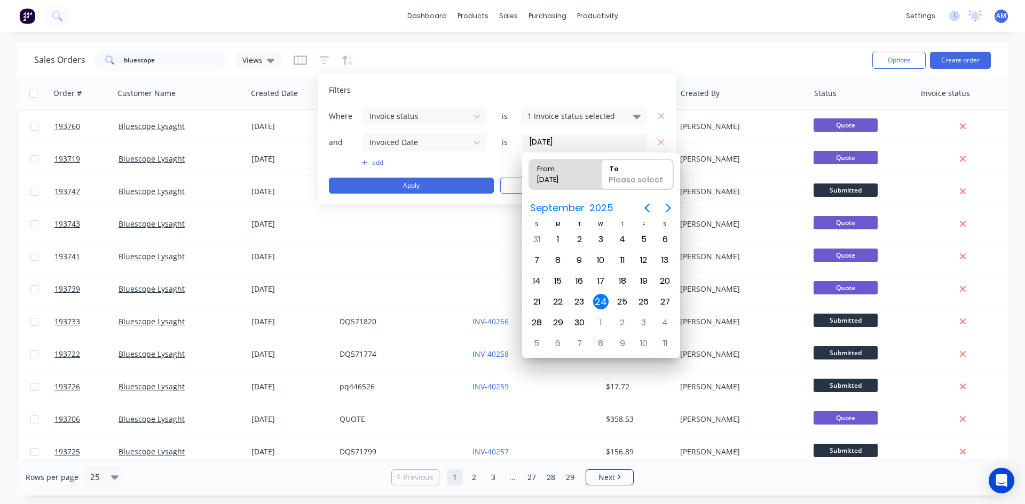
type input "[DATE] - [DATE]"
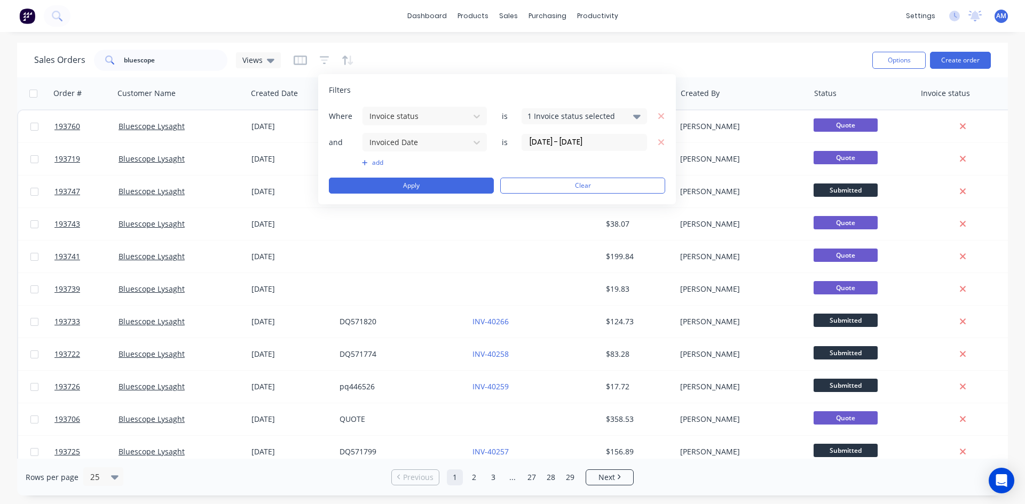
click at [374, 161] on button "add" at bounding box center [424, 162] width 125 height 9
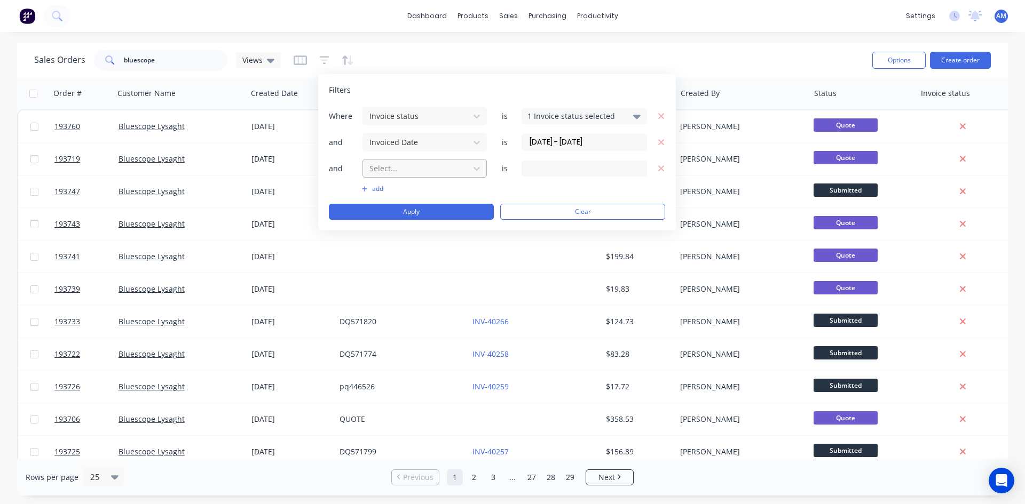
click at [395, 169] on div at bounding box center [416, 168] width 96 height 13
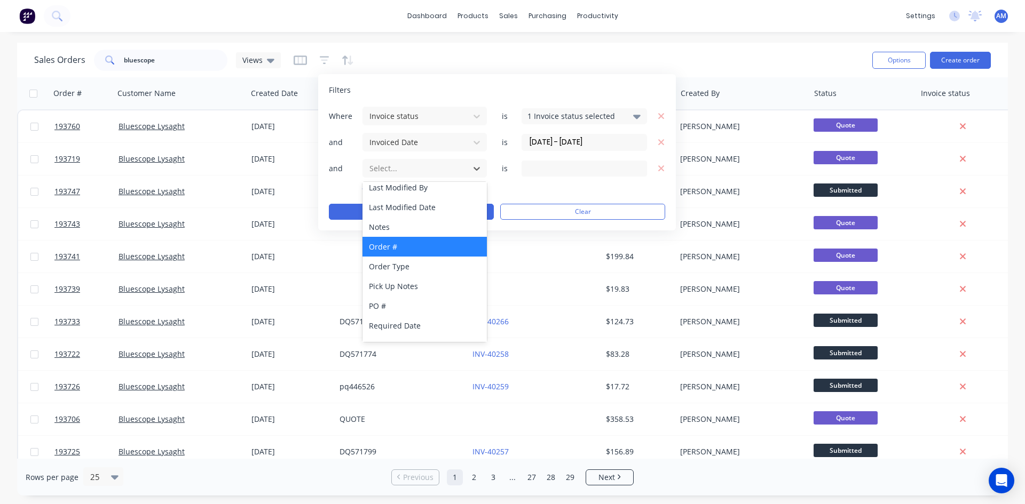
scroll to position [219, 0]
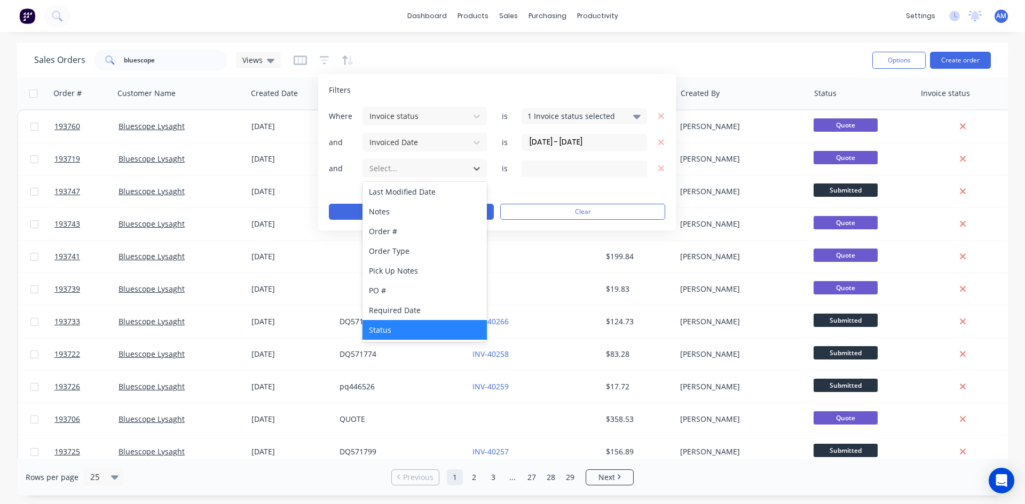
click at [401, 323] on div "Status" at bounding box center [424, 330] width 124 height 20
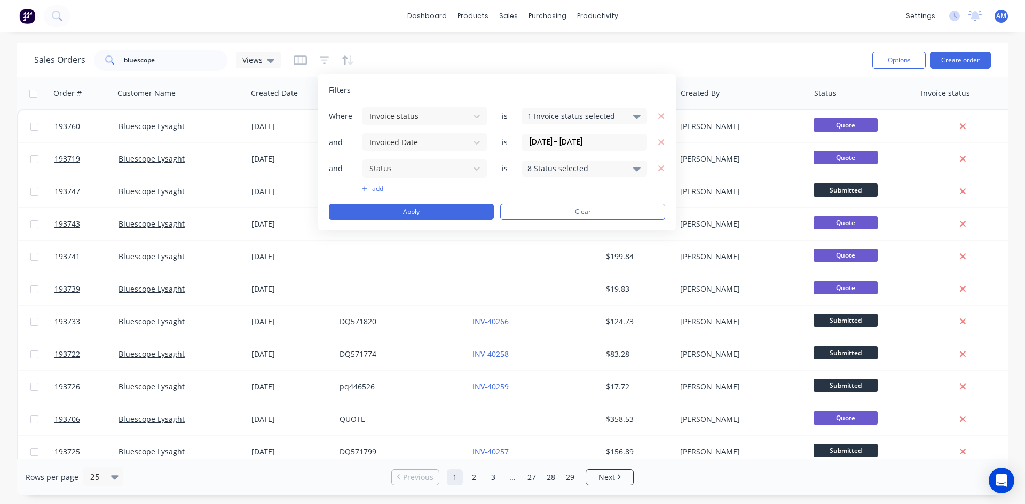
click at [547, 161] on div "8 Status selected" at bounding box center [583, 169] width 125 height 16
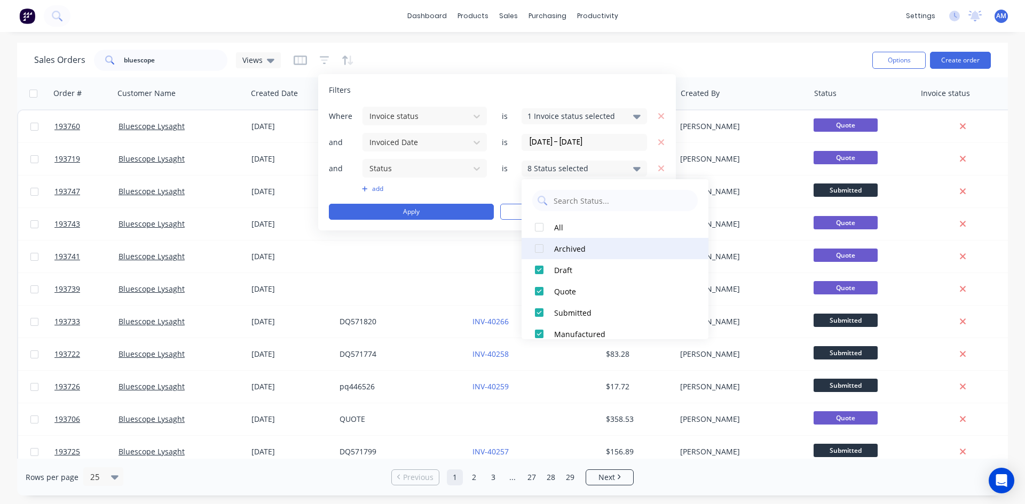
click at [566, 249] on div "Archived" at bounding box center [618, 248] width 128 height 11
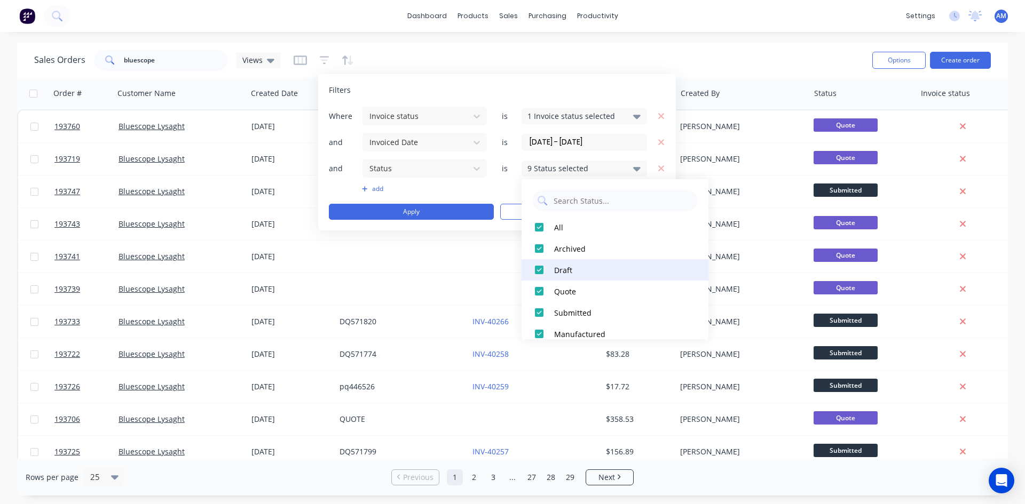
click at [566, 265] on div "Draft" at bounding box center [618, 270] width 128 height 11
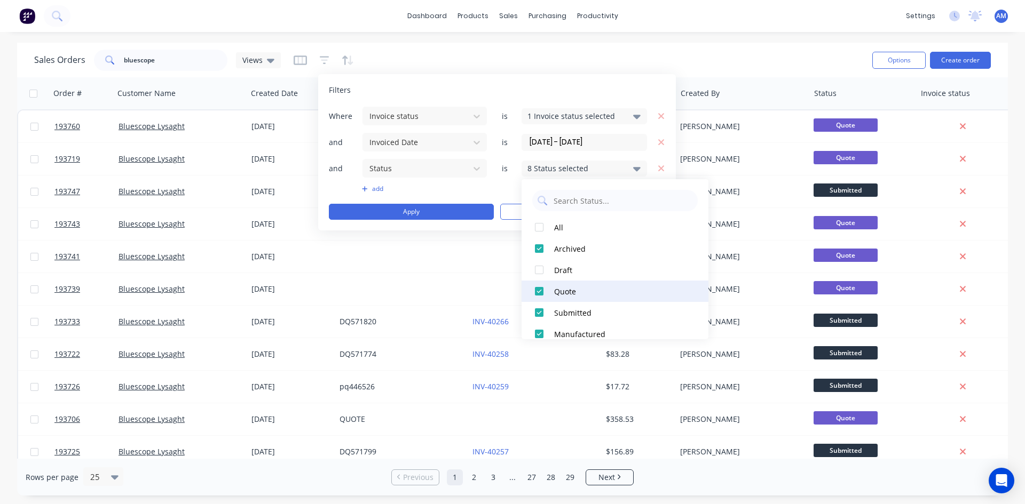
click at [565, 286] on div "Quote" at bounding box center [618, 291] width 128 height 11
click at [444, 190] on button "add" at bounding box center [424, 189] width 125 height 9
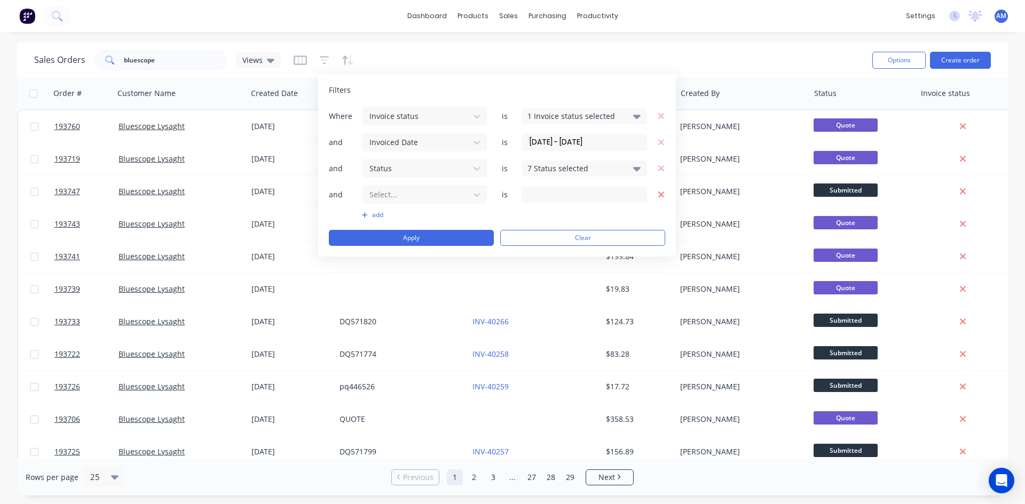
click at [658, 195] on icon "button" at bounding box center [660, 195] width 7 height 10
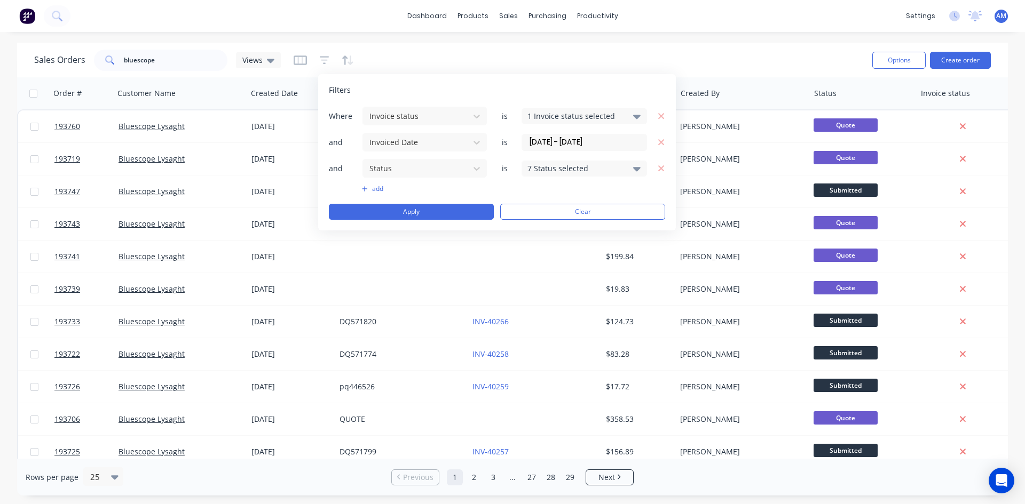
click at [590, 171] on div "7 Status selected" at bounding box center [575, 168] width 97 height 11
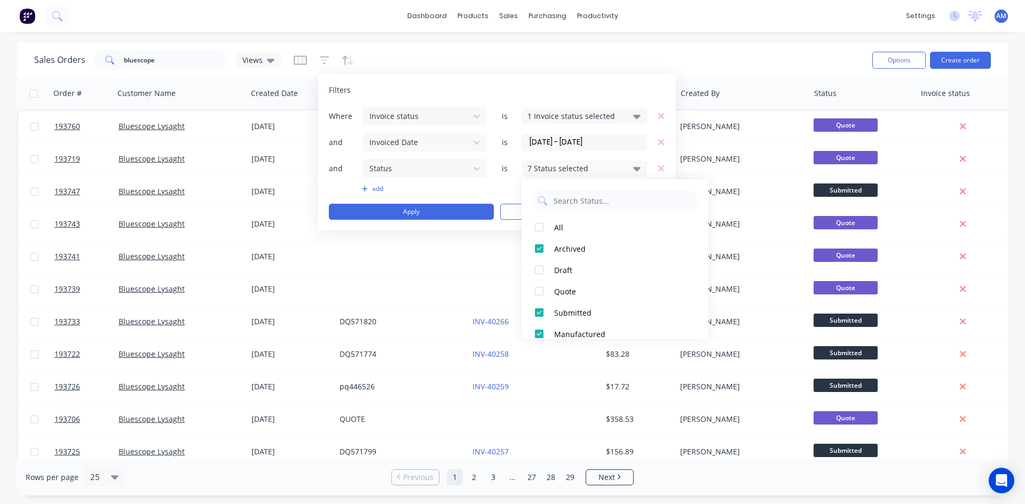
click at [756, 74] on div "Sales Orders bluescope Views Options Create order" at bounding box center [512, 60] width 990 height 35
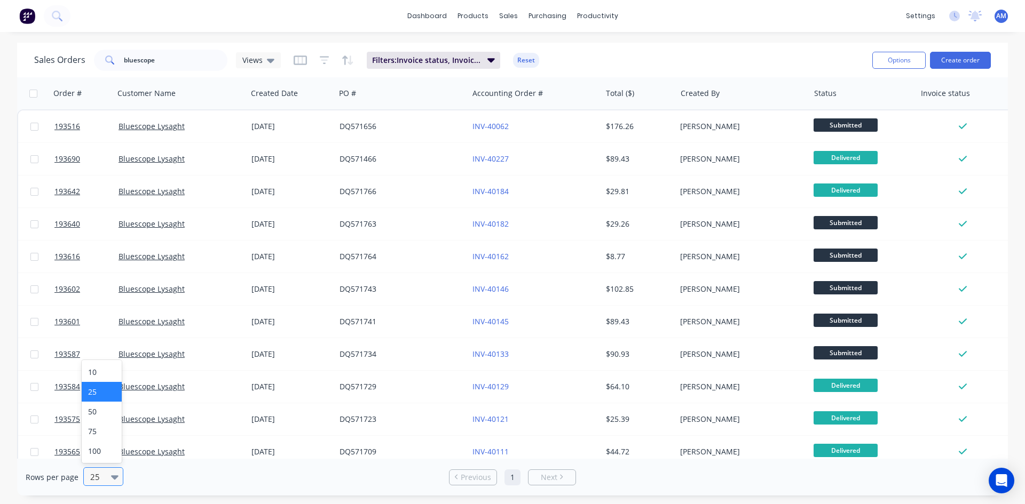
click at [107, 475] on div "25" at bounding box center [98, 477] width 25 height 18
click at [100, 394] on div "25" at bounding box center [102, 392] width 40 height 20
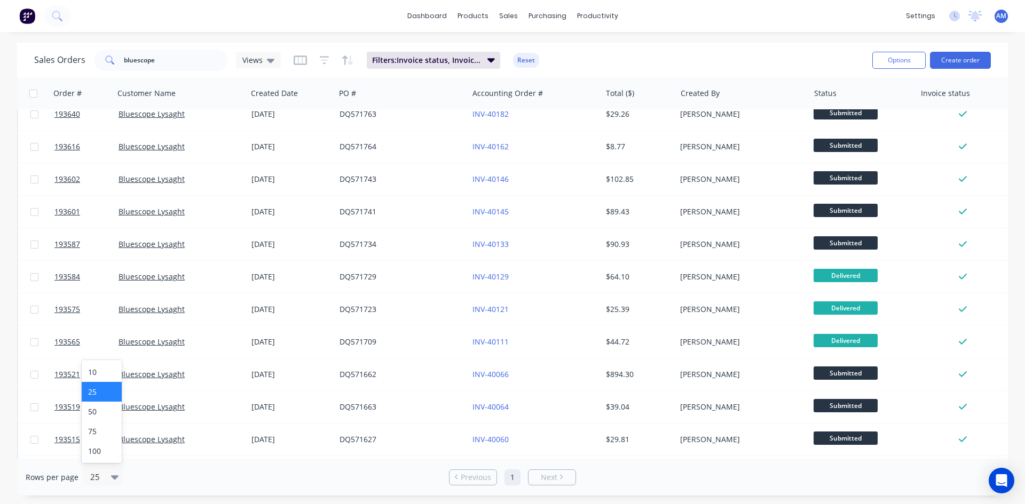
scroll to position [0, 0]
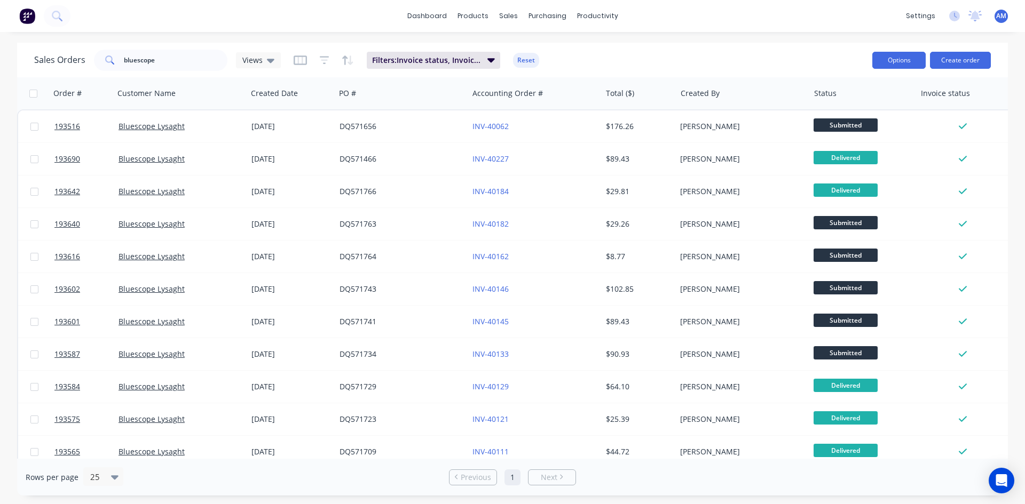
click at [899, 61] on button "Options" at bounding box center [898, 60] width 53 height 17
click at [860, 127] on div "Export" at bounding box center [866, 129] width 98 height 15
click at [530, 62] on button "Reset" at bounding box center [526, 60] width 26 height 15
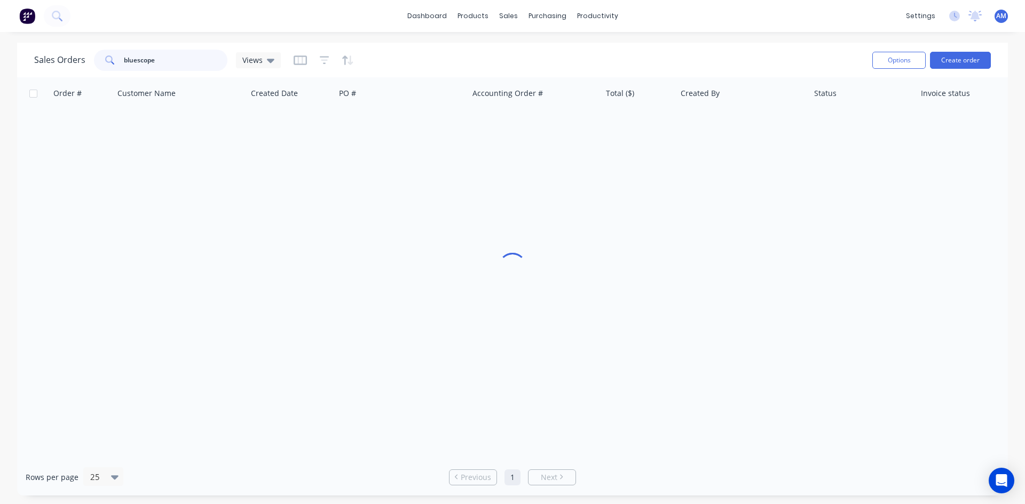
drag, startPoint x: 151, startPoint y: 65, endPoint x: 89, endPoint y: 64, distance: 61.9
click at [89, 64] on div "Sales Orders bluescope Views" at bounding box center [157, 60] width 247 height 21
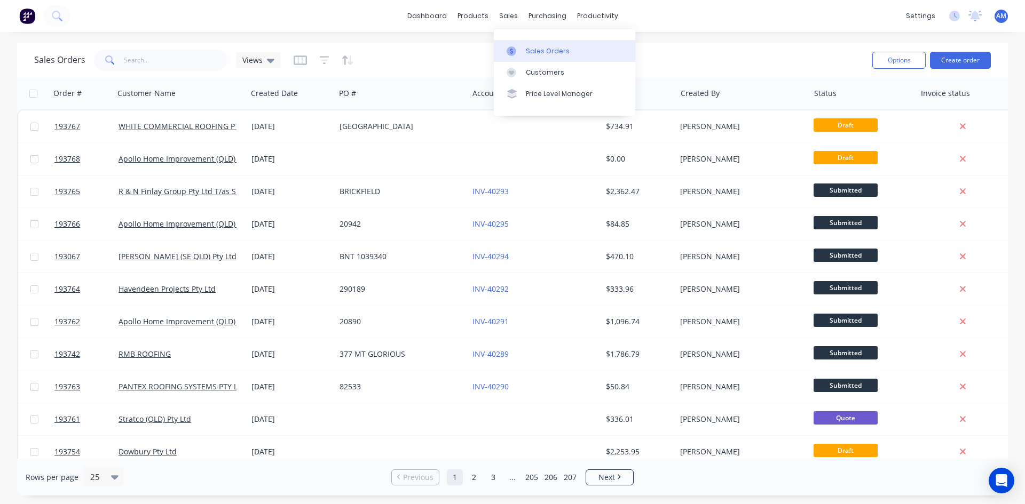
click at [526, 45] on link "Sales Orders" at bounding box center [564, 50] width 141 height 21
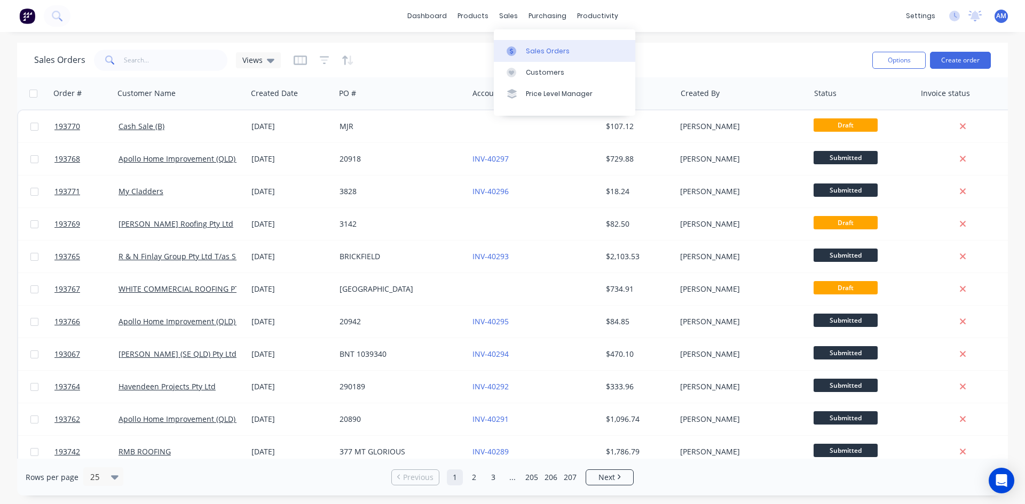
click at [521, 47] on div at bounding box center [514, 51] width 16 height 10
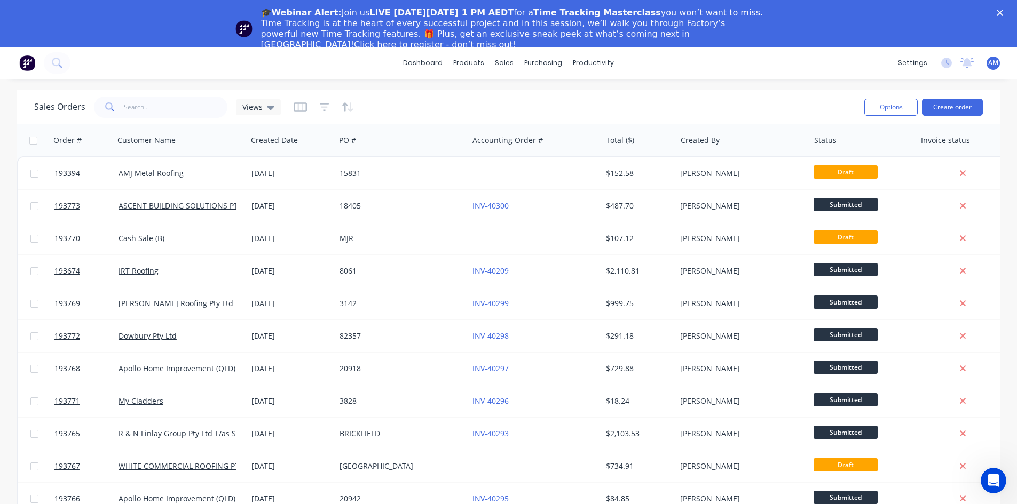
click at [1004, 14] on div "🎓Webinar Alert: Join us LIVE [DATE][DATE] 1 PM AEDT for a Time Tracking Masterc…" at bounding box center [508, 28] width 1017 height 49
click at [1003, 12] on icon "Close" at bounding box center [999, 13] width 6 height 6
